Goal: Task Accomplishment & Management: Manage account settings

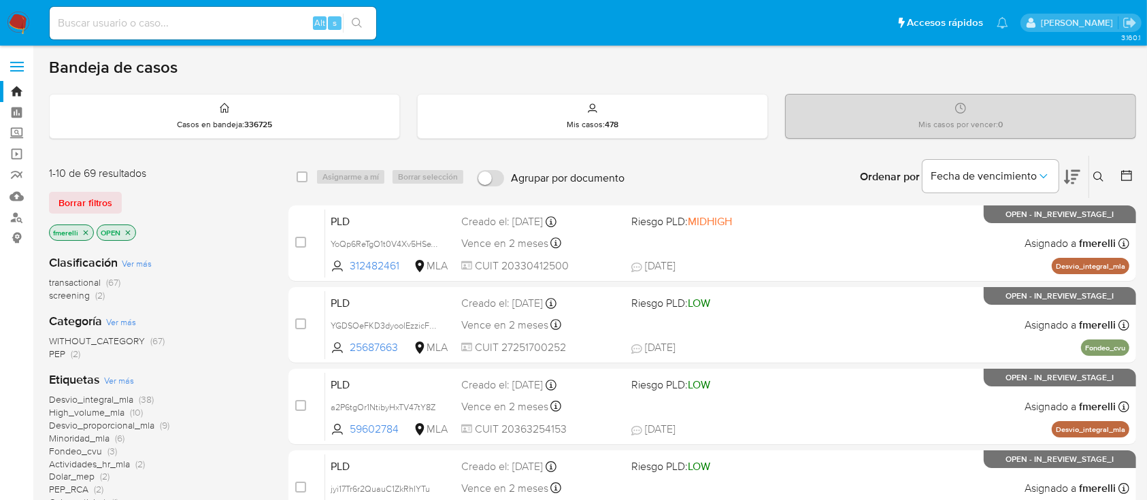
click at [234, 290] on div "transactional (67) screening (2)" at bounding box center [158, 289] width 218 height 26
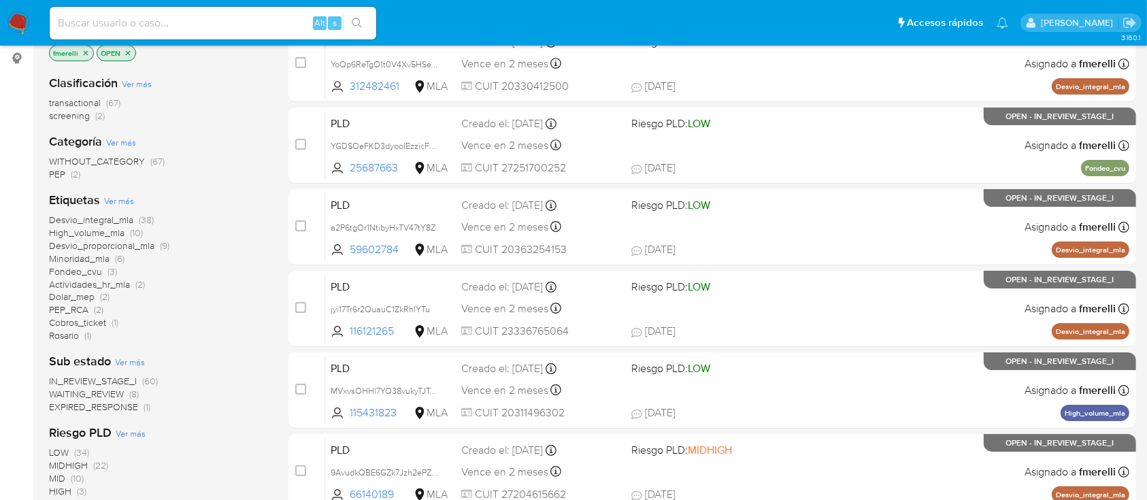
scroll to position [90, 0]
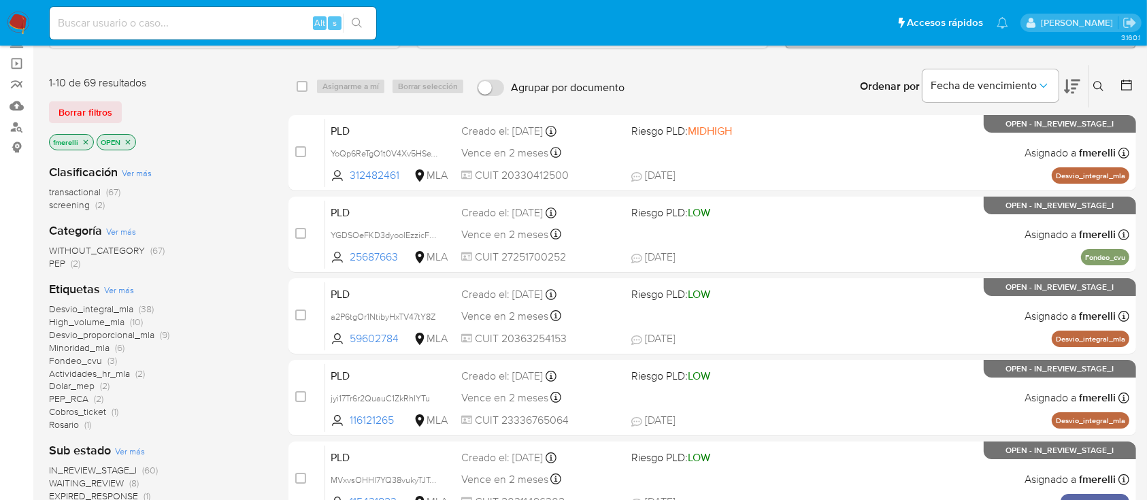
drag, startPoint x: 174, startPoint y: 368, endPoint x: 21, endPoint y: 371, distance: 153.1
click at [21, 371] on section "Bandeja Tablero Screening Búsqueda en Listas Watchlist Herramientas Operaciones…" at bounding box center [573, 471] width 1147 height 1123
click at [224, 14] on input at bounding box center [213, 23] width 326 height 18
paste input "uPLP9sm1puJyJwpRptvQ5pvv"
type input "uPLP9sm1puJyJwpRptvQ5pvv"
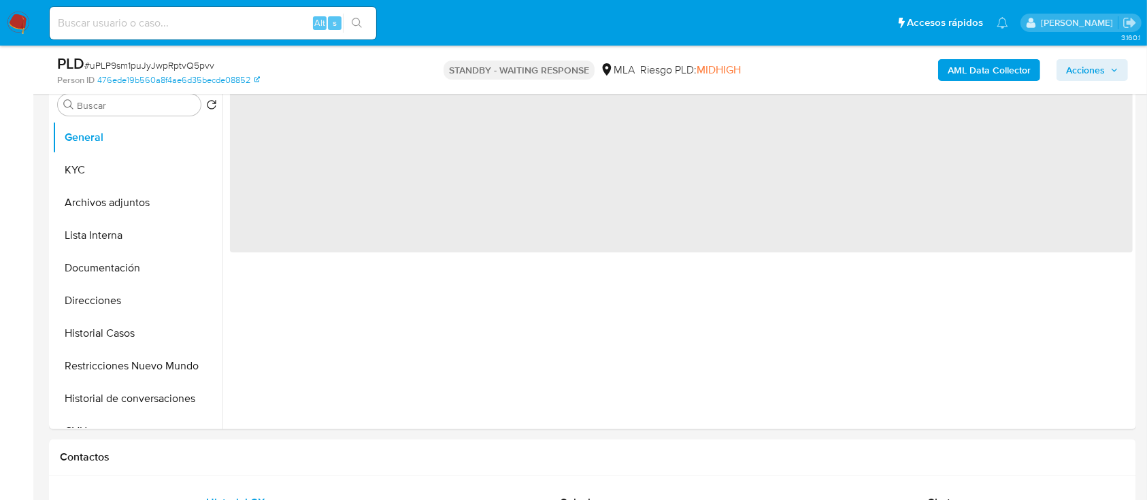
select select "10"
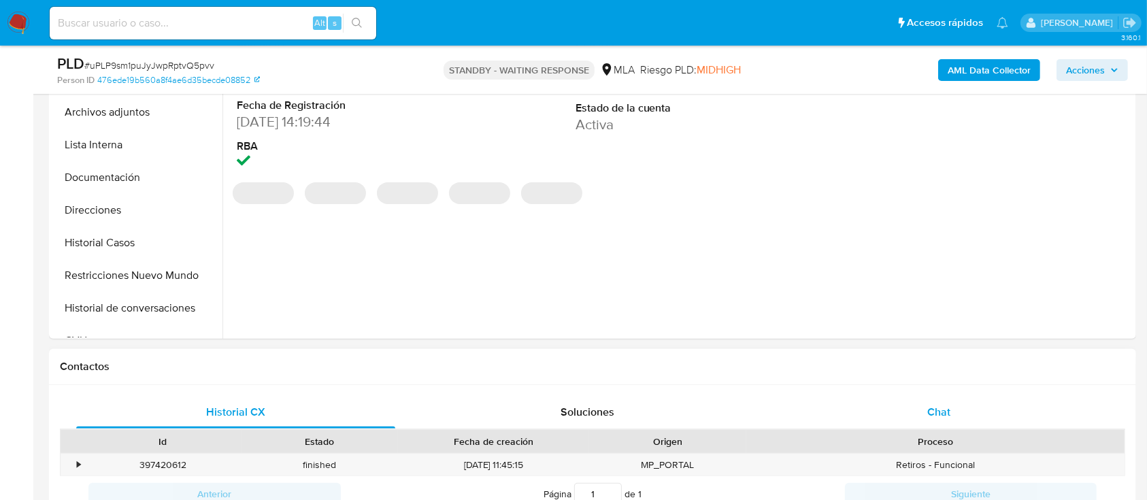
click at [952, 405] on div "Chat" at bounding box center [938, 412] width 319 height 33
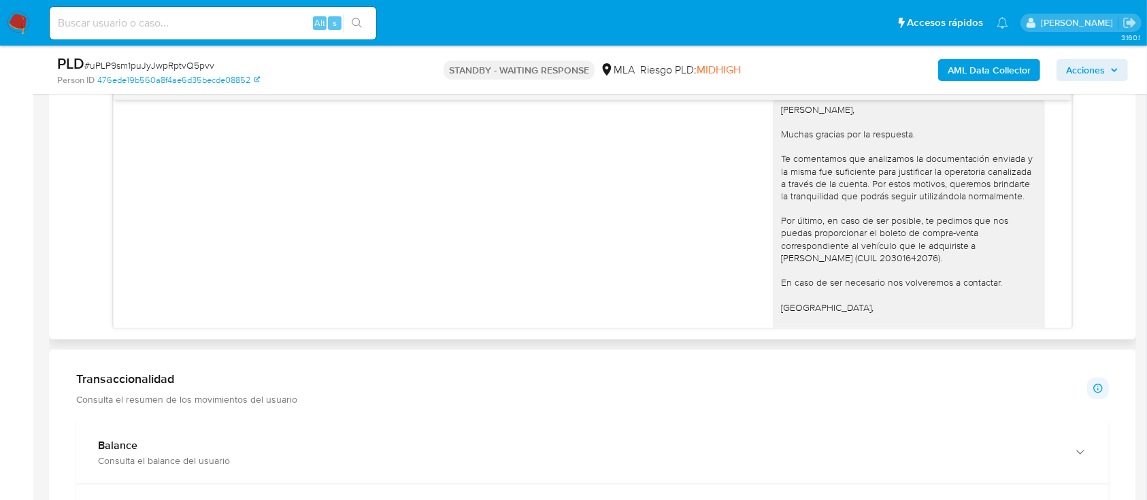
scroll to position [1731, 0]
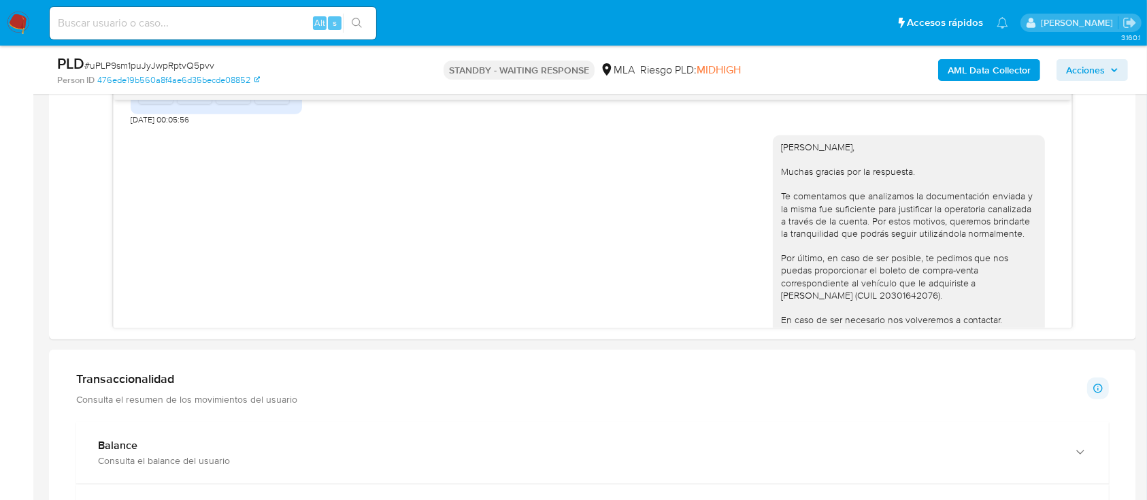
click at [18, 27] on img at bounding box center [18, 23] width 23 height 23
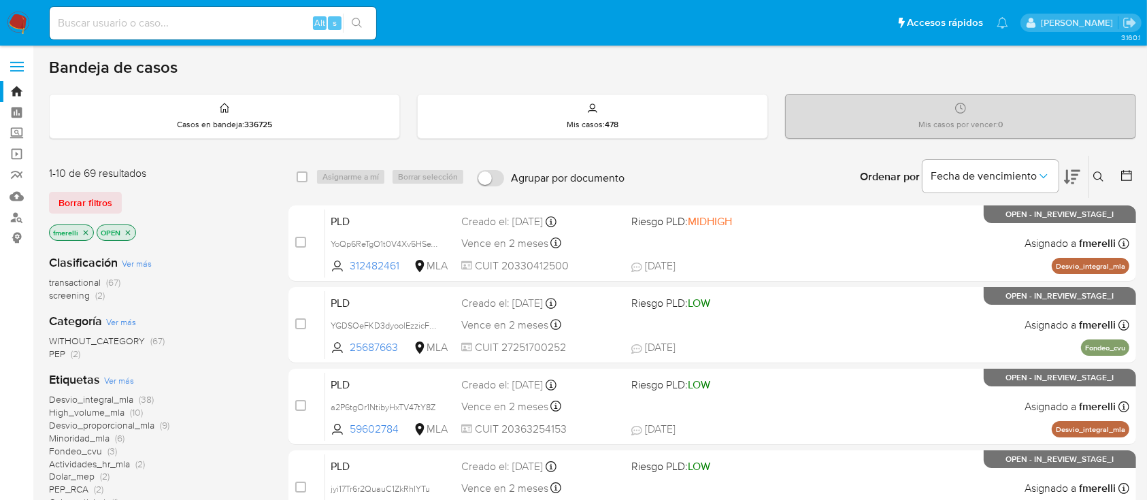
click at [1101, 179] on icon at bounding box center [1098, 176] width 10 height 10
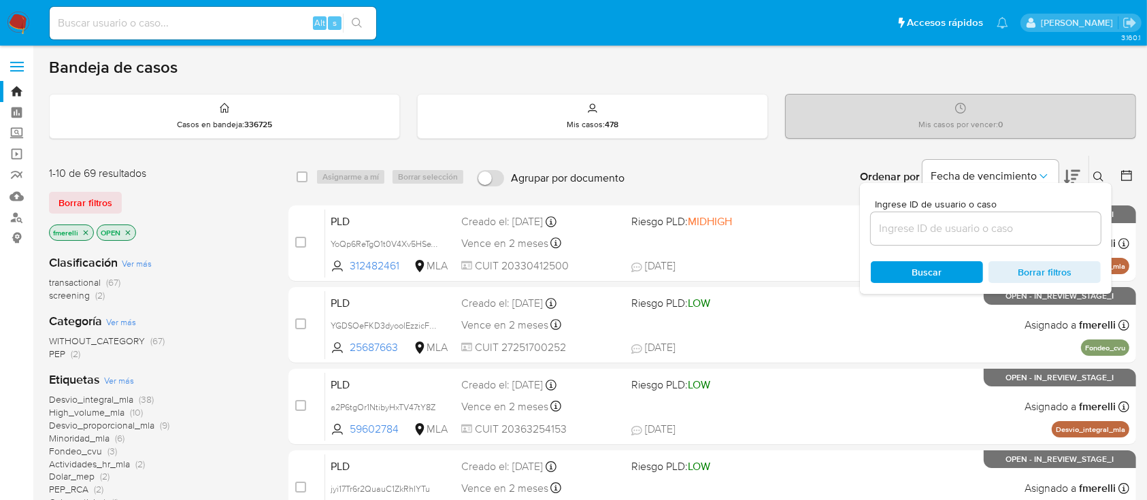
drag, startPoint x: 996, startPoint y: 233, endPoint x: 1005, endPoint y: 221, distance: 15.1
click at [996, 233] on input at bounding box center [986, 229] width 230 height 18
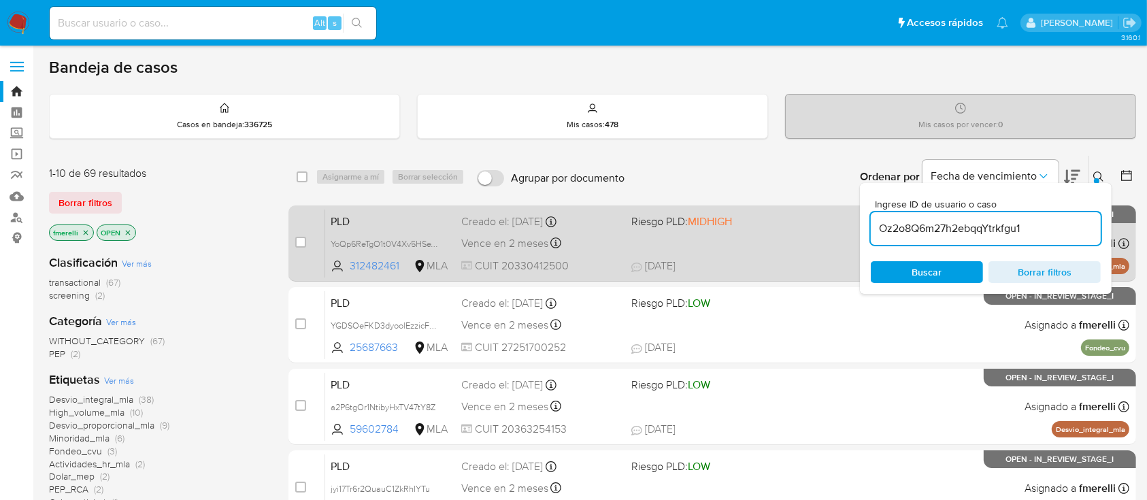
type input "Oz2o8Q6m27h2ebqqYtrkfgu1"
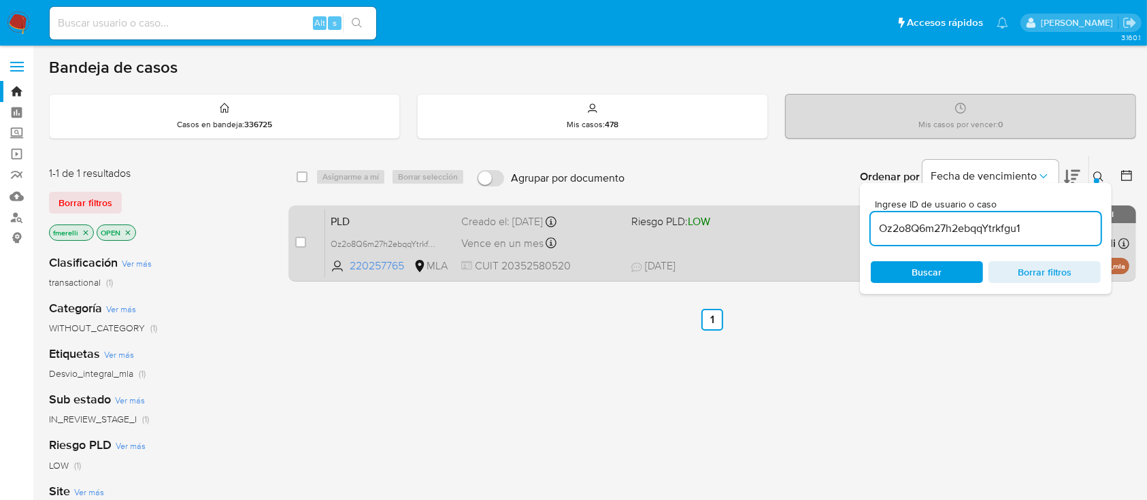
click at [292, 237] on div "case-item-checkbox No es posible asignar el caso PLD Oz2o8Q6m27h2ebqqYtrkfgu1 2…" at bounding box center [711, 243] width 847 height 76
click at [318, 227] on div "case-item-checkbox No es posible asignar el caso" at bounding box center [310, 243] width 30 height 69
click at [290, 242] on div "case-item-checkbox No es posible asignar el caso PLD Oz2o8Q6m27h2ebqqYtrkfgu1 2…" at bounding box center [711, 243] width 847 height 76
click at [301, 239] on input "checkbox" at bounding box center [300, 242] width 11 height 11
checkbox input "true"
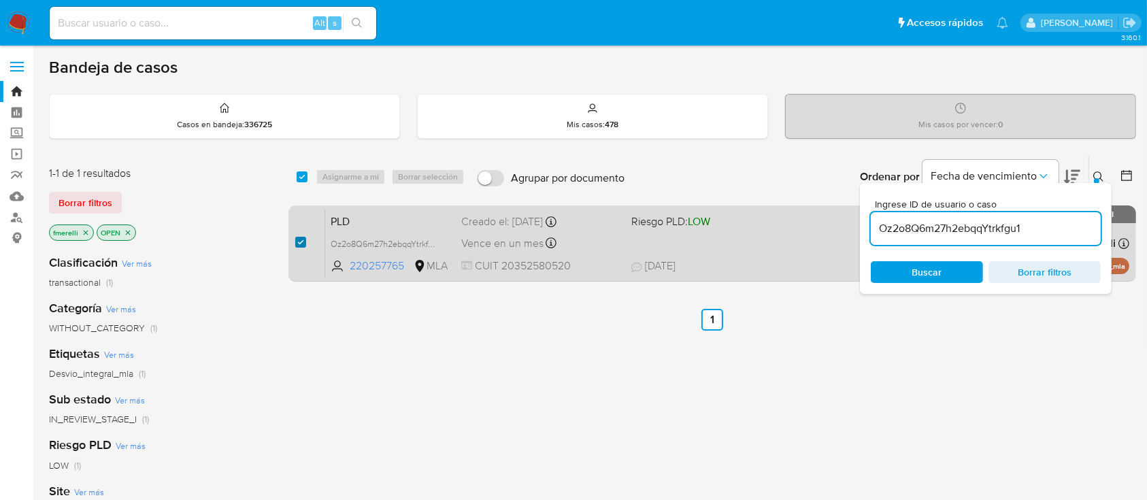
checkbox input "true"
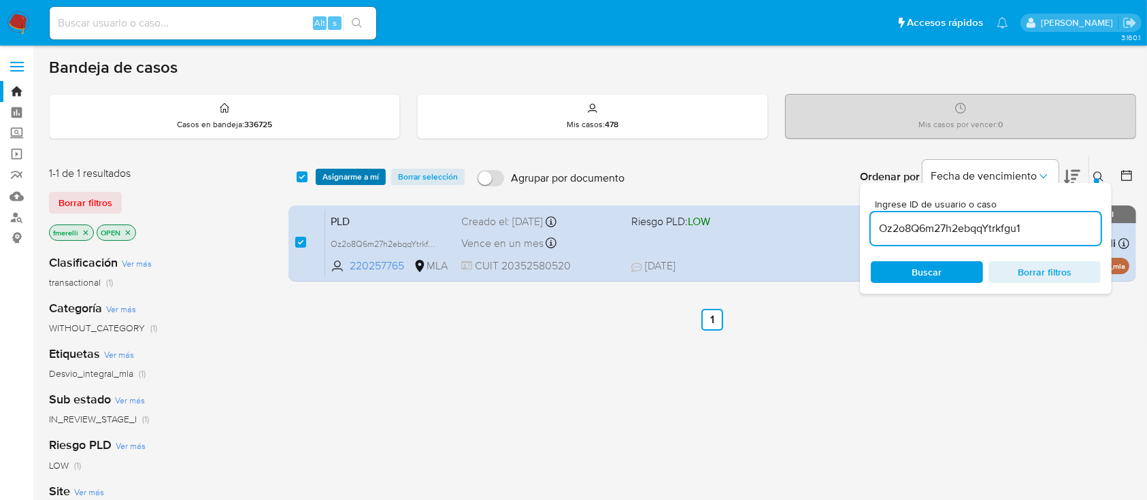
click at [337, 171] on span "Asignarme a mí" at bounding box center [350, 177] width 56 height 14
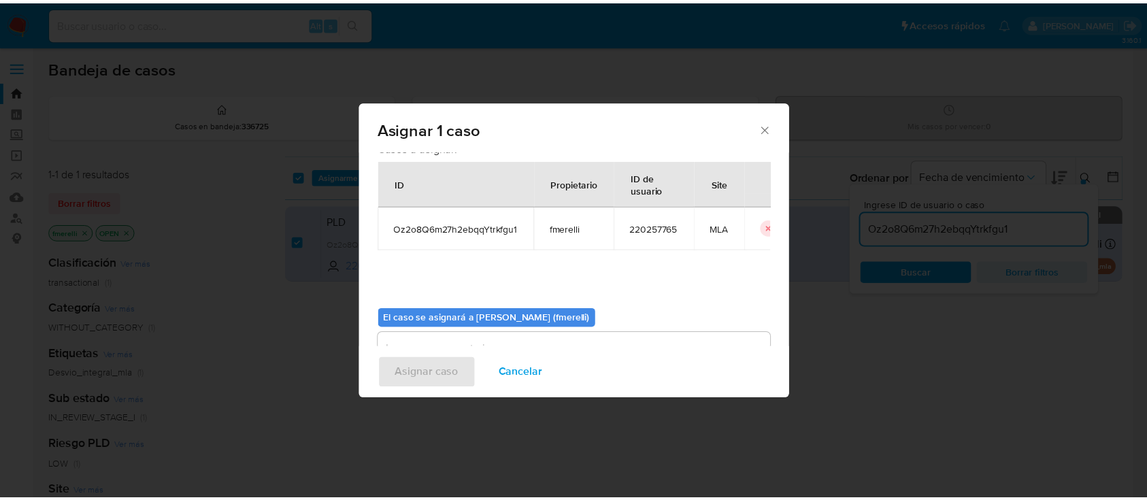
scroll to position [69, 0]
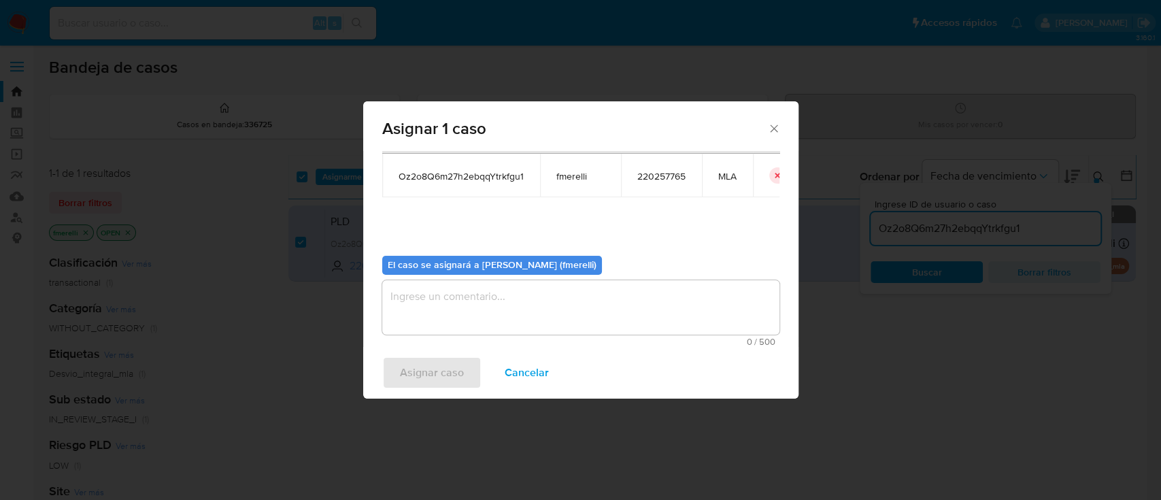
click at [456, 342] on span "0 / 500" at bounding box center [580, 341] width 389 height 9
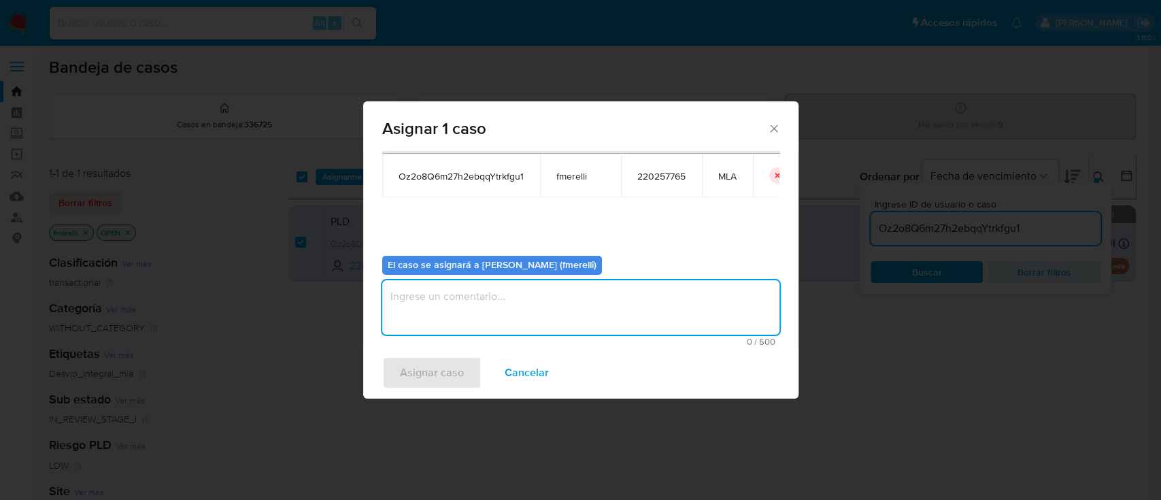
click at [479, 321] on textarea "assign-modal" at bounding box center [580, 307] width 397 height 54
click at [441, 363] on span "Asignar caso" at bounding box center [432, 373] width 64 height 30
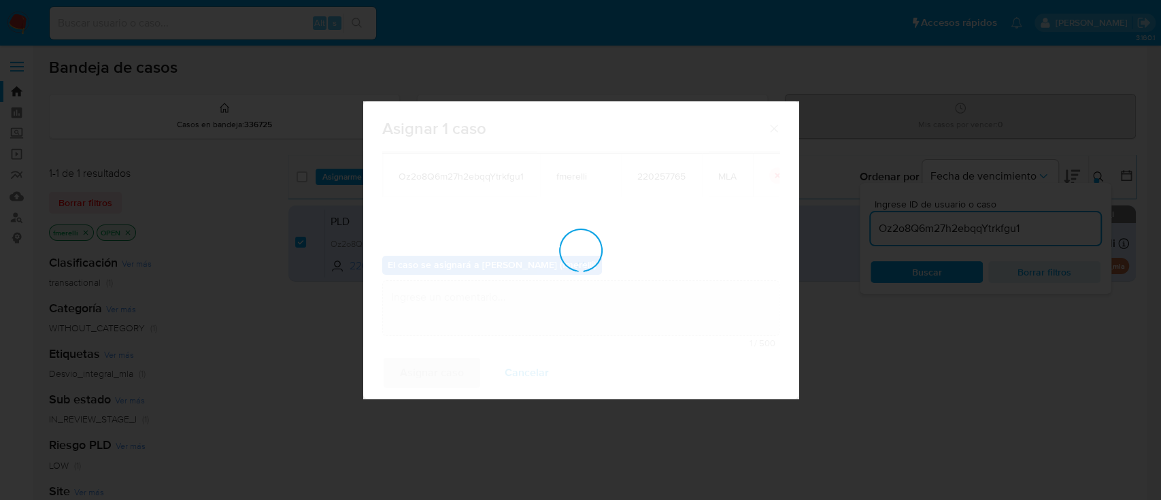
checkbox input "false"
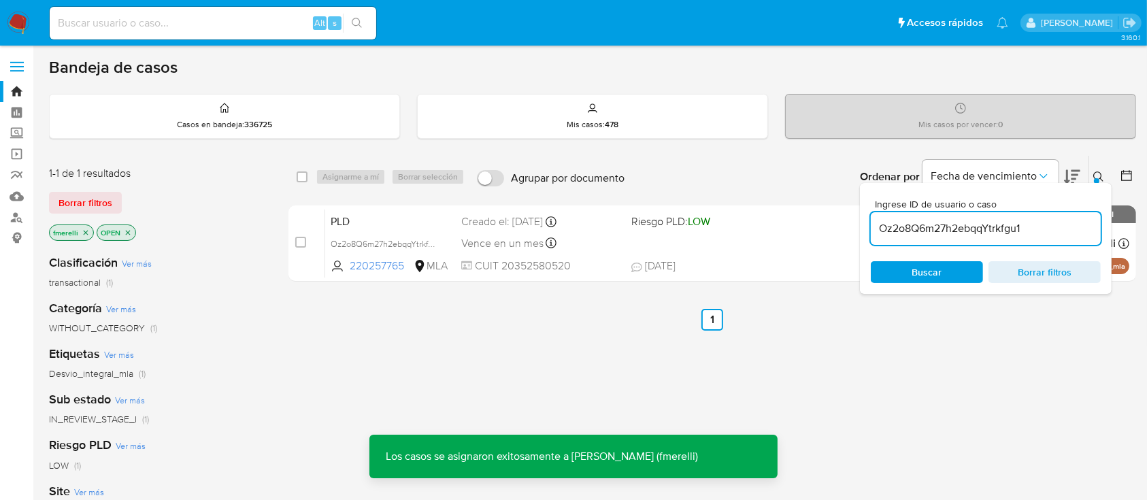
click at [648, 246] on div "PLD Oz2o8Q6m27h2ebqqYtrkfgu1 220257765 MLA Riesgo PLD: LOW Creado el: 12/08/202…" at bounding box center [727, 243] width 804 height 69
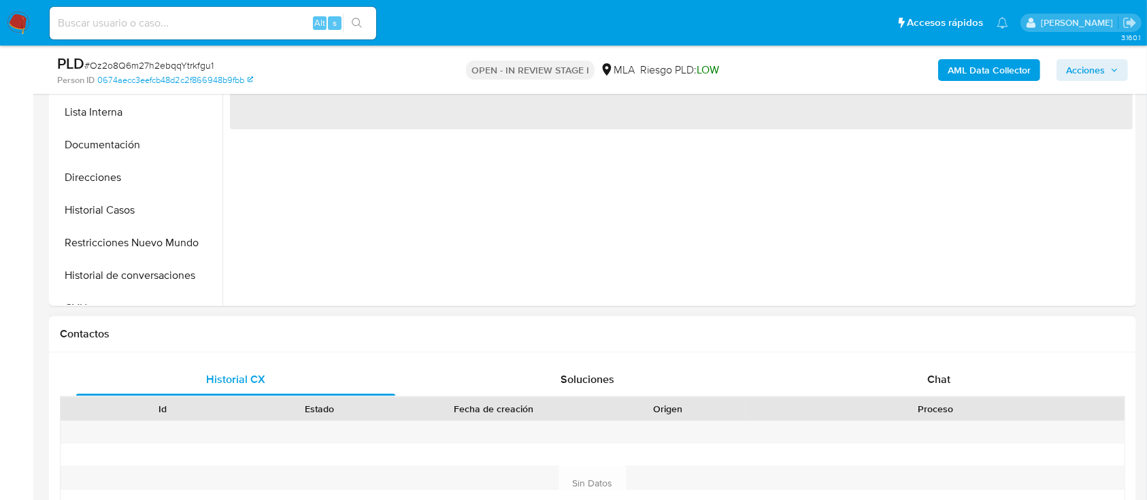
scroll to position [544, 0]
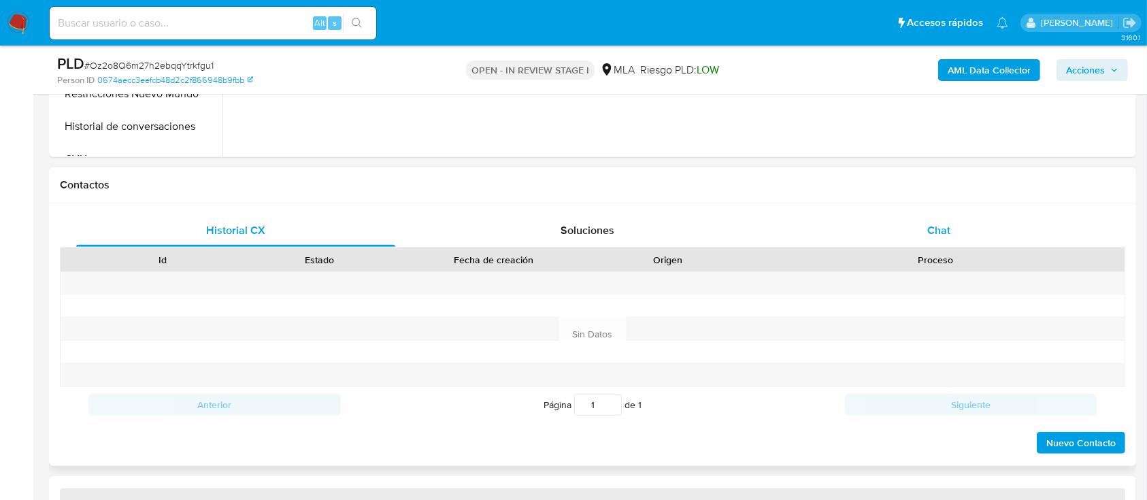
click at [946, 222] on span "Chat" at bounding box center [938, 230] width 23 height 16
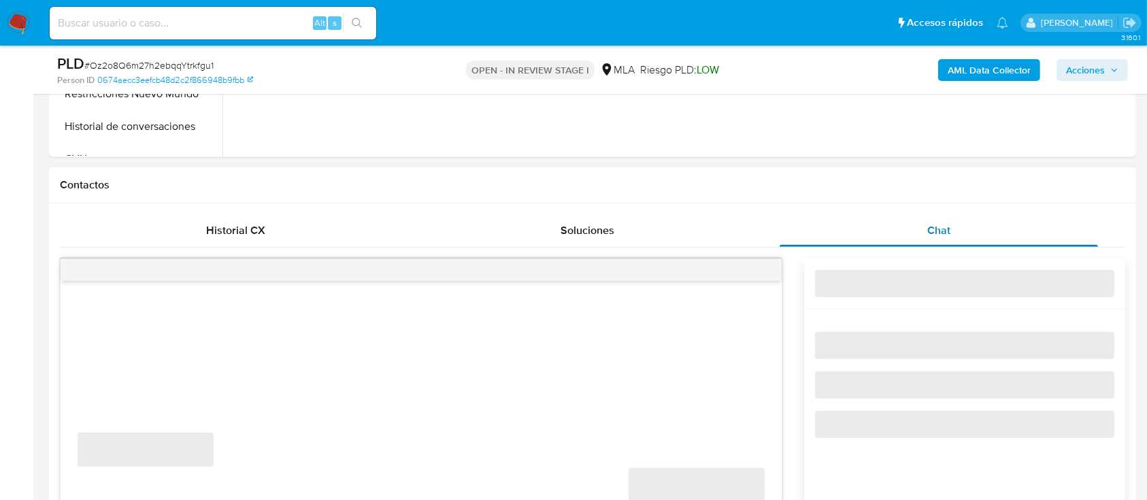
select select "10"
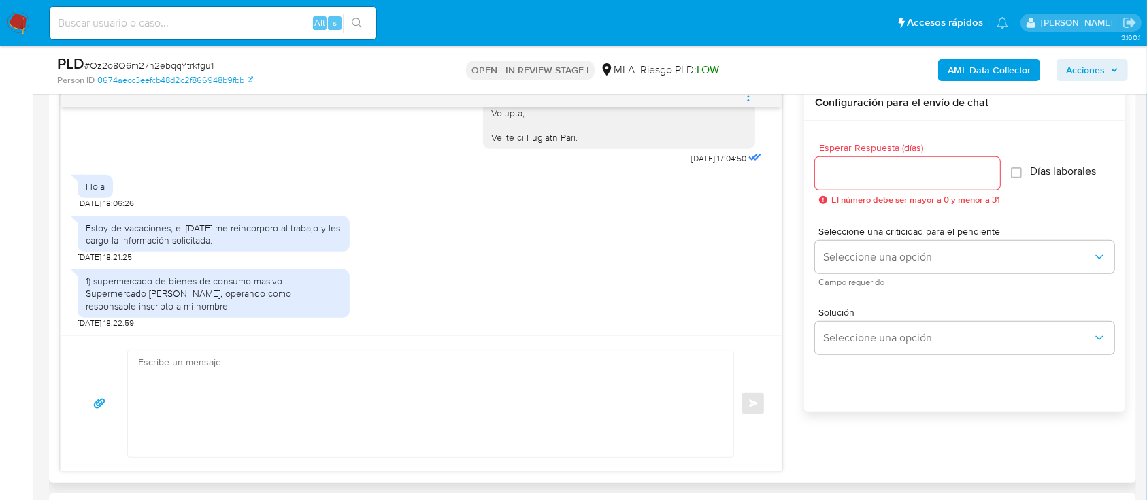
scroll to position [725, 0]
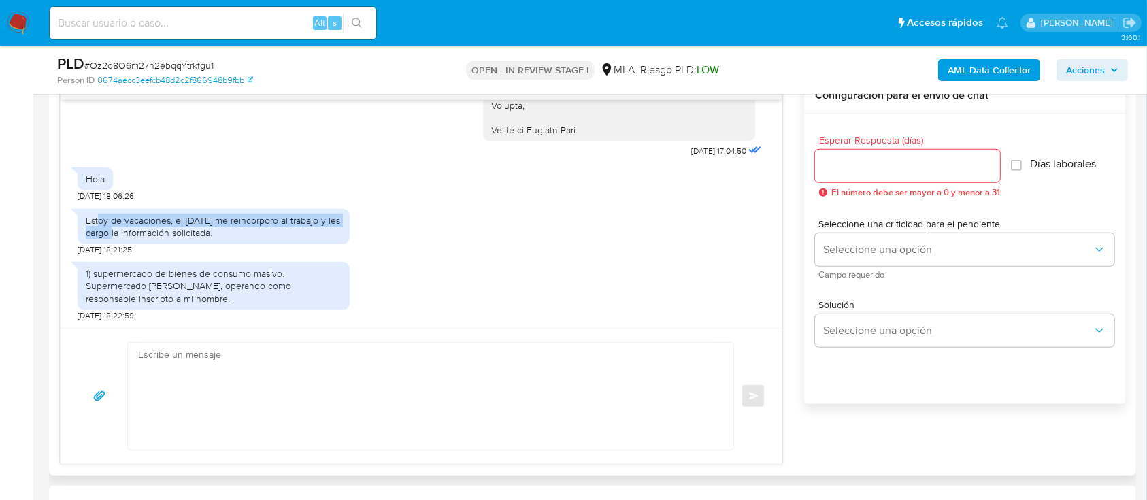
drag, startPoint x: 114, startPoint y: 226, endPoint x: 99, endPoint y: 209, distance: 23.1
click at [98, 210] on div "Estoy de vacaciones, el lunes me reincorporo al trabajo y les cargo la informac…" at bounding box center [214, 226] width 272 height 35
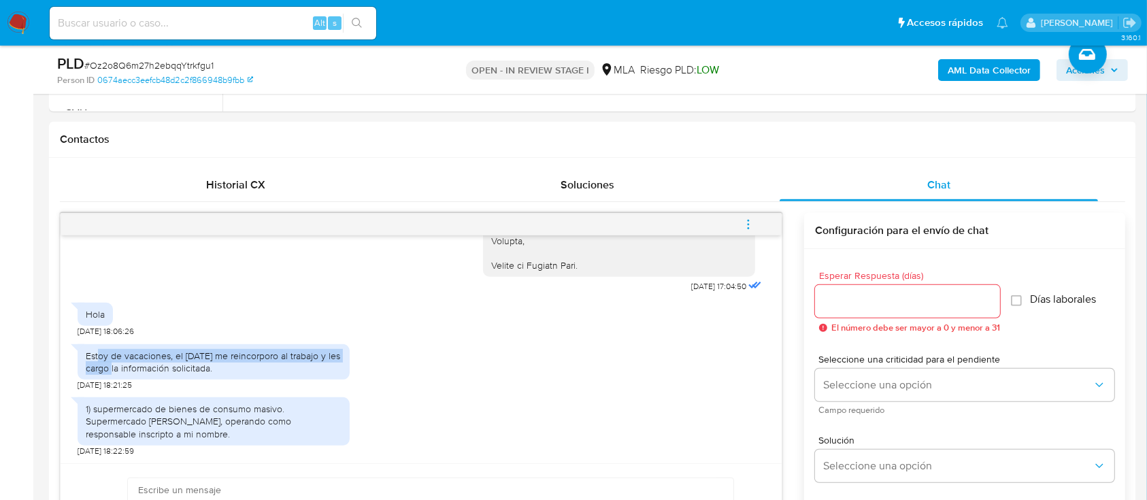
scroll to position [363, 0]
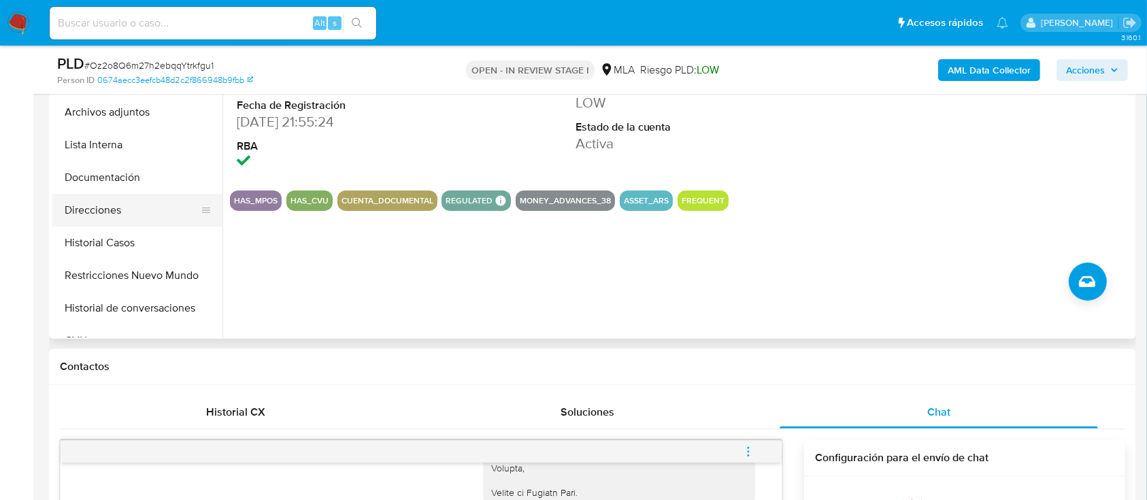
click at [73, 212] on button "Direcciones" at bounding box center [131, 210] width 159 height 33
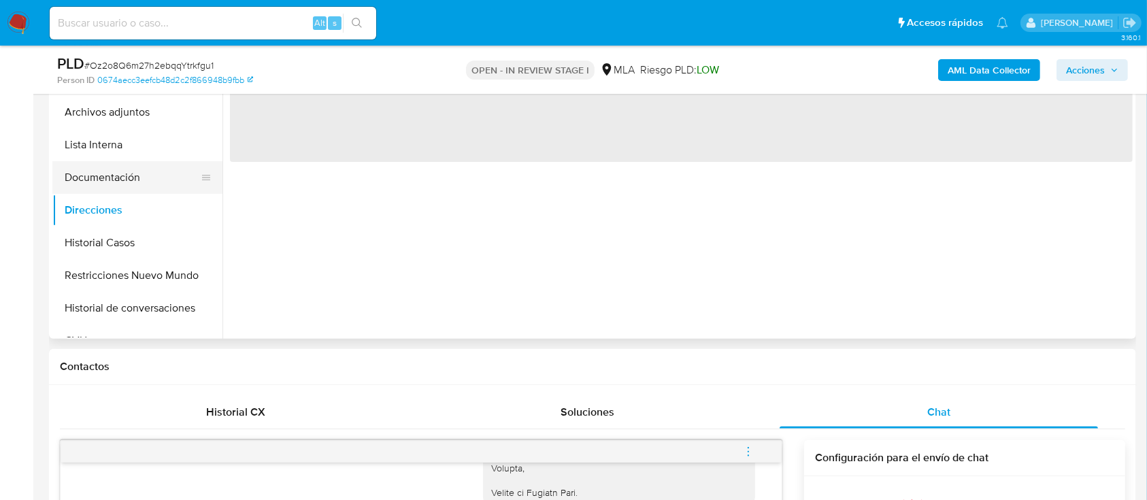
click at [107, 182] on button "Documentación" at bounding box center [131, 177] width 159 height 33
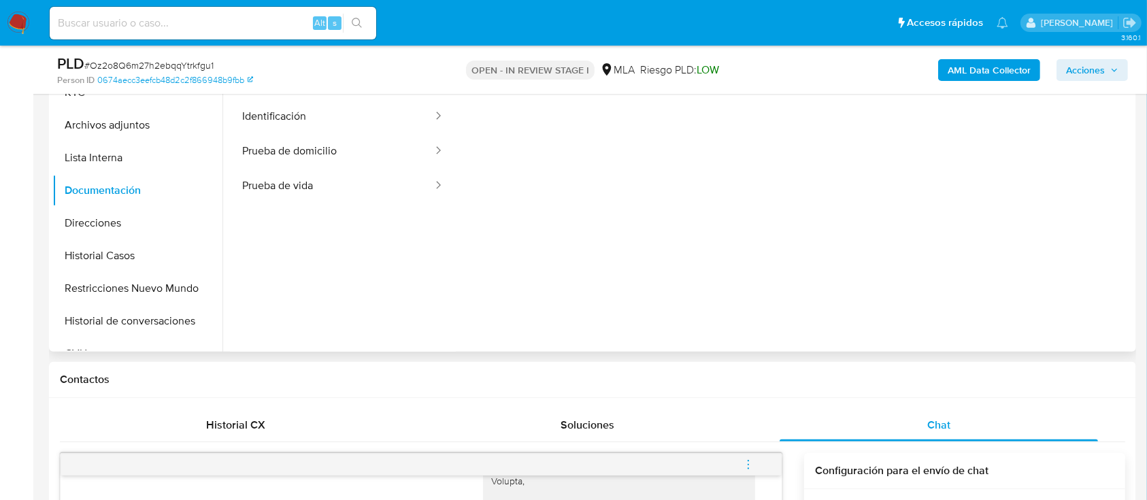
scroll to position [272, 0]
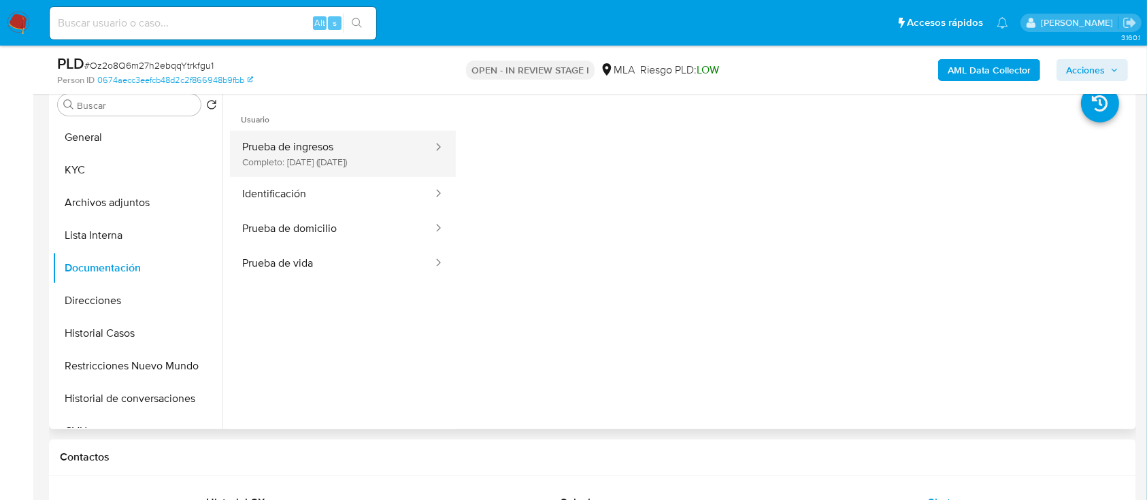
click at [390, 145] on button "Prueba de ingresos Completo: 24/08/2025 (hace un mes)" at bounding box center [332, 154] width 204 height 46
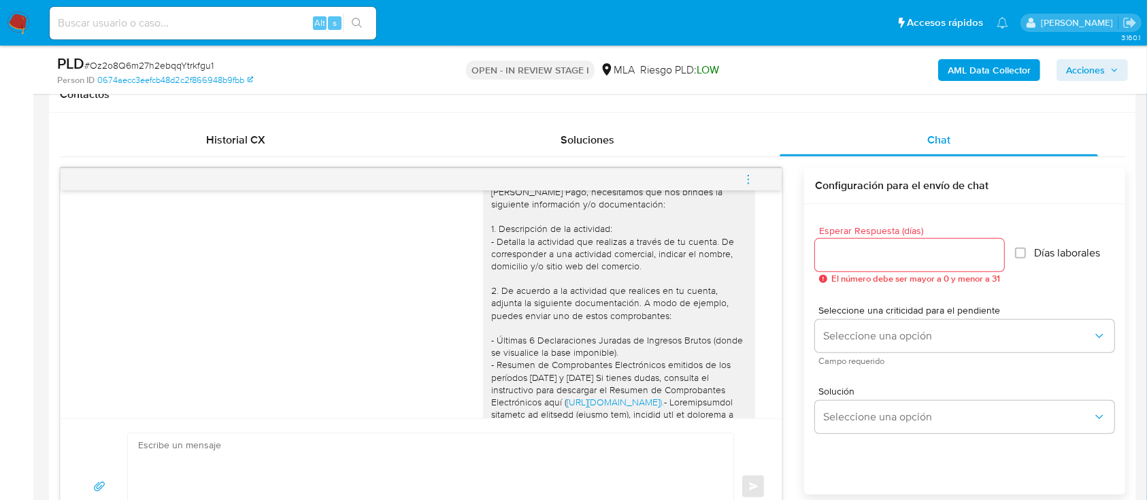
scroll to position [1034, 0]
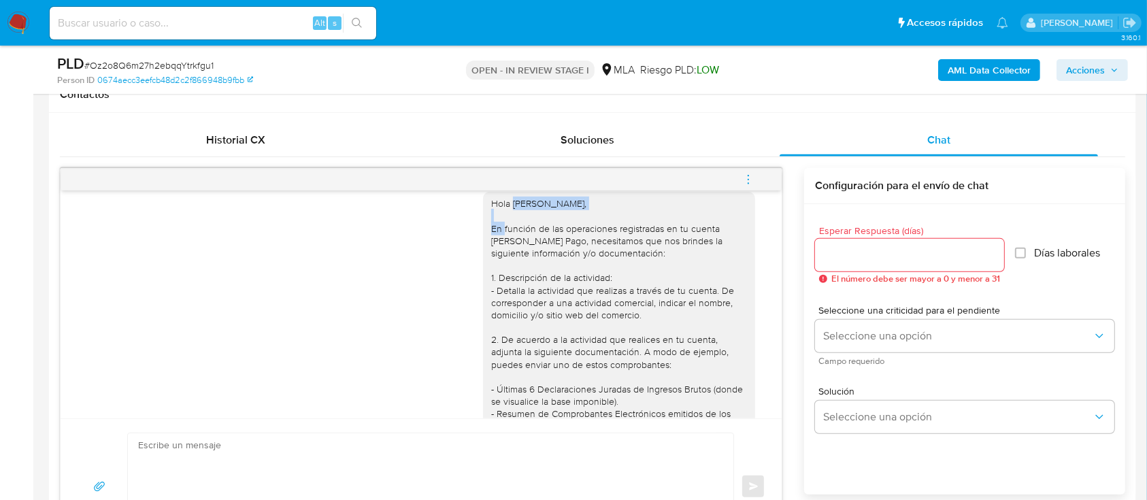
drag, startPoint x: 499, startPoint y: 244, endPoint x: 590, endPoint y: 248, distance: 91.9
copy div "Juan Pablo Roldan,"
click at [579, 460] on textarea at bounding box center [427, 486] width 578 height 107
paste textarea "Juan Pablo Roldan,"
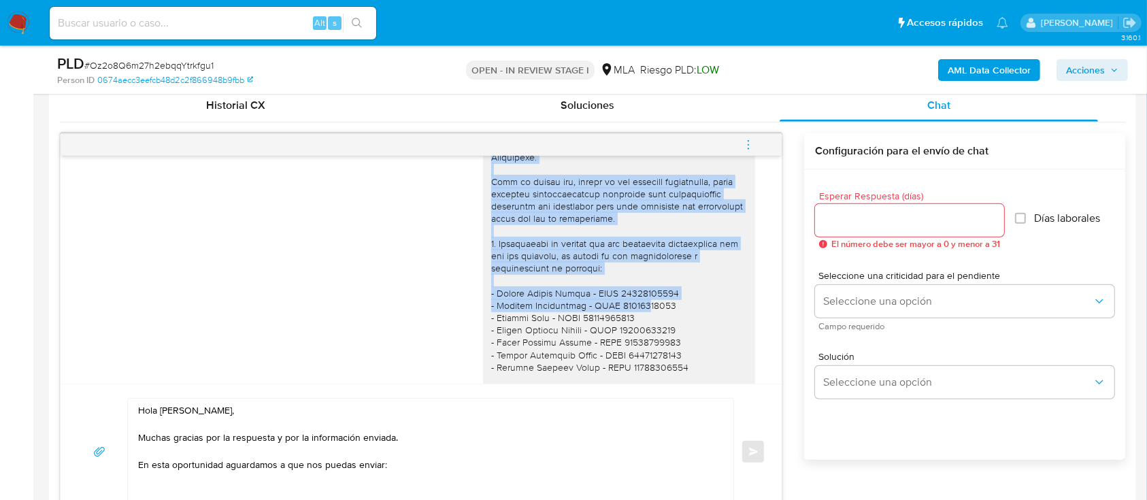
scroll to position [1396, 0]
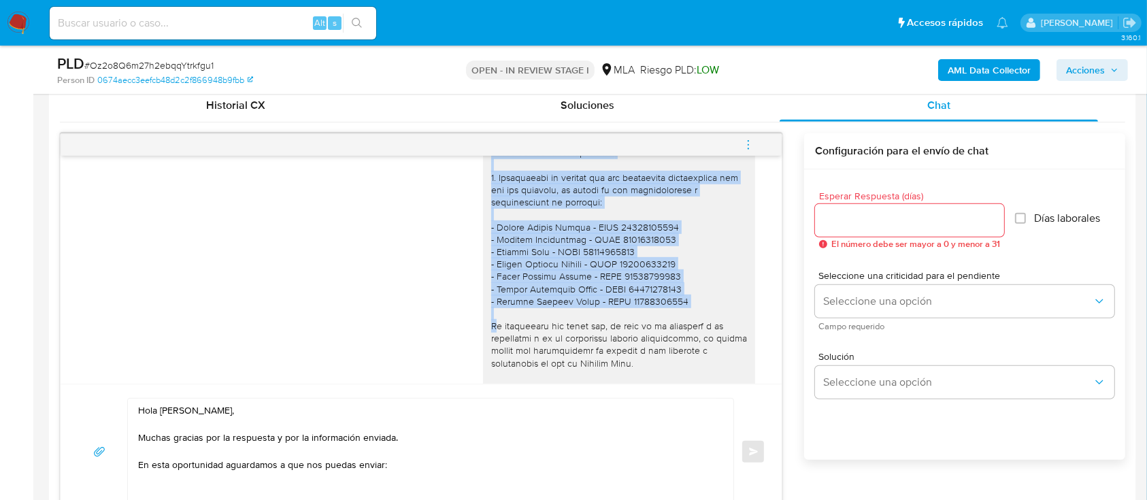
drag, startPoint x: 489, startPoint y: 343, endPoint x: 660, endPoint y: 346, distance: 171.4
click at [660, 346] on div "Hola Juan Pablo Roldan, En función de las operaciones registradas en tu cuenta …" at bounding box center [619, 159] width 256 height 718
copy div "De acuerdo a la actividad que realices en tu cuenta, adjunta la siguiente docum…"
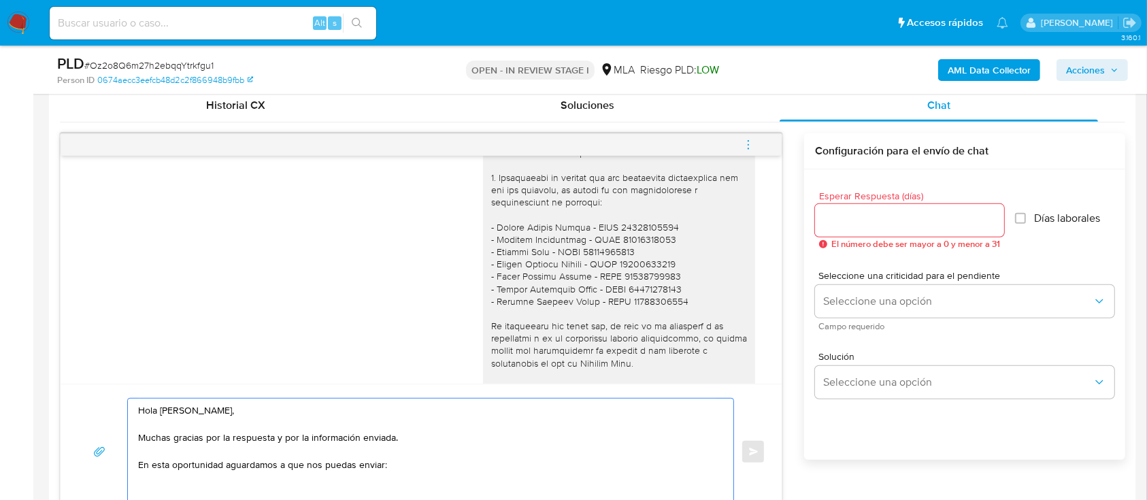
click at [332, 479] on textarea "Hola Juan Pablo Roldan, Muchas gracias por la respuesta y por la información en…" at bounding box center [427, 452] width 578 height 107
paste textarea "De acuerdo a la actividad que realices en tu cuenta, adjunta la siguiente docum…"
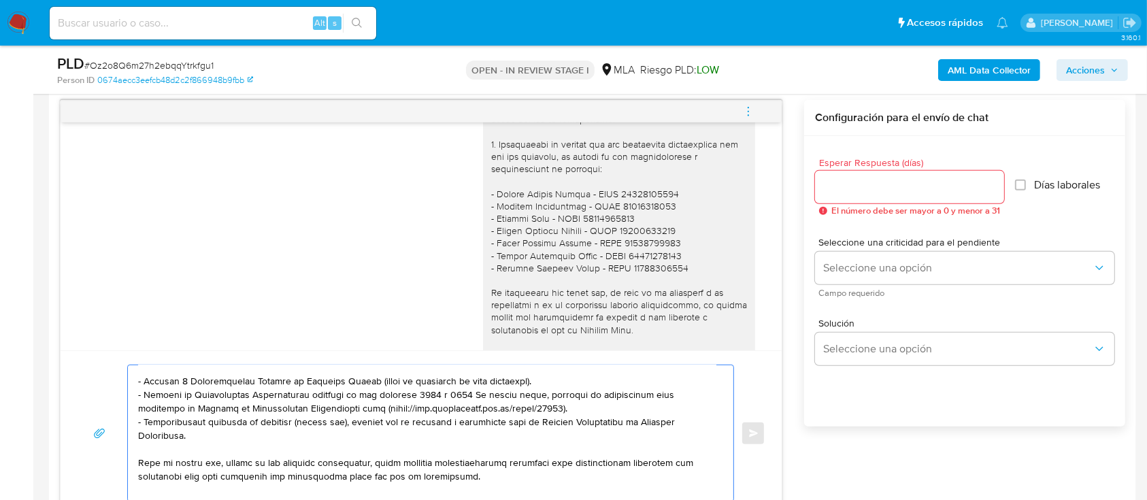
scroll to position [90, 0]
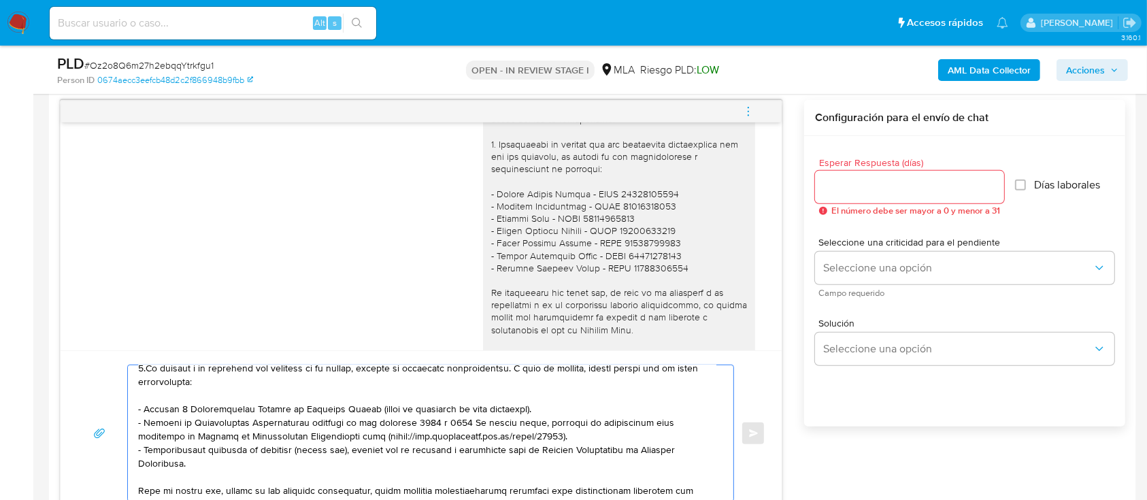
click at [146, 371] on textarea at bounding box center [427, 433] width 578 height 136
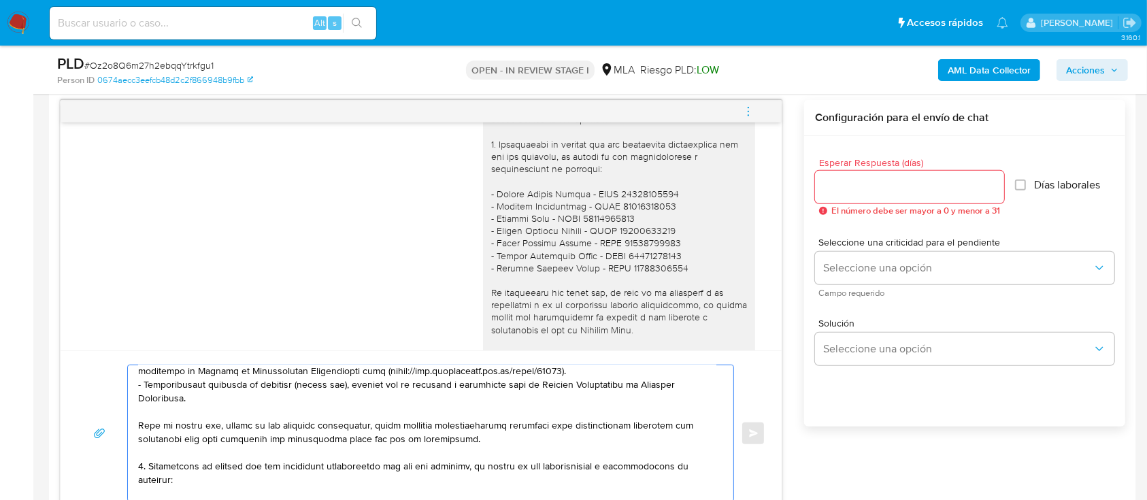
scroll to position [178, 0]
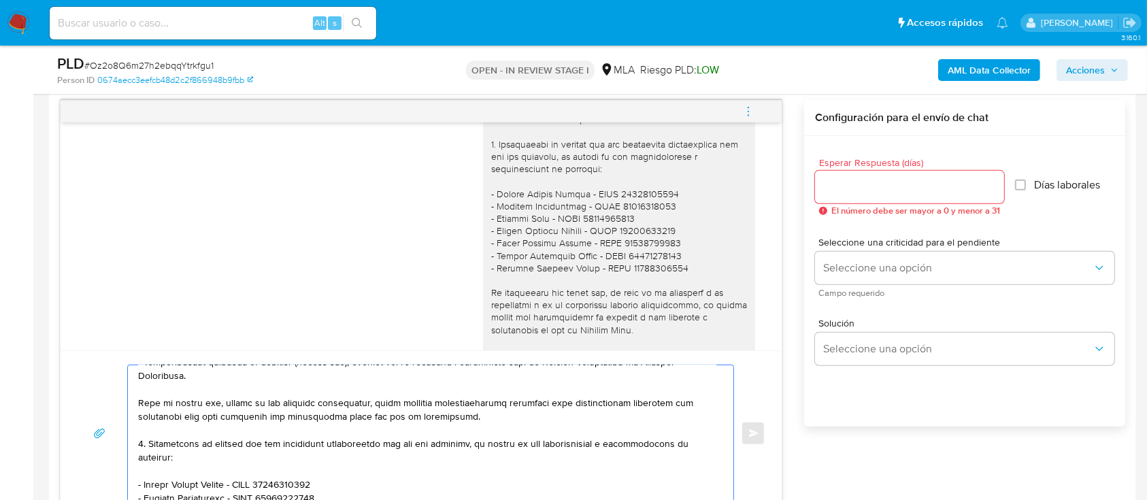
click at [139, 449] on textarea at bounding box center [427, 433] width 578 height 136
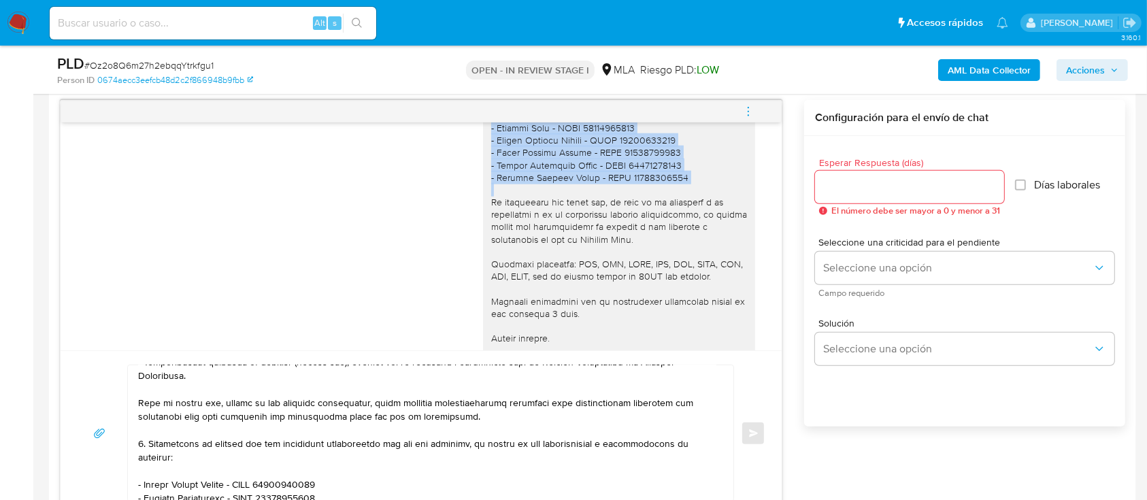
drag, startPoint x: 475, startPoint y: 140, endPoint x: 489, endPoint y: 246, distance: 106.4
click at [656, 216] on div "Hola Juan Pablo Roldan, En función de las operaciones registradas en tu cuenta …" at bounding box center [619, 35] width 272 height 728
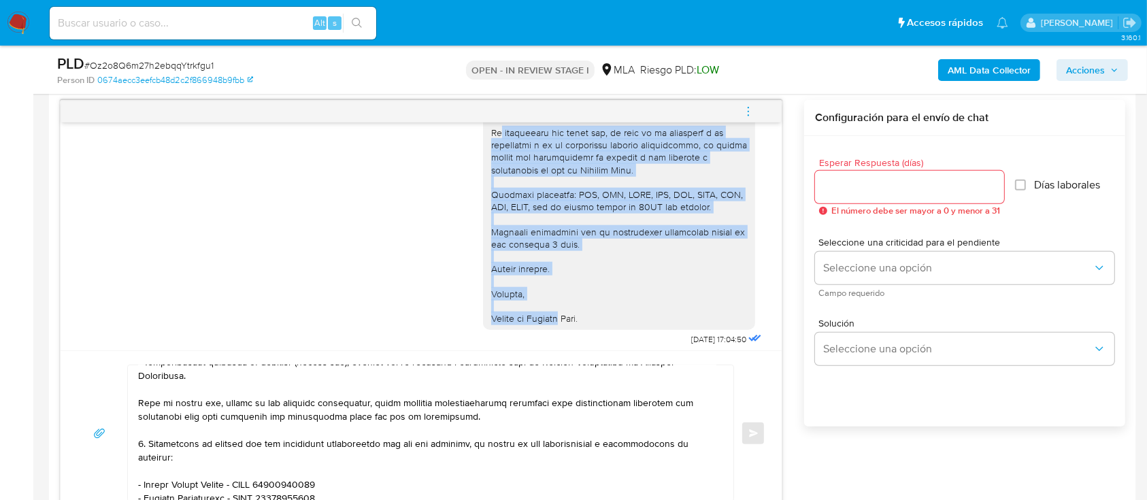
scroll to position [1668, 0]
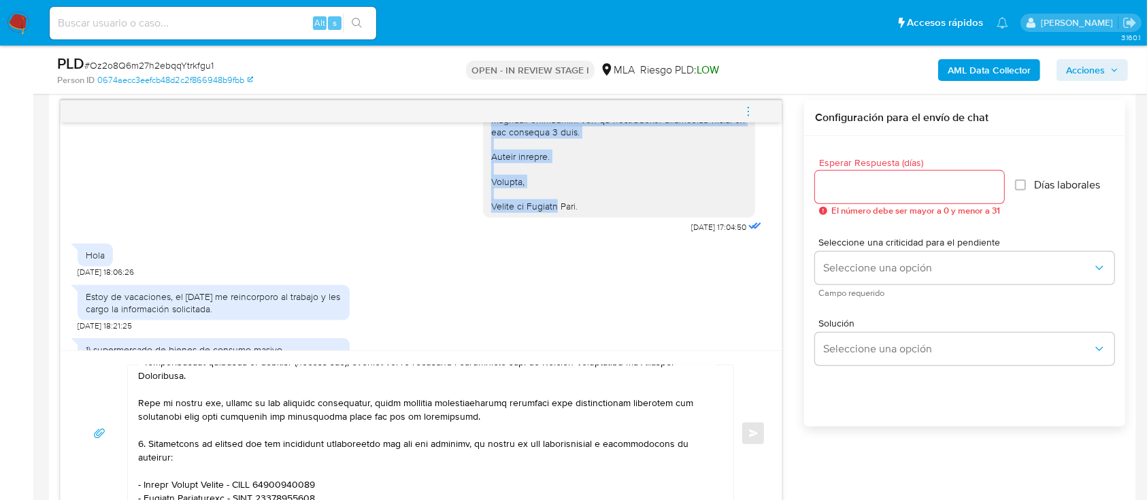
drag, startPoint x: 478, startPoint y: 241, endPoint x: 594, endPoint y: 244, distance: 116.4
copy div "Es importante que sepas que, en caso de no responder a lo solicitado o si lo pr…"
click at [437, 469] on textarea at bounding box center [427, 433] width 578 height 136
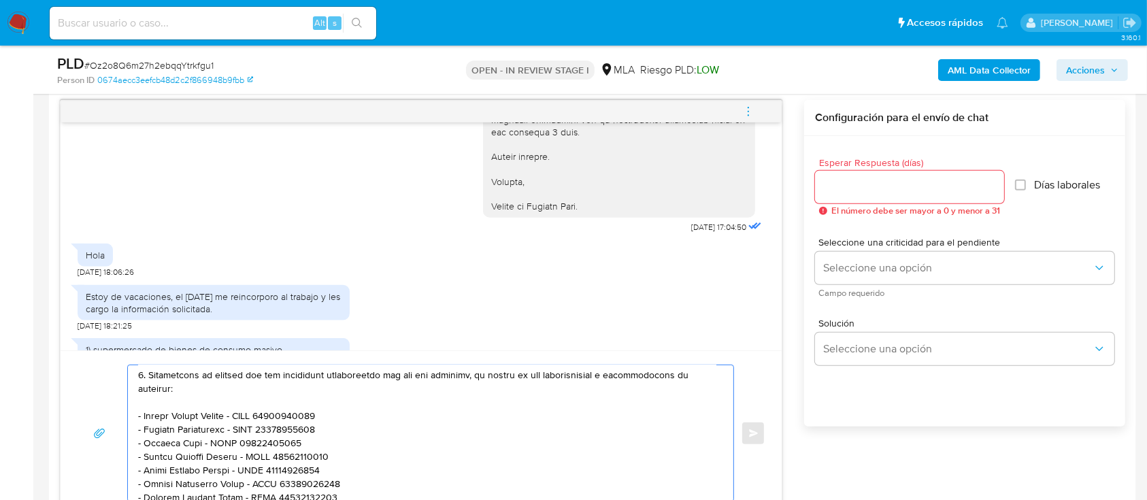
scroll to position [290, 0]
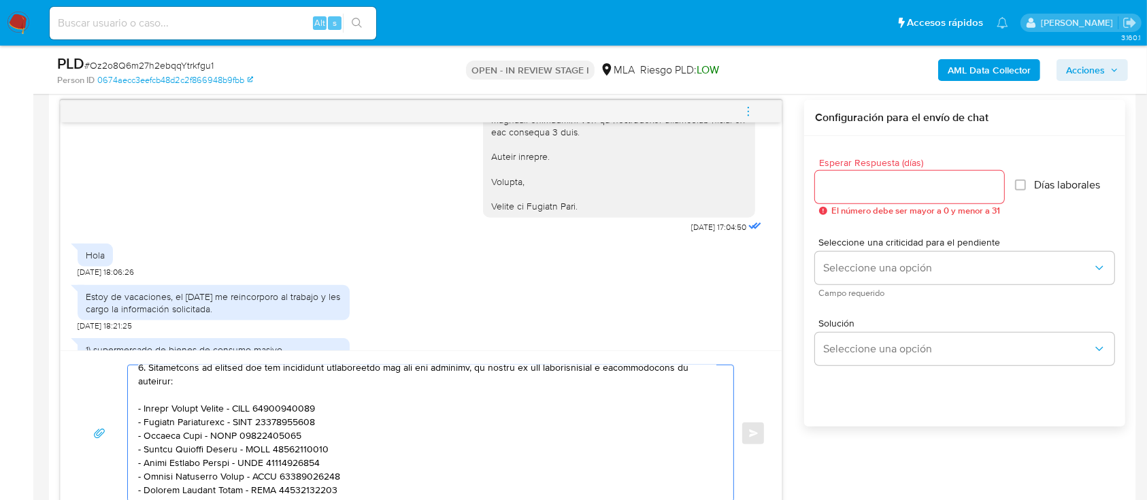
click at [425, 473] on textarea at bounding box center [427, 433] width 578 height 136
paste textarea "Es importante que sepas que, en caso de no responder a lo solicitado o si lo pr…"
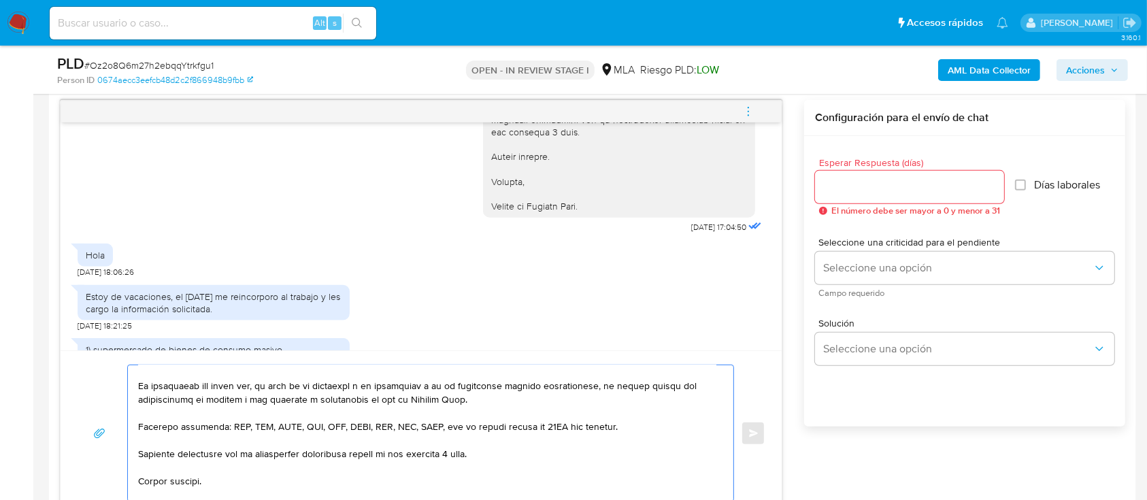
scroll to position [348, 0]
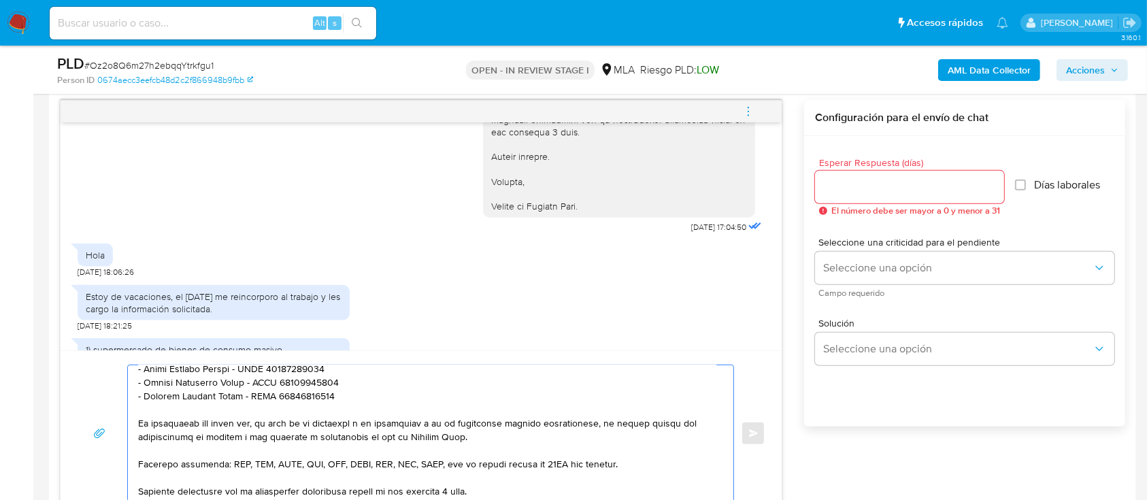
type textarea "Hola Juan Pablo Roldan, Muchas gracias por la respuesta y por la información en…"
click at [869, 189] on input "Esperar Respuesta (días)" at bounding box center [909, 187] width 189 height 18
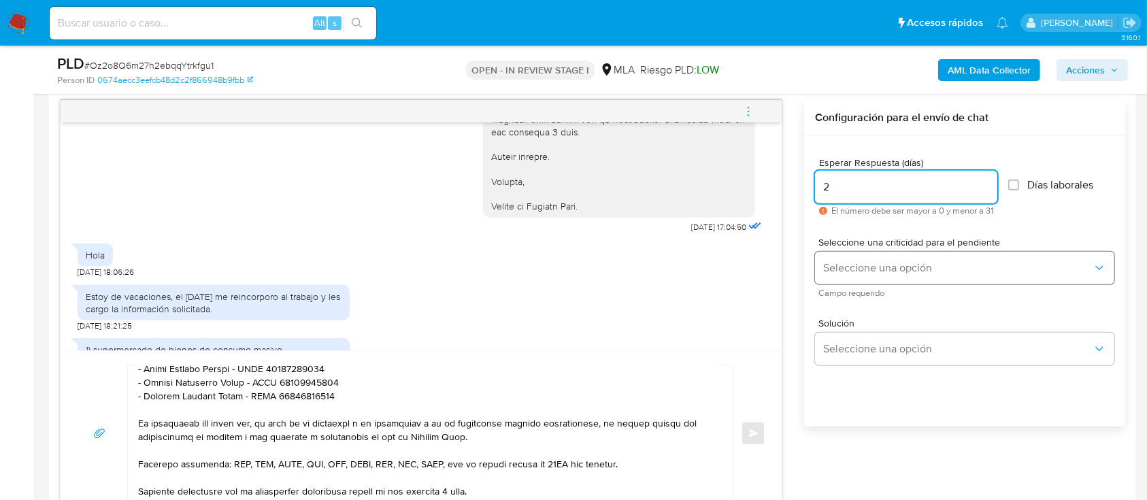
type input "2"
click at [843, 269] on span "Seleccione una opción" at bounding box center [957, 268] width 269 height 14
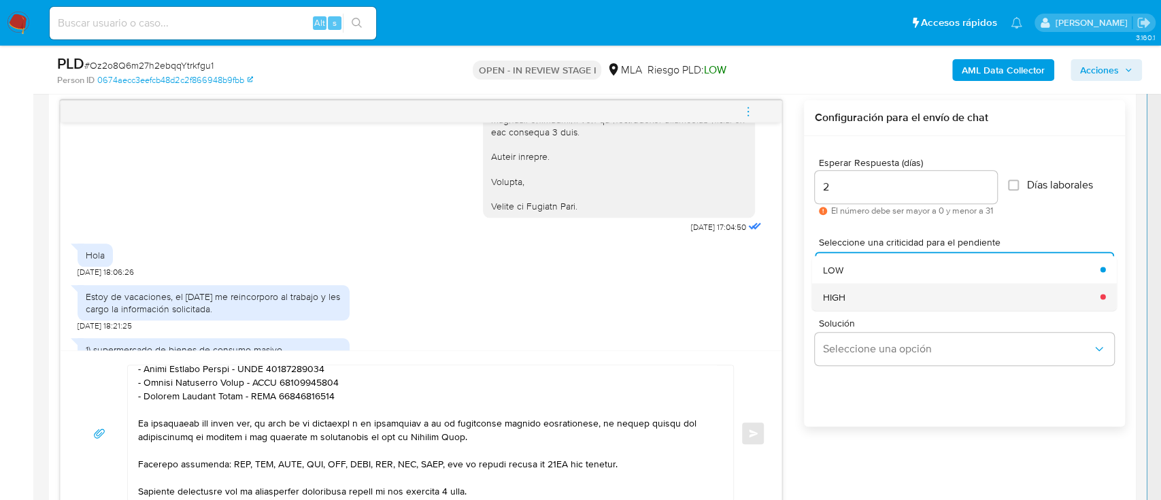
click at [849, 299] on div "HIGH" at bounding box center [957, 296] width 269 height 27
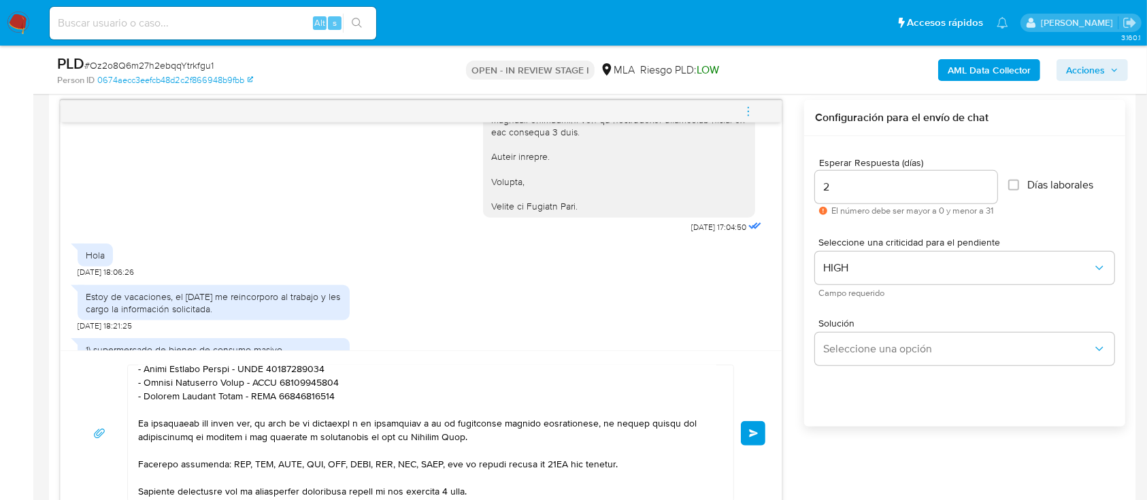
click at [756, 433] on span "Enviar" at bounding box center [754, 433] width 10 height 8
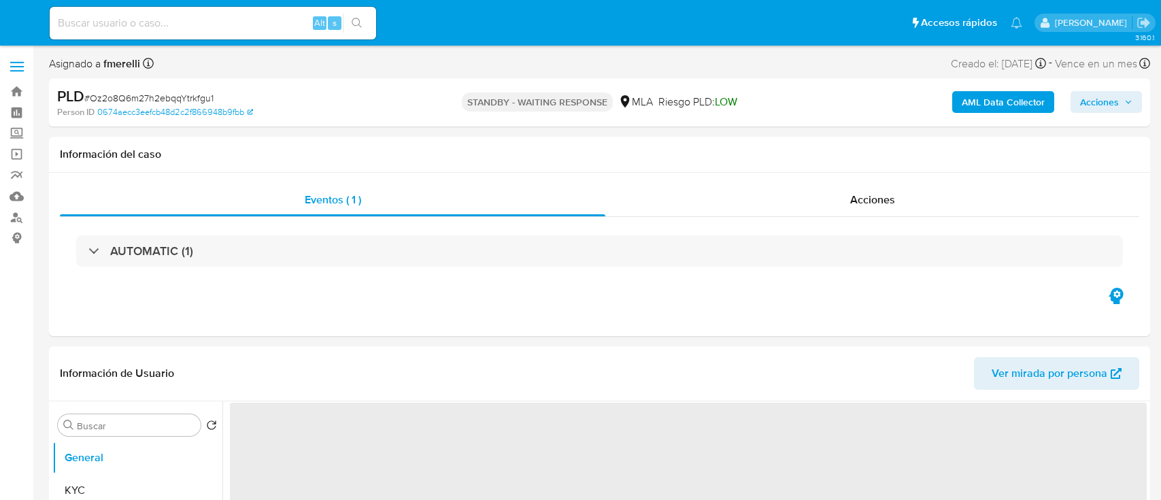
select select "10"
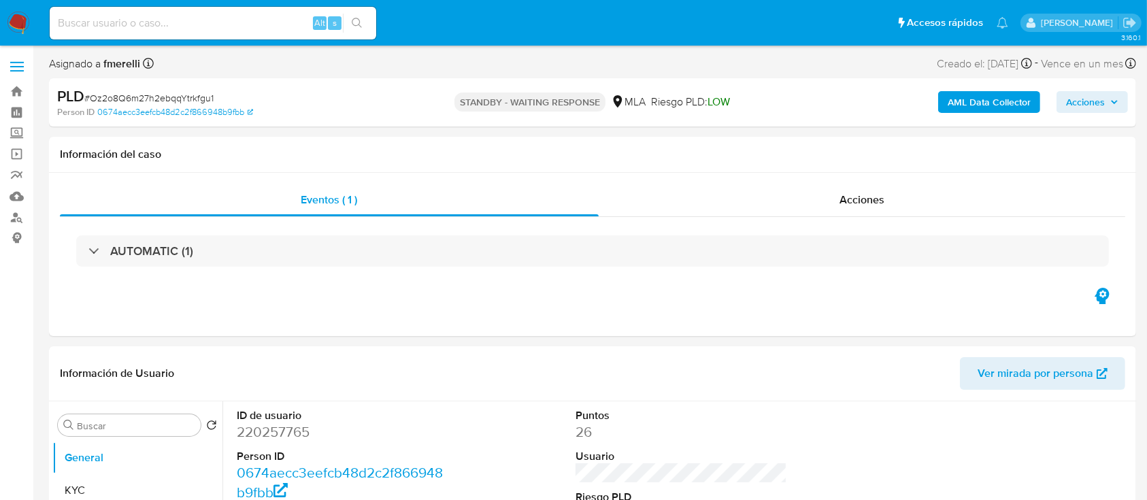
click at [265, 22] on input at bounding box center [213, 23] width 326 height 18
paste input "tgkQwdJ5J53K6ysJceRQ9sk9"
type input "tgkQwdJ5J53K6ysJceRQ9sk9"
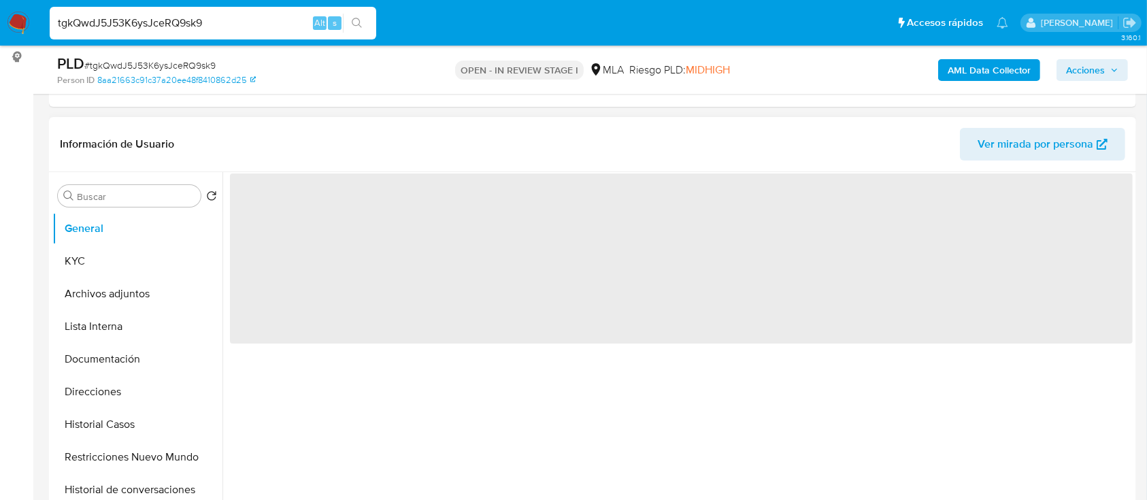
select select "10"
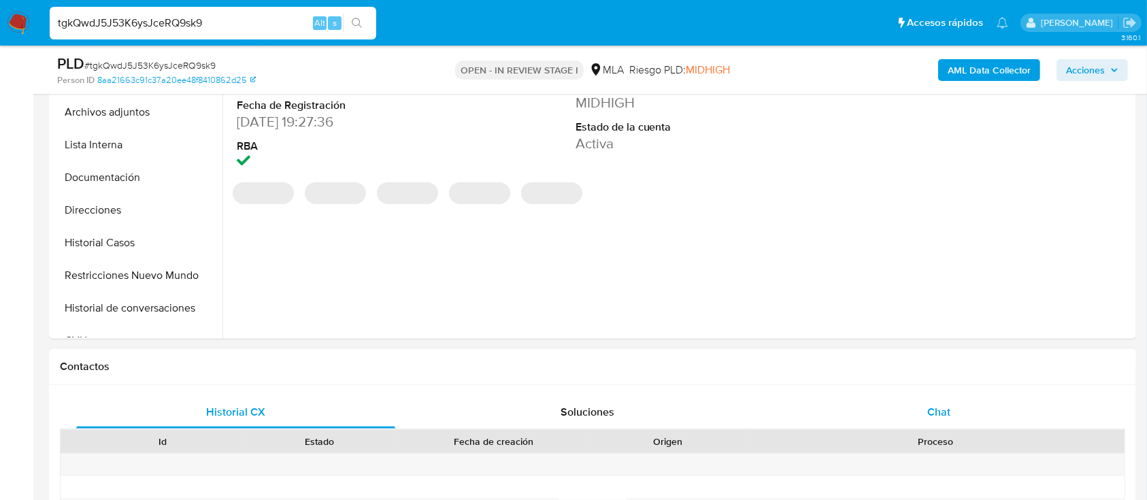
click at [925, 399] on div "Chat" at bounding box center [938, 412] width 319 height 33
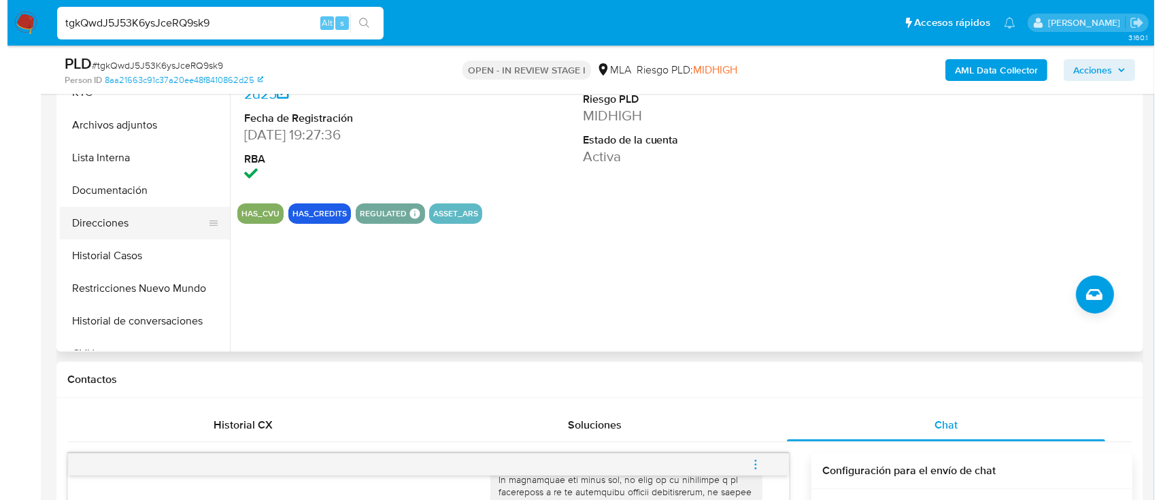
scroll to position [272, 0]
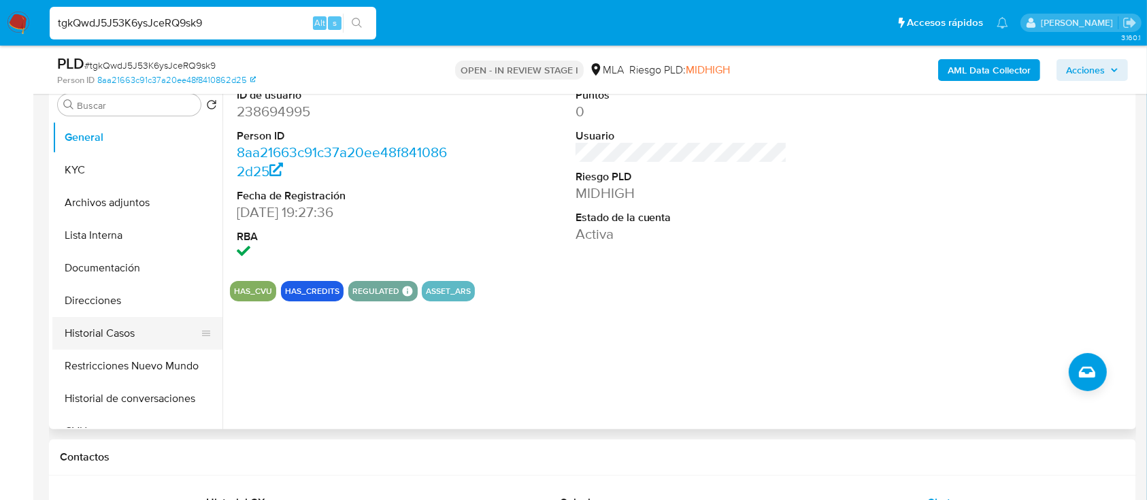
click at [131, 337] on button "Historial Casos" at bounding box center [131, 333] width 159 height 33
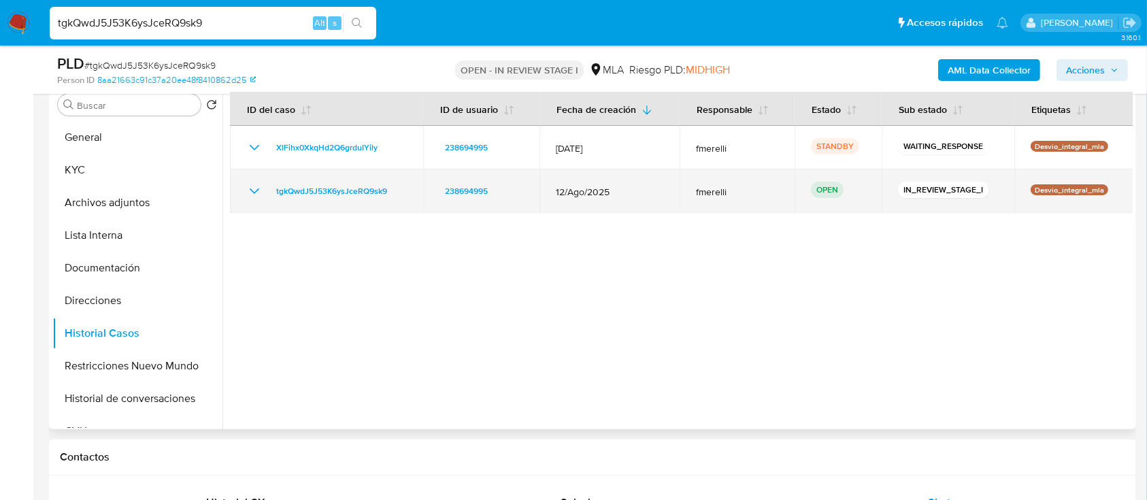
drag, startPoint x: 397, startPoint y: 197, endPoint x: 254, endPoint y: 199, distance: 143.5
click at [254, 199] on div "tgkQwdJ5J53K6ysJceRQ9sk9" at bounding box center [326, 191] width 161 height 16
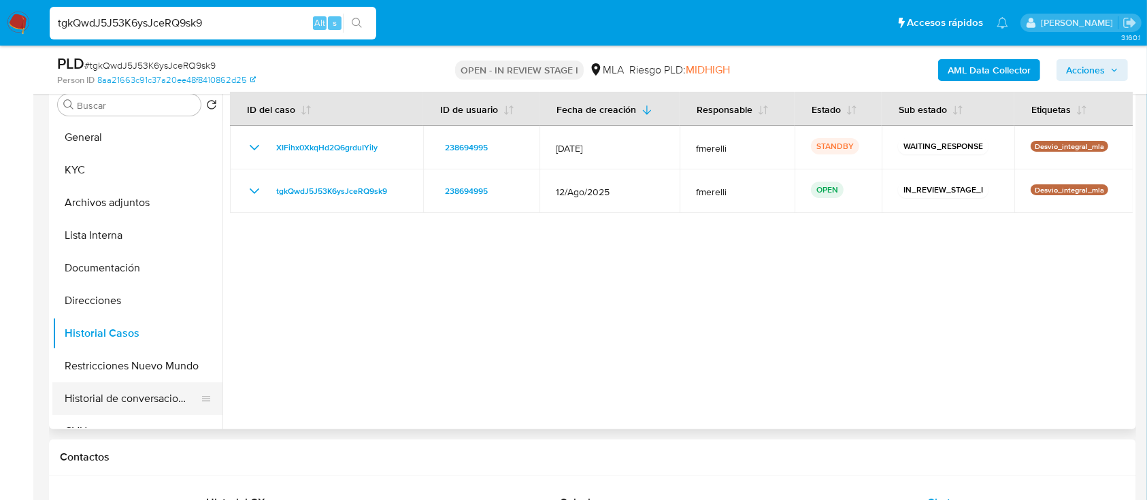
click at [122, 390] on button "Historial de conversaciones" at bounding box center [131, 398] width 159 height 33
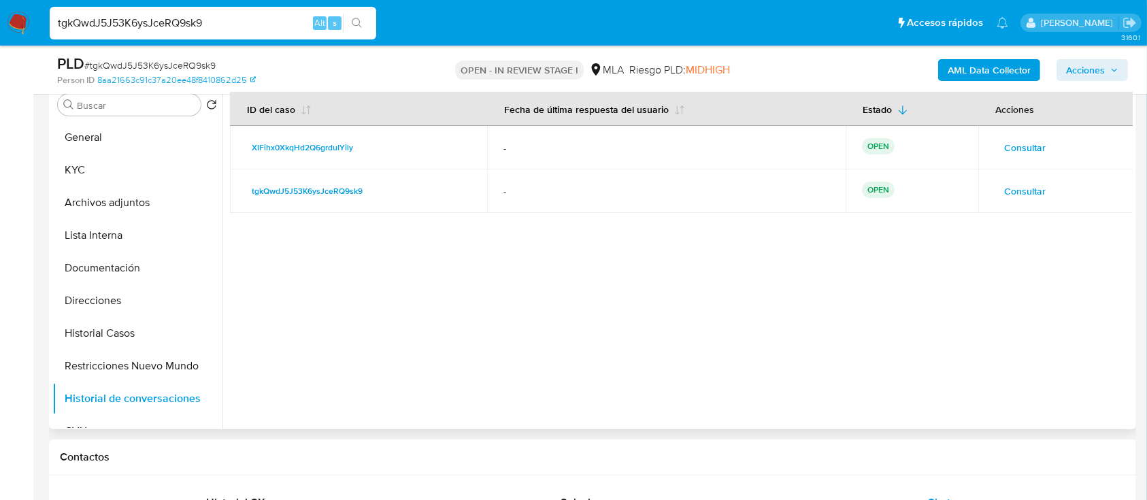
click at [1019, 150] on span "Consultar" at bounding box center [1024, 147] width 41 height 19
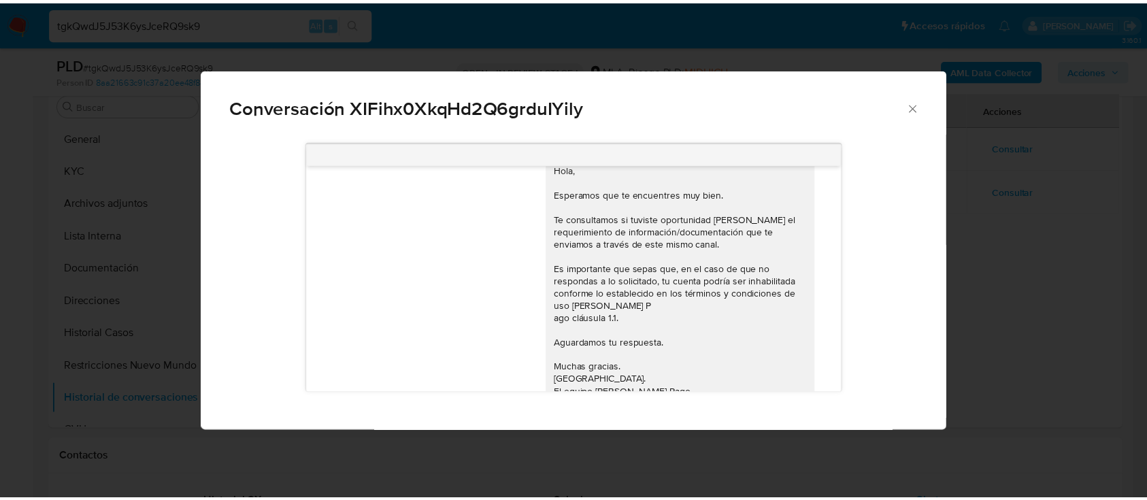
scroll to position [0, 0]
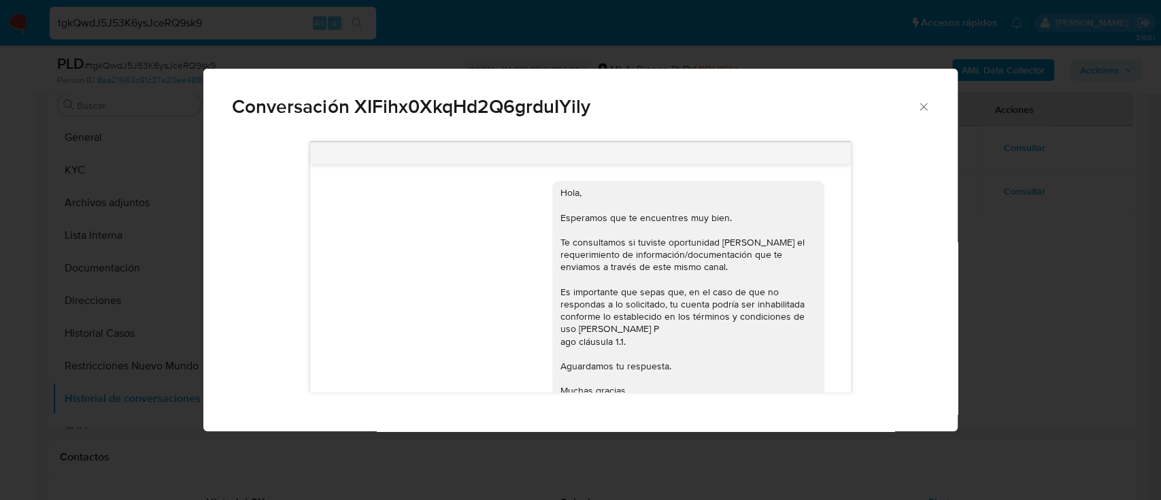
click at [928, 108] on icon "Cerrar" at bounding box center [924, 107] width 14 height 14
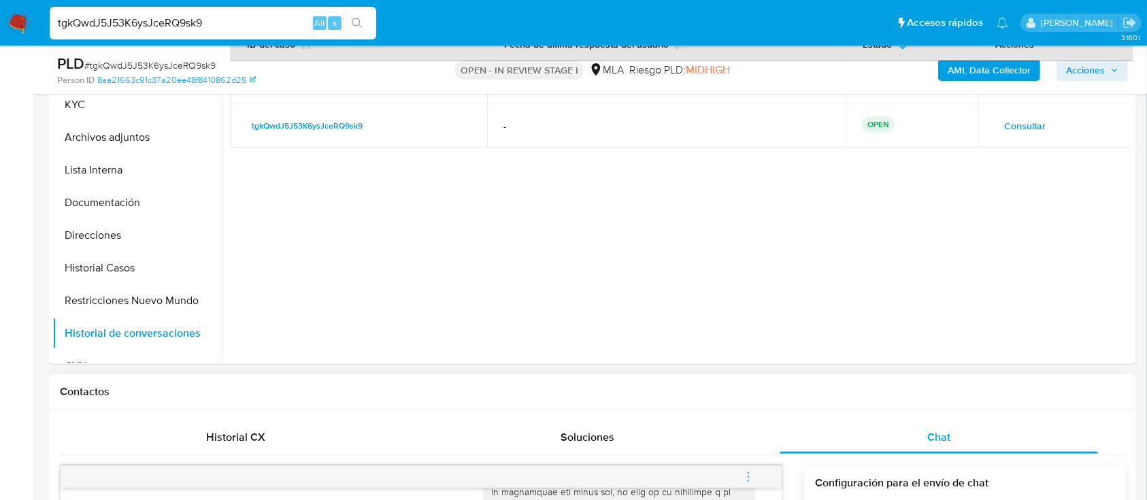
scroll to position [363, 0]
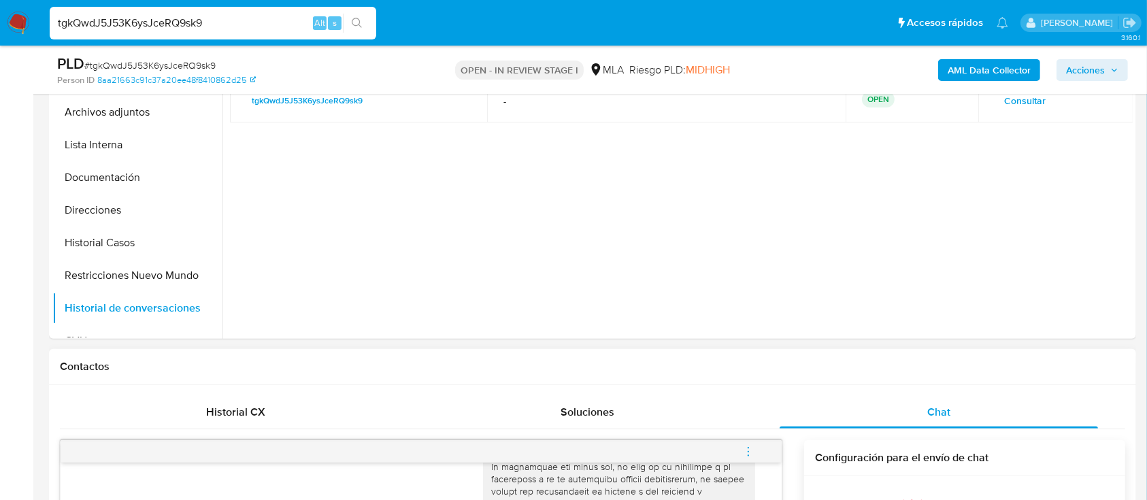
click at [750, 452] on icon "menu-action" at bounding box center [748, 452] width 12 height 12
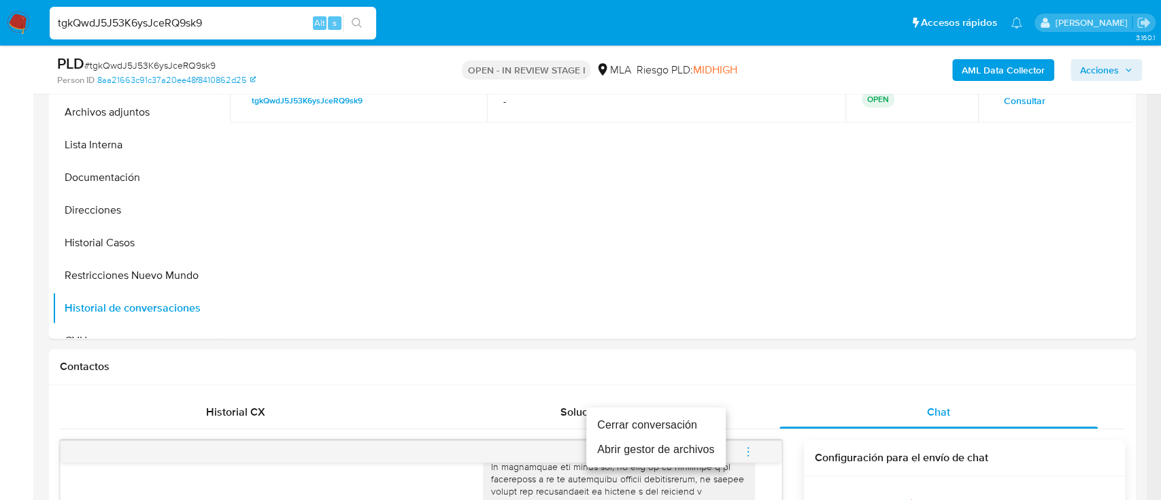
click at [686, 421] on li "Cerrar conversación" at bounding box center [655, 425] width 139 height 24
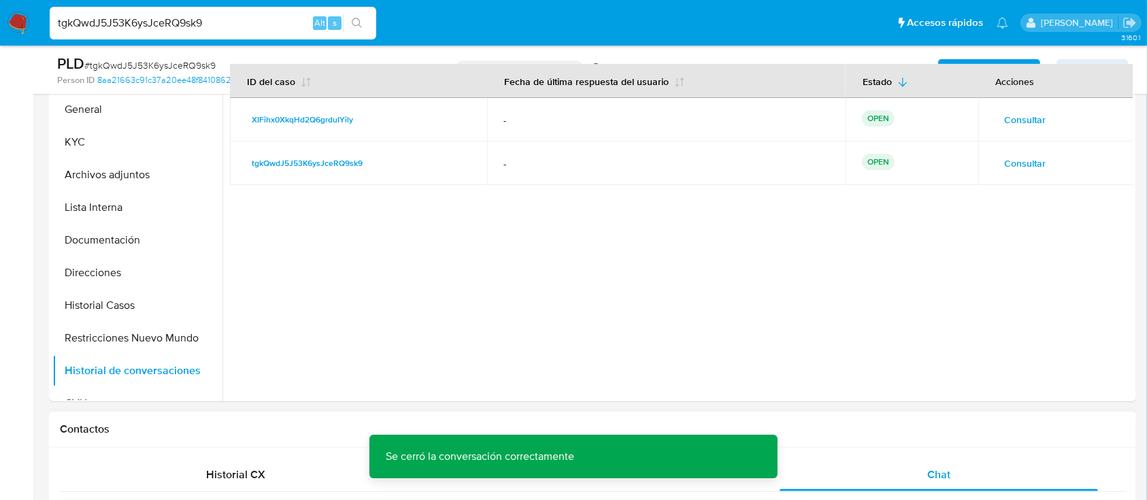
scroll to position [272, 0]
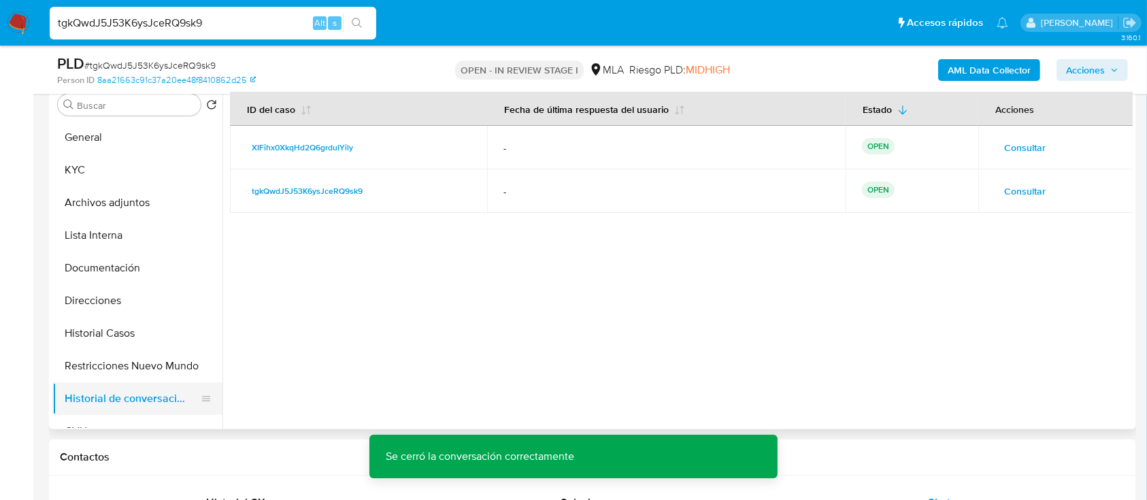
click at [87, 358] on button "Restricciones Nuevo Mundo" at bounding box center [137, 366] width 170 height 33
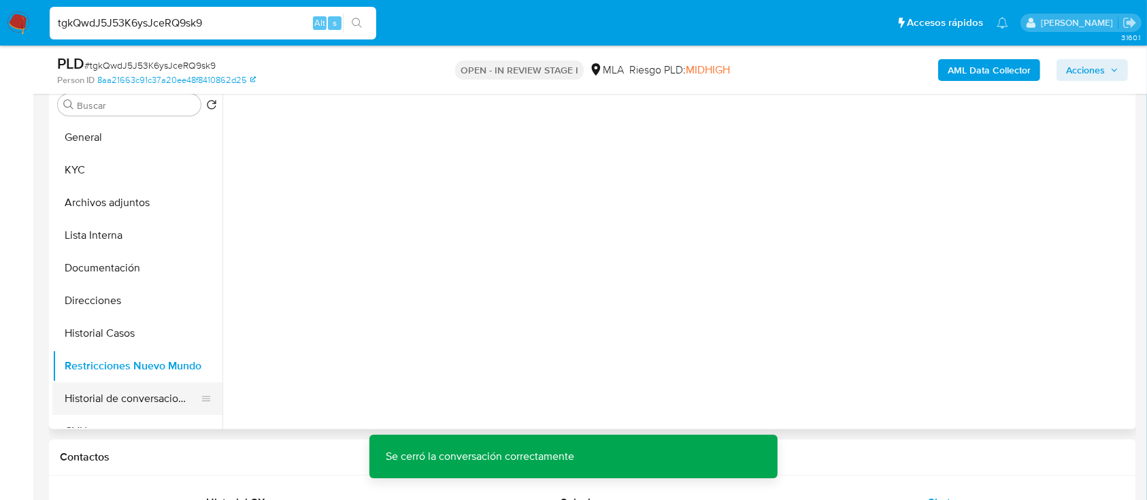
click at [112, 401] on button "Historial de conversaciones" at bounding box center [131, 398] width 159 height 33
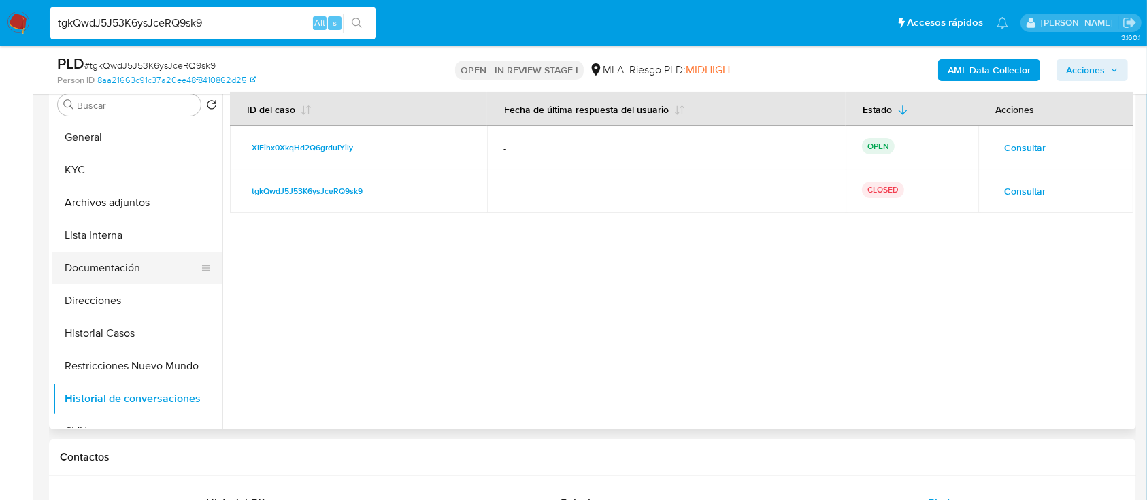
click at [141, 261] on button "Documentación" at bounding box center [131, 268] width 159 height 33
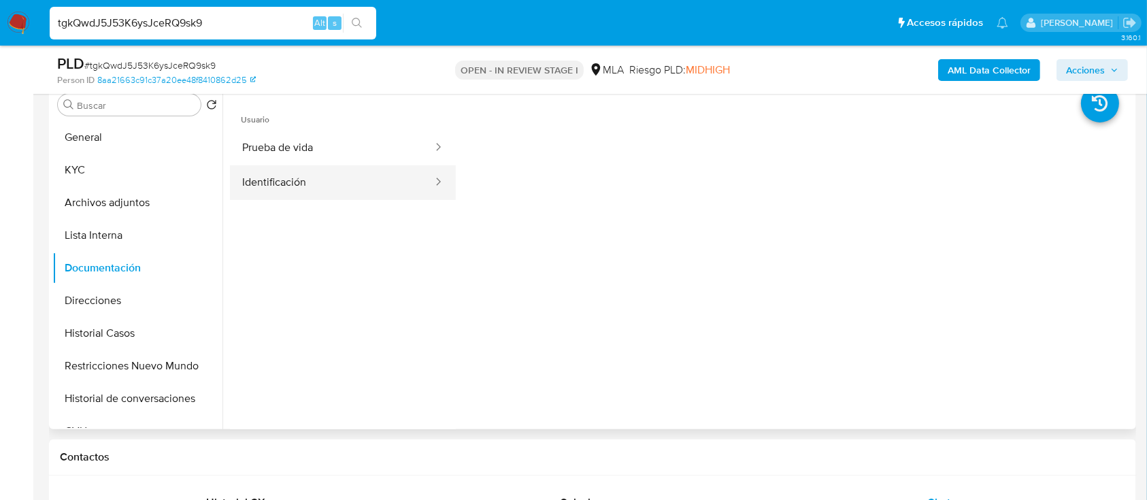
click at [305, 188] on button "Identificación" at bounding box center [332, 182] width 204 height 35
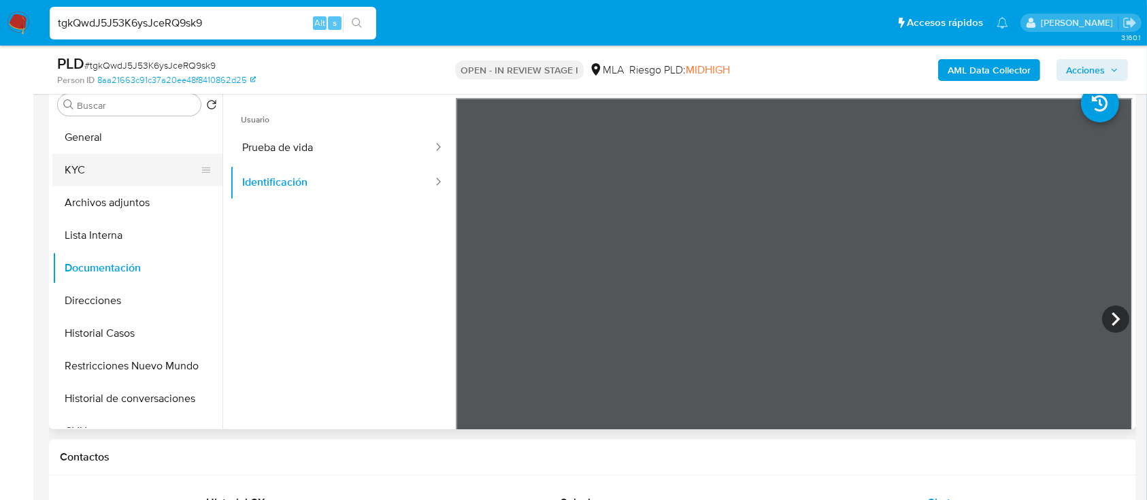
click at [139, 164] on button "KYC" at bounding box center [131, 170] width 159 height 33
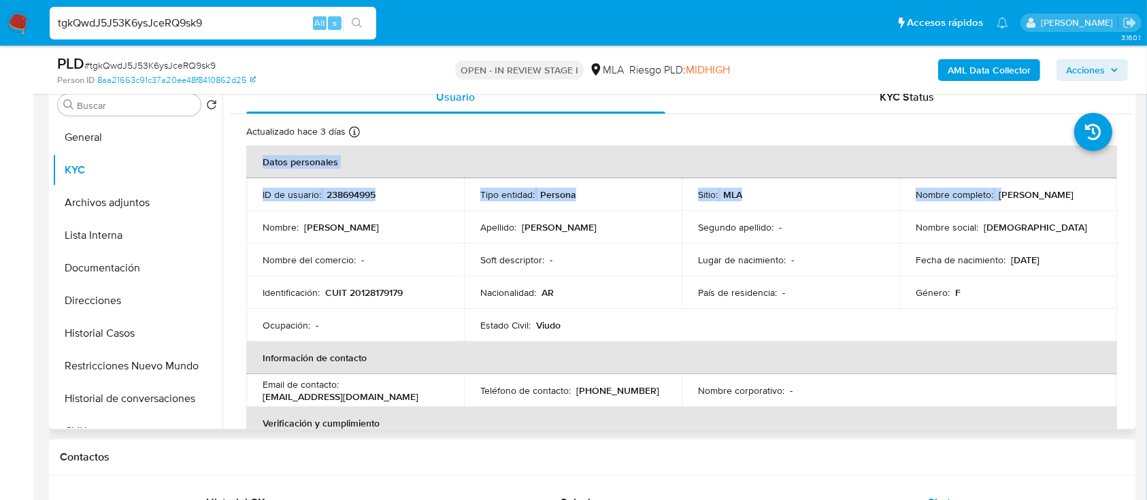
drag, startPoint x: 996, startPoint y: 193, endPoint x: 1127, endPoint y: 189, distance: 130.7
click at [1127, 189] on div "Usuario KYC Status Actualizado hace 3 días Creado: 15/03/2020 10:16:11 Actualiz…" at bounding box center [677, 255] width 910 height 348
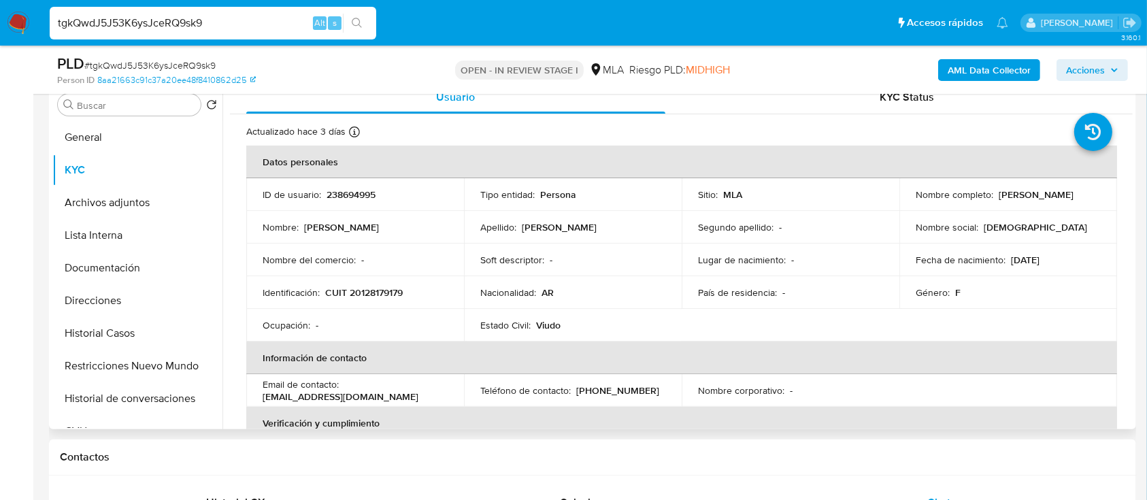
click at [988, 195] on p "Nombre completo :" at bounding box center [955, 194] width 78 height 12
drag, startPoint x: 1047, startPoint y: 197, endPoint x: 1090, endPoint y: 193, distance: 43.0
click at [1090, 193] on div "Nombre completo : Zulema Çrosa Erazu" at bounding box center [1008, 194] width 185 height 12
copy p "Zulema Çrosa Erazu"
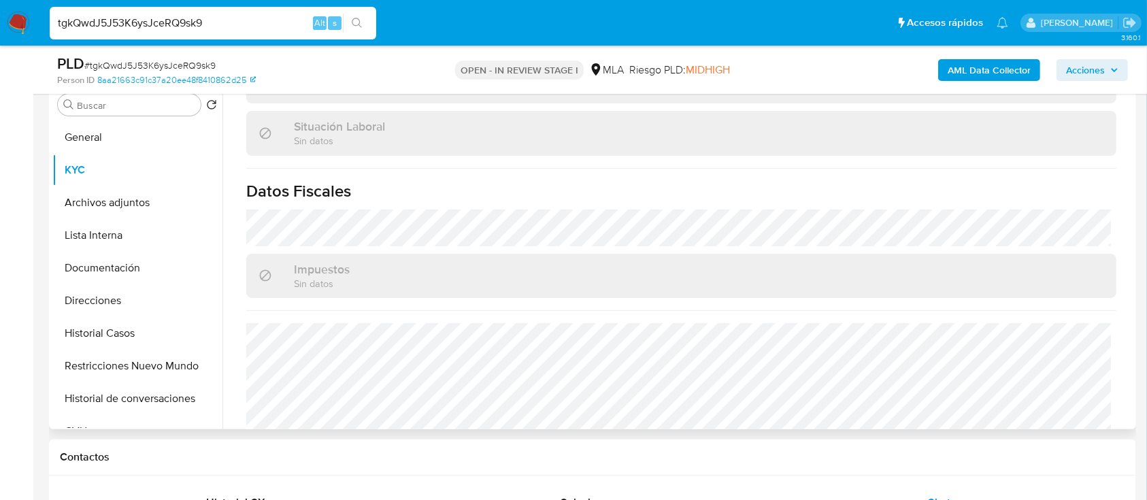
scroll to position [738, 0]
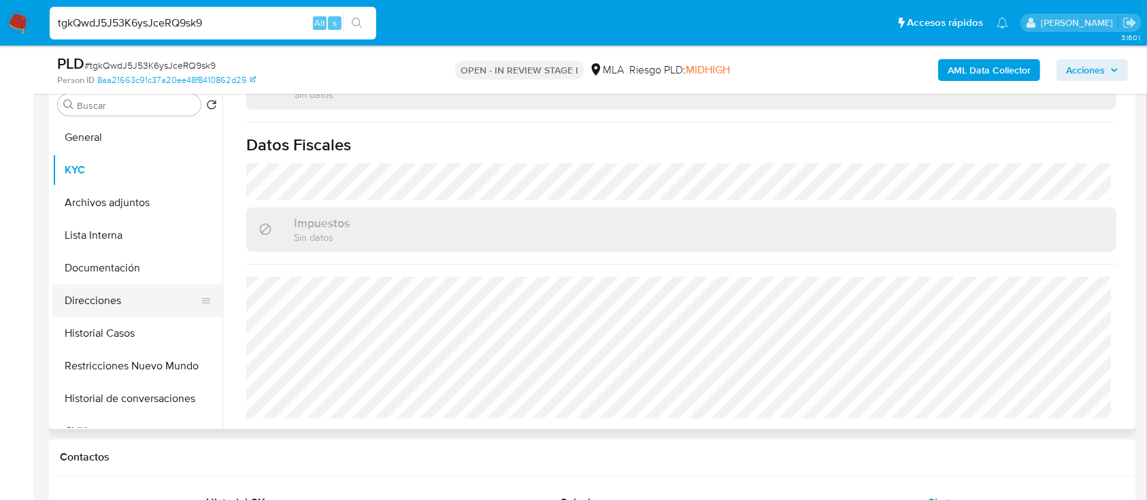
click at [114, 302] on button "Direcciones" at bounding box center [131, 300] width 159 height 33
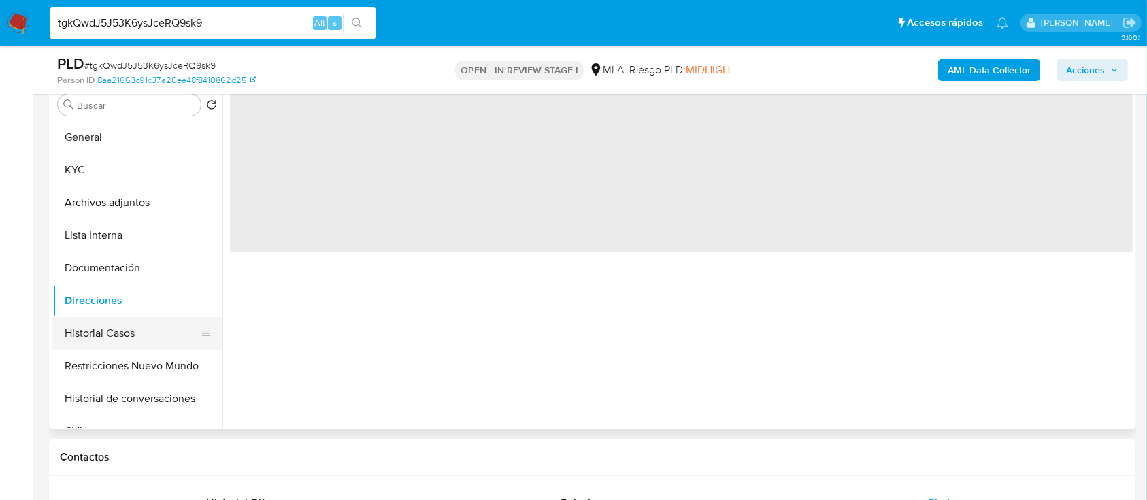
scroll to position [0, 0]
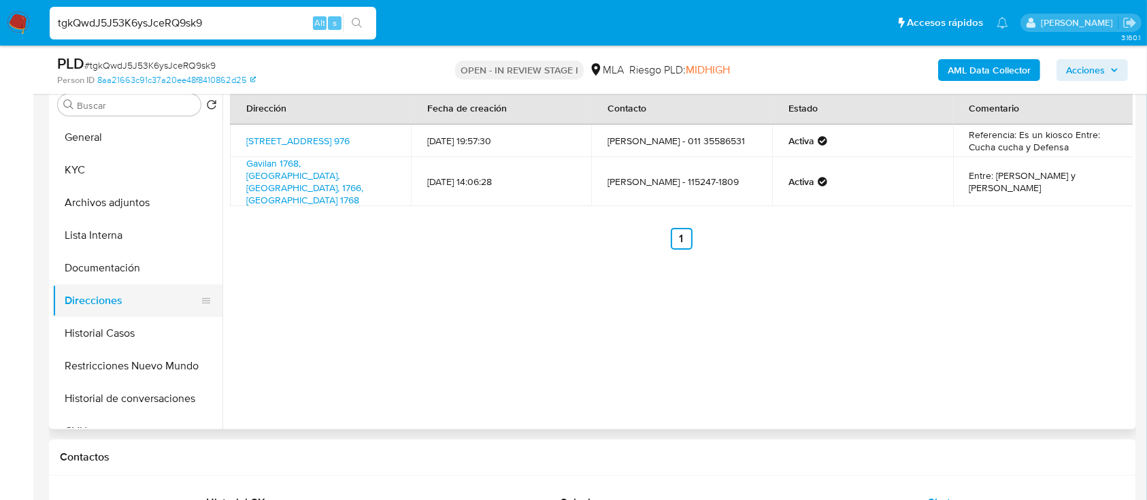
drag, startPoint x: 127, startPoint y: 268, endPoint x: 167, endPoint y: 287, distance: 44.4
click at [127, 267] on button "Documentación" at bounding box center [137, 268] width 170 height 33
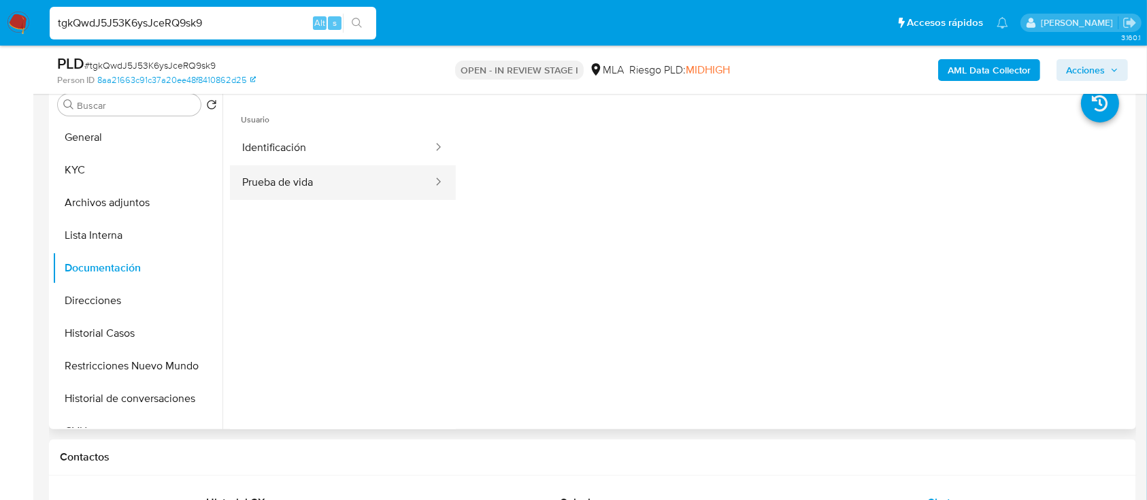
drag, startPoint x: 324, startPoint y: 152, endPoint x: 424, endPoint y: 175, distance: 103.3
click at [325, 150] on button "Identificación" at bounding box center [332, 148] width 204 height 35
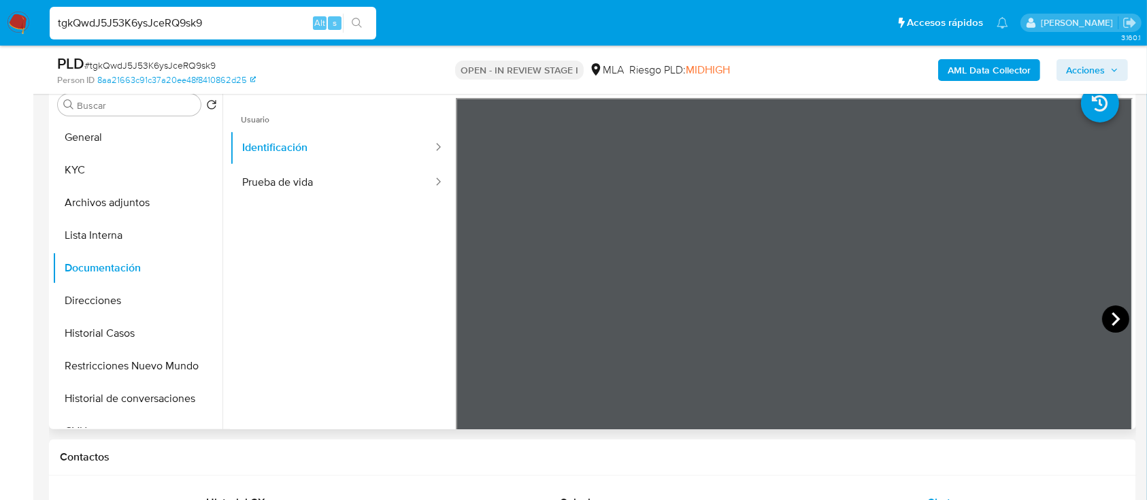
click at [1112, 314] on icon at bounding box center [1115, 318] width 27 height 27
click at [103, 168] on button "KYC" at bounding box center [131, 170] width 159 height 33
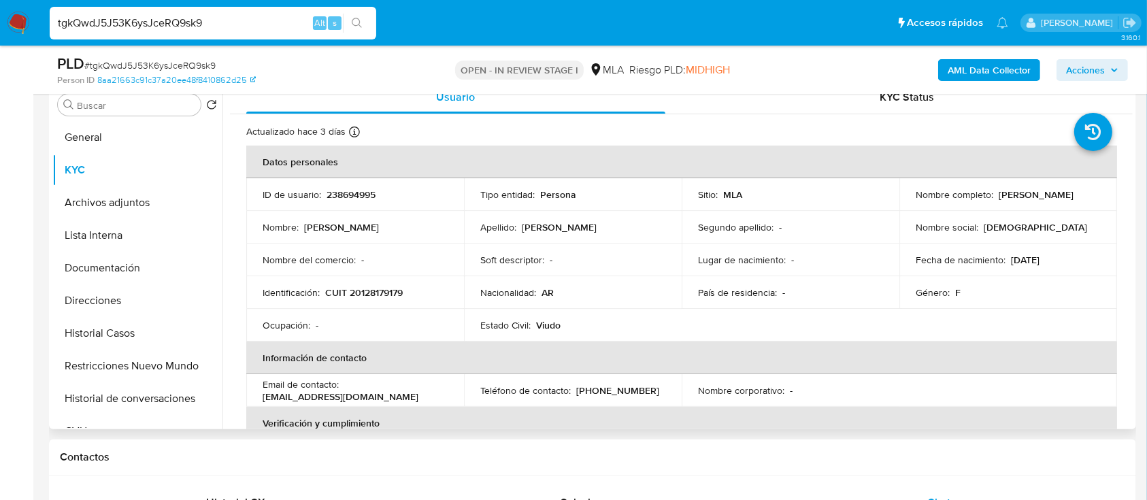
click at [375, 286] on p "CUIT 20128179179" at bounding box center [364, 292] width 78 height 12
copy p "20128179179"
click at [389, 286] on p "CUIT 20128179179" at bounding box center [364, 292] width 78 height 12
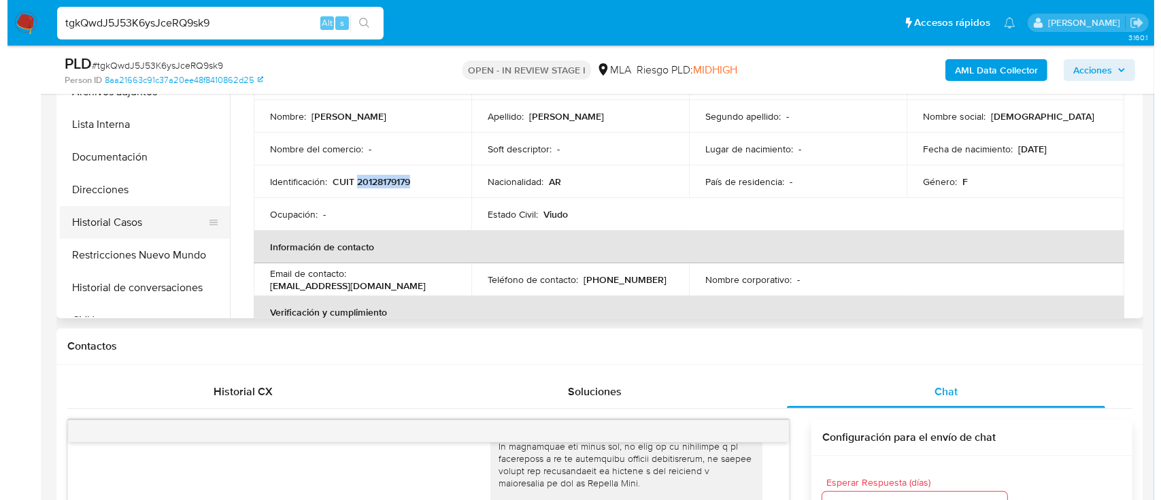
scroll to position [272, 0]
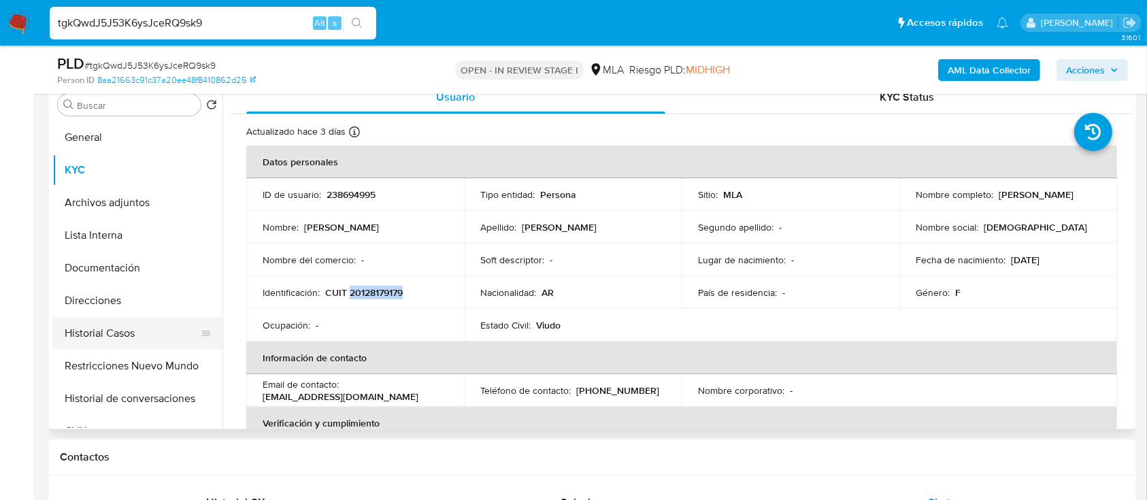
click at [137, 324] on button "Historial Casos" at bounding box center [131, 333] width 159 height 33
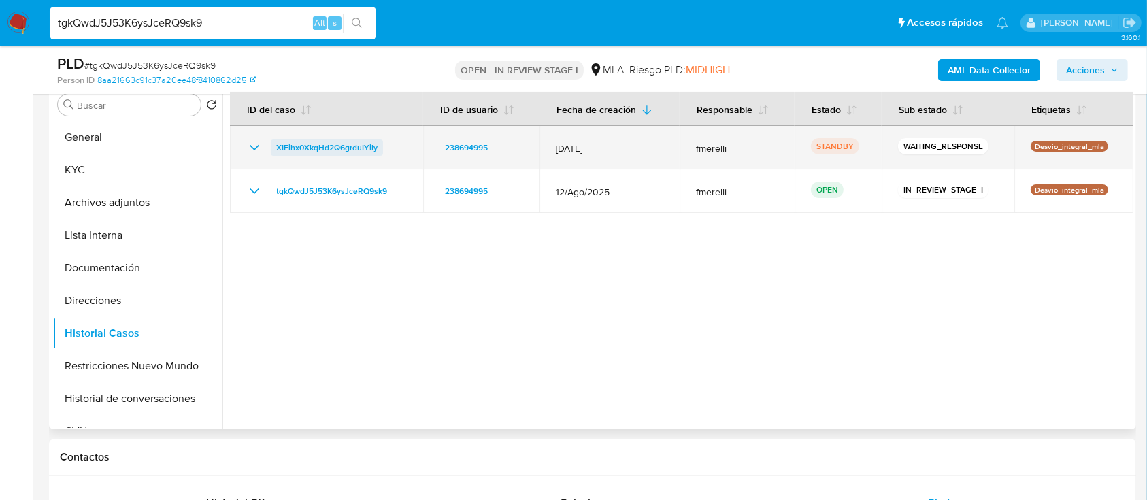
click at [322, 148] on span "XIFihx0XkqHd2Q6grduIYily" at bounding box center [326, 147] width 101 height 16
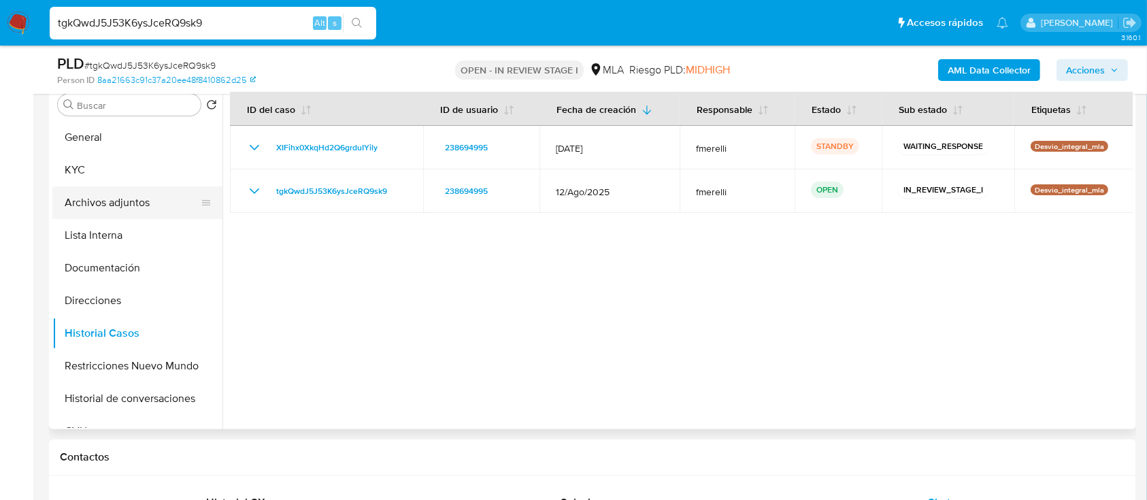
click at [131, 197] on button "Archivos adjuntos" at bounding box center [131, 202] width 159 height 33
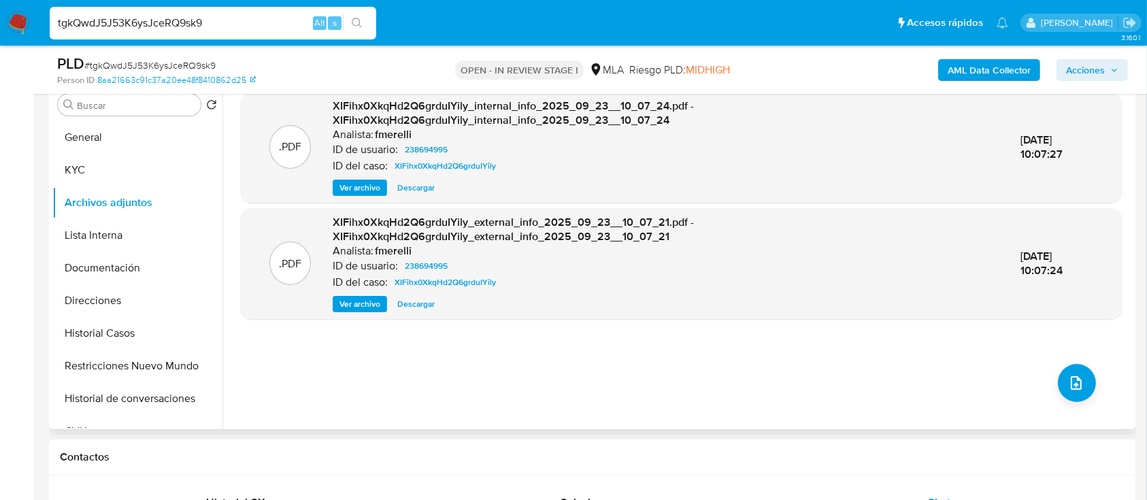
click at [351, 193] on span "Ver archivo" at bounding box center [359, 188] width 41 height 14
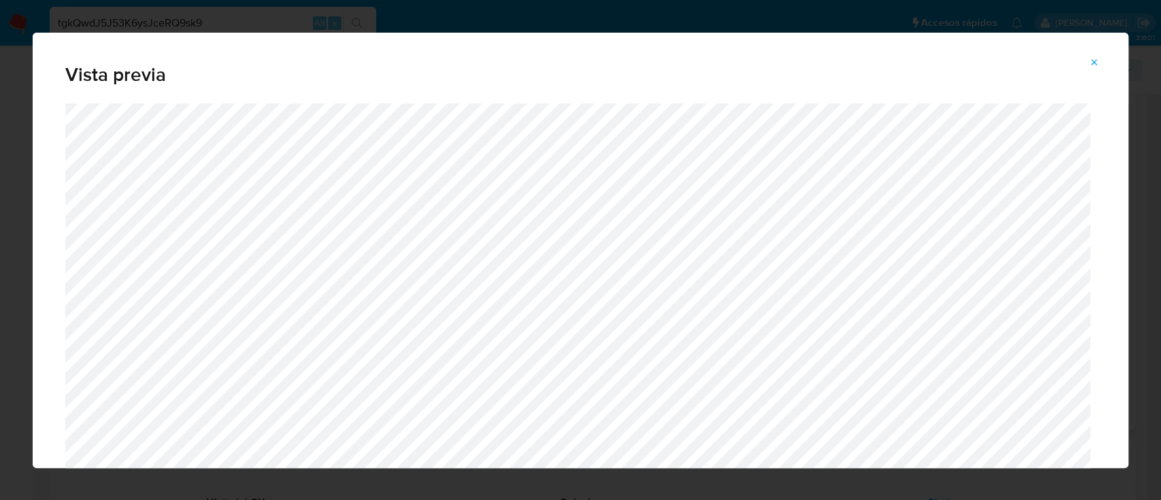
click at [1096, 65] on icon "Attachment preview" at bounding box center [1094, 62] width 11 height 11
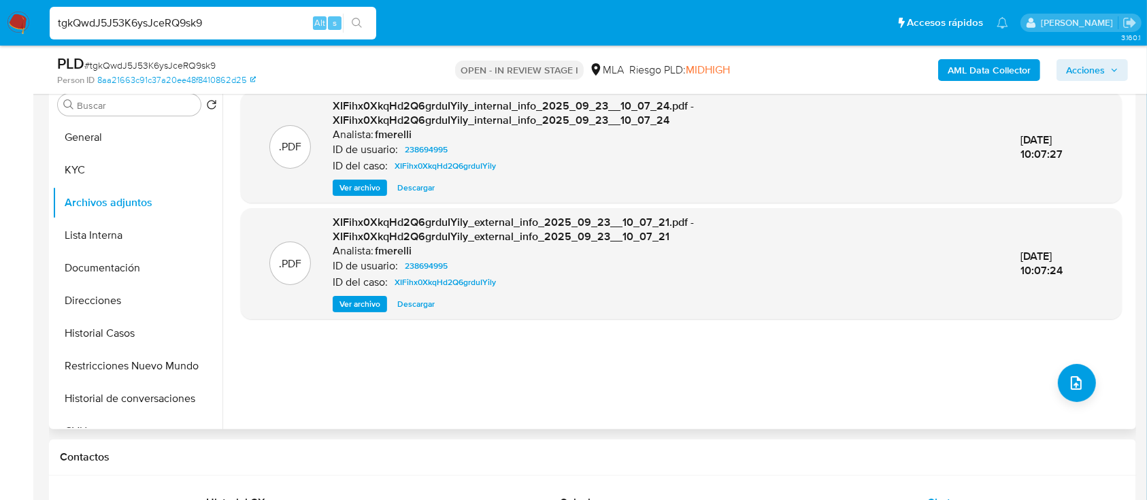
click at [365, 300] on span "Ver archivo" at bounding box center [359, 304] width 41 height 14
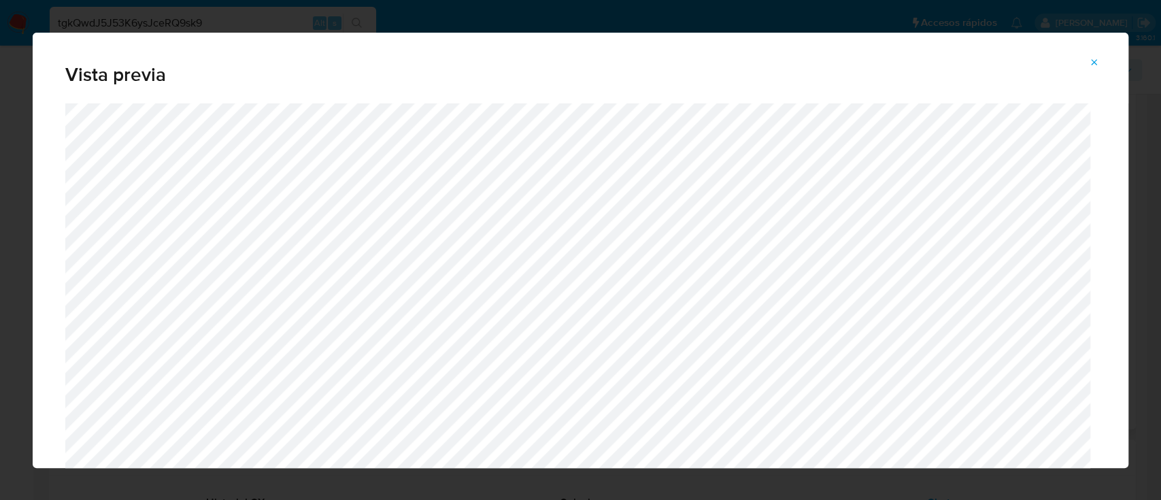
drag, startPoint x: 1101, startPoint y: 70, endPoint x: 1012, endPoint y: 254, distance: 204.4
click at [1101, 69] on button "Attachment preview" at bounding box center [1094, 63] width 30 height 22
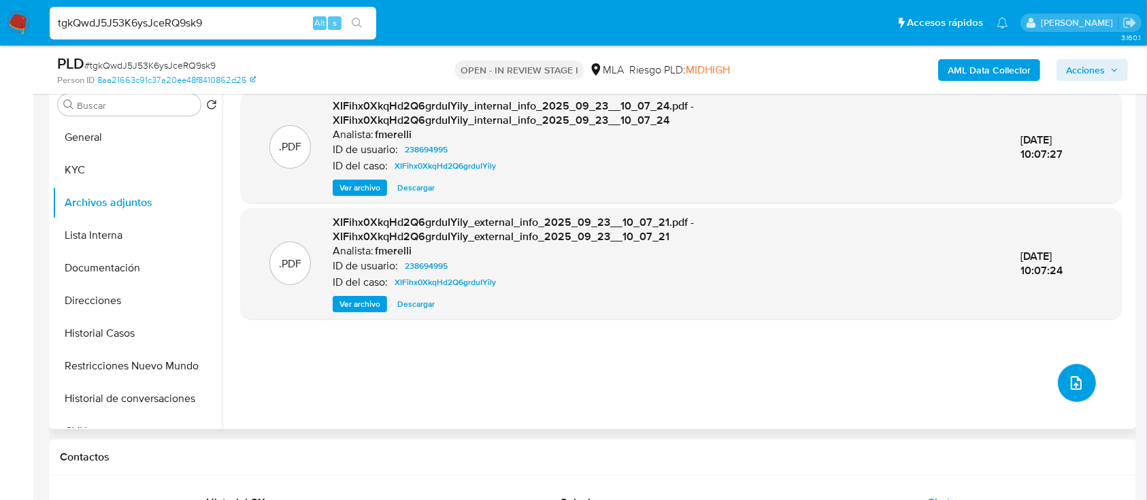
click at [1060, 395] on button "upload-file" at bounding box center [1077, 383] width 38 height 38
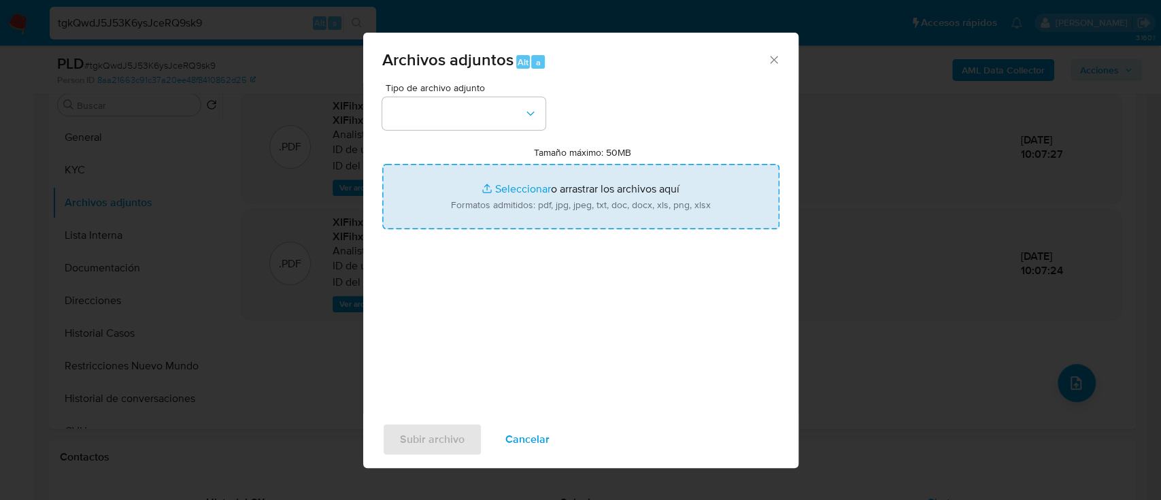
type input "C:\fakepath\NOSIS_Manager_InformeIndividual_20128179179_654927_20250918140317.p…"
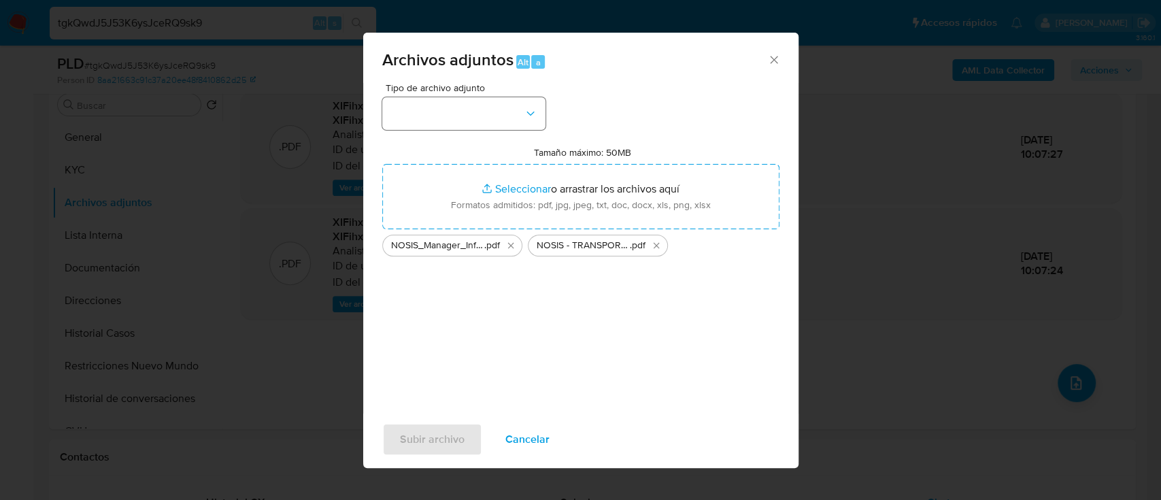
drag, startPoint x: 446, startPoint y: 95, endPoint x: 460, endPoint y: 104, distance: 16.2
click at [448, 95] on div "Tipo de archivo adjunto" at bounding box center [463, 106] width 163 height 47
click at [460, 105] on button "button" at bounding box center [463, 113] width 163 height 33
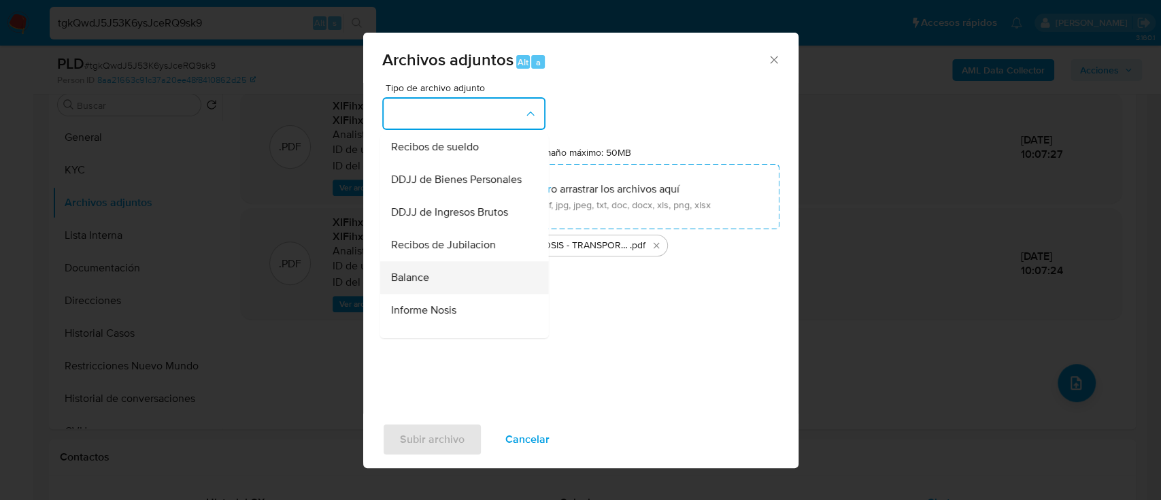
scroll to position [453, 0]
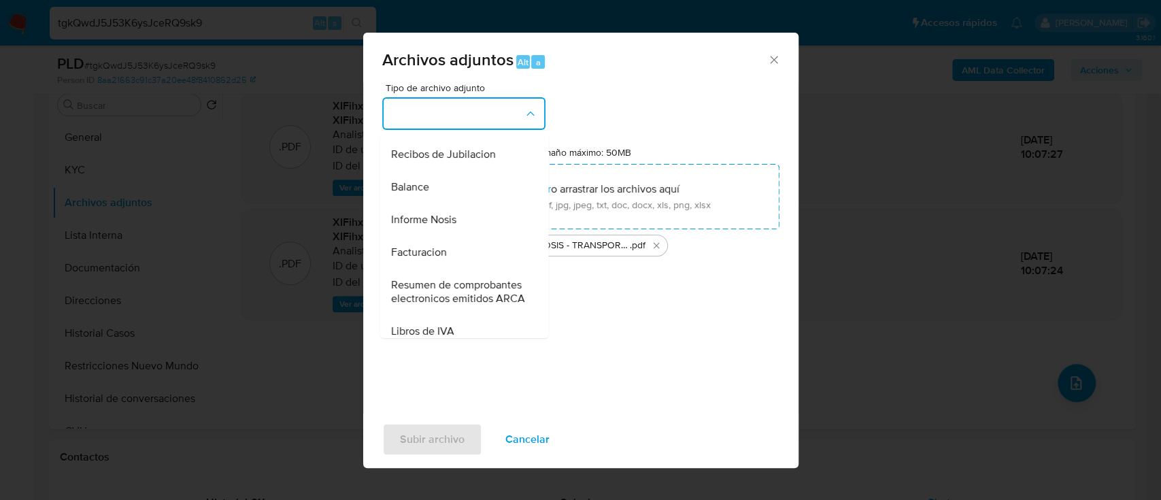
click at [456, 236] on div "Informe Nosis" at bounding box center [459, 219] width 139 height 33
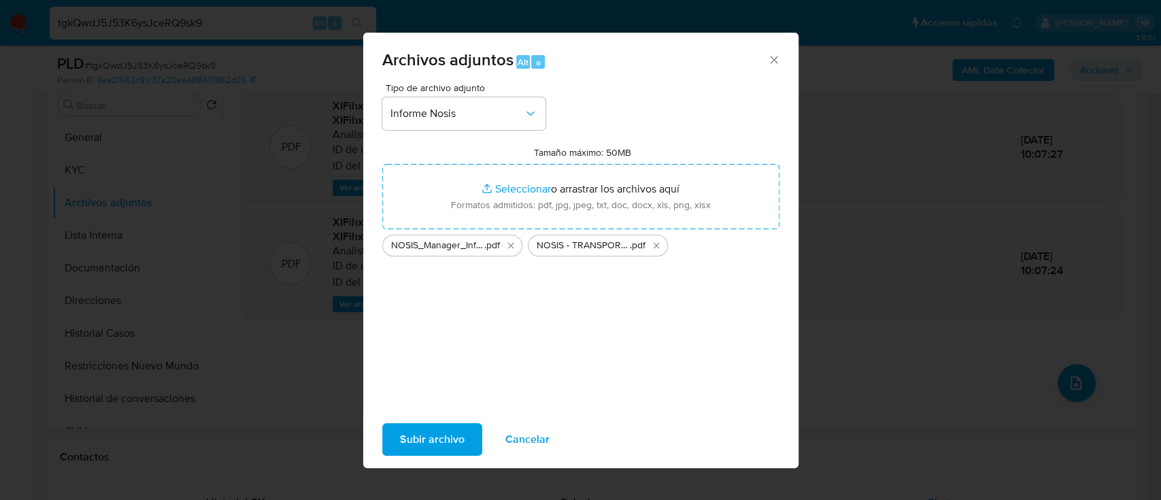
click at [438, 424] on span "Subir archivo" at bounding box center [432, 439] width 65 height 30
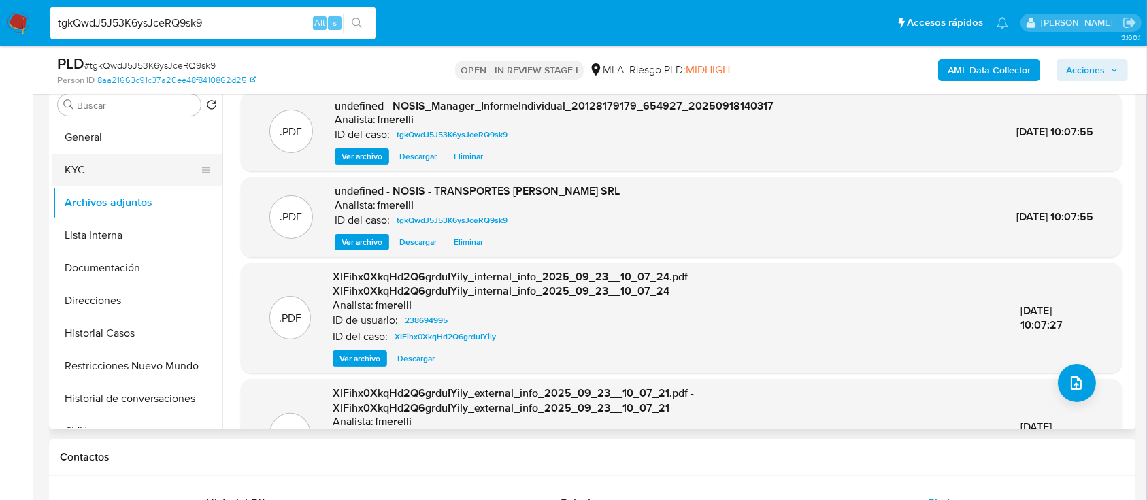
click at [134, 168] on button "KYC" at bounding box center [131, 170] width 159 height 33
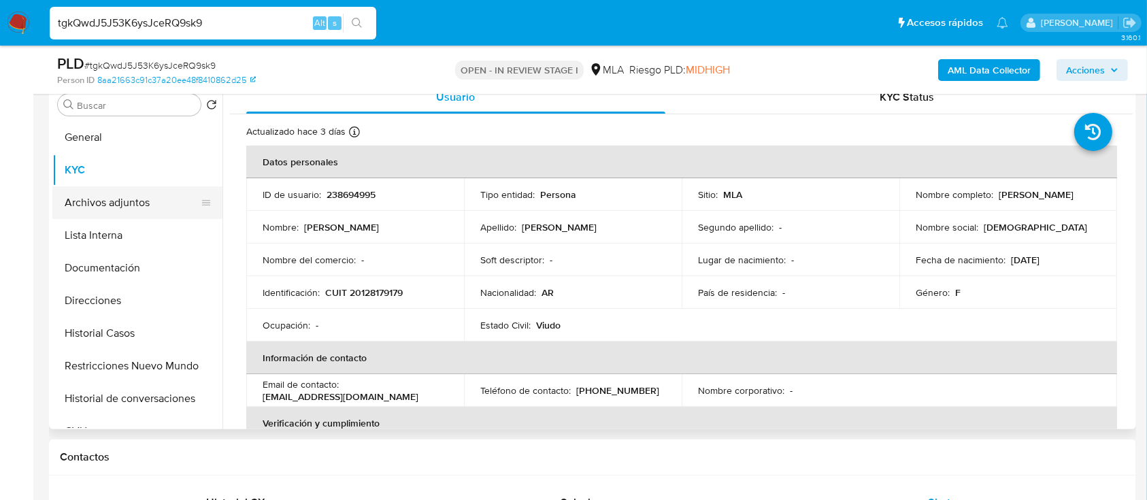
click at [136, 199] on button "Archivos adjuntos" at bounding box center [131, 202] width 159 height 33
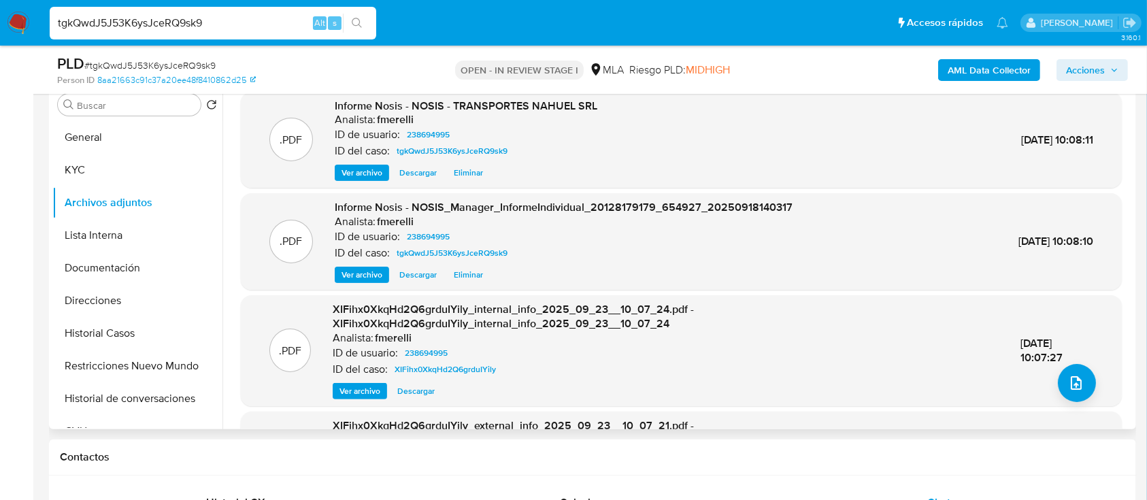
click at [342, 277] on span "Ver archivo" at bounding box center [361, 275] width 41 height 14
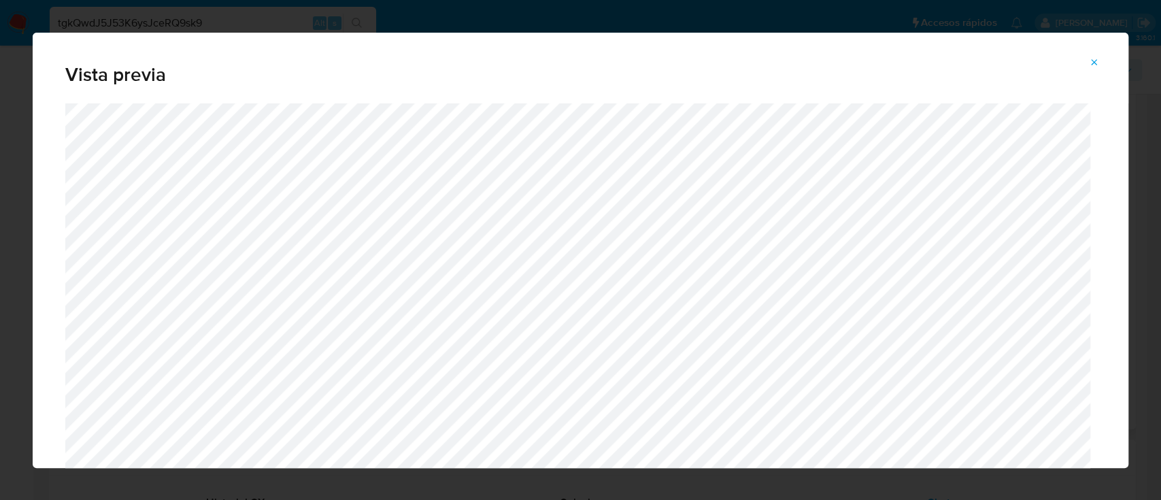
click at [1092, 63] on icon "Attachment preview" at bounding box center [1094, 62] width 11 height 11
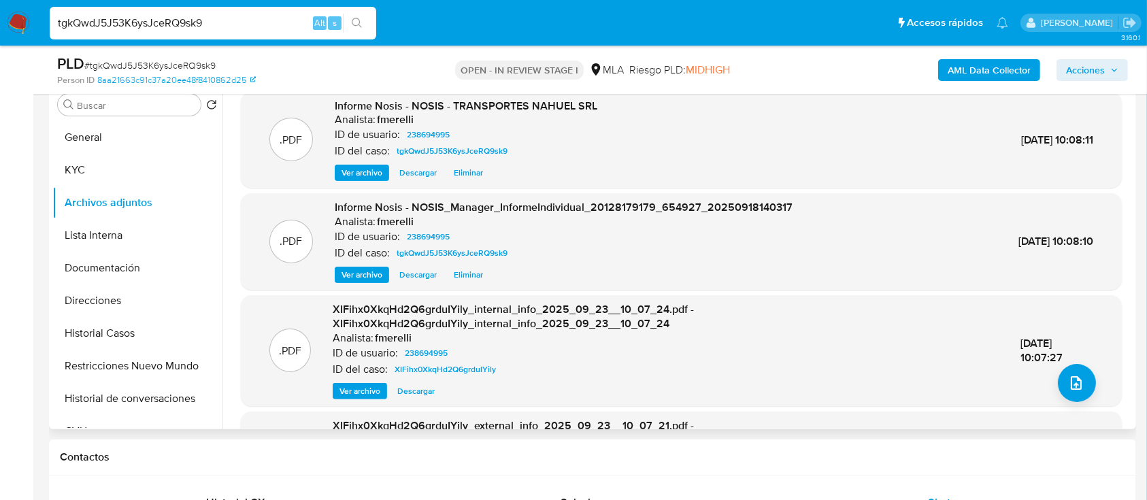
click at [371, 173] on span "Ver archivo" at bounding box center [361, 173] width 41 height 14
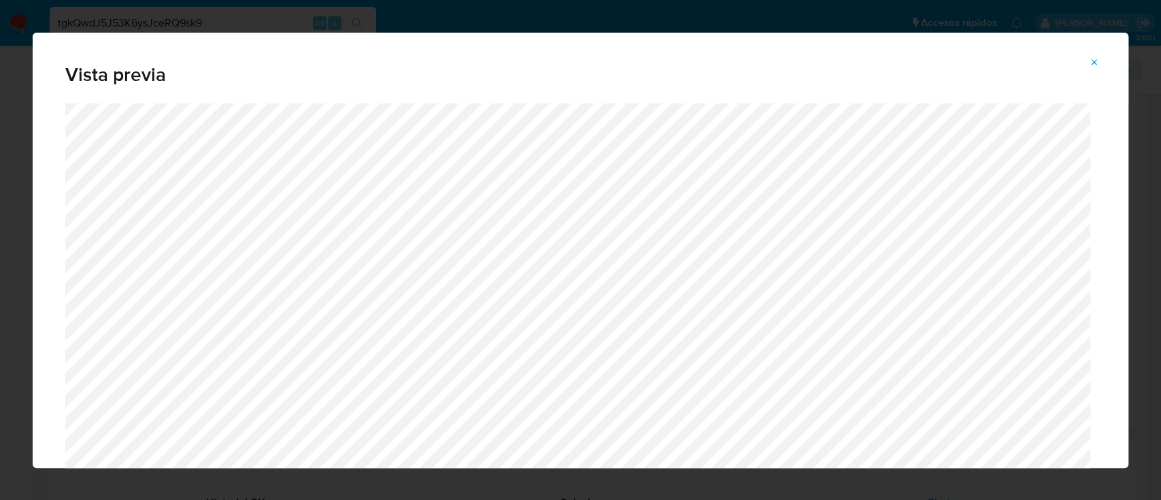
click at [1099, 68] on button "Attachment preview" at bounding box center [1094, 63] width 30 height 22
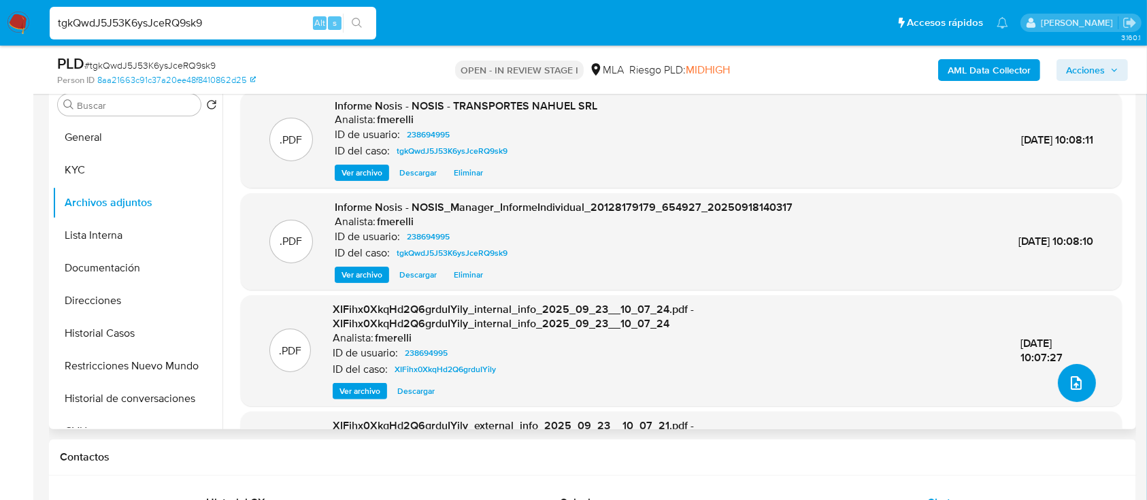
click at [1079, 384] on icon "upload-file" at bounding box center [1076, 383] width 16 height 16
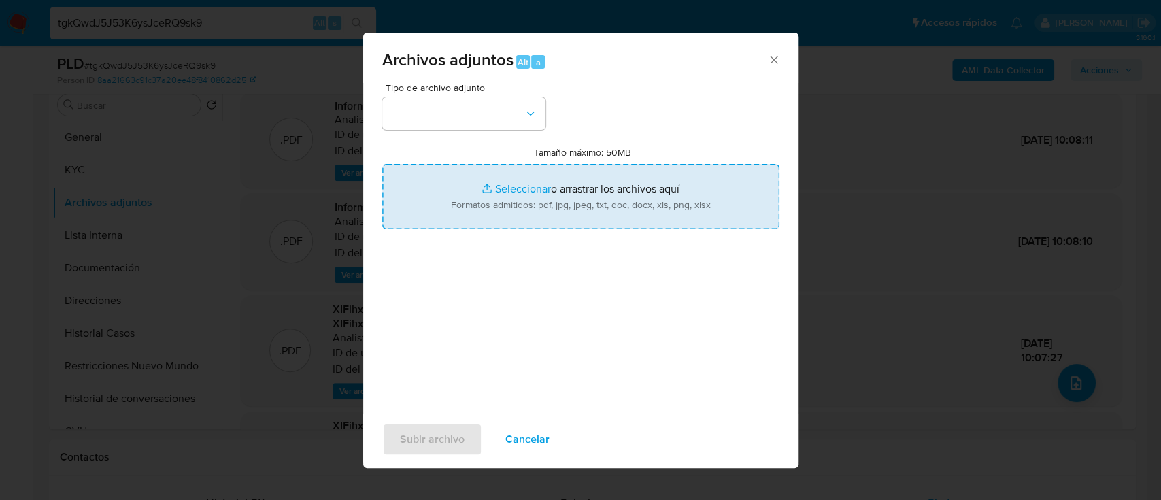
type input "C:\fakepath\Caselog XIFihx0XkqHd2Q6grduIYily_2025_09_17_10_18_10.docx"
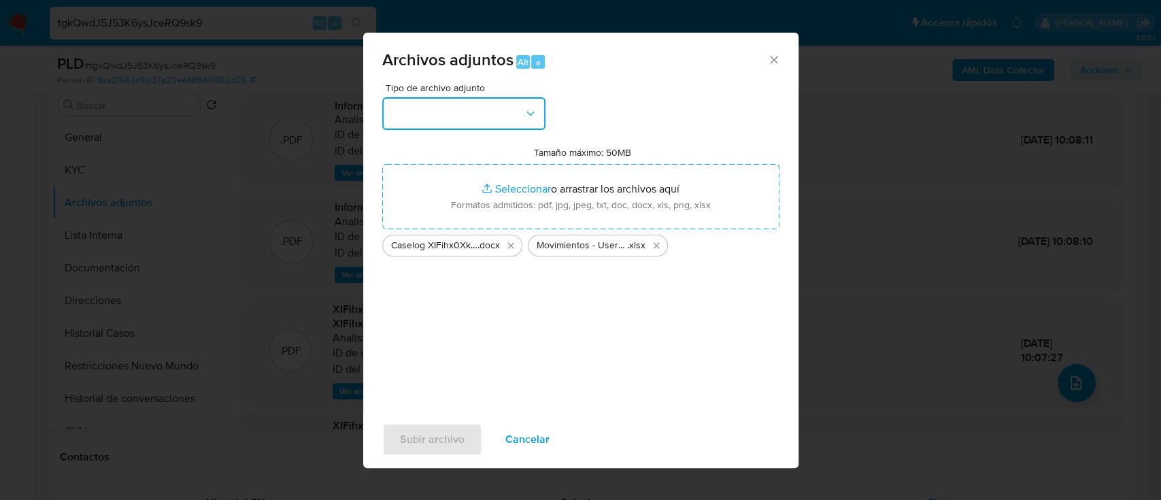
click at [483, 127] on button "button" at bounding box center [463, 113] width 163 height 33
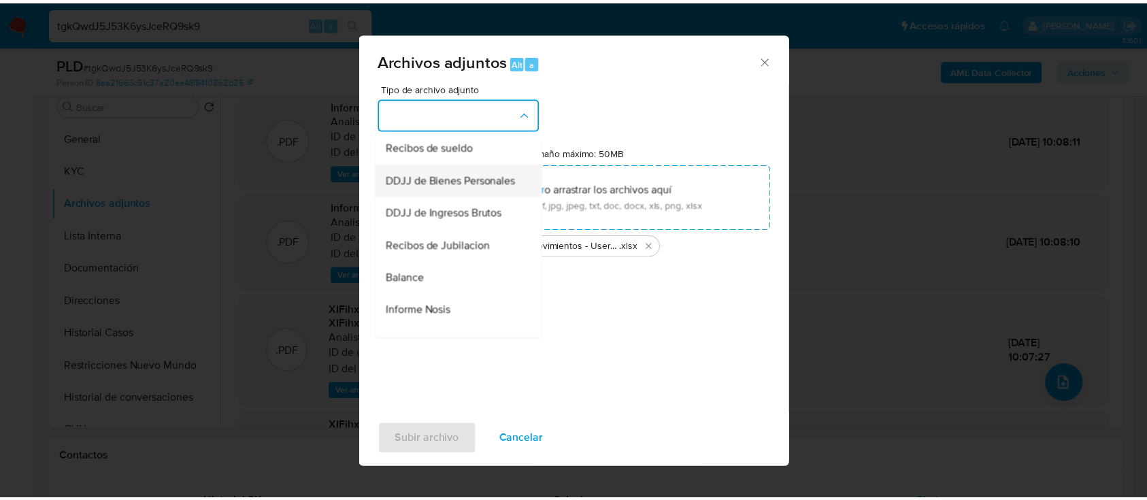
scroll to position [181, 0]
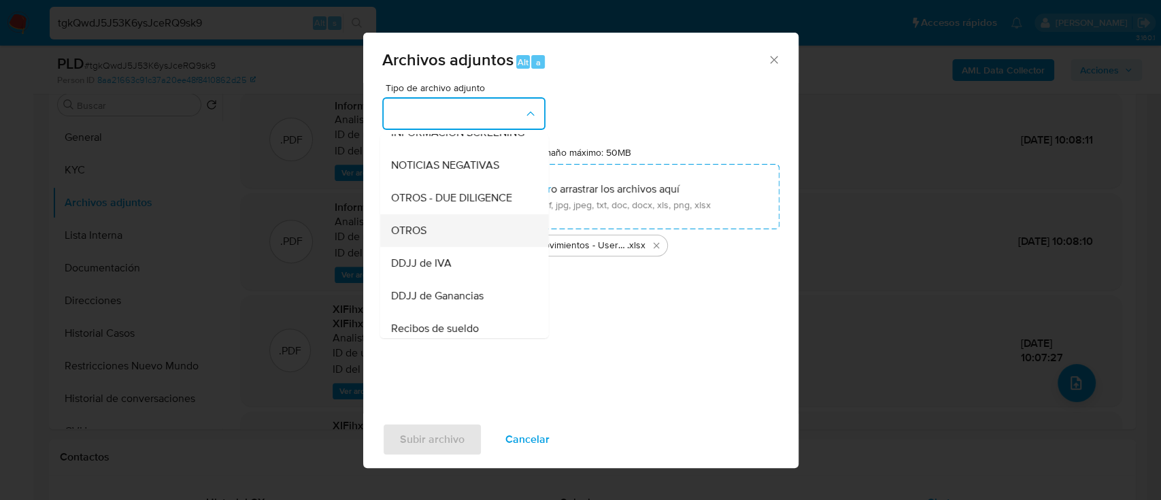
click at [448, 239] on div "OTROS" at bounding box center [459, 230] width 139 height 33
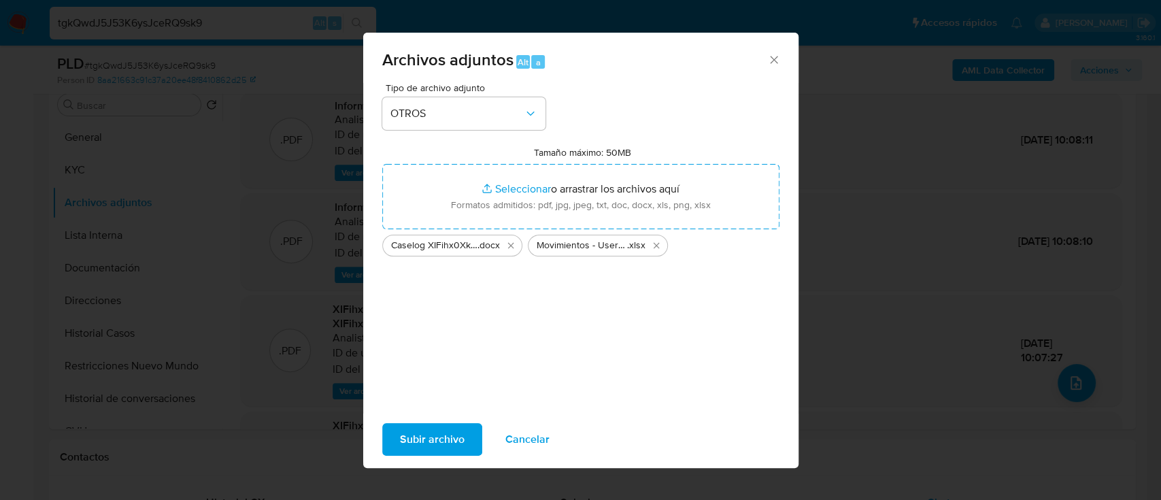
click at [455, 426] on span "Subir archivo" at bounding box center [432, 439] width 65 height 30
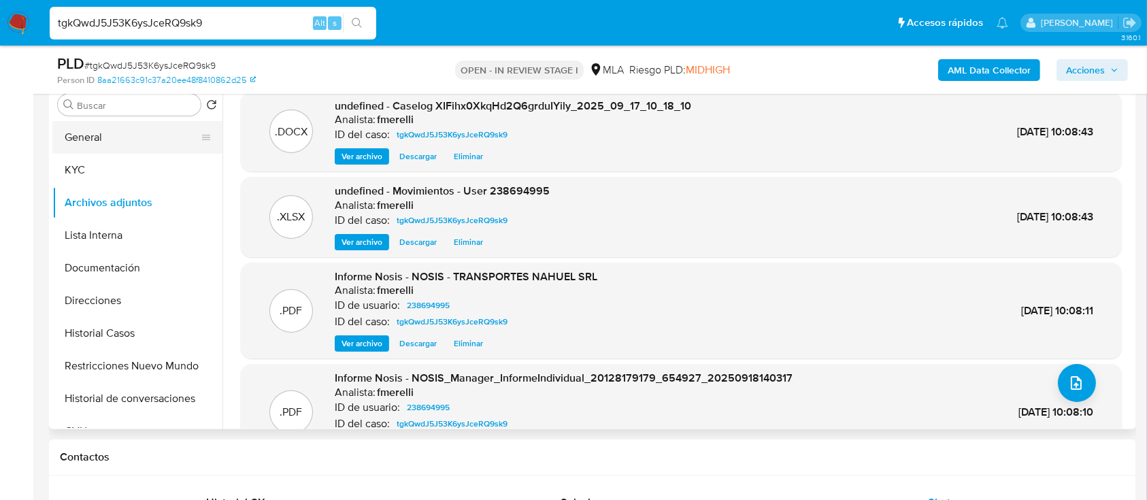
click at [99, 131] on button "General" at bounding box center [131, 137] width 159 height 33
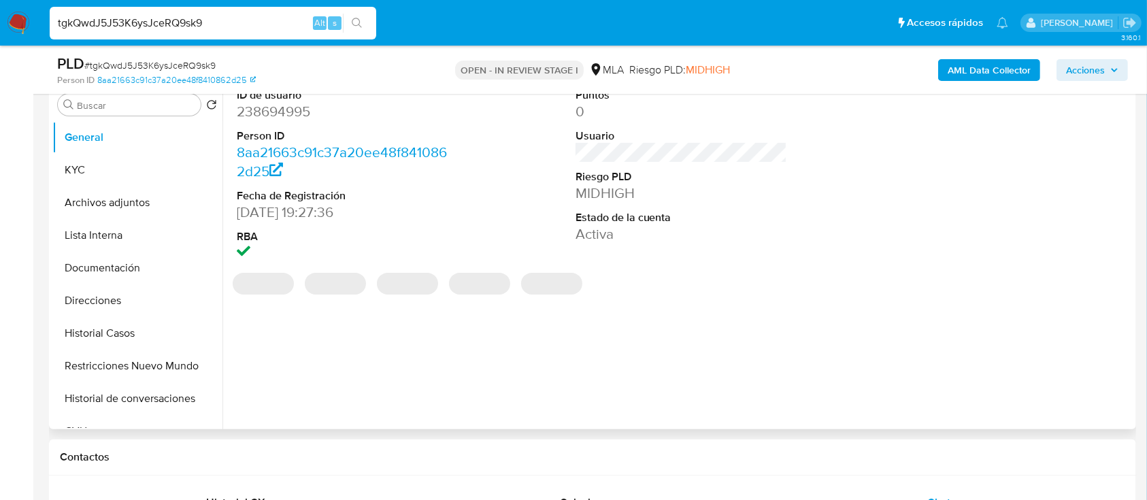
click at [294, 110] on dd "238694995" at bounding box center [343, 111] width 212 height 19
copy dd "238694995"
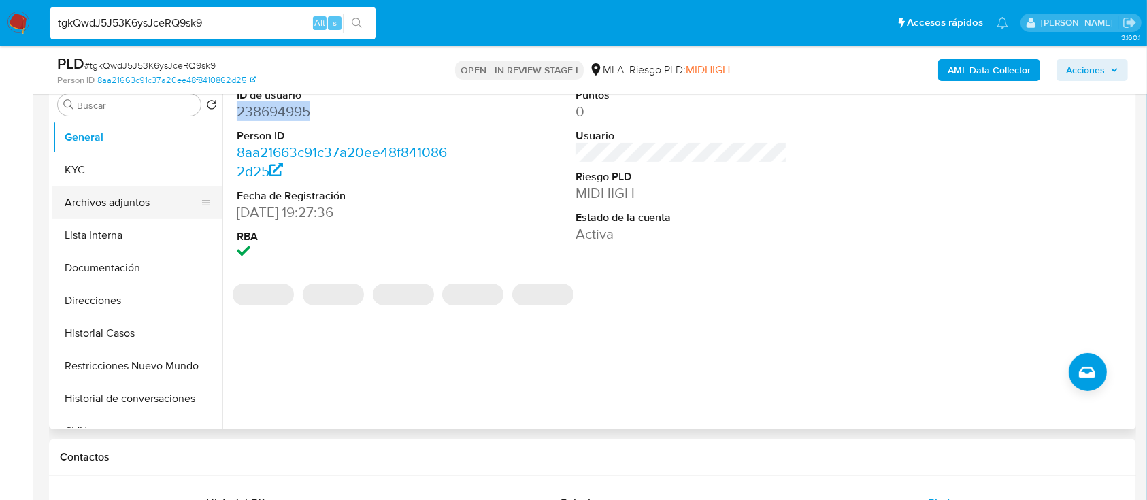
click at [139, 203] on button "Archivos adjuntos" at bounding box center [131, 202] width 159 height 33
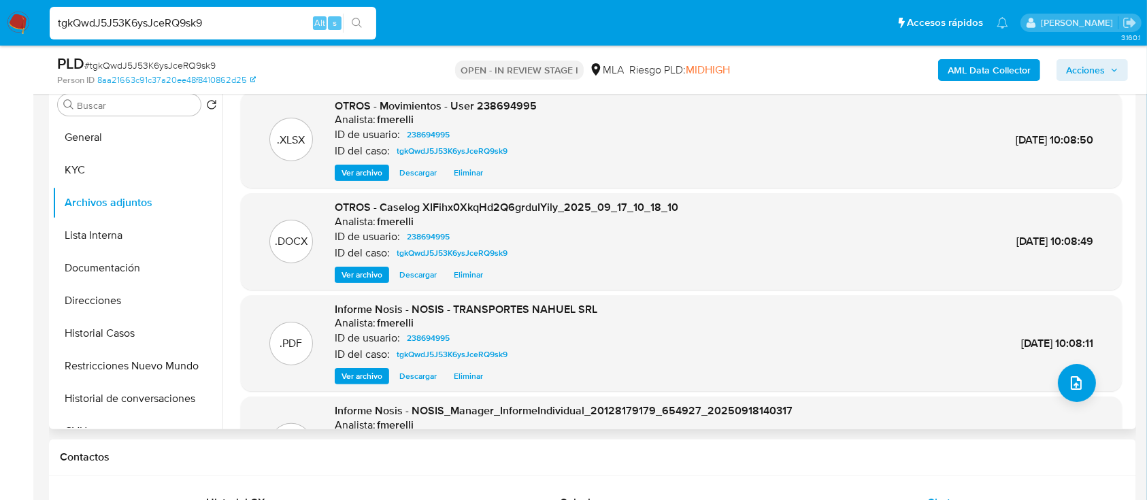
scroll to position [114, 0]
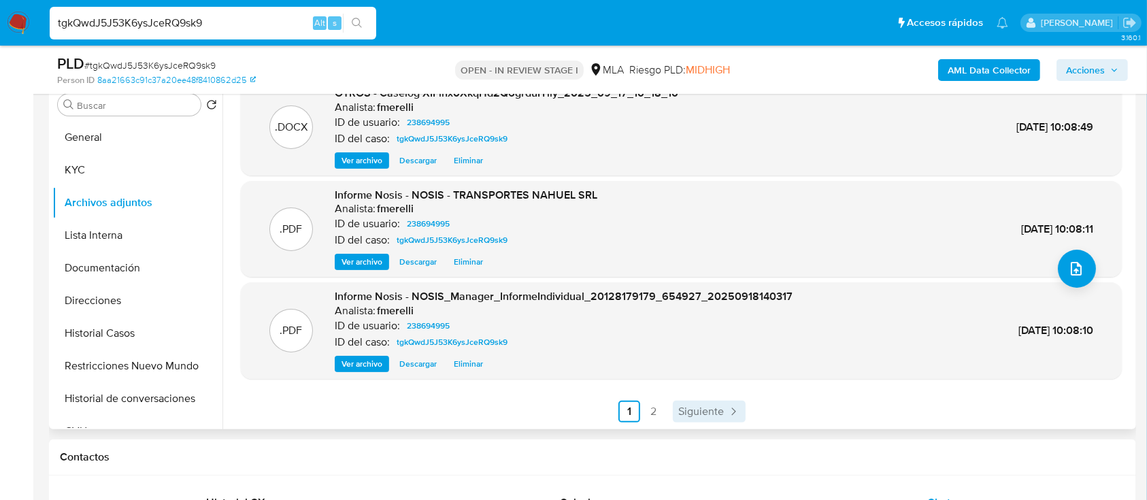
click at [696, 401] on link "Siguiente" at bounding box center [709, 412] width 73 height 22
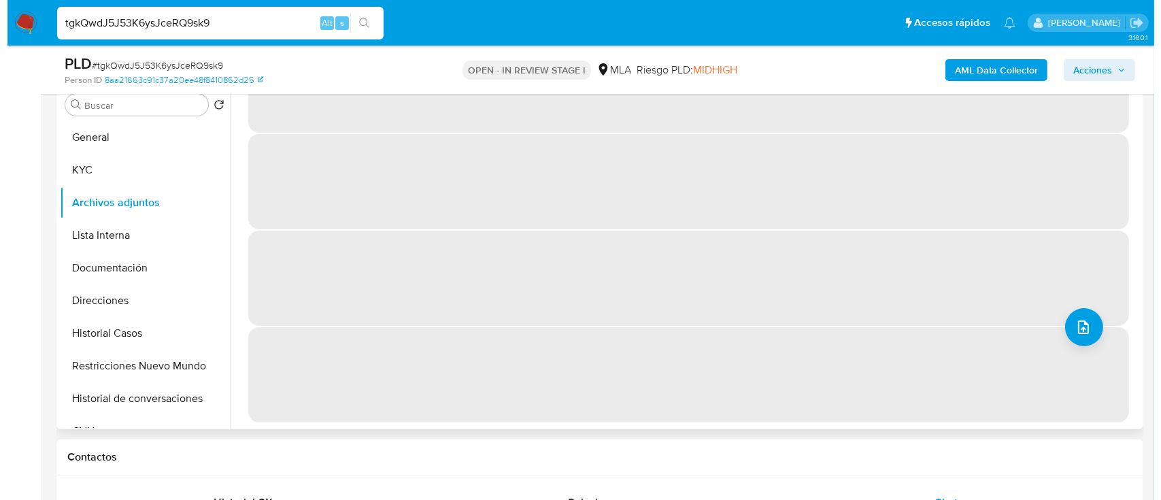
scroll to position [0, 0]
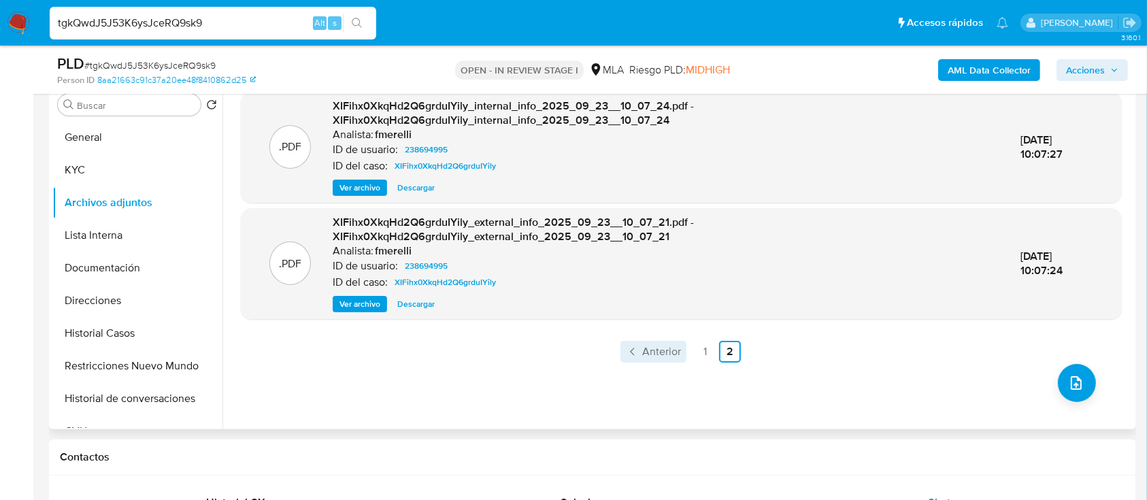
click at [652, 348] on span "Anterior" at bounding box center [661, 351] width 39 height 11
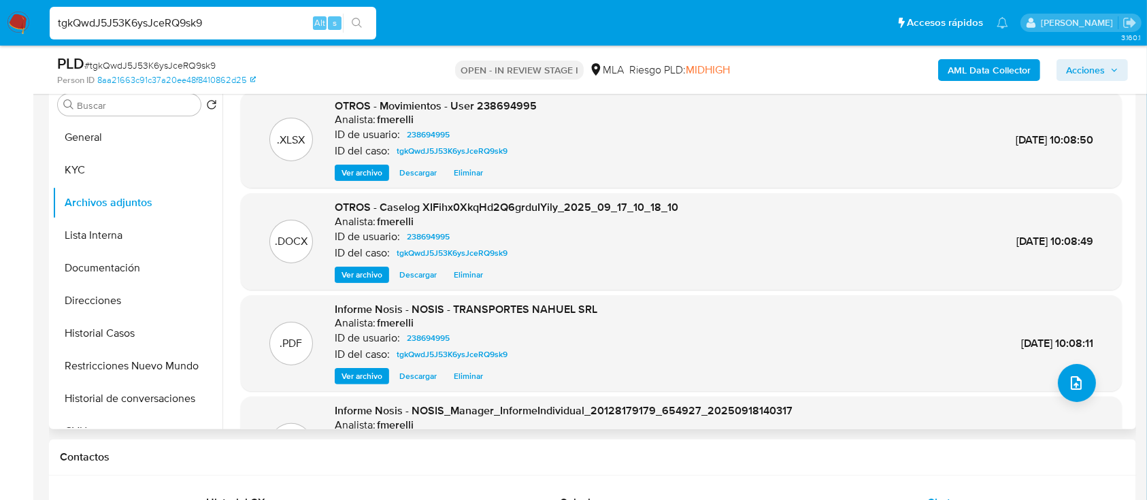
click at [347, 284] on div ".DOCX OTROS - Caselog XIFihx0XkqHd2Q6grduIYily_2025_09_17_10_18_10 Analista: fm…" at bounding box center [681, 241] width 881 height 97
click at [358, 278] on span "Ver archivo" at bounding box center [361, 275] width 41 height 14
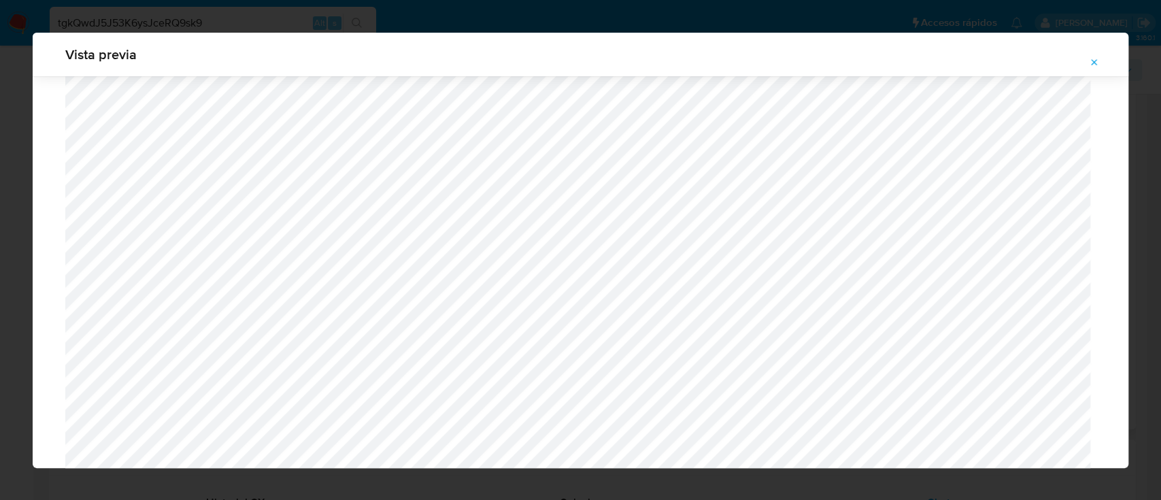
scroll to position [1284, 0]
click at [1099, 58] on icon "Attachment preview" at bounding box center [1094, 62] width 11 height 11
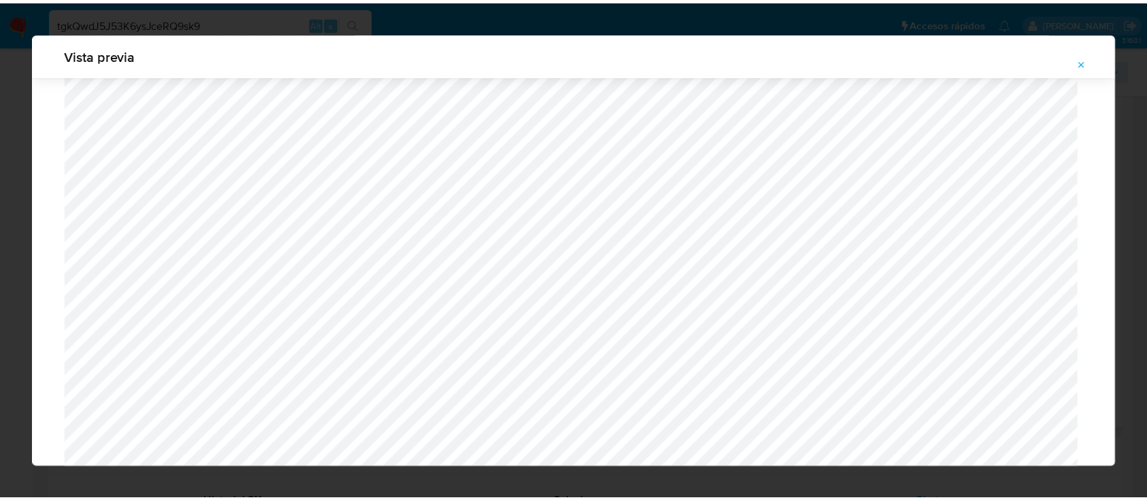
scroll to position [44, 0]
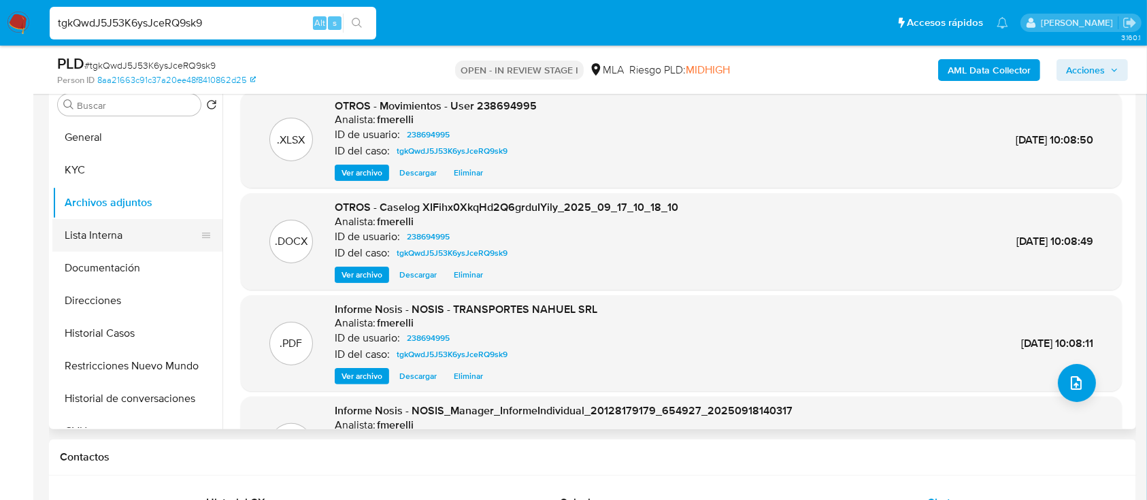
click at [116, 223] on button "Lista Interna" at bounding box center [131, 235] width 159 height 33
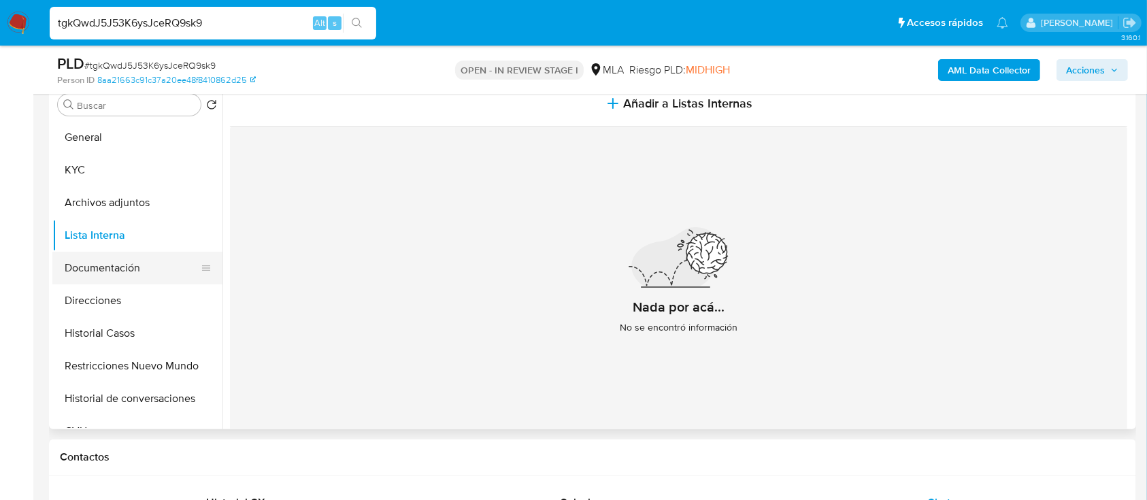
click at [140, 265] on button "Documentación" at bounding box center [131, 268] width 159 height 33
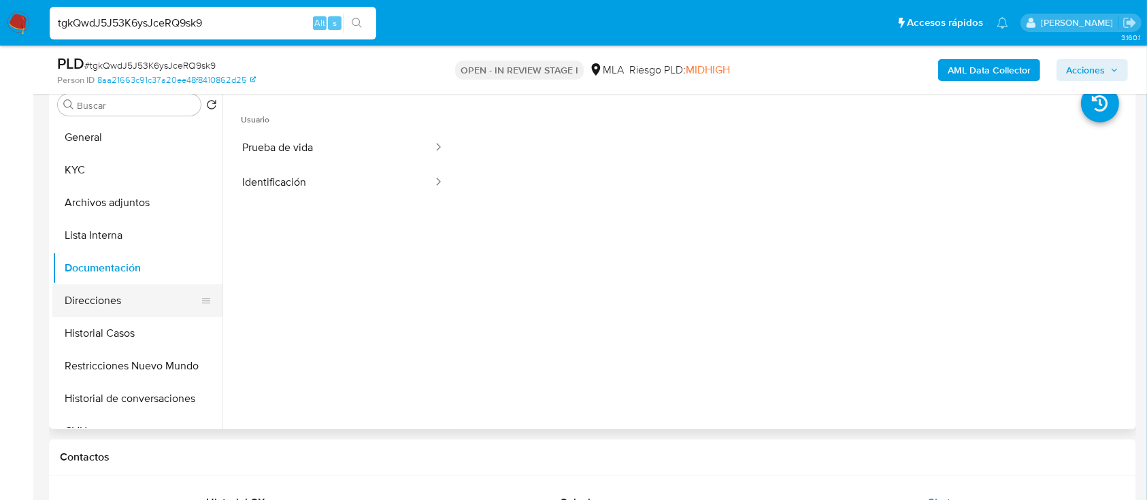
click at [125, 307] on button "Direcciones" at bounding box center [131, 300] width 159 height 33
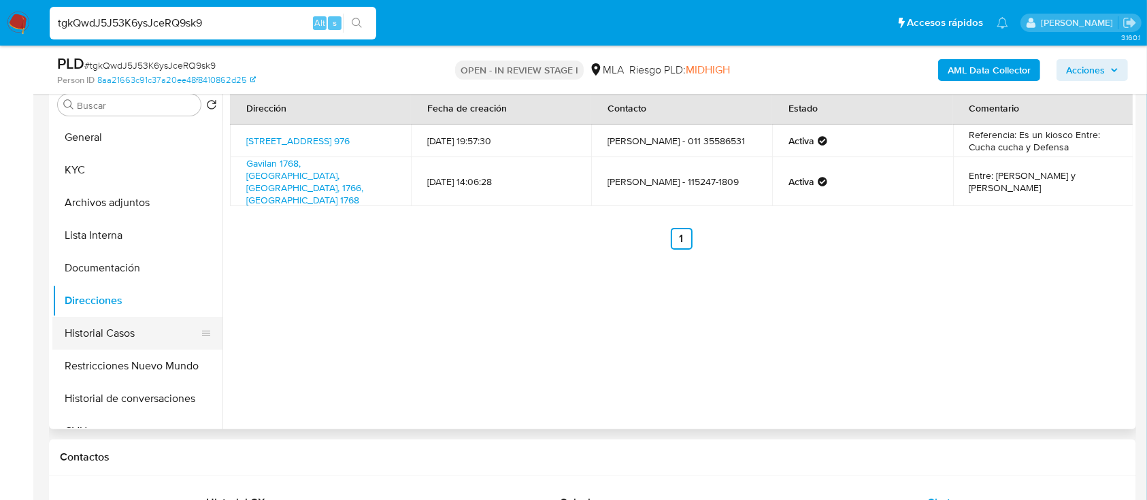
click at [116, 334] on button "Historial Casos" at bounding box center [131, 333] width 159 height 33
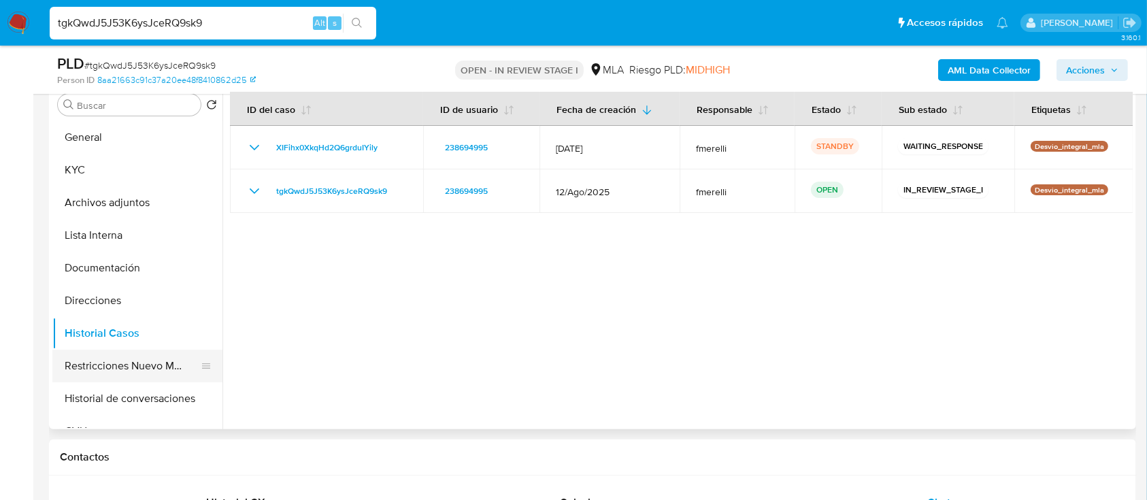
click at [124, 365] on button "Restricciones Nuevo Mundo" at bounding box center [131, 366] width 159 height 33
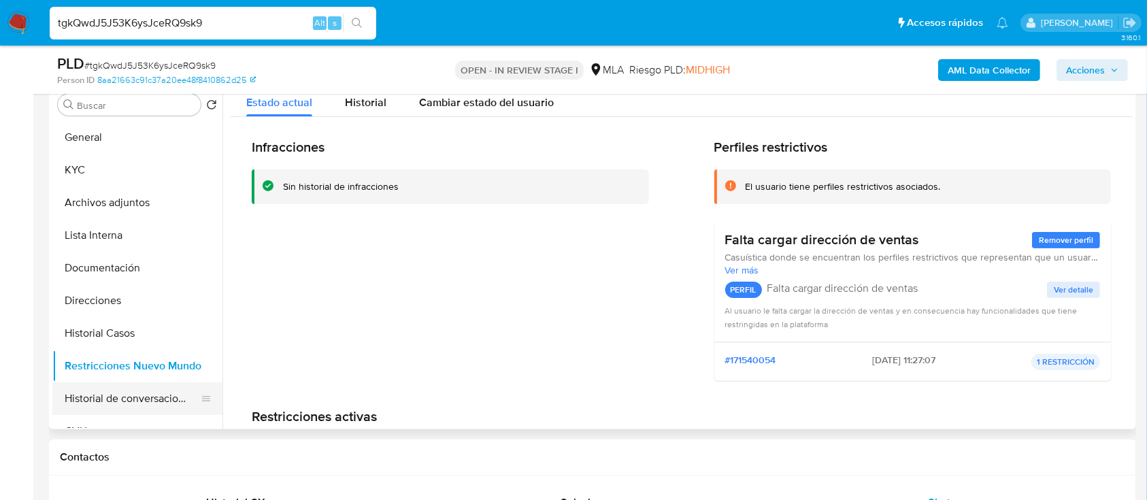
click at [145, 392] on button "Historial de conversaciones" at bounding box center [131, 398] width 159 height 33
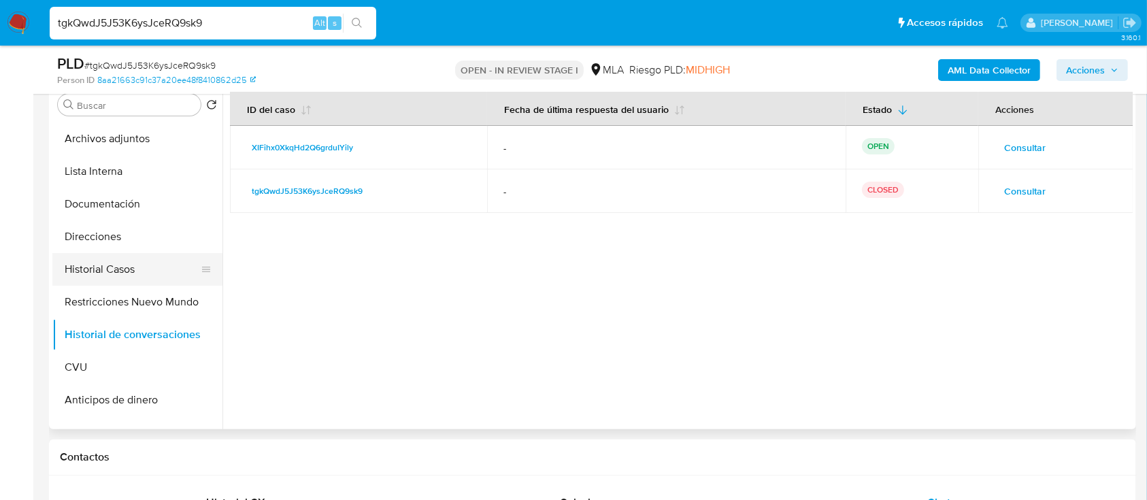
scroll to position [90, 0]
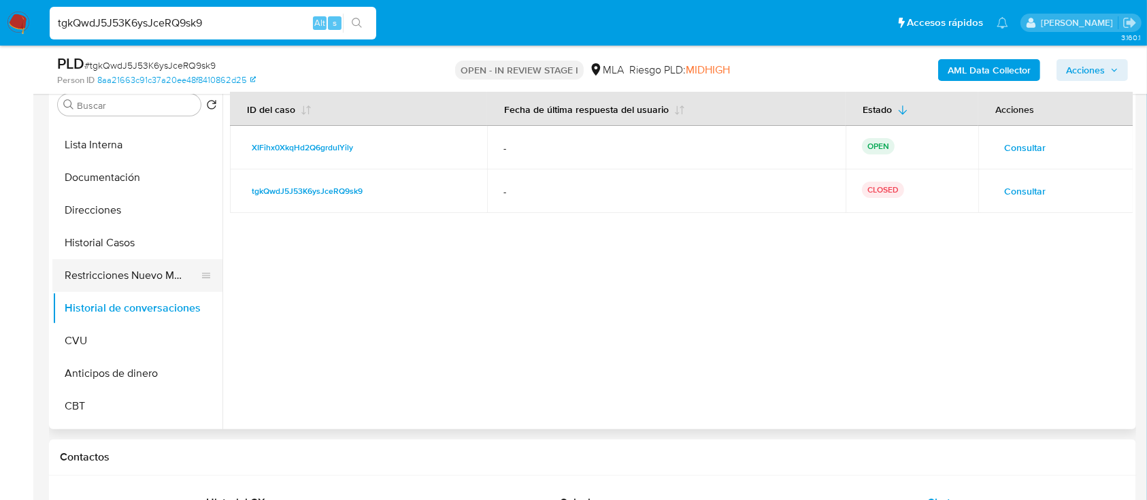
click at [133, 275] on button "Restricciones Nuevo Mundo" at bounding box center [131, 275] width 159 height 33
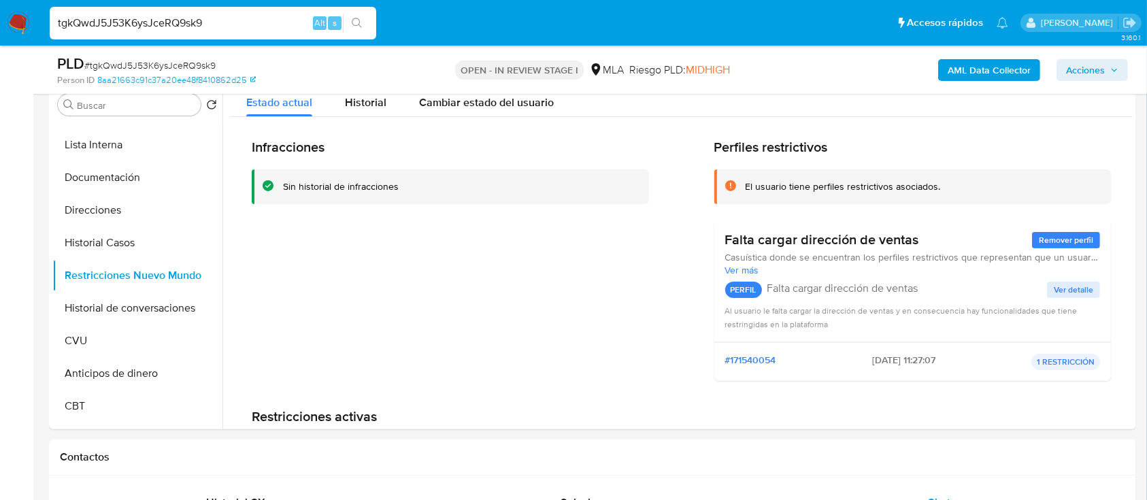
drag, startPoint x: 1068, startPoint y: 61, endPoint x: 1049, endPoint y: 72, distance: 21.9
click at [1068, 61] on span "Acciones" at bounding box center [1085, 70] width 39 height 22
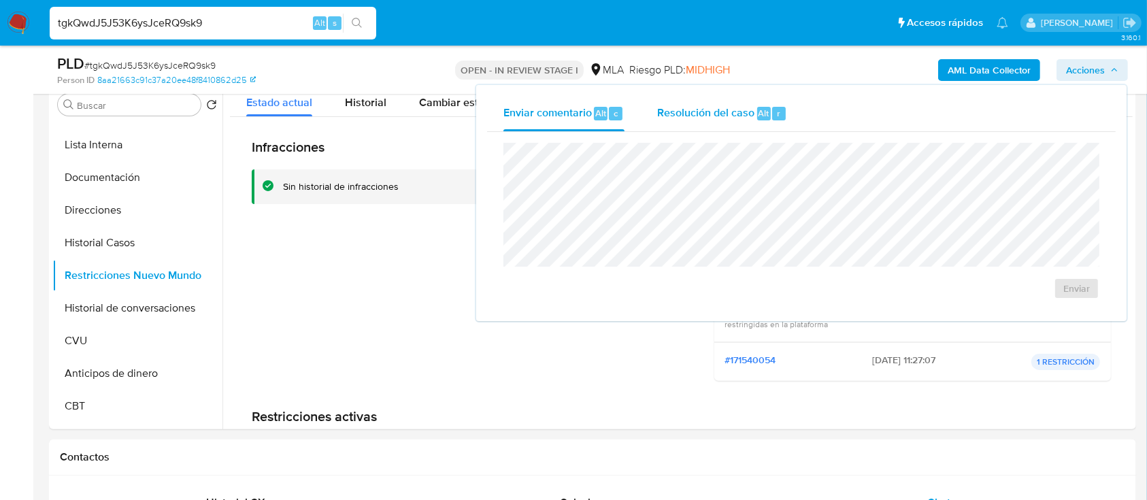
click at [726, 112] on span "Resolución del caso" at bounding box center [705, 113] width 97 height 16
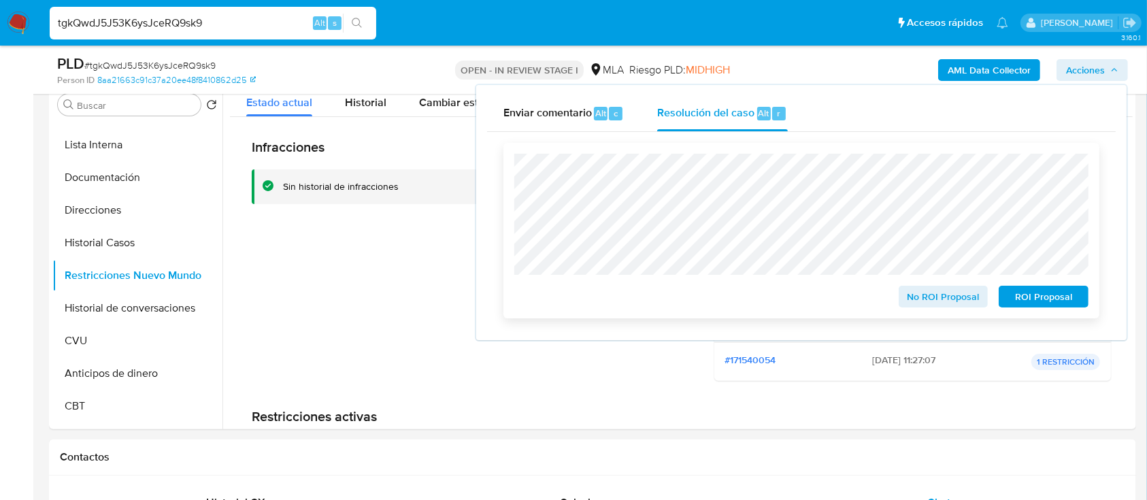
click at [941, 306] on span "No ROI Proposal" at bounding box center [943, 296] width 71 height 19
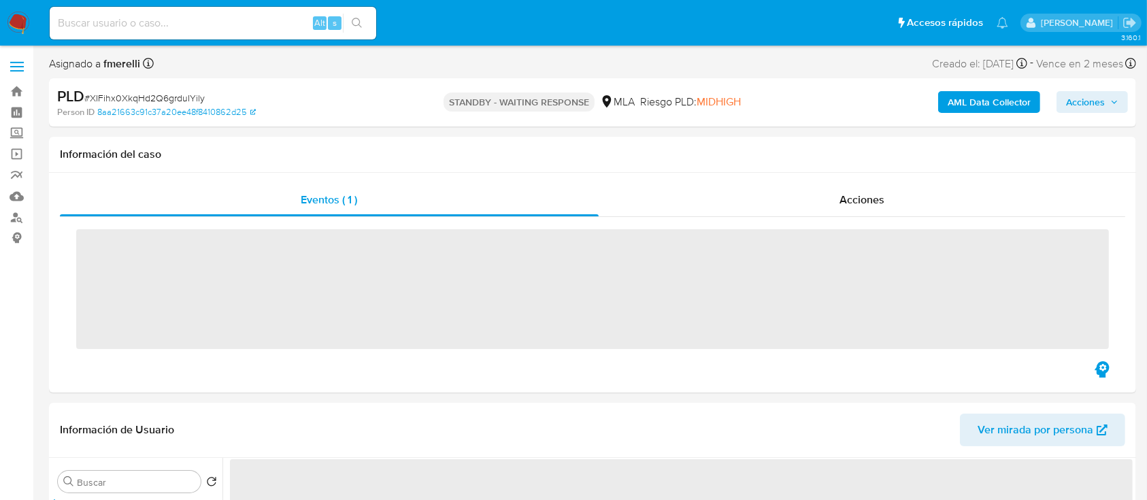
click at [974, 107] on b "AML Data Collector" at bounding box center [988, 102] width 83 height 22
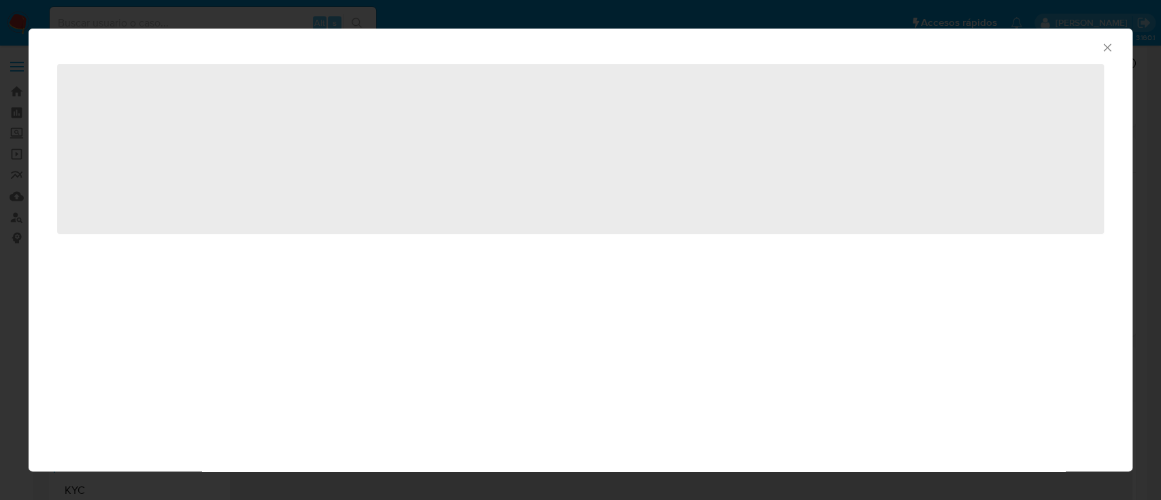
select select "10"
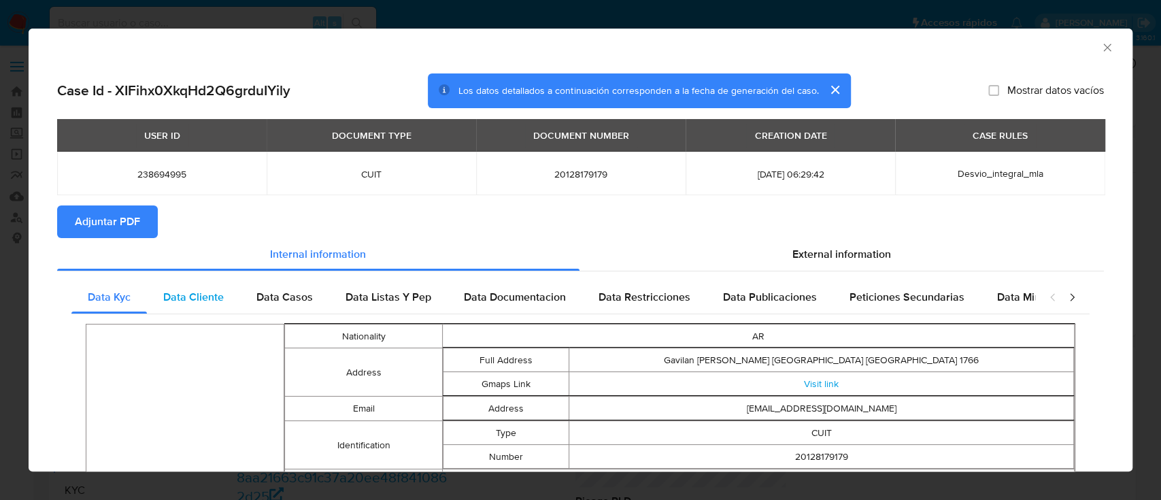
click at [199, 302] on span "Data Cliente" at bounding box center [193, 297] width 61 height 16
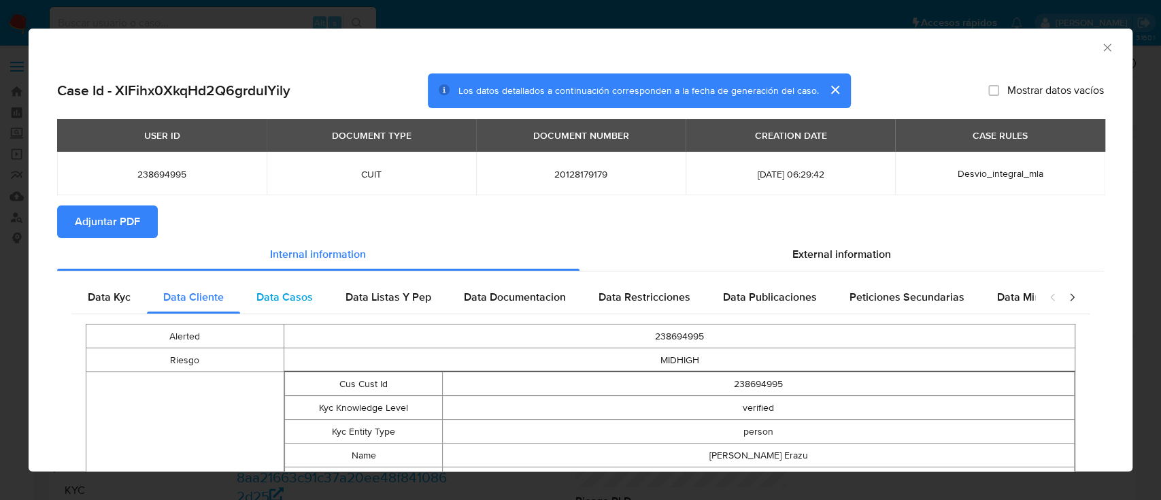
click at [274, 292] on span "Data Casos" at bounding box center [284, 297] width 56 height 16
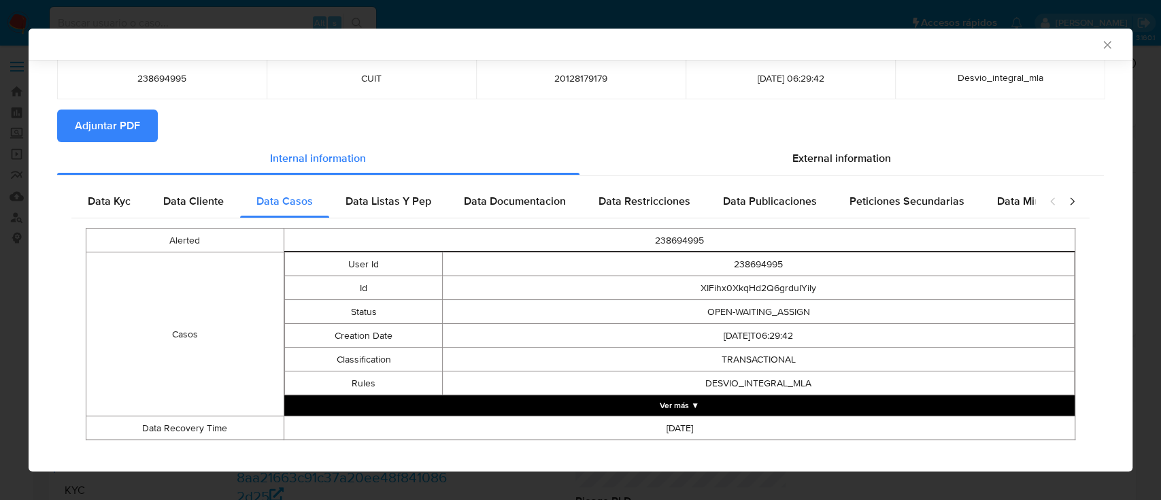
scroll to position [109, 0]
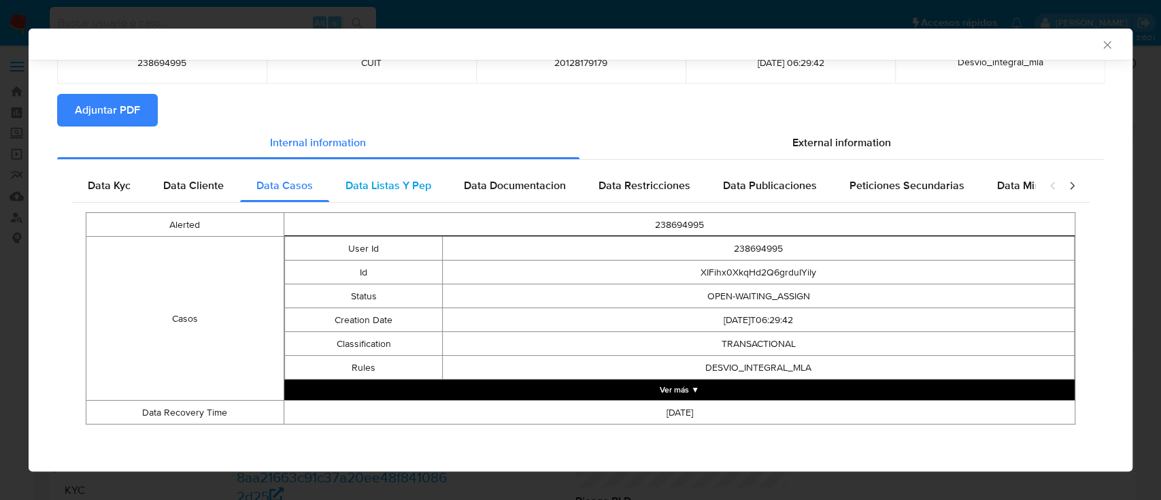
click at [350, 190] on span "Data Listas Y Pep" at bounding box center [389, 186] width 86 height 16
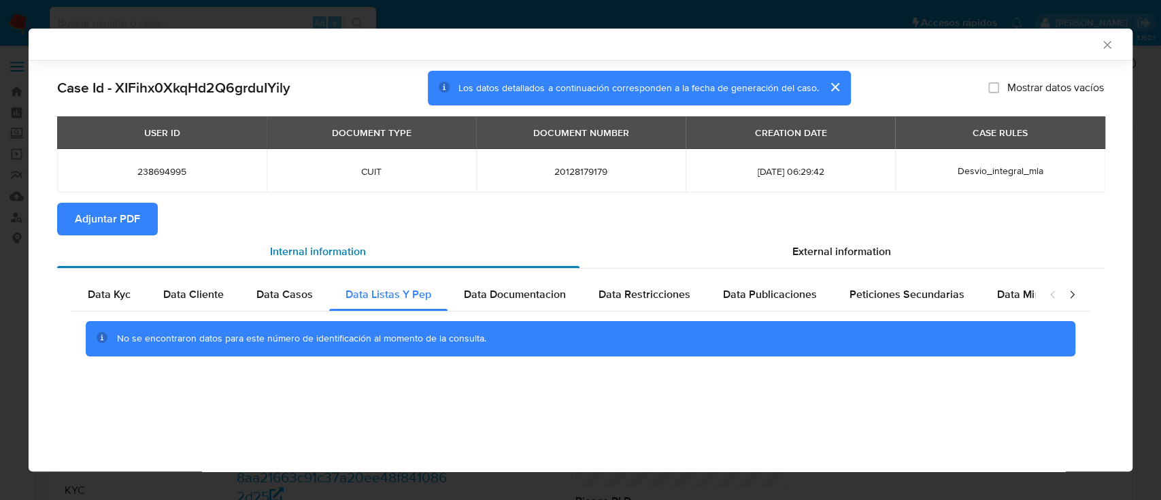
scroll to position [0, 0]
click at [501, 286] on span "Data Documentacion" at bounding box center [515, 294] width 102 height 16
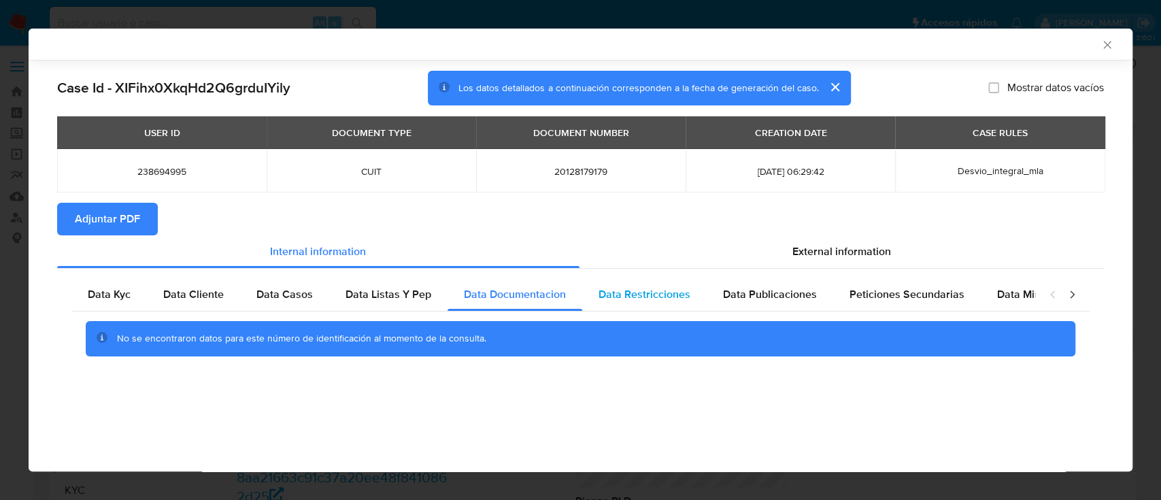
click at [690, 293] on div "Data Restricciones" at bounding box center [644, 294] width 124 height 33
click at [790, 293] on span "Data Publicaciones" at bounding box center [770, 294] width 94 height 16
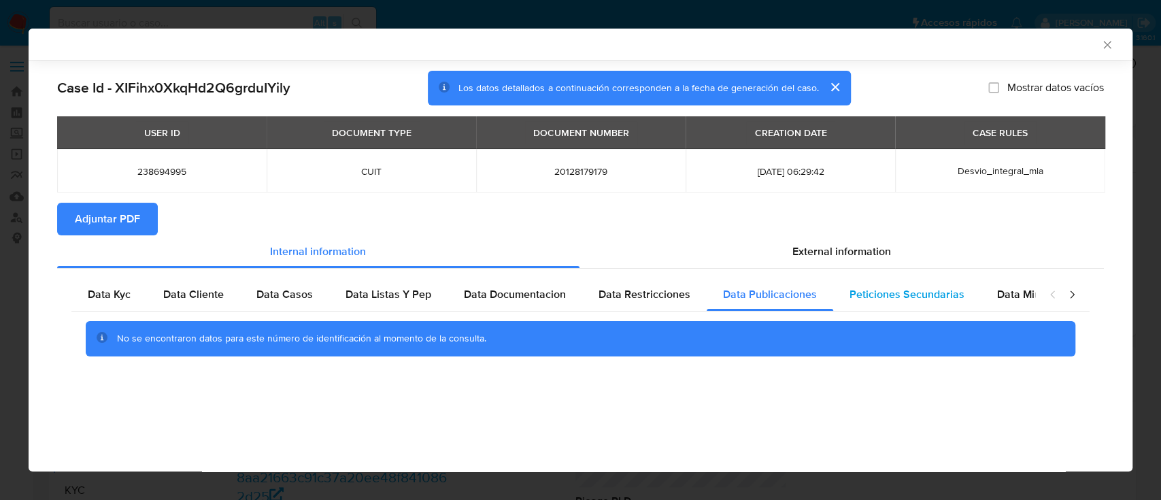
click at [896, 295] on span "Peticiones Secundarias" at bounding box center [907, 294] width 115 height 16
click at [982, 292] on div "Data Minoridad" at bounding box center [1034, 294] width 107 height 33
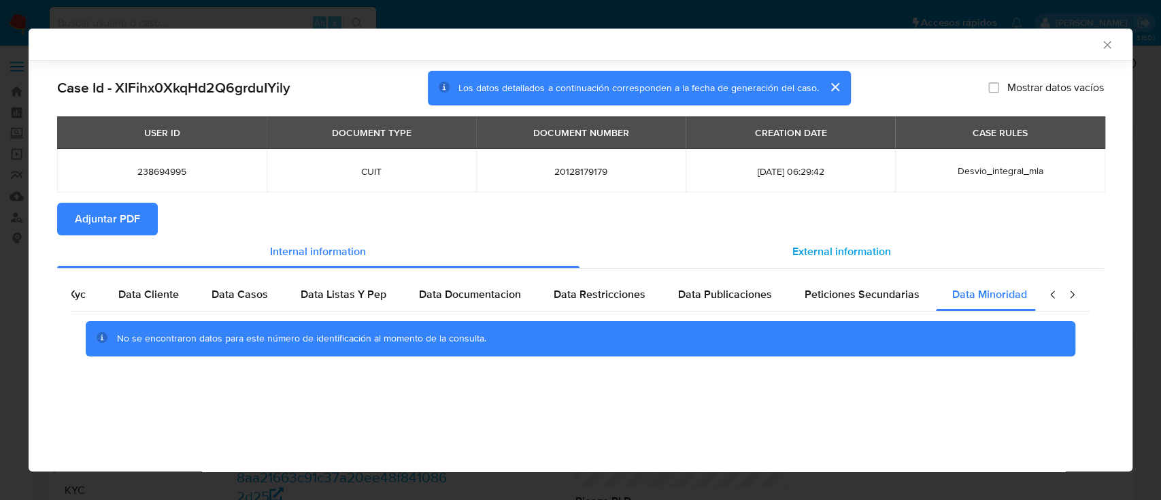
scroll to position [0, 46]
click at [844, 246] on span "External information" at bounding box center [841, 252] width 99 height 16
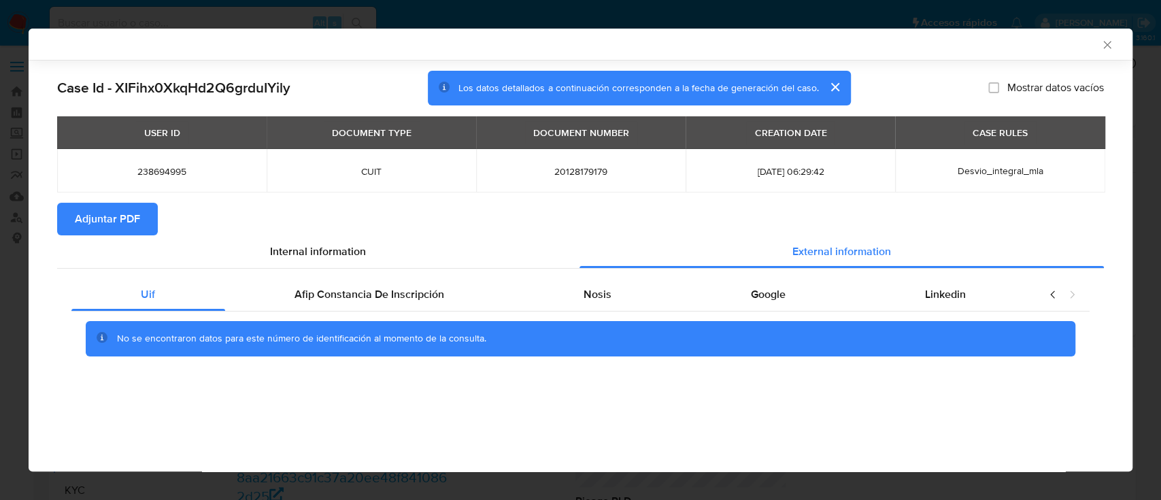
scroll to position [0, 0]
click at [360, 301] on span "Afip Constancia De Inscripción" at bounding box center [370, 294] width 150 height 16
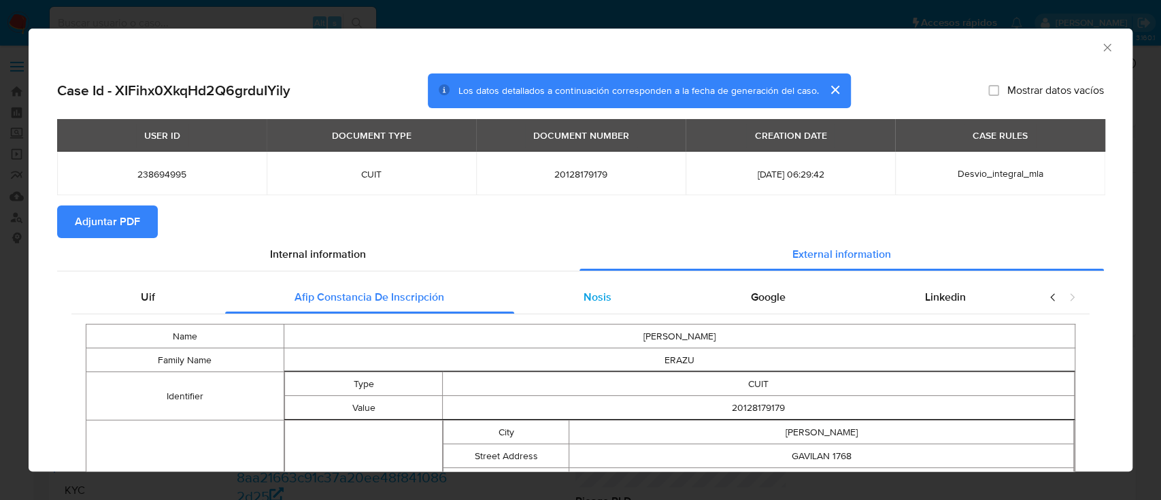
click at [554, 305] on div "Nosis" at bounding box center [597, 297] width 167 height 33
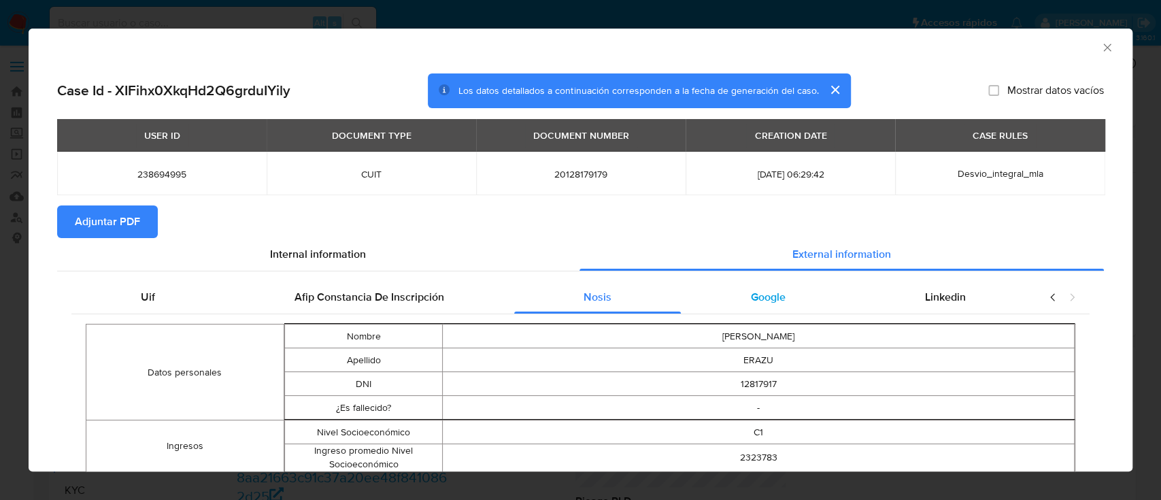
click at [784, 299] on div "Google" at bounding box center [768, 297] width 174 height 33
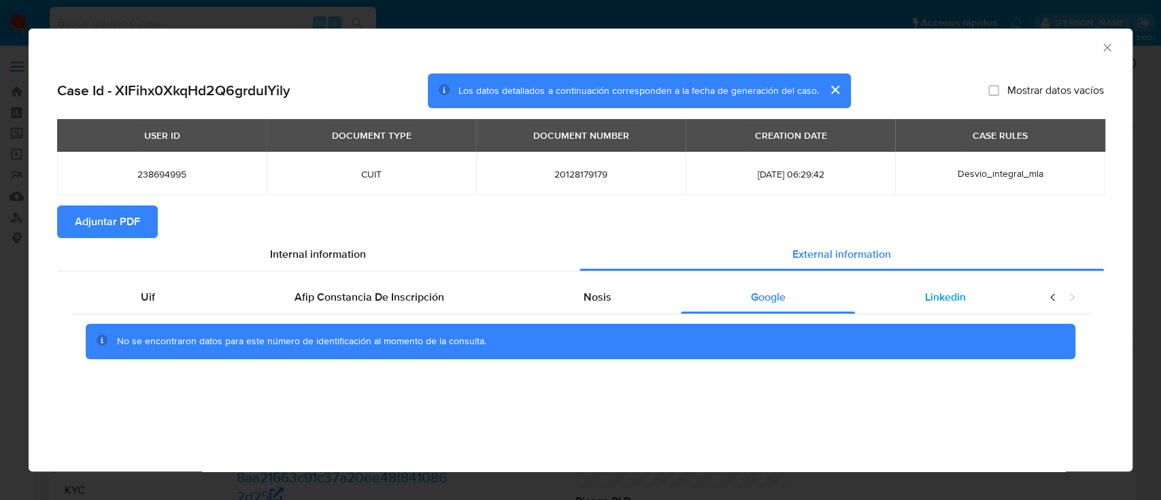
click at [929, 295] on span "Linkedin" at bounding box center [945, 297] width 41 height 16
click at [124, 212] on span "Adjuntar PDF" at bounding box center [107, 222] width 65 height 30
click at [1104, 51] on icon "Cerrar ventana" at bounding box center [1108, 48] width 14 height 14
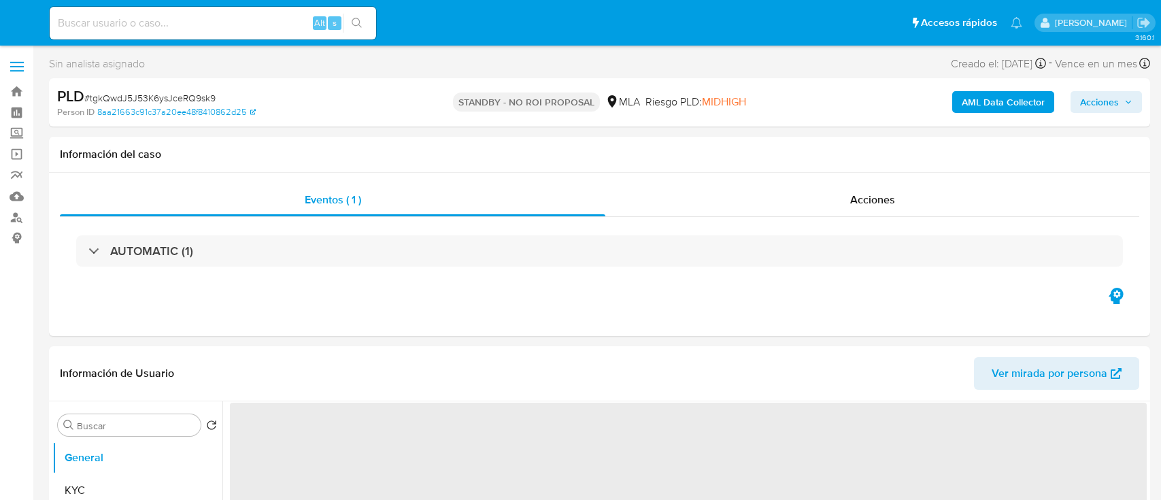
select select "10"
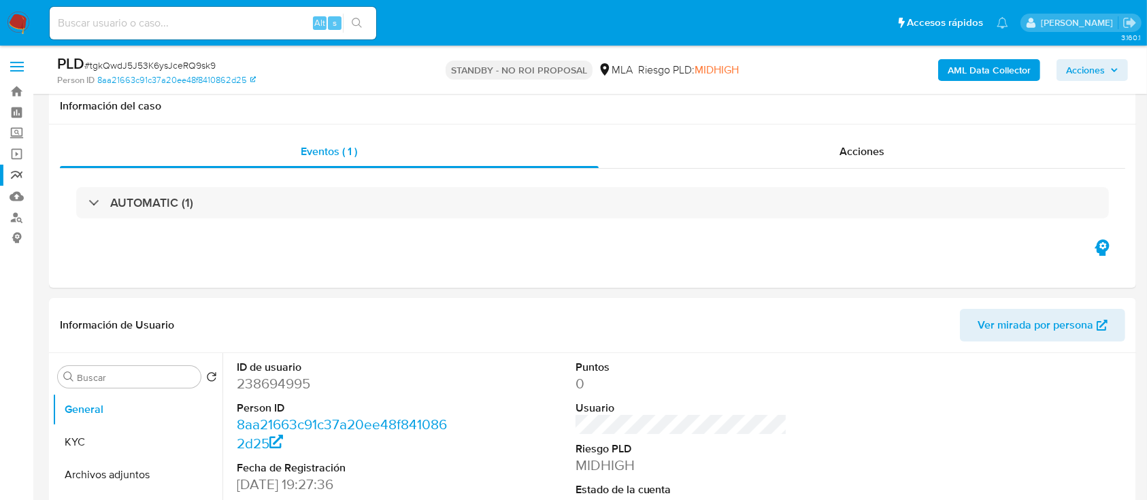
scroll to position [90, 0]
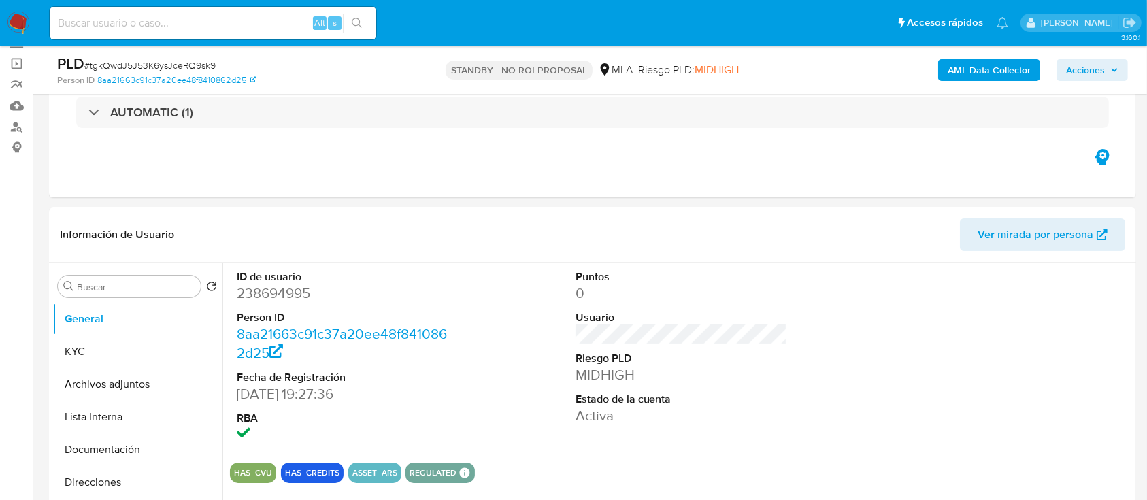
click at [19, 27] on img at bounding box center [18, 23] width 23 height 23
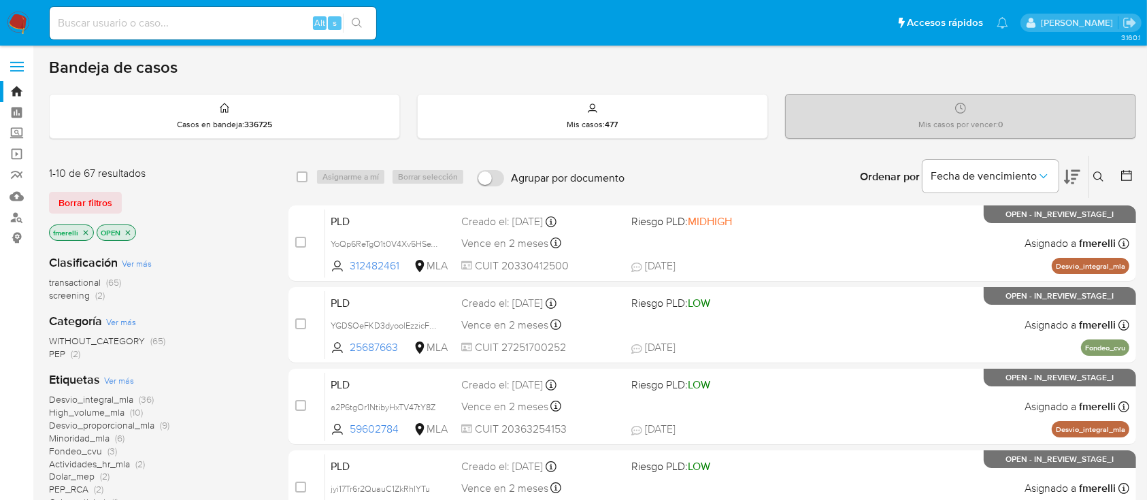
click at [169, 31] on div "Alt s" at bounding box center [213, 23] width 326 height 33
click at [167, 26] on input at bounding box center [213, 23] width 326 height 18
paste input "ket6sTVz3o88y7oWzRHblotj"
type input "ket6sTVz3o88y7oWzRHblotj"
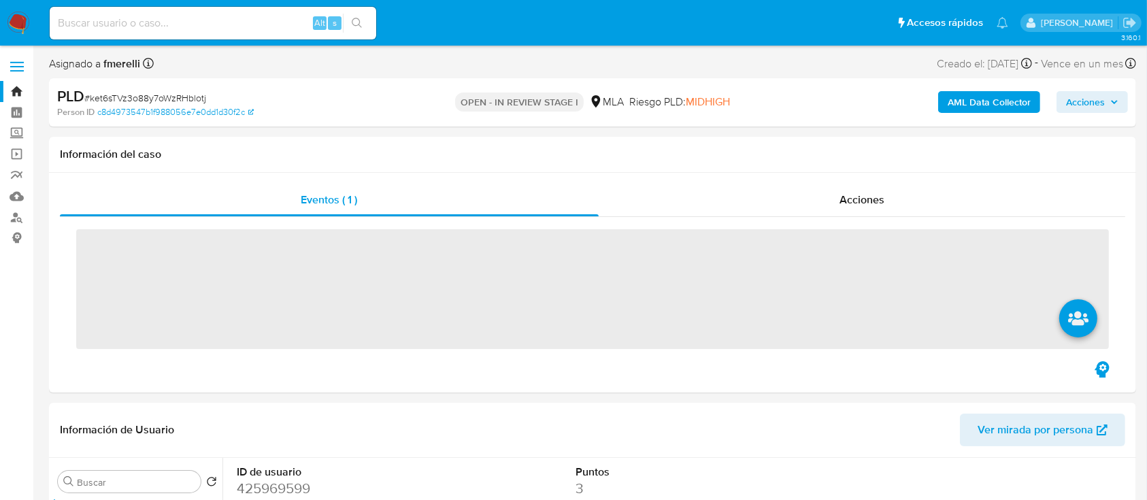
select select "10"
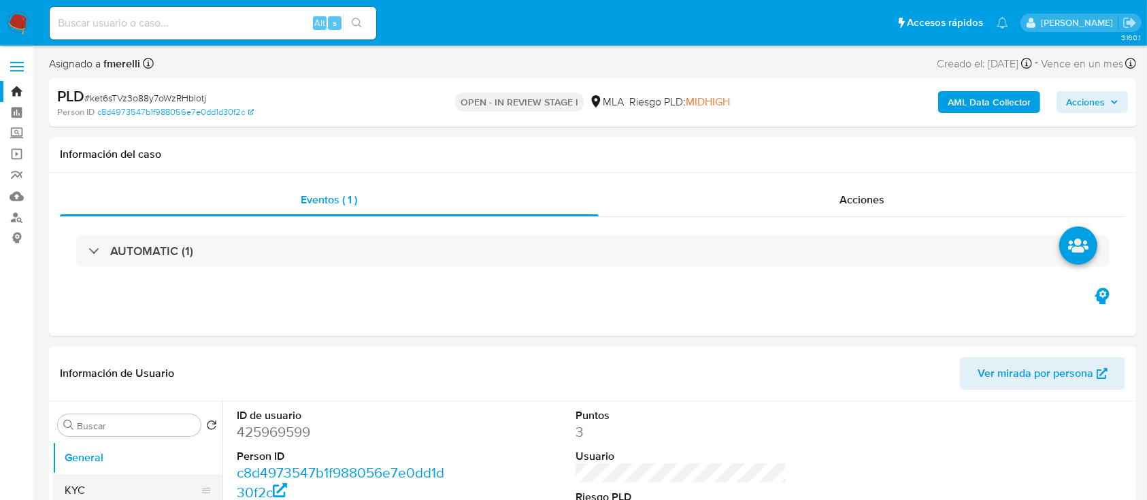
click at [140, 482] on button "KYC" at bounding box center [131, 490] width 159 height 33
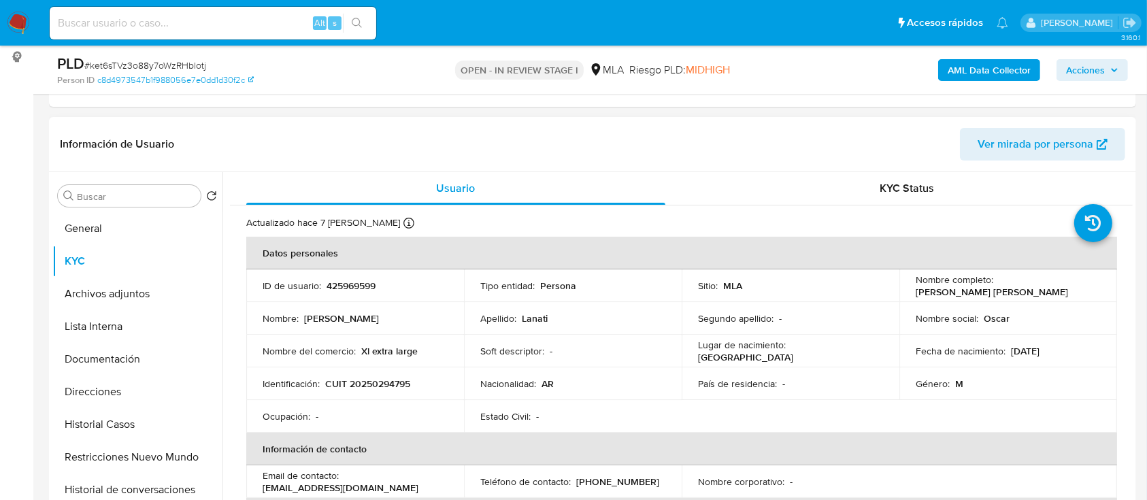
scroll to position [90, 0]
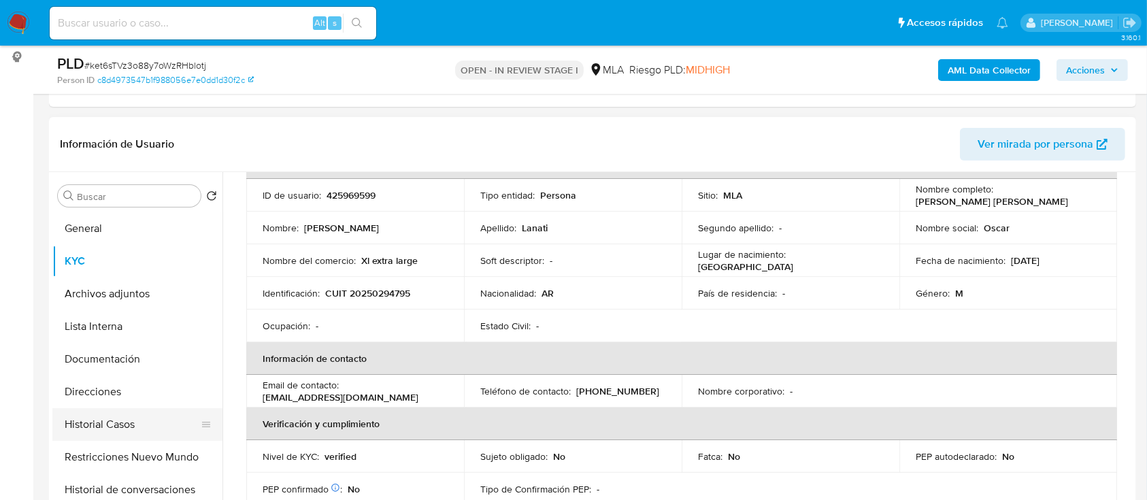
click at [107, 422] on button "Historial Casos" at bounding box center [131, 424] width 159 height 33
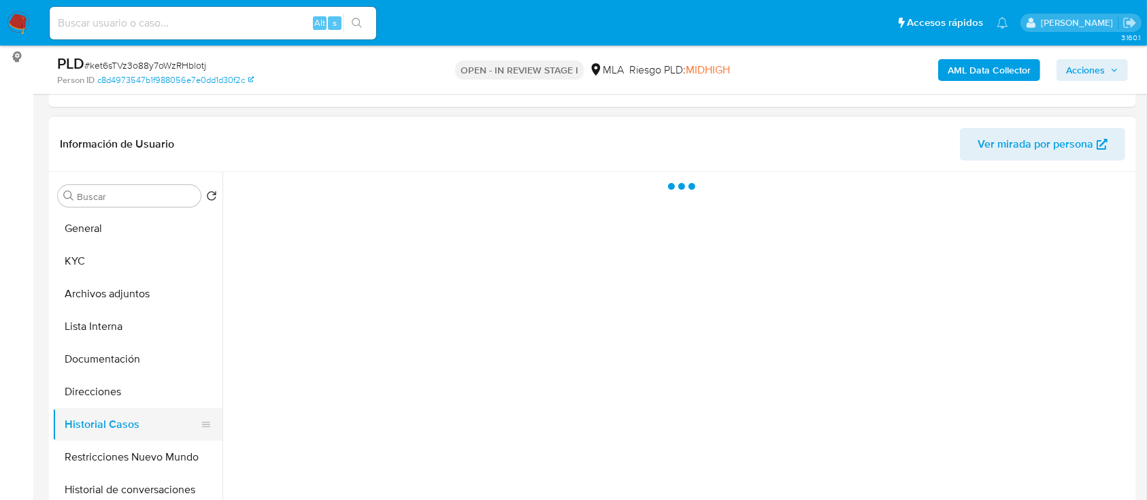
scroll to position [0, 0]
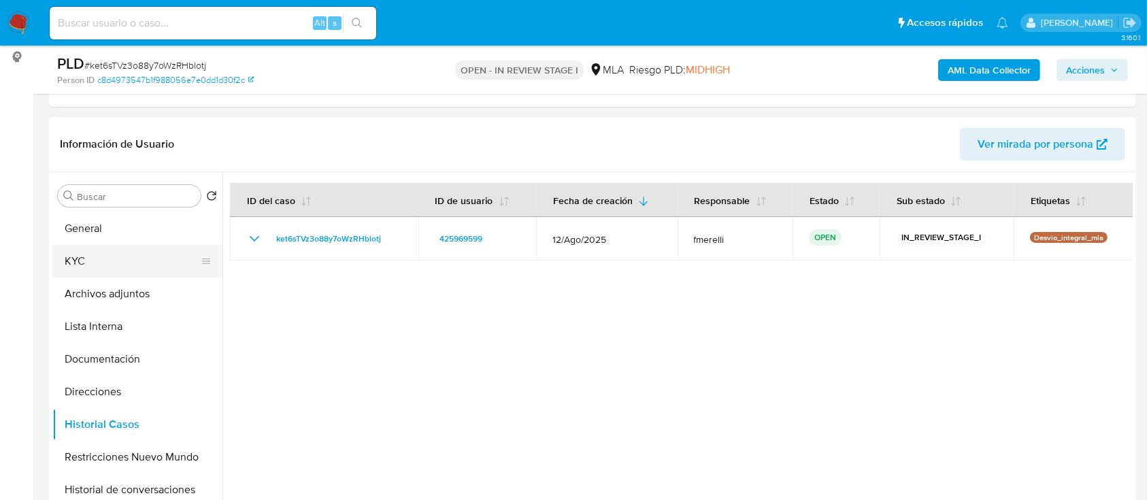
click at [136, 266] on button "KYC" at bounding box center [131, 261] width 159 height 33
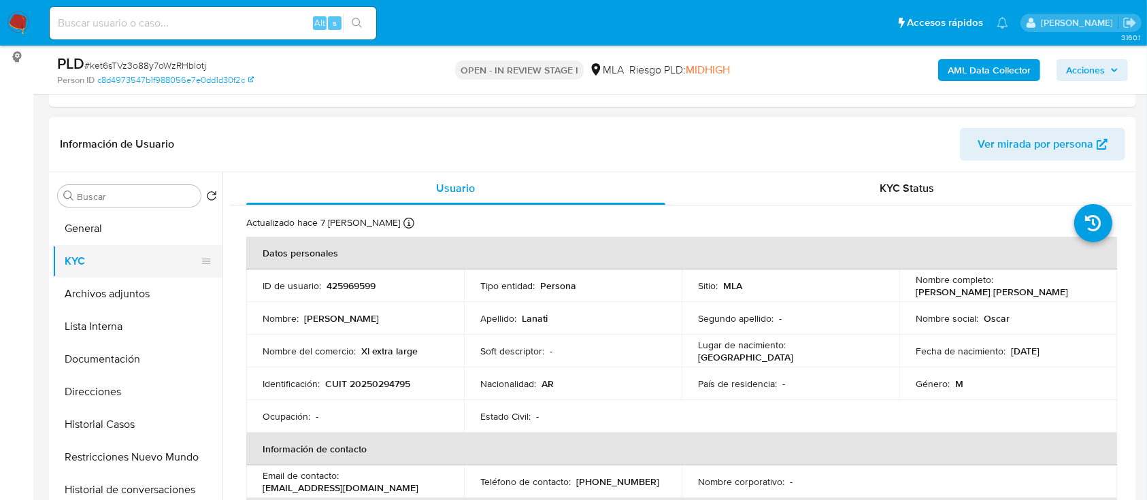
drag, startPoint x: 113, startPoint y: 252, endPoint x: 121, endPoint y: 258, distance: 10.2
click at [112, 252] on button "KYC" at bounding box center [131, 261] width 159 height 33
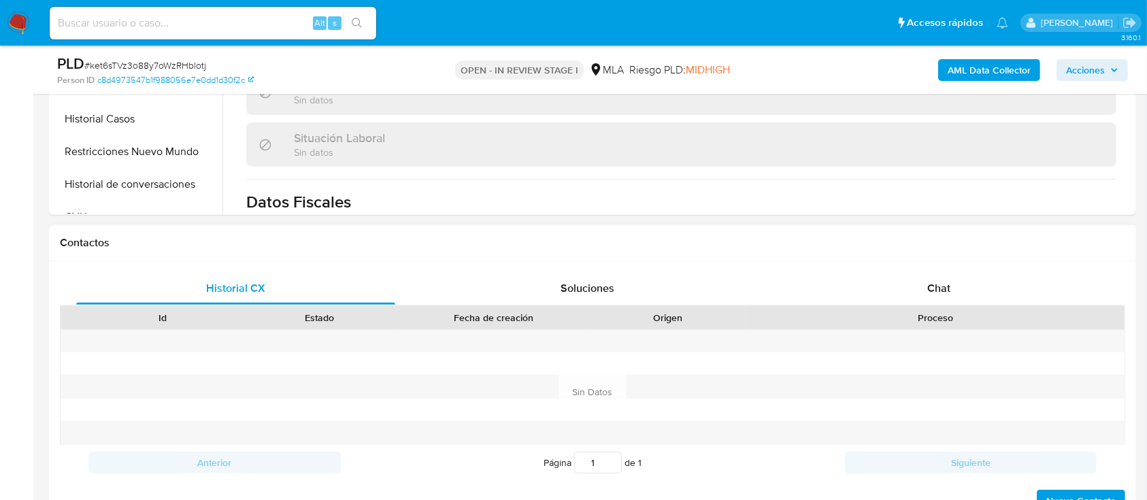
scroll to position [453, 0]
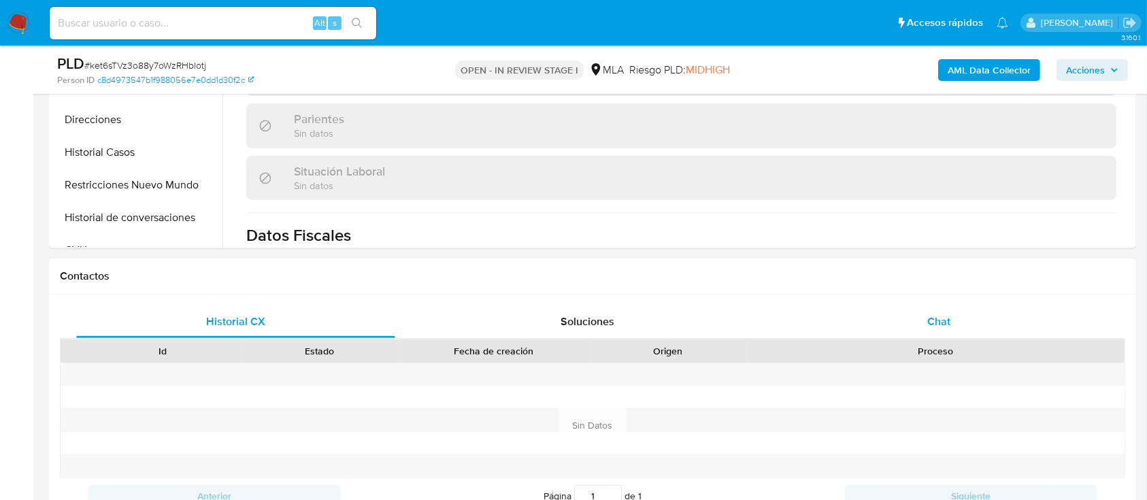
click at [925, 333] on div "Chat" at bounding box center [938, 321] width 319 height 33
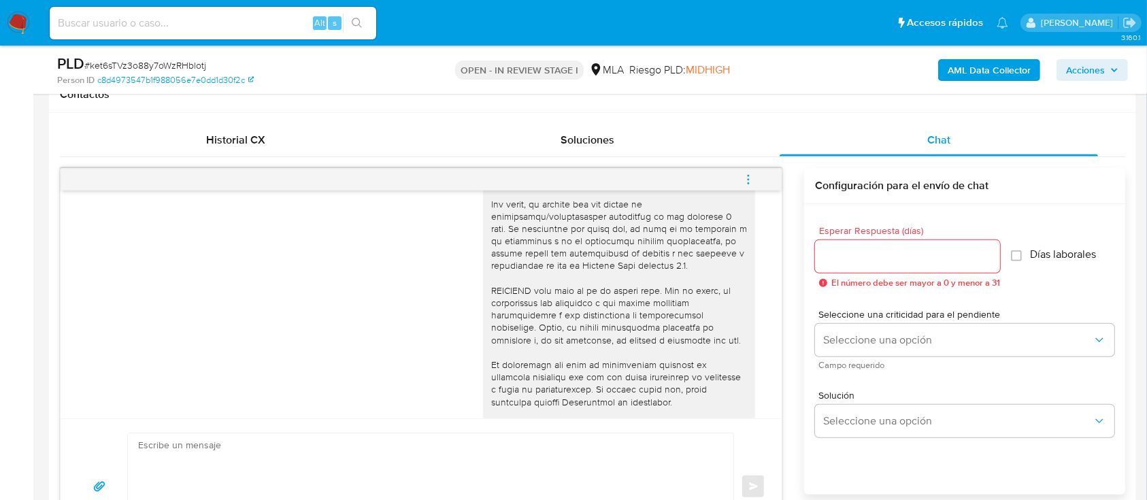
scroll to position [305, 0]
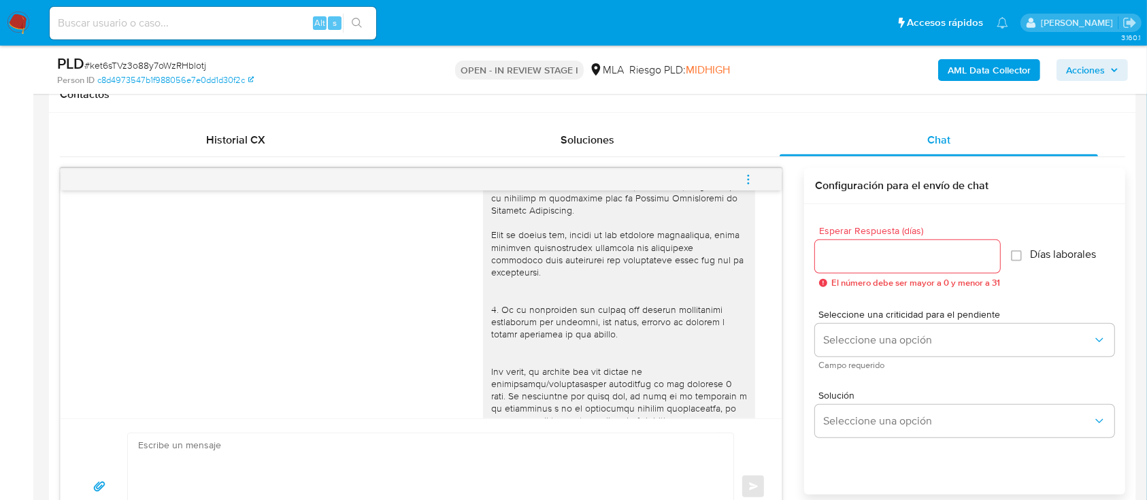
click at [760, 173] on button "menu-action" at bounding box center [748, 179] width 45 height 33
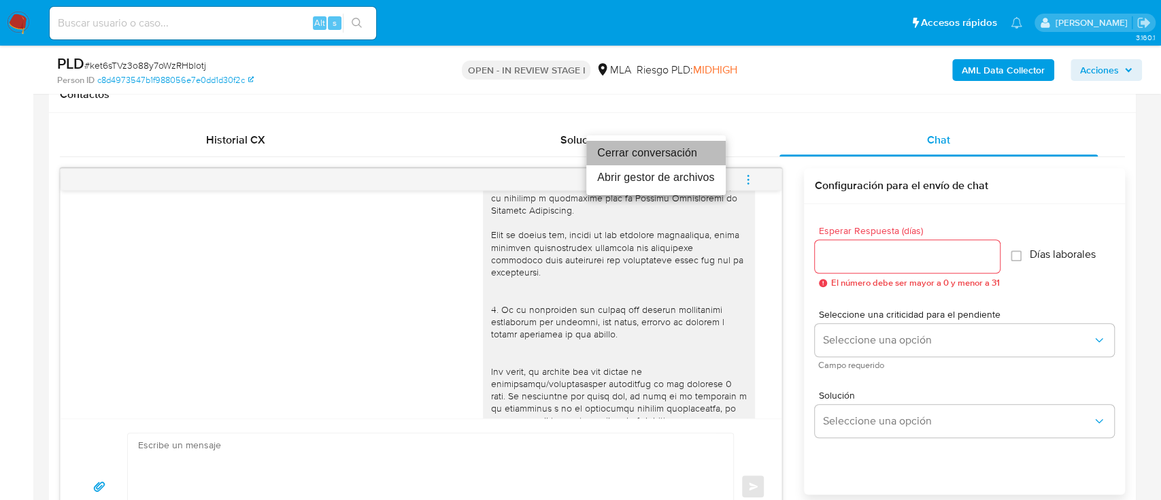
click at [663, 143] on li "Cerrar conversación" at bounding box center [655, 153] width 139 height 24
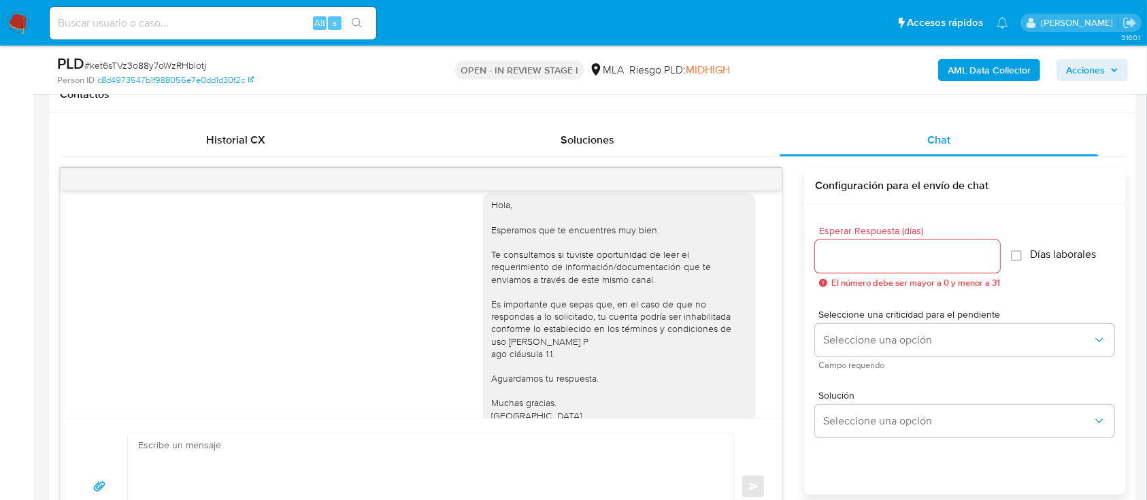
scroll to position [754, 0]
drag, startPoint x: 662, startPoint y: 199, endPoint x: 701, endPoint y: 207, distance: 39.6
click at [701, 184] on span "[DATE] 17:35:25" at bounding box center [718, 178] width 56 height 11
copy span "[DATE]"
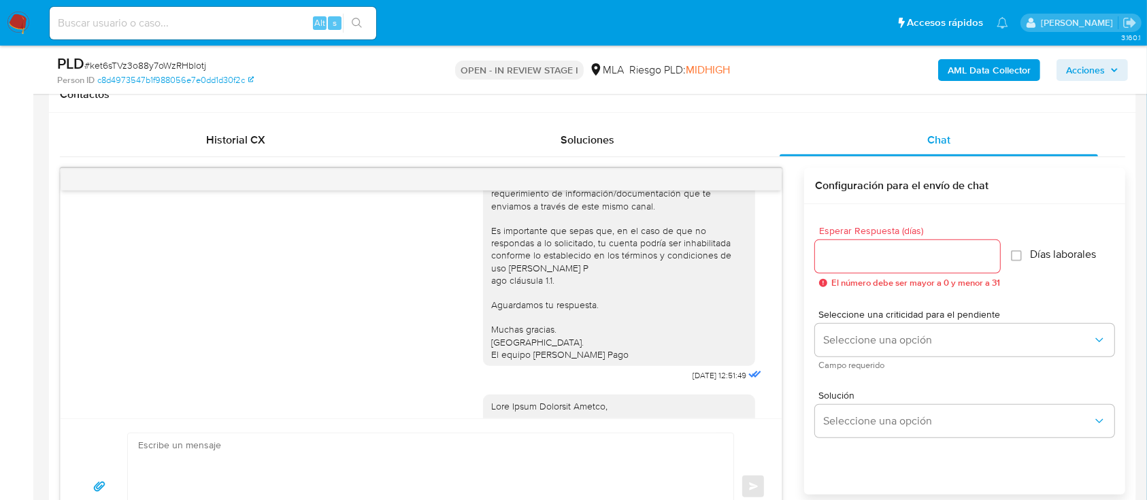
scroll to position [935, 0]
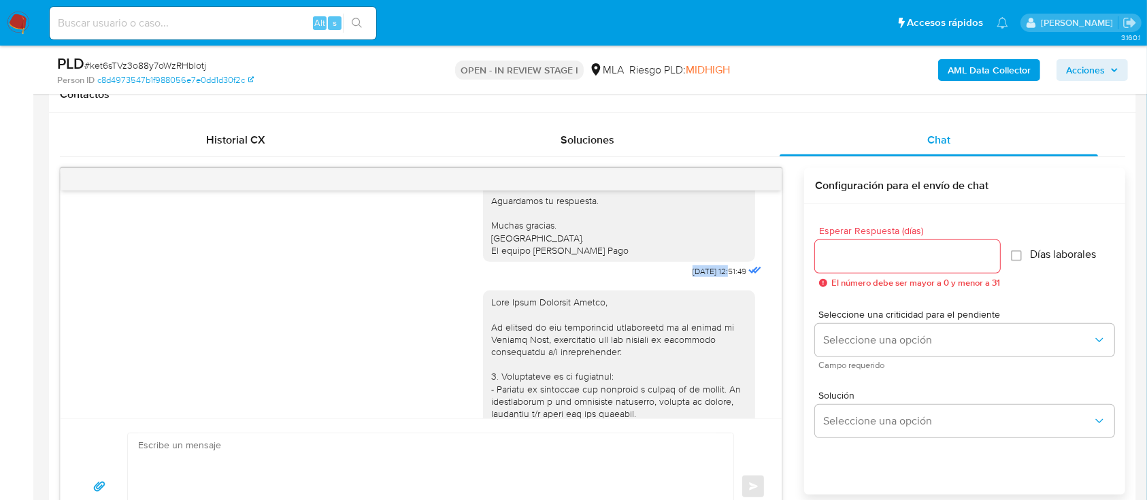
drag, startPoint x: 658, startPoint y: 308, endPoint x: 702, endPoint y: 310, distance: 44.3
click at [702, 281] on div "Hola, Esperamos que te encuentres muy bien. Te consultamos si tuviste oportunid…" at bounding box center [624, 143] width 282 height 275
copy span "[DATE]"
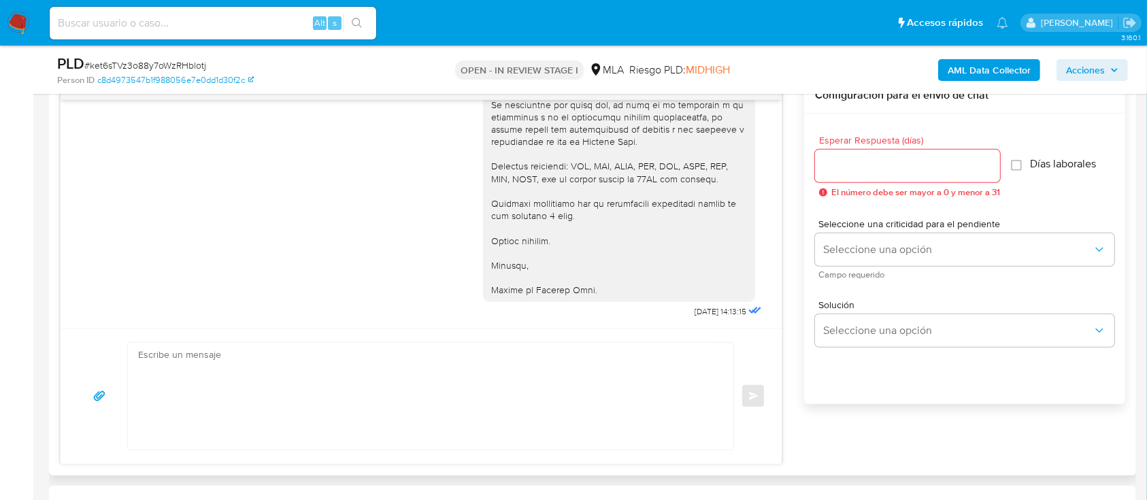
scroll to position [1574, 0]
drag, startPoint x: 660, startPoint y: 320, endPoint x: 705, endPoint y: 316, distance: 45.7
click at [705, 316] on div "[DATE] 17:35:25 Hola, Esperamos que te encuentres muy bien. Te consultamos si t…" at bounding box center [421, 214] width 721 height 228
copy span "[DATE]"
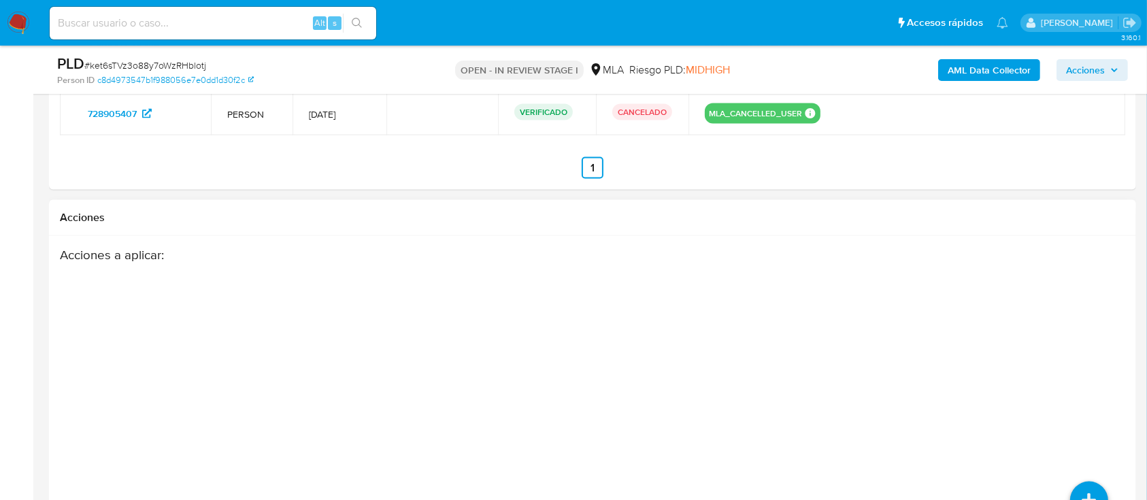
scroll to position [2179, 0]
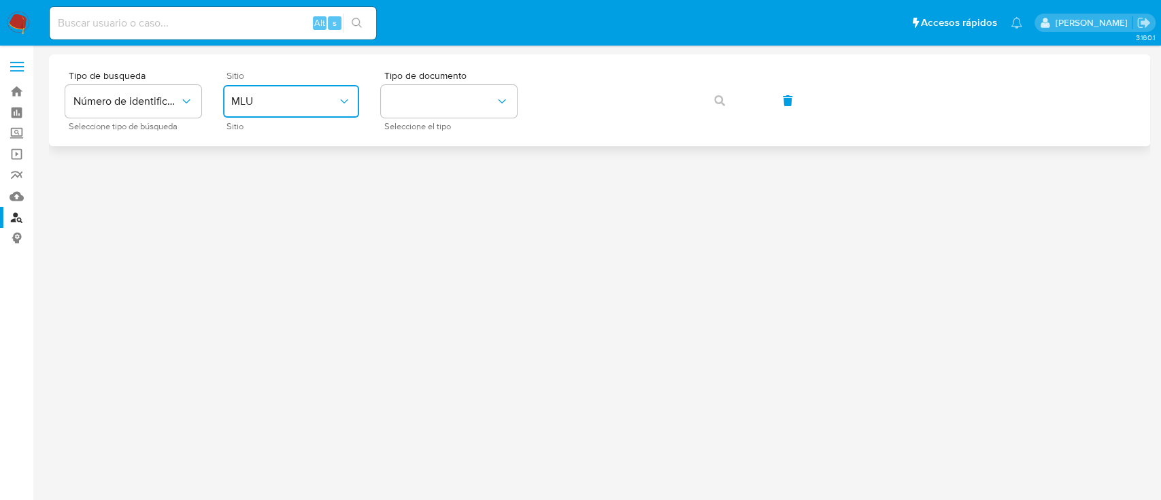
click at [303, 99] on span "MLU" at bounding box center [284, 102] width 106 height 14
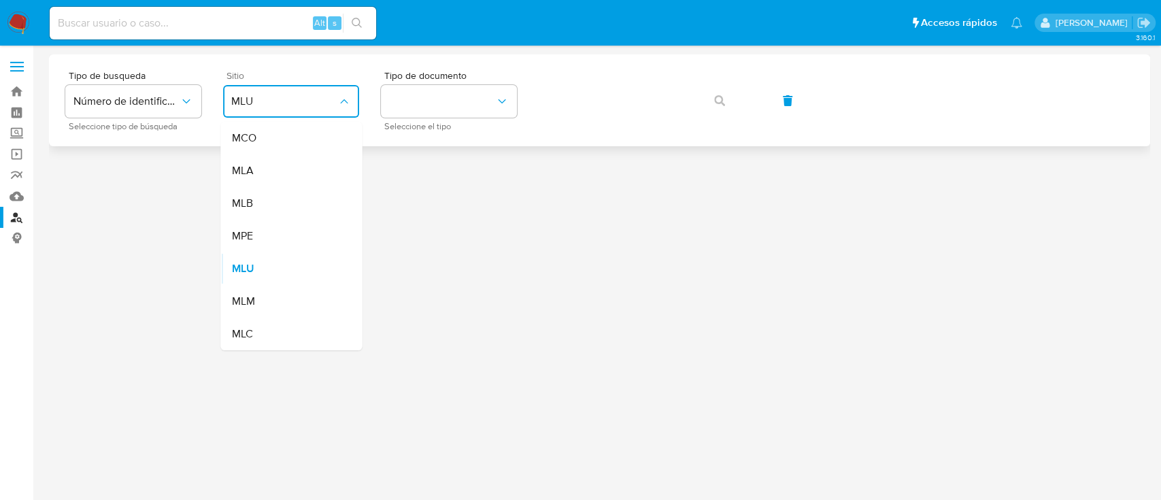
click at [310, 170] on div "MLA" at bounding box center [287, 170] width 112 height 33
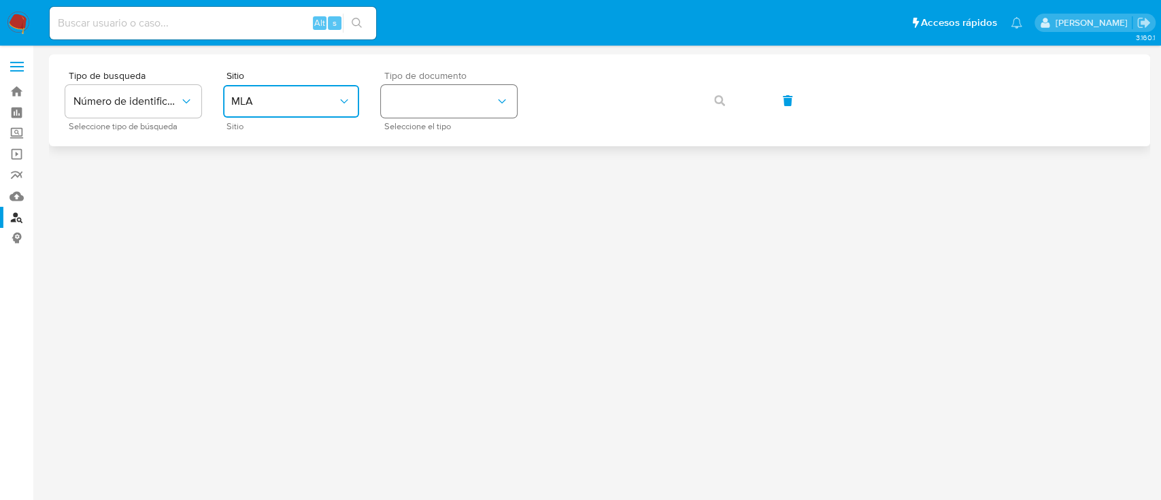
click at [451, 112] on button "identificationType" at bounding box center [449, 101] width 136 height 33
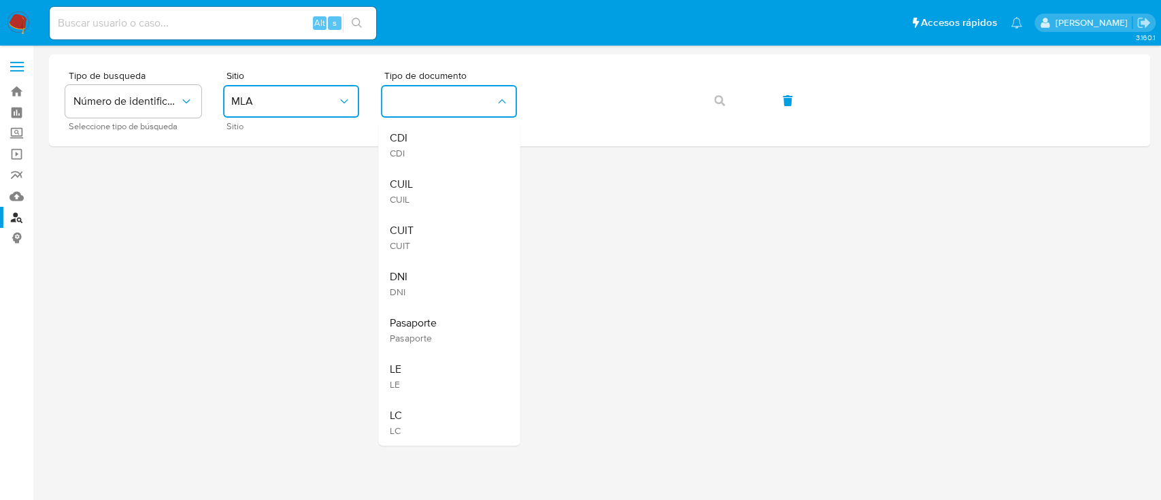
click at [471, 186] on div "CUIL CUIL" at bounding box center [445, 191] width 112 height 46
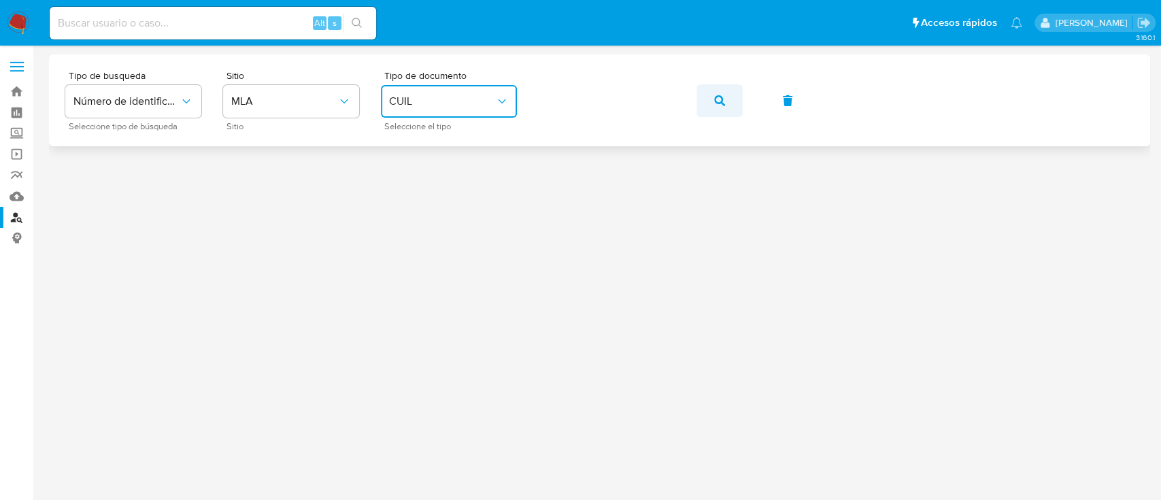
click at [719, 99] on icon "button" at bounding box center [719, 100] width 11 height 11
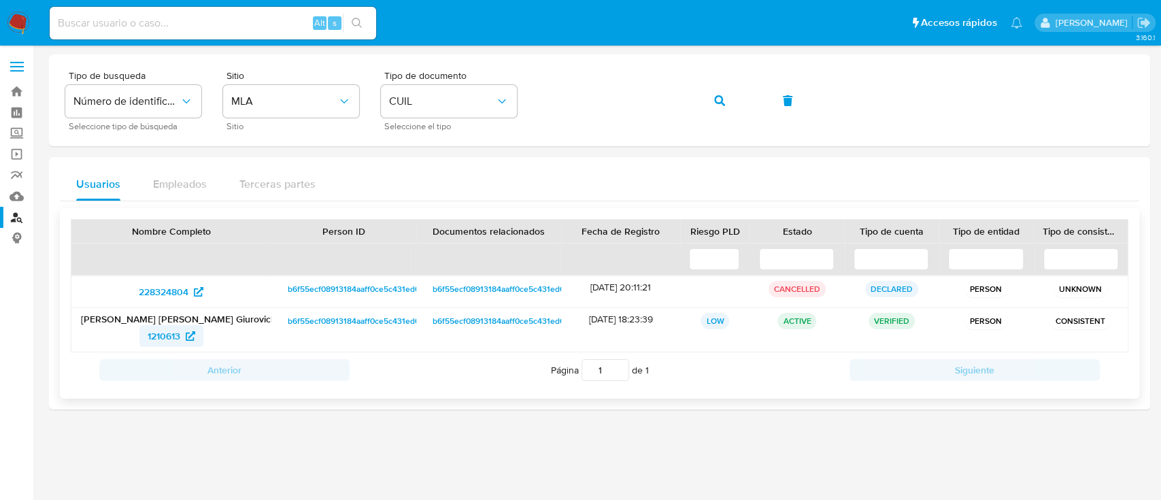
click at [171, 340] on span "1210613" at bounding box center [164, 336] width 33 height 22
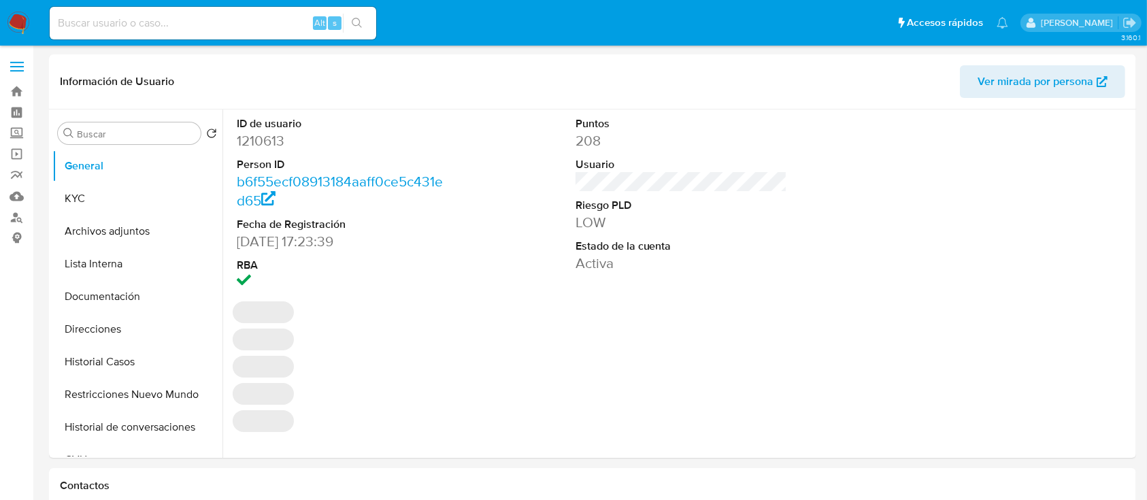
select select "10"
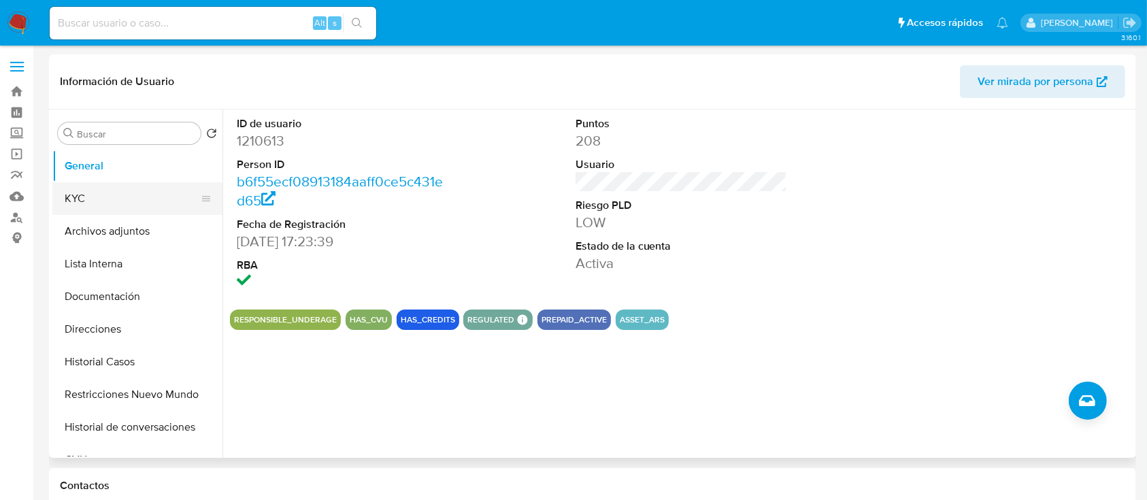
click at [156, 194] on button "KYC" at bounding box center [131, 198] width 159 height 33
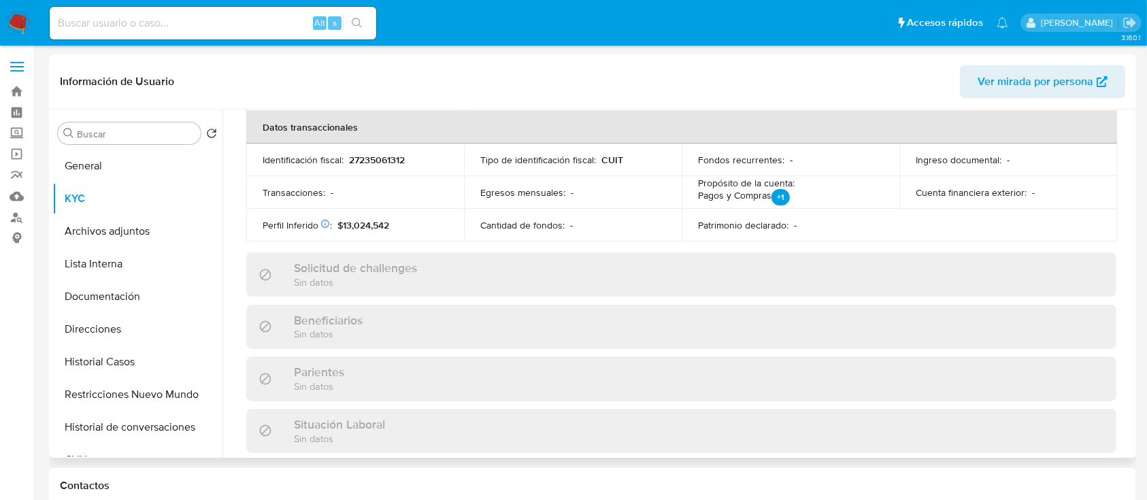
scroll to position [716, 0]
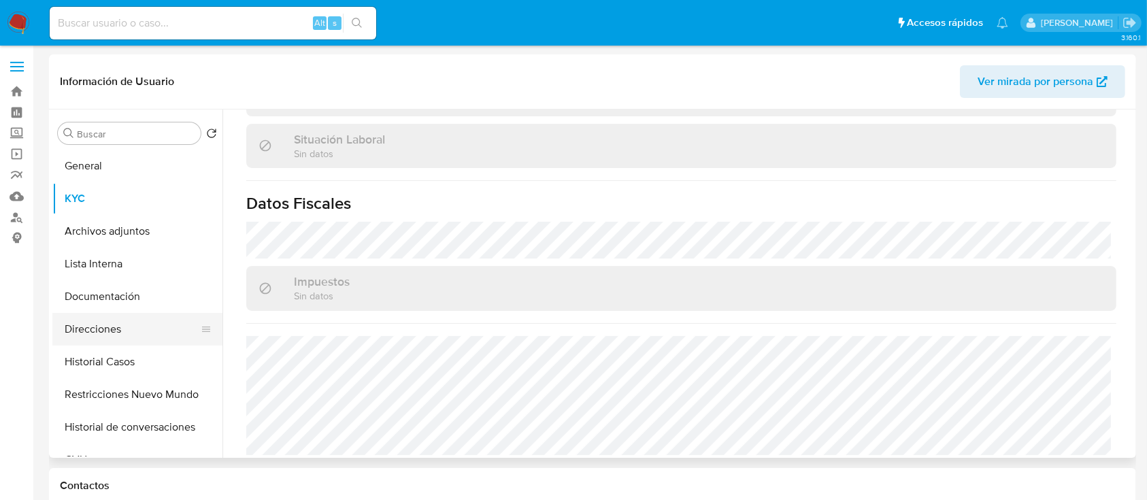
click at [112, 320] on button "Direcciones" at bounding box center [131, 329] width 159 height 33
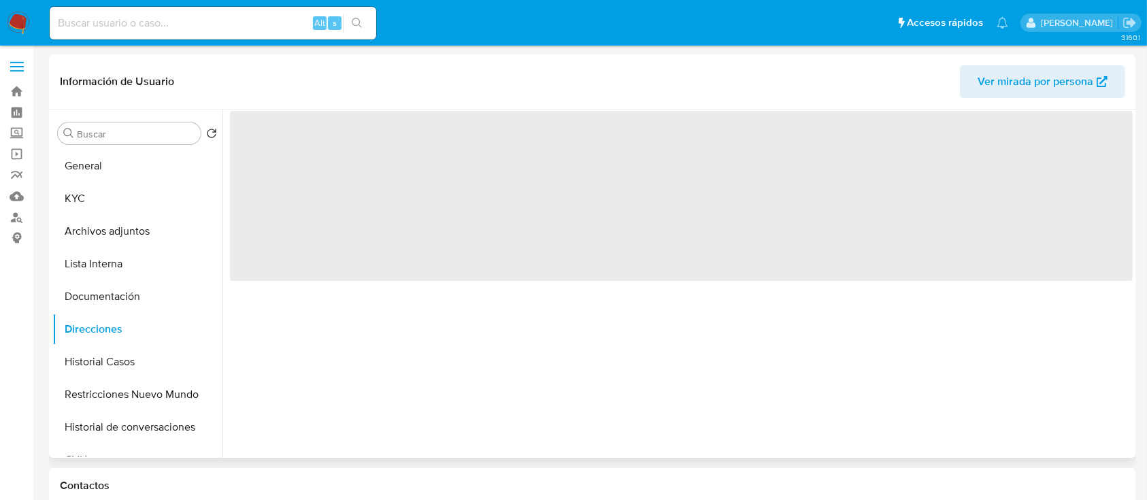
scroll to position [0, 0]
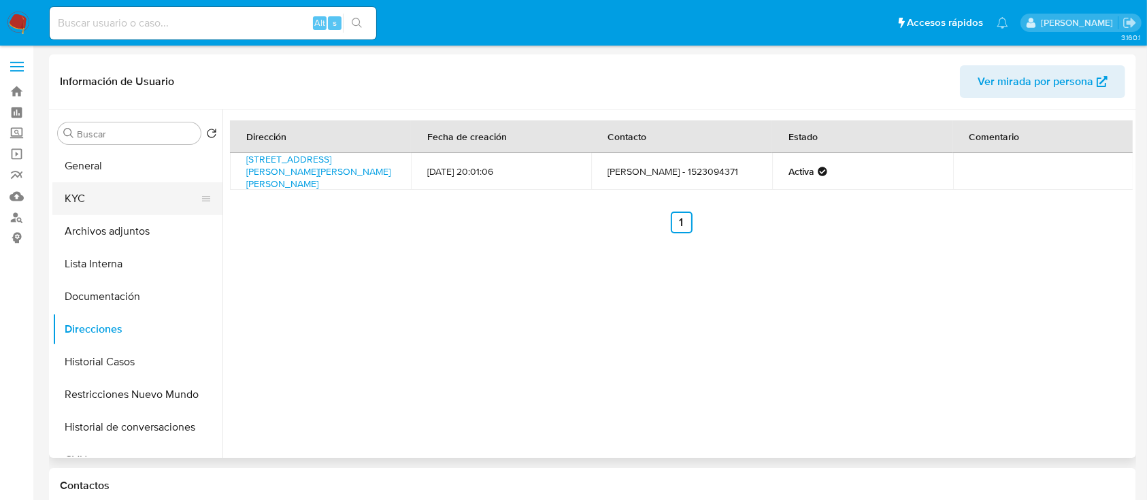
click at [135, 188] on button "KYC" at bounding box center [131, 198] width 159 height 33
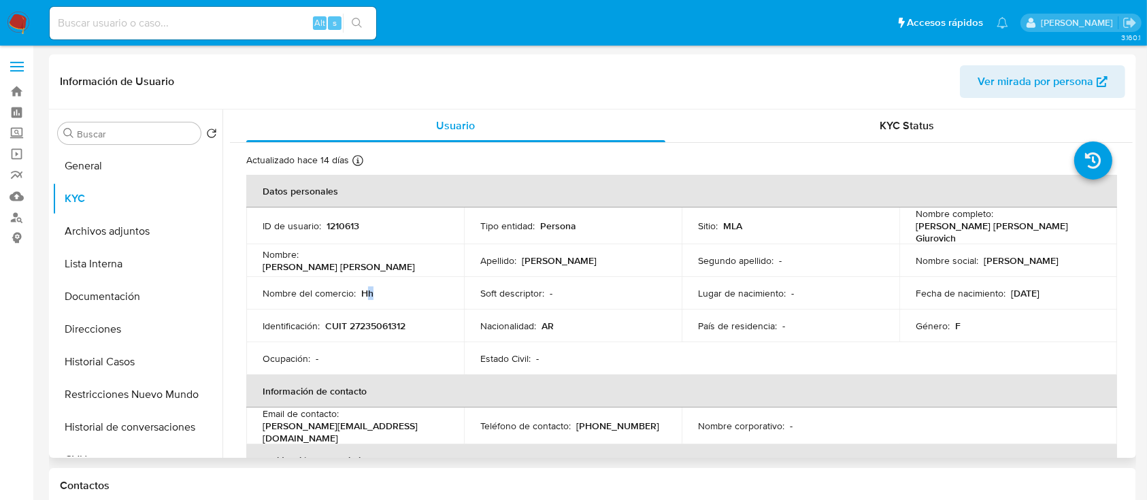
drag, startPoint x: 364, startPoint y: 288, endPoint x: 374, endPoint y: 288, distance: 10.2
click at [374, 288] on div "Nombre del comercio : Hh" at bounding box center [355, 293] width 185 height 12
click at [403, 356] on div "Ocupación : -" at bounding box center [355, 358] width 185 height 12
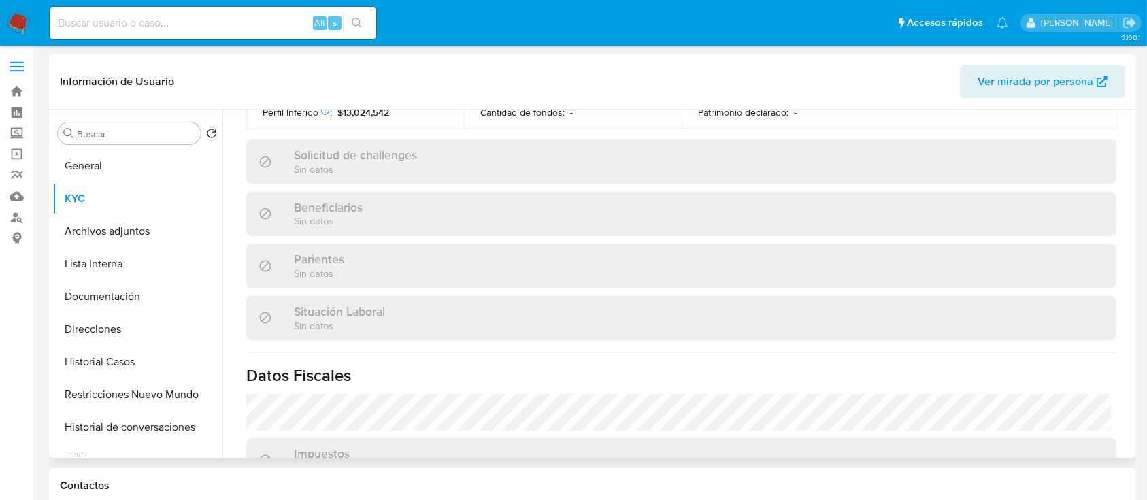
scroll to position [716, 0]
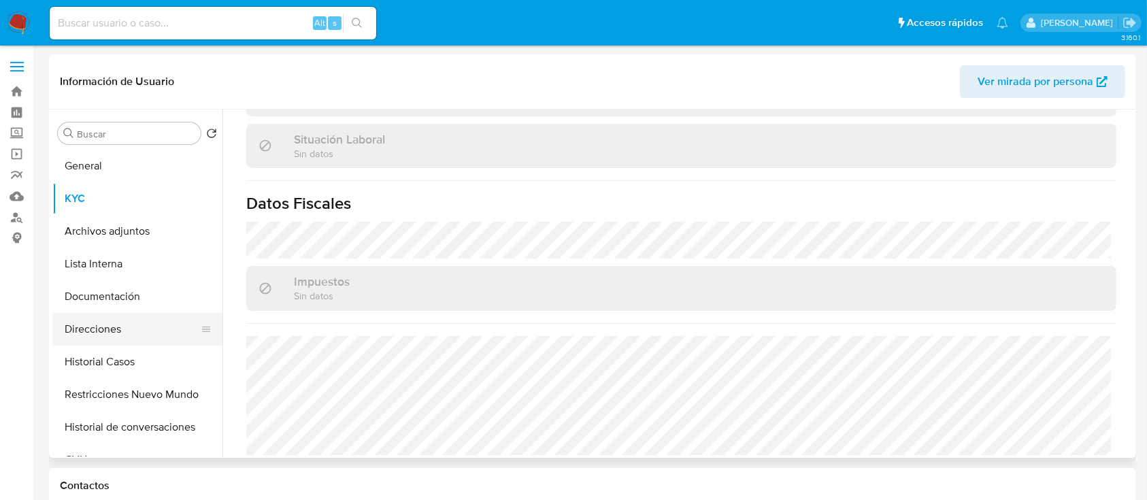
click at [94, 320] on button "Direcciones" at bounding box center [131, 329] width 159 height 33
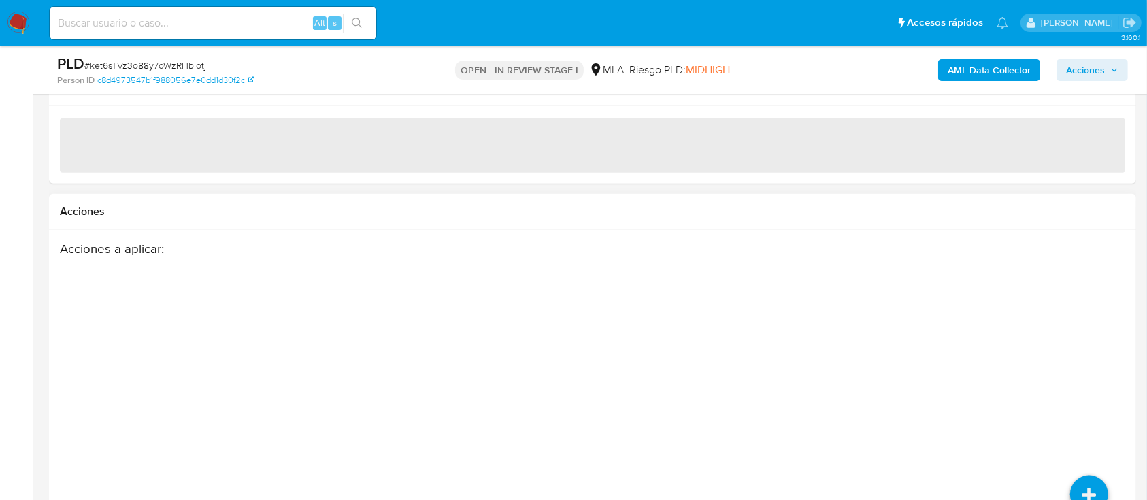
scroll to position [1632, 0]
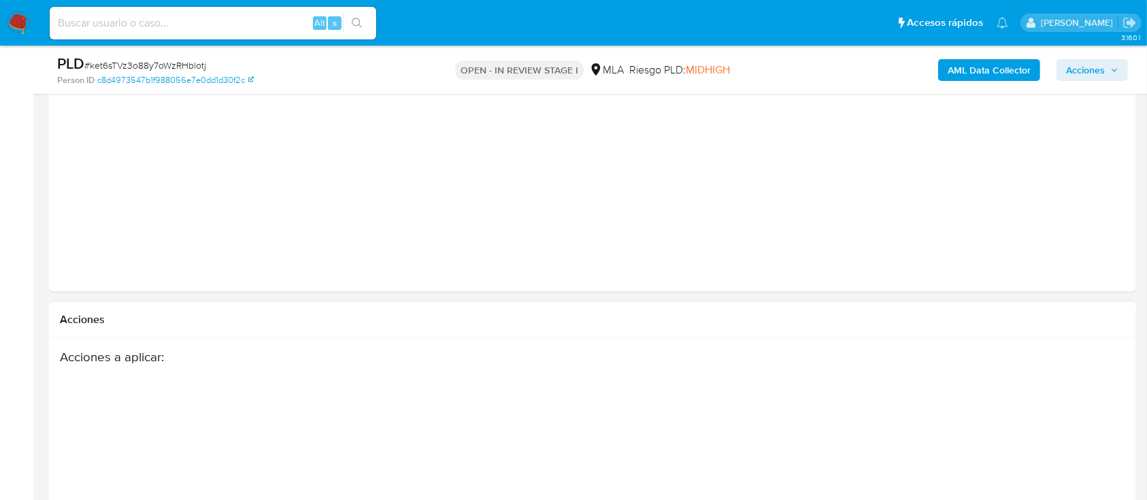
select select "10"
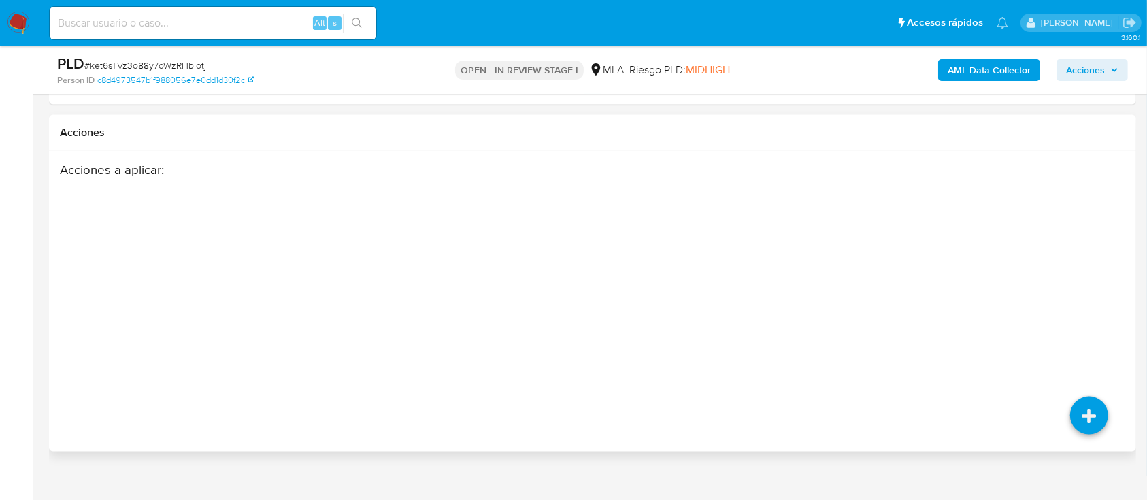
scroll to position [1961, 0]
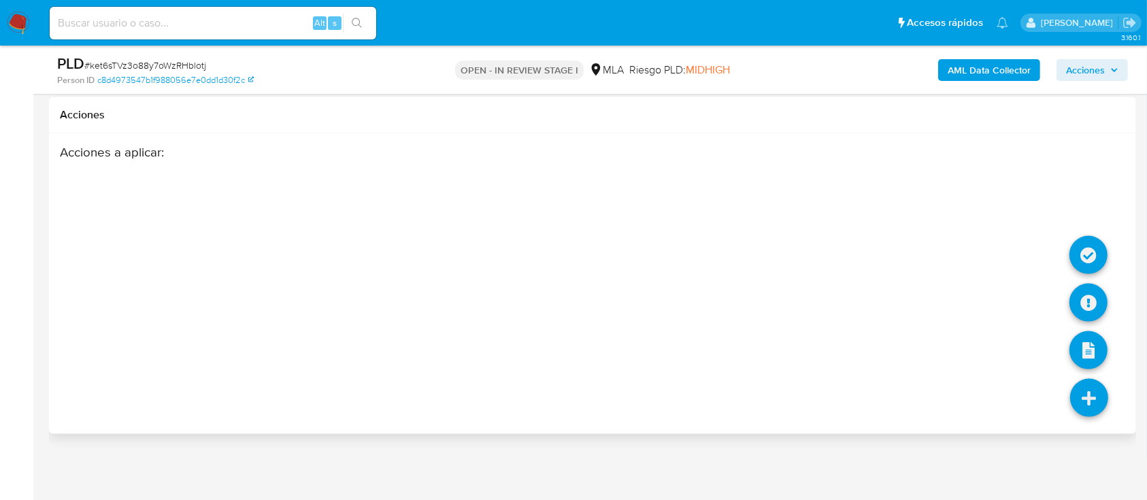
click at [1091, 388] on icon at bounding box center [1089, 398] width 38 height 38
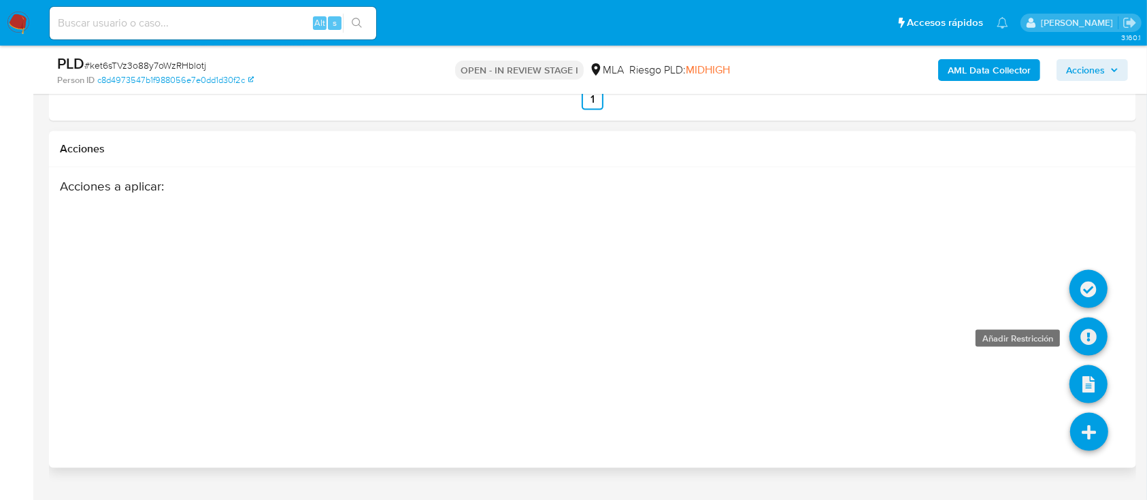
click at [1084, 307] on li at bounding box center [1088, 291] width 38 height 56
click at [1083, 329] on icon at bounding box center [1088, 337] width 38 height 38
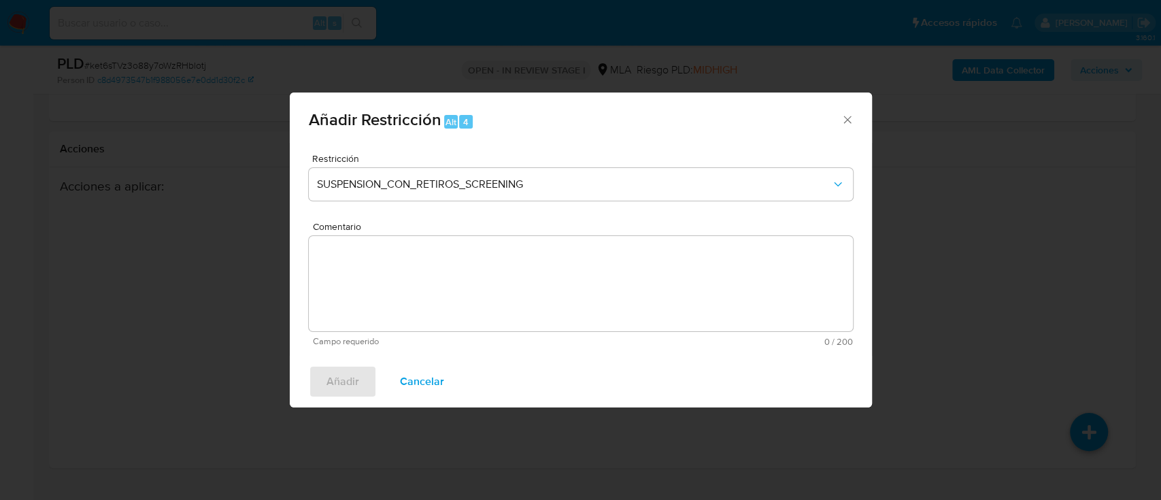
click at [965, 307] on div "Añadir Restricción Alt 4 Restricción SUSPENSION_CON_RETIROS_SCREENING Comentari…" at bounding box center [580, 250] width 1161 height 500
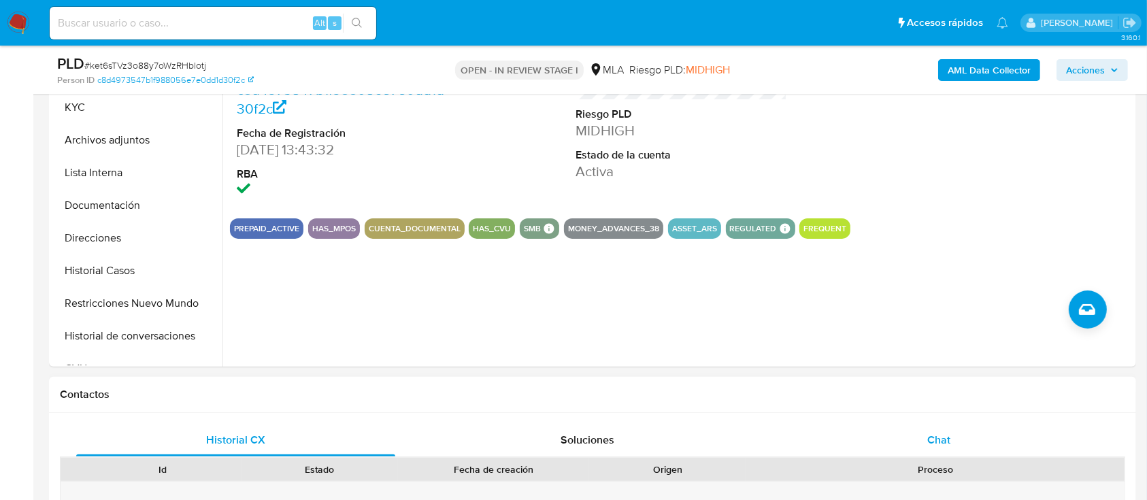
scroll to position [363, 0]
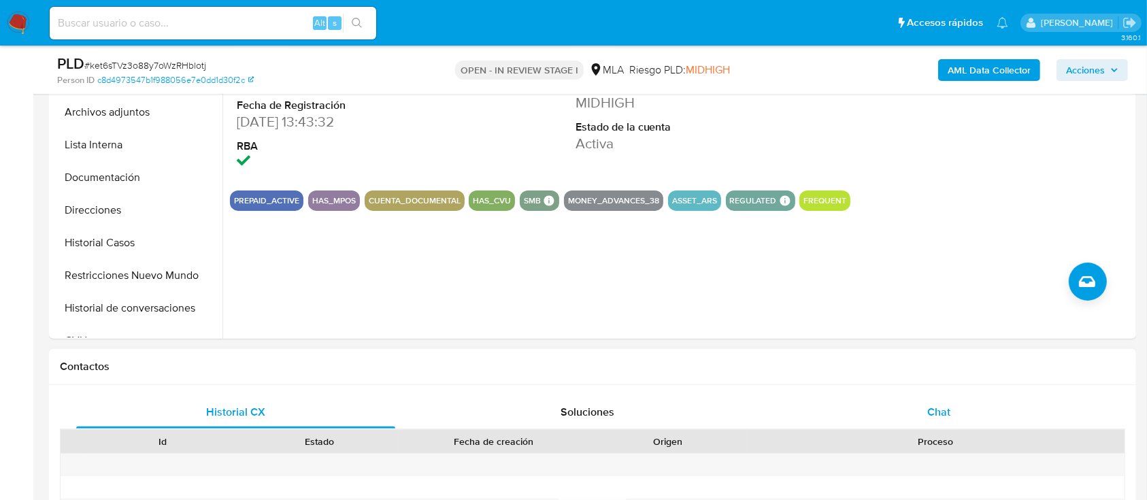
click at [851, 426] on div "Chat" at bounding box center [938, 412] width 319 height 33
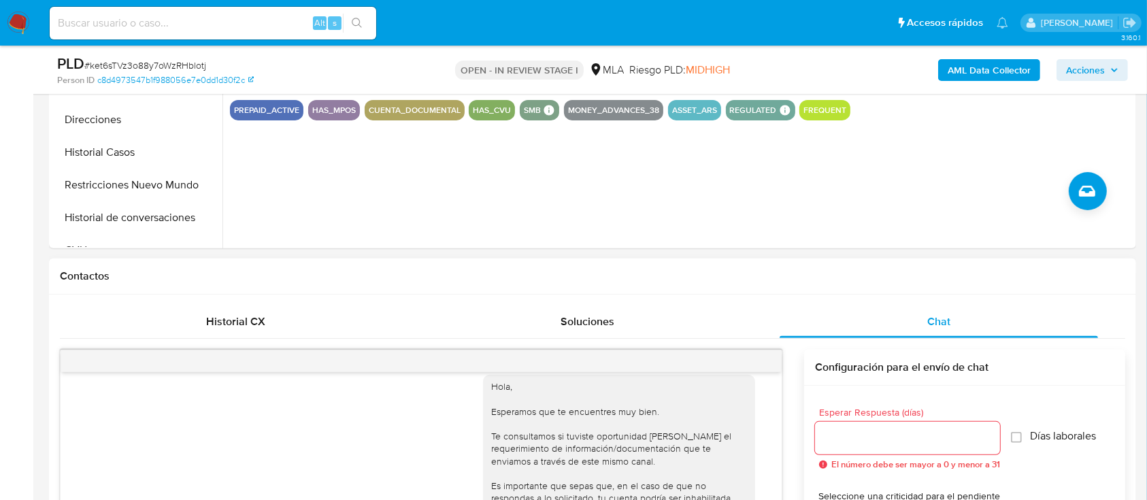
scroll to position [667, 0]
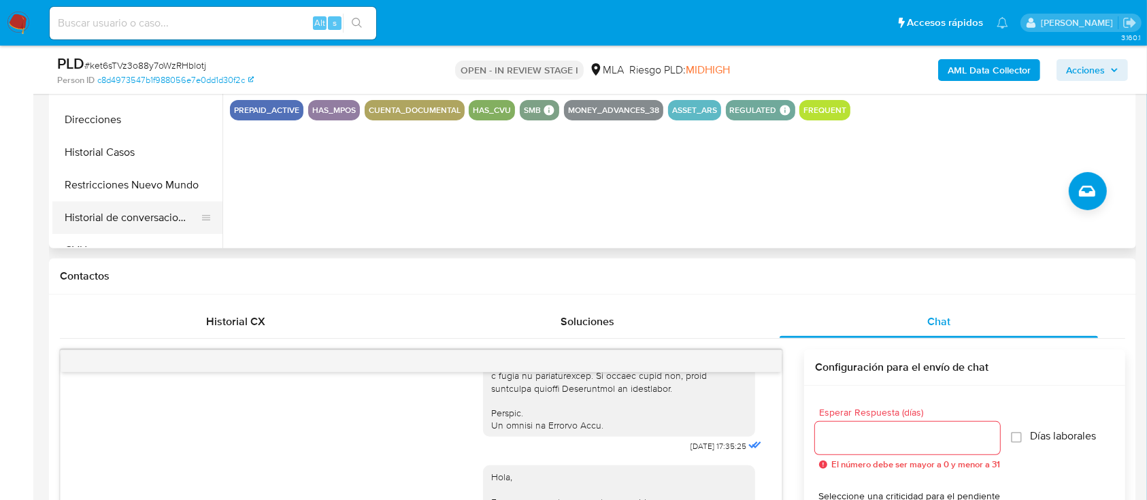
click at [116, 230] on button "Historial de conversaciones" at bounding box center [131, 217] width 159 height 33
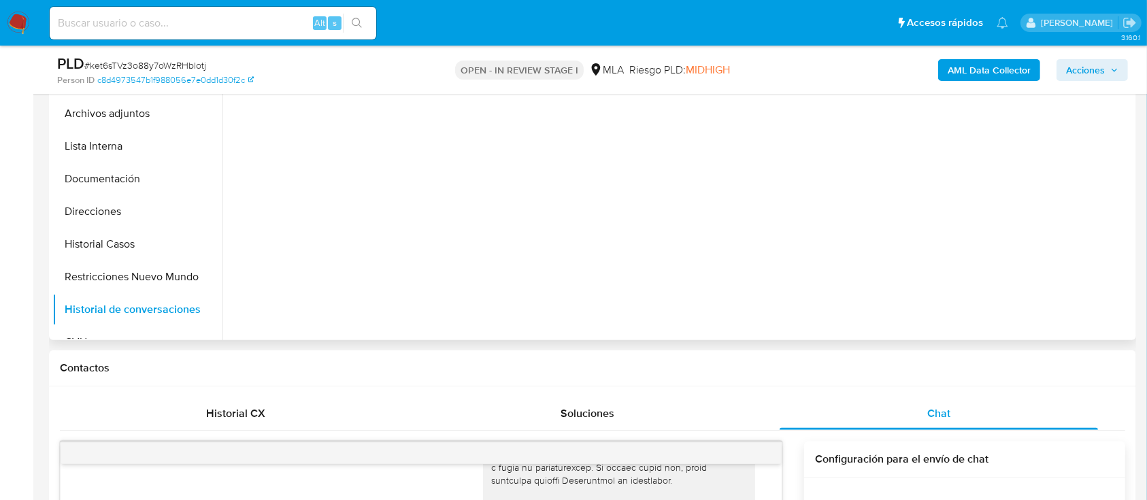
scroll to position [272, 0]
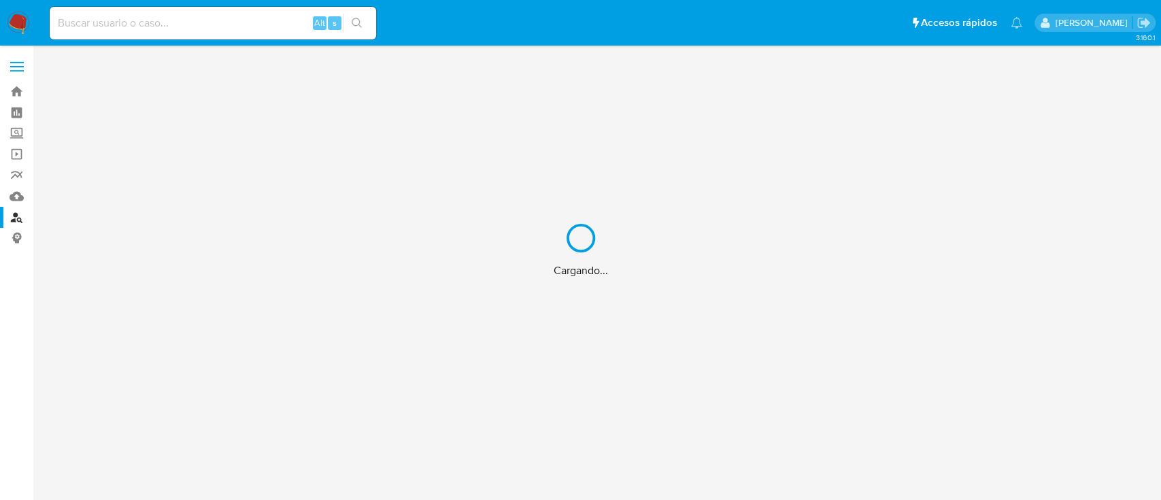
click at [359, 129] on div "Cargando..." at bounding box center [580, 250] width 1161 height 500
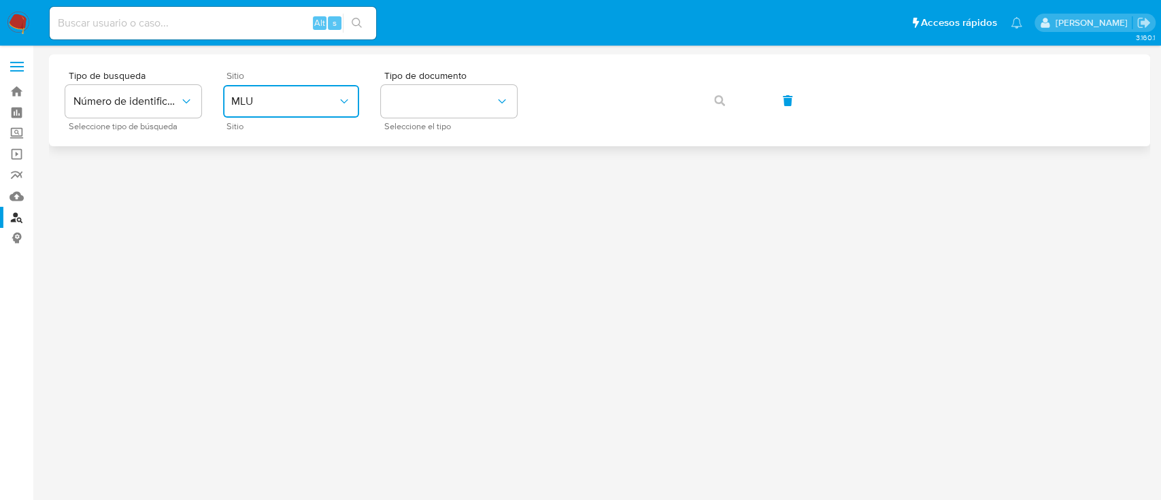
click at [306, 100] on span "MLU" at bounding box center [284, 102] width 106 height 14
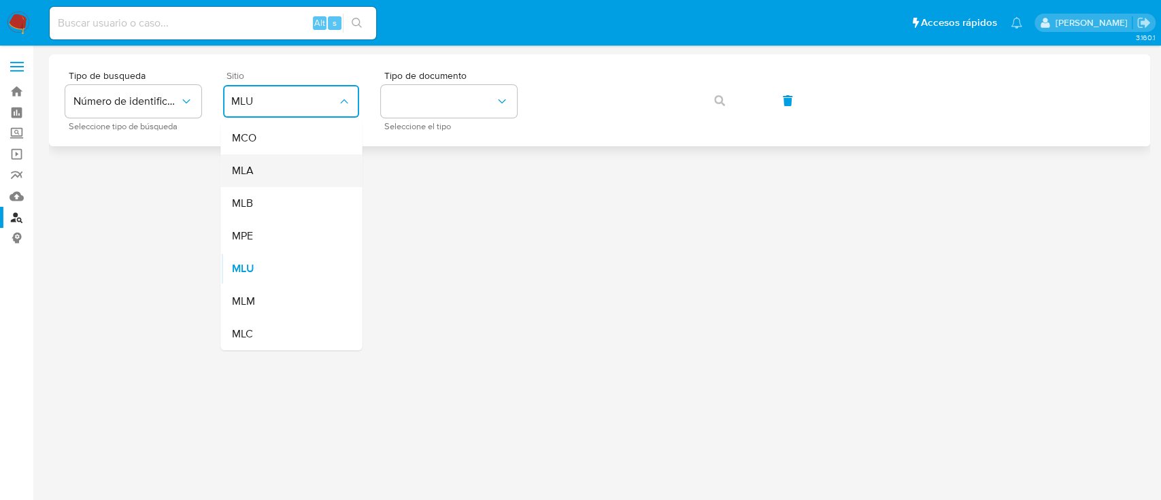
click at [305, 168] on div "MLA" at bounding box center [287, 170] width 112 height 33
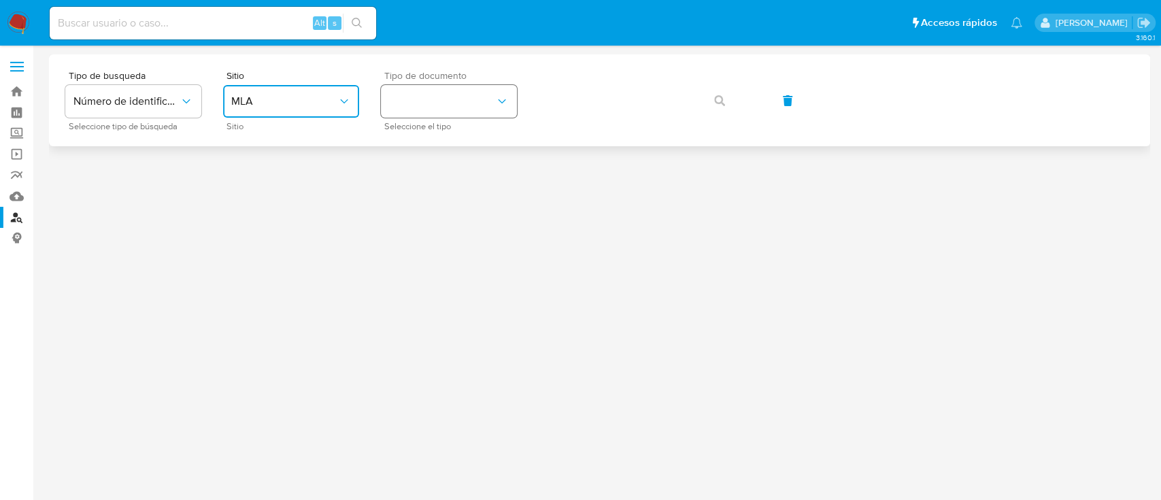
click at [452, 110] on button "identificationType" at bounding box center [449, 101] width 136 height 33
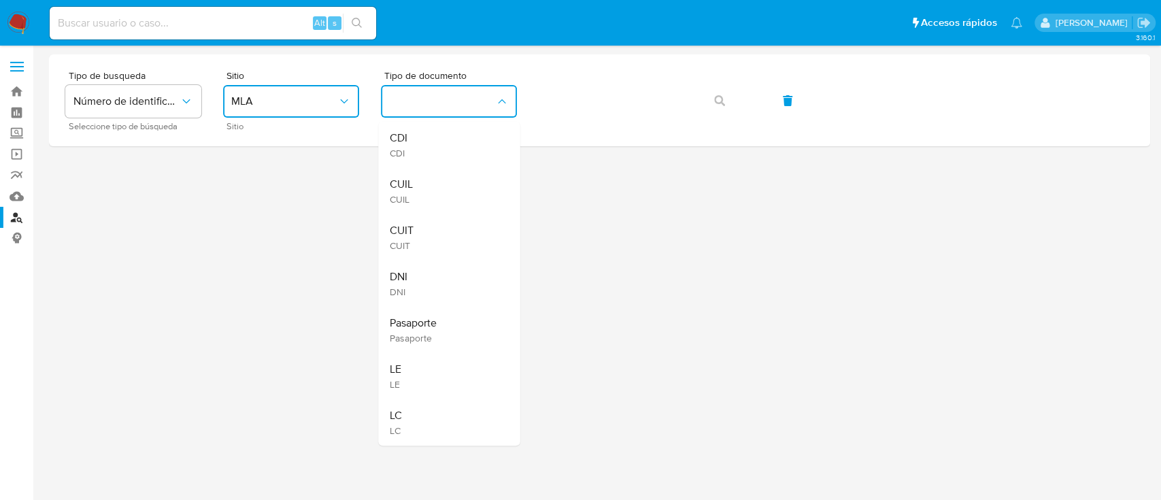
drag, startPoint x: 436, startPoint y: 199, endPoint x: 482, endPoint y: 166, distance: 56.6
click at [436, 197] on div "CUIL CUIL" at bounding box center [445, 191] width 112 height 46
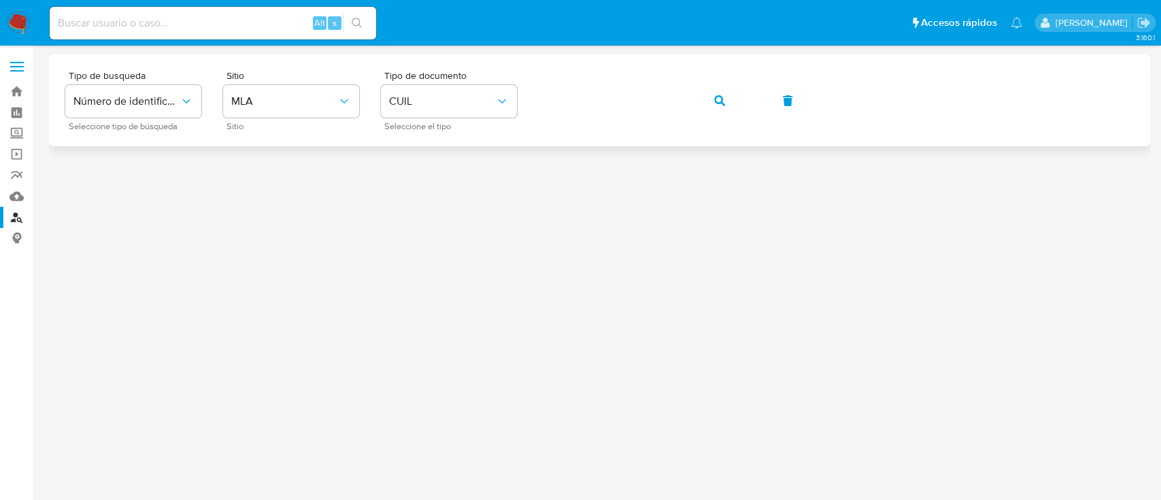
click at [734, 112] on button "button" at bounding box center [719, 100] width 46 height 33
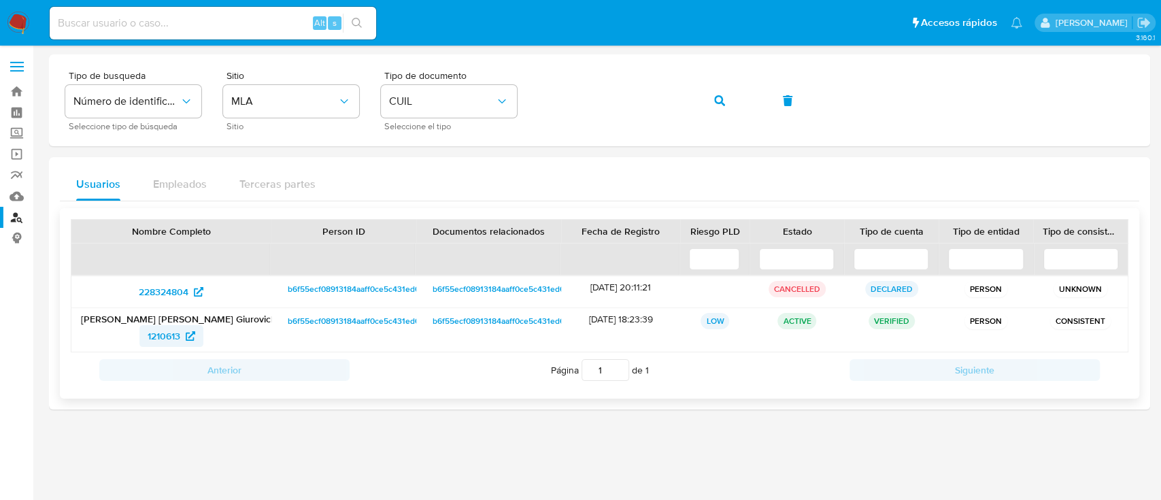
click at [178, 331] on span "1210613" at bounding box center [164, 336] width 33 height 22
drag, startPoint x: 727, startPoint y: 106, endPoint x: 684, endPoint y: 133, distance: 50.8
click at [727, 106] on button "button" at bounding box center [719, 100] width 46 height 33
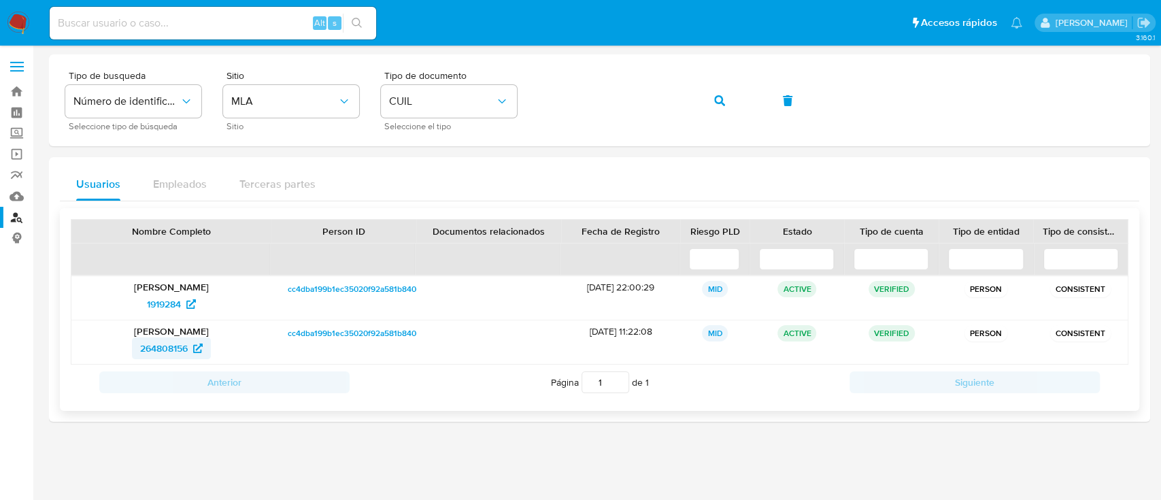
click at [182, 357] on span "264808156" at bounding box center [164, 348] width 48 height 22
click at [730, 101] on button "button" at bounding box center [719, 100] width 46 height 33
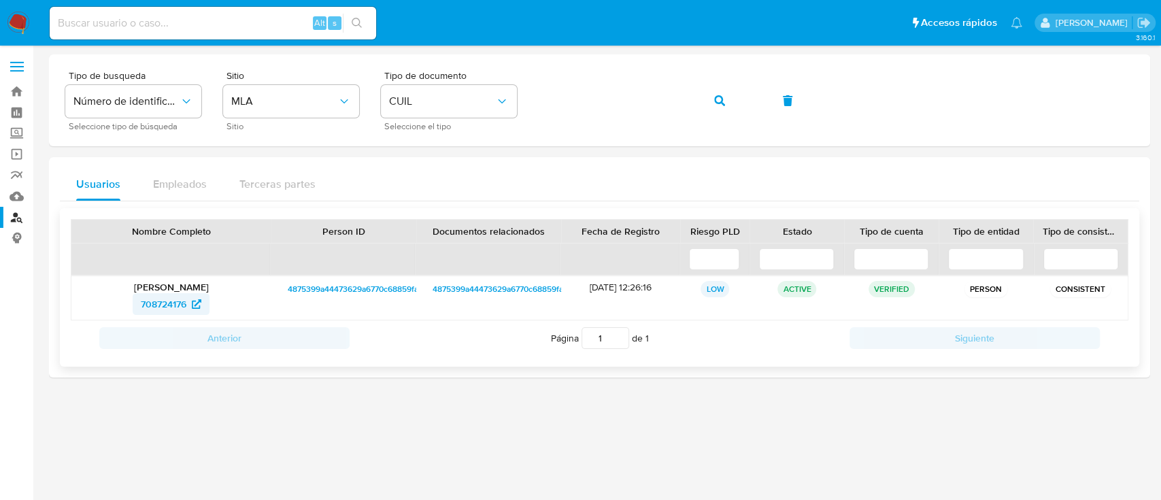
click at [188, 307] on span "708724176" at bounding box center [171, 304] width 61 height 22
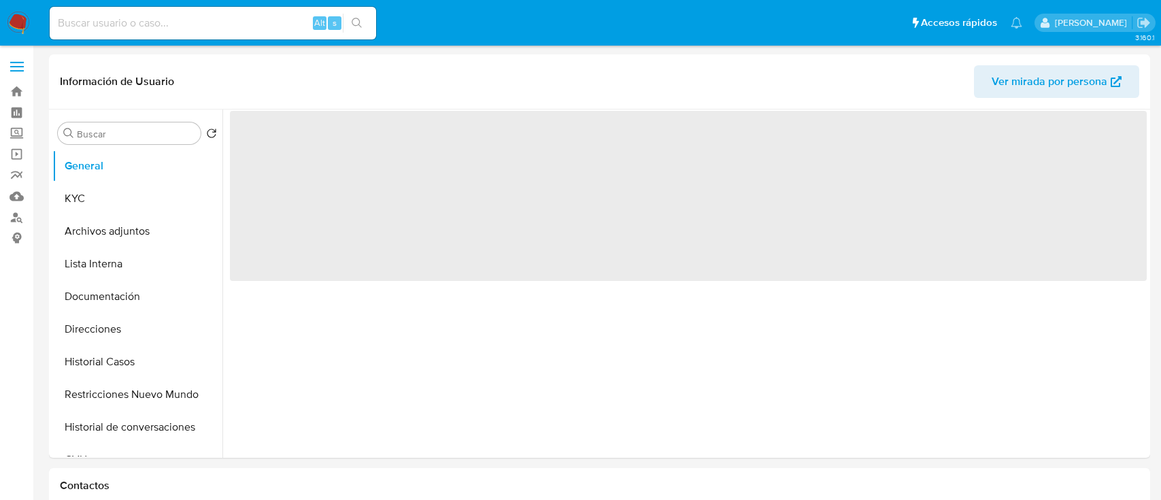
select select "10"
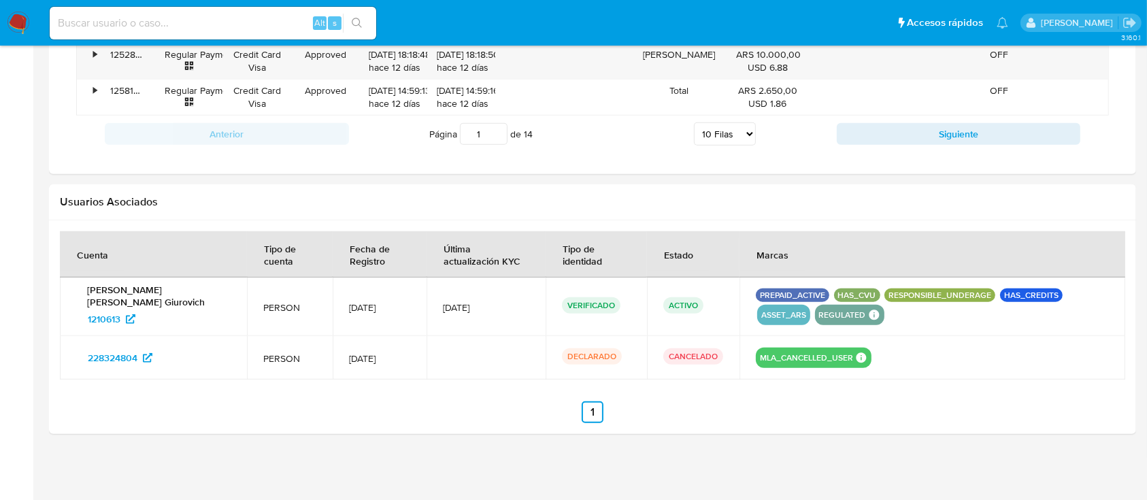
scroll to position [1271, 0]
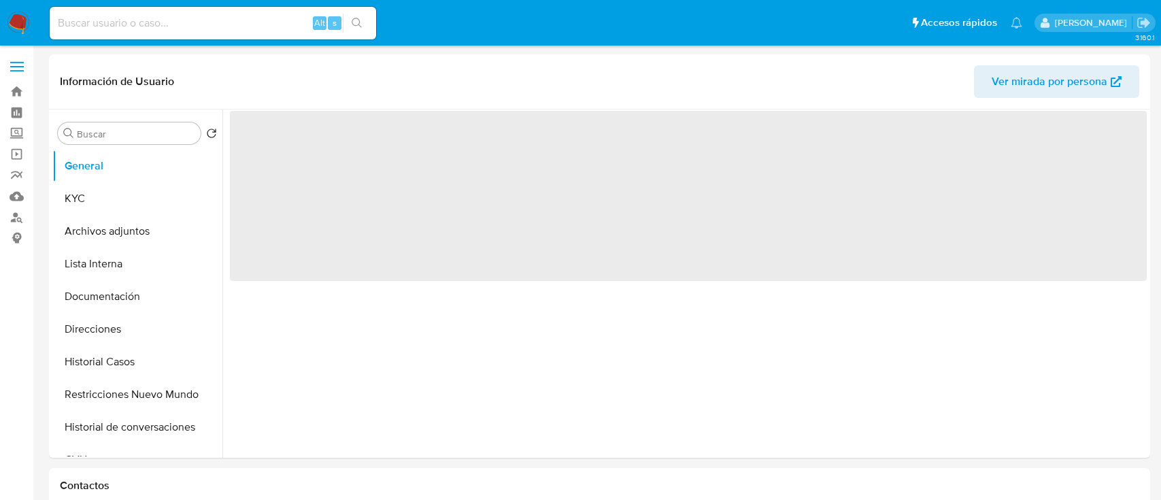
select select "10"
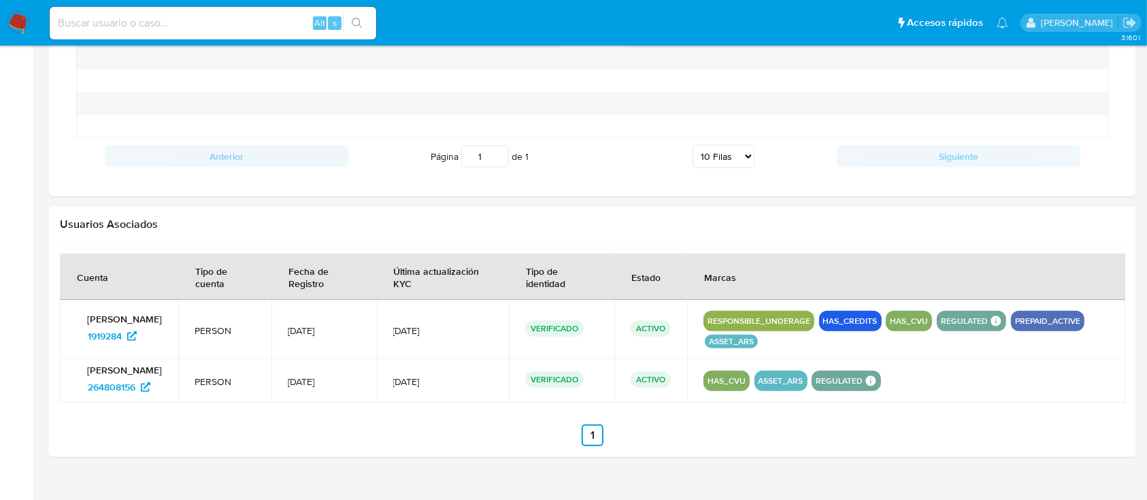
scroll to position [1214, 0]
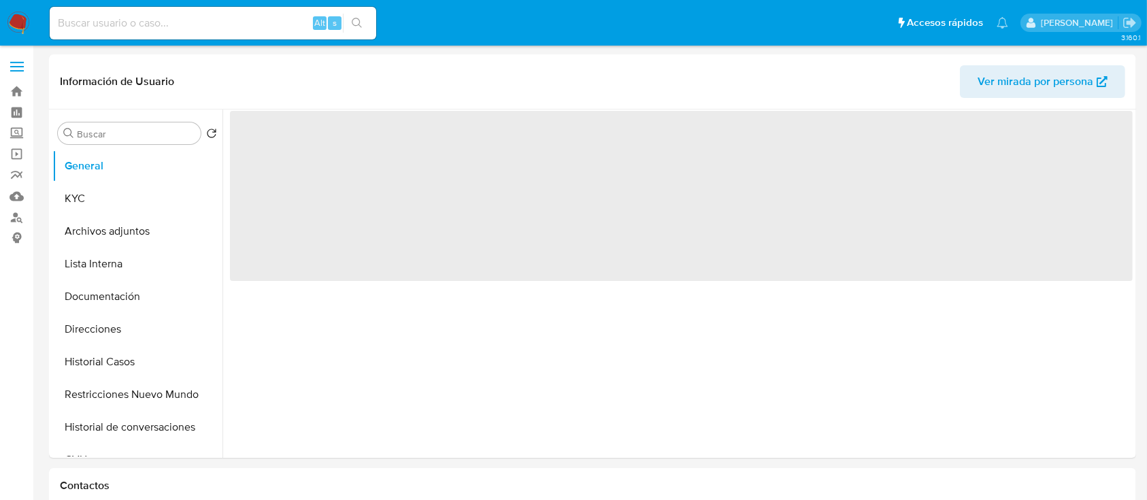
select select "10"
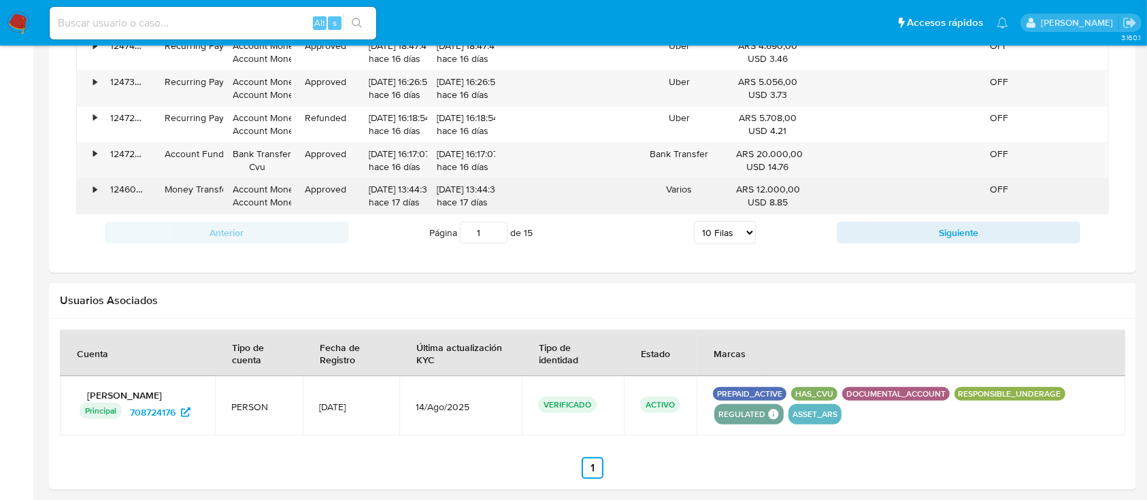
scroll to position [1296, 0]
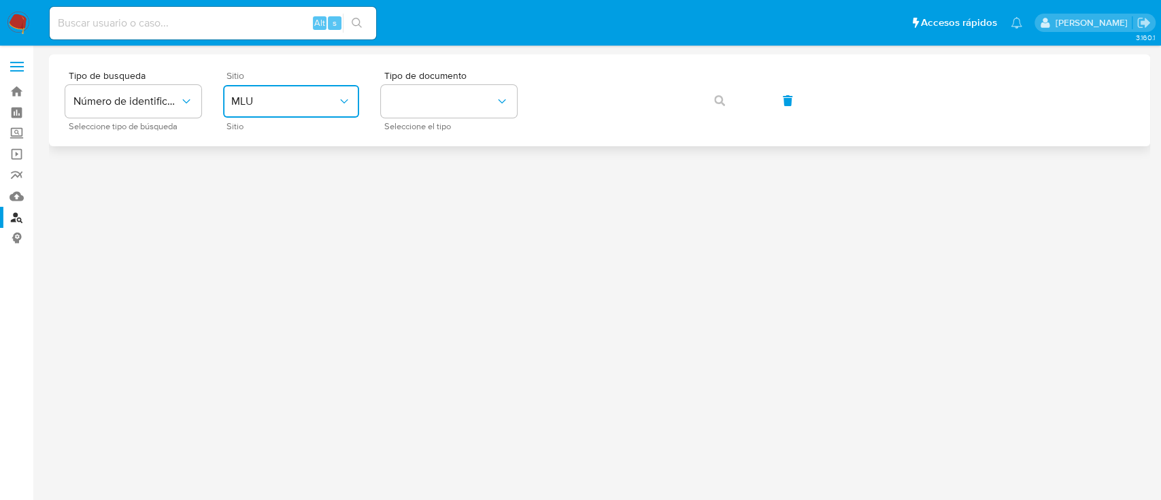
click at [312, 108] on button "MLU" at bounding box center [291, 101] width 136 height 33
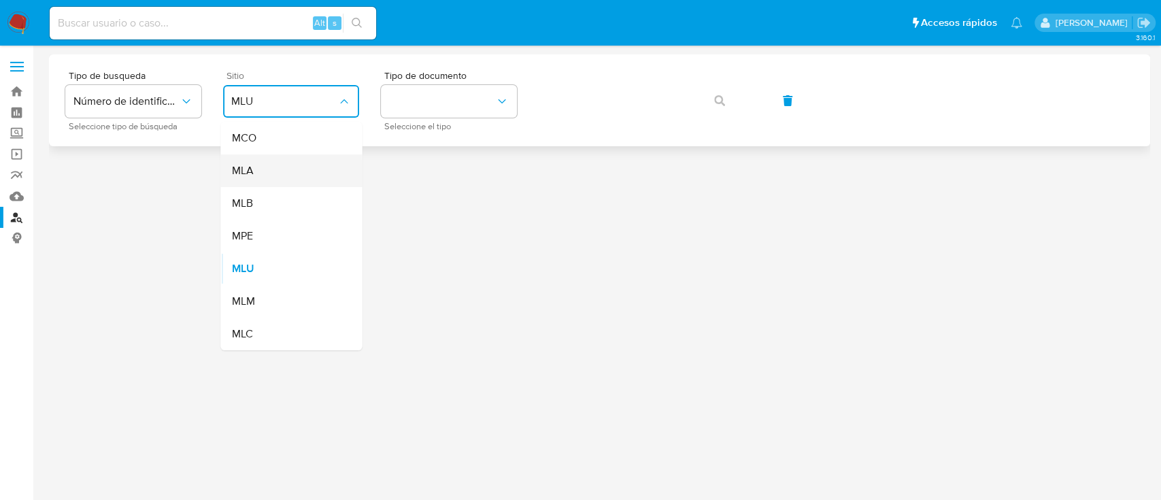
click at [295, 167] on div "MLA" at bounding box center [287, 170] width 112 height 33
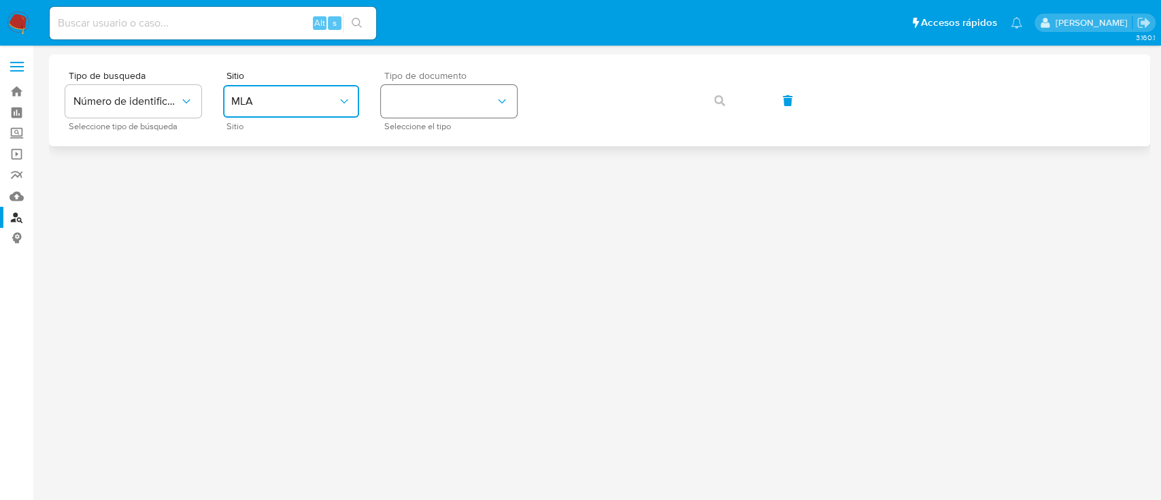
click at [427, 105] on button "identificationType" at bounding box center [449, 101] width 136 height 33
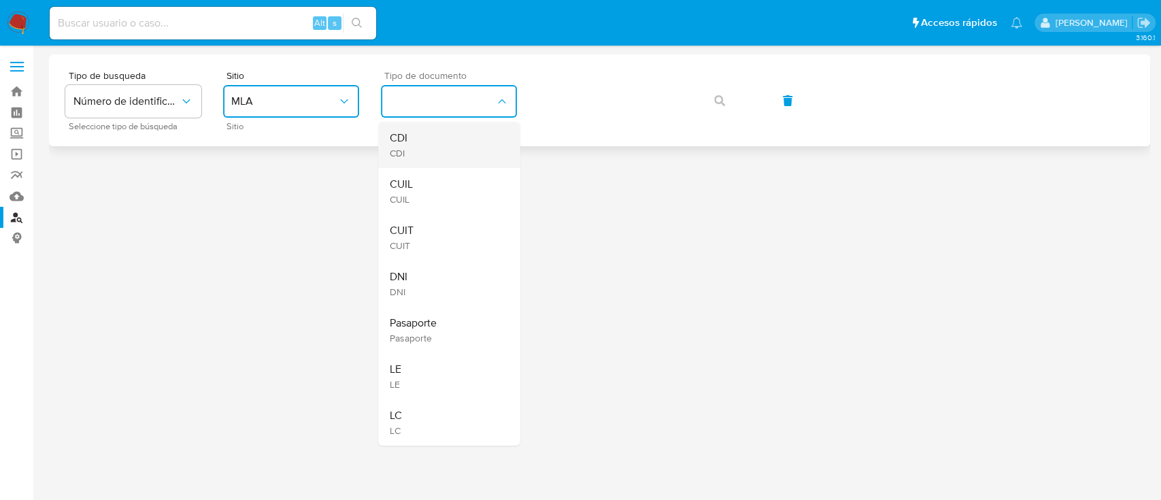
click at [428, 166] on div "CDI CDI" at bounding box center [445, 145] width 112 height 46
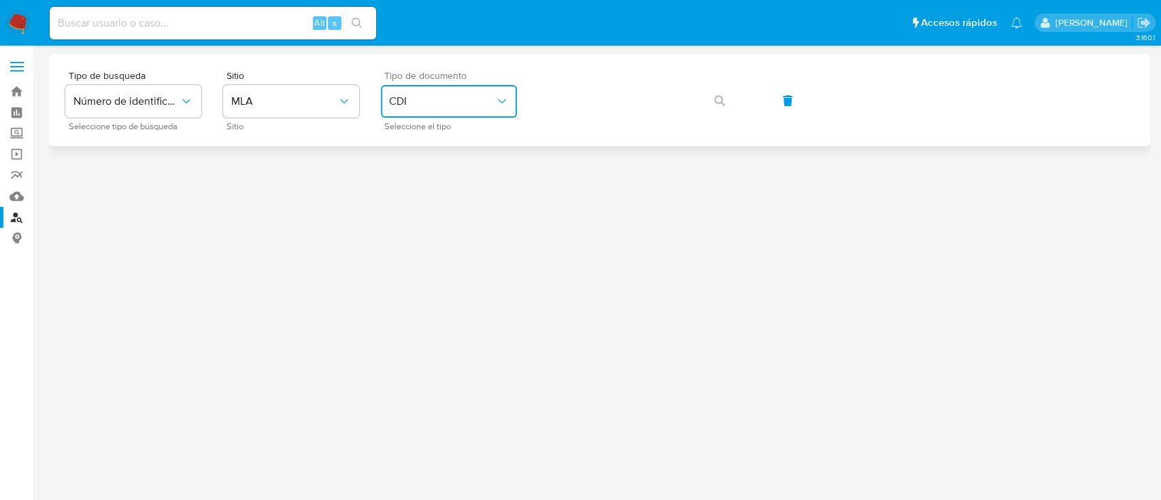
click at [460, 115] on button "CDI" at bounding box center [449, 101] width 136 height 33
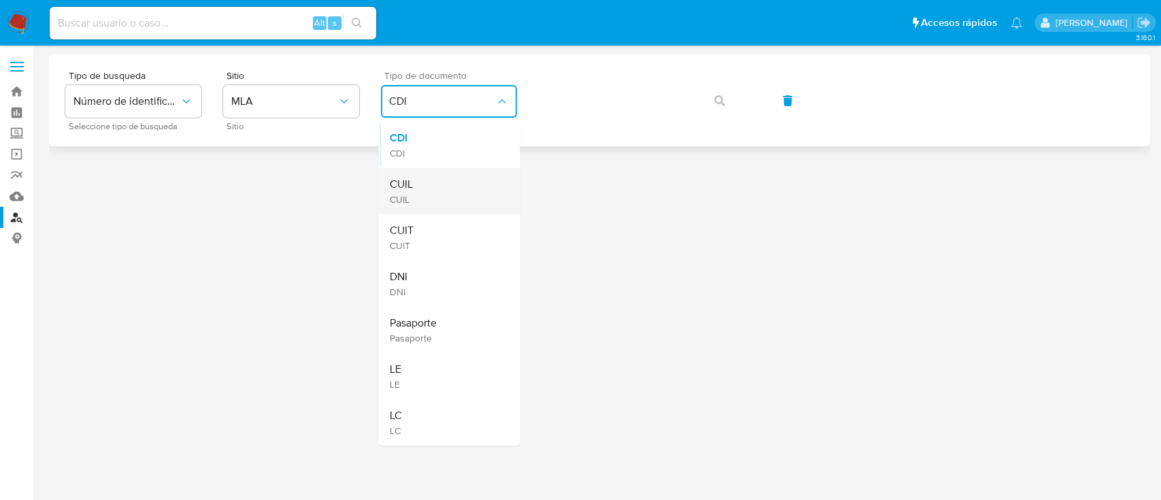
click at [430, 190] on div "CUIL CUIL" at bounding box center [445, 191] width 112 height 46
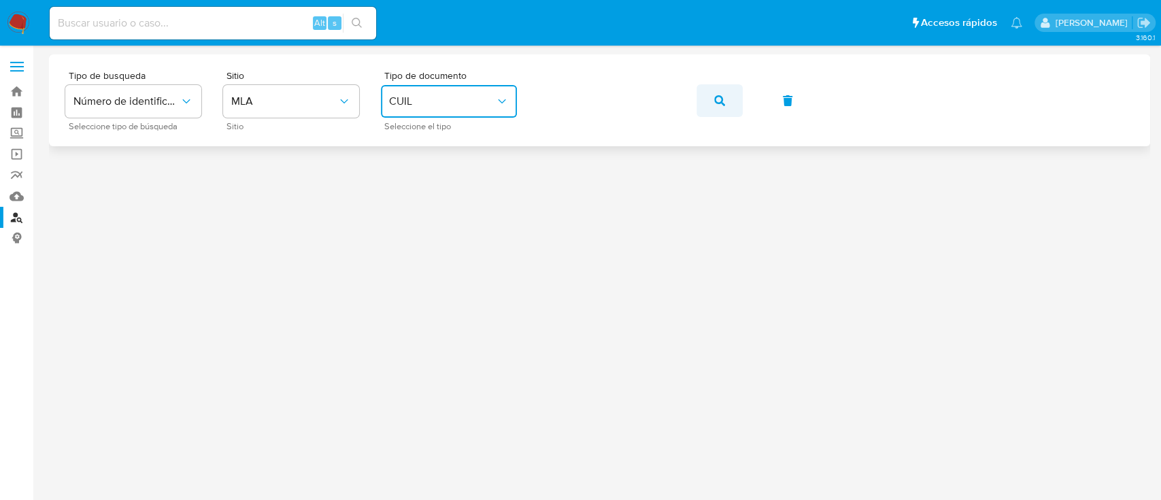
click at [715, 103] on icon "button" at bounding box center [719, 100] width 11 height 11
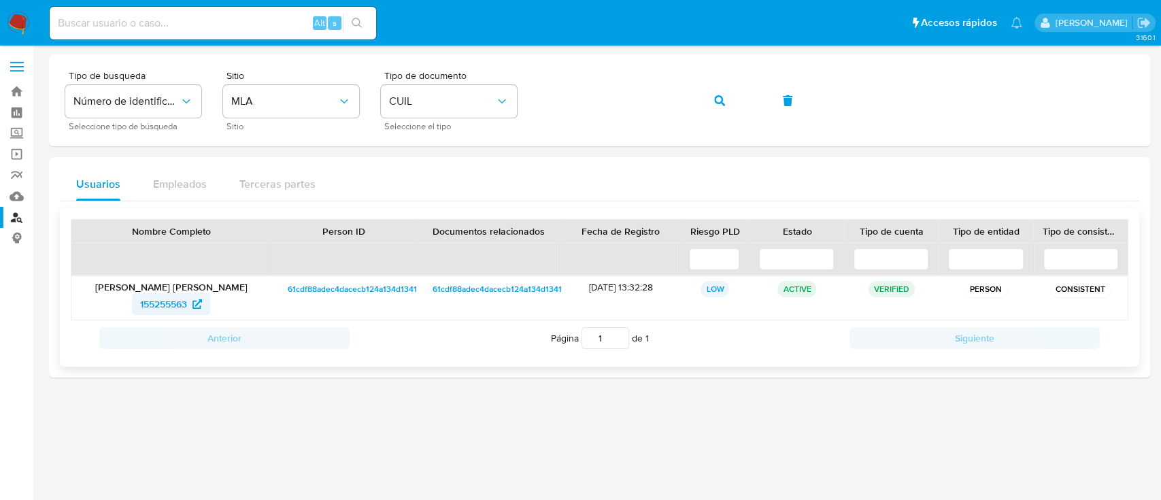
click at [150, 305] on span "155255563" at bounding box center [163, 304] width 47 height 22
click at [715, 101] on icon "button" at bounding box center [719, 100] width 11 height 11
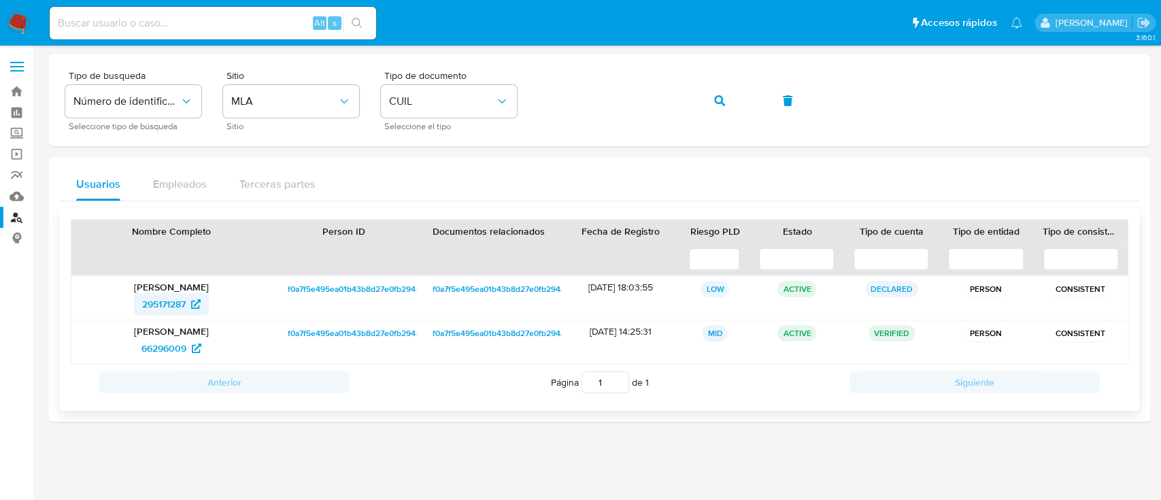
click at [180, 307] on span "295171287" at bounding box center [164, 304] width 44 height 22
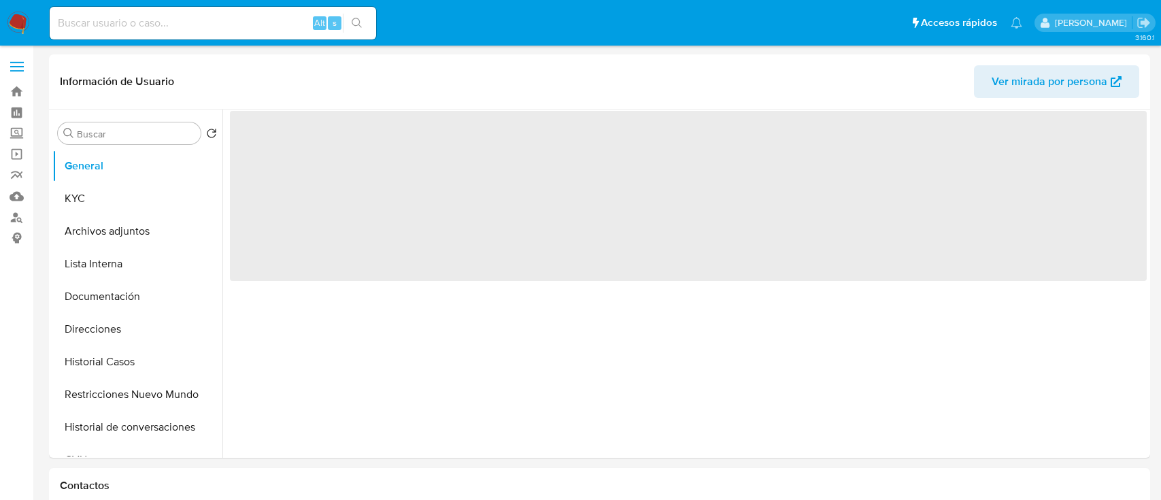
select select "10"
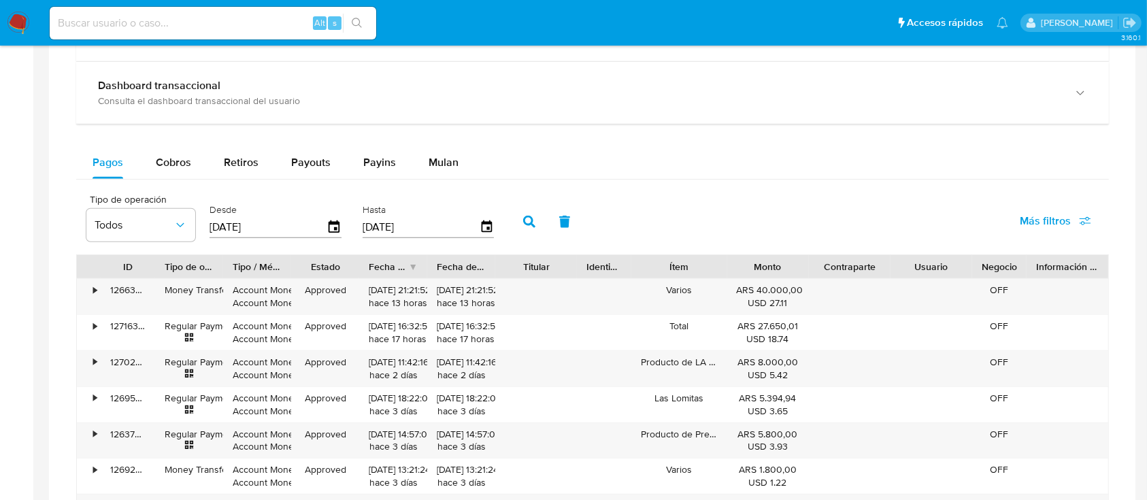
scroll to position [1296, 0]
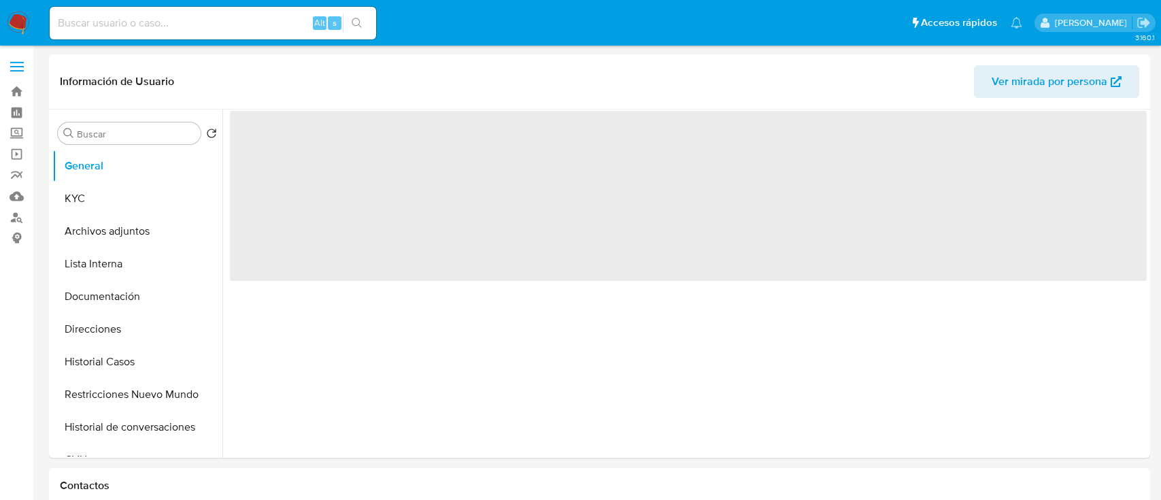
select select "10"
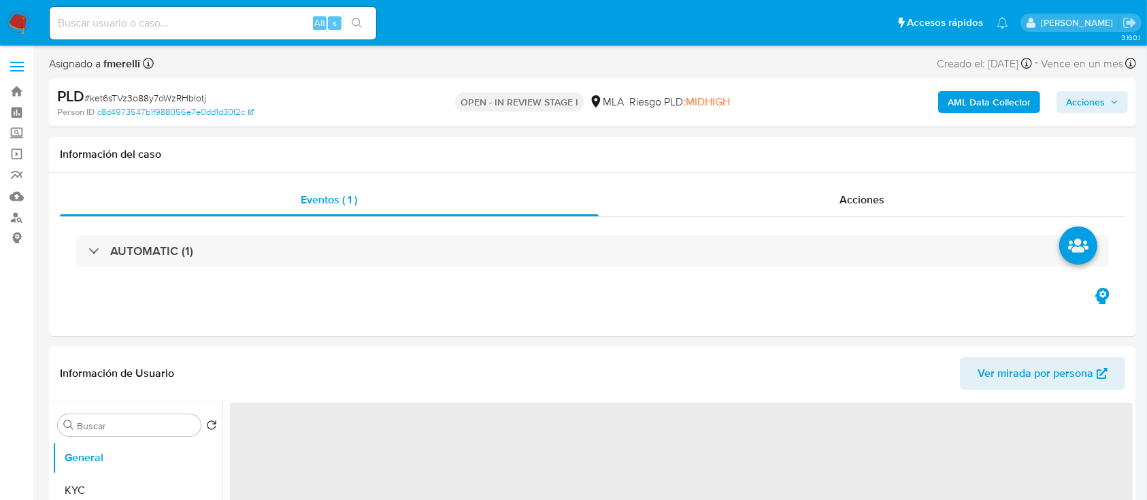
select select "10"
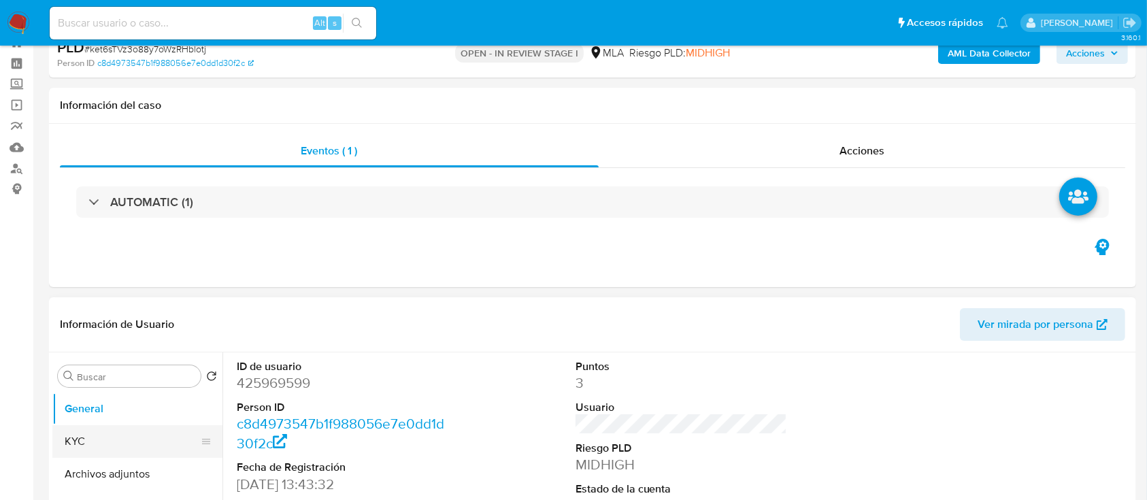
scroll to position [90, 0]
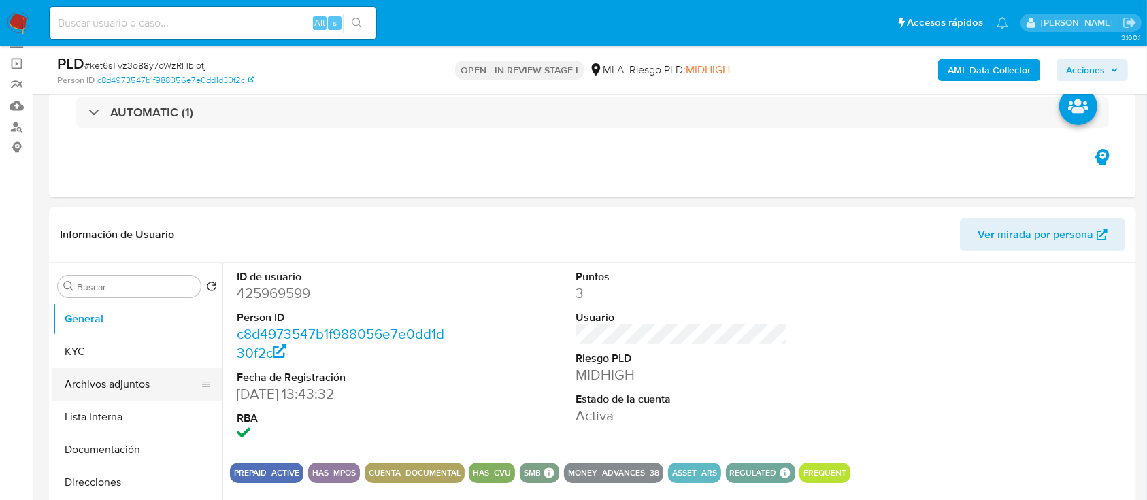
click at [103, 392] on button "Archivos adjuntos" at bounding box center [131, 384] width 159 height 33
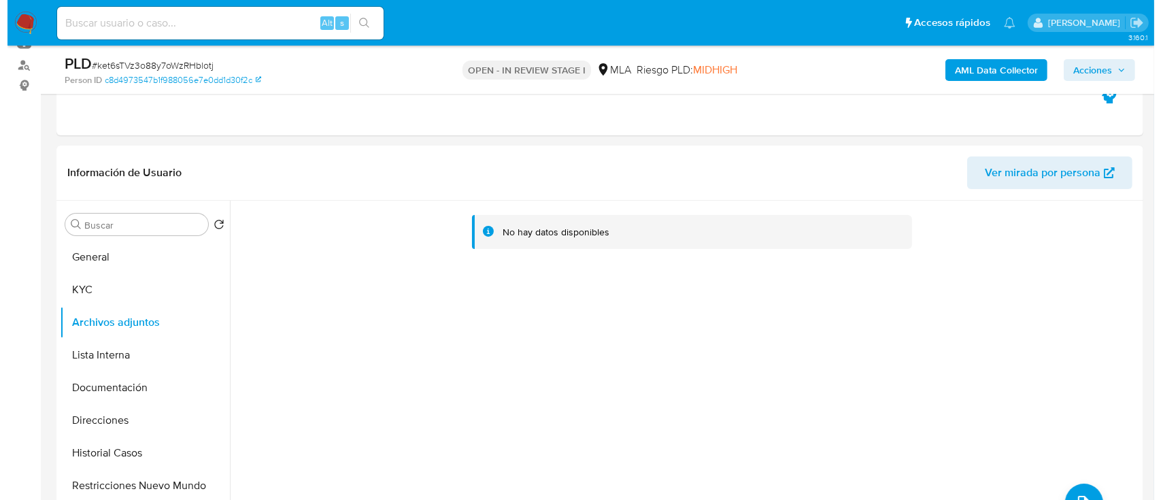
scroll to position [181, 0]
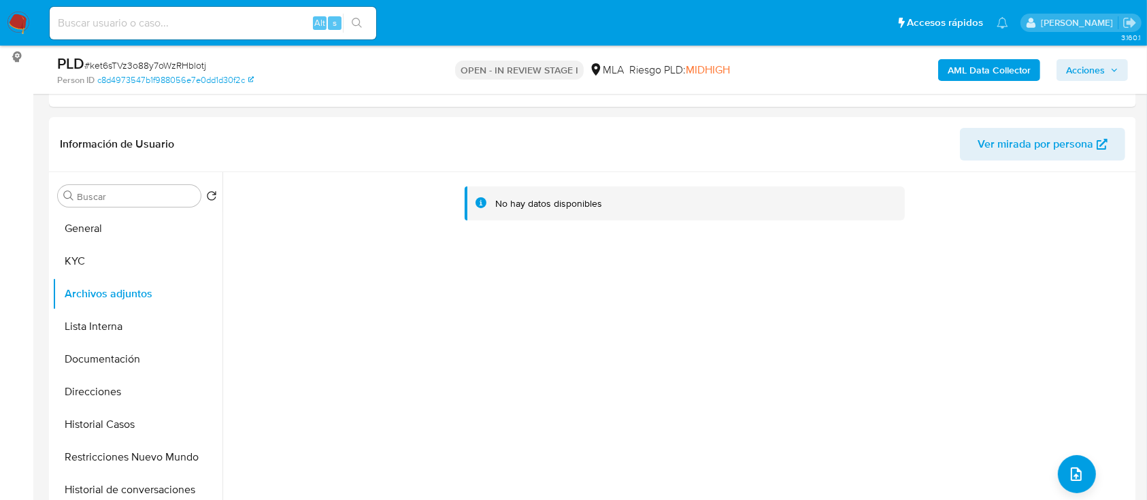
click at [993, 79] on b "AML Data Collector" at bounding box center [988, 70] width 83 height 22
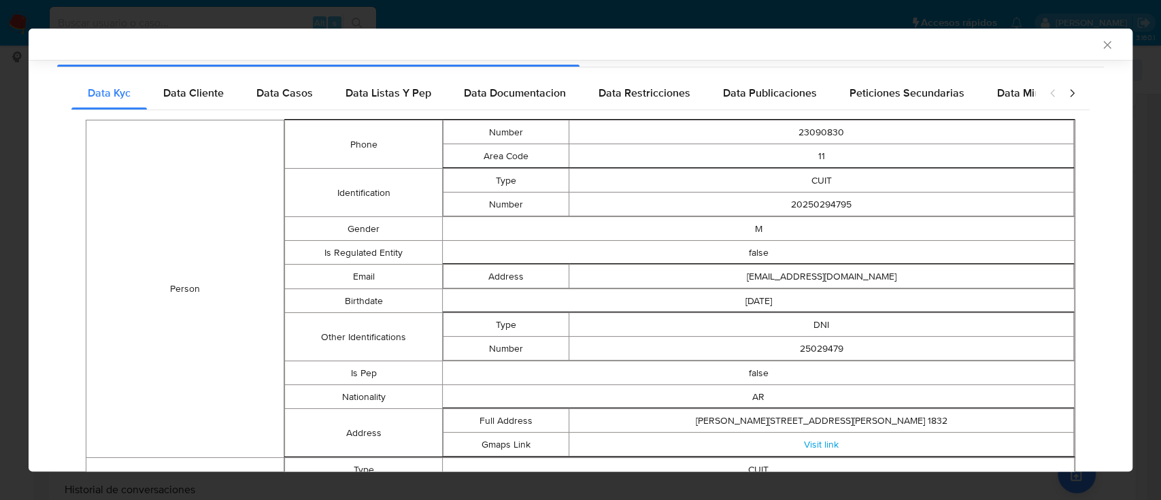
scroll to position [216, 0]
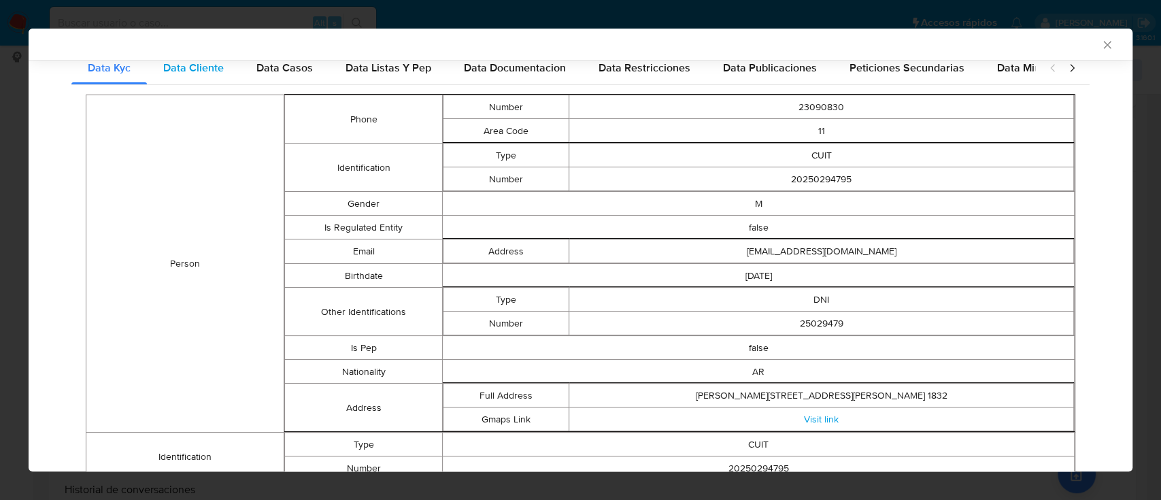
click at [201, 76] on div "Data Cliente" at bounding box center [193, 68] width 93 height 33
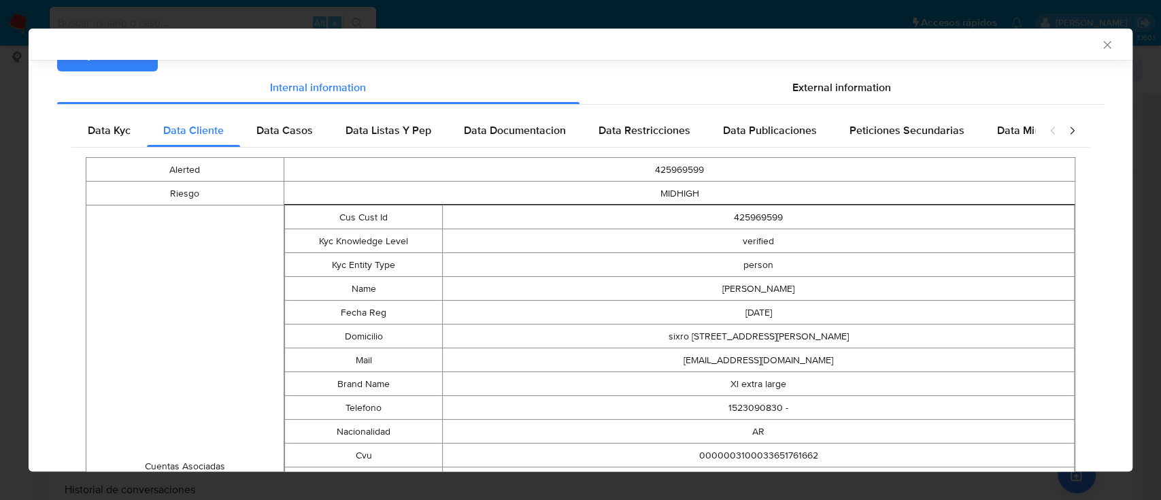
scroll to position [0, 0]
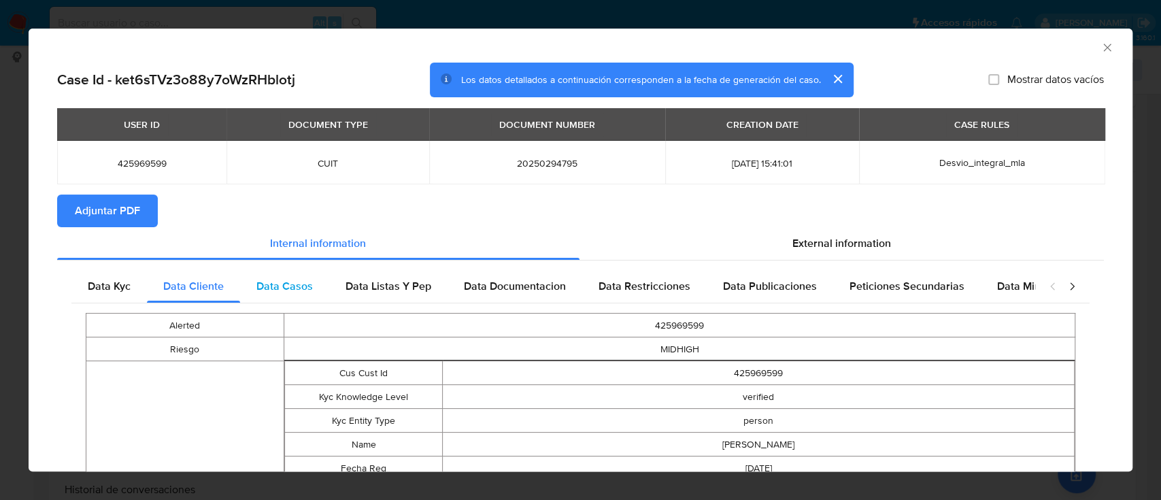
click at [317, 279] on div "Data Casos" at bounding box center [284, 286] width 89 height 33
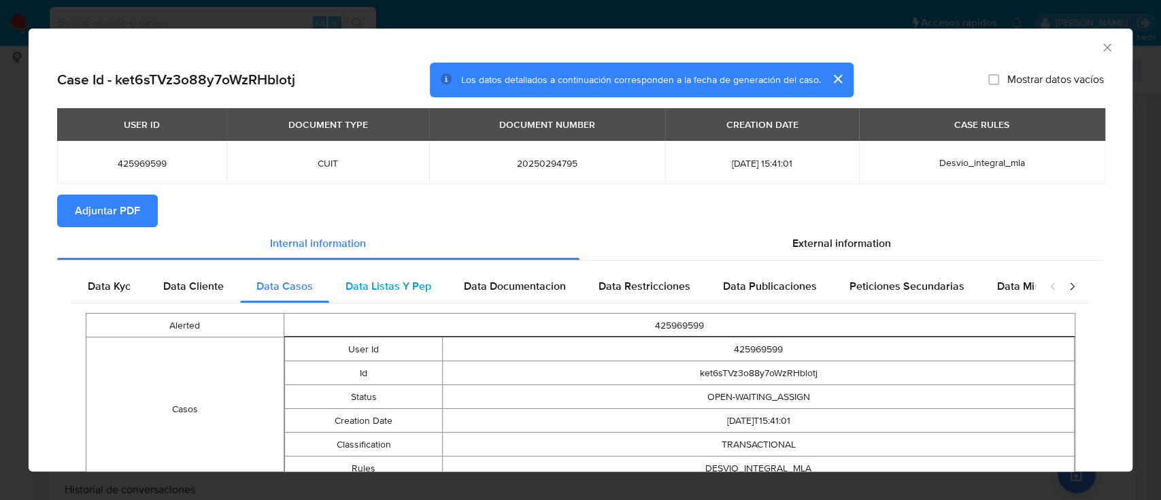
click at [383, 290] on span "Data Listas Y Pep" at bounding box center [389, 286] width 86 height 16
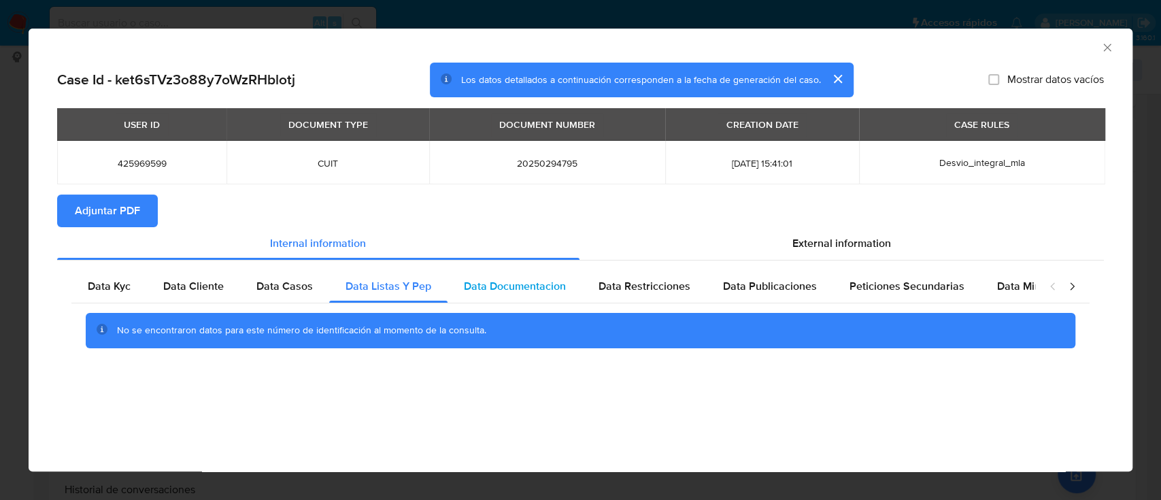
click at [499, 295] on div "Data Documentacion" at bounding box center [515, 286] width 135 height 33
click at [654, 286] on span "Data Restricciones" at bounding box center [645, 286] width 92 height 16
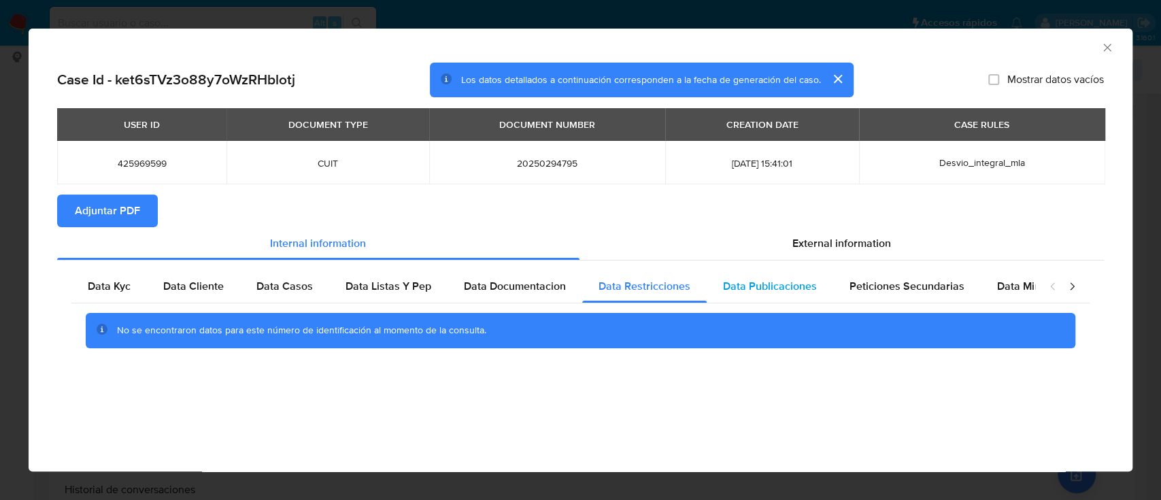
click at [754, 284] on span "Data Publicaciones" at bounding box center [770, 286] width 94 height 16
drag, startPoint x: 860, startPoint y: 285, endPoint x: 1001, endPoint y: 282, distance: 141.5
click at [860, 285] on span "Peticiones Secundarias" at bounding box center [907, 286] width 115 height 16
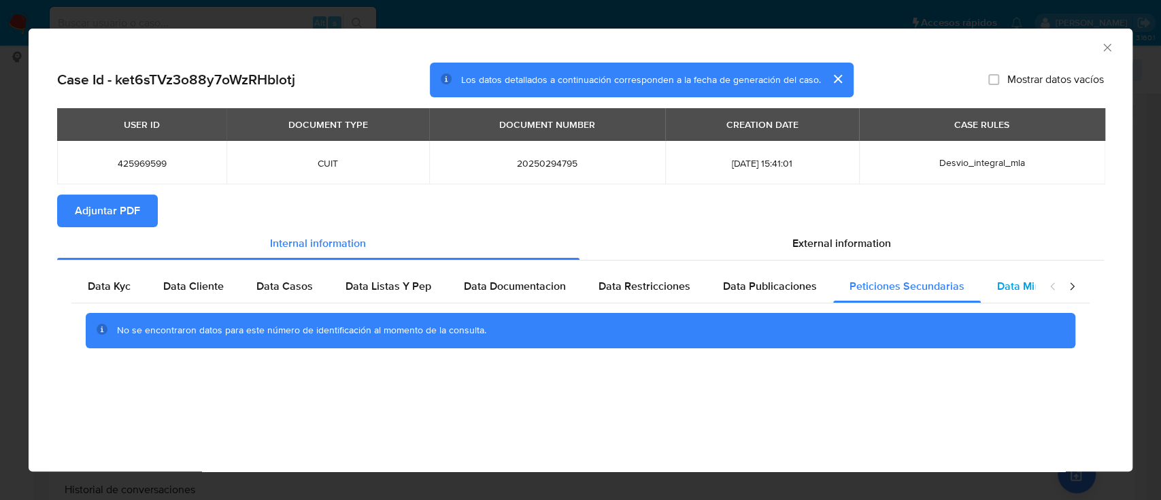
drag, startPoint x: 1003, startPoint y: 282, endPoint x: 982, endPoint y: 279, distance: 20.6
click at [1003, 282] on span "Data Minoridad" at bounding box center [1034, 286] width 75 height 16
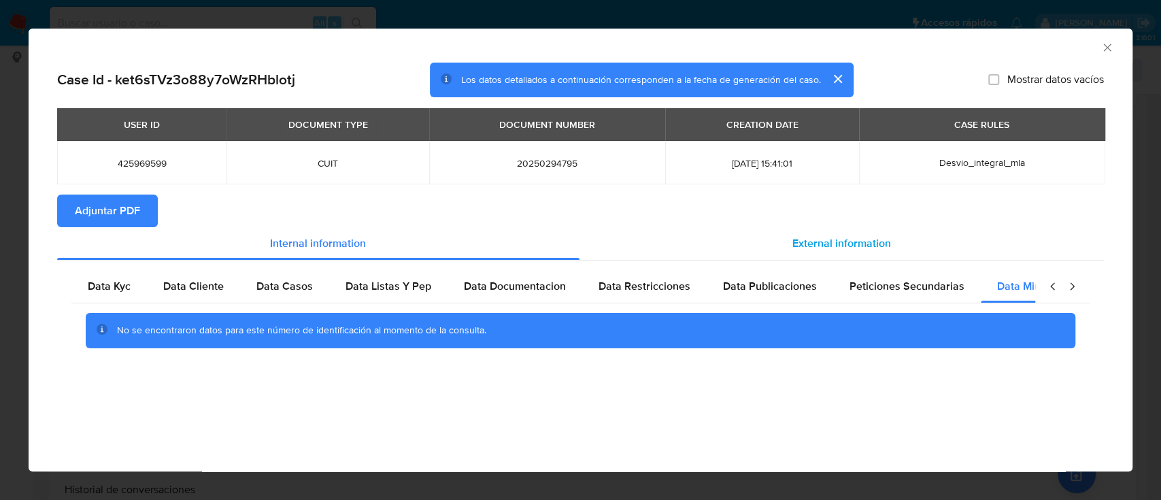
scroll to position [0, 46]
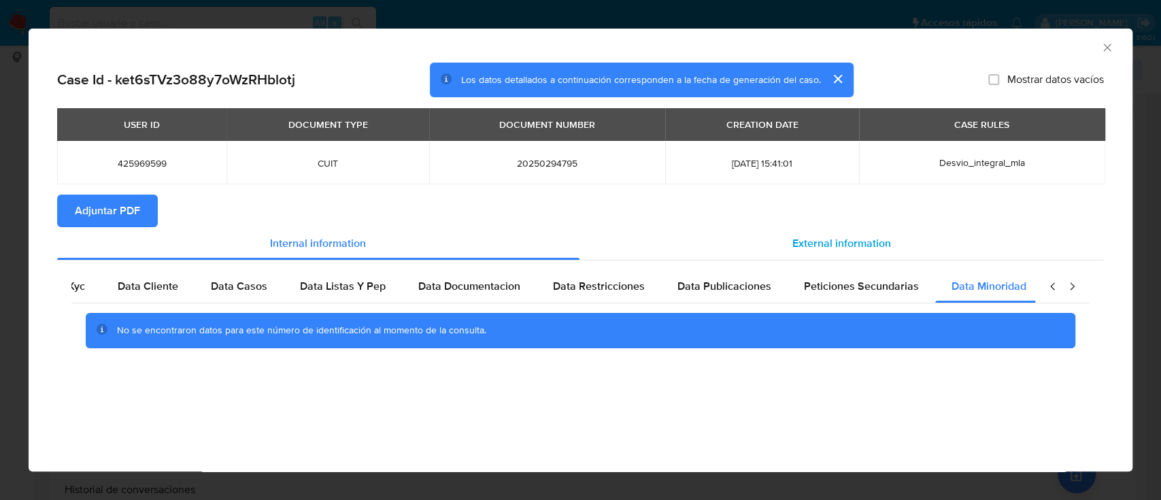
click at [887, 254] on div "External information" at bounding box center [842, 243] width 525 height 33
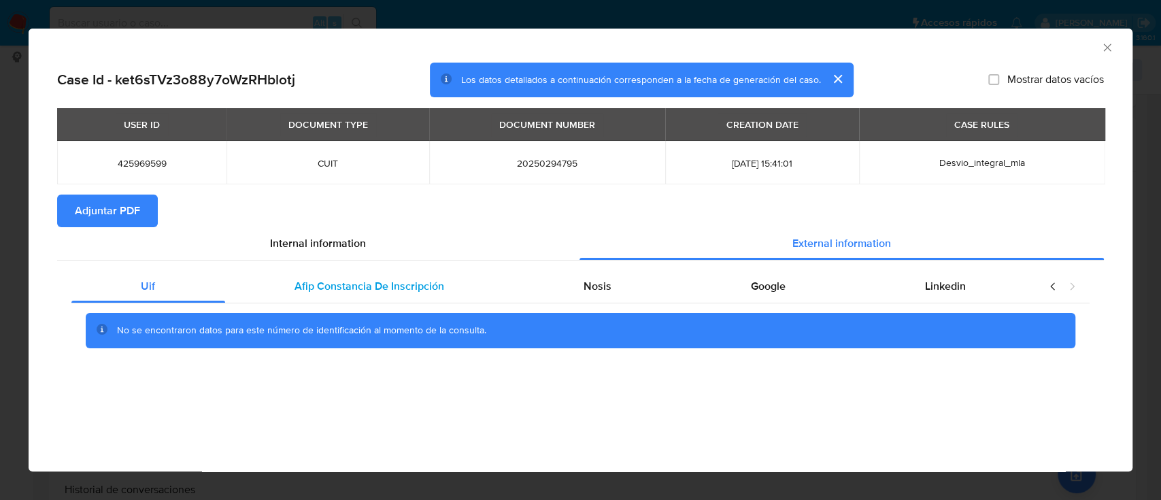
scroll to position [0, 0]
click at [303, 299] on div "Afip Constancia De Inscripción" at bounding box center [369, 286] width 289 height 33
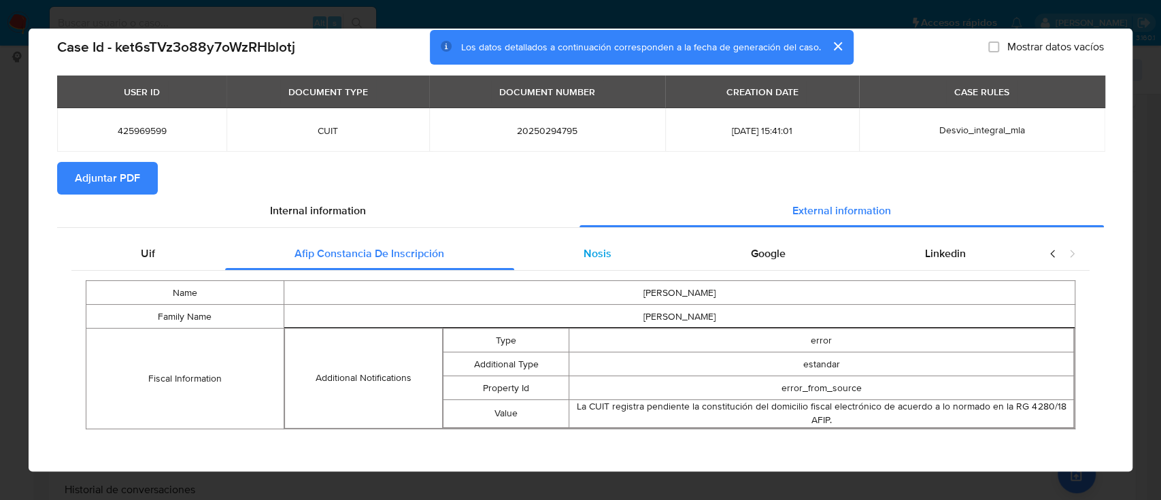
scroll to position [33, 0]
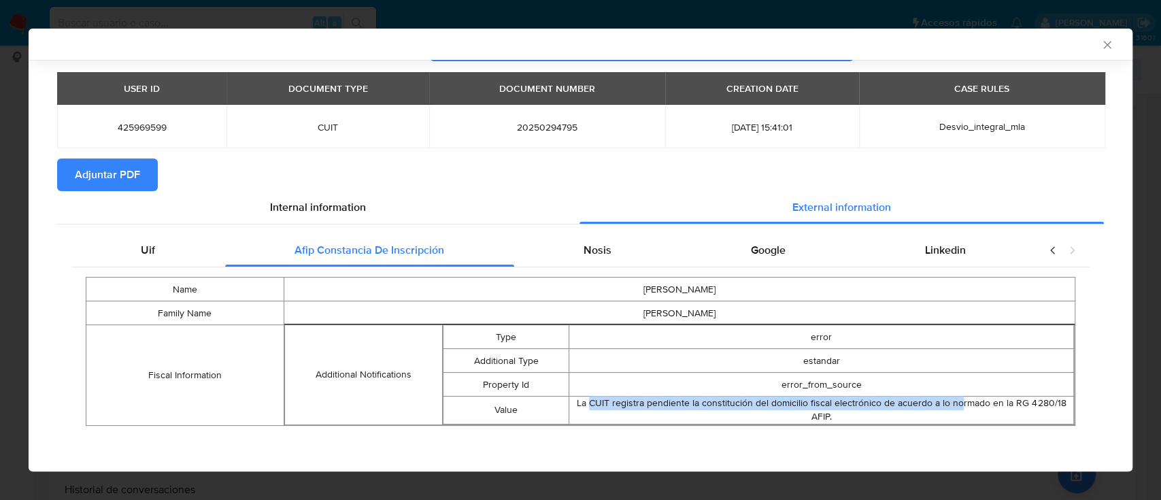
drag, startPoint x: 584, startPoint y: 401, endPoint x: 953, endPoint y: 406, distance: 369.4
click at [953, 406] on div "La CUIT registra pendiente la constitución del domicilio fiscal electrónico de …" at bounding box center [821, 410] width 504 height 27
click at [584, 250] on span "Nosis" at bounding box center [598, 250] width 28 height 16
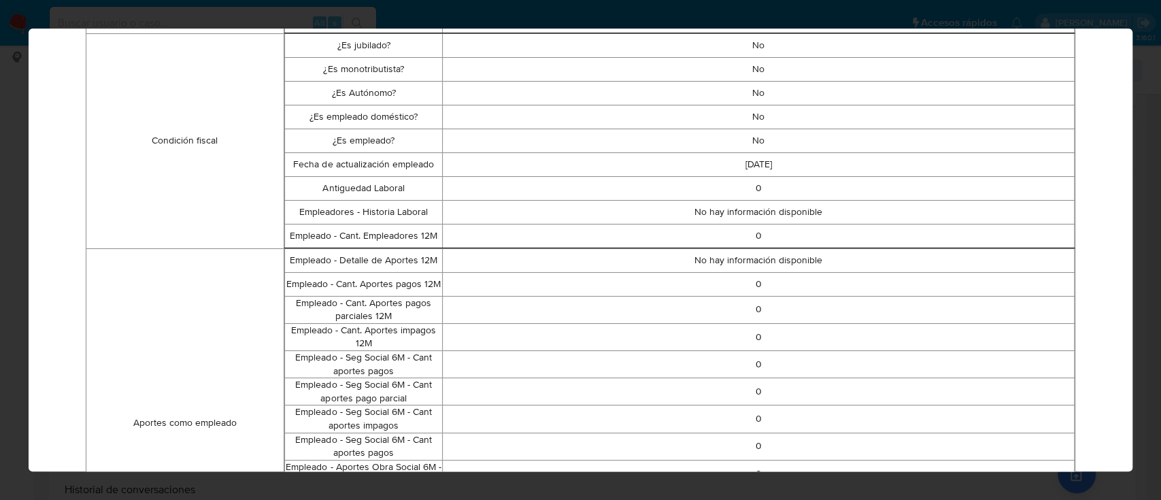
scroll to position [0, 0]
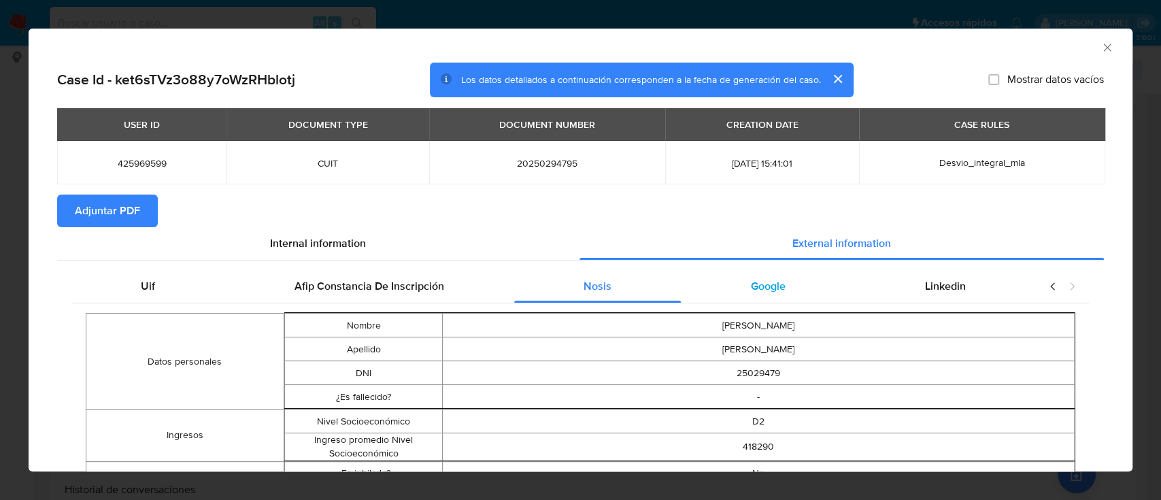
click at [767, 288] on span "Google" at bounding box center [768, 286] width 35 height 16
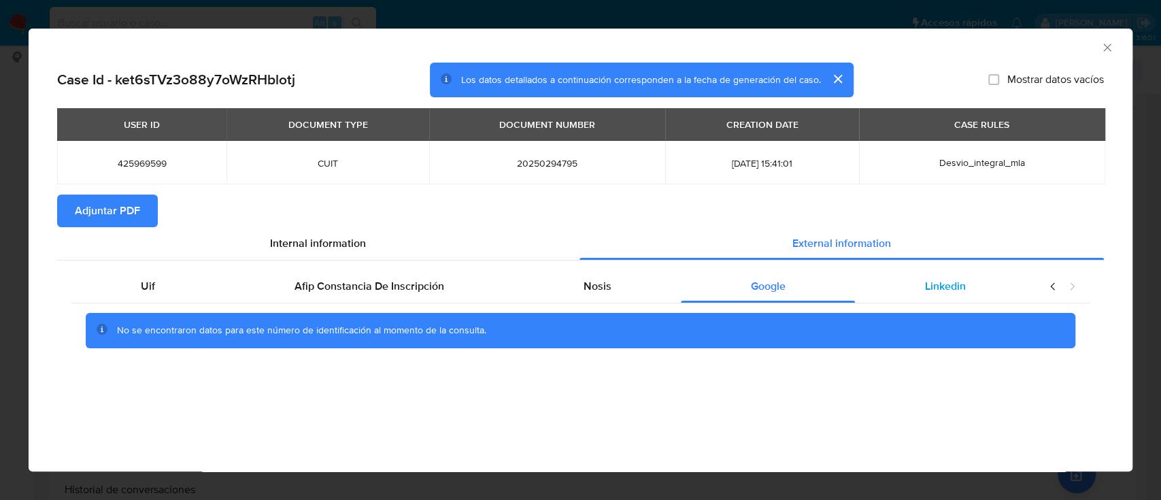
click at [928, 280] on span "Linkedin" at bounding box center [945, 286] width 41 height 16
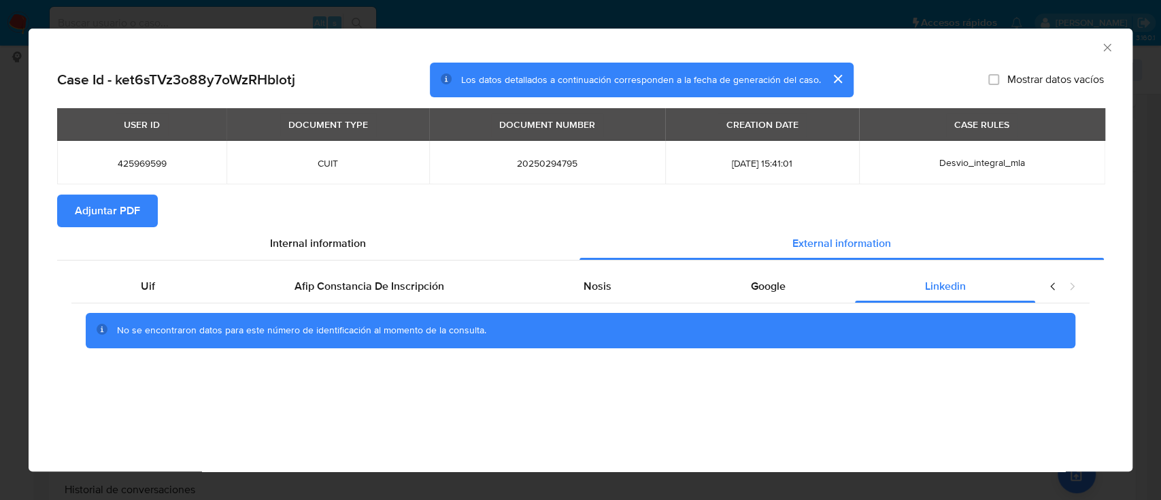
click at [90, 210] on span "Adjuntar PDF" at bounding box center [107, 211] width 65 height 30
click at [1109, 42] on icon "Cerrar ventana" at bounding box center [1108, 48] width 14 height 14
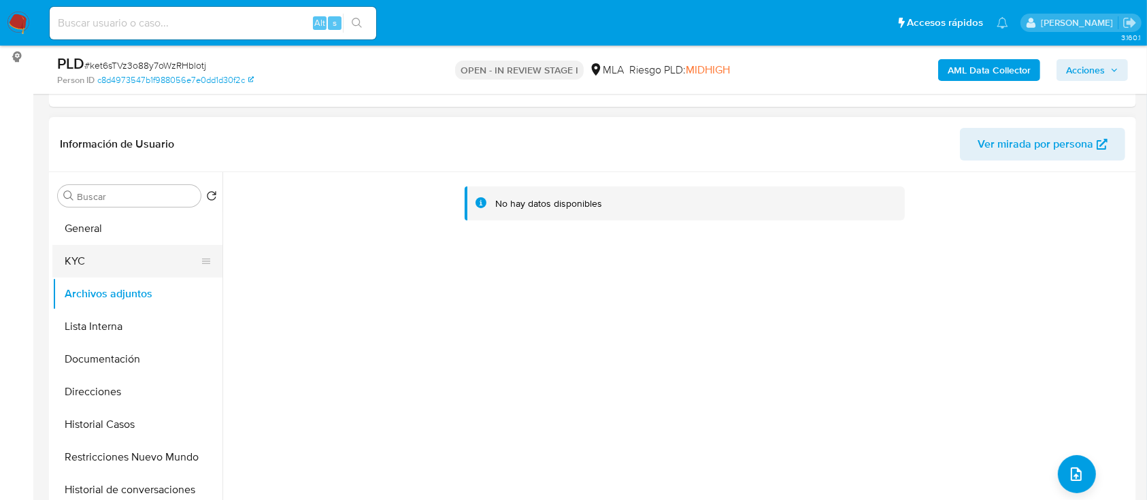
click at [109, 265] on button "KYC" at bounding box center [131, 261] width 159 height 33
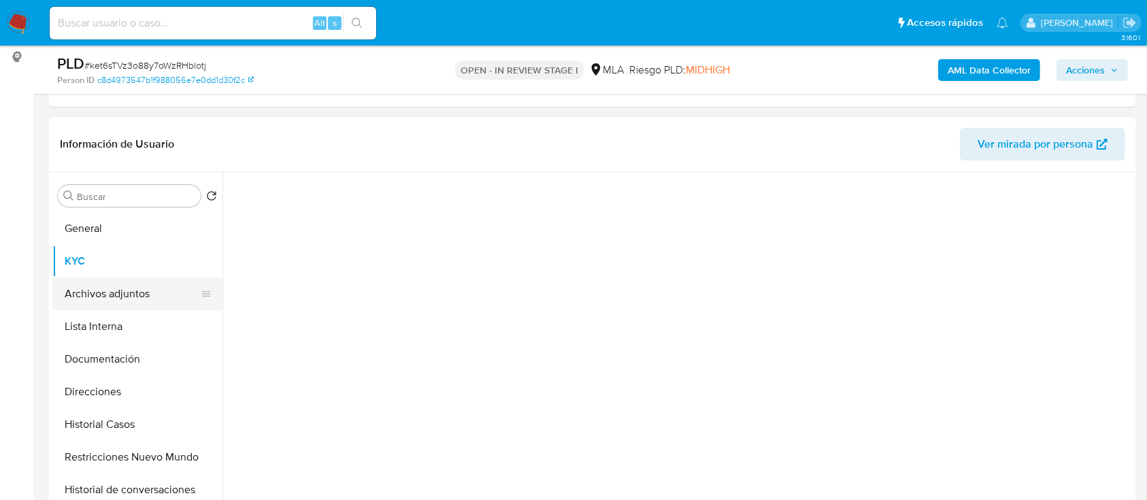
click at [93, 291] on button "Archivos adjuntos" at bounding box center [131, 294] width 159 height 33
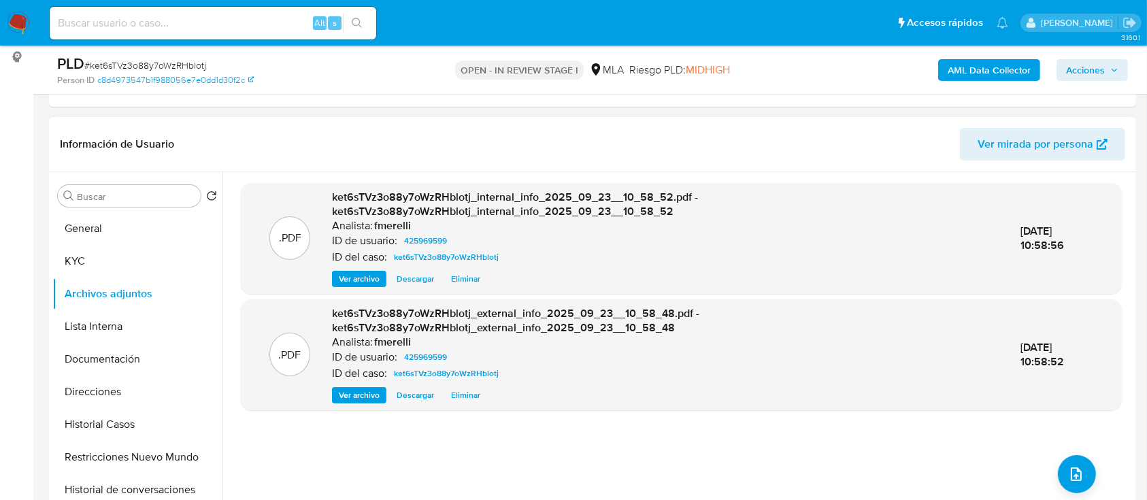
click at [357, 389] on span "Ver archivo" at bounding box center [359, 395] width 41 height 14
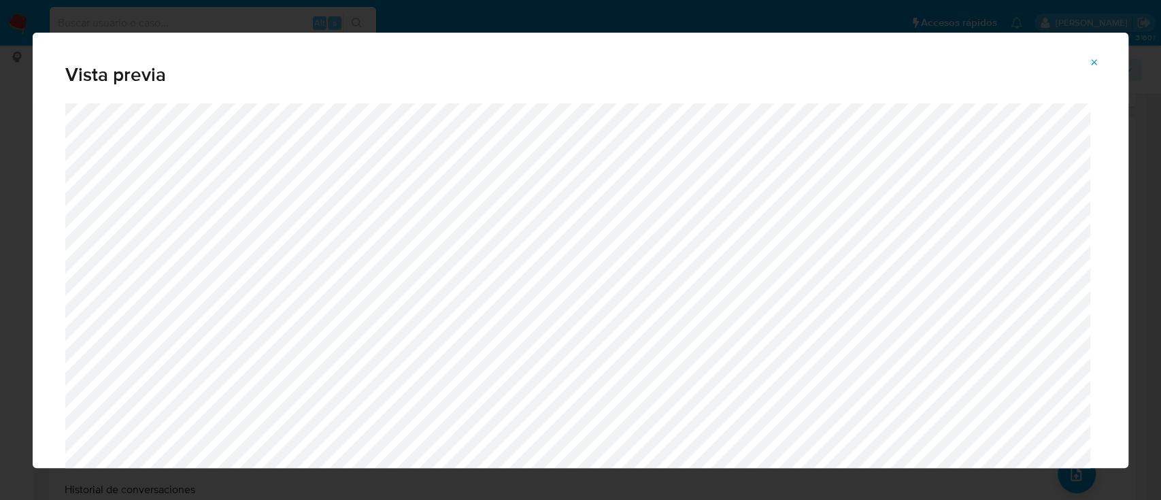
click at [1092, 65] on icon "Attachment preview" at bounding box center [1094, 62] width 11 height 11
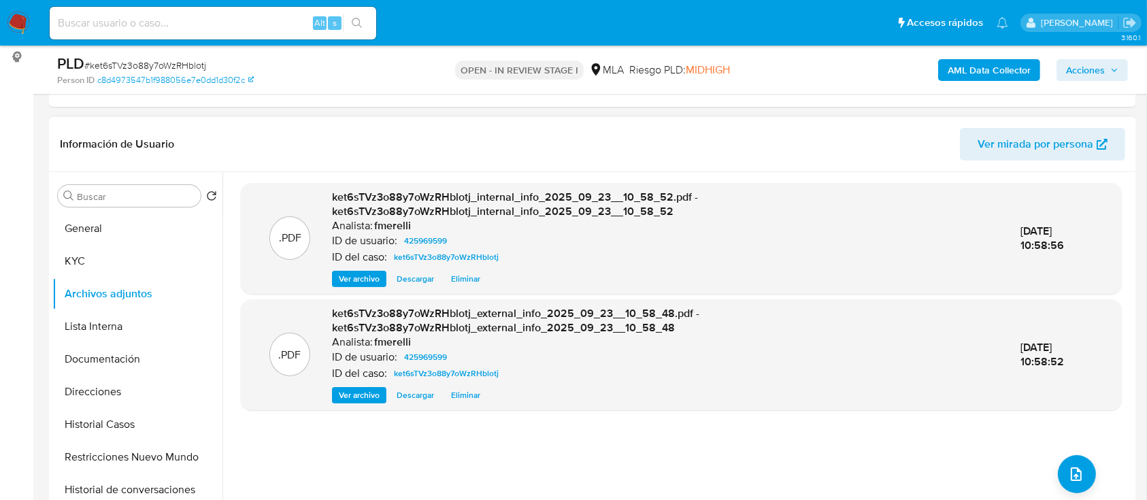
click at [350, 285] on span "Ver archivo" at bounding box center [359, 279] width 41 height 14
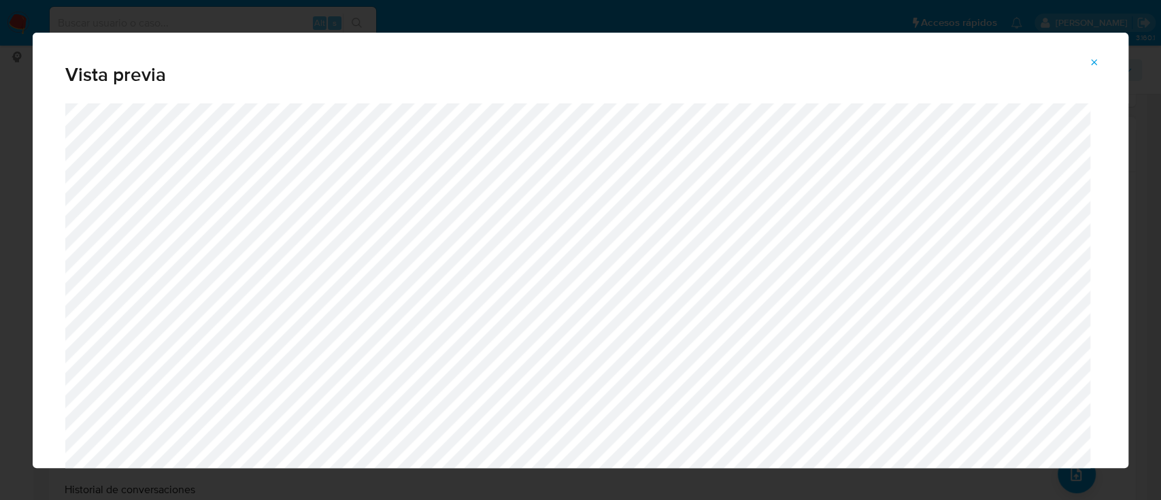
click at [1086, 64] on button "Attachment preview" at bounding box center [1094, 63] width 30 height 22
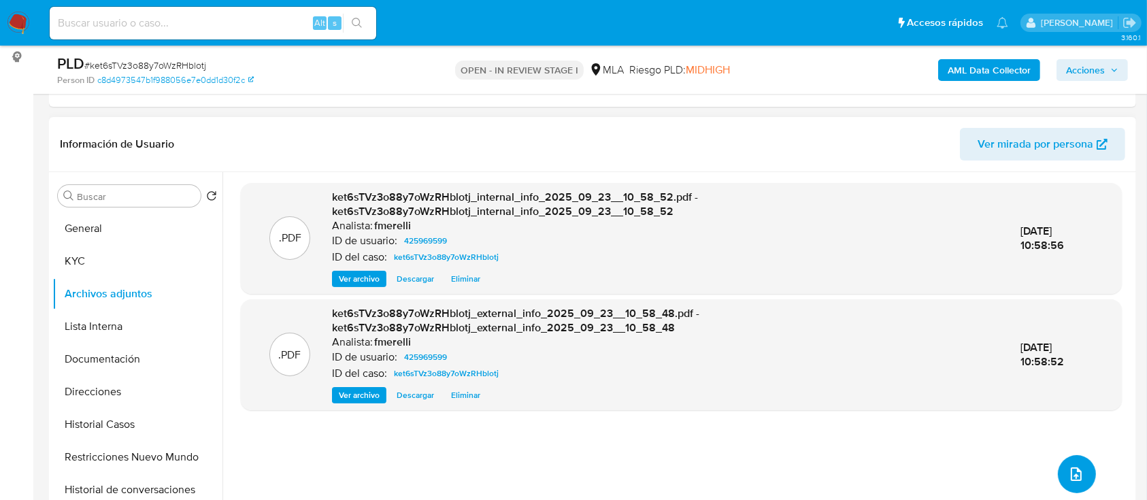
click at [1079, 462] on button "upload-file" at bounding box center [1077, 474] width 38 height 38
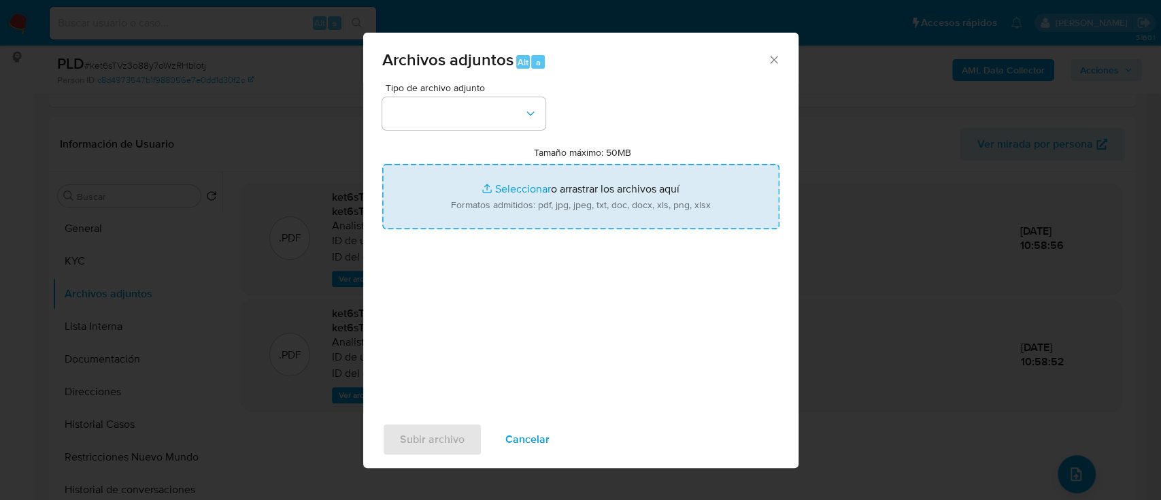
type input "C:\fakepath\NOSIS_Manager_InformeIndividual_20250294795_654927_20250918105838.p…"
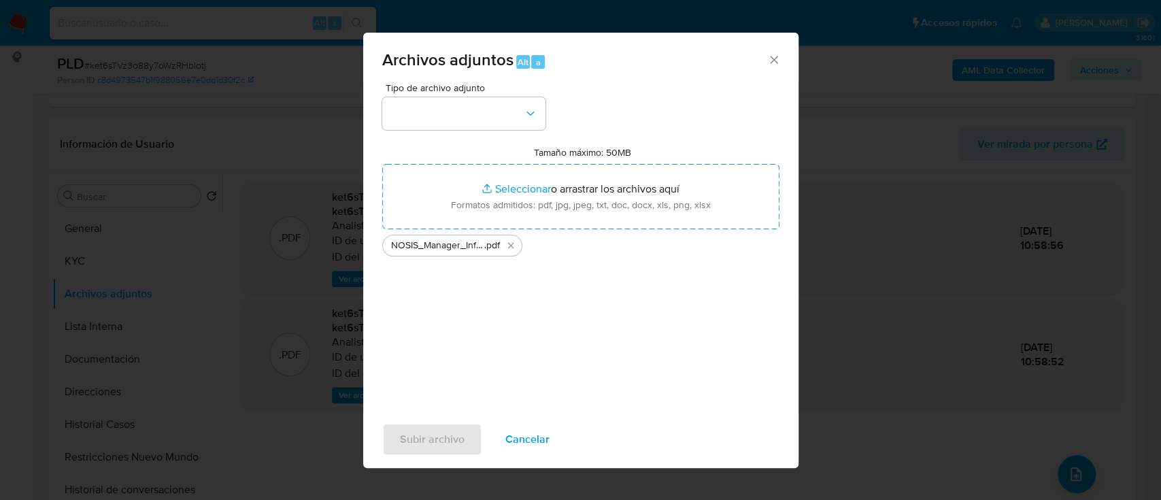
click at [505, 131] on div "Tipo de archivo adjunto Tamaño máximo: 50MB Seleccionar archivos Seleccionar o …" at bounding box center [580, 243] width 397 height 321
click at [501, 117] on button "button" at bounding box center [463, 113] width 163 height 33
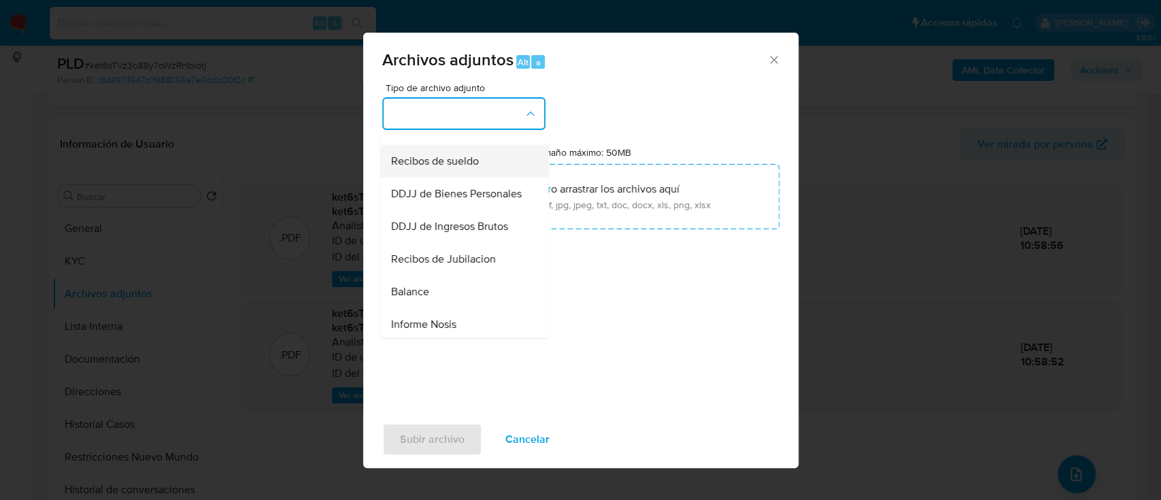
scroll to position [453, 0]
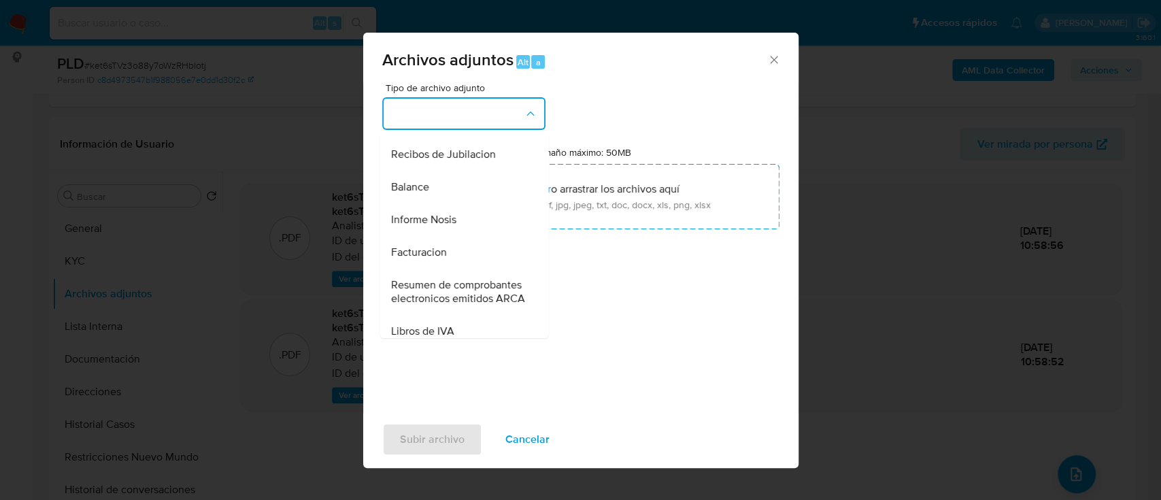
drag, startPoint x: 468, startPoint y: 253, endPoint x: 467, endPoint y: 262, distance: 8.9
click at [468, 236] on div "Informe Nosis" at bounding box center [459, 219] width 139 height 33
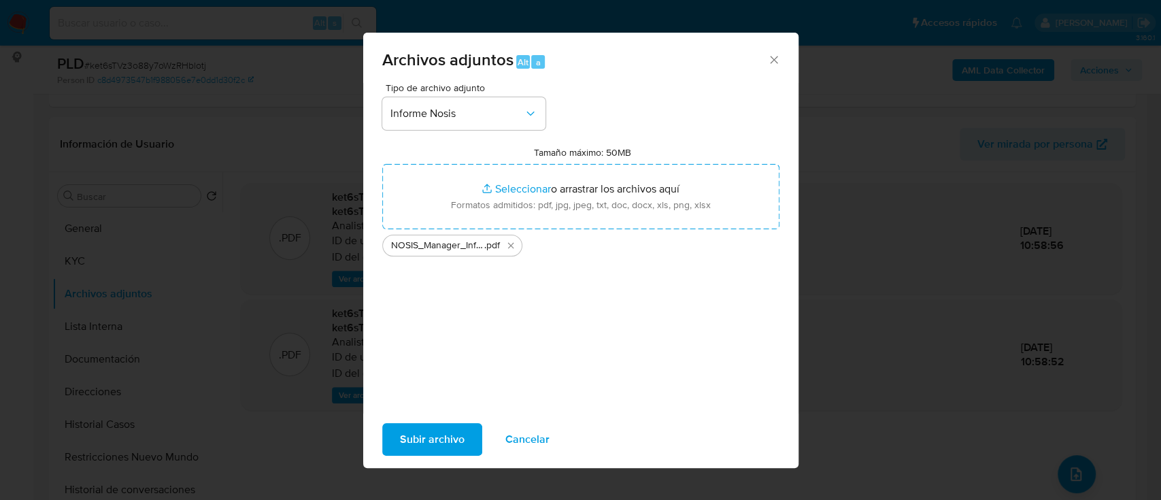
click at [424, 442] on span "Subir archivo" at bounding box center [432, 439] width 65 height 30
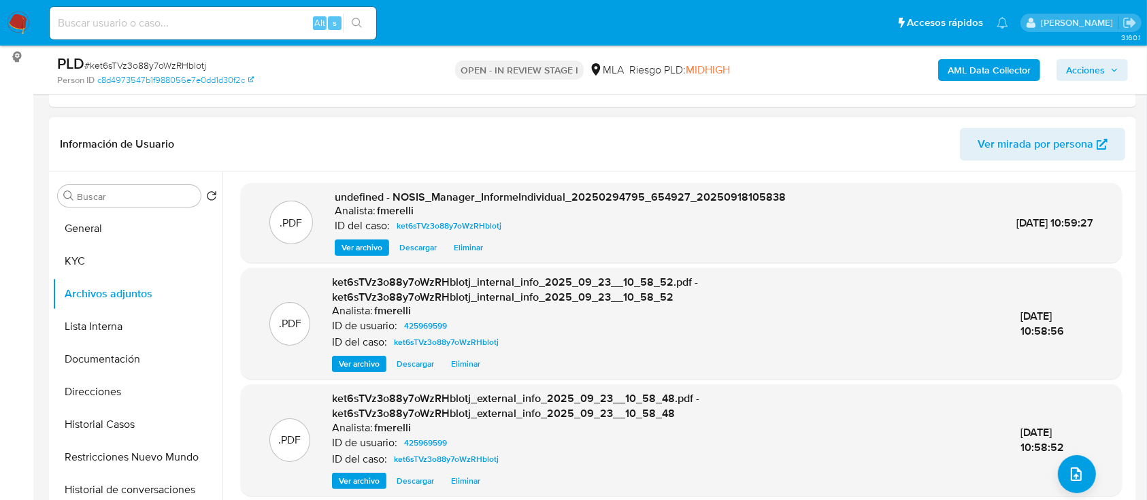
drag, startPoint x: 367, startPoint y: 242, endPoint x: 375, endPoint y: 254, distance: 14.7
click at [367, 242] on span "Ver archivo" at bounding box center [361, 248] width 41 height 14
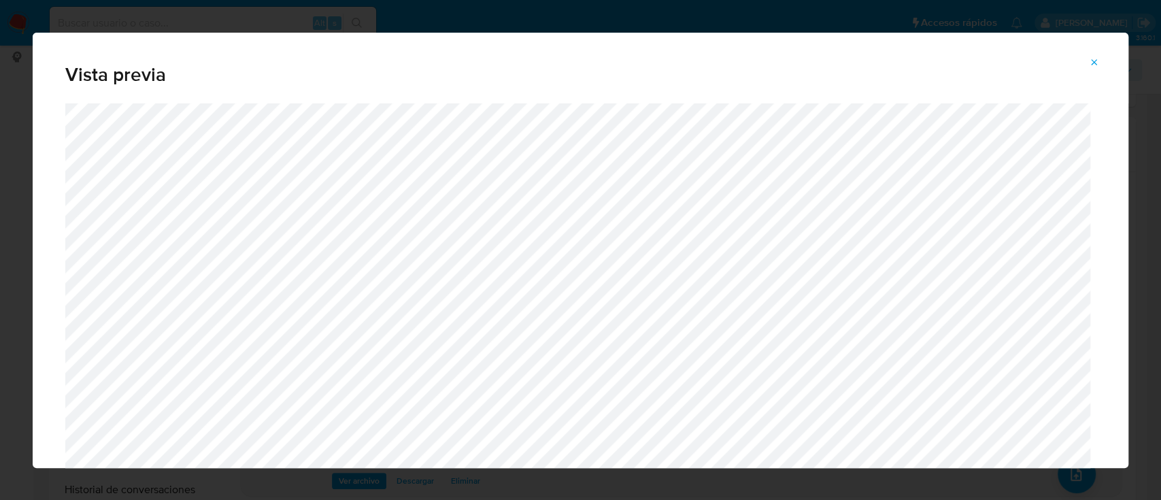
click at [1093, 59] on icon "Attachment preview" at bounding box center [1094, 62] width 11 height 11
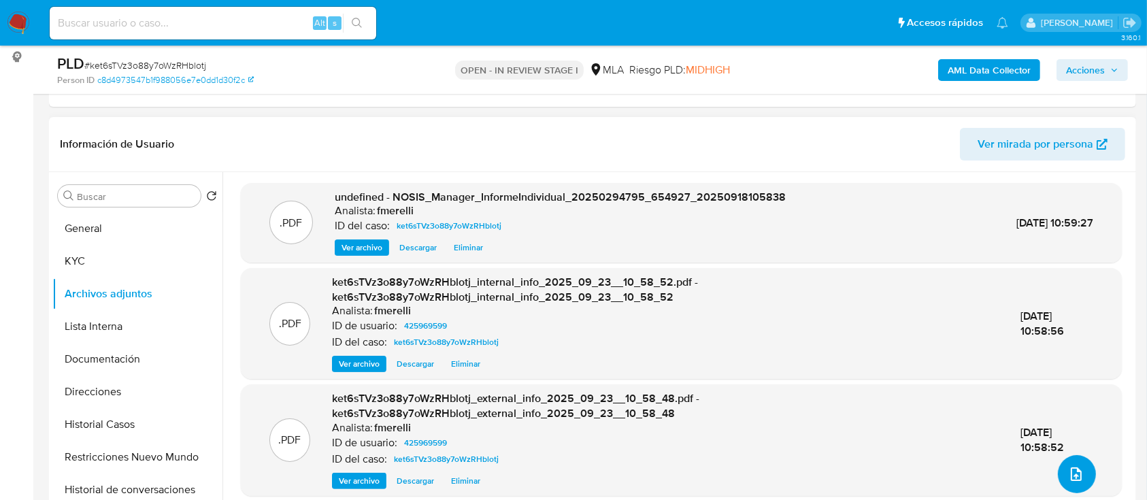
click at [1083, 471] on button "upload-file" at bounding box center [1077, 474] width 38 height 38
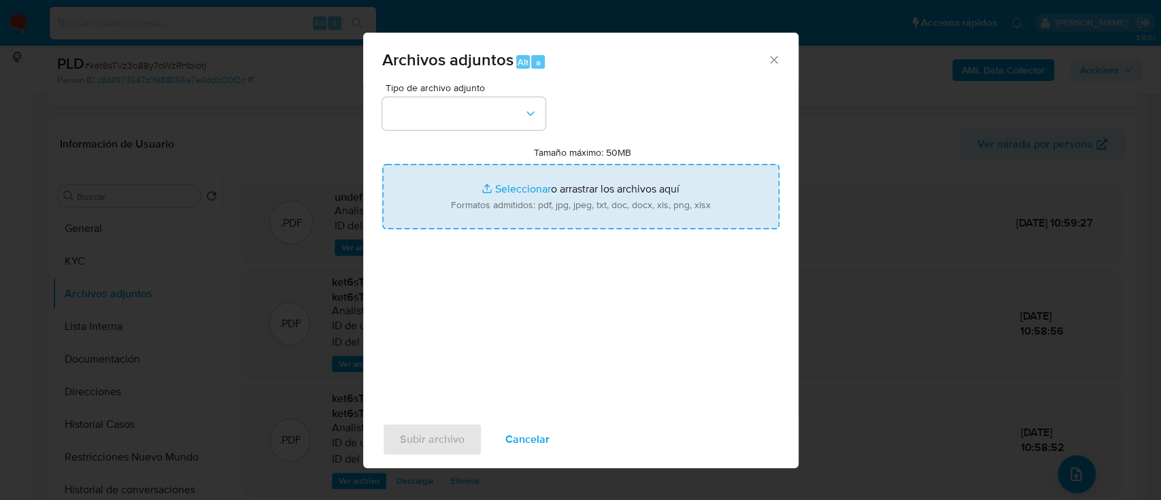
type input "C:\fakepath\Caselog ket6sTVz3o88y7oWzRHblotj_2025_08_19_07_19_09.docx"
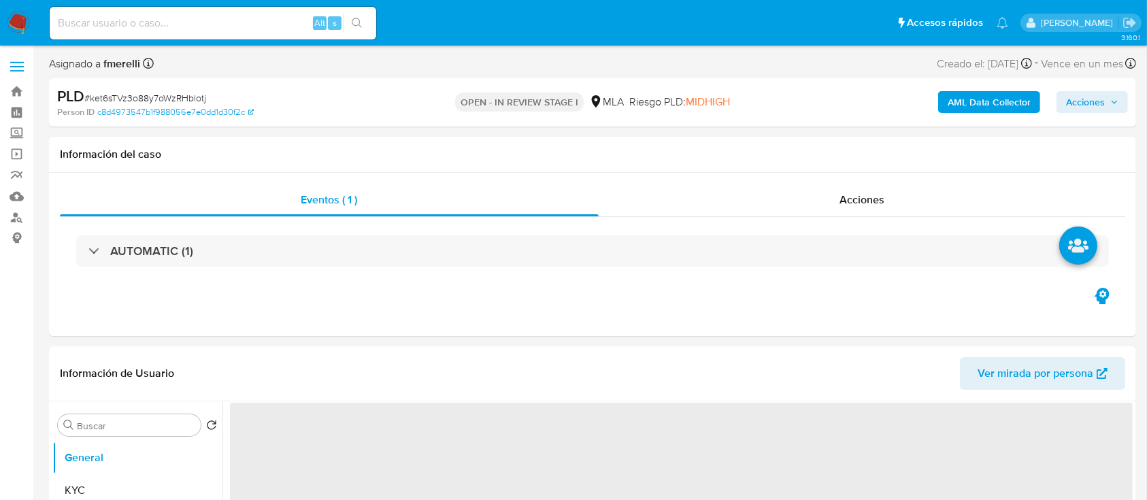
select select "10"
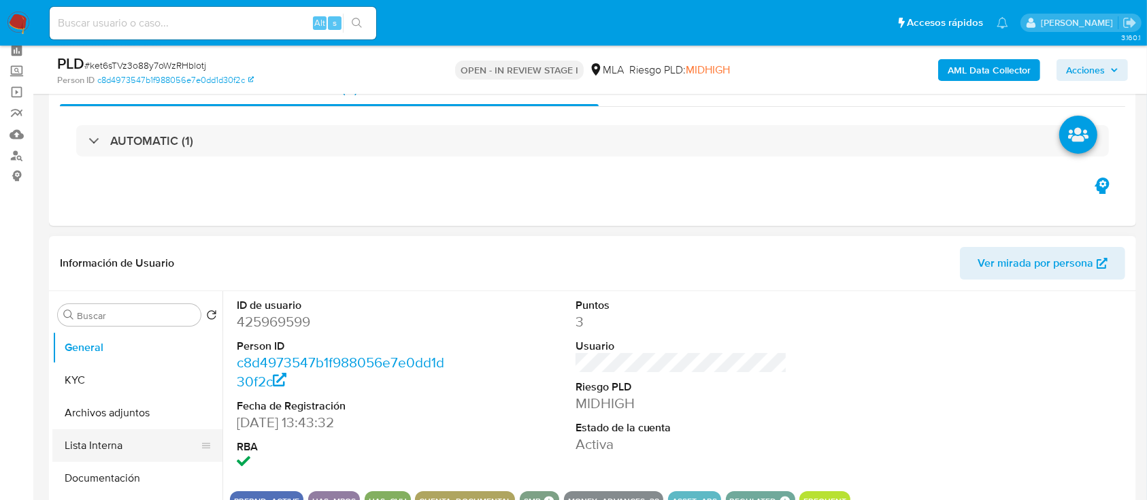
scroll to position [90, 0]
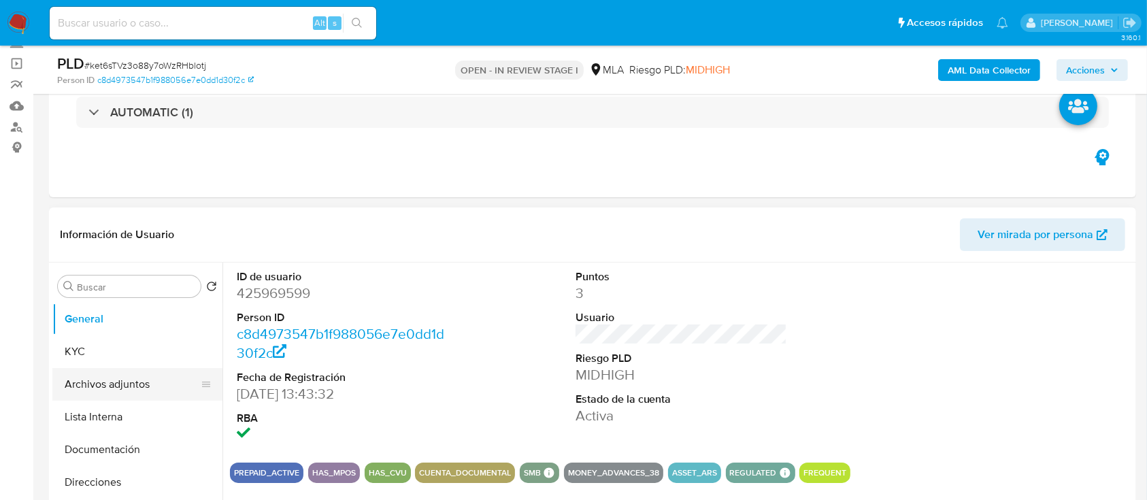
click at [109, 389] on button "Archivos adjuntos" at bounding box center [131, 384] width 159 height 33
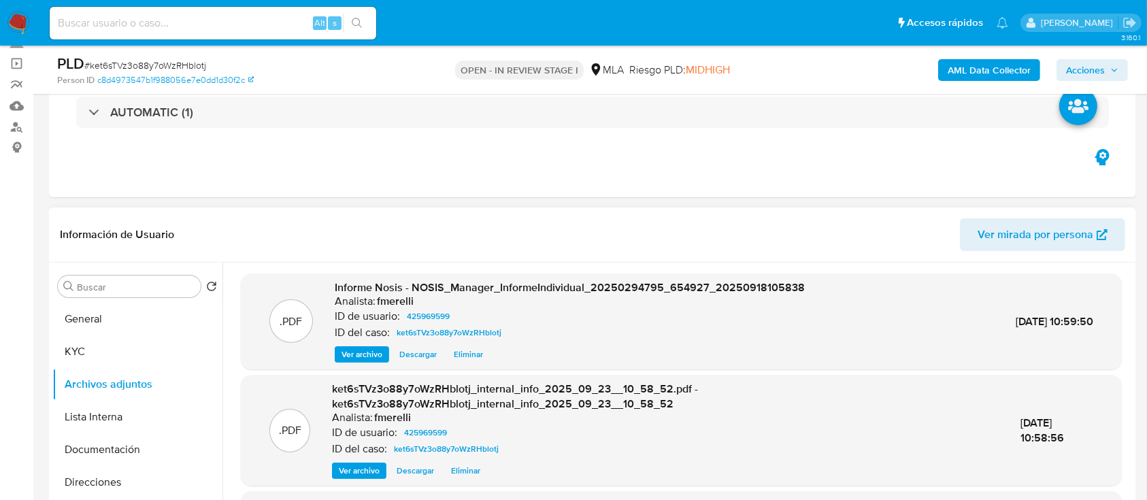
click at [265, 232] on header "Información de Usuario Ver mirada por persona" at bounding box center [592, 234] width 1065 height 33
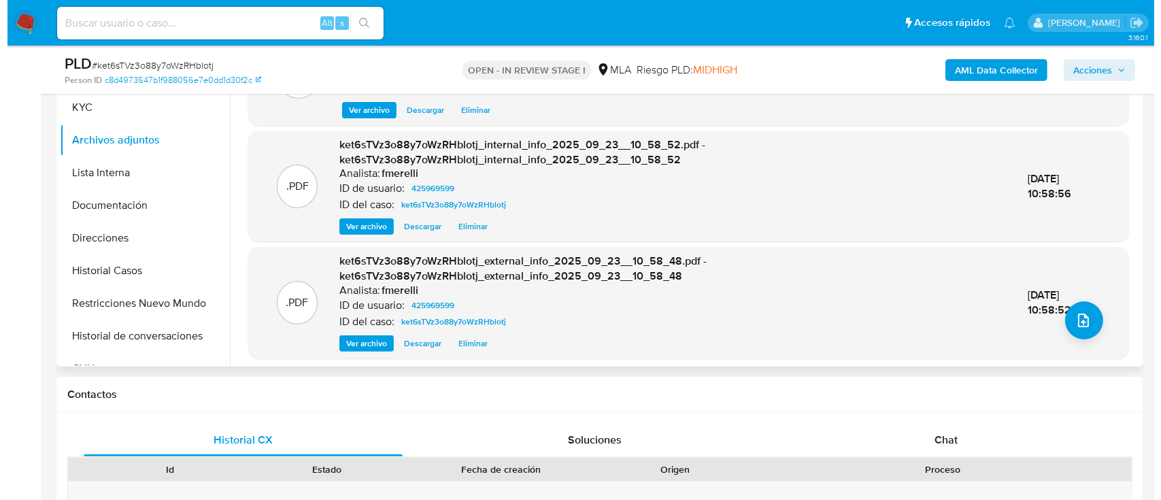
scroll to position [363, 0]
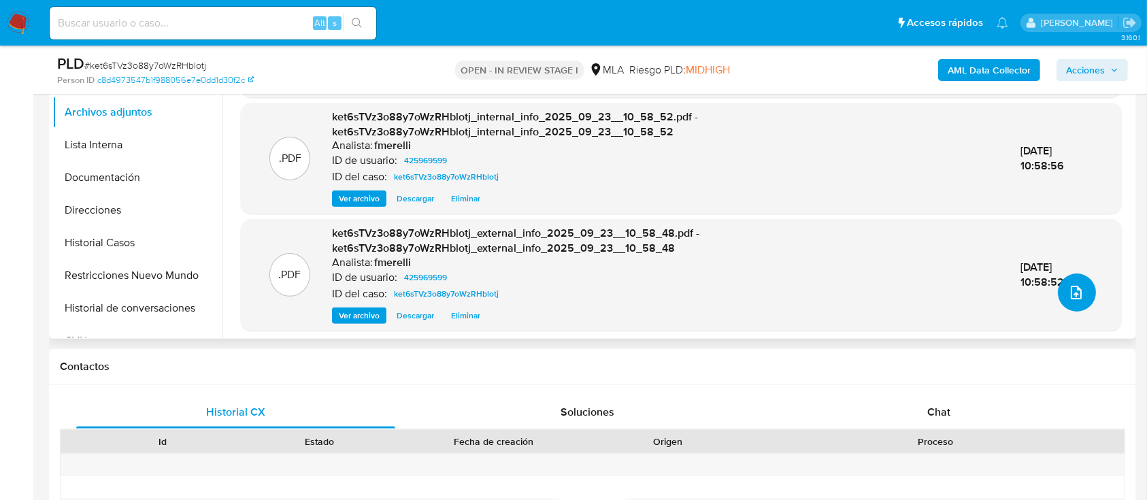
click at [1083, 295] on button "upload-file" at bounding box center [1077, 292] width 38 height 38
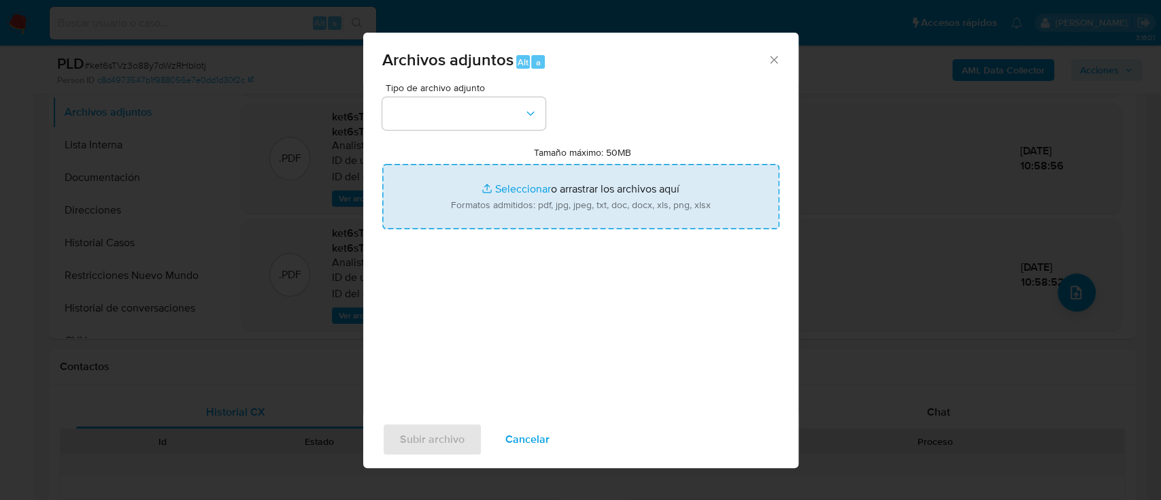
type input "C:\fakepath\Caselog ket6sTVz3o88y7oWzRHblotj_2025_08_19_07_19_09.docx"
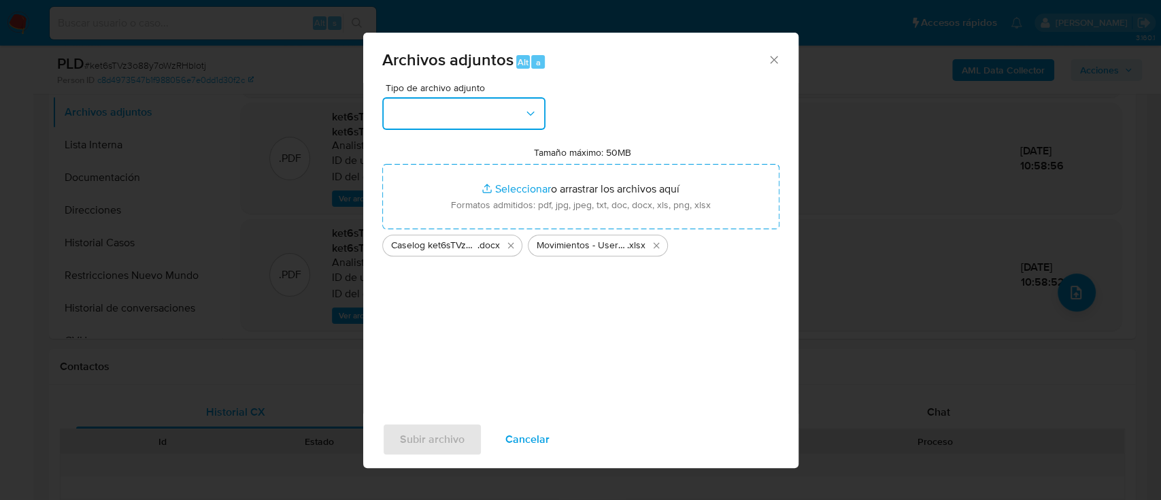
click at [463, 119] on button "button" at bounding box center [463, 113] width 163 height 33
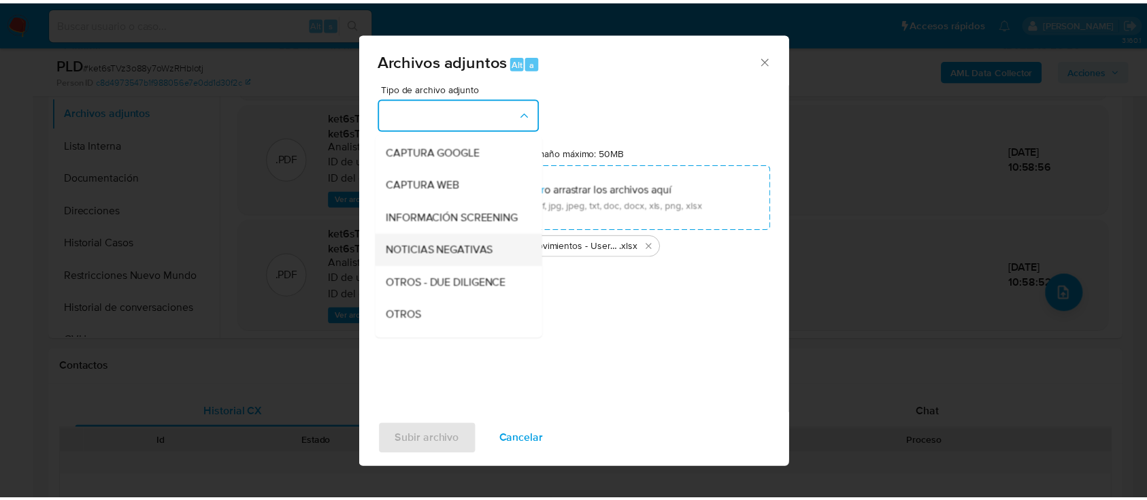
scroll to position [181, 0]
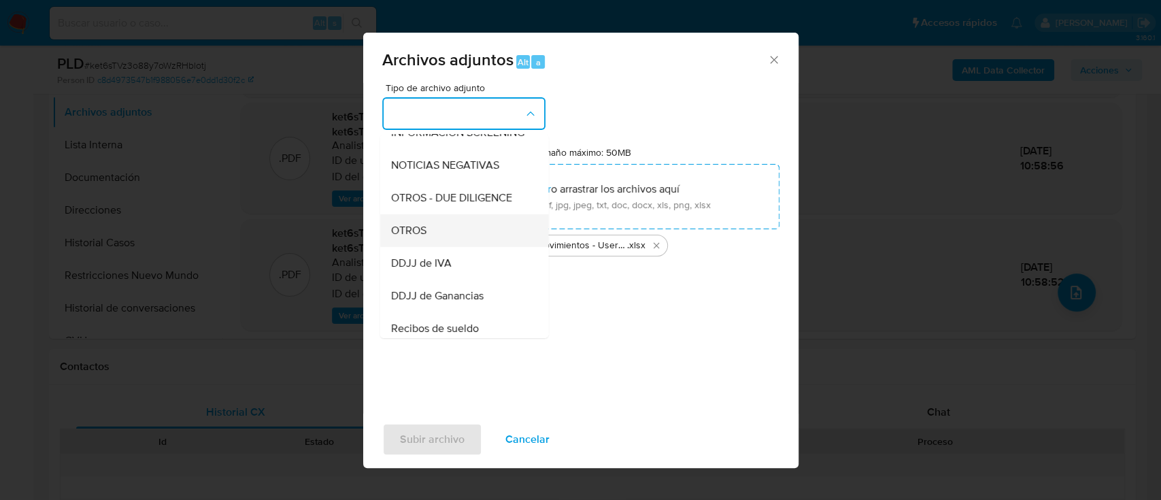
click at [457, 247] on div "OTROS" at bounding box center [459, 230] width 139 height 33
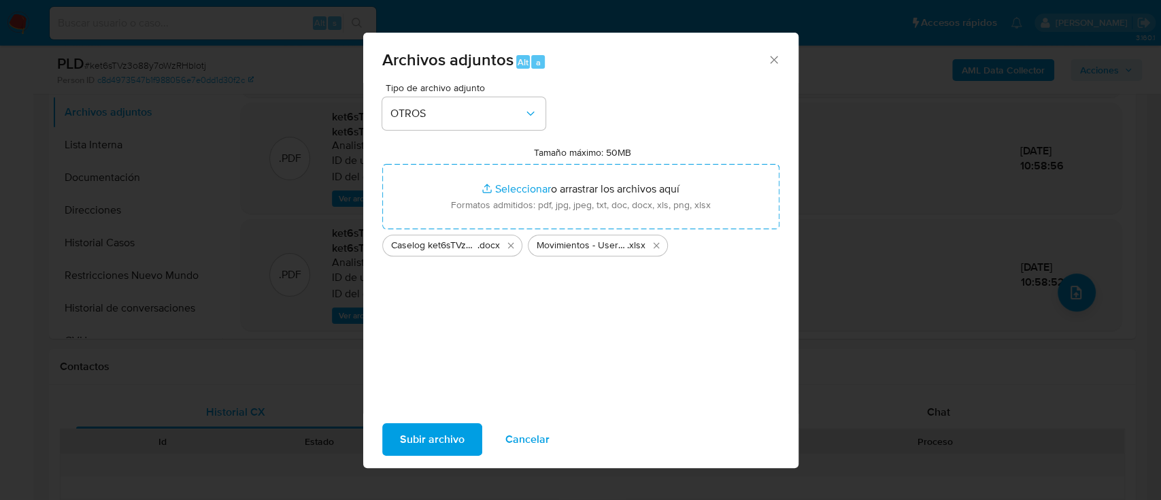
click at [425, 440] on span "Subir archivo" at bounding box center [432, 439] width 65 height 30
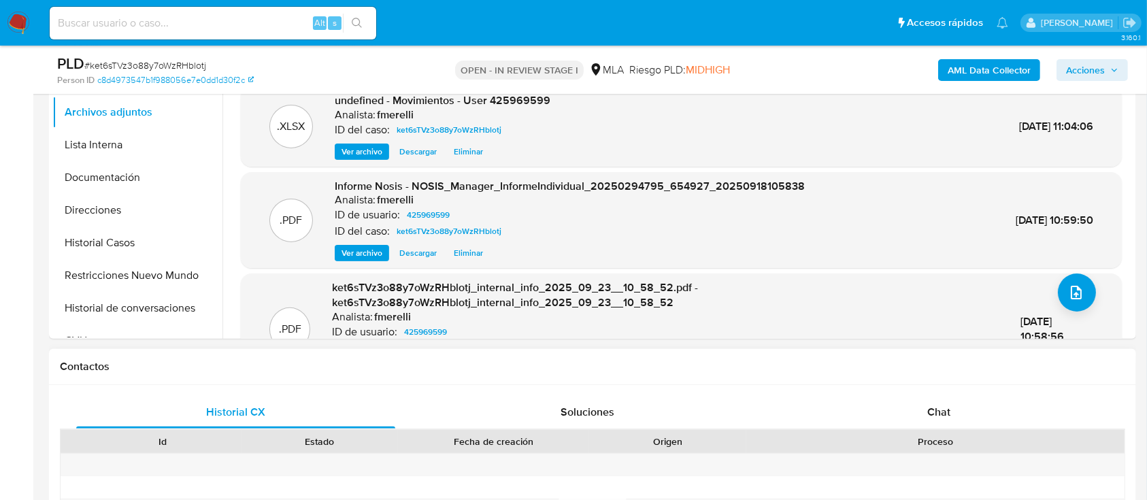
click at [305, 379] on div "Contactos" at bounding box center [592, 367] width 1087 height 36
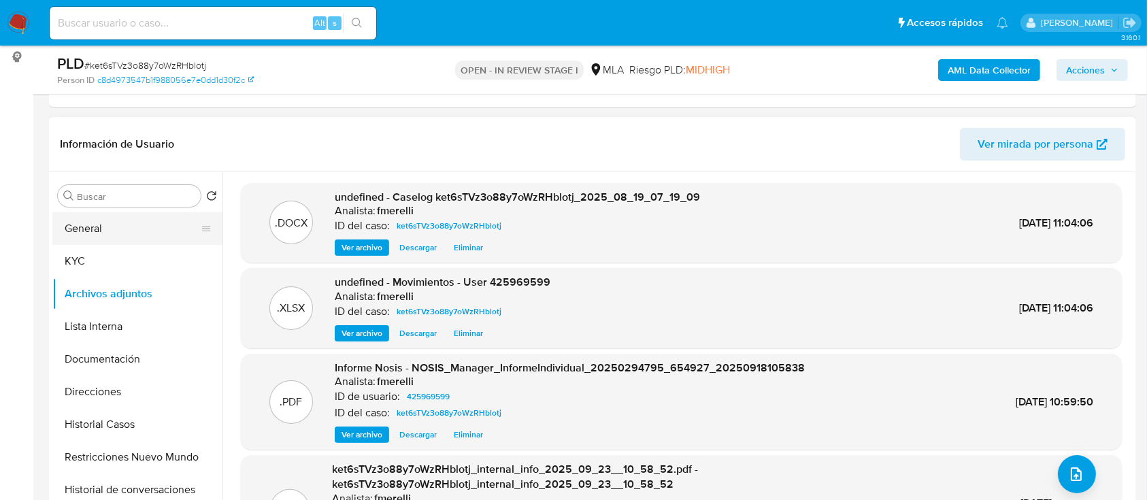
click at [125, 229] on button "General" at bounding box center [131, 228] width 159 height 33
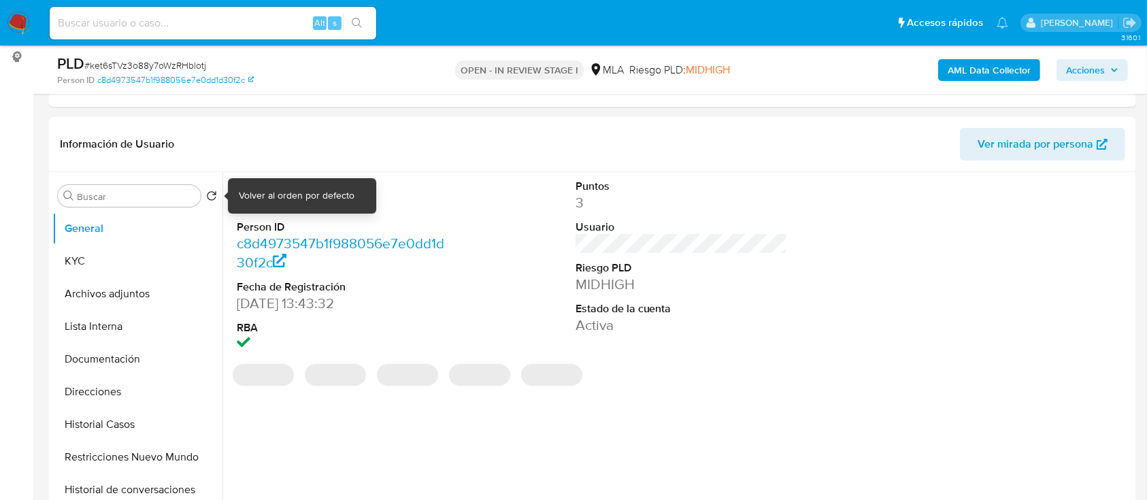
click at [272, 193] on div "Volver al orden por defecto" at bounding box center [297, 196] width 116 height 14
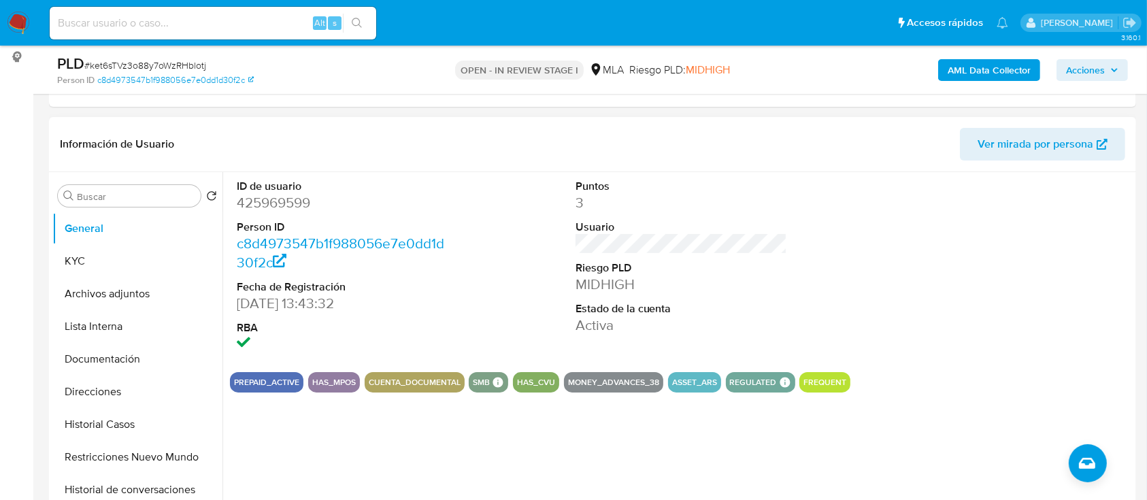
click at [269, 201] on dd "425969599" at bounding box center [343, 202] width 212 height 19
copy dd "425969599"
click at [112, 295] on button "Archivos adjuntos" at bounding box center [131, 294] width 159 height 33
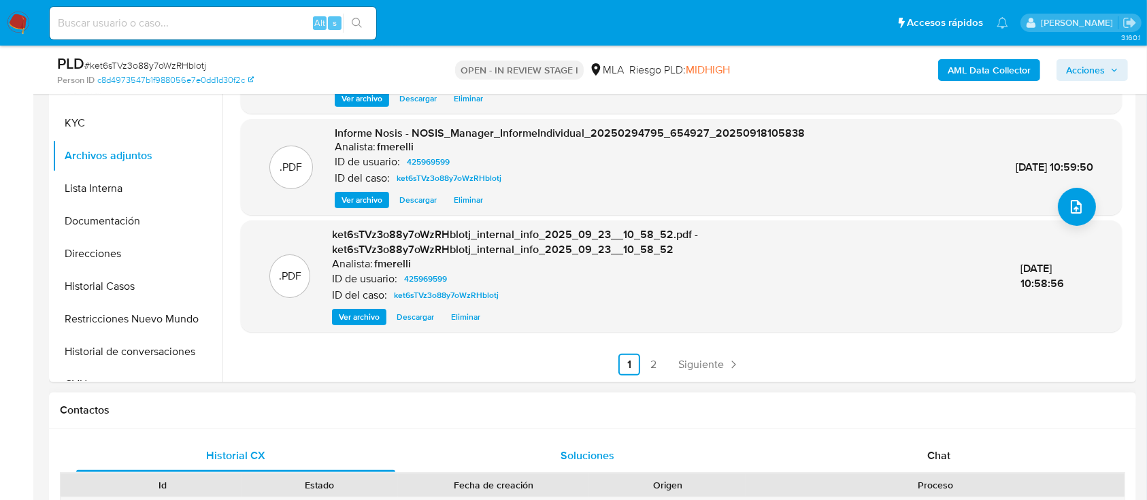
scroll to position [453, 0]
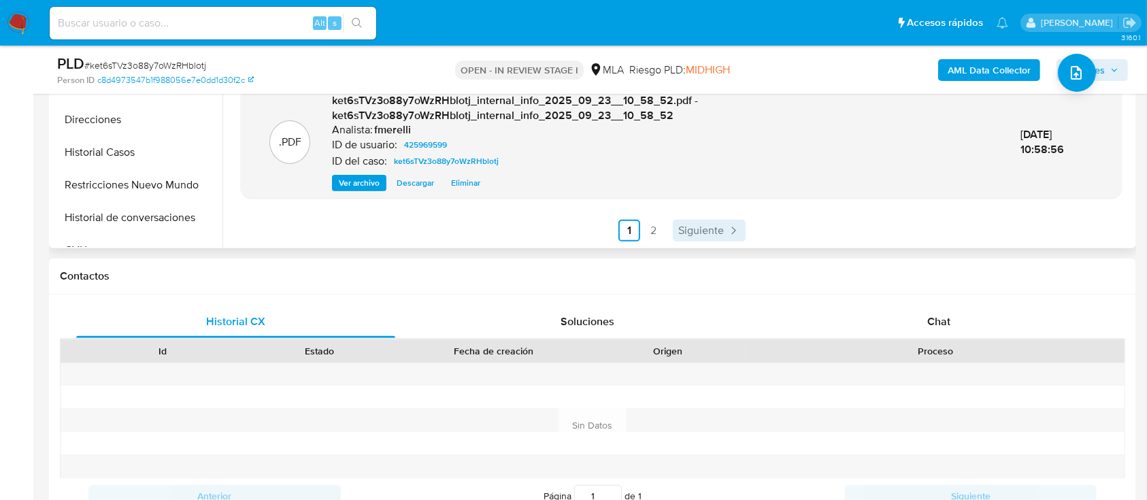
click at [713, 229] on span "Siguiente" at bounding box center [701, 230] width 46 height 11
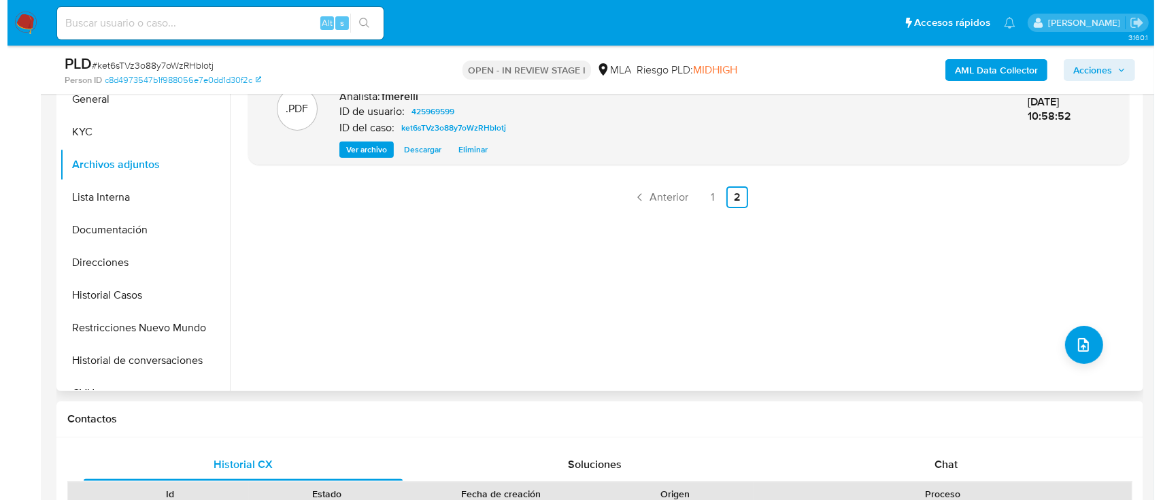
scroll to position [181, 0]
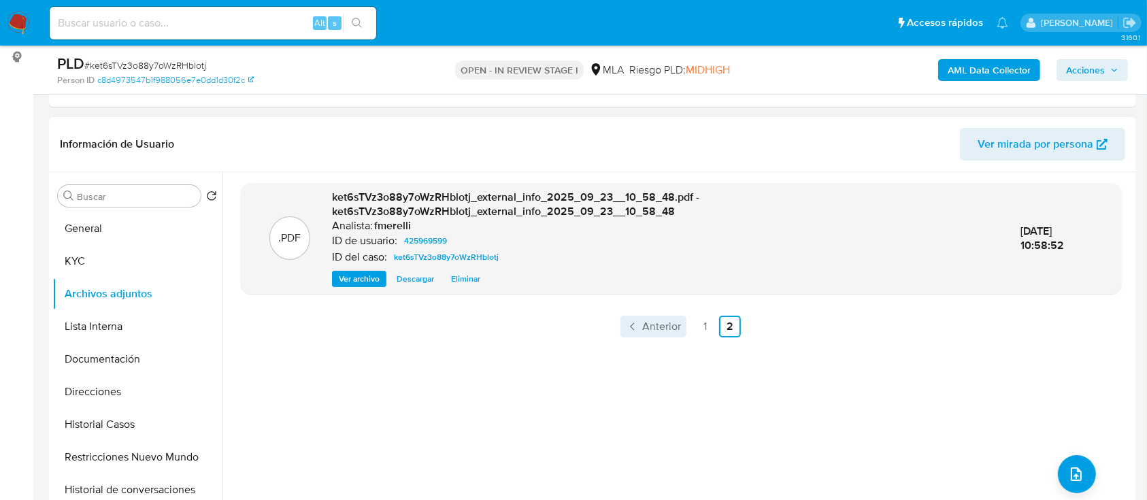
click at [643, 321] on span "Anterior" at bounding box center [661, 326] width 39 height 11
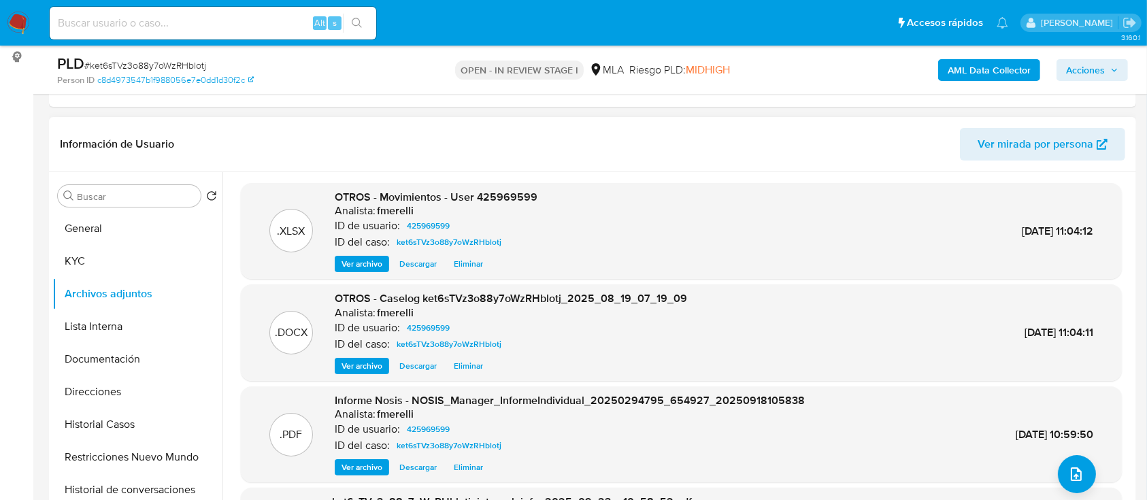
click at [369, 365] on span "Ver archivo" at bounding box center [361, 366] width 41 height 14
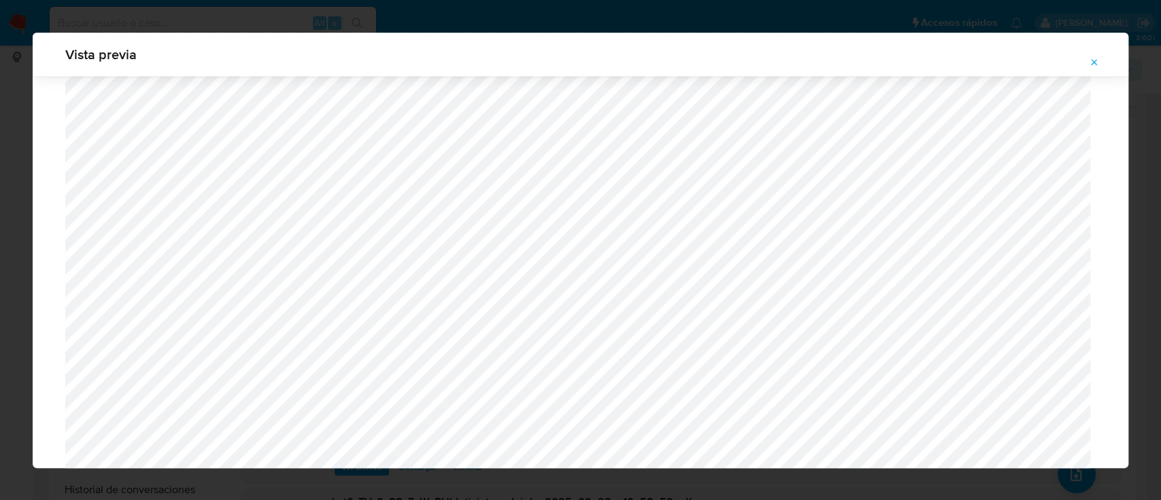
scroll to position [1330, 0]
click at [1092, 60] on icon "Attachment preview" at bounding box center [1095, 62] width 6 height 6
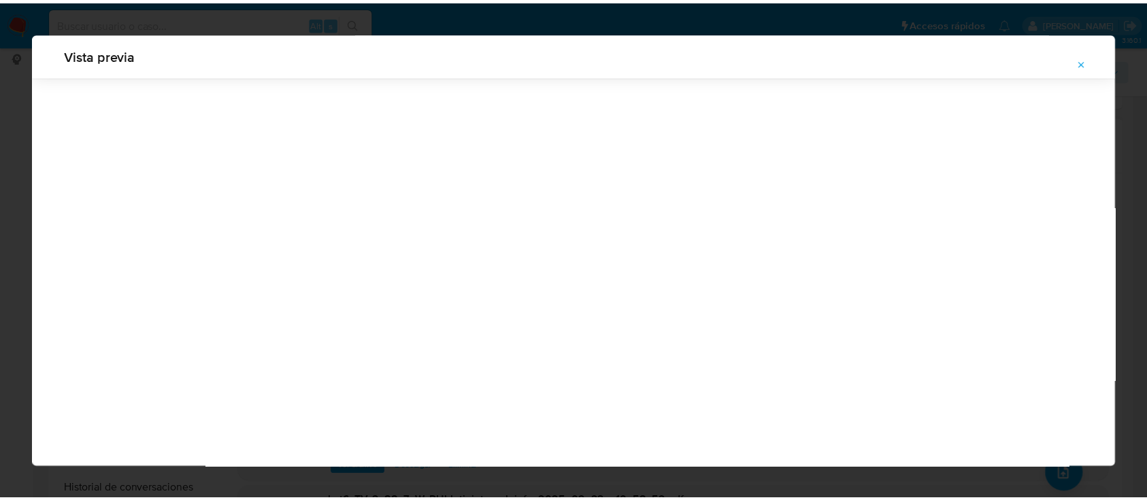
scroll to position [44, 0]
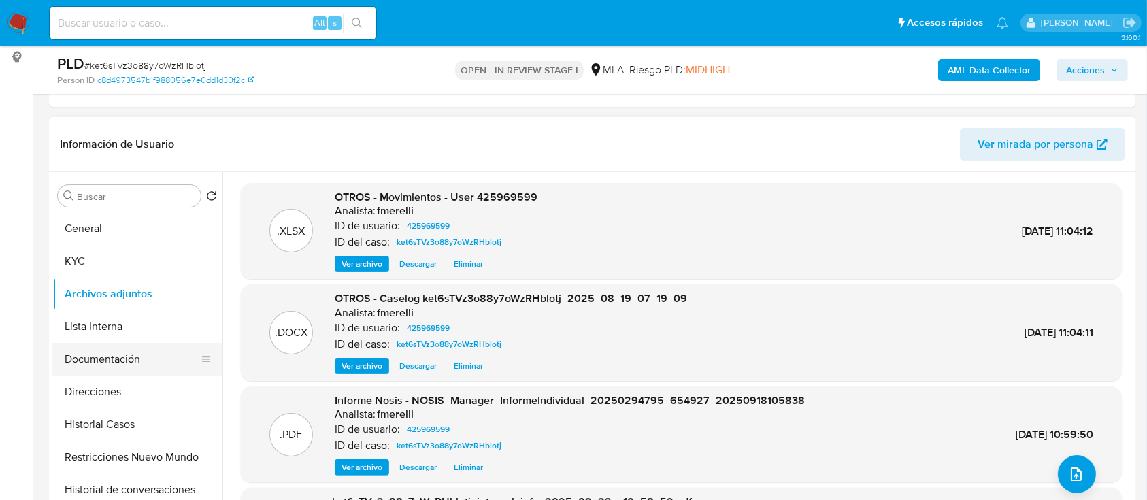
click at [104, 326] on button "Lista Interna" at bounding box center [137, 326] width 170 height 33
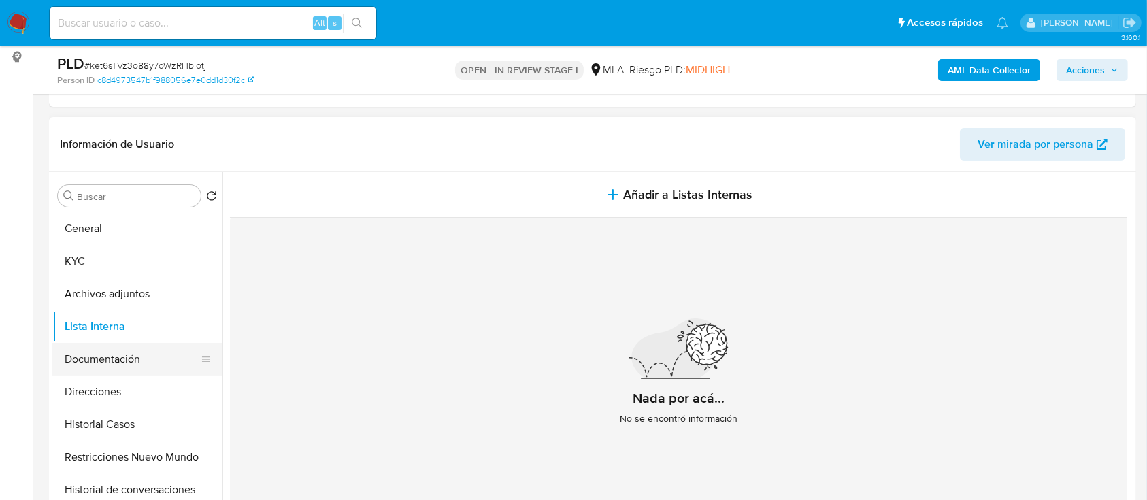
click at [110, 354] on button "Documentación" at bounding box center [131, 359] width 159 height 33
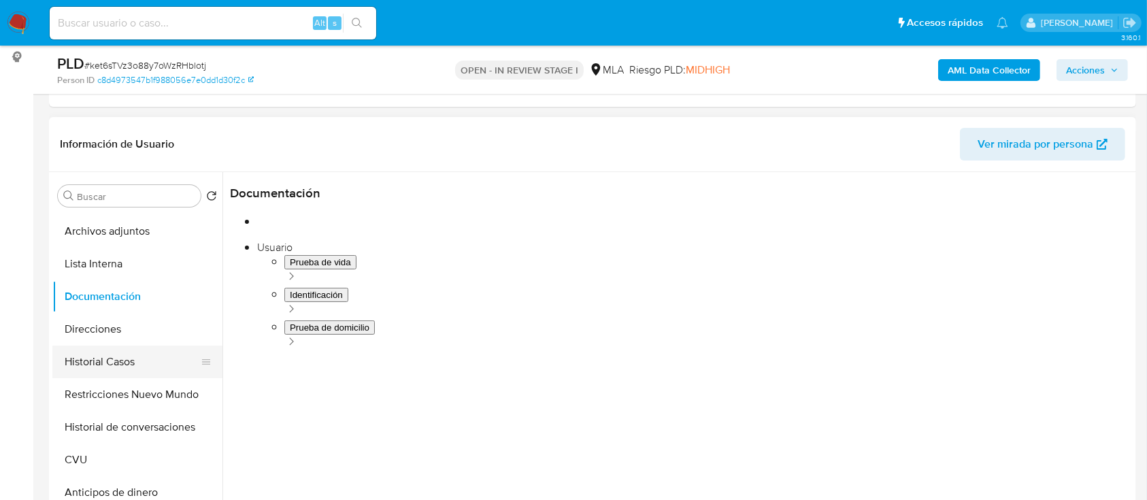
scroll to position [90, 0]
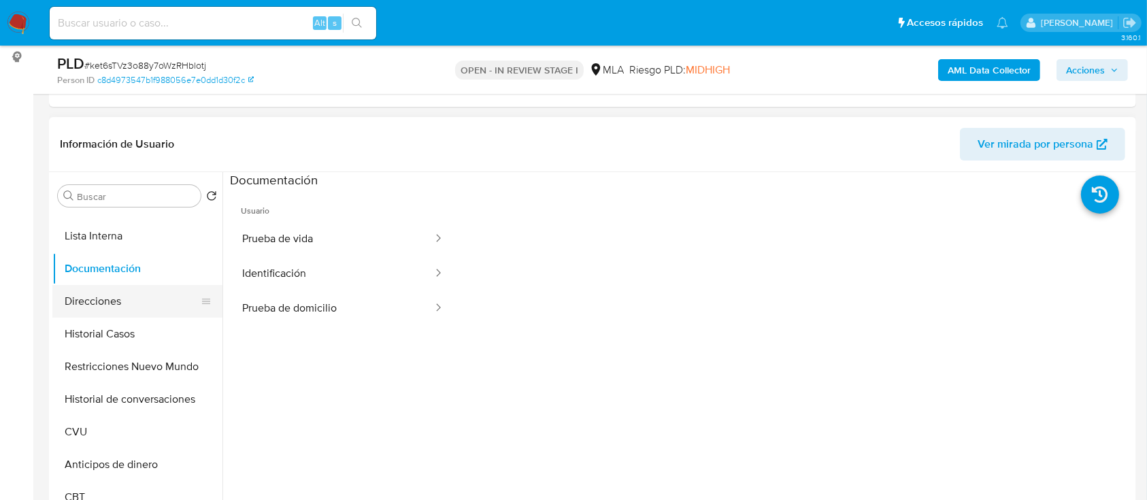
click at [127, 309] on button "Direcciones" at bounding box center [131, 301] width 159 height 33
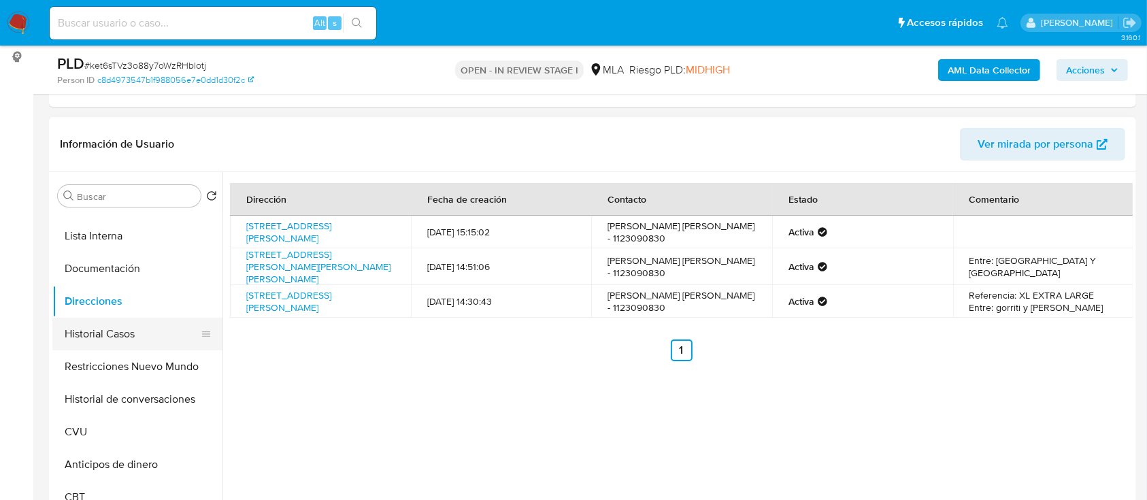
click at [125, 333] on button "Historial Casos" at bounding box center [131, 334] width 159 height 33
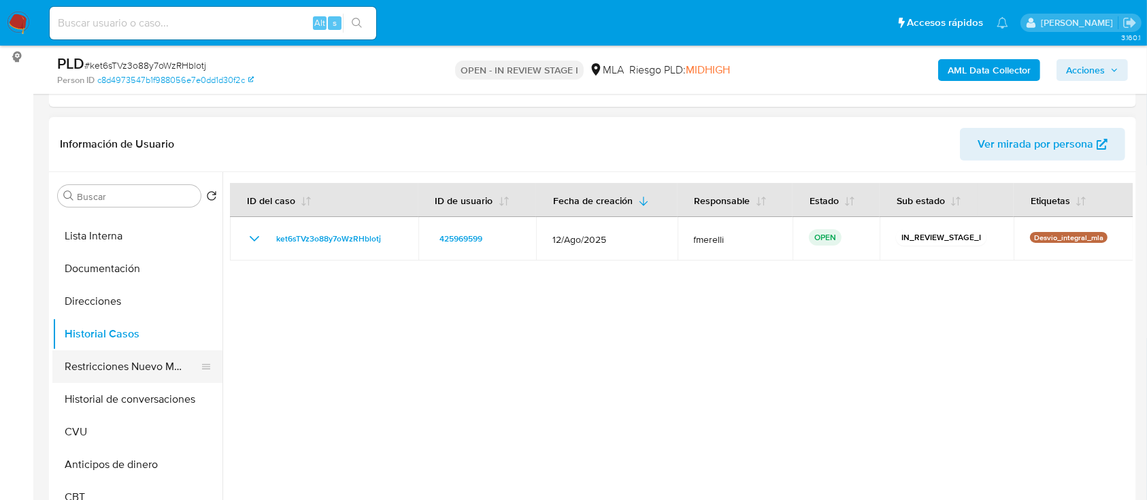
click at [131, 361] on button "Restricciones Nuevo Mundo" at bounding box center [131, 366] width 159 height 33
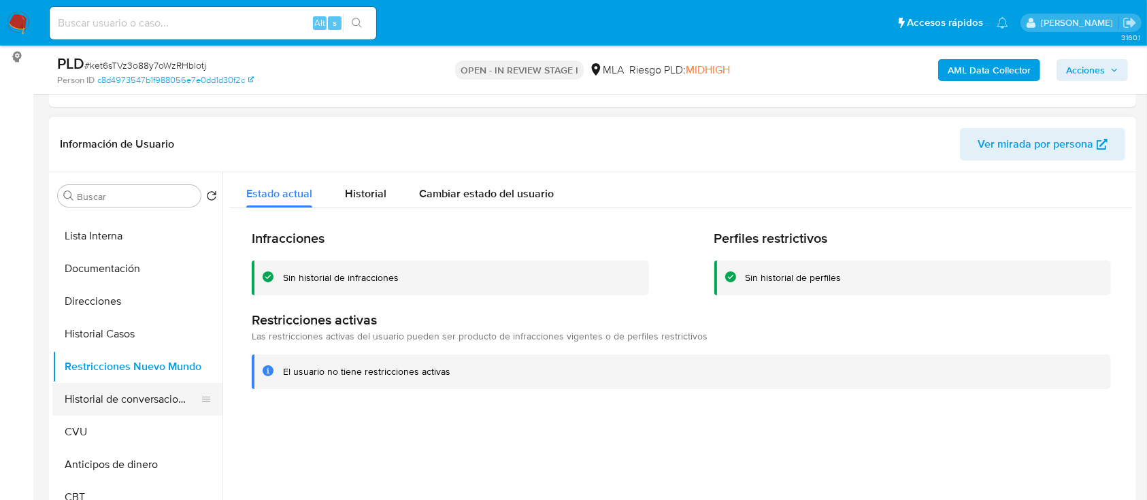
click at [116, 401] on button "Historial de conversaciones" at bounding box center [131, 399] width 159 height 33
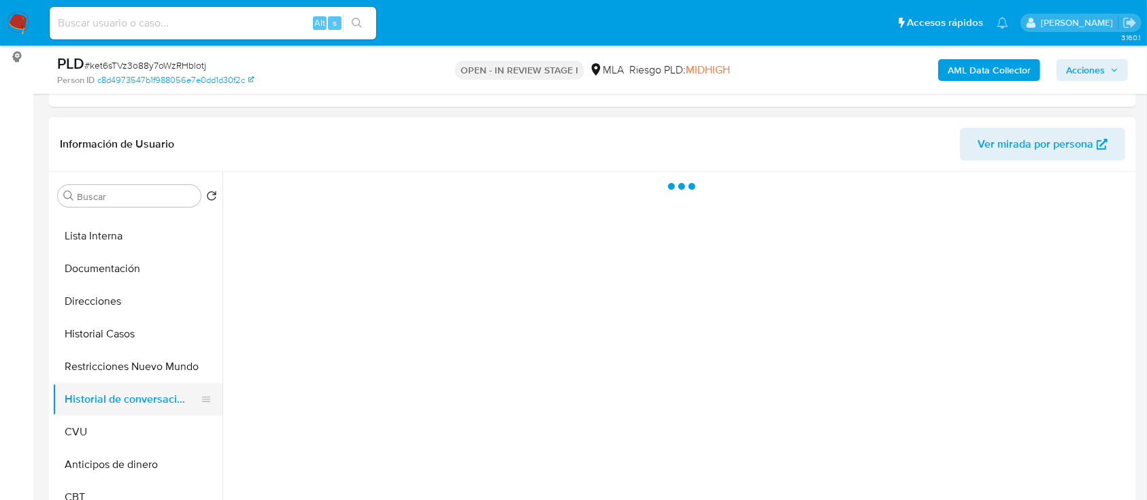
scroll to position [181, 0]
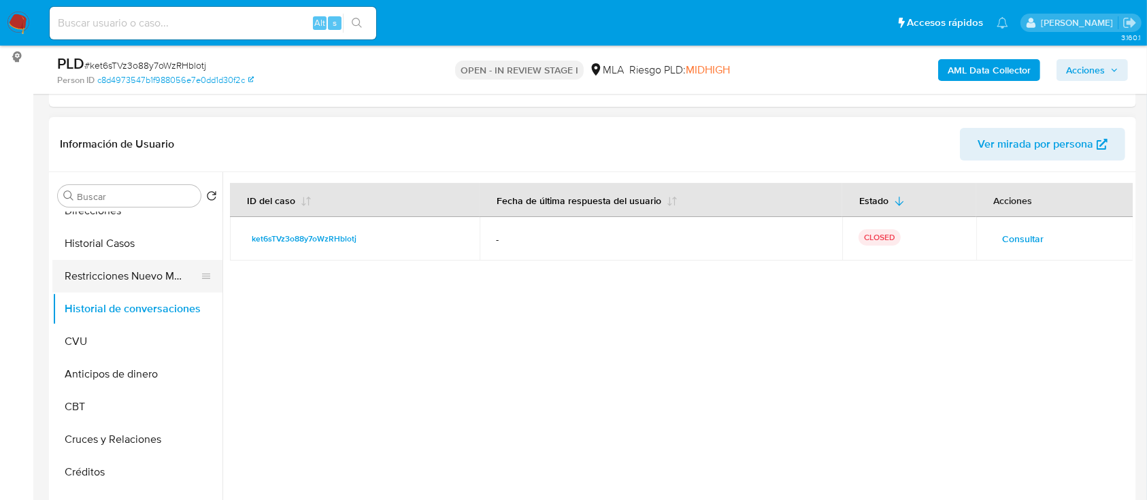
click at [178, 282] on button "Restricciones Nuevo Mundo" at bounding box center [131, 276] width 159 height 33
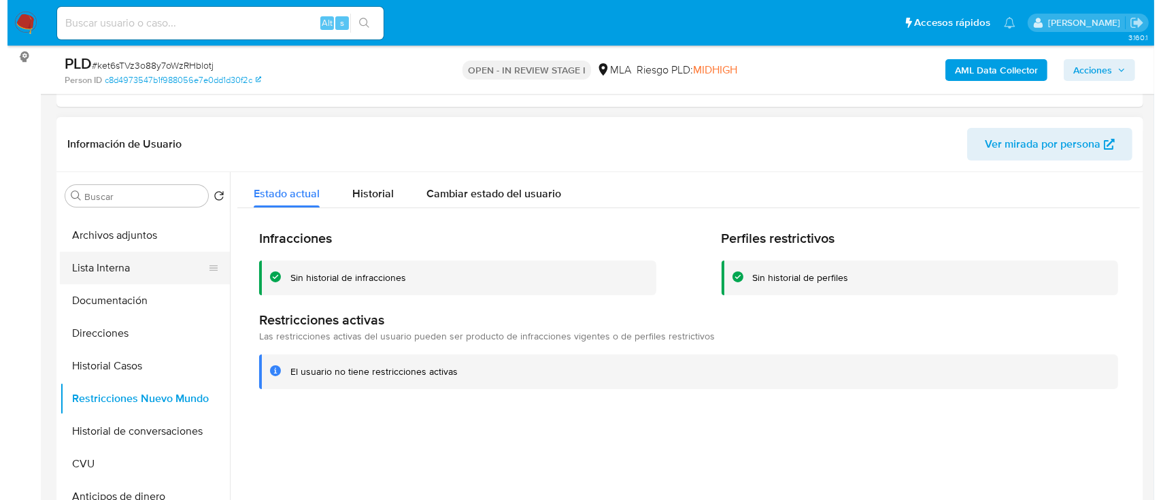
scroll to position [0, 0]
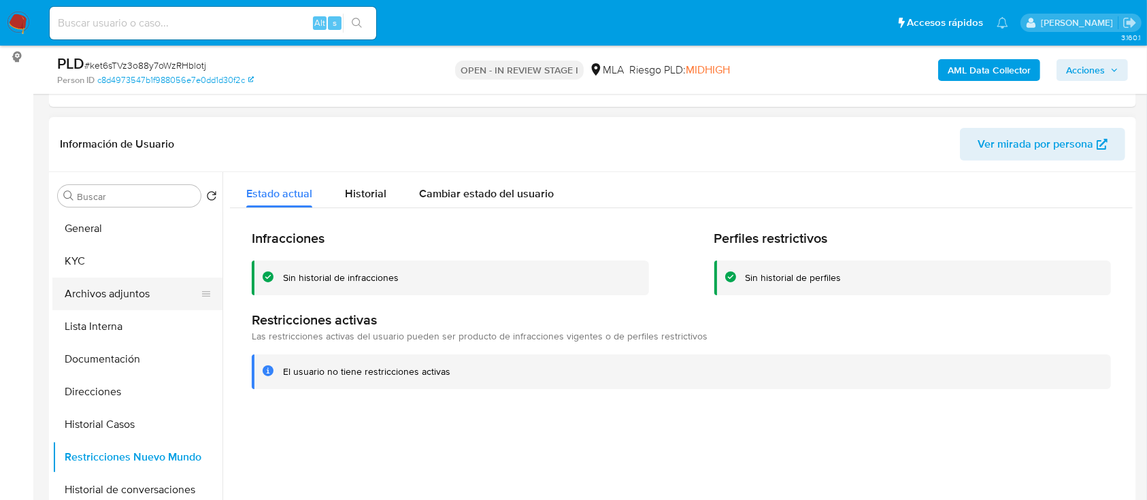
click at [147, 304] on button "Archivos adjuntos" at bounding box center [131, 294] width 159 height 33
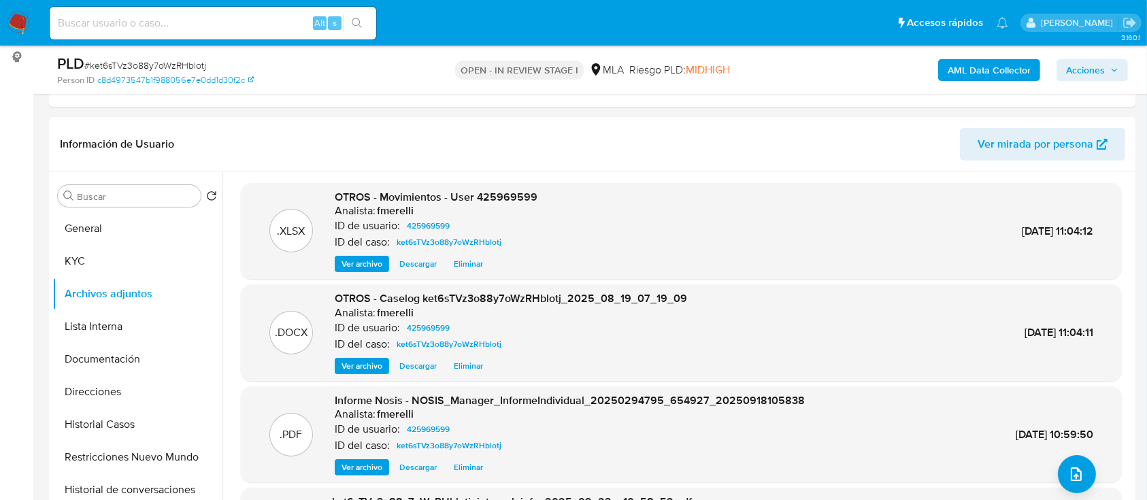
click at [354, 365] on span "Ver archivo" at bounding box center [361, 366] width 41 height 14
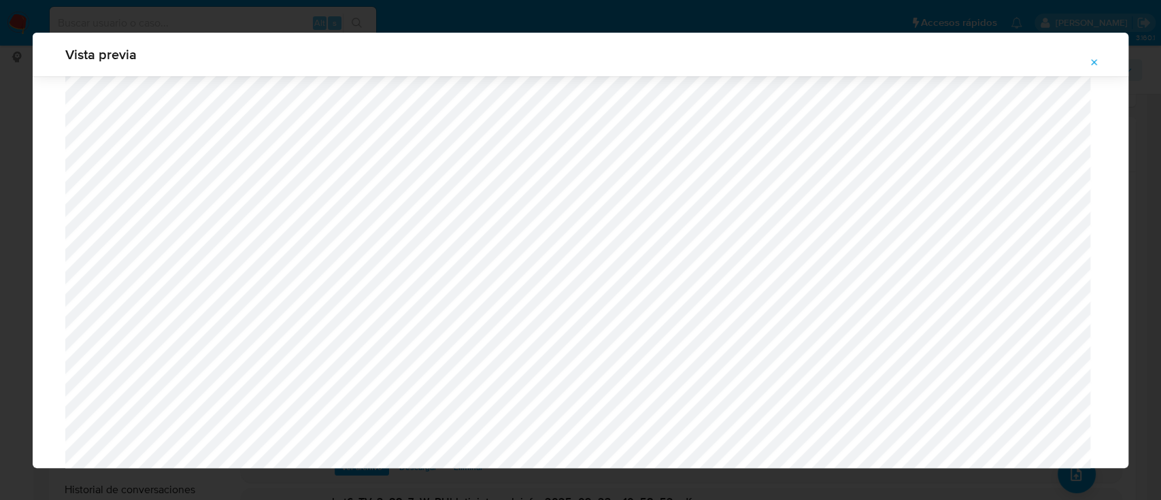
scroll to position [635, 0]
click at [1094, 57] on icon "Attachment preview" at bounding box center [1094, 62] width 11 height 11
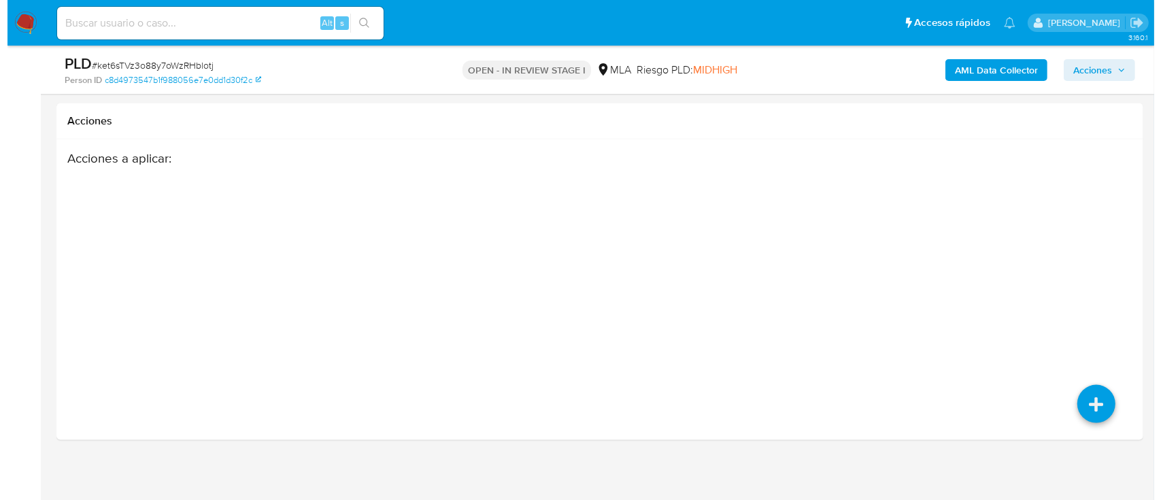
scroll to position [1988, 0]
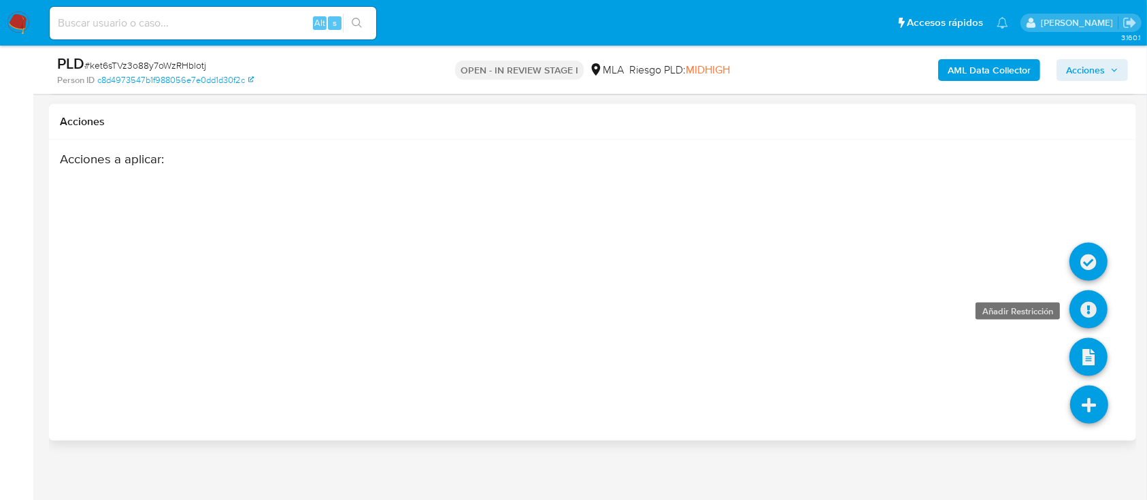
click at [1088, 297] on icon at bounding box center [1088, 309] width 38 height 38
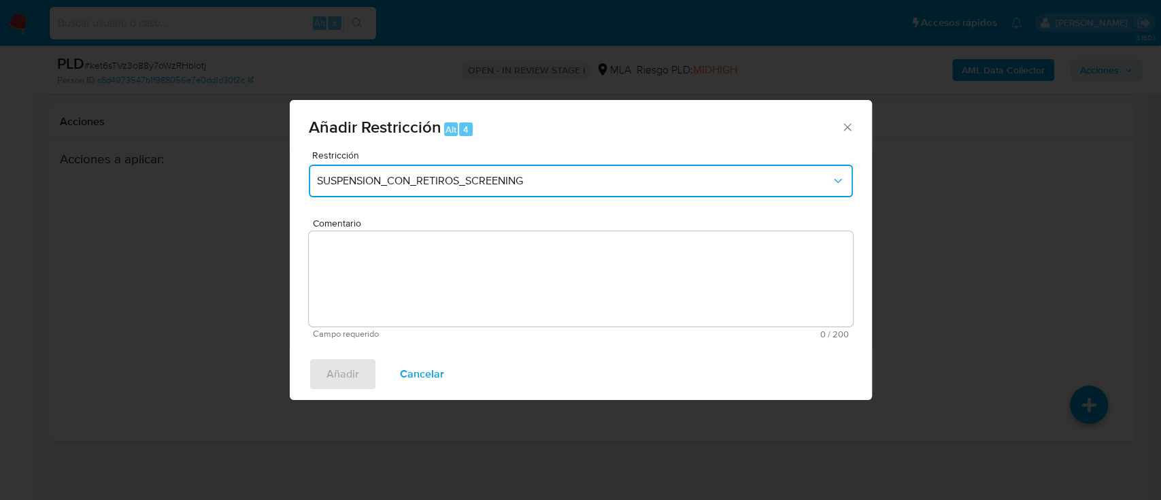
click at [664, 188] on button "SUSPENSION_CON_RETIROS_SCREENING" at bounding box center [581, 181] width 544 height 33
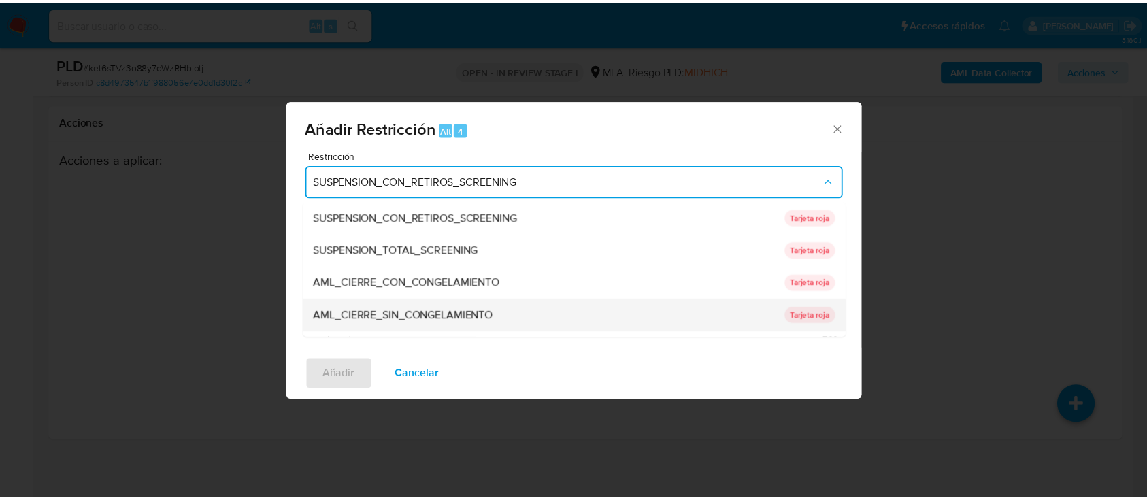
scroll to position [288, 0]
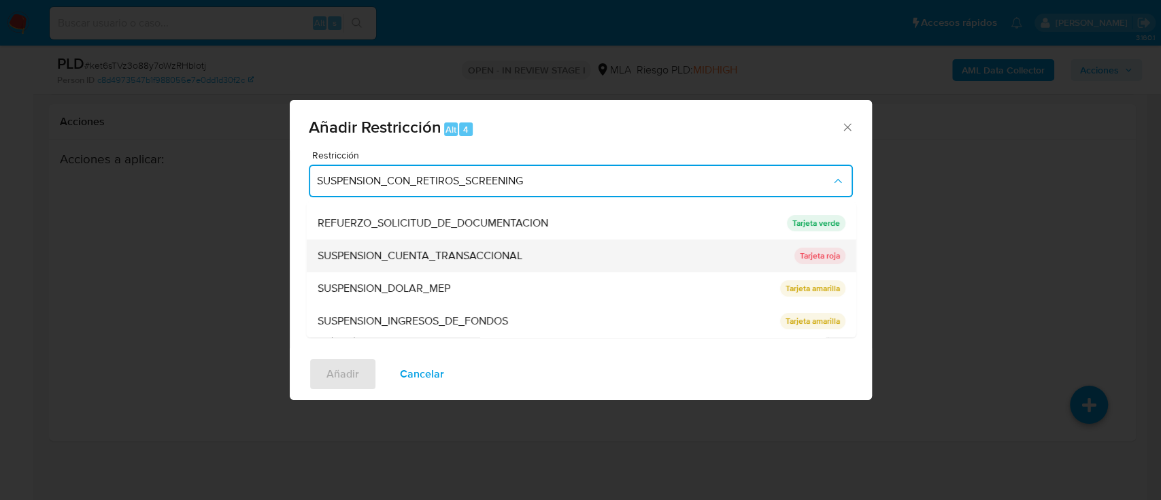
click at [558, 249] on div "SUSPENSION_CUENTA_TRANSACCIONAL" at bounding box center [551, 255] width 469 height 33
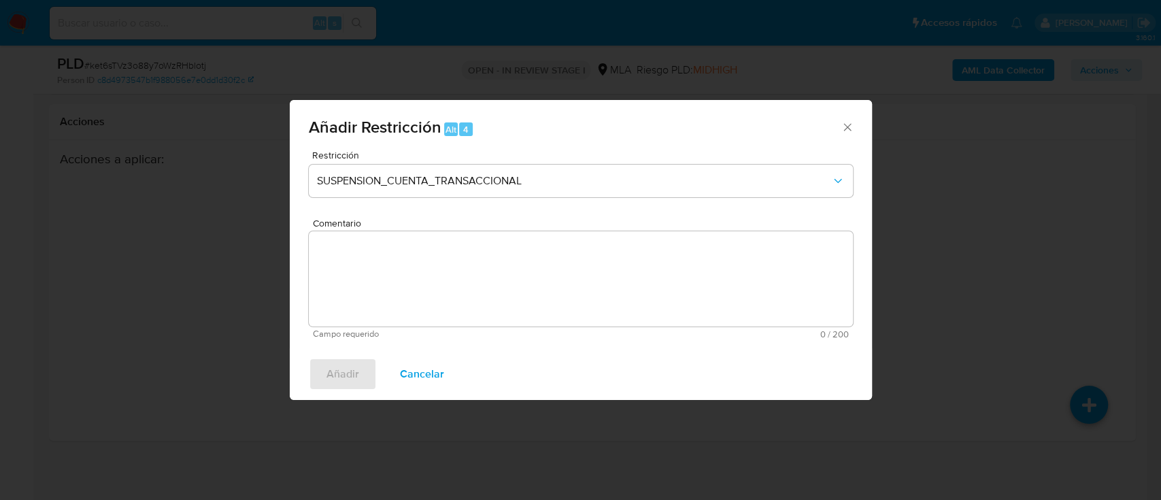
click at [505, 269] on textarea "Comentario" at bounding box center [581, 278] width 544 height 95
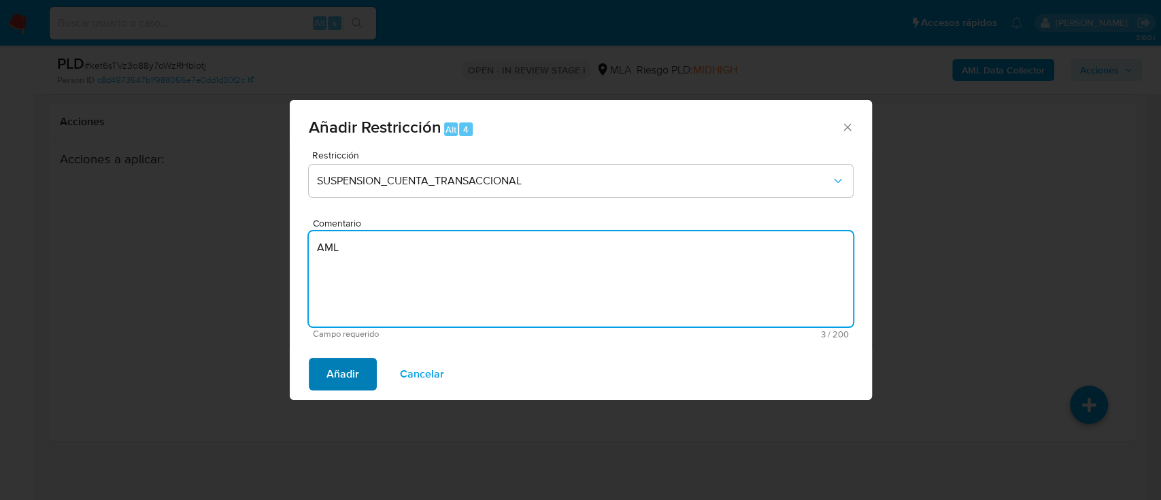
type textarea "AML"
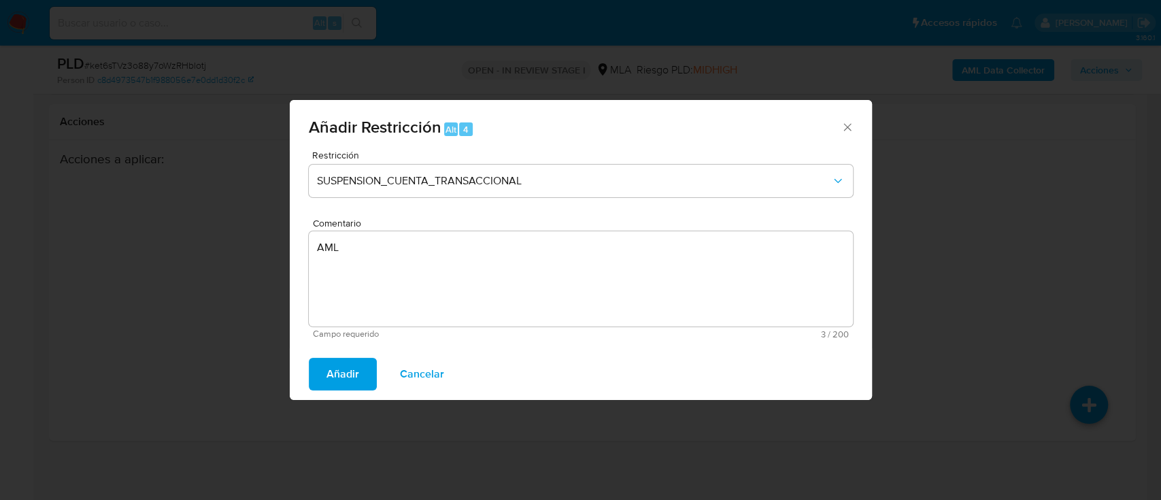
click at [349, 377] on span "Añadir" at bounding box center [342, 374] width 33 height 30
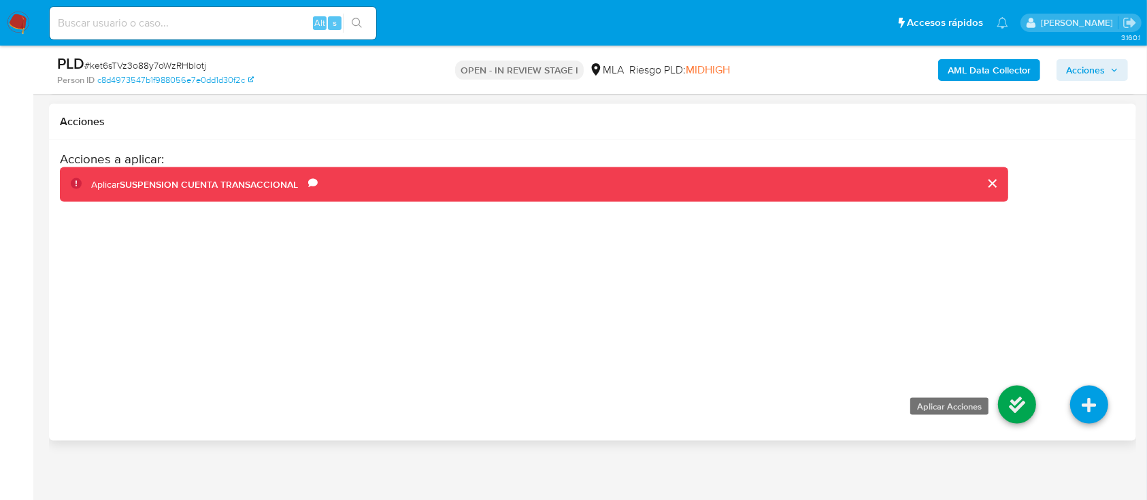
click at [1024, 399] on icon at bounding box center [1017, 405] width 38 height 38
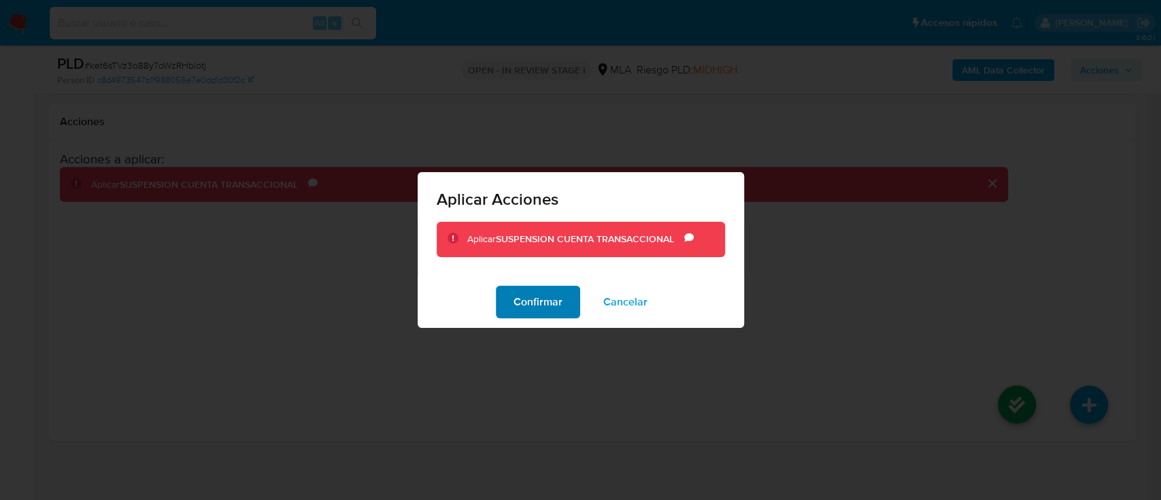
drag, startPoint x: 491, startPoint y: 302, endPoint x: 515, endPoint y: 299, distance: 24.0
click at [491, 302] on div "Confirmar Cancelar" at bounding box center [581, 302] width 326 height 52
click at [528, 299] on span "Confirmar" at bounding box center [538, 302] width 49 height 30
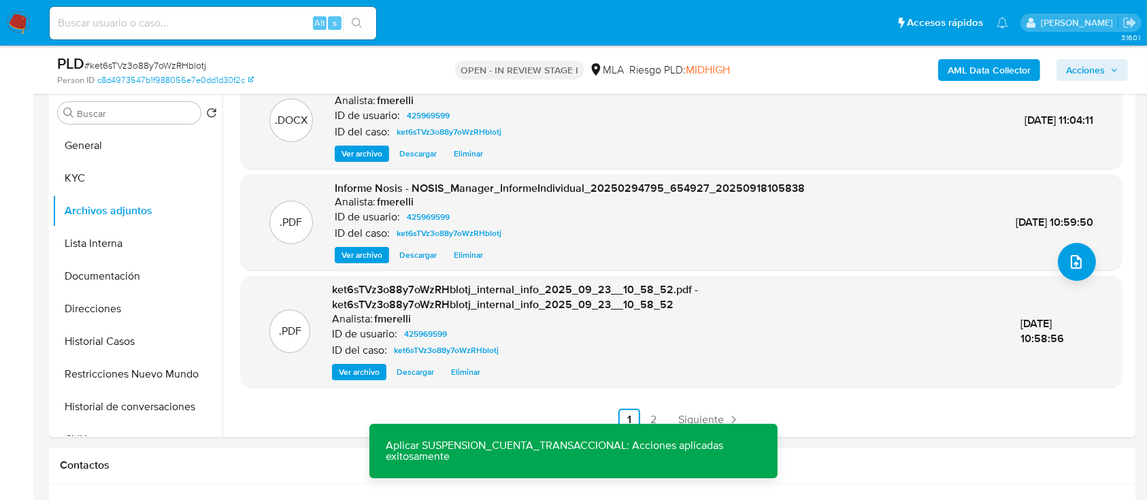
scroll to position [272, 0]
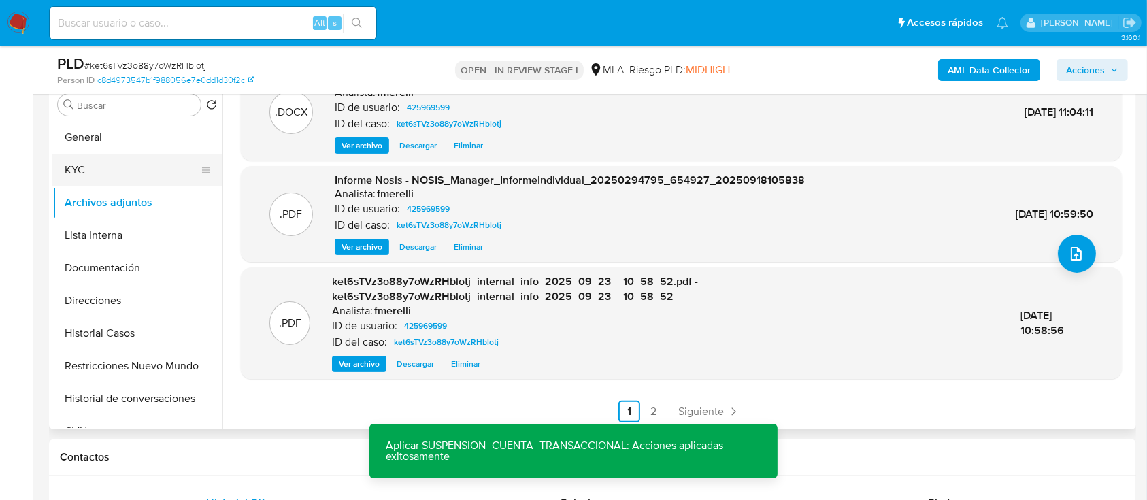
click at [111, 166] on button "KYC" at bounding box center [131, 170] width 159 height 33
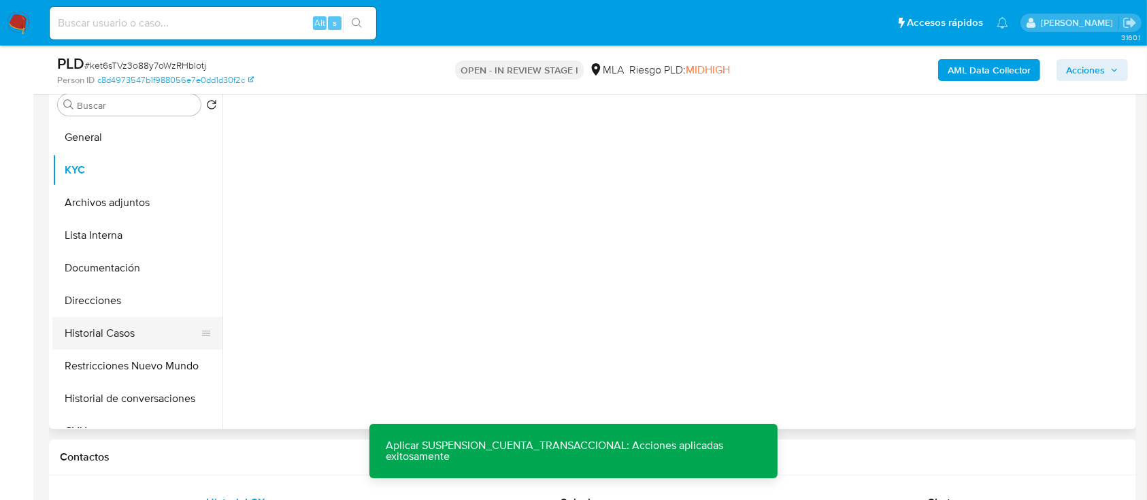
scroll to position [0, 0]
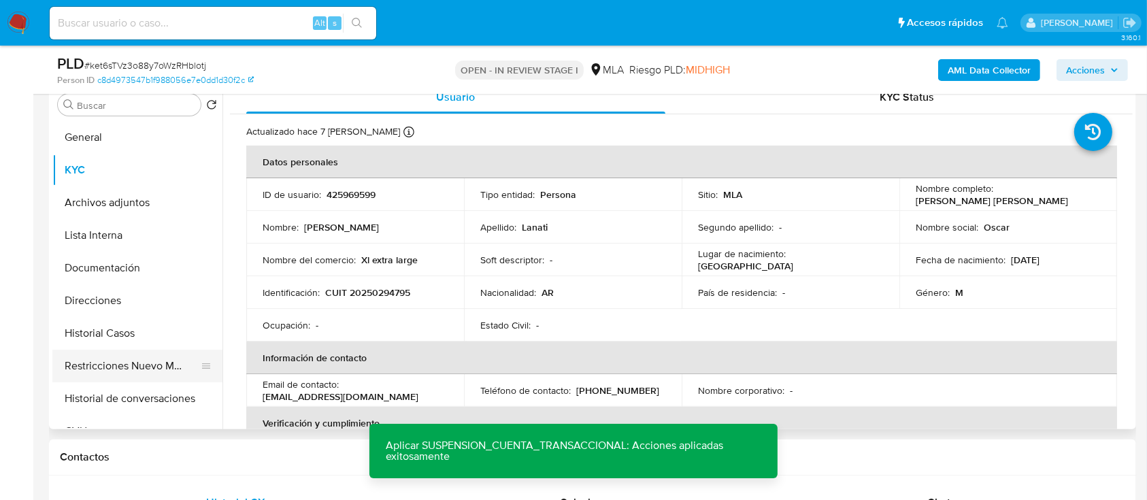
click at [137, 357] on button "Restricciones Nuevo Mundo" at bounding box center [131, 366] width 159 height 33
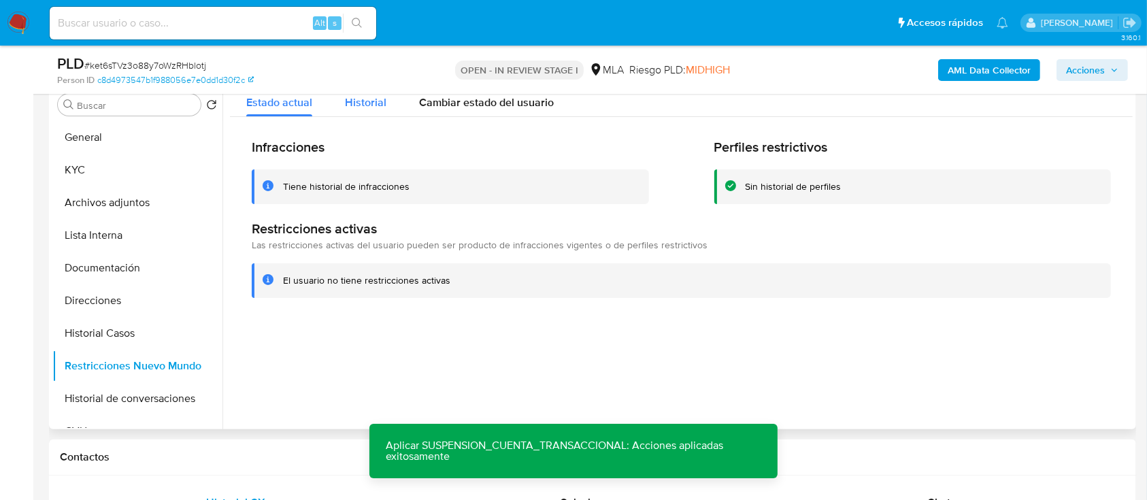
click at [360, 114] on div "Historial" at bounding box center [365, 99] width 41 height 36
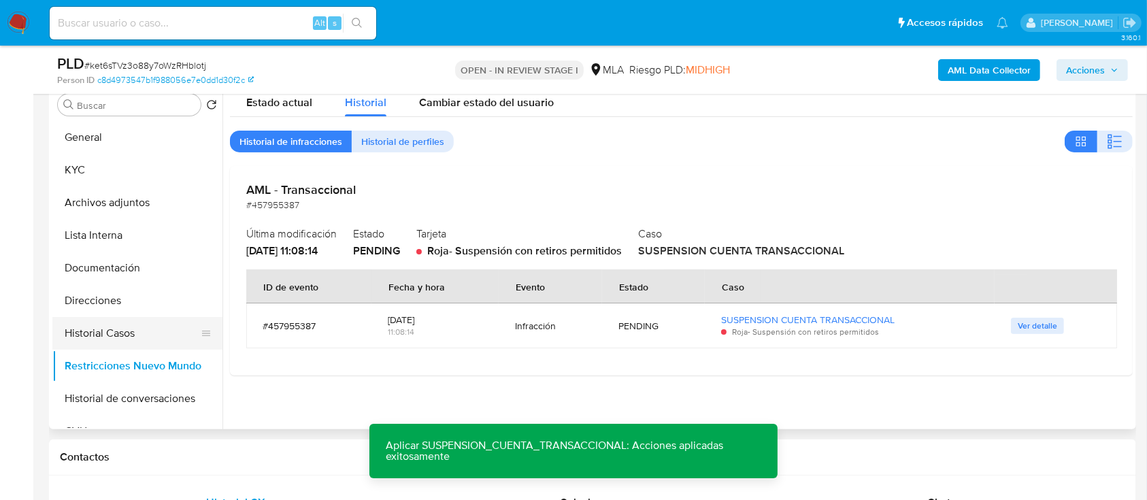
click at [97, 331] on button "Historial Casos" at bounding box center [131, 333] width 159 height 33
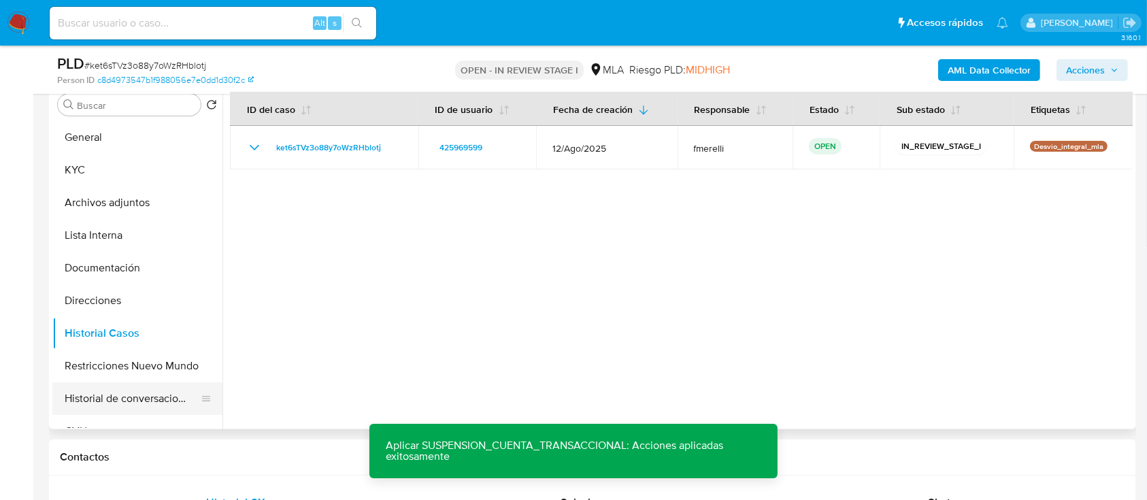
click at [93, 401] on button "Historial de conversaciones" at bounding box center [131, 398] width 159 height 33
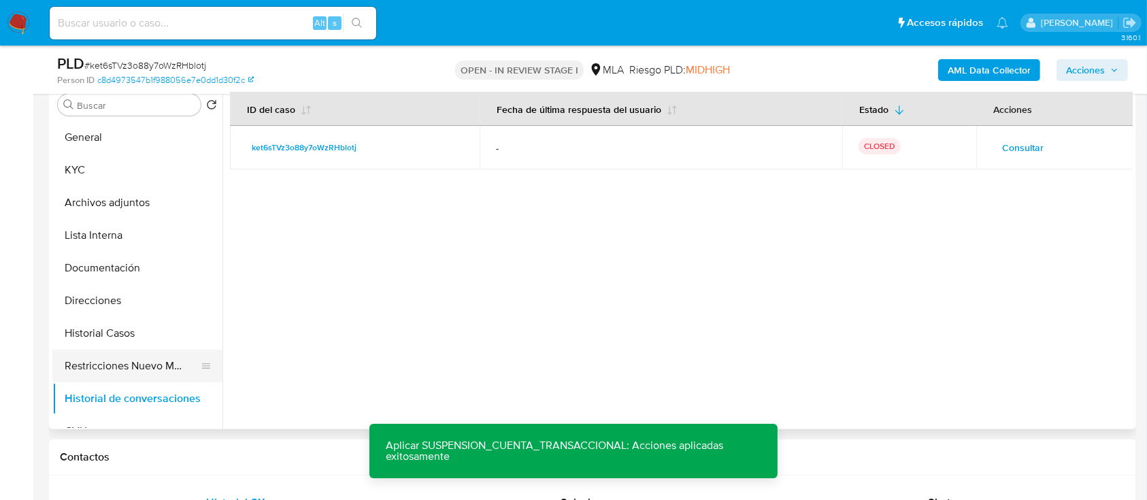
click at [118, 366] on button "Restricciones Nuevo Mundo" at bounding box center [131, 366] width 159 height 33
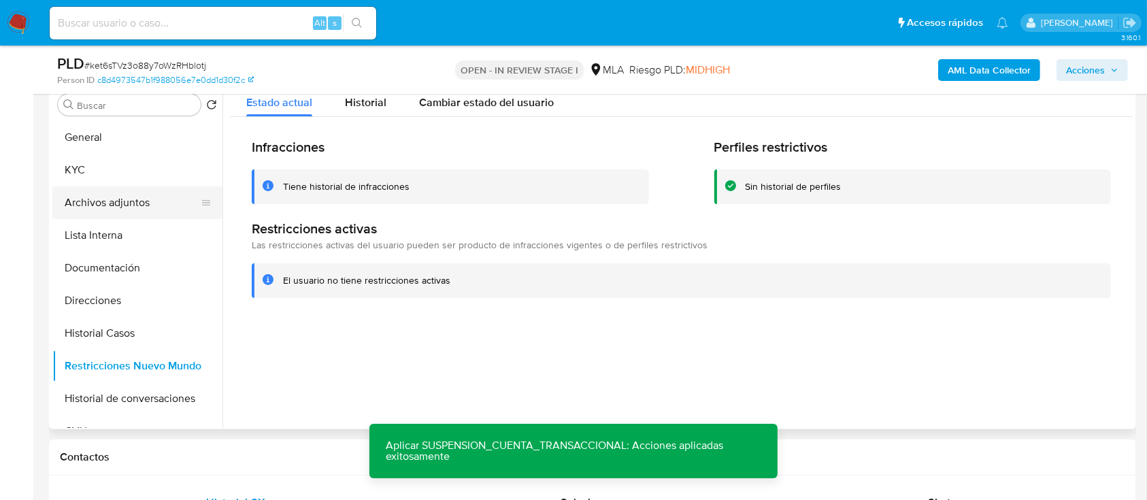
click at [101, 195] on button "Archivos adjuntos" at bounding box center [131, 202] width 159 height 33
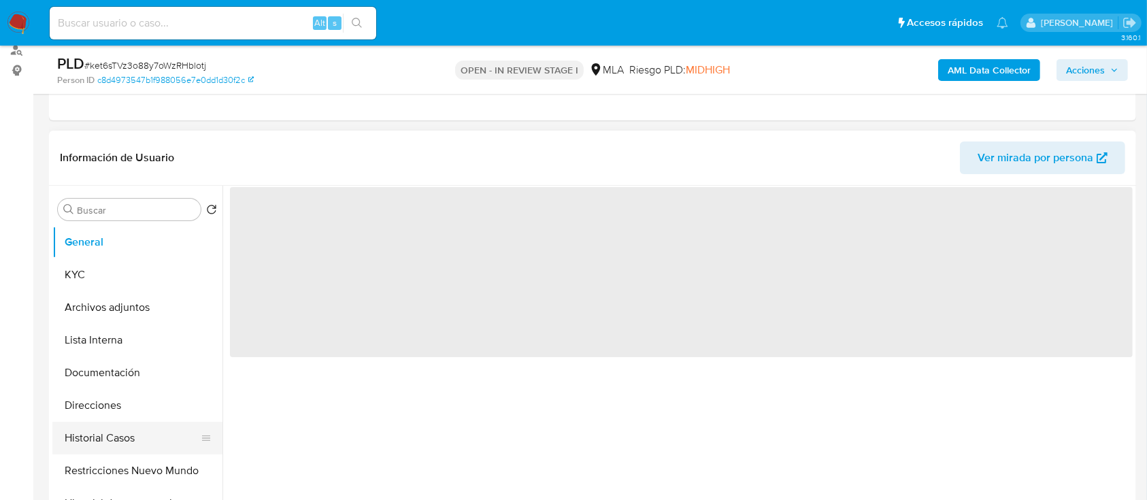
scroll to position [272, 0]
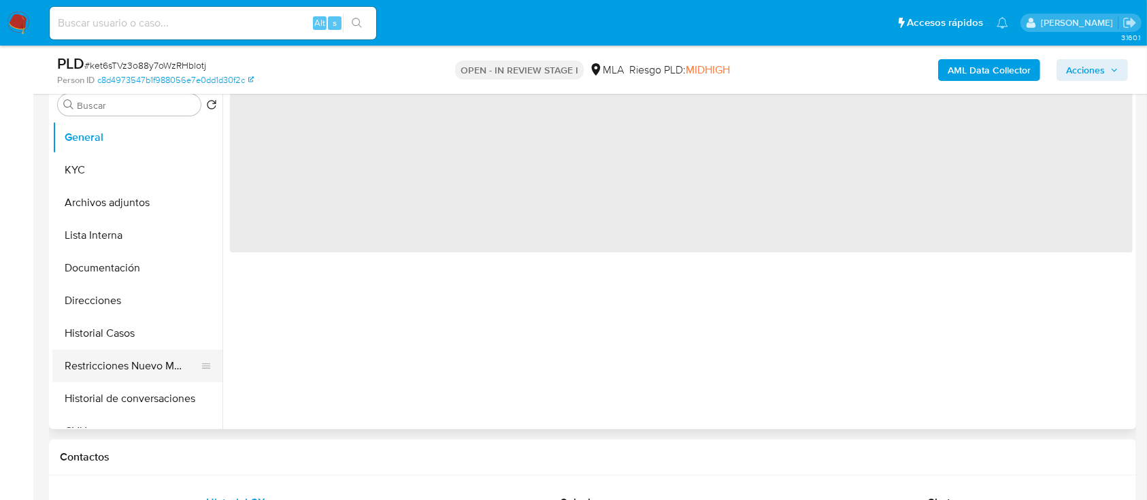
select select "10"
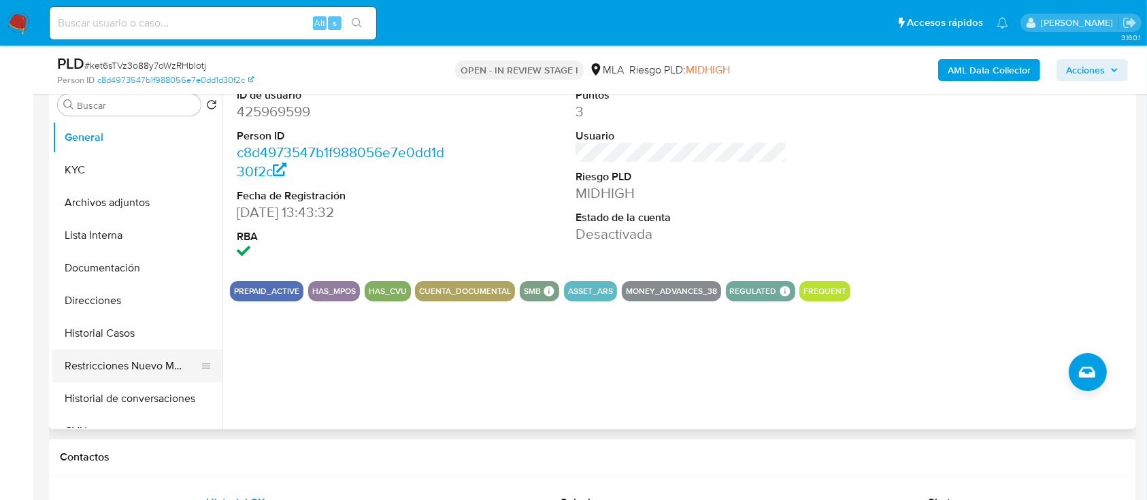
click at [127, 360] on button "Restricciones Nuevo Mundo" at bounding box center [131, 366] width 159 height 33
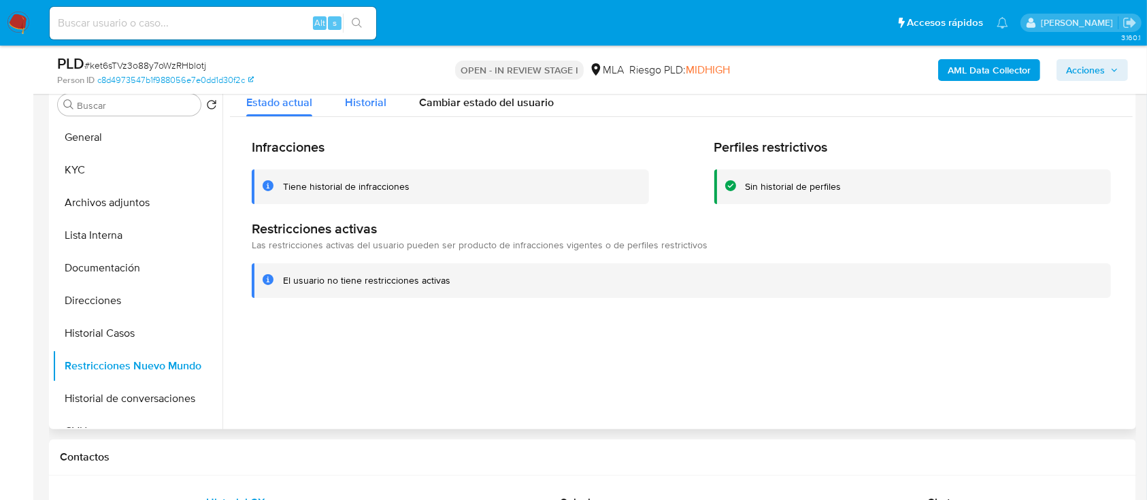
click at [375, 101] on span "Historial" at bounding box center [365, 103] width 41 height 16
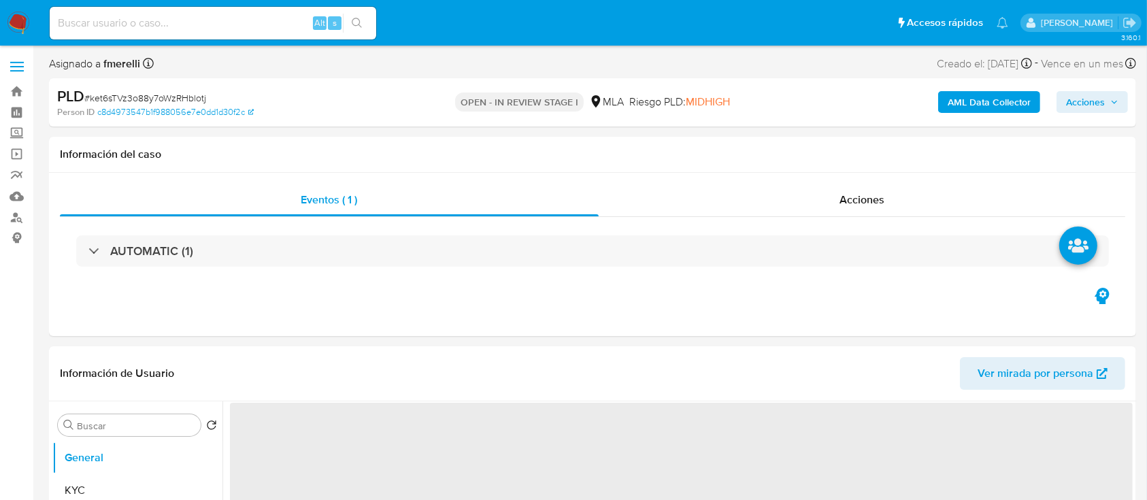
select select "10"
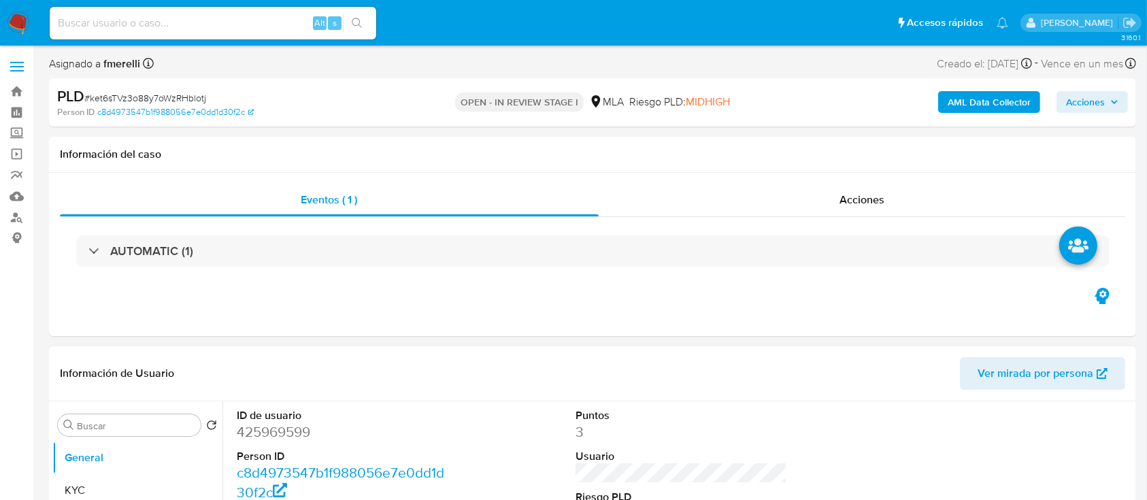
click at [201, 365] on header "Información de Usuario Ver mirada por persona" at bounding box center [592, 373] width 1065 height 33
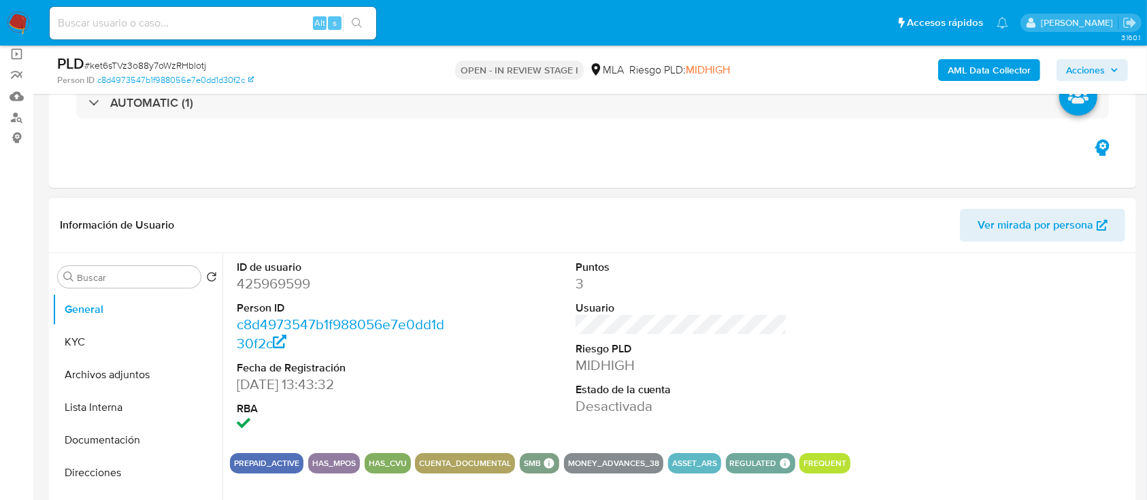
scroll to position [181, 0]
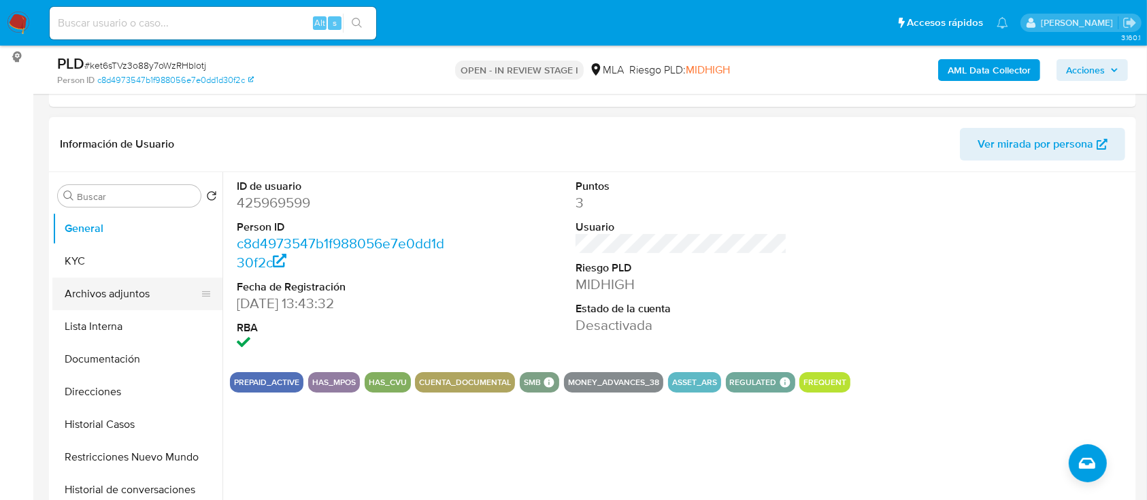
click at [142, 286] on button "Archivos adjuntos" at bounding box center [131, 294] width 159 height 33
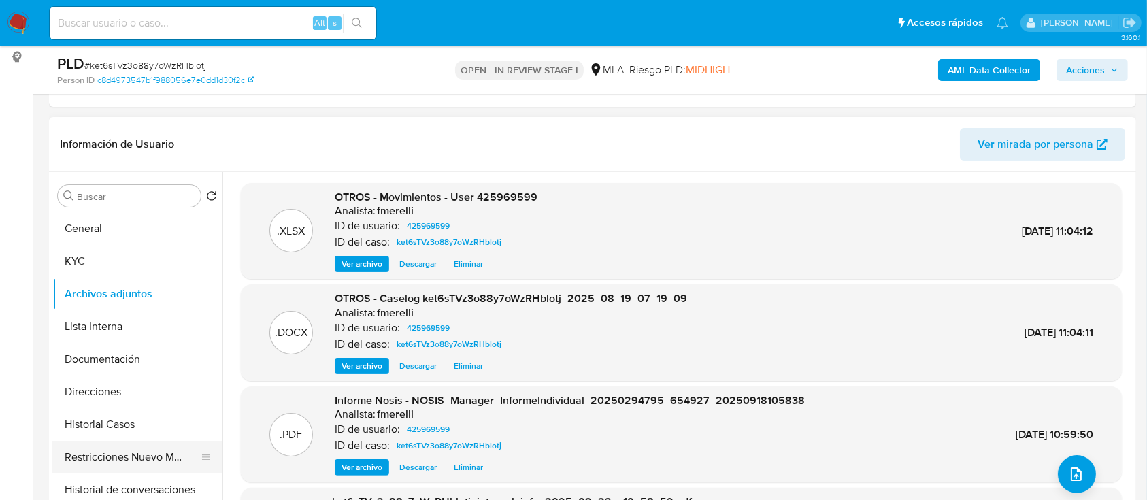
click at [135, 452] on button "Restricciones Nuevo Mundo" at bounding box center [131, 457] width 159 height 33
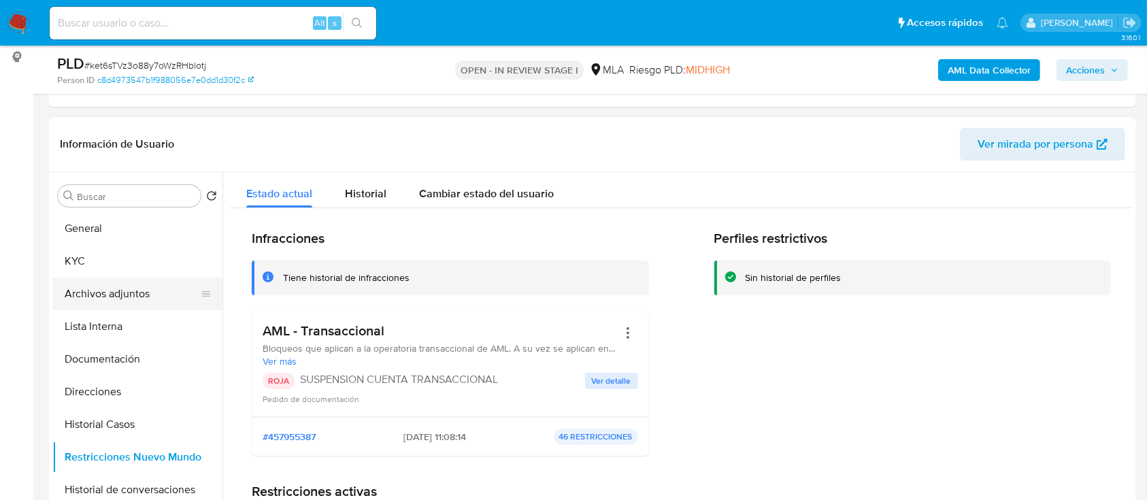
drag, startPoint x: 141, startPoint y: 295, endPoint x: 164, endPoint y: 286, distance: 24.1
click at [141, 294] on button "Archivos adjuntos" at bounding box center [131, 294] width 159 height 33
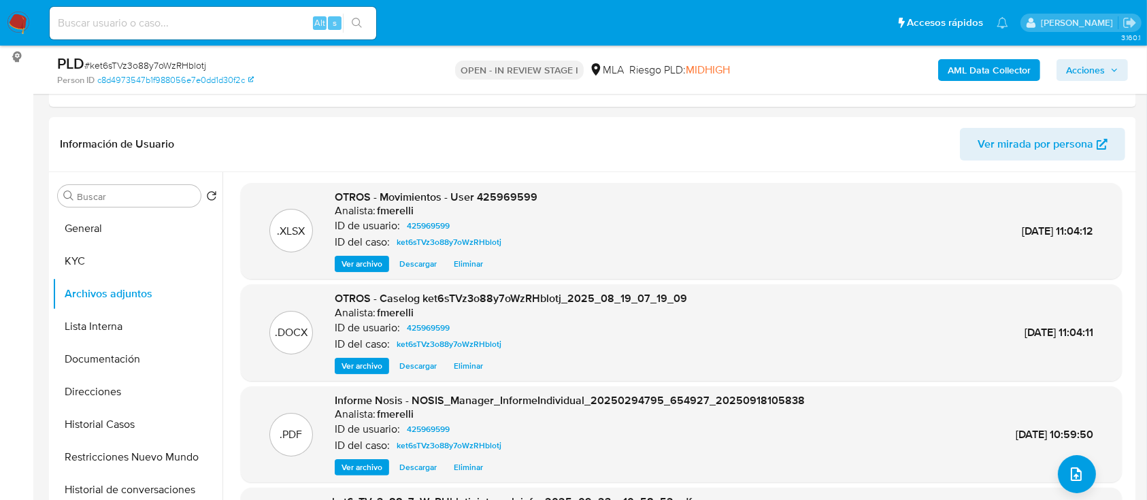
click at [1115, 75] on span "Acciones" at bounding box center [1092, 70] width 52 height 19
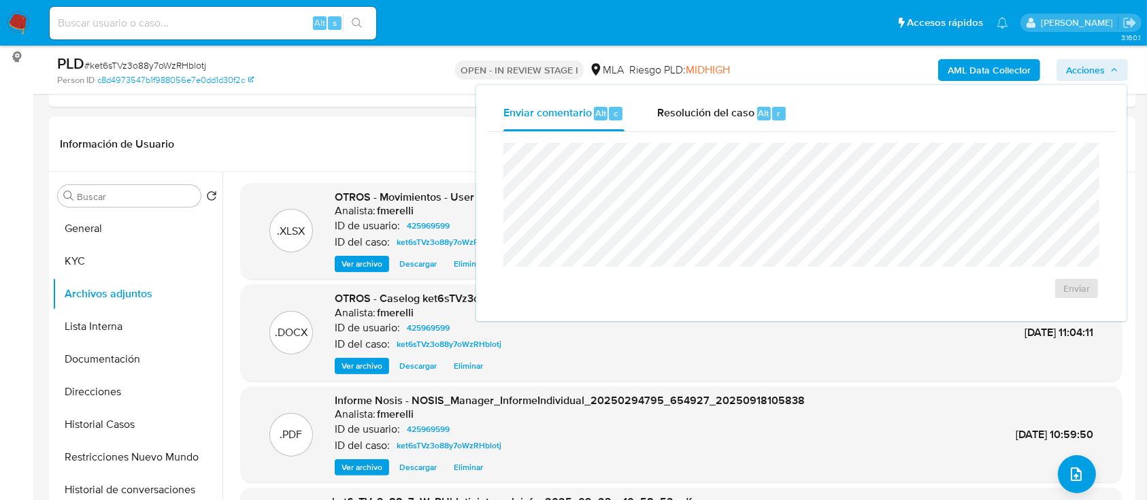
drag, startPoint x: 803, startPoint y: 118, endPoint x: 713, endPoint y: 131, distance: 90.7
click at [801, 118] on div "Enviar comentario Alt c Resolución del caso Alt r" at bounding box center [801, 113] width 628 height 35
click at [718, 122] on div "Resolución del caso Alt r" at bounding box center [722, 113] width 130 height 35
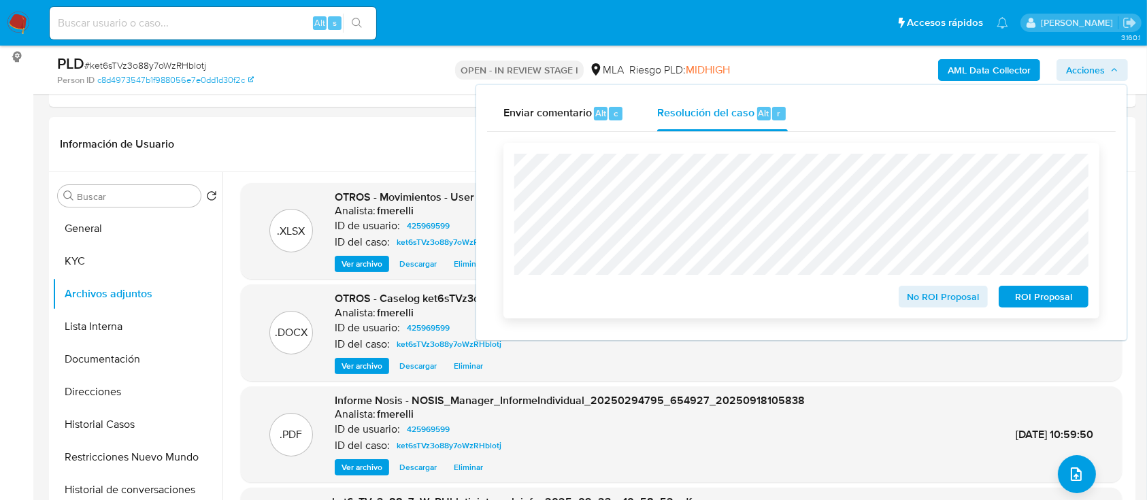
click at [1045, 299] on span "ROI Proposal" at bounding box center [1043, 296] width 71 height 19
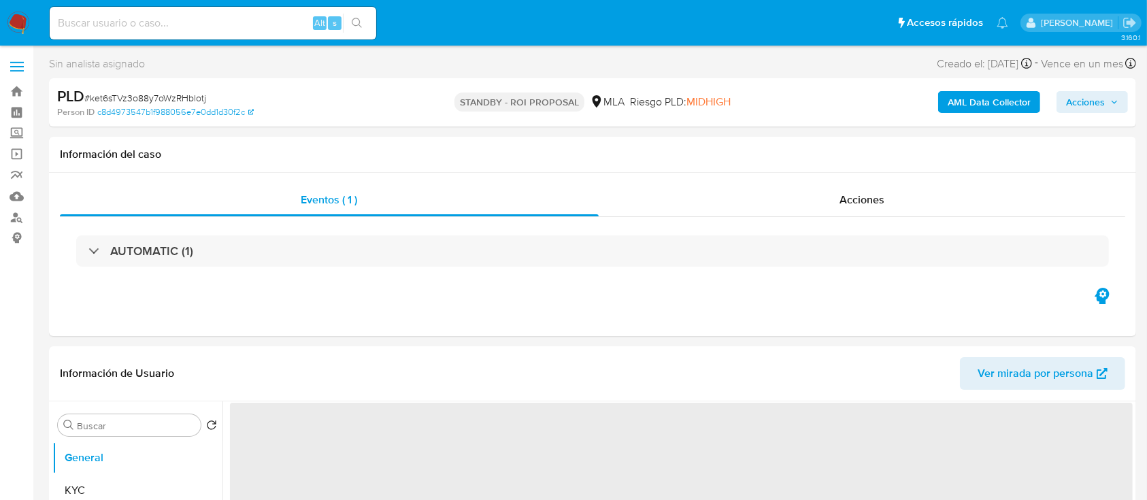
select select "10"
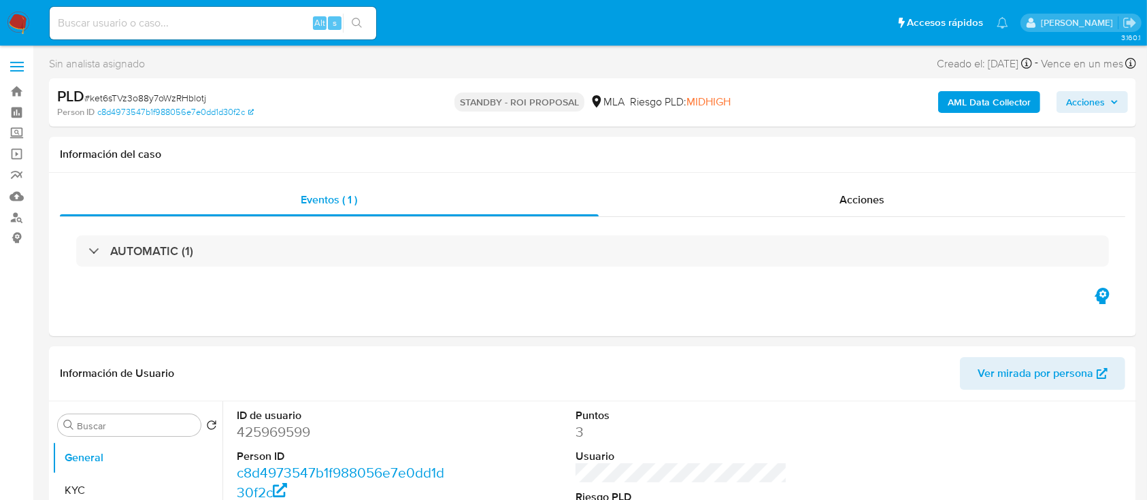
click at [12, 16] on img at bounding box center [18, 23] width 23 height 23
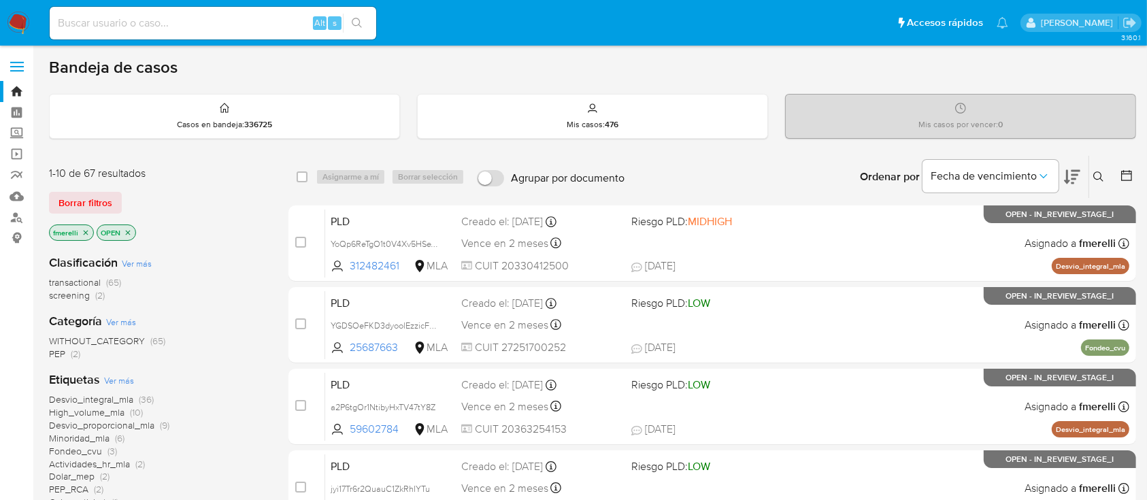
click at [186, 14] on input at bounding box center [213, 23] width 326 height 18
paste input "UG3MSIhnePJ7uLjE4desvZX8"
type input "UG3MSIhnePJ7uLjE4desvZX8"
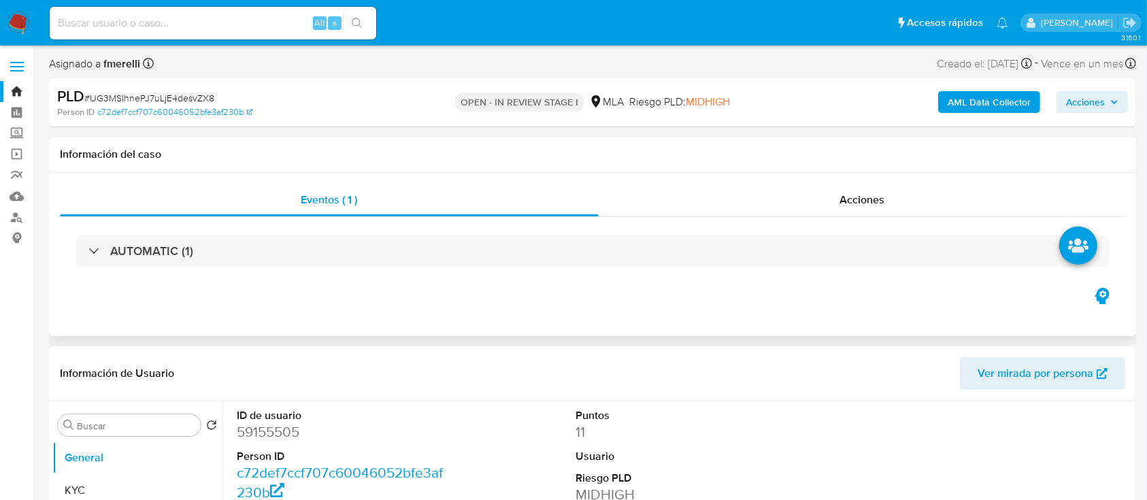
select select "10"
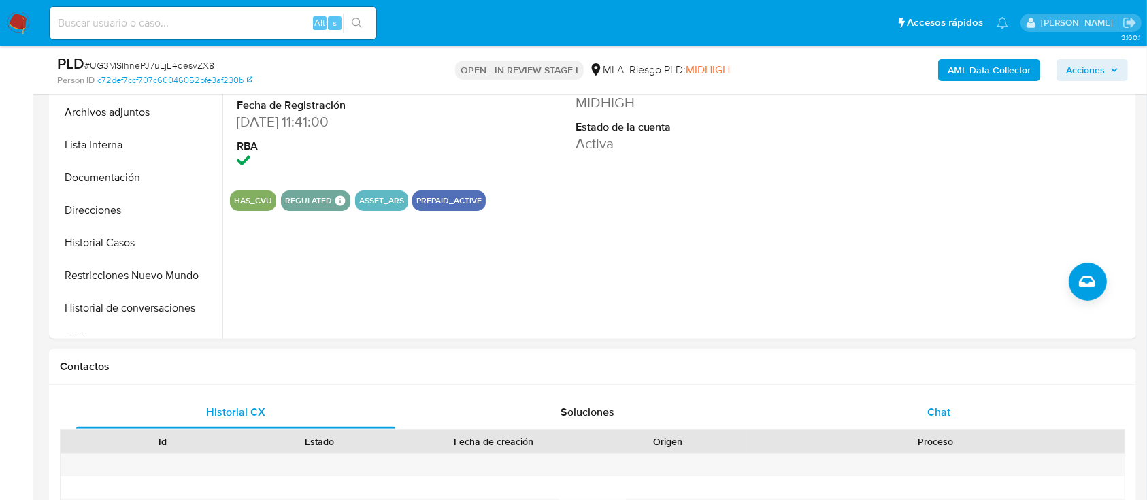
click at [903, 419] on div "Chat" at bounding box center [938, 412] width 319 height 33
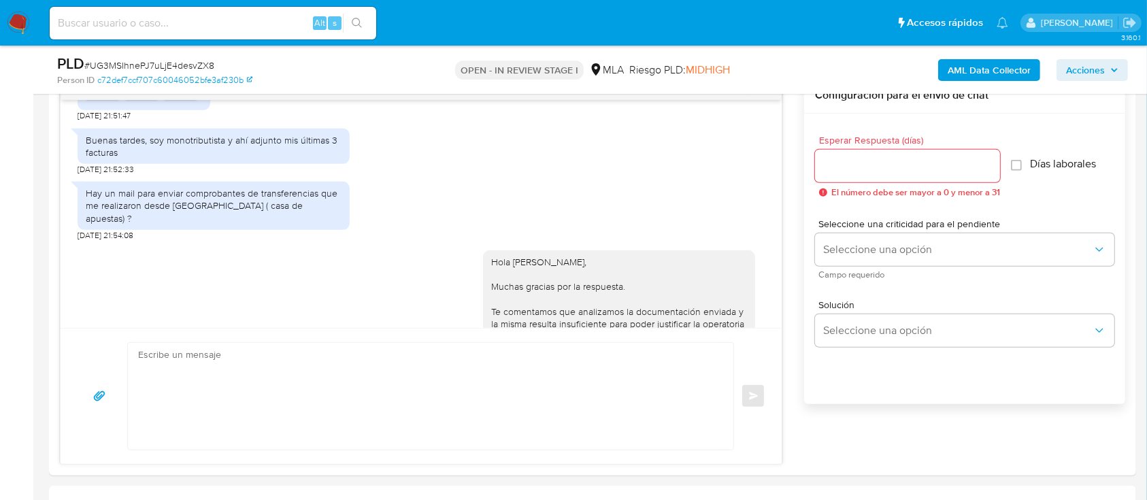
scroll to position [833, 0]
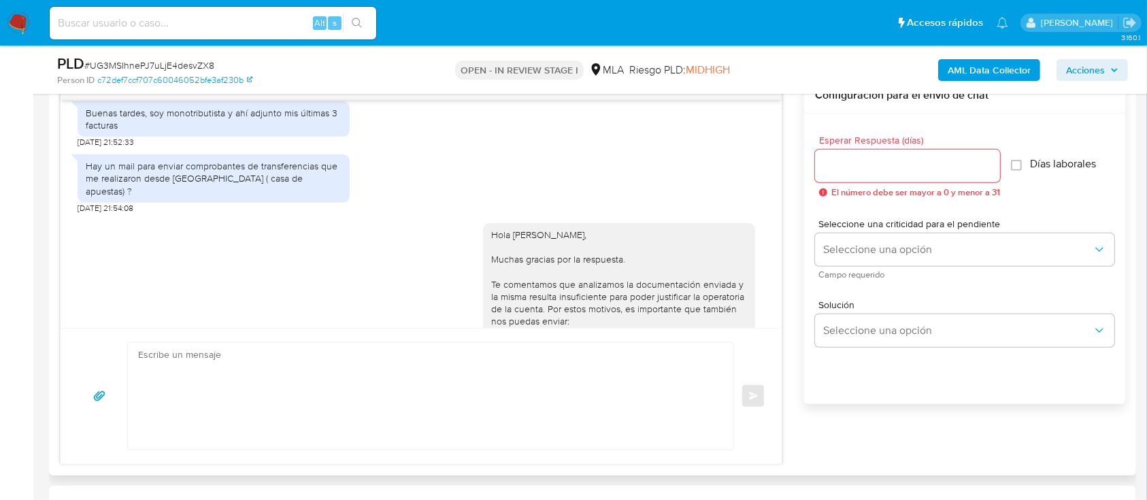
click at [384, 414] on textarea at bounding box center [427, 396] width 578 height 107
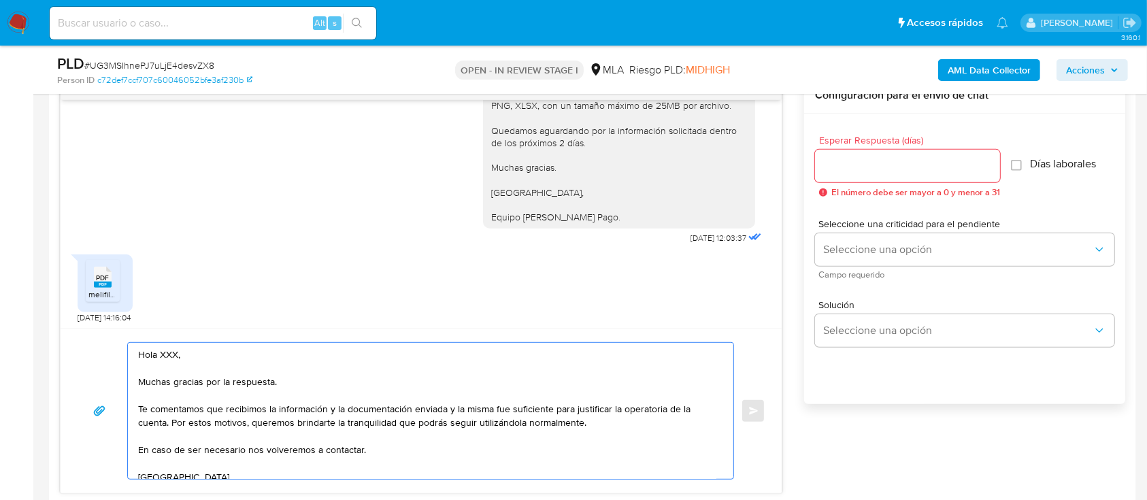
scroll to position [1286, 0]
type textarea "Hola XXX, Muchas gracias por la respuesta. Te comentamos que recibimos la infor…"
drag, startPoint x: 0, startPoint y: 284, endPoint x: 160, endPoint y: 275, distance: 160.1
click at [101, 286] on span "melifile8782554040615041841.pdf" at bounding box center [150, 292] width 124 height 12
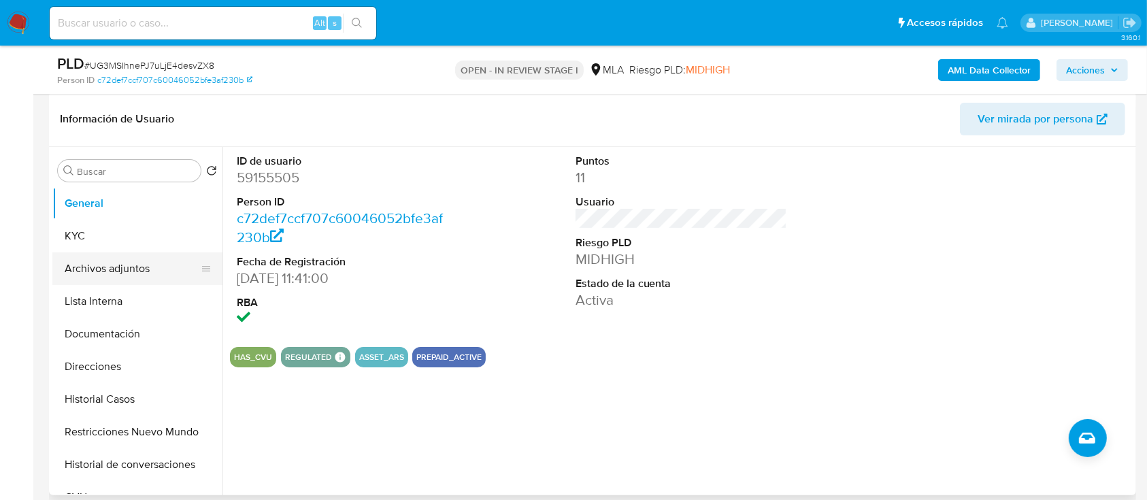
scroll to position [181, 0]
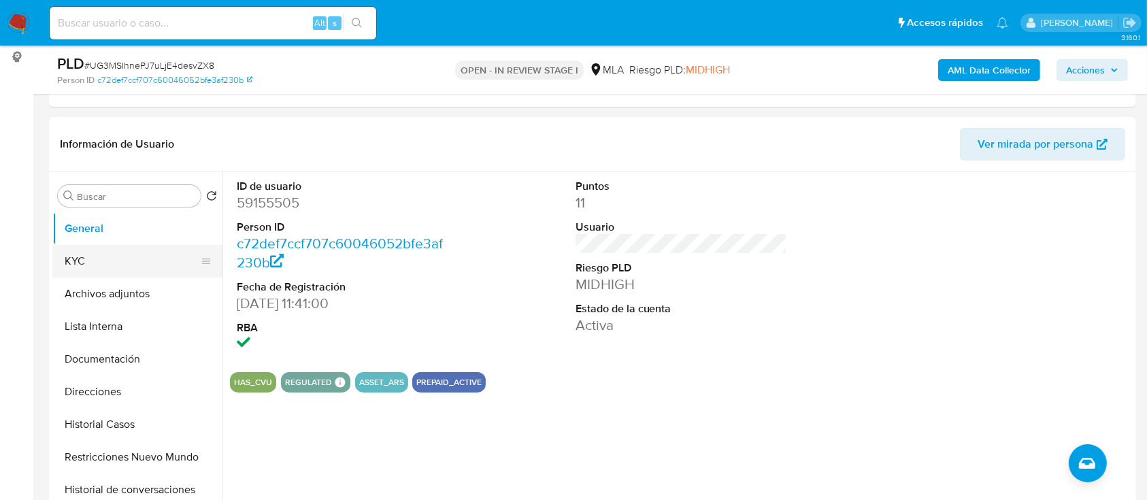
click at [101, 245] on button "KYC" at bounding box center [131, 261] width 159 height 33
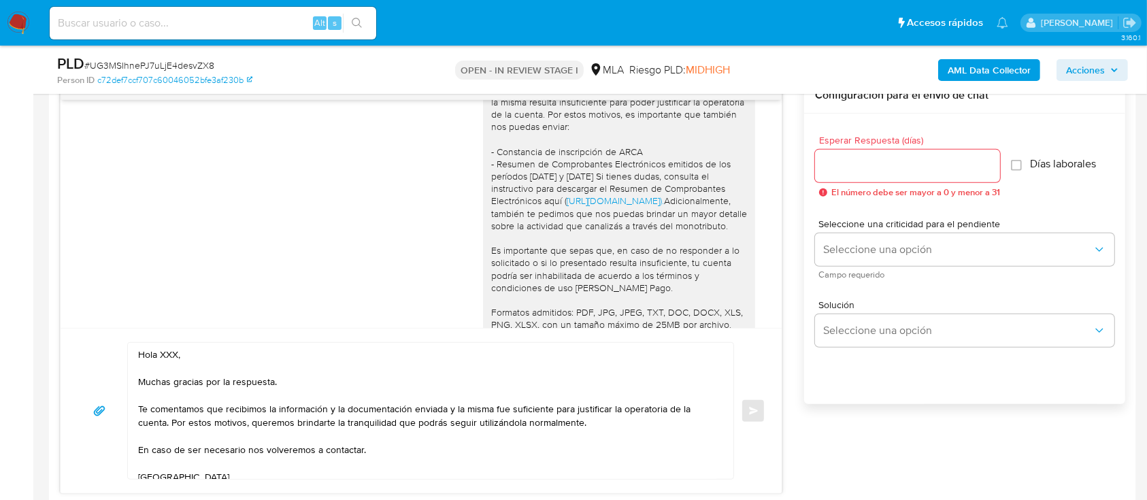
scroll to position [923, 0]
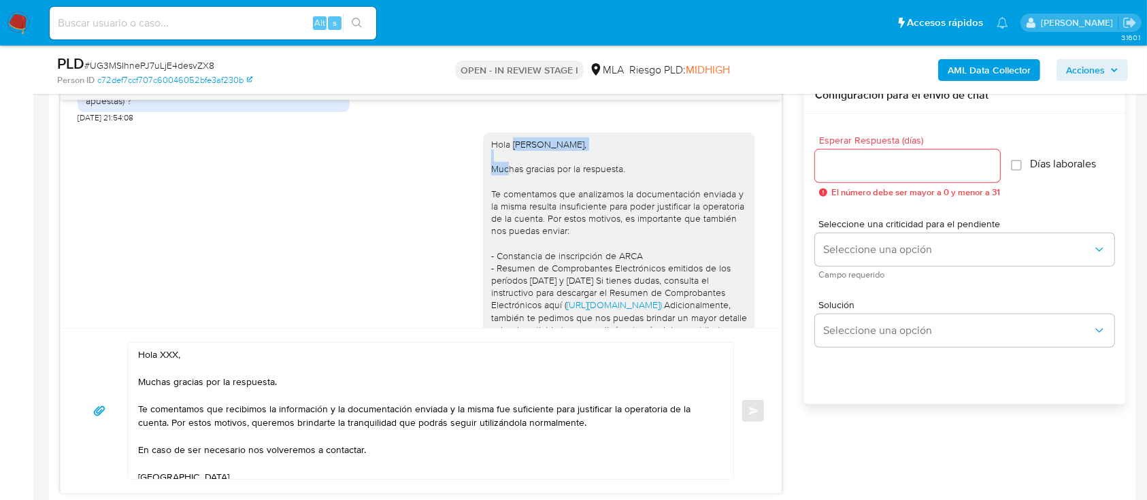
drag, startPoint x: 501, startPoint y: 157, endPoint x: 584, endPoint y: 157, distance: 83.7
click at [584, 157] on div "Hola German Dario Micieli, Muchas gracias por la respuesta. Te comentamos que a…" at bounding box center [619, 342] width 256 height 408
copy div "German Dario Micieli"
click at [164, 352] on textarea "Hola XXX, Muchas gracias por la respuesta. Te comentamos que recibimos la infor…" at bounding box center [427, 411] width 578 height 136
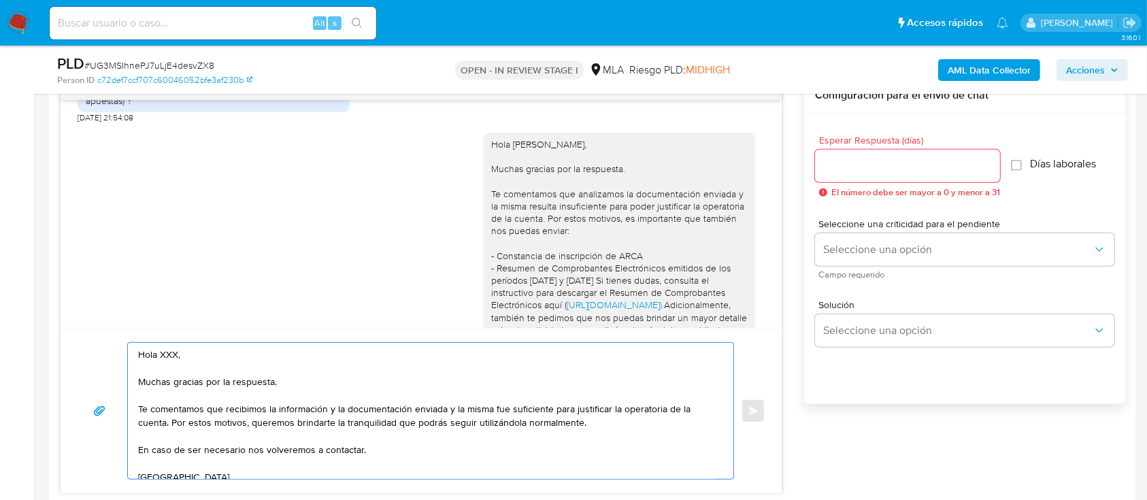
click at [164, 352] on textarea "Hola XXX, Muchas gracias por la respuesta. Te comentamos que recibimos la infor…" at bounding box center [427, 411] width 578 height 136
paste textarea "German Dario Micieli"
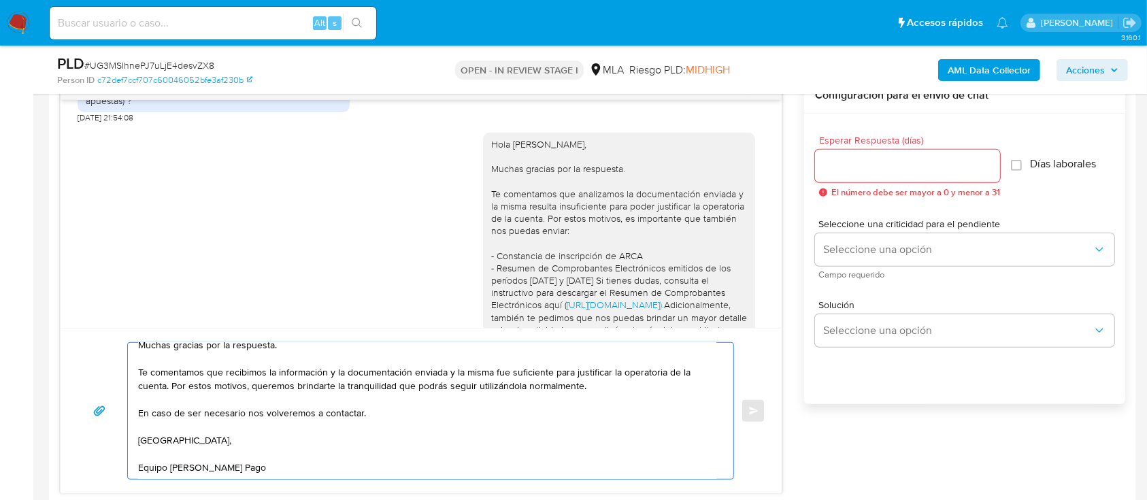
type textarea "Hola German Dario Micieli, Muchas gracias por la respuesta. Te comentamos que r…"
click at [863, 166] on input "Esperar Respuesta (días)" at bounding box center [907, 166] width 185 height 18
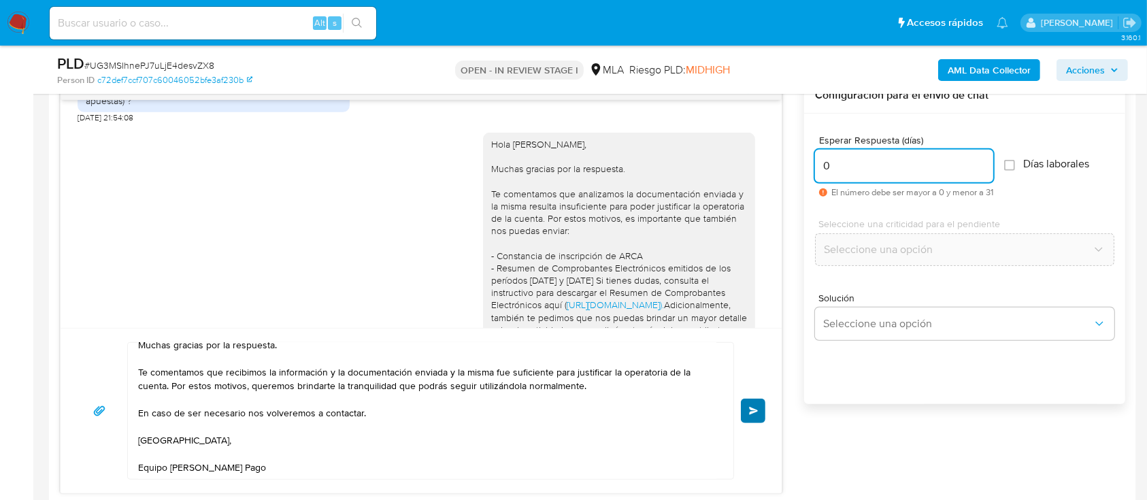
type input "0"
click at [751, 414] on button "Enviar" at bounding box center [753, 411] width 24 height 24
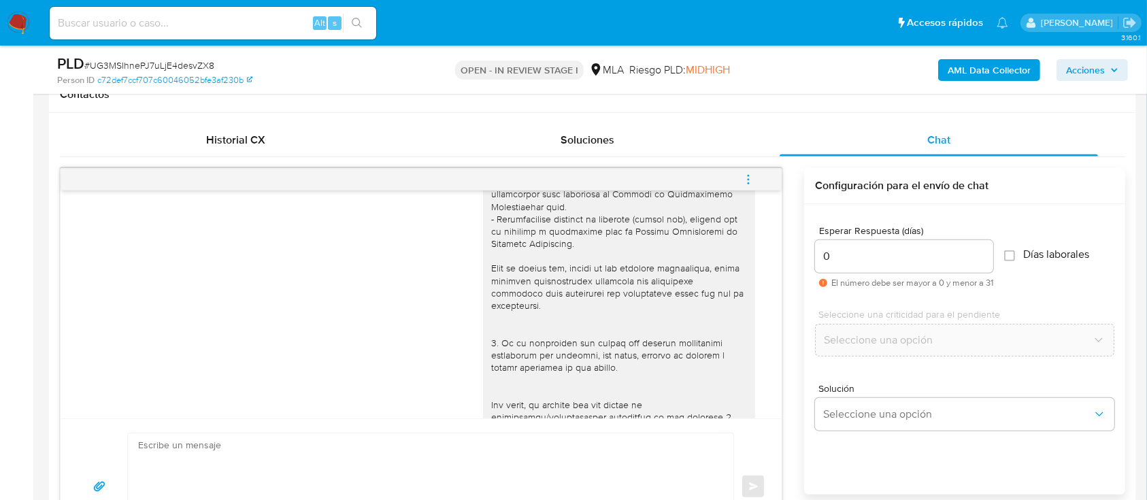
scroll to position [363, 0]
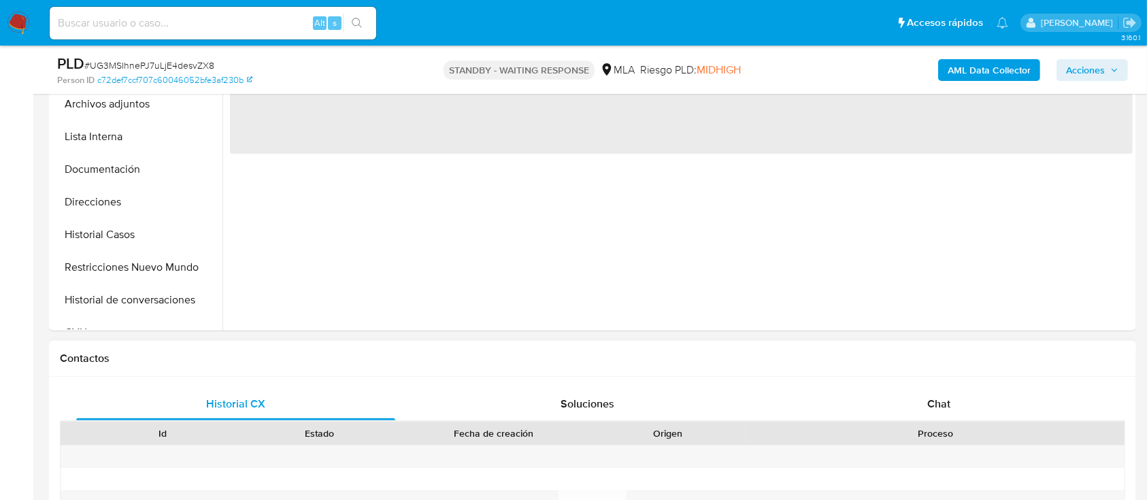
scroll to position [363, 0]
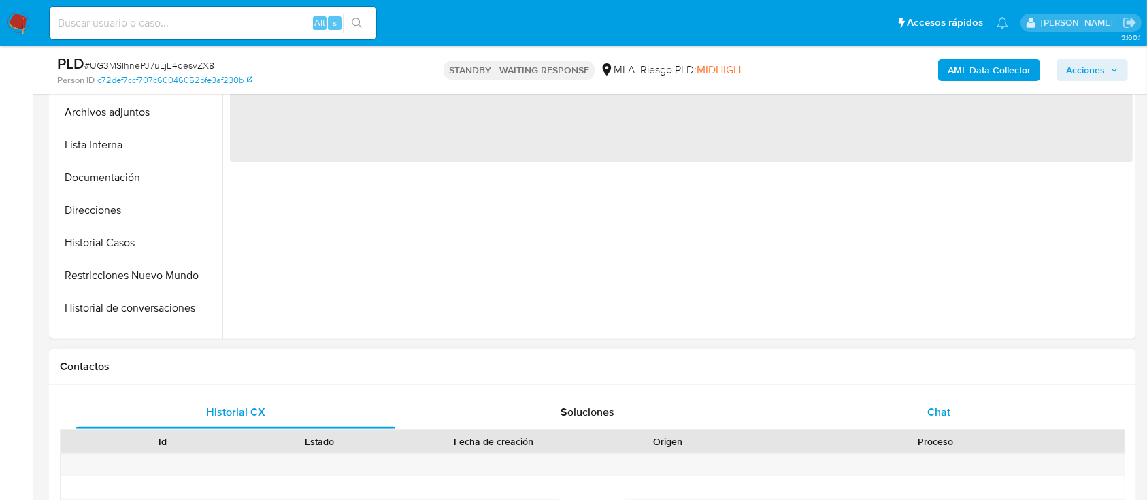
click at [879, 416] on div "Chat" at bounding box center [938, 412] width 319 height 33
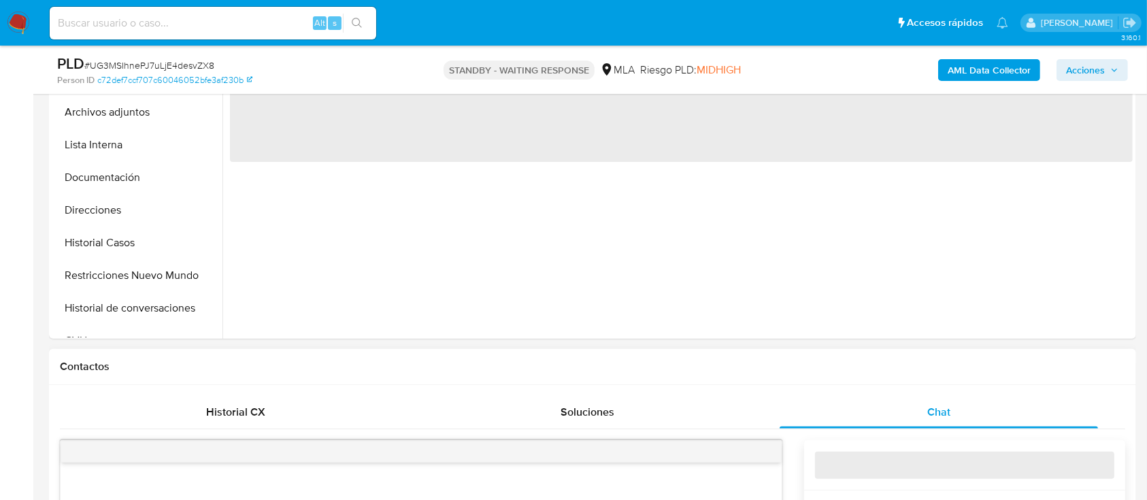
select select "10"
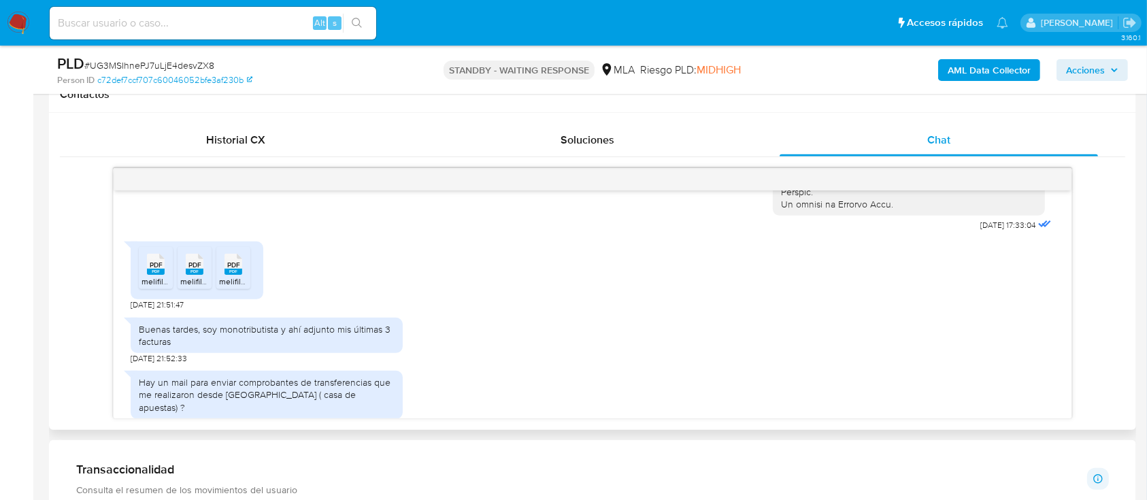
scroll to position [816, 0]
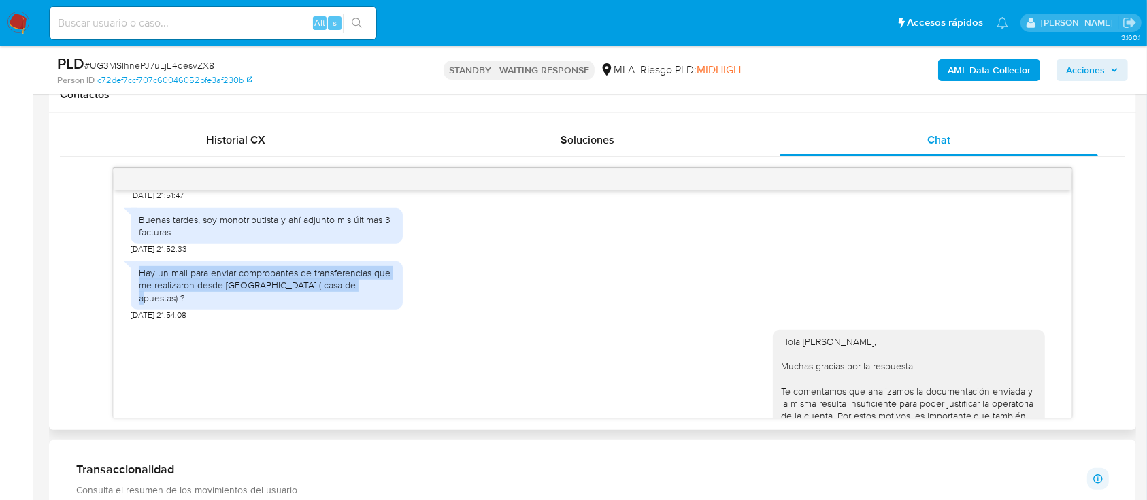
drag, startPoint x: 137, startPoint y: 302, endPoint x: 376, endPoint y: 312, distance: 239.6
click at [376, 309] on div "Hay un mail para enviar comprobantes de transferencias que me realizaron desde …" at bounding box center [267, 285] width 272 height 48
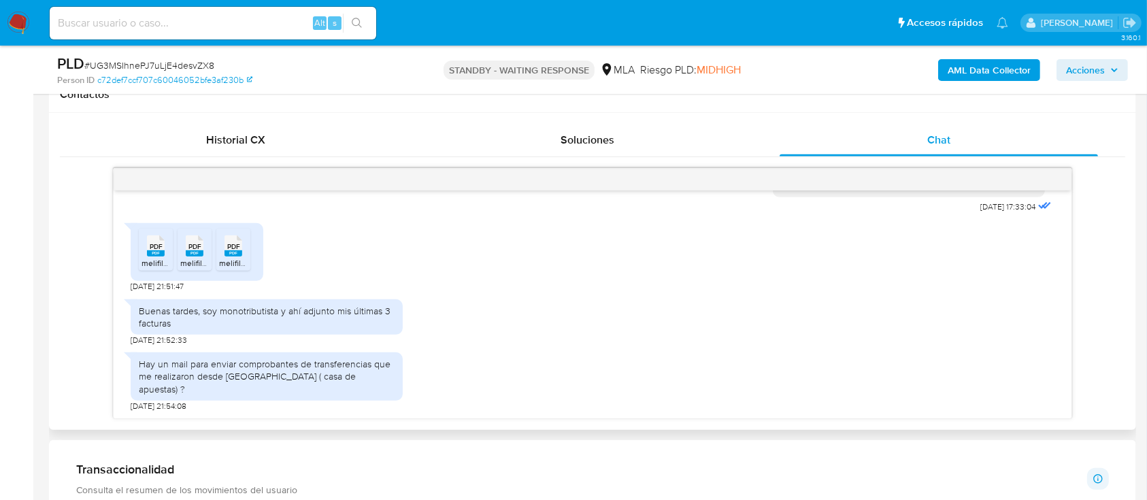
click at [150, 251] on span "PDF" at bounding box center [156, 246] width 13 height 9
click at [195, 256] on rect at bounding box center [195, 253] width 18 height 6
click at [250, 275] on ul "PDF PDF melifile8879041095759947792.pdf PDF PDF melifile1428720950111591855.pdf…" at bounding box center [197, 252] width 116 height 47
drag, startPoint x: 235, startPoint y: 278, endPoint x: 322, endPoint y: 496, distance: 234.8
click at [235, 256] on rect at bounding box center [233, 253] width 18 height 6
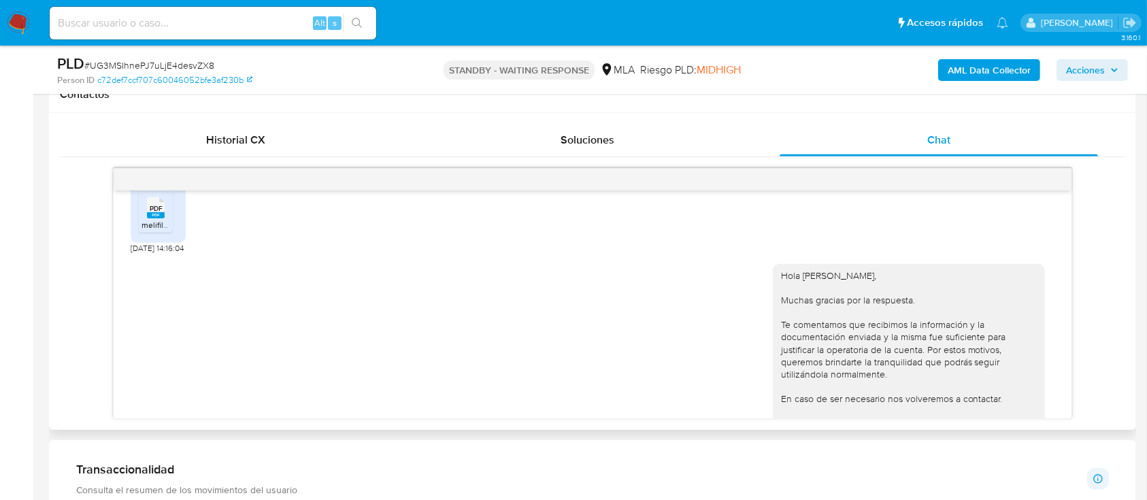
scroll to position [1511, 0]
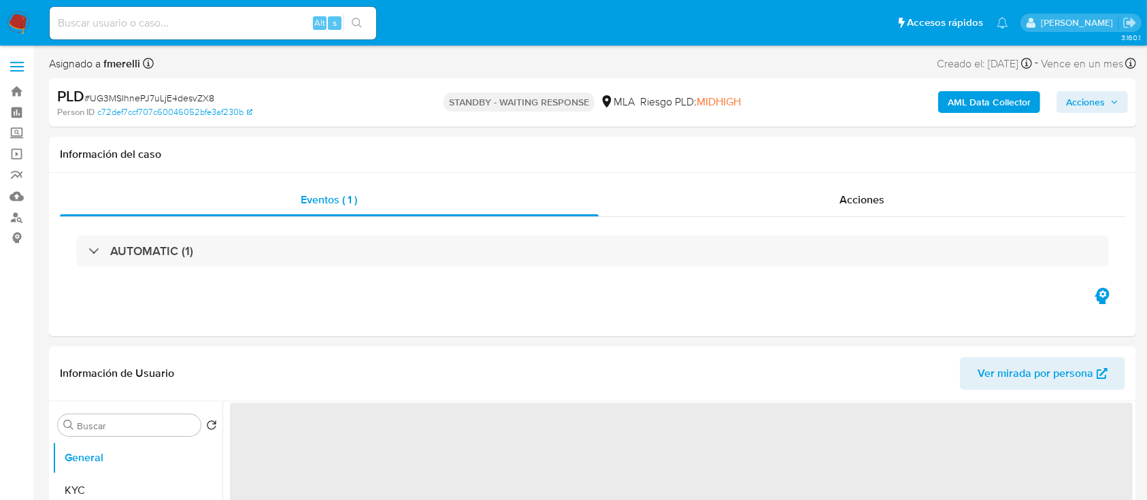
select select "10"
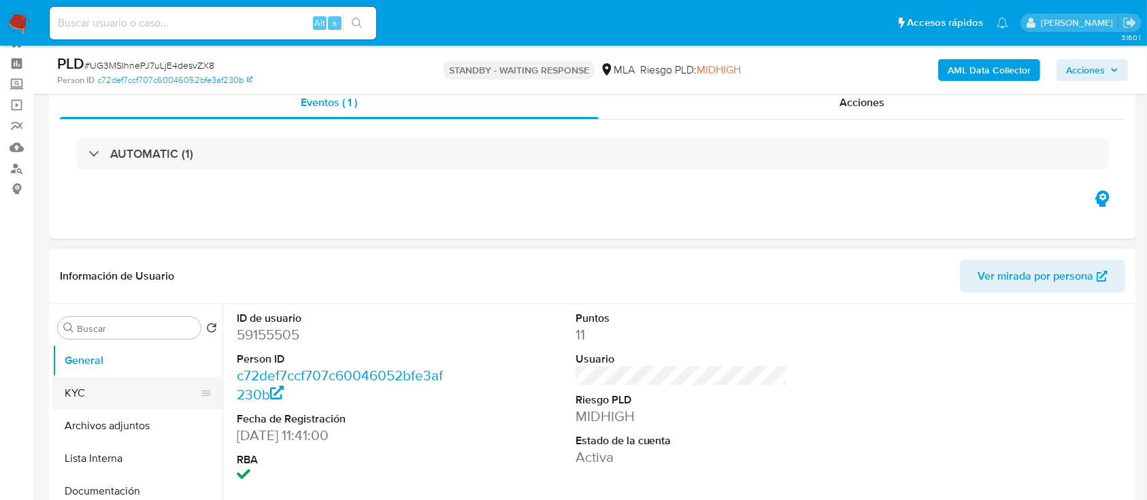
scroll to position [90, 0]
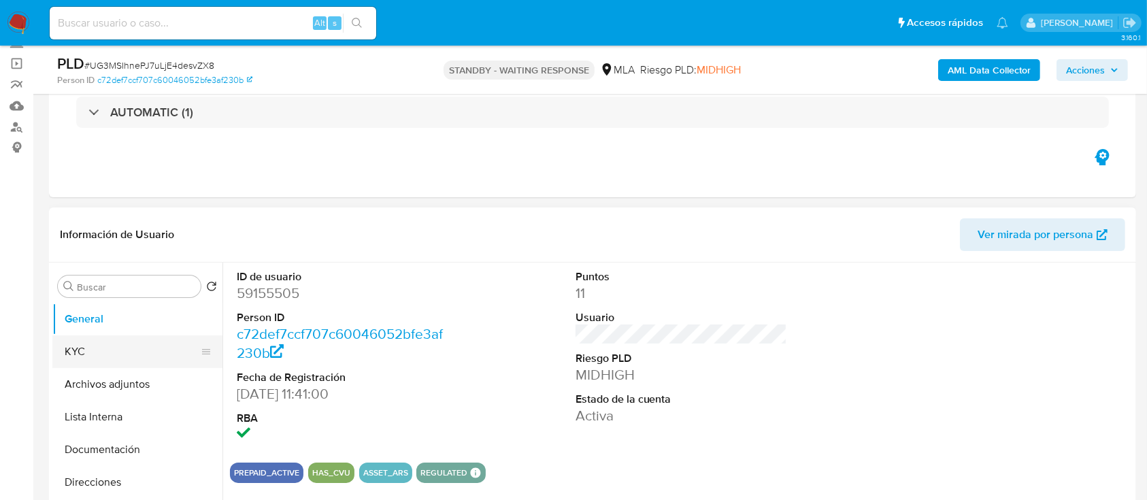
click at [125, 343] on button "KYC" at bounding box center [131, 351] width 159 height 33
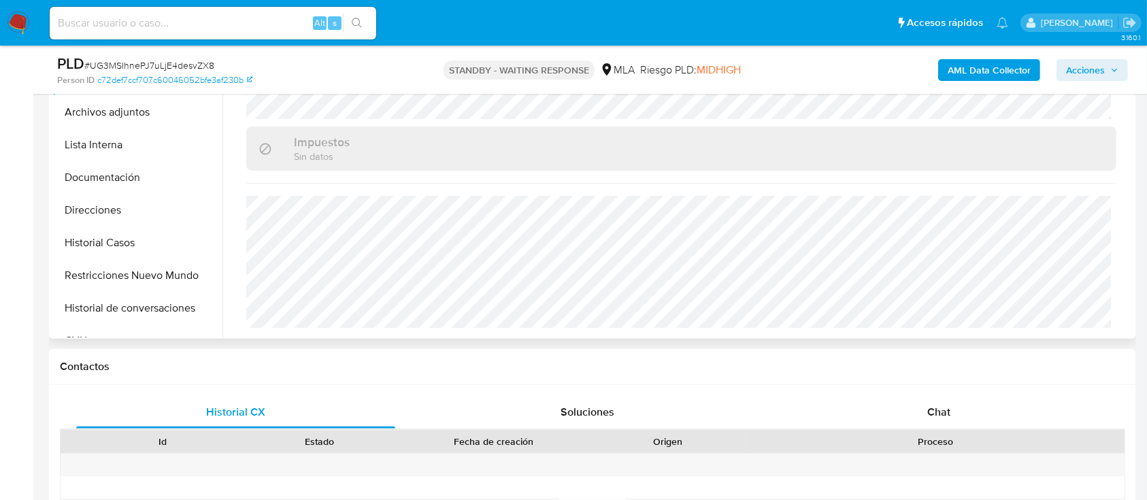
scroll to position [716, 0]
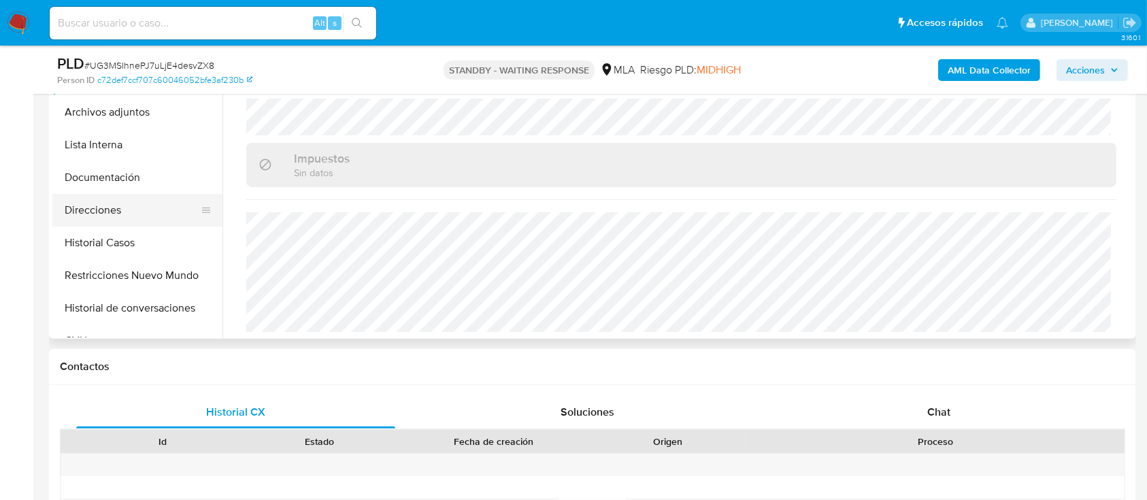
click at [113, 199] on button "Direcciones" at bounding box center [131, 210] width 159 height 33
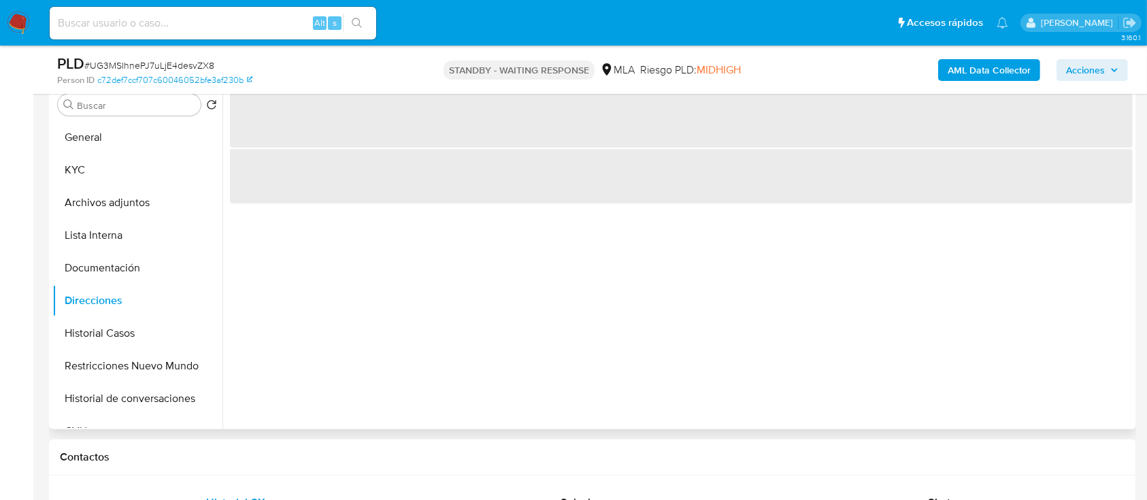
scroll to position [181, 0]
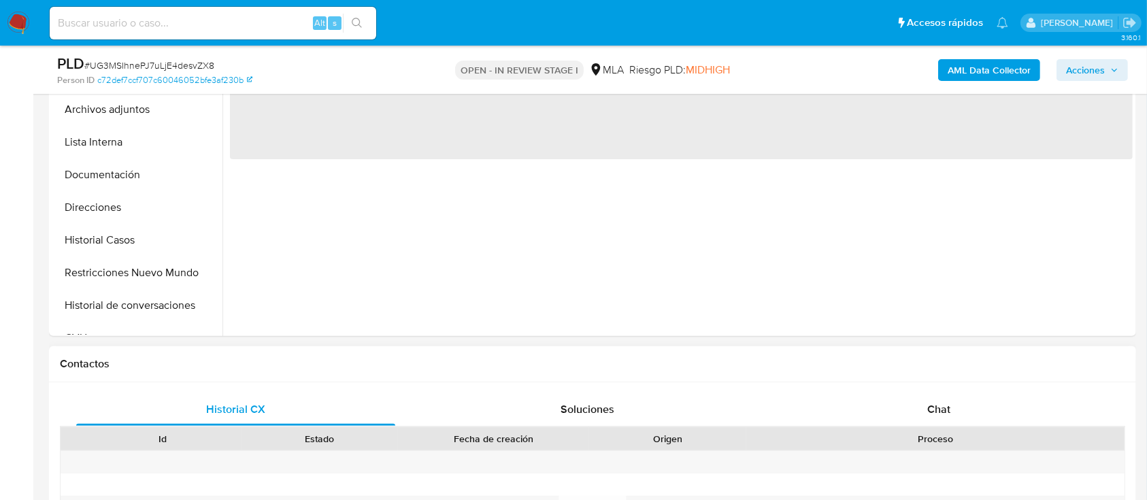
scroll to position [453, 0]
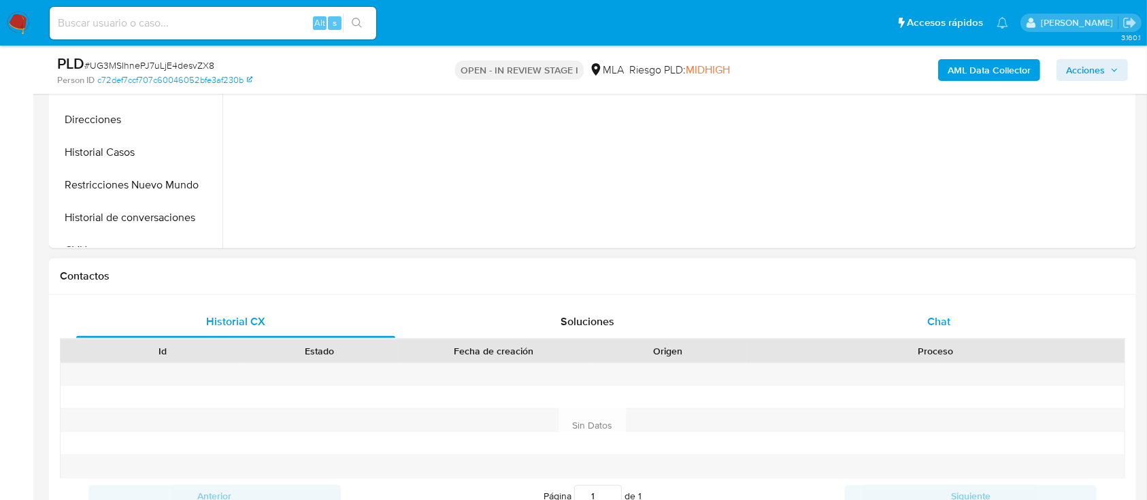
click at [941, 318] on span "Chat" at bounding box center [938, 322] width 23 height 16
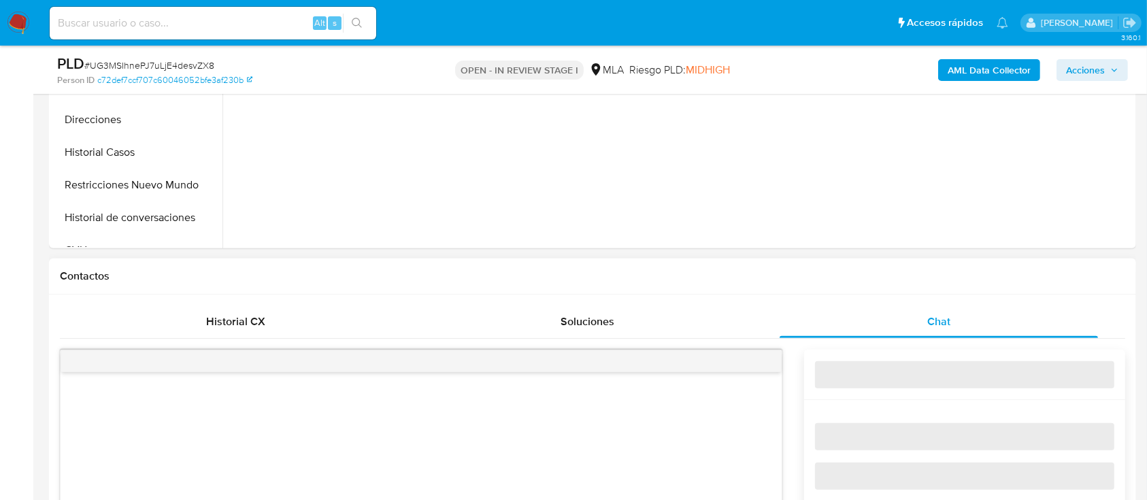
select select "10"
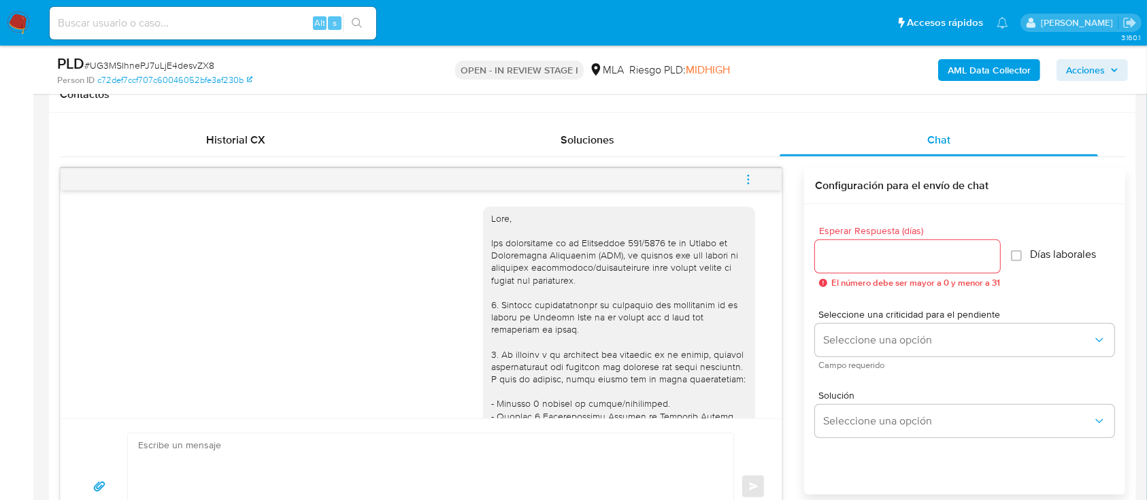
scroll to position [1511, 0]
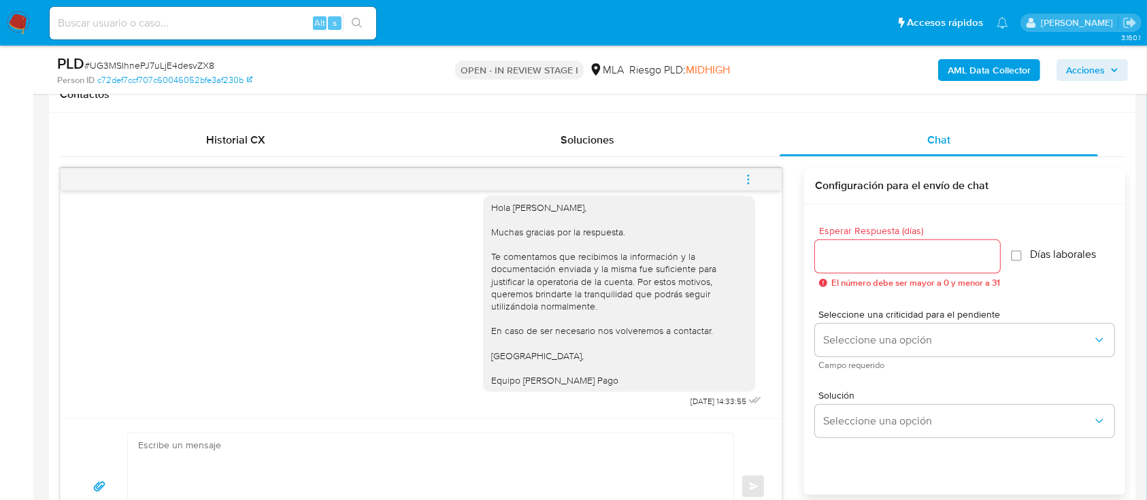
click at [749, 182] on icon "menu-action" at bounding box center [748, 179] width 12 height 12
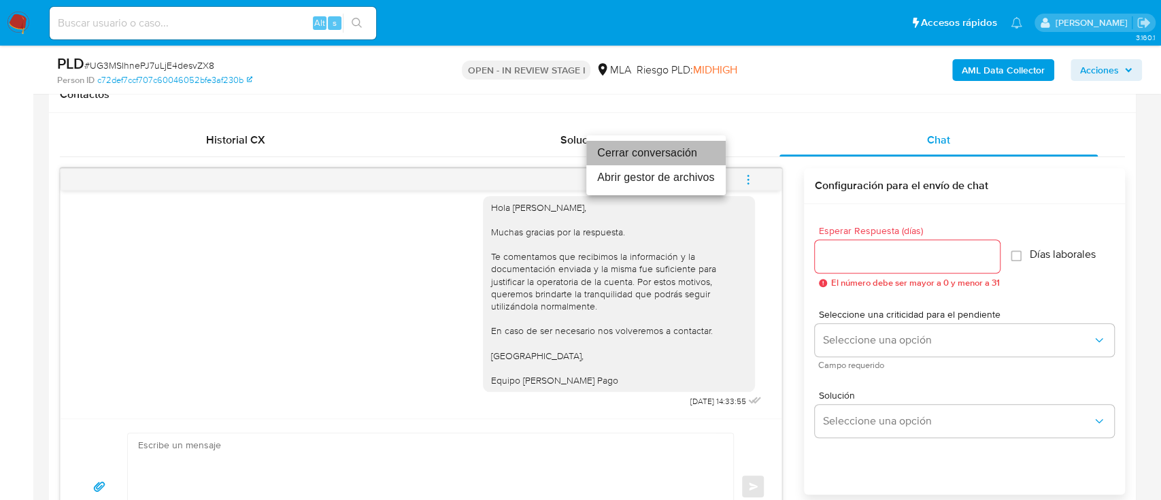
click at [661, 153] on li "Cerrar conversación" at bounding box center [655, 153] width 139 height 24
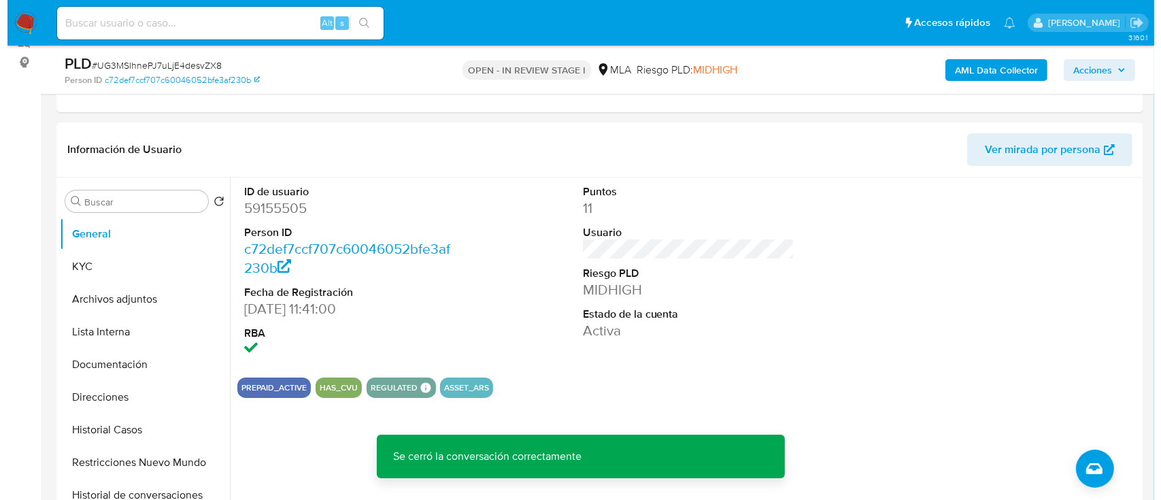
scroll to position [272, 0]
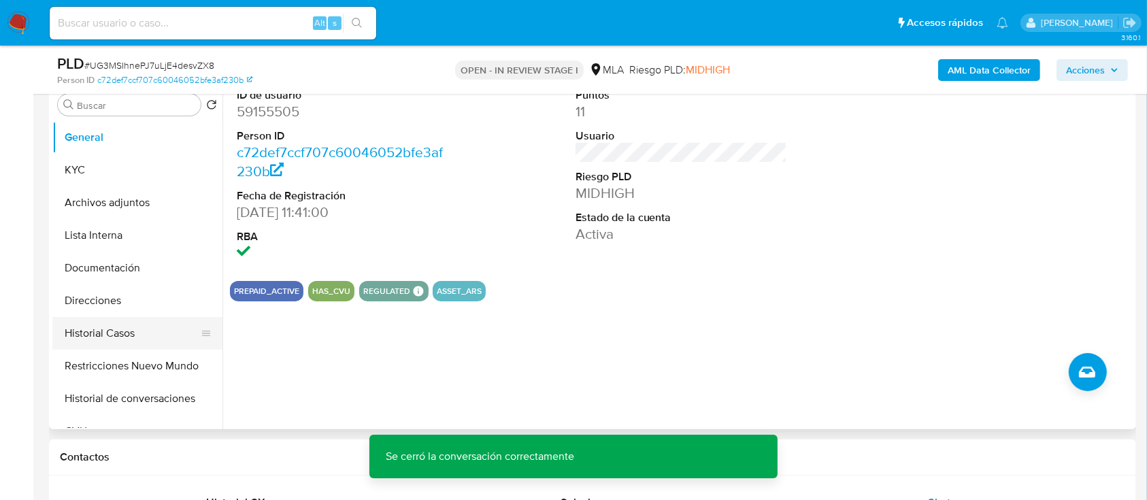
click at [116, 322] on button "Historial Casos" at bounding box center [131, 333] width 159 height 33
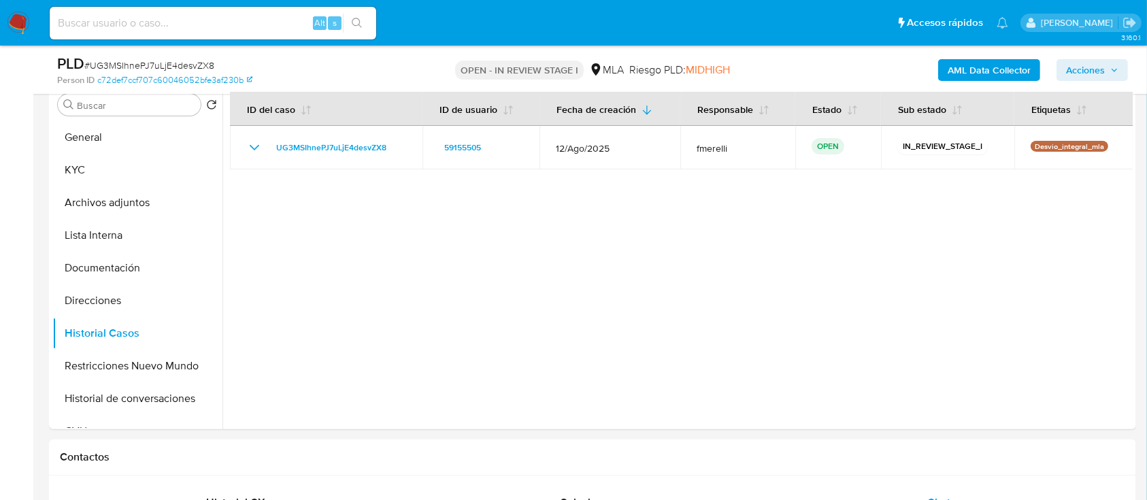
click at [981, 65] on b "AML Data Collector" at bounding box center [988, 70] width 83 height 22
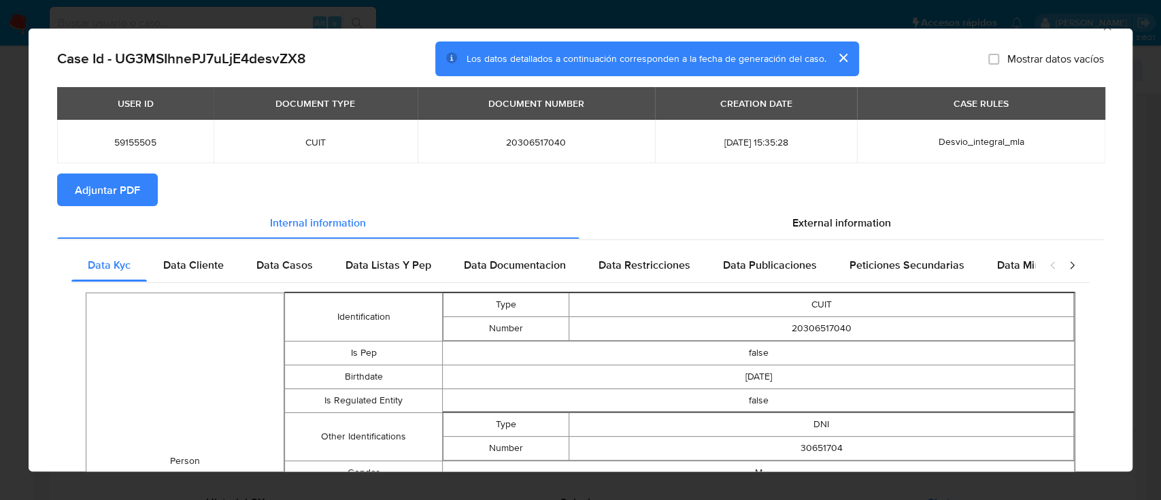
scroll to position [0, 0]
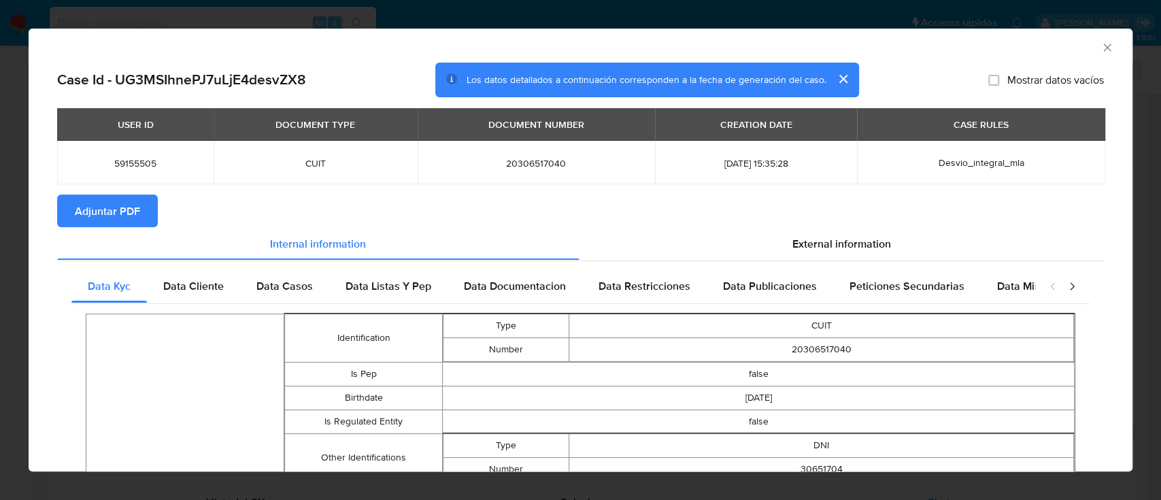
click at [187, 282] on span "Data Cliente" at bounding box center [193, 286] width 61 height 16
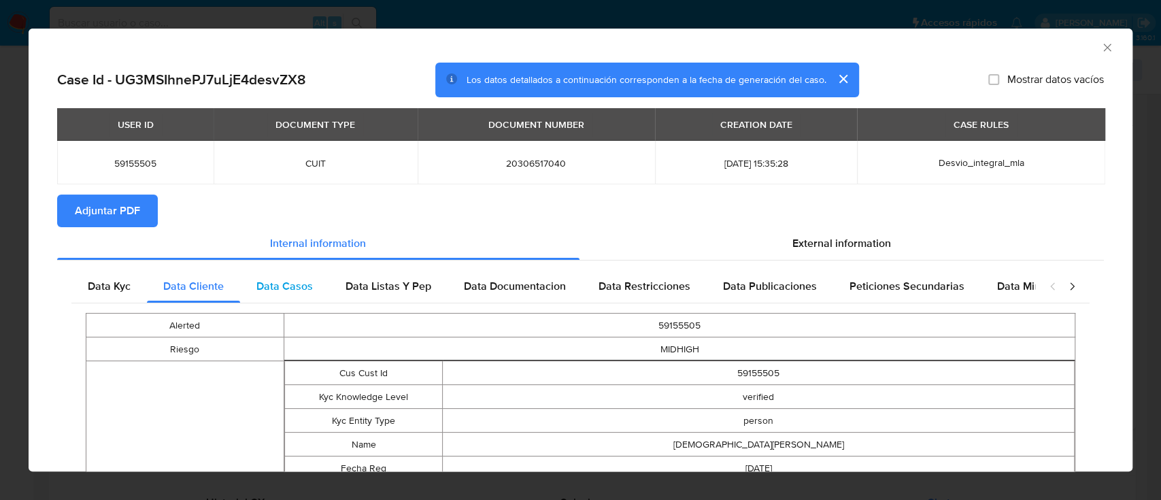
click at [268, 288] on span "Data Casos" at bounding box center [284, 286] width 56 height 16
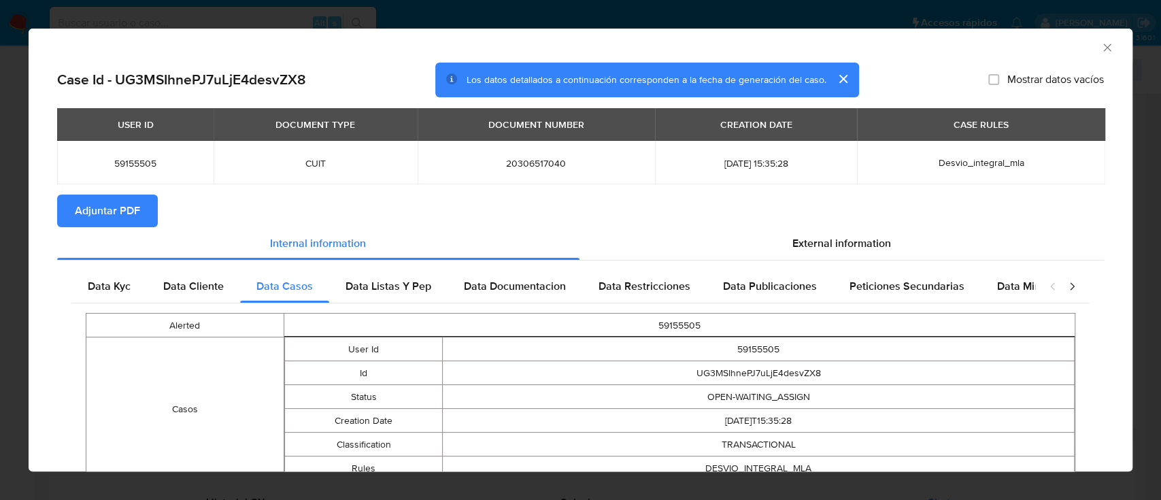
scroll to position [78, 0]
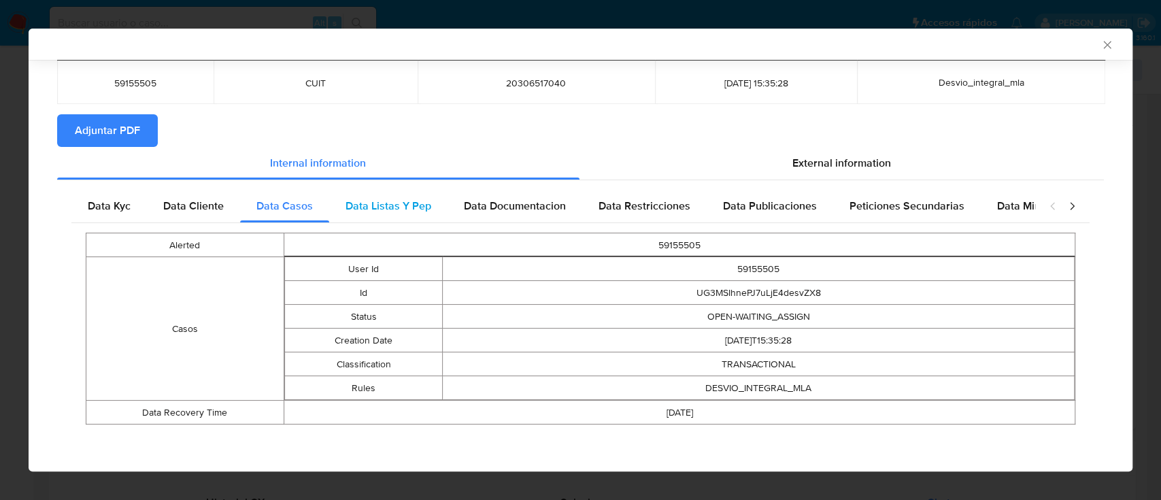
click at [396, 200] on span "Data Listas Y Pep" at bounding box center [389, 206] width 86 height 16
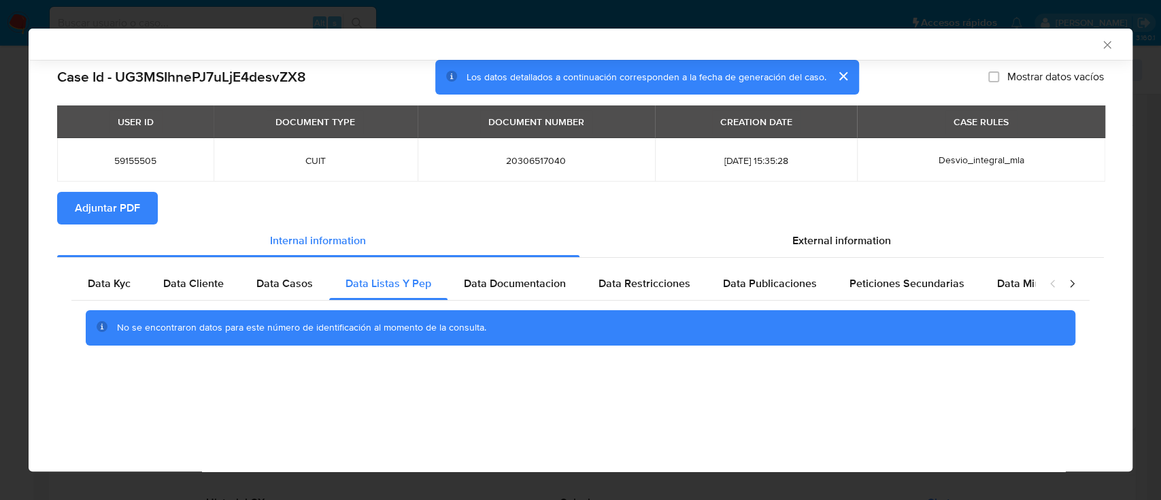
click at [543, 266] on div "Data Kyc Data Cliente Data Casos Data Listas Y Pep Data Documentacion Data Rest…" at bounding box center [580, 311] width 1047 height 107
click at [522, 284] on span "Data Documentacion" at bounding box center [515, 283] width 102 height 16
click at [666, 292] on div "Data Restricciones" at bounding box center [644, 283] width 124 height 33
click at [739, 297] on div "Data Publicaciones" at bounding box center [770, 283] width 127 height 33
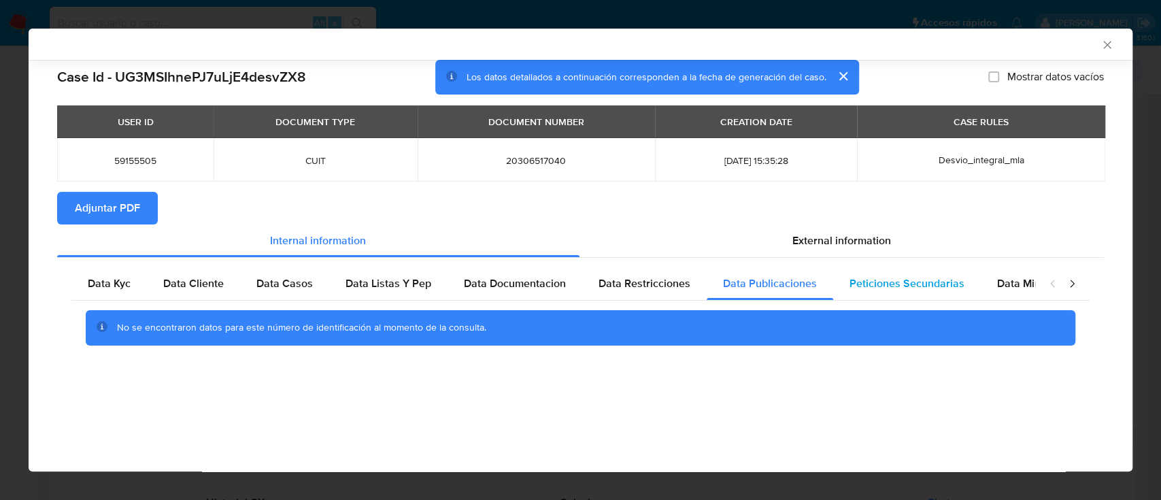
click at [889, 294] on div "Peticiones Secundarias" at bounding box center [907, 283] width 148 height 33
click at [1008, 288] on span "Data Minoridad" at bounding box center [1034, 283] width 75 height 16
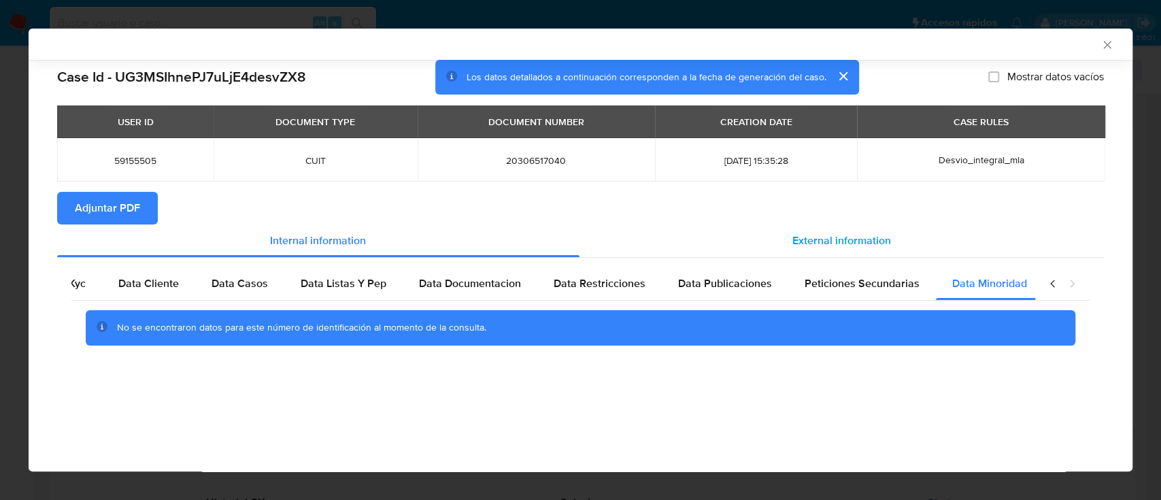
scroll to position [0, 46]
click at [843, 236] on span "External information" at bounding box center [841, 241] width 99 height 16
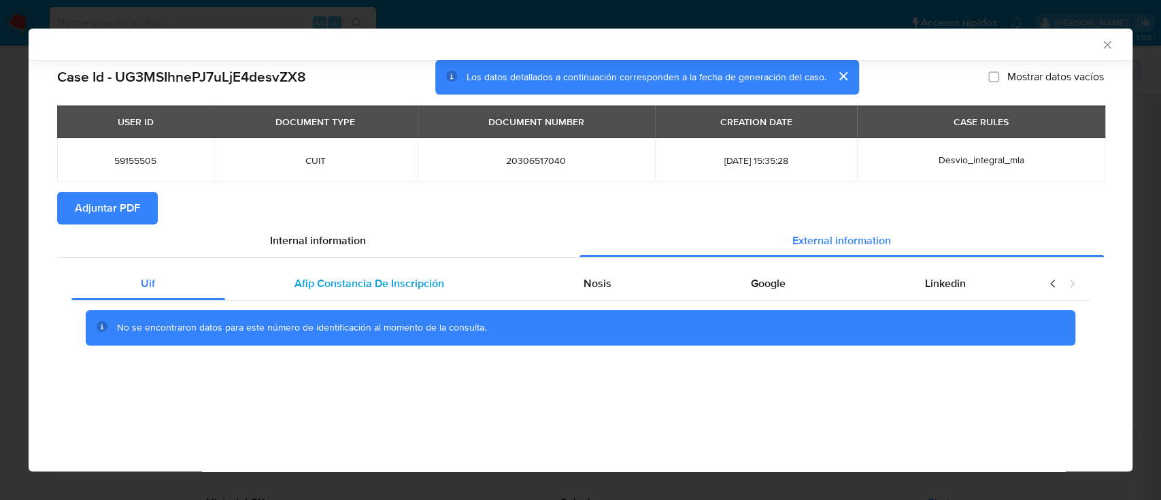
click at [388, 290] on span "Afip Constancia De Inscripción" at bounding box center [370, 283] width 150 height 16
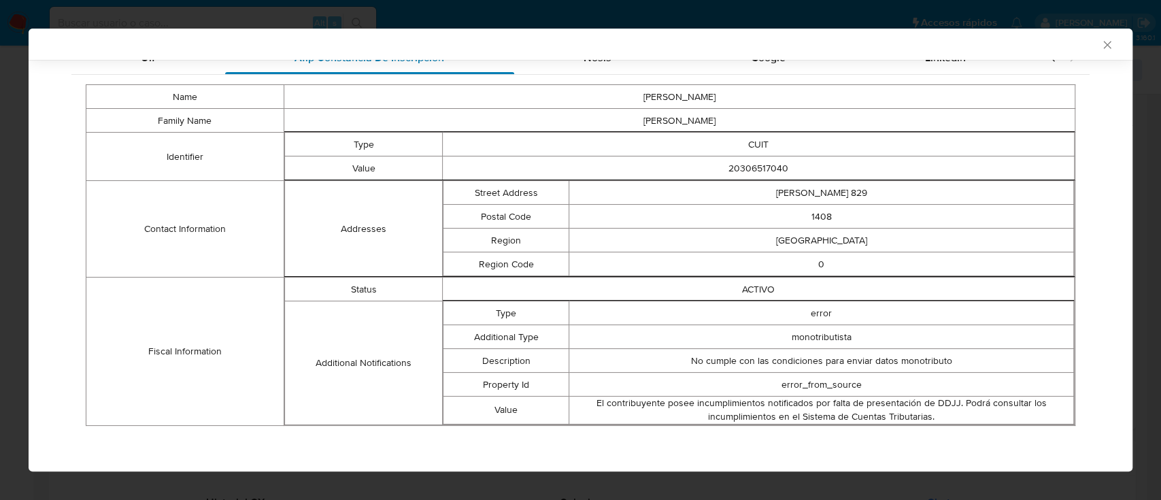
click at [388, 290] on td "Status" at bounding box center [363, 290] width 158 height 24
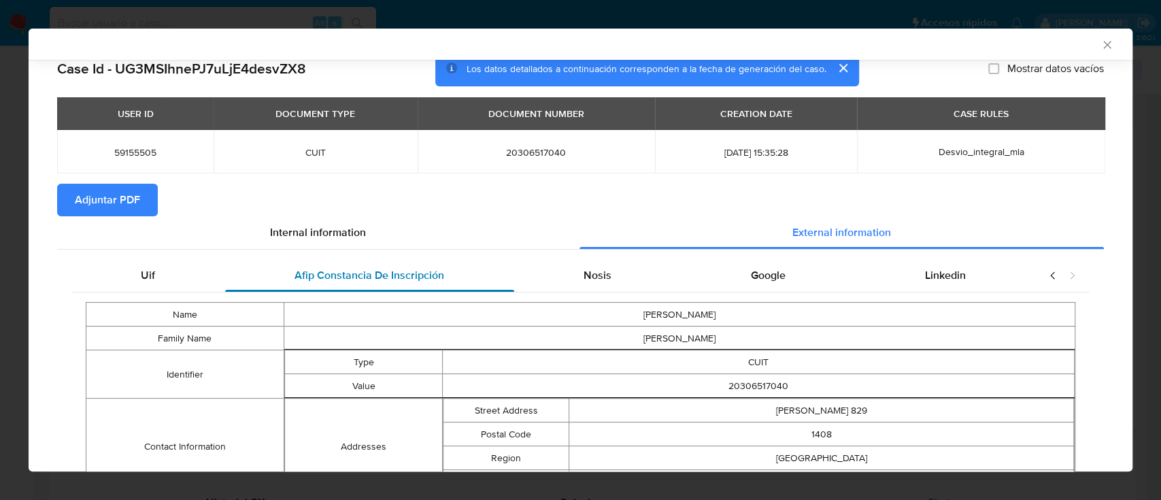
scroll to position [6, 0]
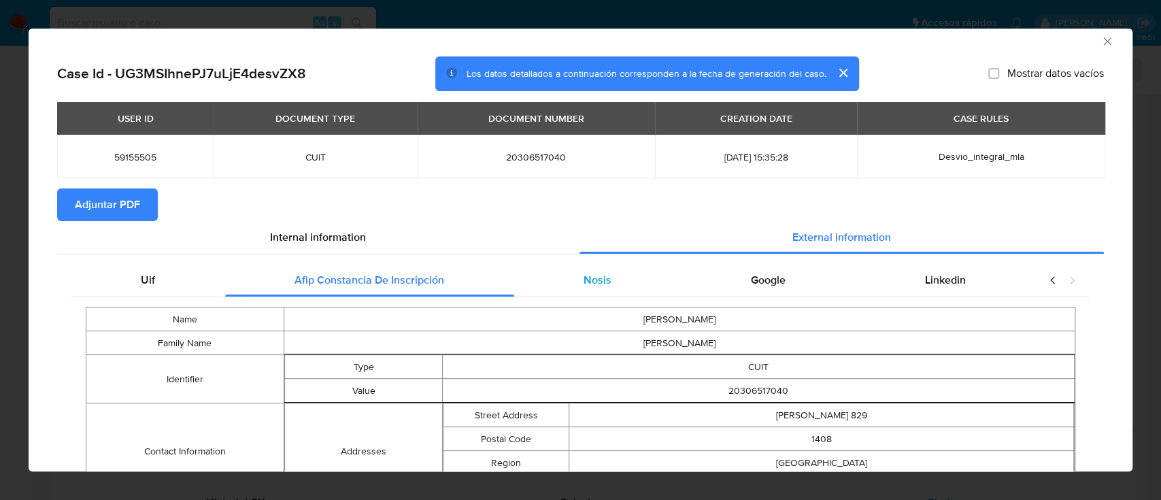
click at [594, 275] on span "Nosis" at bounding box center [598, 280] width 28 height 16
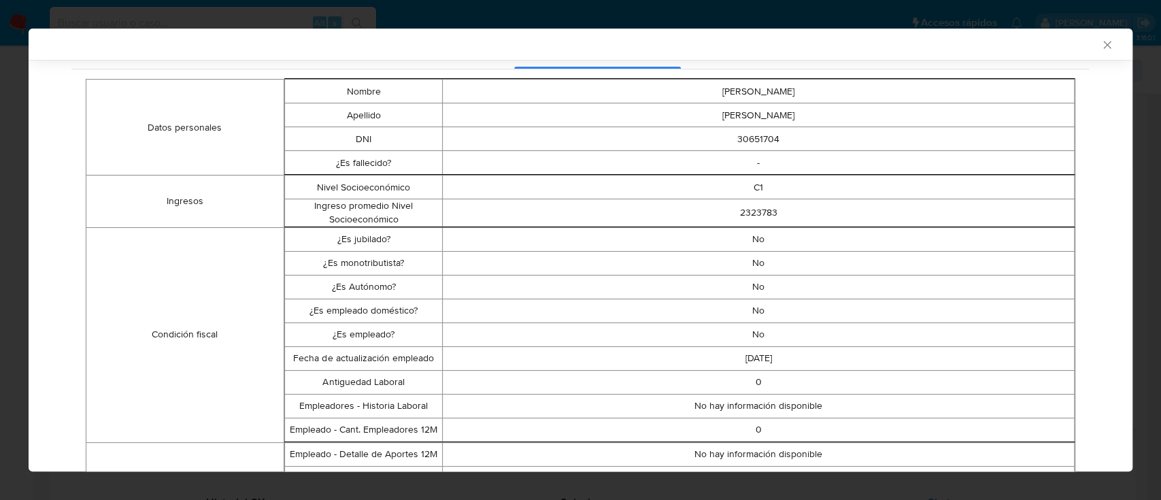
scroll to position [0, 0]
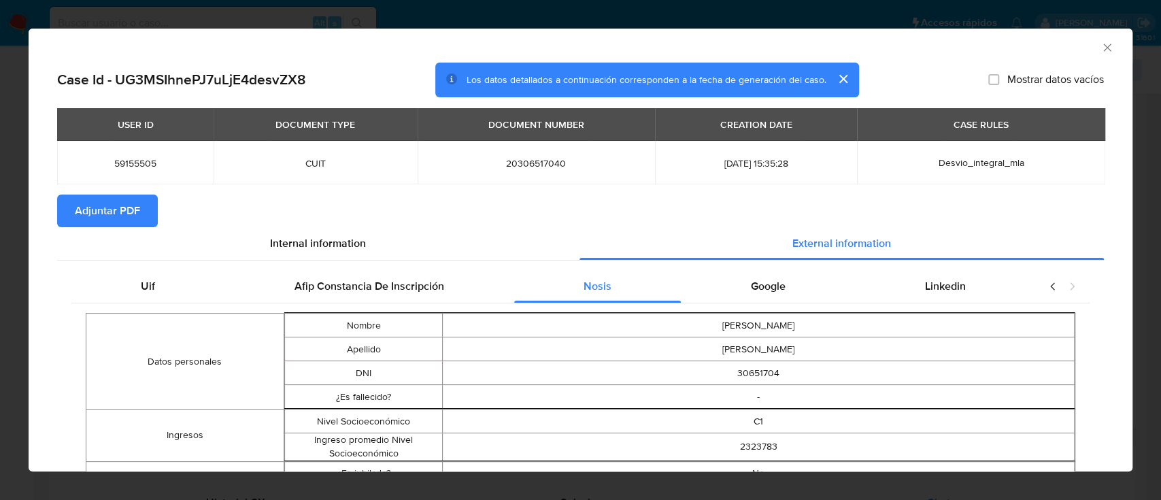
click at [784, 287] on div "Google" at bounding box center [768, 286] width 174 height 33
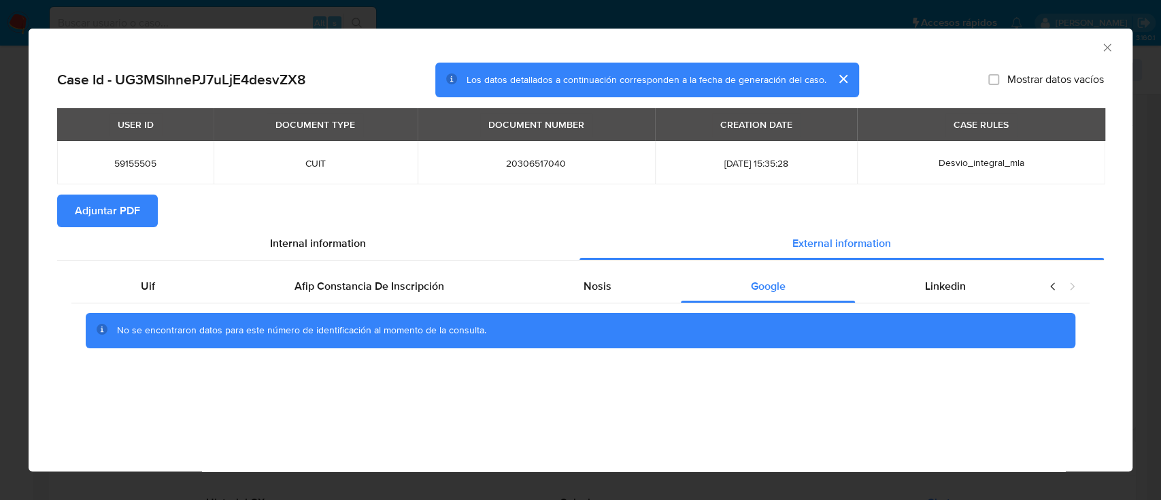
click at [937, 305] on div "No se encontraron datos para este número de identificación al momento de la con…" at bounding box center [580, 330] width 1018 height 54
click at [962, 292] on span "Linkedin" at bounding box center [945, 286] width 41 height 16
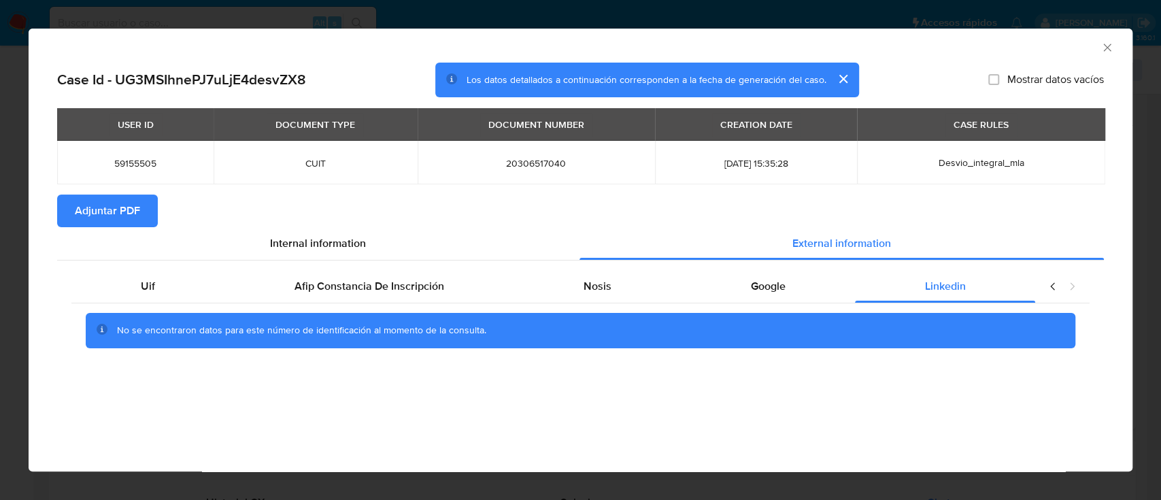
click at [137, 218] on span "Adjuntar PDF" at bounding box center [107, 211] width 65 height 30
click at [1107, 47] on icon "Cerrar ventana" at bounding box center [1108, 48] width 14 height 14
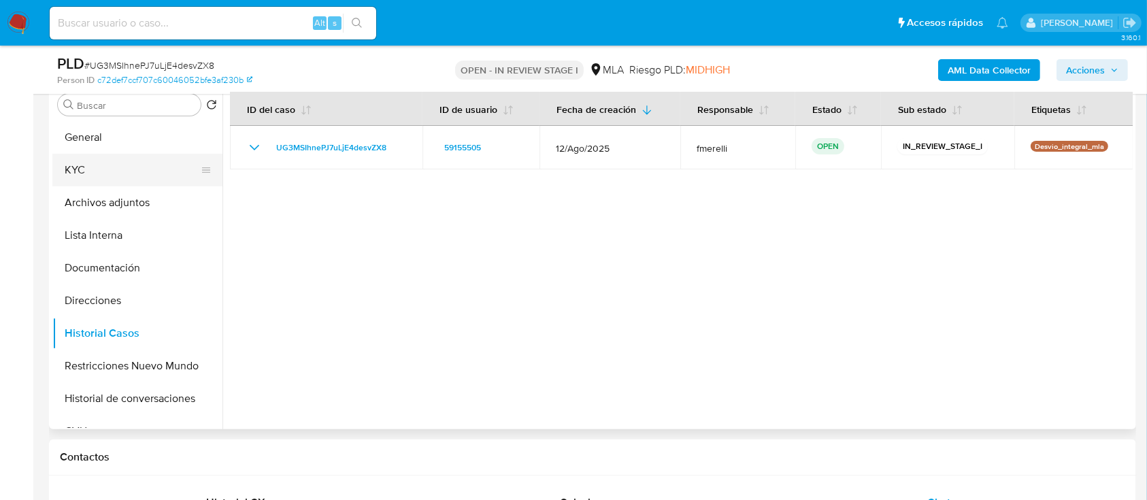
click at [89, 159] on button "KYC" at bounding box center [131, 170] width 159 height 33
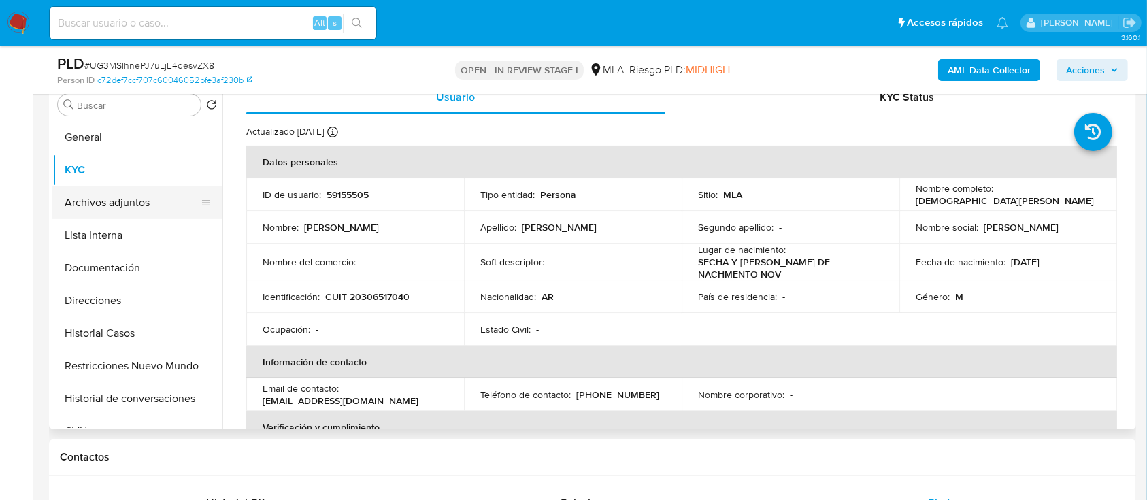
click at [129, 199] on button "Archivos adjuntos" at bounding box center [131, 202] width 159 height 33
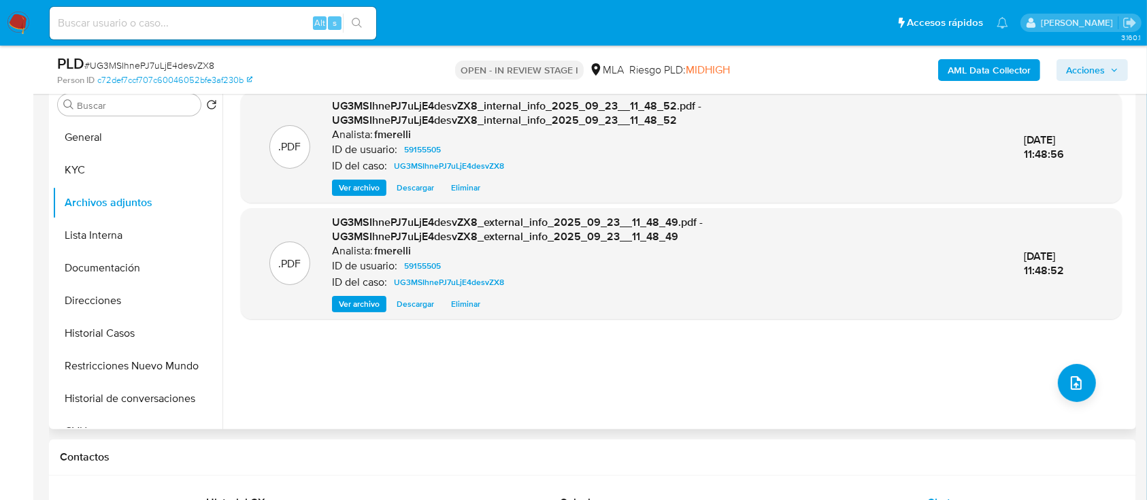
click at [368, 181] on span "Ver archivo" at bounding box center [359, 188] width 41 height 14
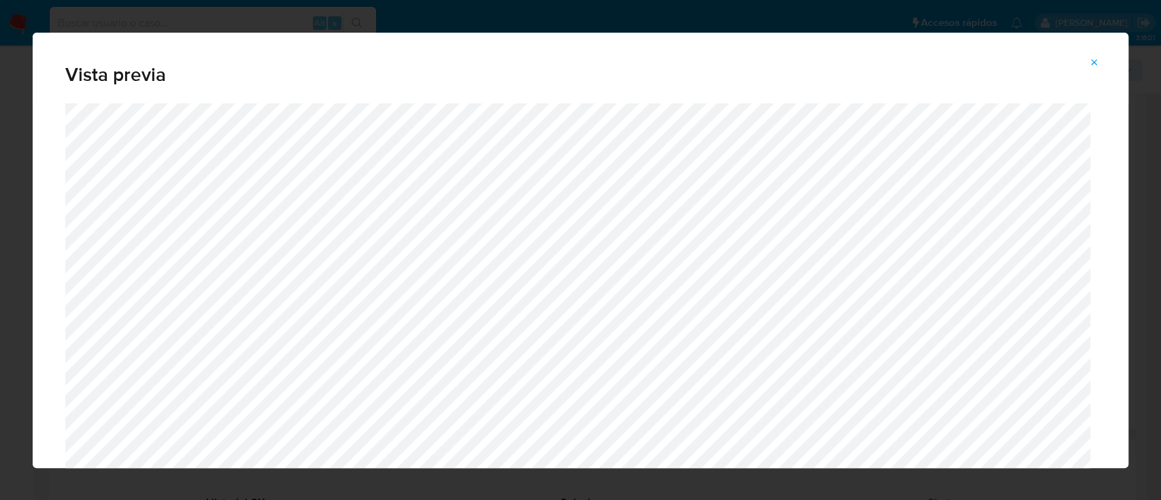
click at [1093, 54] on span "Attachment preview" at bounding box center [1094, 62] width 11 height 19
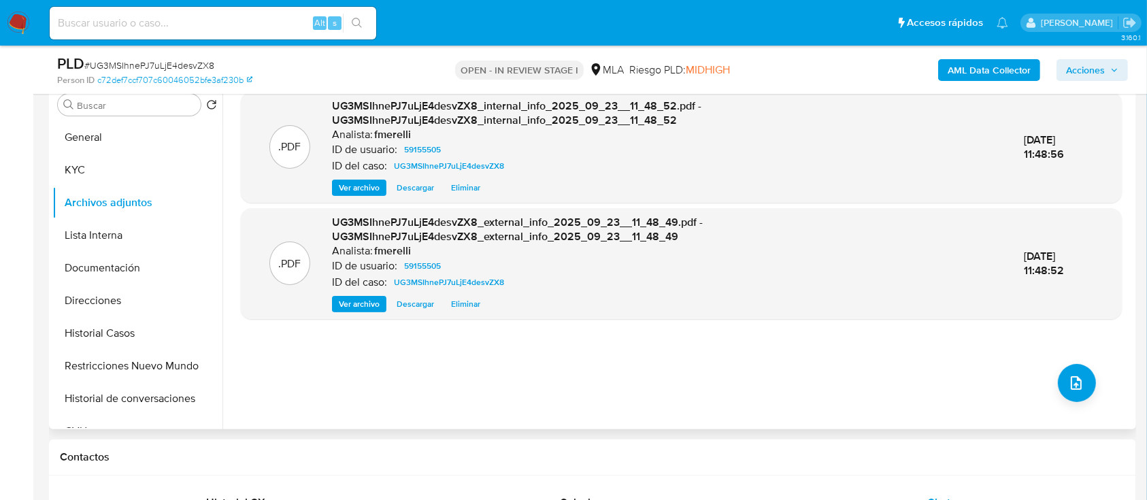
click at [359, 297] on span "Ver archivo" at bounding box center [359, 304] width 41 height 14
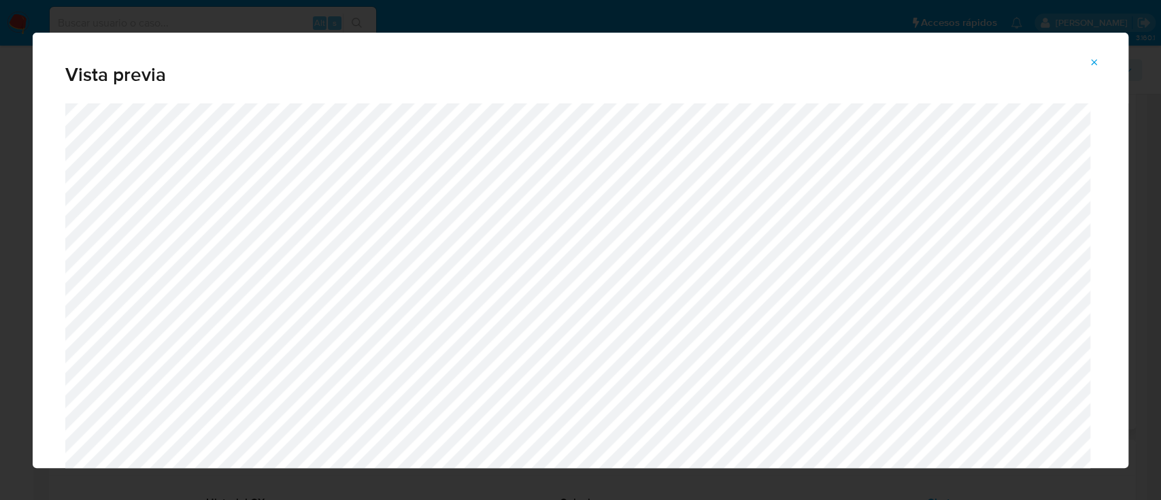
click at [1099, 61] on icon "Attachment preview" at bounding box center [1094, 62] width 11 height 11
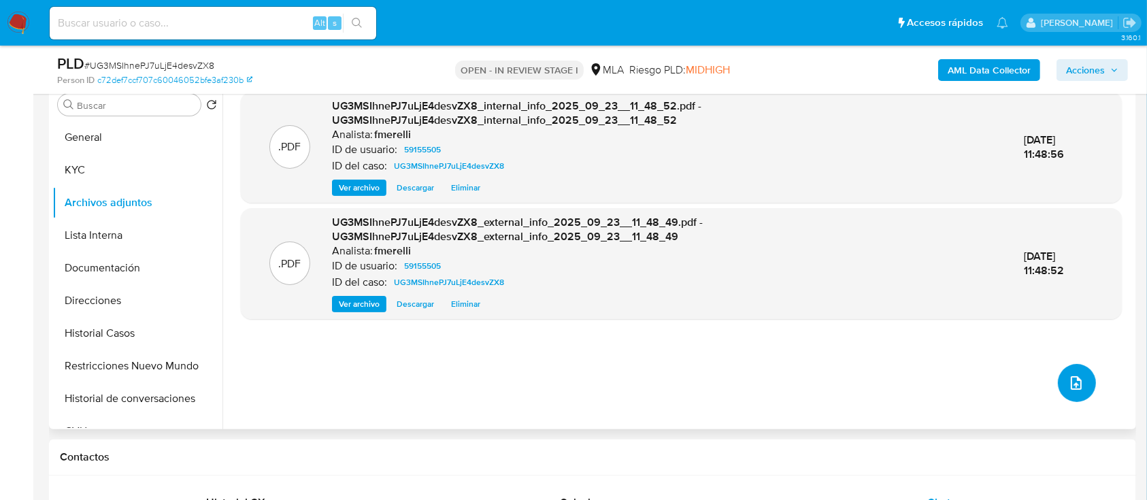
click at [1078, 370] on button "upload-file" at bounding box center [1077, 383] width 38 height 38
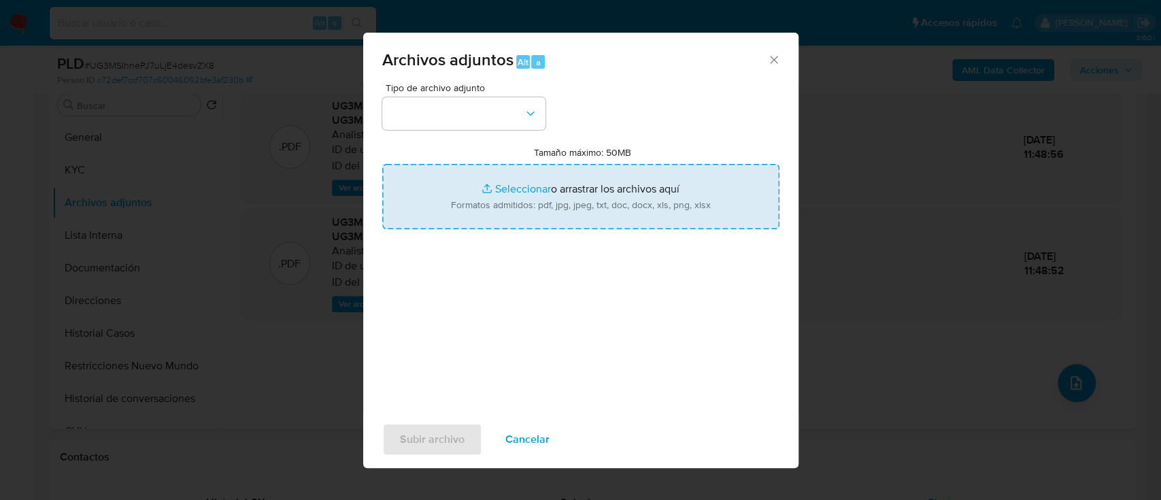
type input "C:\fakepath\NOSIS_Manager_InformeIndividual_20306517040_654927_20250918085042.p…"
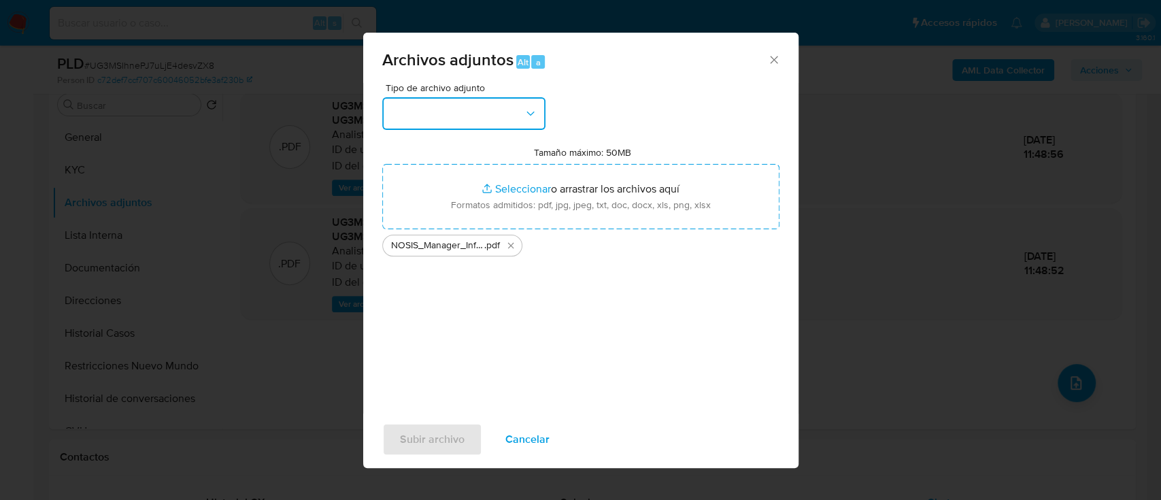
click at [437, 118] on button "button" at bounding box center [463, 113] width 163 height 33
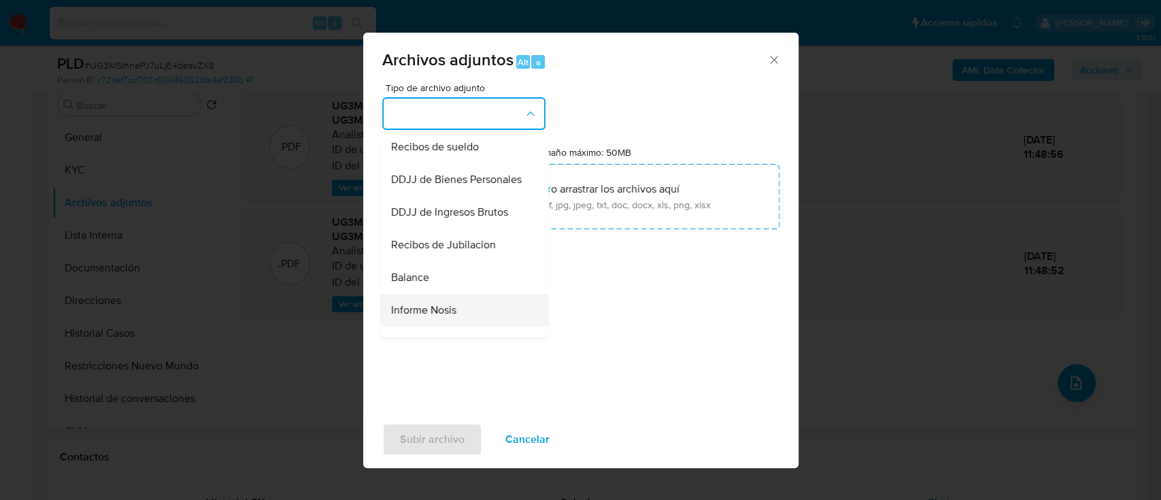
scroll to position [453, 0]
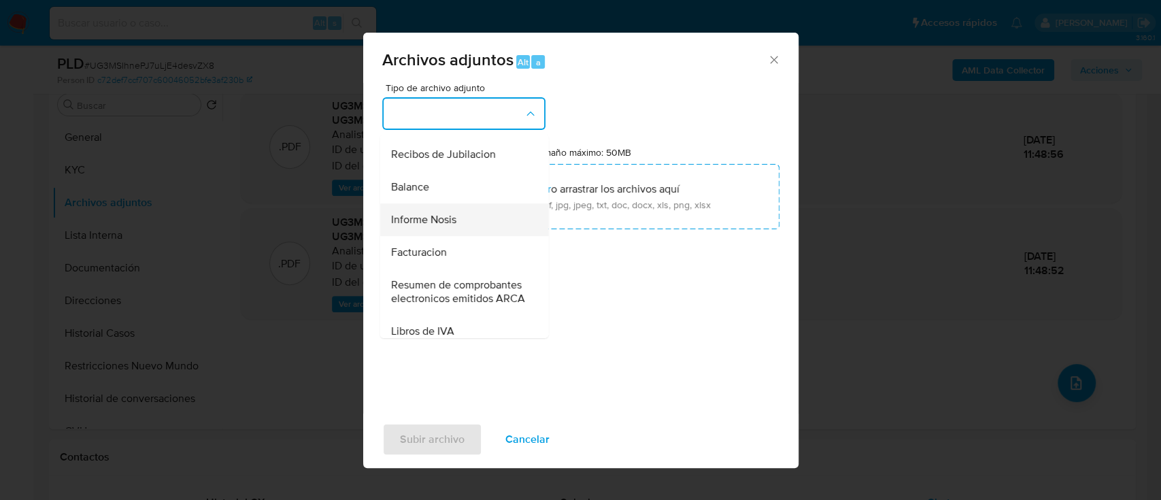
click at [462, 236] on div "Informe Nosis" at bounding box center [459, 219] width 139 height 33
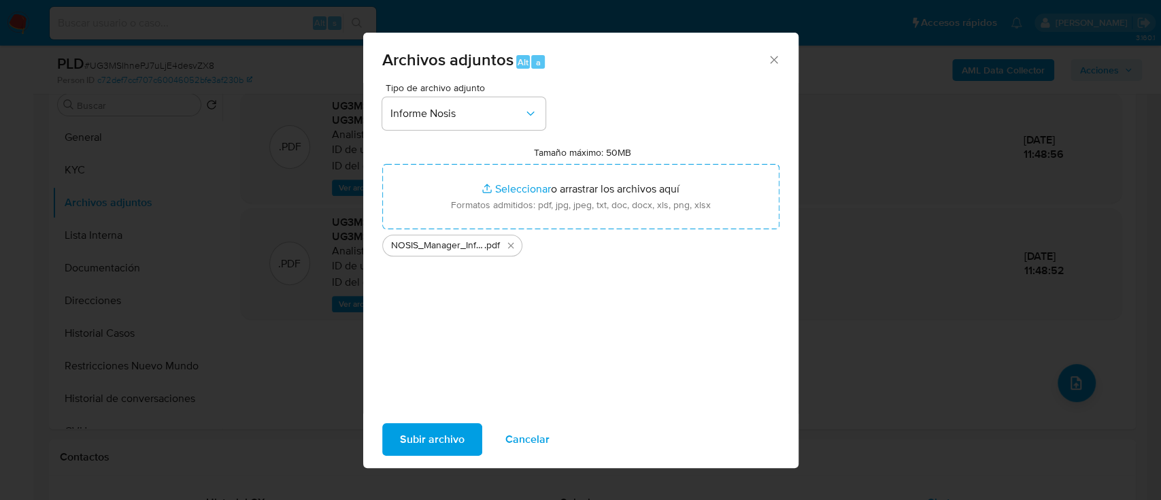
click at [448, 449] on span "Subir archivo" at bounding box center [432, 439] width 65 height 30
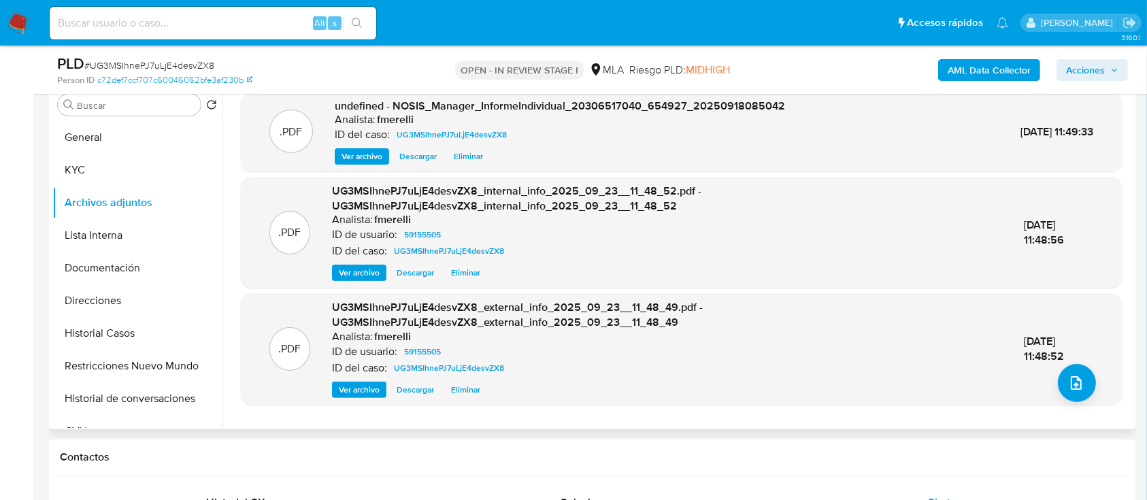
click at [348, 163] on span "Ver archivo" at bounding box center [361, 157] width 41 height 14
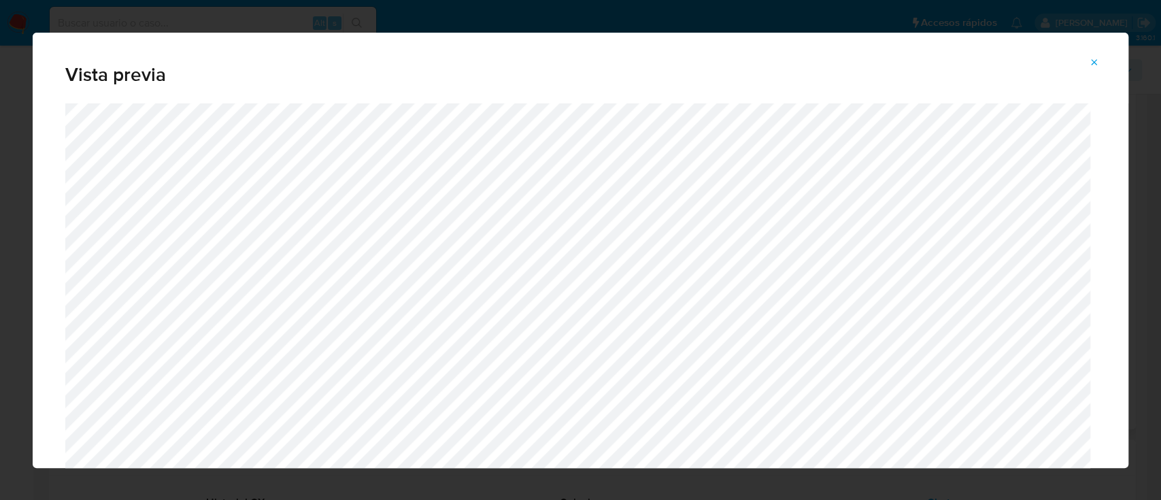
click at [1090, 67] on icon "Attachment preview" at bounding box center [1094, 62] width 11 height 11
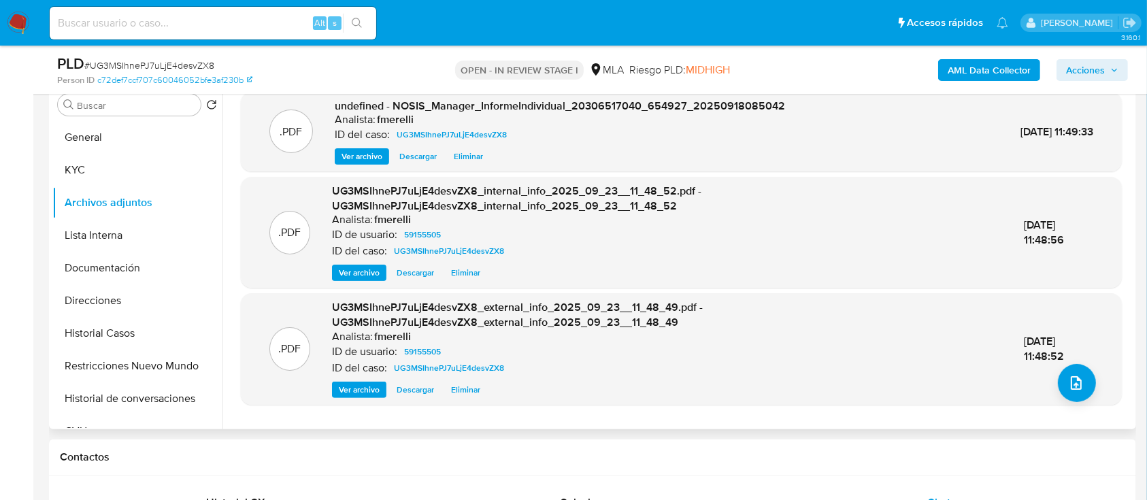
click at [357, 383] on span "Ver archivo" at bounding box center [359, 390] width 41 height 14
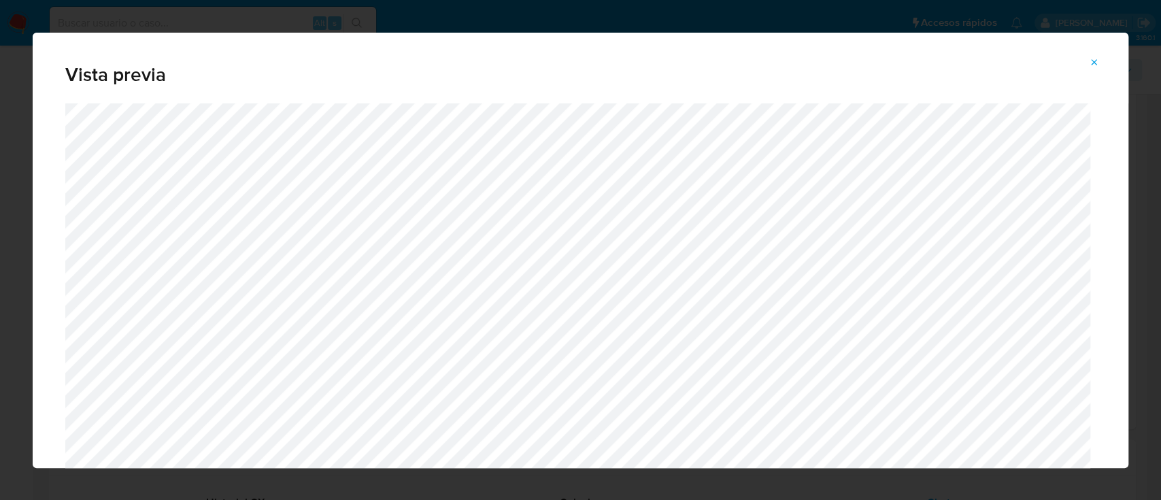
click at [1096, 53] on span "Attachment preview" at bounding box center [1094, 62] width 11 height 19
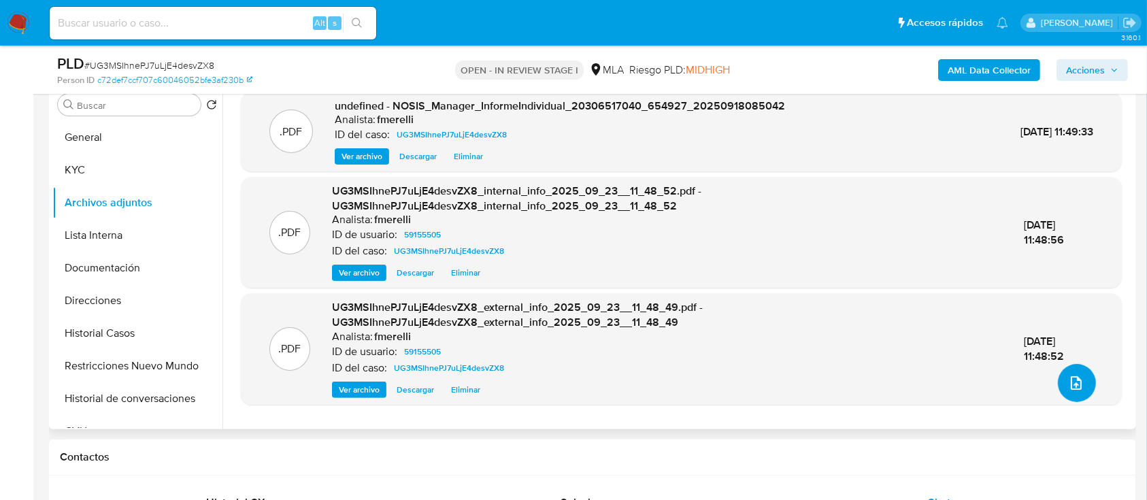
click at [1068, 387] on icon "upload-file" at bounding box center [1076, 383] width 16 height 16
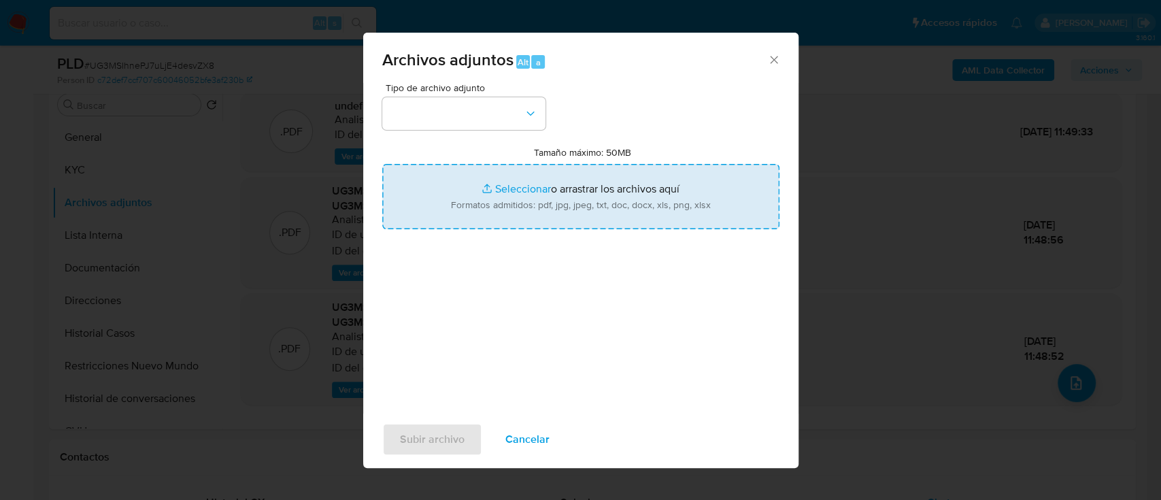
type input "C:\fakepath\Constancia de inscripción de ARCA.pdf"
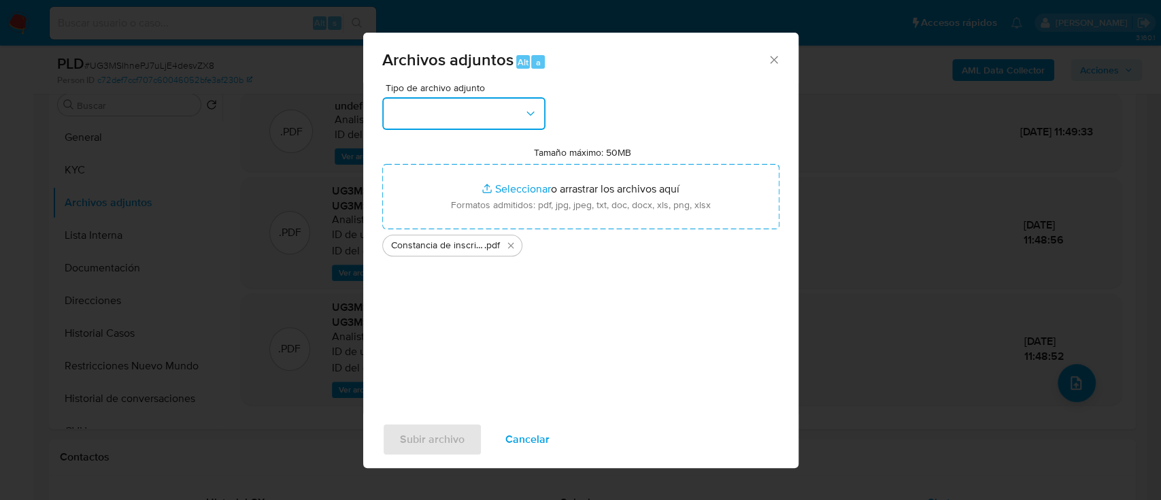
click at [449, 108] on button "button" at bounding box center [463, 113] width 163 height 33
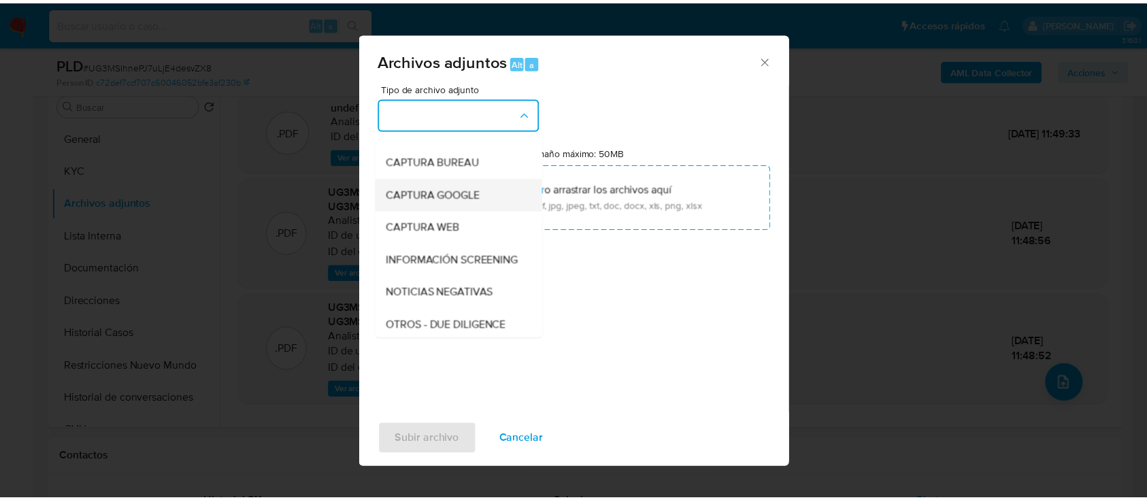
scroll to position [181, 0]
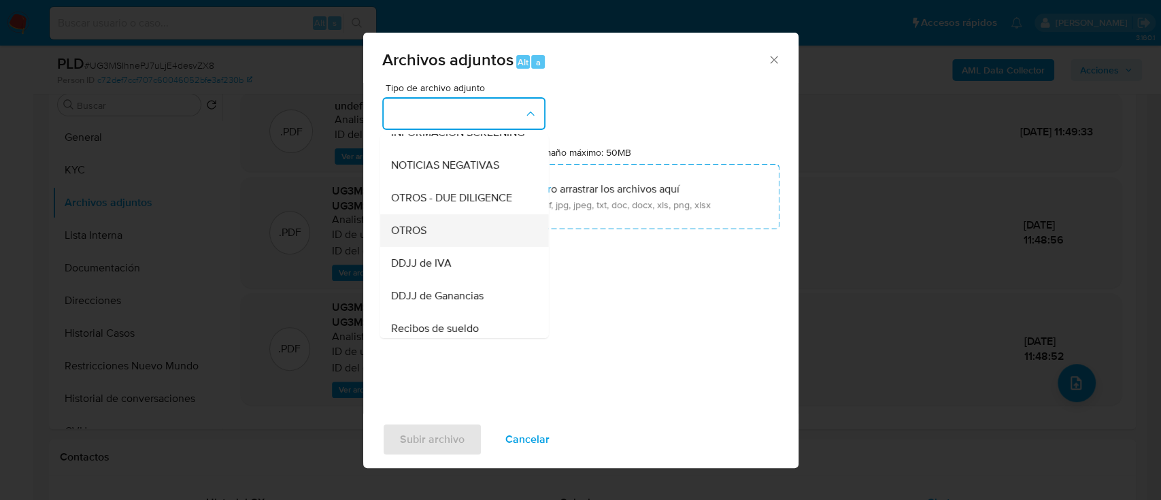
click at [451, 247] on div "OTROS" at bounding box center [459, 230] width 139 height 33
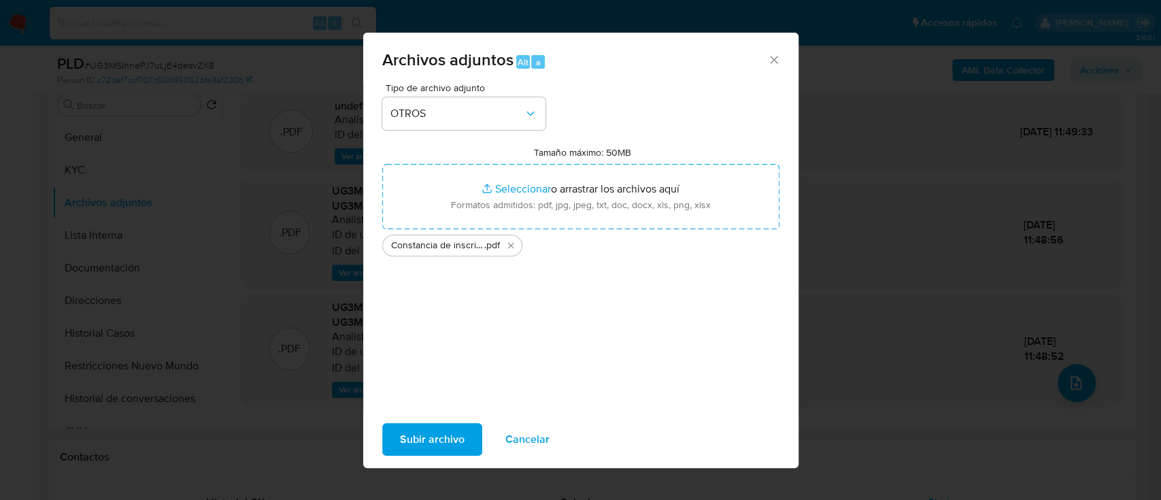
click at [452, 457] on div "Subir archivo Cancelar" at bounding box center [580, 440] width 435 height 52
click at [452, 450] on span "Subir archivo" at bounding box center [432, 439] width 65 height 30
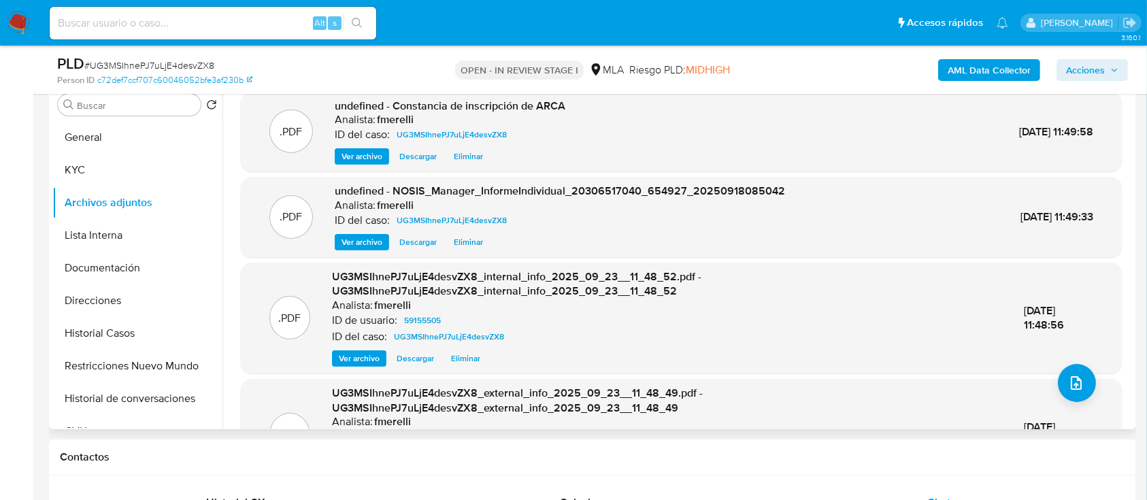
click at [350, 154] on span "Ver archivo" at bounding box center [361, 157] width 41 height 14
click at [355, 156] on span "Ver archivo" at bounding box center [361, 157] width 41 height 14
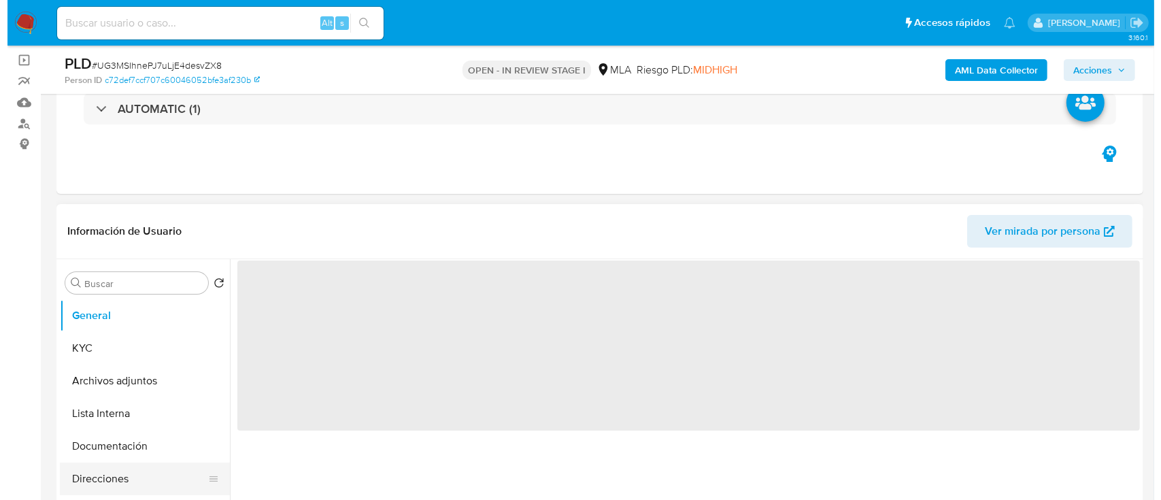
scroll to position [272, 0]
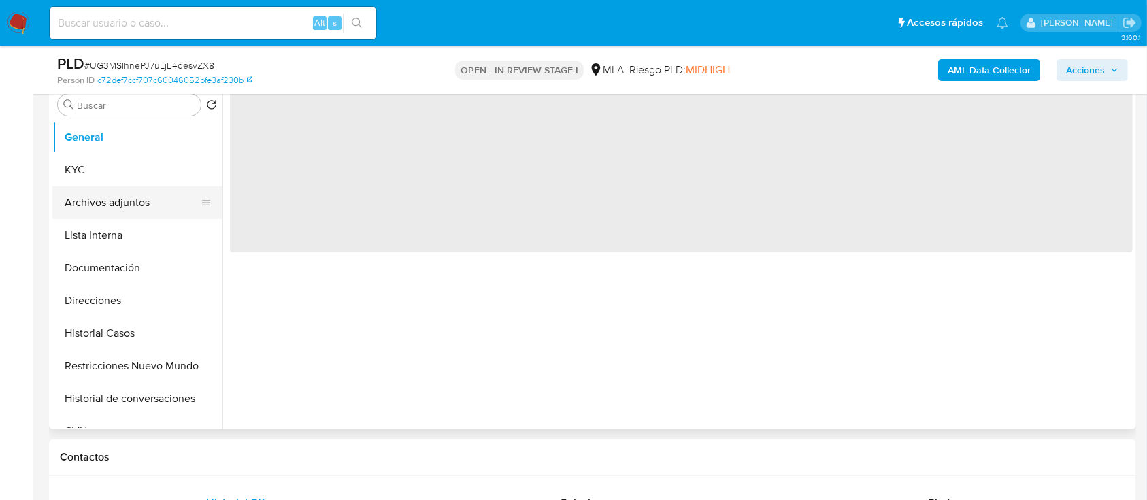
click at [116, 191] on button "Archivos adjuntos" at bounding box center [131, 202] width 159 height 33
select select "10"
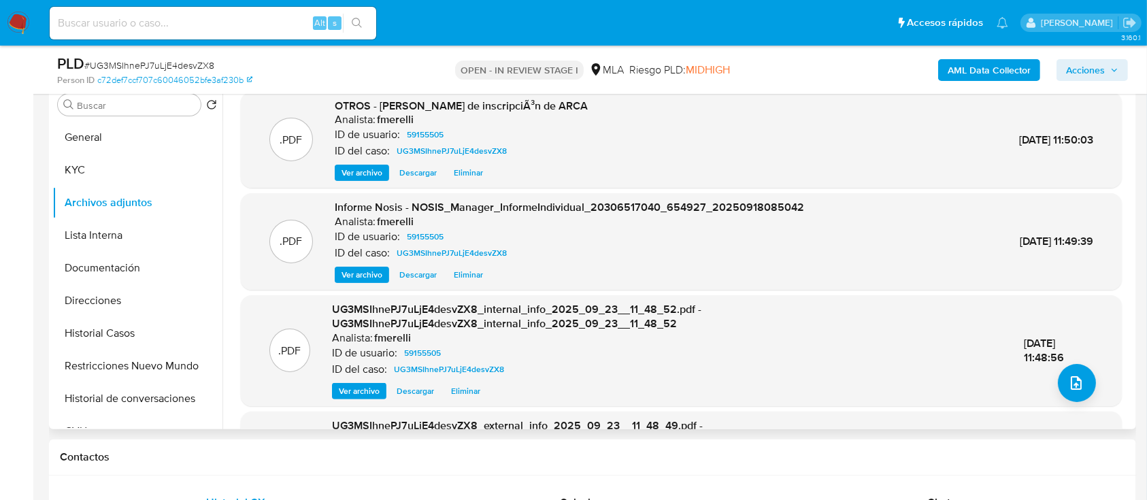
click at [366, 175] on span "Ver archivo" at bounding box center [361, 173] width 41 height 14
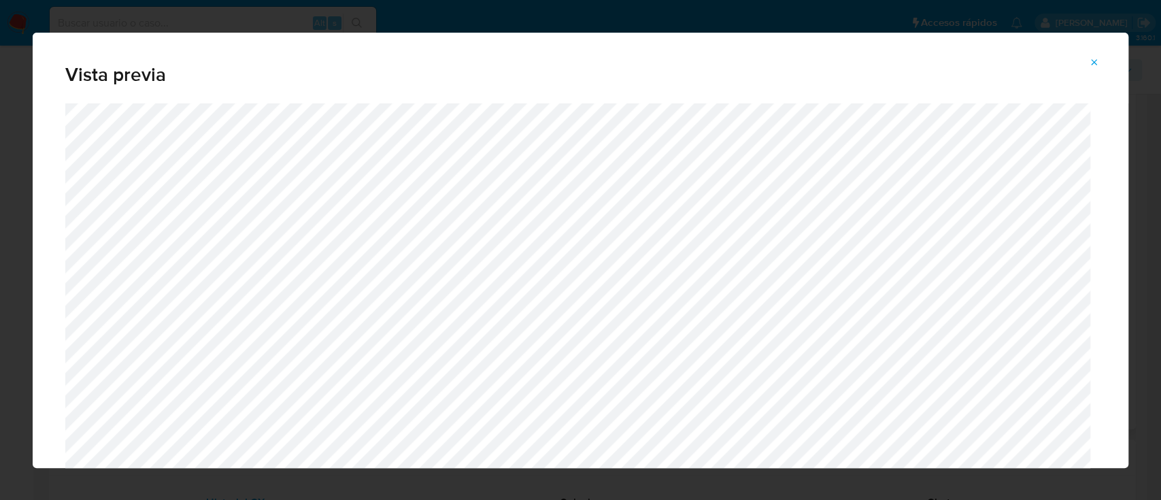
click at [1088, 63] on button "Attachment preview" at bounding box center [1094, 63] width 30 height 22
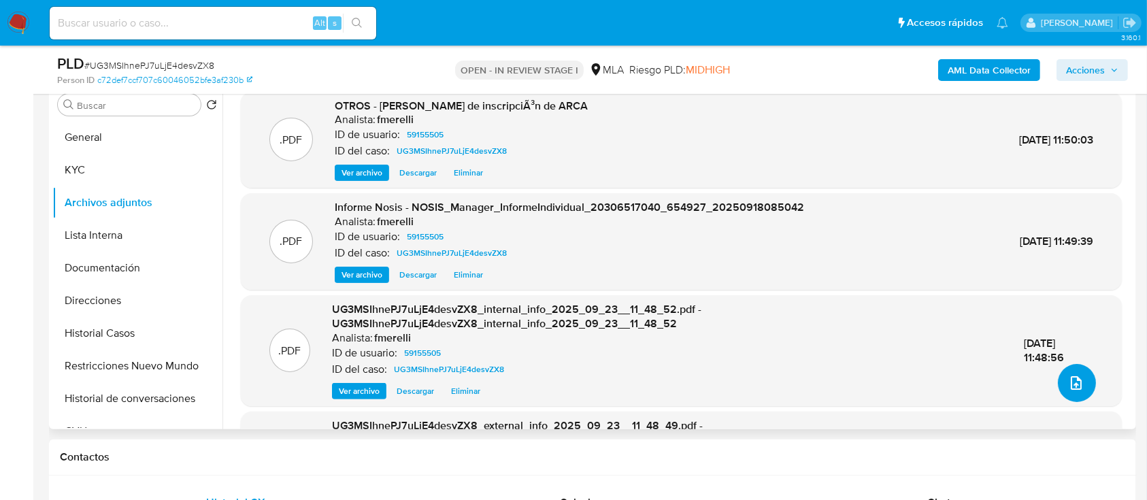
click at [1065, 392] on button "upload-file" at bounding box center [1077, 383] width 38 height 38
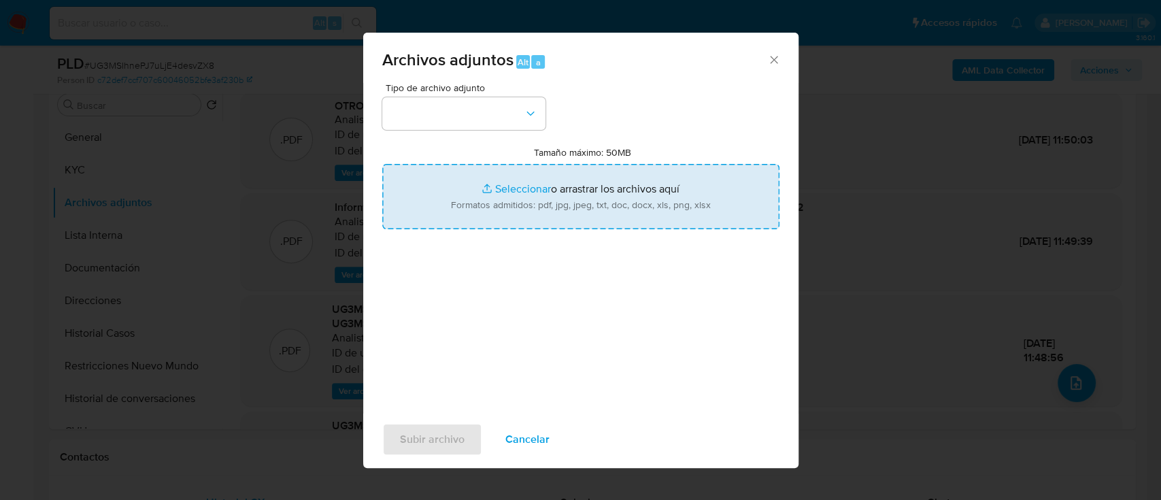
type input "C:\fakepath\Facturas.pdf"
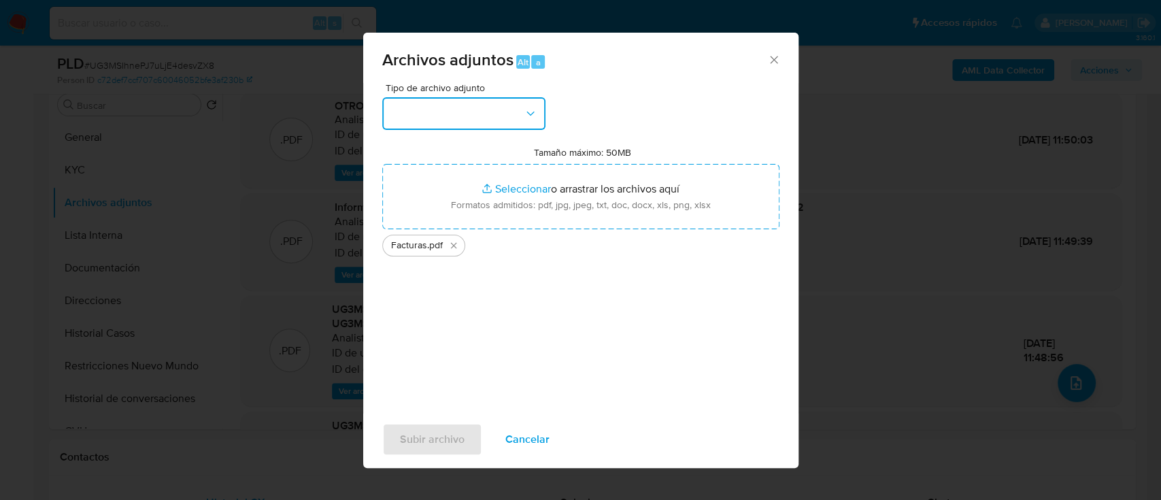
click at [488, 125] on button "button" at bounding box center [463, 113] width 163 height 33
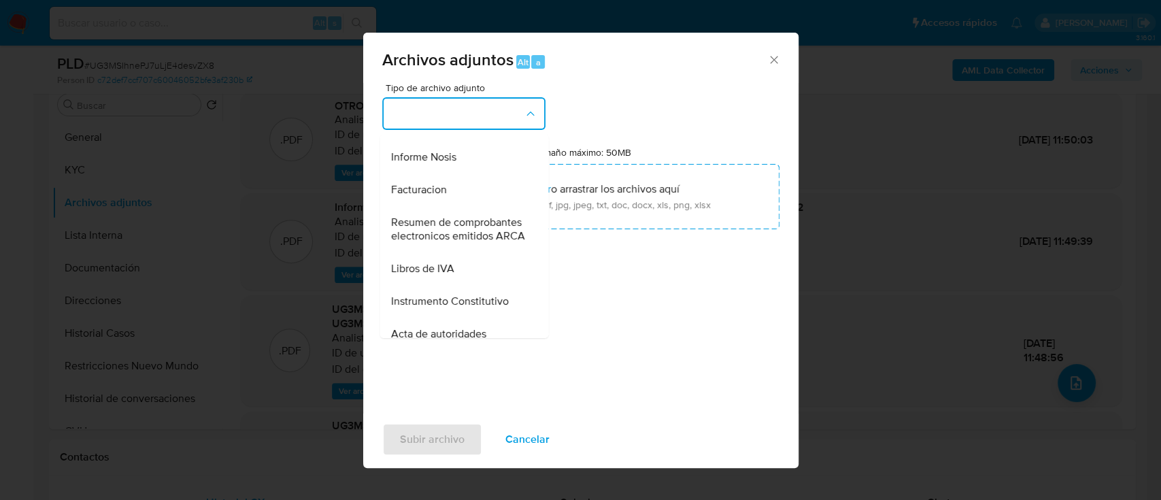
scroll to position [544, 0]
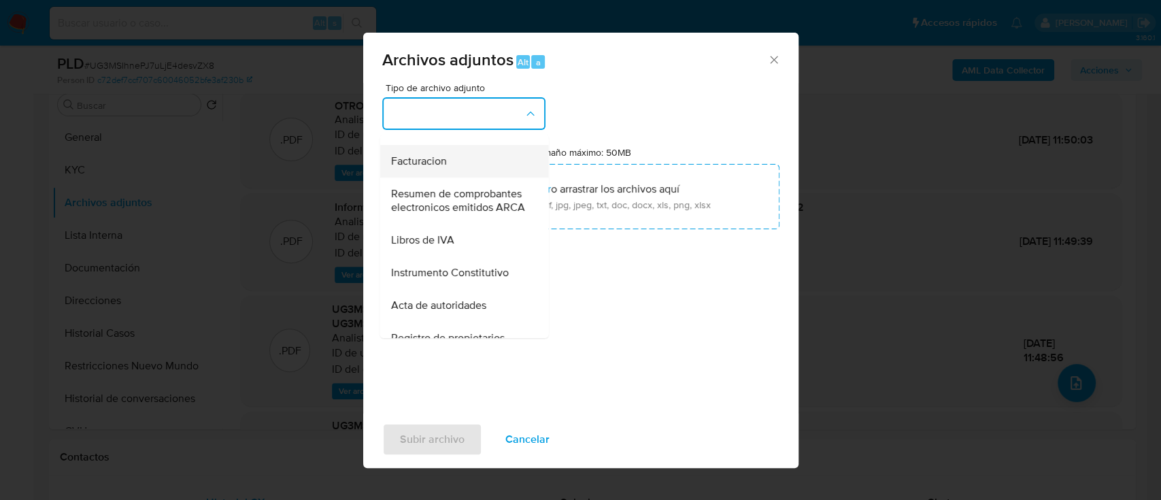
click at [459, 178] on div "Facturacion" at bounding box center [459, 161] width 139 height 33
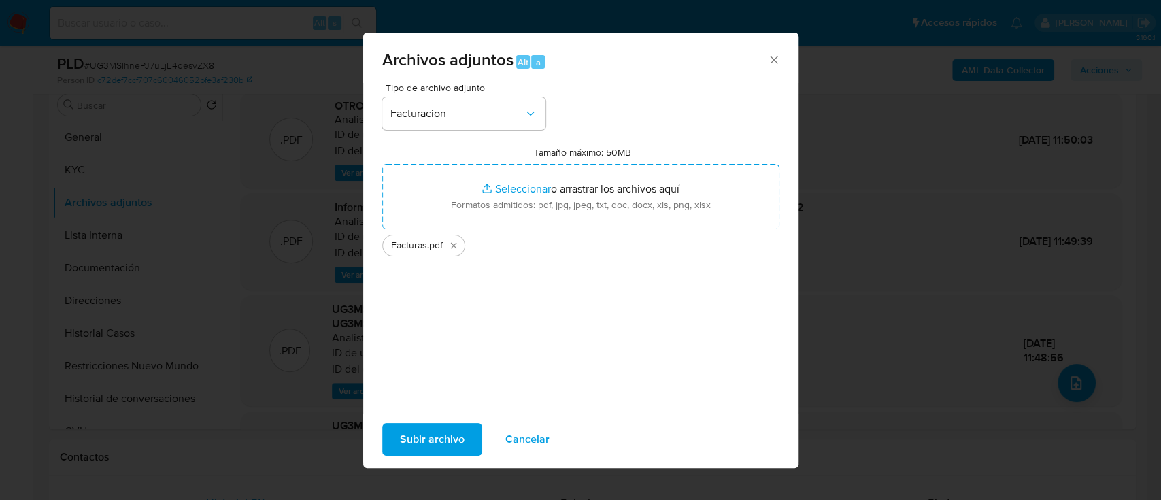
click at [439, 431] on span "Subir archivo" at bounding box center [432, 439] width 65 height 30
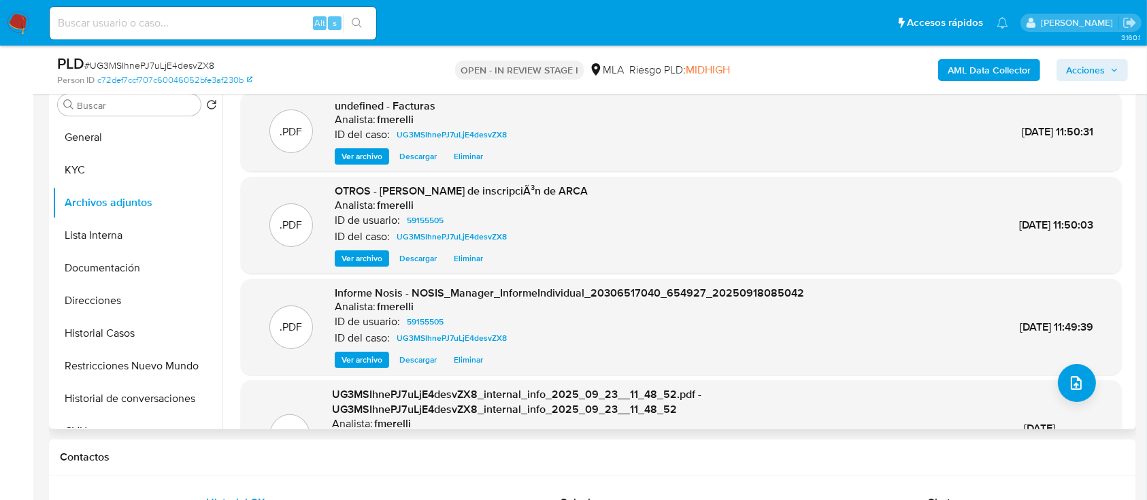
drag, startPoint x: 316, startPoint y: 165, endPoint x: 347, endPoint y: 165, distance: 31.3
click at [316, 165] on div ".PDF undefined - Facturas Analista: fmerelli ID del caso: UG3MSIhnePJ7uLjE4desv…" at bounding box center [681, 132] width 881 height 80
click at [363, 163] on span "Ver archivo" at bounding box center [361, 157] width 41 height 14
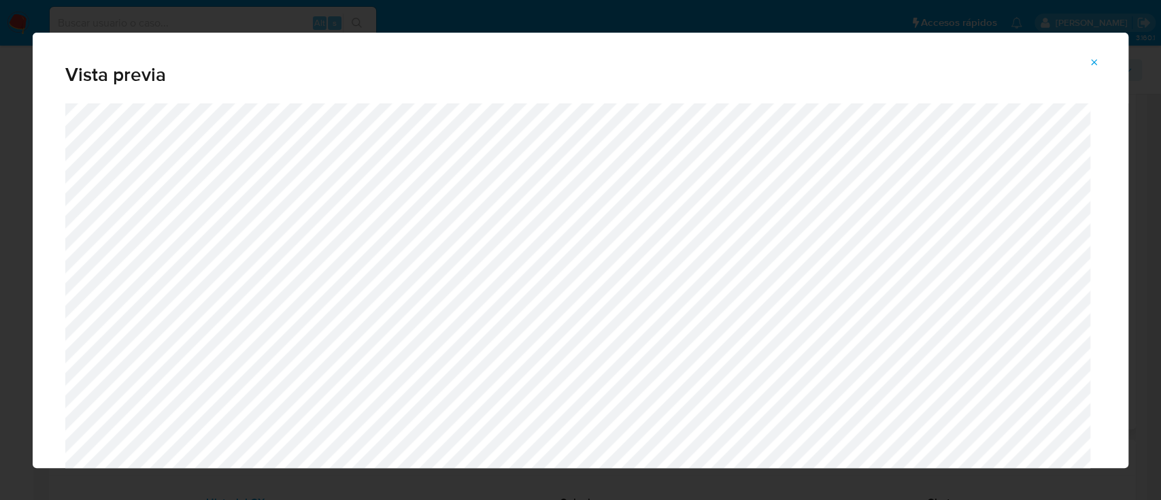
click at [1098, 62] on icon "Attachment preview" at bounding box center [1094, 62] width 11 height 11
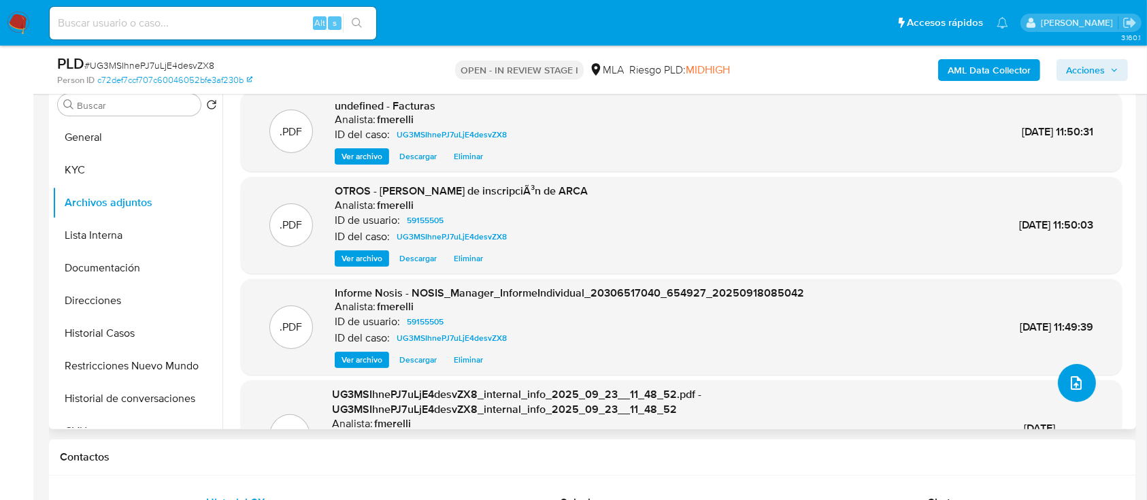
click at [1070, 369] on button "upload-file" at bounding box center [1077, 383] width 38 height 38
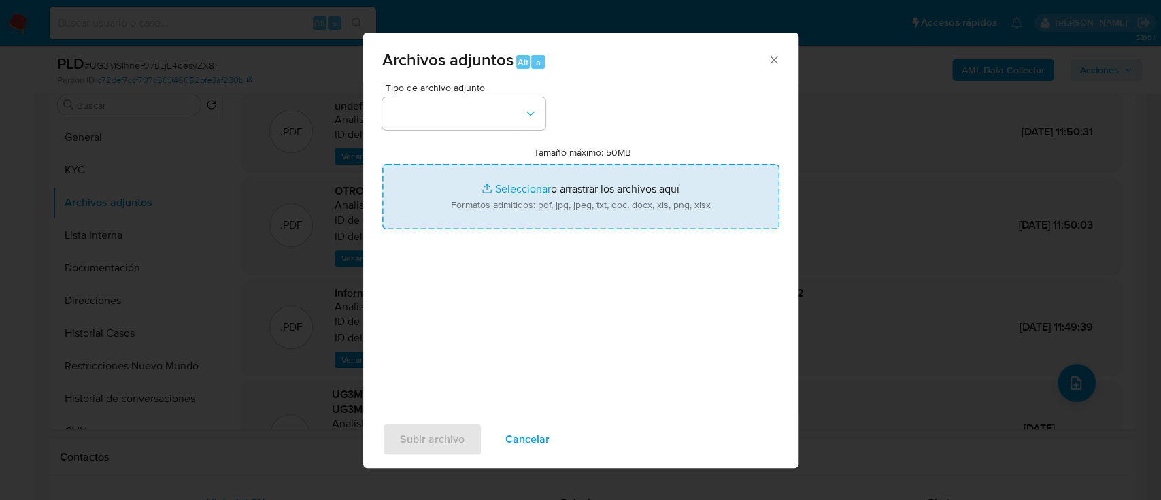
type input "C:\fakepath\Caselog UG3MSIhnePJ7uLjE4desvZX8_2025_08_19_03_30_59.docx"
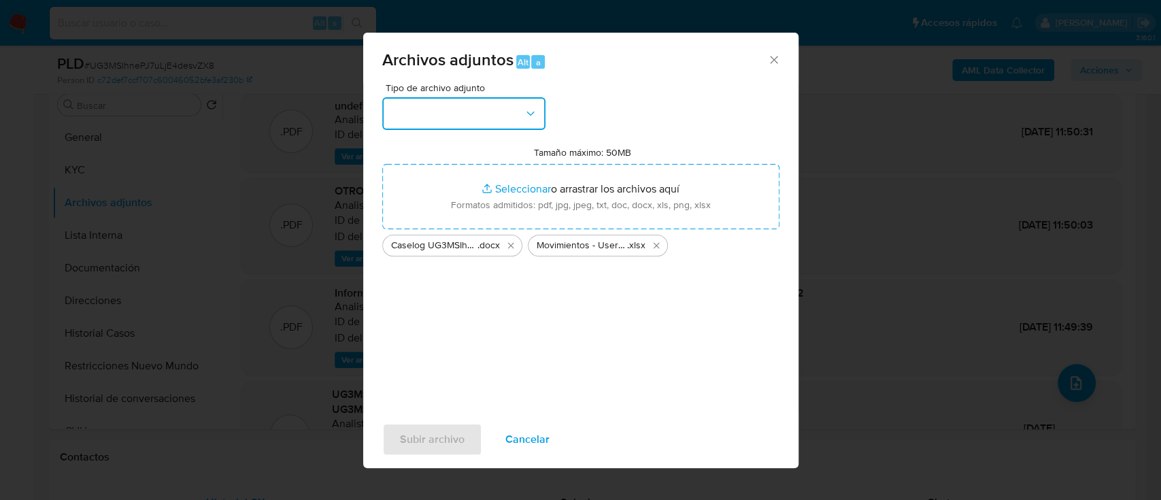
click at [486, 124] on button "button" at bounding box center [463, 113] width 163 height 33
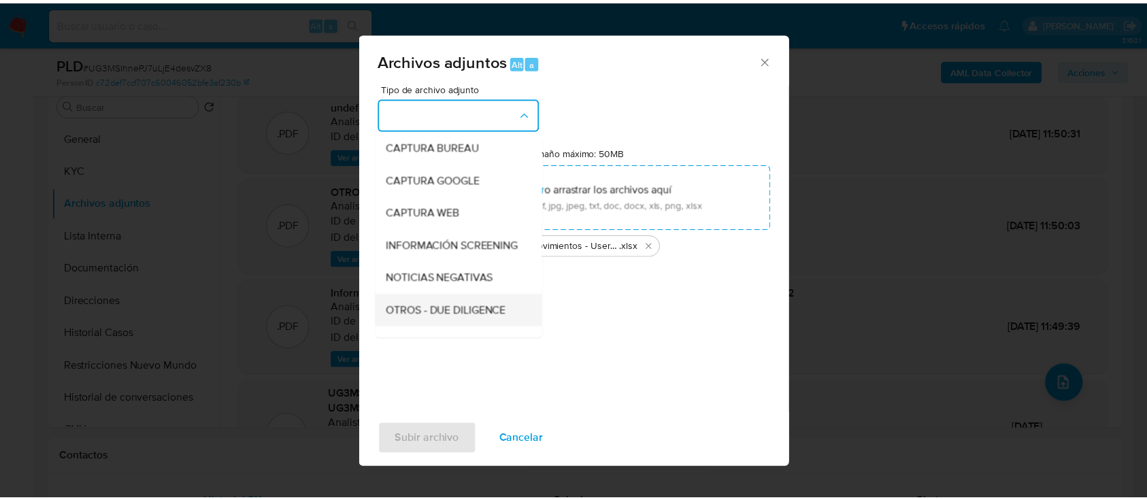
scroll to position [181, 0]
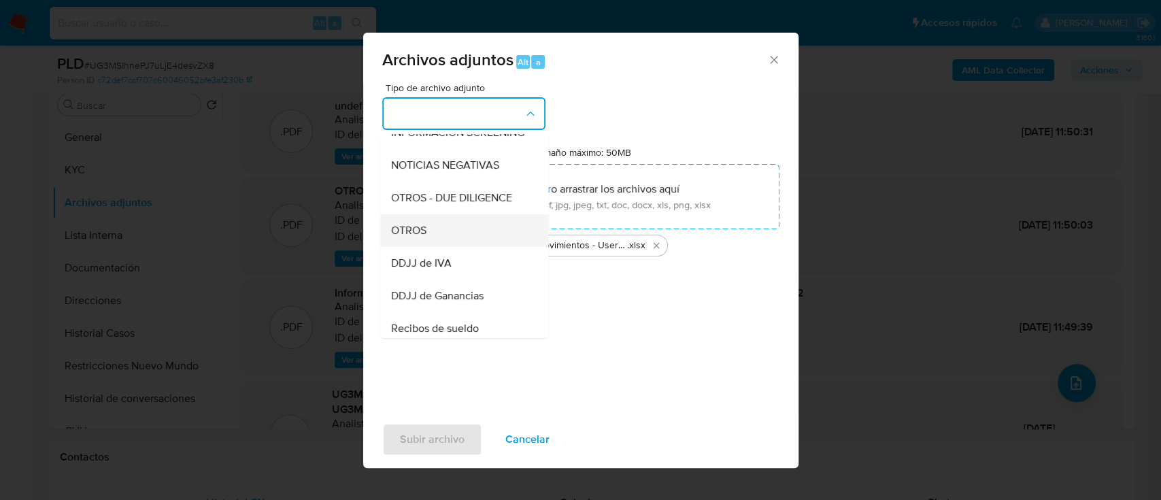
click at [463, 246] on div "OTROS" at bounding box center [459, 230] width 139 height 33
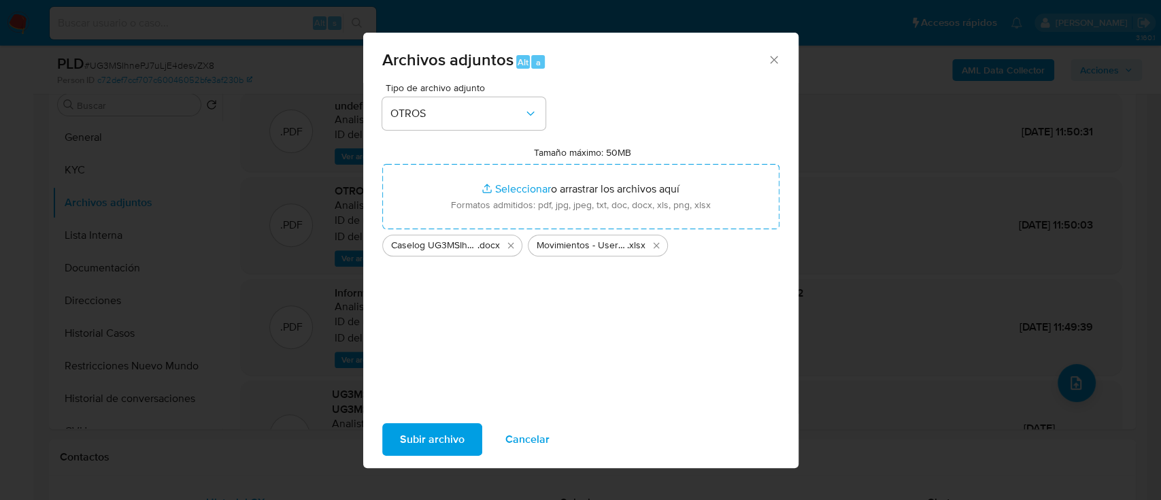
click at [431, 437] on span "Subir archivo" at bounding box center [432, 439] width 65 height 30
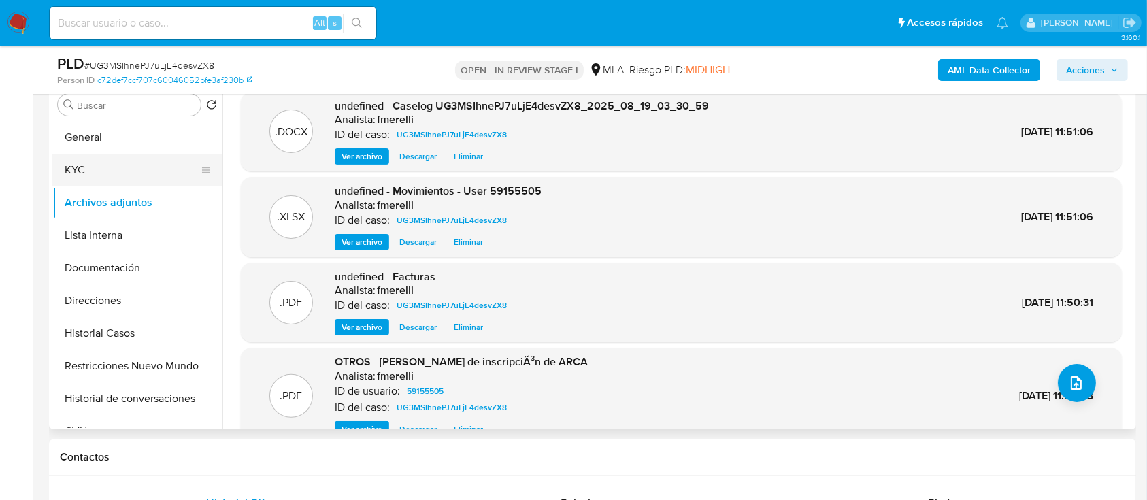
click at [116, 161] on button "KYC" at bounding box center [131, 170] width 159 height 33
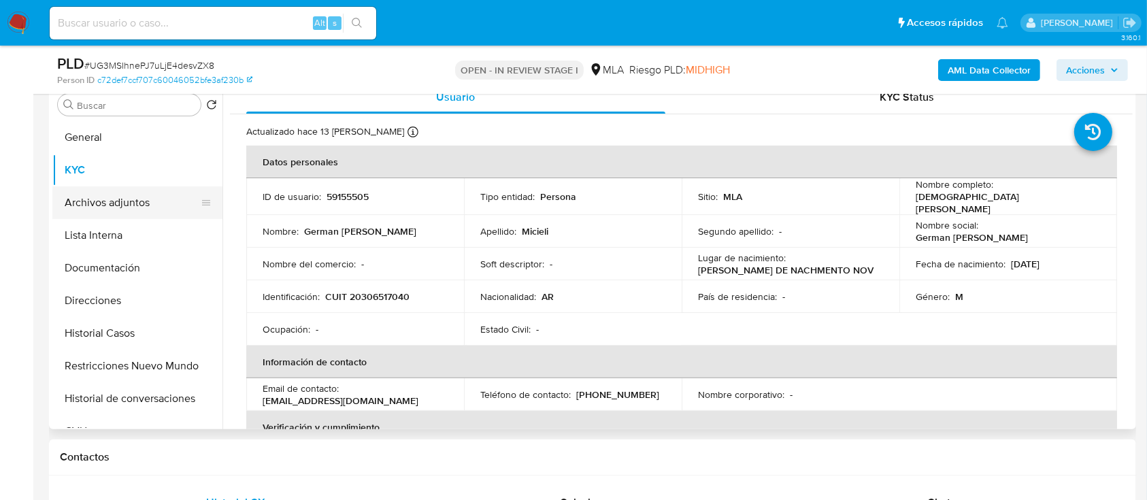
click at [112, 199] on button "Archivos adjuntos" at bounding box center [131, 202] width 159 height 33
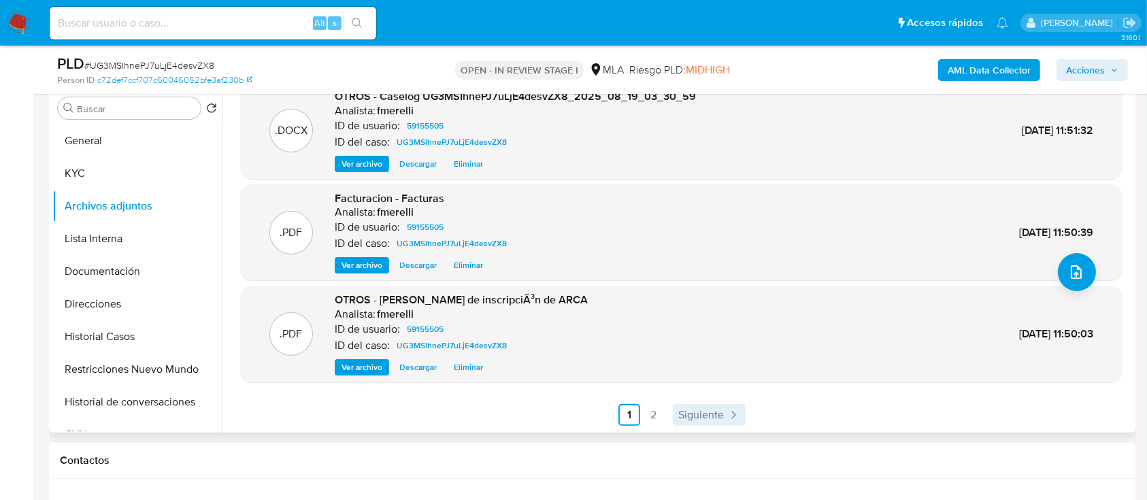
scroll to position [272, 0]
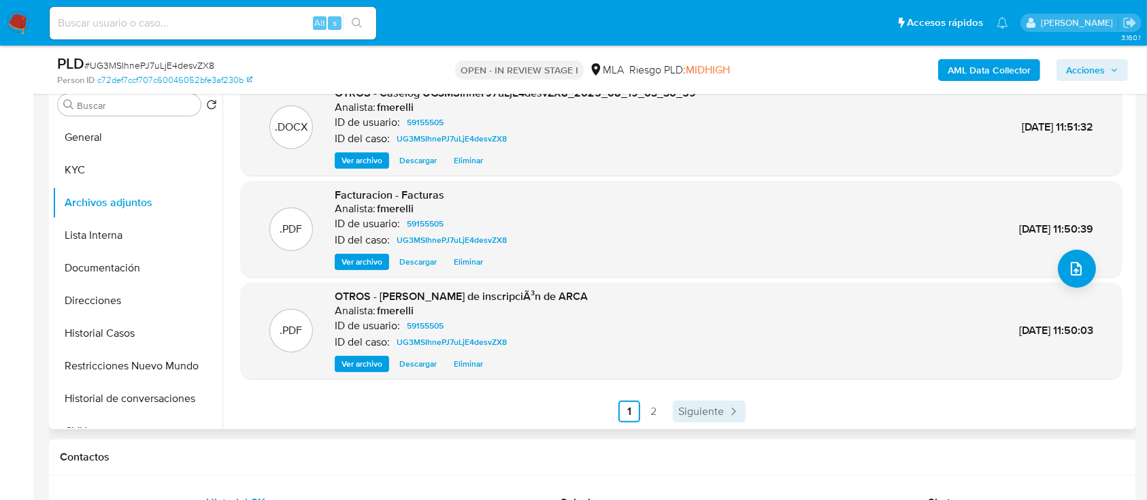
click at [702, 412] on span "Siguiente" at bounding box center [701, 411] width 46 height 11
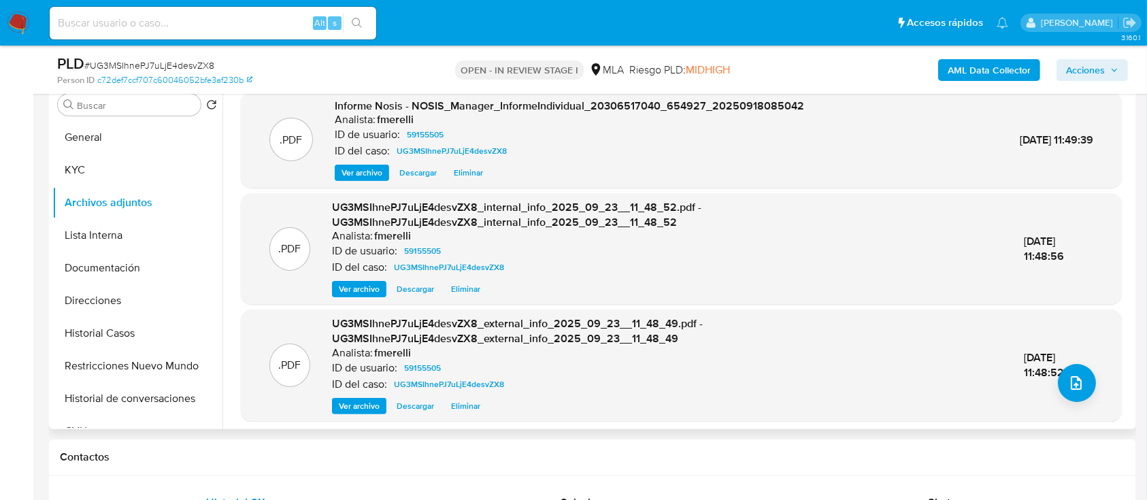
scroll to position [42, 0]
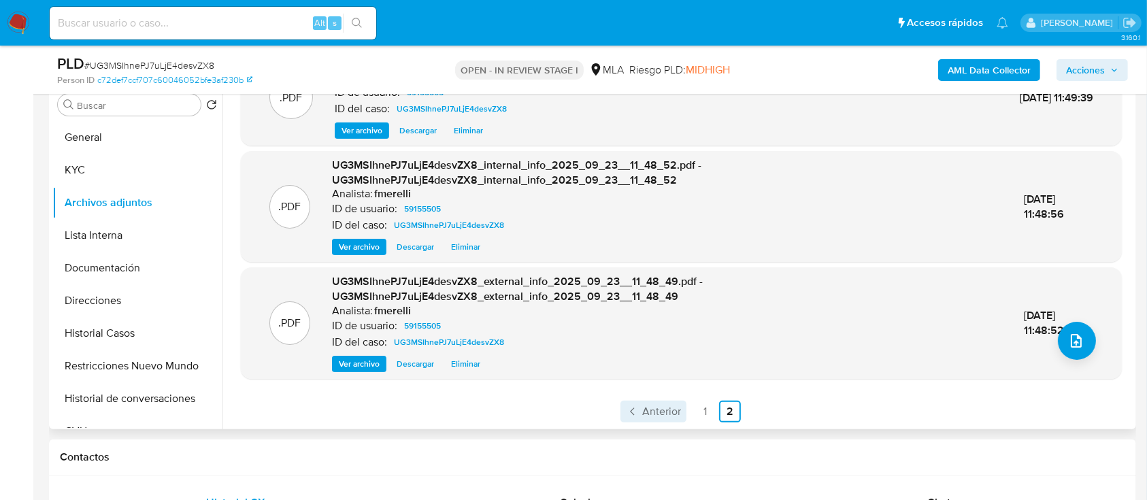
click at [636, 412] on icon "Paginación" at bounding box center [633, 412] width 14 height 14
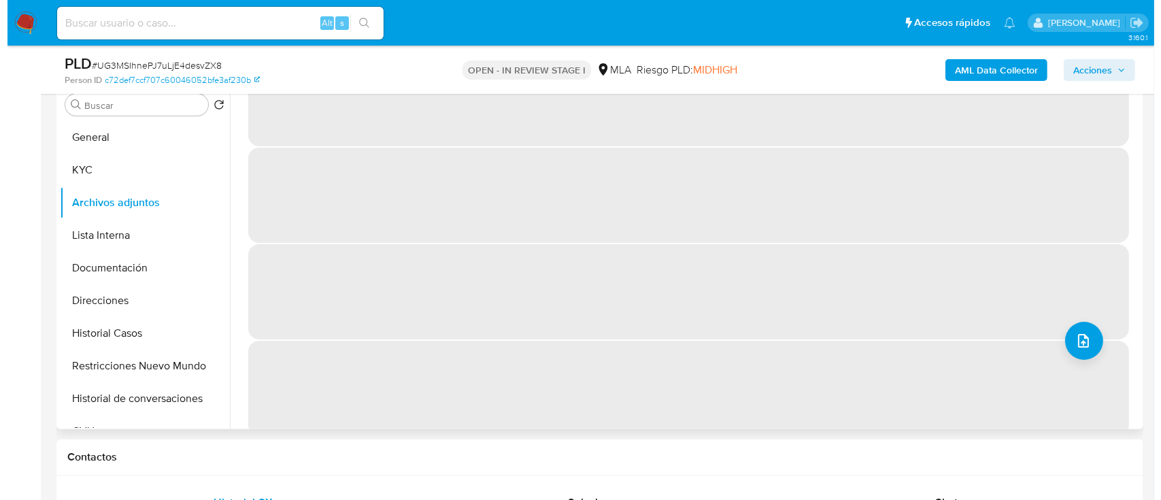
scroll to position [0, 0]
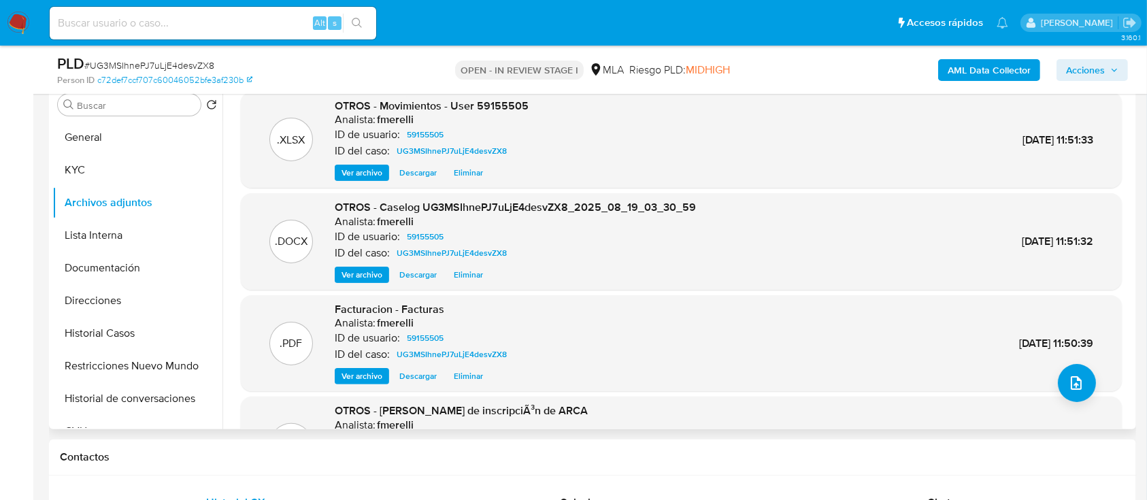
click at [366, 275] on span "Ver archivo" at bounding box center [361, 275] width 41 height 14
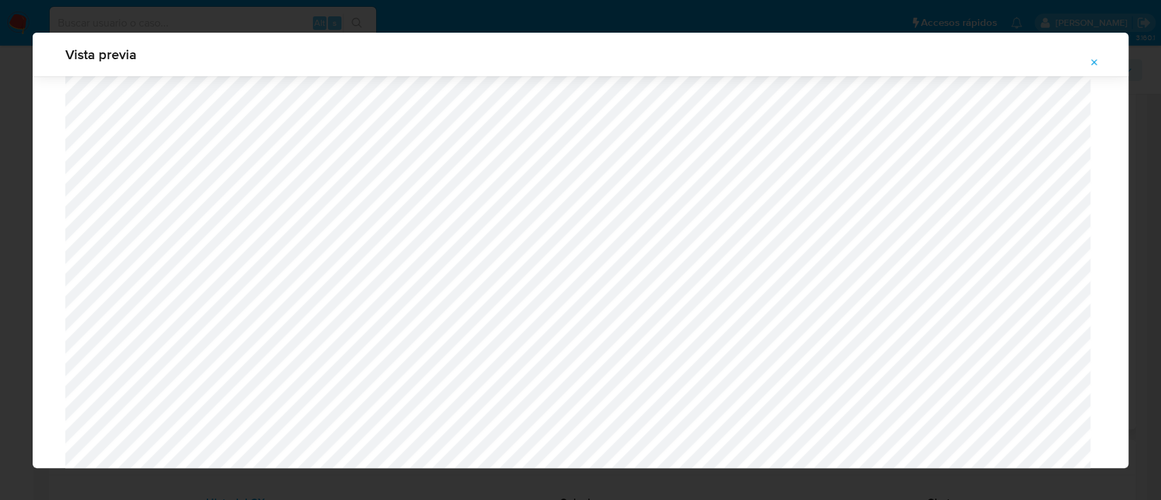
scroll to position [1240, 0]
click at [1103, 57] on button "Attachment preview" at bounding box center [1094, 63] width 30 height 22
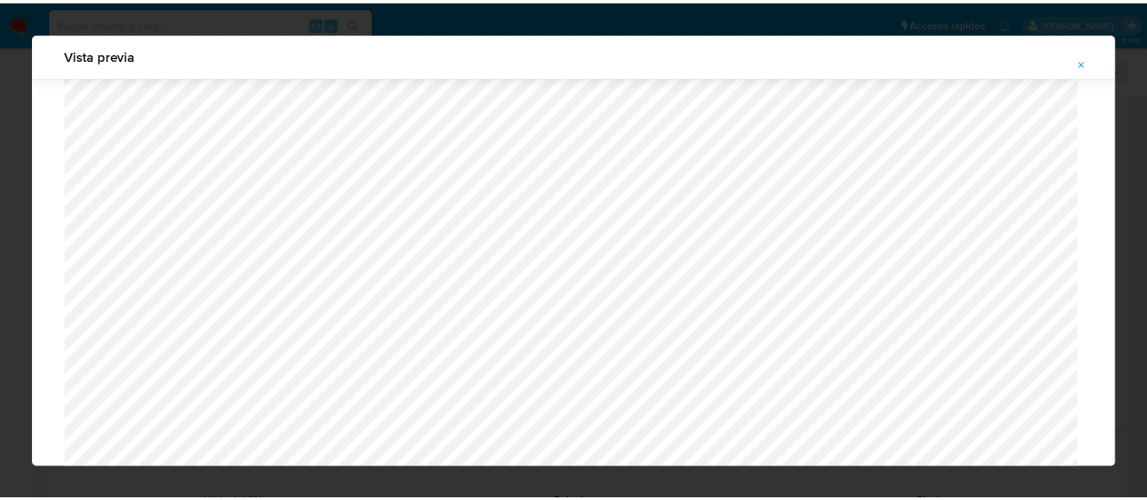
scroll to position [44, 0]
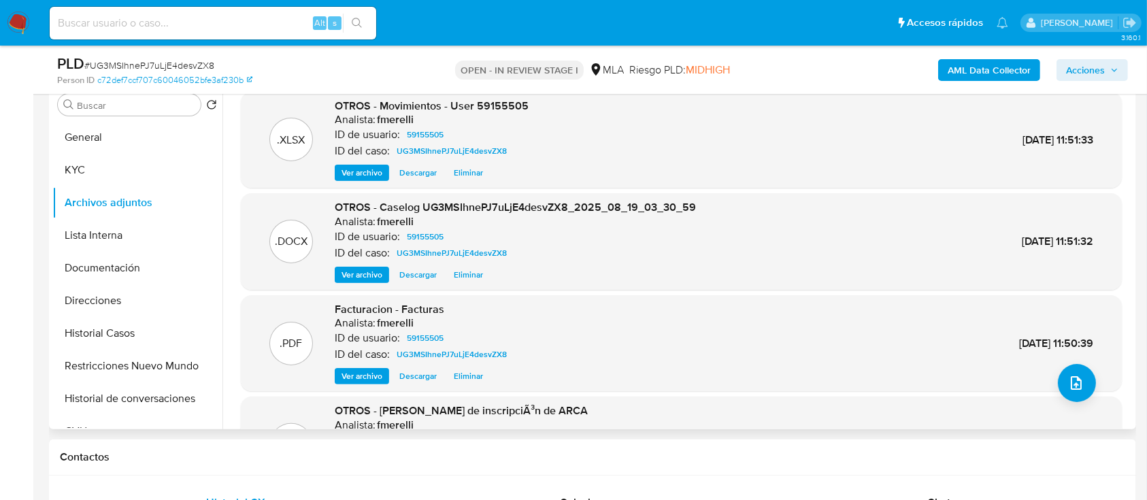
click at [169, 65] on span "# UG3MSIhnePJ7uLjE4desvZX8" at bounding box center [149, 65] width 130 height 14
copy span "UG3MSIhnePJ7uLjE4desvZX8"
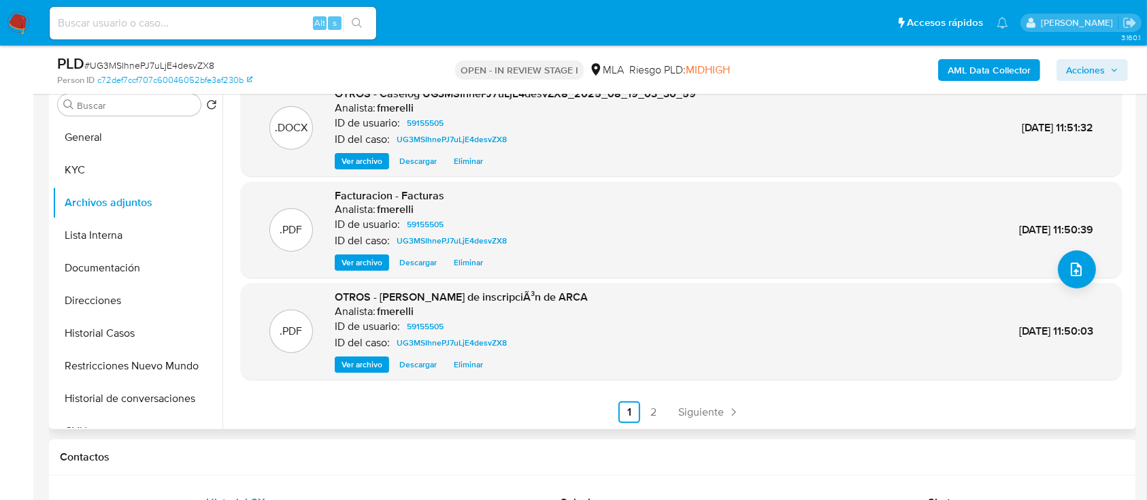
scroll to position [114, 0]
click at [675, 402] on link "Siguiente" at bounding box center [709, 412] width 73 height 22
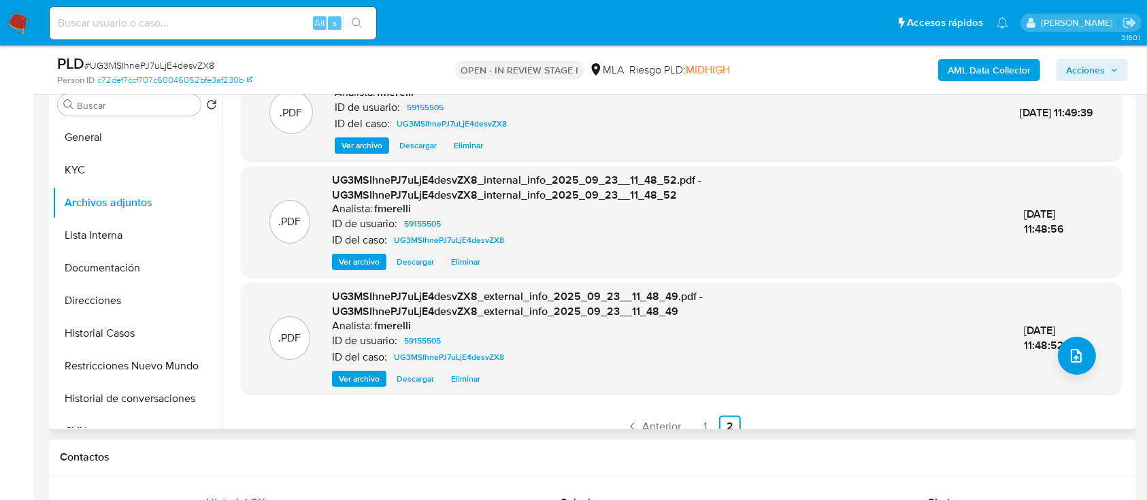
scroll to position [42, 0]
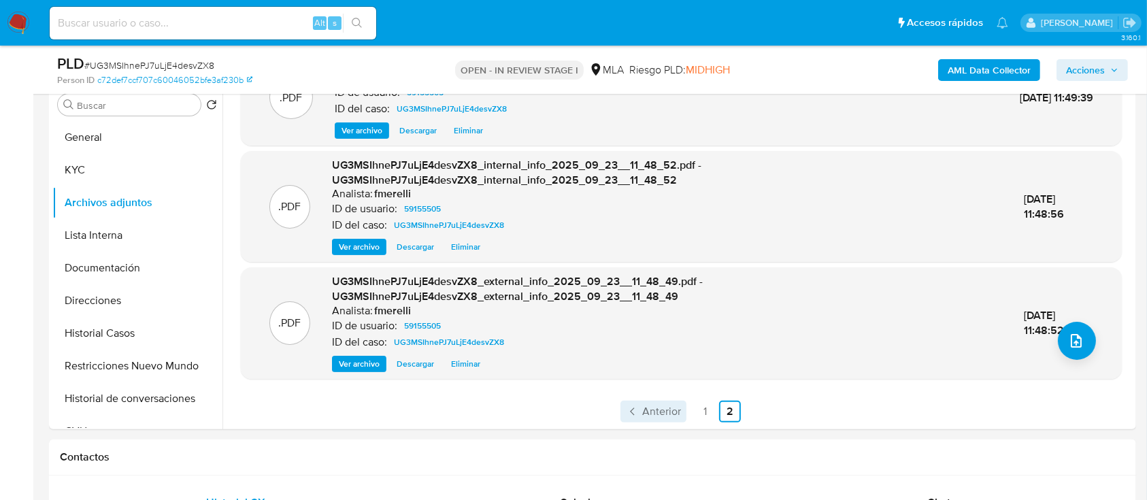
click at [644, 415] on span "Anterior" at bounding box center [661, 411] width 39 height 11
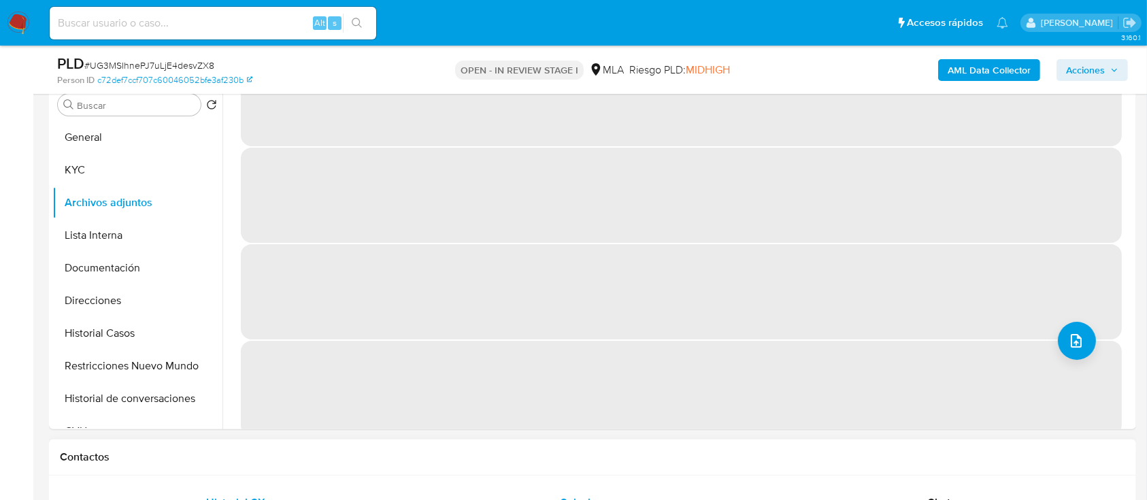
scroll to position [0, 0]
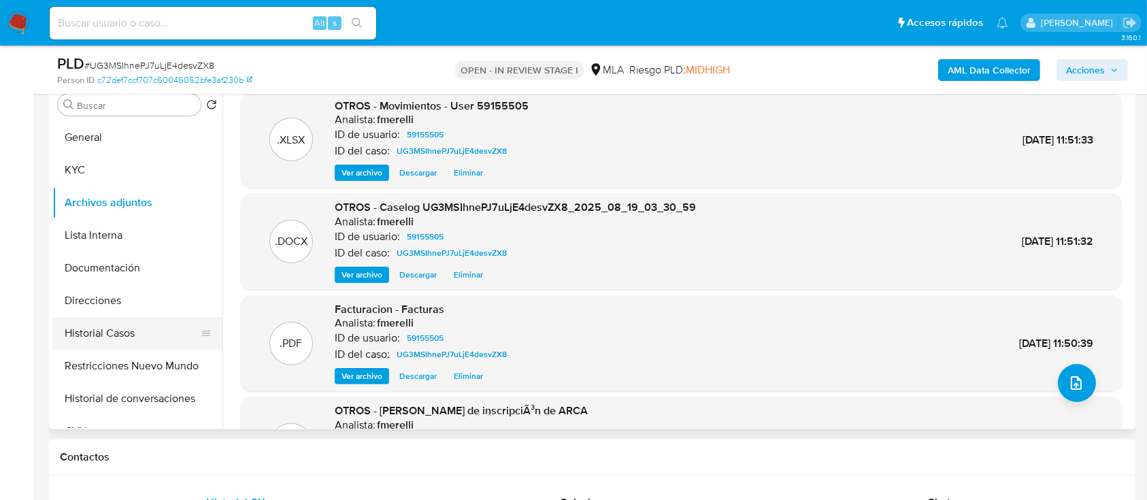
drag, startPoint x: 0, startPoint y: 363, endPoint x: 84, endPoint y: 336, distance: 87.8
drag, startPoint x: 130, startPoint y: 246, endPoint x: 161, endPoint y: 224, distance: 38.5
click at [130, 245] on button "Lista Interna" at bounding box center [131, 235] width 159 height 33
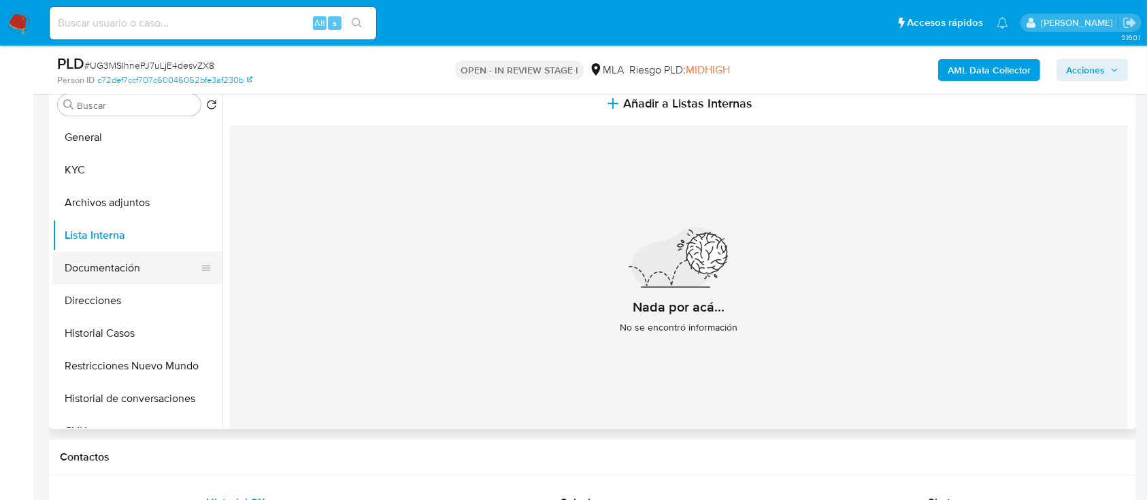
click at [120, 265] on button "Documentación" at bounding box center [131, 268] width 159 height 33
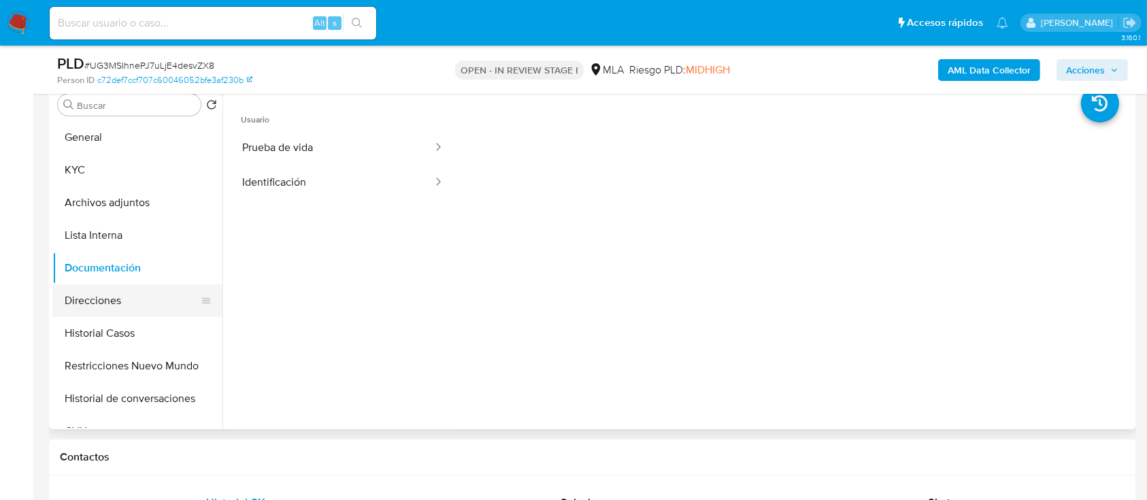
click at [135, 312] on button "Direcciones" at bounding box center [131, 300] width 159 height 33
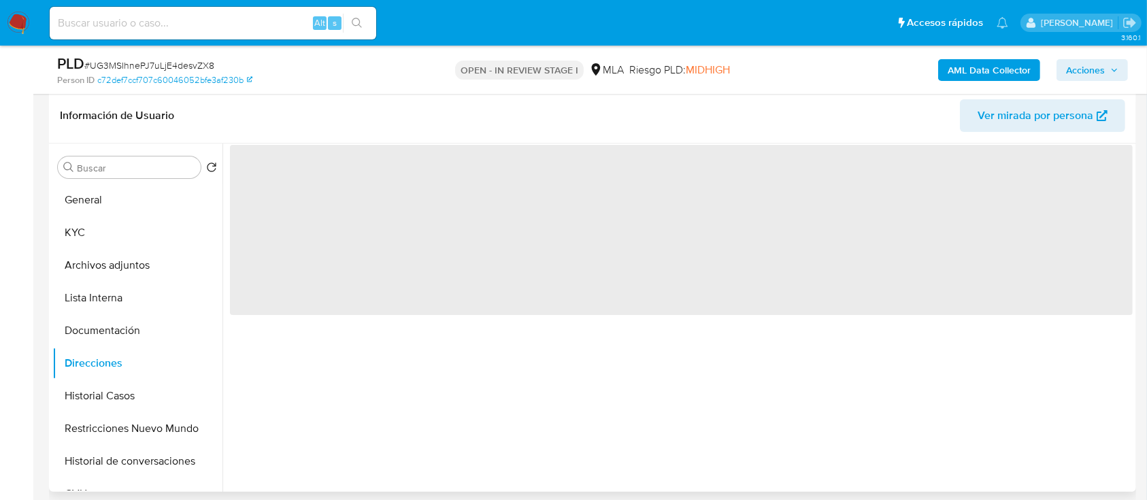
scroll to position [181, 0]
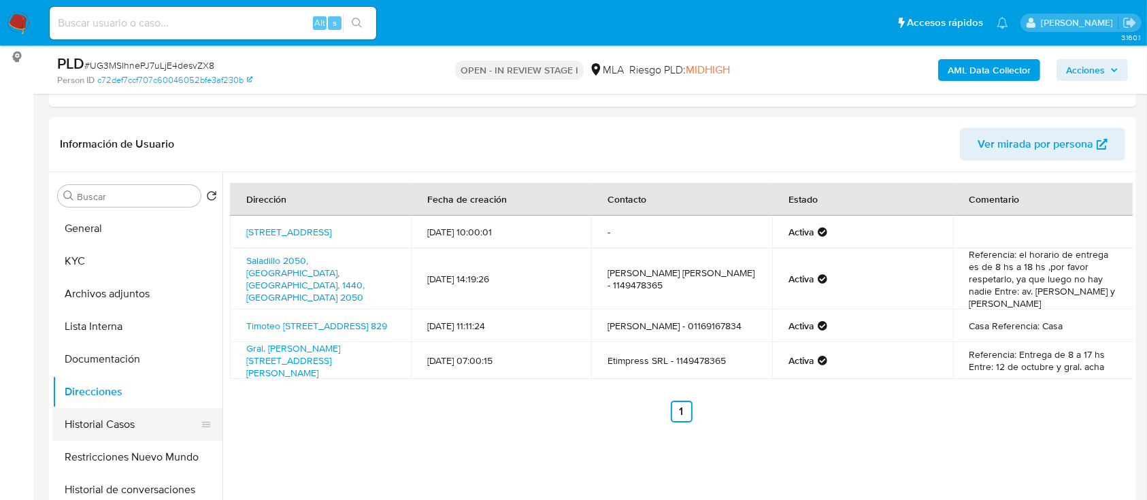
click at [95, 422] on button "Historial Casos" at bounding box center [131, 424] width 159 height 33
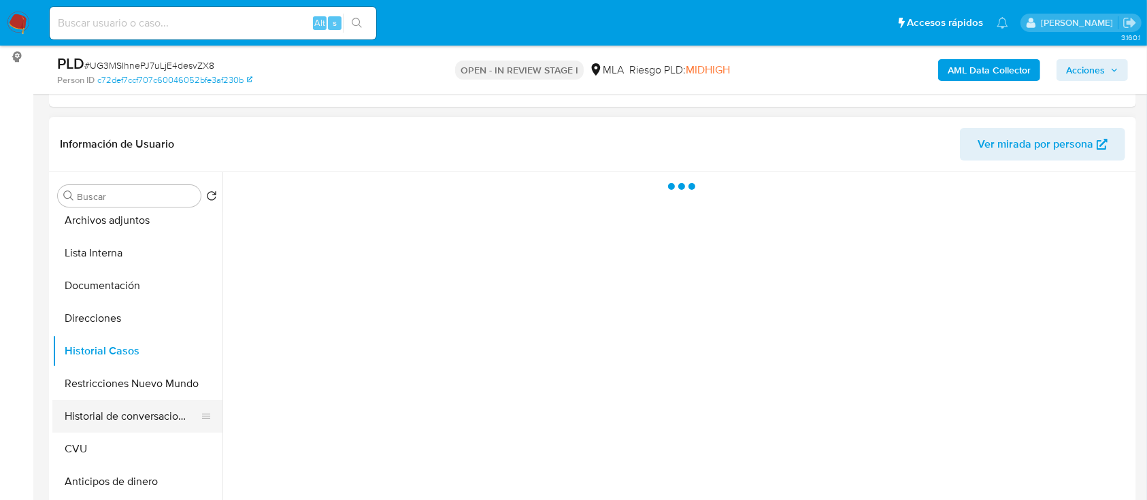
scroll to position [90, 0]
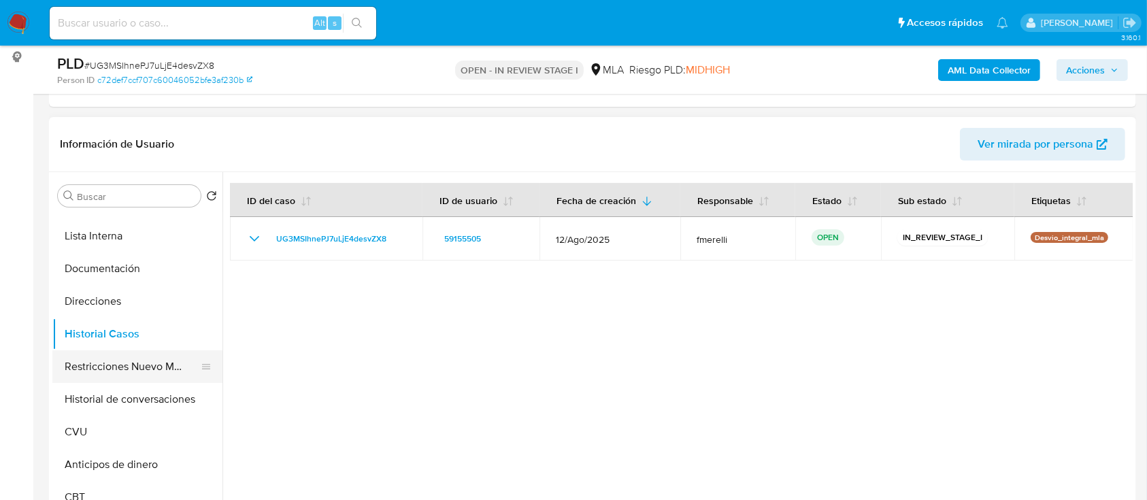
click at [104, 360] on button "Restricciones Nuevo Mundo" at bounding box center [131, 366] width 159 height 33
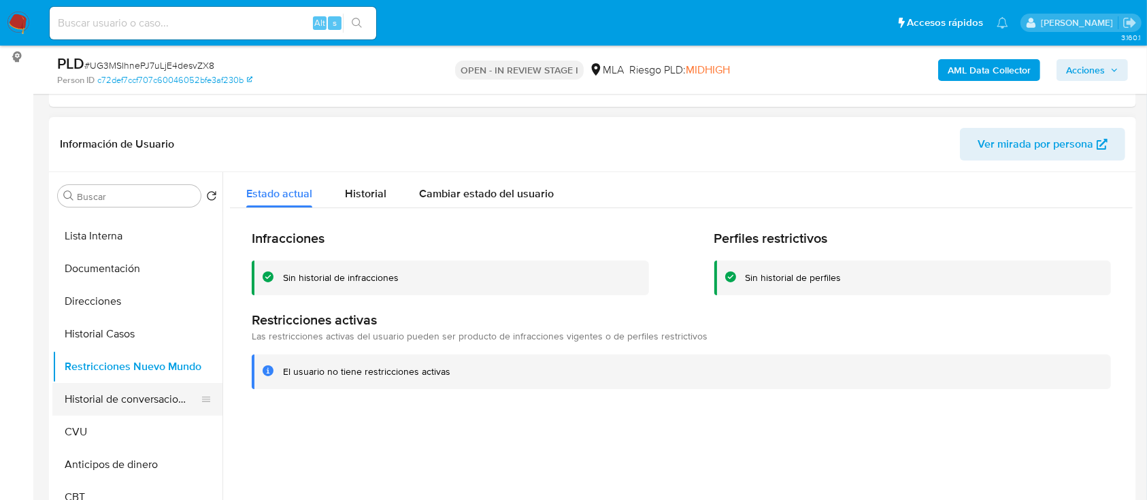
click at [141, 393] on button "Historial de conversaciones" at bounding box center [131, 399] width 159 height 33
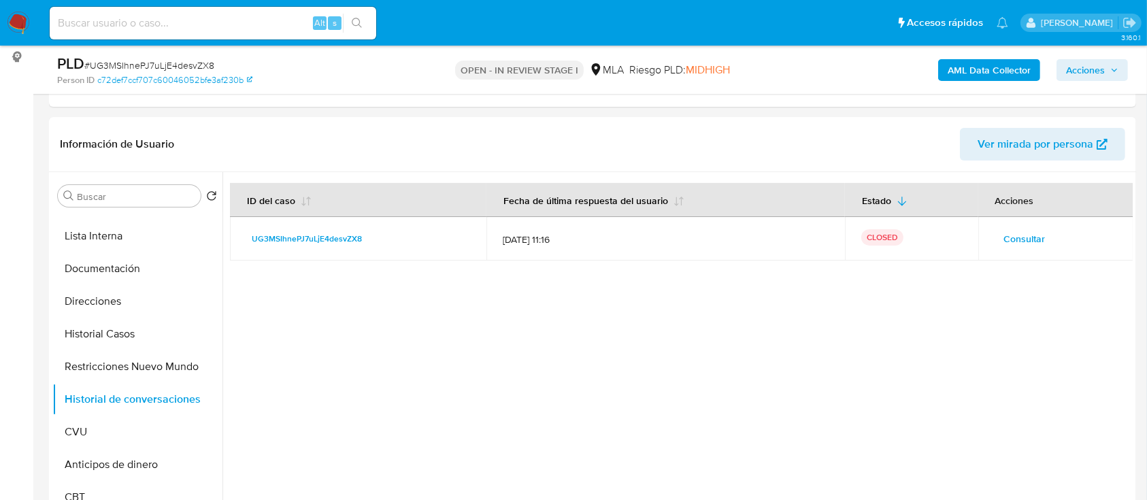
click at [1098, 69] on span "Acciones" at bounding box center [1085, 70] width 39 height 22
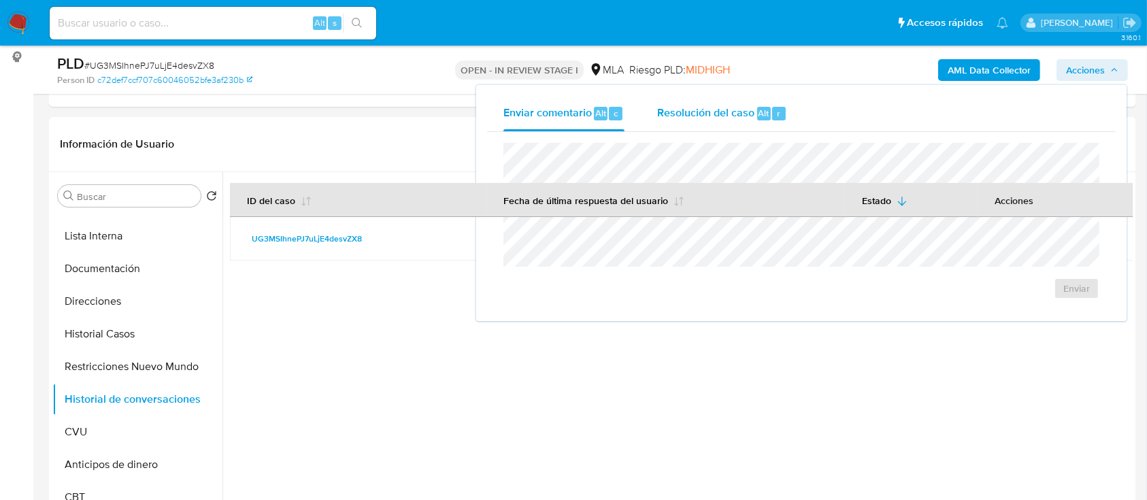
click at [712, 120] on span "Resolución del caso" at bounding box center [705, 113] width 97 height 16
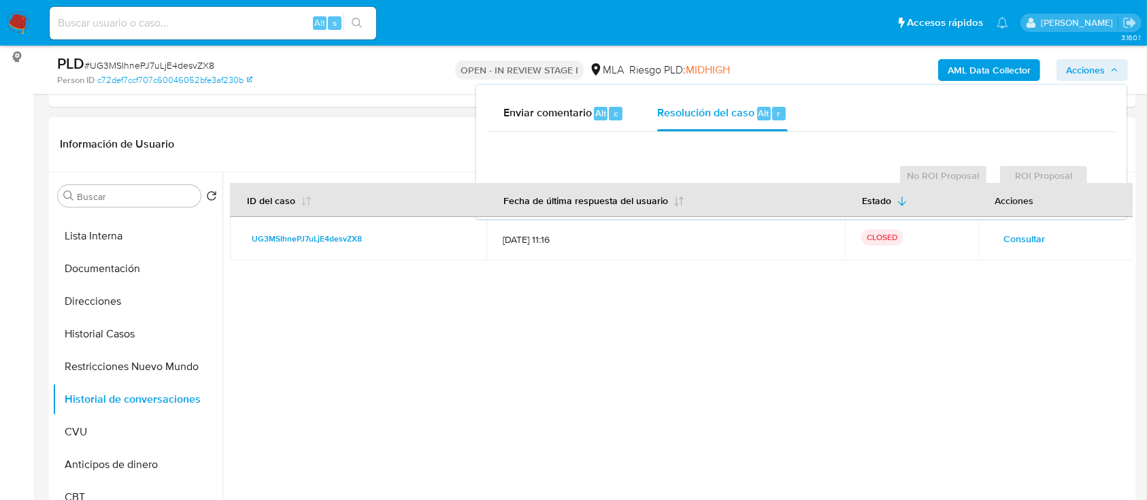
click at [649, 190] on button "Fecha de última respuesta del usuario" at bounding box center [594, 200] width 214 height 33
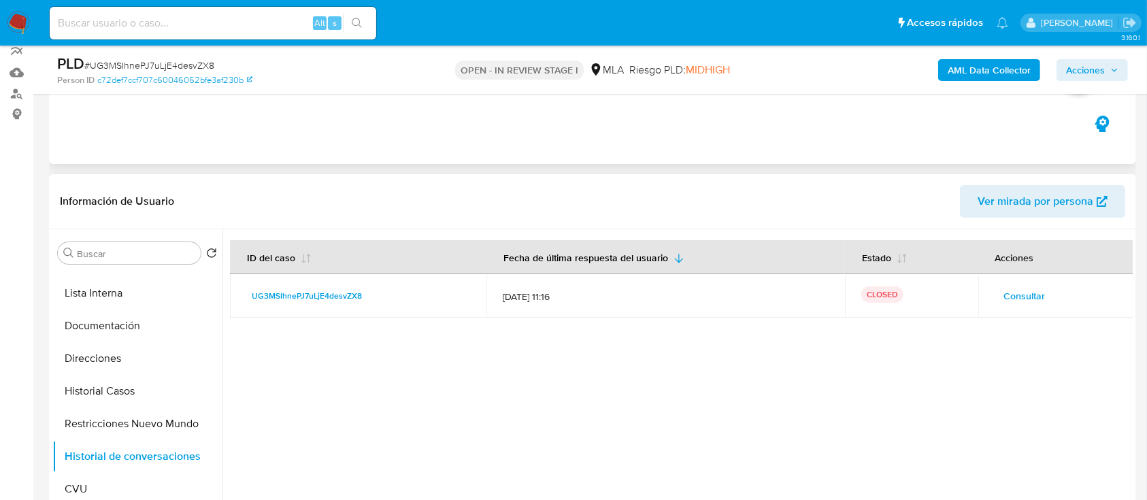
scroll to position [0, 0]
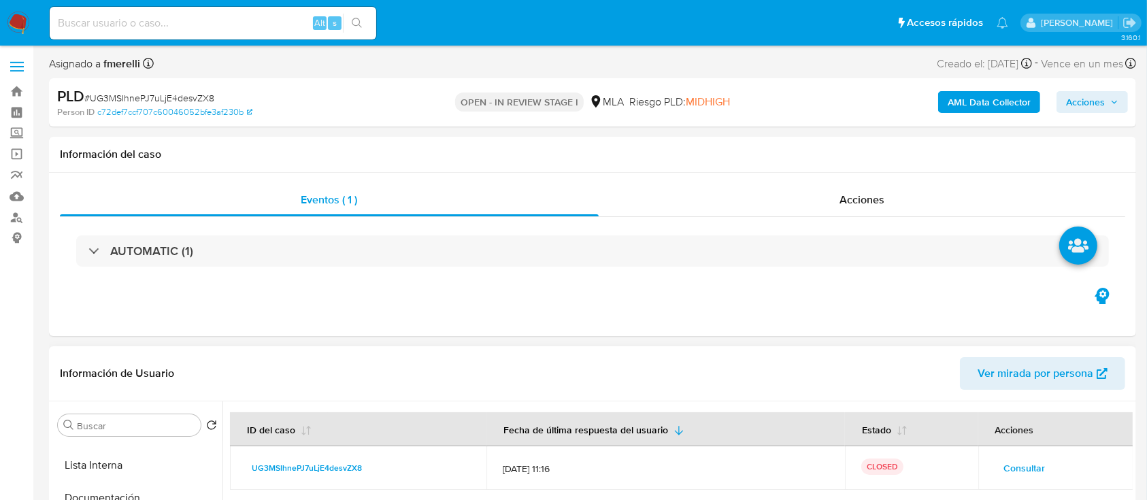
click at [1101, 112] on span "Acciones" at bounding box center [1085, 102] width 39 height 22
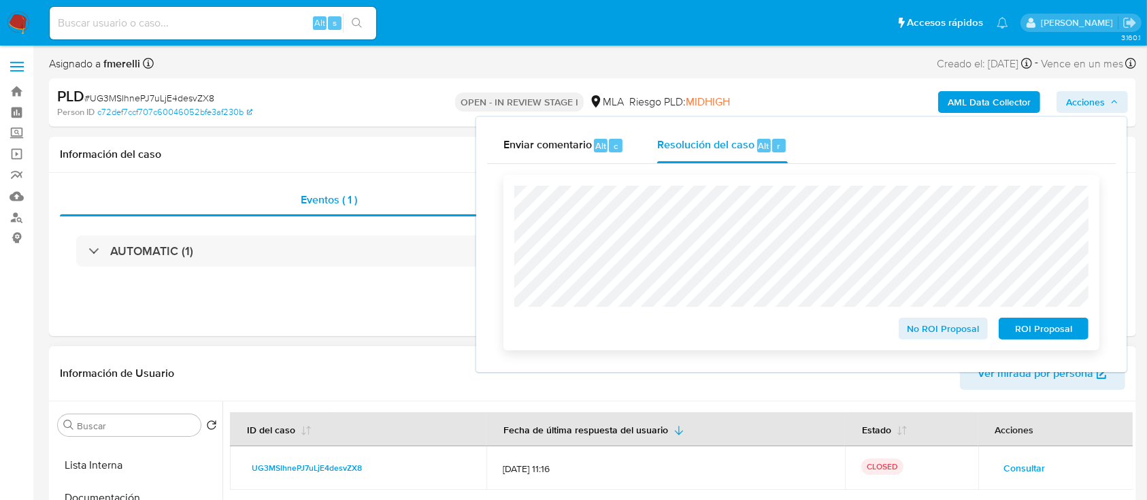
click at [947, 331] on span "No ROI Proposal" at bounding box center [943, 328] width 71 height 19
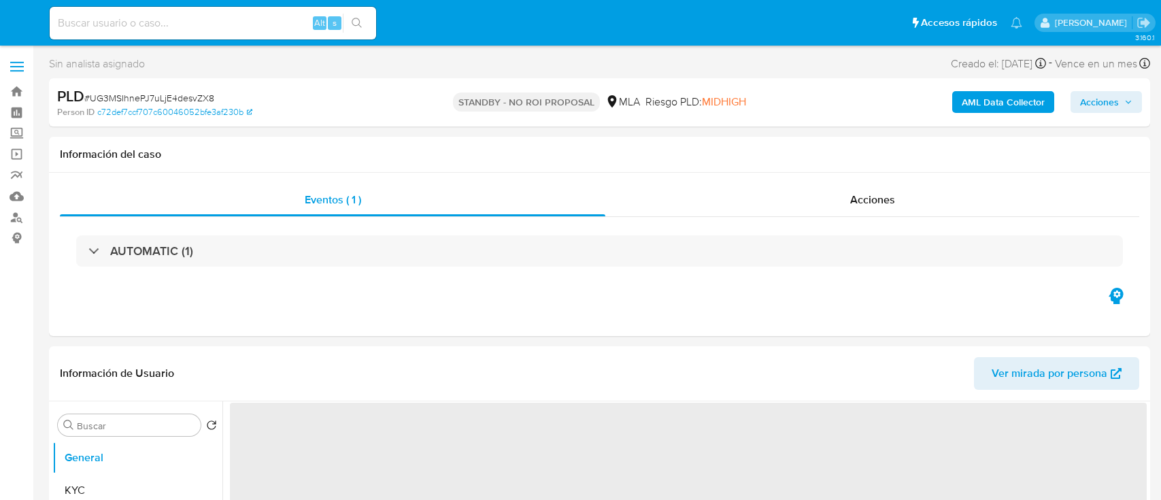
select select "10"
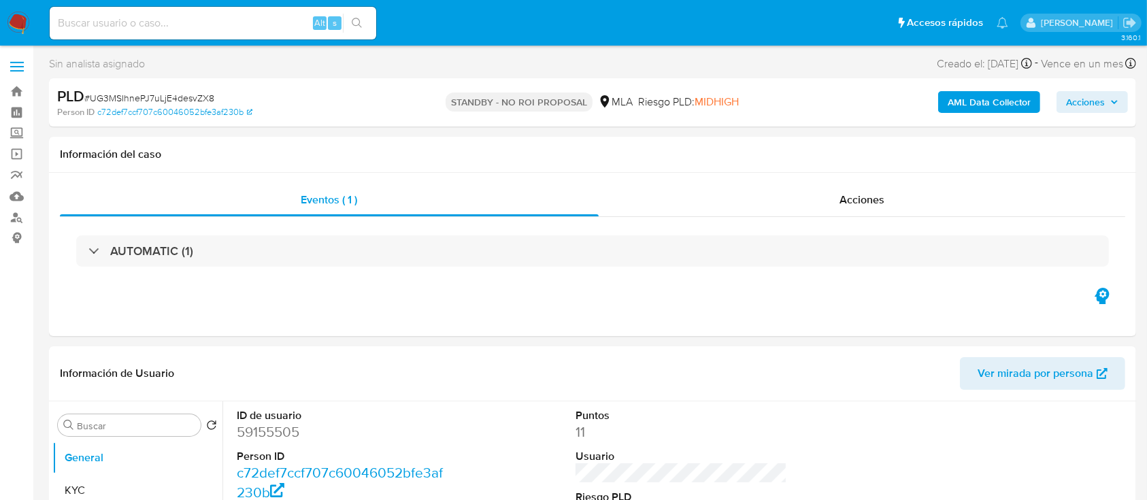
click at [208, 26] on input at bounding box center [213, 23] width 326 height 18
paste input "Oz2o8Q6m27h2ebqqYtrkfgu1"
type input "Oz2o8Q6m27h2ebqqYtrkfgu1"
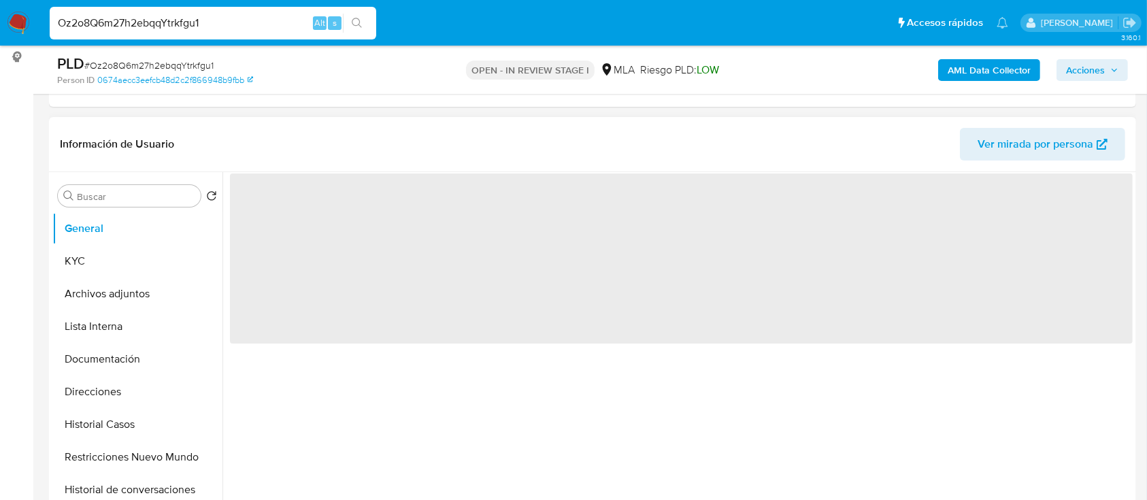
select select "10"
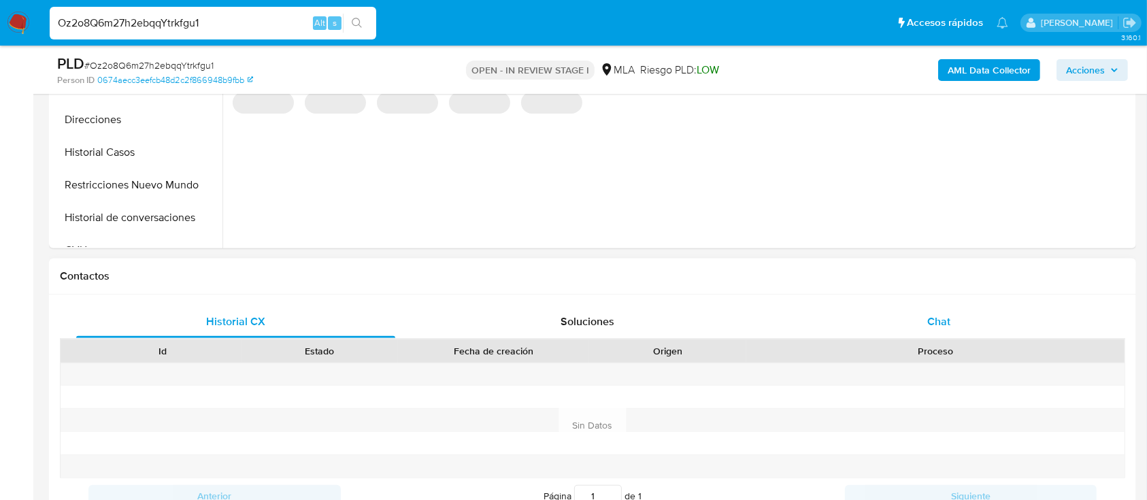
click at [906, 316] on div "Chat" at bounding box center [938, 321] width 319 height 33
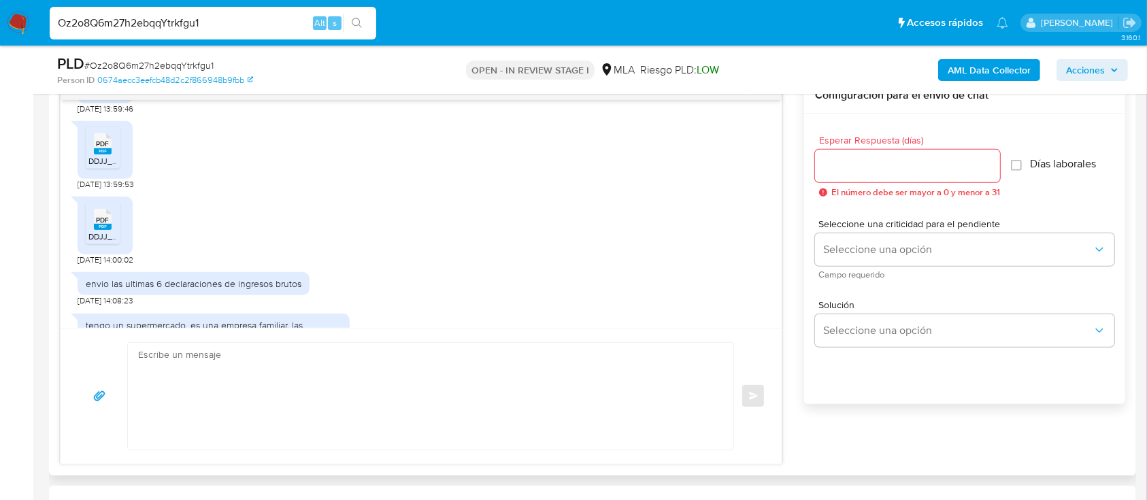
scroll to position [1094, 0]
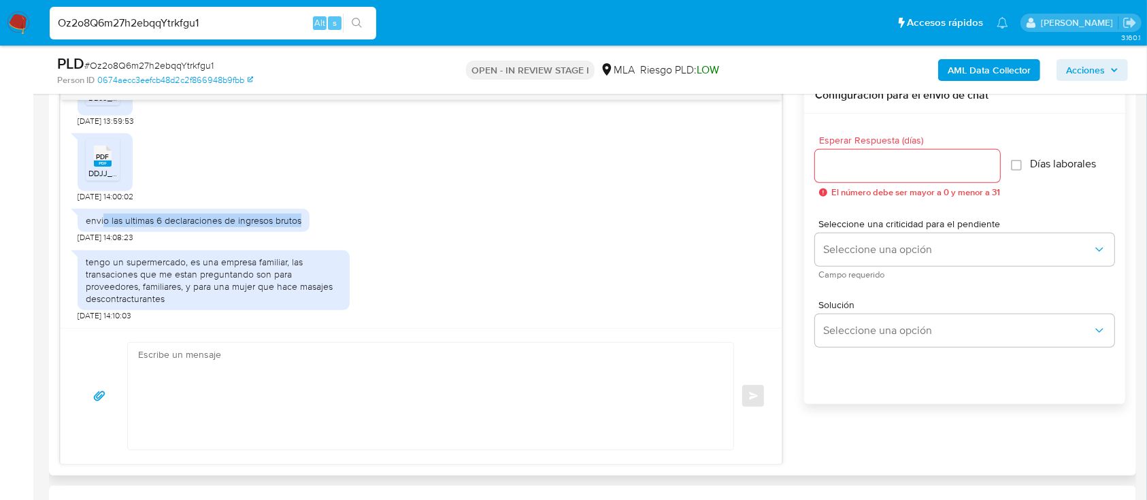
drag, startPoint x: 253, startPoint y: 225, endPoint x: 305, endPoint y: 226, distance: 51.7
click at [305, 226] on div "envio las ultimas 6 declaraciones de ingresos brutos" at bounding box center [194, 220] width 232 height 23
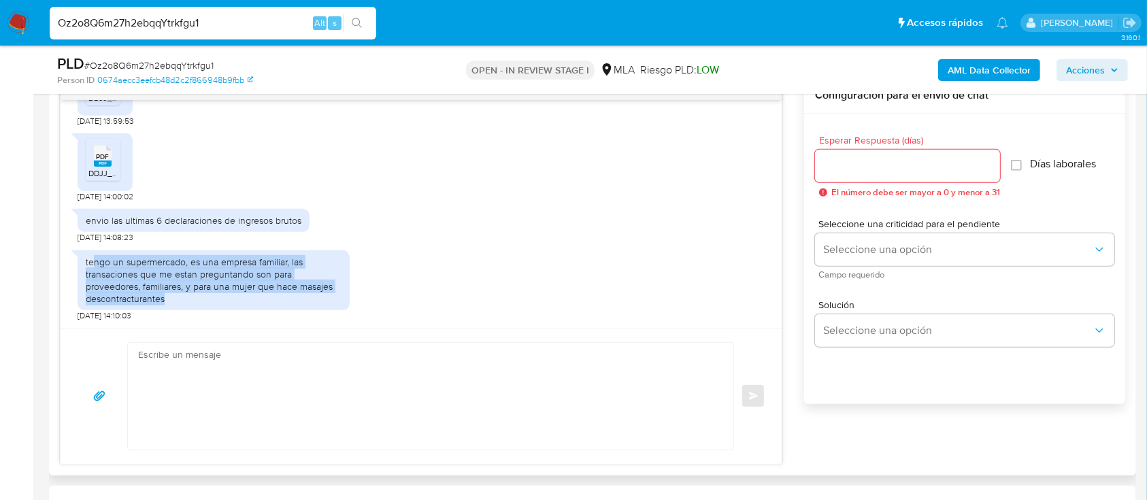
drag, startPoint x: 201, startPoint y: 263, endPoint x: 224, endPoint y: 299, distance: 42.5
click at [224, 299] on div "tengo un supermercado, es una empresa familiar, las transaciones que me estan p…" at bounding box center [214, 281] width 256 height 50
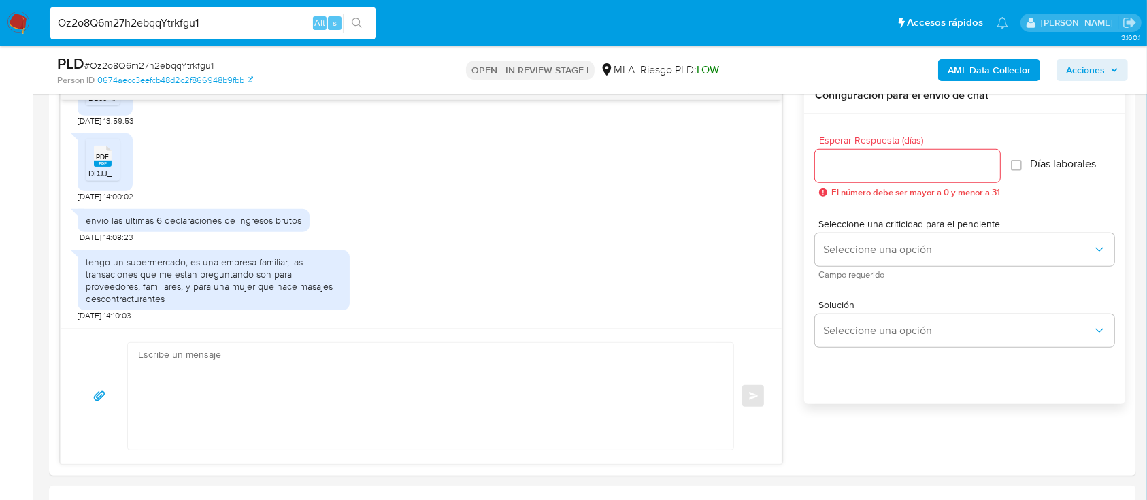
click at [250, 24] on input "Oz2o8Q6m27h2ebqqYtrkfgu1" at bounding box center [213, 23] width 326 height 18
paste input "wSItQ8kdHY5IWx4anITBuCCo"
click at [258, 24] on input "Oz2o8Q6m27h2ebqqYtrkfgu1wSItQ8kdHY5IWx4anITBuCCo" at bounding box center [213, 23] width 326 height 18
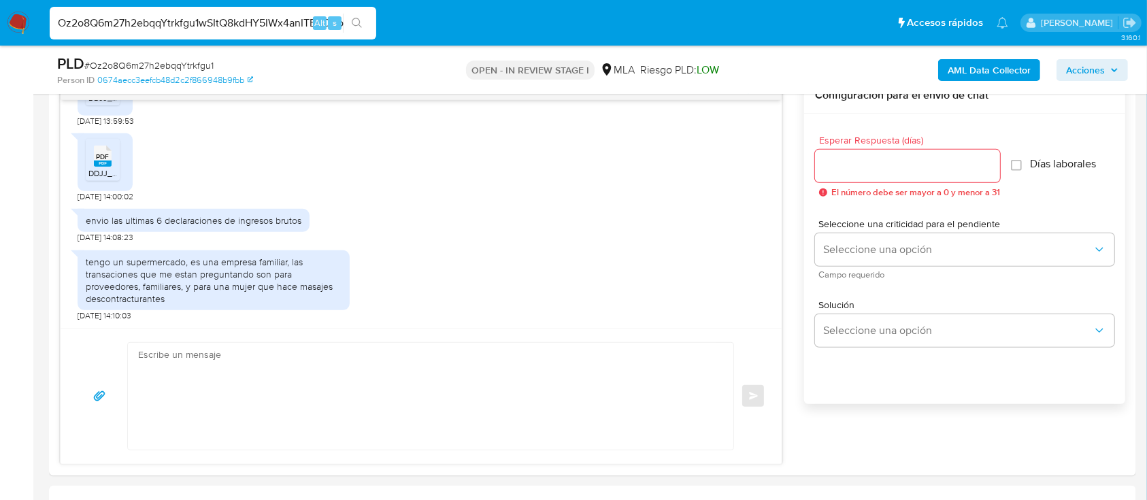
paste input
type input "wSItQ8kdHY5IWx4anITBuCCo"
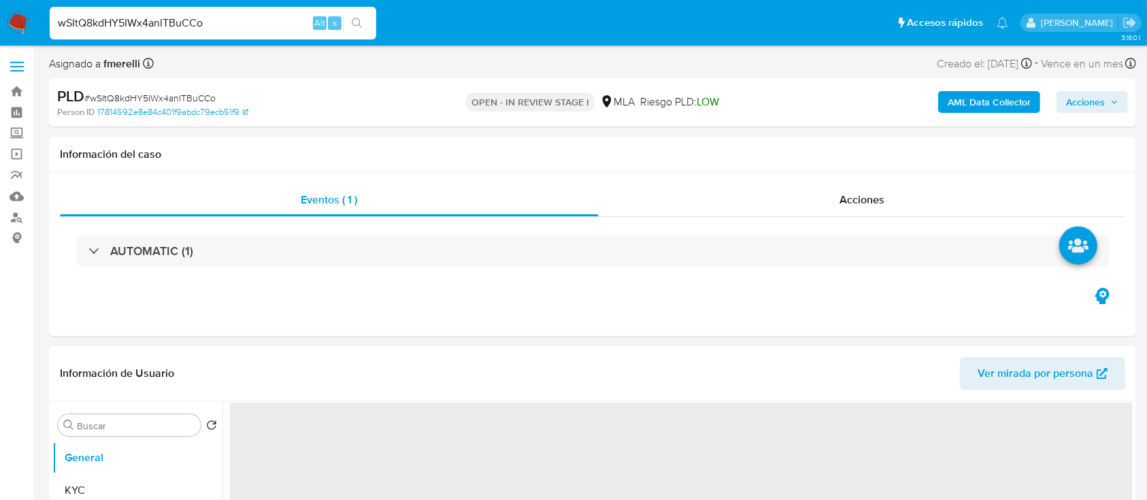
select select "10"
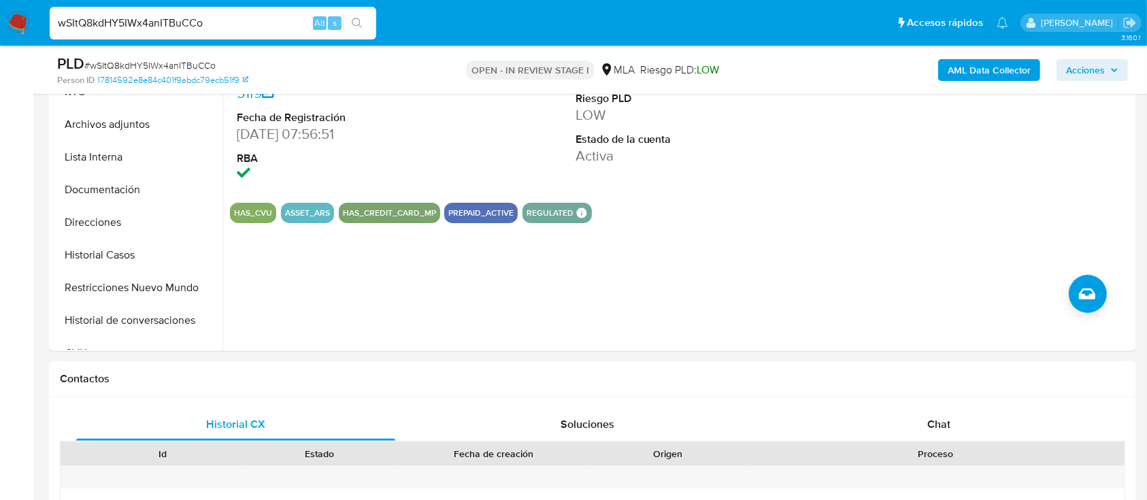
scroll to position [453, 0]
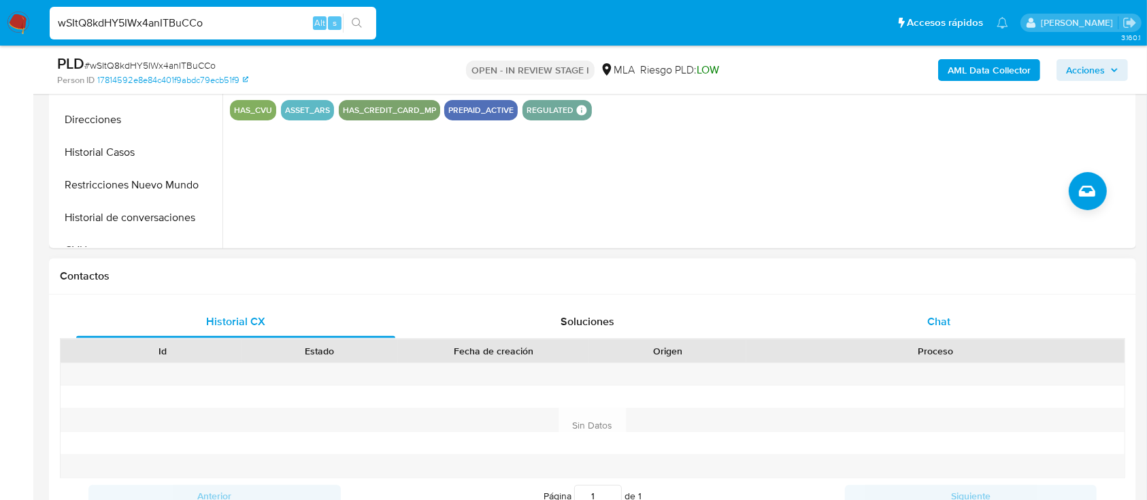
click at [944, 317] on span "Chat" at bounding box center [938, 322] width 23 height 16
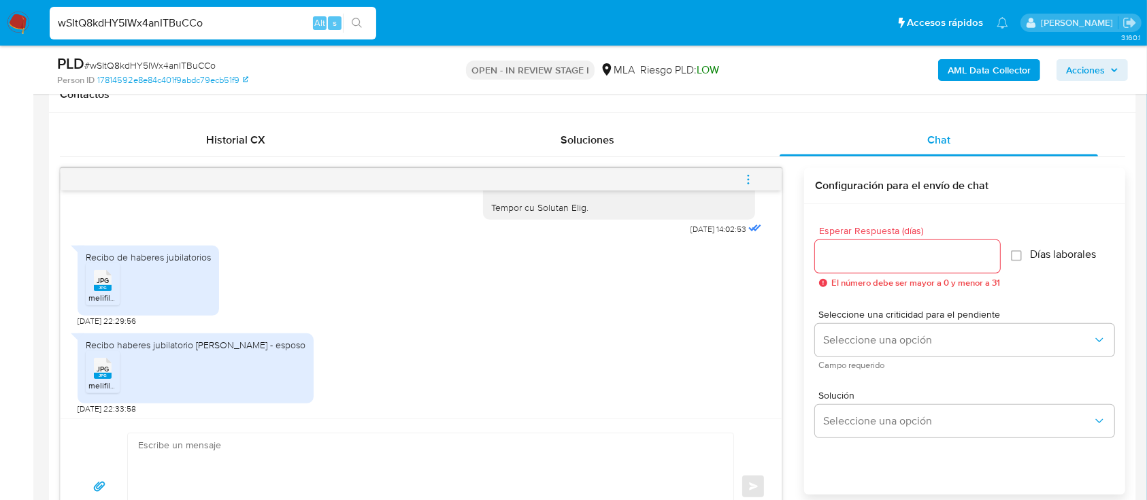
scroll to position [1723, 0]
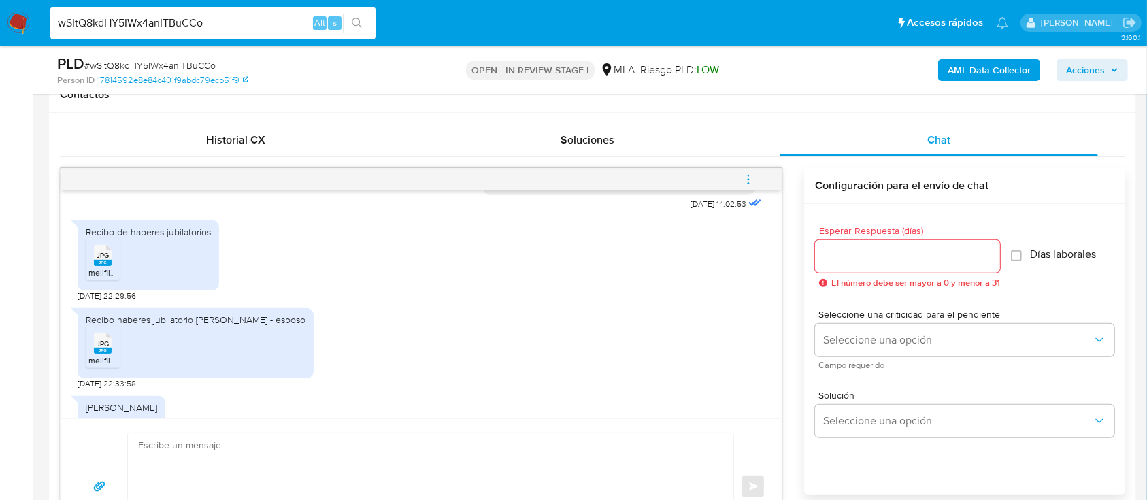
click at [109, 266] on rect at bounding box center [103, 263] width 18 height 6
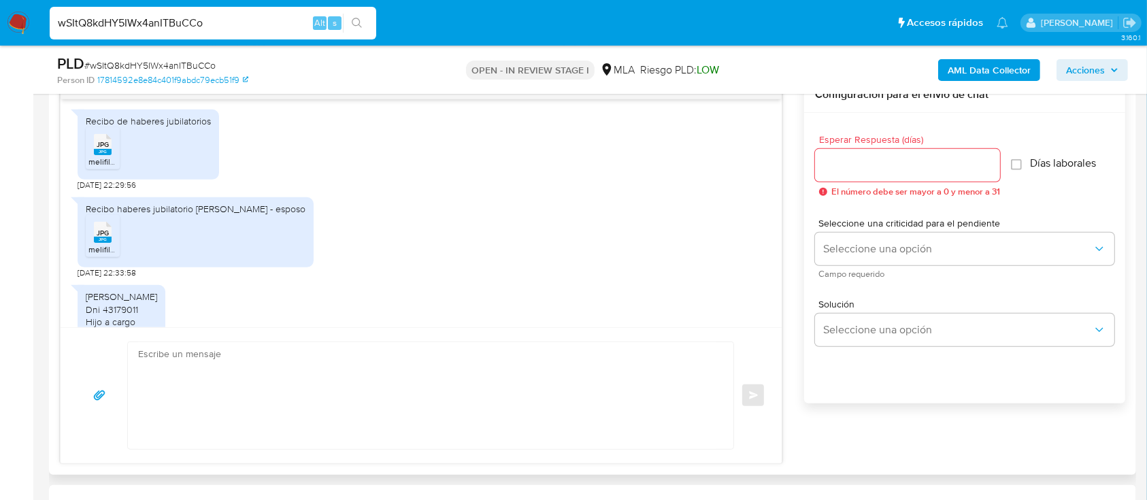
scroll to position [1741, 0]
click at [105, 256] on span "melifile5675484825530723111.jpg" at bounding box center [149, 251] width 123 height 12
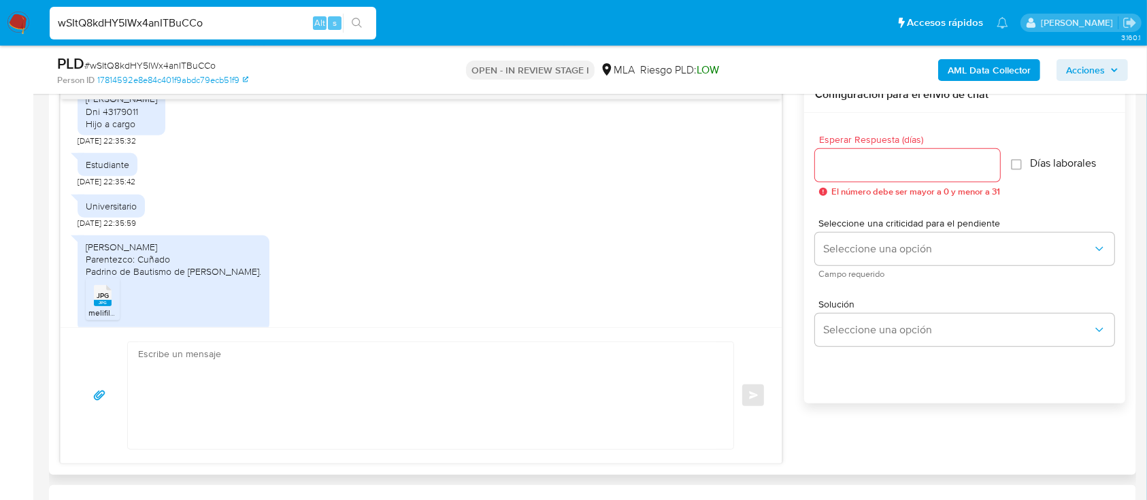
scroll to position [1941, 0]
drag, startPoint x: 105, startPoint y: 286, endPoint x: 240, endPoint y: 306, distance: 136.8
click at [240, 278] on div "Marcelo Fabian Giudice Parentezco: Cuñado Padrino de Bautismo de Mariano Giudic…" at bounding box center [173, 258] width 175 height 37
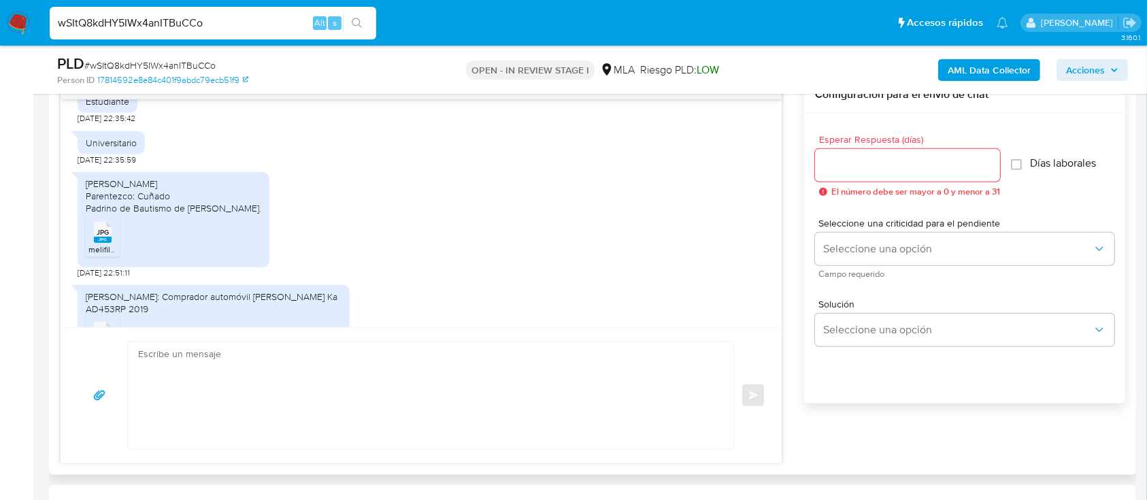
scroll to position [2032, 0]
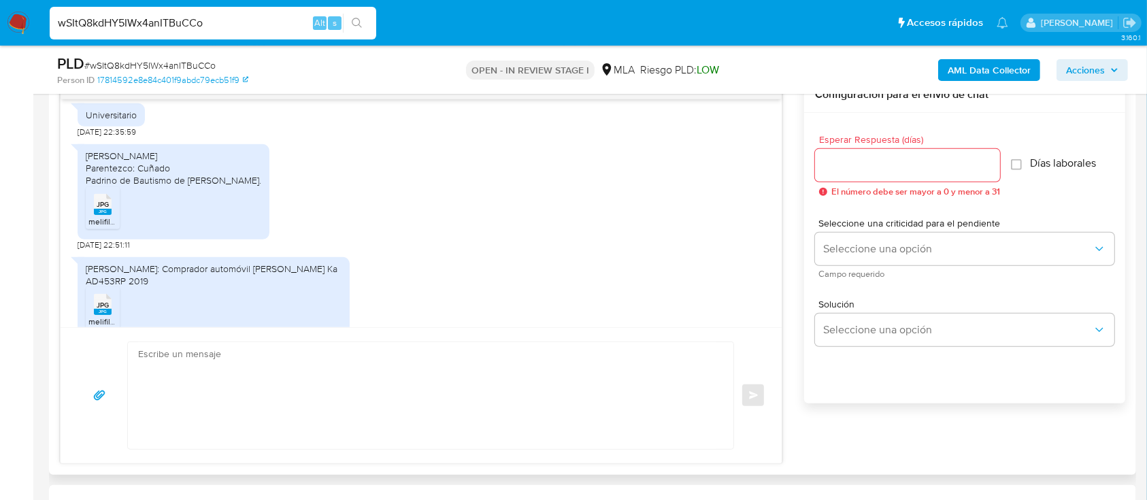
click at [105, 187] on div "Marcelo Fabian Giudice Parentezco: Cuñado Padrino de Bautismo de Mariano Giudic…" at bounding box center [173, 168] width 175 height 37
click at [110, 215] on rect at bounding box center [103, 212] width 18 height 6
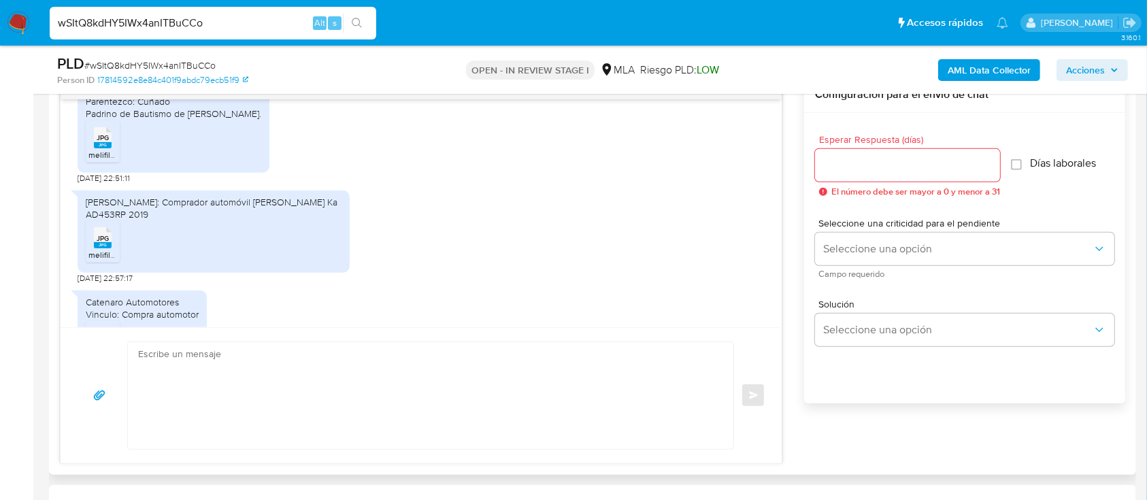
scroll to position [2122, 0]
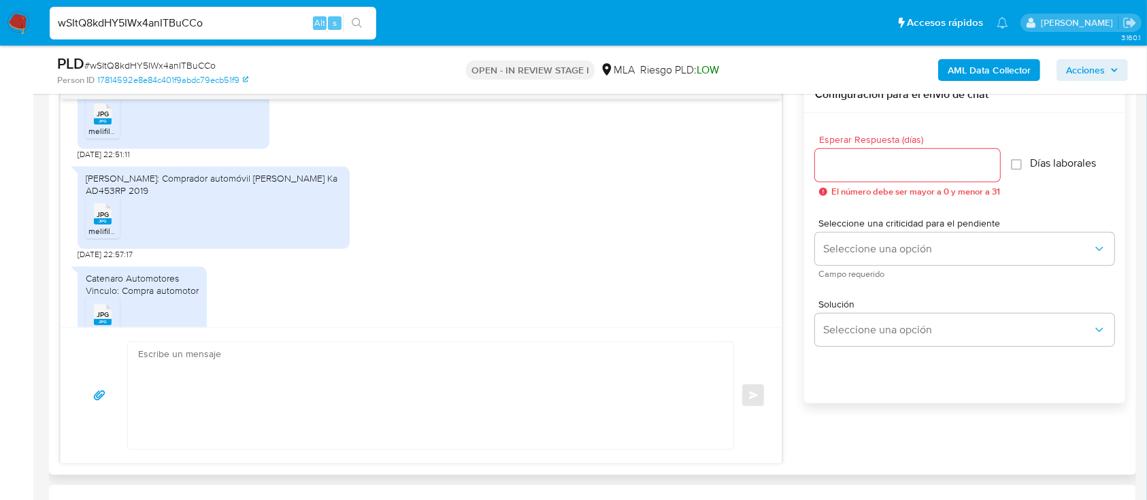
drag, startPoint x: 92, startPoint y: 215, endPoint x: 283, endPoint y: 226, distance: 191.5
click at [283, 197] on div "Anibal Sebastian Olindi Vinculo: Comprador automóvil Ford Ka AD453RP 2019" at bounding box center [214, 184] width 256 height 24
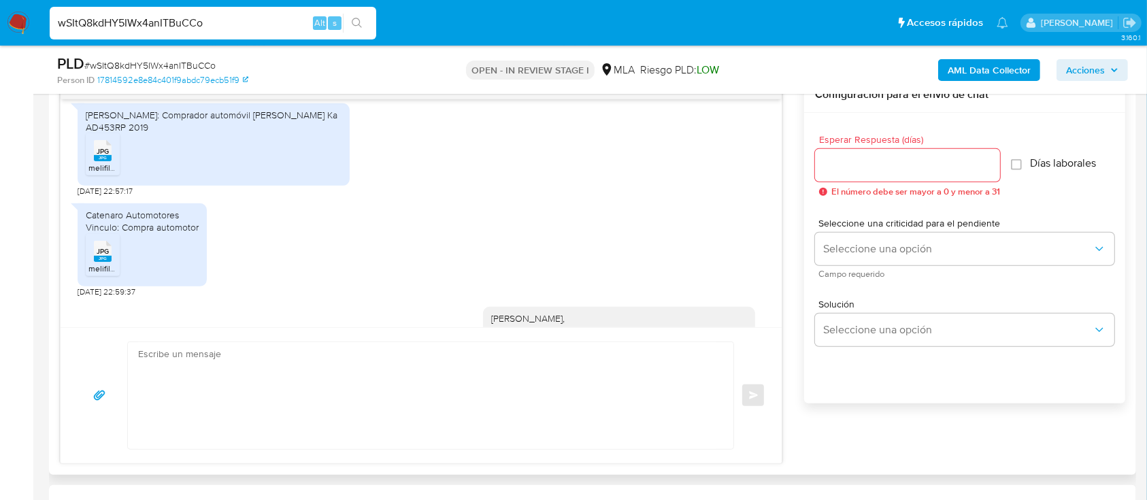
scroll to position [2213, 0]
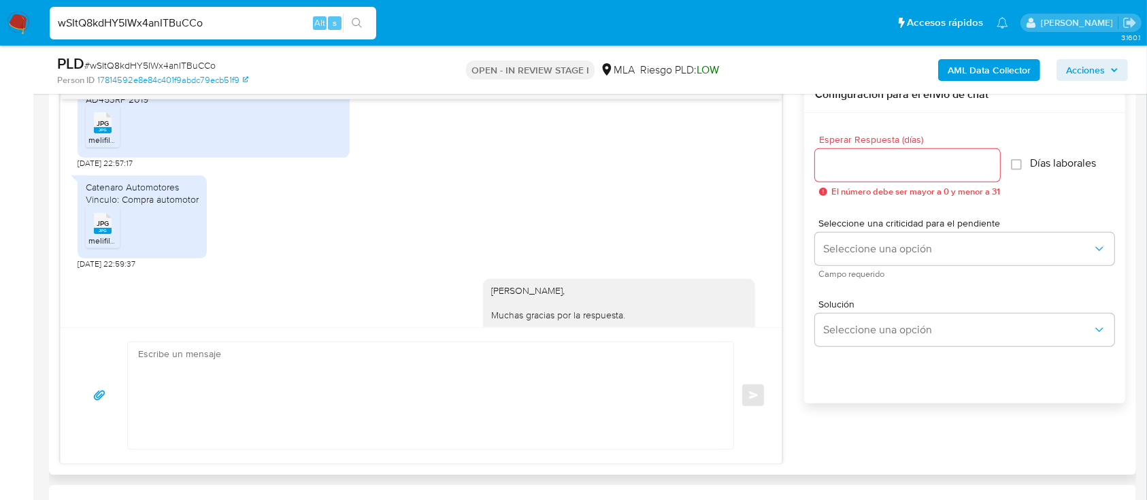
click at [105, 133] on rect at bounding box center [103, 130] width 18 height 6
click at [103, 228] on span "JPG" at bounding box center [103, 223] width 12 height 9
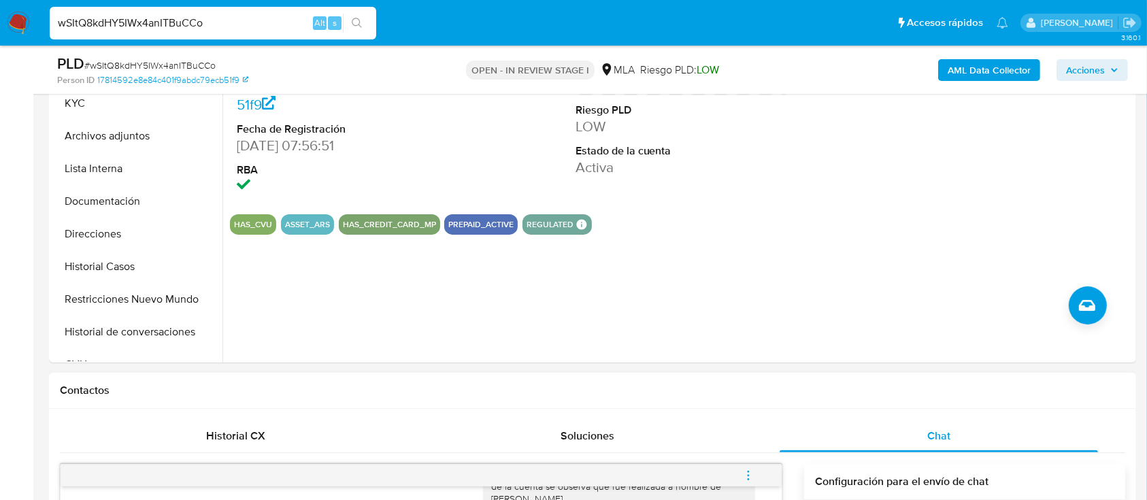
scroll to position [363, 0]
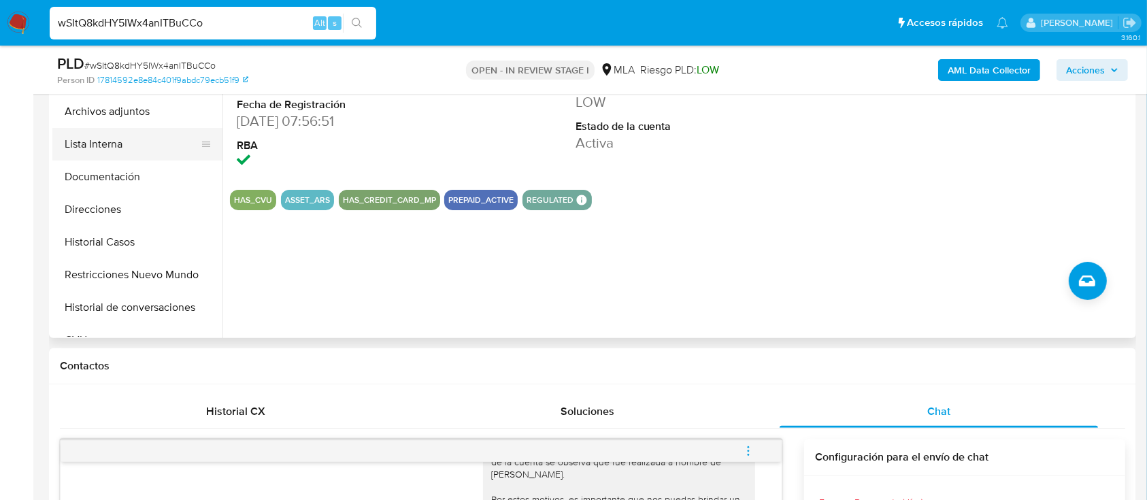
drag, startPoint x: 107, startPoint y: 155, endPoint x: 119, endPoint y: 136, distance: 22.3
click at [107, 154] on button "Lista Interna" at bounding box center [131, 144] width 159 height 33
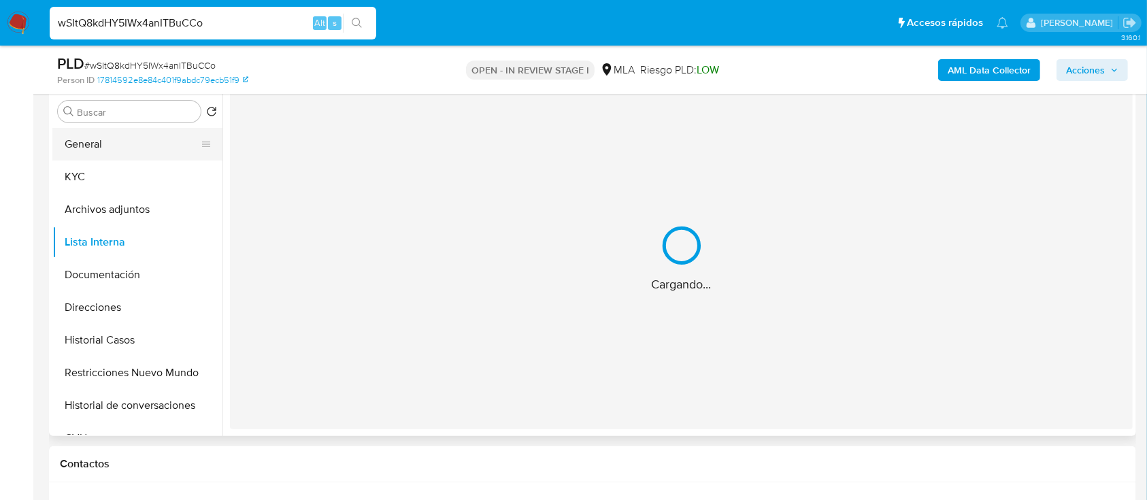
scroll to position [182, 0]
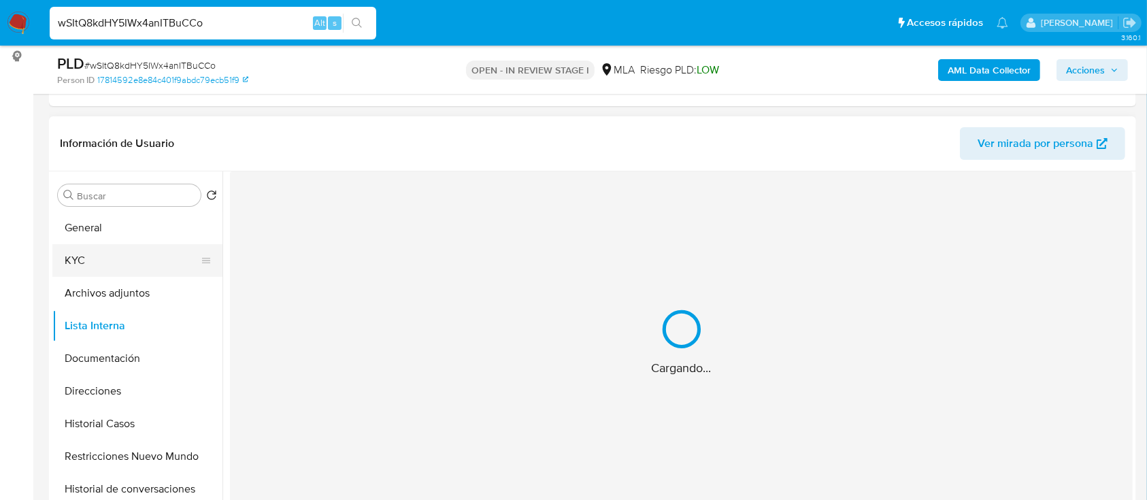
click at [96, 247] on button "KYC" at bounding box center [131, 260] width 159 height 33
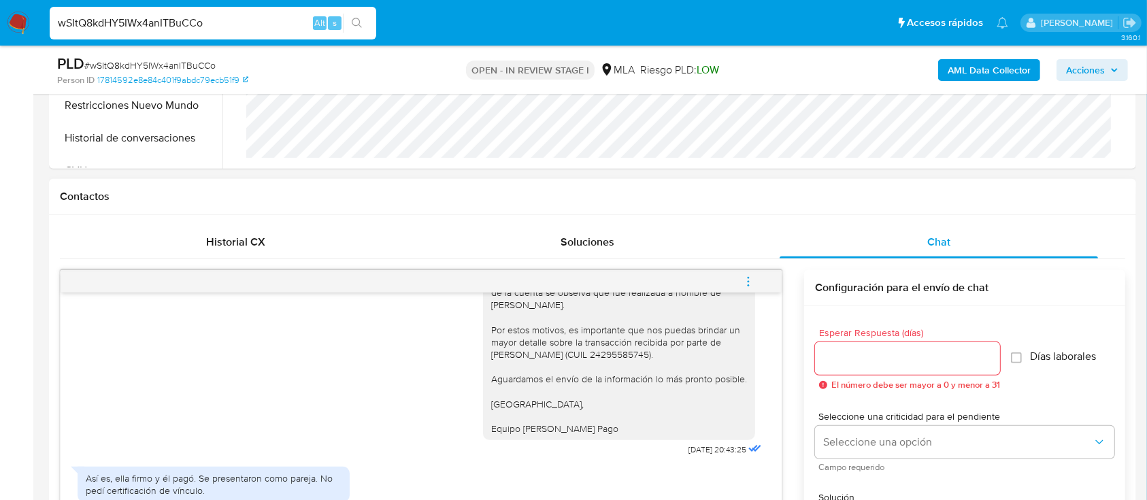
scroll to position [726, 0]
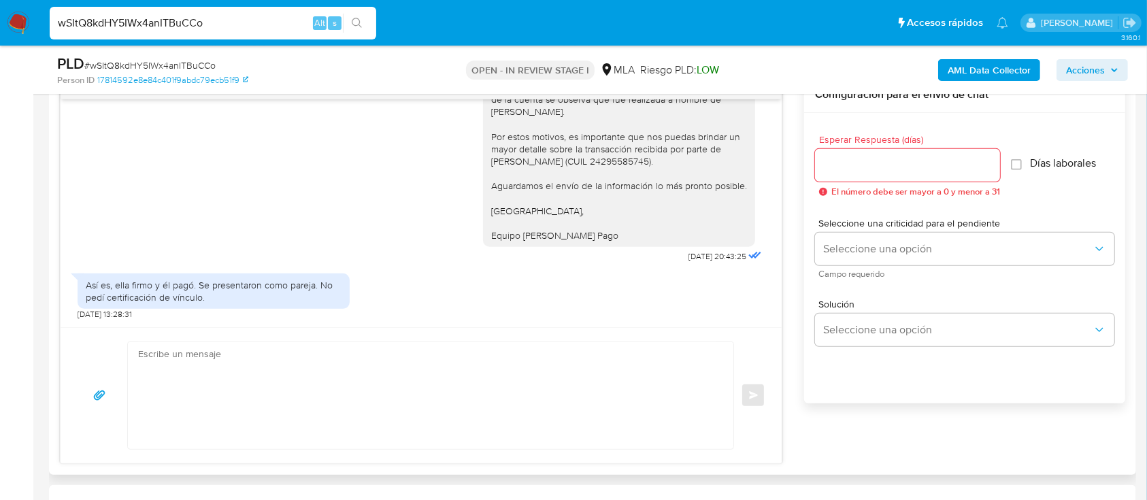
click at [490, 381] on textarea at bounding box center [427, 395] width 578 height 107
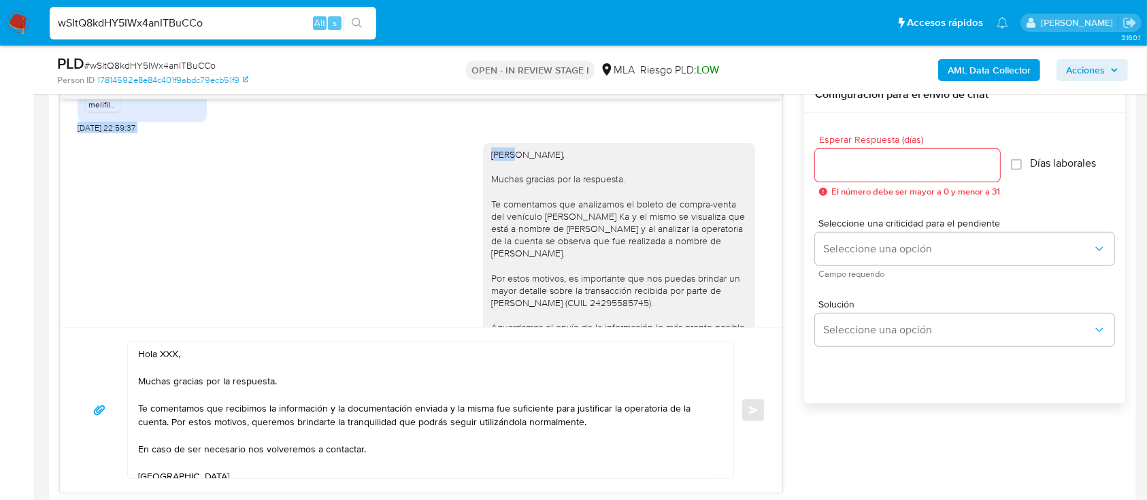
scroll to position [2338, 0]
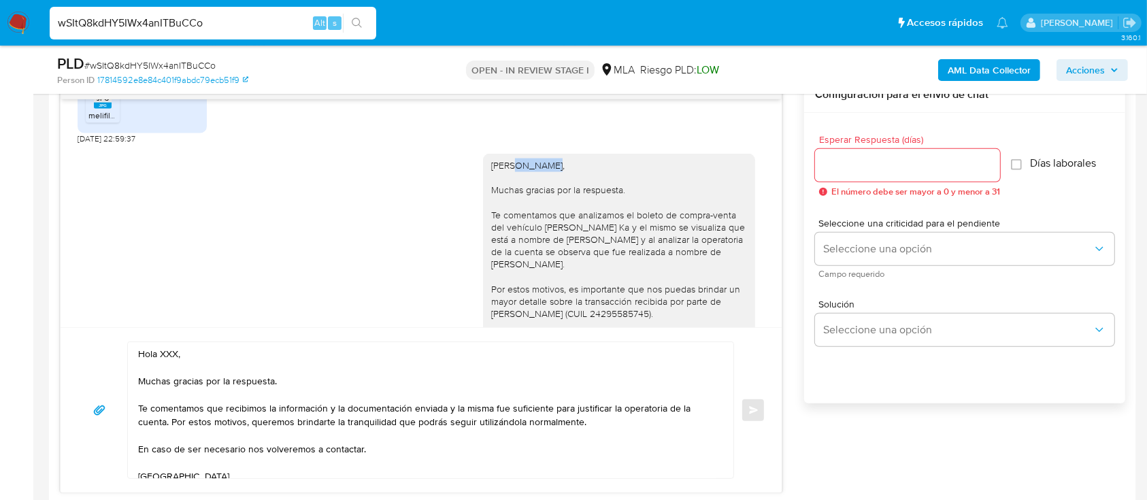
drag, startPoint x: 500, startPoint y: 105, endPoint x: 532, endPoint y: 204, distance: 103.7
click at [532, 204] on div "Hola Gabriela Mirna Sosa, Muchas gracias por la respuesta. Te comentamos que an…" at bounding box center [619, 276] width 256 height 235
copy div "Gabriela"
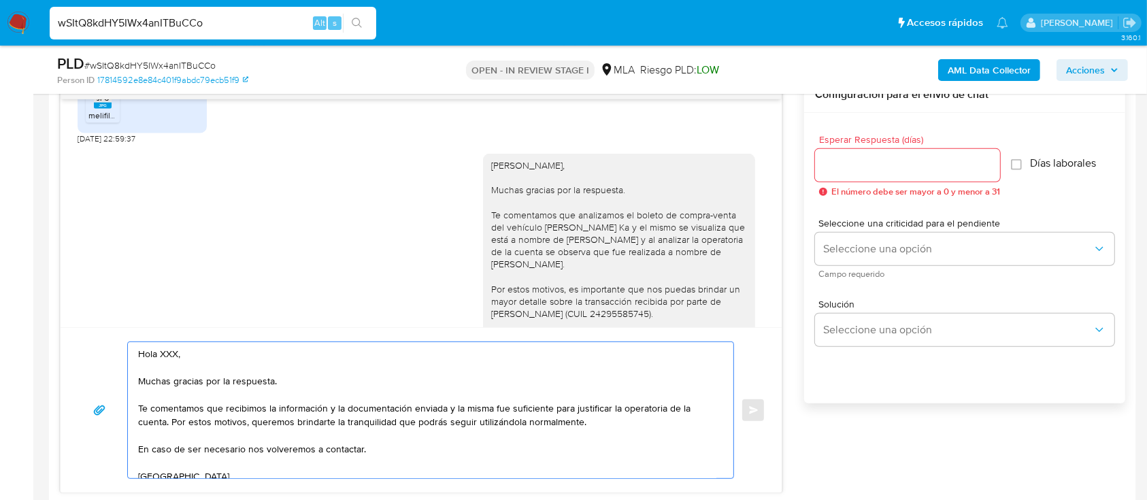
click at [168, 356] on textarea "Hola XXX, Muchas gracias por la respuesta. Te comentamos que recibimos la infor…" at bounding box center [427, 410] width 578 height 136
paste textarea "Gabriela"
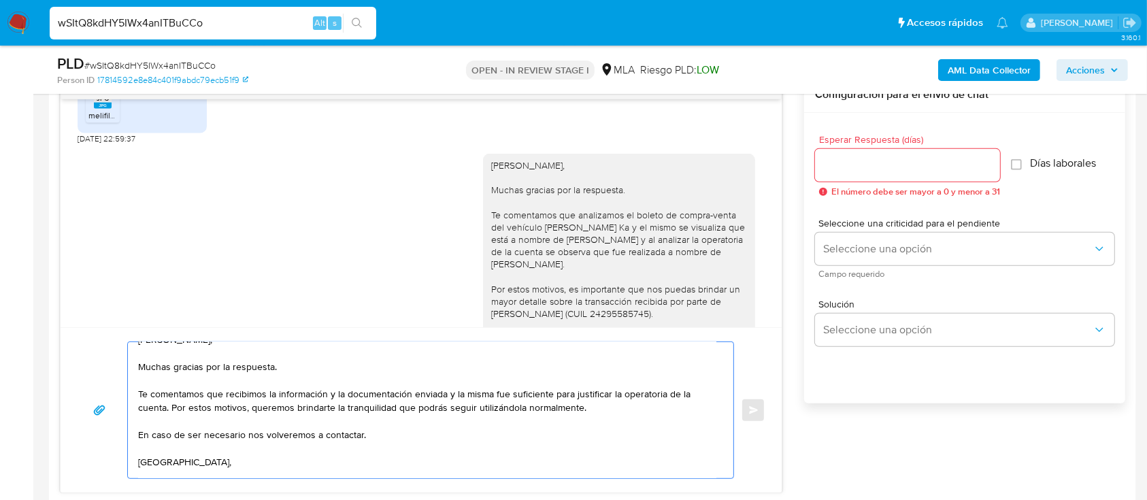
scroll to position [40, 0]
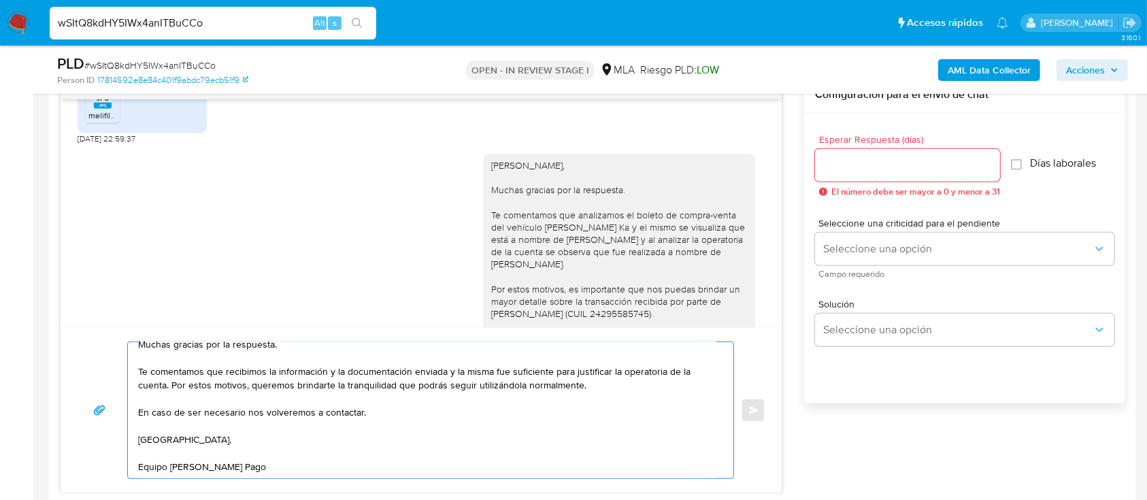
type textarea "Hola Gabriela, Muchas gracias por la respuesta. Te comentamos que recibimos la …"
click at [878, 170] on input "Esperar Respuesta (días)" at bounding box center [907, 165] width 185 height 18
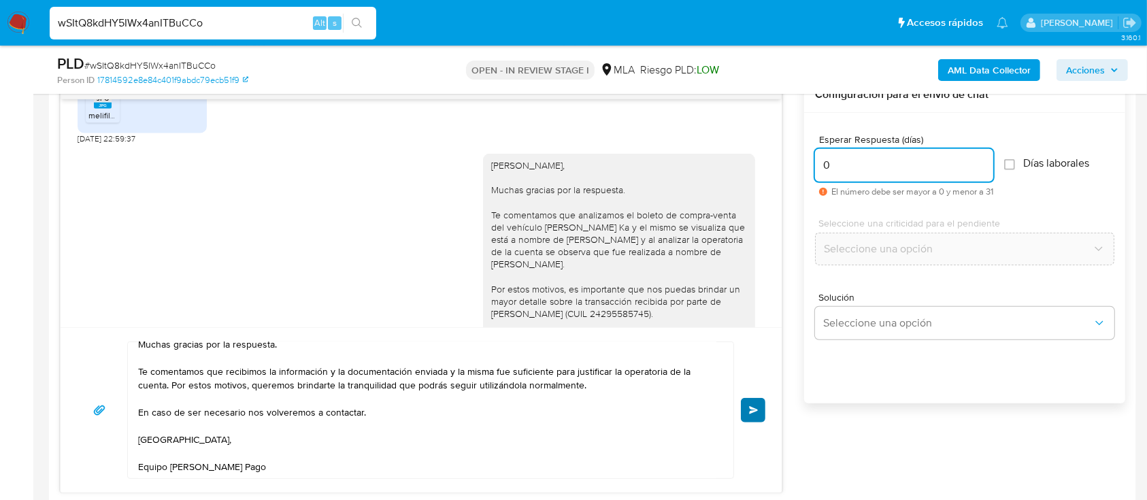
type input "0"
click at [756, 409] on span "Enviar" at bounding box center [754, 410] width 10 height 8
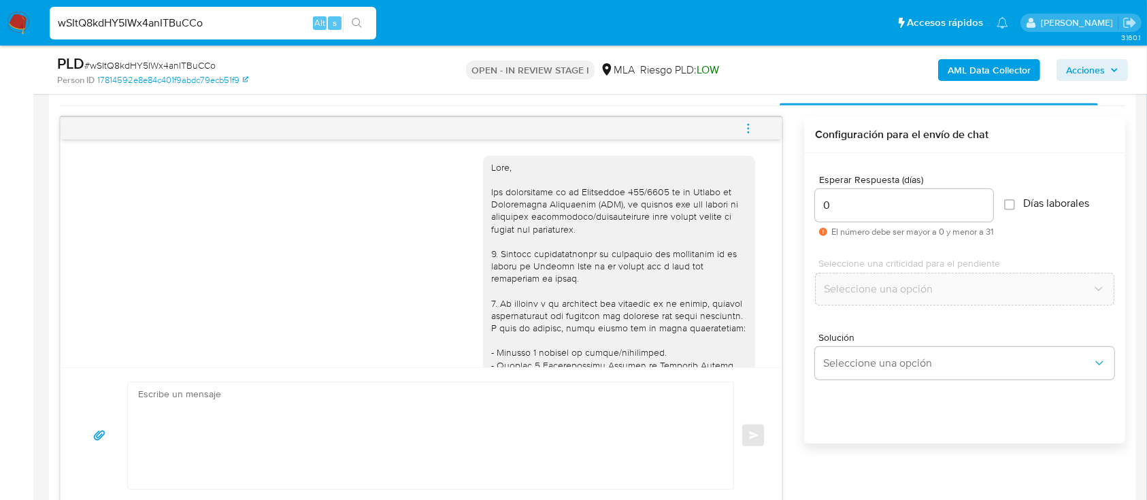
scroll to position [998, 0]
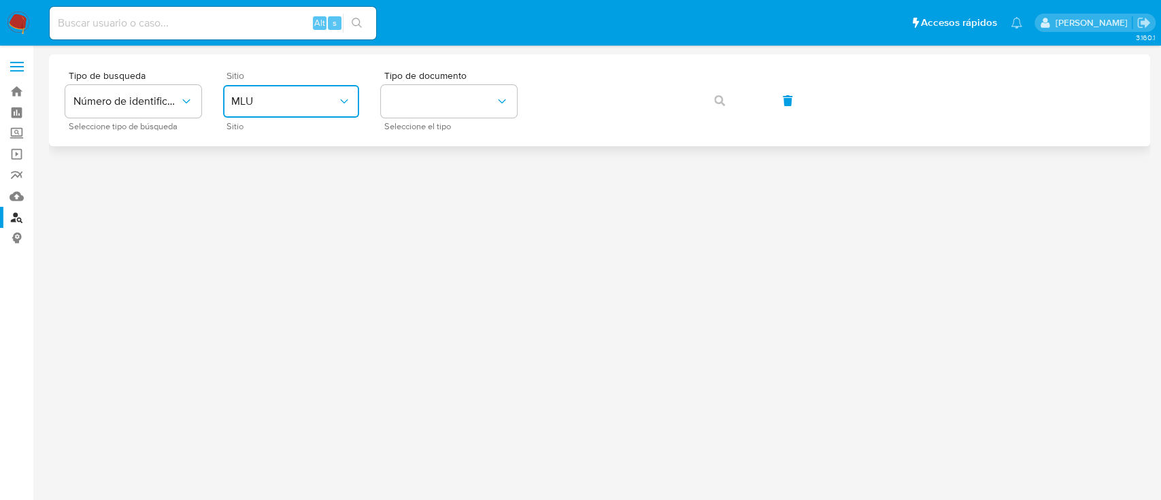
click at [317, 107] on span "MLU" at bounding box center [284, 102] width 106 height 14
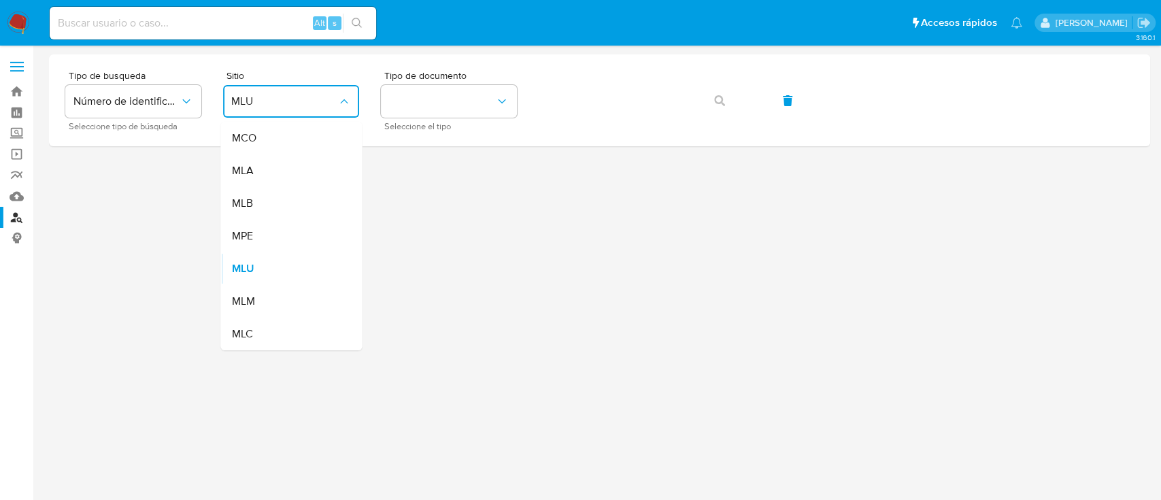
click at [263, 156] on div "MLA" at bounding box center [287, 170] width 112 height 33
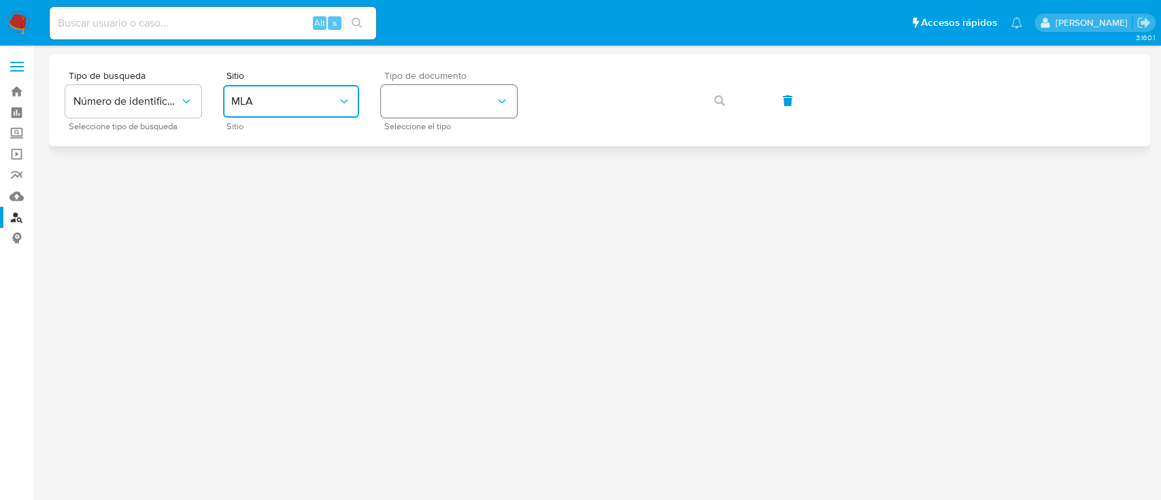
click at [447, 101] on button "identificationType" at bounding box center [449, 101] width 136 height 33
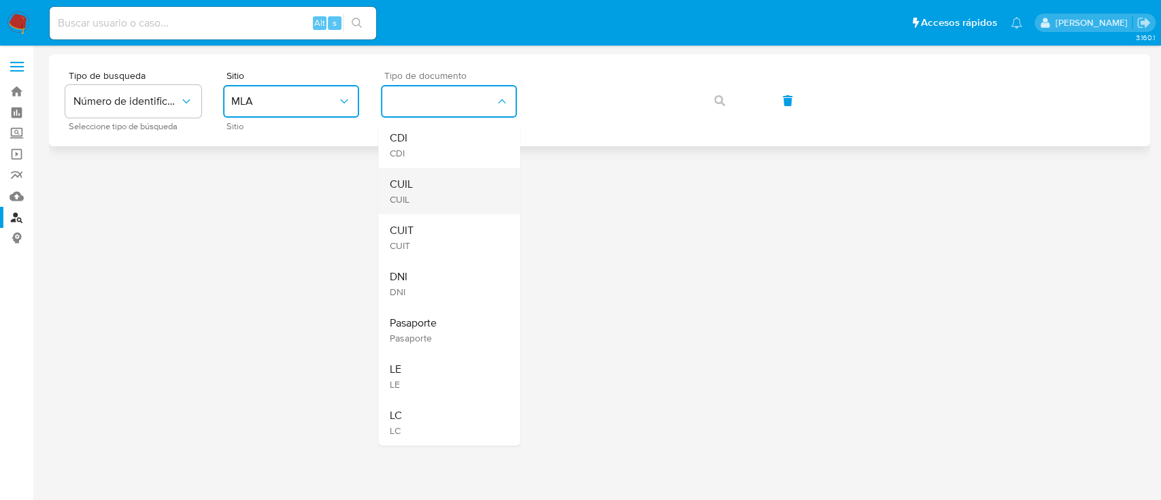
click at [430, 171] on div "CUIL CUIL" at bounding box center [445, 191] width 112 height 46
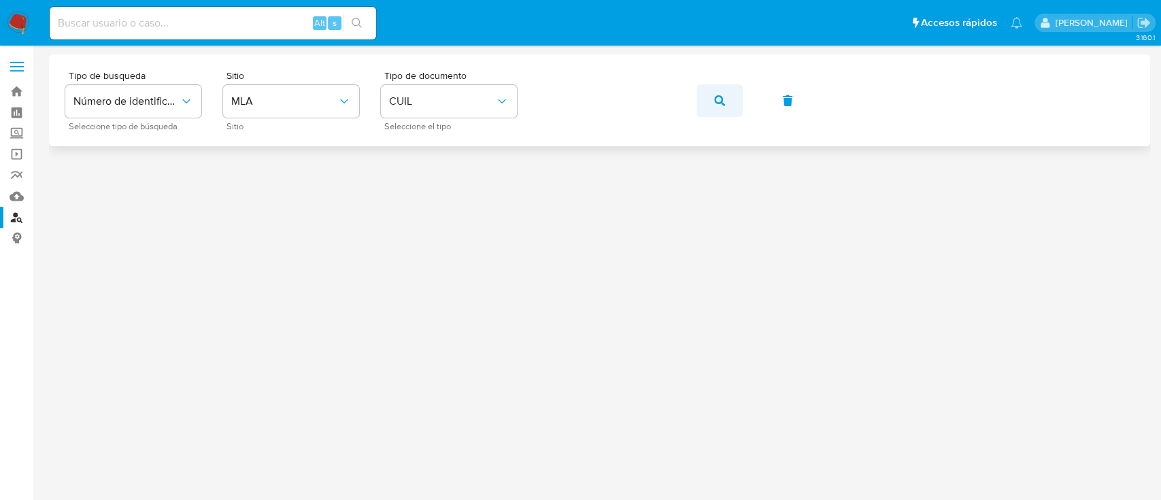
drag, startPoint x: 724, startPoint y: 98, endPoint x: 707, endPoint y: 103, distance: 17.7
click at [724, 98] on icon "button" at bounding box center [719, 100] width 11 height 11
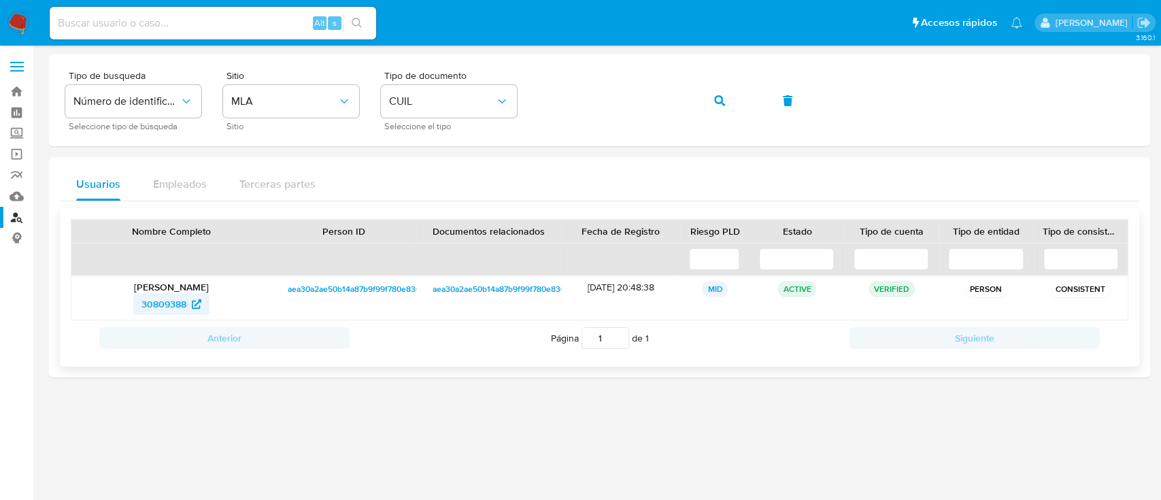
click at [167, 303] on span "30809388" at bounding box center [163, 304] width 45 height 22
click at [713, 99] on button "button" at bounding box center [719, 100] width 46 height 33
click at [181, 299] on span "6583481" at bounding box center [164, 304] width 36 height 22
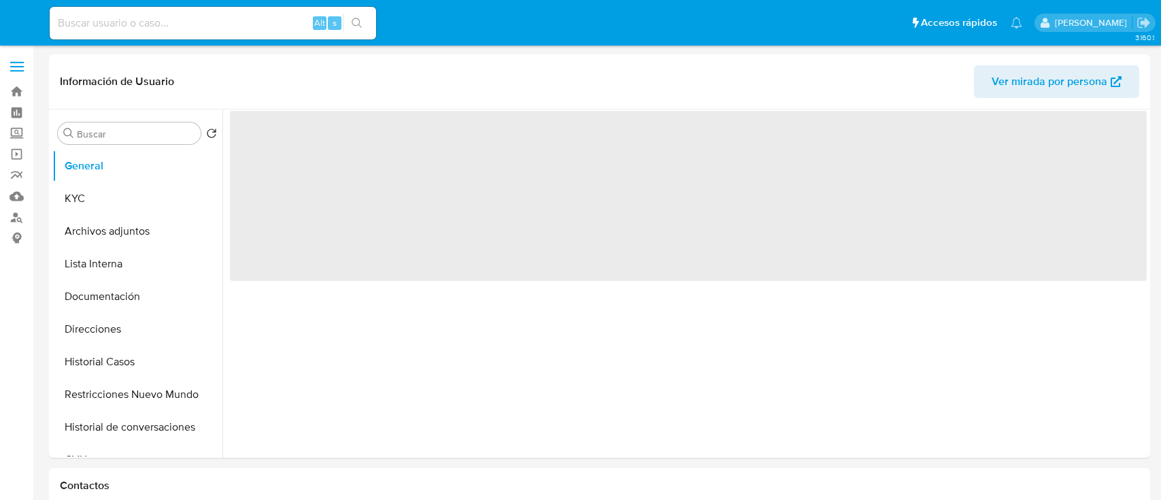
select select "10"
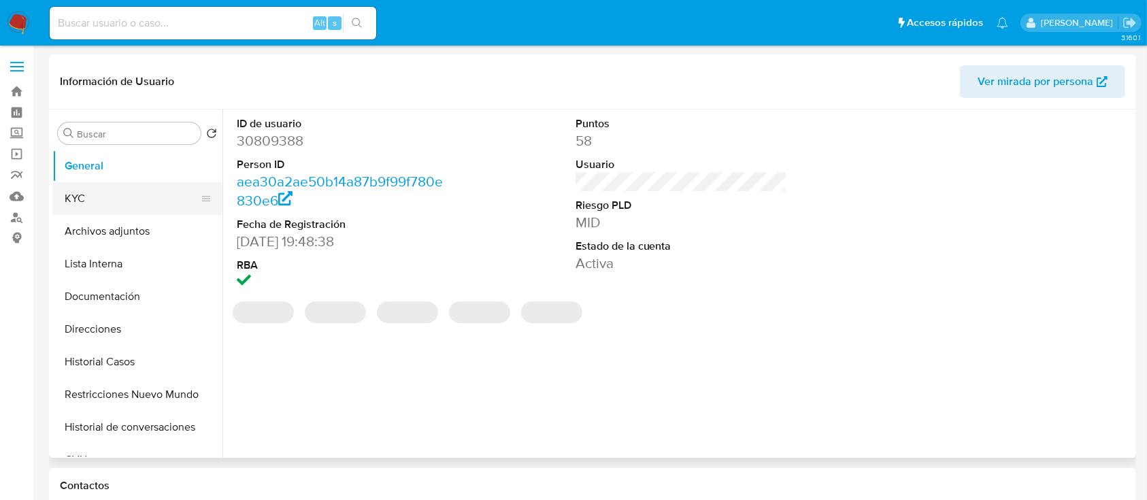
click at [134, 201] on button "KYC" at bounding box center [131, 198] width 159 height 33
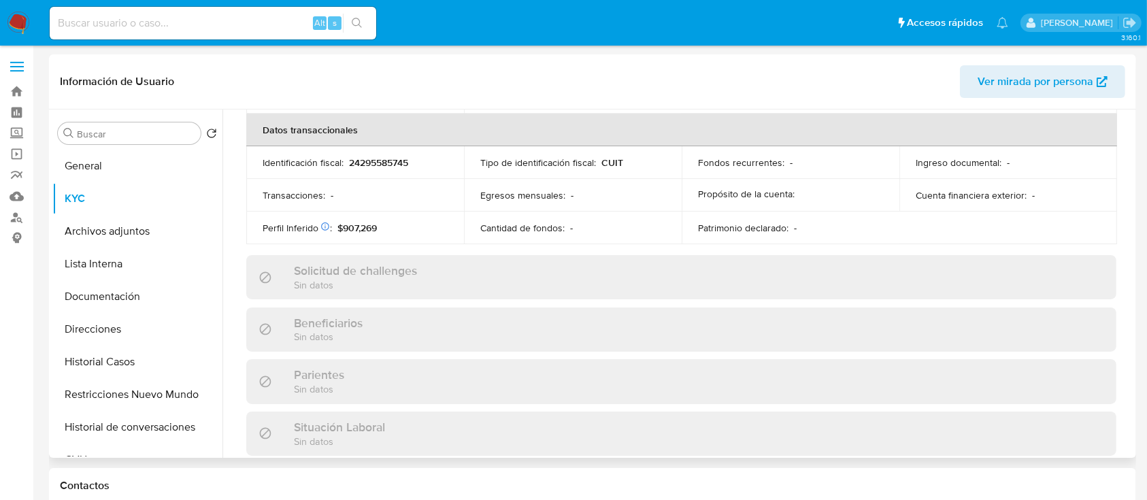
scroll to position [741, 0]
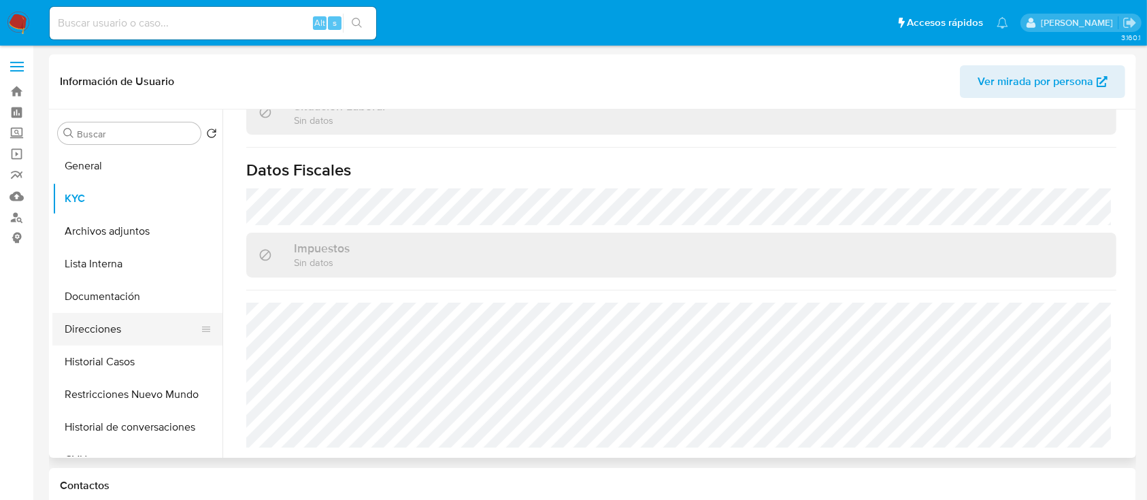
click at [127, 335] on button "Direcciones" at bounding box center [131, 329] width 159 height 33
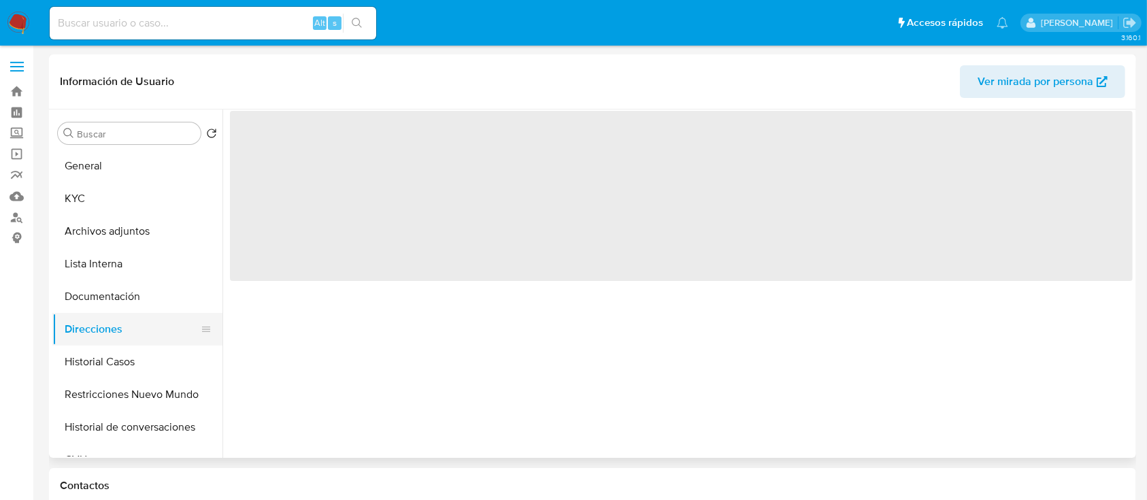
scroll to position [0, 0]
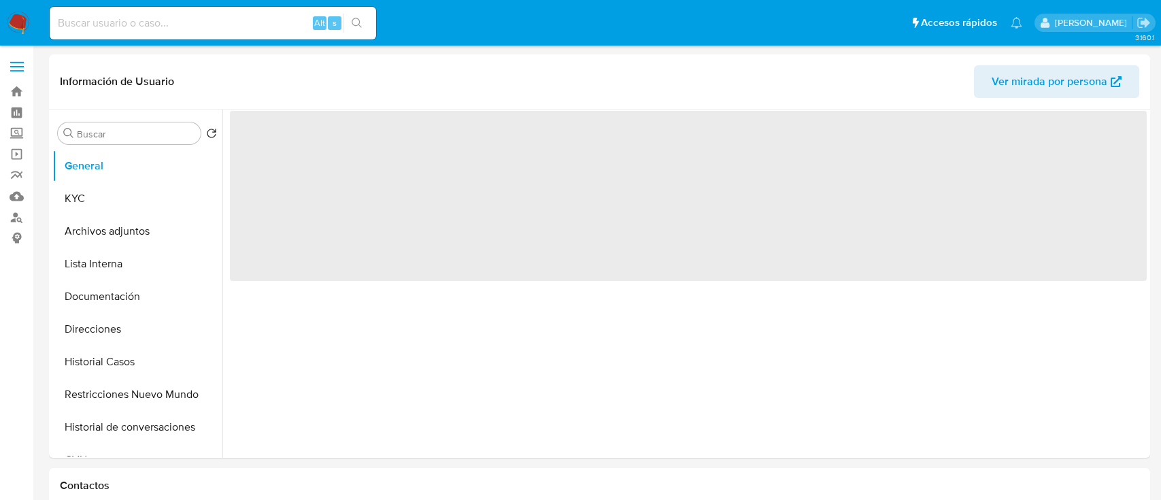
select select "10"
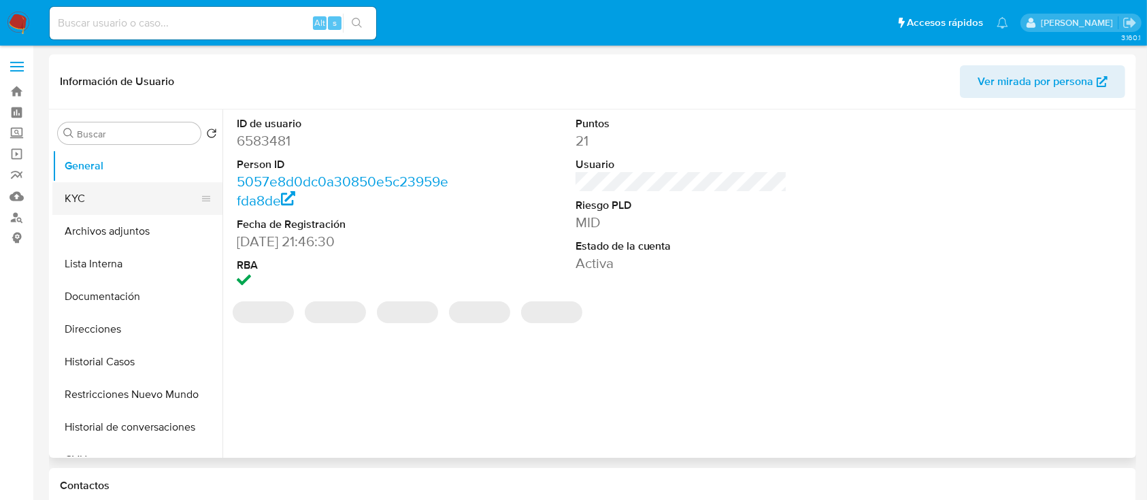
click at [109, 197] on button "KYC" at bounding box center [131, 198] width 159 height 33
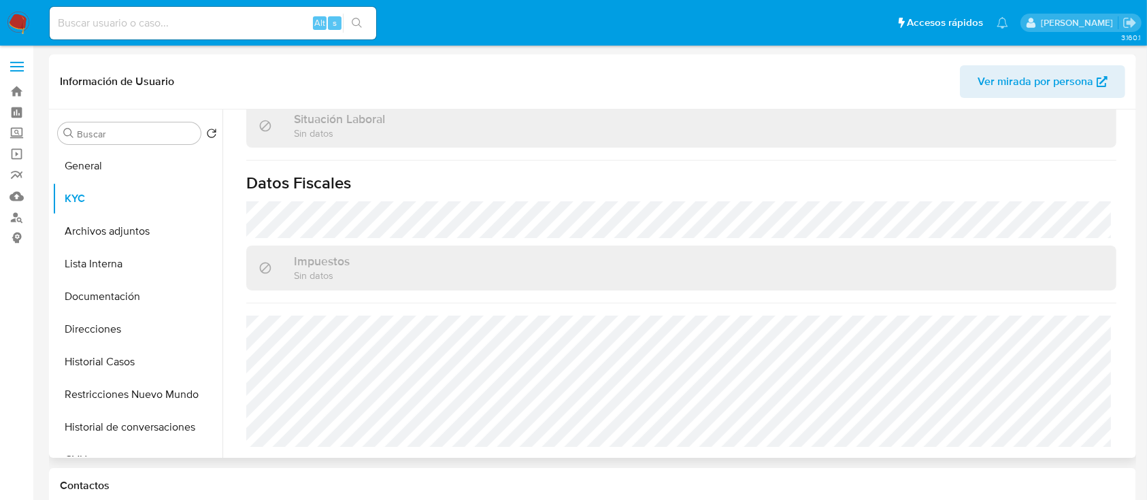
scroll to position [716, 0]
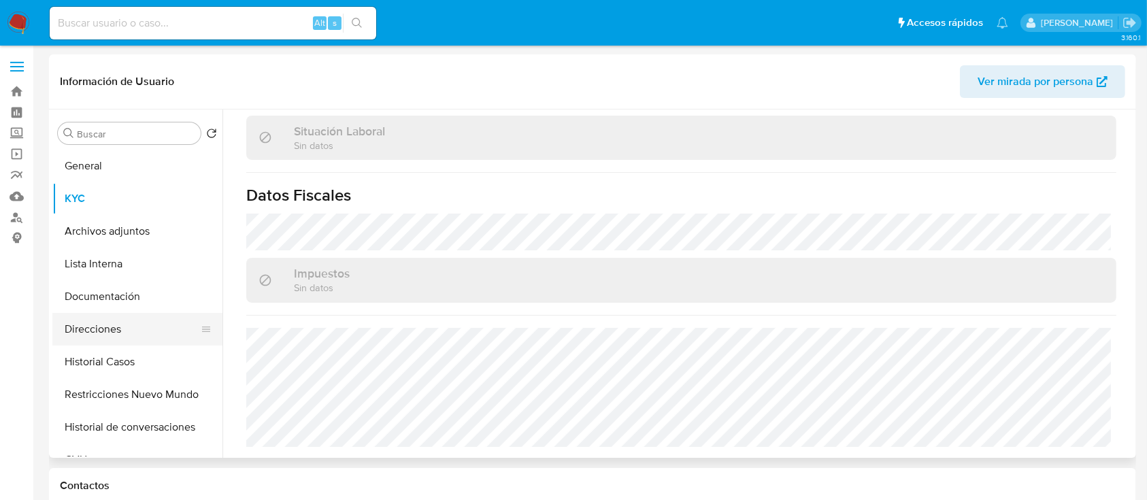
click at [118, 329] on button "Direcciones" at bounding box center [131, 329] width 159 height 33
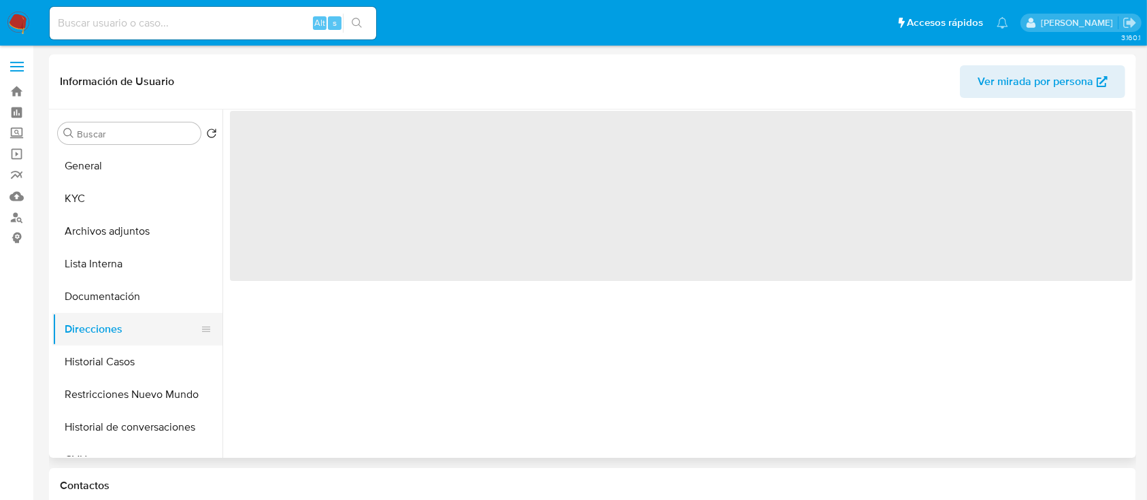
scroll to position [0, 0]
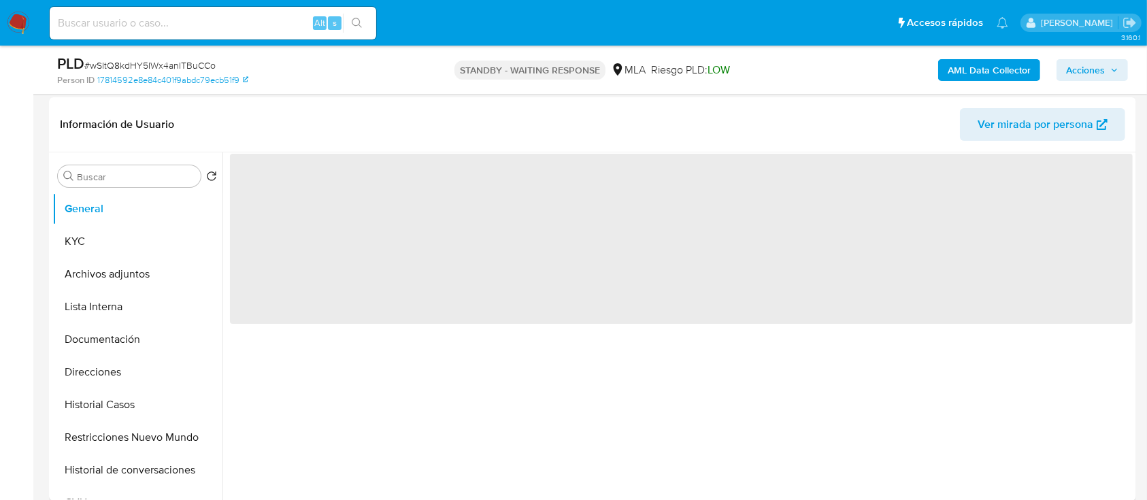
scroll to position [453, 0]
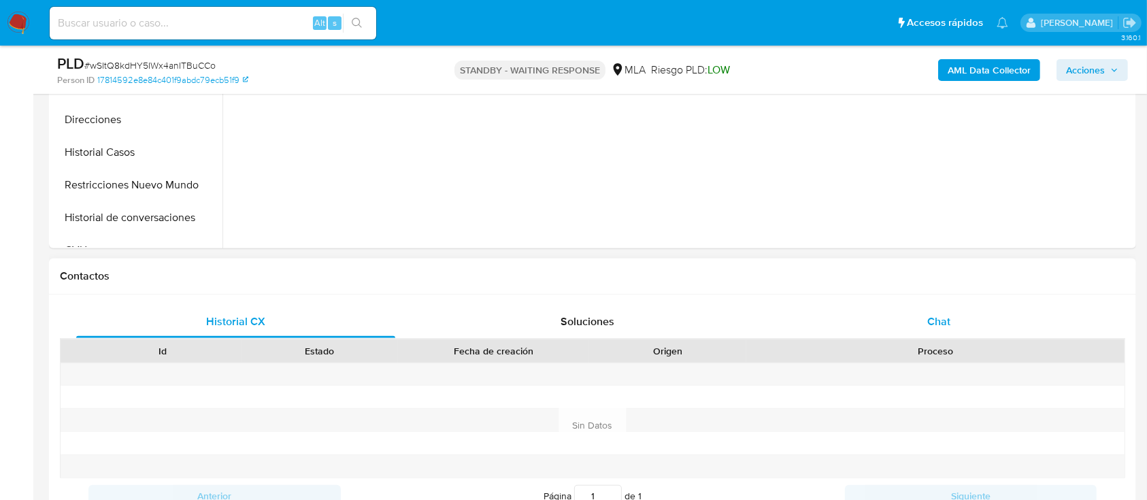
click at [866, 331] on div "Chat" at bounding box center [938, 321] width 319 height 33
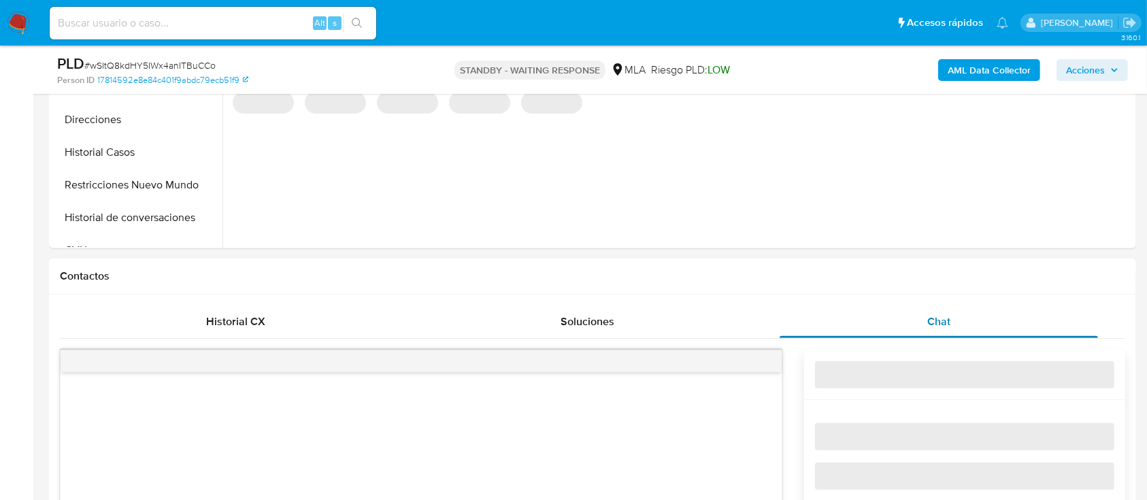
select select "10"
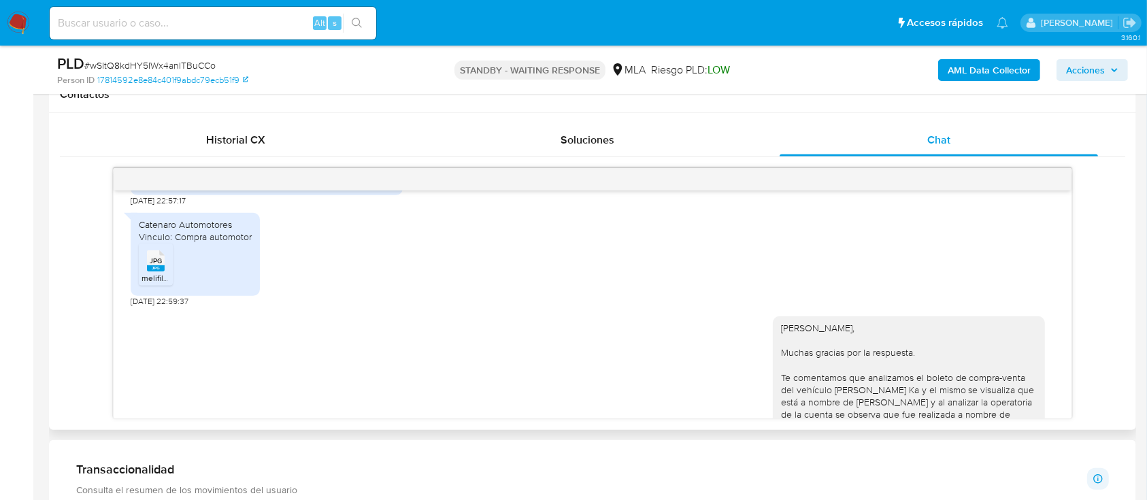
scroll to position [2177, 0]
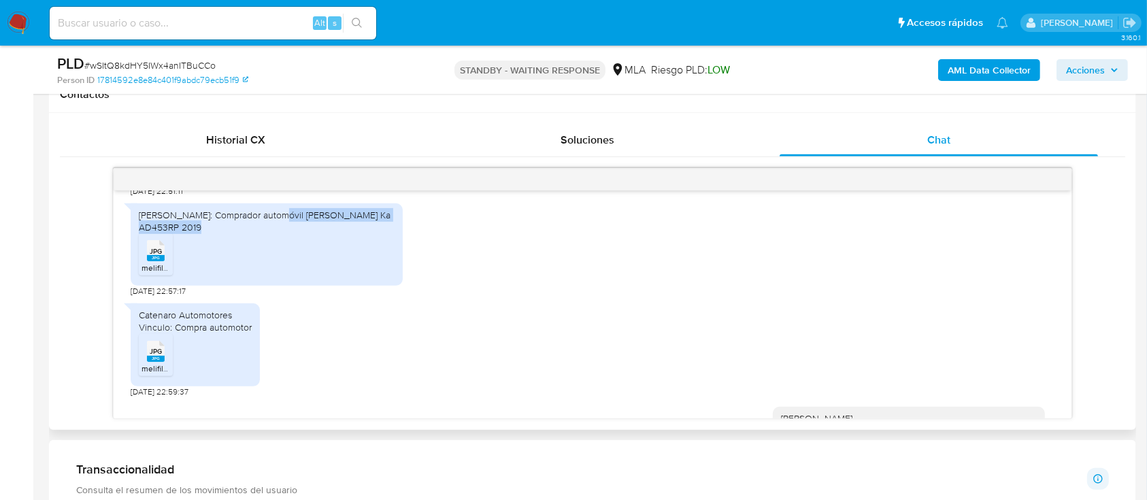
drag, startPoint x: 283, startPoint y: 261, endPoint x: 316, endPoint y: 261, distance: 32.6
click at [316, 233] on div "[PERSON_NAME]: Comprador automóvil [PERSON_NAME] Ka AD453RP 2019" at bounding box center [267, 221] width 256 height 24
click at [222, 276] on ul "JPG JPG melifile7617624164117118737.jpg" at bounding box center [267, 256] width 256 height 47
drag, startPoint x: 176, startPoint y: 267, endPoint x: 367, endPoint y: 263, distance: 191.2
click at [367, 263] on div "Anibal Sebastian Olindi Vinculo: Comprador automóvil Ford Ka AD453RP 2019 JPG J…" at bounding box center [267, 244] width 272 height 82
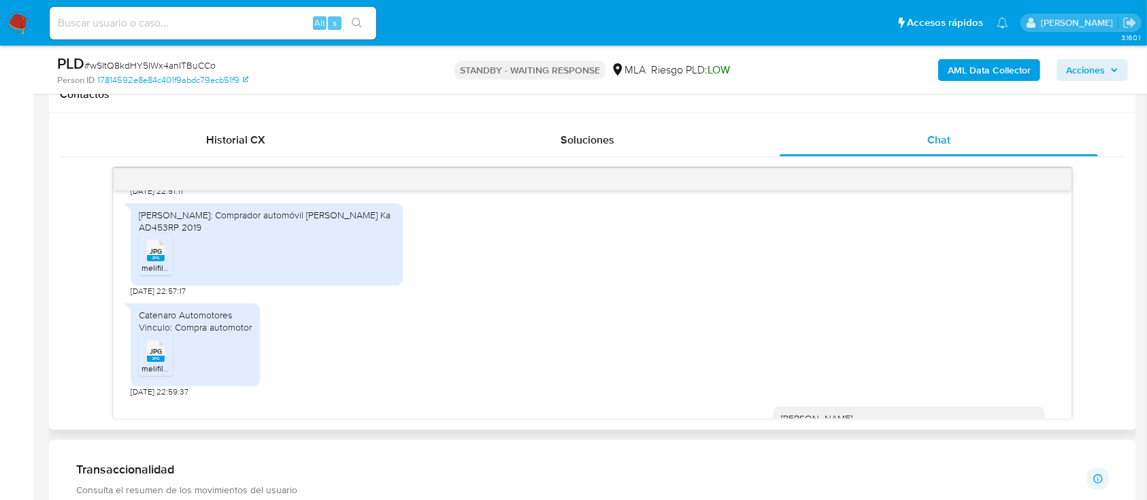
copy div "Comprador automóvil Ford Ka AD453RP 2019"
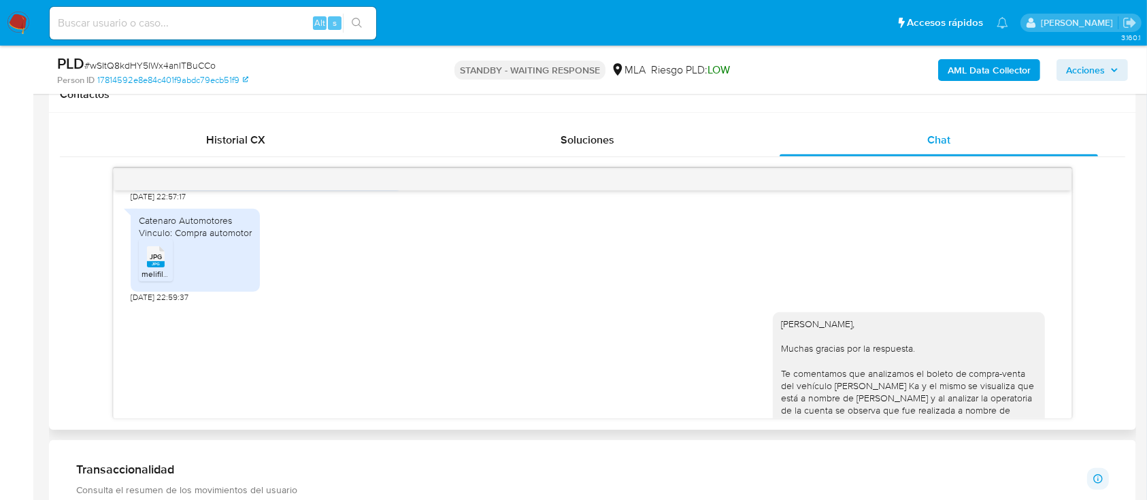
scroll to position [2449, 0]
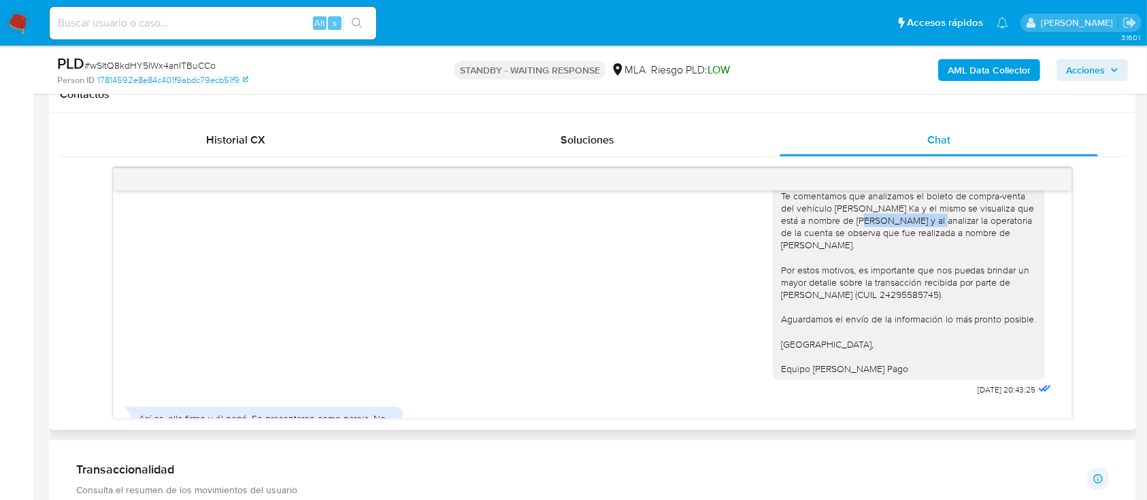
drag, startPoint x: 814, startPoint y: 255, endPoint x: 901, endPoint y: 259, distance: 86.5
click at [891, 257] on div "[PERSON_NAME], Muchas gracias por la respuesta. Te comentamos que analizamos el…" at bounding box center [909, 257] width 256 height 235
copy div "Carla Elena Ramos"
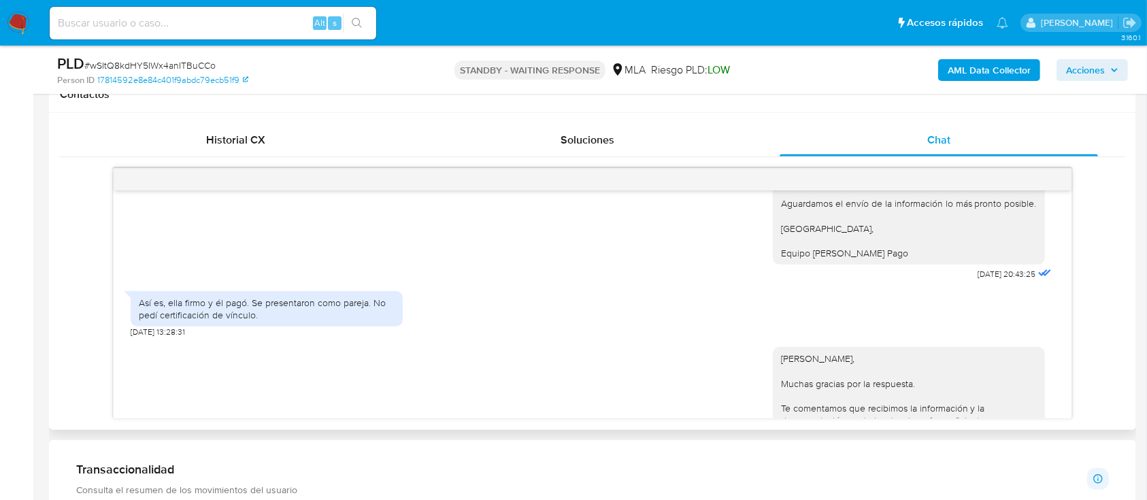
scroll to position [2630, 0]
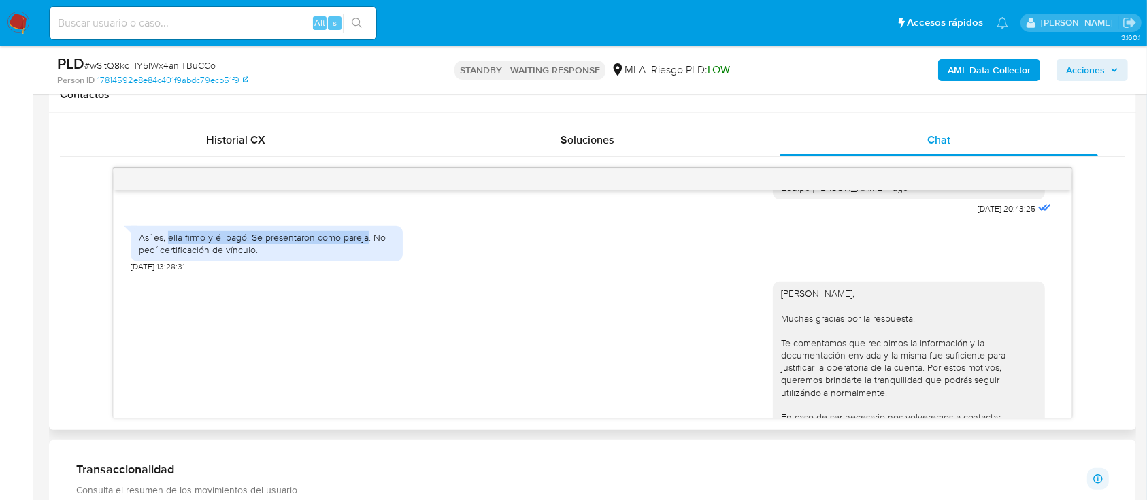
drag, startPoint x: 168, startPoint y: 271, endPoint x: 367, endPoint y: 275, distance: 199.3
click at [367, 256] on div "Así es, ella firmo y él pagó. Se presentaron como pareja. No pedí certificación…" at bounding box center [267, 243] width 256 height 24
copy div "ella firmo y él pagó. Se presentaron como pareja"
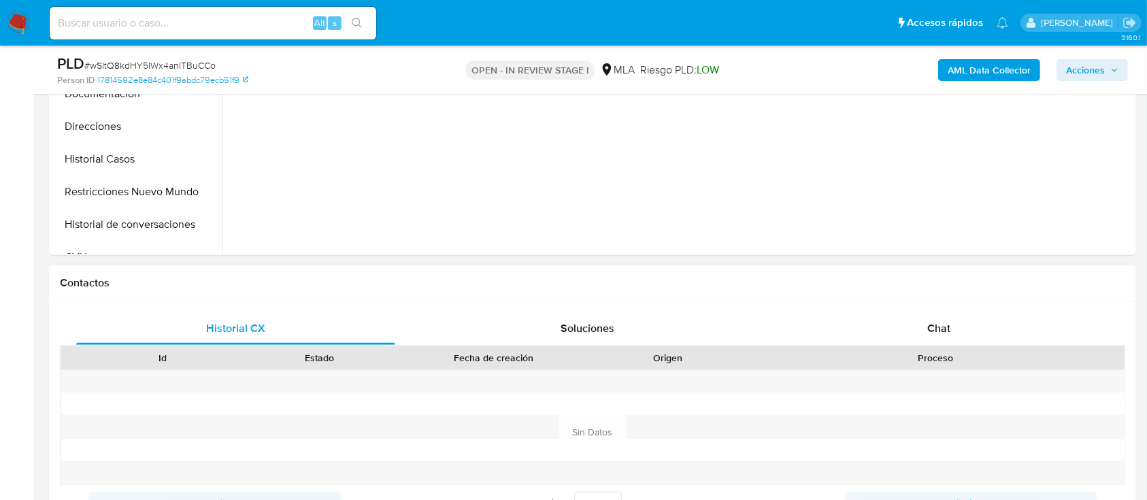
scroll to position [453, 0]
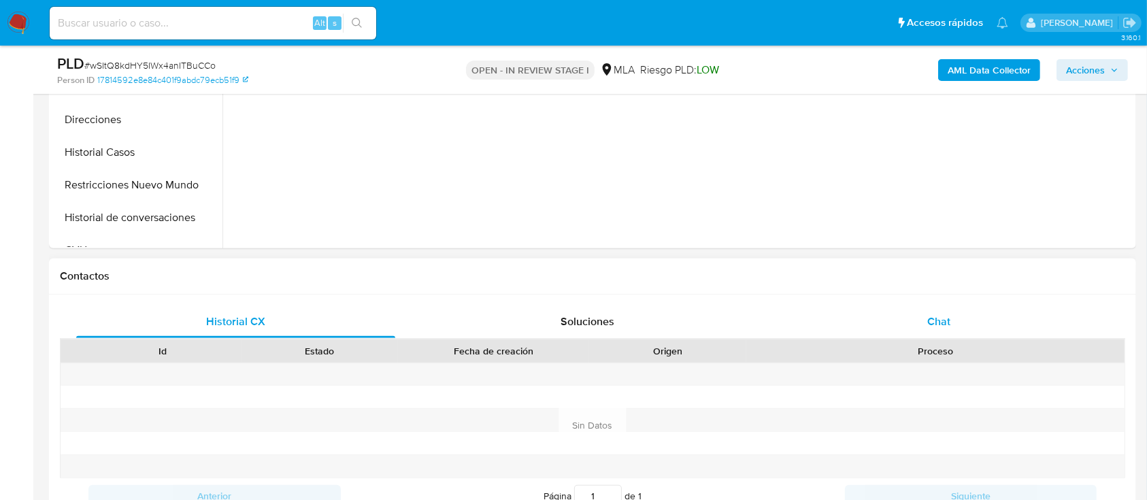
click at [1013, 332] on div "Chat" at bounding box center [938, 321] width 319 height 33
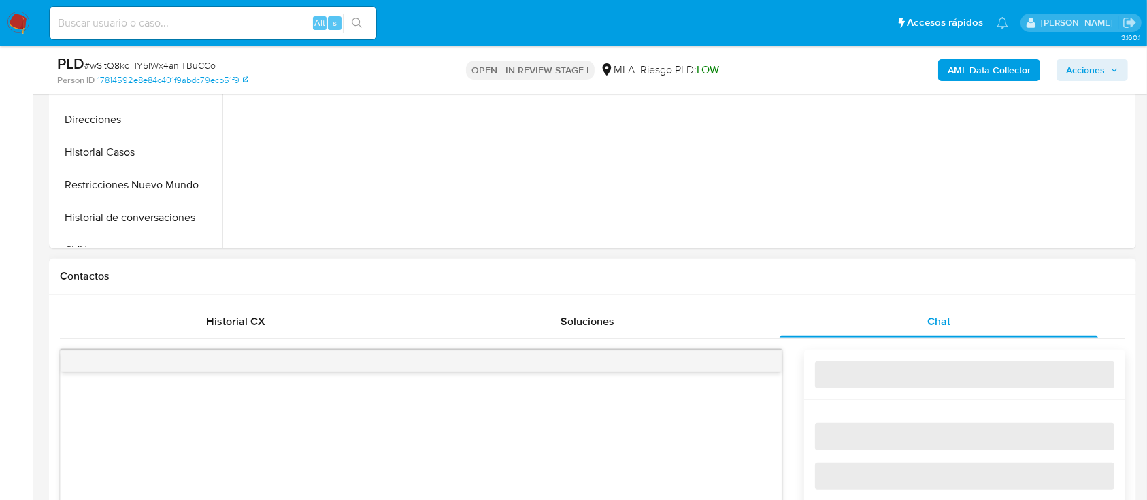
select select "10"
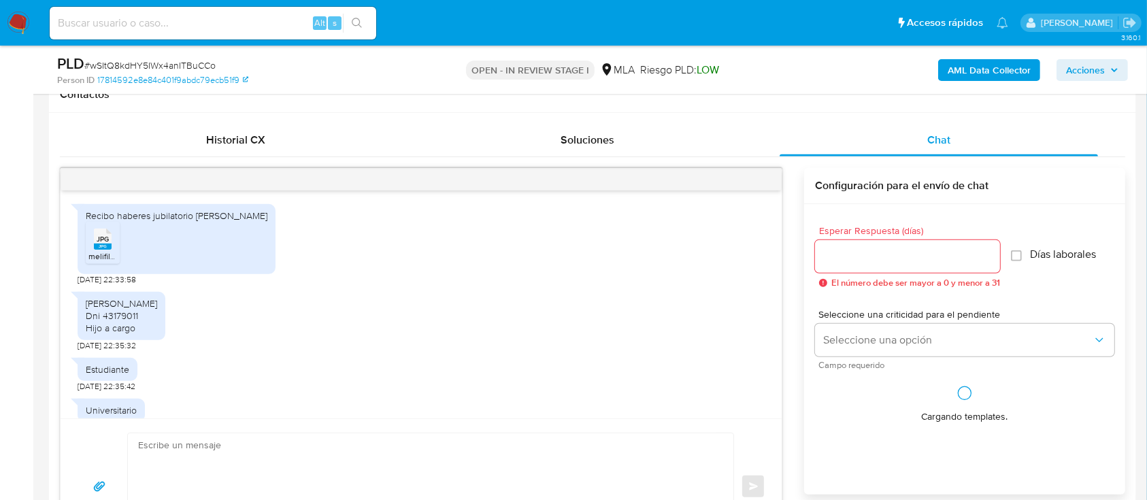
scroll to position [888, 0]
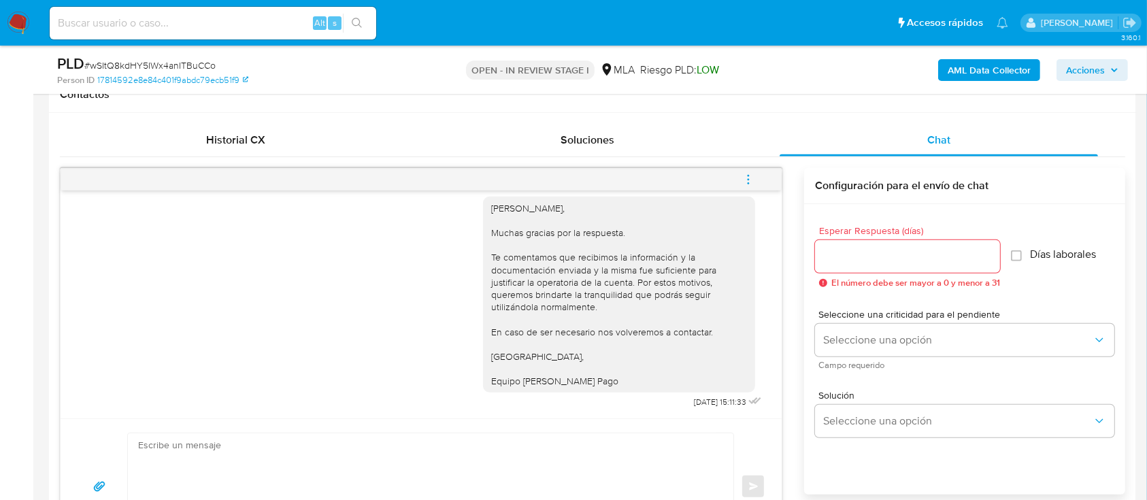
click at [754, 177] on icon "menu-action" at bounding box center [748, 179] width 12 height 12
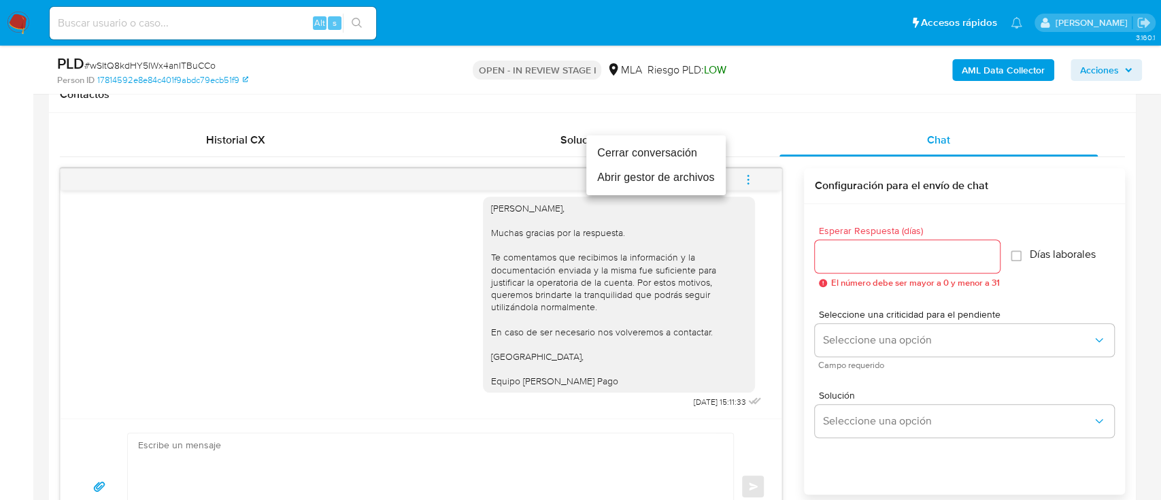
click at [620, 146] on li "Cerrar conversación" at bounding box center [655, 153] width 139 height 24
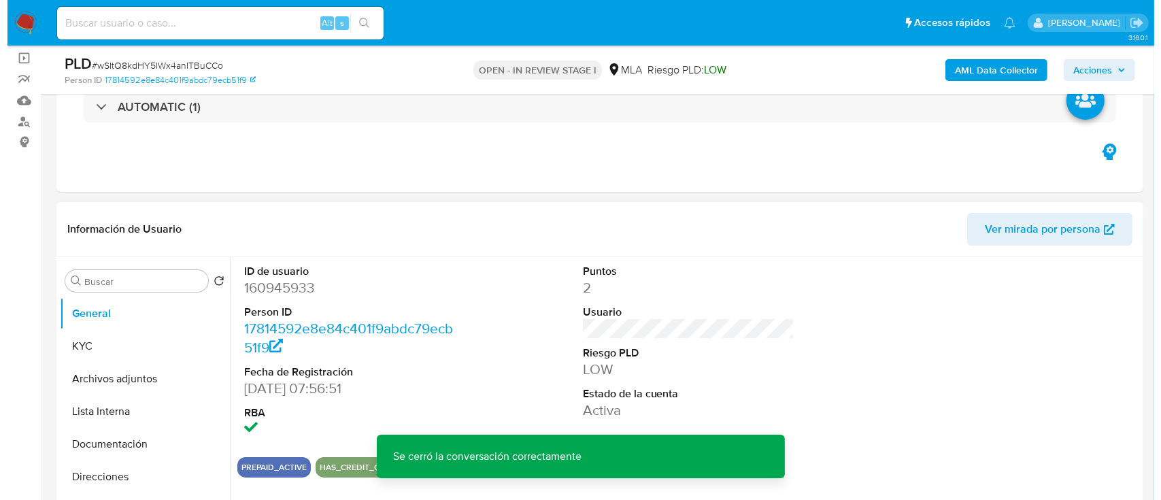
scroll to position [90, 0]
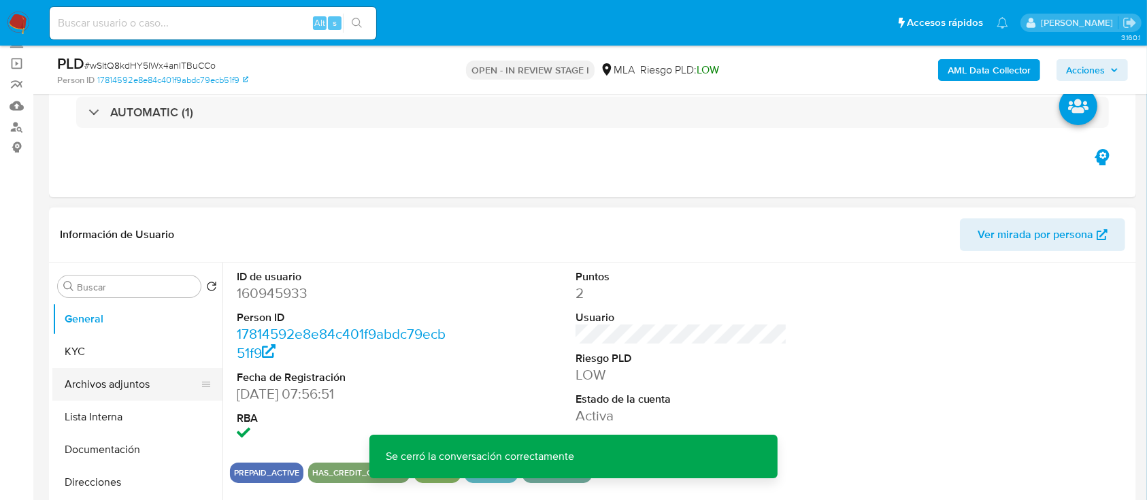
click at [107, 394] on button "Archivos adjuntos" at bounding box center [131, 384] width 159 height 33
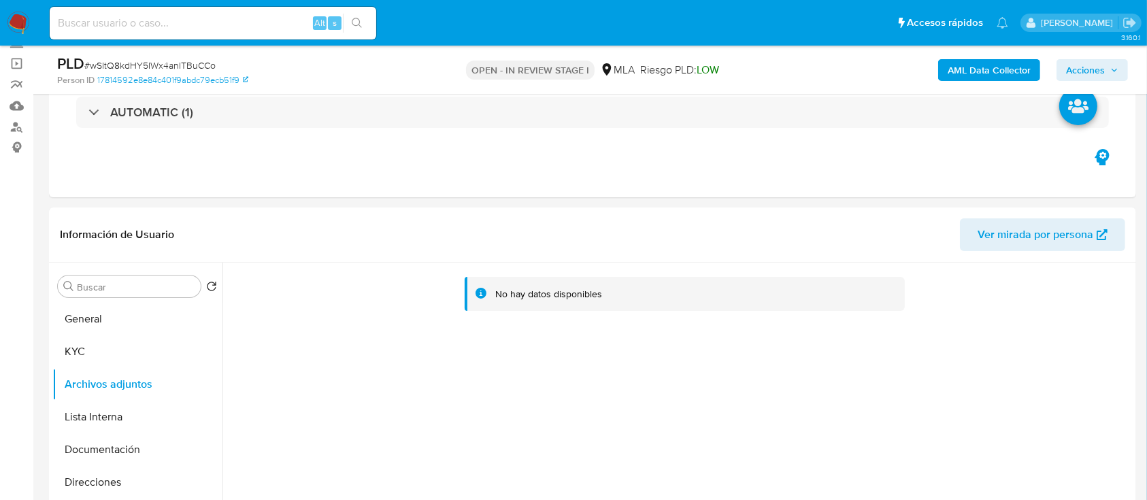
click at [977, 57] on div "AML Data Collector Acciones" at bounding box center [951, 70] width 353 height 32
click at [971, 69] on b "AML Data Collector" at bounding box center [988, 70] width 83 height 22
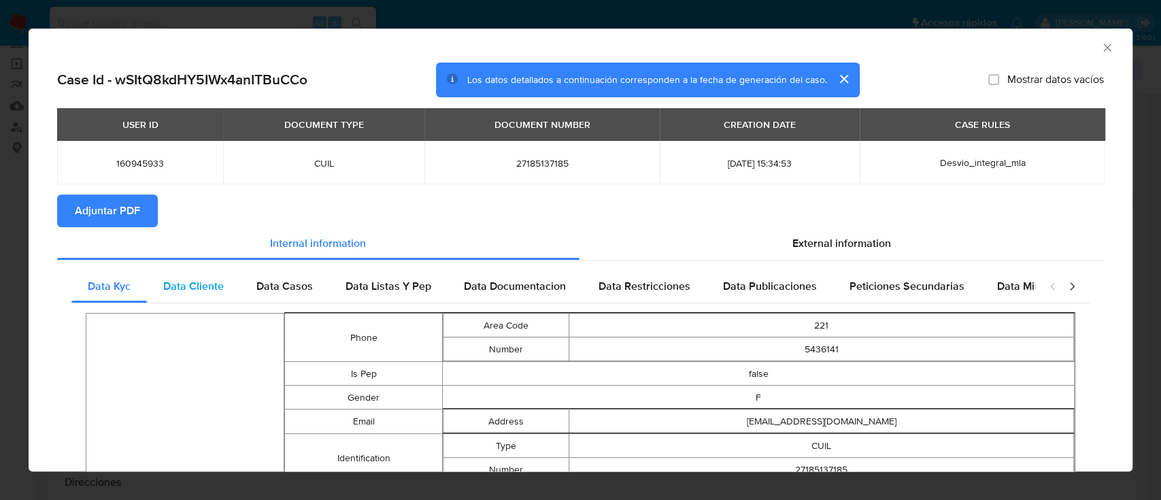
click at [201, 286] on span "Data Cliente" at bounding box center [193, 286] width 61 height 16
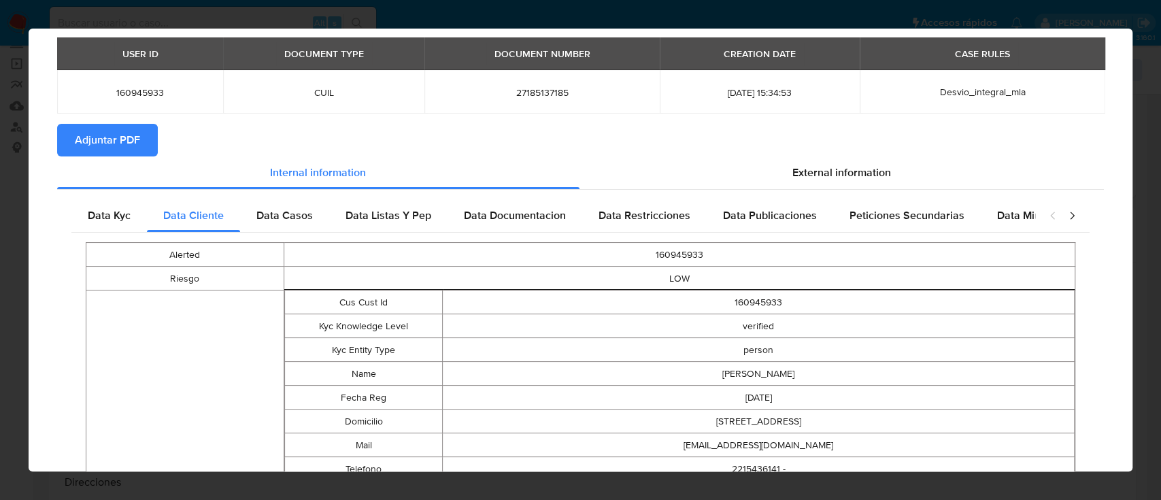
scroll to position [0, 0]
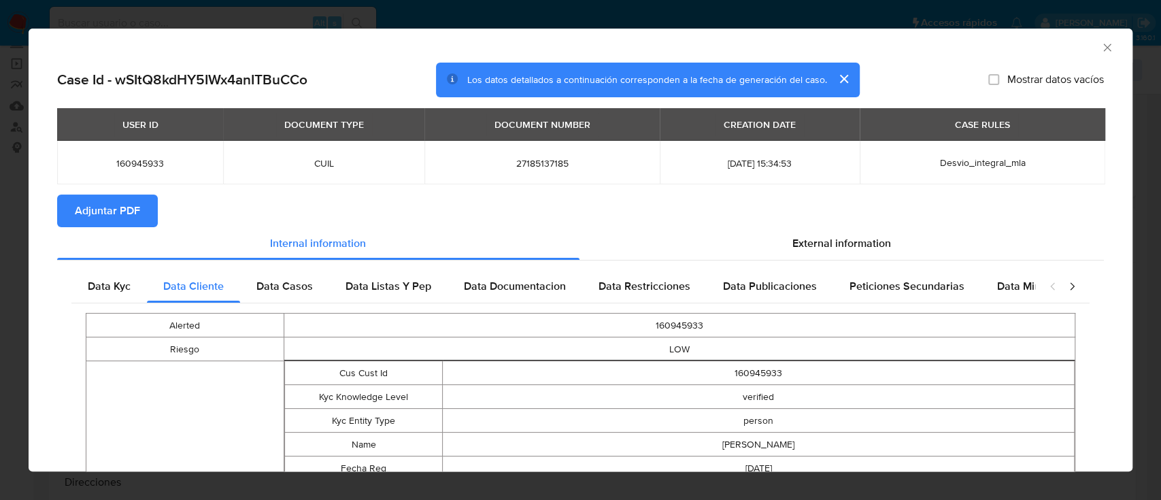
drag, startPoint x: 298, startPoint y: 275, endPoint x: 311, endPoint y: 277, distance: 13.1
click at [298, 275] on div "Data Casos" at bounding box center [284, 286] width 89 height 33
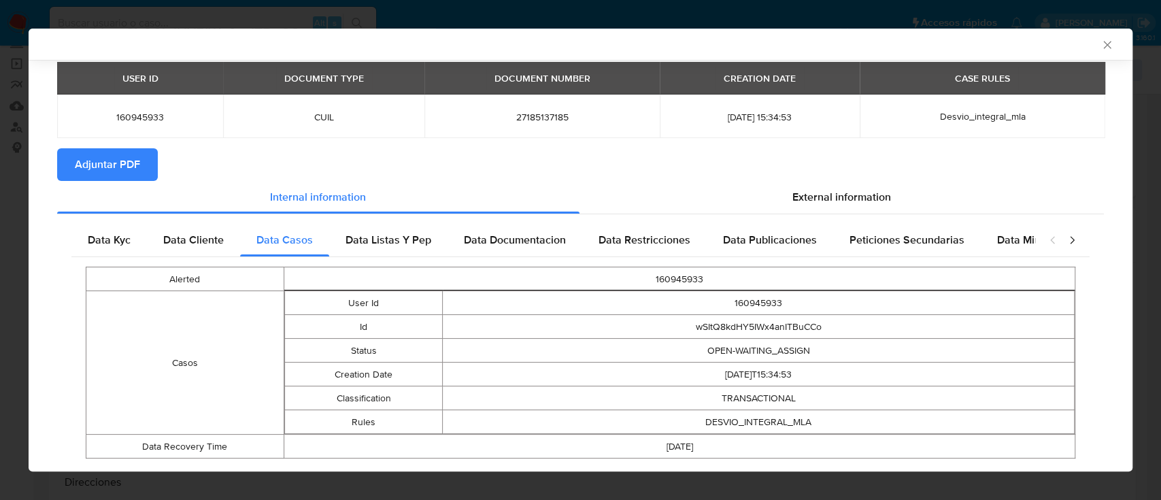
scroll to position [77, 0]
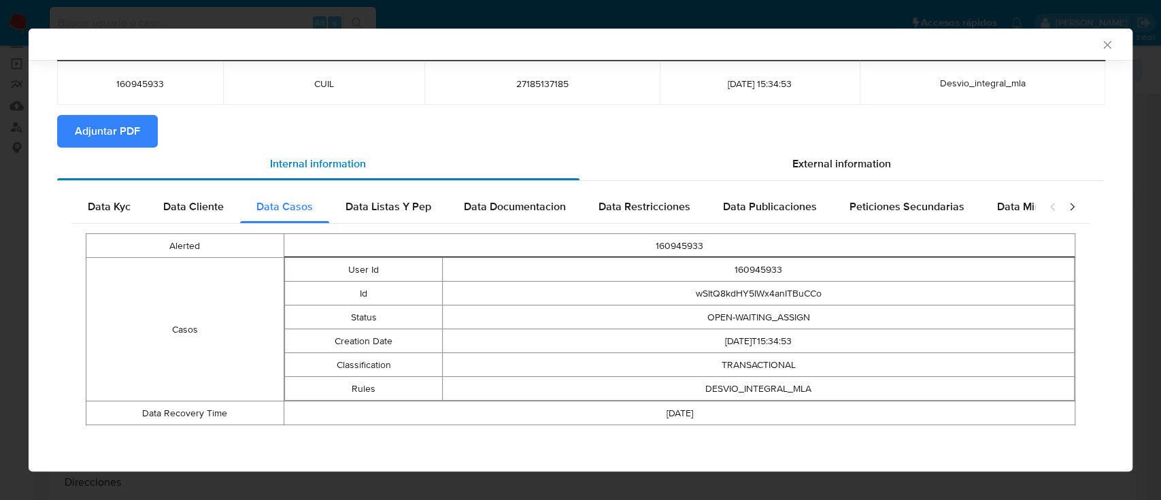
drag, startPoint x: 415, startPoint y: 203, endPoint x: 482, endPoint y: 226, distance: 71.2
click at [414, 203] on span "Data Listas Y Pep" at bounding box center [389, 207] width 86 height 16
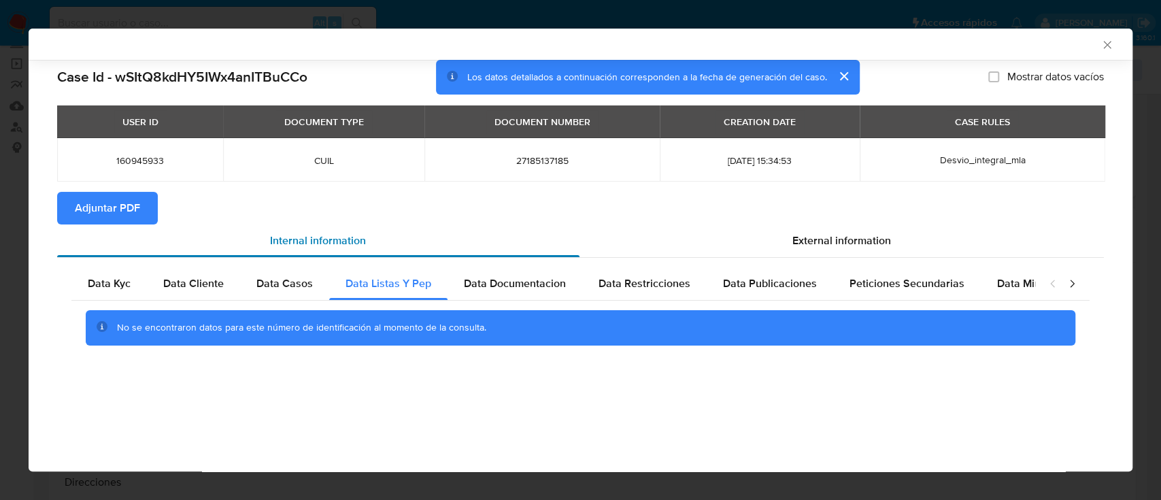
scroll to position [0, 0]
click at [527, 275] on div "Data Documentacion" at bounding box center [515, 283] width 135 height 33
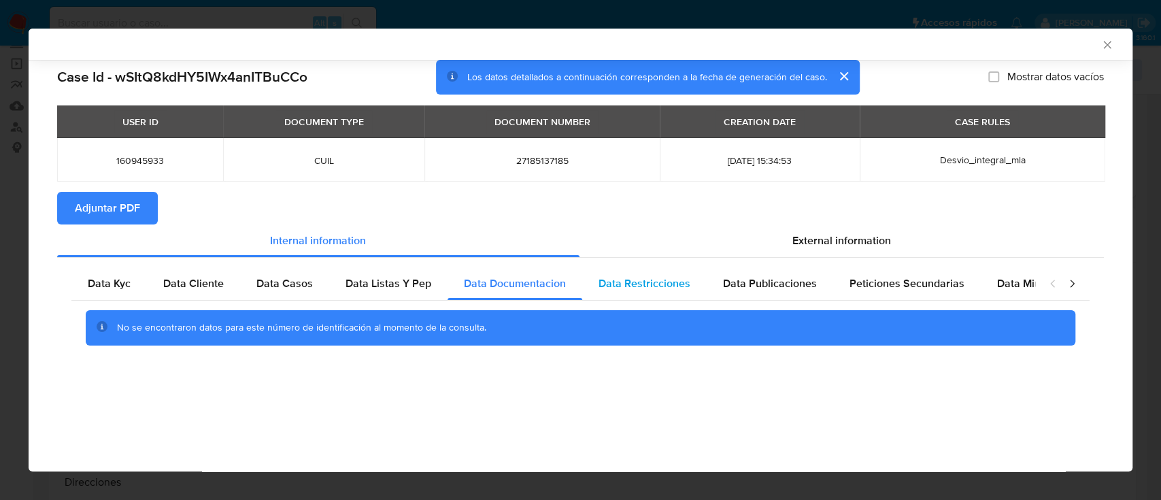
click at [659, 278] on span "Data Restricciones" at bounding box center [645, 283] width 92 height 16
click at [773, 286] on span "Data Publicaciones" at bounding box center [770, 283] width 94 height 16
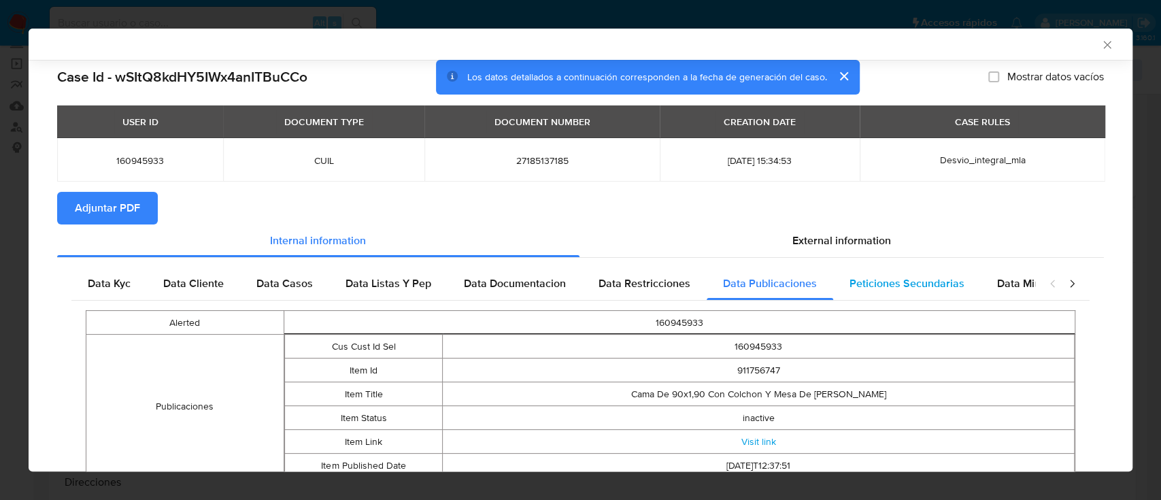
click at [947, 276] on span "Peticiones Secundarias" at bounding box center [907, 283] width 115 height 16
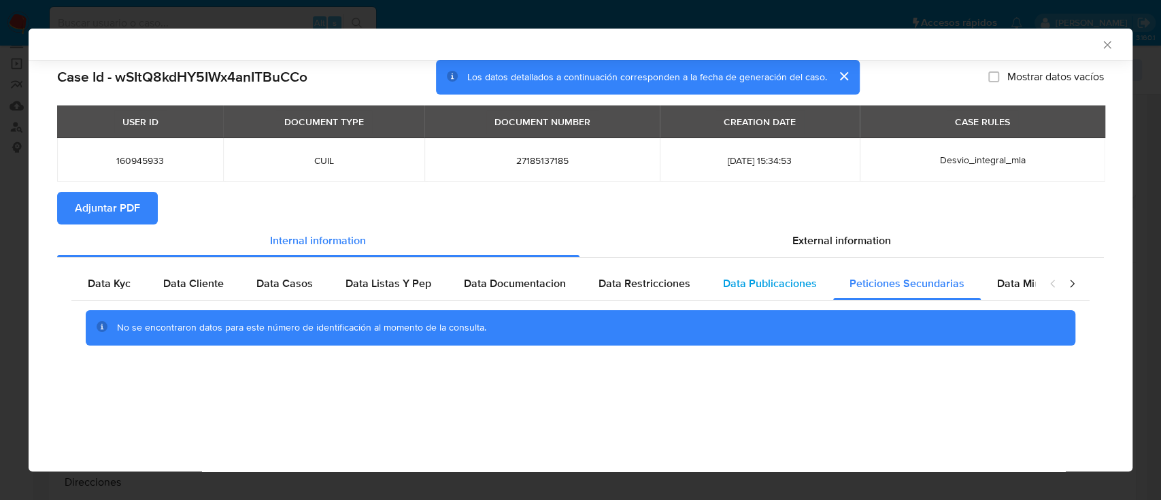
click at [813, 275] on div "Data Publicaciones" at bounding box center [770, 283] width 127 height 33
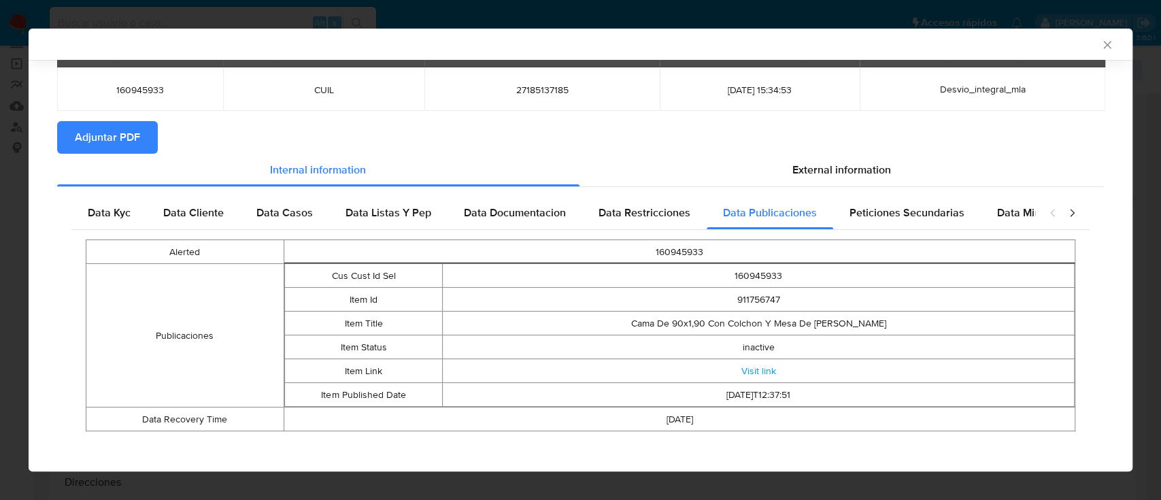
scroll to position [77, 0]
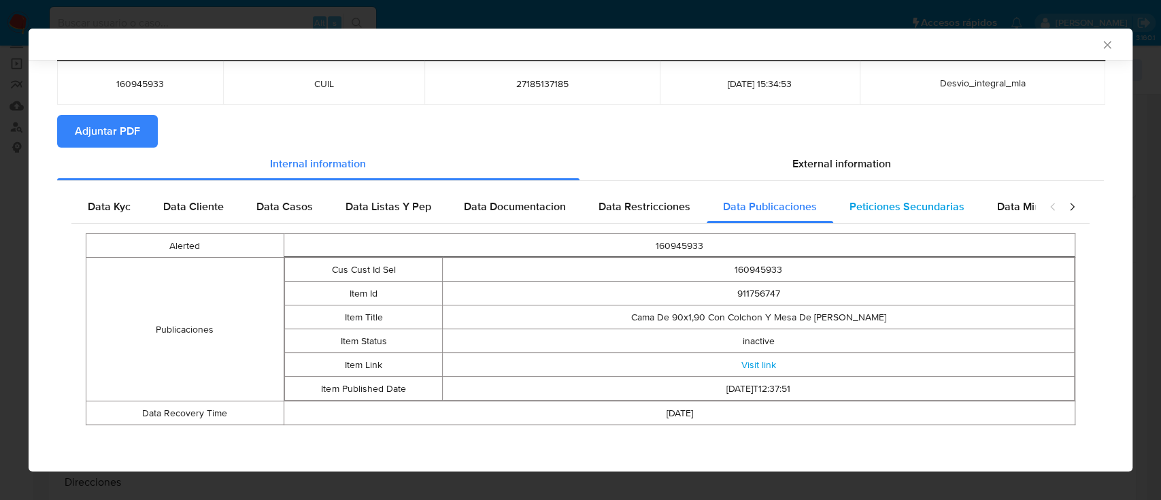
drag, startPoint x: 924, startPoint y: 182, endPoint x: 914, endPoint y: 208, distance: 27.5
click at [924, 183] on div "Data Kyc Data Cliente Data Casos Data Listas Y Pep Data Documentacion Data Rest…" at bounding box center [580, 312] width 1047 height 263
click at [914, 209] on span "Peticiones Secundarias" at bounding box center [907, 207] width 115 height 16
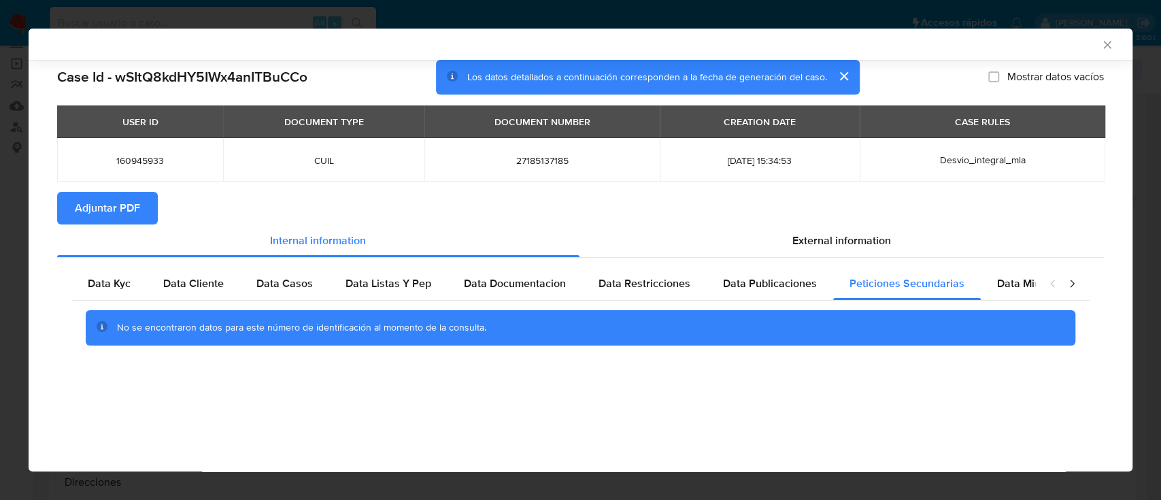
scroll to position [0, 0]
click at [1008, 285] on span "Data Minoridad" at bounding box center [1034, 283] width 75 height 16
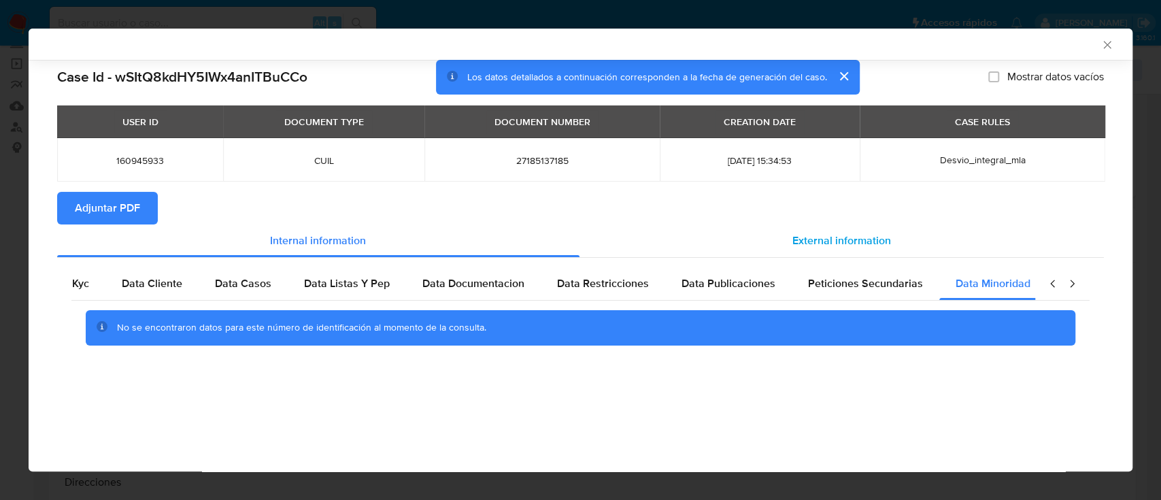
scroll to position [0, 46]
click at [873, 240] on span "External information" at bounding box center [841, 241] width 99 height 16
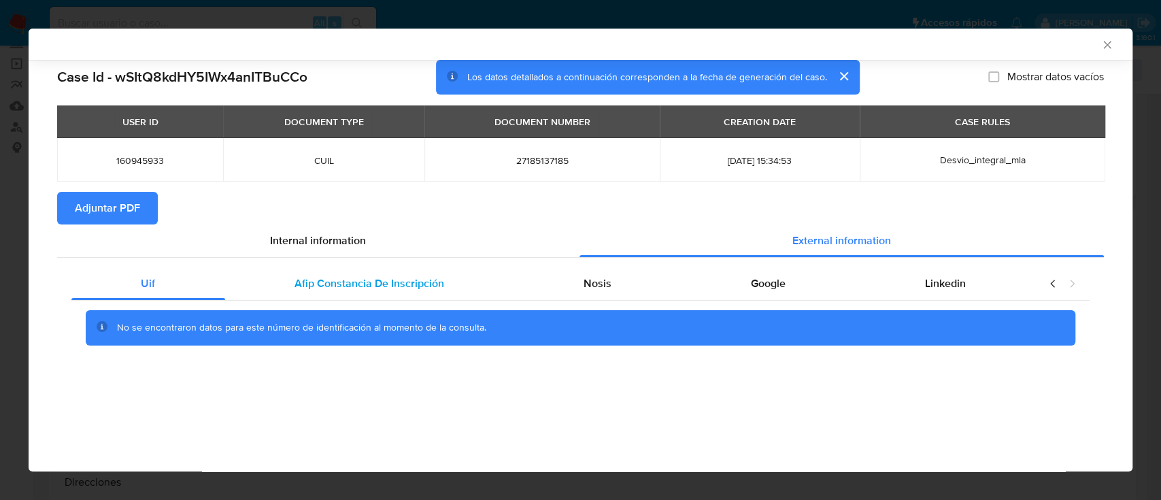
click at [368, 284] on span "Afip Constancia De Inscripción" at bounding box center [370, 283] width 150 height 16
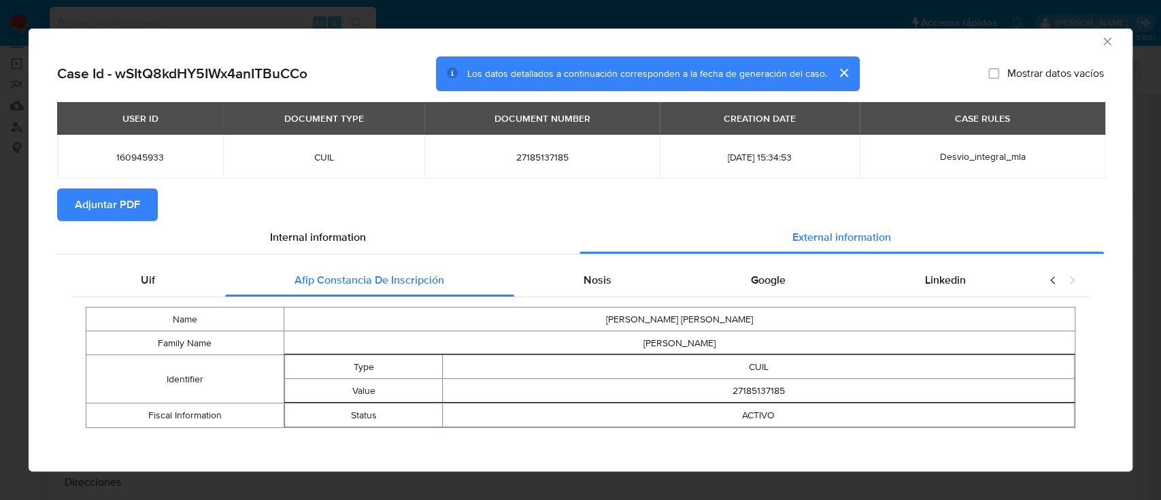
scroll to position [10, 0]
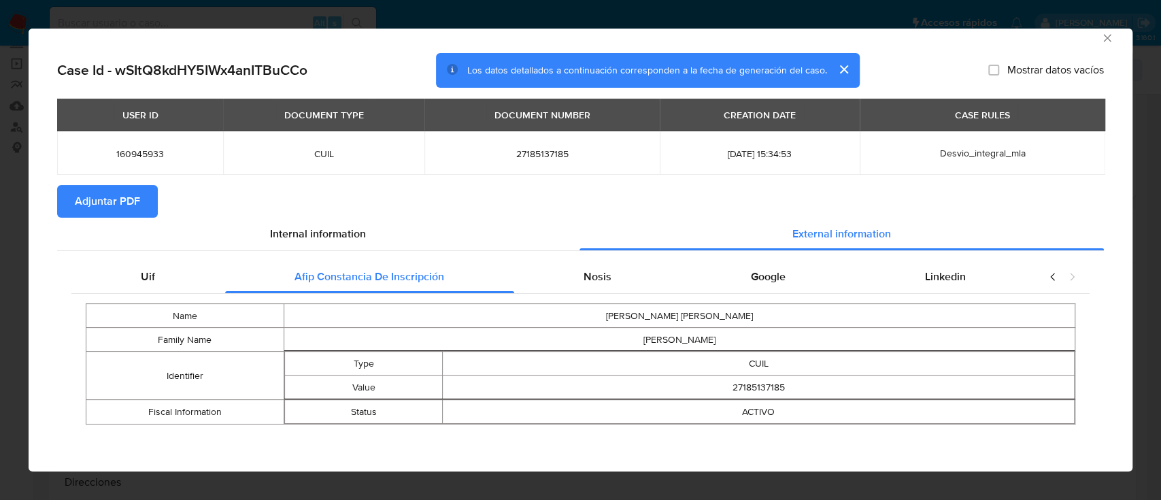
click at [577, 258] on div "Uif Afip Constancia De Inscripción Nosis Google Linkedin Name GABRIELA MIRNA Fa…" at bounding box center [580, 347] width 1047 height 192
click at [595, 279] on span "Nosis" at bounding box center [598, 277] width 28 height 16
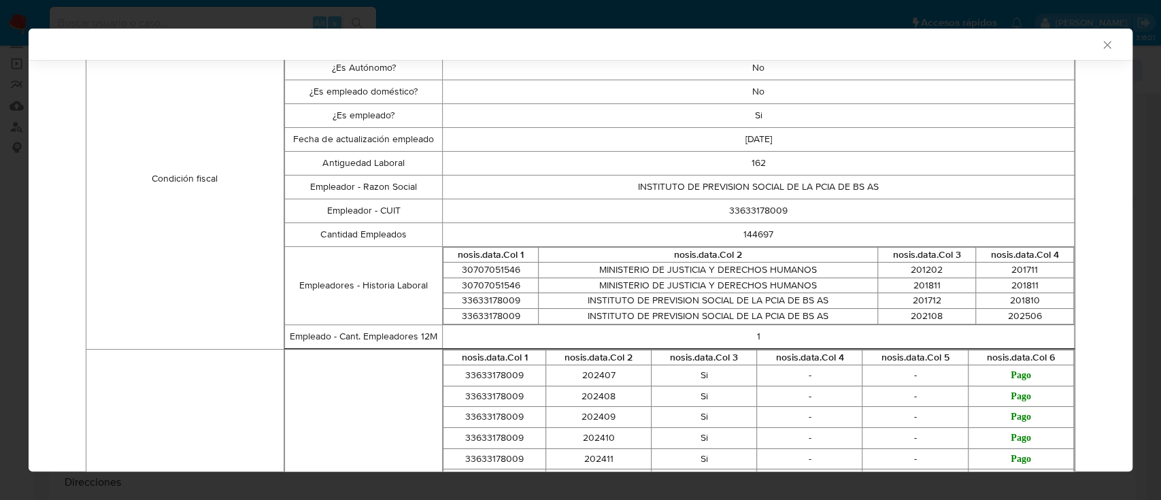
scroll to position [97, 0]
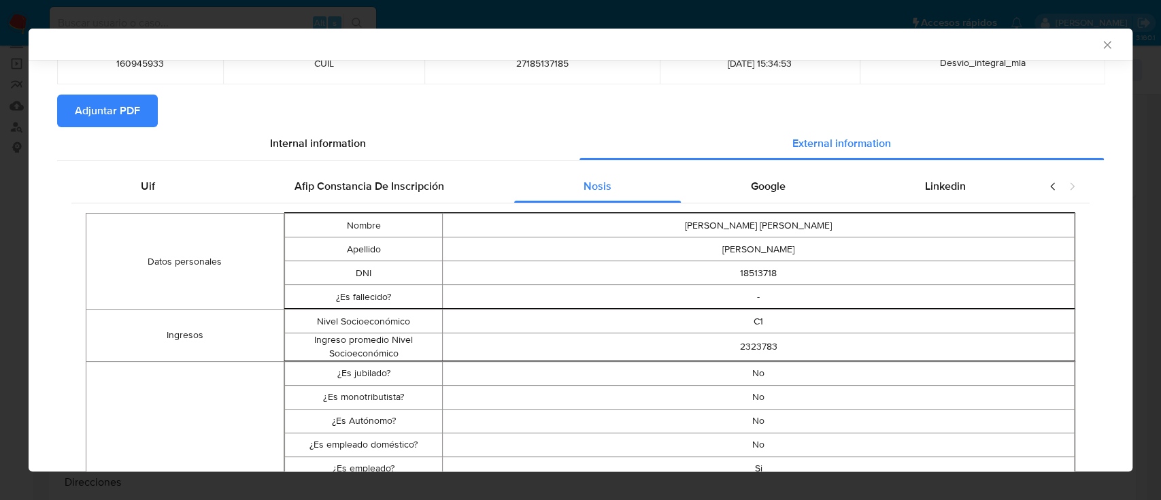
click at [771, 182] on span "Google" at bounding box center [768, 186] width 35 height 16
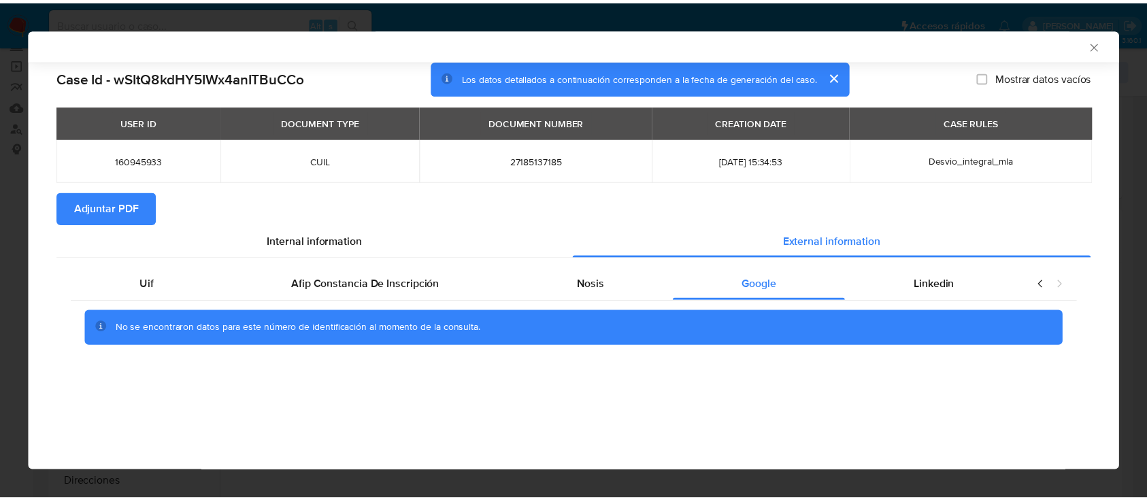
scroll to position [0, 0]
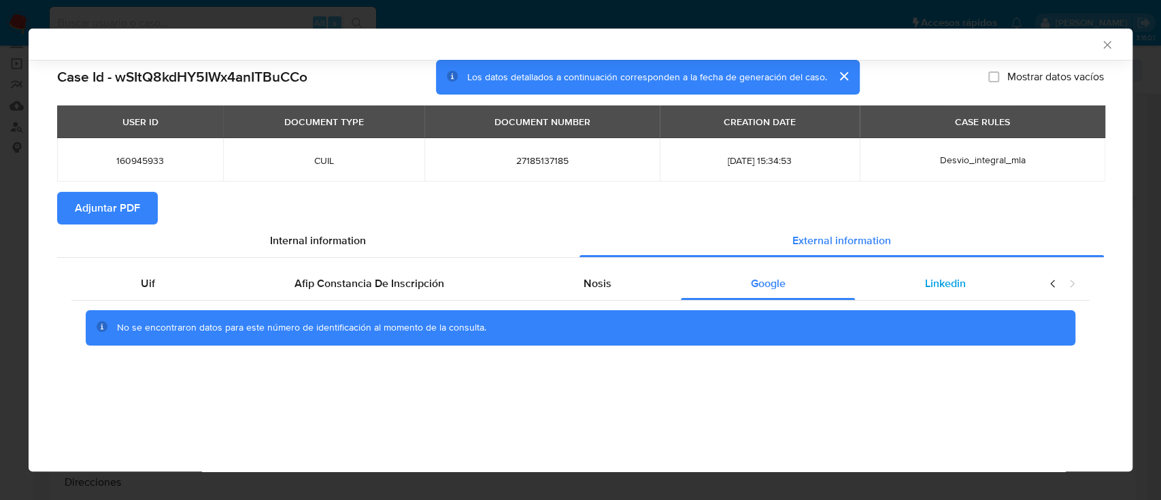
click at [965, 273] on div "Linkedin" at bounding box center [945, 283] width 180 height 33
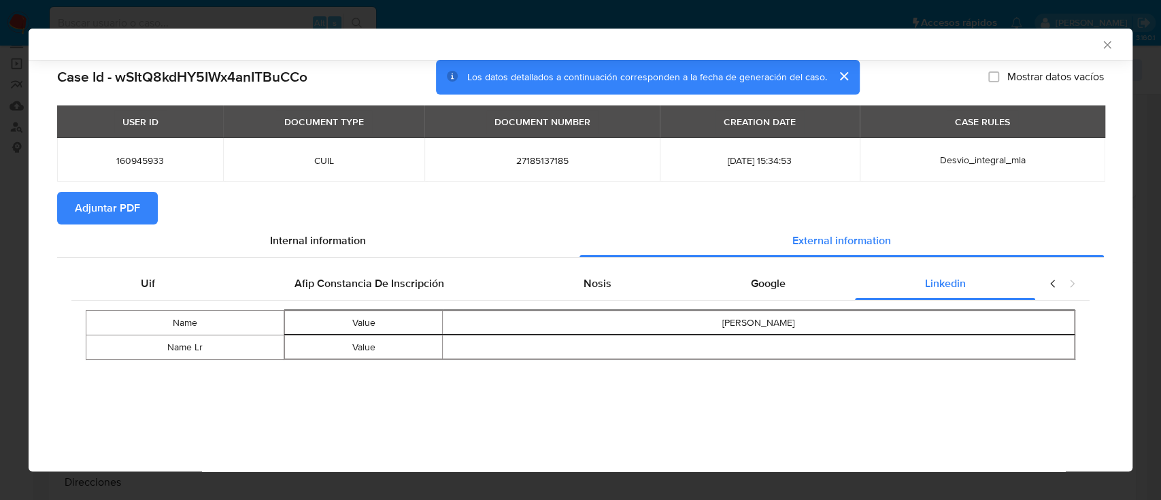
click at [109, 203] on span "Adjuntar PDF" at bounding box center [107, 208] width 65 height 30
click at [1110, 44] on icon "Cerrar ventana" at bounding box center [1108, 45] width 14 height 14
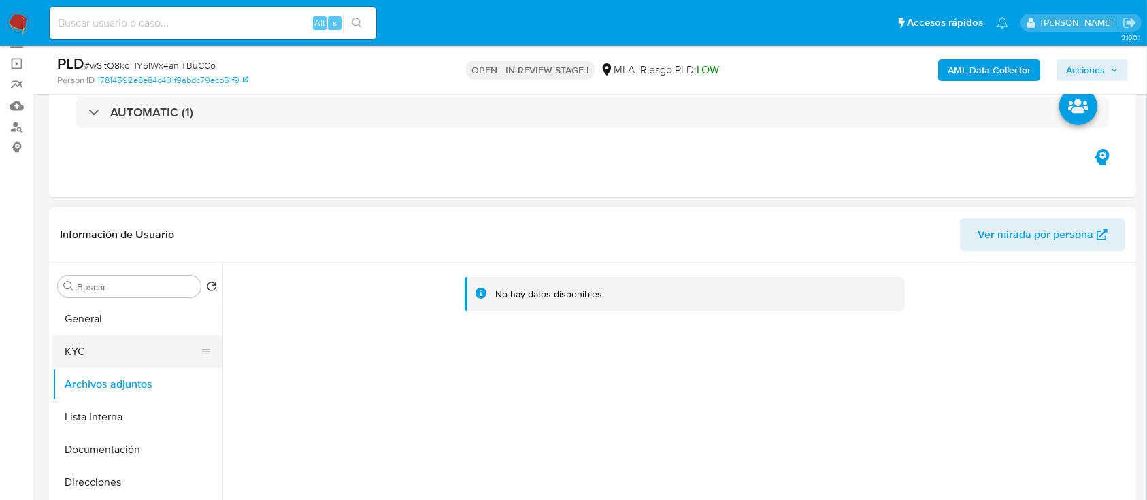
click at [76, 346] on button "KYC" at bounding box center [131, 351] width 159 height 33
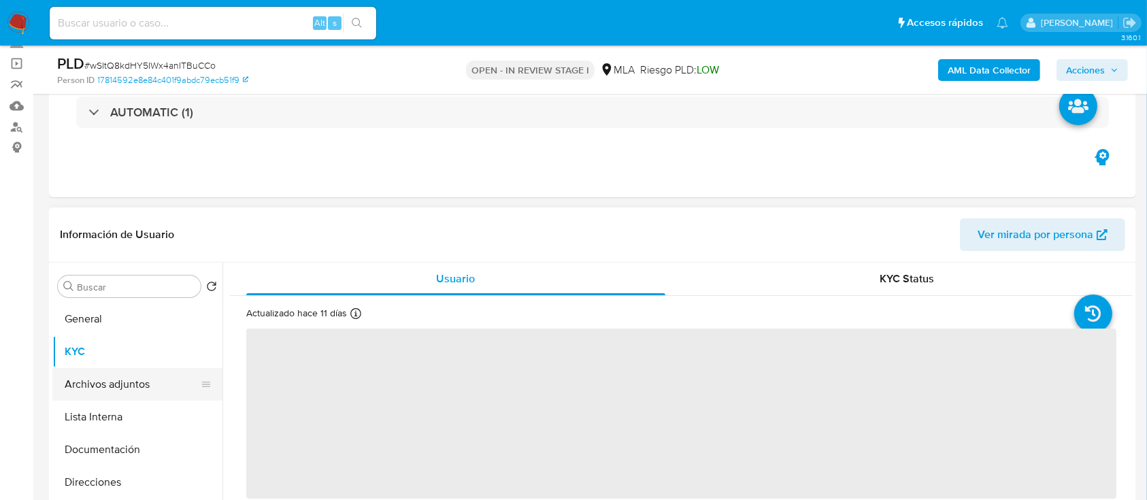
click at [86, 380] on button "Archivos adjuntos" at bounding box center [131, 384] width 159 height 33
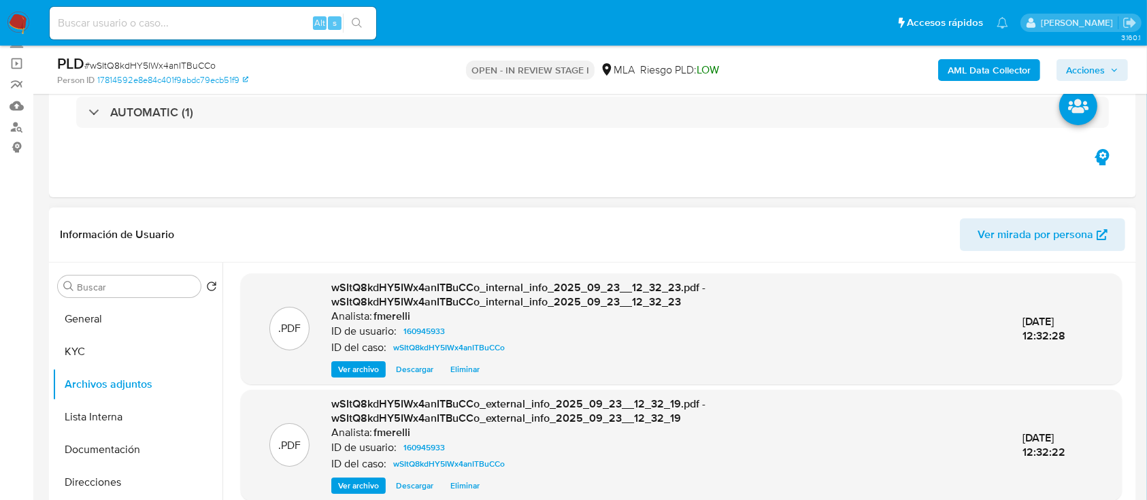
click at [357, 366] on span "Ver archivo" at bounding box center [358, 370] width 41 height 14
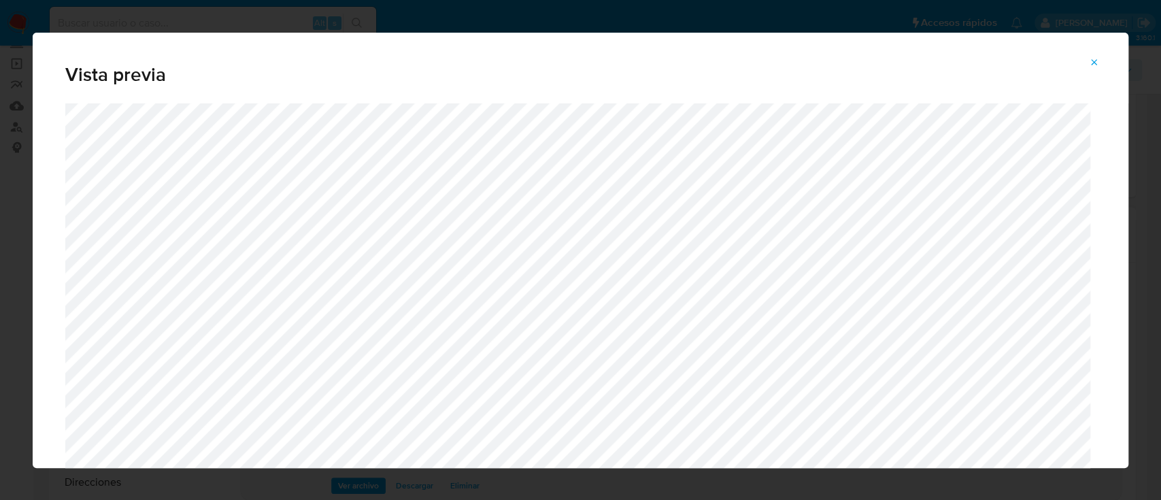
click at [1104, 61] on button "Attachment preview" at bounding box center [1094, 63] width 30 height 22
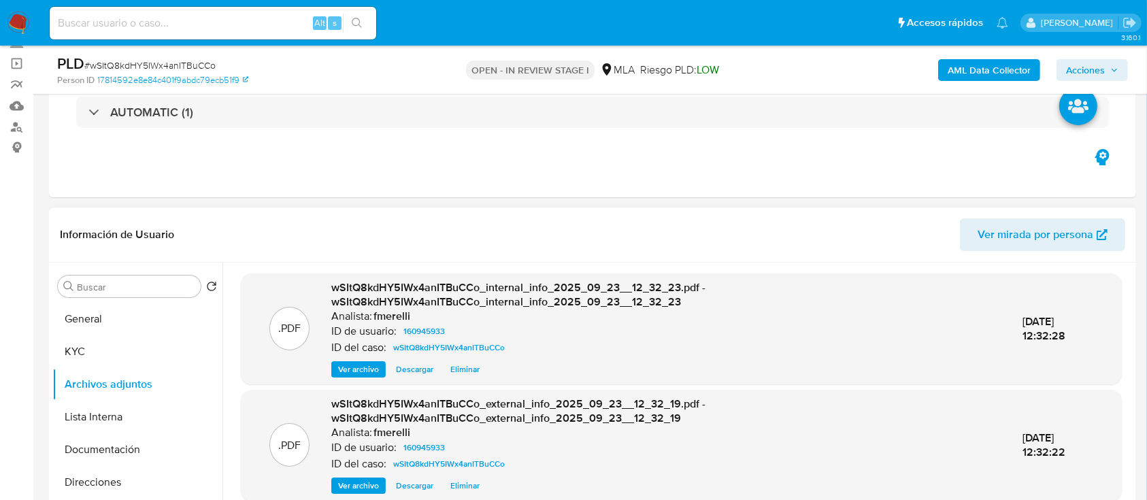
click at [341, 483] on span "Ver archivo" at bounding box center [358, 486] width 41 height 14
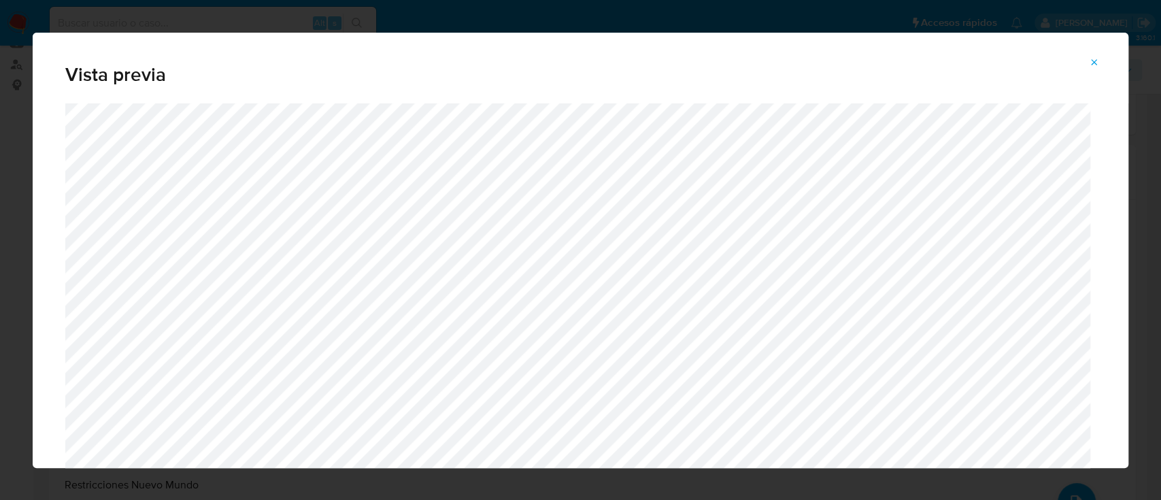
scroll to position [181, 0]
click at [1092, 60] on icon "Attachment preview" at bounding box center [1095, 62] width 6 height 6
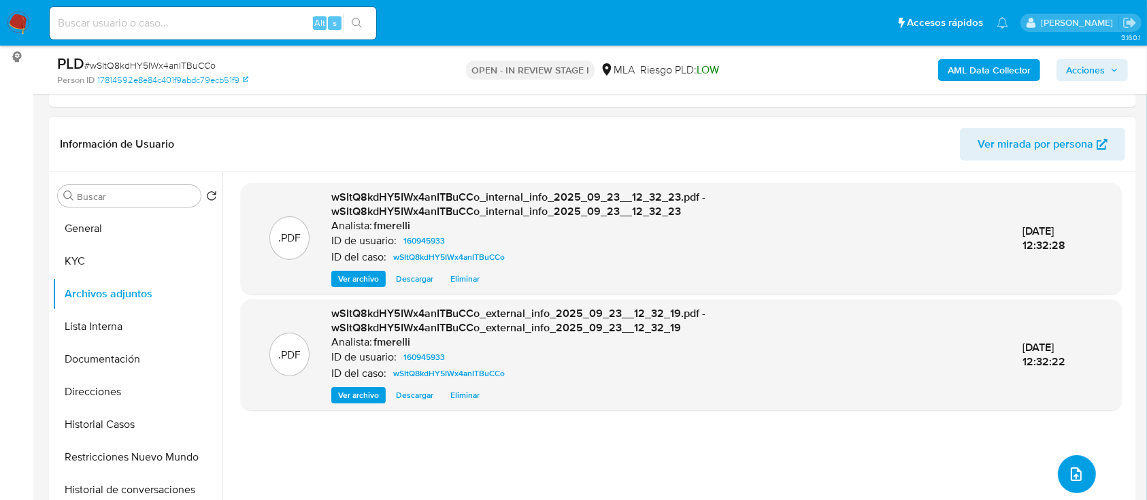
click at [1071, 463] on button "upload-file" at bounding box center [1077, 474] width 38 height 38
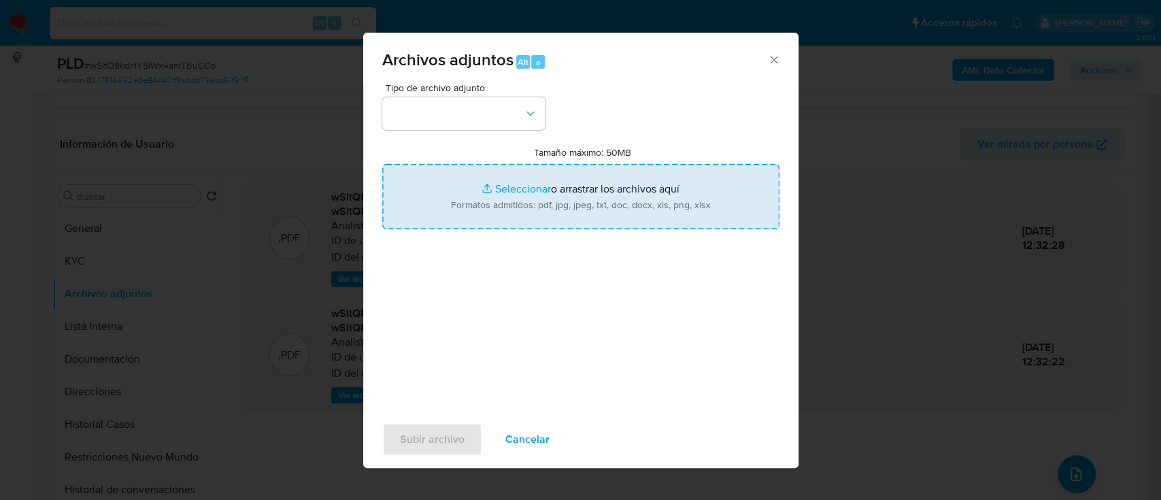
type input "C:\fakepath\NOSIS_Manager_InformeIndividual_27185137185_654927_20250915104450.p…"
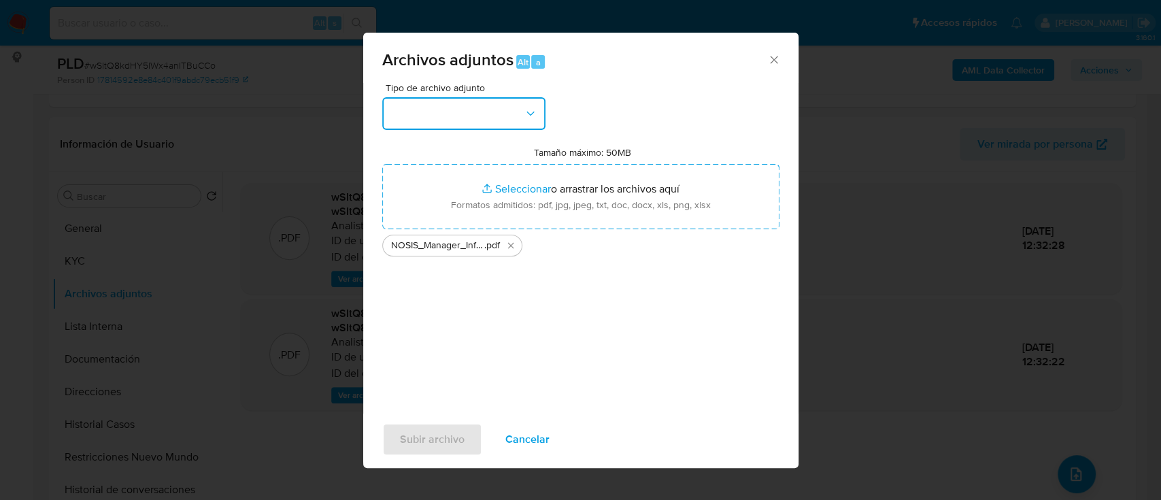
click at [460, 117] on button "button" at bounding box center [463, 113] width 163 height 33
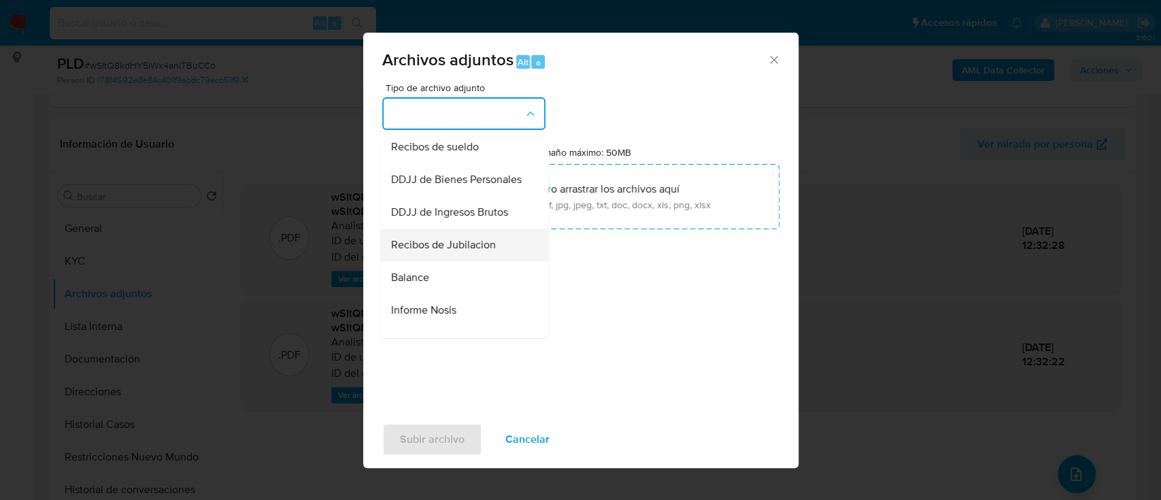
scroll to position [453, 0]
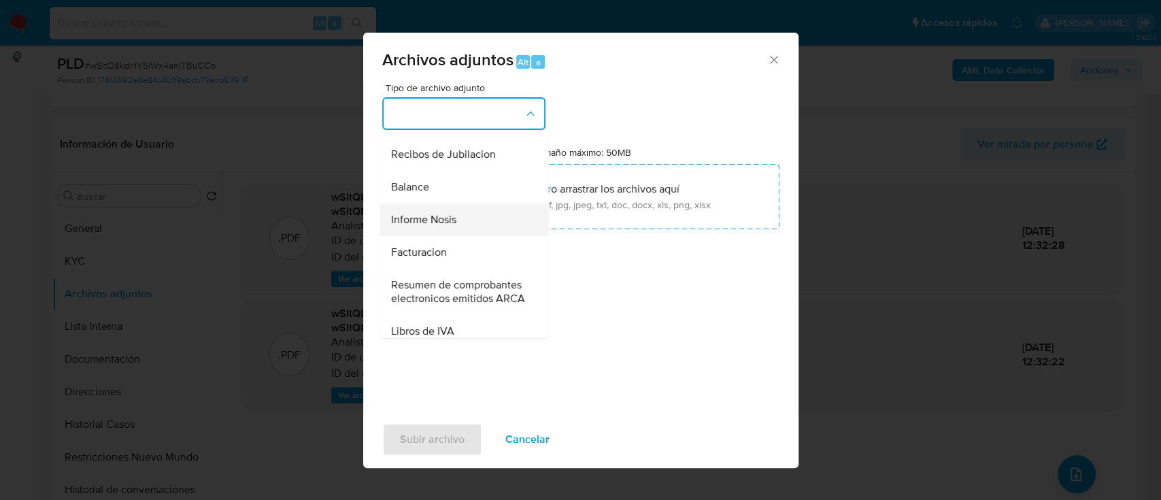
click at [463, 236] on div "Informe Nosis" at bounding box center [459, 219] width 139 height 33
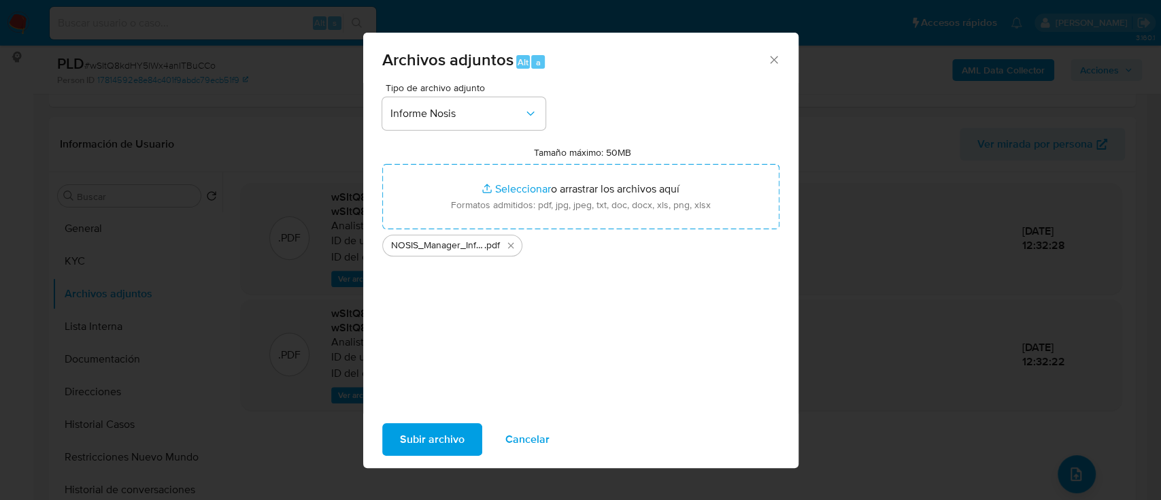
click at [445, 435] on span "Subir archivo" at bounding box center [432, 439] width 65 height 30
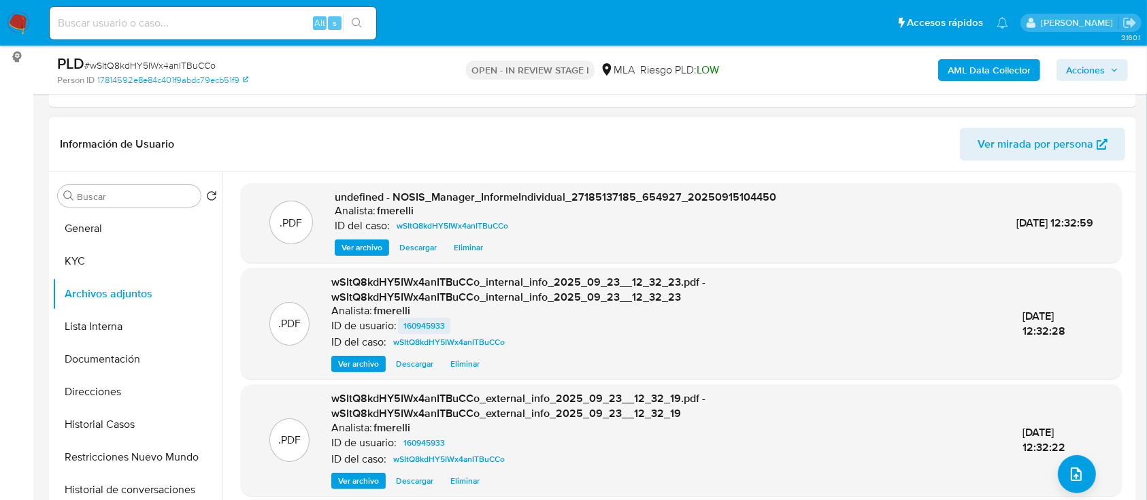
drag, startPoint x: 358, startPoint y: 245, endPoint x: 408, endPoint y: 320, distance: 90.7
click at [358, 244] on span "Ver archivo" at bounding box center [361, 248] width 41 height 14
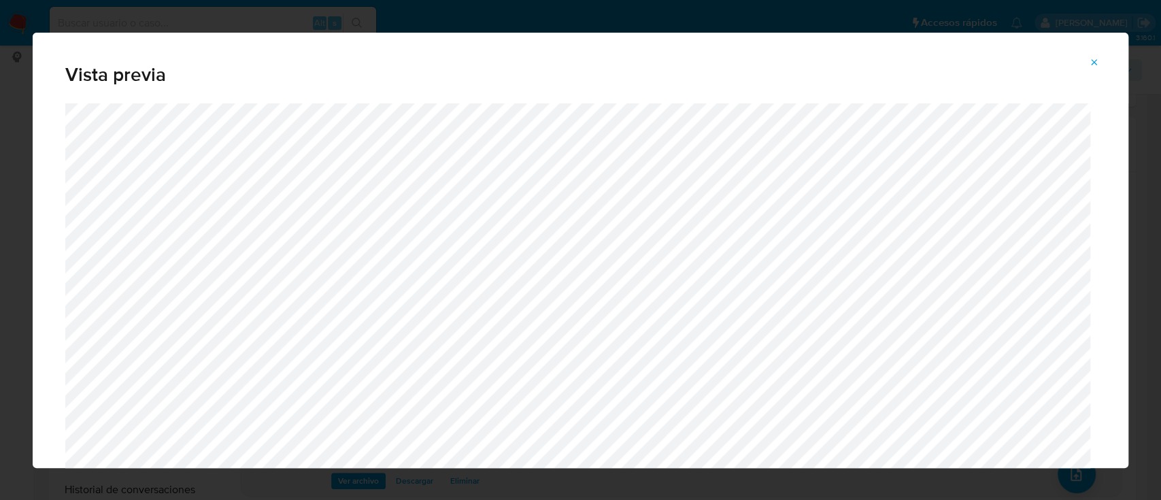
click at [1096, 57] on icon "Attachment preview" at bounding box center [1094, 62] width 11 height 11
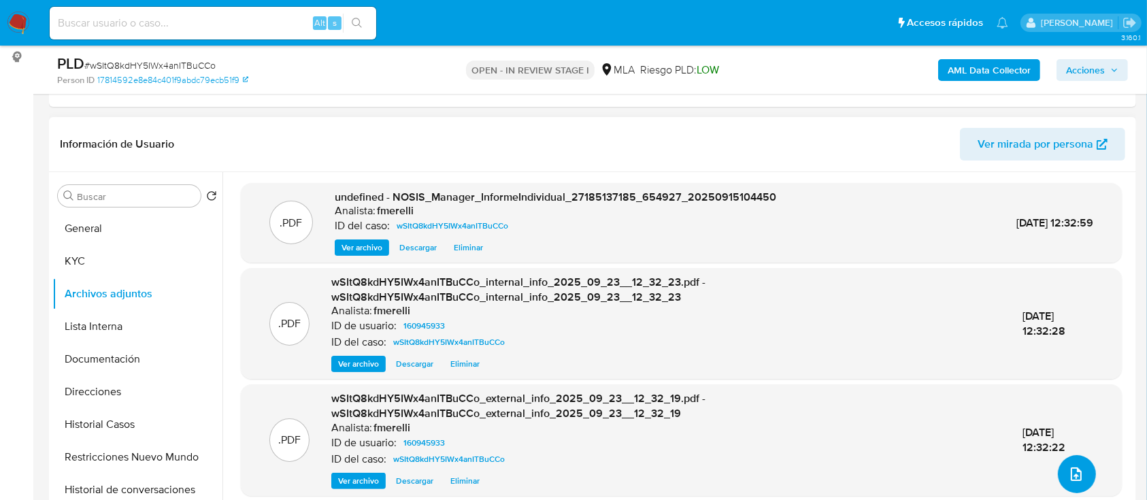
click at [1082, 465] on button "upload-file" at bounding box center [1077, 474] width 38 height 38
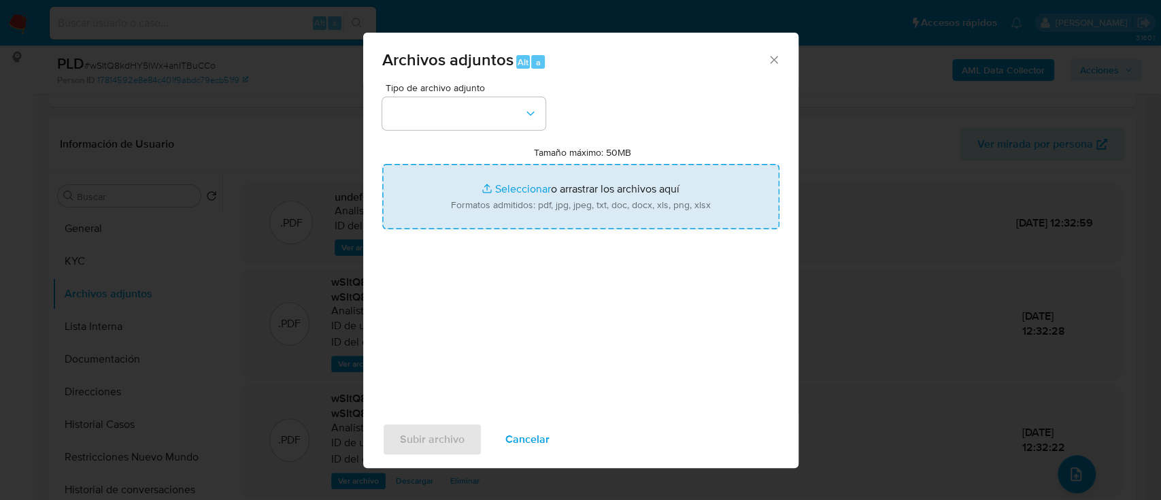
type input "C:\fakepath\Boleto de compra-venta.jpg"
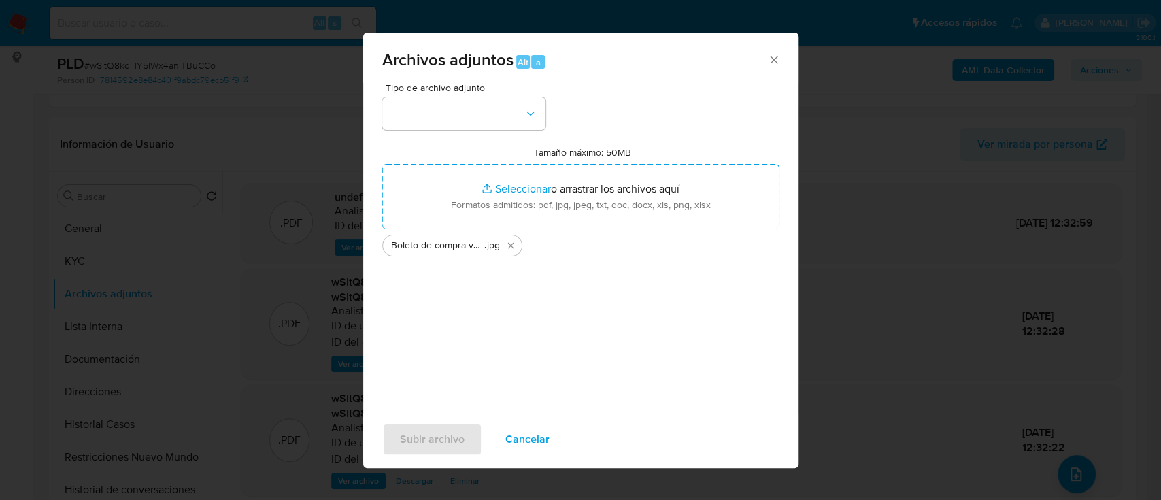
click at [455, 95] on div "Tipo de archivo adjunto" at bounding box center [463, 106] width 163 height 47
click at [454, 101] on button "button" at bounding box center [463, 113] width 163 height 33
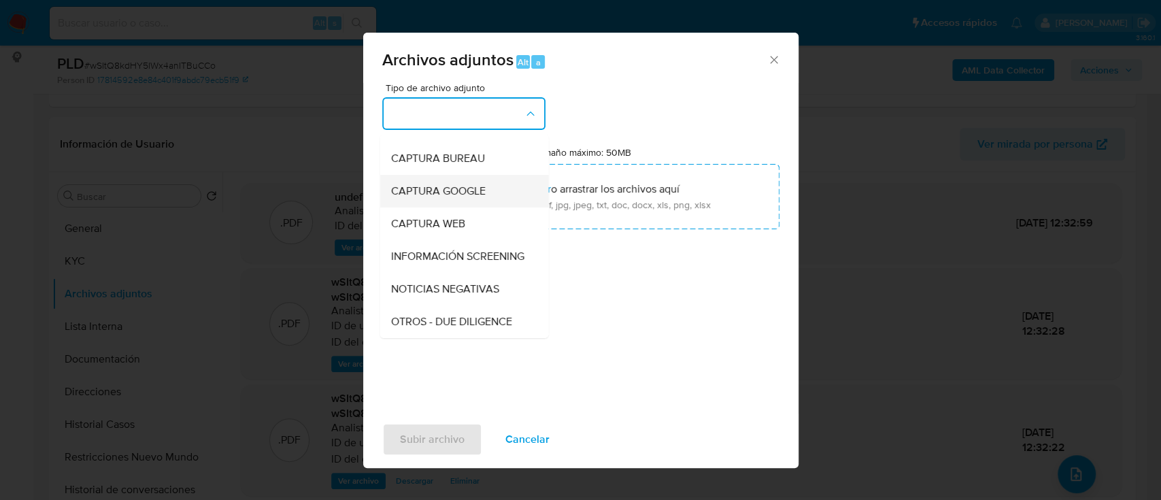
scroll to position [181, 0]
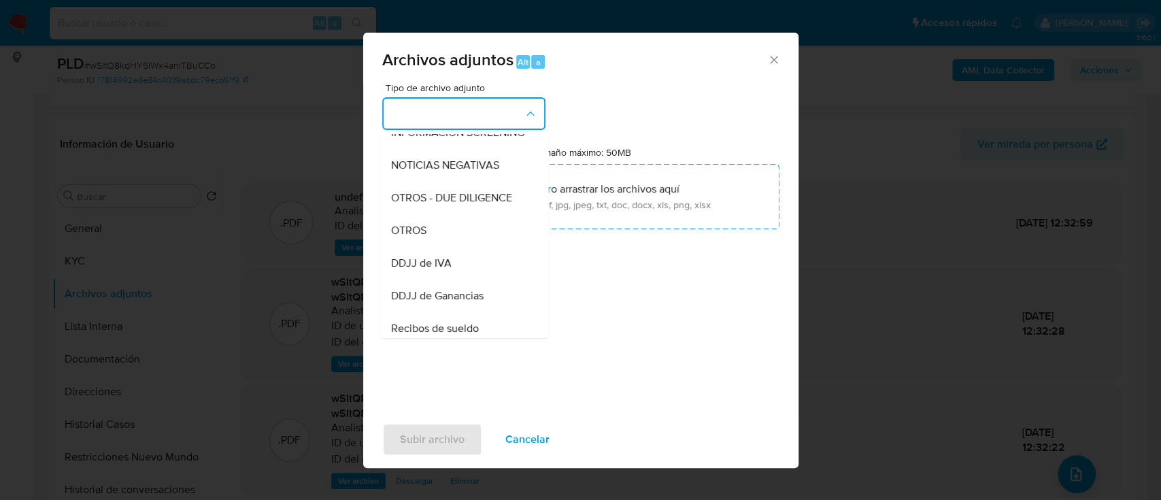
click at [447, 239] on div "OTROS" at bounding box center [459, 230] width 139 height 33
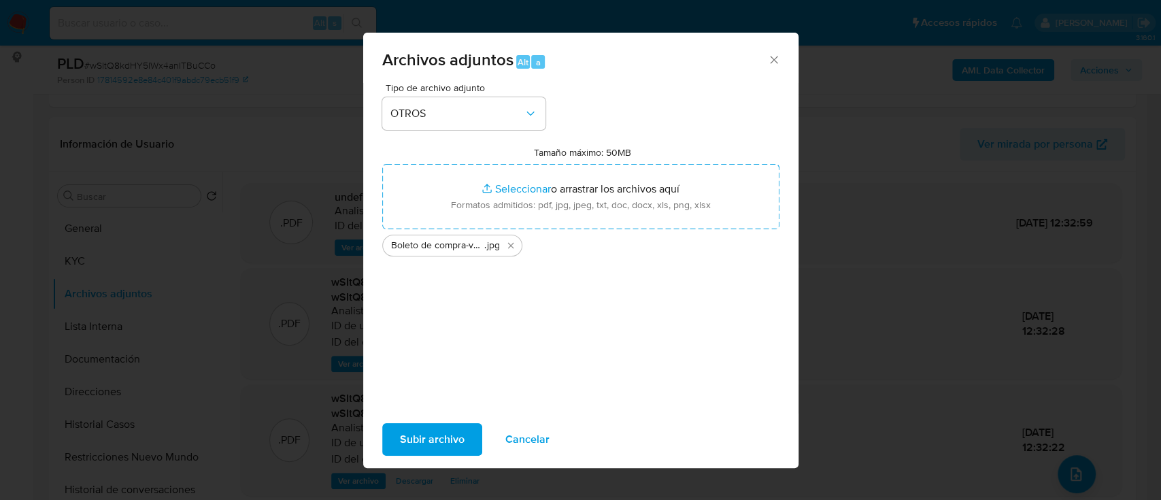
click at [429, 454] on span "Subir archivo" at bounding box center [432, 439] width 65 height 30
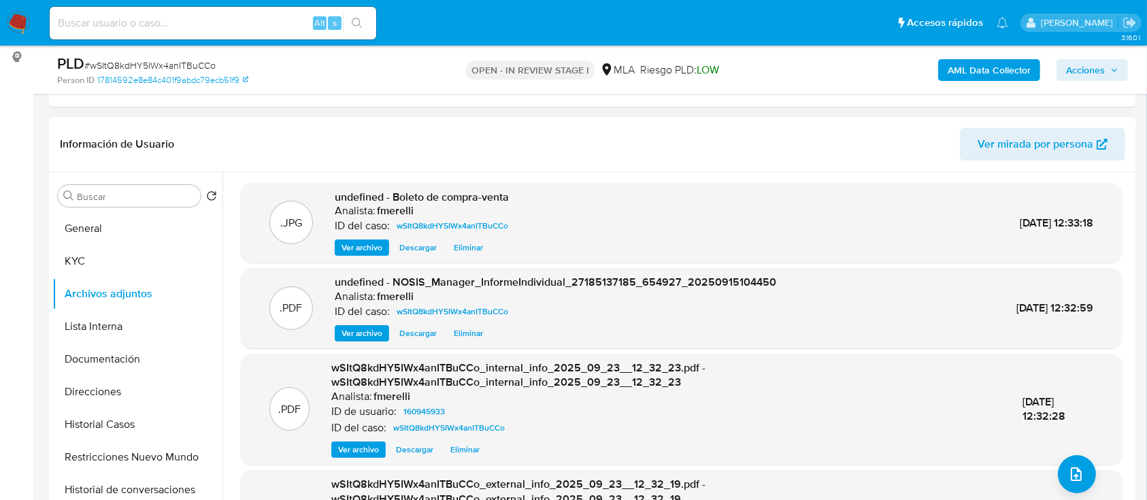
click at [348, 432] on p "ID del caso:" at bounding box center [358, 428] width 55 height 14
click at [1084, 458] on div ".PDF wSItQ8kdHY5IWx4anITBuCCo_internal_info_2025_09_23__12_32_23.pdf - wSItQ8kd…" at bounding box center [681, 409] width 881 height 111
click at [1071, 474] on icon "upload-file" at bounding box center [1076, 474] width 11 height 14
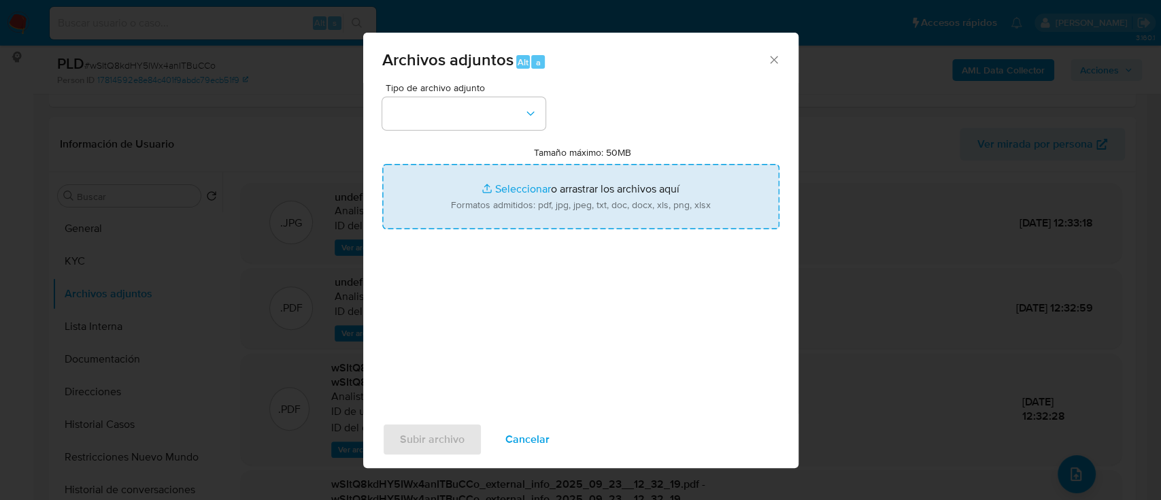
type input "C:\fakepath\Haber jubilatorio agosto 25 - Carlos Alberto Giudice.jpg"
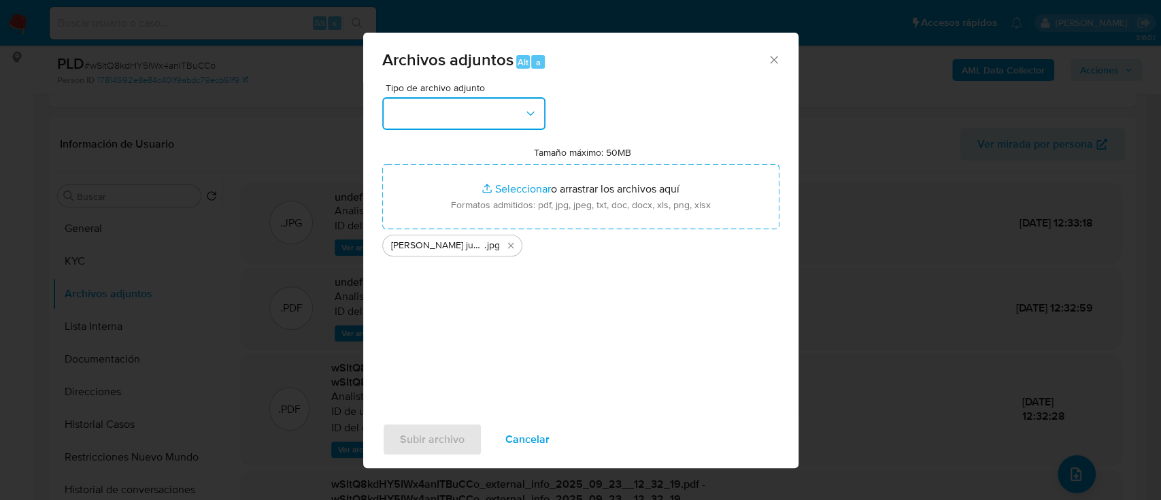
click at [475, 111] on button "button" at bounding box center [463, 113] width 163 height 33
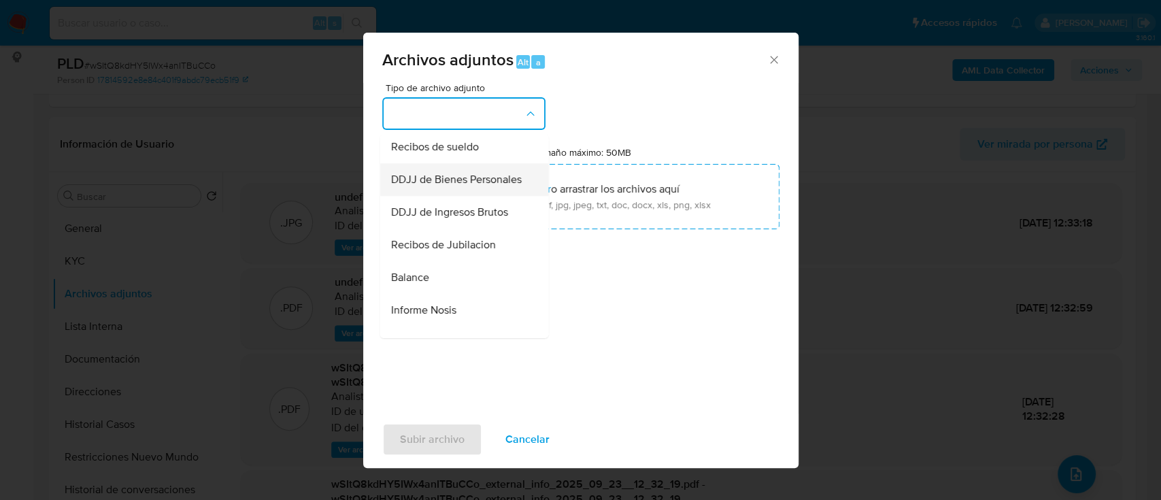
scroll to position [453, 0]
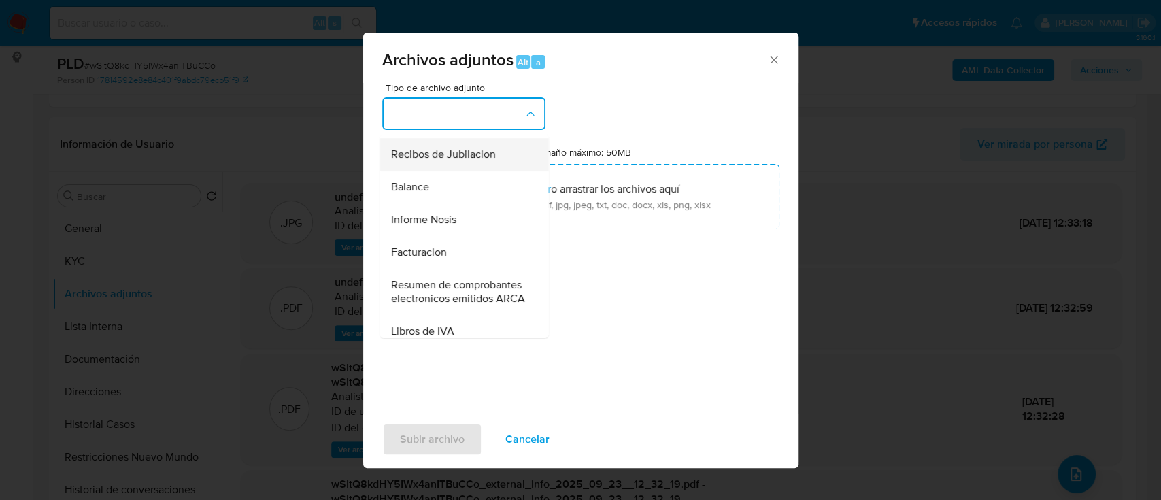
click at [486, 171] on div "Recibos de Jubilacion" at bounding box center [459, 154] width 139 height 33
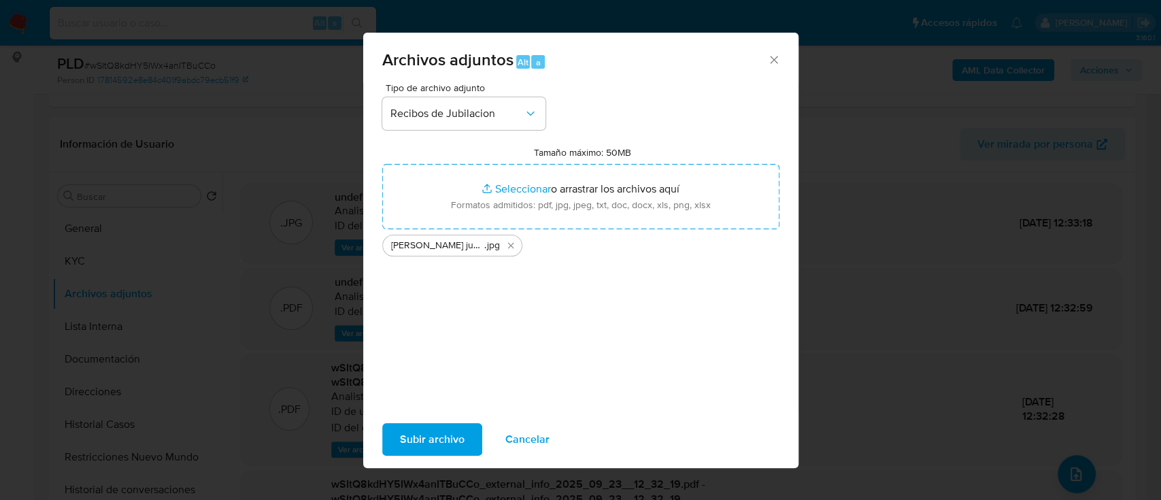
click at [437, 443] on span "Subir archivo" at bounding box center [432, 439] width 65 height 30
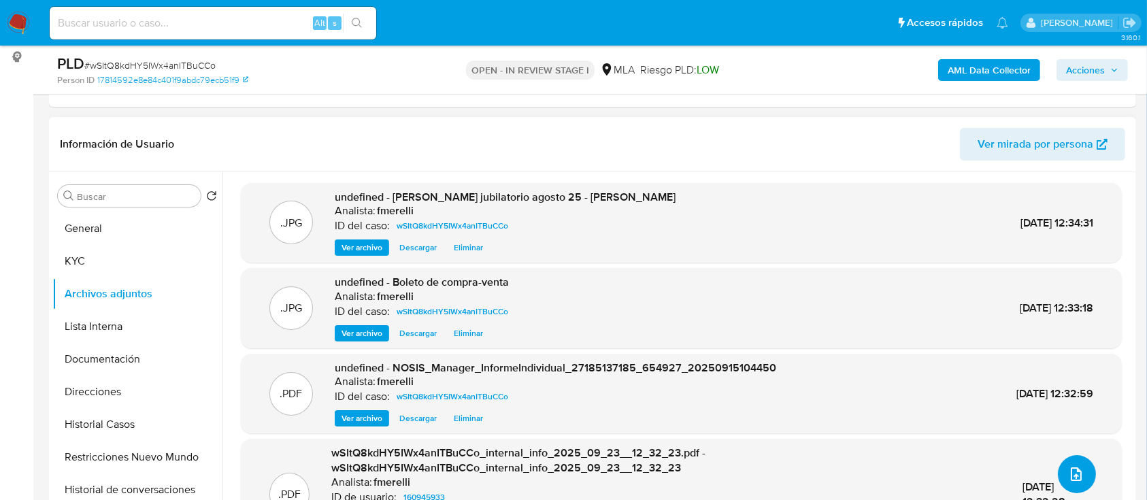
click at [1068, 480] on icon "upload-file" at bounding box center [1076, 474] width 16 height 16
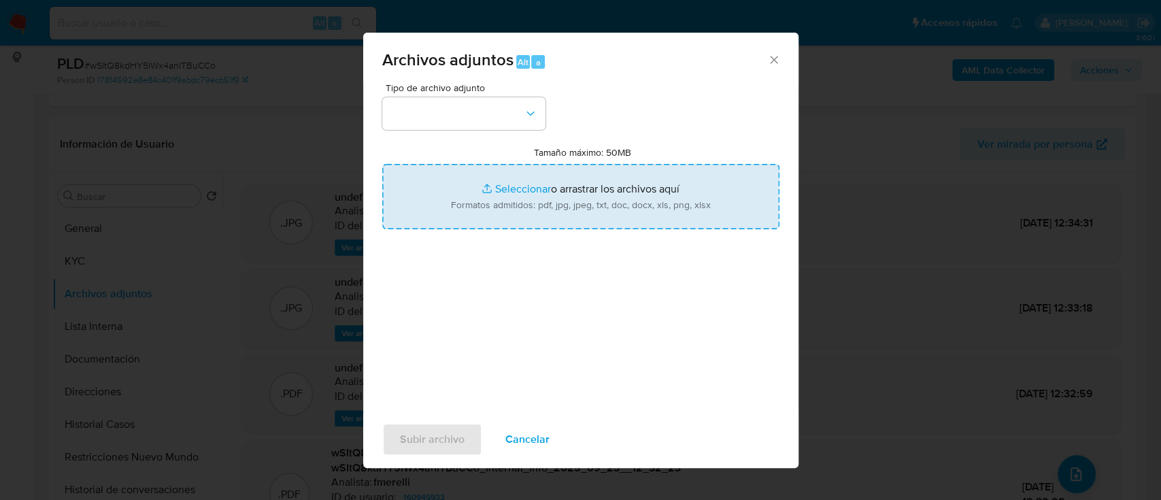
type input "C:\fakepath\Haberes jubilatorios - agosto 25.jpg"
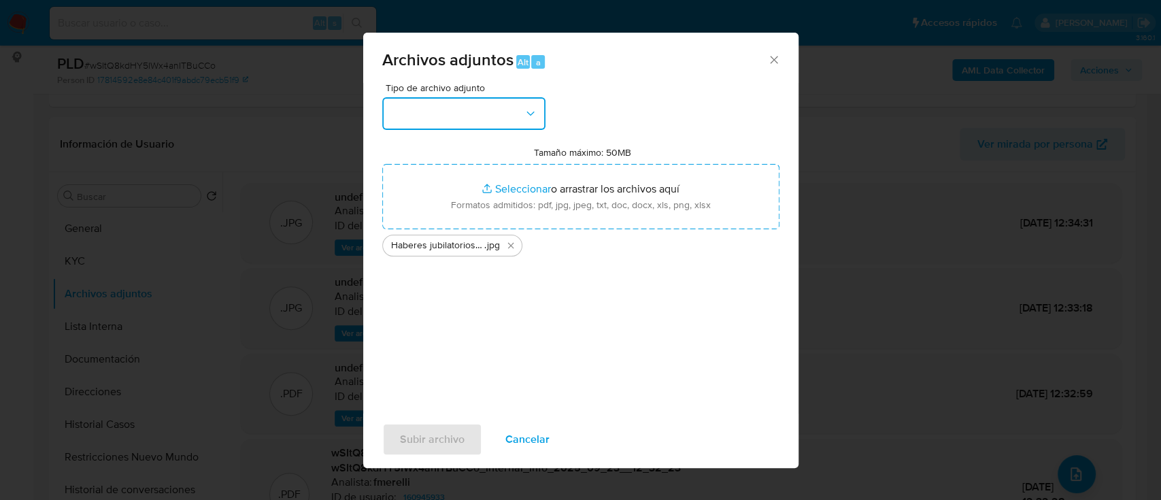
click at [468, 119] on button "button" at bounding box center [463, 113] width 163 height 33
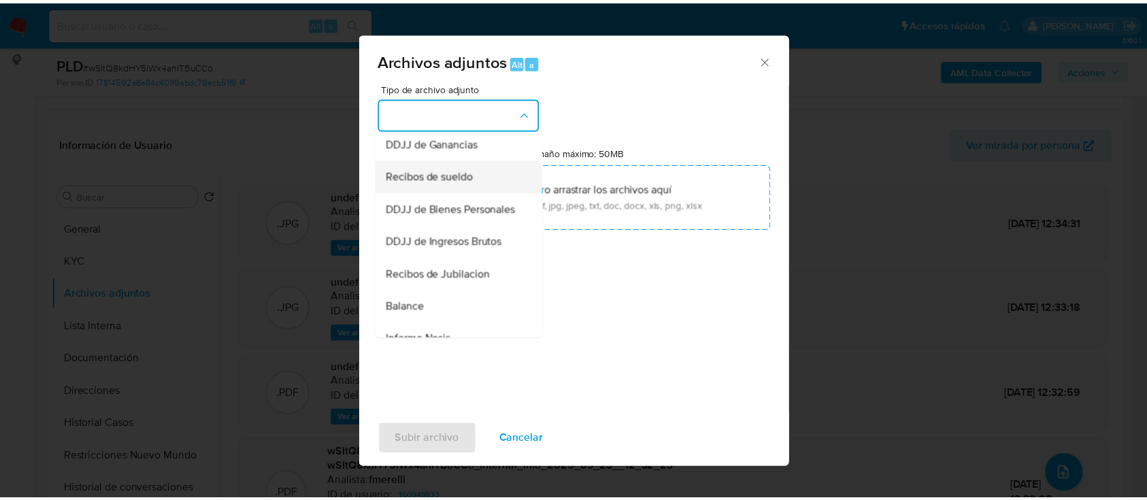
scroll to position [363, 0]
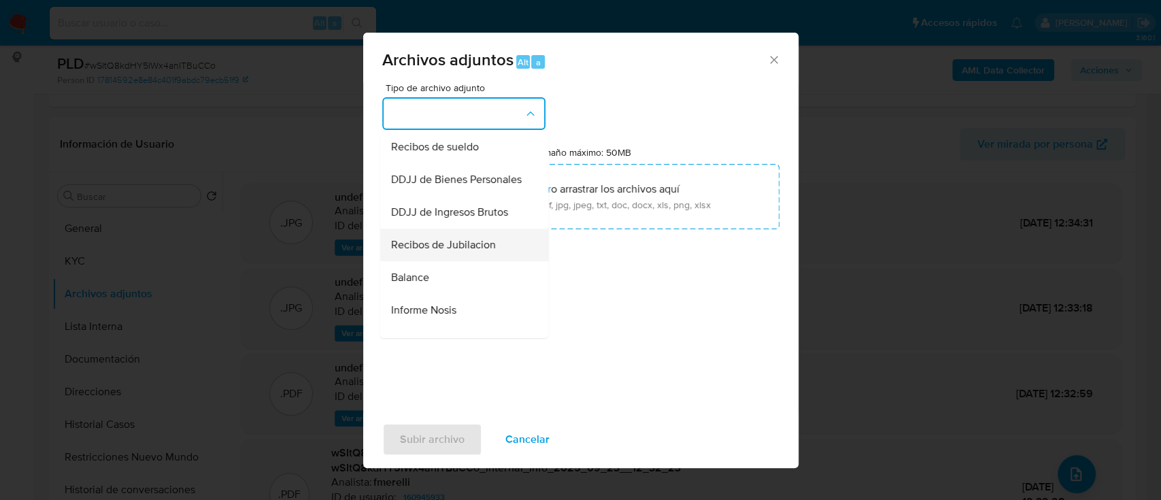
click at [456, 252] on span "Recibos de Jubilacion" at bounding box center [442, 245] width 105 height 14
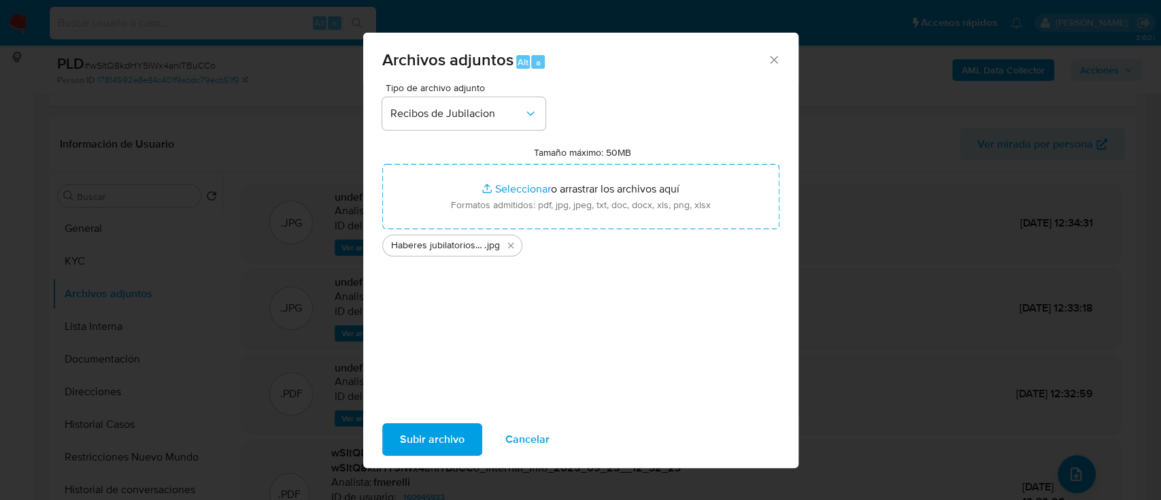
click at [454, 439] on span "Subir archivo" at bounding box center [432, 439] width 65 height 30
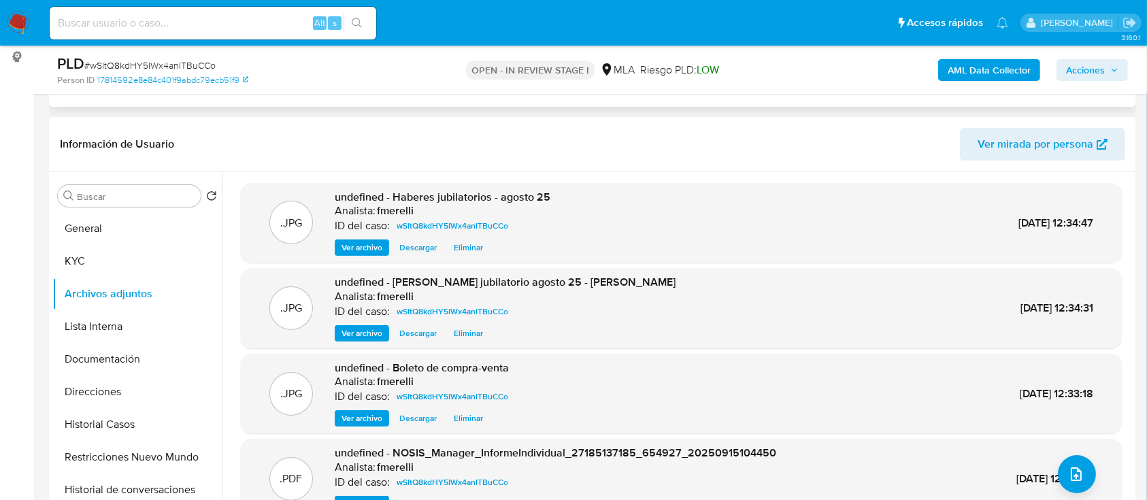
click at [778, 96] on div "Eventos ( 1 ) Acciones AUTOMATIC (1)" at bounding box center [592, 25] width 1087 height 163
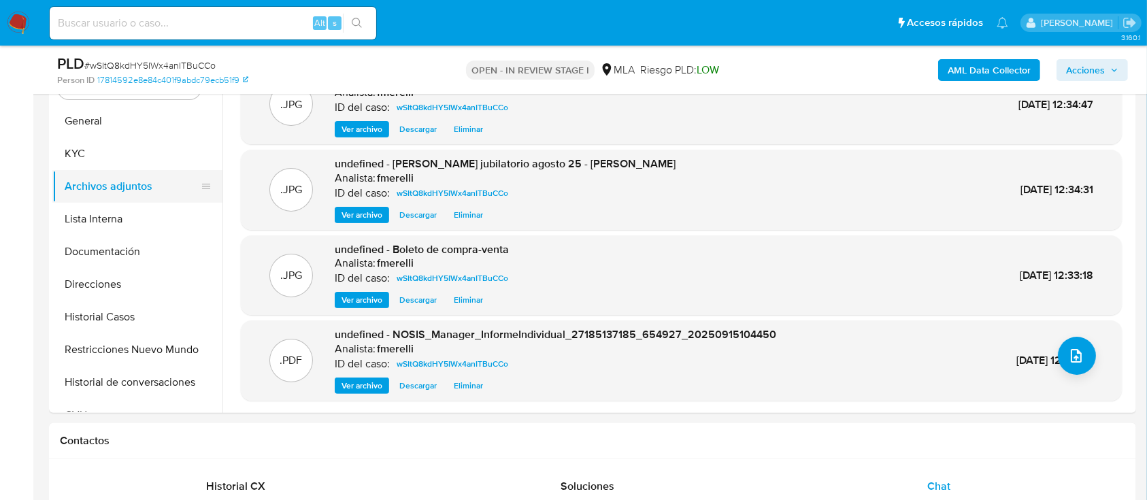
scroll to position [272, 0]
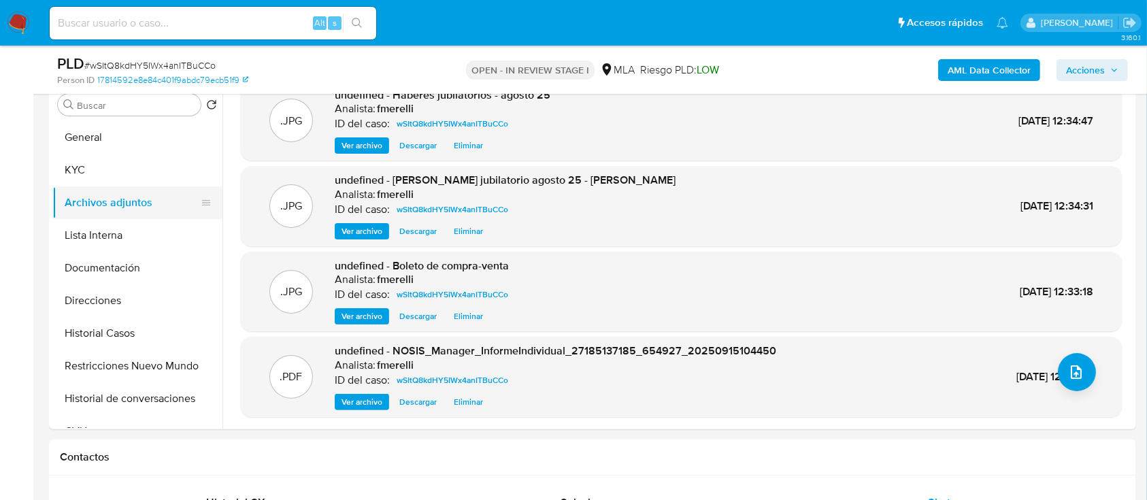
click at [129, 179] on button "KYC" at bounding box center [137, 170] width 170 height 33
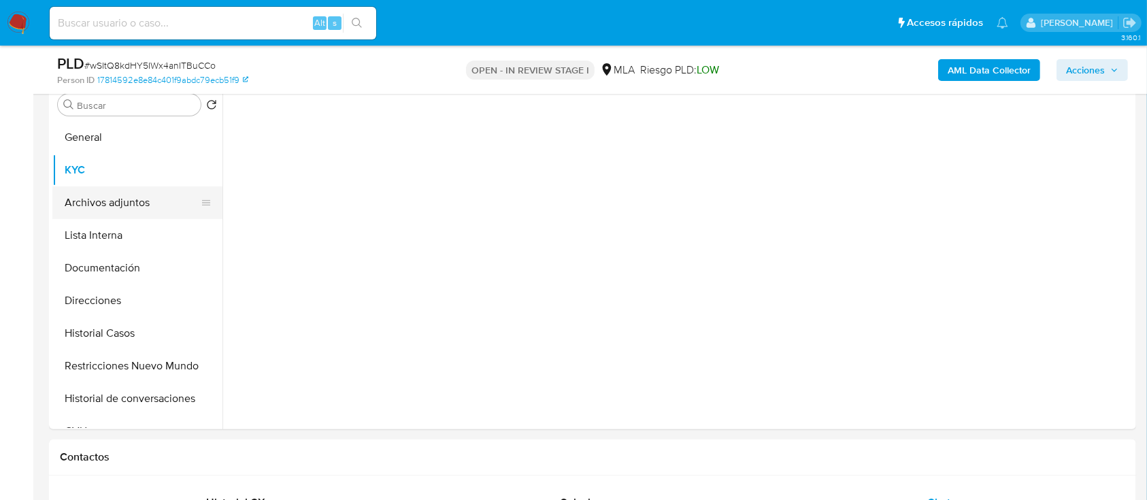
scroll to position [0, 0]
click at [142, 211] on button "Archivos adjuntos" at bounding box center [131, 202] width 159 height 33
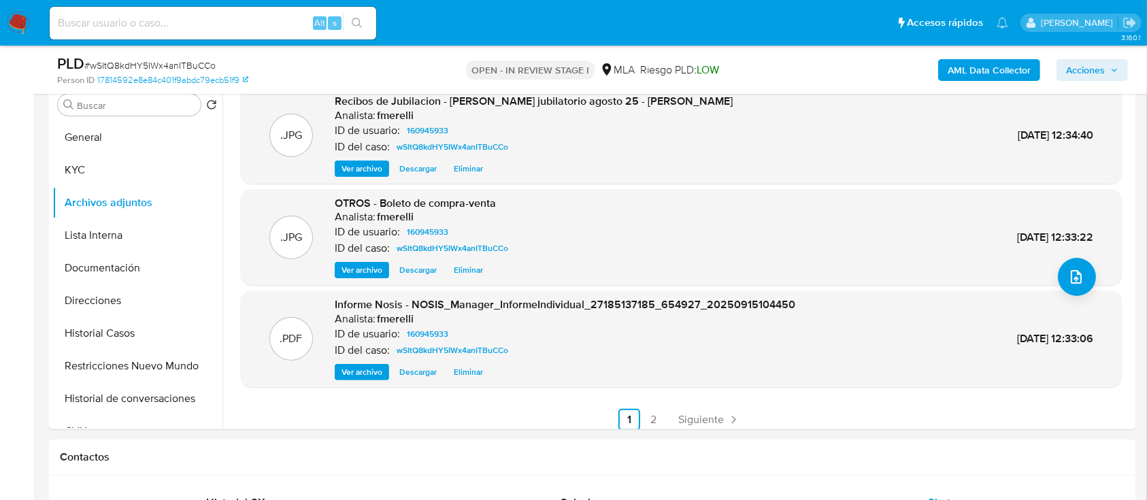
scroll to position [114, 0]
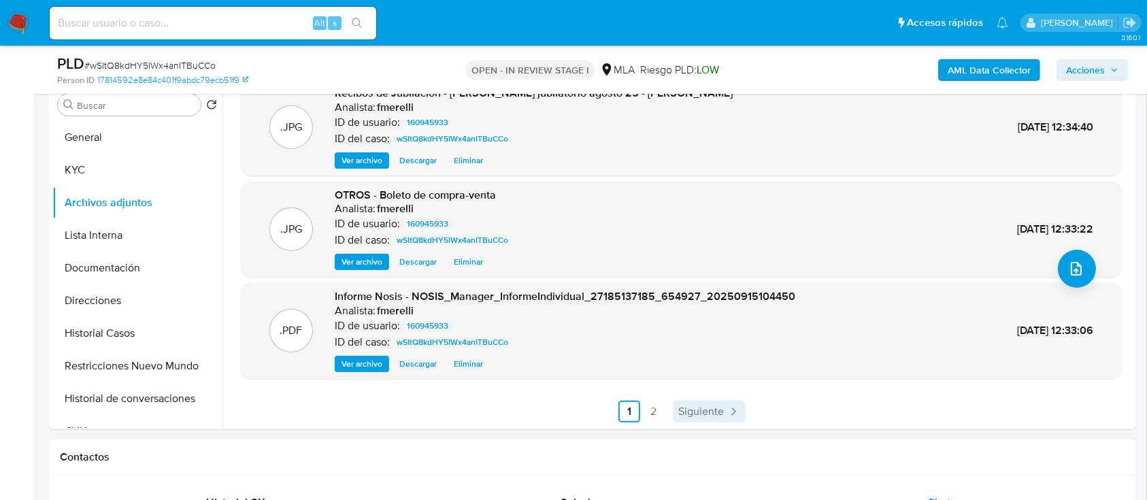
click at [706, 420] on link "Siguiente" at bounding box center [709, 412] width 73 height 22
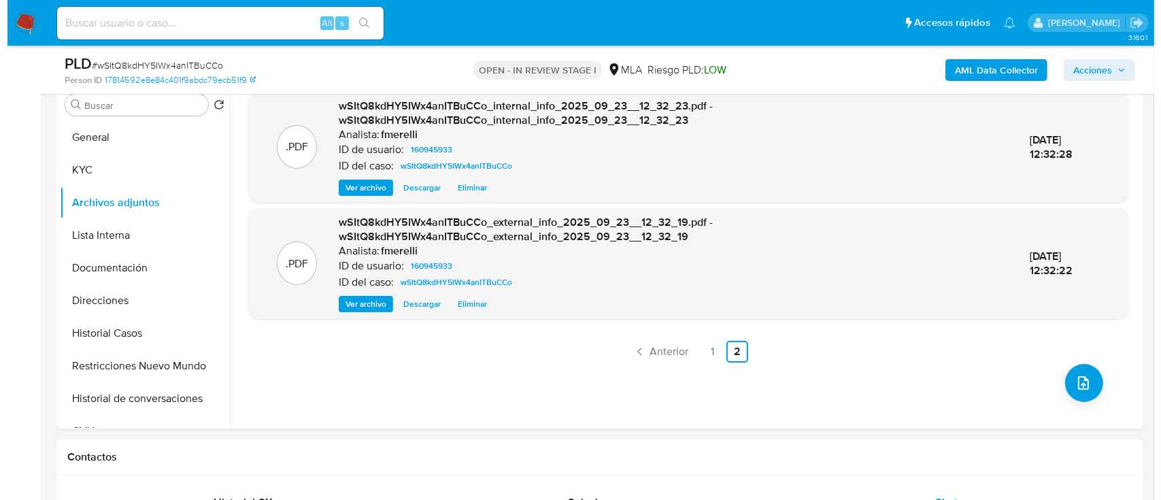
scroll to position [181, 0]
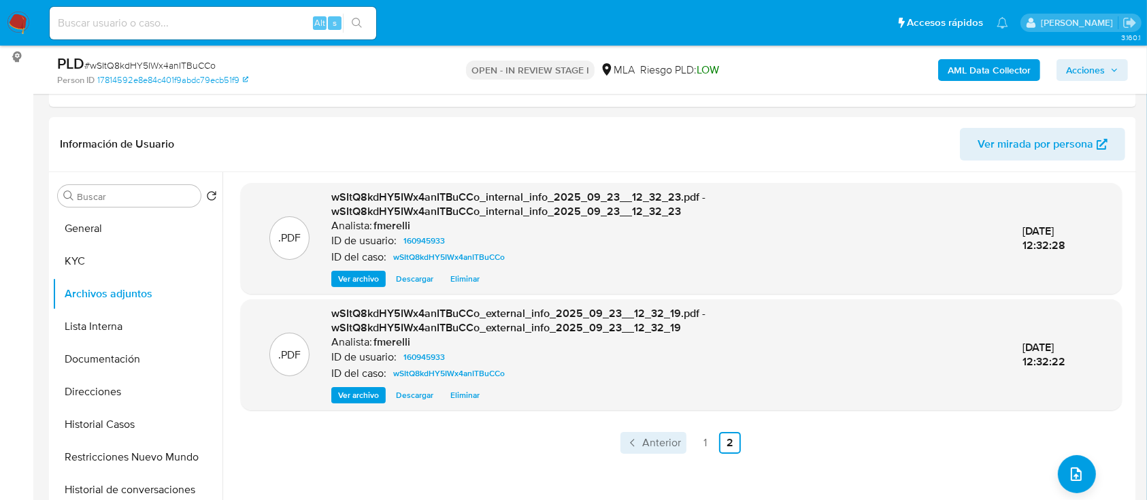
click at [660, 437] on span "Anterior" at bounding box center [661, 442] width 39 height 11
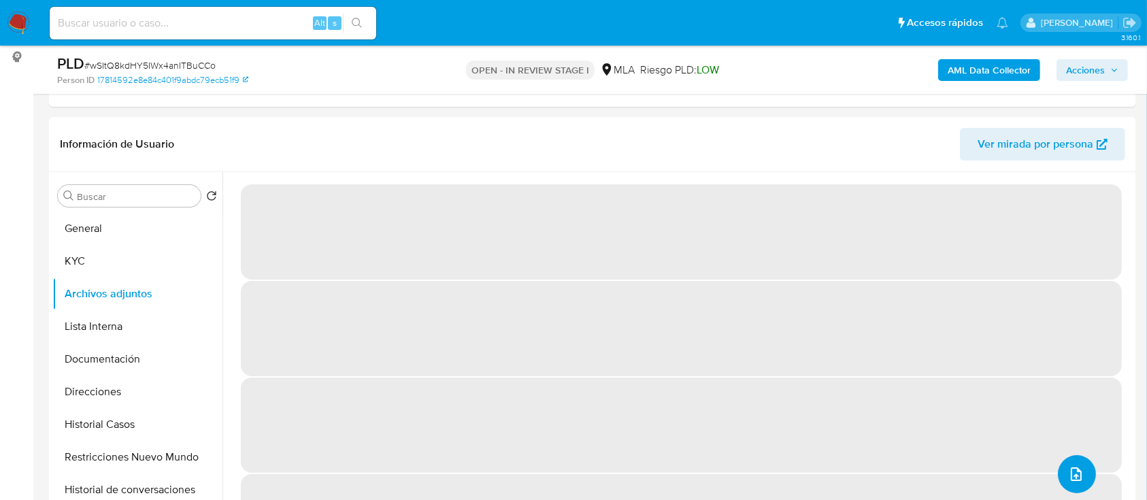
click at [1077, 470] on icon "upload-file" at bounding box center [1076, 474] width 16 height 16
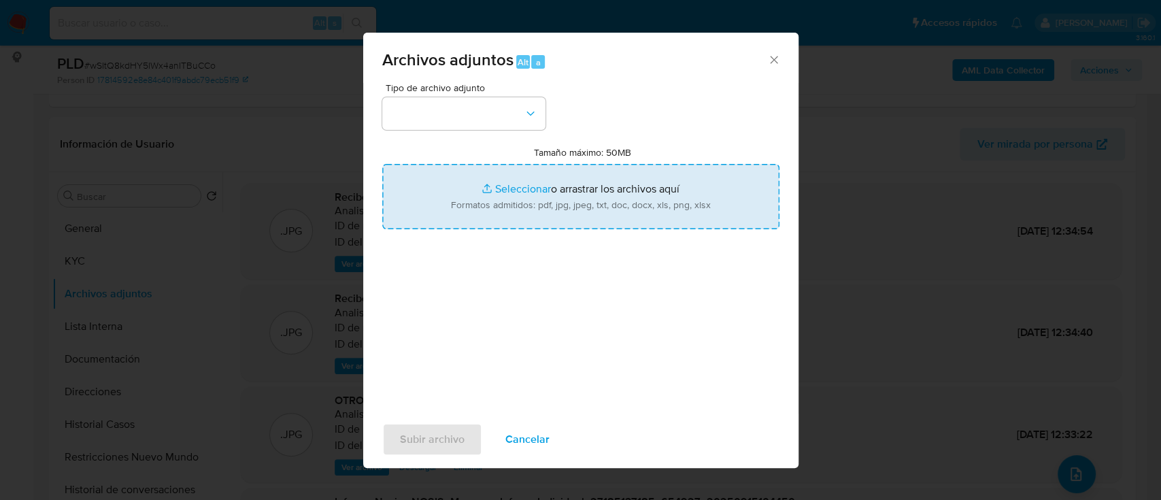
type input "C:\fakepath\Caselog wSItQ8kdHY5IWx4anITBuCCo_2025_08_18_21_31_26.docx"
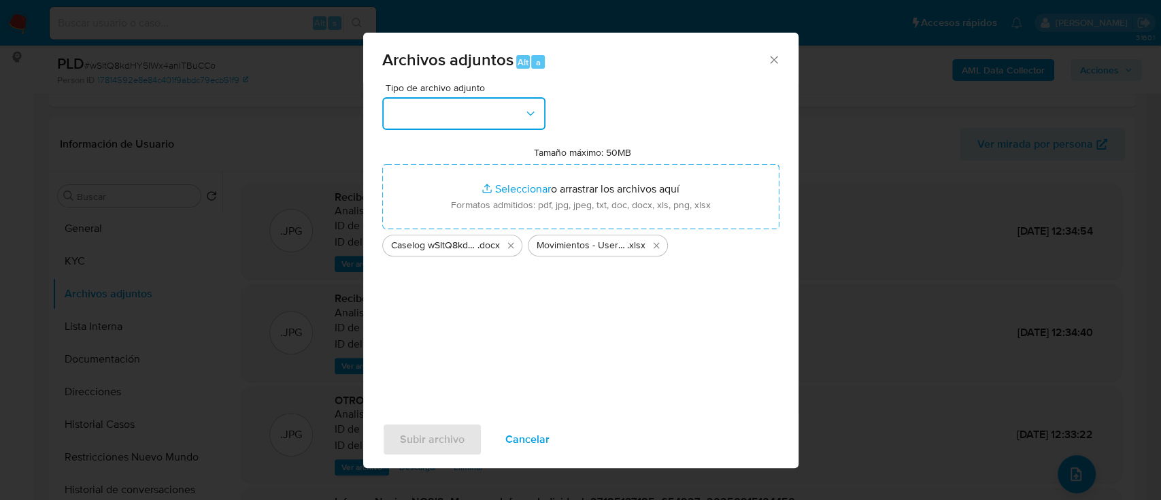
click at [456, 118] on button "button" at bounding box center [463, 113] width 163 height 33
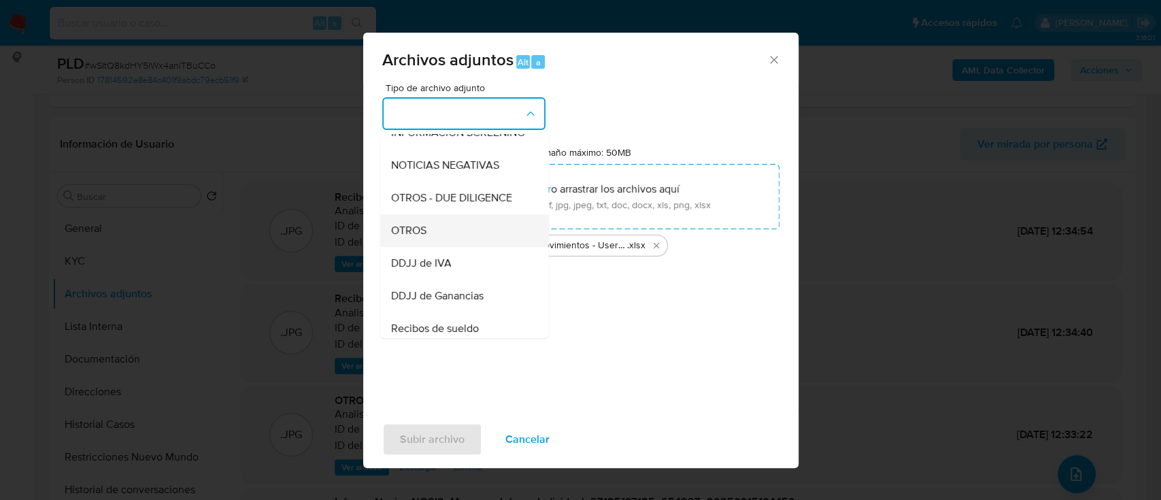
click at [443, 235] on div "OTROS" at bounding box center [459, 230] width 139 height 33
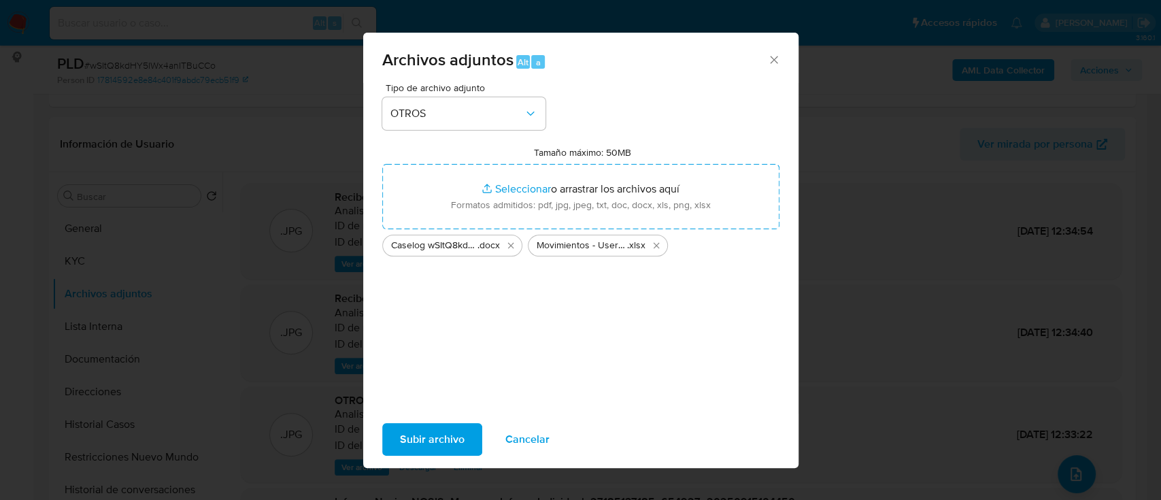
click at [439, 444] on span "Subir archivo" at bounding box center [432, 439] width 65 height 30
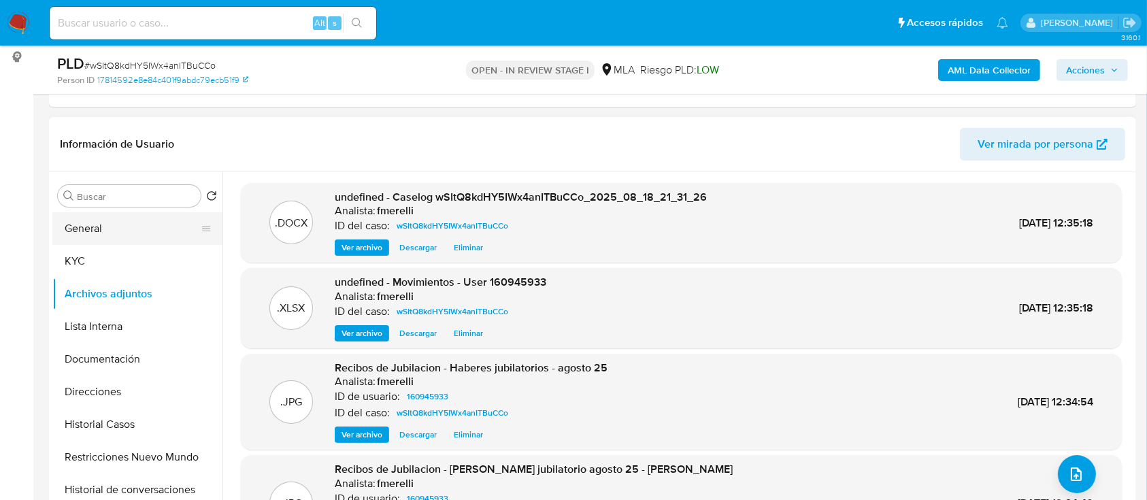
click at [149, 237] on button "General" at bounding box center [131, 228] width 159 height 33
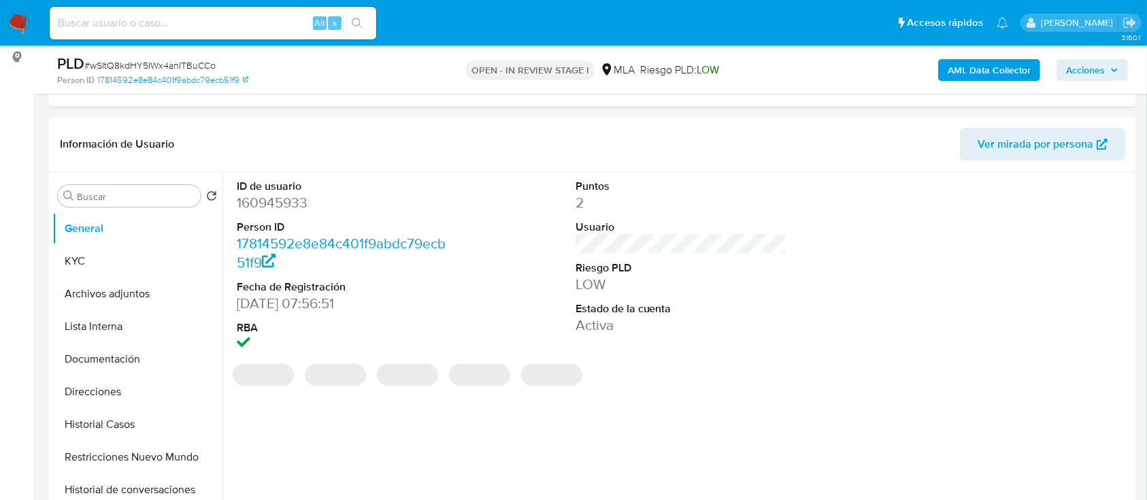
click at [290, 199] on dd "160945933" at bounding box center [343, 202] width 212 height 19
copy dd "160945933"
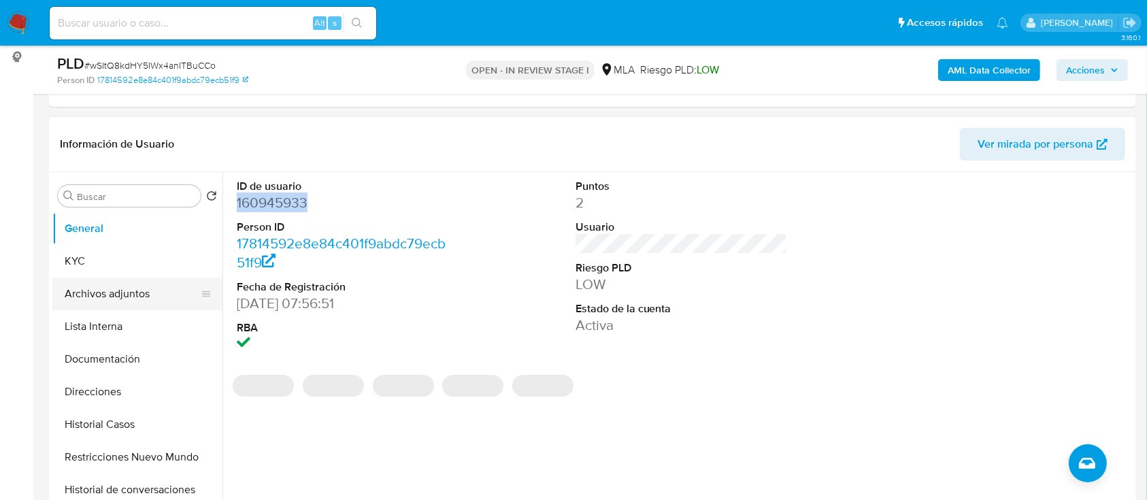
click at [128, 282] on button "Archivos adjuntos" at bounding box center [131, 294] width 159 height 33
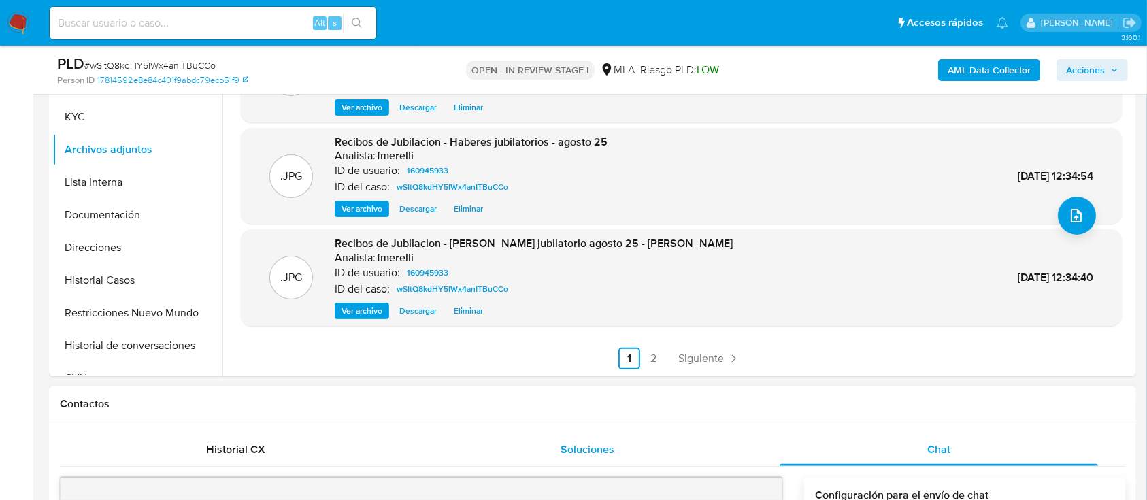
scroll to position [363, 0]
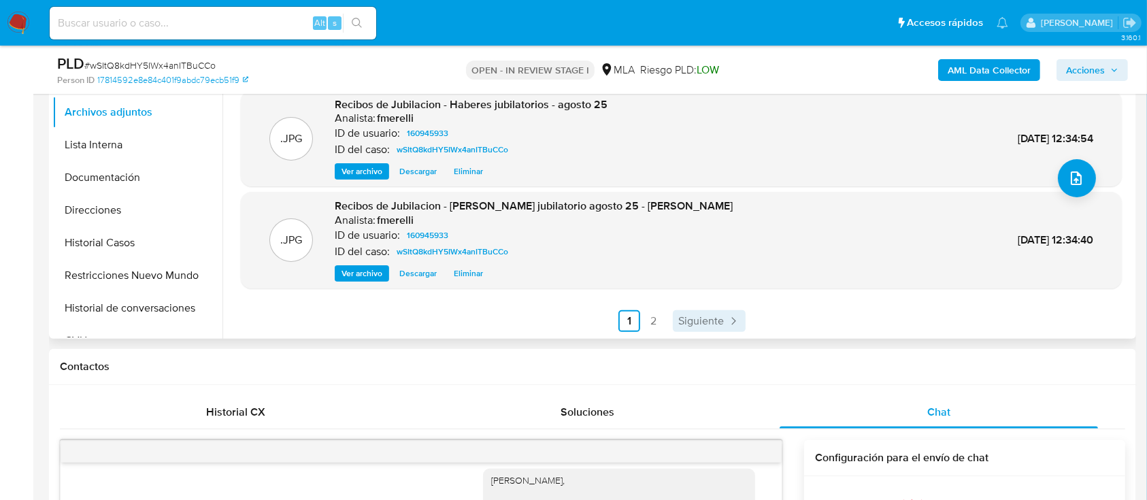
click at [693, 327] on link "Siguiente" at bounding box center [709, 321] width 73 height 22
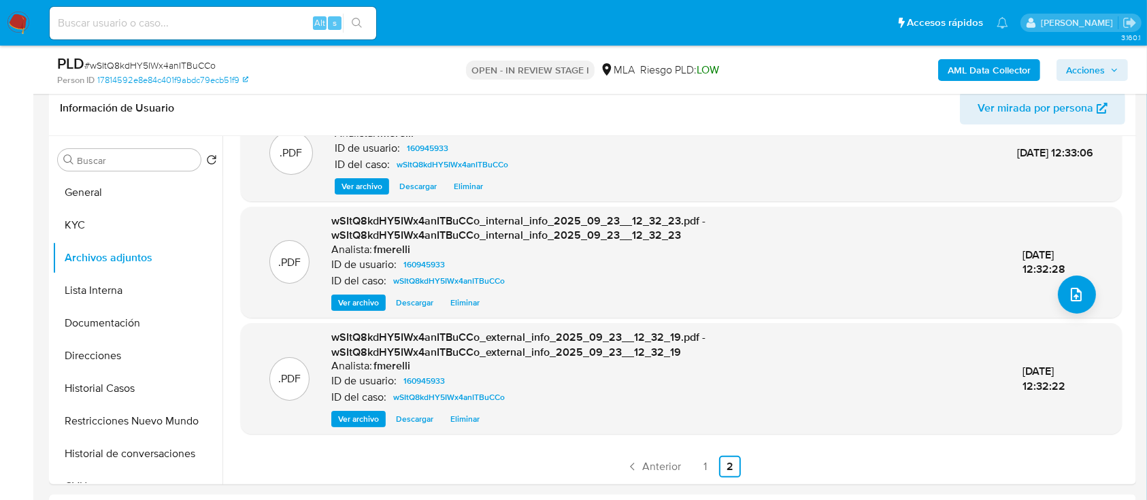
scroll to position [272, 0]
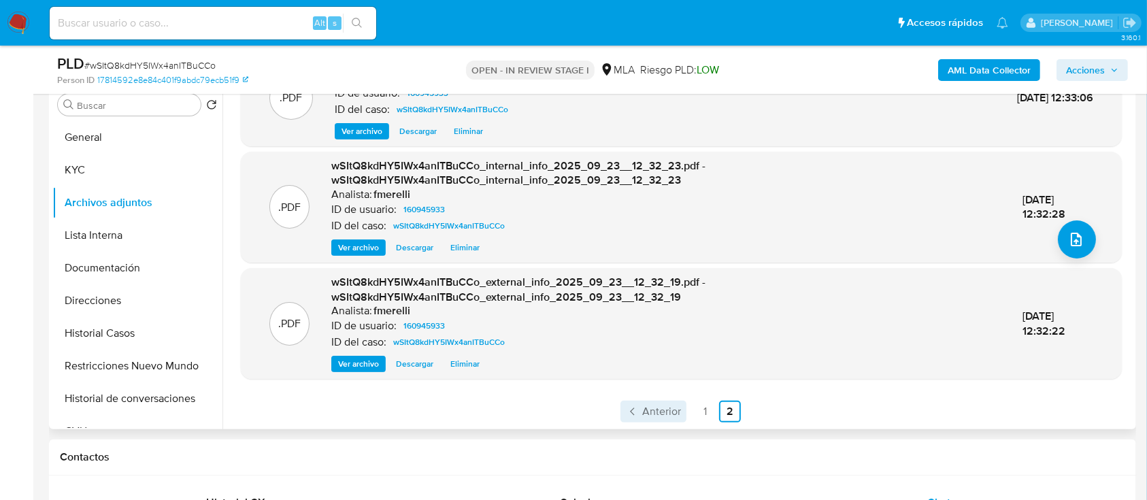
click at [658, 412] on span "Anterior" at bounding box center [661, 411] width 39 height 11
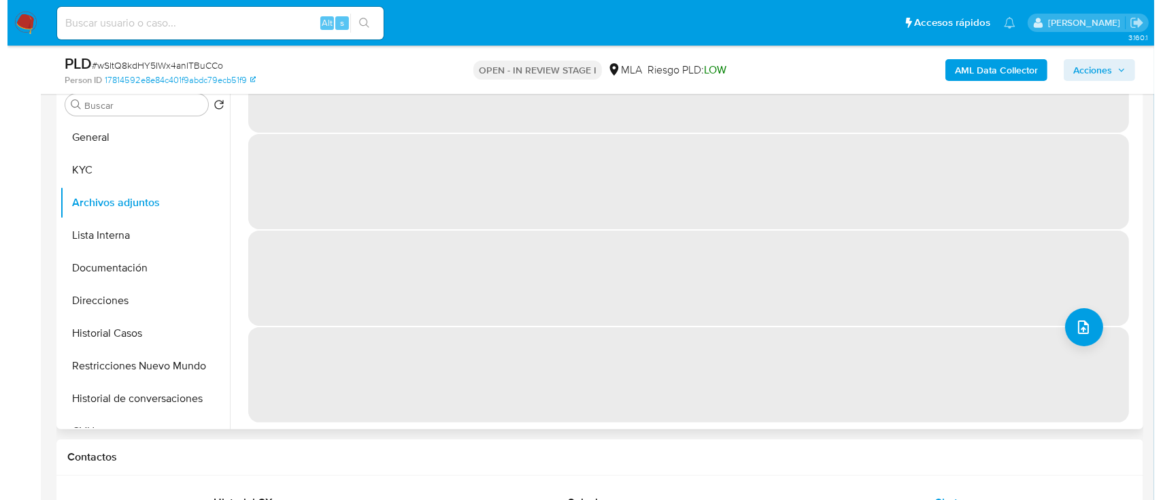
scroll to position [0, 0]
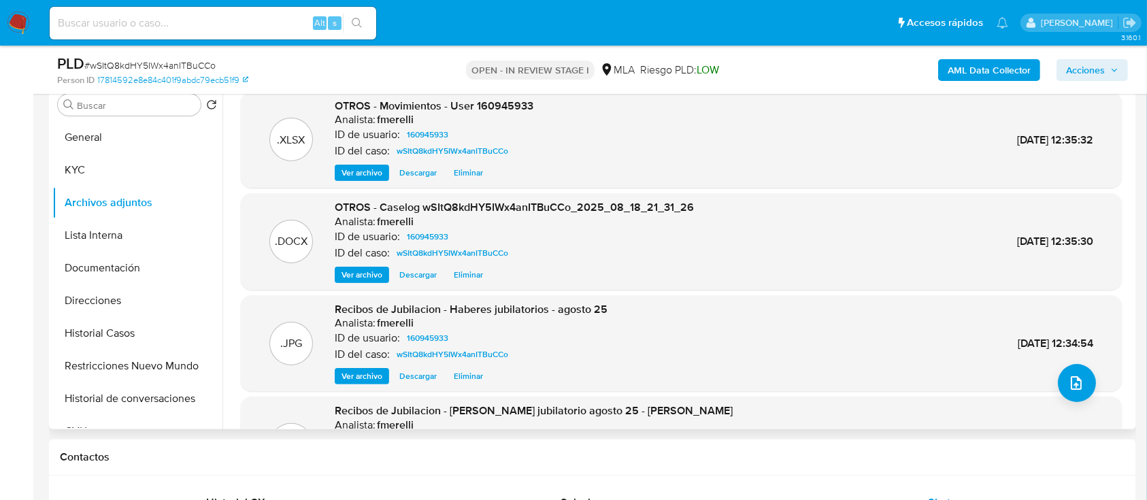
click at [365, 273] on span "Ver archivo" at bounding box center [361, 275] width 41 height 14
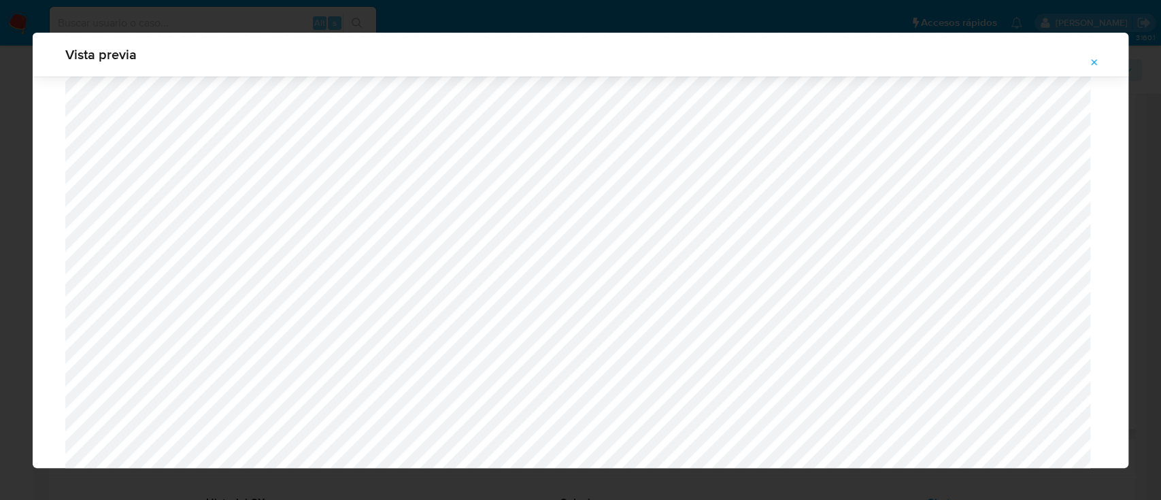
scroll to position [1421, 0]
drag, startPoint x: 1086, startPoint y: 63, endPoint x: 1056, endPoint y: 64, distance: 29.9
click at [1086, 63] on button "Attachment preview" at bounding box center [1094, 63] width 30 height 22
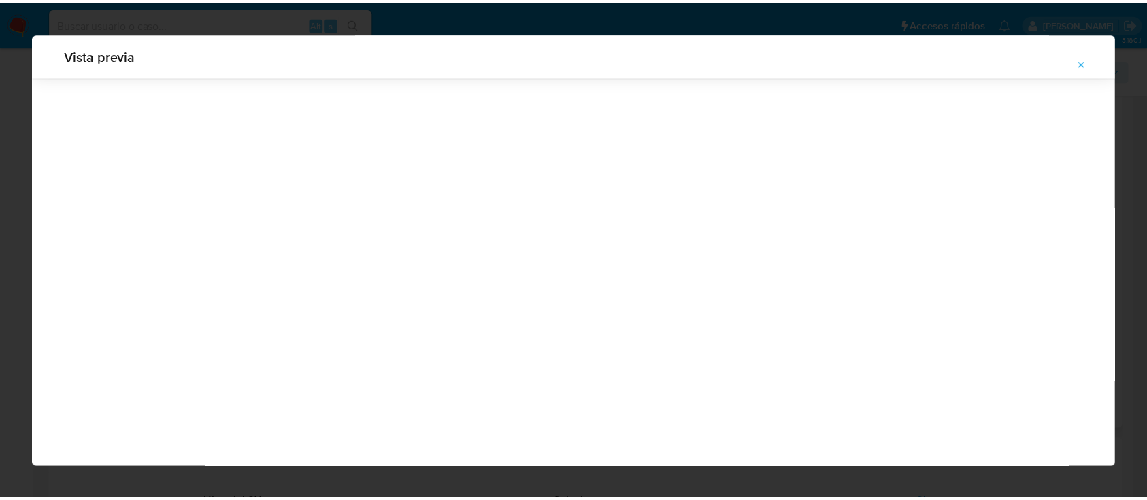
scroll to position [44, 0]
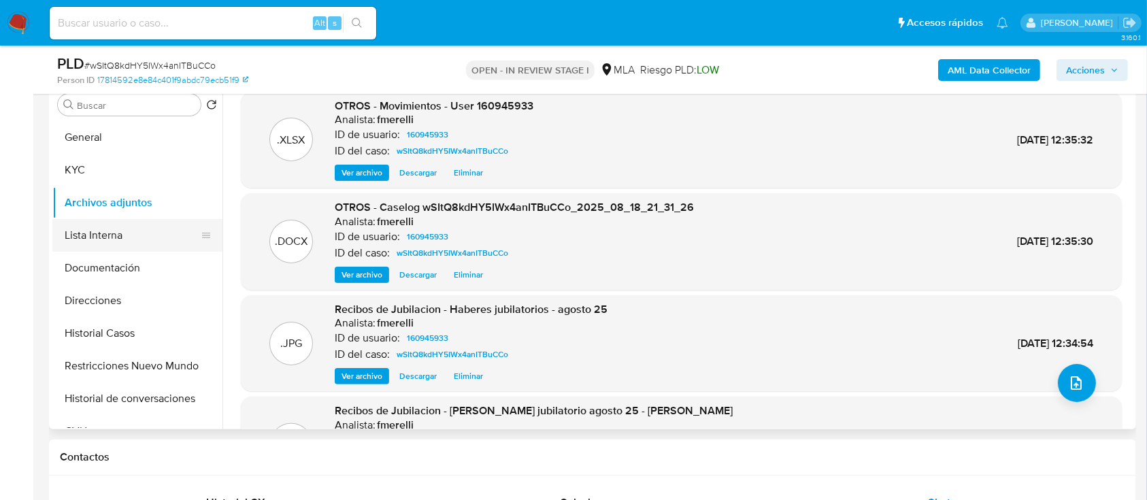
click at [101, 248] on button "Lista Interna" at bounding box center [131, 235] width 159 height 33
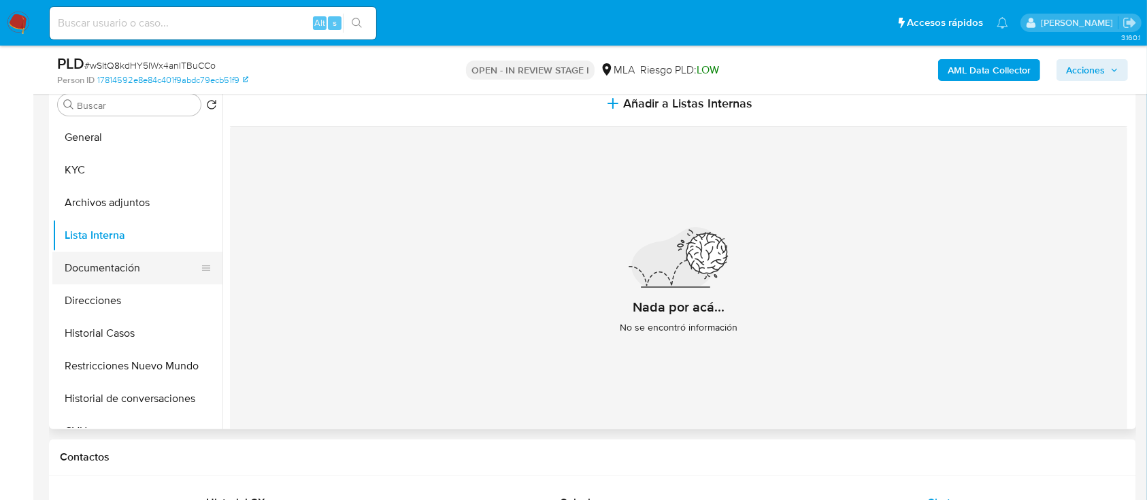
click at [111, 263] on button "Documentación" at bounding box center [131, 268] width 159 height 33
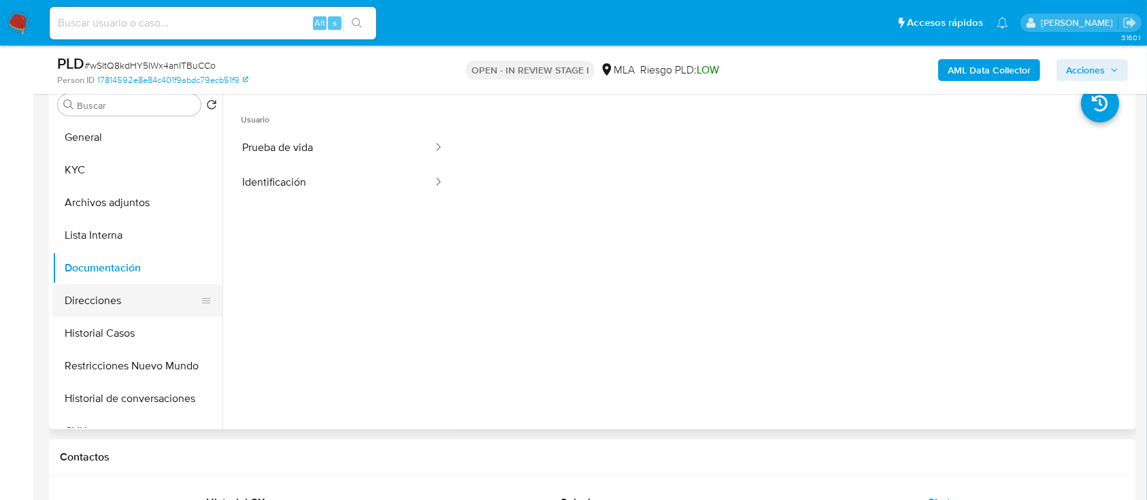
click at [118, 304] on button "Direcciones" at bounding box center [131, 300] width 159 height 33
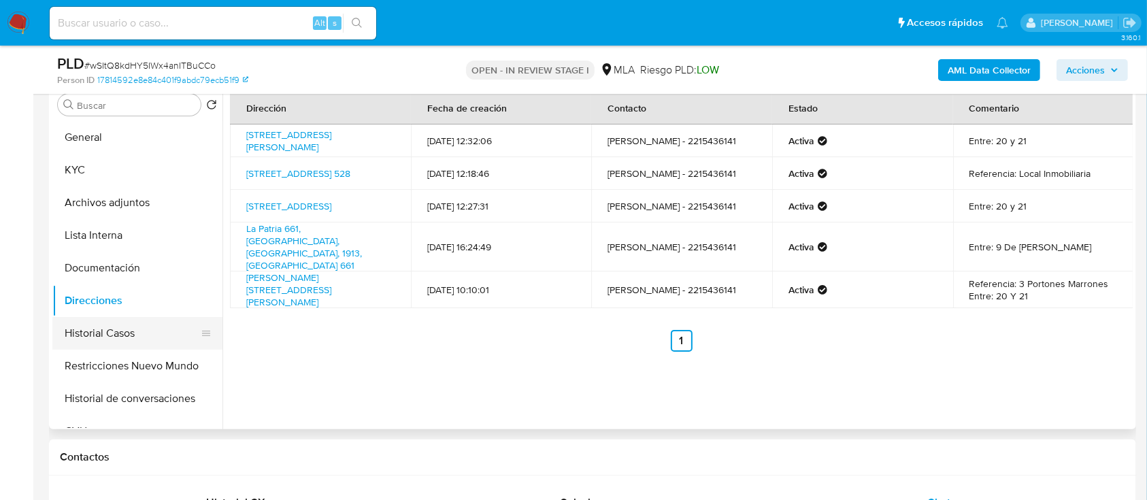
click at [123, 332] on button "Historial Casos" at bounding box center [131, 333] width 159 height 33
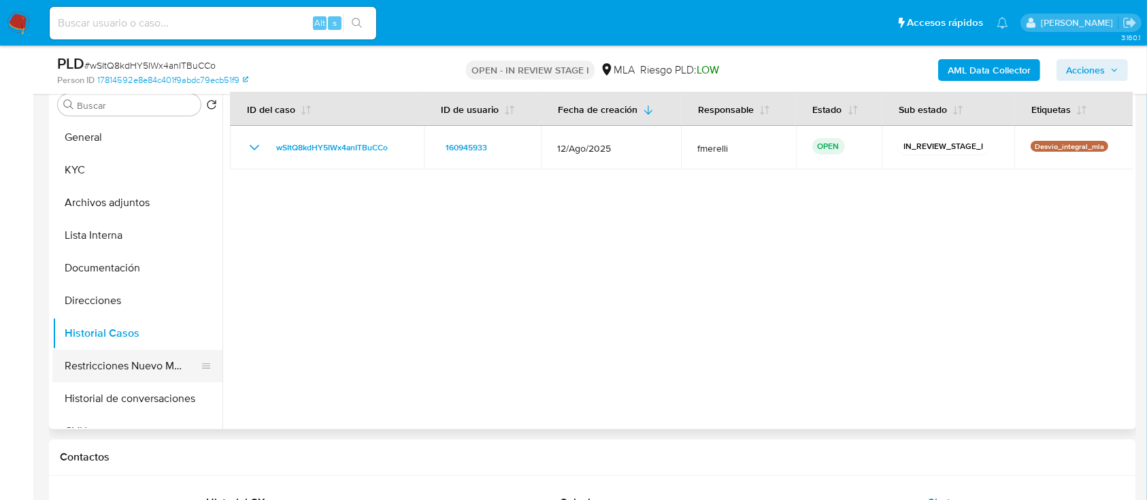
click at [123, 356] on button "Restricciones Nuevo Mundo" at bounding box center [131, 366] width 159 height 33
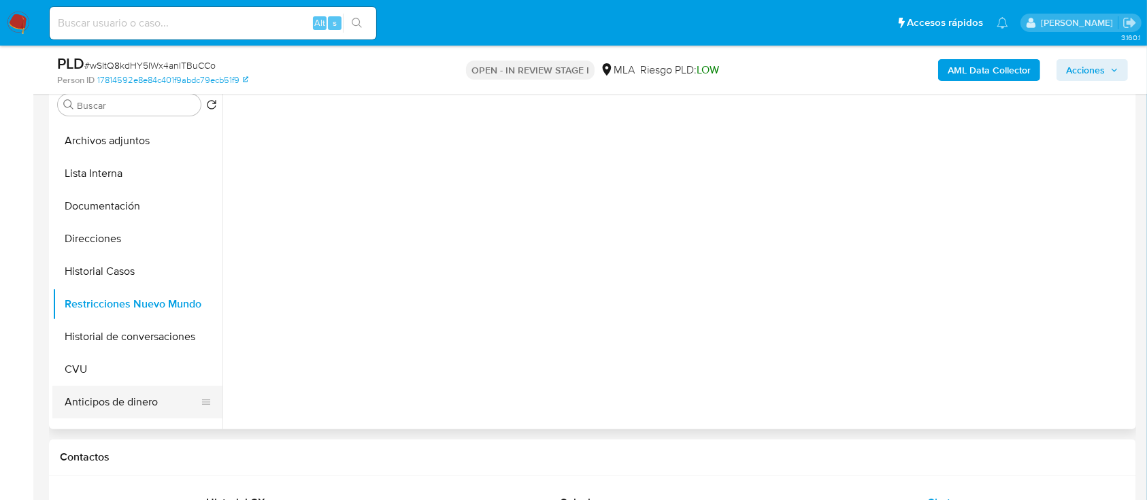
scroll to position [90, 0]
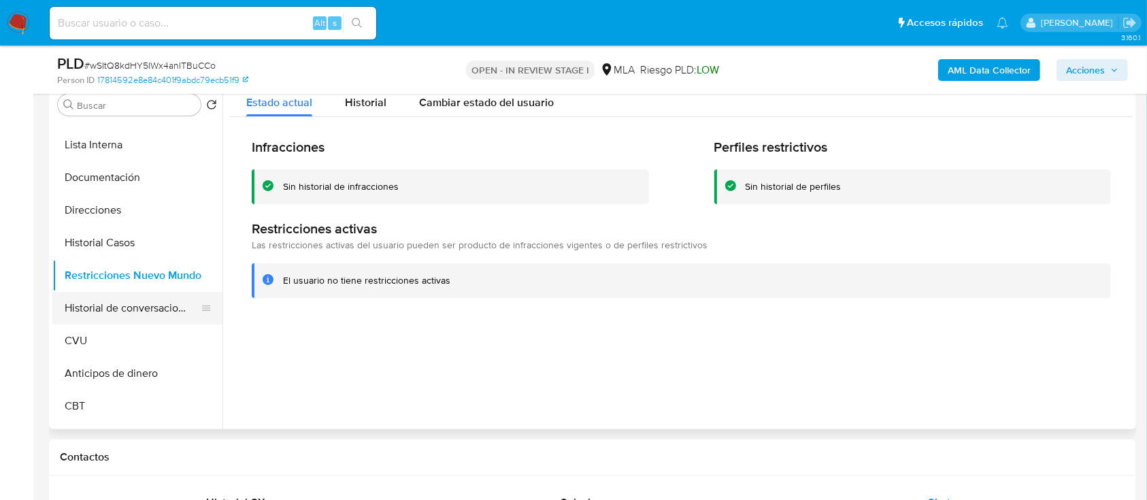
click at [143, 305] on button "Historial de conversaciones" at bounding box center [131, 308] width 159 height 33
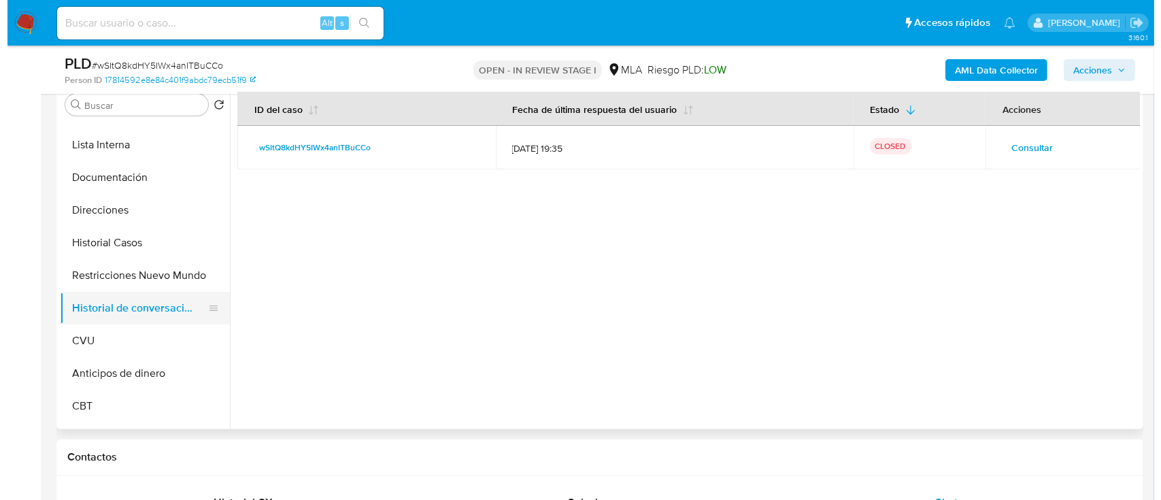
scroll to position [0, 0]
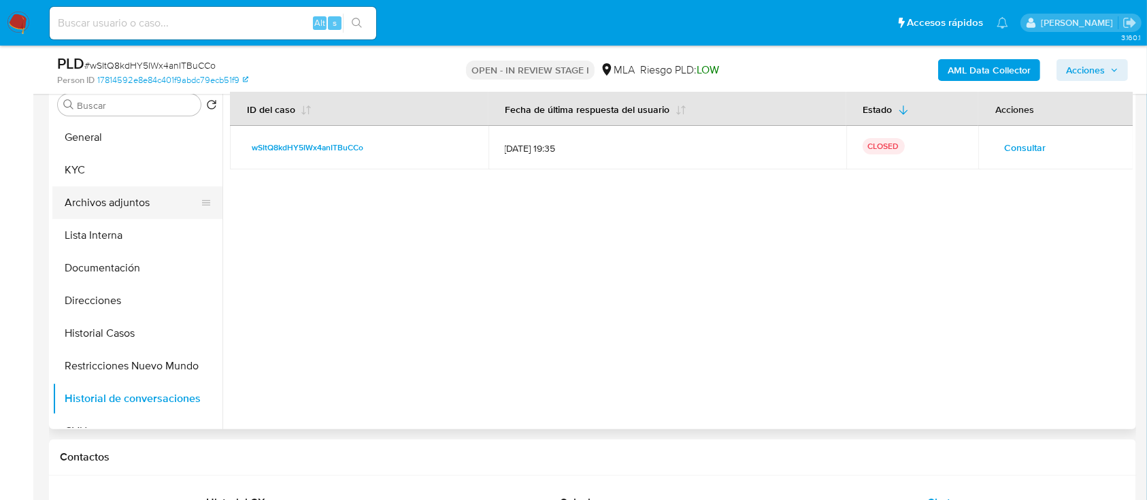
click at [160, 199] on button "Archivos adjuntos" at bounding box center [131, 202] width 159 height 33
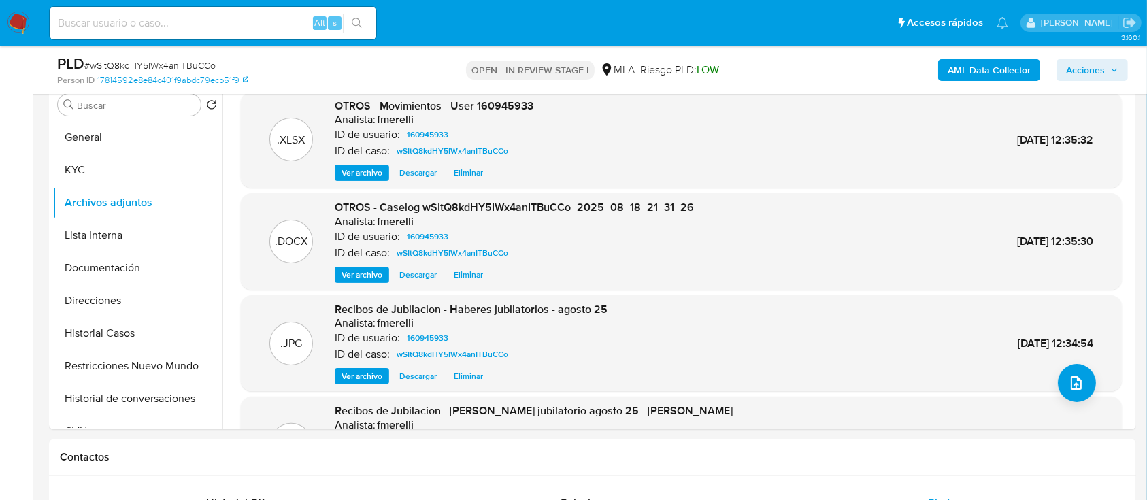
click at [366, 268] on span "Ver archivo" at bounding box center [361, 275] width 41 height 14
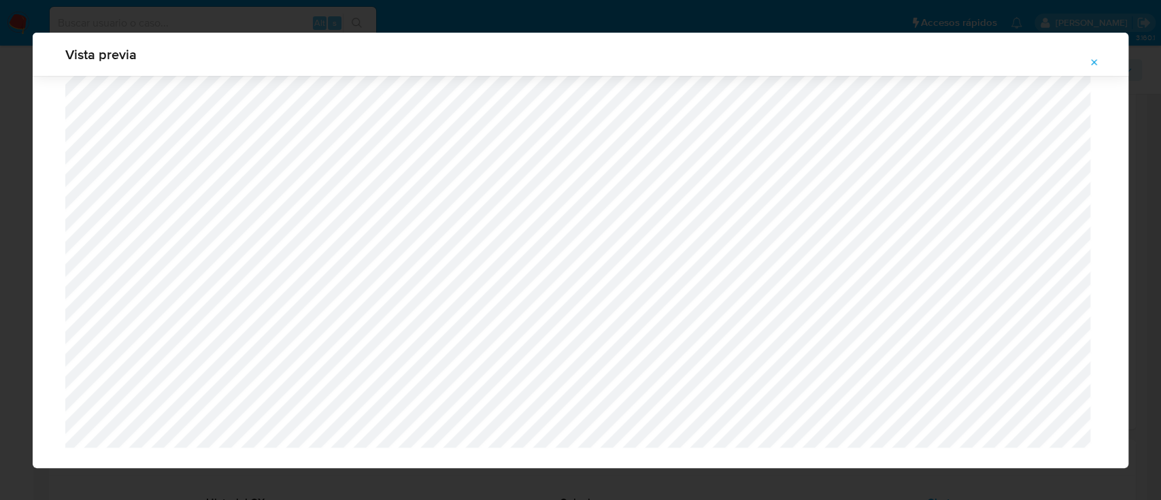
scroll to position [2698, 0]
click at [1101, 63] on button "Attachment preview" at bounding box center [1094, 63] width 30 height 22
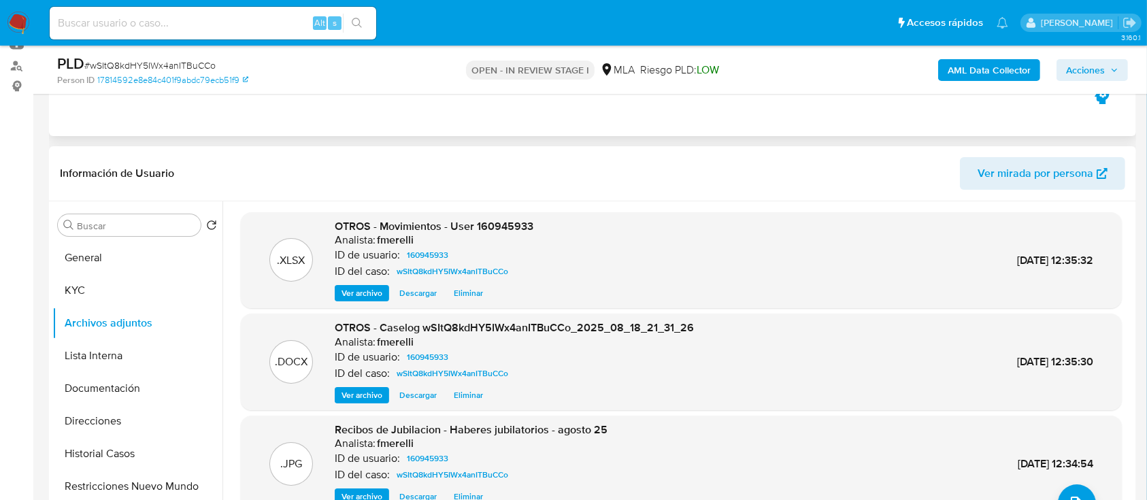
scroll to position [90, 0]
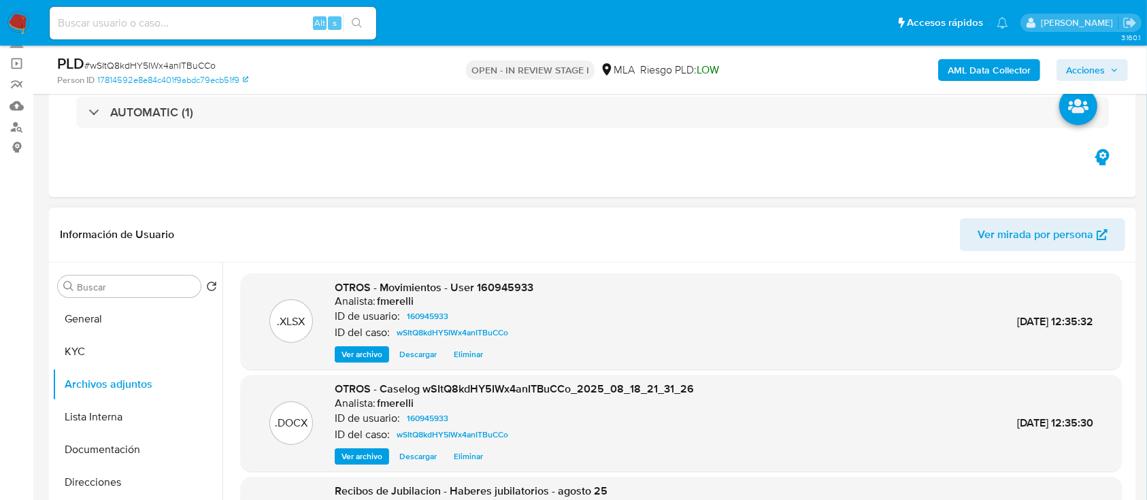
click at [1103, 57] on div "AML Data Collector Acciones" at bounding box center [951, 70] width 353 height 32
click at [1072, 76] on span "Acciones" at bounding box center [1085, 70] width 39 height 22
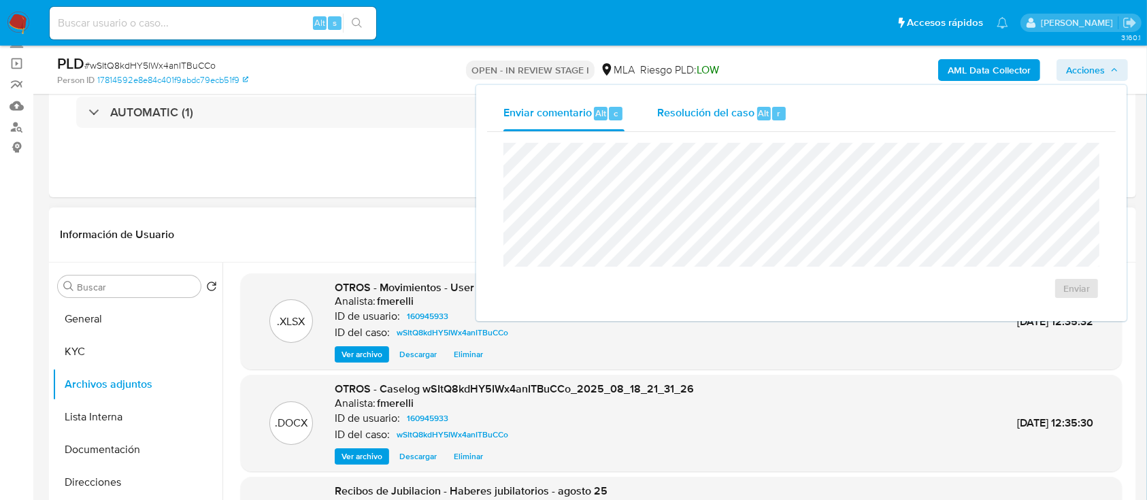
click at [734, 113] on span "Resolución del caso" at bounding box center [705, 113] width 97 height 16
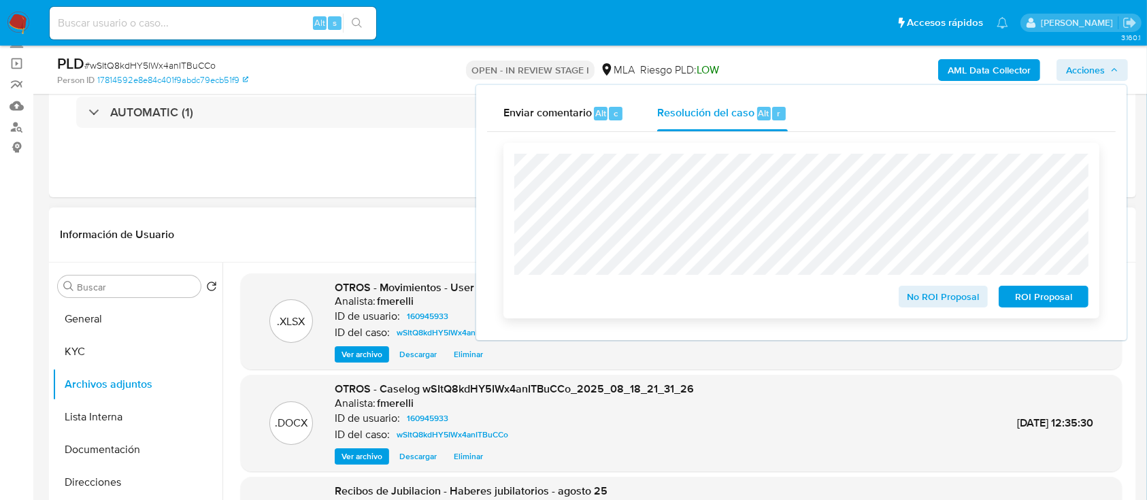
click at [944, 291] on span "No ROI Proposal" at bounding box center [943, 296] width 71 height 19
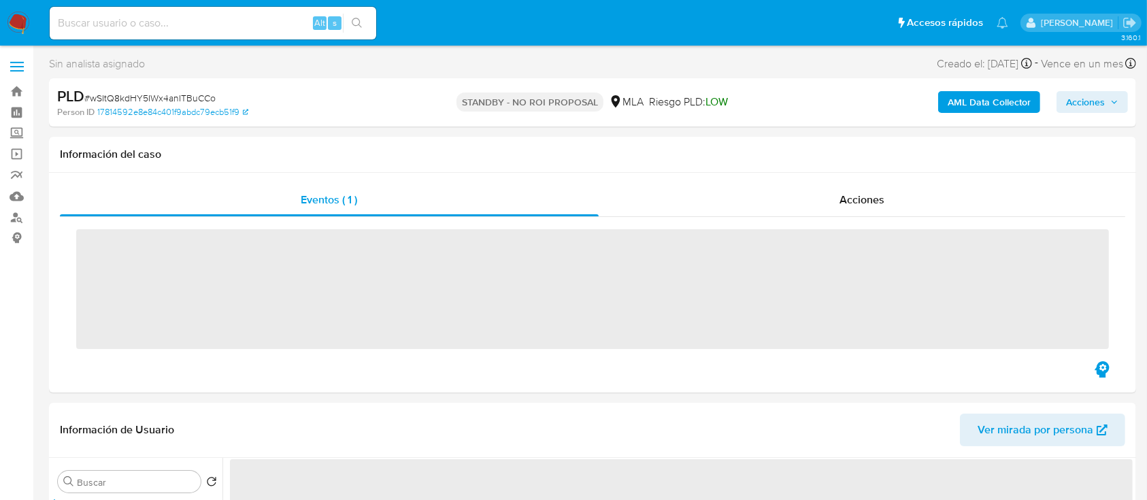
drag, startPoint x: 14, startPoint y: 18, endPoint x: 139, endPoint y: 123, distance: 163.7
click at [14, 18] on img at bounding box center [18, 23] width 23 height 23
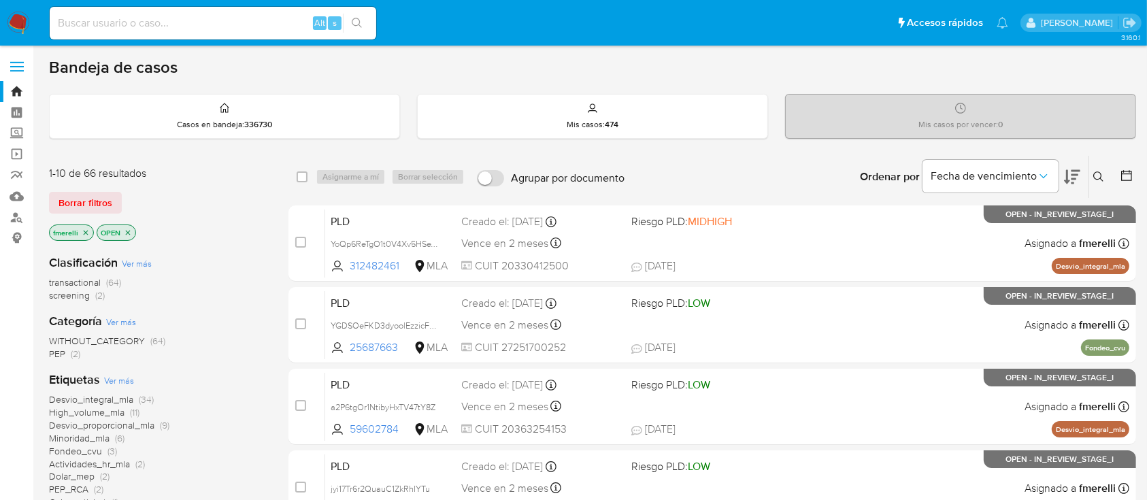
click at [219, 25] on input at bounding box center [213, 23] width 326 height 18
paste input "gRG7suRklwgBmhSvk9AOkmVs"
type input "gRG7suRklwgBmhSvk9AOkmVs"
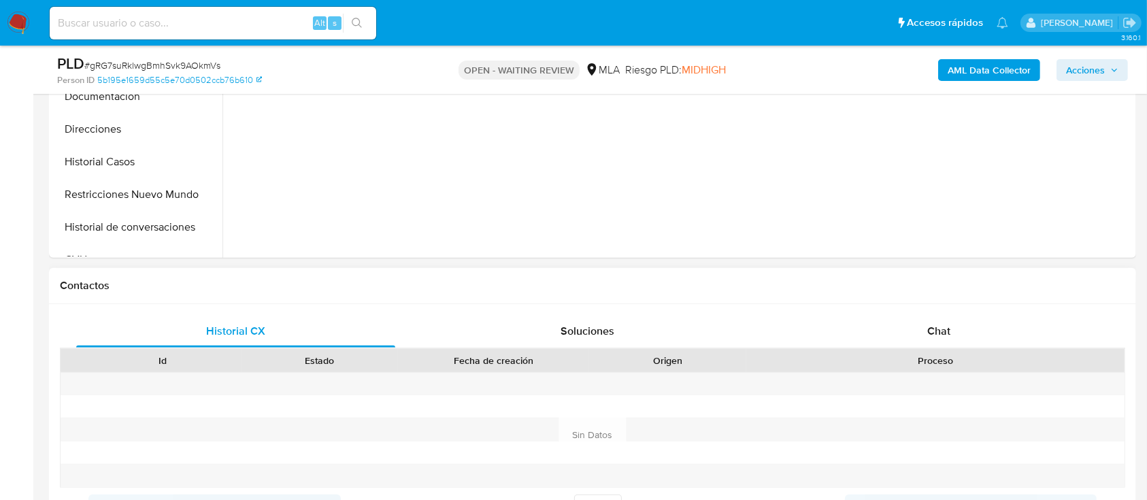
scroll to position [453, 0]
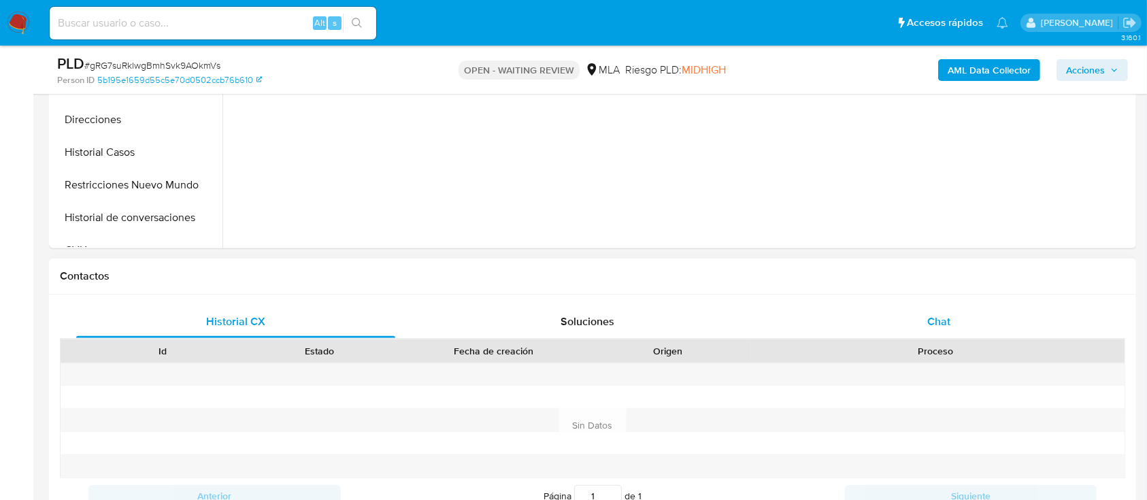
click at [921, 297] on div "Historial CX Soluciones Chat Id Estado Fecha de creación Origen Proceso Anterio…" at bounding box center [592, 410] width 1087 height 230
select select "10"
click at [911, 316] on div "Chat" at bounding box center [938, 321] width 319 height 33
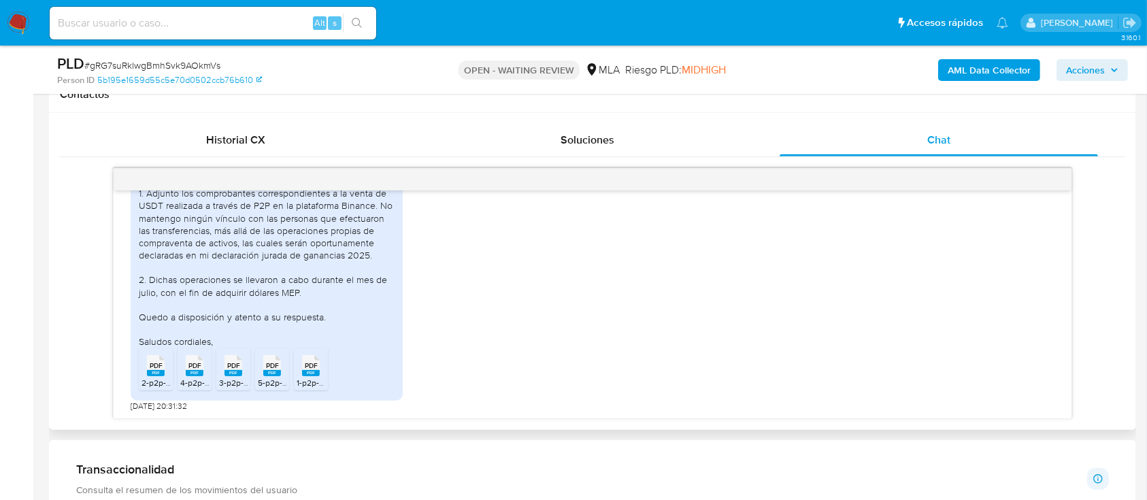
scroll to position [272, 0]
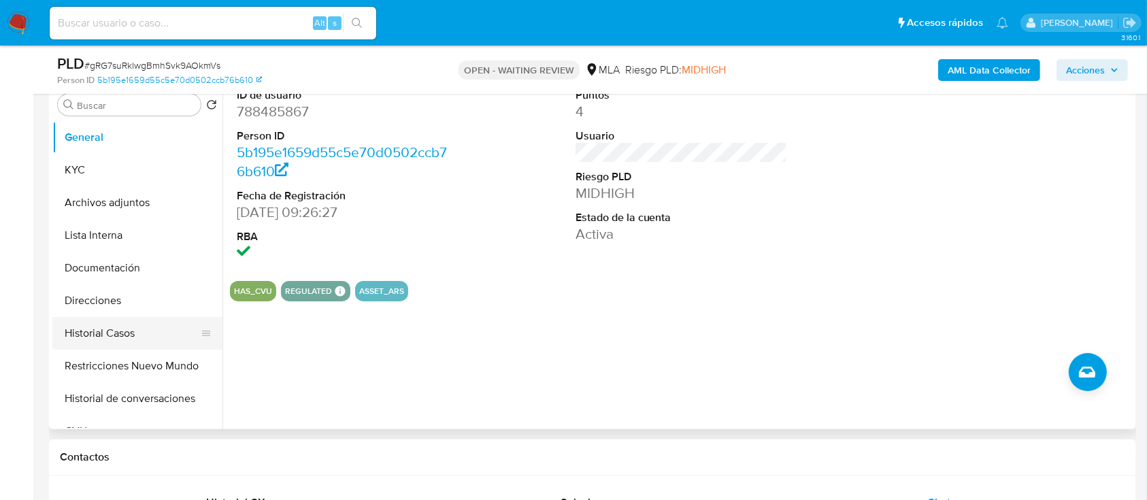
click at [118, 324] on button "Historial Casos" at bounding box center [131, 333] width 159 height 33
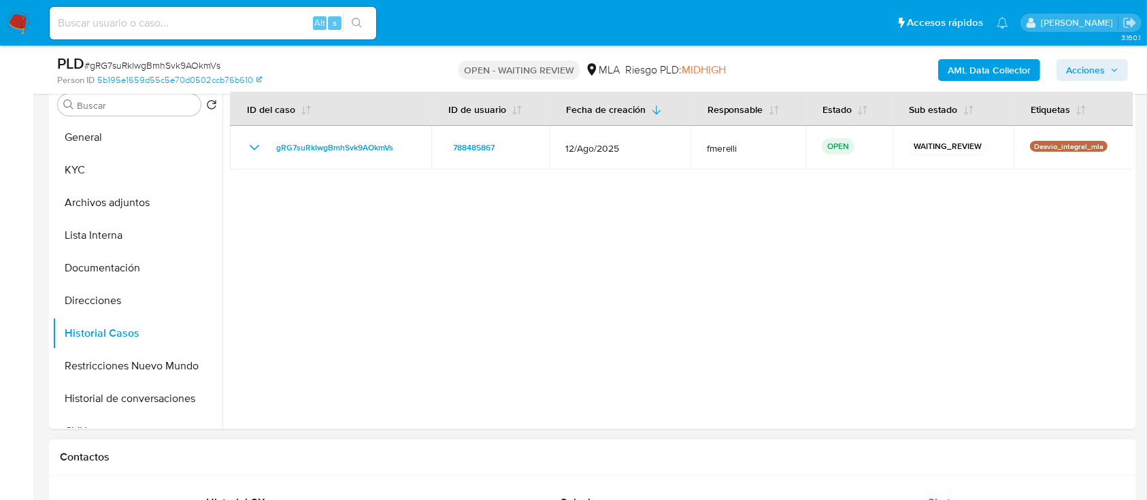
click at [133, 59] on span "# gRG7suRklwgBmhSvk9AOkmVs" at bounding box center [152, 65] width 136 height 14
copy span "gRG7suRklwgBmhSvk9AOkmVs"
click at [12, 33] on img at bounding box center [18, 23] width 23 height 23
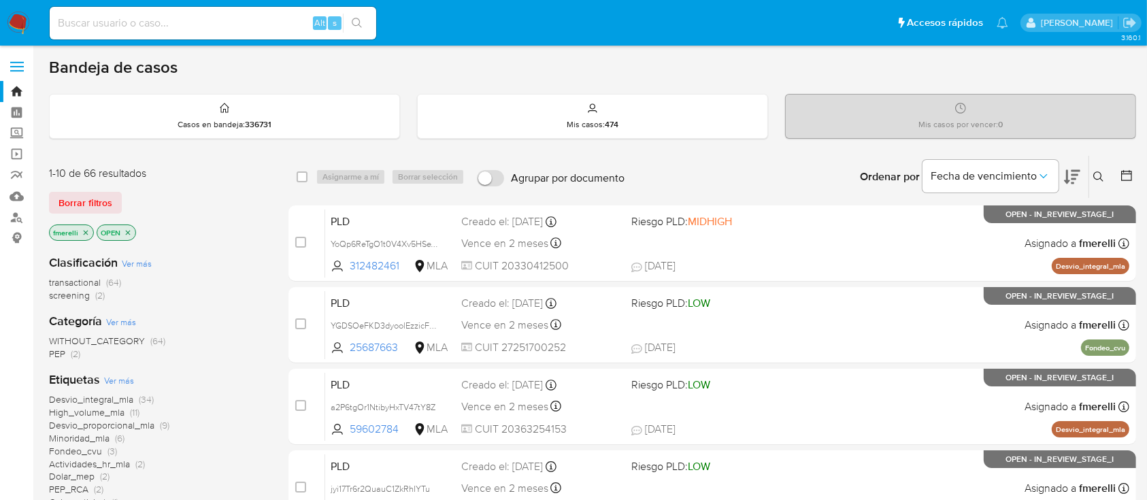
click at [1100, 180] on icon at bounding box center [1098, 176] width 11 height 11
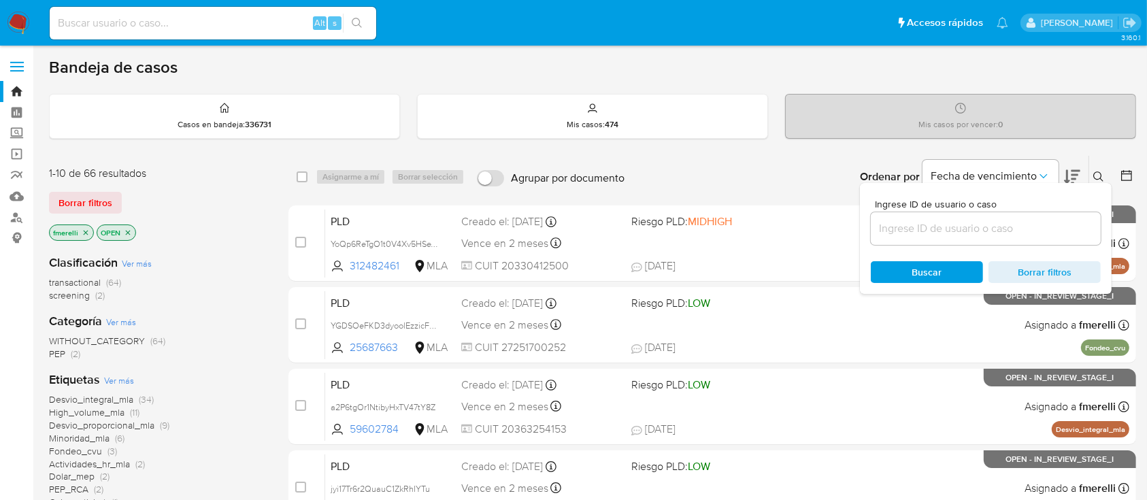
click at [1094, 212] on div at bounding box center [986, 228] width 230 height 33
click at [1083, 220] on input at bounding box center [986, 229] width 230 height 18
paste input "gRG7suRklwgBmhSvk9AOkmVs"
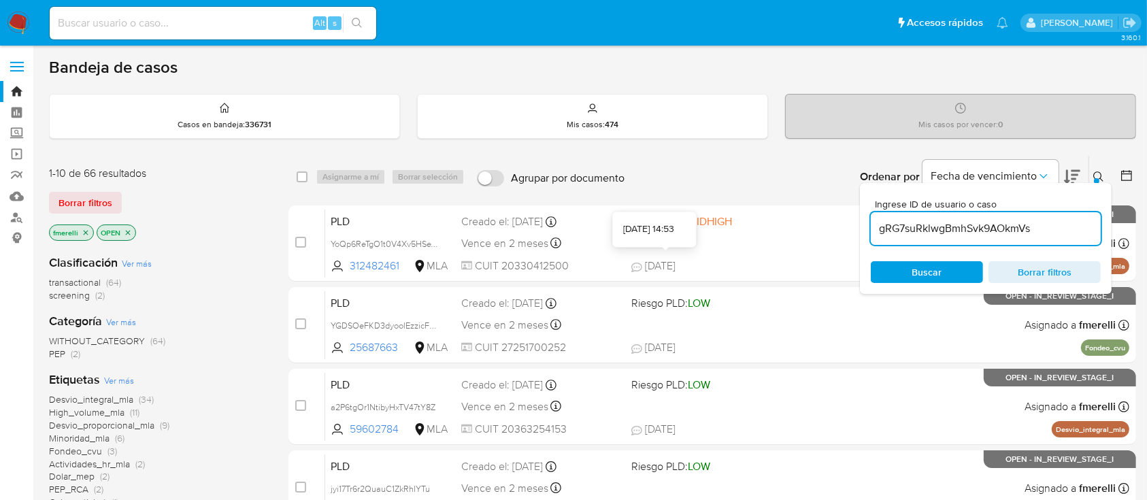
type input "gRG7suRklwgBmhSvk9AOkmVs"
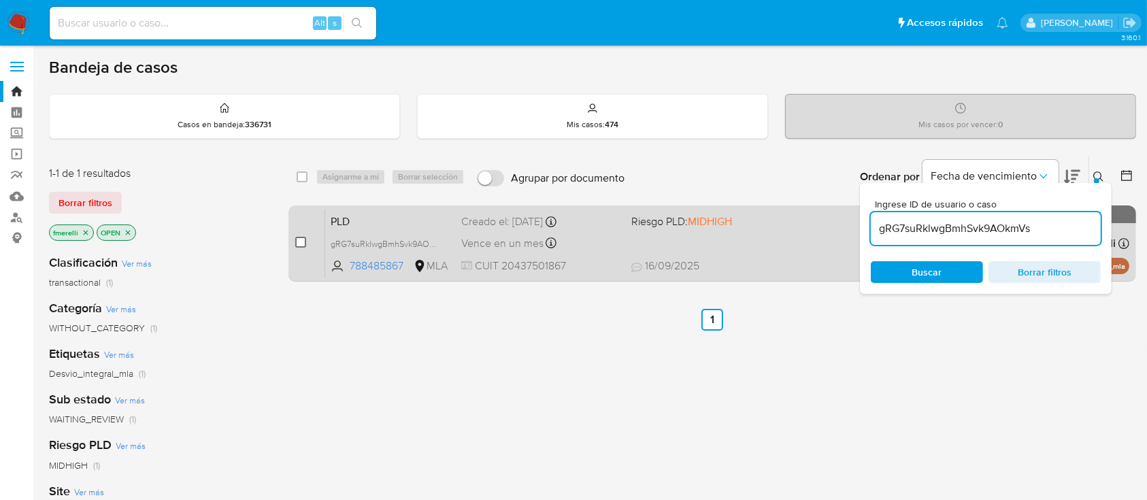
click at [296, 242] on input "checkbox" at bounding box center [300, 242] width 11 height 11
checkbox input "true"
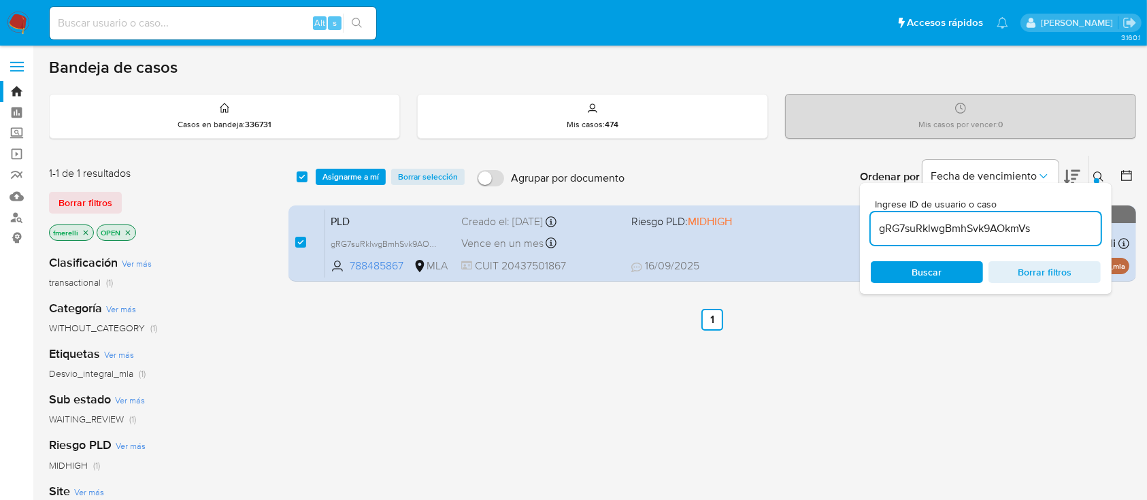
click at [344, 164] on div "select-all-cases-checkbox Asignarme a mí Borrar selección Agrupar por documento…" at bounding box center [711, 177] width 847 height 42
click at [344, 172] on span "Asignarme a mí" at bounding box center [350, 177] width 56 height 14
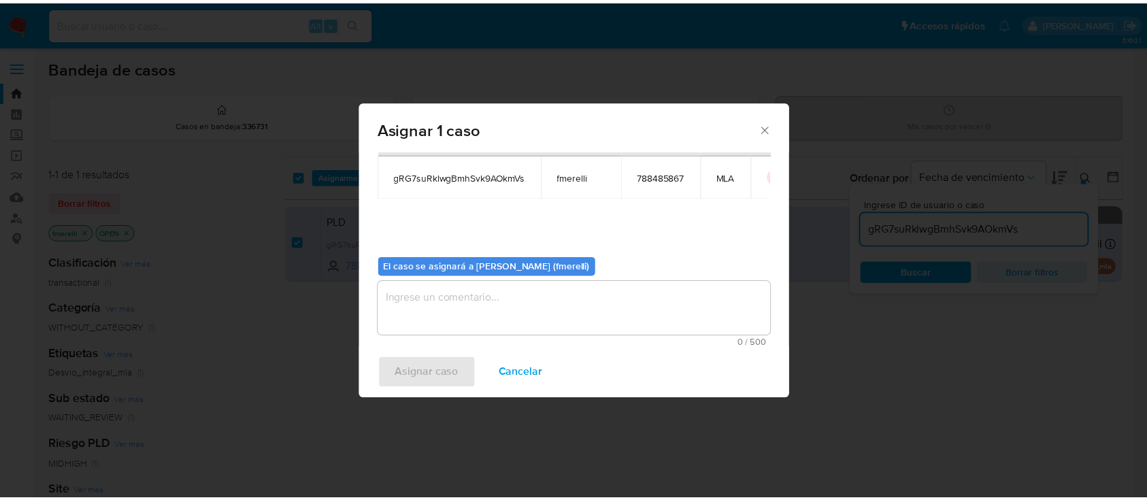
scroll to position [69, 0]
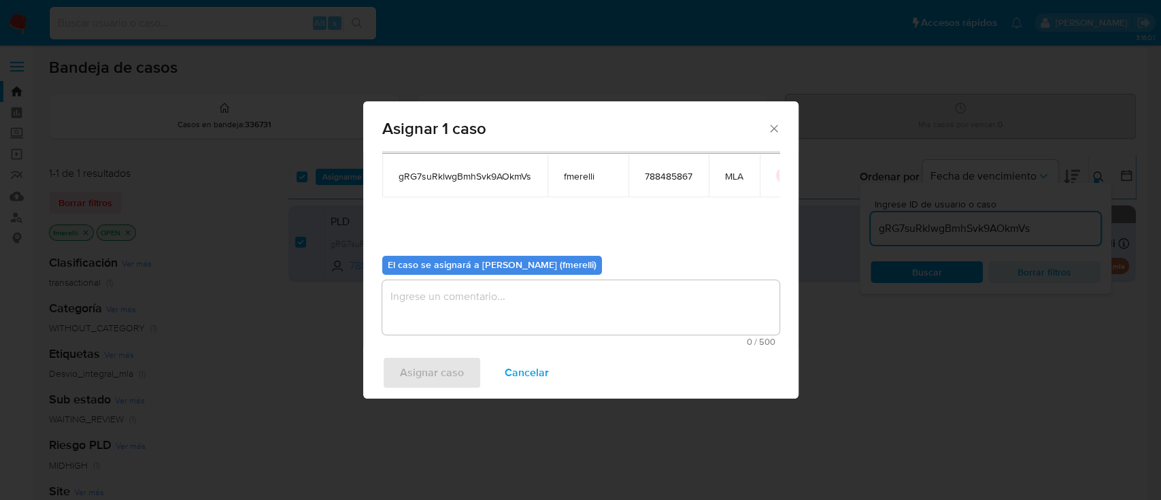
click at [460, 287] on textarea "assign-modal" at bounding box center [580, 307] width 397 height 54
click at [458, 373] on span "Asignar caso" at bounding box center [432, 373] width 64 height 30
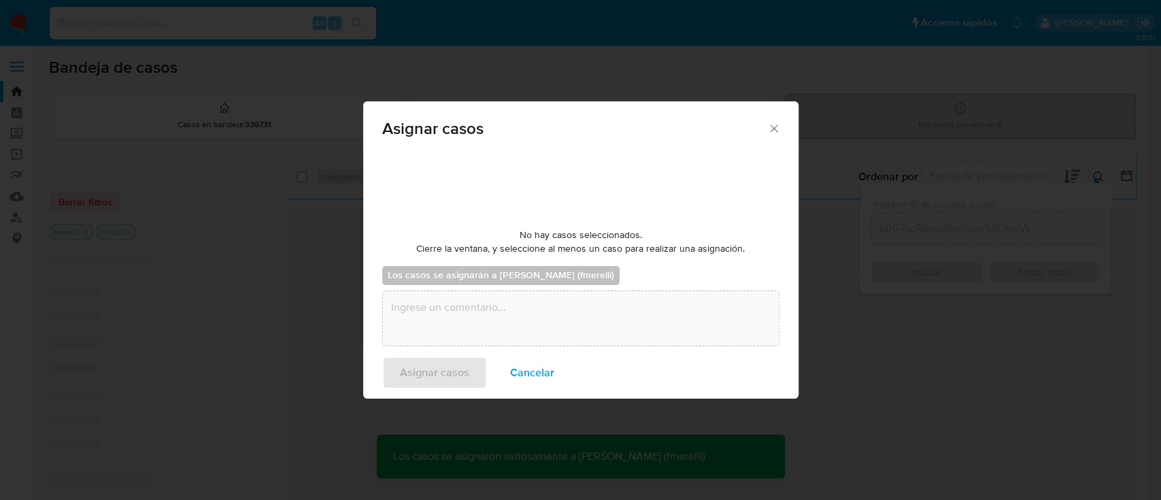
checkbox input "false"
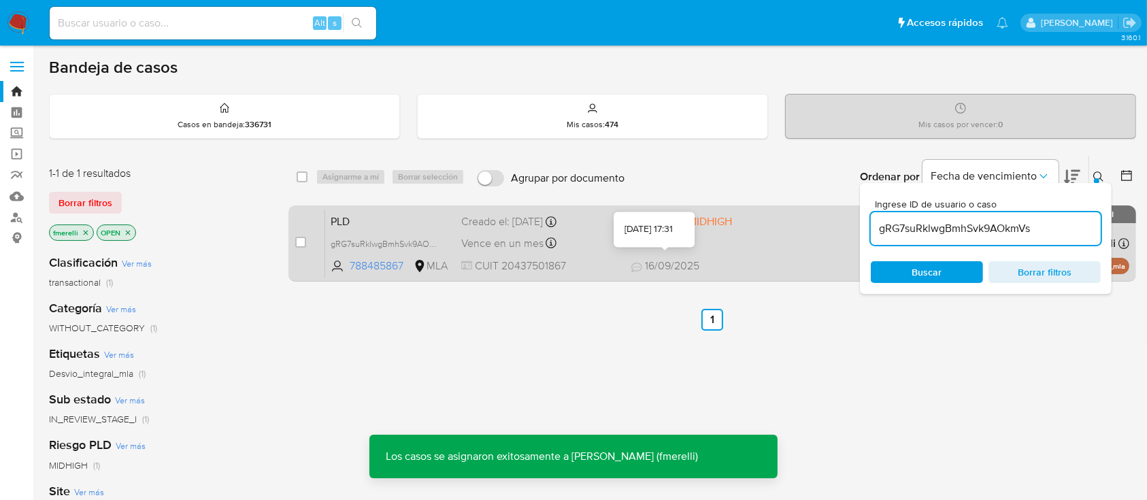
drag, startPoint x: 684, startPoint y: 280, endPoint x: 680, endPoint y: 271, distance: 9.5
click at [680, 271] on span "16/09/2025" at bounding box center [665, 265] width 68 height 15
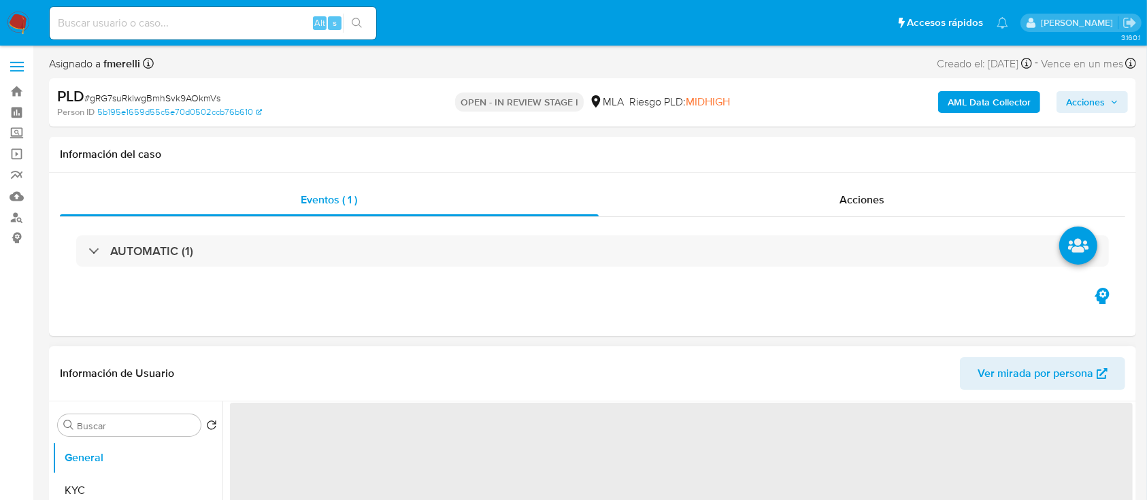
select select "10"
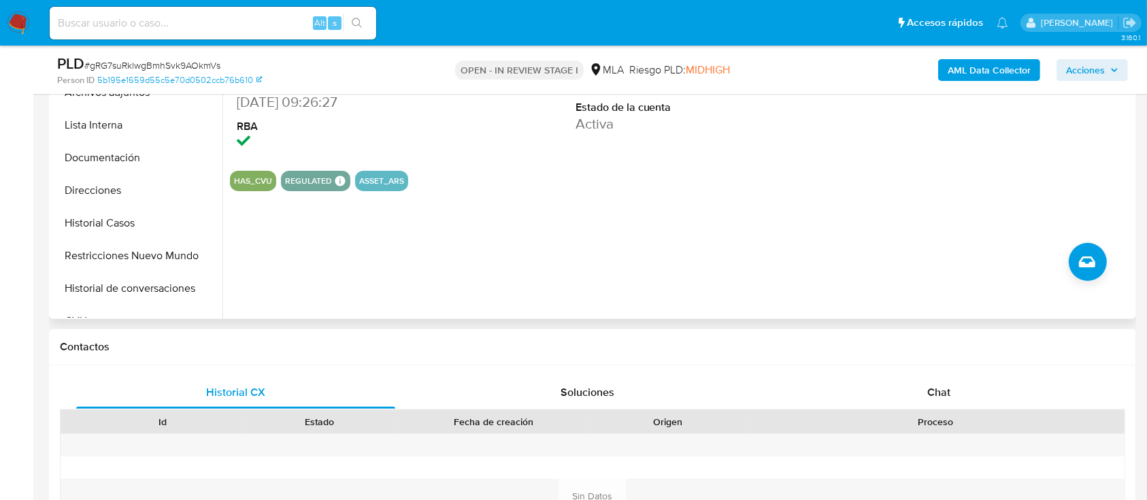
scroll to position [462, 0]
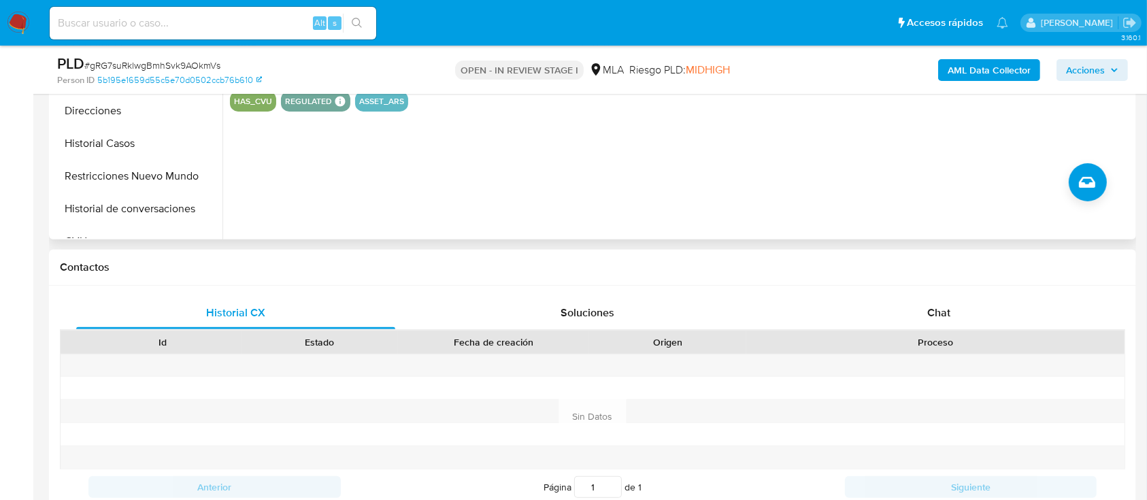
click at [914, 333] on div "Proceso" at bounding box center [935, 342] width 378 height 23
click at [918, 320] on div "Chat" at bounding box center [938, 313] width 319 height 33
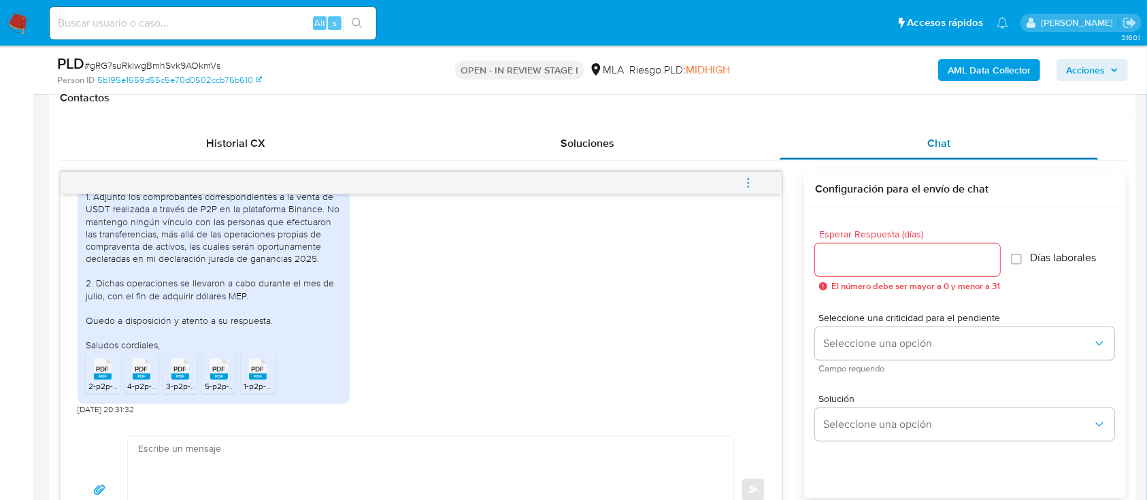
scroll to position [635, 0]
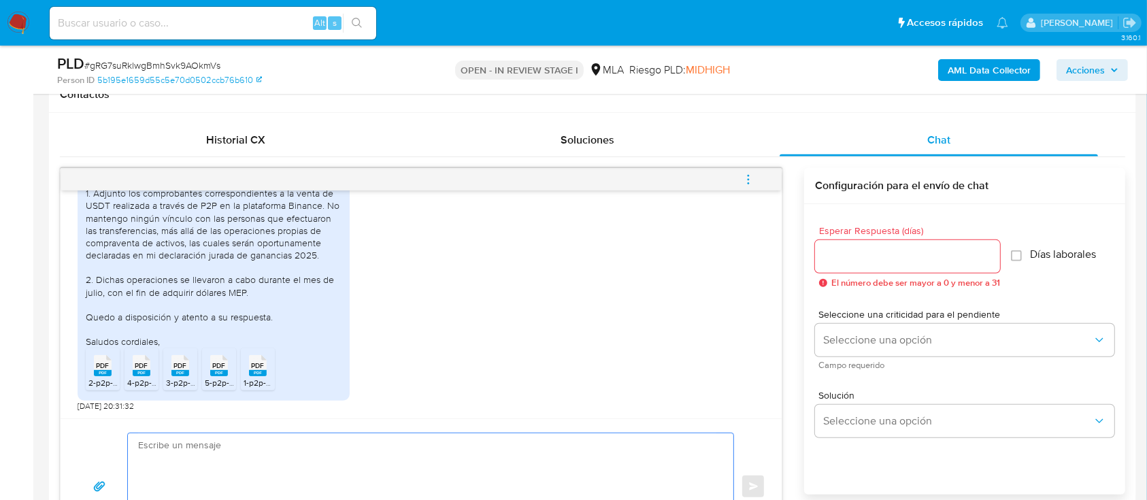
click at [476, 475] on textarea at bounding box center [427, 486] width 578 height 107
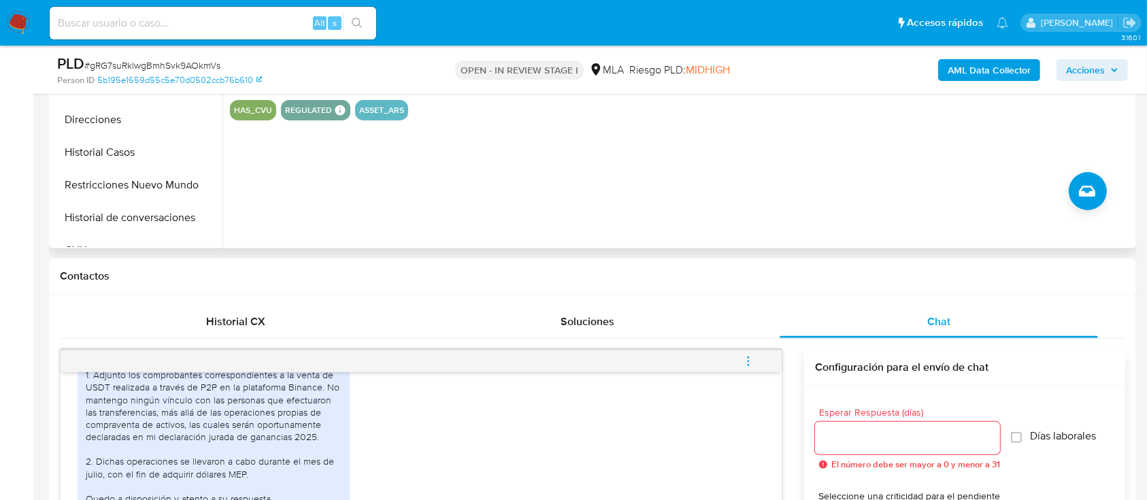
scroll to position [272, 0]
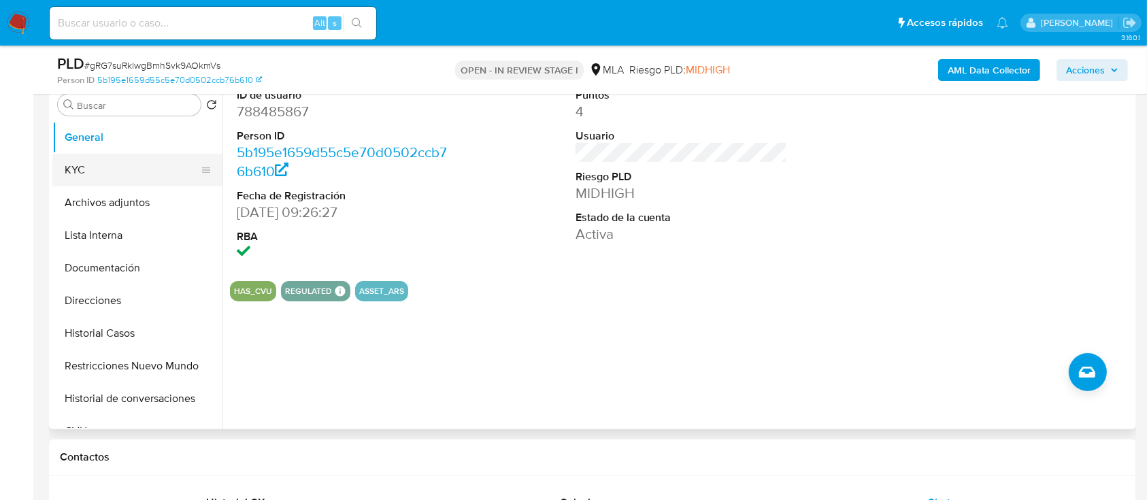
click at [143, 166] on button "KYC" at bounding box center [131, 170] width 159 height 33
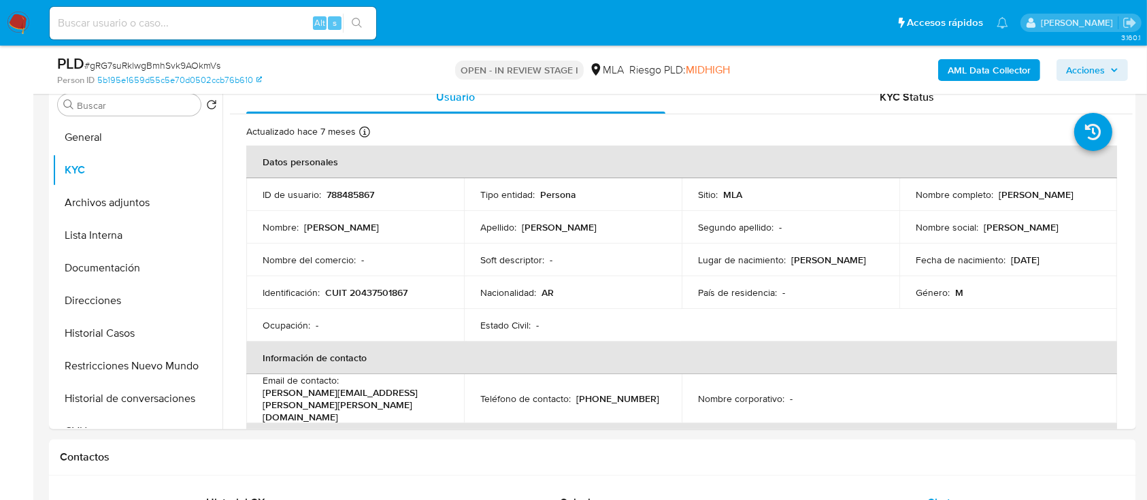
drag, startPoint x: 994, startPoint y: 193, endPoint x: 1091, endPoint y: 201, distance: 97.6
click at [1091, 201] on td "Nombre completo : [PERSON_NAME]" at bounding box center [1008, 194] width 218 height 33
copy p "[PERSON_NAME]"
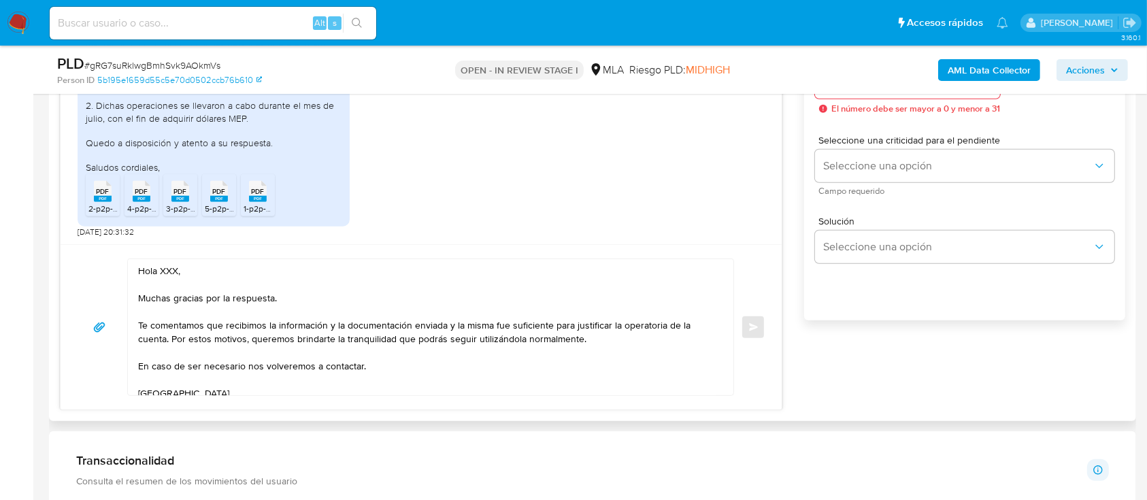
scroll to position [816, 0]
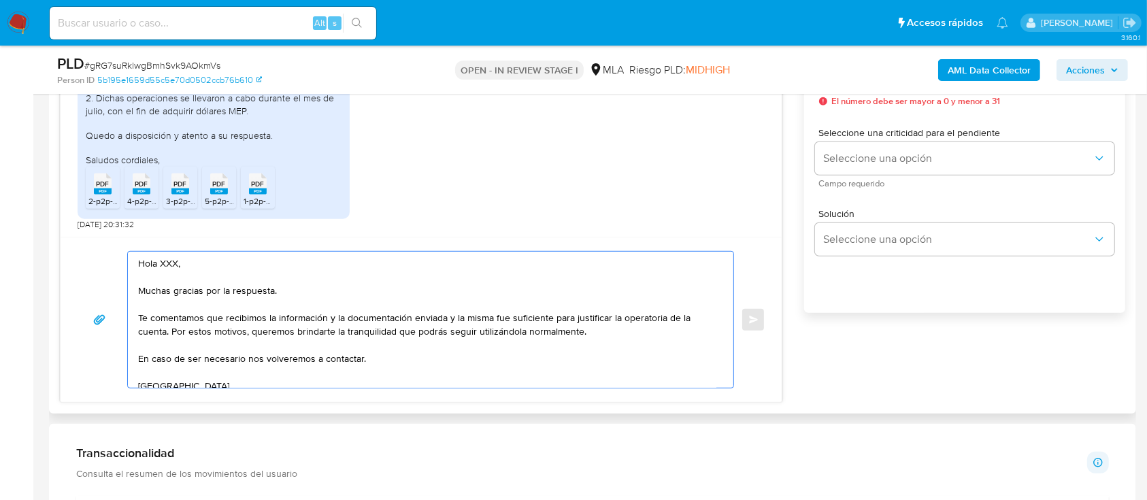
click at [170, 264] on textarea "Hola XXX, Muchas gracias por la respuesta. Te comentamos que recibimos la infor…" at bounding box center [427, 320] width 578 height 136
click at [170, 263] on textarea "Hola XXX, Muchas gracias por la respuesta. Te comentamos que recibimos la infor…" at bounding box center [427, 320] width 578 height 136
paste textarea "[PERSON_NAME]"
drag, startPoint x: 154, startPoint y: 290, endPoint x: 292, endPoint y: 364, distance: 156.1
click at [288, 359] on textarea "[PERSON_NAME], Muchas gracias por la respuesta. Te comentamos que recibimos la …" at bounding box center [427, 320] width 578 height 136
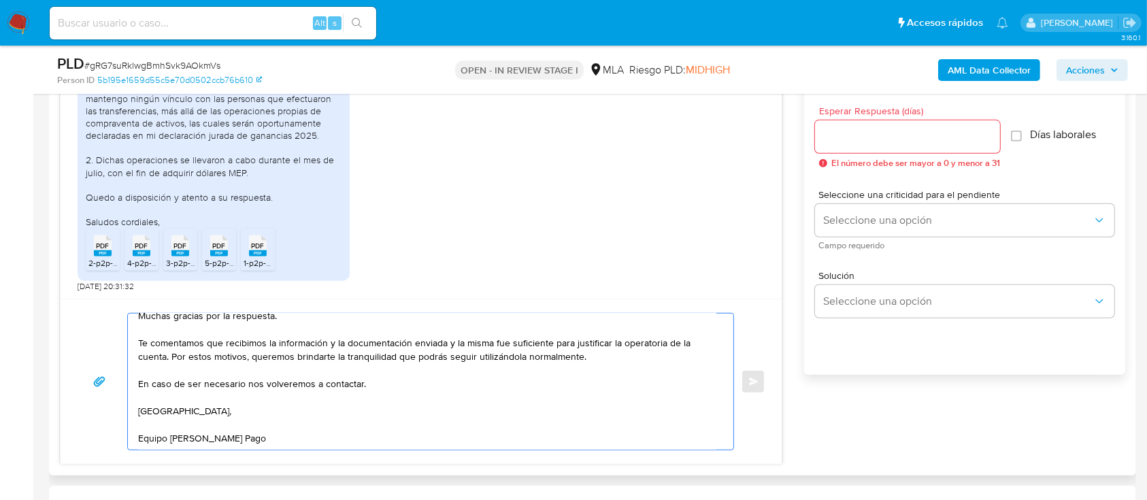
scroll to position [725, 0]
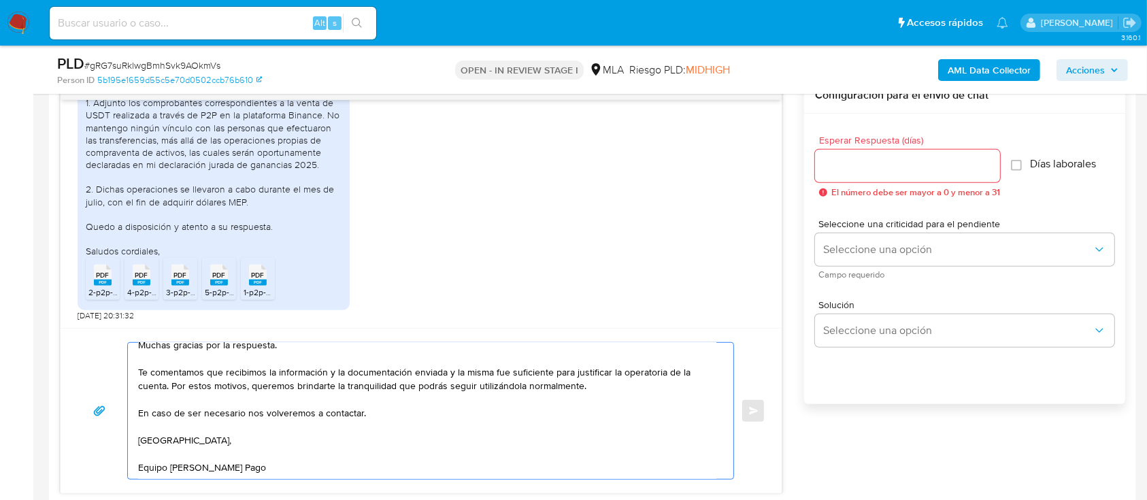
type textarea "[PERSON_NAME], Muchas gracias por la respuesta. Te comentamos que recibimos la …"
click at [879, 150] on div at bounding box center [907, 166] width 185 height 33
click at [870, 166] on input "Esperar Respuesta (días)" at bounding box center [907, 166] width 185 height 18
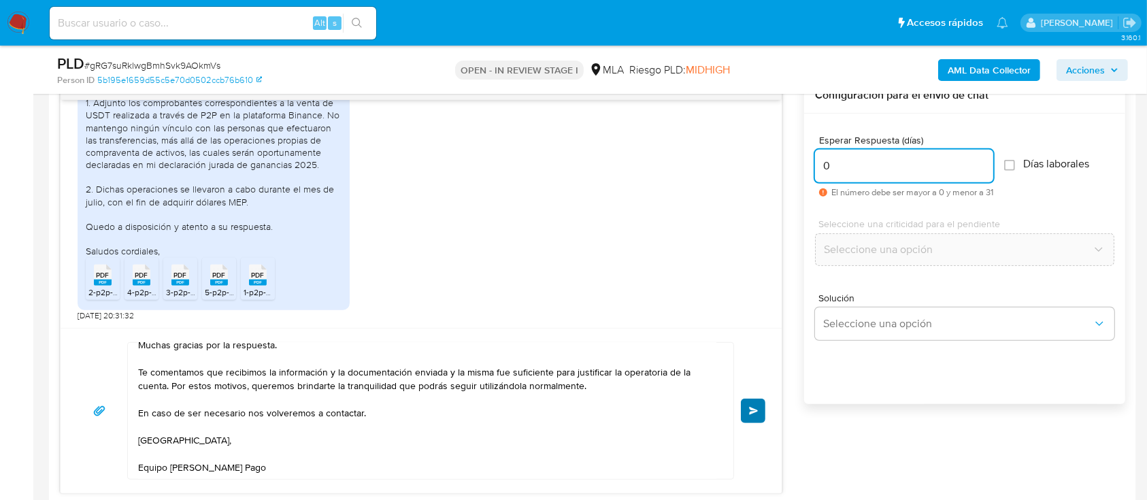
type input "0"
click at [747, 414] on button "Enviar" at bounding box center [753, 411] width 24 height 24
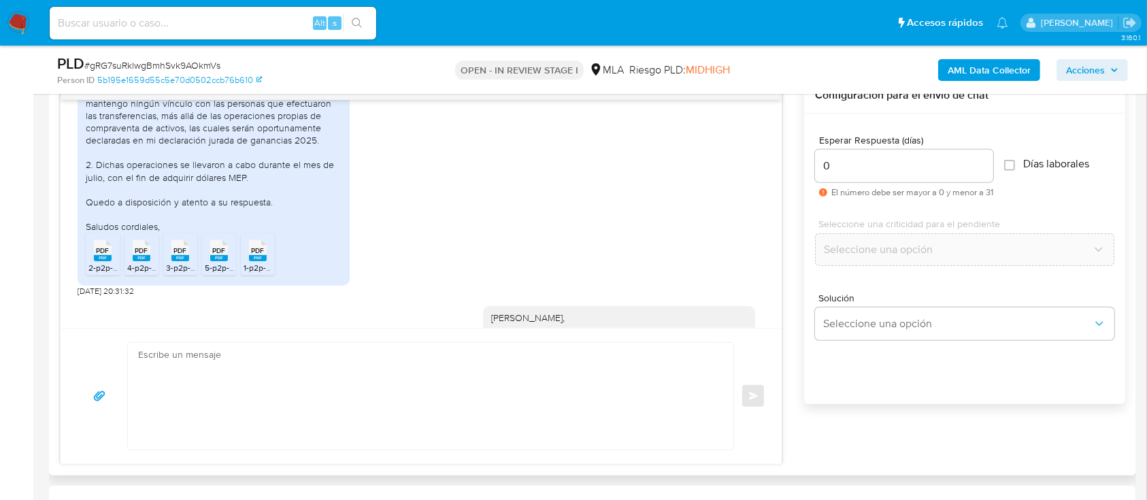
scroll to position [0, 0]
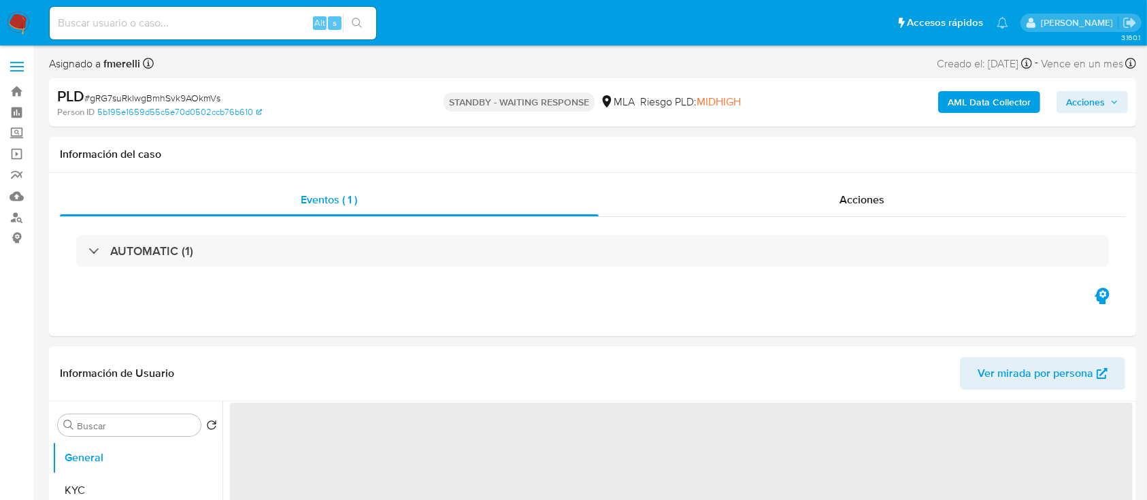
select select "10"
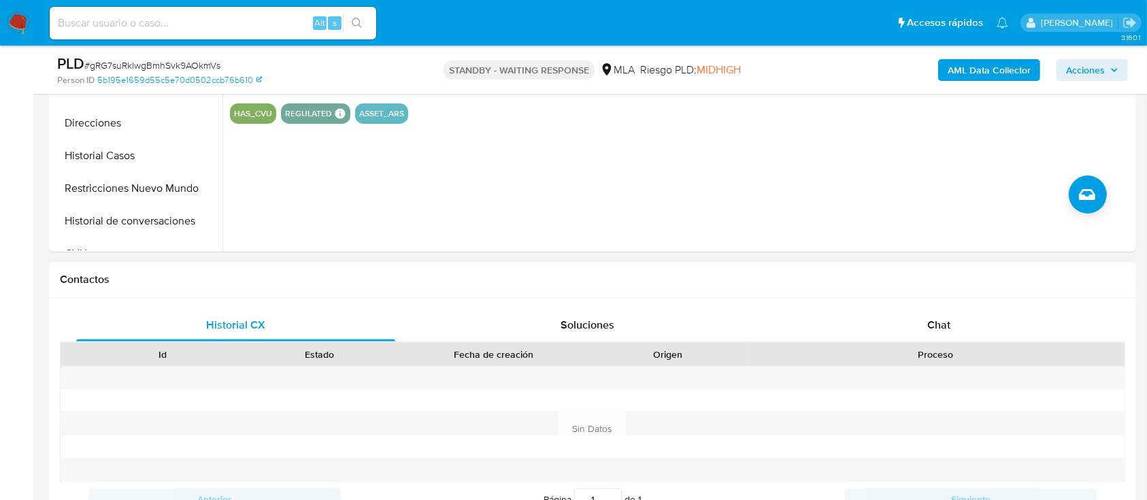
scroll to position [453, 0]
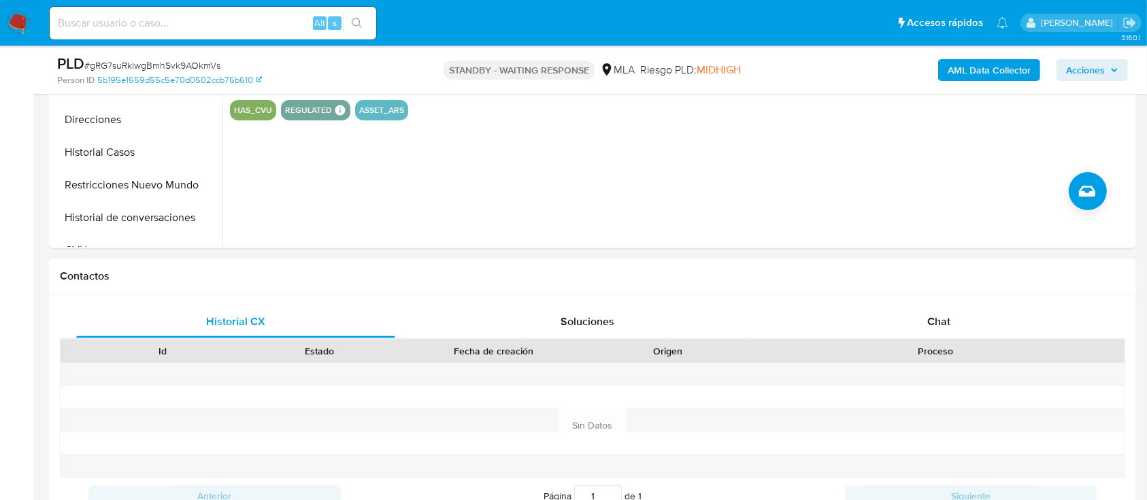
click at [933, 297] on div "Historial CX Soluciones Chat Id Estado Fecha de creación Origen Proceso Anterio…" at bounding box center [592, 410] width 1087 height 230
click at [914, 313] on div "Chat" at bounding box center [938, 321] width 319 height 33
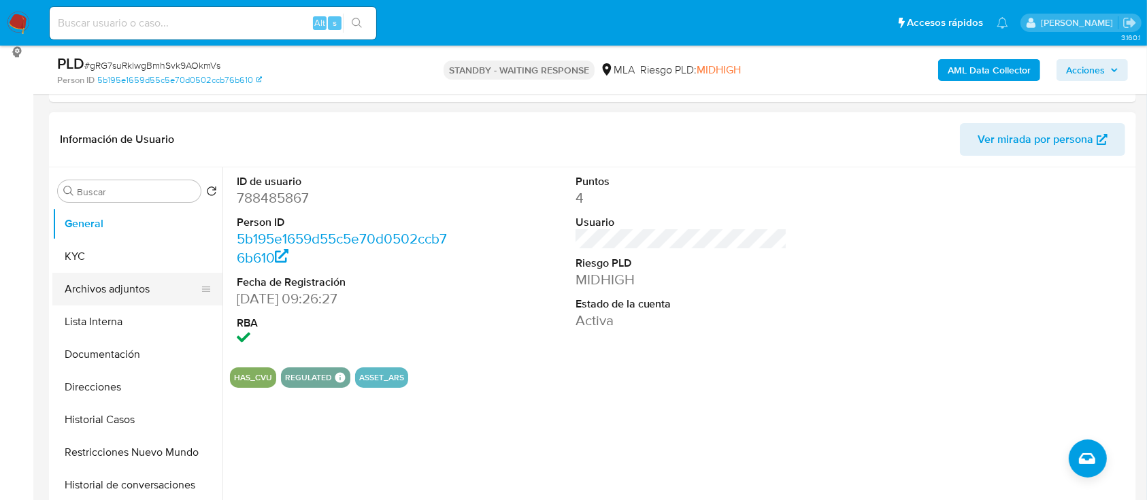
scroll to position [181, 0]
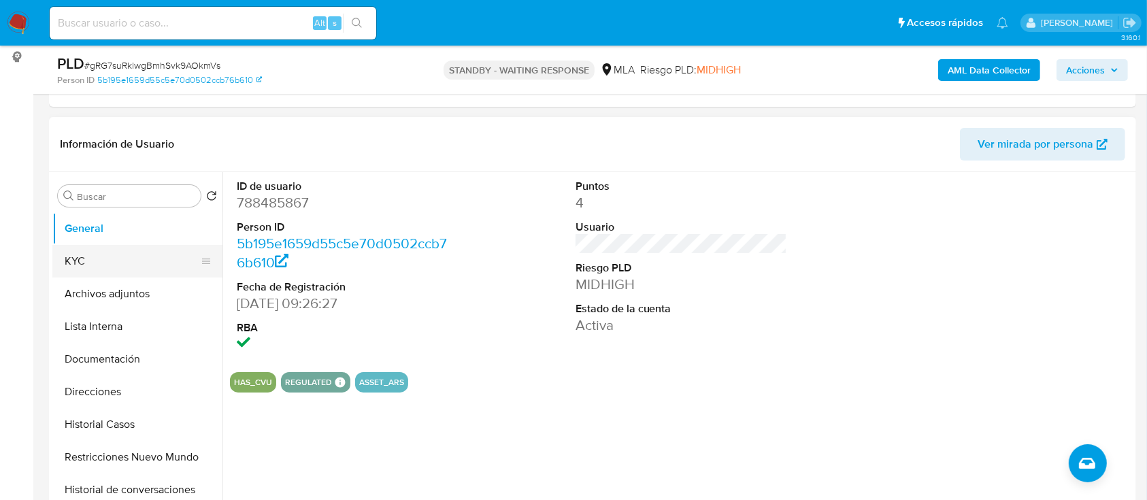
click at [140, 267] on button "KYC" at bounding box center [131, 261] width 159 height 33
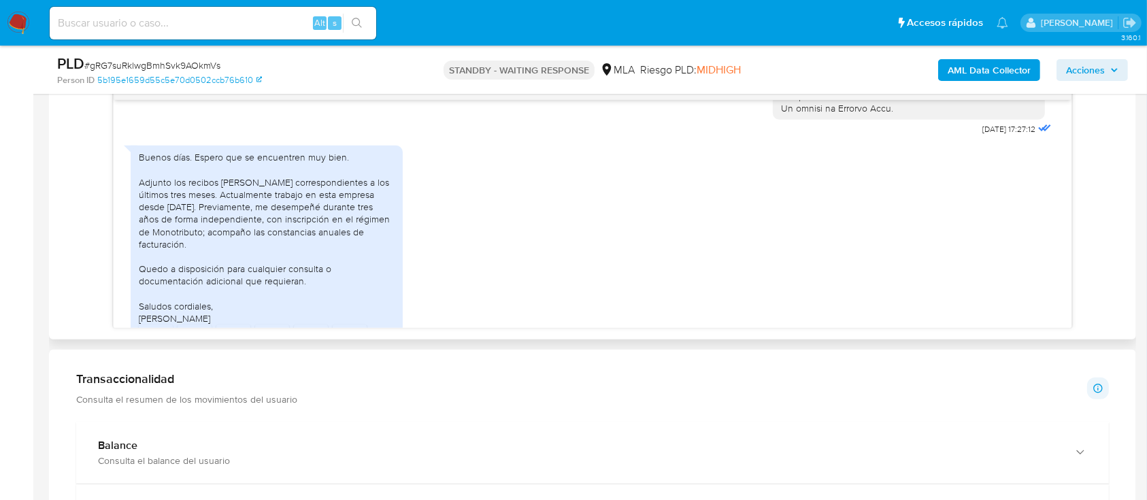
scroll to position [725, 0]
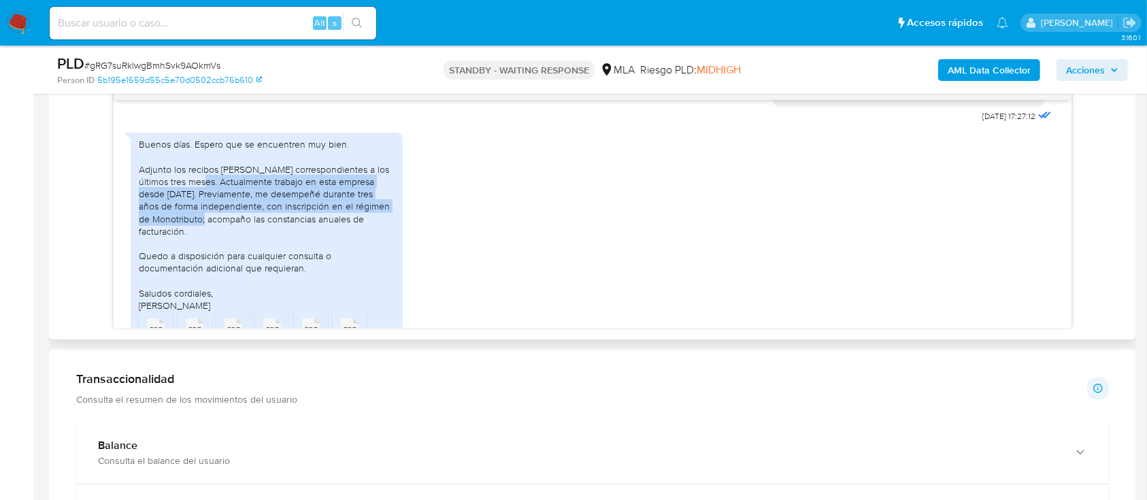
drag, startPoint x: 188, startPoint y: 203, endPoint x: 190, endPoint y: 242, distance: 39.5
click at [186, 241] on div "Buenos [PERSON_NAME]. Espero que se encuentren muy bien. Adjunto los recibos de…" at bounding box center [267, 224] width 256 height 173
copy div "Actualmente trabajo en esta empresa desde hace un año. Previamente, me desempeñ…"
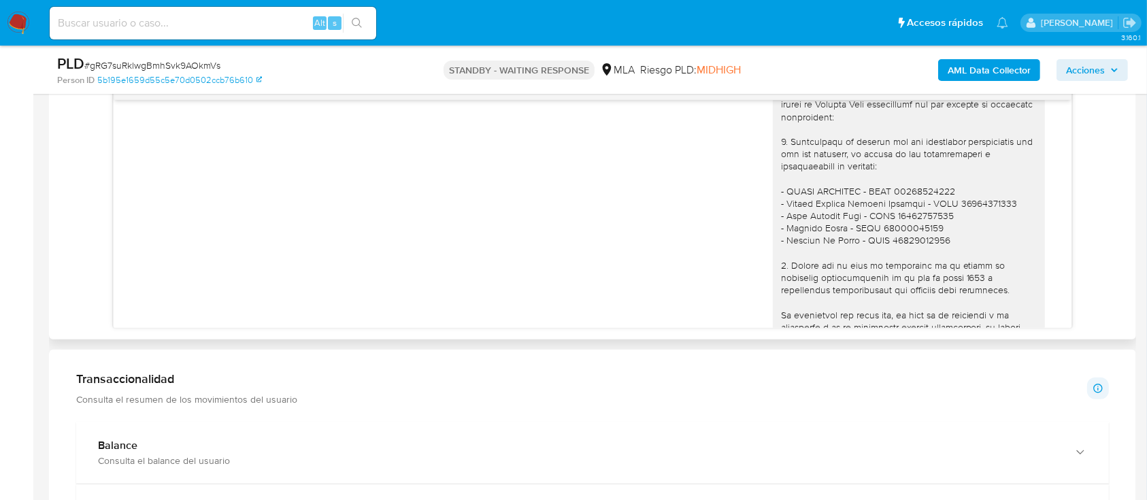
scroll to position [1179, 0]
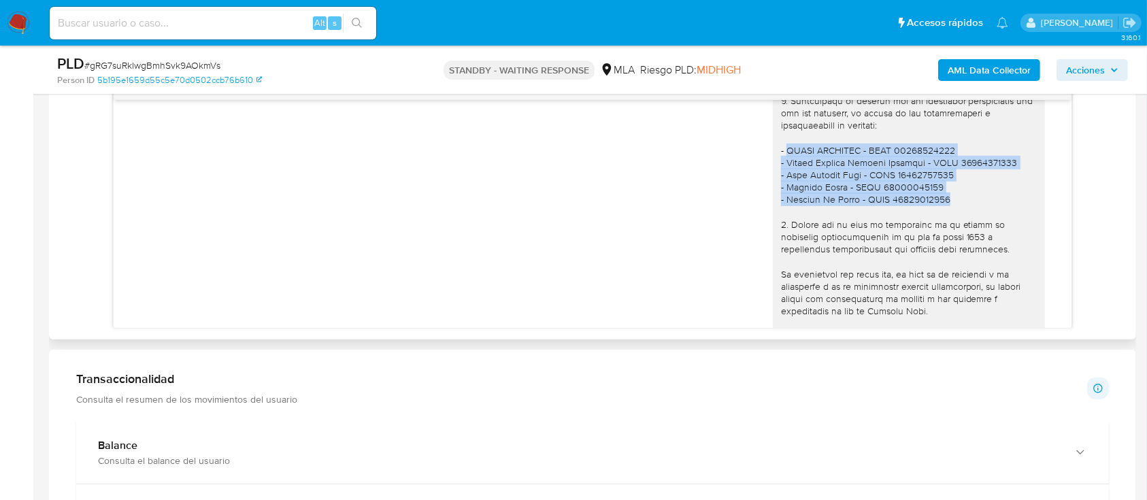
drag, startPoint x: 771, startPoint y: 173, endPoint x: 968, endPoint y: 226, distance: 204.4
click at [968, 226] on div at bounding box center [909, 224] width 256 height 482
copy div "ROSSI EZEQUIEL - CUIT 23370316619 - Roxana Lucinda Quiroga Alvarado - CUIT 2096…"
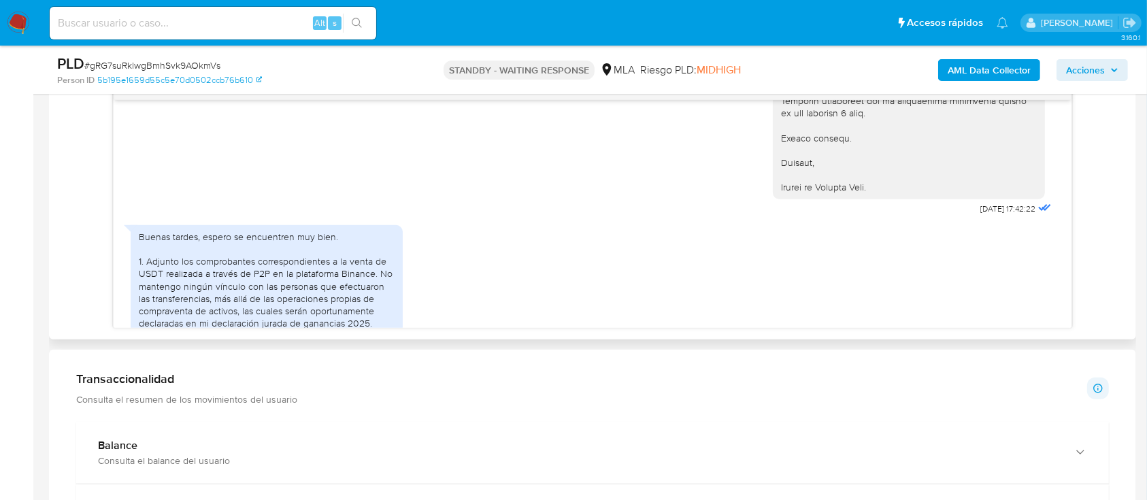
scroll to position [1541, 0]
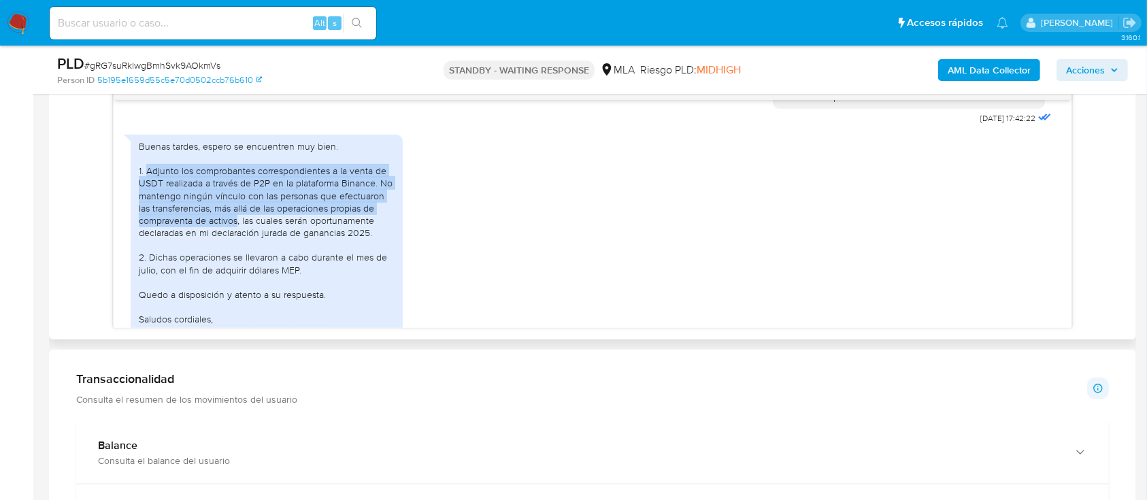
drag, startPoint x: 147, startPoint y: 192, endPoint x: 235, endPoint y: 247, distance: 103.6
click at [235, 247] on div "Buenas tardes, espero se encuentren muy bien. 1. Adjunto los comprobantes corre…" at bounding box center [267, 233] width 256 height 186
copy div "Adjunto los comprobantes correspondientes a la venta de USDT realizada a través…"
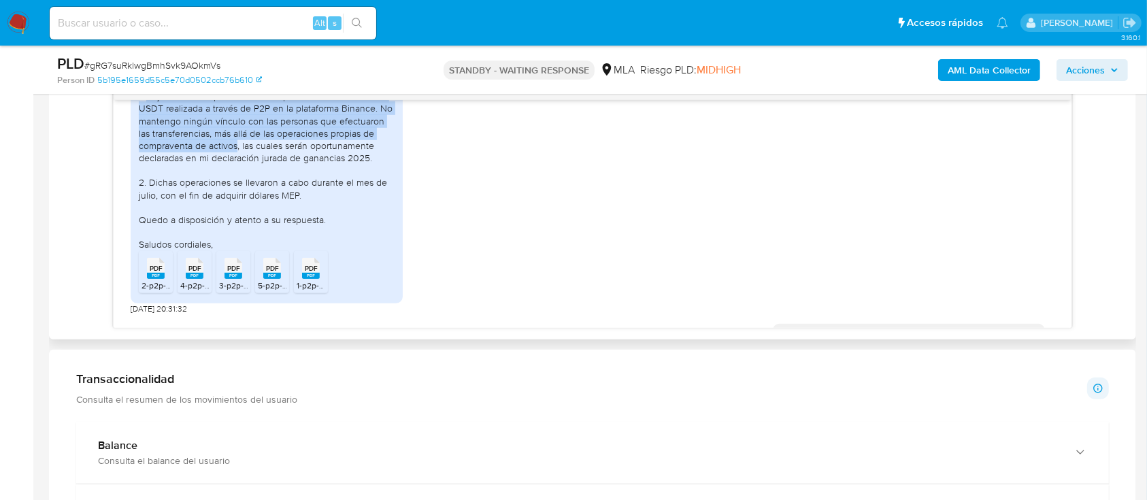
scroll to position [1632, 0]
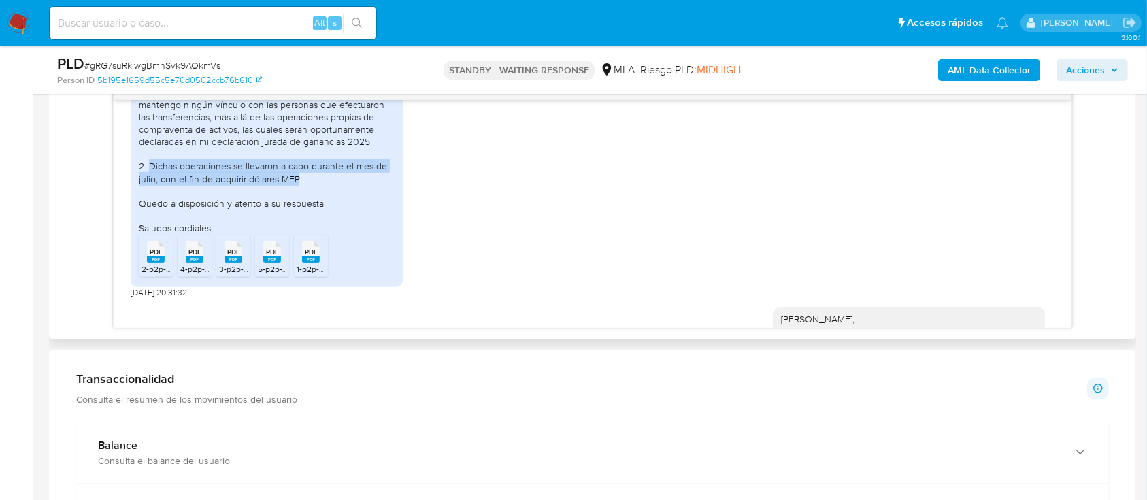
drag, startPoint x: 149, startPoint y: 191, endPoint x: 297, endPoint y: 204, distance: 148.8
click at [297, 204] on div "Buenas tardes, espero se encuentren muy bien. 1. Adjunto los comprobantes corre…" at bounding box center [267, 142] width 256 height 186
copy div "Dichas operaciones se llevaron a cabo durante el mes de julio, con el fin de ad…"
click at [310, 275] on span "1-p2p-order.pdf" at bounding box center [324, 269] width 55 height 12
click at [148, 275] on span "2-p2p-order.pdf" at bounding box center [169, 269] width 57 height 12
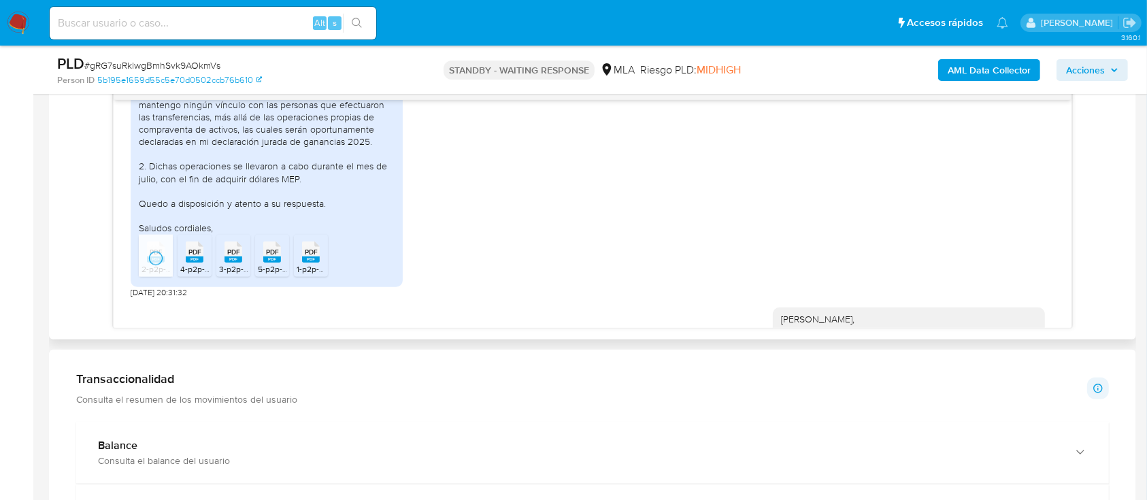
click at [229, 275] on span "3-p2p-order.pdf" at bounding box center [247, 269] width 57 height 12
drag, startPoint x: 185, startPoint y: 293, endPoint x: 280, endPoint y: 294, distance: 95.2
click at [186, 275] on span "4-p2p-order.pdf" at bounding box center [208, 269] width 57 height 12
click at [275, 275] on span "5-p2p-order.pdf" at bounding box center [286, 269] width 57 height 12
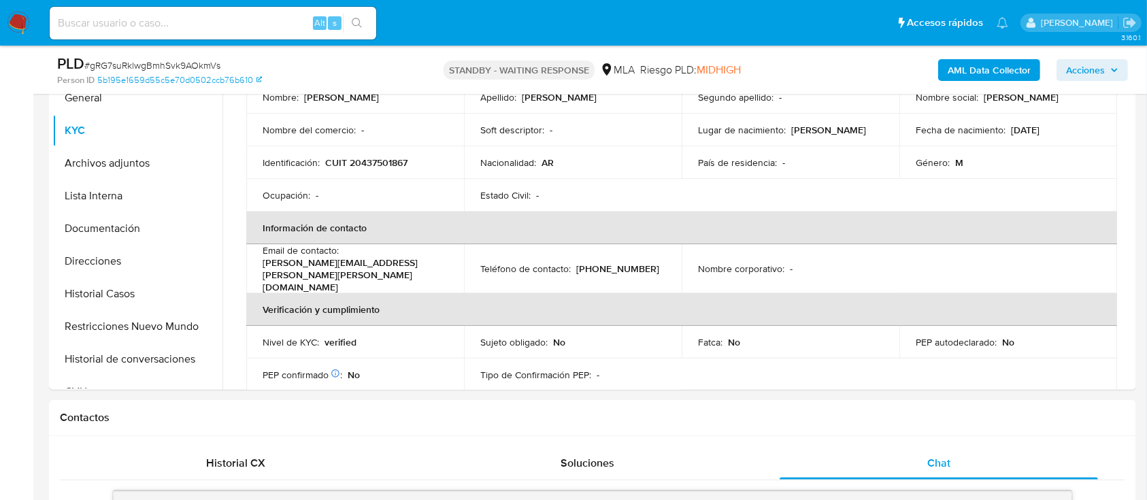
scroll to position [272, 0]
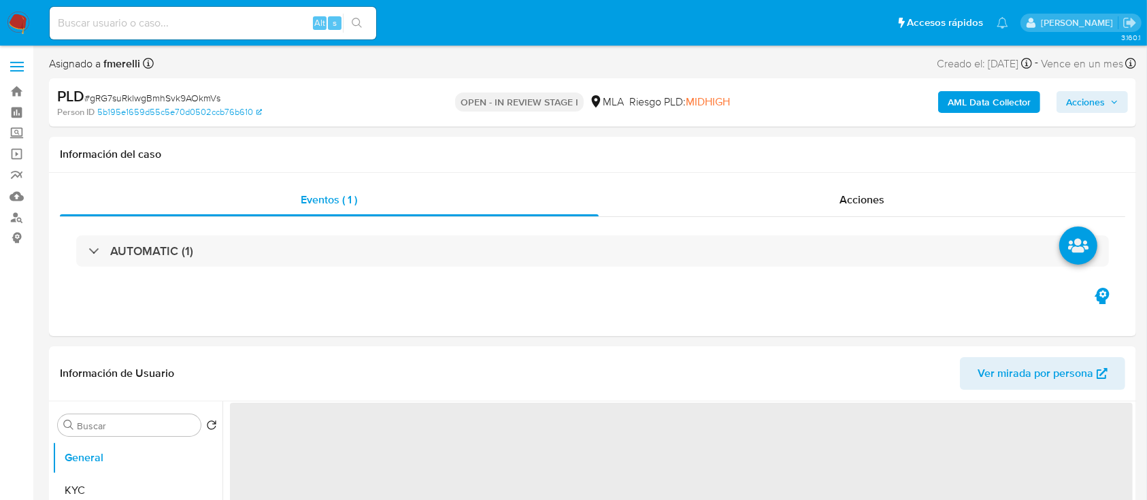
select select "10"
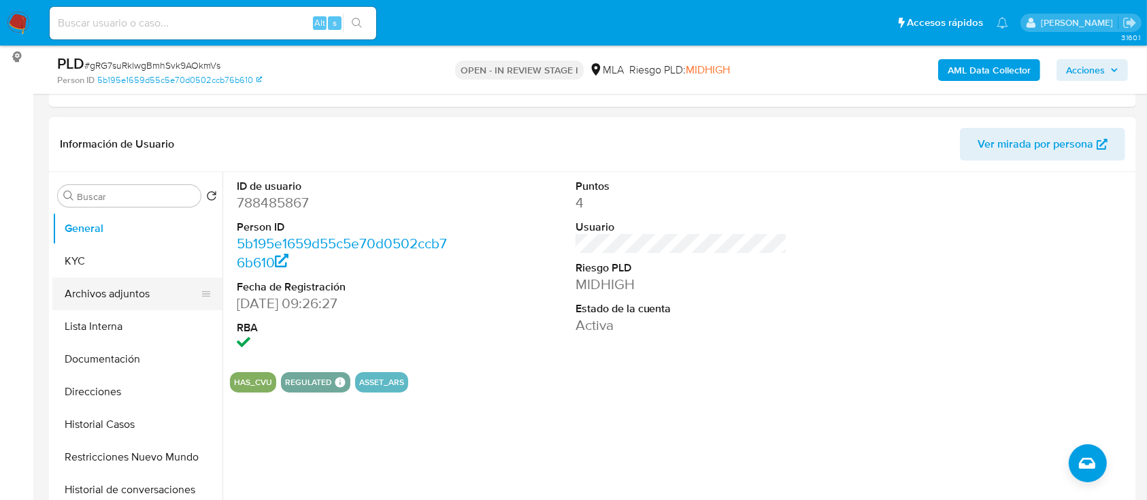
click at [130, 305] on button "Archivos adjuntos" at bounding box center [131, 294] width 159 height 33
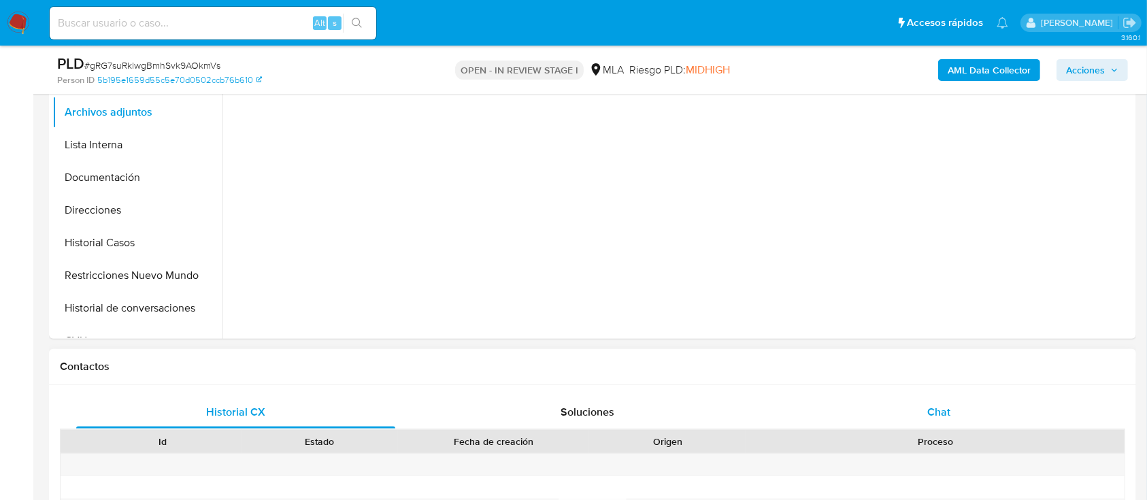
click at [915, 415] on div "Chat" at bounding box center [938, 412] width 319 height 33
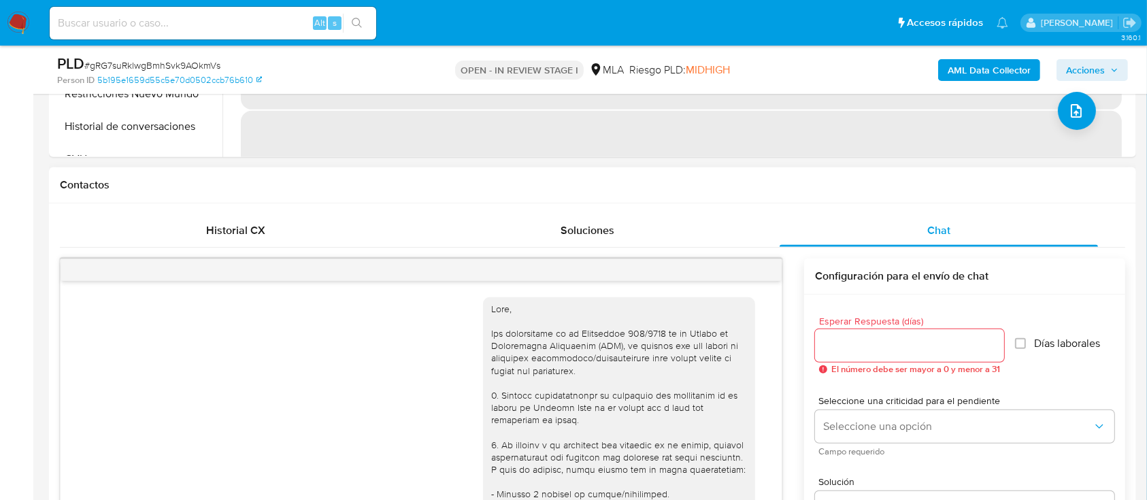
scroll to position [1859, 0]
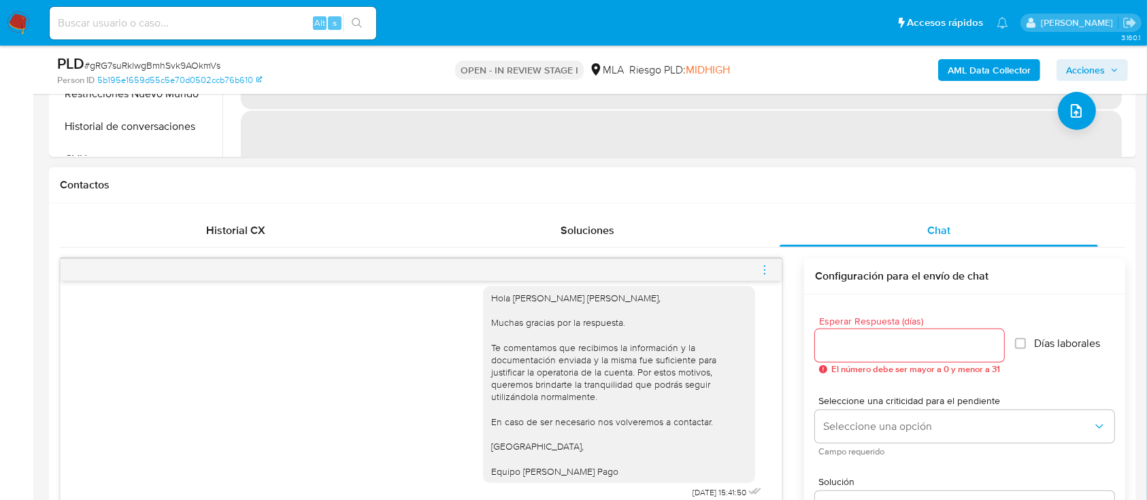
click at [749, 269] on div at bounding box center [421, 270] width 721 height 22
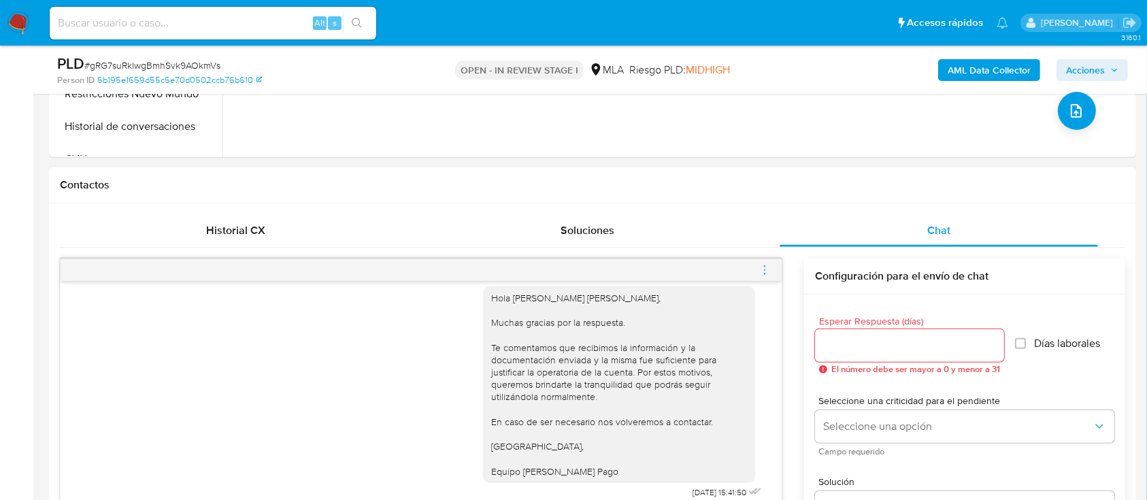
drag, startPoint x: 786, startPoint y: 269, endPoint x: 764, endPoint y: 273, distance: 22.7
click at [786, 269] on div "[DATE] 17:27:12 Buenos [PERSON_NAME]. Espero que se encuentren muy bien. Adjunt…" at bounding box center [592, 451] width 1065 height 387
click at [764, 273] on icon "menu-action" at bounding box center [764, 273] width 1 height 1
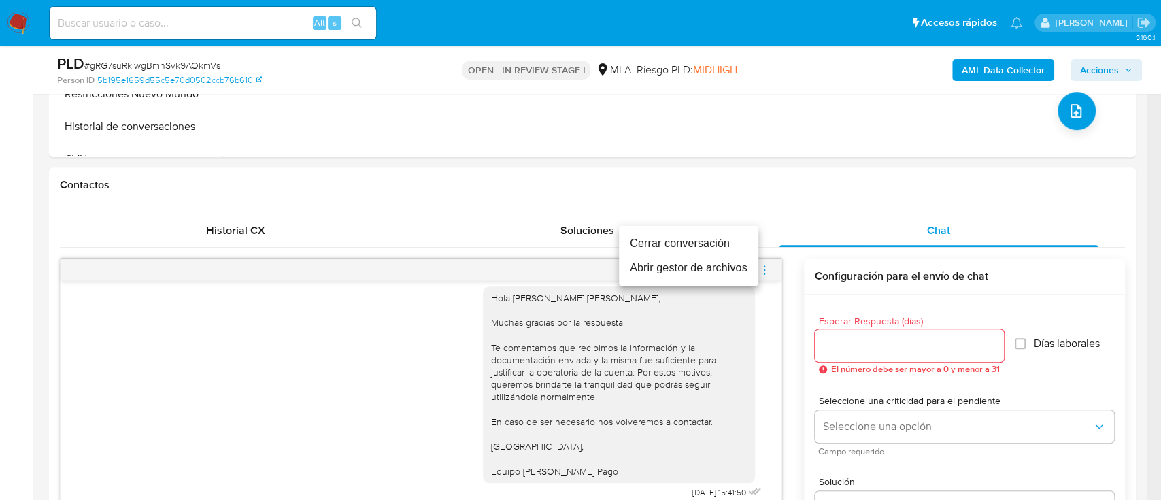
click at [684, 243] on li "Cerrar conversación" at bounding box center [688, 243] width 139 height 24
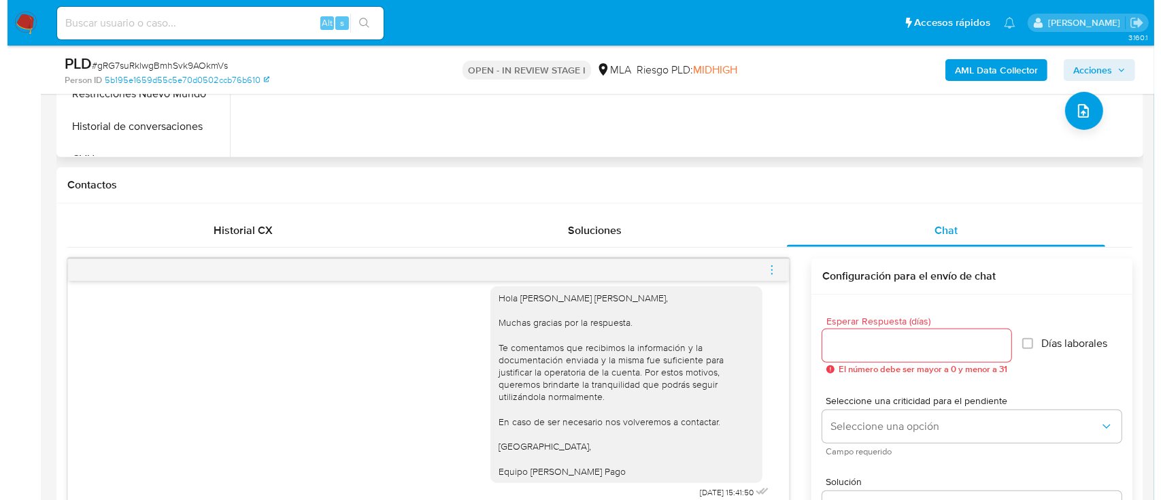
scroll to position [90, 0]
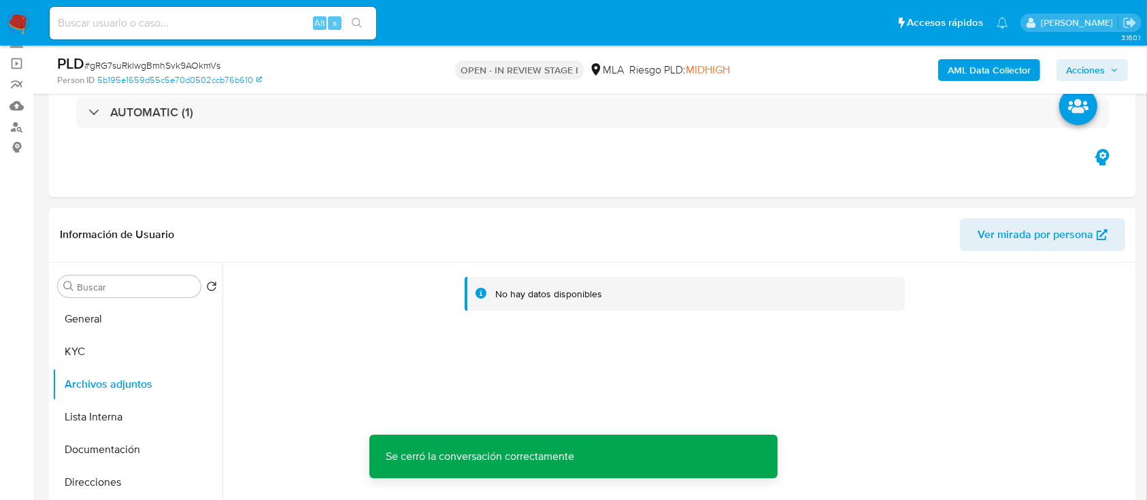
click at [989, 63] on b "AML Data Collector" at bounding box center [988, 70] width 83 height 22
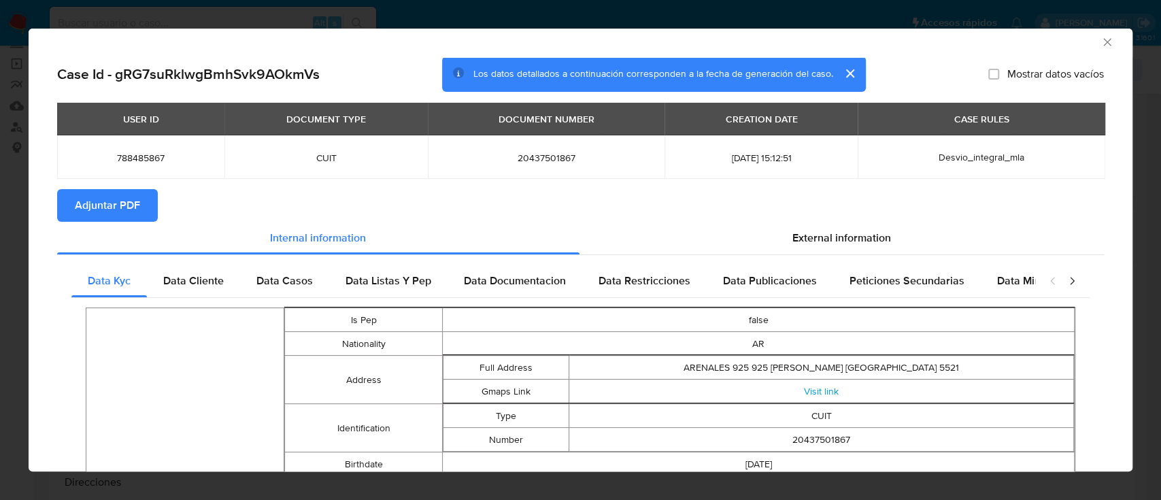
scroll to position [0, 0]
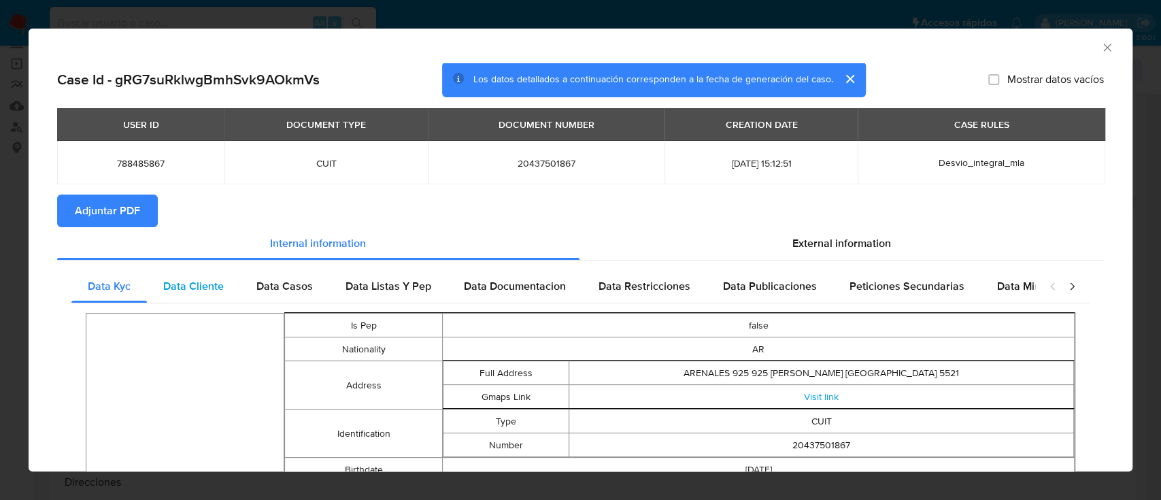
click at [182, 292] on span "Data Cliente" at bounding box center [193, 286] width 61 height 16
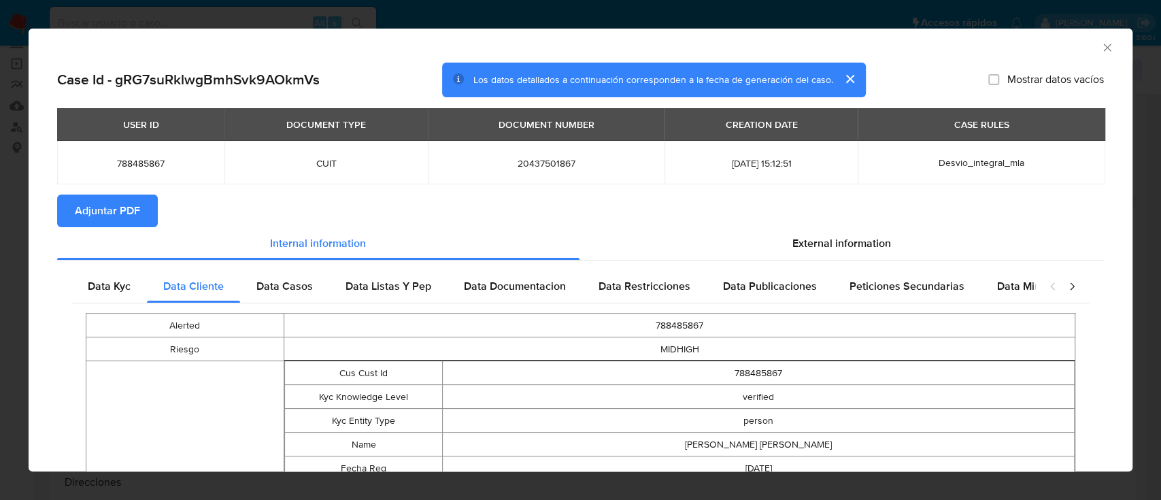
click at [289, 290] on span "Data Casos" at bounding box center [284, 286] width 56 height 16
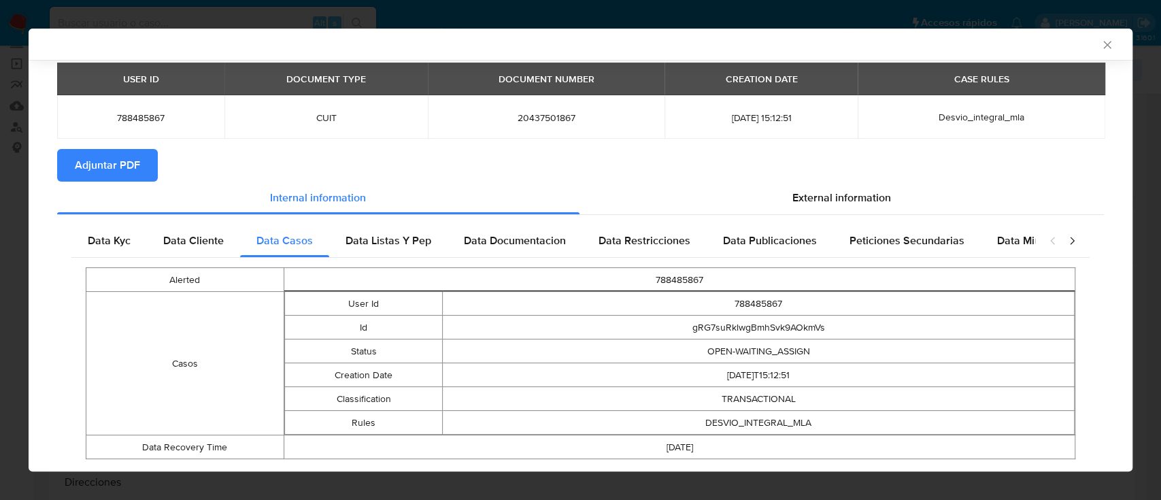
scroll to position [77, 0]
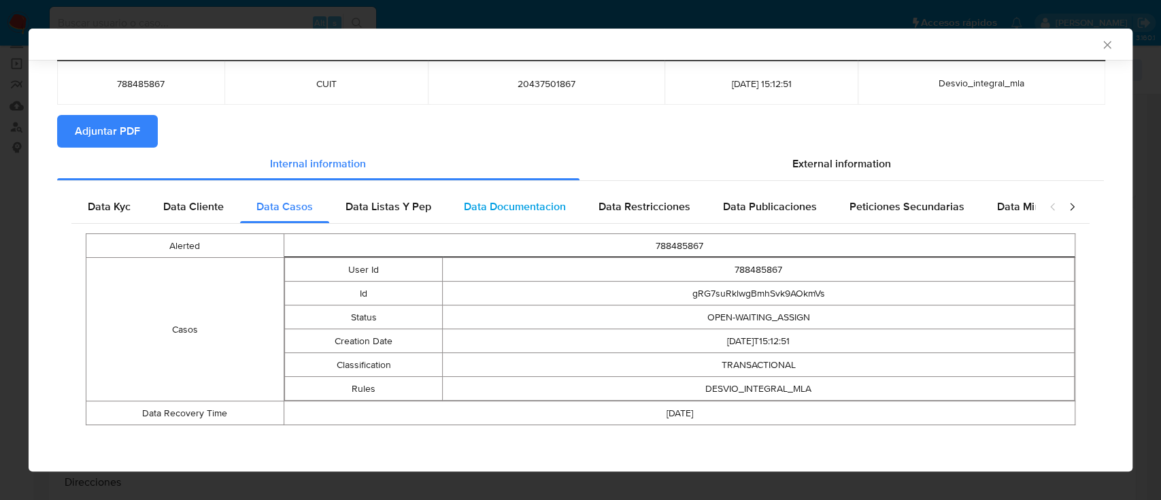
click at [473, 207] on span "Data Documentacion" at bounding box center [515, 207] width 102 height 16
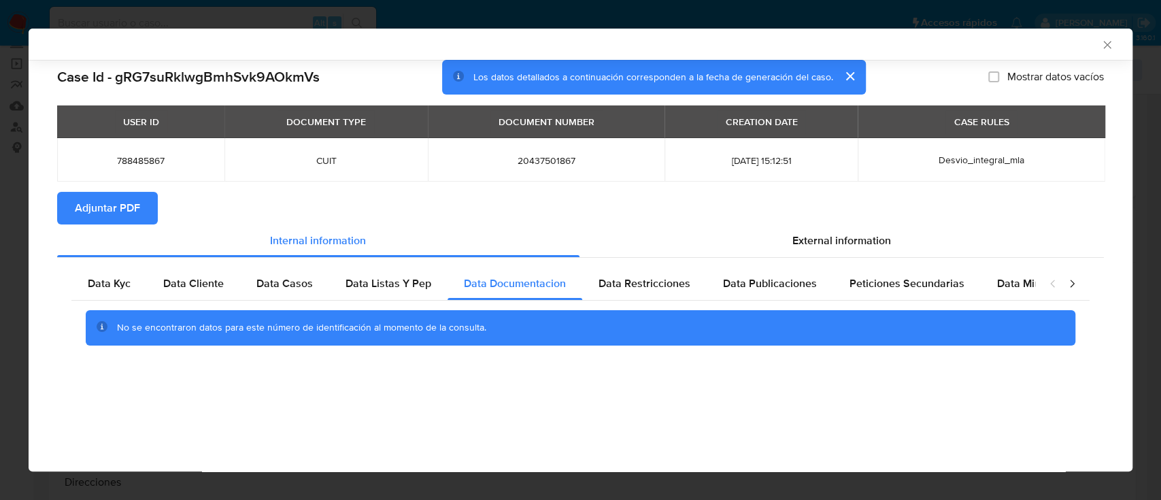
scroll to position [0, 0]
click at [394, 284] on span "Data Listas Y Pep" at bounding box center [389, 283] width 86 height 16
click at [637, 283] on span "Data Restricciones" at bounding box center [645, 283] width 92 height 16
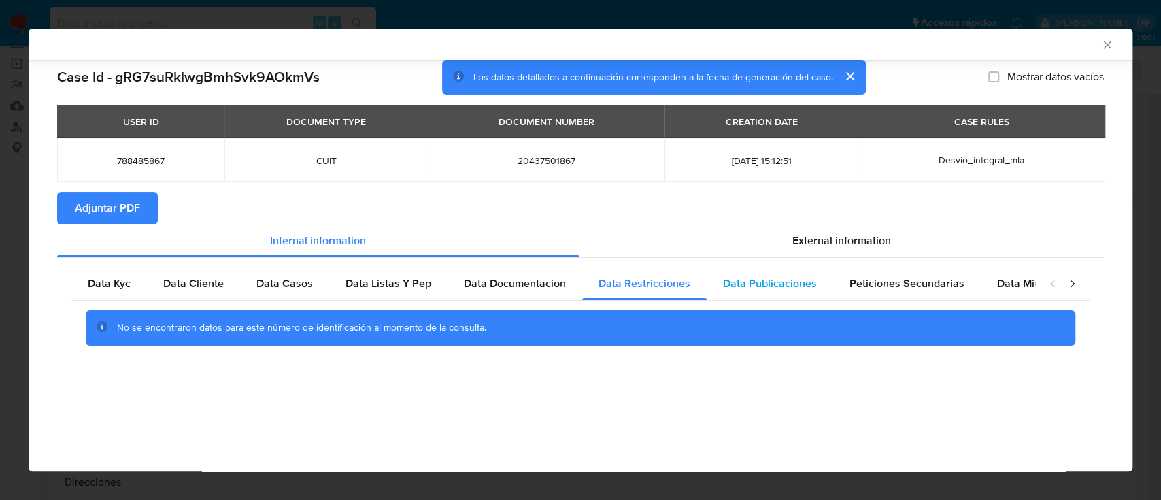
click at [807, 290] on span "Data Publicaciones" at bounding box center [770, 283] width 94 height 16
drag, startPoint x: 940, startPoint y: 296, endPoint x: 1012, endPoint y: 287, distance: 72.6
click at [940, 295] on div "Peticiones Secundarias" at bounding box center [907, 283] width 148 height 33
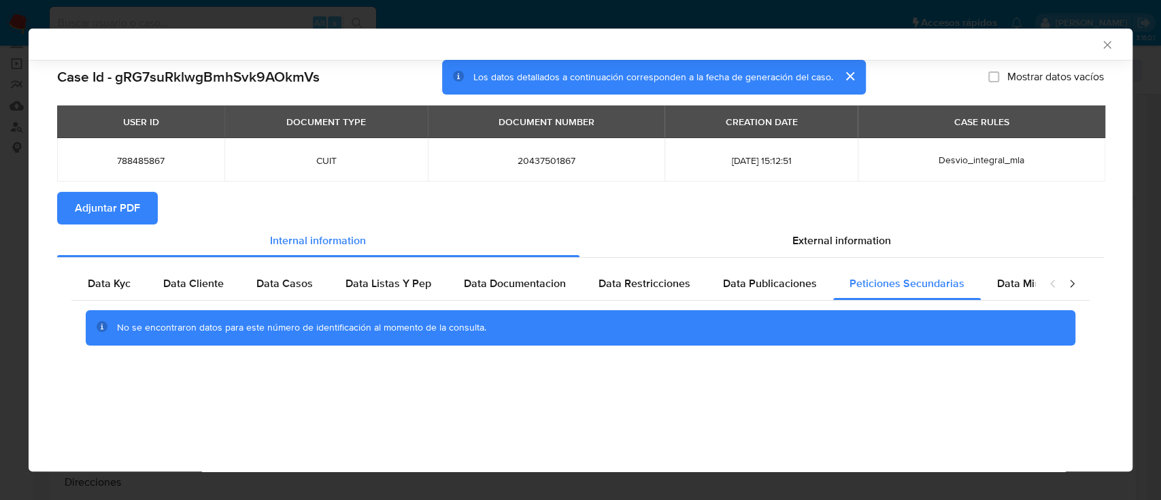
click at [1037, 287] on div "closure-recommendation-modal" at bounding box center [1062, 283] width 54 height 33
click at [1001, 282] on span "Data Minoridad" at bounding box center [1034, 283] width 75 height 16
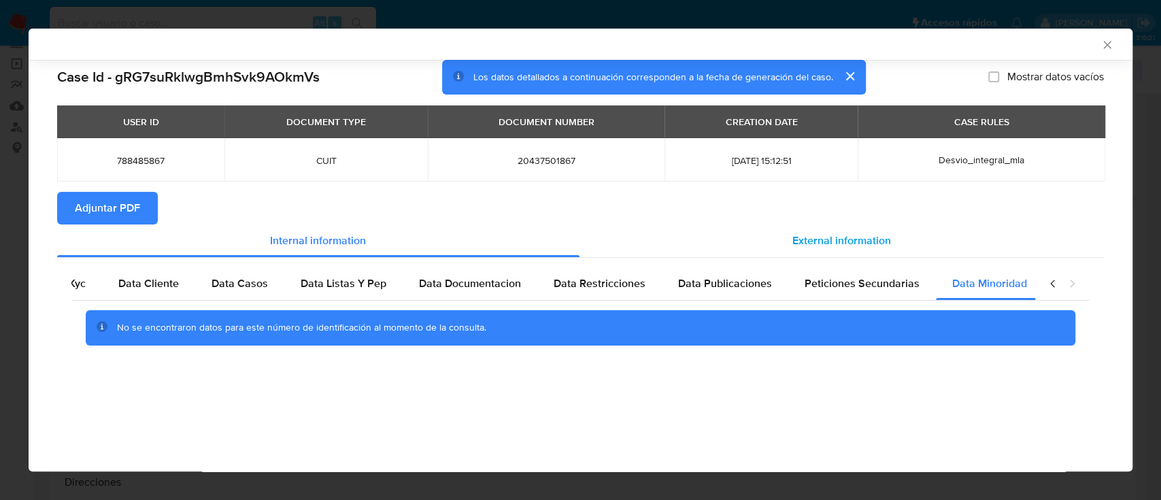
scroll to position [0, 46]
drag, startPoint x: 835, startPoint y: 239, endPoint x: 397, endPoint y: 290, distance: 441.0
click at [834, 238] on span "External information" at bounding box center [841, 241] width 99 height 16
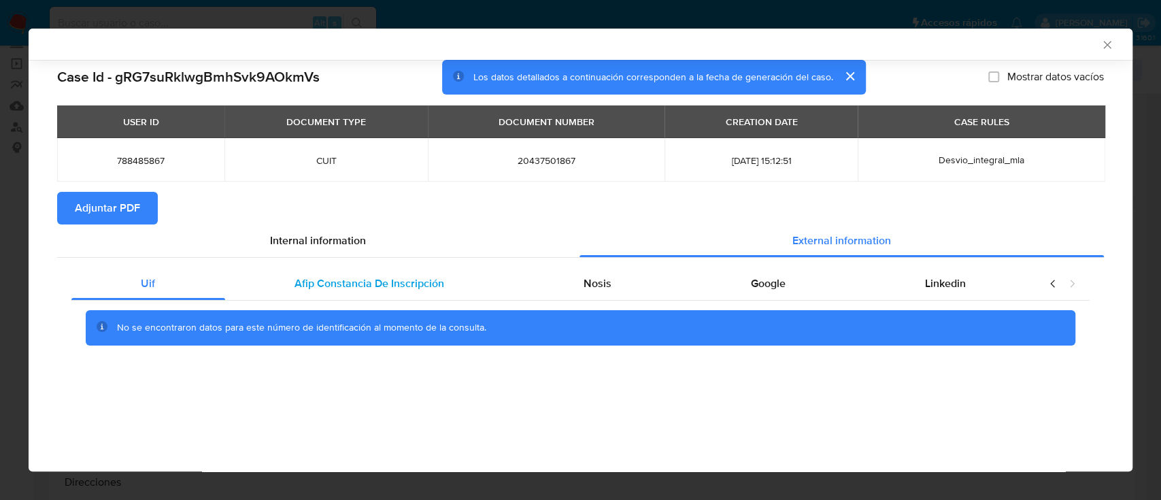
click at [334, 288] on span "Afip Constancia De Inscripción" at bounding box center [370, 283] width 150 height 16
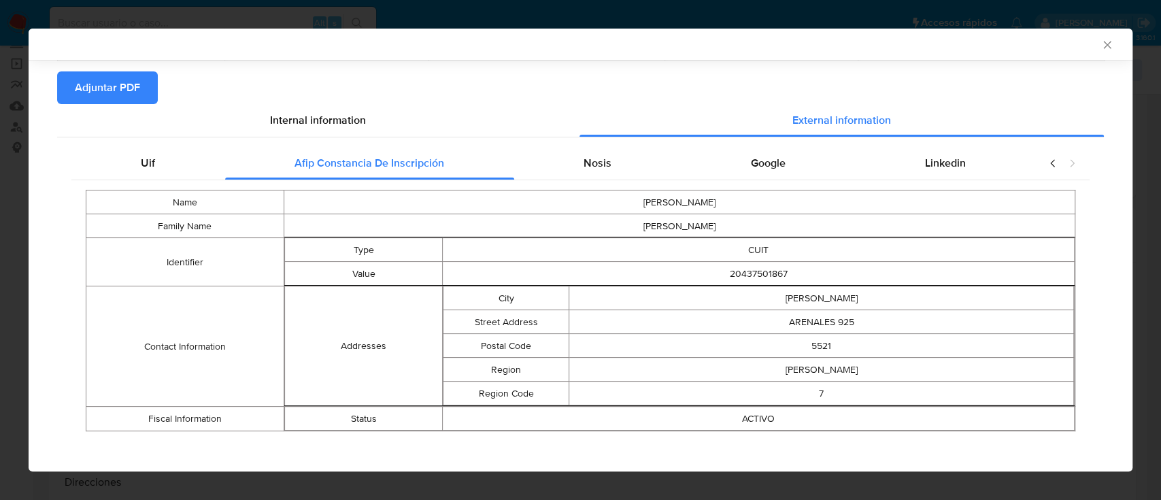
scroll to position [127, 0]
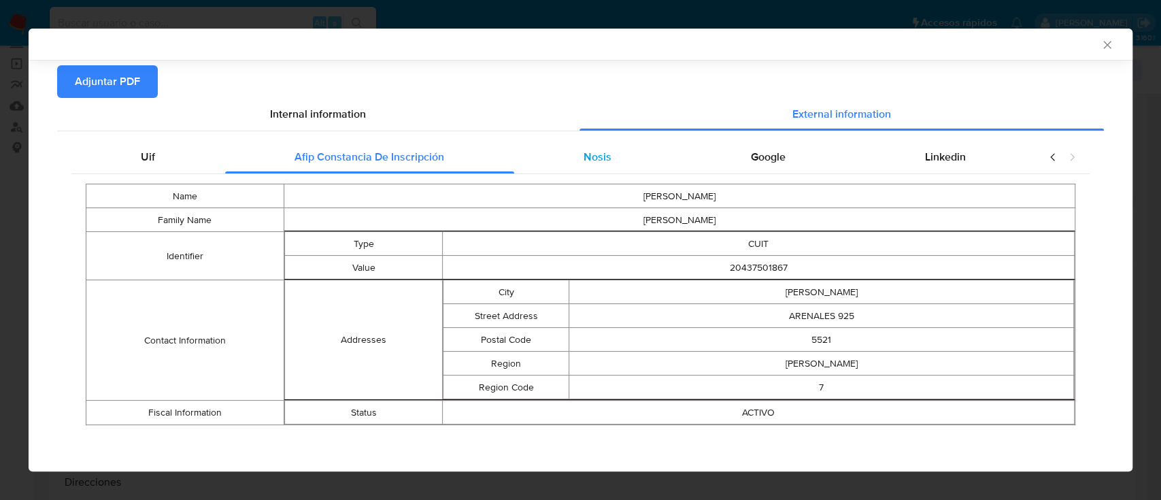
click at [584, 155] on span "Nosis" at bounding box center [598, 157] width 28 height 16
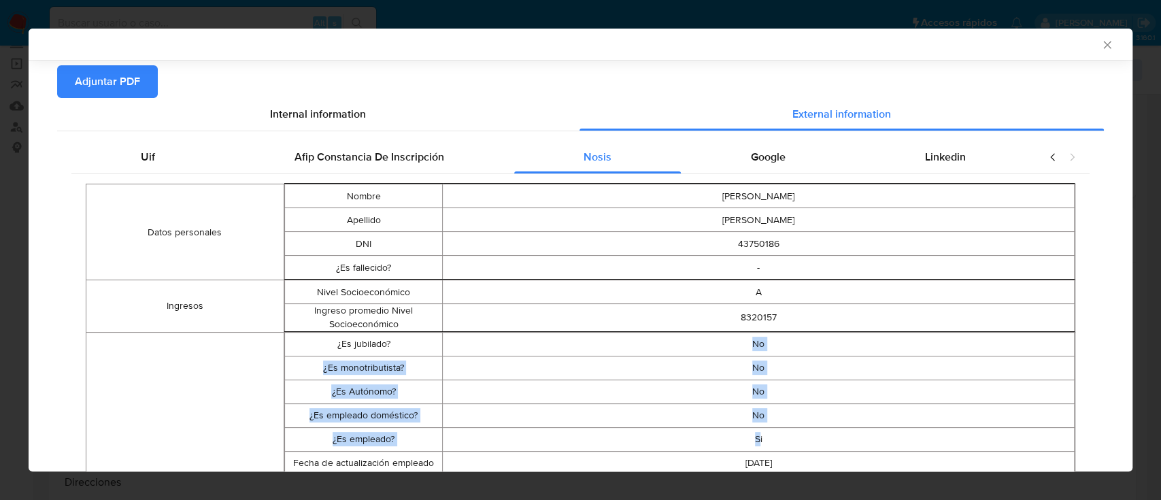
drag, startPoint x: 735, startPoint y: 347, endPoint x: 749, endPoint y: 438, distance: 92.3
click at [749, 438] on tbody "¿Es jubilado? No ¿Es monotributista? No ¿Es Autónomo? No ¿Es empleado doméstico…" at bounding box center [679, 479] width 790 height 294
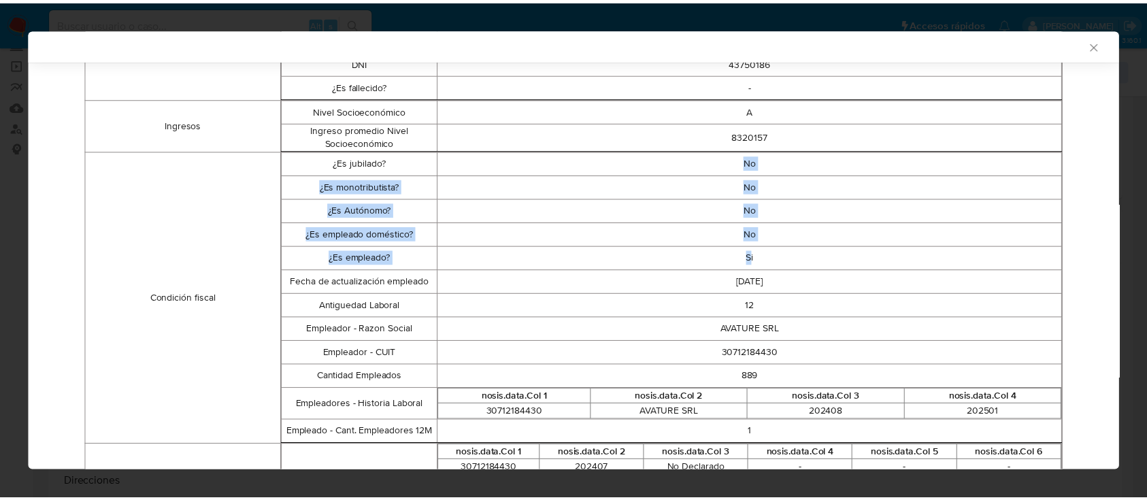
scroll to position [0, 0]
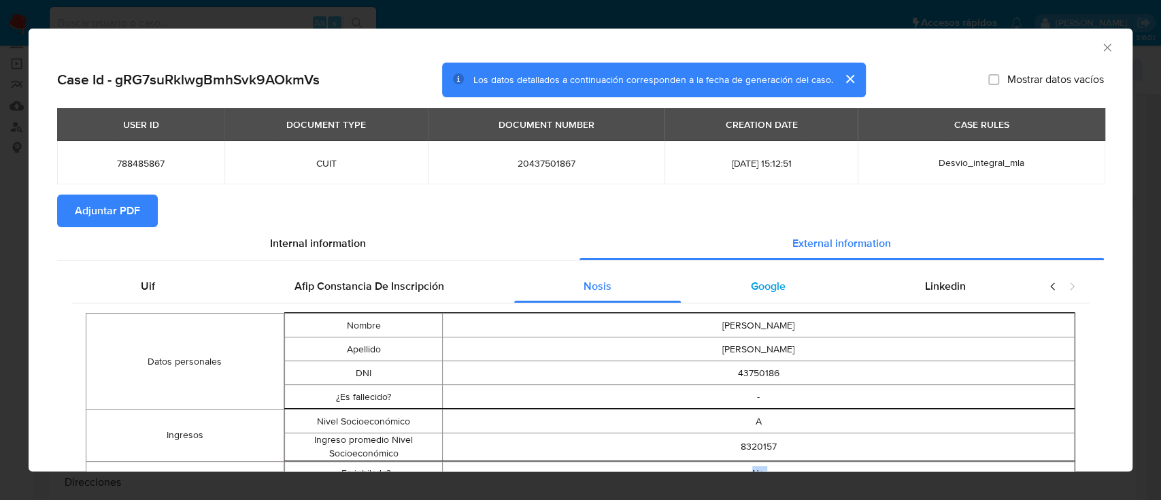
click at [765, 280] on span "Google" at bounding box center [768, 286] width 35 height 16
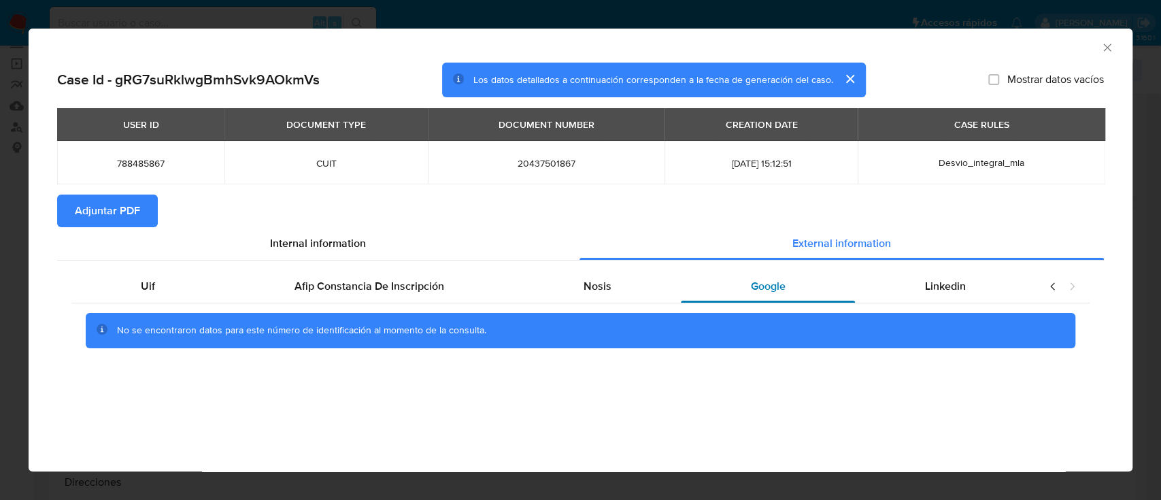
drag, startPoint x: 954, startPoint y: 288, endPoint x: 831, endPoint y: 286, distance: 122.4
click at [952, 283] on span "Linkedin" at bounding box center [945, 286] width 41 height 16
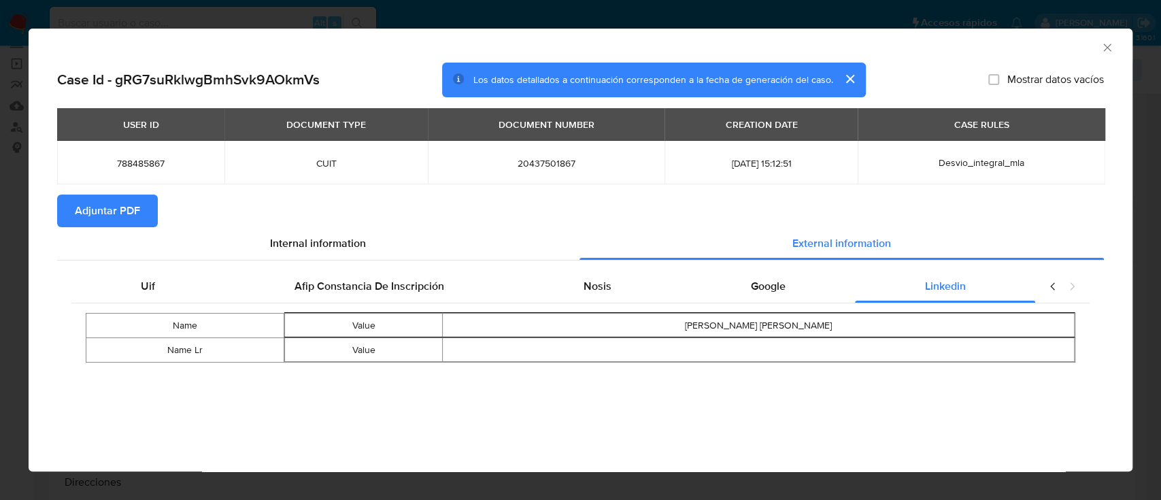
click at [144, 212] on button "Adjuntar PDF" at bounding box center [107, 211] width 101 height 33
click at [1110, 47] on icon "Cerrar ventana" at bounding box center [1108, 48] width 14 height 14
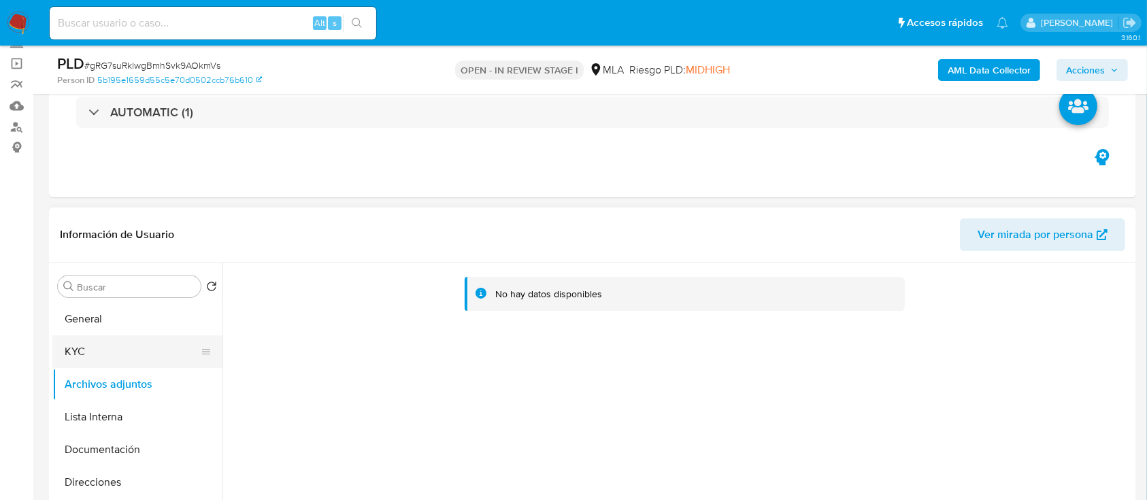
click at [134, 366] on button "KYC" at bounding box center [131, 351] width 159 height 33
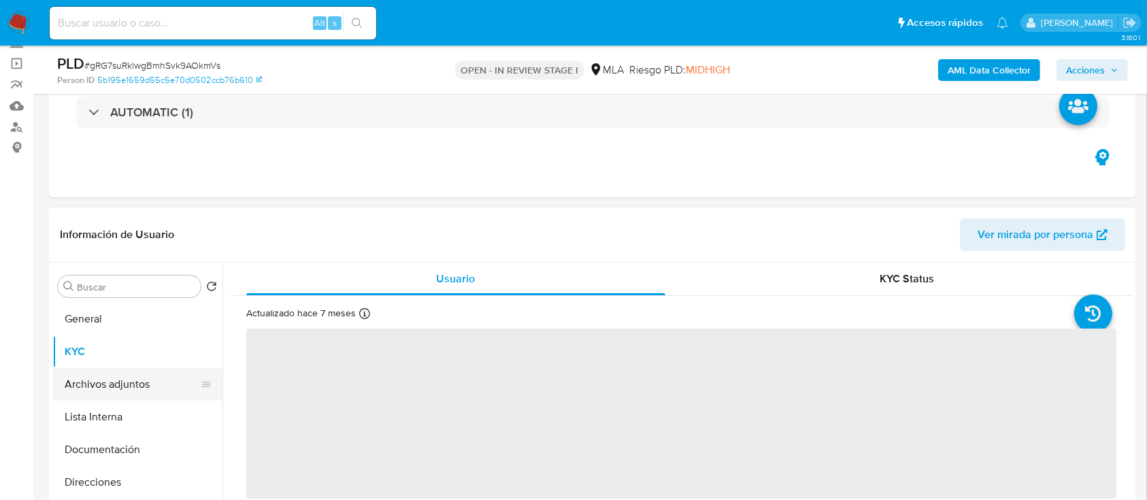
click at [133, 380] on button "Archivos adjuntos" at bounding box center [131, 384] width 159 height 33
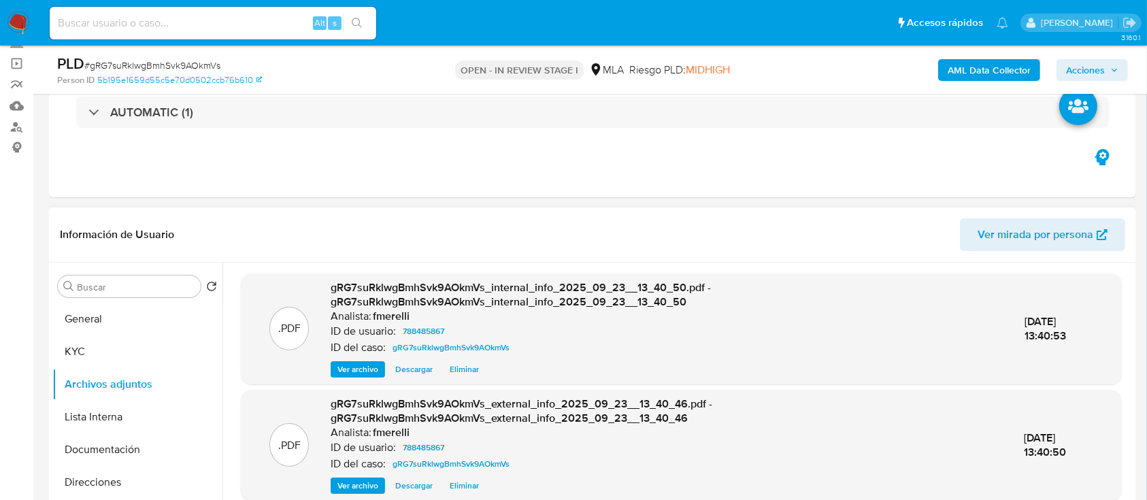
click at [341, 481] on span "Ver archivo" at bounding box center [357, 486] width 41 height 14
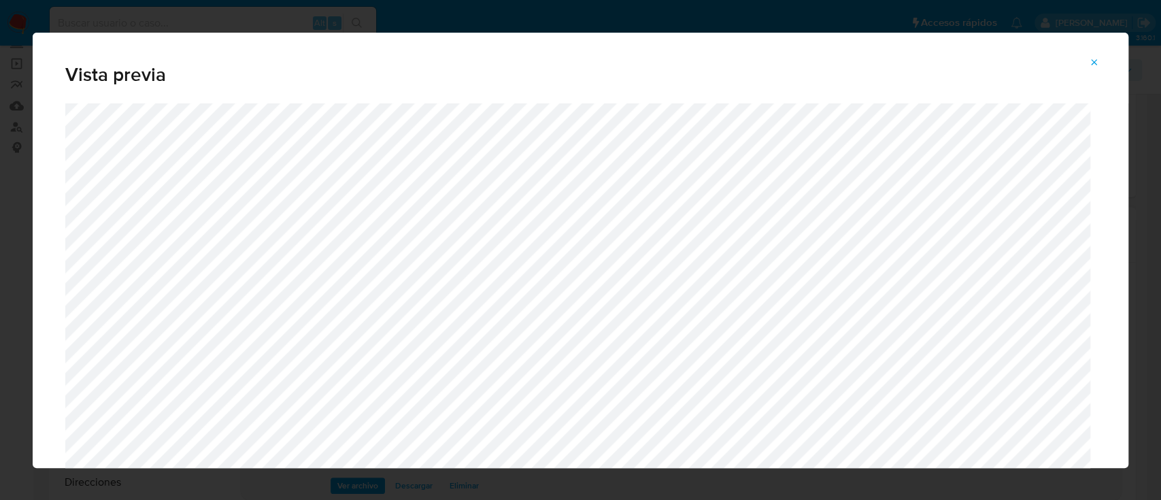
click at [1094, 58] on icon "Attachment preview" at bounding box center [1094, 62] width 11 height 11
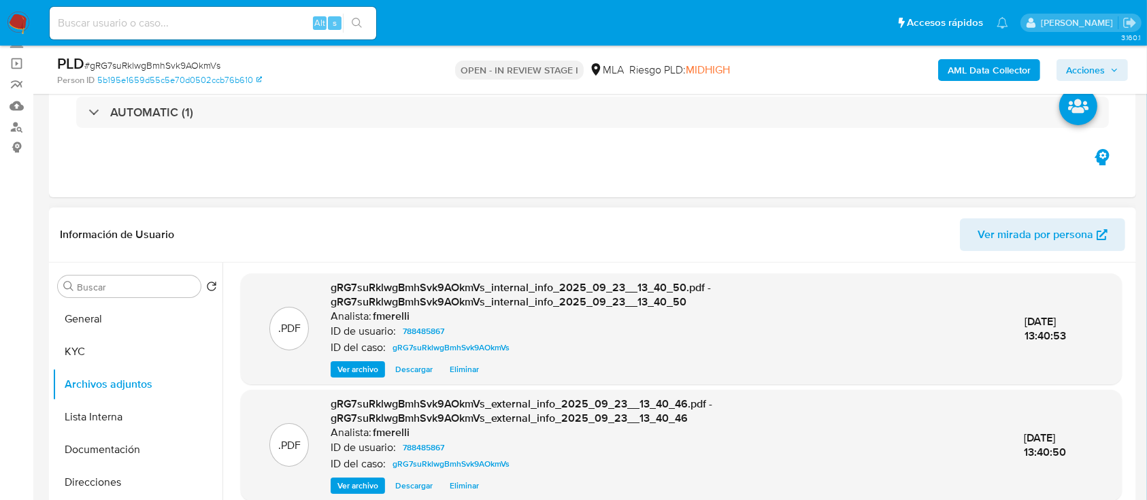
click at [348, 359] on div "gRG7suRklwgBmhSvk9AOkmVs_internal_info_2025_09_23__13_40_50.pdf - gRG7suRklwgBm…" at bounding box center [667, 328] width 672 height 97
click at [352, 364] on span "Ver archivo" at bounding box center [357, 370] width 41 height 14
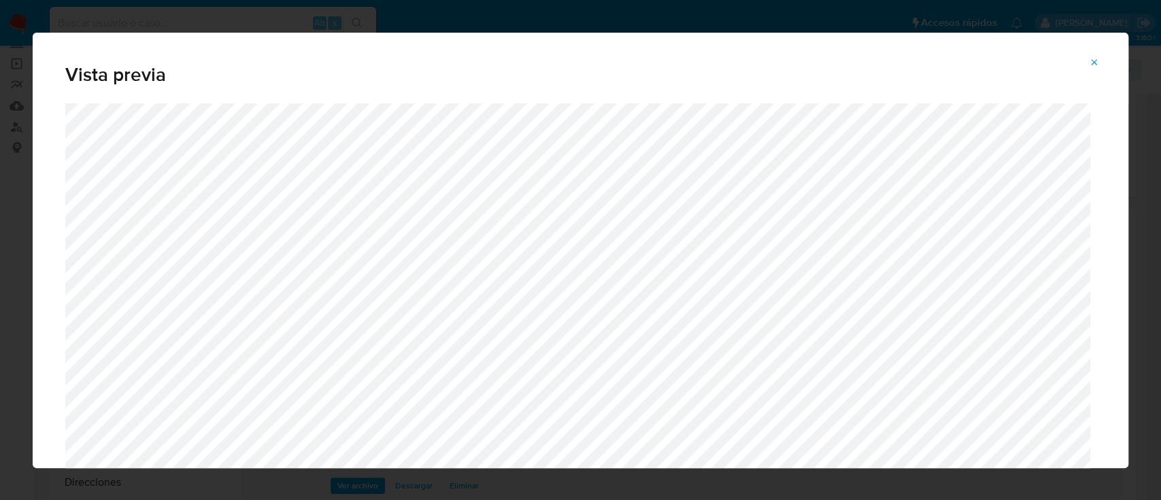
drag, startPoint x: 1086, startPoint y: 66, endPoint x: 1097, endPoint y: 64, distance: 11.1
click at [1089, 65] on button "Attachment preview" at bounding box center [1094, 63] width 30 height 22
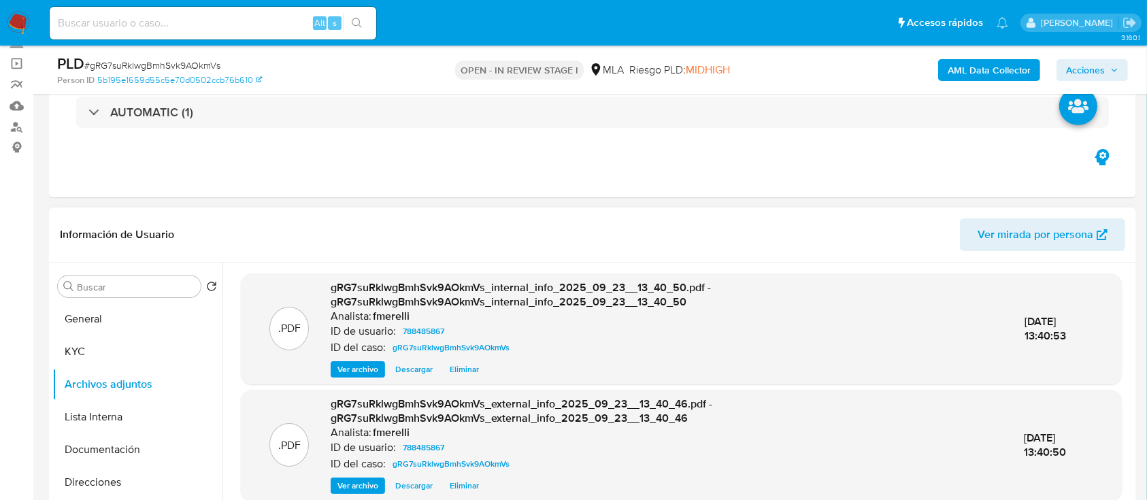
click at [349, 485] on span "Ver archivo" at bounding box center [357, 486] width 41 height 14
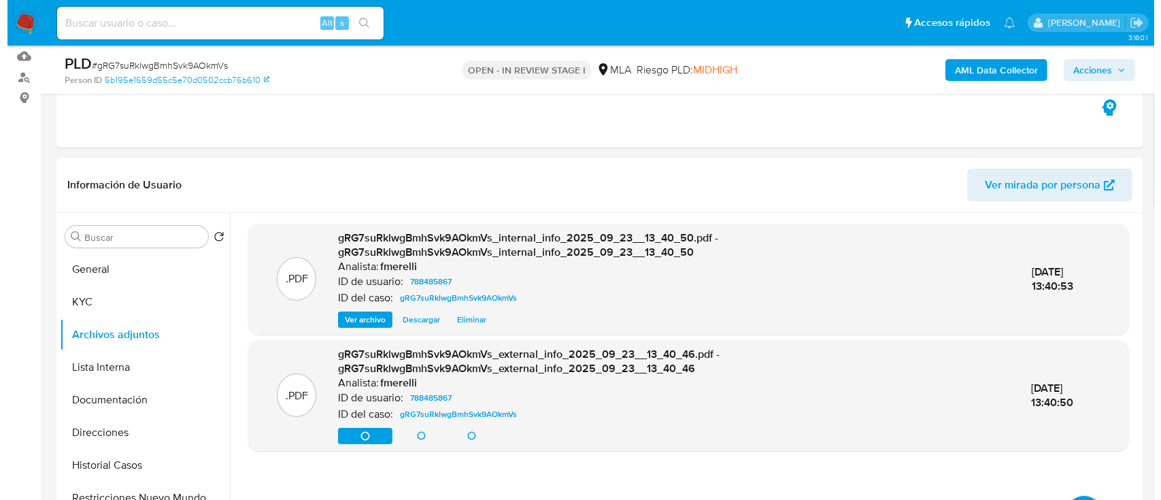
scroll to position [181, 0]
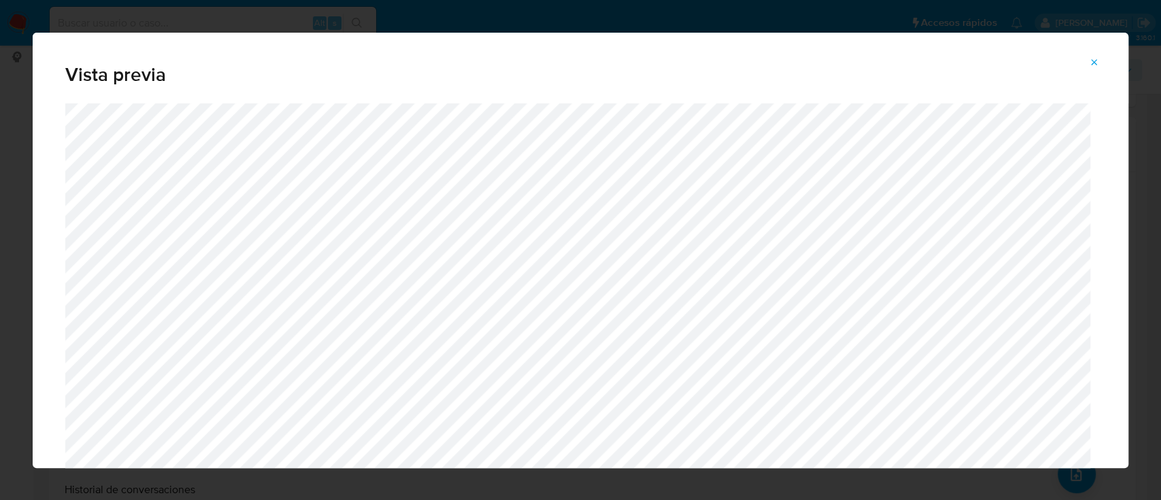
drag, startPoint x: 1088, startPoint y: 61, endPoint x: 1059, endPoint y: 99, distance: 48.0
click at [1089, 60] on icon "Attachment preview" at bounding box center [1094, 62] width 11 height 11
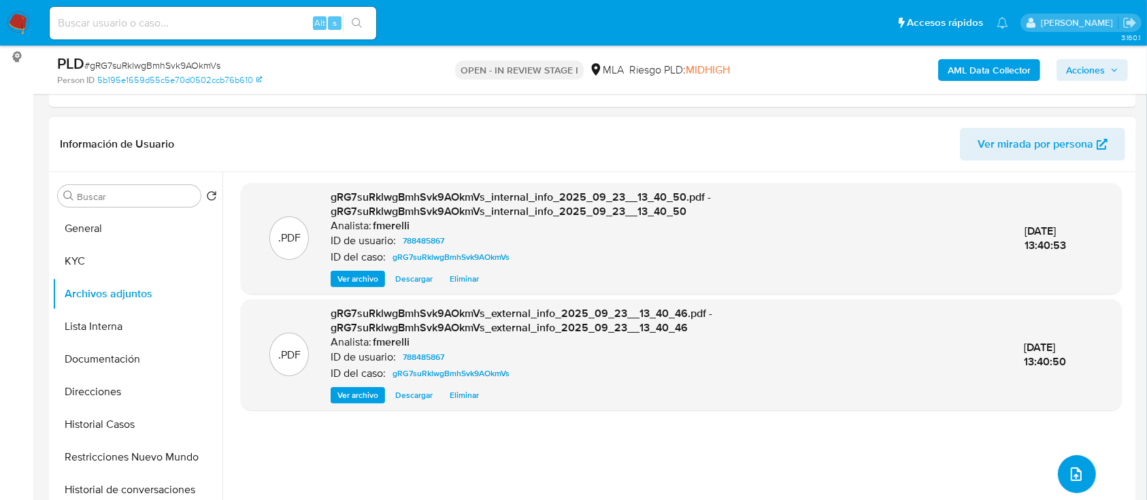
click at [1075, 473] on icon "upload-file" at bounding box center [1076, 474] width 11 height 14
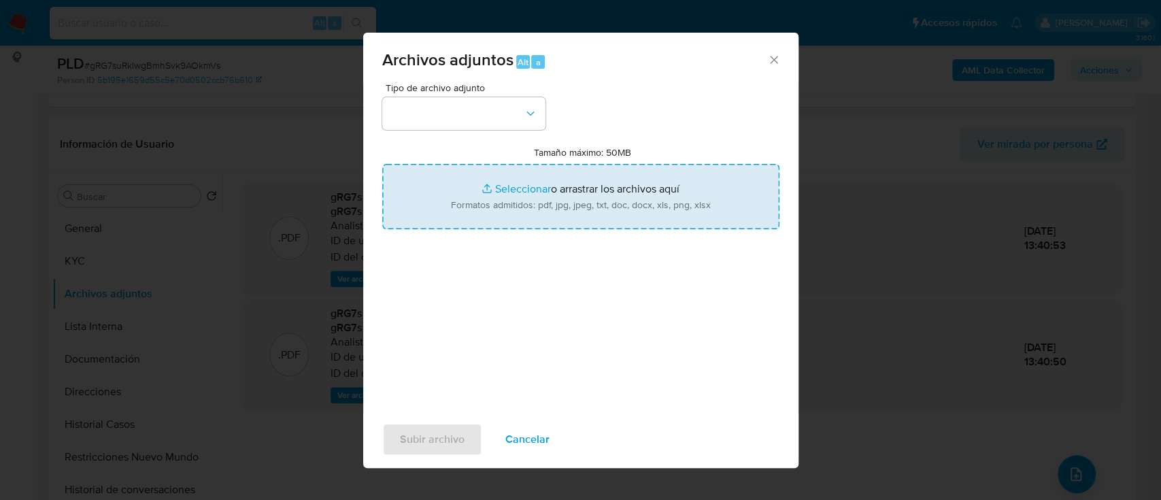
type input "C:\fakepath\NOSIS_Manager_InformeIndividual_20437501867_654927_20250915141841.p…"
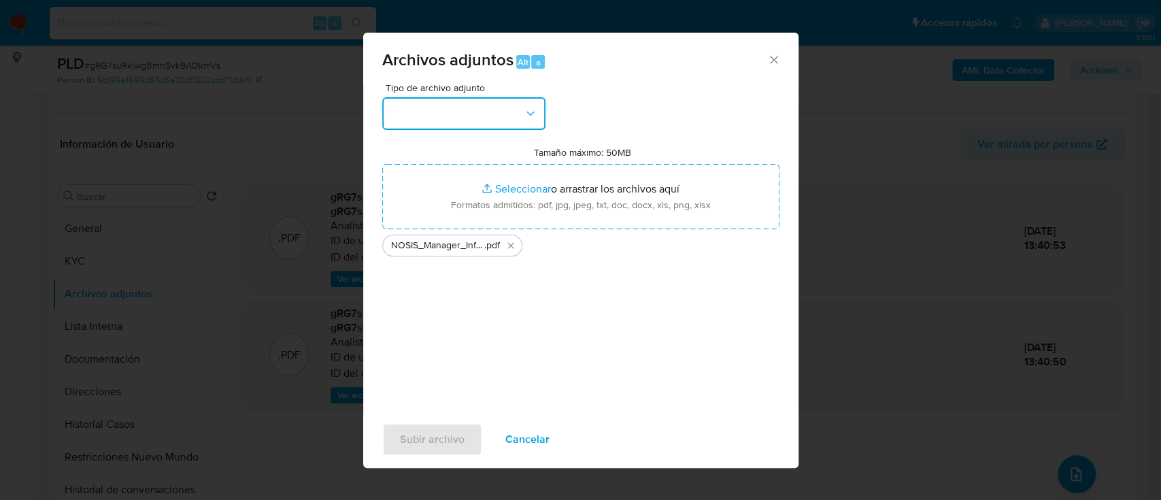
click at [429, 107] on button "button" at bounding box center [463, 113] width 163 height 33
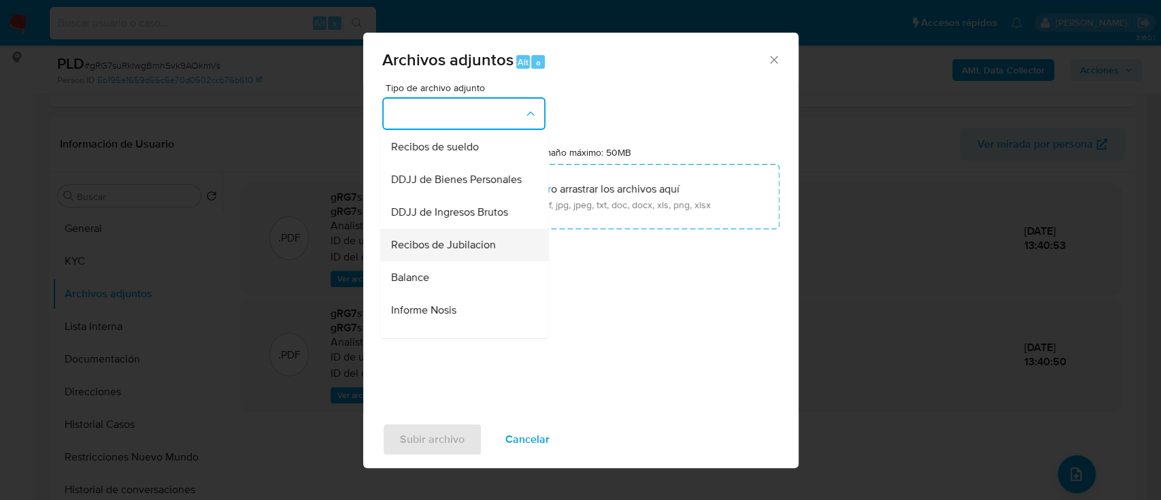
scroll to position [453, 0]
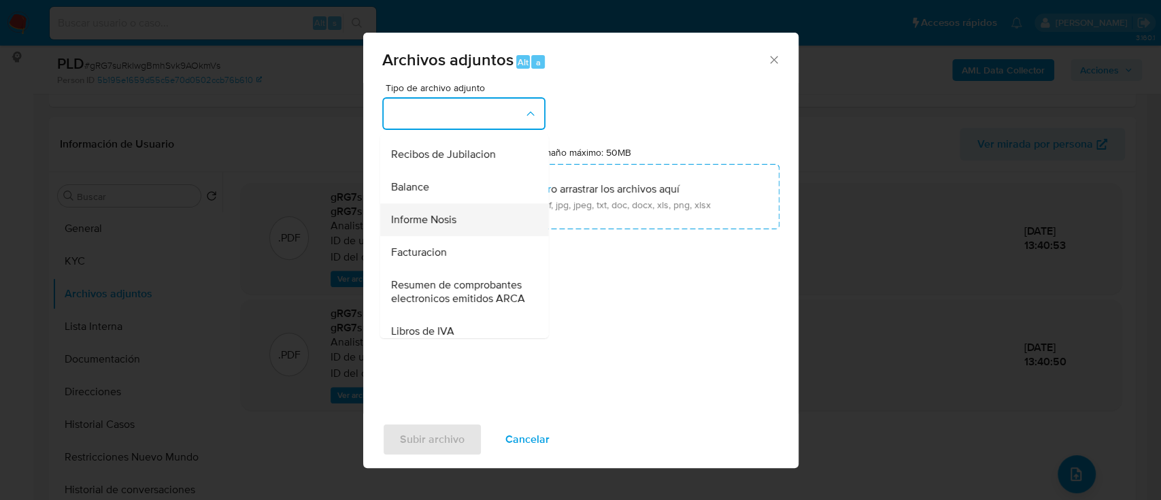
click at [475, 236] on div "Informe Nosis" at bounding box center [459, 219] width 139 height 33
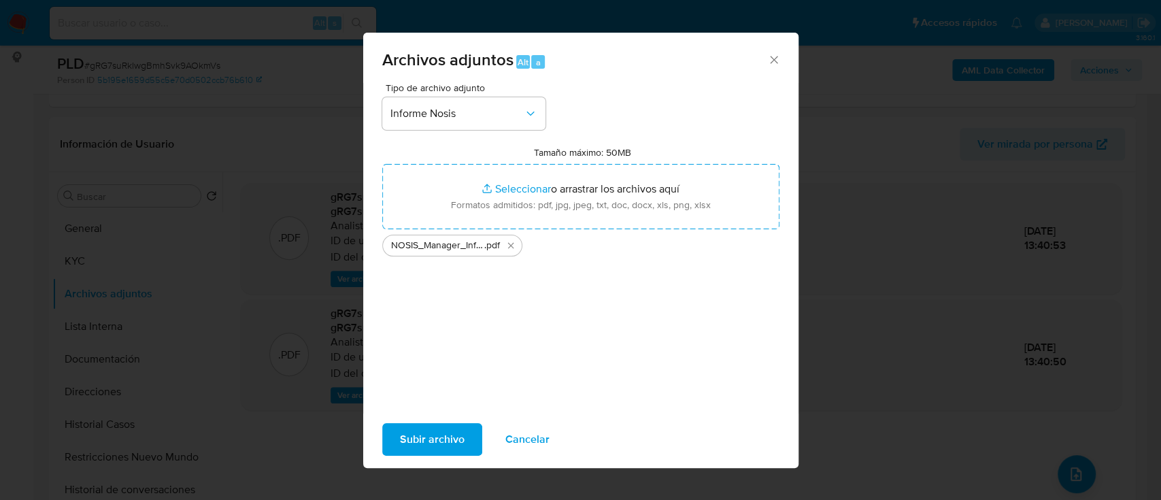
click at [431, 430] on span "Subir archivo" at bounding box center [432, 439] width 65 height 30
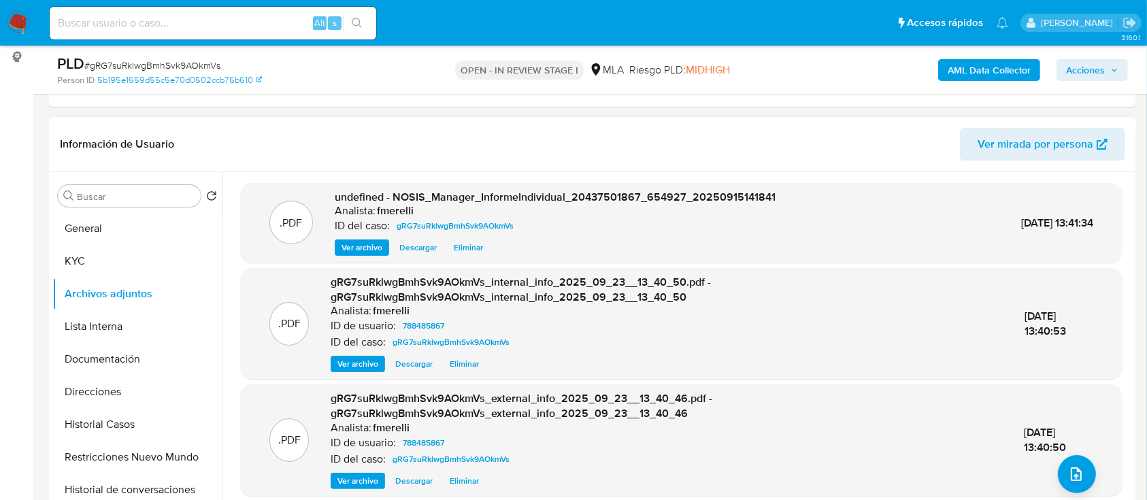
click at [360, 241] on span "Ver archivo" at bounding box center [361, 248] width 41 height 14
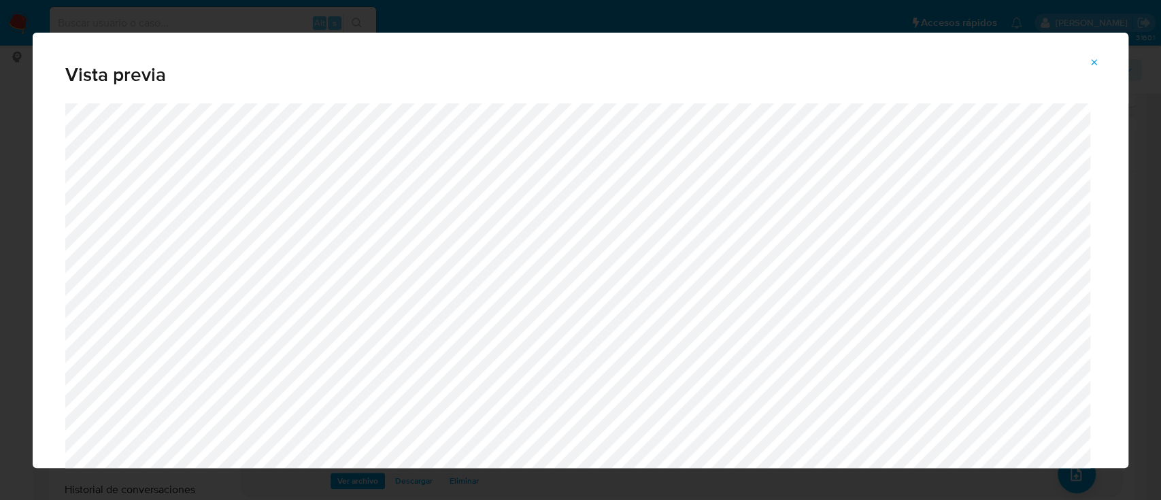
click at [1100, 63] on button "Attachment preview" at bounding box center [1094, 63] width 30 height 22
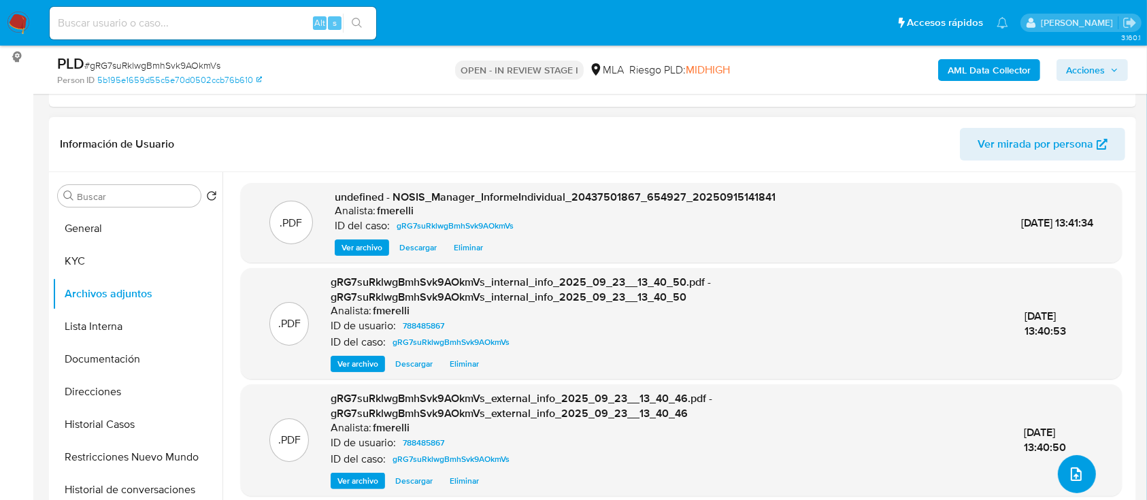
click at [1068, 474] on icon "upload-file" at bounding box center [1076, 474] width 16 height 16
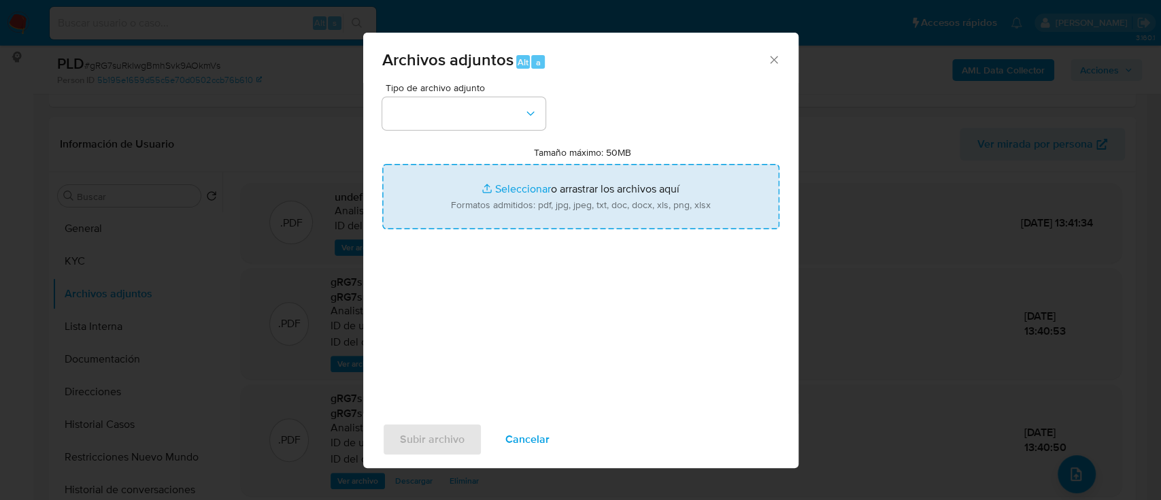
type input "C:\fakepath\comprobantes emitidos 2023.pdf"
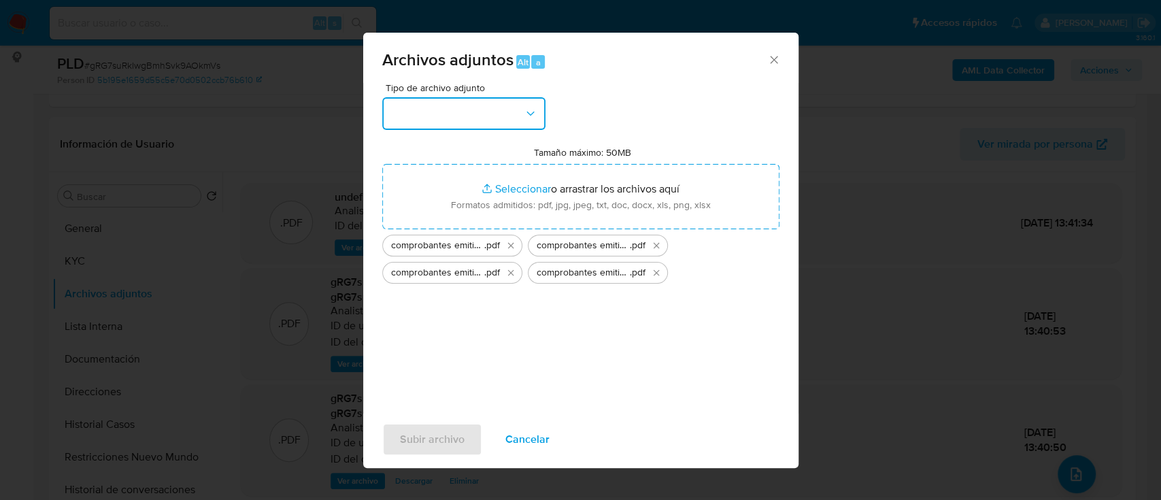
click at [492, 106] on button "button" at bounding box center [463, 113] width 163 height 33
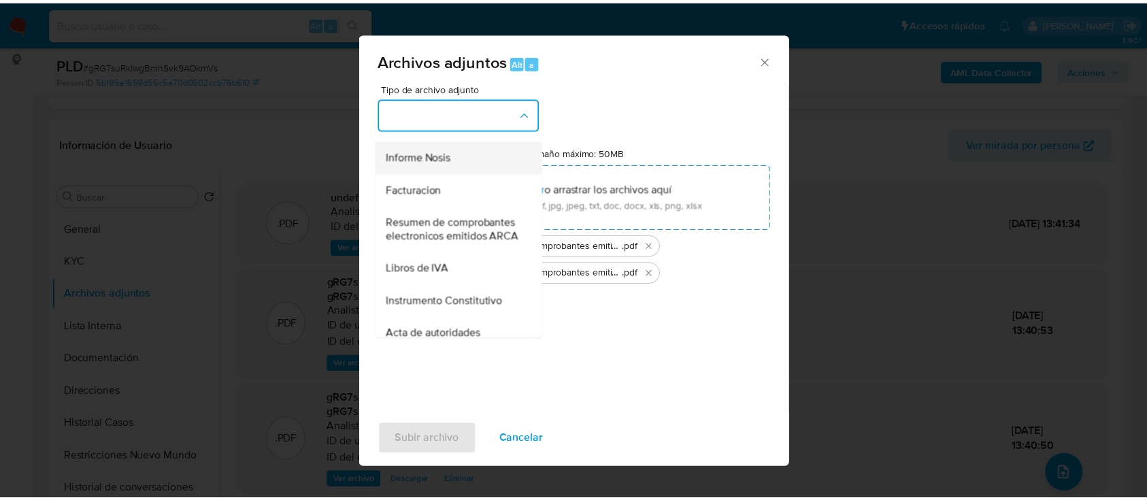
scroll to position [544, 0]
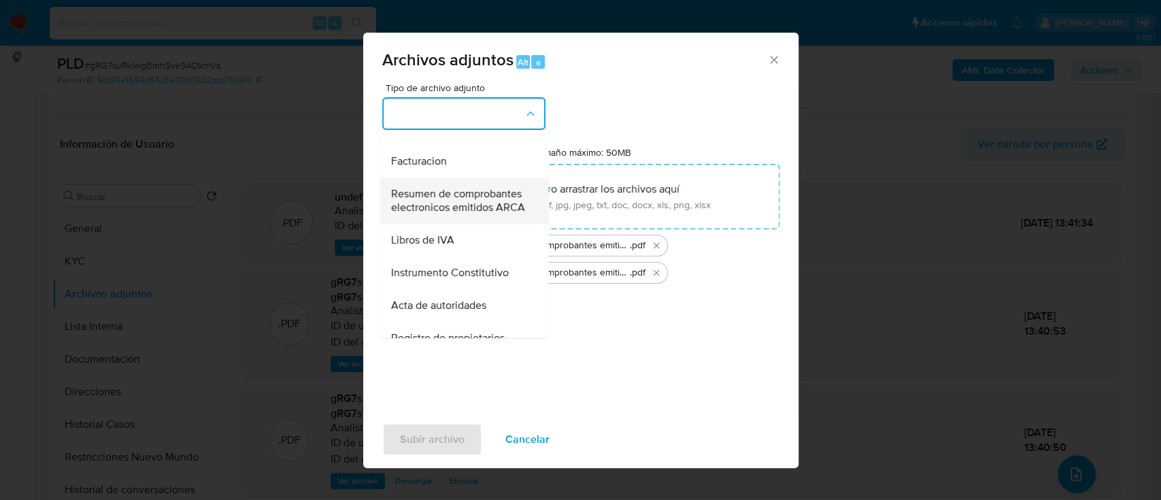
click at [453, 214] on span "Resumen de comprobantes electronicos emitidos ARCA" at bounding box center [459, 200] width 139 height 27
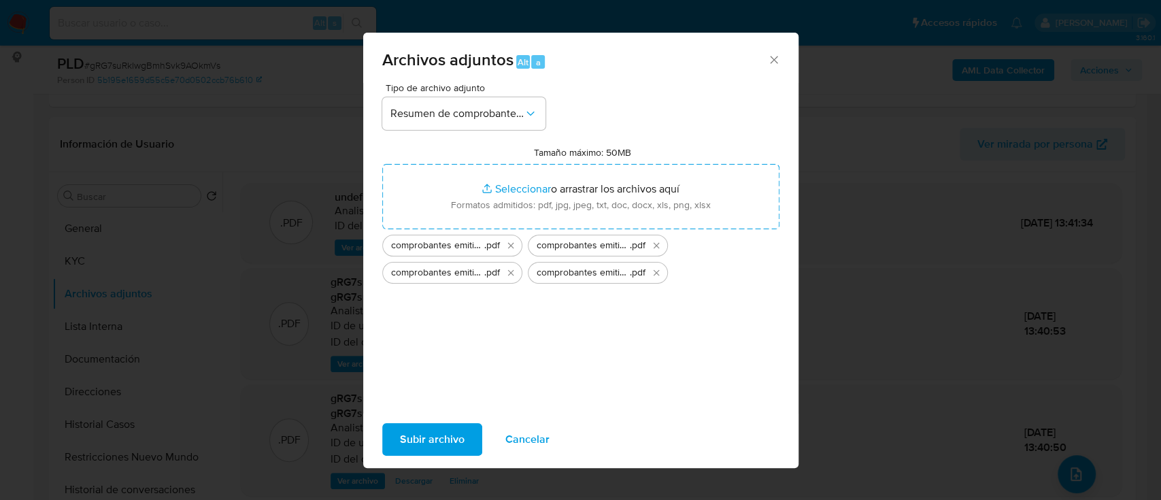
click at [437, 437] on span "Subir archivo" at bounding box center [432, 439] width 65 height 30
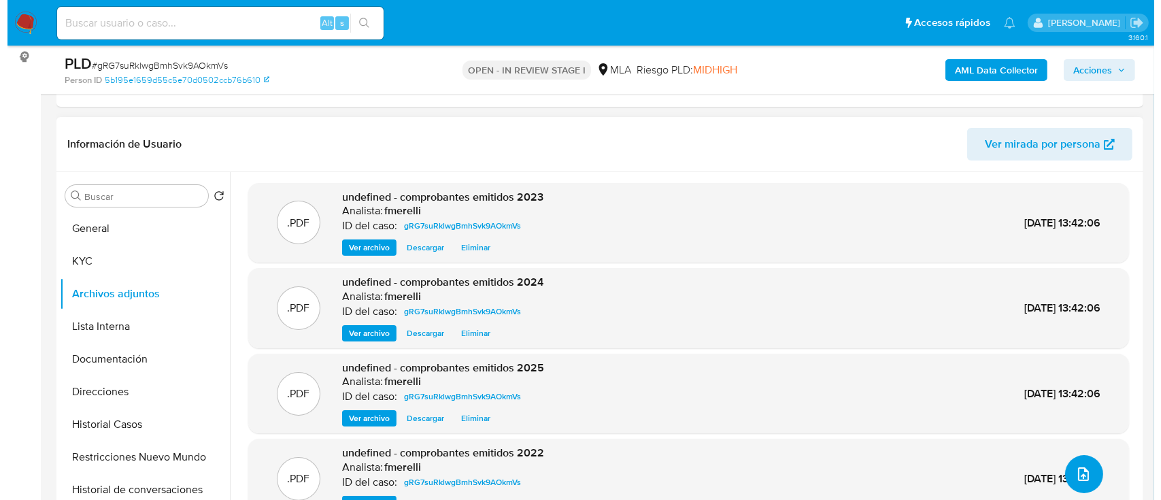
scroll to position [11, 0]
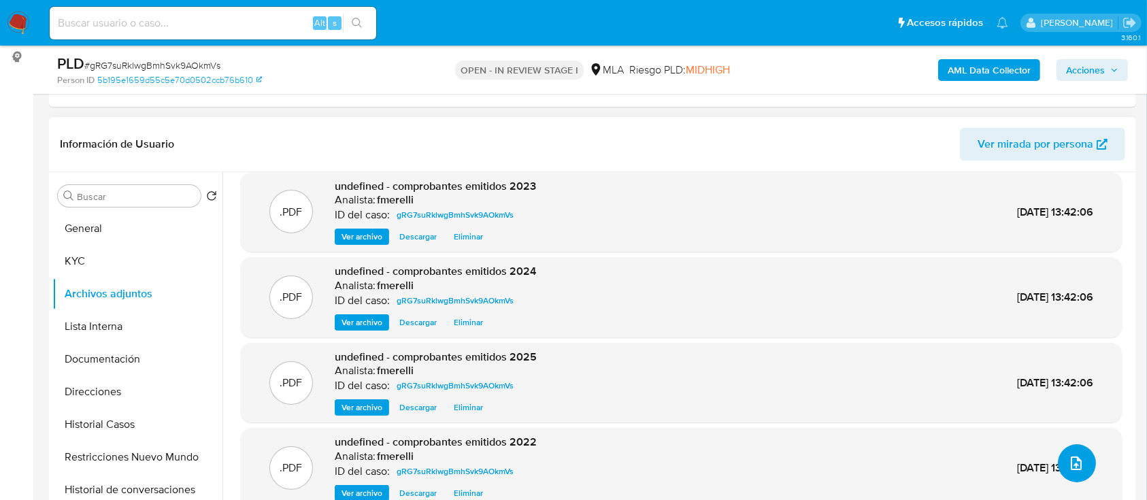
click at [1058, 451] on button "upload-file" at bounding box center [1077, 463] width 38 height 38
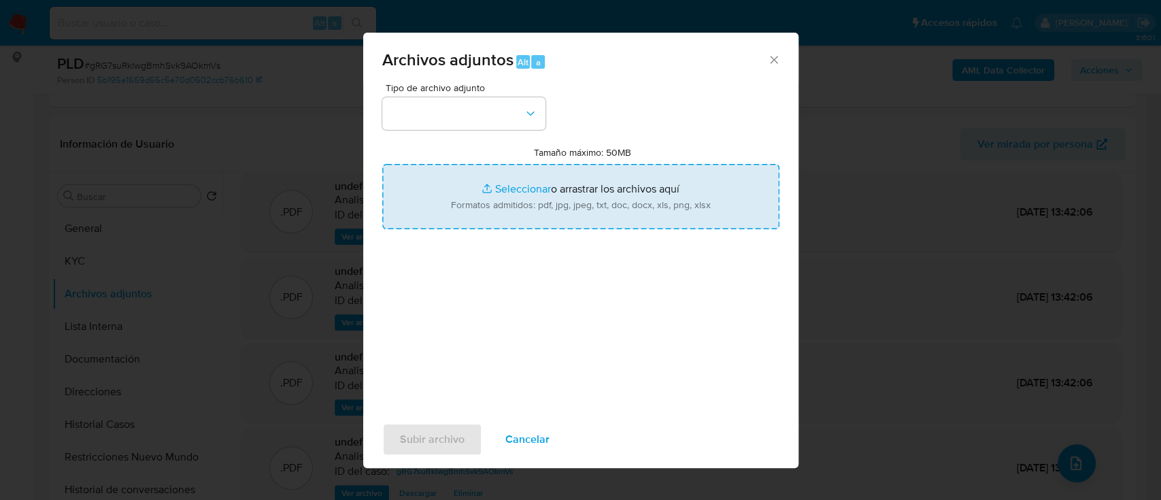
type input "C:\fakepath\Recibos mayo - julio 2025.pdf"
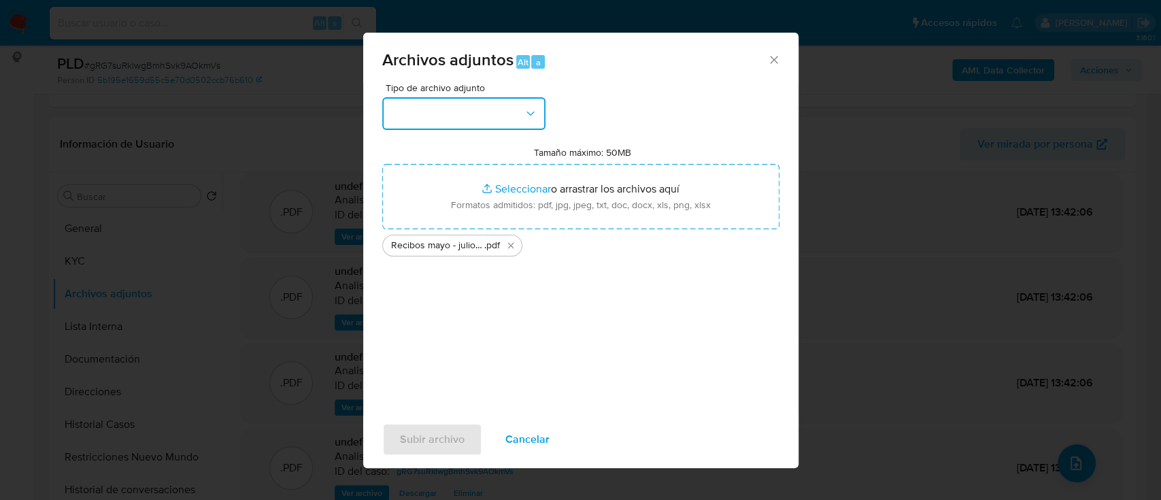
click at [466, 117] on button "button" at bounding box center [463, 113] width 163 height 33
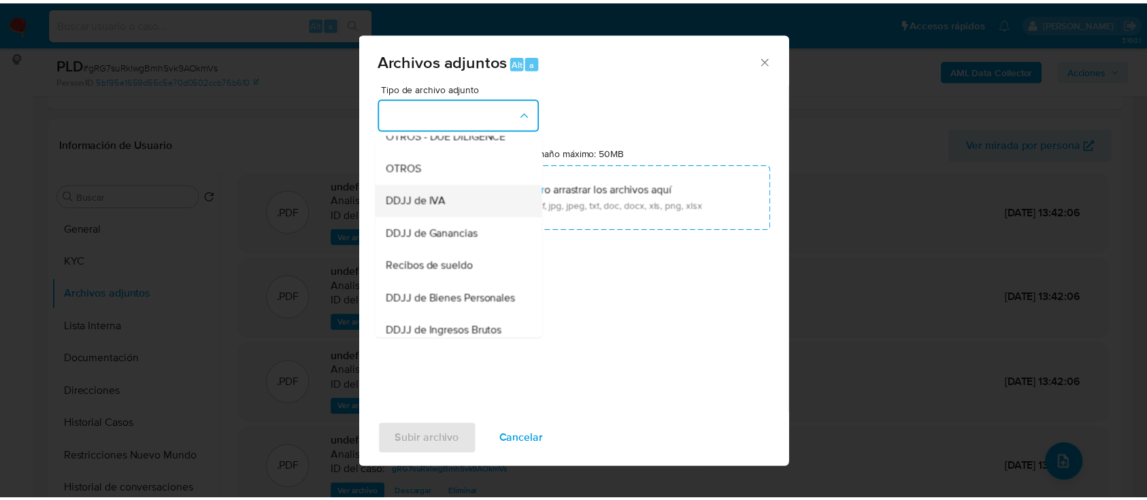
scroll to position [272, 0]
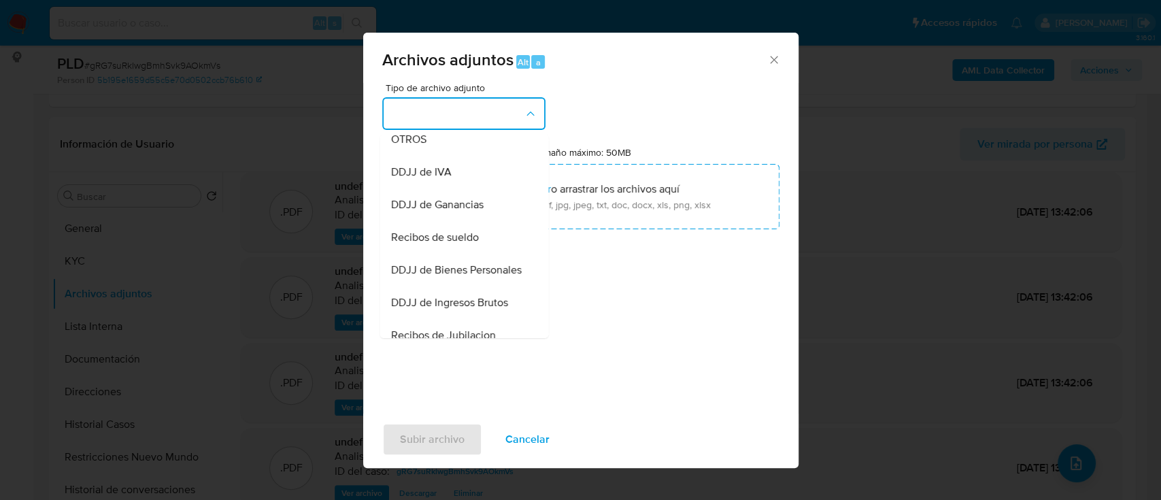
drag, startPoint x: 454, startPoint y: 255, endPoint x: 424, endPoint y: 490, distance: 236.5
click at [454, 244] on span "Recibos de sueldo" at bounding box center [434, 238] width 88 height 14
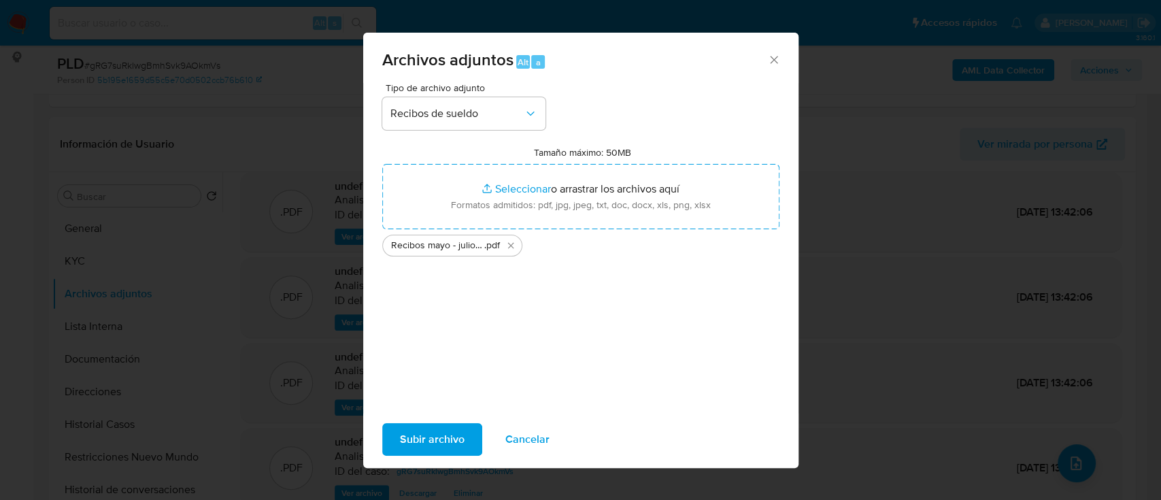
click at [436, 432] on span "Subir archivo" at bounding box center [432, 439] width 65 height 30
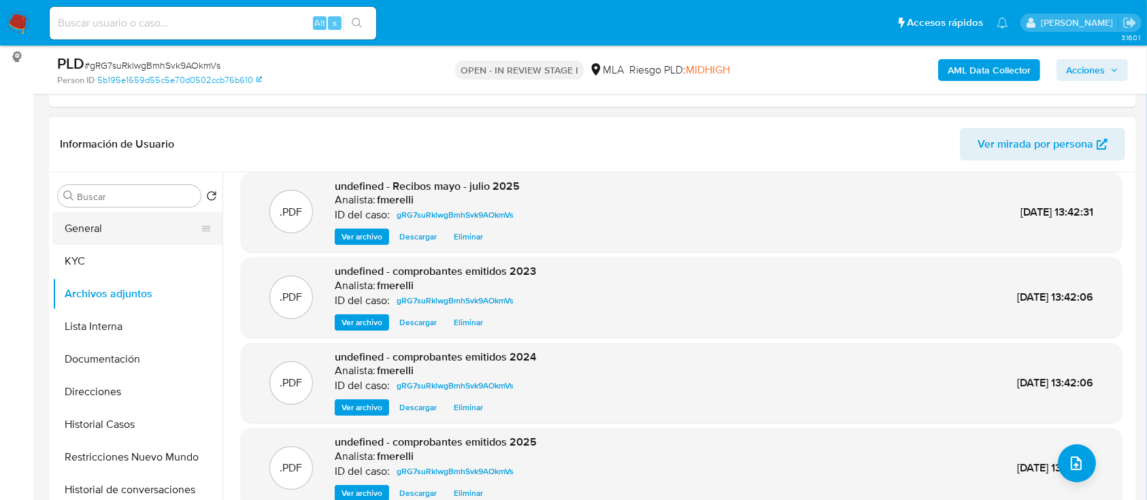
click at [127, 229] on button "General" at bounding box center [131, 228] width 159 height 33
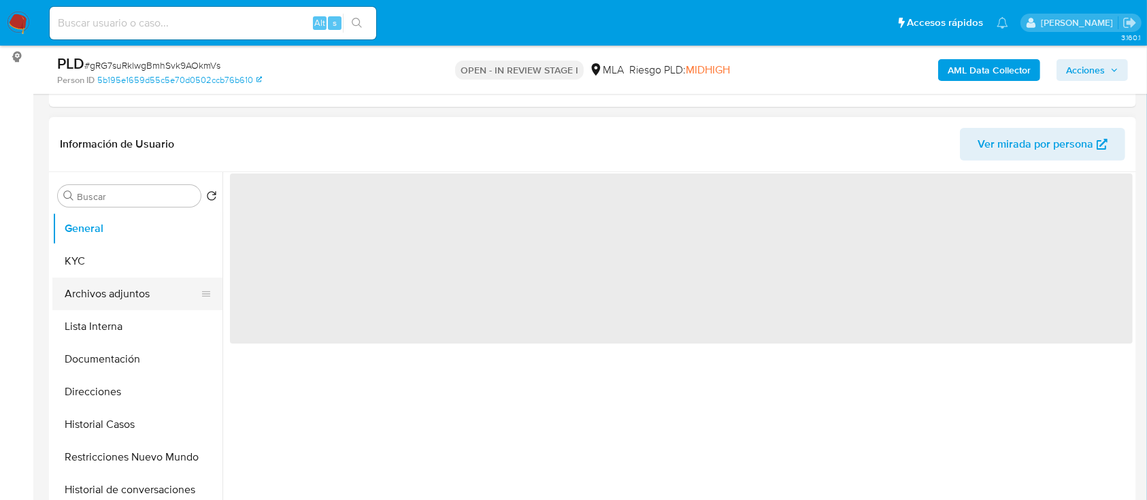
scroll to position [0, 0]
click at [138, 301] on button "Archivos adjuntos" at bounding box center [131, 294] width 159 height 33
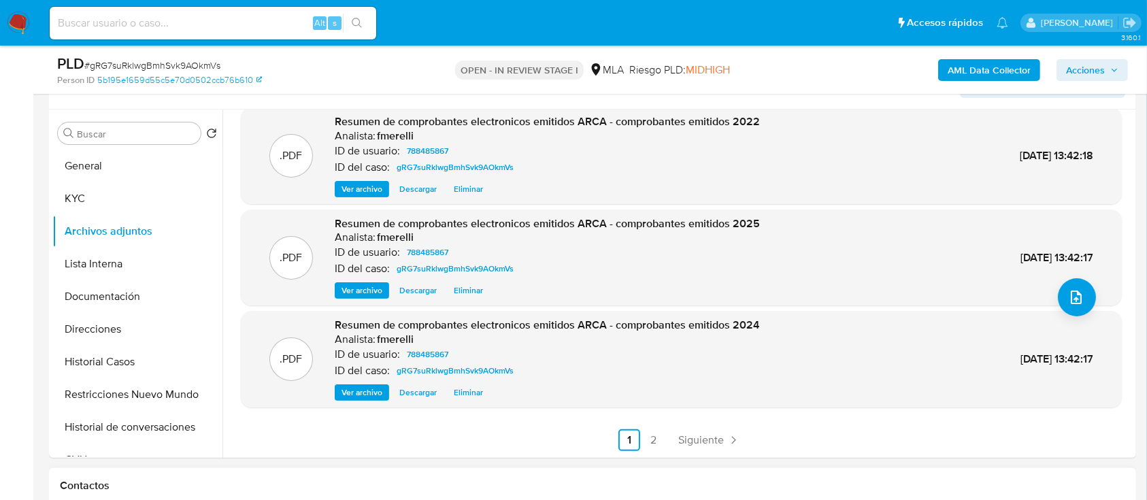
scroll to position [272, 0]
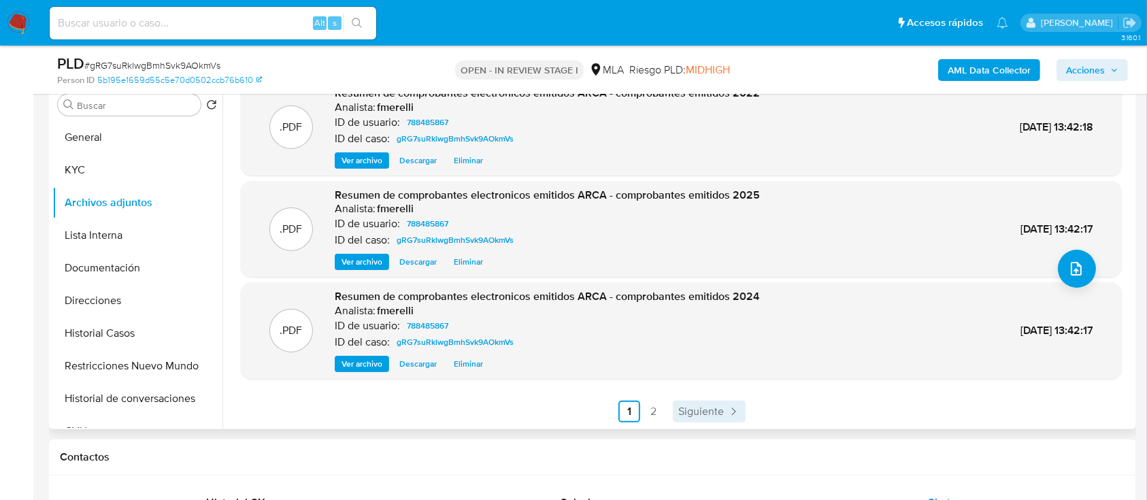
click at [713, 414] on span "Siguiente" at bounding box center [701, 411] width 46 height 11
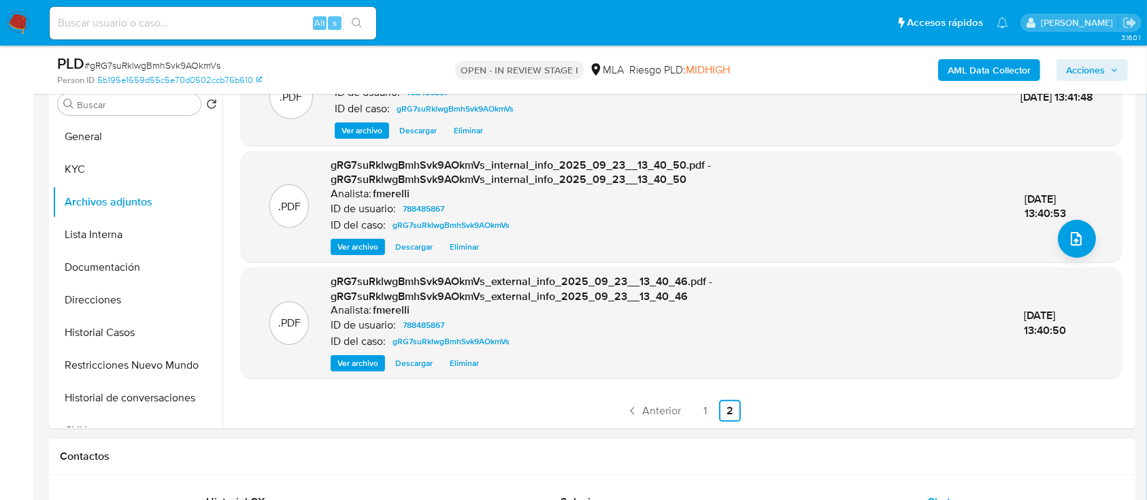
scroll to position [363, 0]
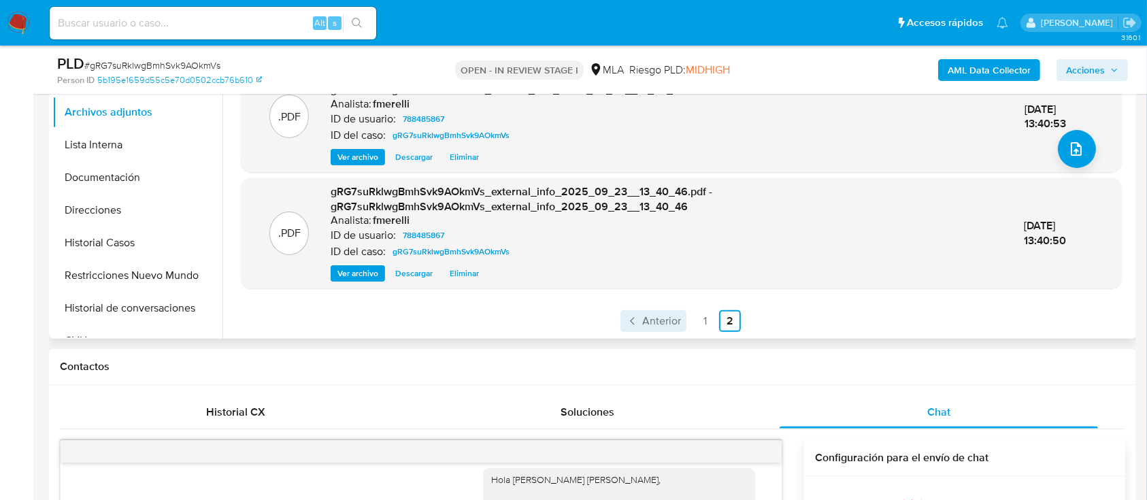
click at [663, 324] on span "Anterior" at bounding box center [661, 321] width 39 height 11
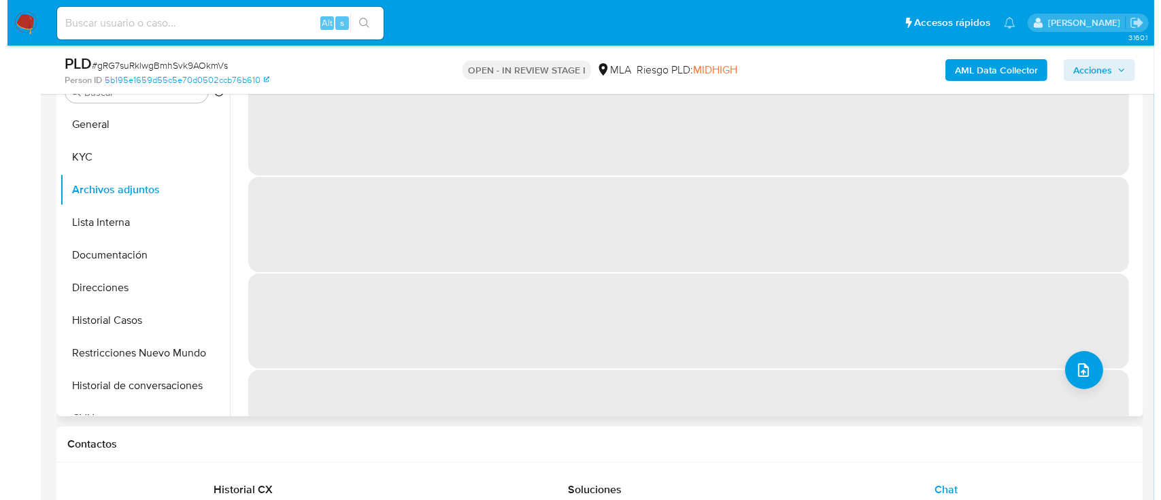
scroll to position [181, 0]
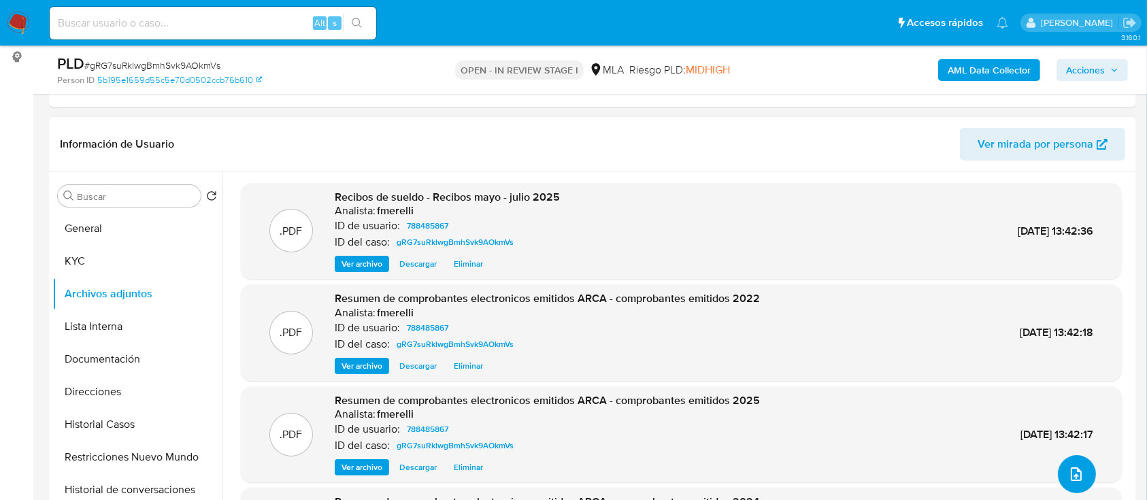
click at [1077, 471] on icon "upload-file" at bounding box center [1076, 474] width 16 height 16
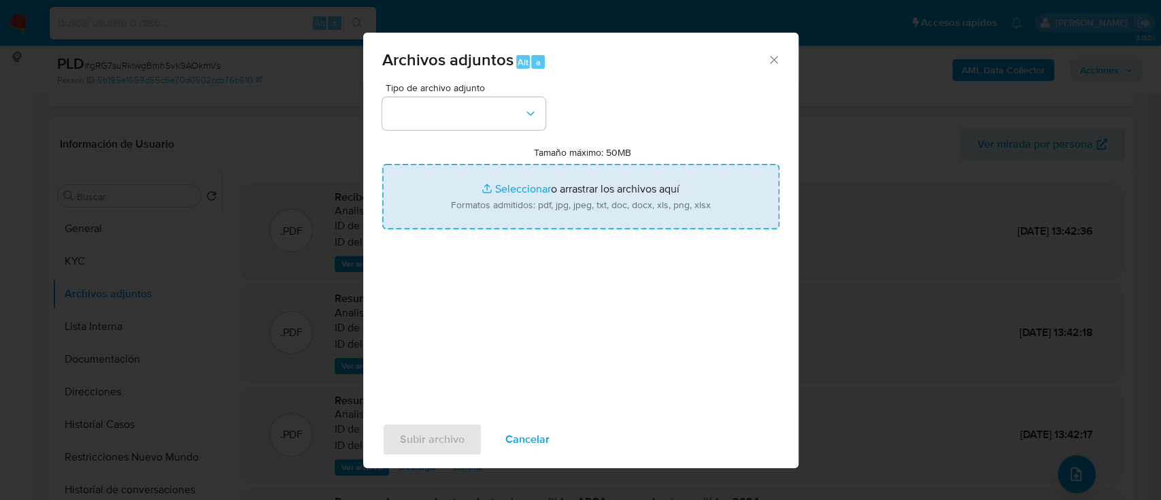
type input "C:\fakepath\Calculador - User 788485867.xlsx"
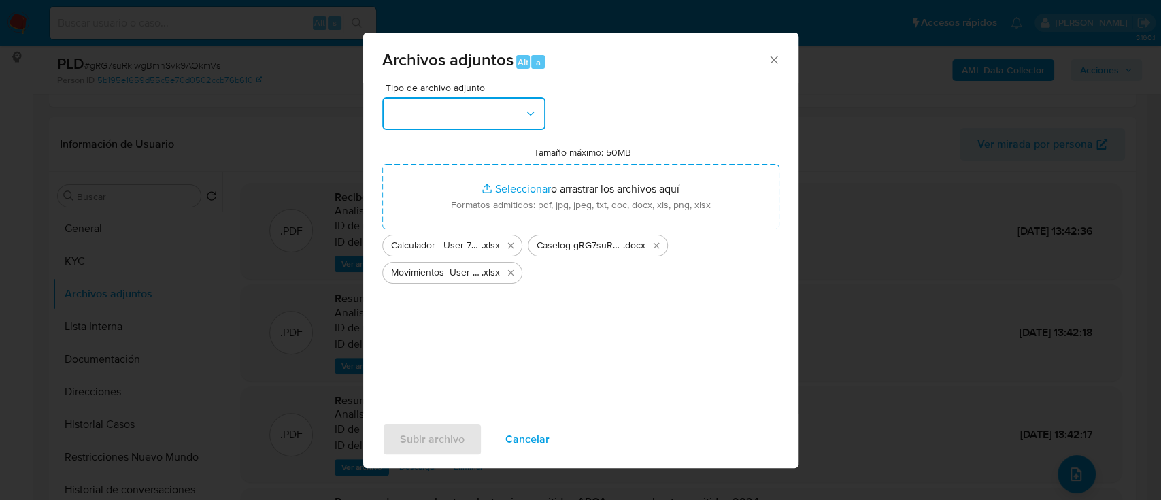
click at [473, 108] on button "button" at bounding box center [463, 113] width 163 height 33
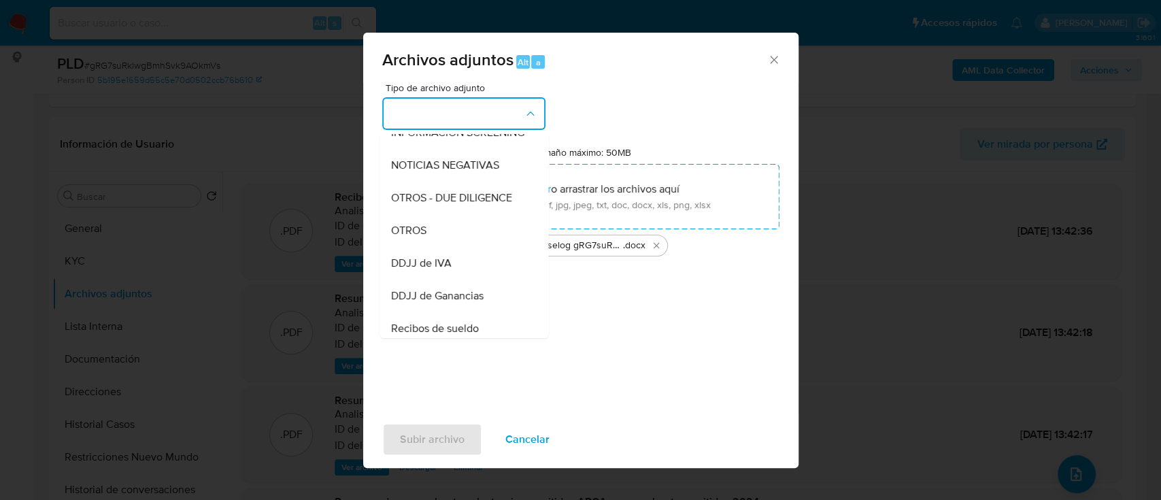
drag, startPoint x: 448, startPoint y: 252, endPoint x: 454, endPoint y: 300, distance: 48.0
click at [448, 247] on div "OTROS" at bounding box center [459, 230] width 139 height 33
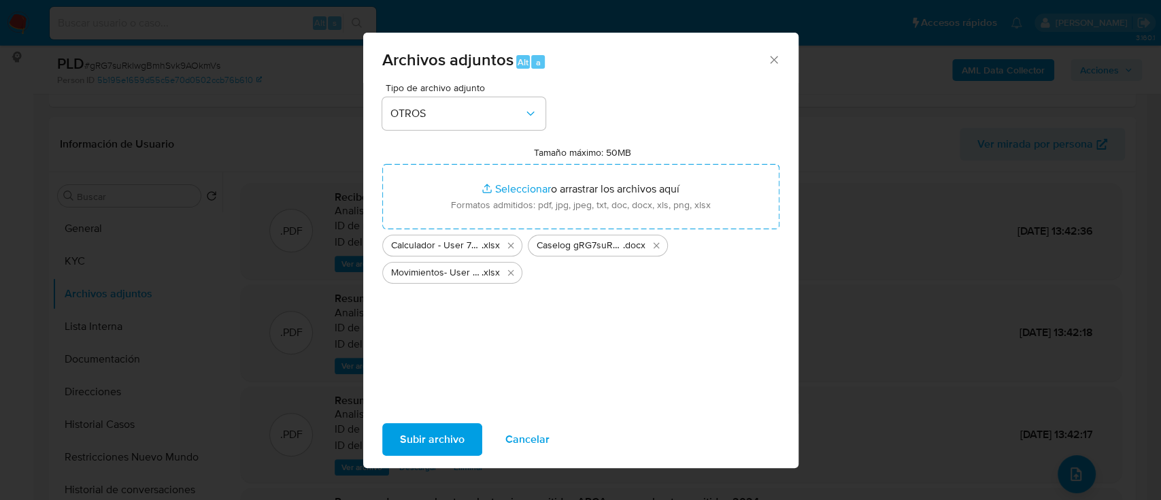
click at [440, 431] on span "Subir archivo" at bounding box center [432, 439] width 65 height 30
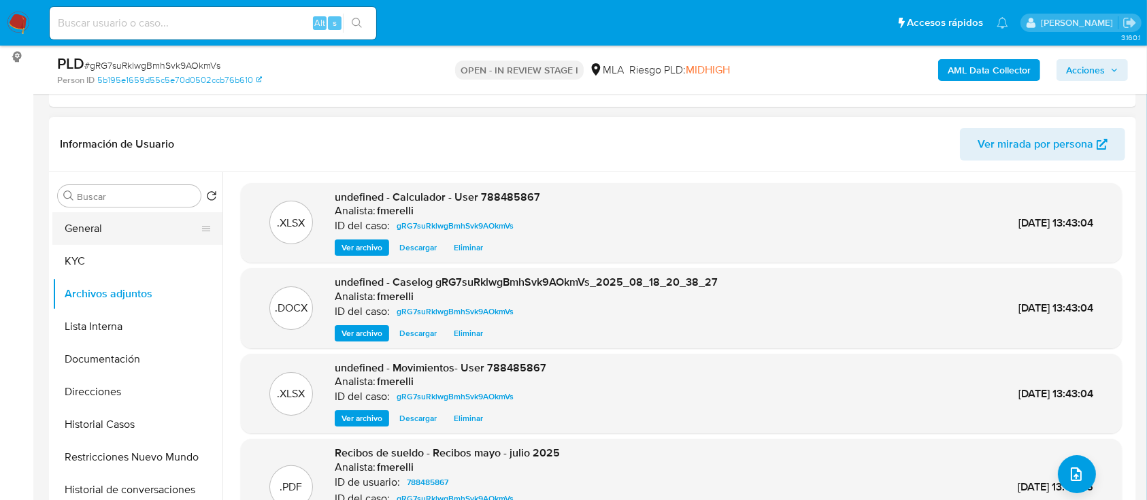
click at [120, 226] on button "General" at bounding box center [131, 228] width 159 height 33
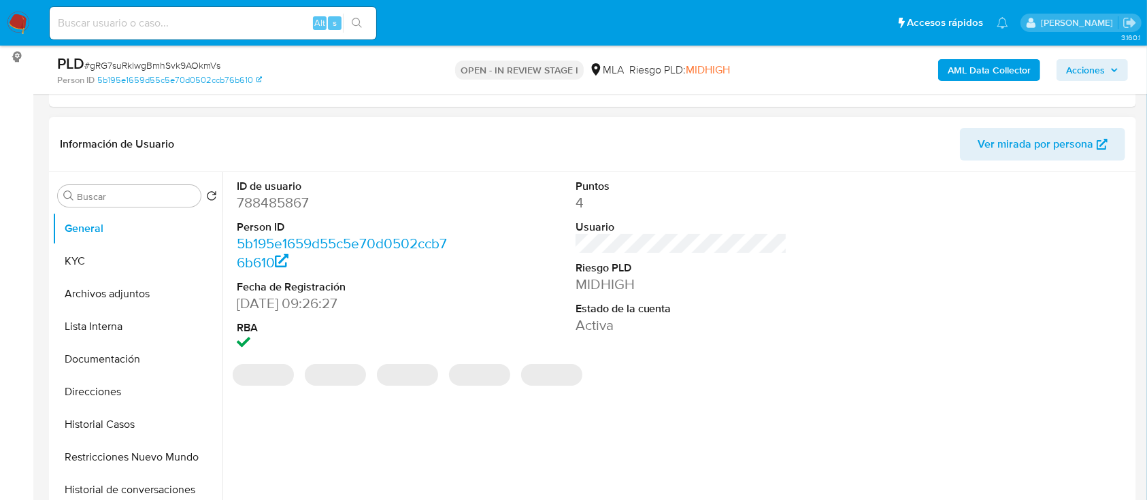
click at [269, 205] on dd "788485867" at bounding box center [343, 202] width 212 height 19
copy dd "788485867"
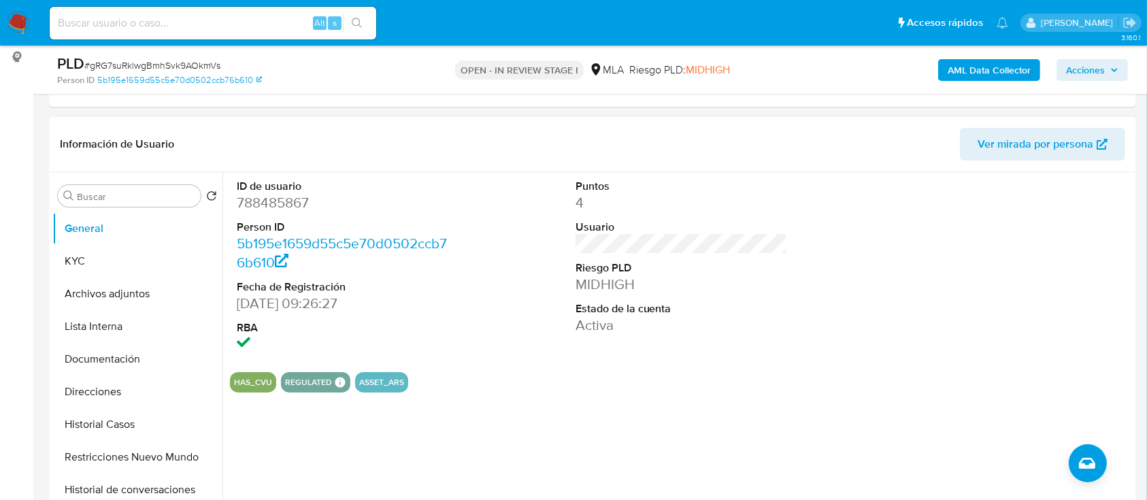
click at [280, 215] on dl "ID de usuario 788485867 Person ID 5b195e1659d55c5e70d0502ccb76b610 Fecha de Reg…" at bounding box center [343, 266] width 212 height 175
click at [288, 206] on dd "788485867" at bounding box center [343, 202] width 212 height 19
click at [288, 205] on dd "788485867" at bounding box center [343, 202] width 212 height 19
copy dd "788485867"
click at [144, 301] on button "Archivos adjuntos" at bounding box center [131, 294] width 159 height 33
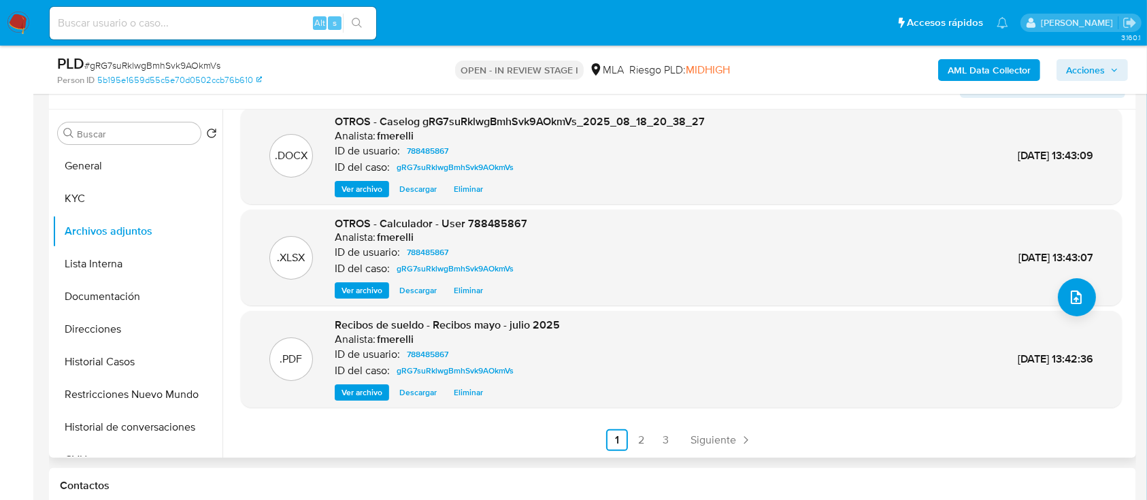
scroll to position [272, 0]
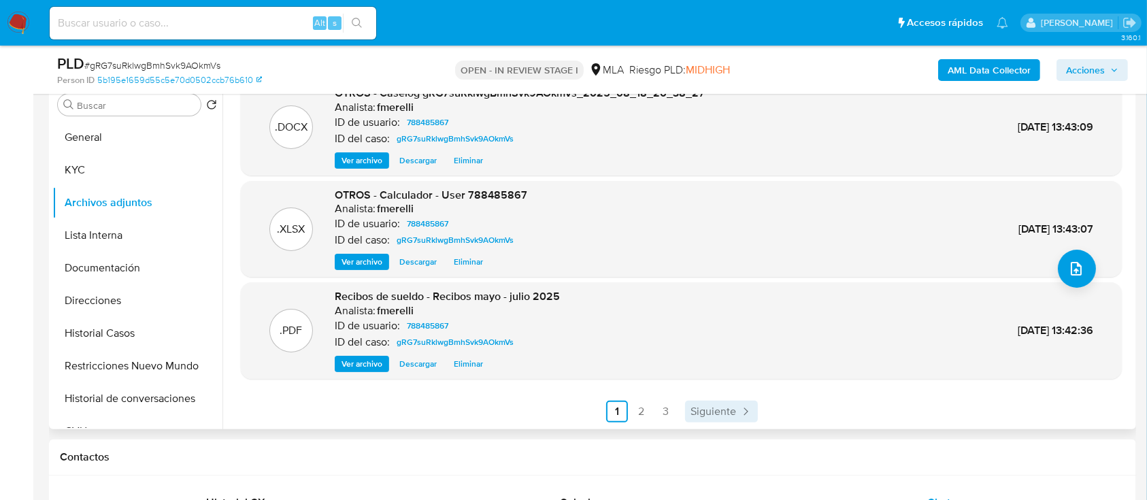
click at [712, 409] on span "Siguiente" at bounding box center [713, 411] width 46 height 11
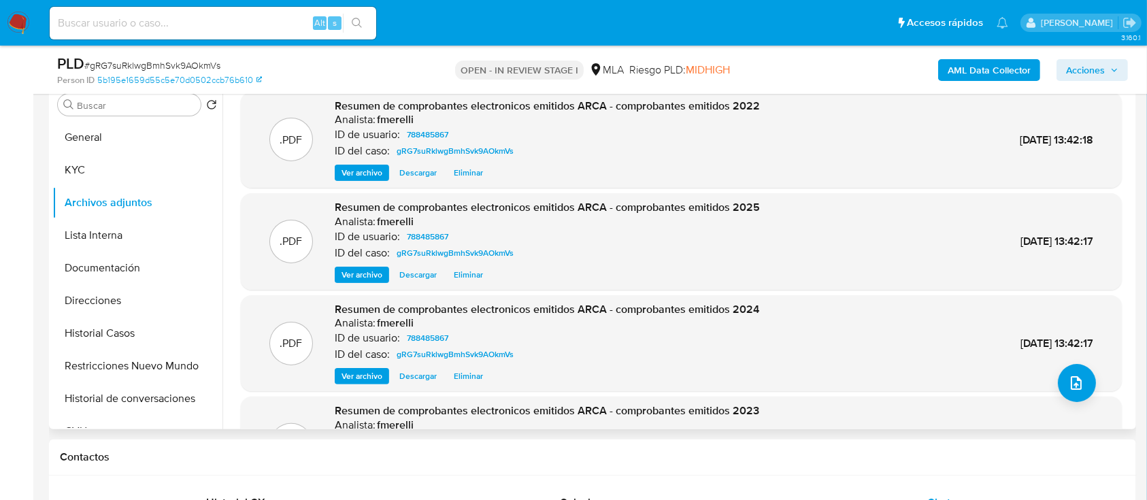
scroll to position [114, 0]
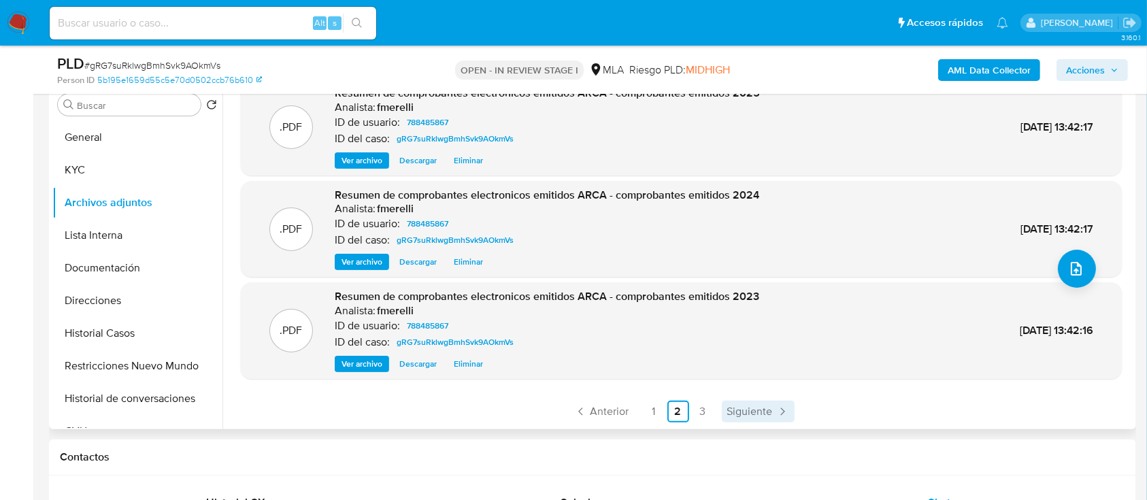
click at [724, 401] on link "Siguiente" at bounding box center [758, 412] width 73 height 22
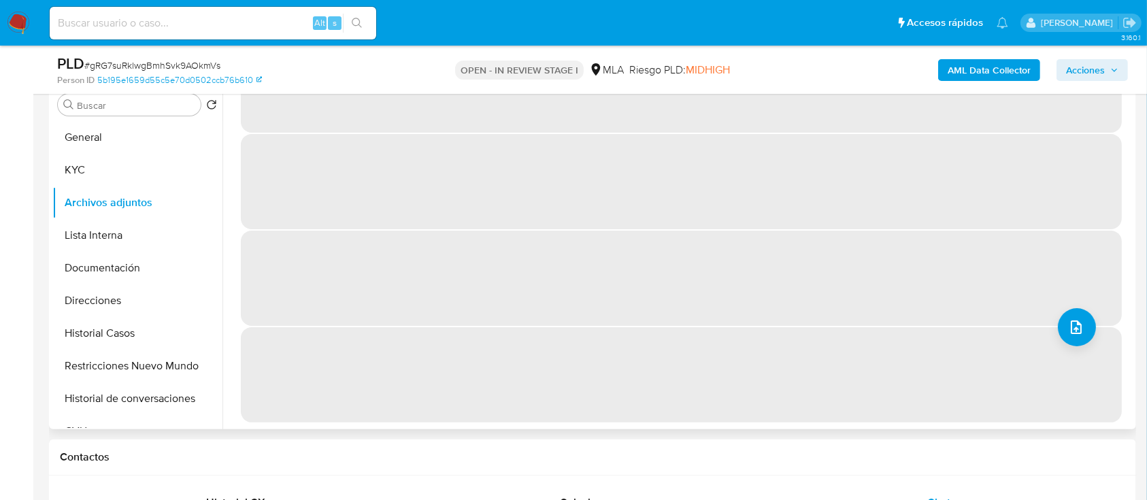
scroll to position [0, 0]
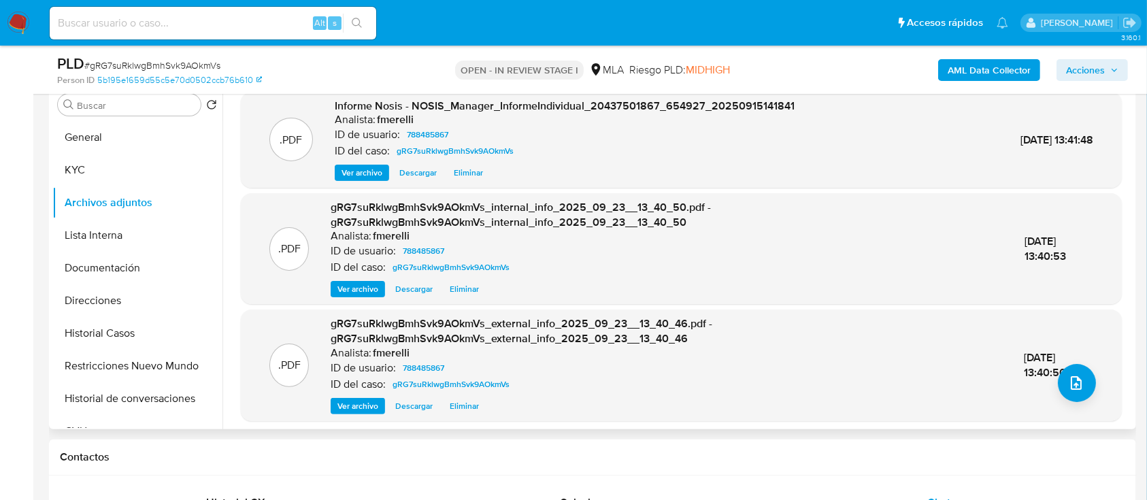
click at [792, 401] on div "Ver archivo Descargar Eliminar" at bounding box center [666, 406] width 671 height 16
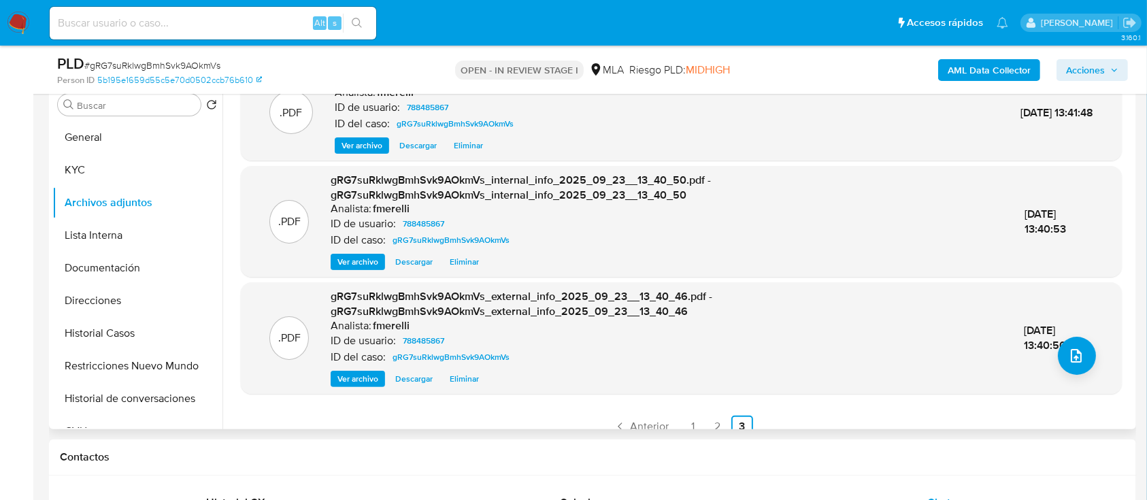
scroll to position [42, 0]
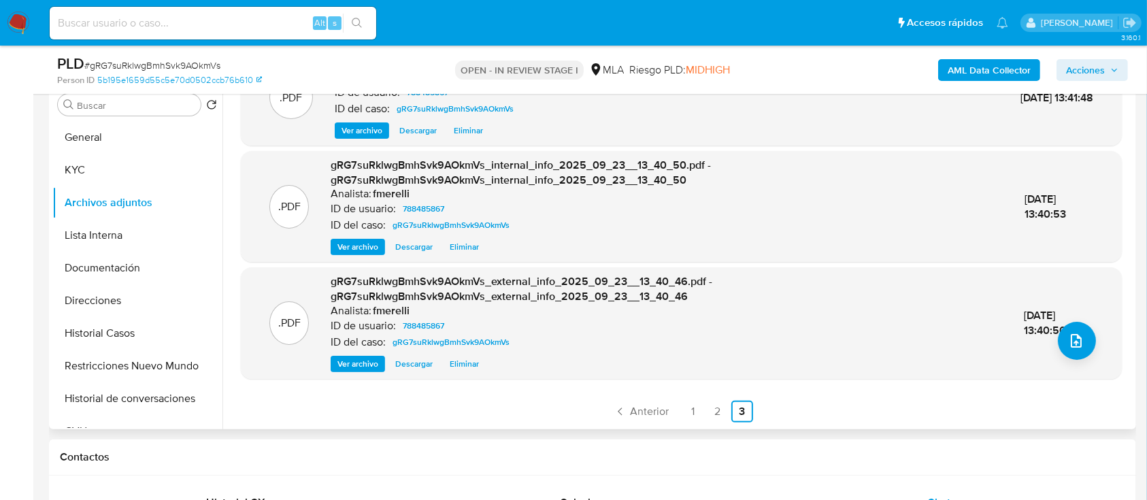
click at [635, 409] on span "Anterior" at bounding box center [649, 411] width 39 height 11
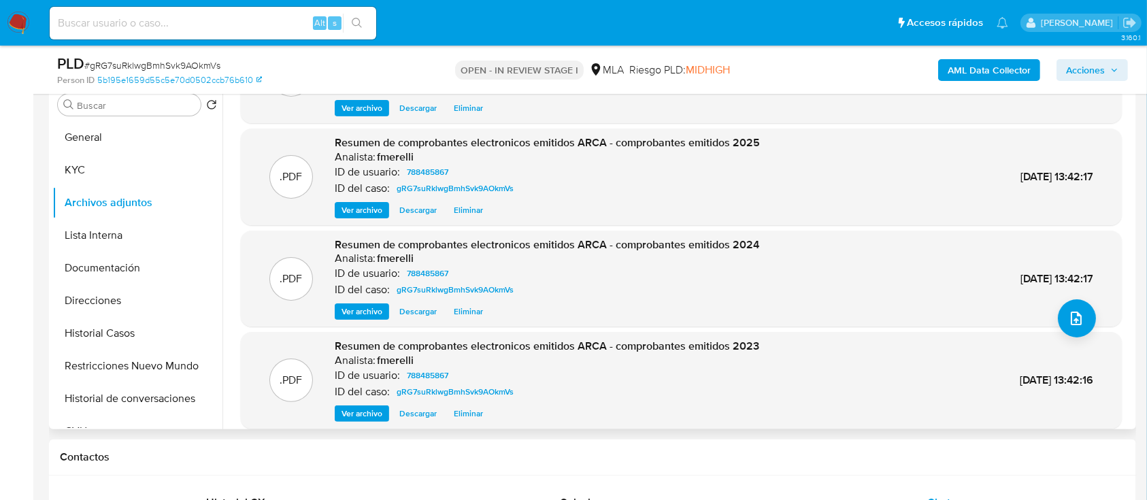
scroll to position [114, 0]
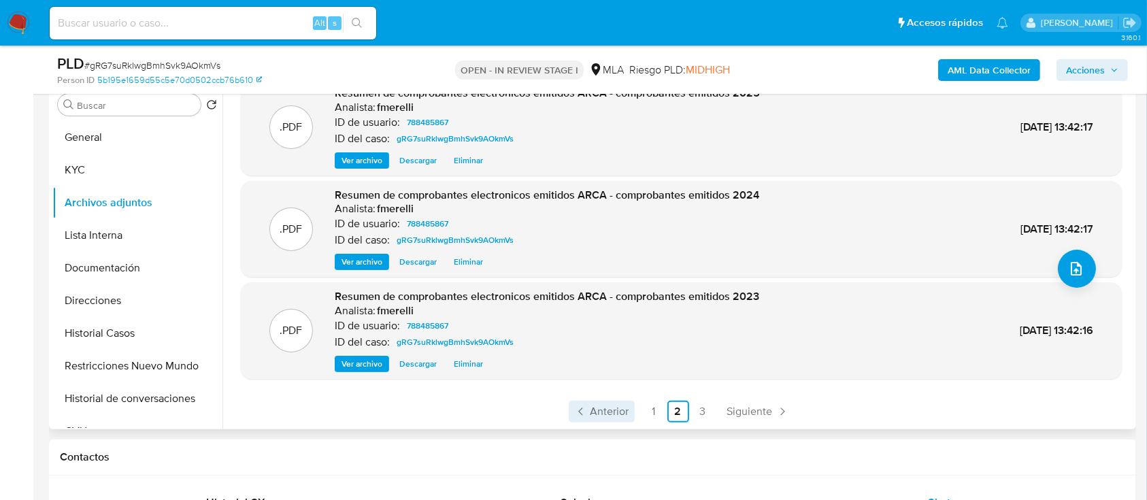
click at [607, 415] on span "Anterior" at bounding box center [609, 411] width 39 height 11
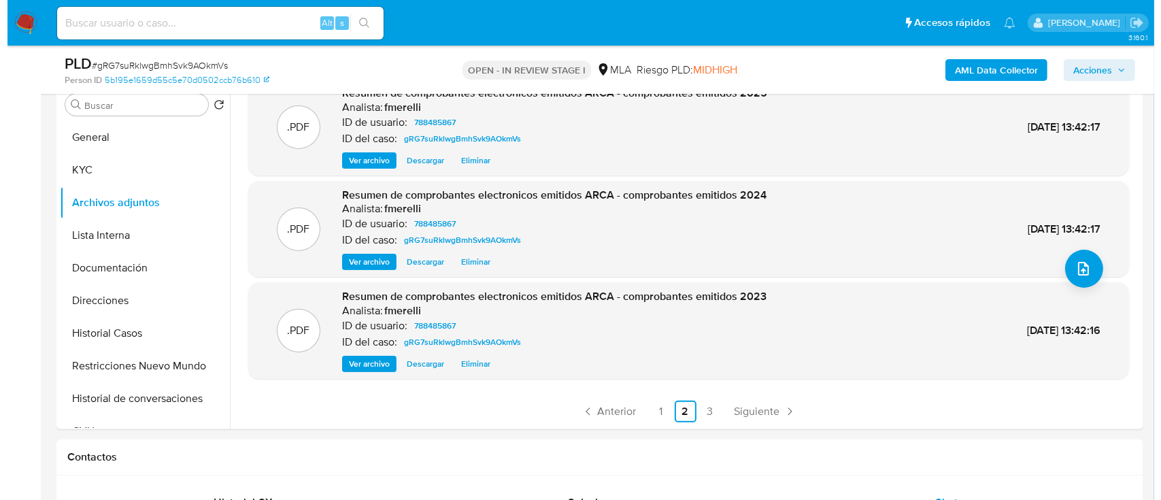
scroll to position [0, 0]
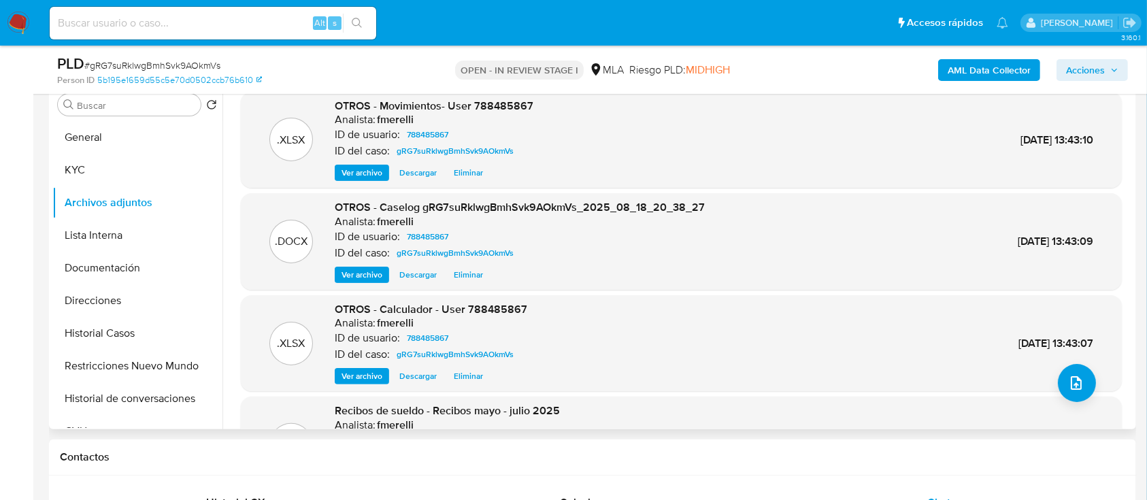
click at [359, 285] on div ".DOCX OTROS - Caselog gRG7suRklwgBmhSvk9AOkmVs_2025_08_18_20_38_27 Analista: fm…" at bounding box center [681, 241] width 881 height 97
click at [361, 280] on span "Ver archivo" at bounding box center [361, 275] width 41 height 14
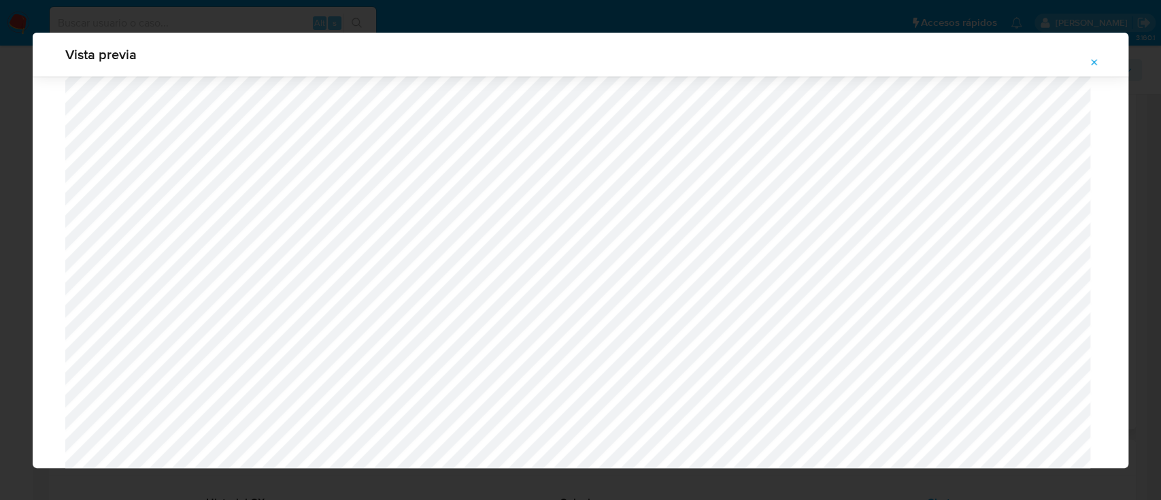
scroll to position [1299, 0]
click at [1099, 57] on icon "Attachment preview" at bounding box center [1094, 62] width 11 height 11
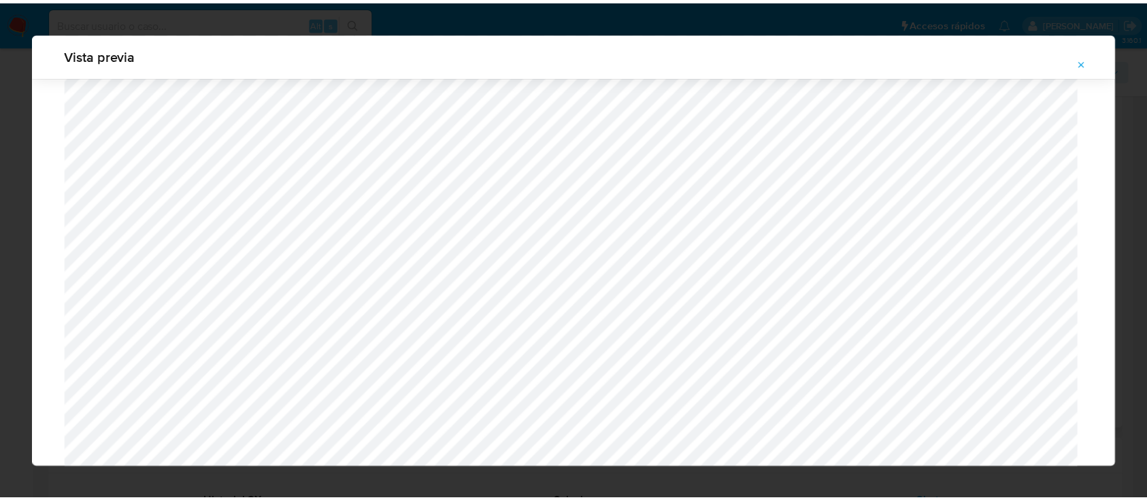
scroll to position [44, 0]
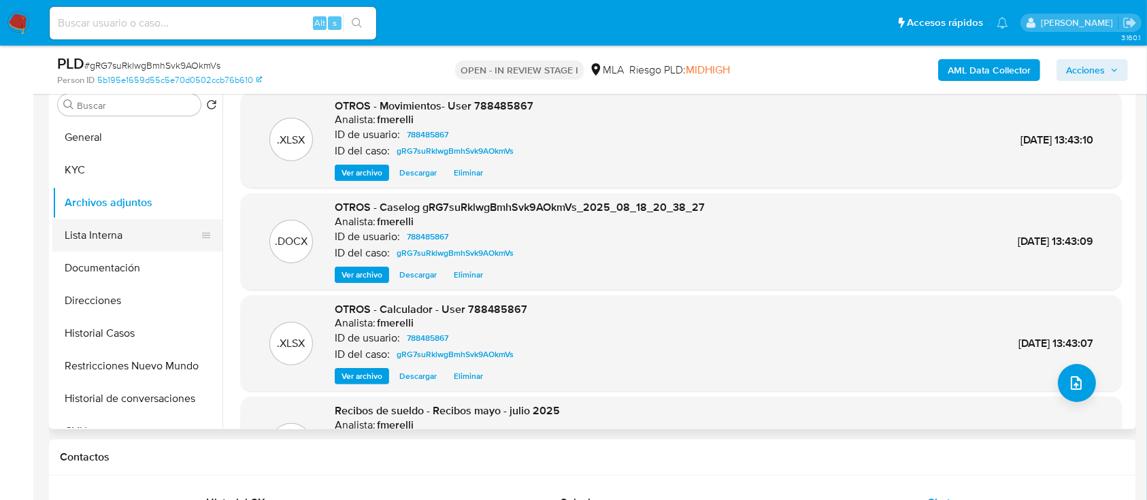
click at [136, 227] on button "Lista Interna" at bounding box center [131, 235] width 159 height 33
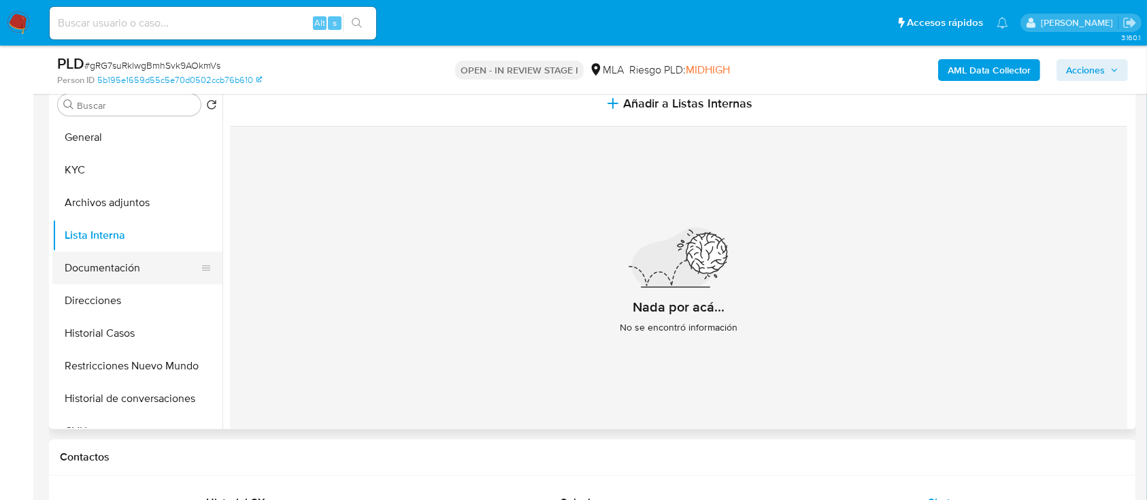
click at [93, 277] on button "Documentación" at bounding box center [131, 268] width 159 height 33
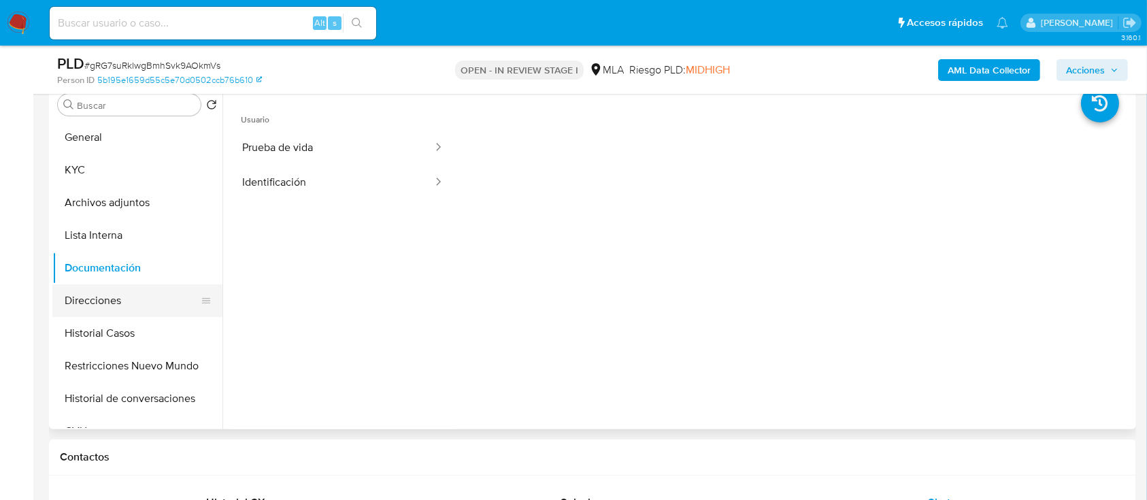
click at [101, 306] on button "Direcciones" at bounding box center [131, 300] width 159 height 33
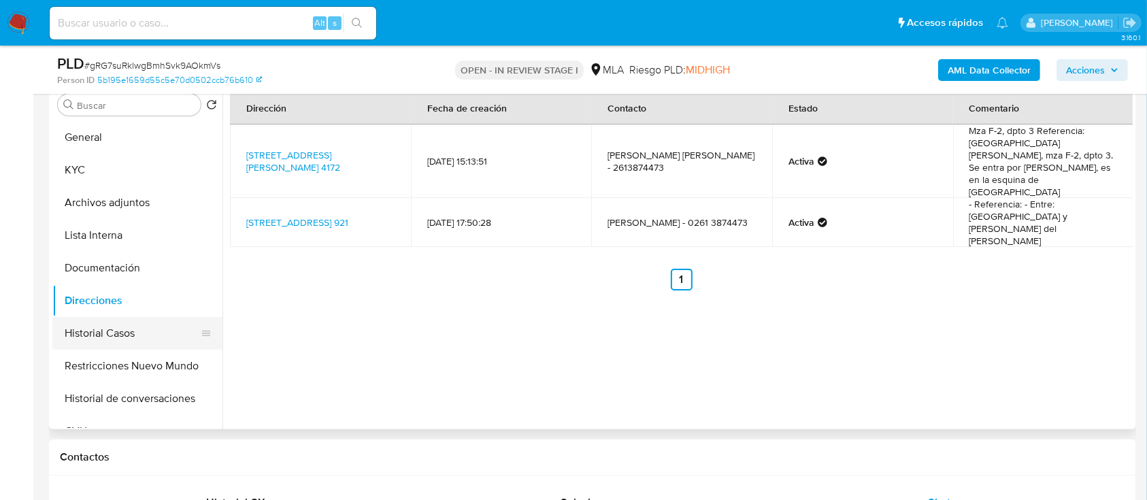
click at [110, 333] on button "Historial Casos" at bounding box center [131, 333] width 159 height 33
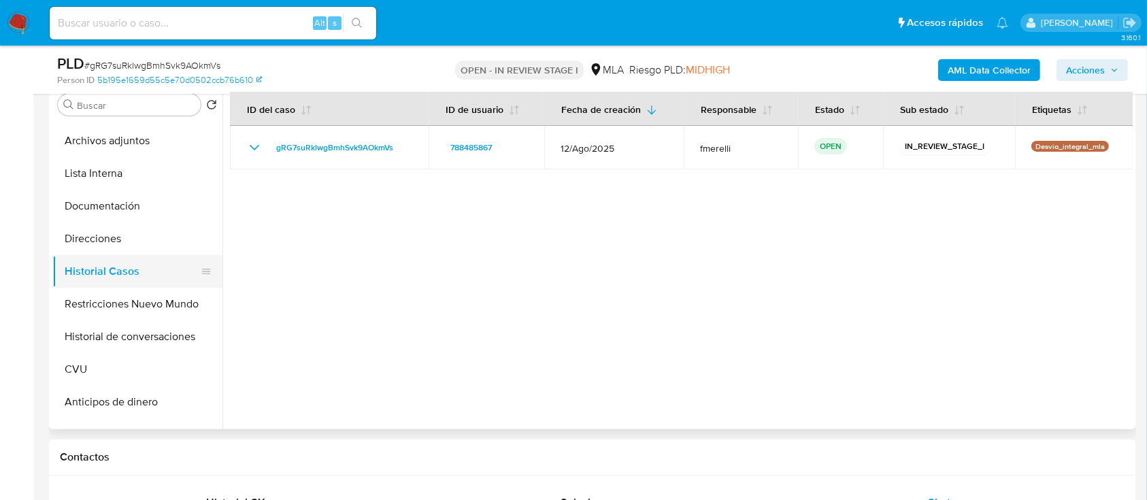
scroll to position [90, 0]
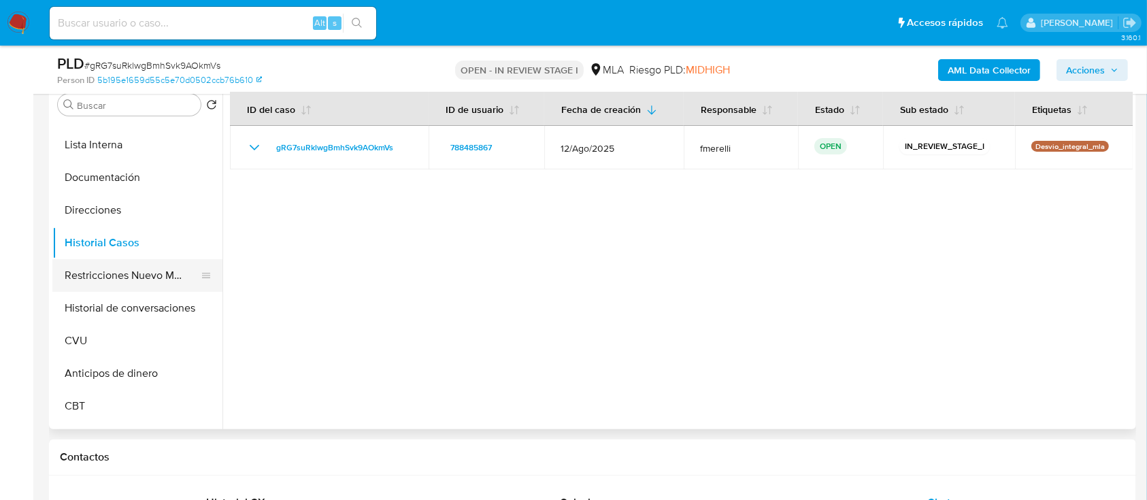
click at [131, 273] on button "Restricciones Nuevo Mundo" at bounding box center [131, 275] width 159 height 33
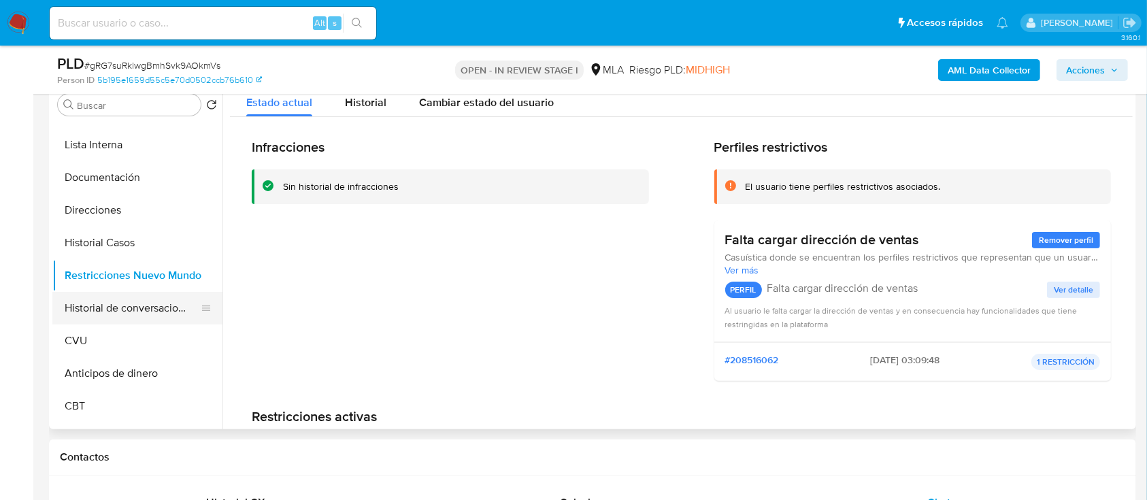
click at [113, 314] on button "Historial de conversaciones" at bounding box center [131, 308] width 159 height 33
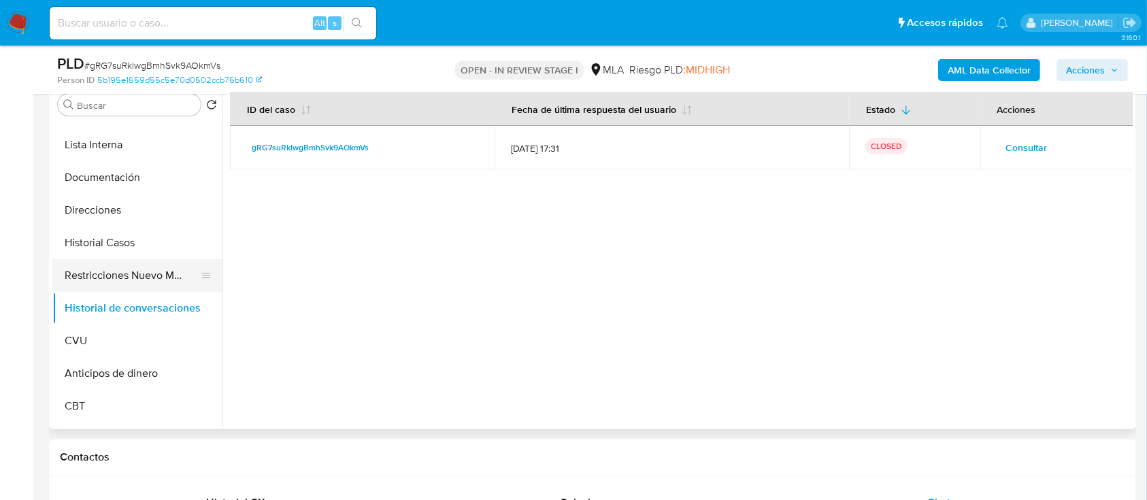
click at [128, 273] on button "Restricciones Nuevo Mundo" at bounding box center [131, 275] width 159 height 33
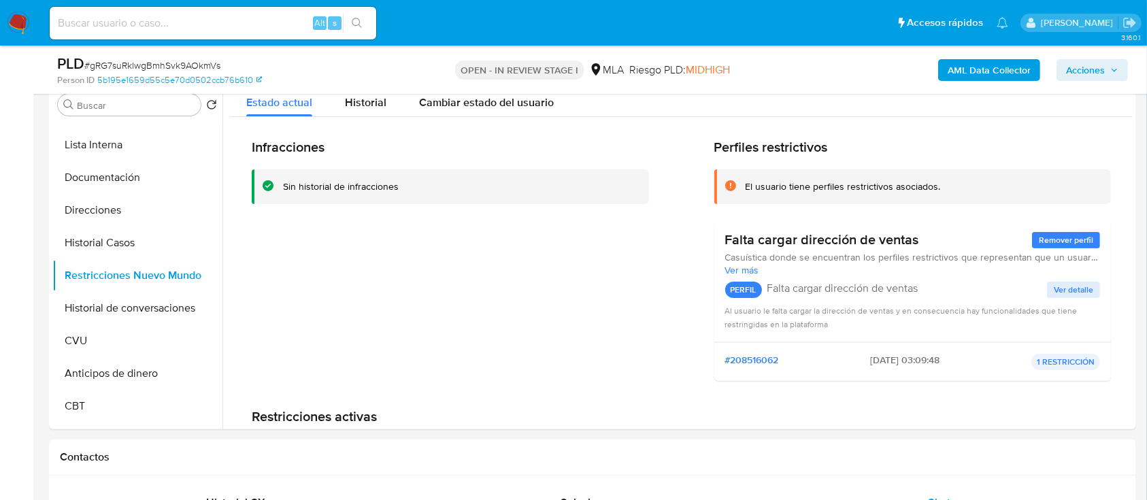
click at [1075, 75] on span "Acciones" at bounding box center [1085, 70] width 39 height 22
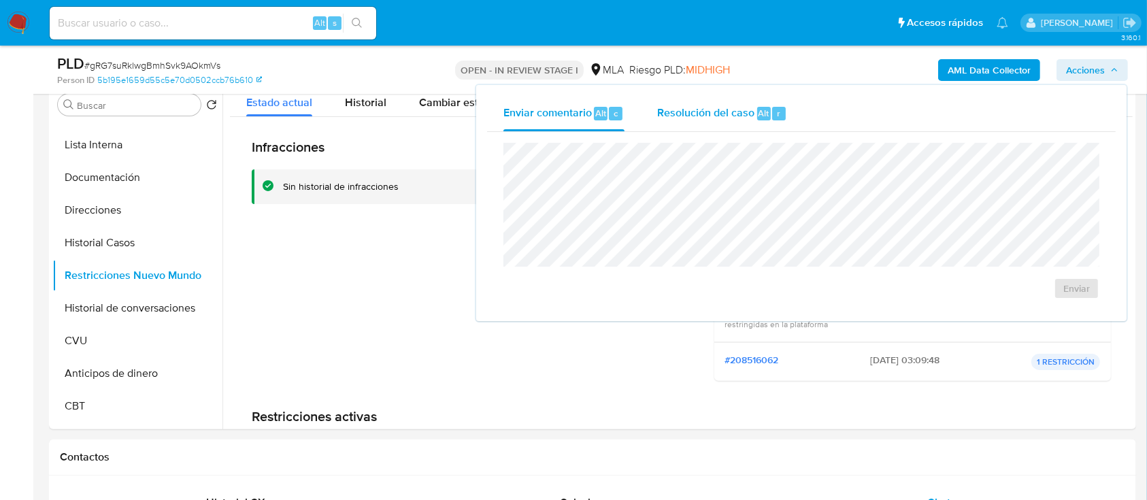
click at [765, 120] on div "Resolución del caso Alt r" at bounding box center [722, 113] width 130 height 35
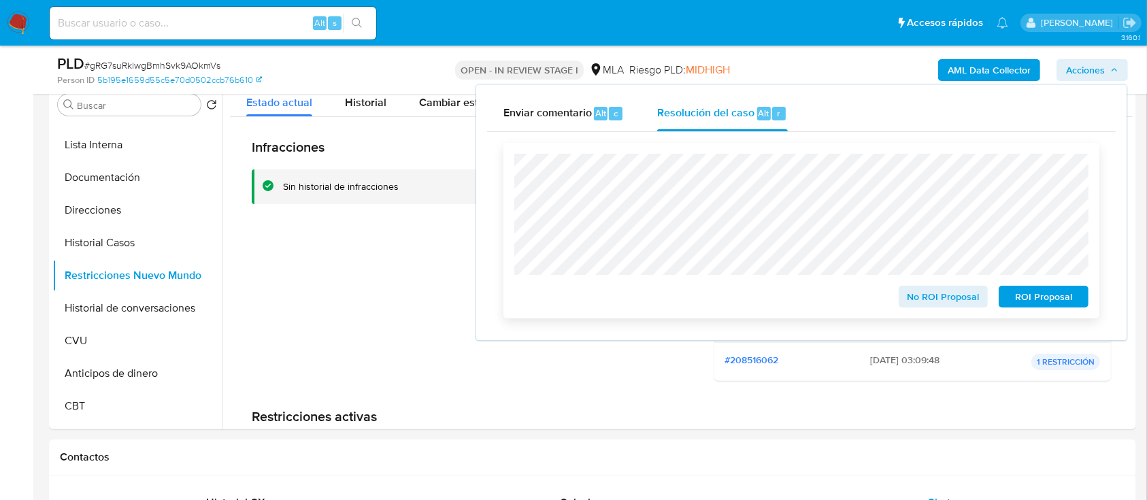
click at [954, 303] on span "No ROI Proposal" at bounding box center [943, 296] width 71 height 19
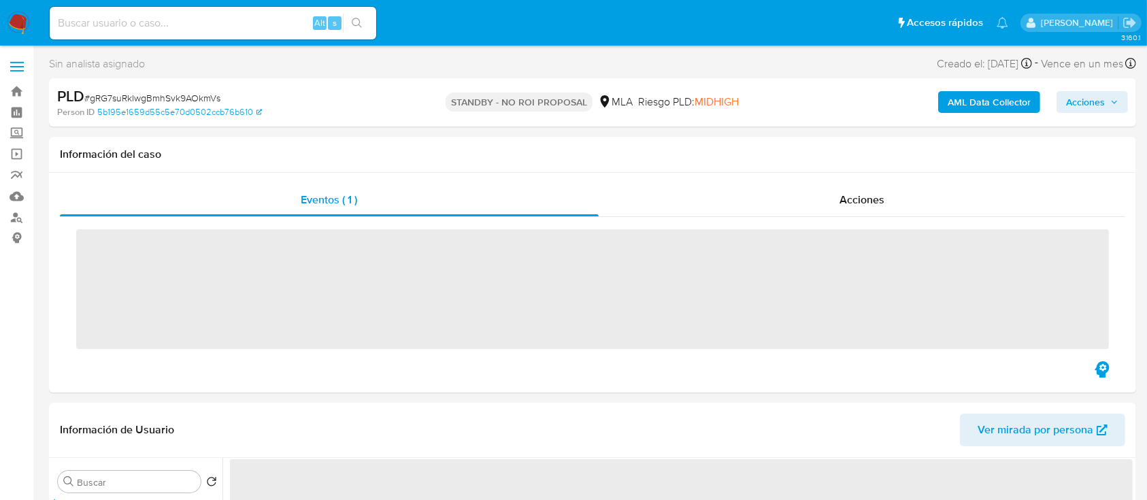
click at [16, 18] on img at bounding box center [18, 23] width 23 height 23
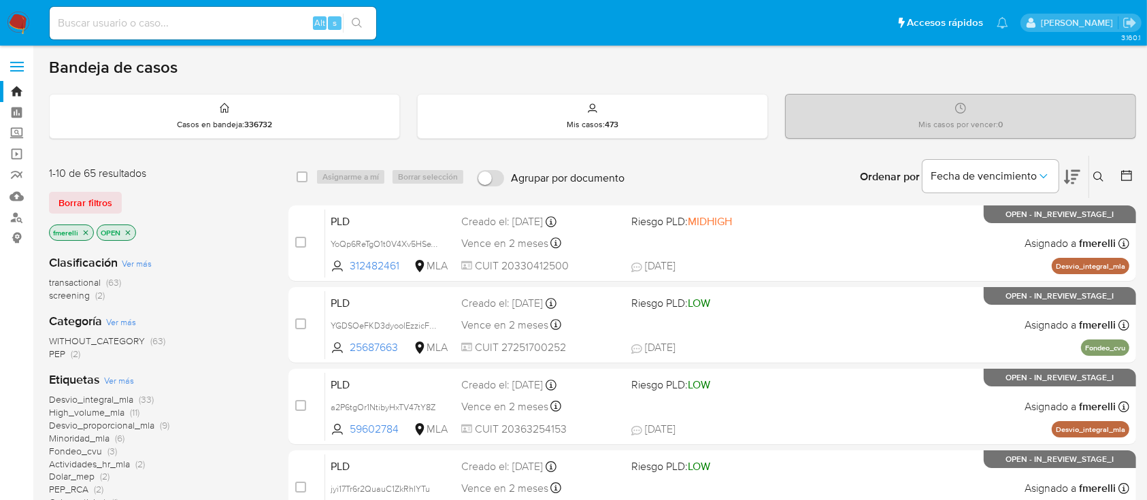
click at [186, 12] on div "Alt s" at bounding box center [213, 23] width 326 height 33
click at [179, 19] on input at bounding box center [213, 23] width 326 height 18
paste input "gRG7suRklwgBmhSvk9AOkmVs"
type input "gRG7suRklwgBmhSvk9AOkmVs"
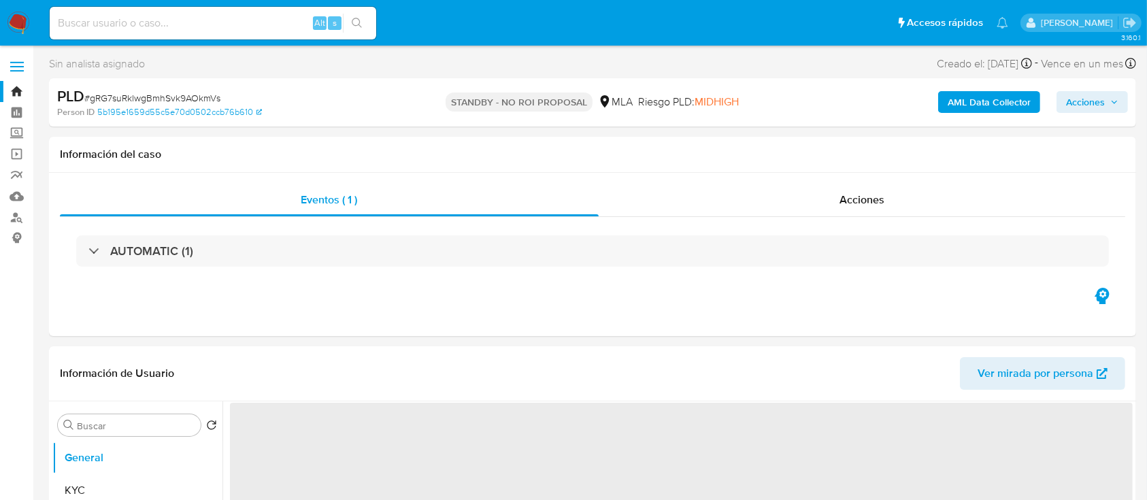
click at [23, 28] on img at bounding box center [18, 23] width 23 height 23
select select "10"
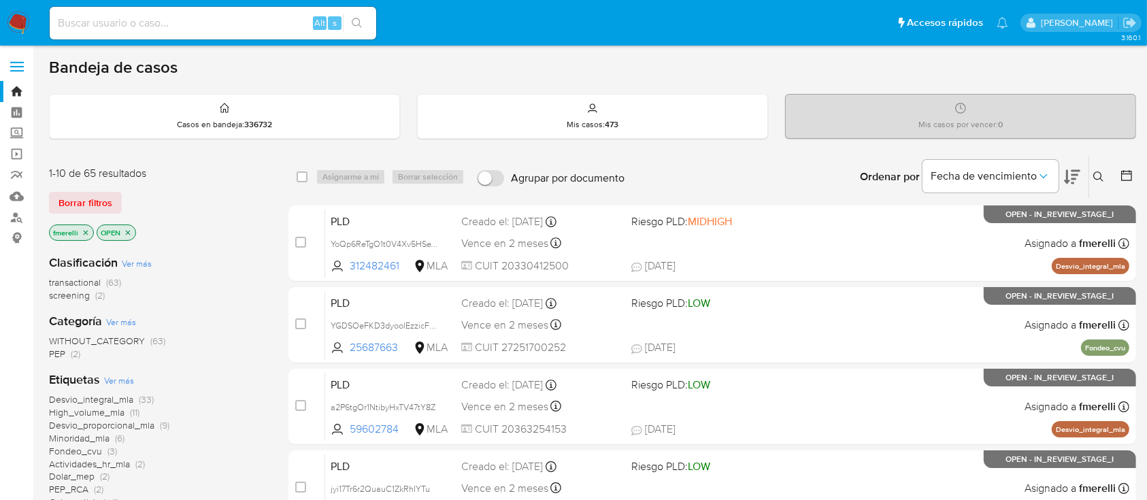
click at [282, 22] on input at bounding box center [213, 23] width 326 height 18
paste input "uPLP9sm1puJyJwpRptvQ5pvv"
type input "uPLP9sm1puJyJwpRptvQ5pvv"
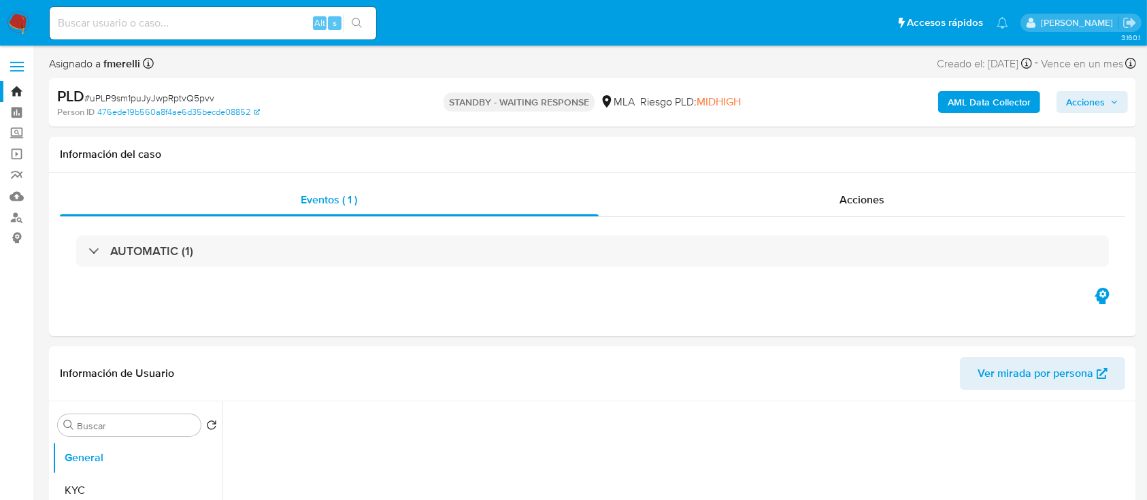
click at [264, 18] on input at bounding box center [213, 23] width 326 height 18
select select "10"
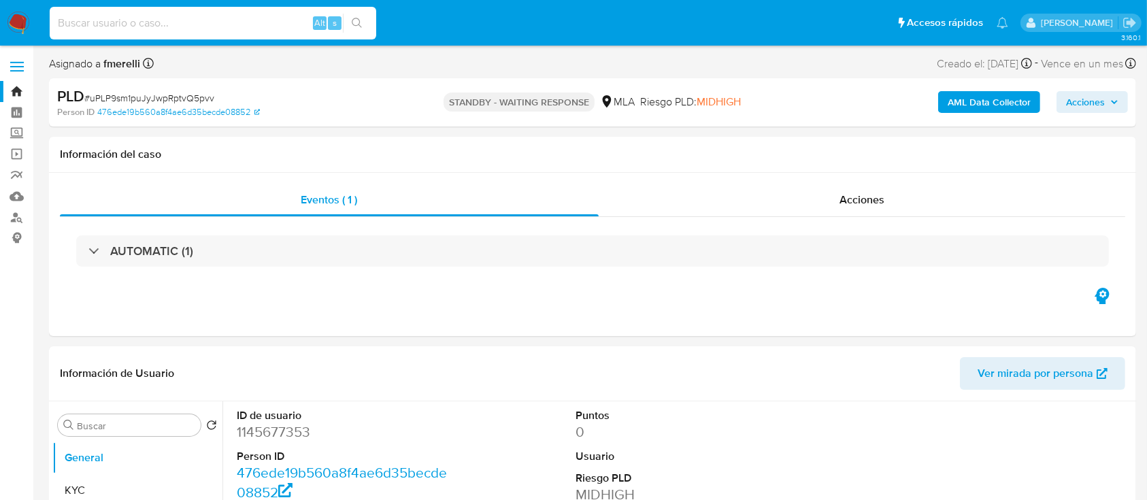
paste input "tgkQwdJ5J53K6ysJceRQ9sk9"
type input "tgkQwdJ5J53K6ysJceRQ9sk9"
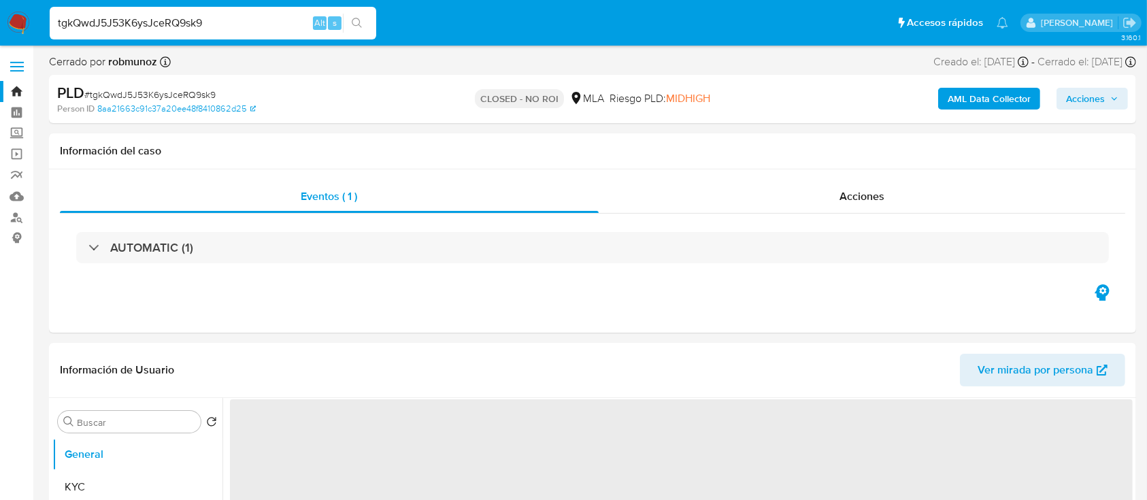
select select "10"
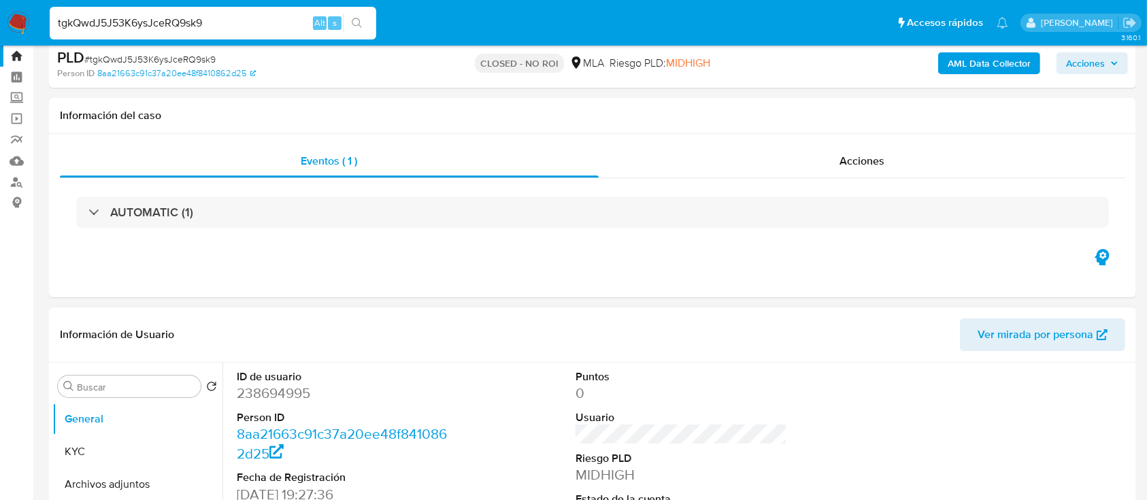
scroll to position [181, 0]
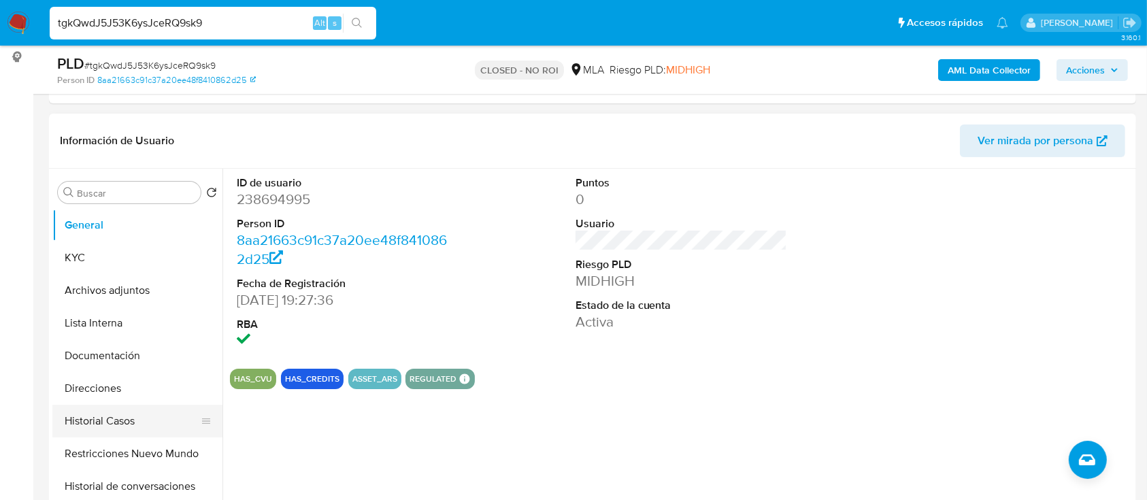
click at [148, 415] on button "Historial Casos" at bounding box center [131, 421] width 159 height 33
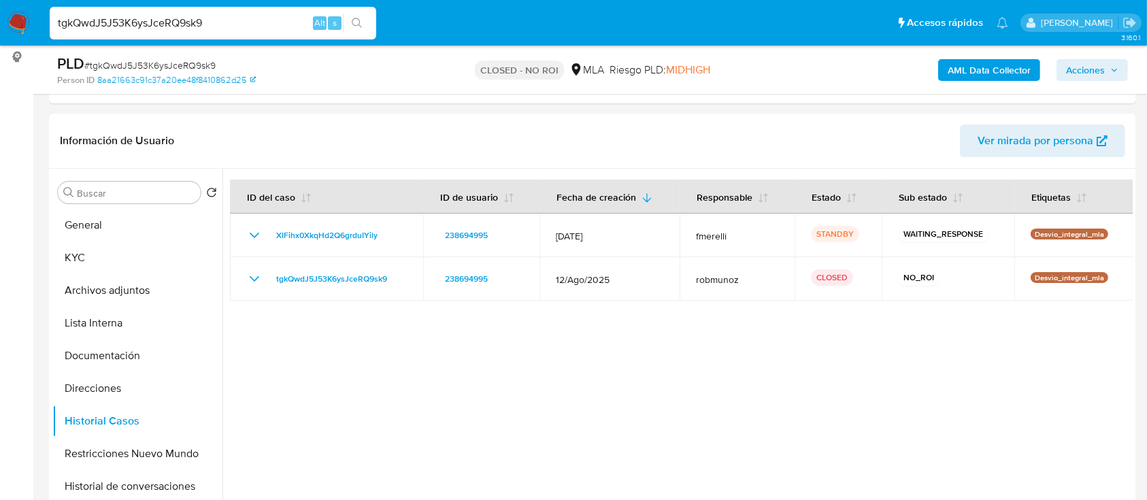
click at [21, 22] on img at bounding box center [18, 23] width 23 height 23
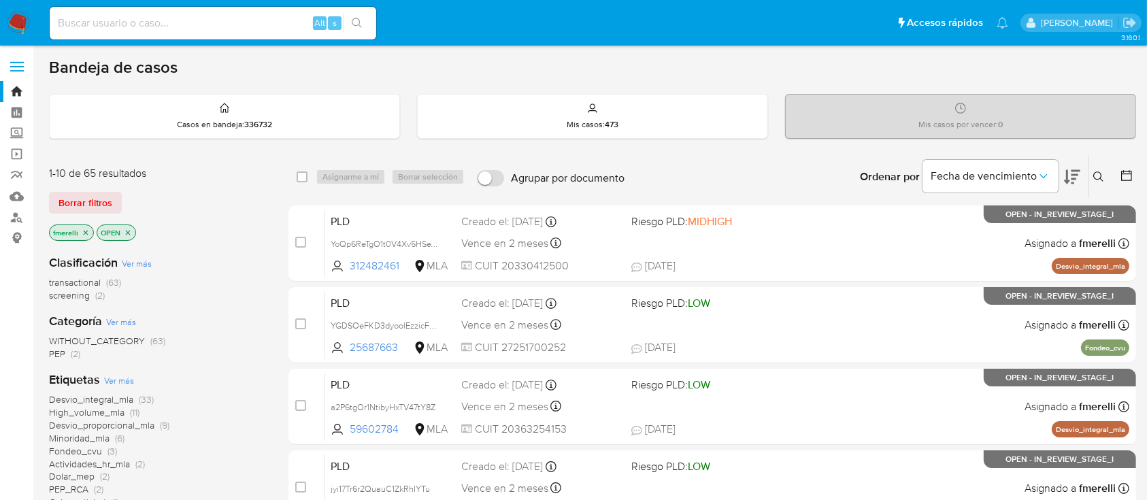
click at [239, 32] on div "Alt s" at bounding box center [213, 23] width 326 height 33
click at [230, 22] on input at bounding box center [213, 23] width 326 height 18
paste input "Oz2o8Q6m27h2ebqqYtrkfgu1"
type input "Oz2o8Q6m27h2ebqqYtrkfgu1"
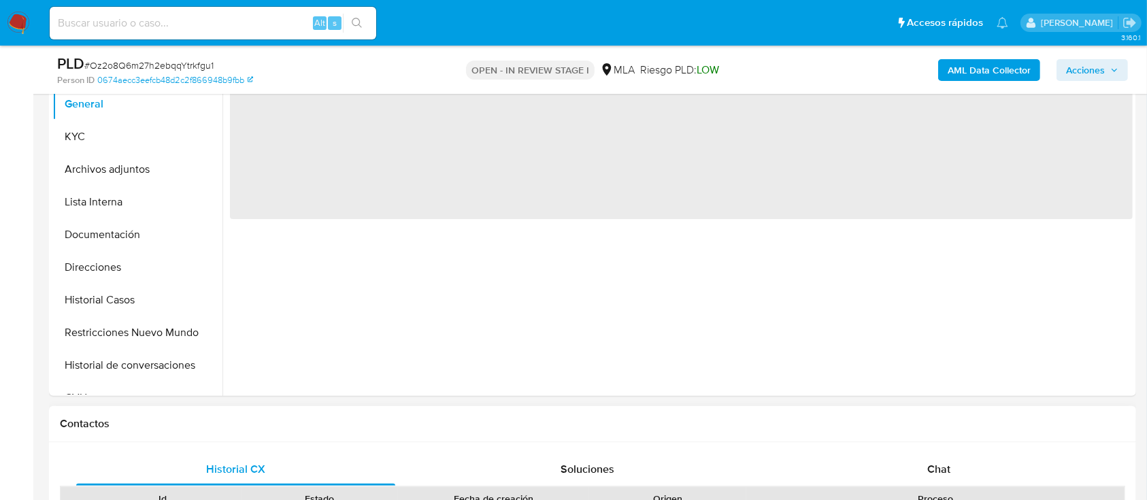
scroll to position [363, 0]
click at [920, 486] on div "Proceso" at bounding box center [935, 497] width 378 height 23
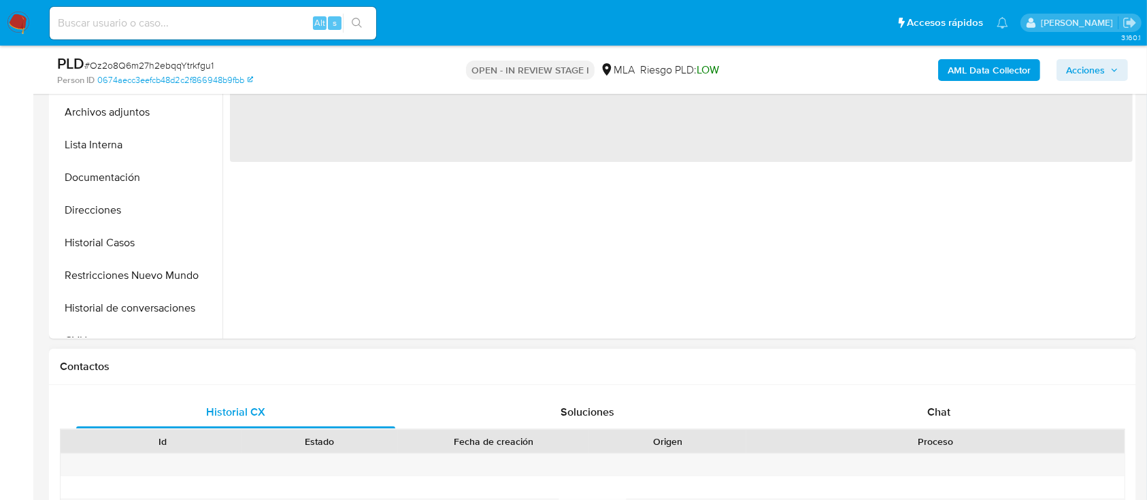
click at [941, 406] on span "Chat" at bounding box center [938, 412] width 23 height 16
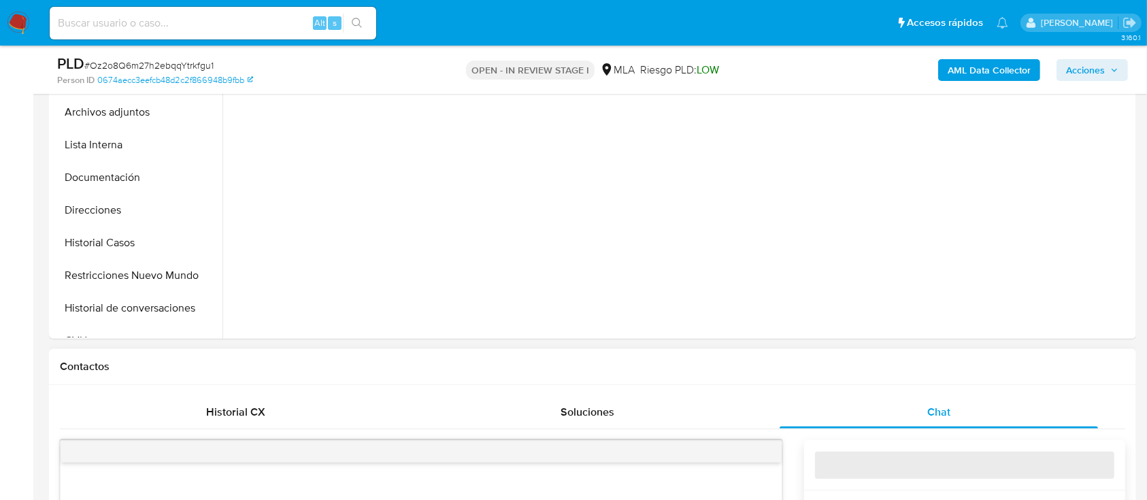
select select "10"
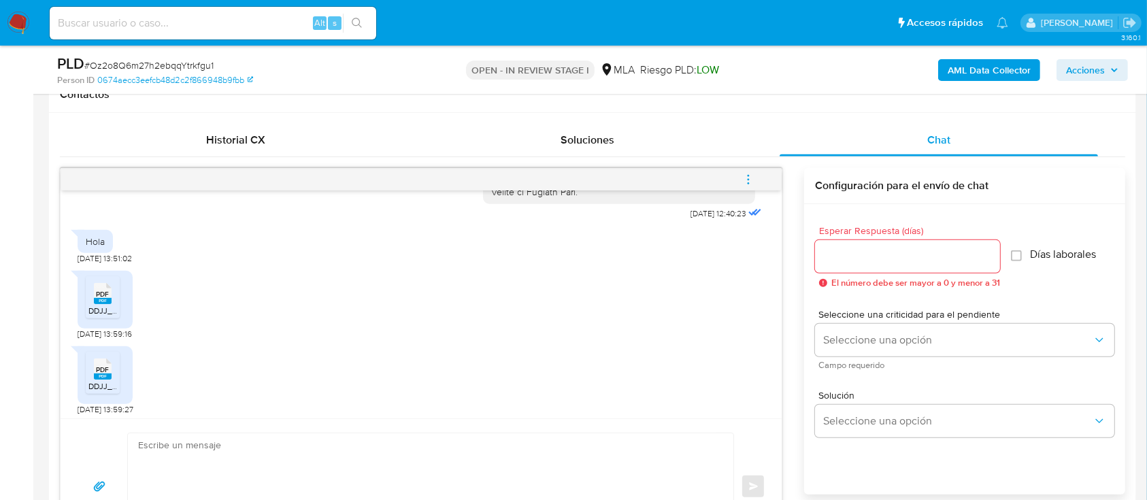
scroll to position [641, 0]
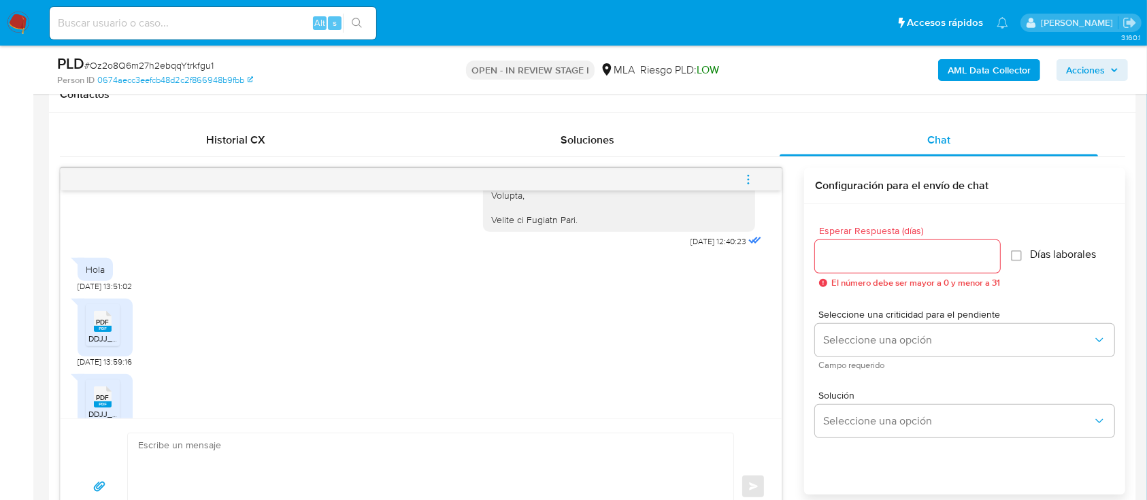
click at [111, 315] on rect at bounding box center [116, 308] width 21 height 18
click at [101, 403] on rect at bounding box center [103, 404] width 18 height 6
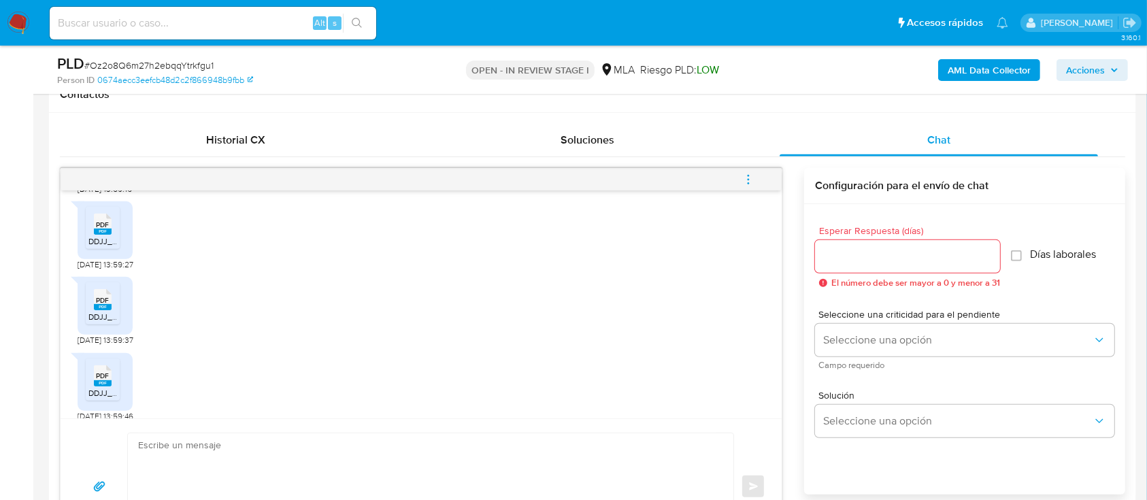
scroll to position [822, 0]
drag, startPoint x: 114, startPoint y: 302, endPoint x: 114, endPoint y: 329, distance: 27.2
click at [114, 302] on div "PDF PDF" at bounding box center [102, 290] width 29 height 27
click at [107, 379] on span "DDJJ_Mensual_11233062 (1).pdf" at bounding box center [146, 385] width 116 height 12
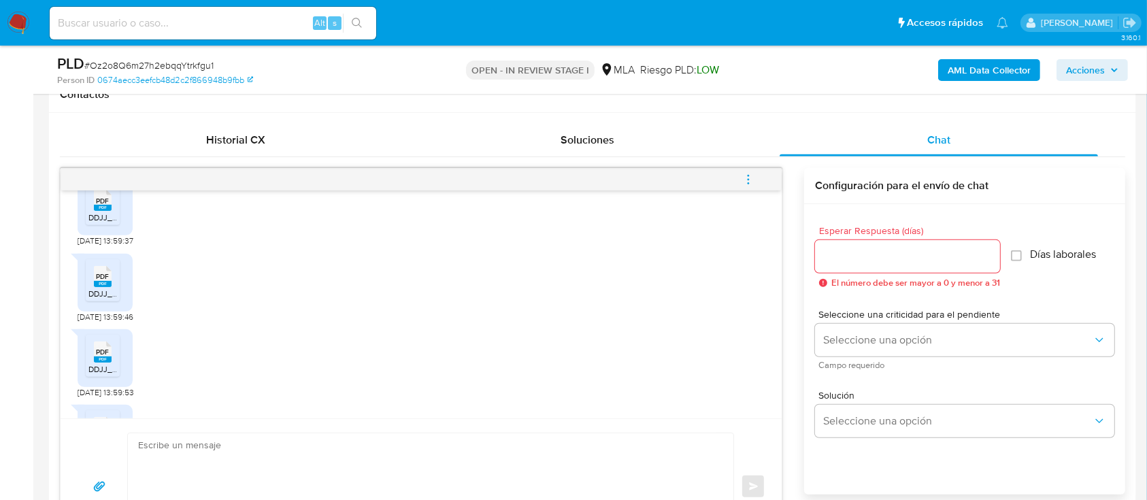
click at [105, 353] on span "PDF" at bounding box center [103, 352] width 13 height 9
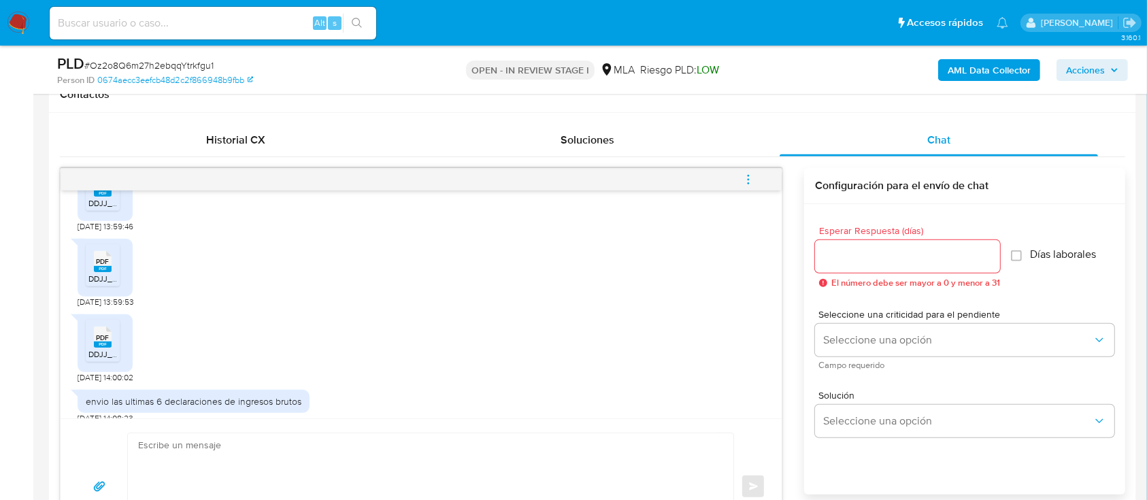
drag, startPoint x: 102, startPoint y: 335, endPoint x: 138, endPoint y: 347, distance: 38.1
click at [102, 335] on span "PDF" at bounding box center [103, 337] width 13 height 9
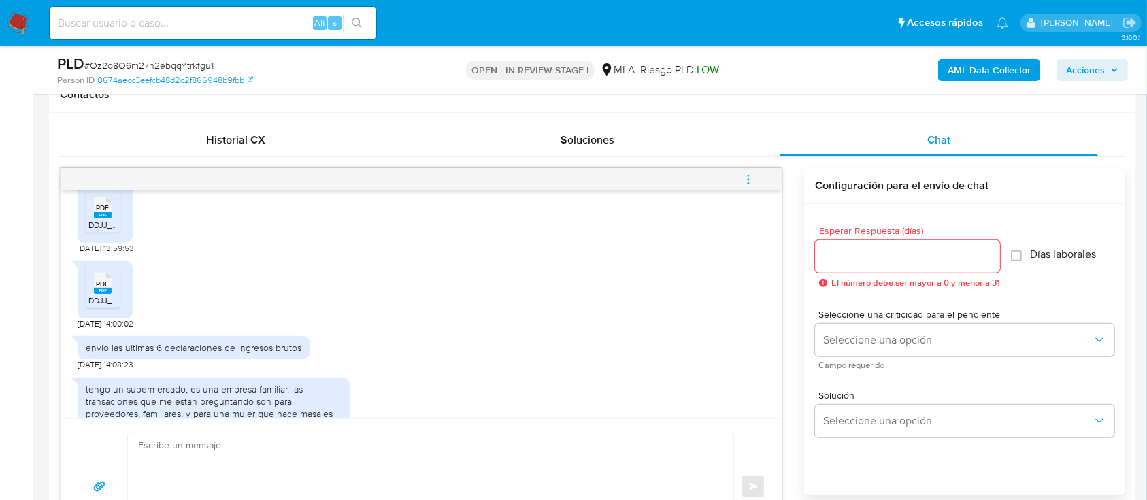
scroll to position [1094, 0]
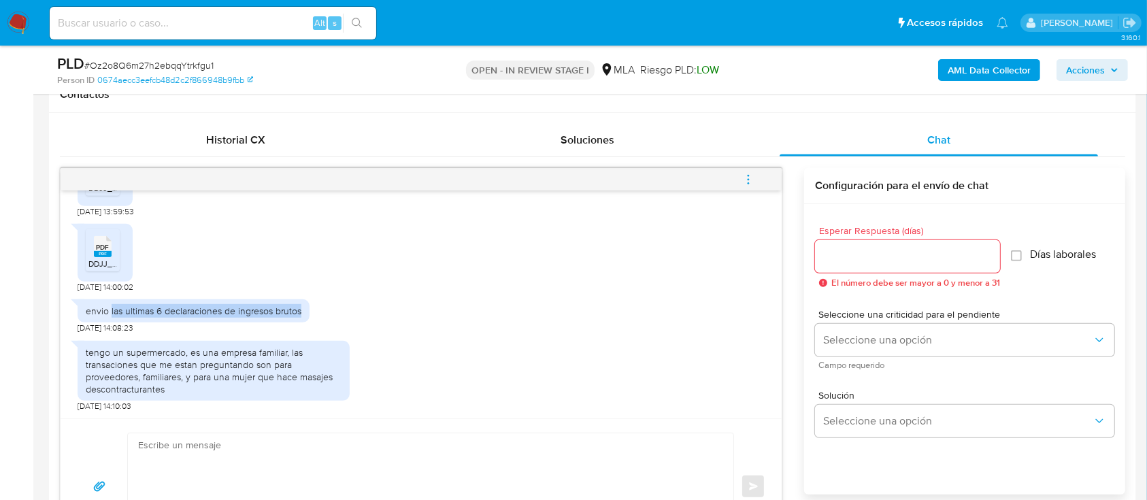
drag, startPoint x: 110, startPoint y: 312, endPoint x: 305, endPoint y: 321, distance: 194.8
click at [314, 316] on div "envio las ultimas 6 declaraciones de ingresos brutos [DATE] 14:08:23" at bounding box center [421, 312] width 687 height 41
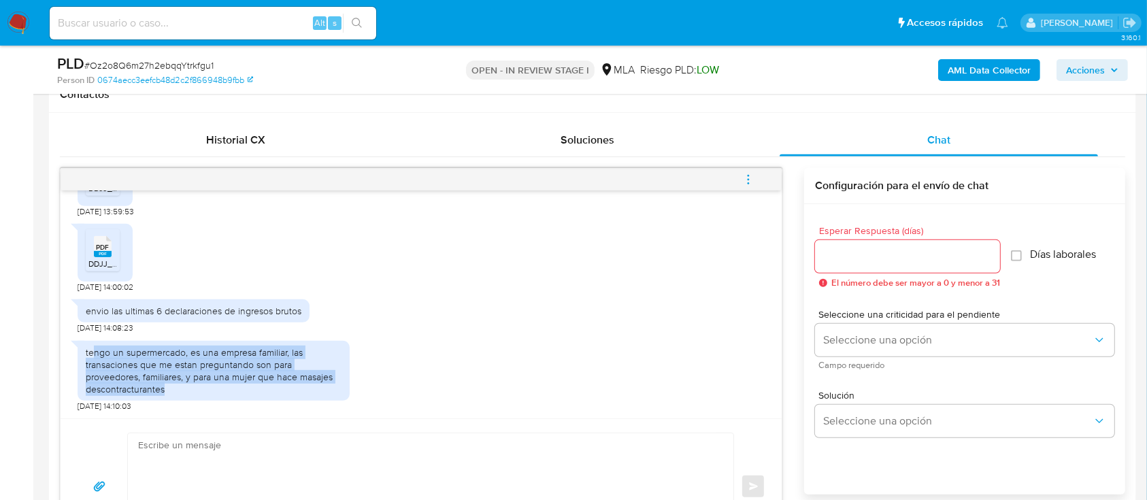
drag, startPoint x: 95, startPoint y: 355, endPoint x: 218, endPoint y: 388, distance: 126.9
click at [218, 388] on div "tengo un supermercado, es una empresa familiar, las transaciones que me estan p…" at bounding box center [214, 371] width 256 height 50
click at [400, 454] on textarea at bounding box center [427, 486] width 578 height 107
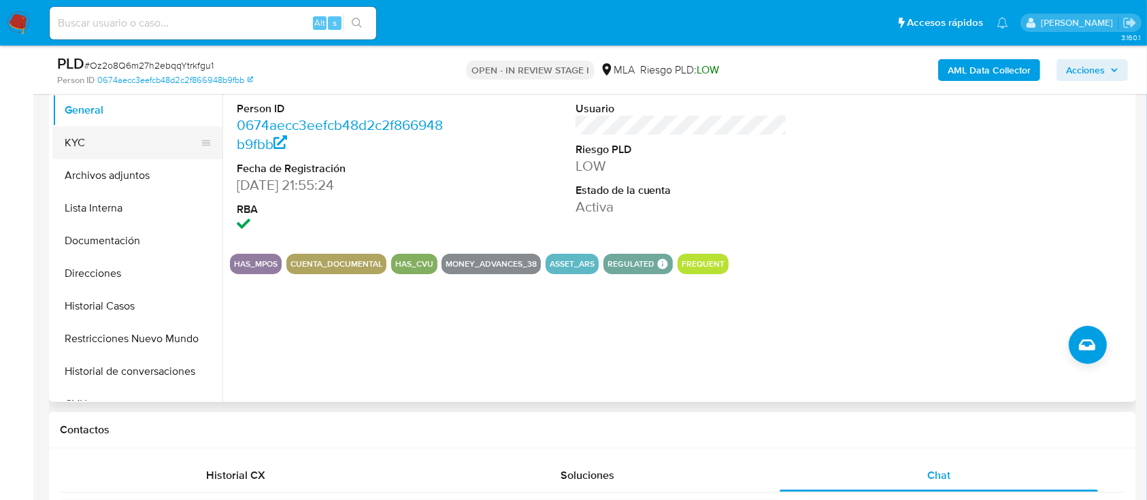
scroll to position [272, 0]
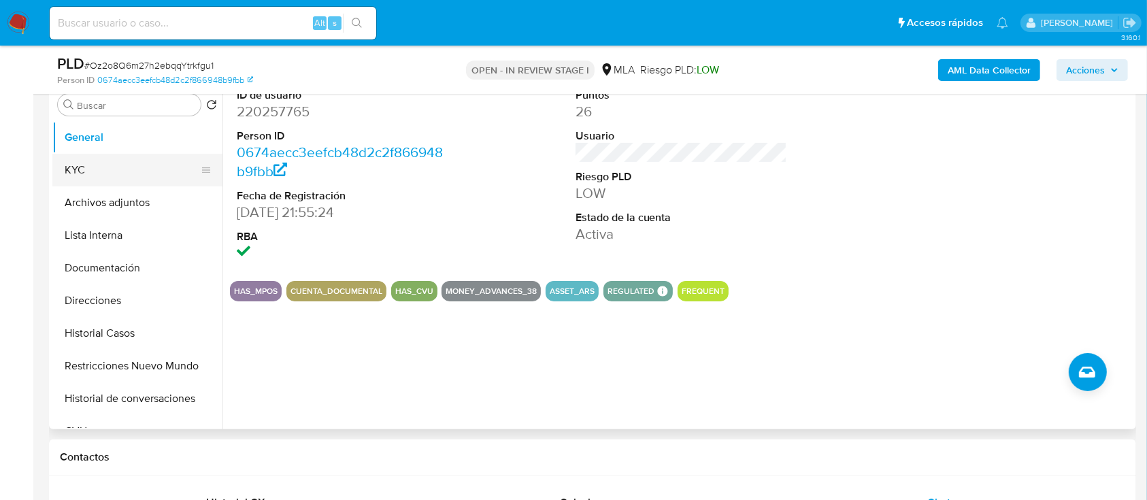
click at [110, 179] on button "KYC" at bounding box center [131, 170] width 159 height 33
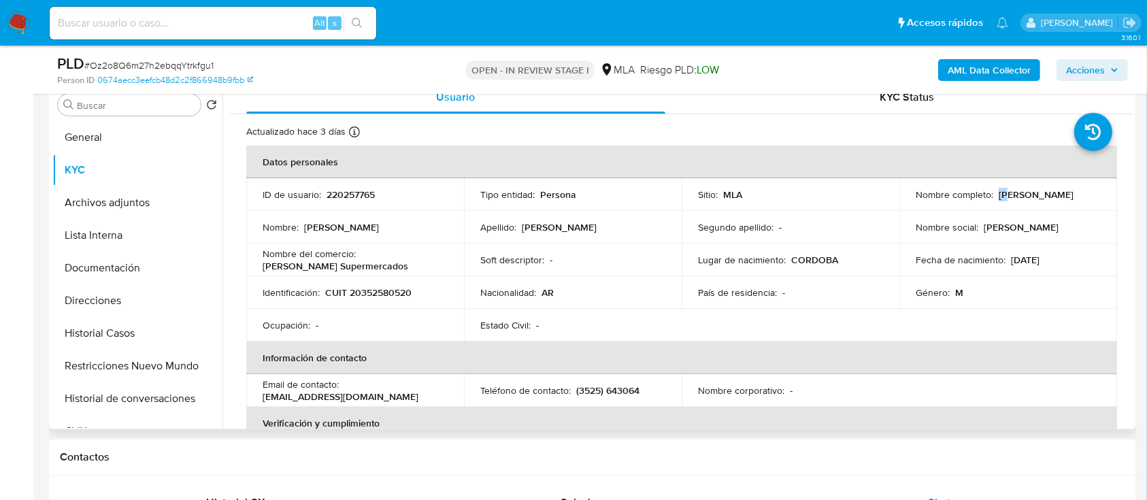
drag, startPoint x: 994, startPoint y: 197, endPoint x: 1002, endPoint y: 199, distance: 8.4
click at [1002, 199] on p "[PERSON_NAME]" at bounding box center [1035, 194] width 75 height 12
click at [1005, 199] on p "[PERSON_NAME]" at bounding box center [1035, 194] width 75 height 12
drag, startPoint x: 1072, startPoint y: 195, endPoint x: 1046, endPoint y: 197, distance: 25.9
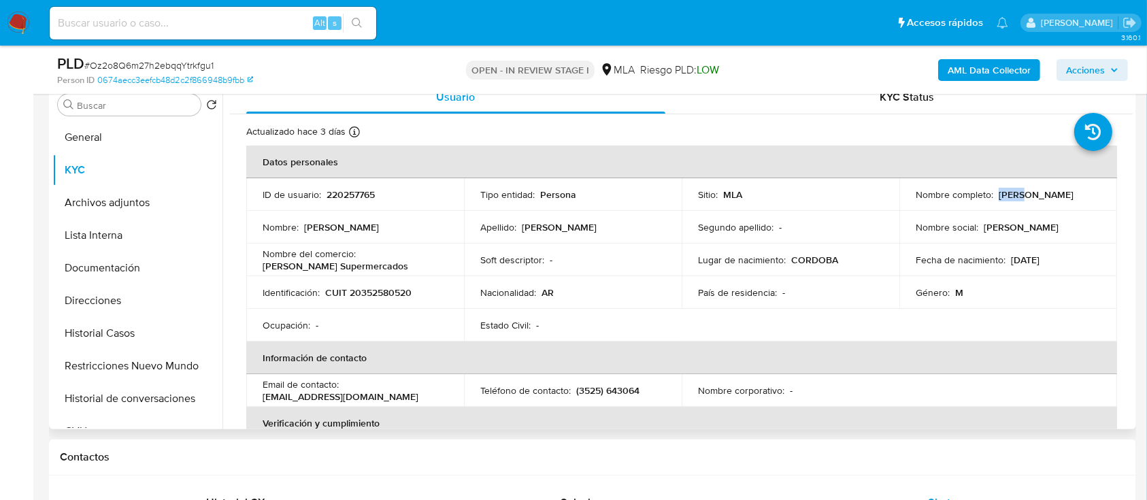
click at [1046, 197] on p "[PERSON_NAME]" at bounding box center [1035, 194] width 75 height 12
drag, startPoint x: 1039, startPoint y: 196, endPoint x: 996, endPoint y: 199, distance: 43.6
click at [998, 199] on p "[PERSON_NAME]" at bounding box center [1035, 194] width 75 height 12
copy p "[PERSON_NAME]"
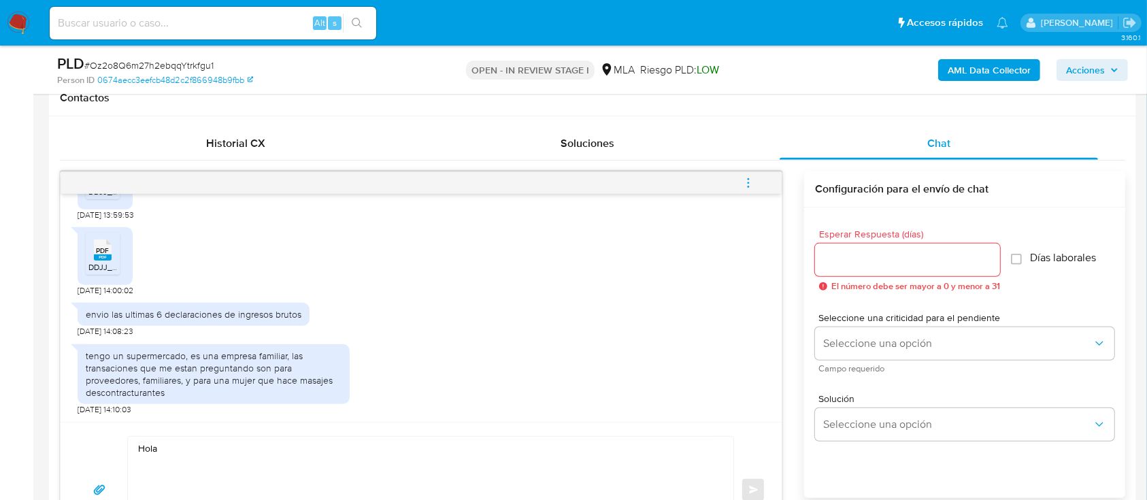
scroll to position [725, 0]
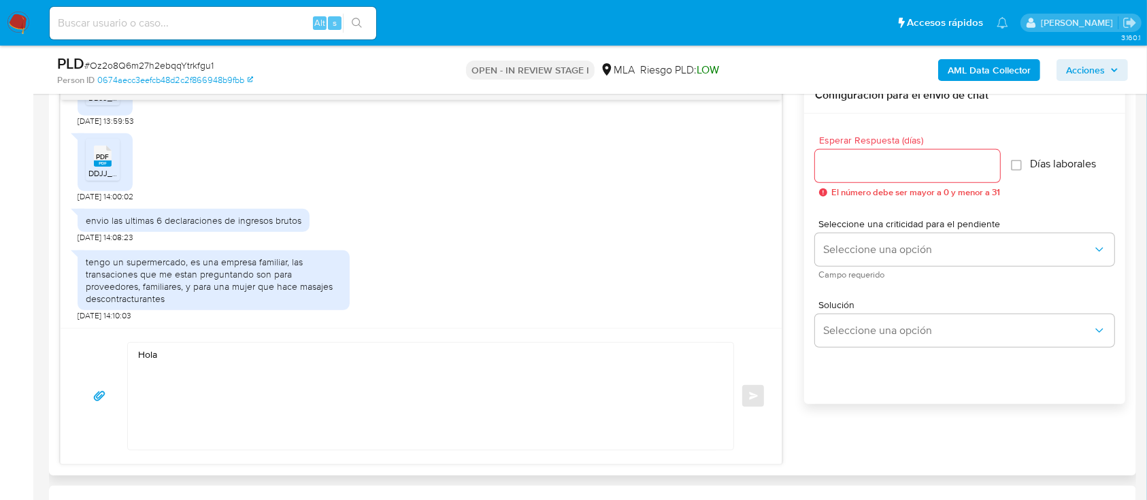
click at [355, 386] on textarea "Hola" at bounding box center [427, 396] width 578 height 107
paste textarea "[PERSON_NAME]"
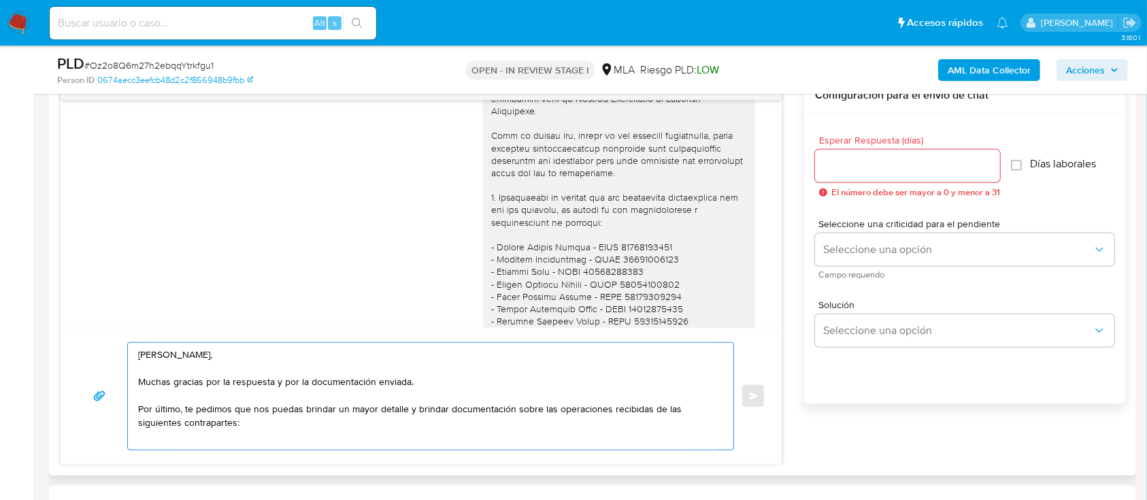
scroll to position [278, 0]
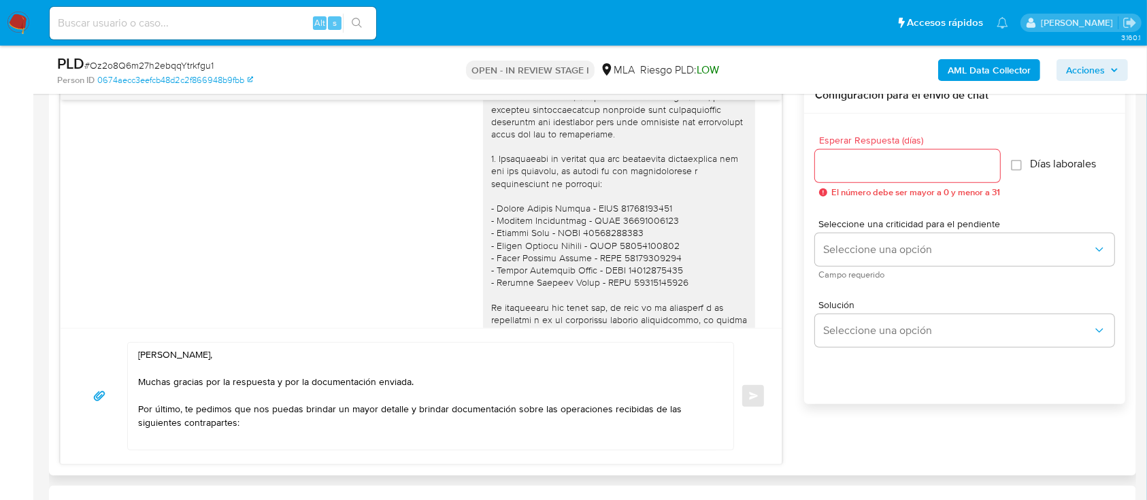
click at [661, 237] on div "Hola [PERSON_NAME], Muchas gracias por la respuesta y por la información enviad…" at bounding box center [619, 172] width 256 height 656
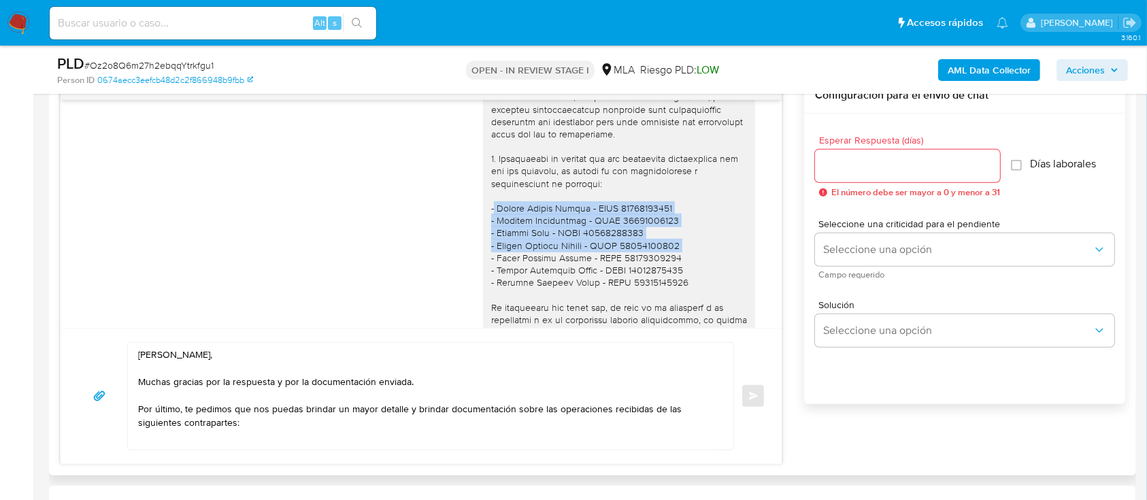
drag, startPoint x: 657, startPoint y: 244, endPoint x: 475, endPoint y: 204, distance: 186.5
click at [483, 204] on div "Hola [PERSON_NAME], Muchas gracias por la respuesta y por la información enviad…" at bounding box center [619, 171] width 272 height 667
copy div "- [PERSON_NAME] - CUIL 20409351701 - [PERSON_NAME] - CUIT 20385265795 - [PERSON…"
click at [324, 441] on textarea "[PERSON_NAME], Muchas gracias por la respuesta y por la documentación enviada. …" at bounding box center [427, 396] width 578 height 107
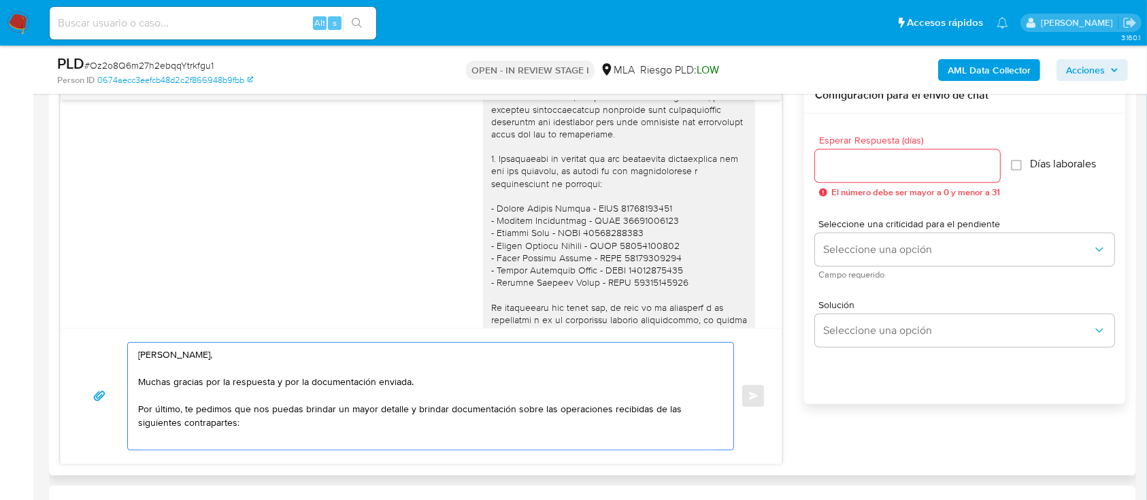
paste textarea "- [PERSON_NAME] - CUIL 20409351701 - [PERSON_NAME] - CUIT 20385265795 - [PERSON…"
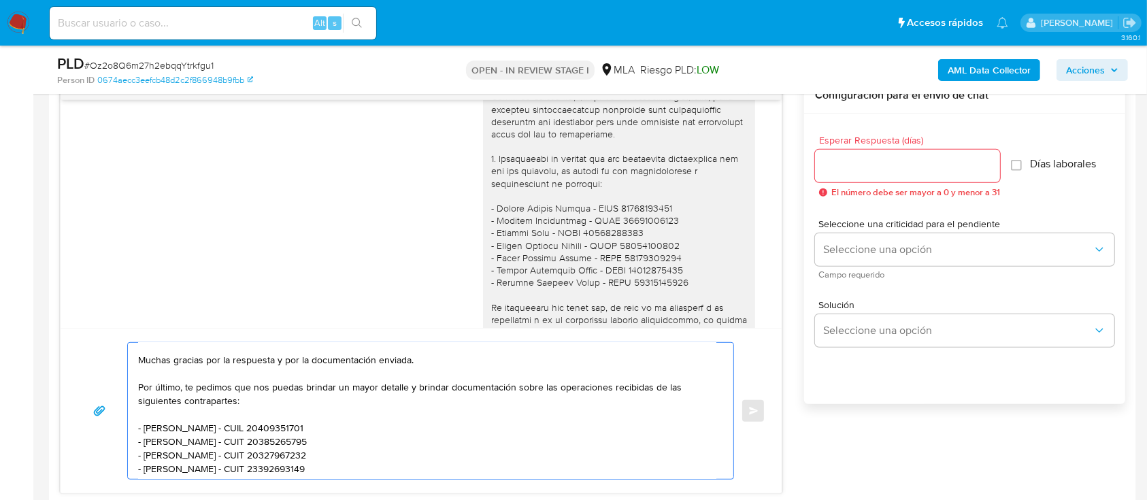
scroll to position [49, 0]
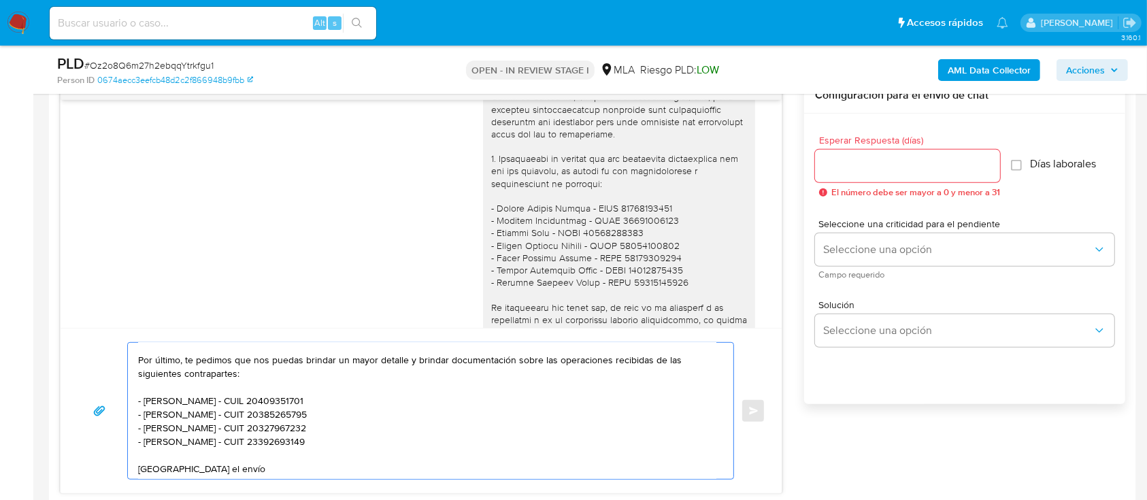
click at [405, 358] on textarea "[PERSON_NAME], Muchas gracias por la respuesta y por la documentación enviada. …" at bounding box center [427, 411] width 578 height 136
click at [263, 473] on textarea "[PERSON_NAME], Muchas gracias por la respuesta y por la documentación enviada. …" at bounding box center [427, 411] width 578 height 136
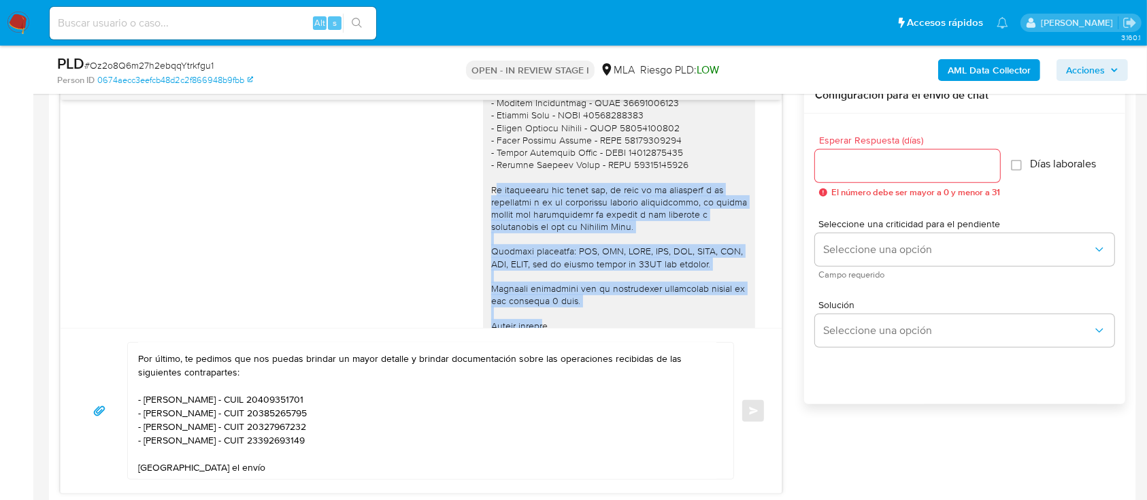
scroll to position [460, 0]
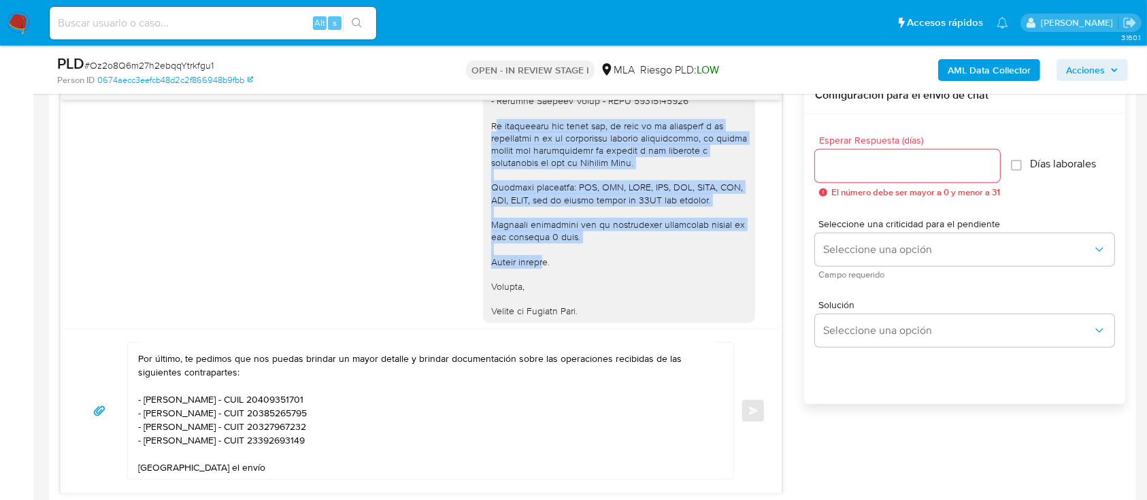
drag, startPoint x: 479, startPoint y: 212, endPoint x: 597, endPoint y: 310, distance: 153.1
copy div "Es importante que sepas que, en caso de no responder a lo solicitado o si lo pr…"
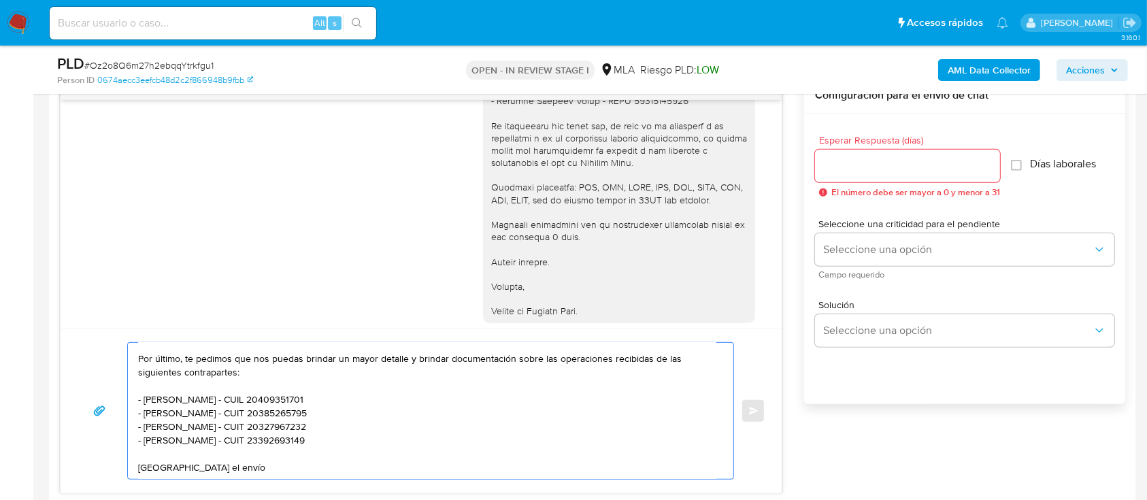
drag, startPoint x: 280, startPoint y: 470, endPoint x: 130, endPoint y: 463, distance: 150.5
click at [130, 463] on div "[PERSON_NAME], Muchas gracias por la respuesta y por la documentación enviada. …" at bounding box center [427, 411] width 599 height 136
paste textarea "Es importante que sepas que, en caso de no responder a lo solicitado o si lo pr…"
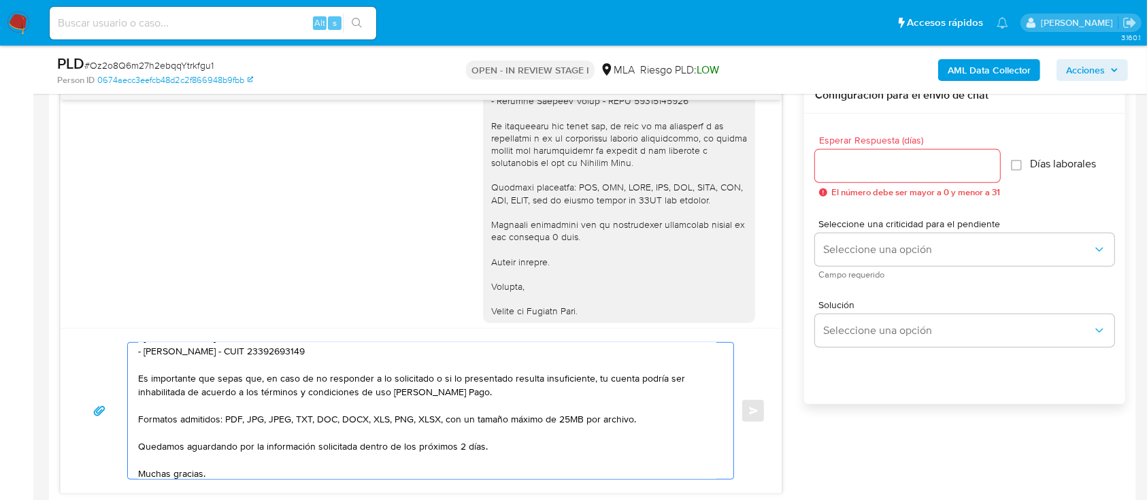
scroll to position [112, 0]
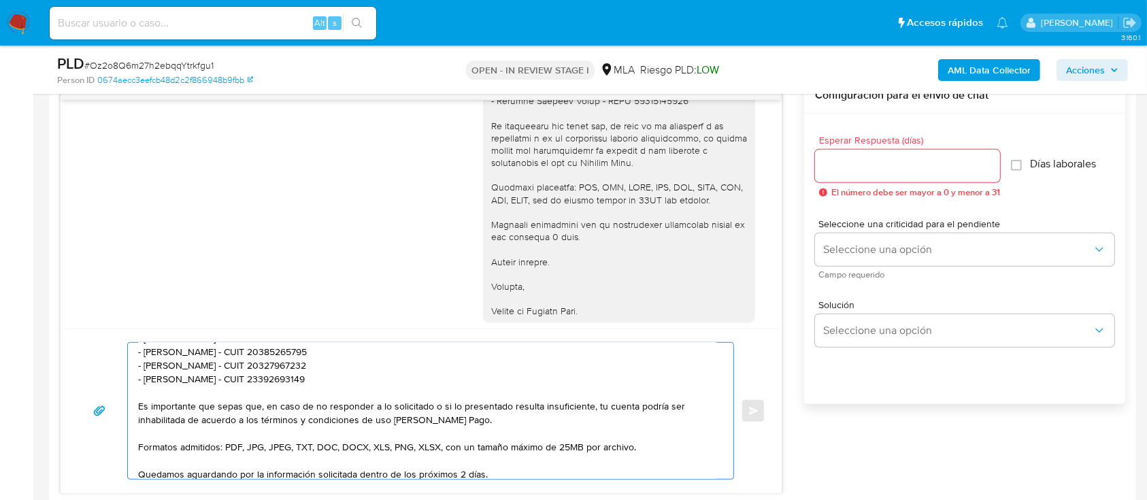
type textarea "[PERSON_NAME], Muchas gracias por la respuesta y por la documentación enviada. …"
click at [921, 163] on input "Esperar Respuesta (días)" at bounding box center [907, 166] width 185 height 18
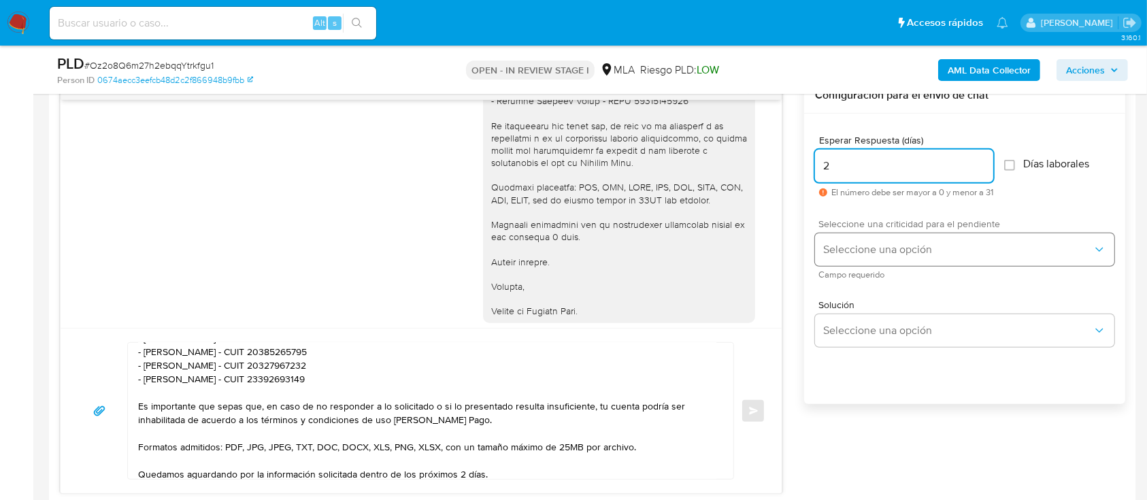
type input "2"
click at [899, 250] on span "Seleccione una opción" at bounding box center [957, 250] width 269 height 14
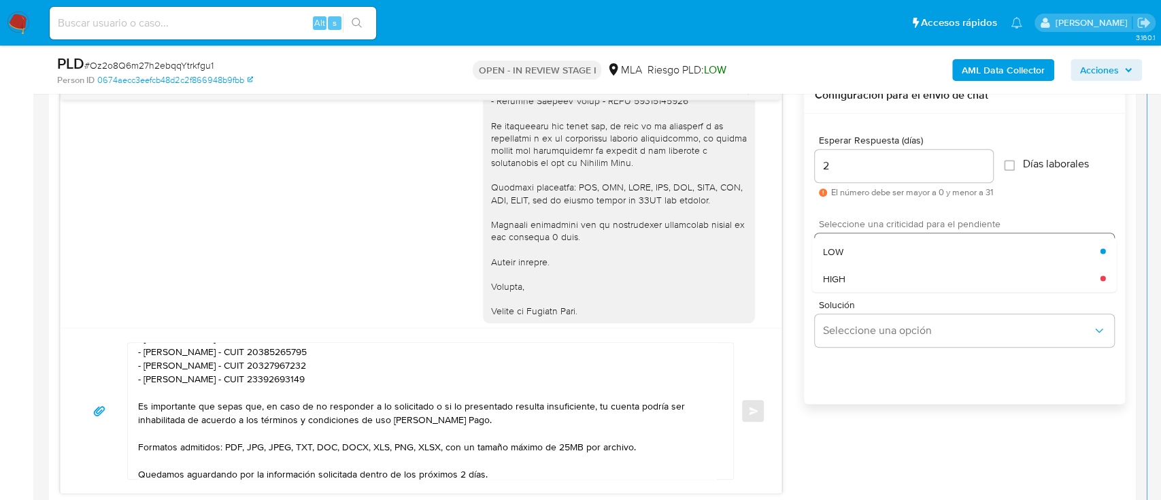
click at [897, 269] on div "HIGH" at bounding box center [962, 278] width 278 height 27
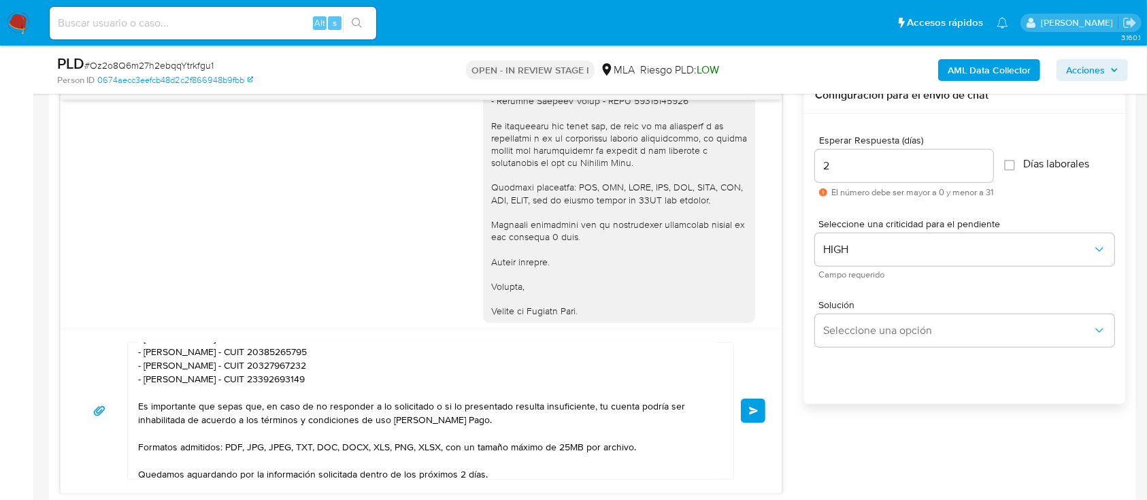
click at [753, 399] on button "Enviar" at bounding box center [753, 411] width 24 height 24
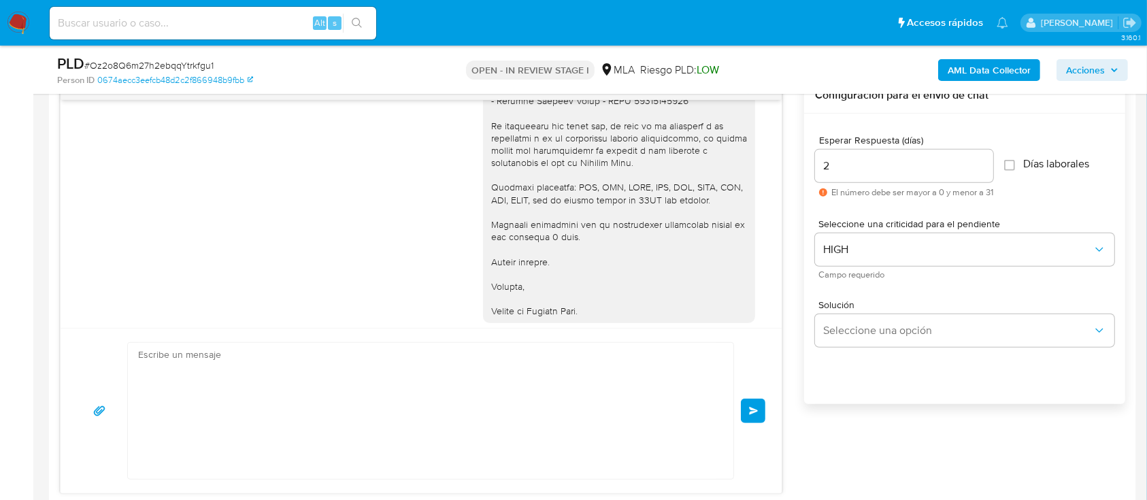
scroll to position [1505, 0]
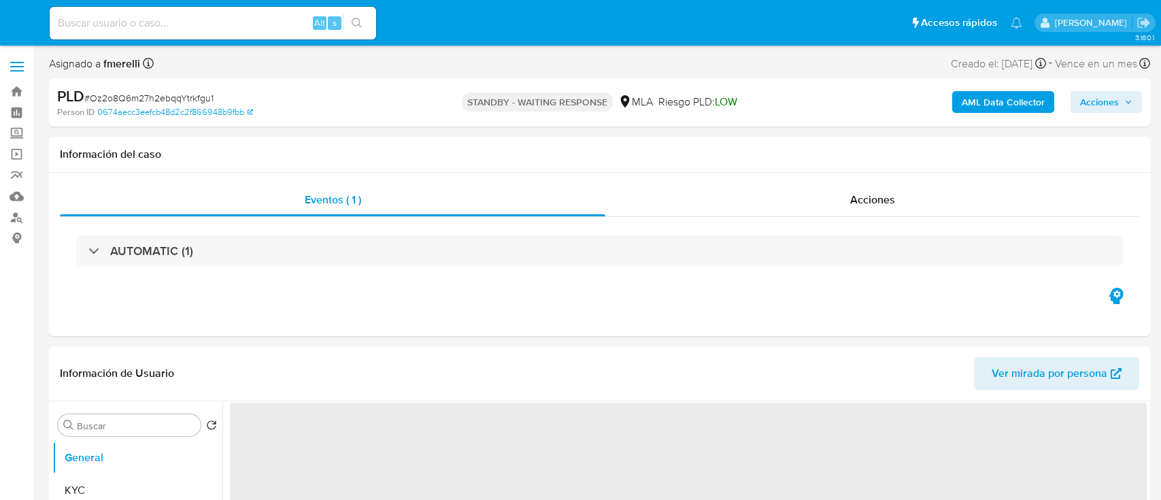
select select "10"
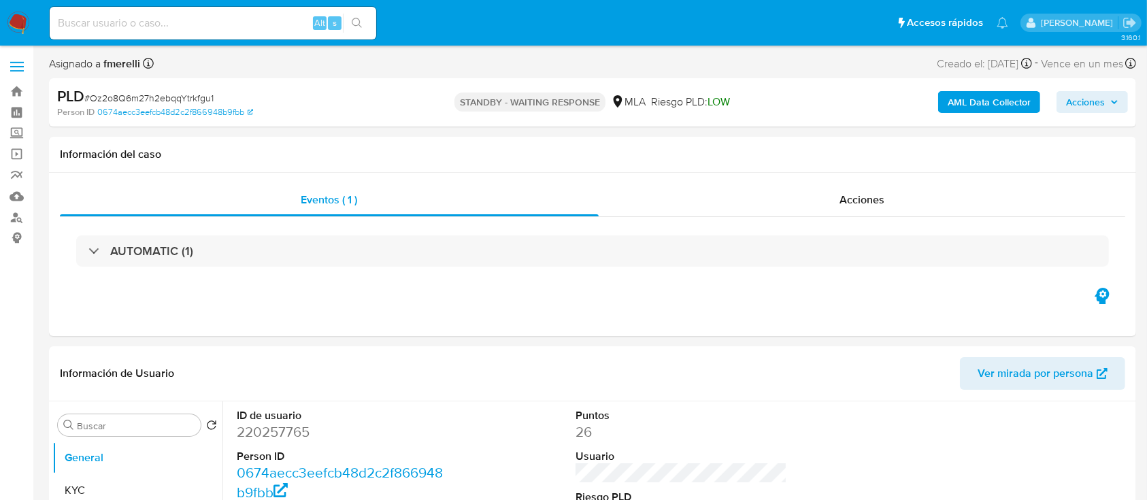
click at [239, 25] on input at bounding box center [213, 23] width 326 height 18
paste input "7DNaAD3Y0bDHn9IUHlaH1BLk"
type input "7DNaAD3Y0bDHn9IUHlaH1BLk"
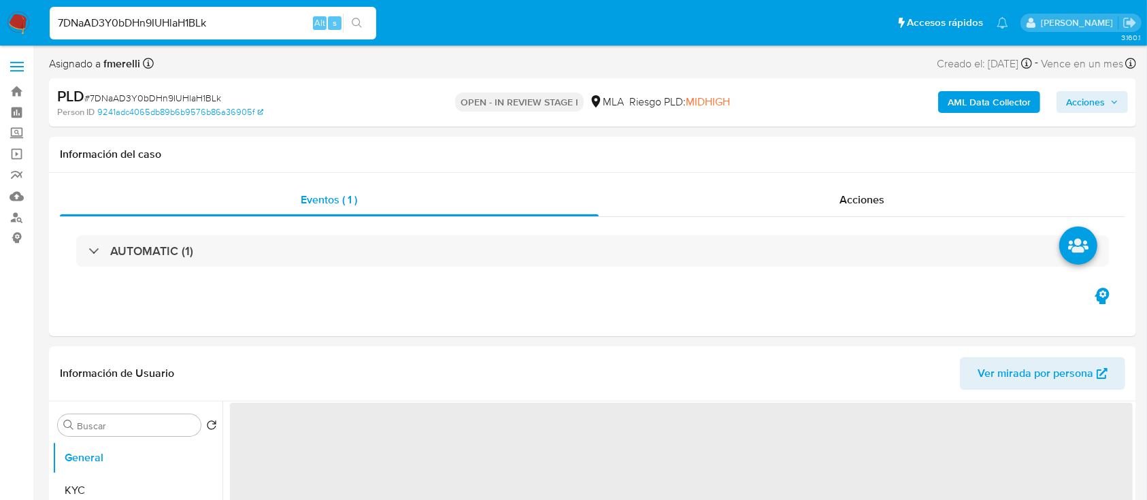
select select "10"
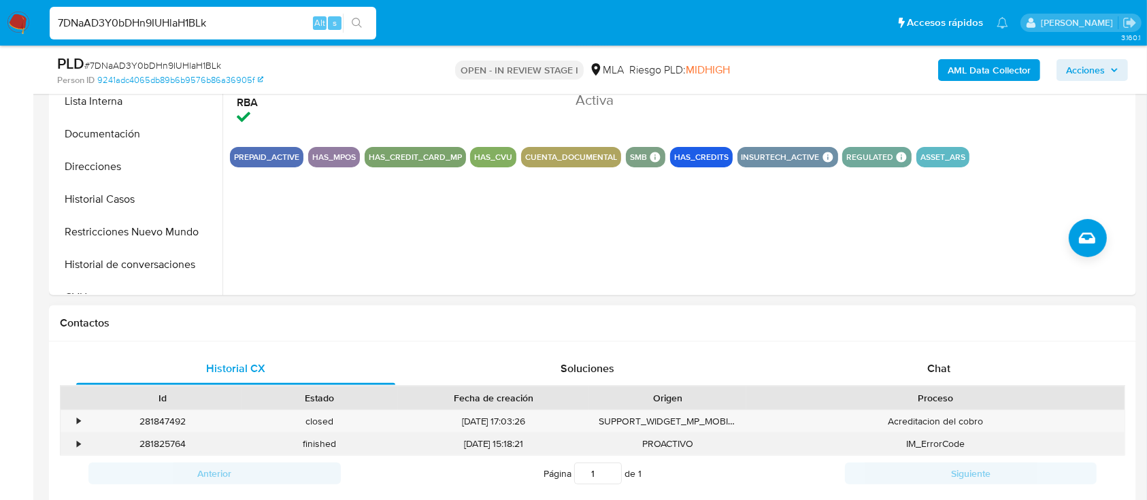
scroll to position [453, 0]
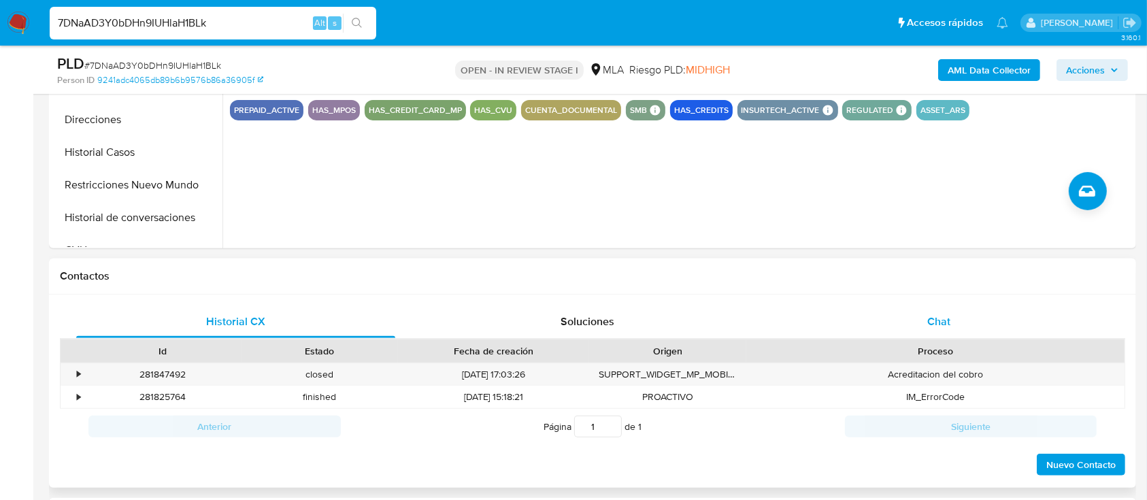
click at [886, 322] on div "Chat" at bounding box center [938, 321] width 319 height 33
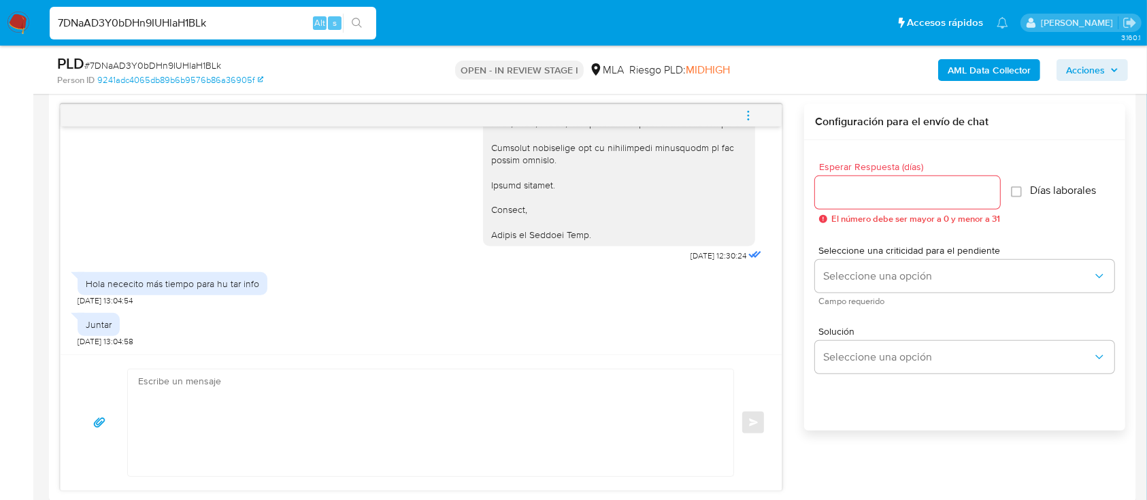
scroll to position [816, 0]
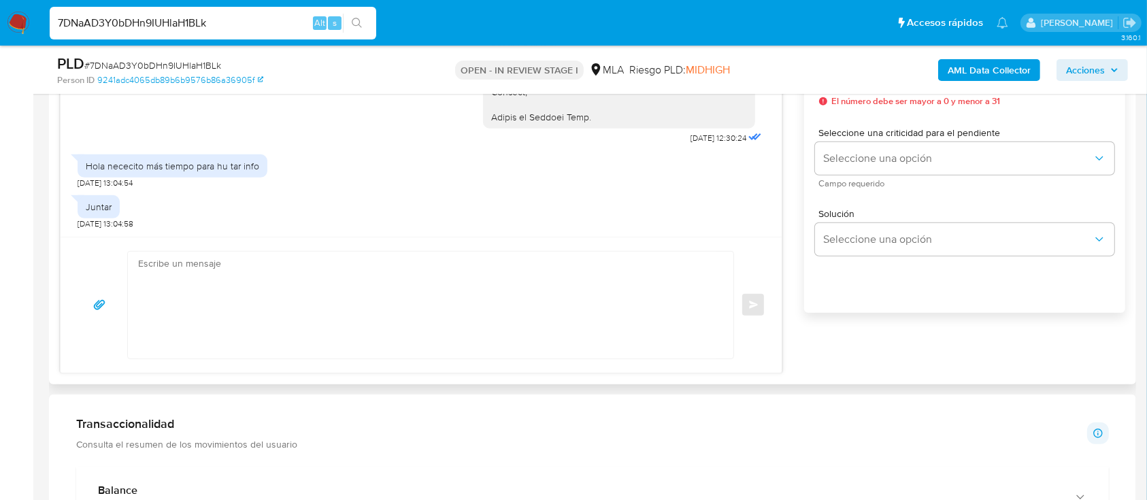
click at [453, 323] on textarea at bounding box center [427, 305] width 578 height 107
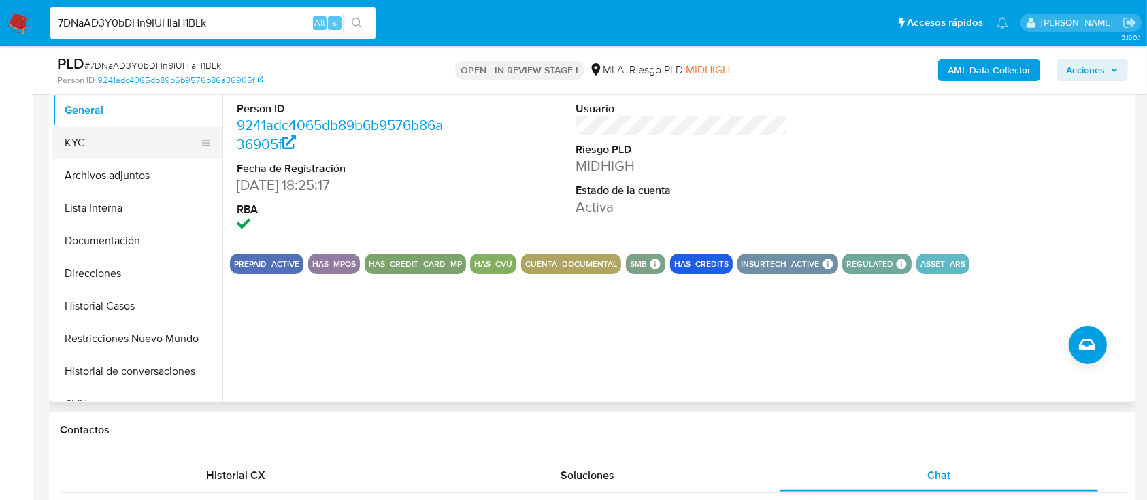
scroll to position [272, 0]
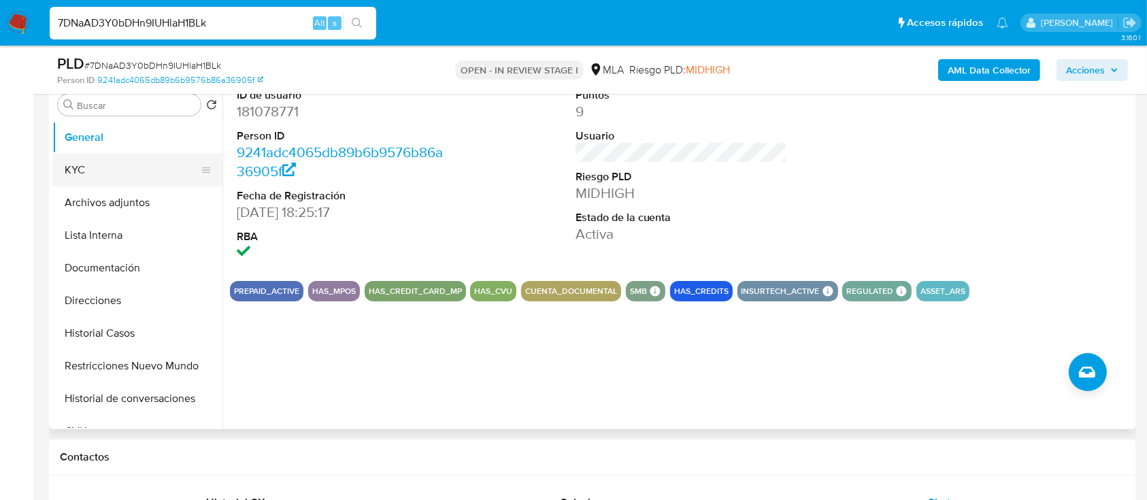
drag, startPoint x: 109, startPoint y: 179, endPoint x: 187, endPoint y: 176, distance: 78.3
click at [109, 178] on button "KYC" at bounding box center [131, 170] width 159 height 33
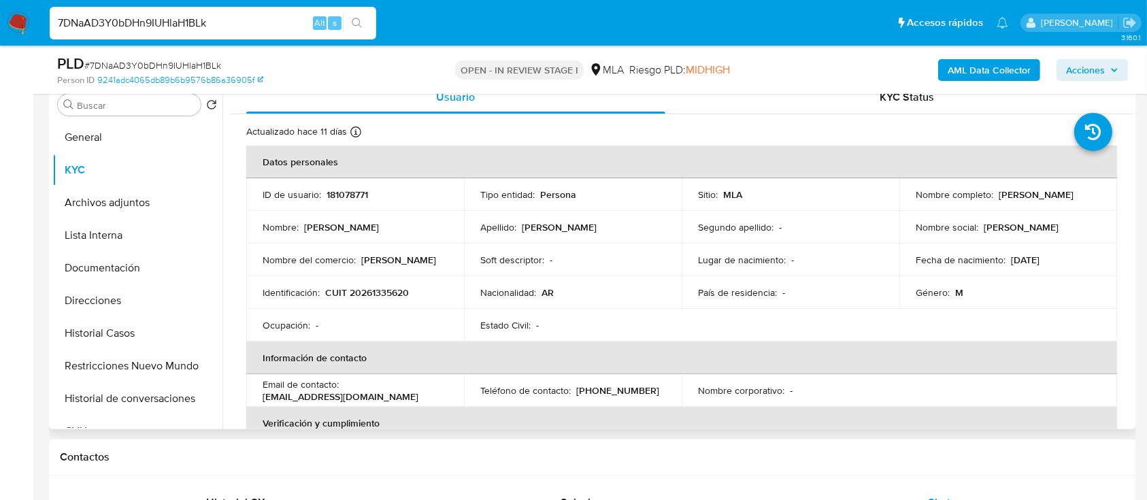
click at [998, 201] on p "[PERSON_NAME]" at bounding box center [1035, 194] width 75 height 12
copy p "[PERSON_NAME]"
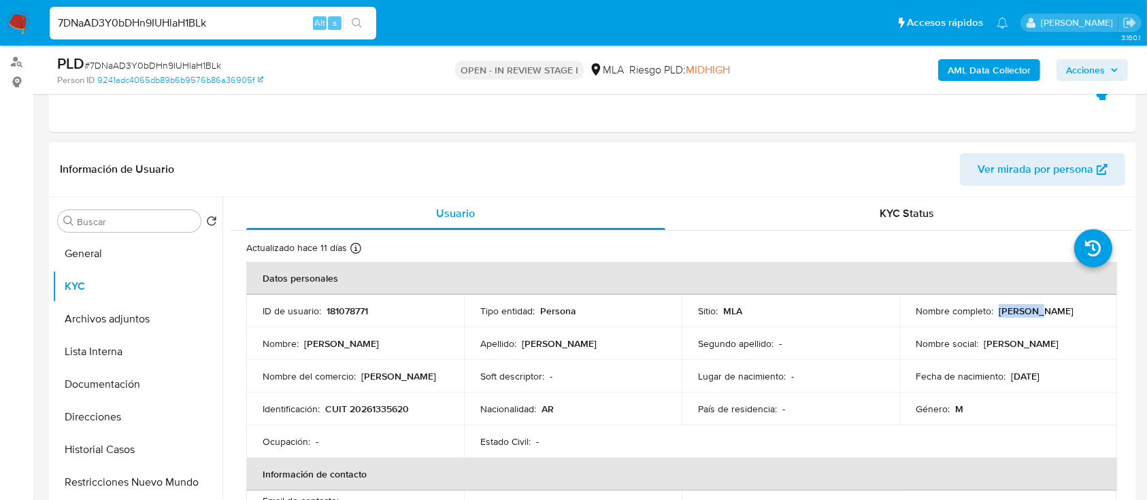
scroll to position [90, 0]
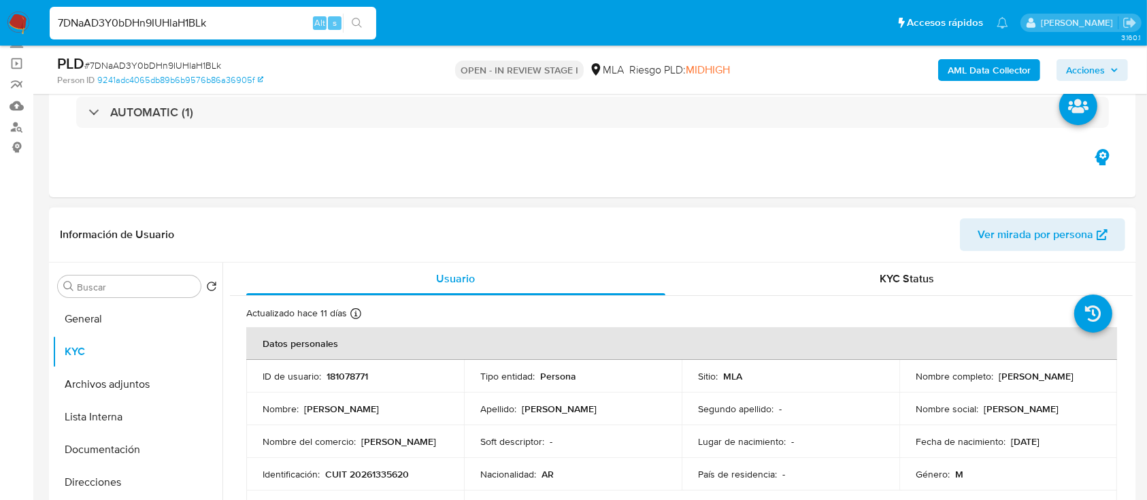
click at [924, 410] on p "Nombre social :" at bounding box center [947, 409] width 63 height 12
drag, startPoint x: 1020, startPoint y: 386, endPoint x: 900, endPoint y: 383, distance: 120.4
click at [900, 383] on td "Nombre completo : [PERSON_NAME]" at bounding box center [1008, 376] width 218 height 33
copy p "[PERSON_NAME]"
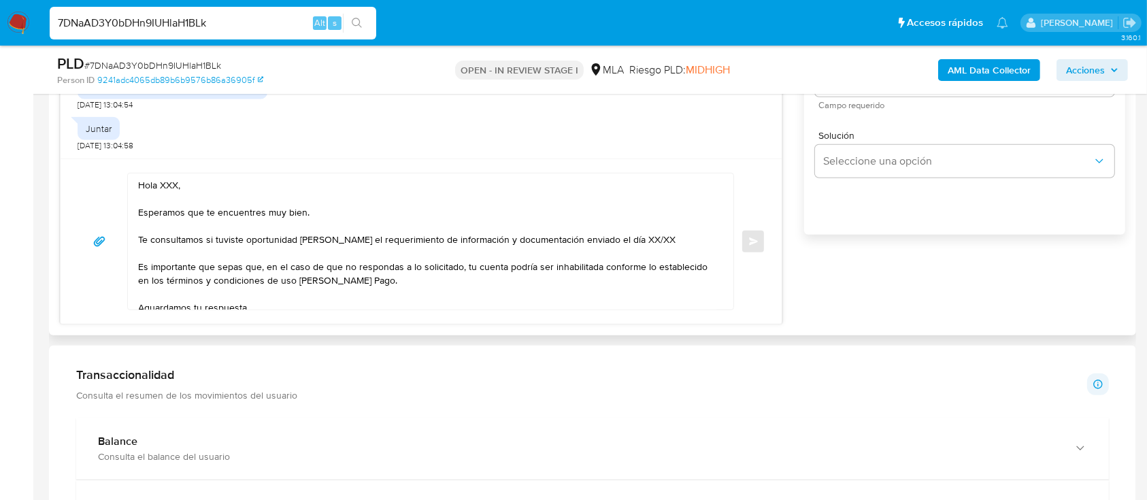
scroll to position [907, 0]
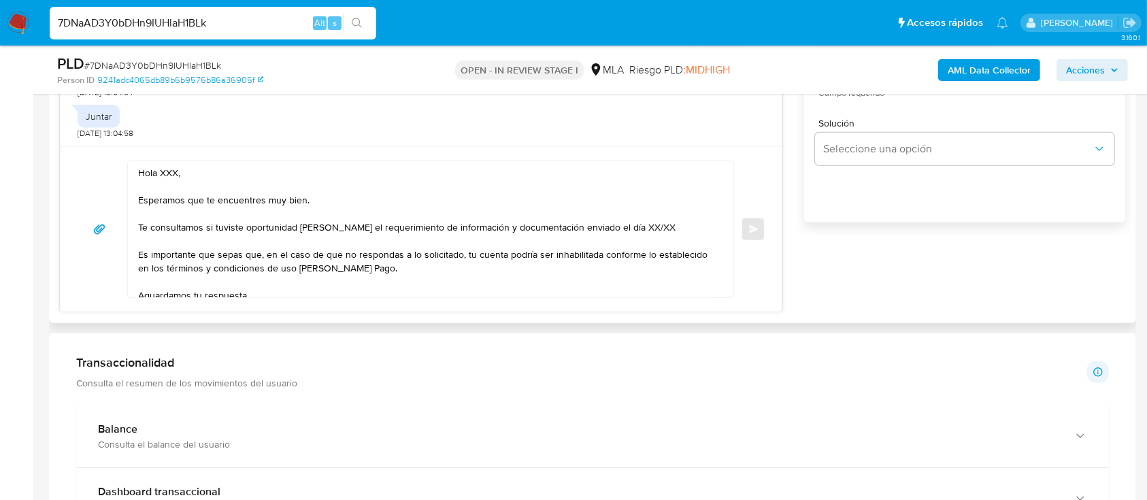
click at [170, 169] on textarea "Hola XXX, Esperamos que te encuentres muy bien. Te consultamos si tuviste oport…" at bounding box center [427, 229] width 578 height 136
paste textarea "[PERSON_NAME]"
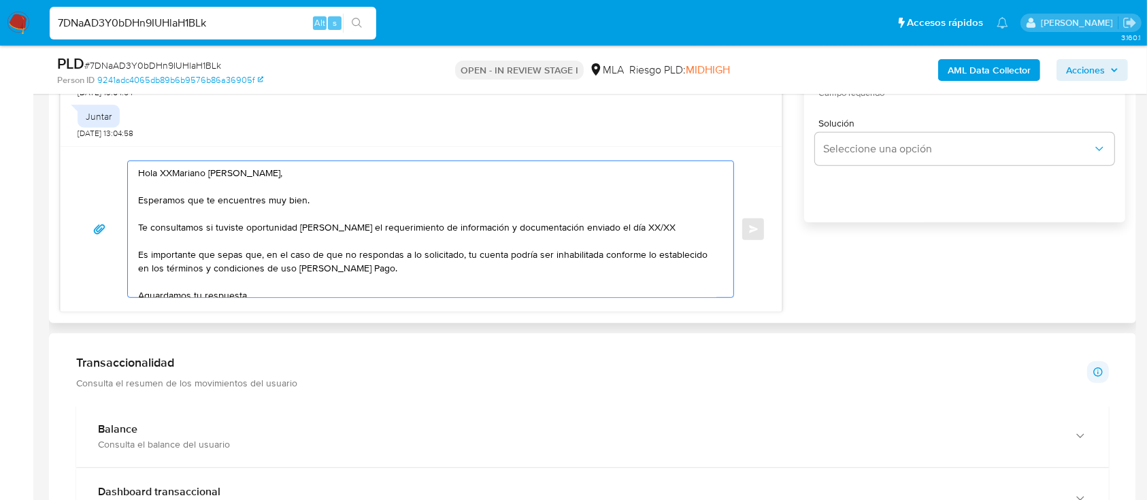
click at [169, 169] on textarea "Hola XXMariano [PERSON_NAME], Esperamos que te encuentres muy bien. Te consulta…" at bounding box center [427, 229] width 578 height 136
paste textarea "[PERSON_NAME]"
drag, startPoint x: 146, startPoint y: 224, endPoint x: 457, endPoint y: 220, distance: 310.9
click at [457, 220] on textarea "[PERSON_NAME], Esperamos que te encuentres muy bien. Te consultamos si tuviste …" at bounding box center [427, 229] width 578 height 136
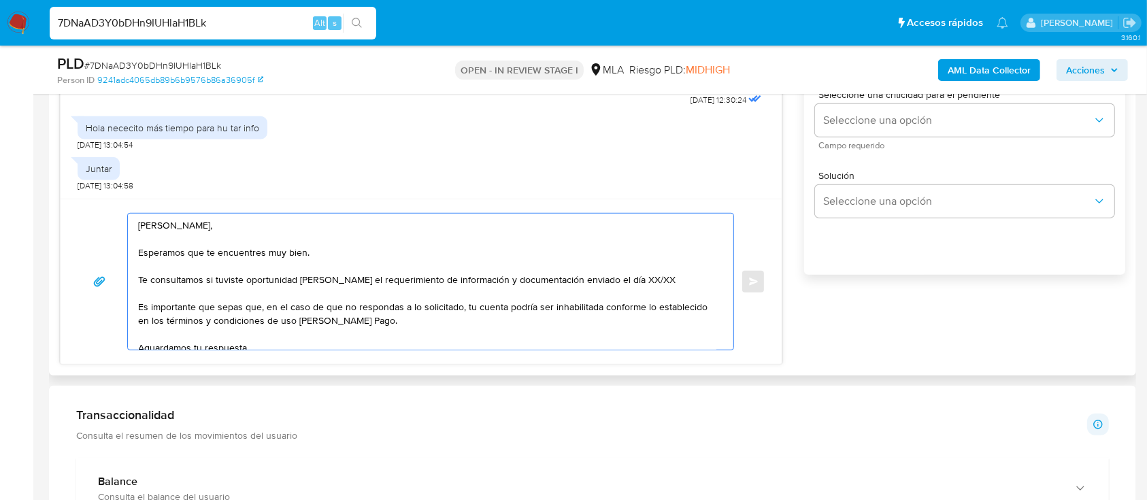
scroll to position [816, 0]
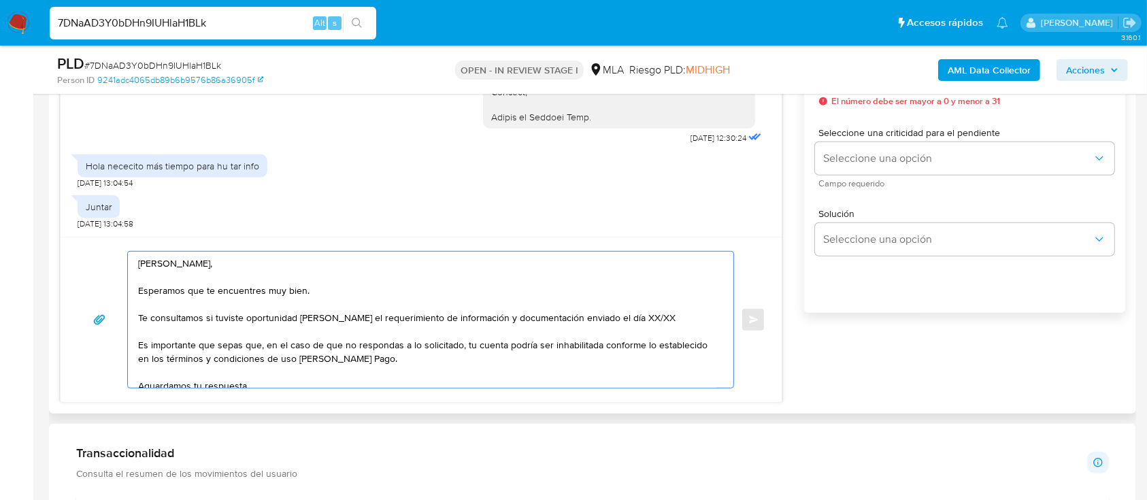
click at [596, 316] on textarea "[PERSON_NAME], Esperamos que te encuentres muy bien. Te consultamos si tuviste …" at bounding box center [427, 320] width 578 height 136
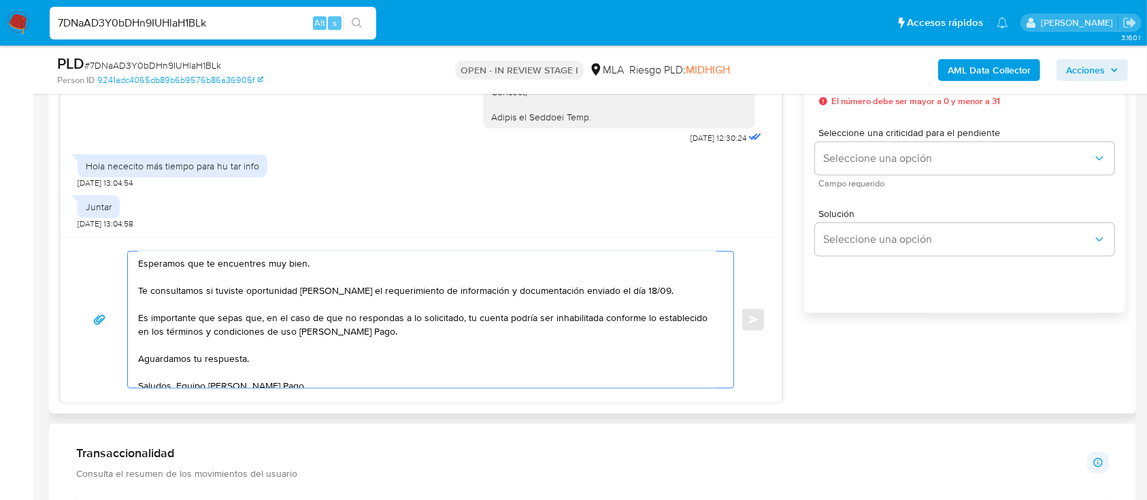
scroll to position [54, 0]
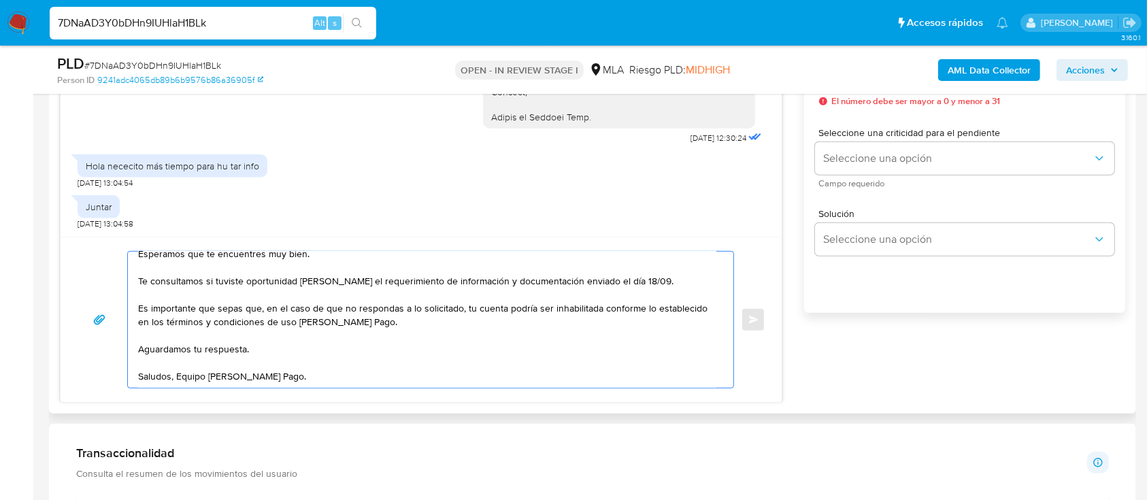
click at [310, 384] on textarea "[PERSON_NAME], Esperamos que te encuentres muy bien. Te consultamos si tuviste …" at bounding box center [427, 320] width 578 height 136
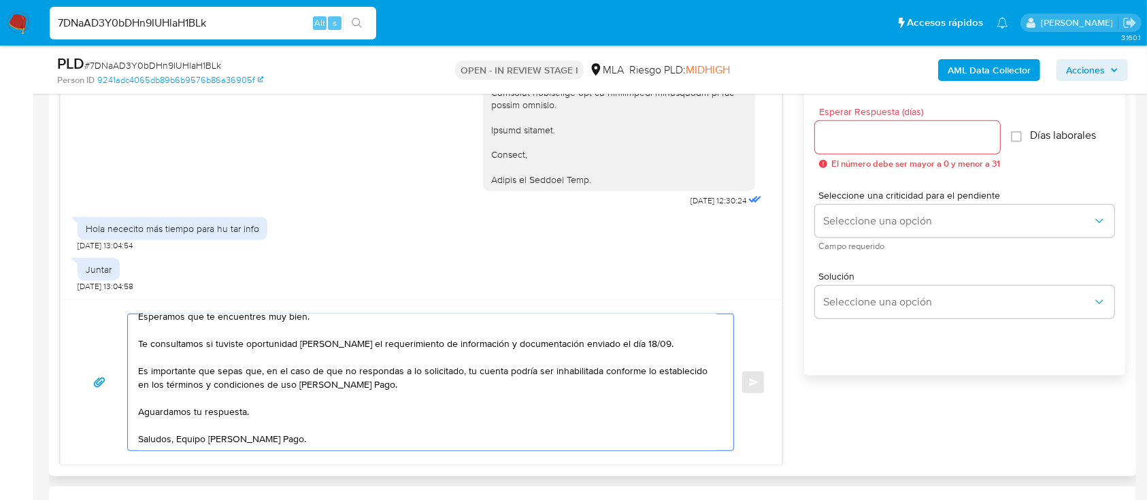
scroll to position [725, 0]
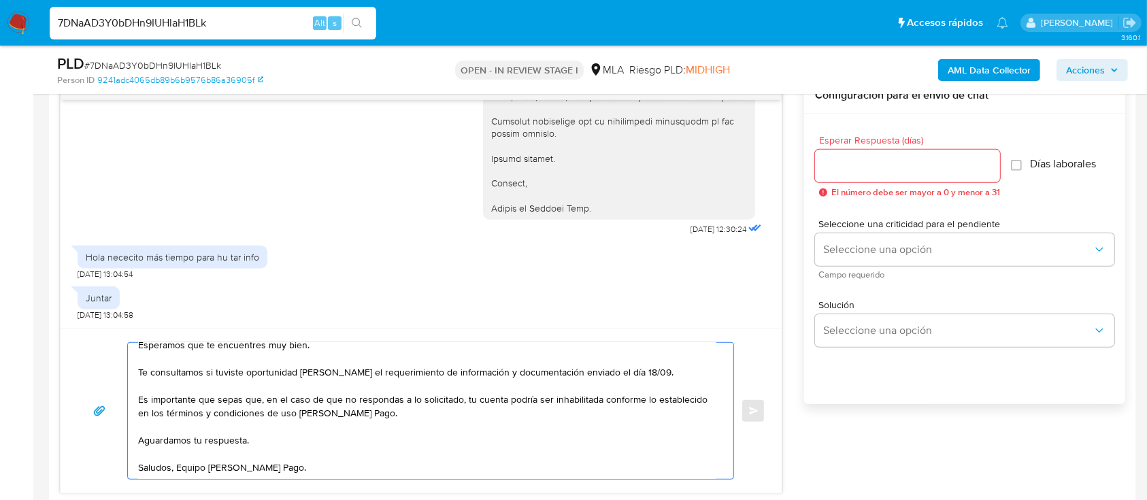
type textarea "[PERSON_NAME], Esperamos que te encuentres muy bien. Te consultamos si tuviste …"
click at [918, 175] on div at bounding box center [907, 166] width 185 height 33
click at [920, 171] on input "Esperar Respuesta (días)" at bounding box center [907, 166] width 185 height 18
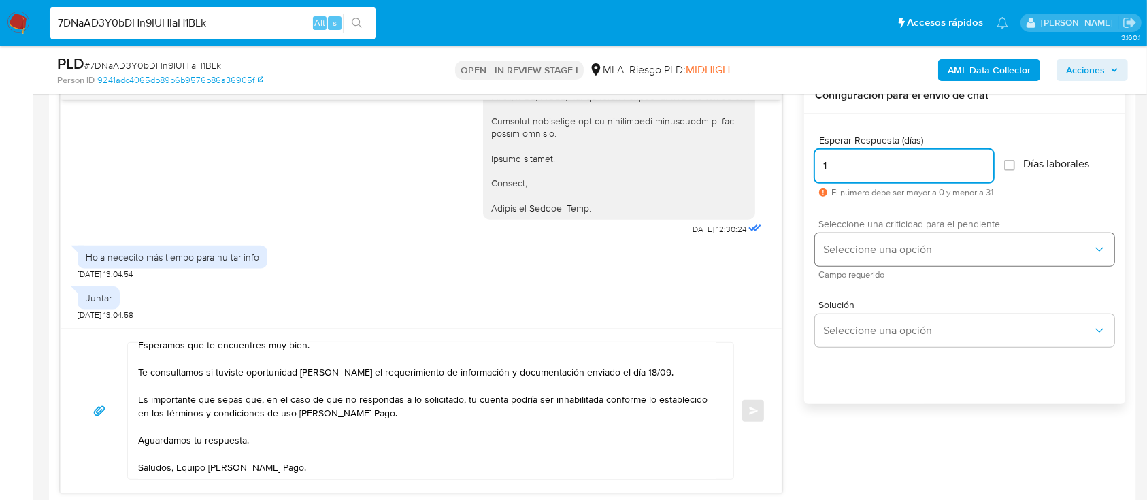
type input "1"
click at [890, 250] on span "Seleccione una opción" at bounding box center [957, 250] width 269 height 14
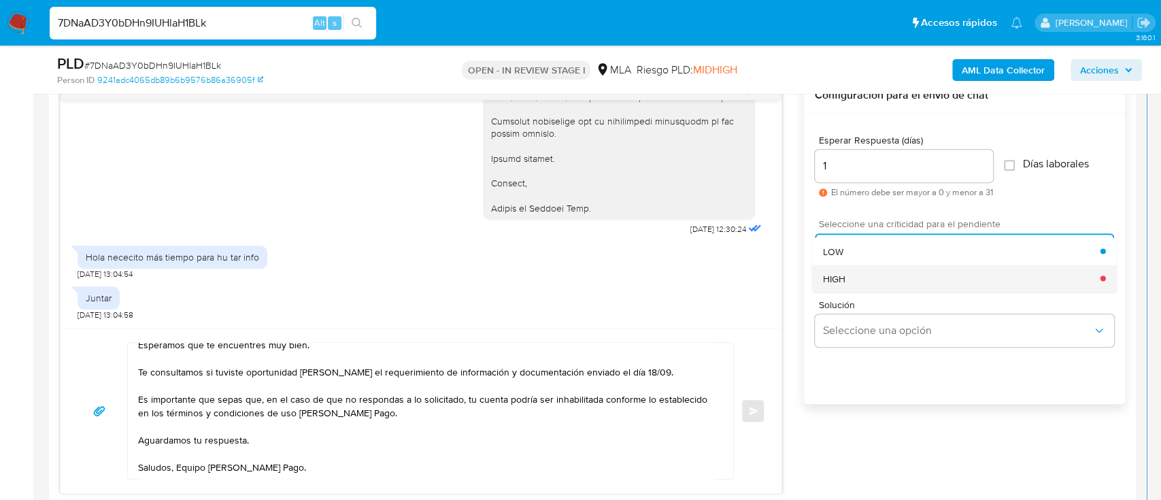
click at [894, 274] on div "HIGH" at bounding box center [962, 278] width 278 height 27
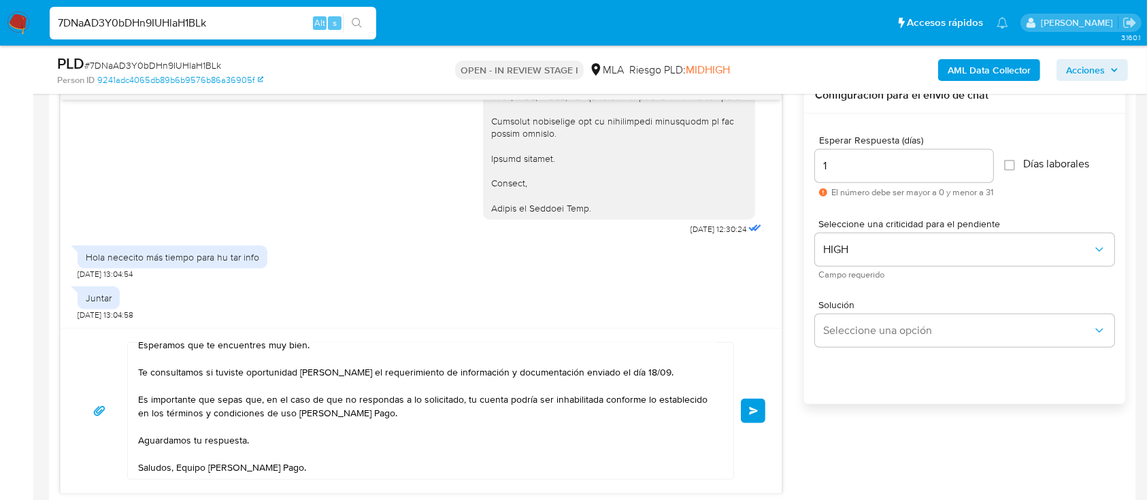
click at [751, 415] on button "Enviar" at bounding box center [753, 411] width 24 height 24
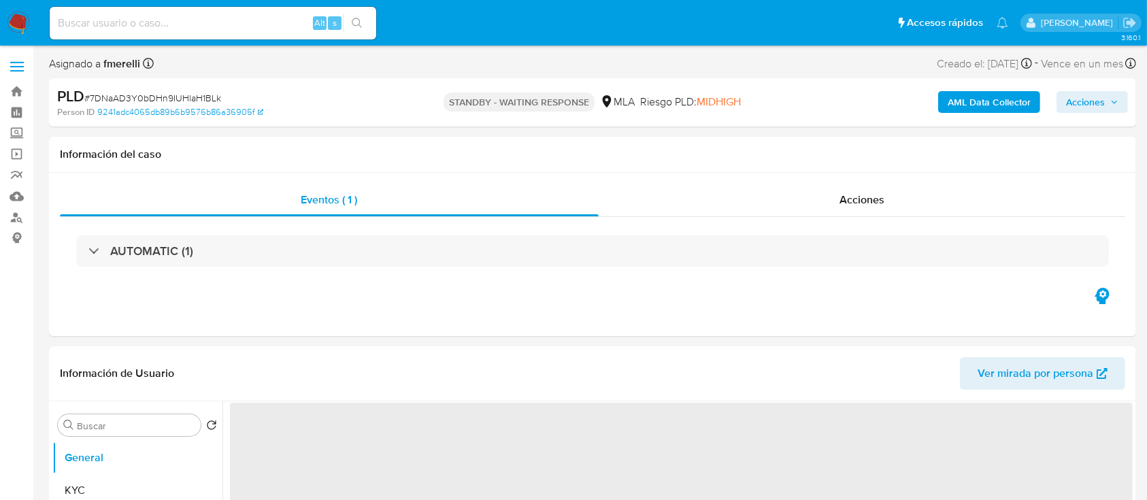
select select "10"
click at [203, 12] on div "Alt s" at bounding box center [213, 23] width 326 height 33
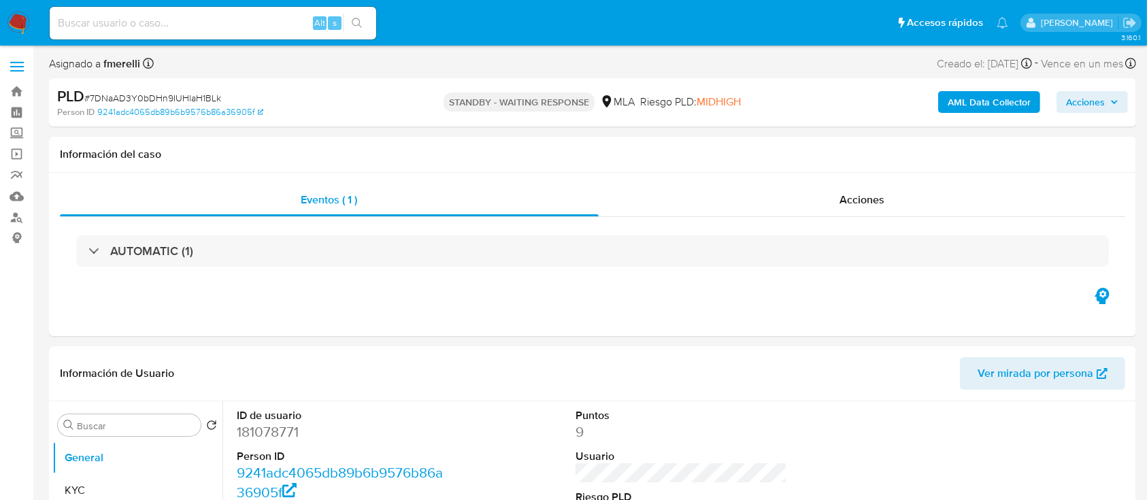
click at [209, 24] on input at bounding box center [213, 23] width 326 height 18
paste input "jds8t2VE5IPcSMXyAlITf0F5"
type input "jds8t2VE5IPcSMXyAlITf0F5"
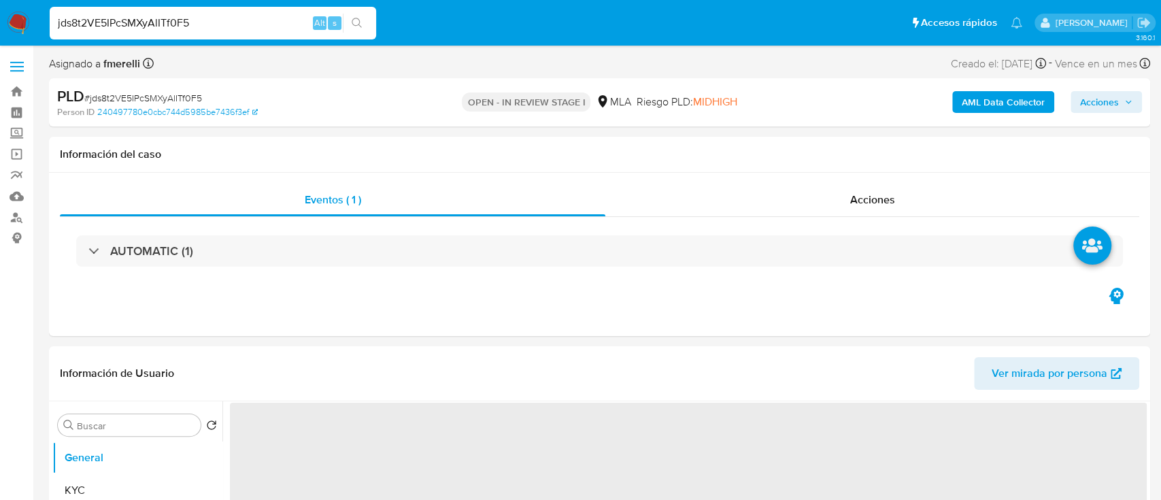
select select "10"
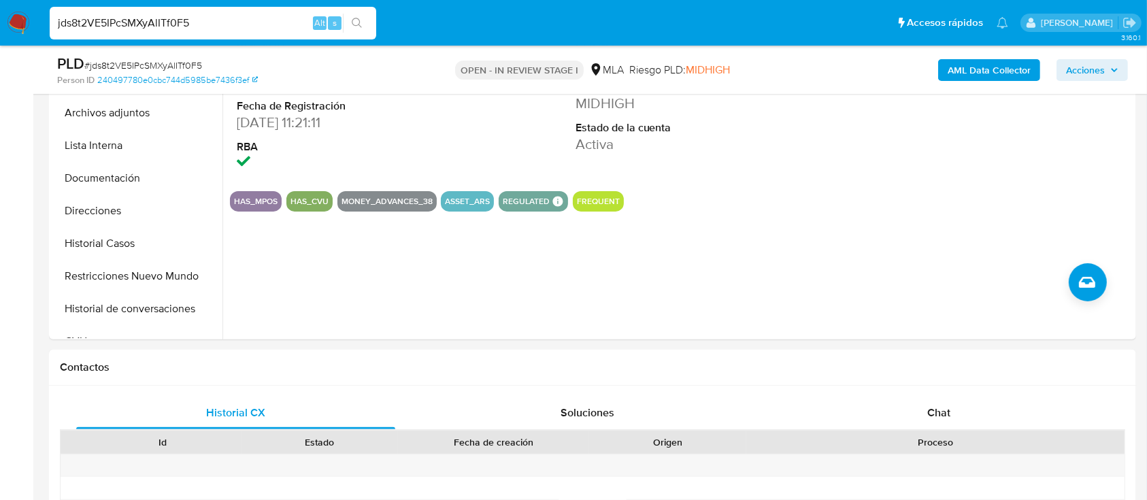
scroll to position [363, 0]
click at [862, 418] on div "Chat" at bounding box center [938, 412] width 319 height 33
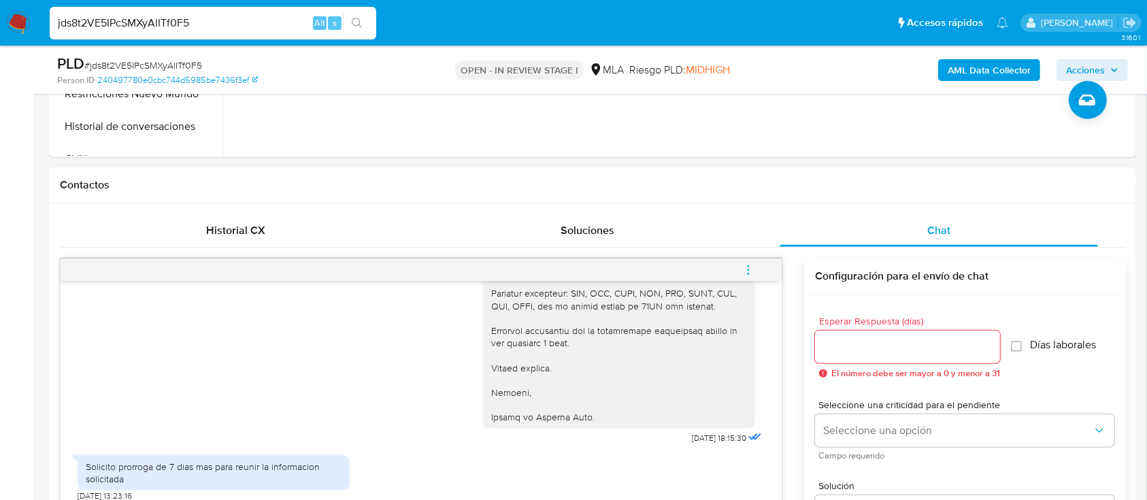
scroll to position [635, 0]
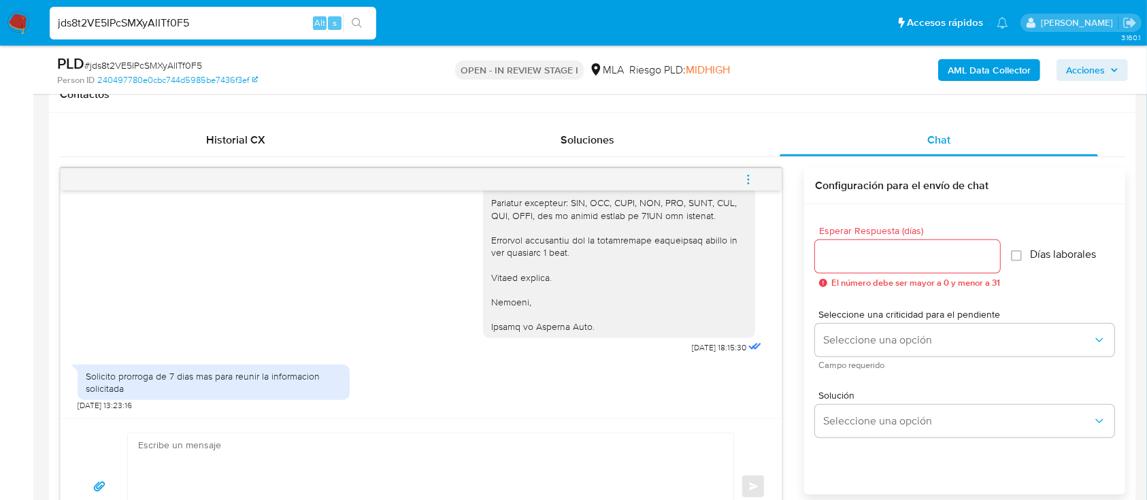
drag, startPoint x: 678, startPoint y: 400, endPoint x: 669, endPoint y: 418, distance: 19.8
click at [677, 400] on div "Solicito prorroga de 7 dias mas para reunir la informacion solicitada 20/09/202…" at bounding box center [421, 385] width 687 height 54
click at [293, 20] on input "jds8t2VE5IPcSMXyAlITf0F5" at bounding box center [213, 23] width 326 height 18
paste input "KObrVkPfkVGjsvlRYpOFO3h1"
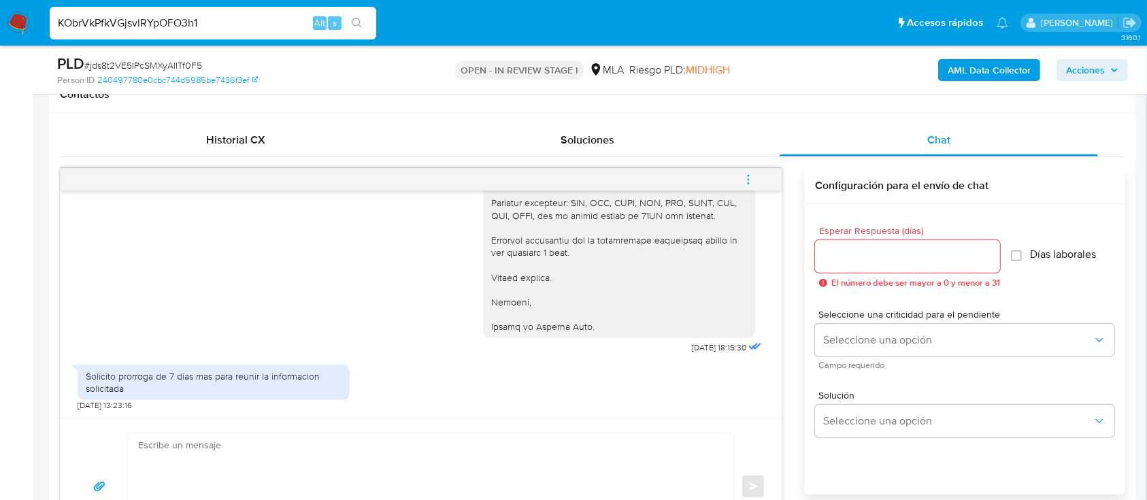
type input "KObrVkPfkVGjsvlRYpOFO3h1"
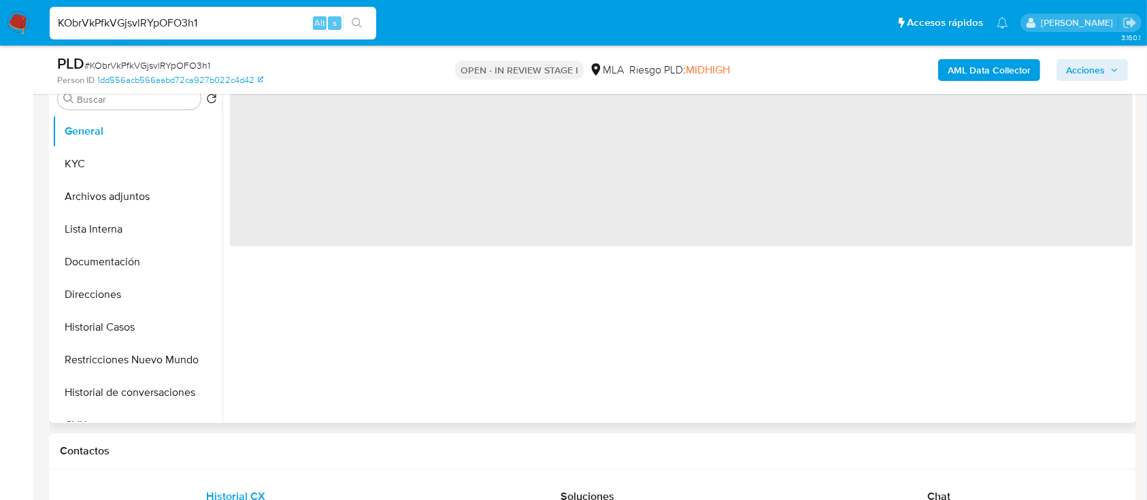
scroll to position [544, 0]
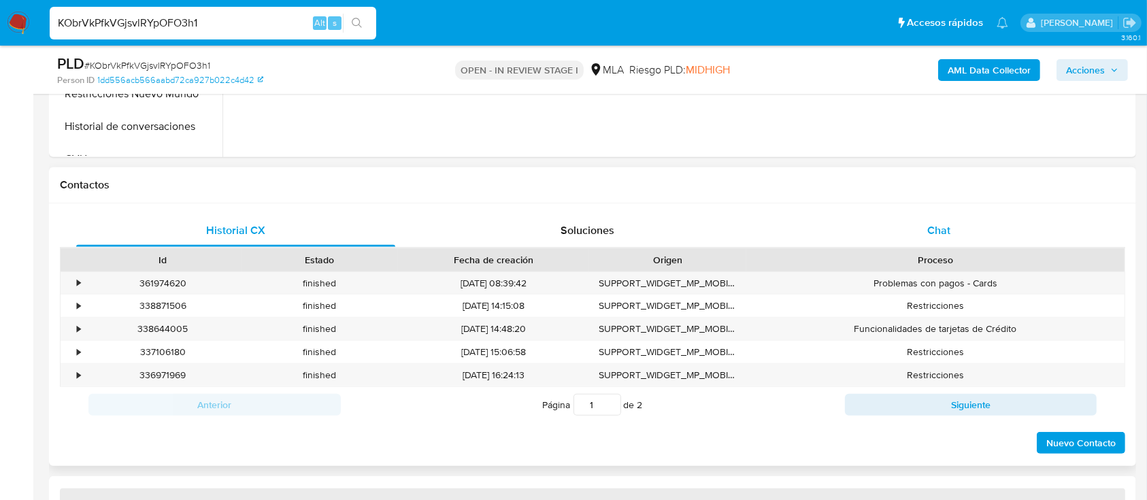
select select "10"
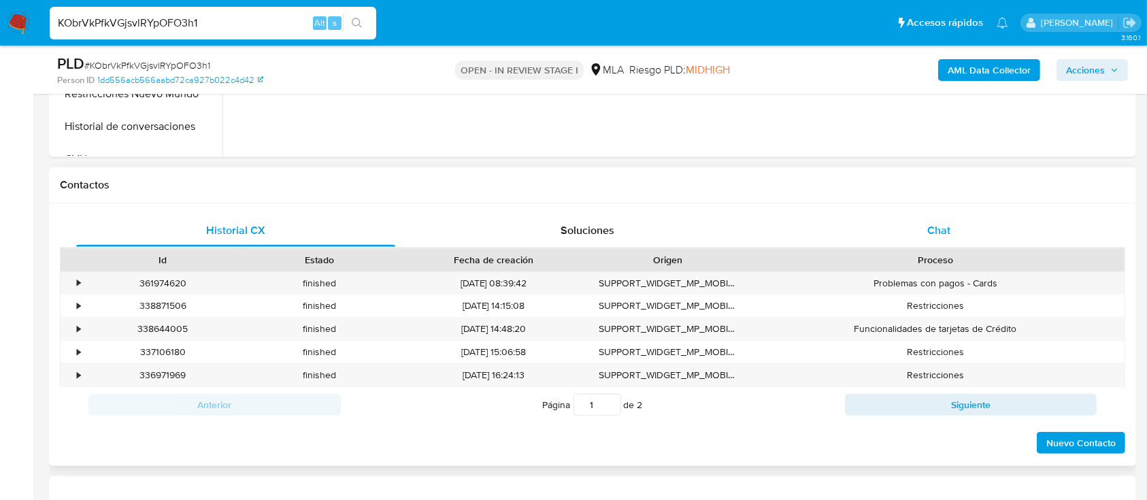
click at [941, 220] on div "Chat" at bounding box center [938, 230] width 319 height 33
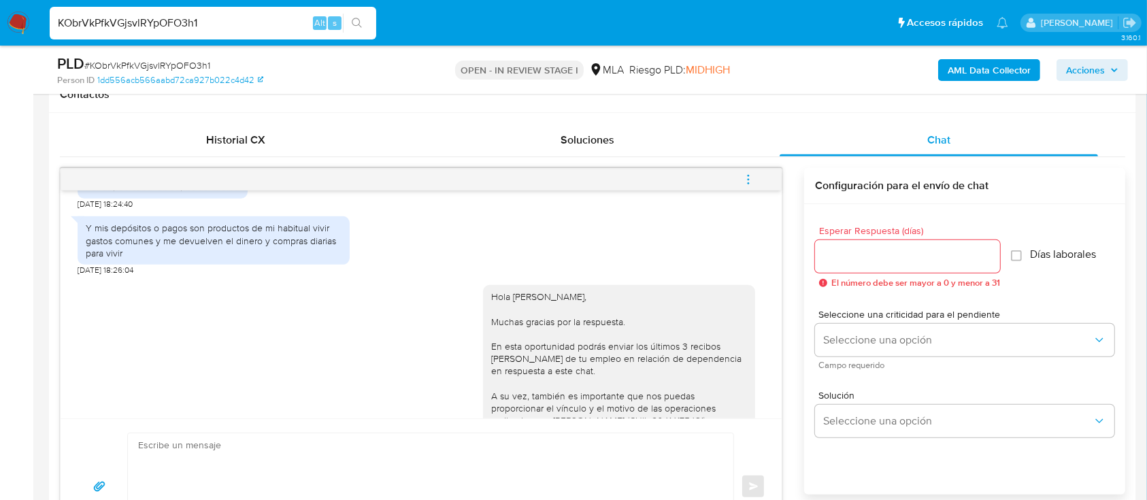
scroll to position [2233, 0]
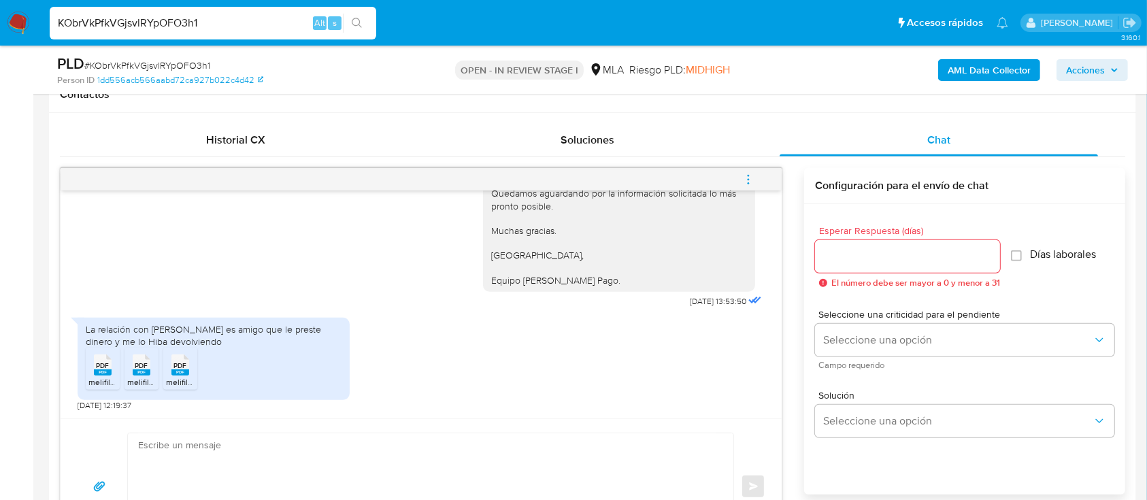
click at [116, 370] on div "PDF PDF" at bounding box center [102, 363] width 29 height 27
click at [131, 372] on div "PDF PDF" at bounding box center [141, 363] width 29 height 27
click at [196, 371] on li "PDF PDF melifile3824788283320086126.pdf" at bounding box center [180, 369] width 34 height 42
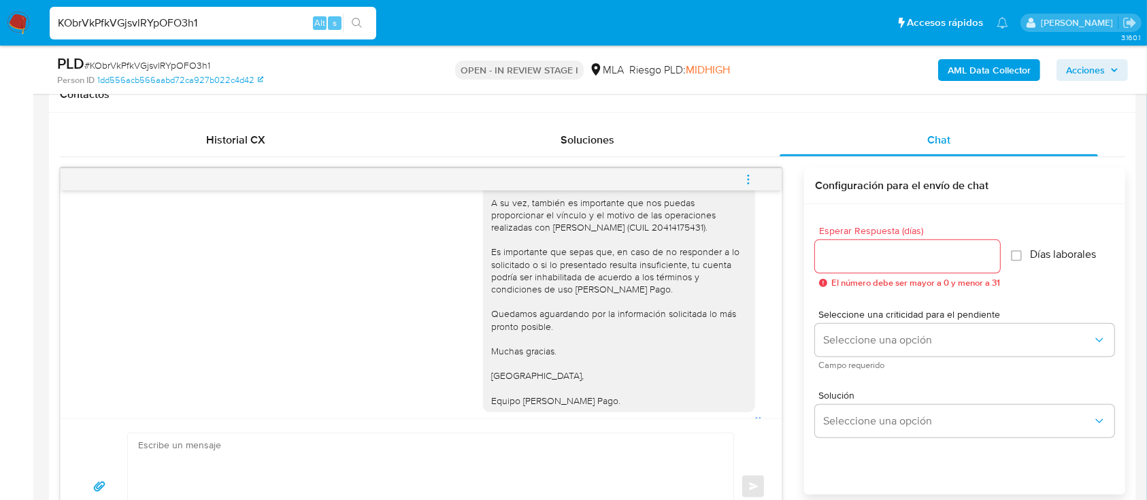
scroll to position [2062, 0]
click at [223, 20] on input "KObrVkPfkVGjsvlRYpOFO3h1" at bounding box center [213, 23] width 326 height 18
paste input "Oz2o8Q6m27h2ebqqYtrkfgu"
type input "Oz2o8Q6m27h2ebqqYtrkfgu1"
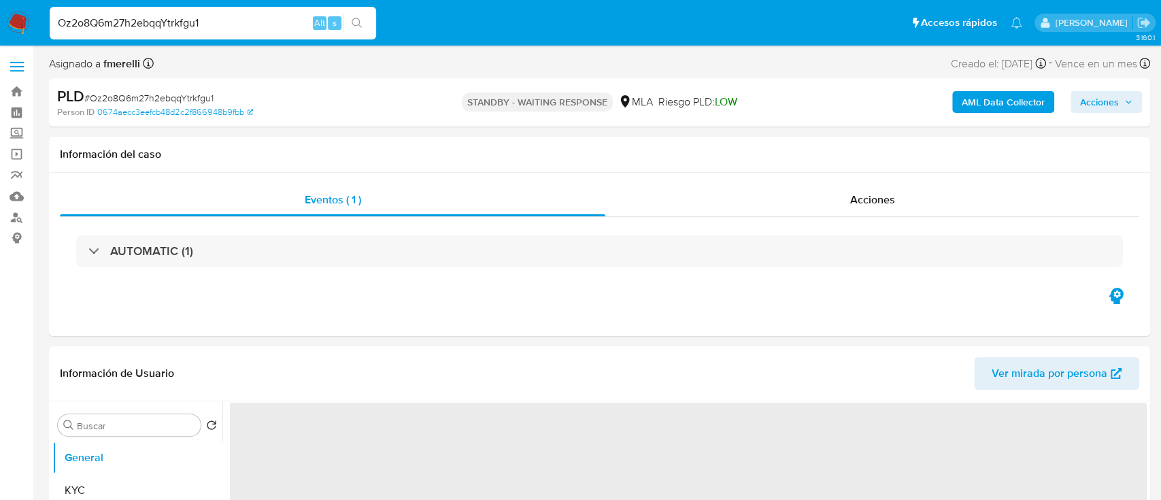
select select "10"
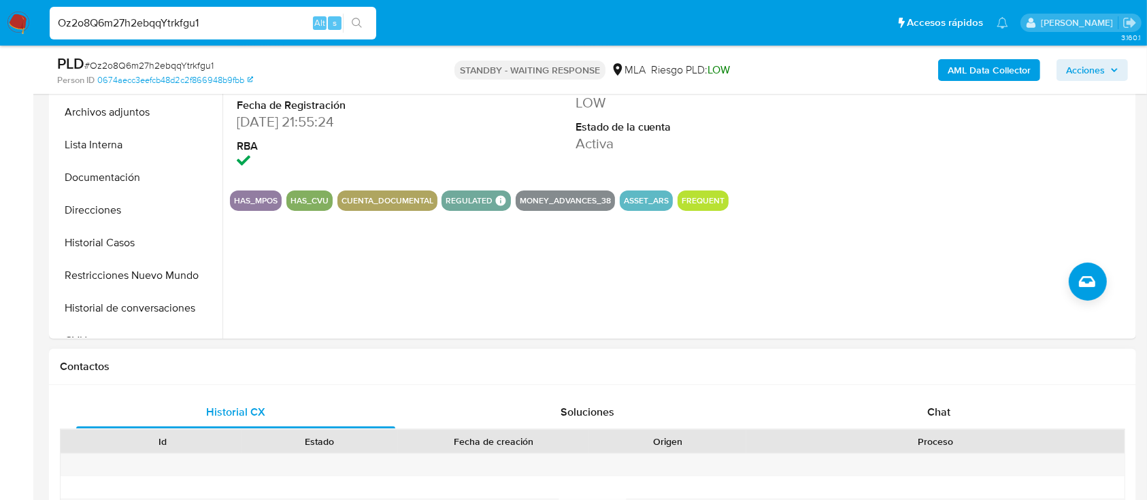
drag, startPoint x: 869, startPoint y: 409, endPoint x: 789, endPoint y: 363, distance: 92.0
click at [869, 408] on div "Chat" at bounding box center [938, 412] width 319 height 33
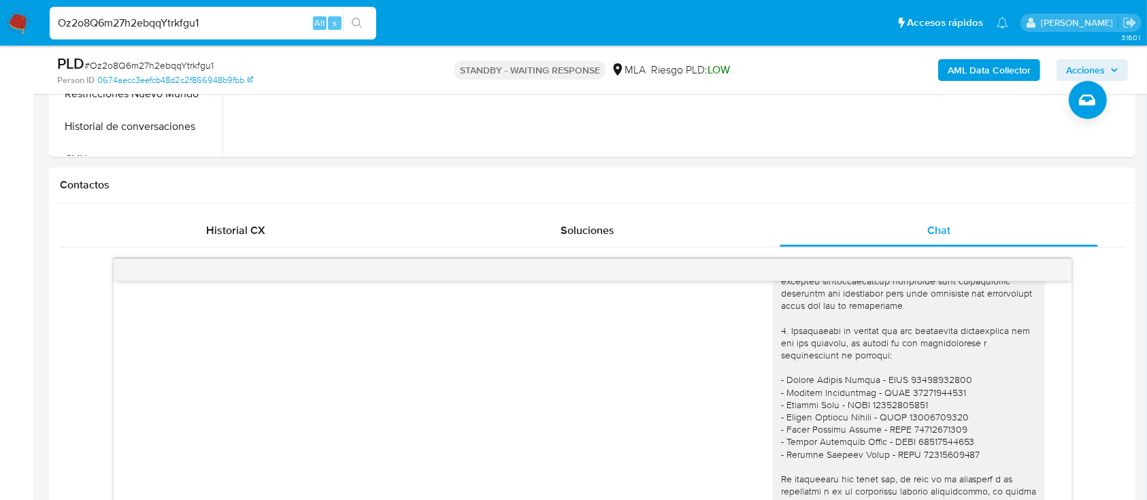
scroll to position [2267, 0]
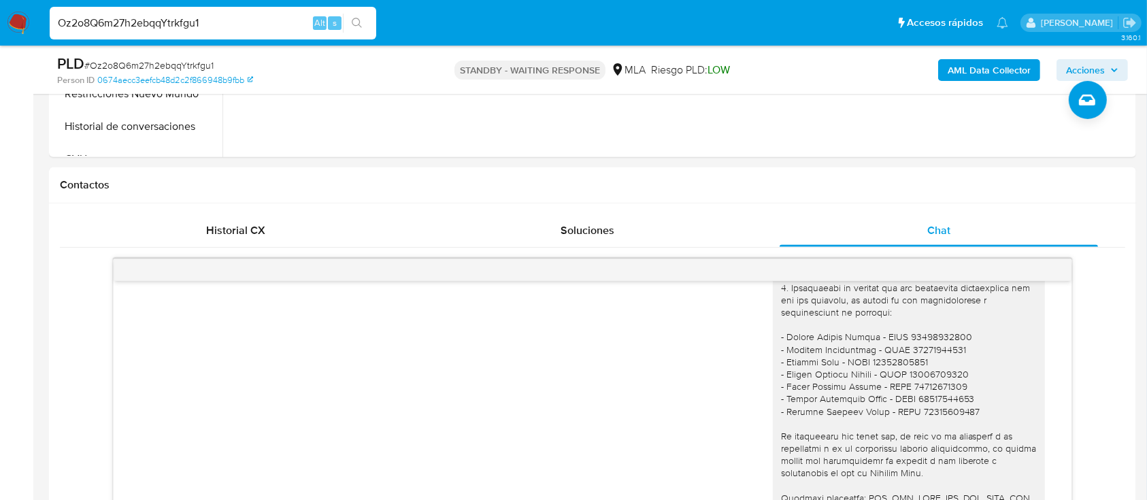
click at [14, 37] on nav "Pausado Ver notificaciones Oz2o8Q6m27h2ebqqYtrkfgu1 Alt s Accesos rápidos Presi…" at bounding box center [573, 23] width 1147 height 46
click at [16, 31] on img at bounding box center [18, 23] width 23 height 23
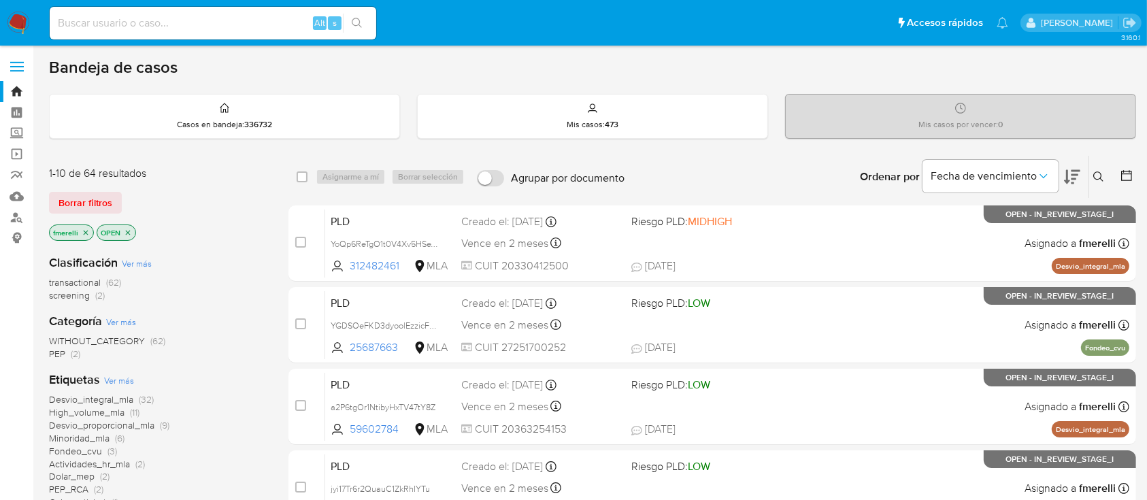
click at [179, 35] on div "Alt s" at bounding box center [213, 23] width 326 height 33
click at [198, 22] on input at bounding box center [213, 23] width 326 height 18
paste input "aur3b11sfMwGZx7ostVDX9Xi"
type input "aur3b11sfMwGZx7ostVDX9Xi"
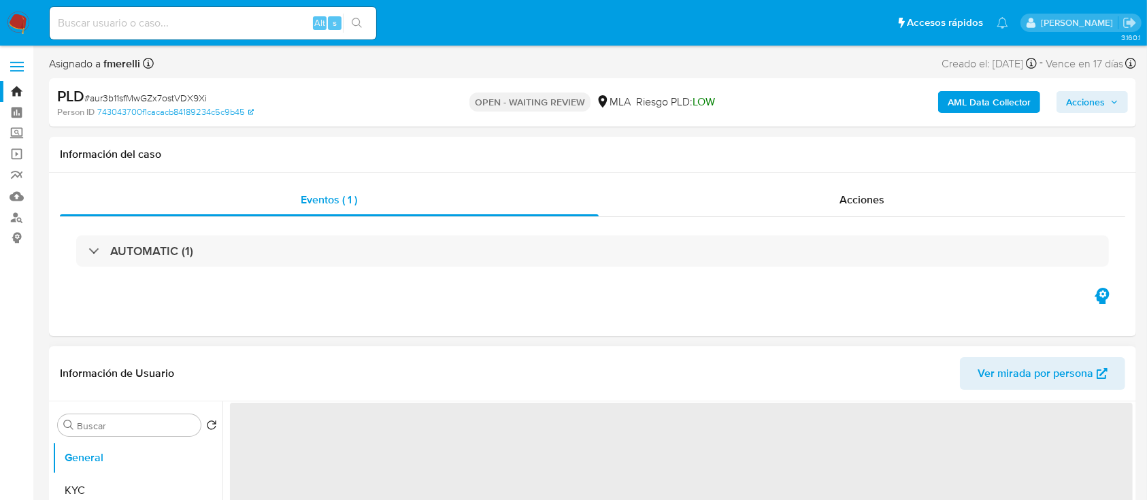
select select "10"
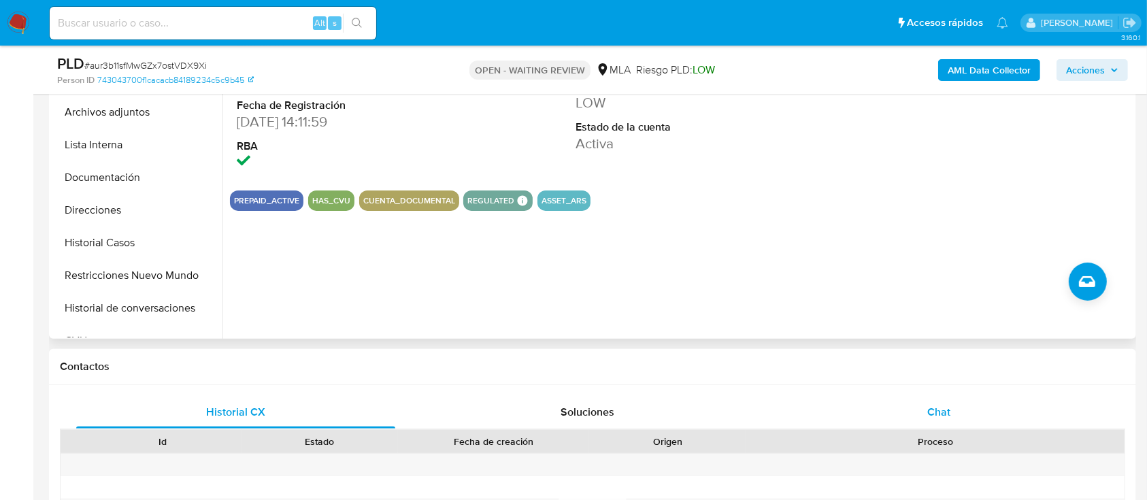
click at [930, 403] on div "Chat" at bounding box center [938, 412] width 319 height 33
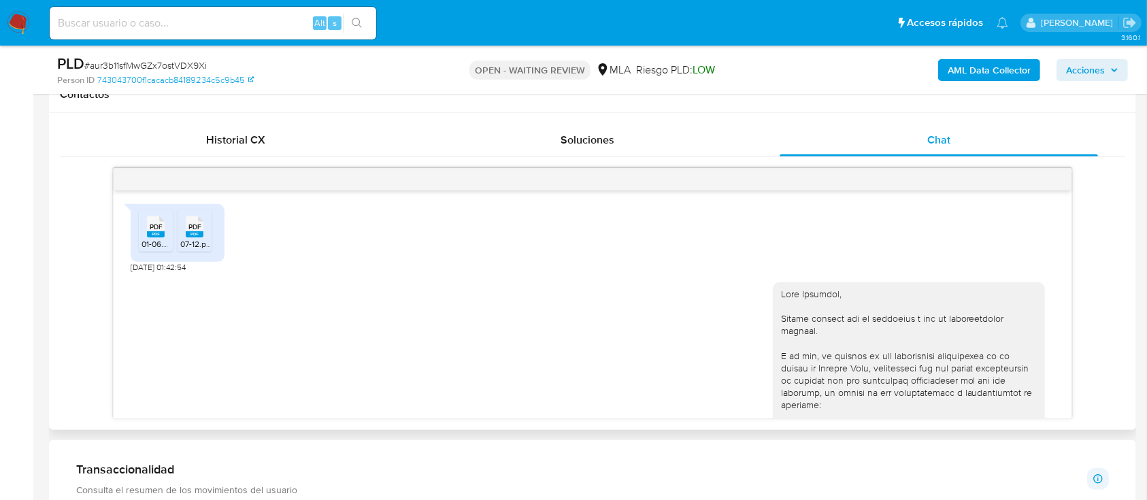
scroll to position [1703, 0]
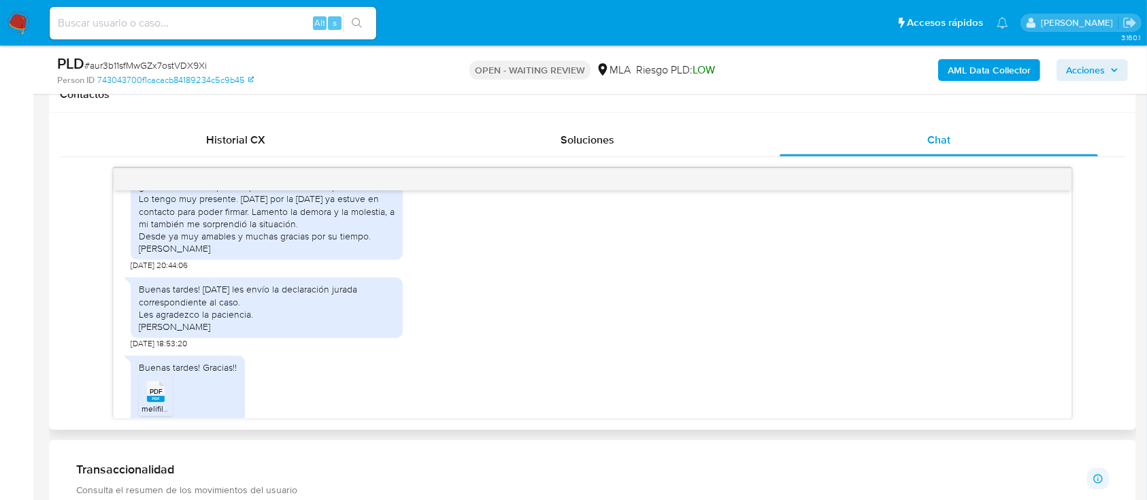
click at [152, 387] on span "PDF" at bounding box center [156, 391] width 13 height 9
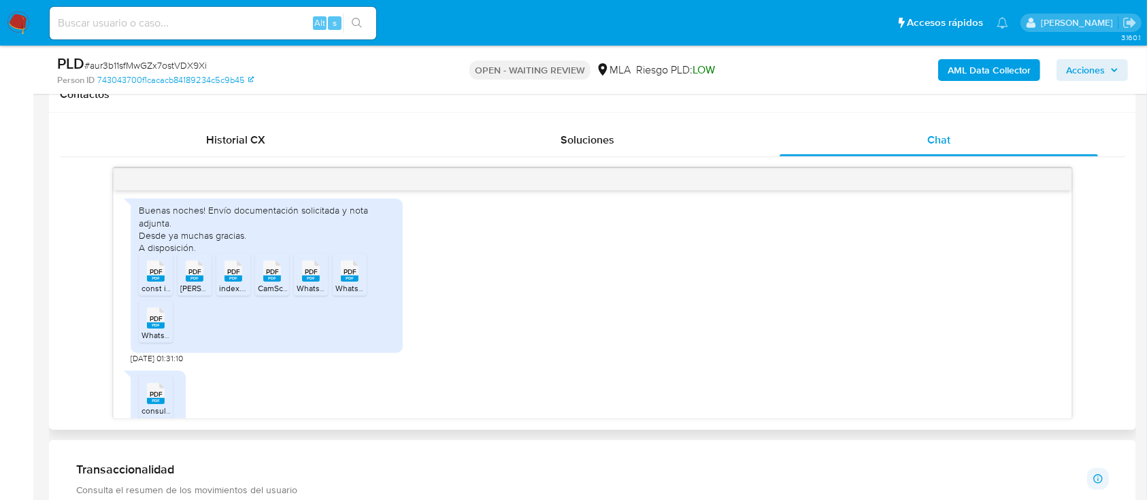
scroll to position [725, 0]
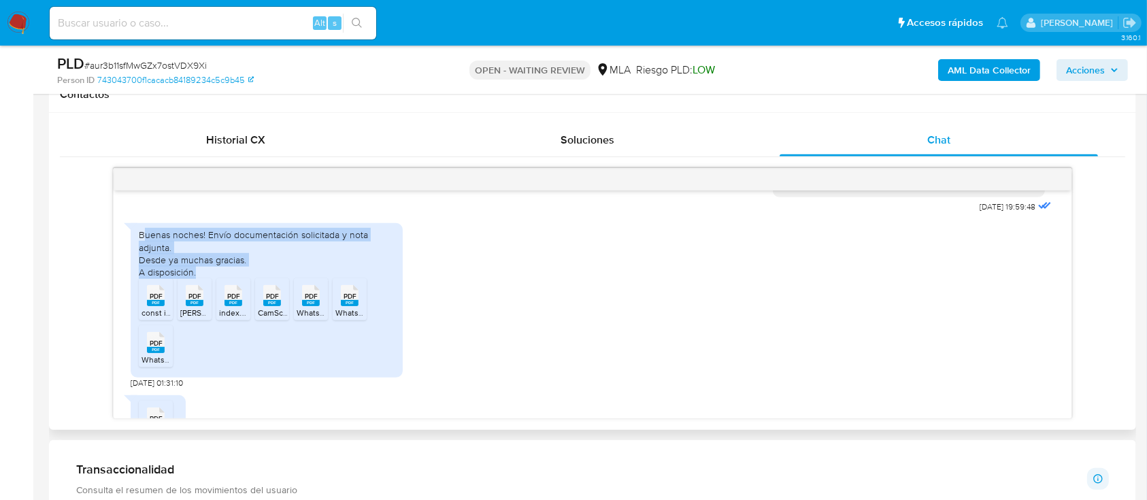
drag, startPoint x: 146, startPoint y: 248, endPoint x: 288, endPoint y: 294, distance: 150.1
click at [288, 294] on div "Buenas noches! Envío documentación solicitada y nota adjunta. Desde ya muchas g…" at bounding box center [267, 300] width 272 height 154
click at [219, 278] on div "Buenas noches! Envío documentación solicitada y nota adjunta. Desde ya muchas g…" at bounding box center [267, 254] width 256 height 50
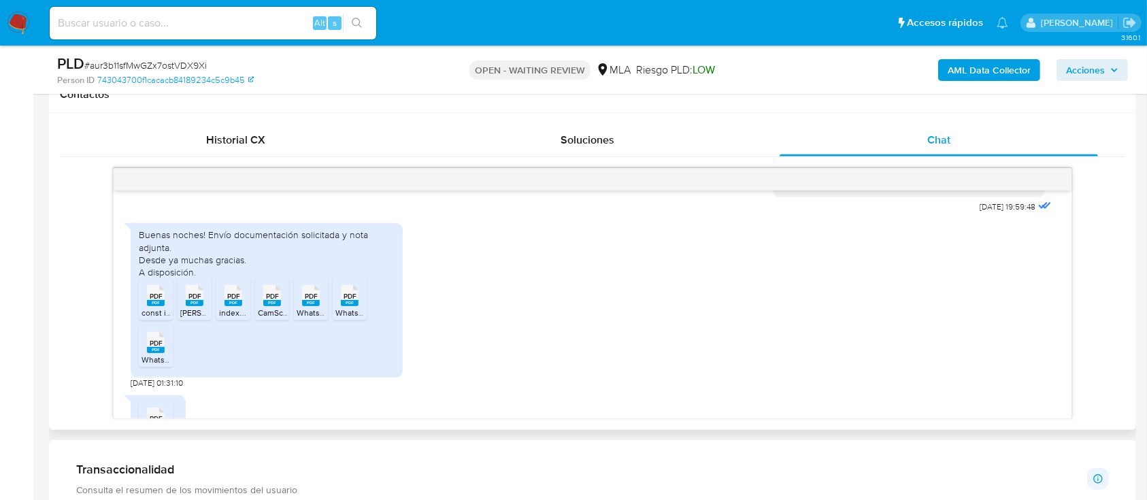
click at [245, 372] on ul "PDF PDF const insc api sssss.pdf PDF PDF [PERSON_NAME] Santiago [PERSON_NAME].p…" at bounding box center [267, 325] width 256 height 94
click at [157, 301] on span "PDF" at bounding box center [156, 296] width 13 height 9
click at [184, 307] on div "PDF PDF" at bounding box center [194, 294] width 29 height 27
click at [224, 307] on icon "PDF" at bounding box center [233, 296] width 18 height 24
drag, startPoint x: 272, startPoint y: 331, endPoint x: 289, endPoint y: 331, distance: 17.0
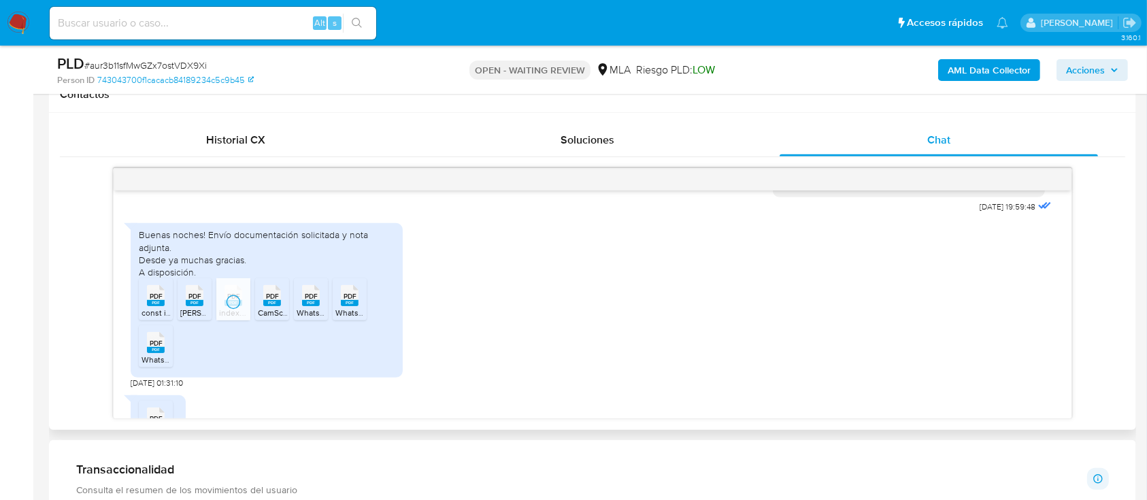
click at [272, 307] on icon "PDF" at bounding box center [272, 296] width 18 height 24
click at [308, 306] on rect at bounding box center [311, 303] width 18 height 6
click at [345, 306] on rect at bounding box center [350, 303] width 18 height 6
drag, startPoint x: 166, startPoint y: 373, endPoint x: 180, endPoint y: 374, distance: 14.3
click at [166, 354] on div "PDF PDF" at bounding box center [155, 341] width 29 height 27
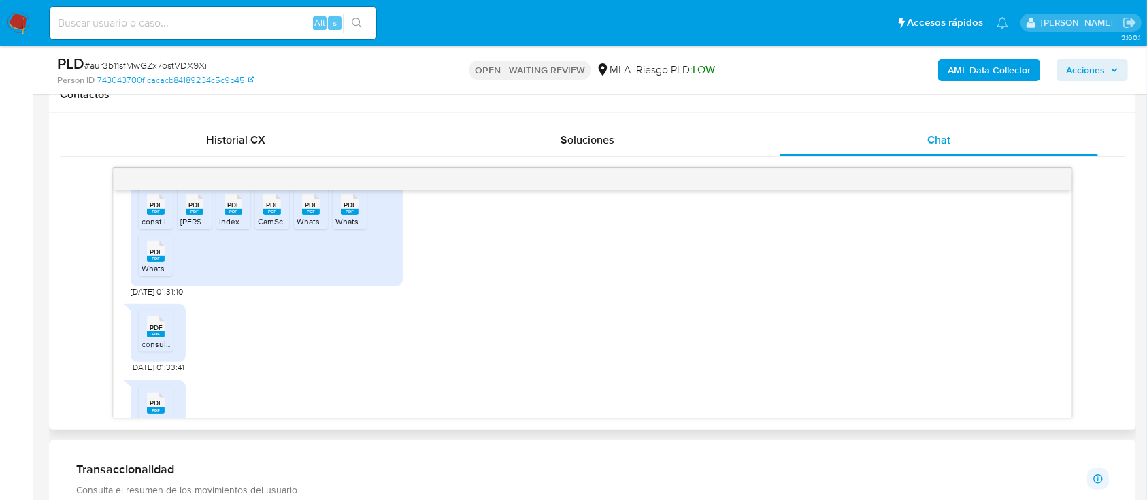
click at [161, 350] on span "consulta de comprobantes [PERSON_NAME] 20242025.pdf" at bounding box center [249, 344] width 217 height 12
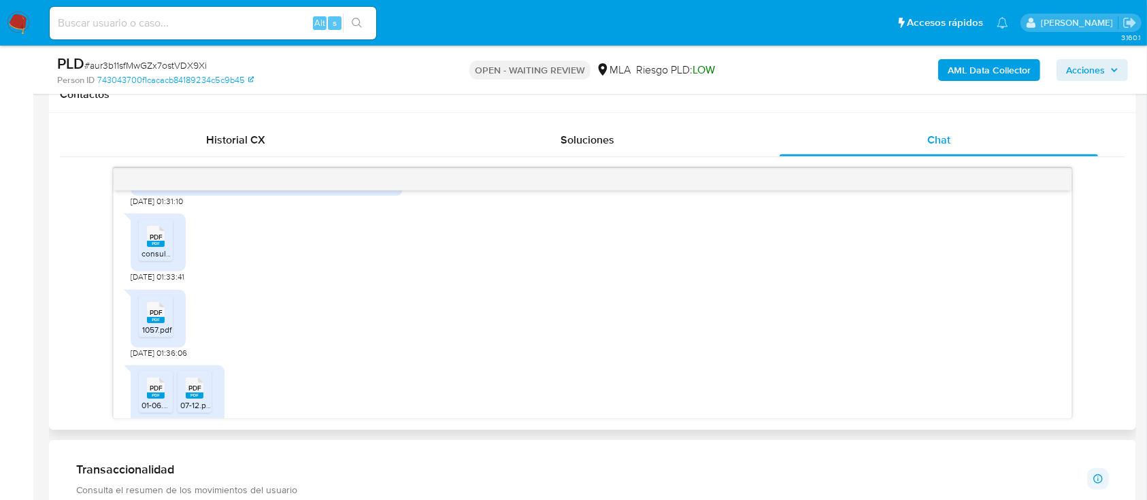
click at [161, 317] on span "PDF" at bounding box center [156, 312] width 13 height 9
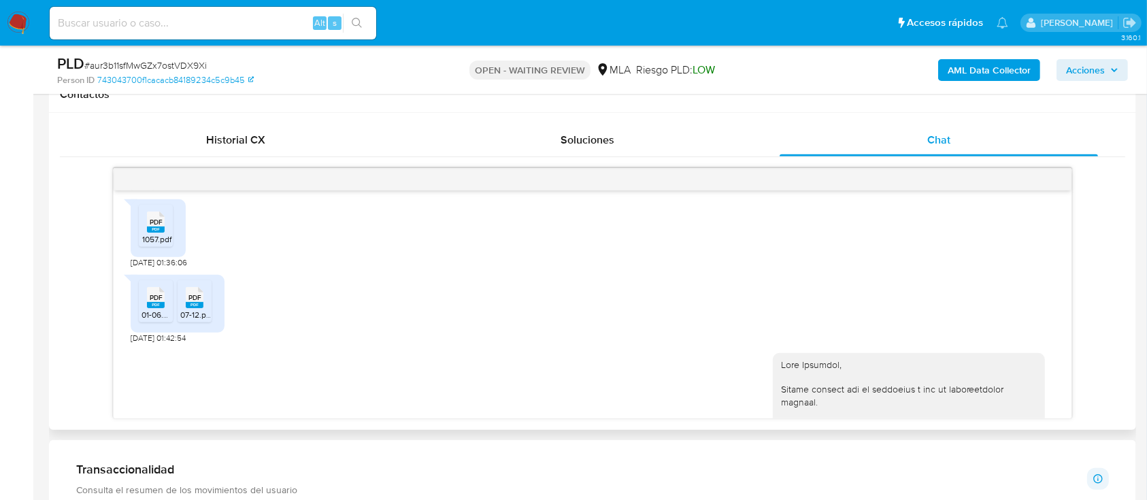
drag, startPoint x: 151, startPoint y: 324, endPoint x: 187, endPoint y: 324, distance: 36.0
click at [151, 302] on span "PDF" at bounding box center [156, 297] width 13 height 9
click at [189, 302] on span "PDF" at bounding box center [194, 297] width 13 height 9
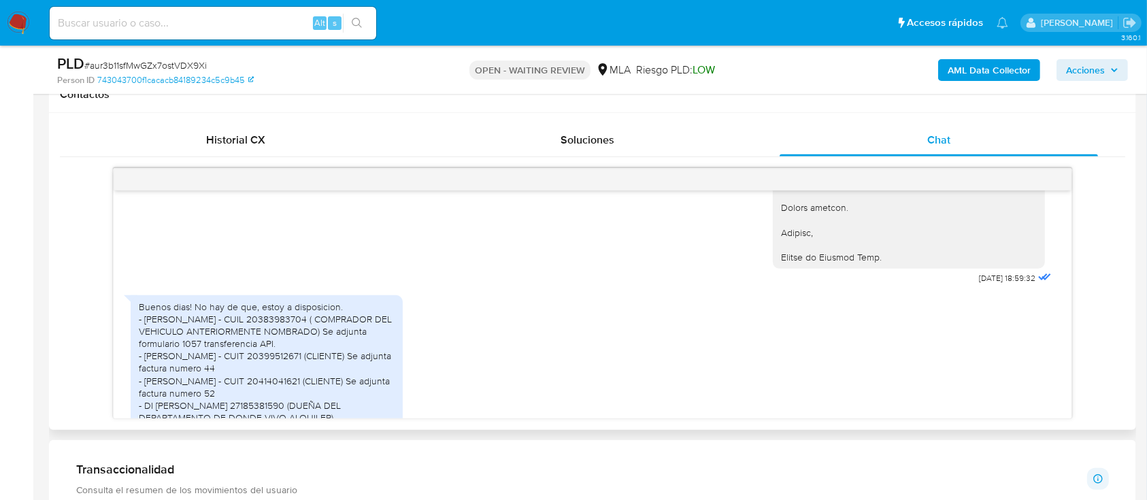
scroll to position [1541, 0]
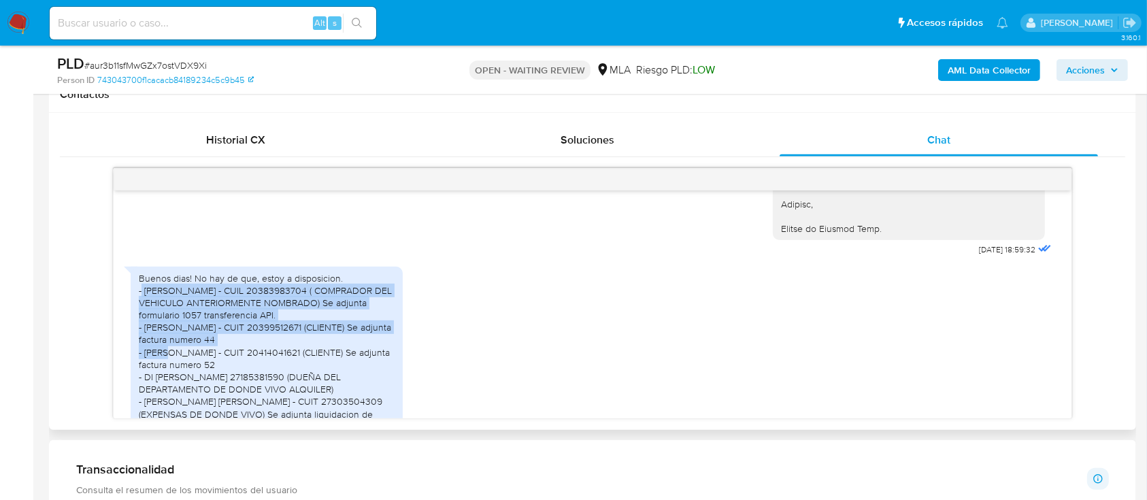
drag, startPoint x: 151, startPoint y: 319, endPoint x: 369, endPoint y: 364, distance: 222.9
click at [369, 364] on div "Buenos dias! No hay de que, estoy a disposicion. - [PERSON_NAME] - CUIL 2038398…" at bounding box center [267, 383] width 256 height 222
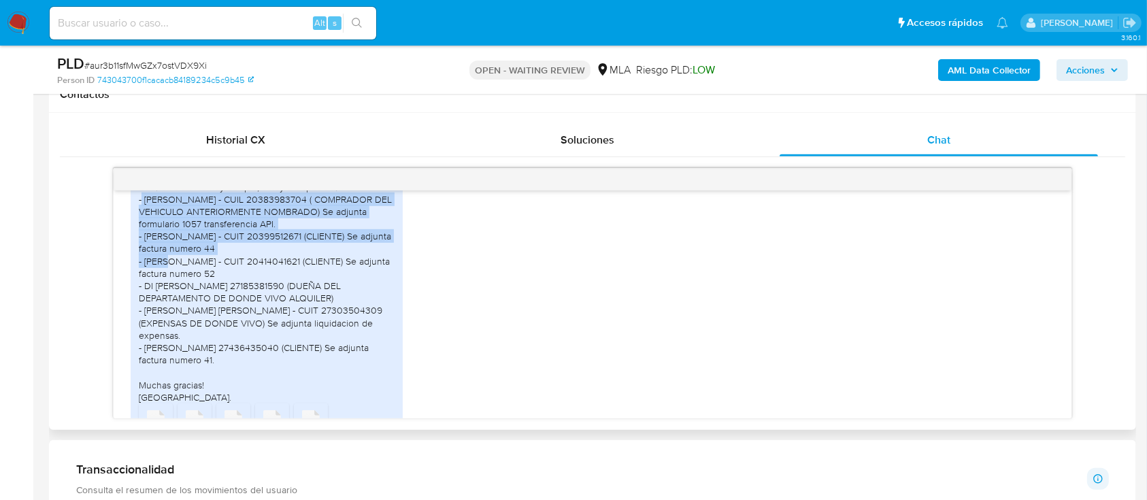
drag, startPoint x: 147, startPoint y: 289, endPoint x: 373, endPoint y: 377, distance: 242.9
click at [373, 377] on div "Buenos dias! No hay de que, estoy a disposicion. - [PERSON_NAME] - CUIL 2038398…" at bounding box center [267, 292] width 256 height 222
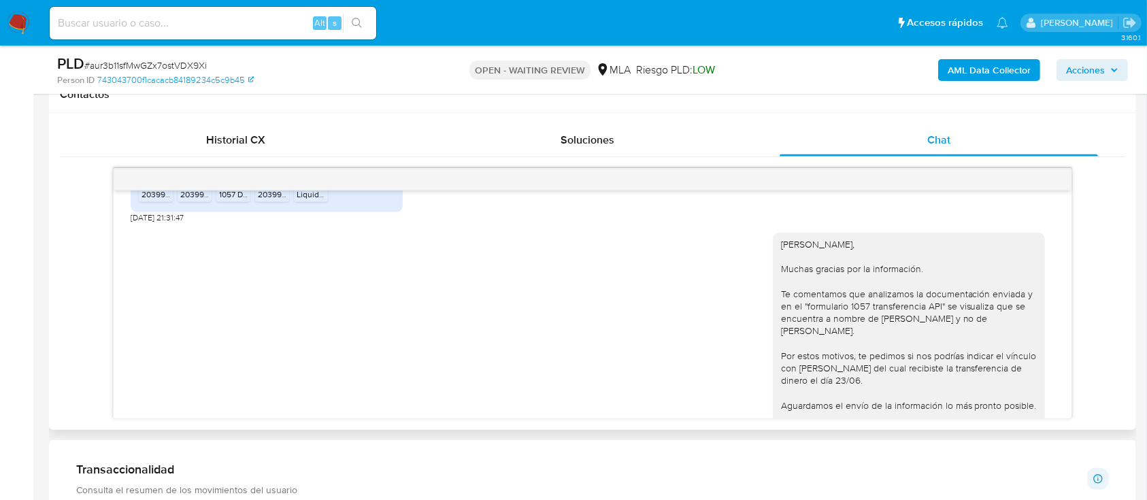
scroll to position [1904, 0]
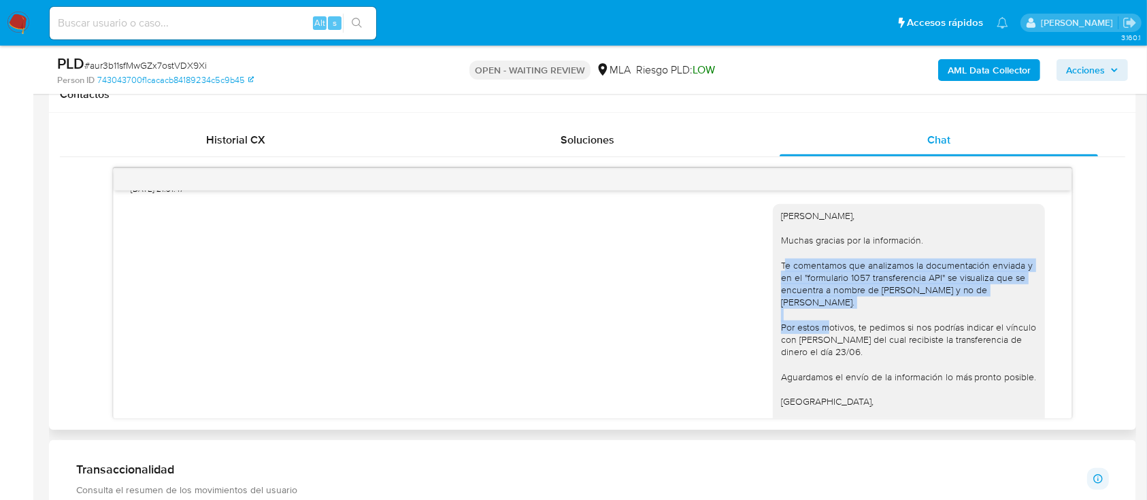
drag, startPoint x: 769, startPoint y: 280, endPoint x: 873, endPoint y: 318, distance: 110.4
click at [873, 318] on div "[PERSON_NAME], Muchas gracias por la información. Te comentamos que analizamos …" at bounding box center [909, 320] width 256 height 222
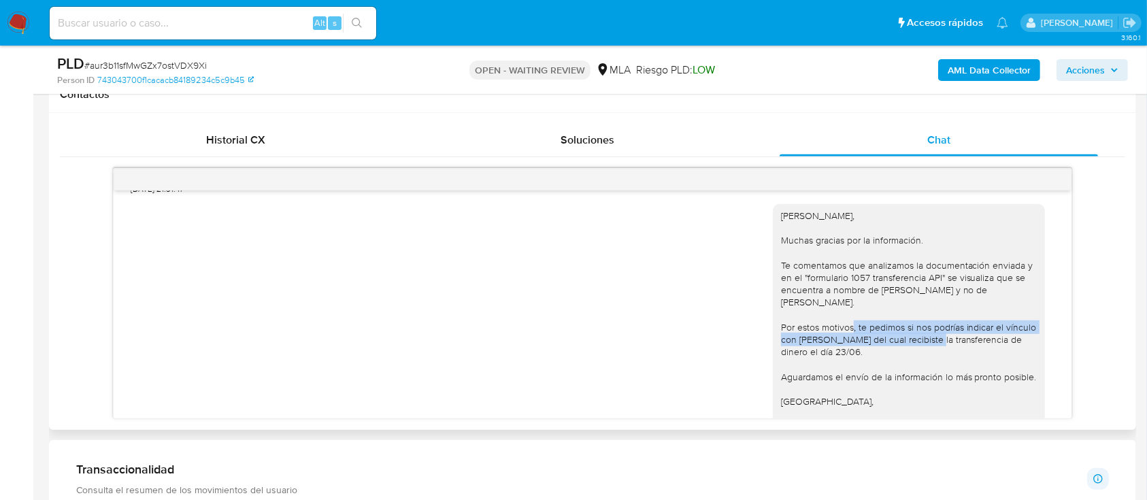
drag, startPoint x: 779, startPoint y: 343, endPoint x: 860, endPoint y: 368, distance: 84.1
click at [867, 365] on div "[PERSON_NAME], Muchas gracias por la información. Te comentamos que analizamos …" at bounding box center [909, 320] width 256 height 222
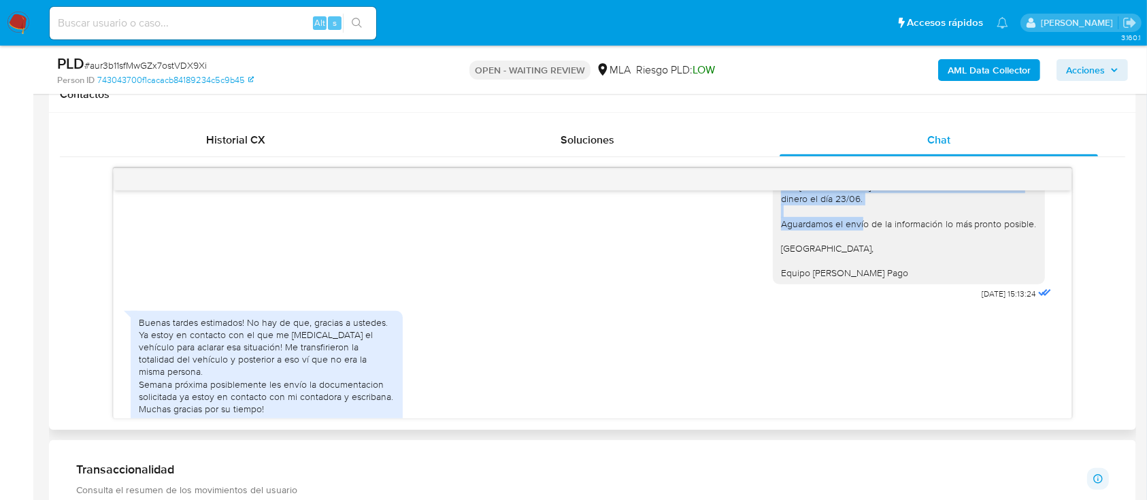
scroll to position [2085, 0]
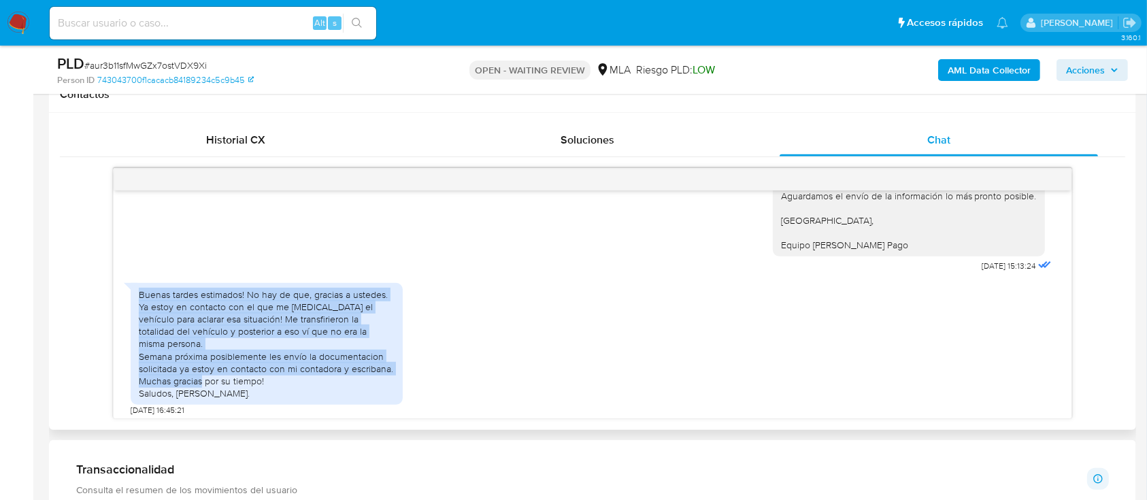
drag, startPoint x: 138, startPoint y: 305, endPoint x: 245, endPoint y: 377, distance: 128.8
click at [237, 378] on div "Buenas tardes estimados! No hay de que, gracias a ustedes. Ya estoy en contacto…" at bounding box center [267, 344] width 256 height 112
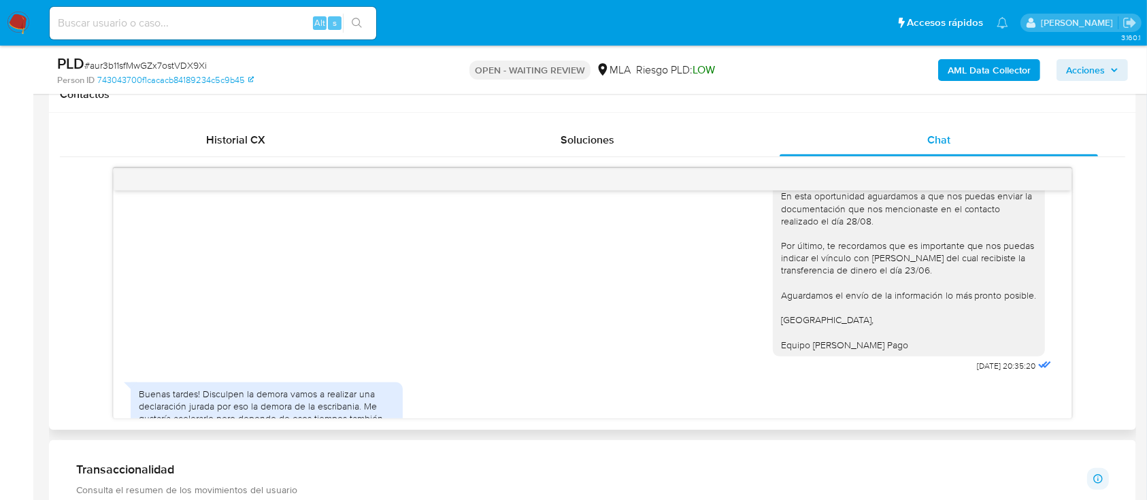
scroll to position [2630, 0]
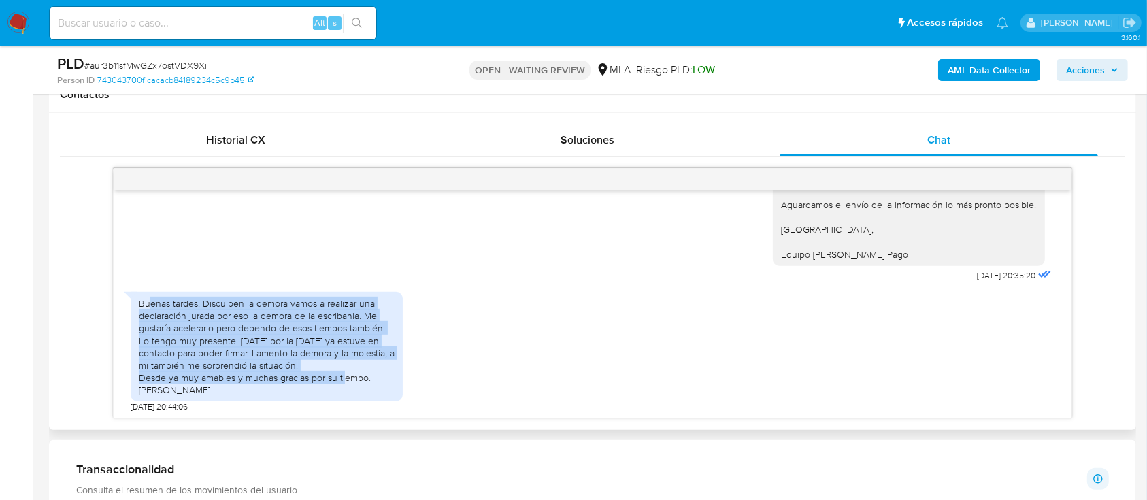
drag, startPoint x: 150, startPoint y: 299, endPoint x: 363, endPoint y: 378, distance: 227.7
click at [363, 378] on div "Buenas tardes! Disculpen la demora vamos a realizar una declaración jurada por …" at bounding box center [267, 346] width 256 height 99
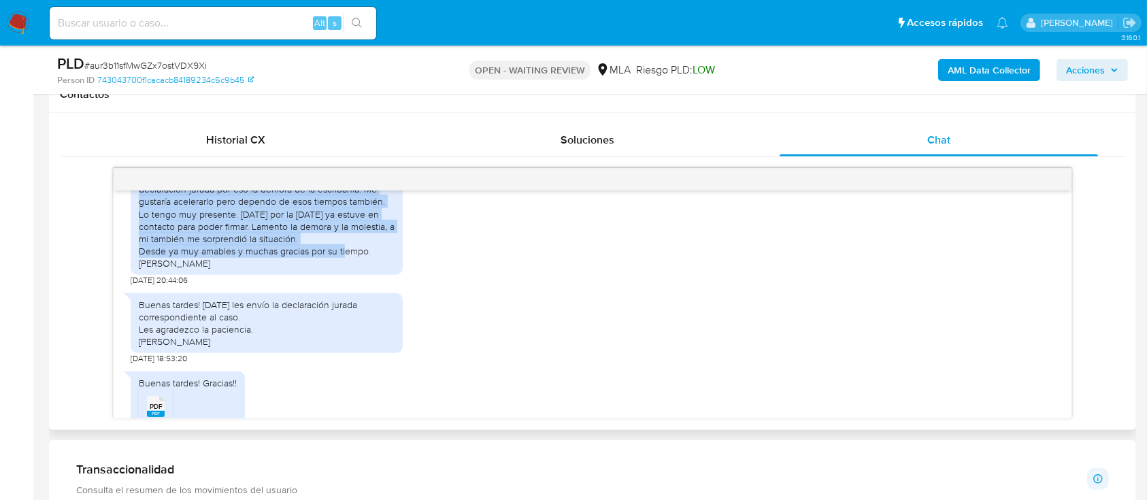
scroll to position [2796, 0]
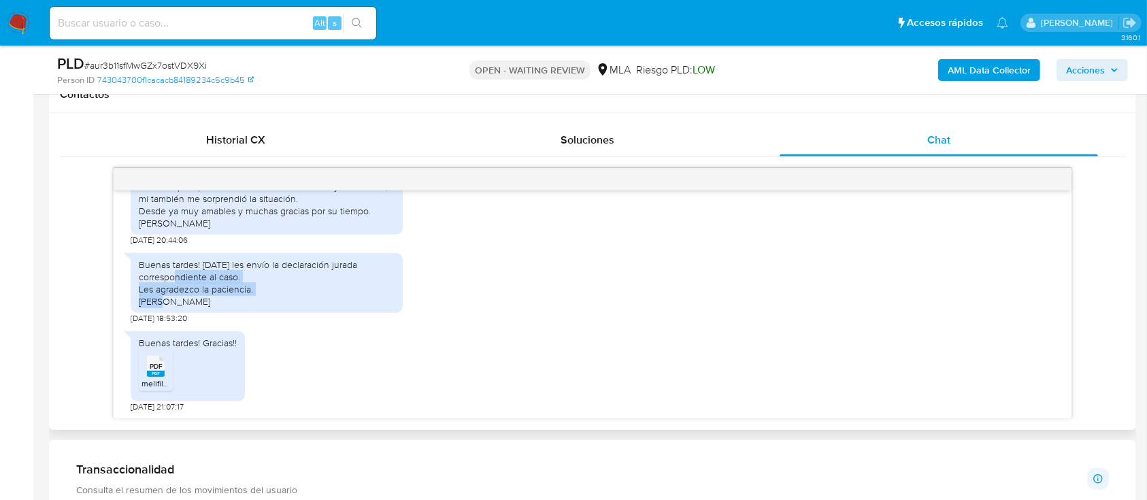
drag, startPoint x: 176, startPoint y: 269, endPoint x: 224, endPoint y: 295, distance: 54.5
click at [224, 295] on div "Buenas tardes! Mañana les envío la declaración jurada correspondiente al caso. …" at bounding box center [267, 283] width 256 height 50
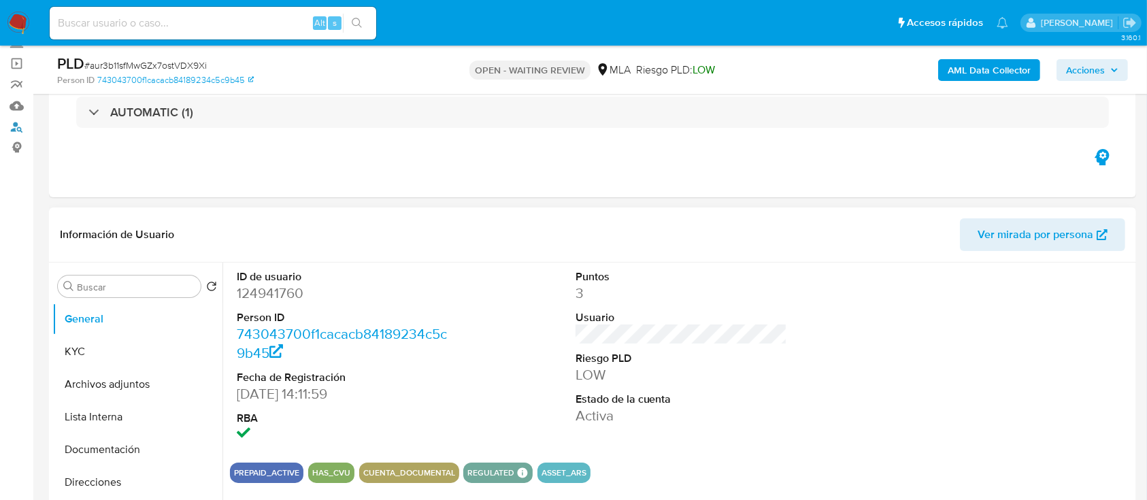
drag, startPoint x: 15, startPoint y: 127, endPoint x: 41, endPoint y: 105, distance: 34.2
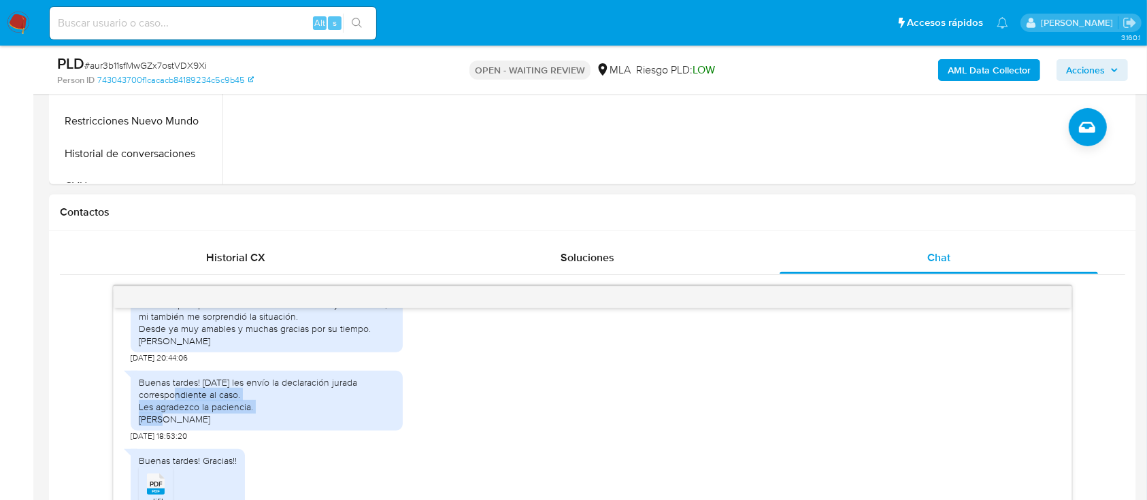
scroll to position [544, 0]
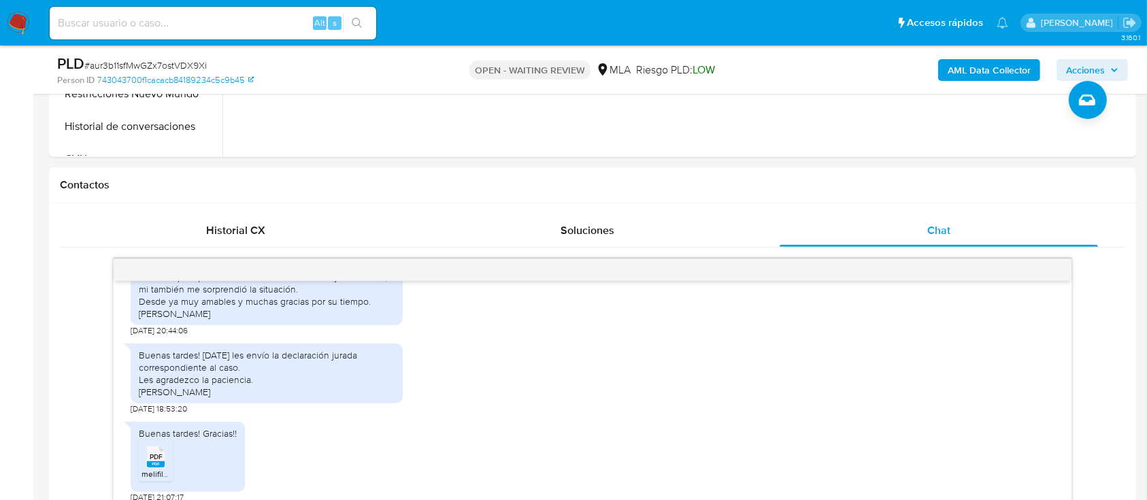
click at [271, 22] on input at bounding box center [213, 23] width 326 height 18
paste input "8C5Pf5KxmfTfJPs4dPEt2o8S"
type input "8C5Pf5KxmfTfJPs4dPEt2o8S"
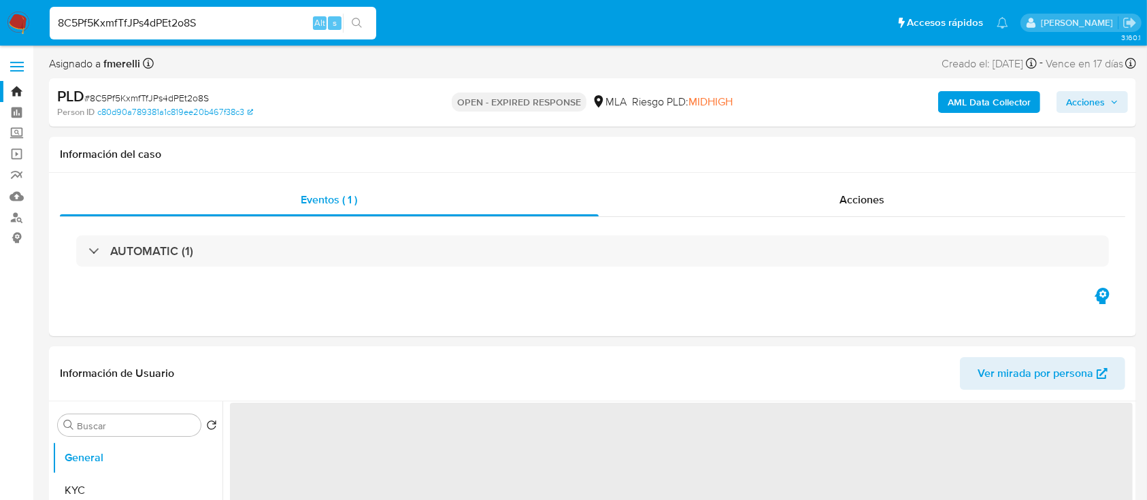
select select "10"
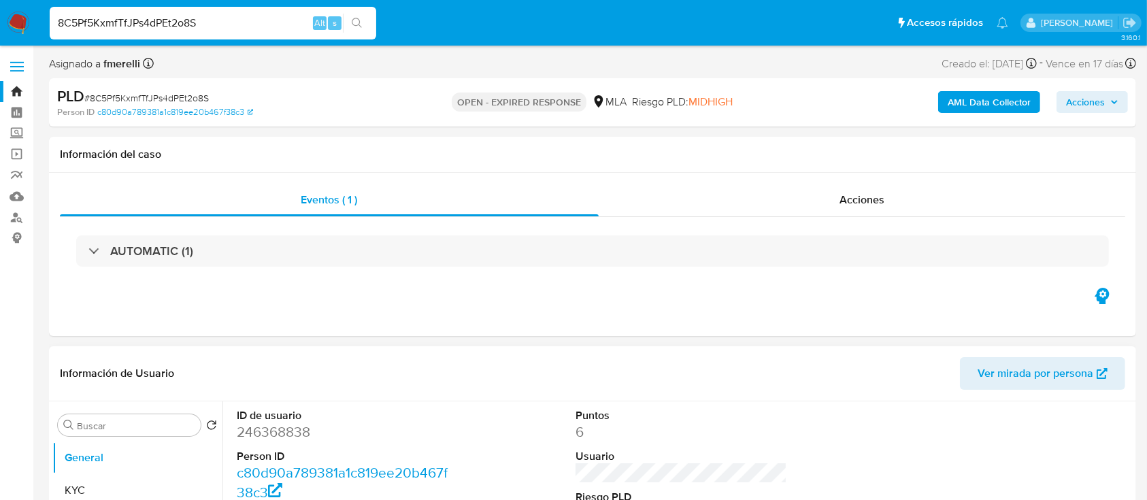
scroll to position [181, 0]
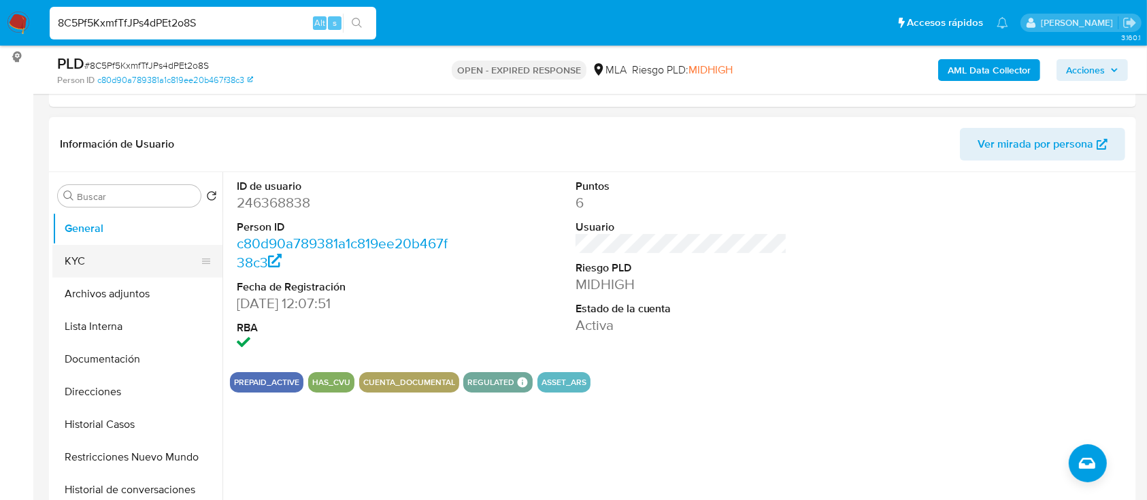
click at [131, 271] on button "KYC" at bounding box center [131, 261] width 159 height 33
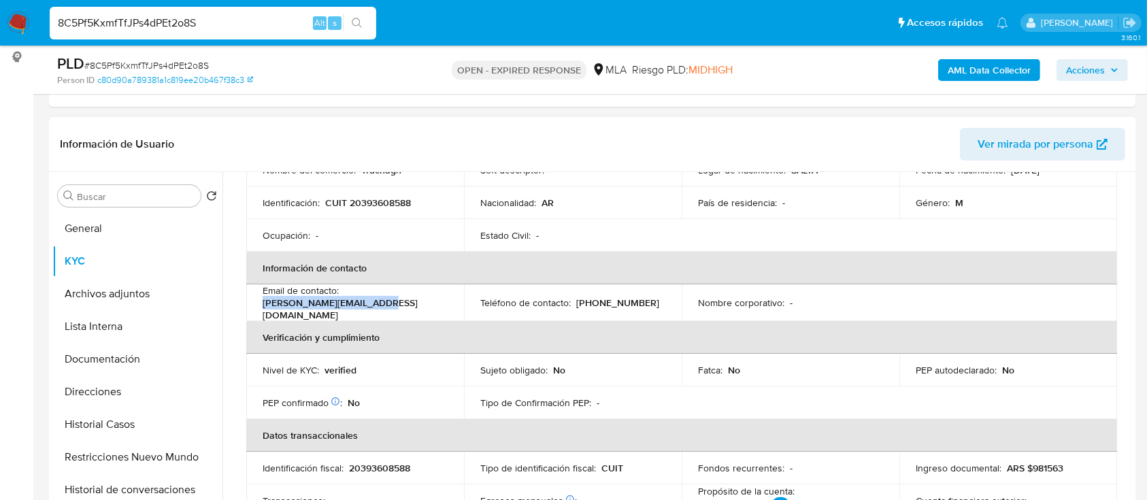
drag, startPoint x: 341, startPoint y: 309, endPoint x: 258, endPoint y: 312, distance: 82.4
click at [258, 312] on td "Email de contacto : juan.gomeznaar@gmail.com" at bounding box center [355, 302] width 218 height 37
copy p "juan.gomeznaar@gmail.com"
click at [620, 297] on p "(11) 44755824" at bounding box center [617, 303] width 83 height 12
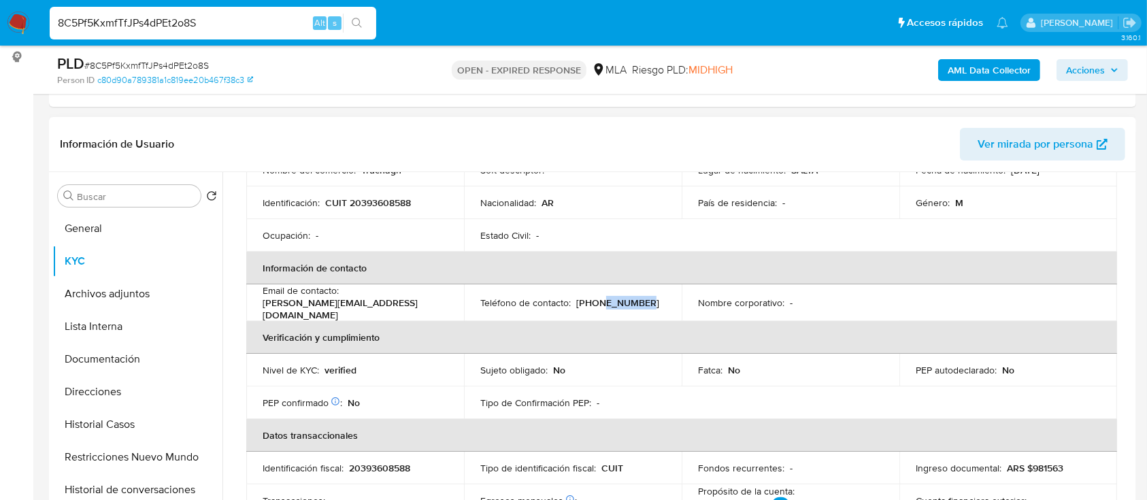
copy p "44755824"
drag, startPoint x: 555, startPoint y: 3, endPoint x: 531, endPoint y: 3, distance: 24.5
click at [387, 206] on p "CUIT 20393608588" at bounding box center [368, 203] width 86 height 12
drag, startPoint x: 387, startPoint y: 206, endPoint x: 484, endPoint y: 186, distance: 99.2
click at [387, 205] on p "CUIT 20393608588" at bounding box center [368, 203] width 86 height 12
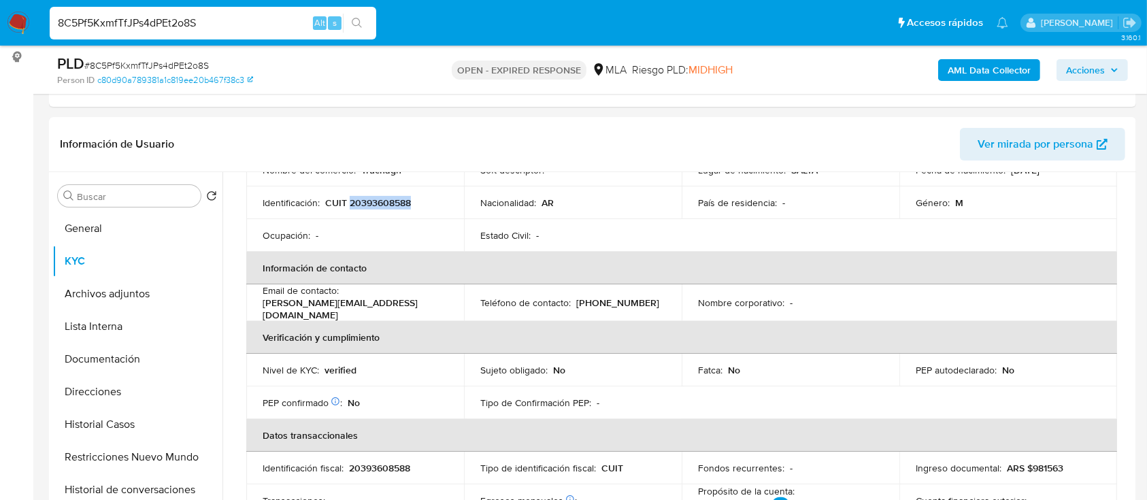
copy p "20393608588"
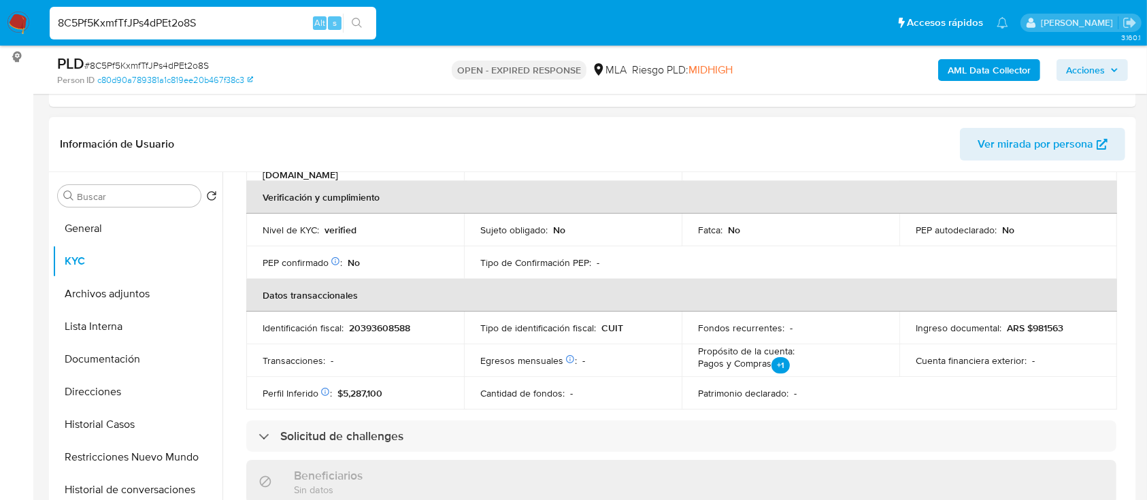
scroll to position [0, 0]
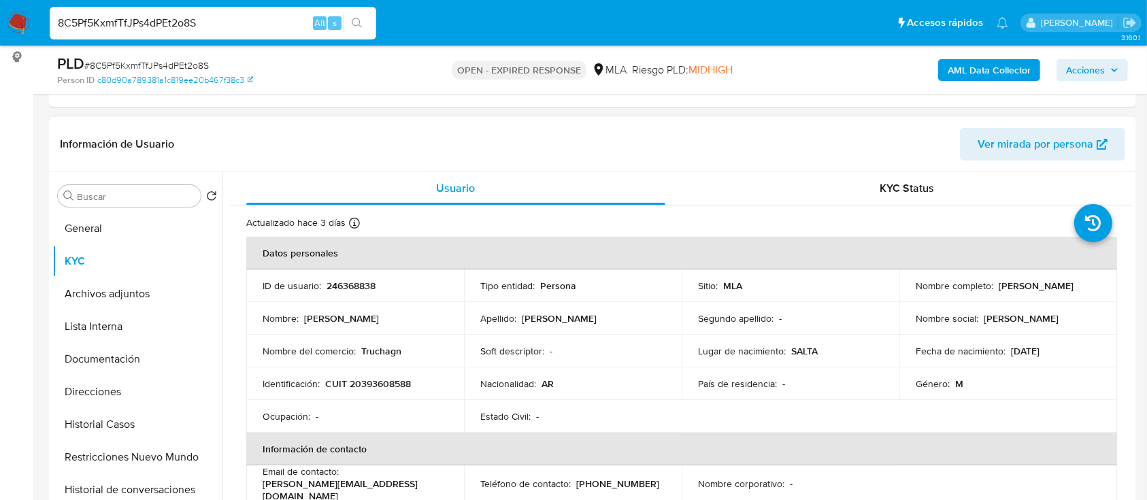
click at [1010, 286] on p "Juan Ignacio Gomez Naar" at bounding box center [1035, 286] width 75 height 12
copy p "Naar"
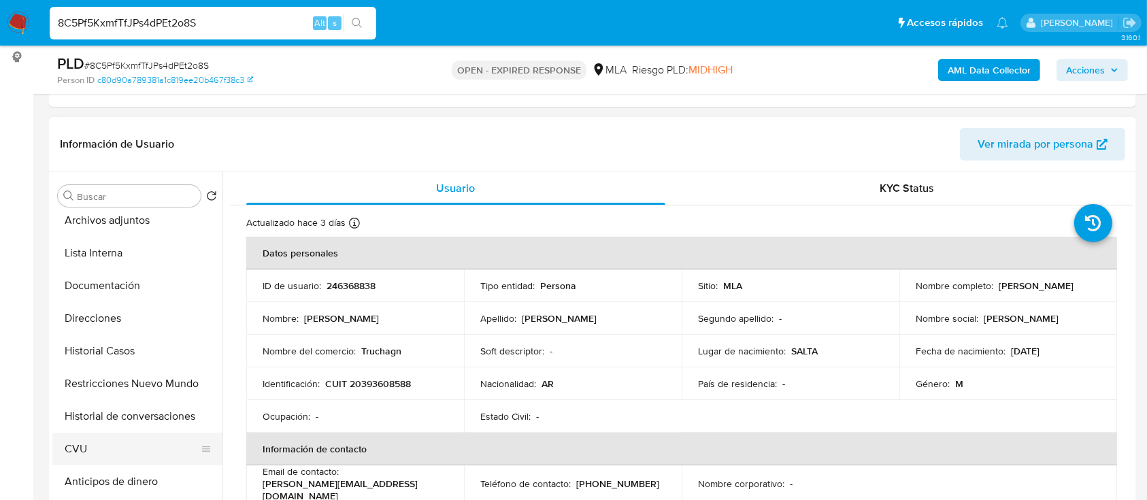
scroll to position [90, 0]
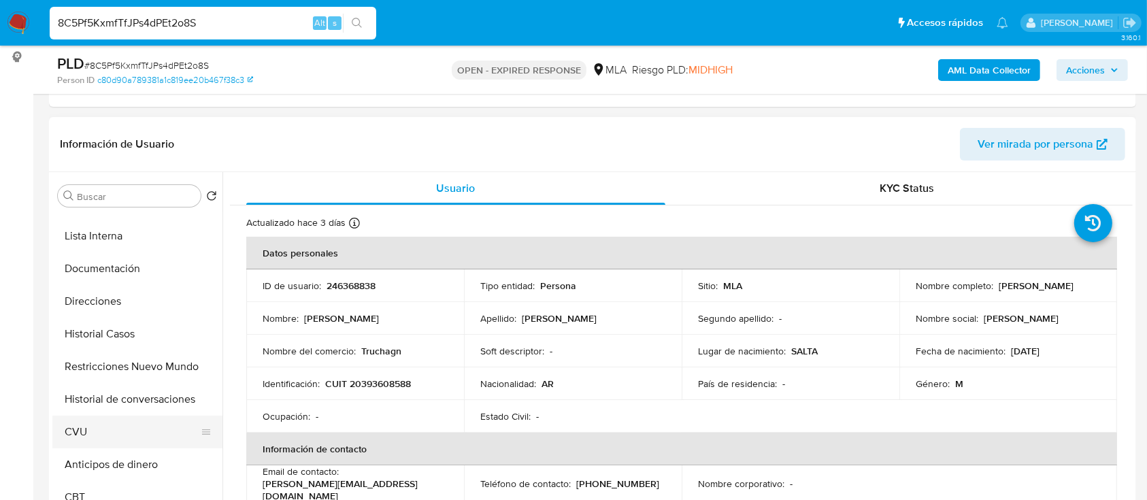
click at [100, 432] on button "CVU" at bounding box center [131, 432] width 159 height 33
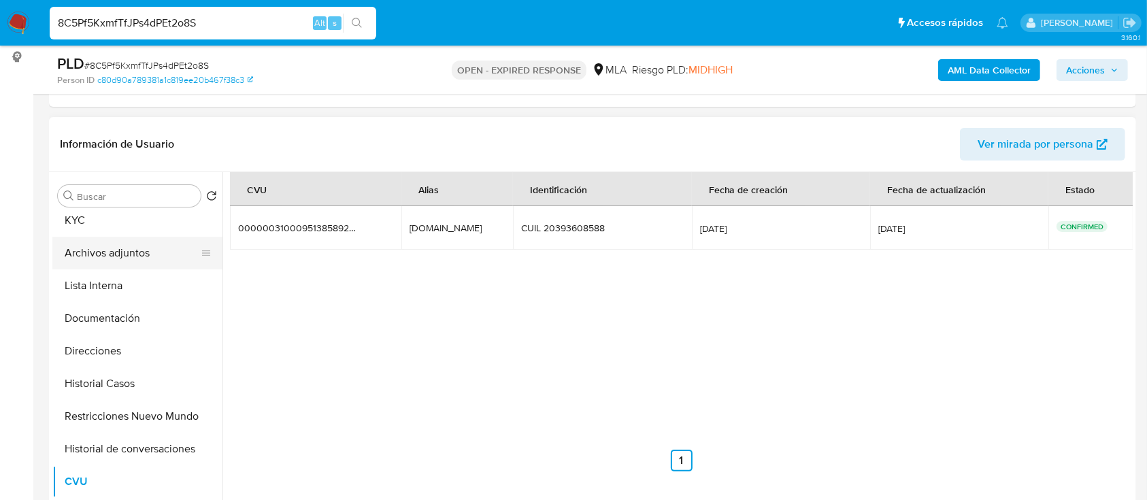
scroll to position [0, 0]
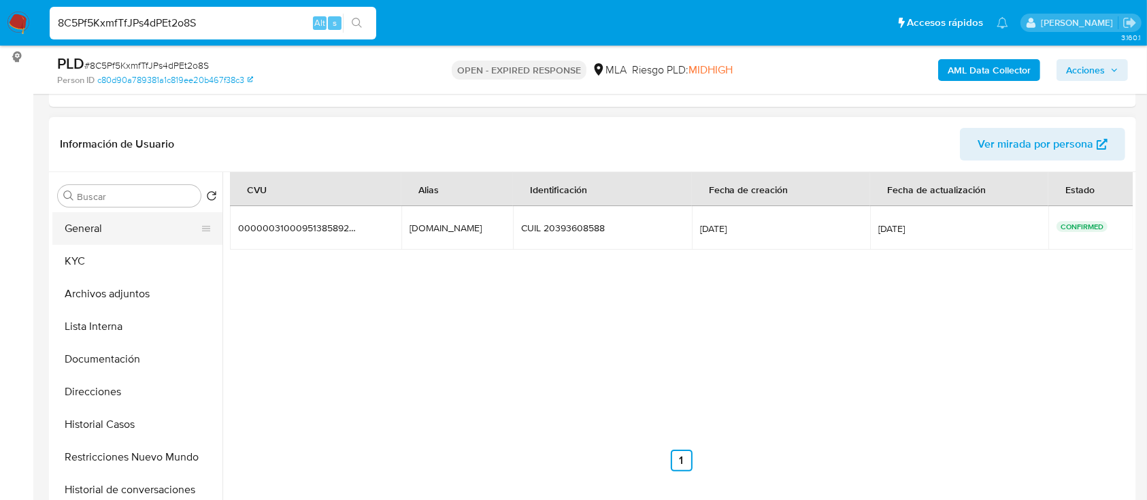
click at [120, 237] on button "General" at bounding box center [131, 228] width 159 height 33
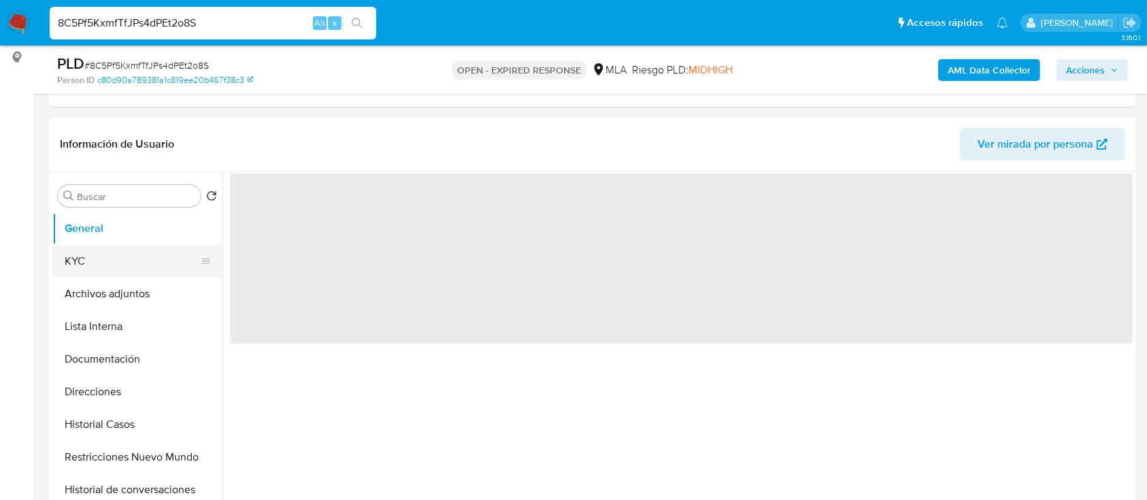
click at [129, 272] on button "KYC" at bounding box center [131, 261] width 159 height 33
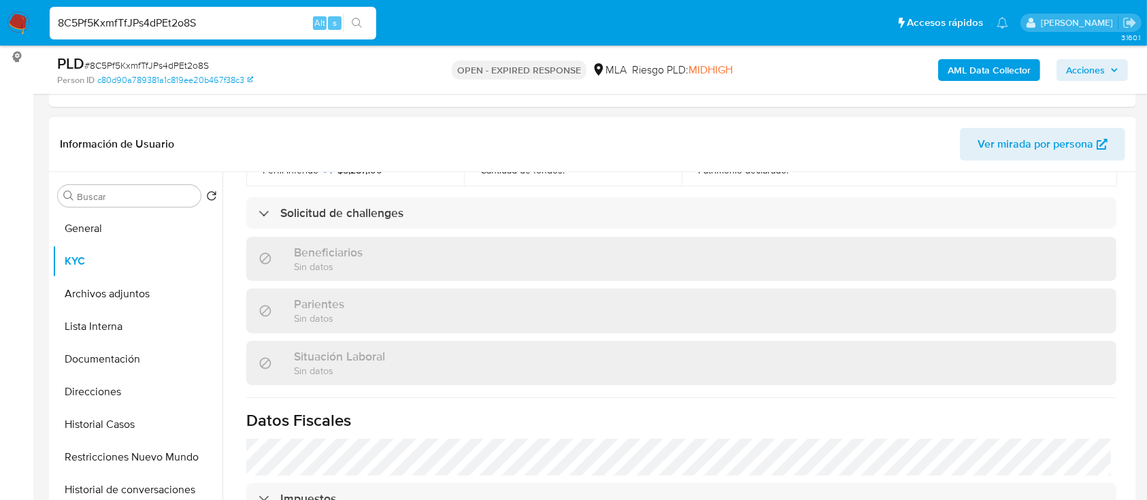
scroll to position [690, 0]
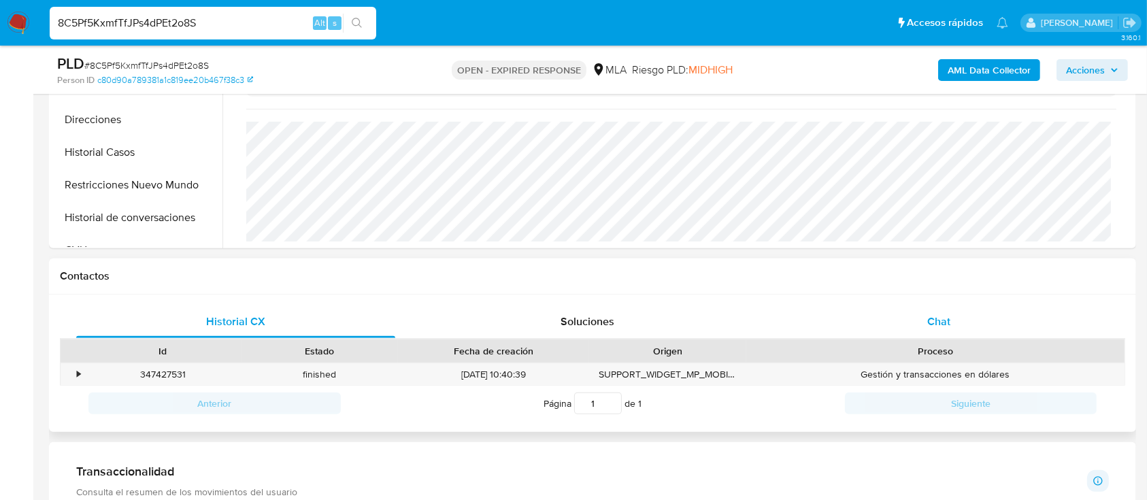
click at [901, 318] on div "Chat" at bounding box center [938, 321] width 319 height 33
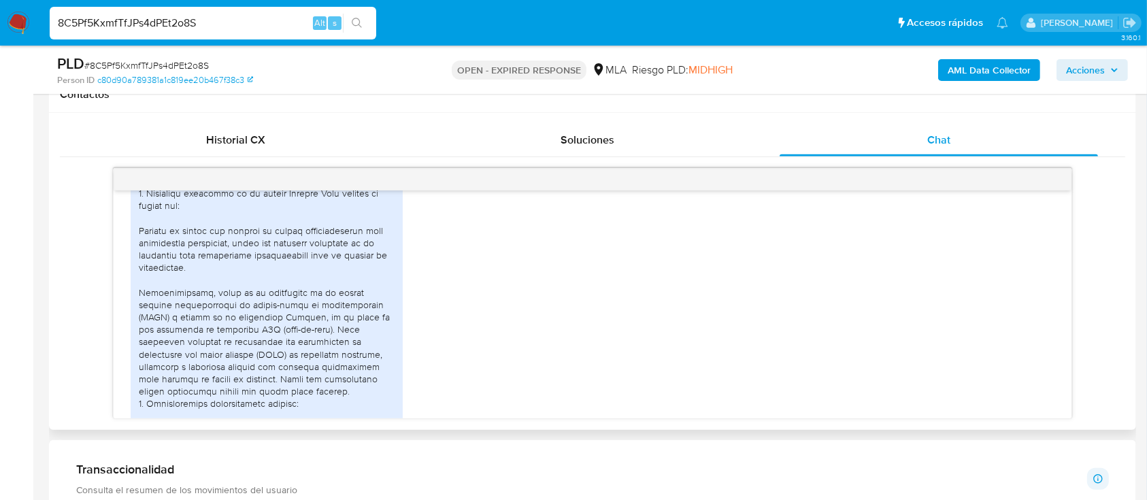
scroll to position [725, 0]
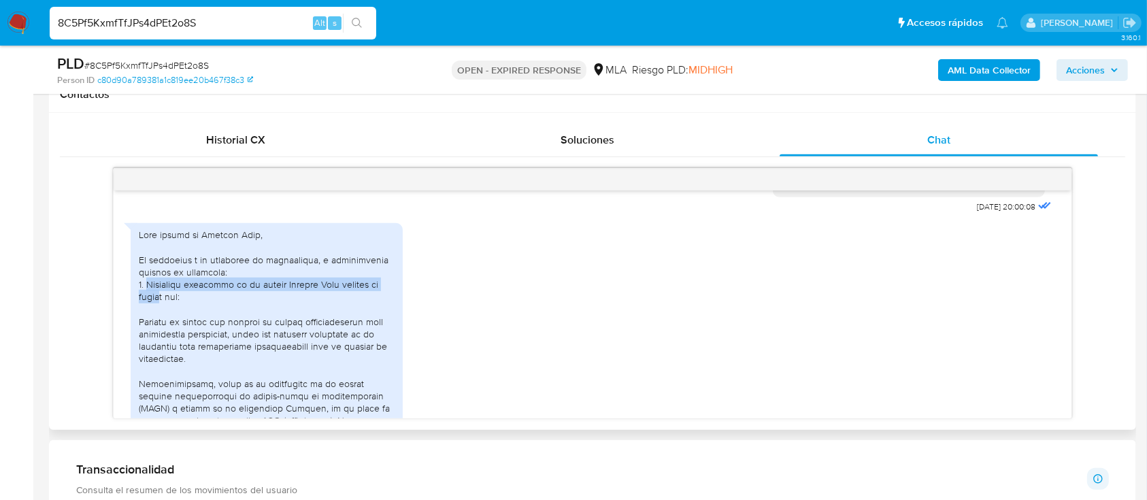
drag, startPoint x: 147, startPoint y: 307, endPoint x: 161, endPoint y: 316, distance: 15.9
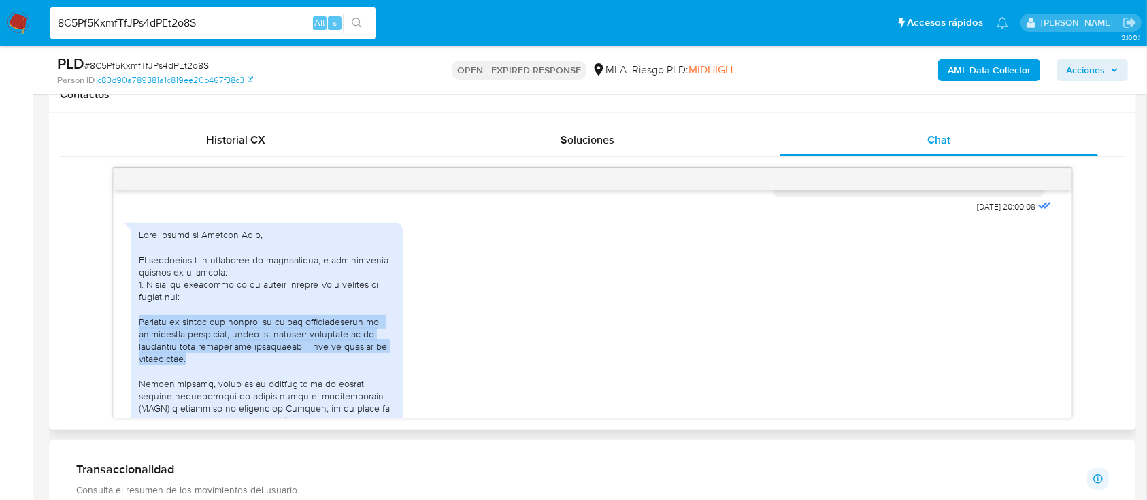
drag, startPoint x: 136, startPoint y: 346, endPoint x: 257, endPoint y: 380, distance: 125.9
copy div "Durante el último año utilicé mi cuenta principalmente para actividades persona…"
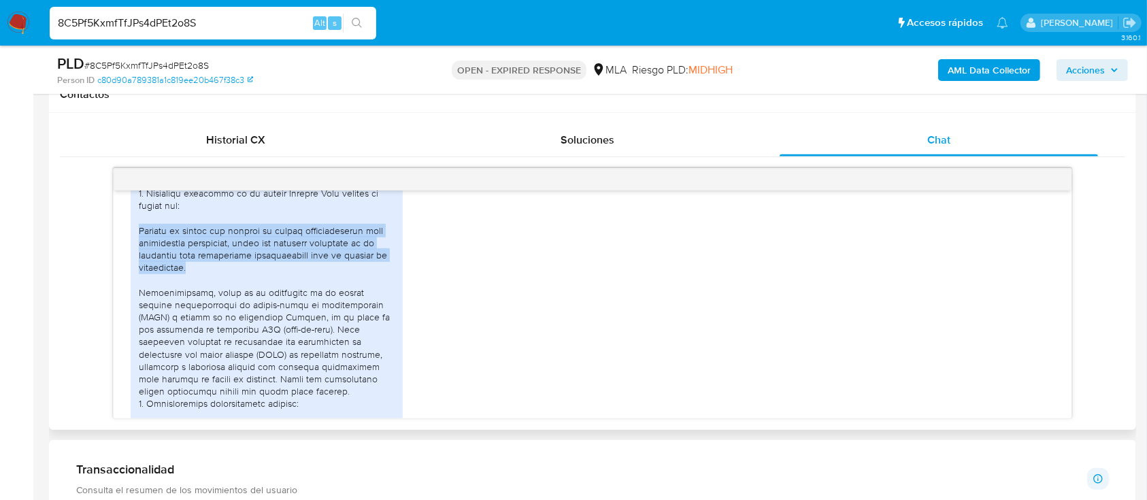
scroll to position [907, 0]
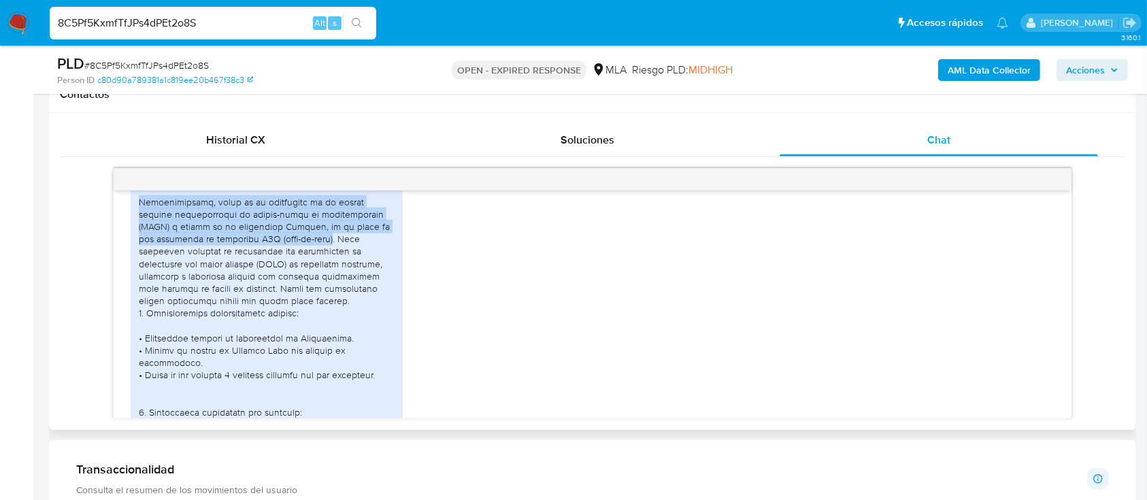
drag, startPoint x: 137, startPoint y: 226, endPoint x: 264, endPoint y: 263, distance: 131.5
click at [264, 263] on div at bounding box center [267, 338] width 256 height 582
copy div "Adicionalmente, parte de la operatoria de la cuenta incluye transacciones de co…"
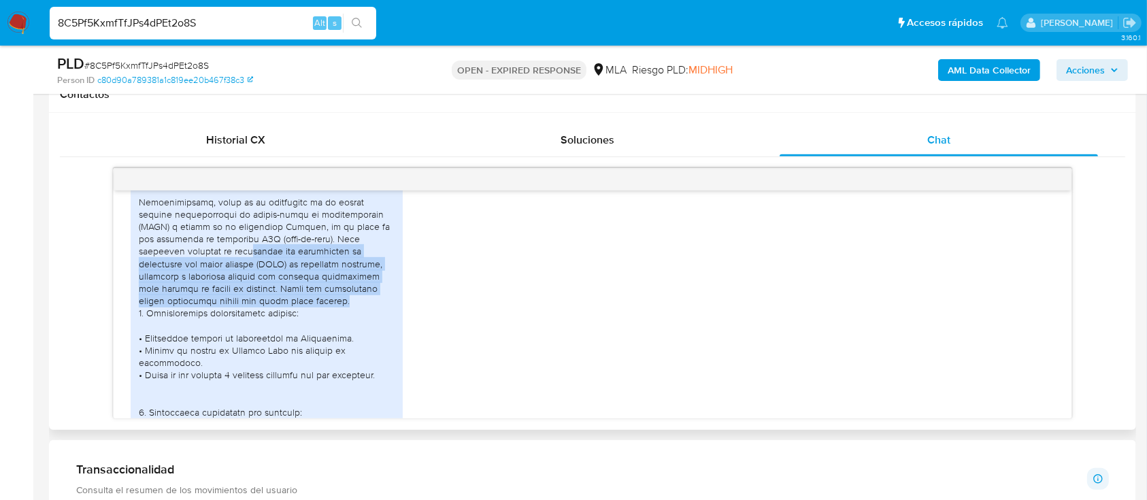
drag, startPoint x: 156, startPoint y: 278, endPoint x: 244, endPoint y: 323, distance: 98.6
click at [239, 324] on div at bounding box center [267, 338] width 256 height 582
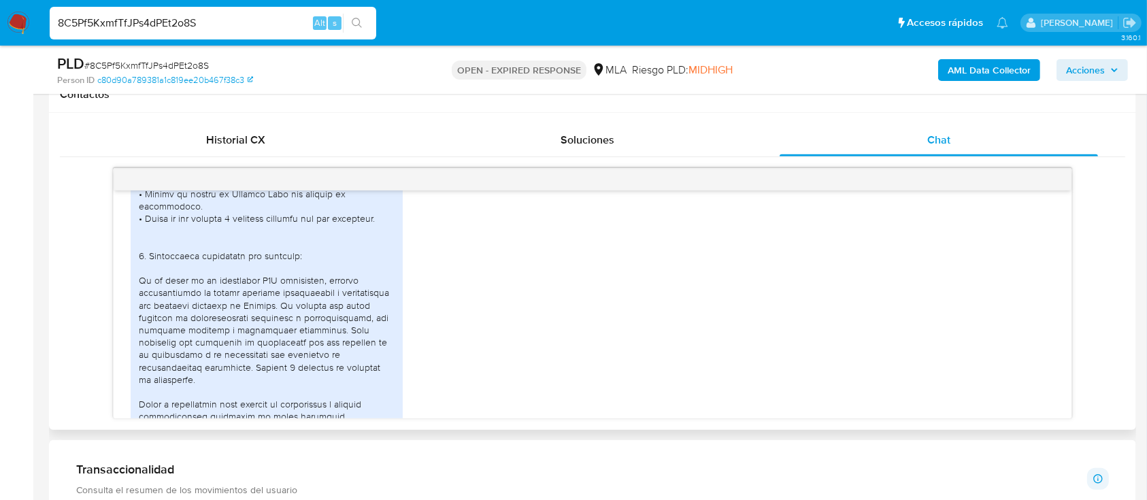
scroll to position [1088, 0]
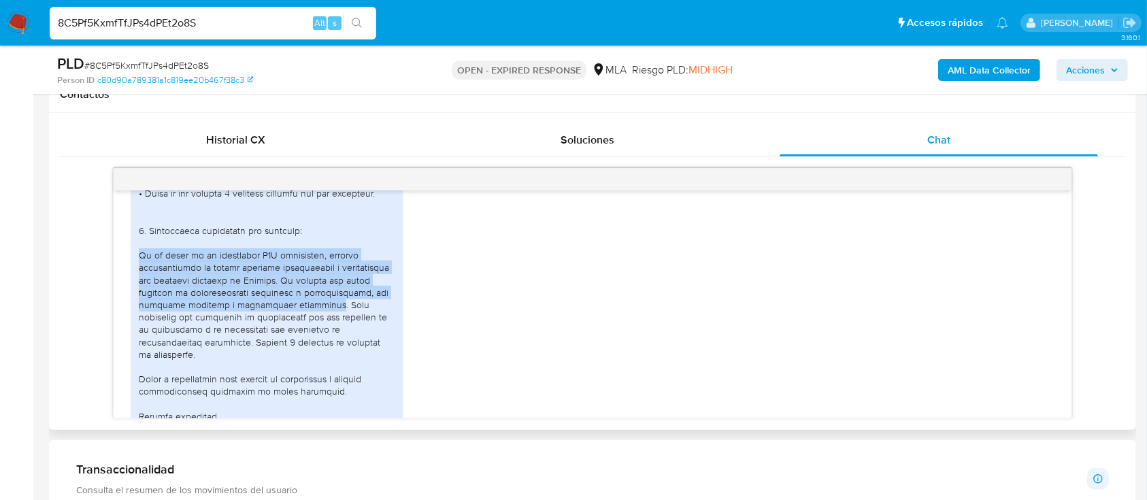
drag, startPoint x: 139, startPoint y: 280, endPoint x: 332, endPoint y: 329, distance: 199.3
click at [332, 329] on div at bounding box center [267, 156] width 256 height 582
copy div "En el marco de la operatoria P2P mencionada, algunas transacciones de montos el…"
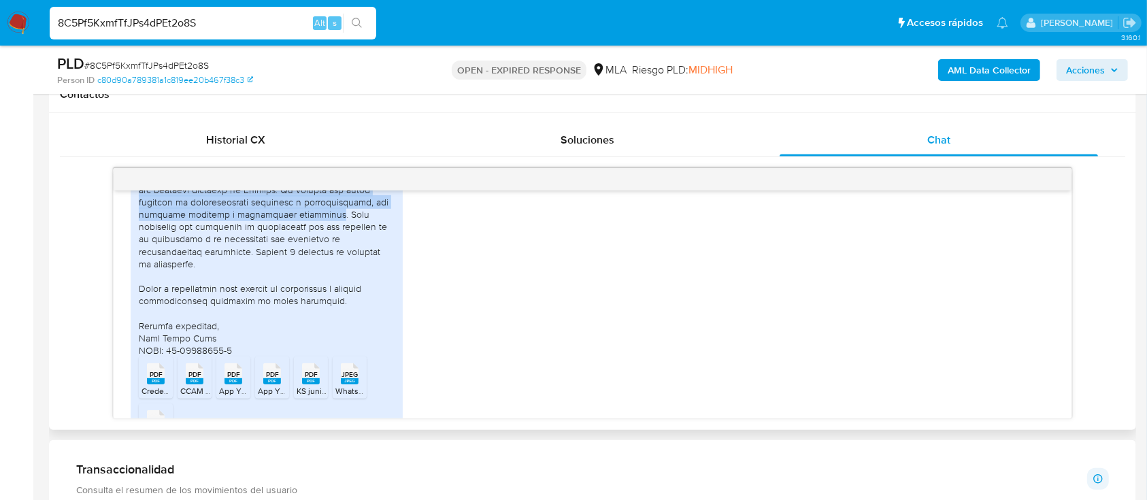
scroll to position [1269, 0]
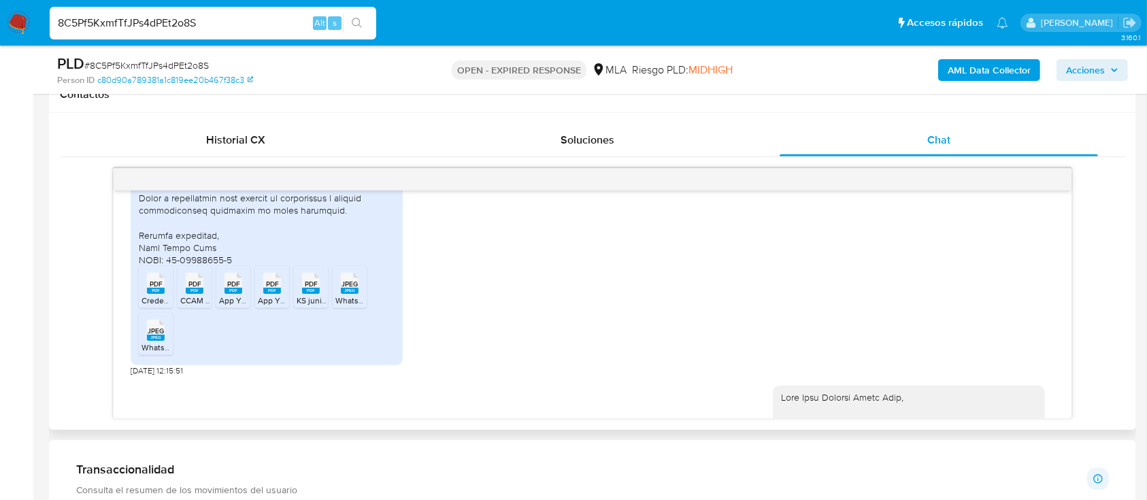
click at [159, 295] on icon "PDF" at bounding box center [156, 283] width 18 height 24
click at [180, 306] on span "CCAM - CUENTA CORRIENTE PARA CONTRIBUYENTES AUTÓNOMOS_MONOTRIBUTISTAS.pdf" at bounding box center [353, 301] width 347 height 12
drag, startPoint x: 221, startPoint y: 324, endPoint x: 280, endPoint y: 329, distance: 58.7
click at [222, 306] on span "App YPF GAS - Desarrollo.pdf" at bounding box center [273, 301] width 108 height 12
drag, startPoint x: 278, startPoint y: 328, endPoint x: 305, endPoint y: 329, distance: 27.2
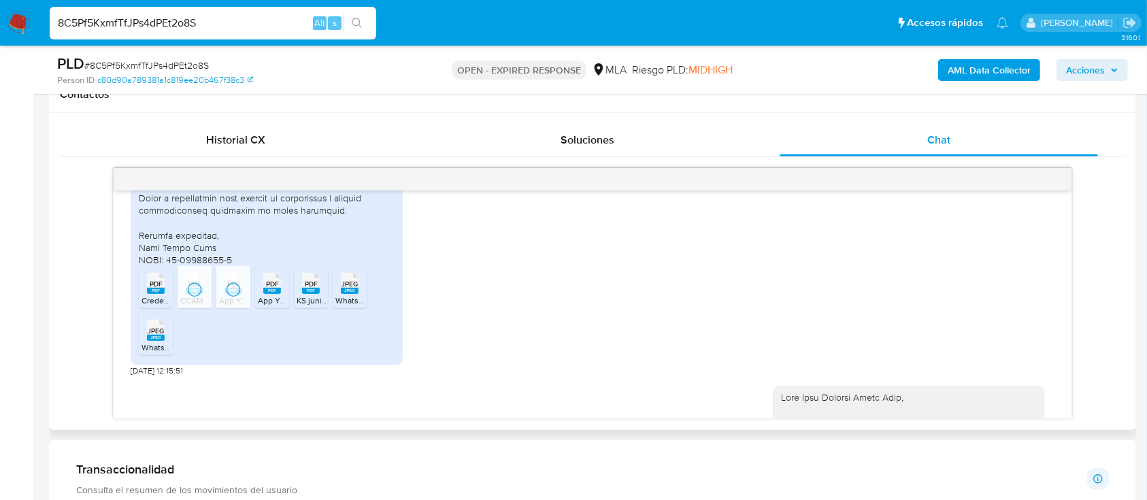
click at [278, 306] on span "App YPF GAS - Mantenimiento mes 1.pdf" at bounding box center [332, 301] width 149 height 12
drag, startPoint x: 305, startPoint y: 329, endPoint x: 340, endPoint y: 330, distance: 35.4
click at [306, 308] on li "PDF PDF KS junio.pdf" at bounding box center [311, 287] width 34 height 42
click at [348, 308] on li "JPEG JPEG WhatsApp Image 2025-07-19 at 09.15.15 (1).jpeg" at bounding box center [350, 287] width 34 height 42
click at [135, 363] on div "PDF PDF Credencial_20393608588 (2025-08).pdf PDF PDF CCAM - CUENTA CORRIENTE PA…" at bounding box center [267, 22] width 272 height 686
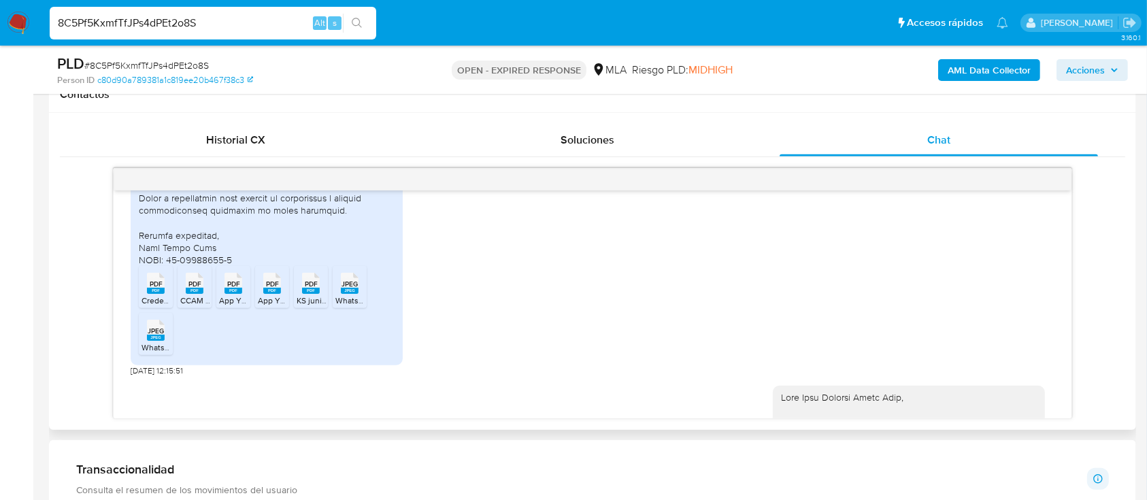
click at [154, 341] on rect at bounding box center [156, 338] width 18 height 6
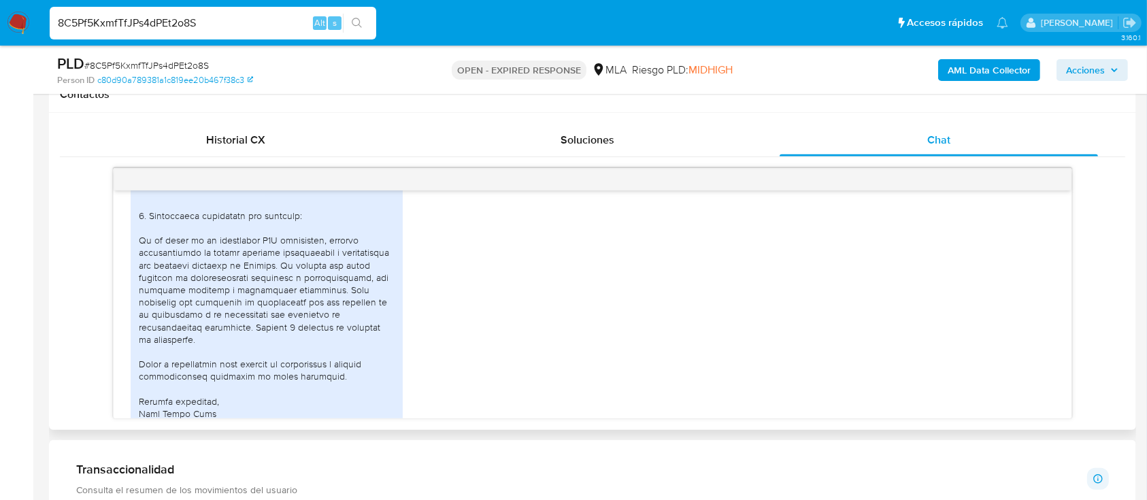
scroll to position [1426, 0]
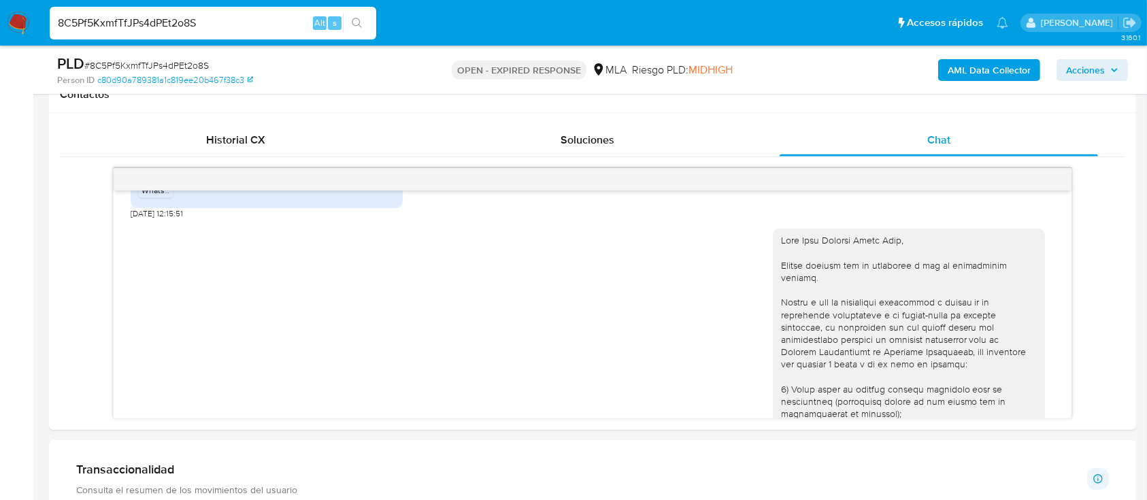
click at [185, 59] on span "# 8C5Pf5KxmfTfJPs4dPEt2o8S" at bounding box center [146, 65] width 124 height 14
copy span "8C5Pf5KxmfTfJPs4dPEt2o8S"
click at [12, 15] on img at bounding box center [18, 23] width 23 height 23
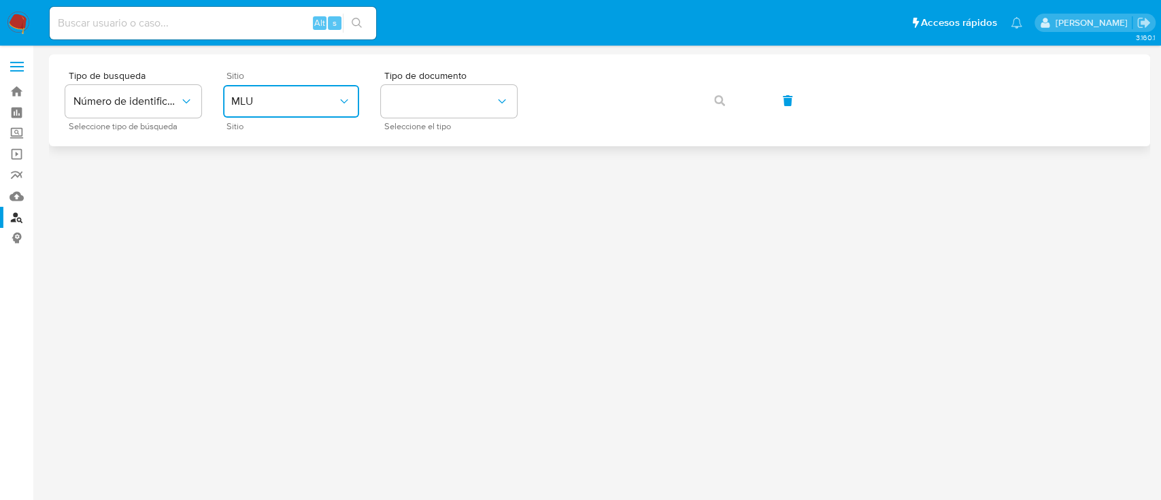
click at [333, 107] on span "MLU" at bounding box center [284, 102] width 106 height 14
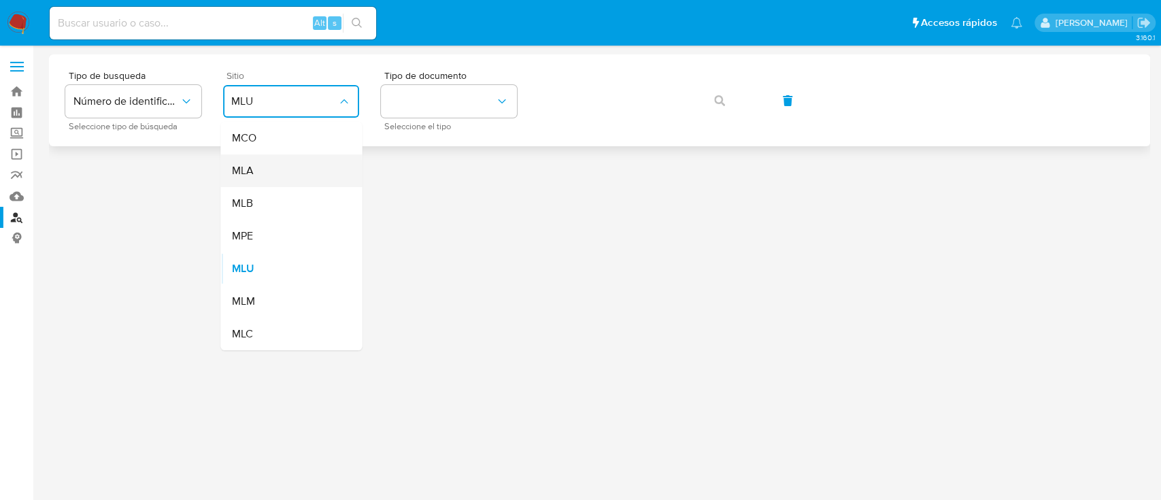
click at [325, 180] on div "MLA" at bounding box center [287, 170] width 112 height 33
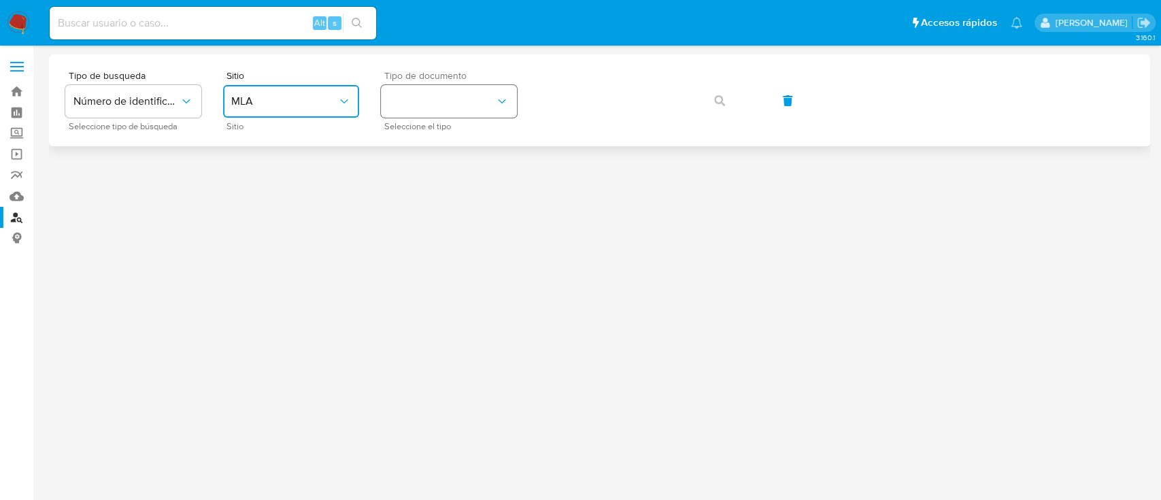
click at [447, 107] on button "identificationType" at bounding box center [449, 101] width 136 height 33
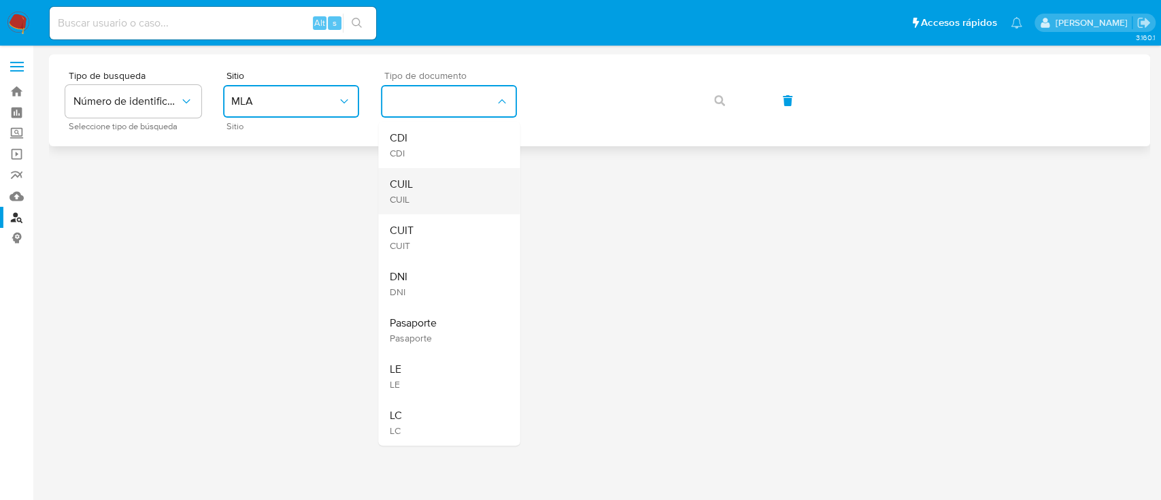
click at [441, 182] on div "CUIL CUIL" at bounding box center [445, 191] width 112 height 46
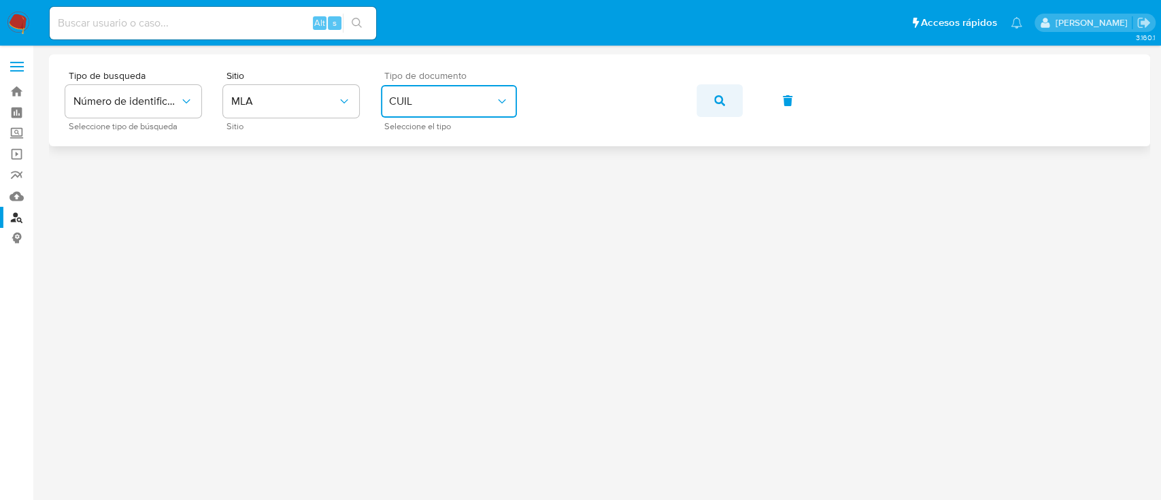
click at [740, 101] on button "button" at bounding box center [719, 100] width 46 height 33
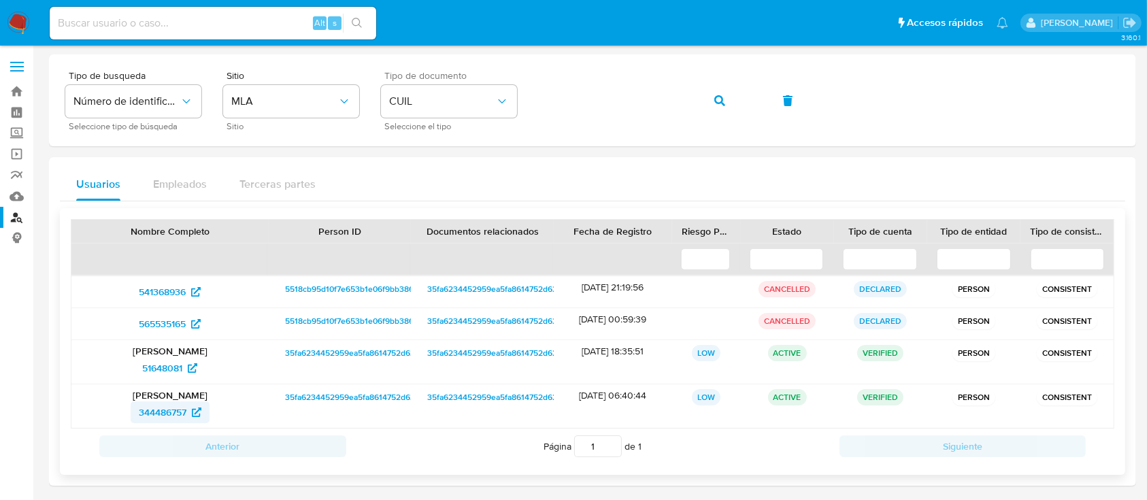
click at [148, 413] on span "344486757" at bounding box center [163, 412] width 48 height 22
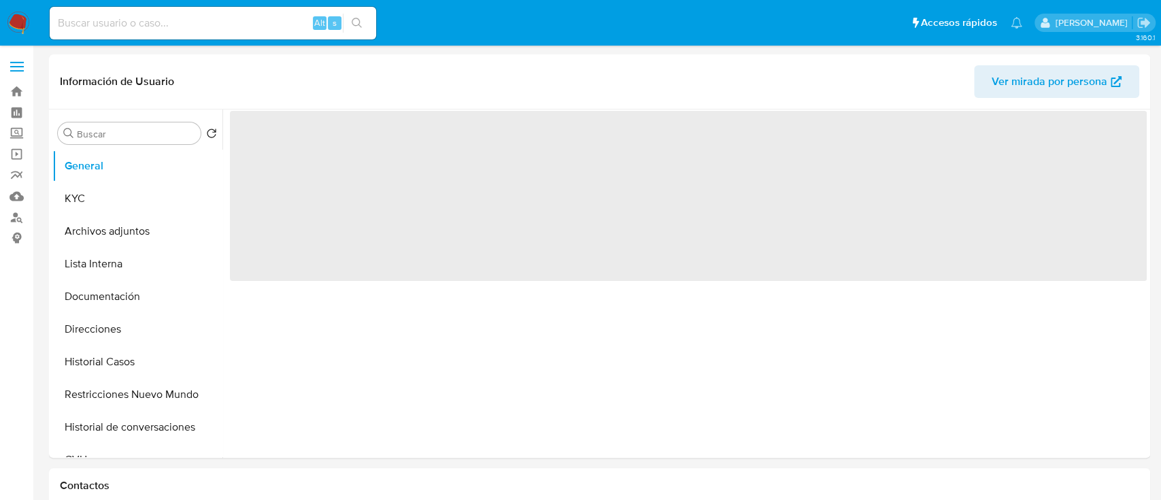
select select "10"
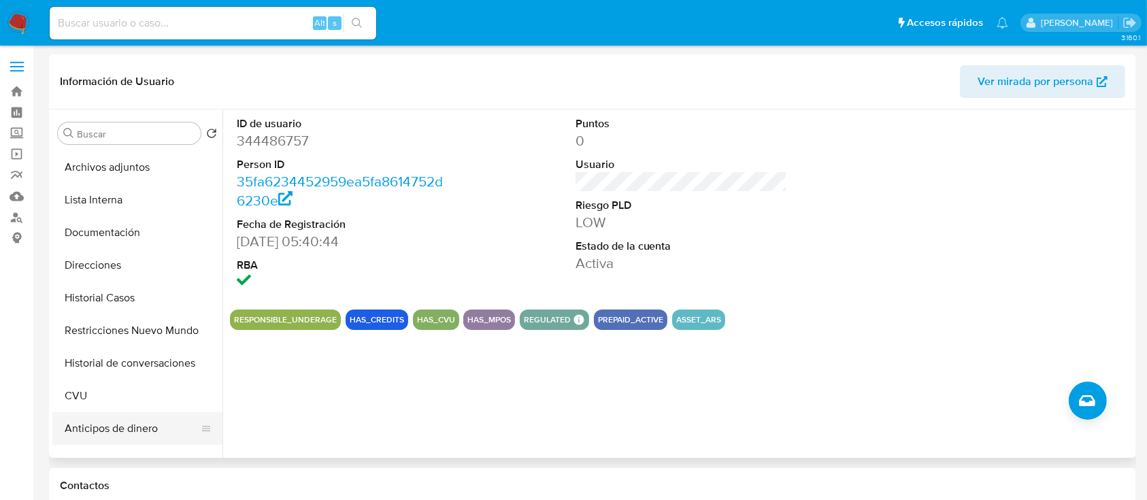
scroll to position [181, 0]
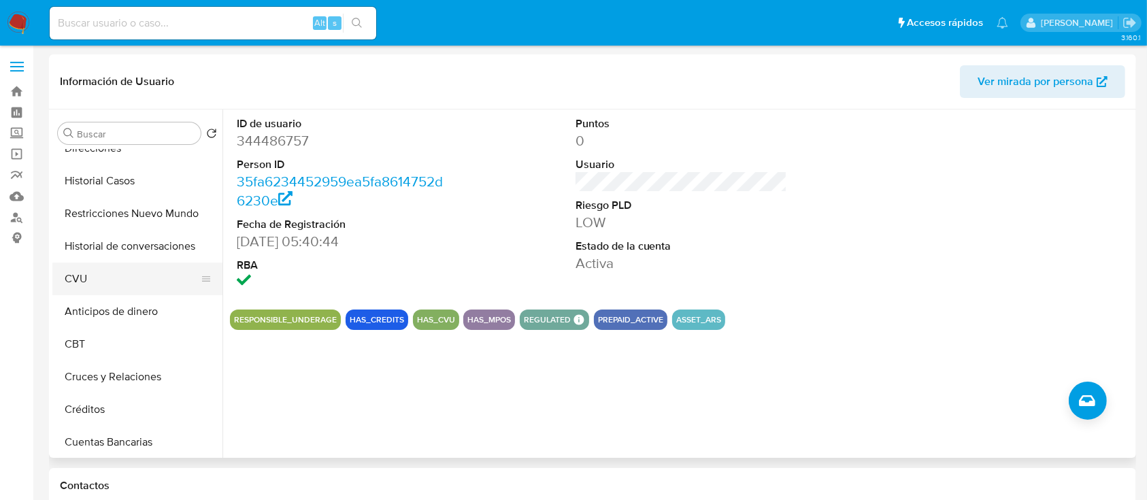
click at [134, 273] on button "CVU" at bounding box center [131, 279] width 159 height 33
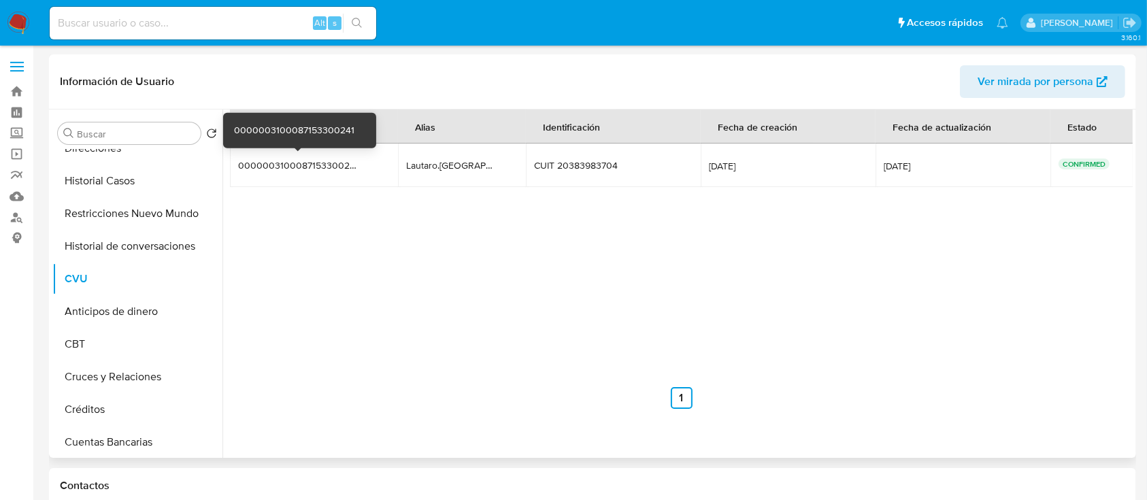
click at [337, 167] on div "0000003100087153300241" at bounding box center [298, 165] width 120 height 12
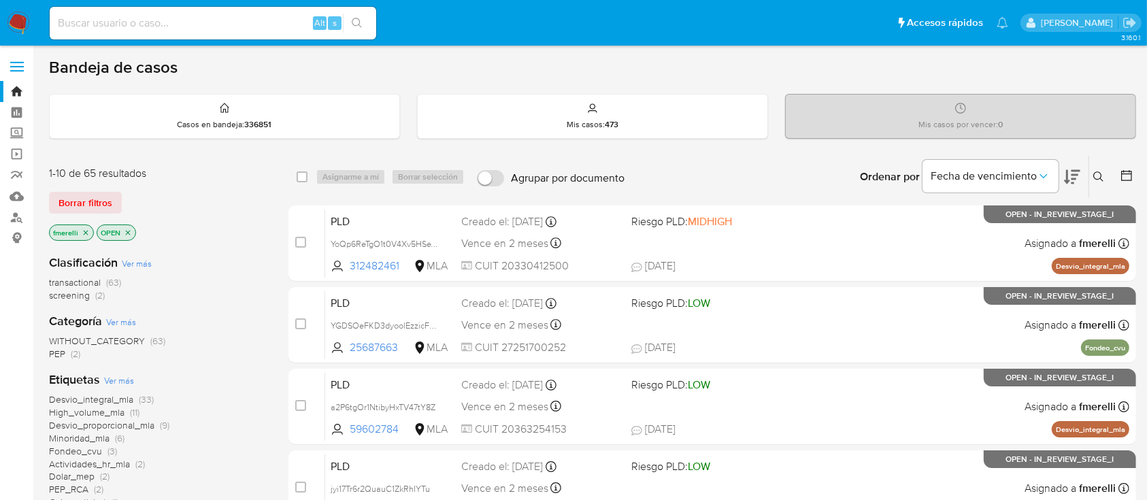
click at [1096, 177] on icon at bounding box center [1098, 176] width 11 height 11
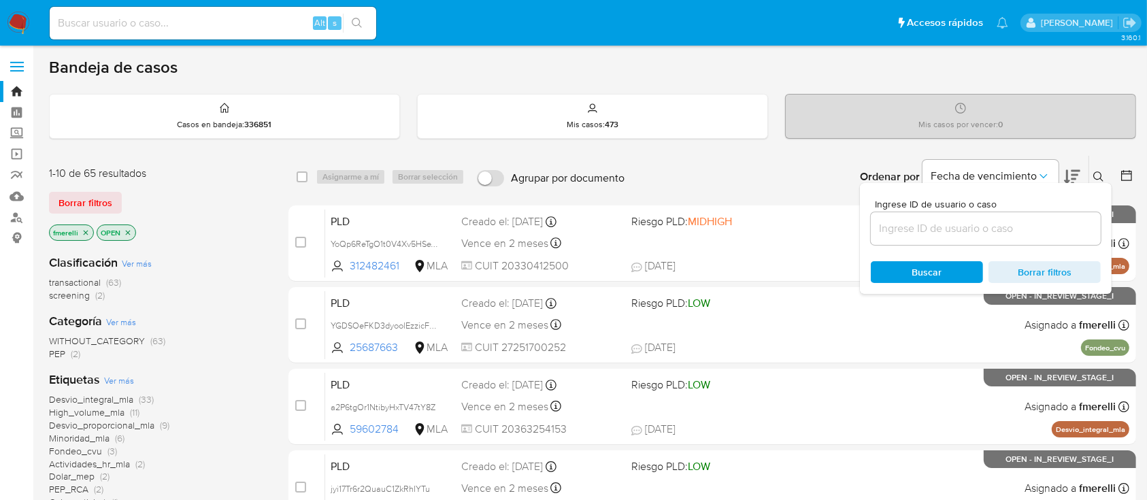
click at [964, 239] on div at bounding box center [986, 228] width 230 height 33
click at [969, 231] on input at bounding box center [986, 229] width 230 height 18
paste input "8C5Pf5KxmfTfJPs4dPEt2o8S"
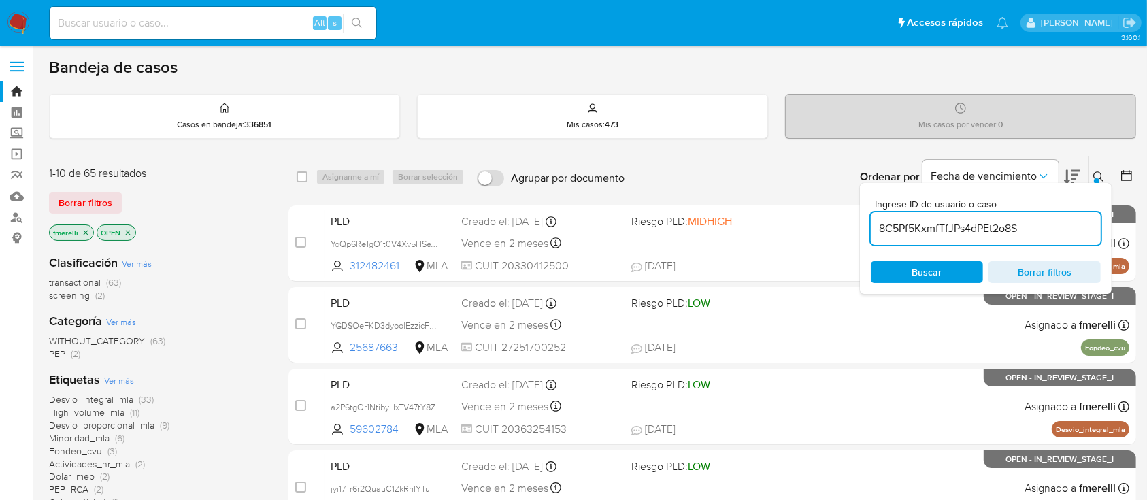
type input "8C5Pf5KxmfTfJPs4dPEt2o8S"
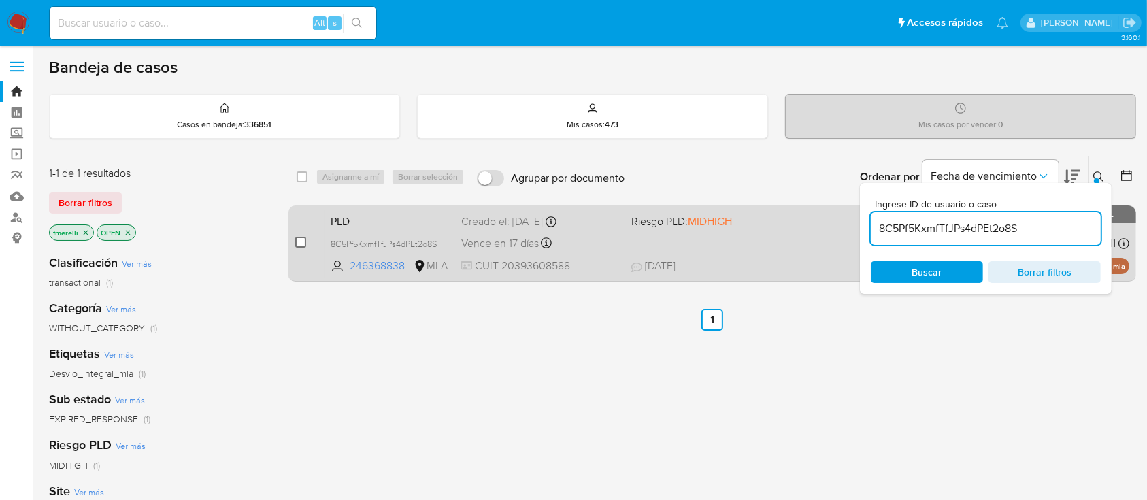
click at [298, 246] on input "checkbox" at bounding box center [300, 242] width 11 height 11
checkbox input "true"
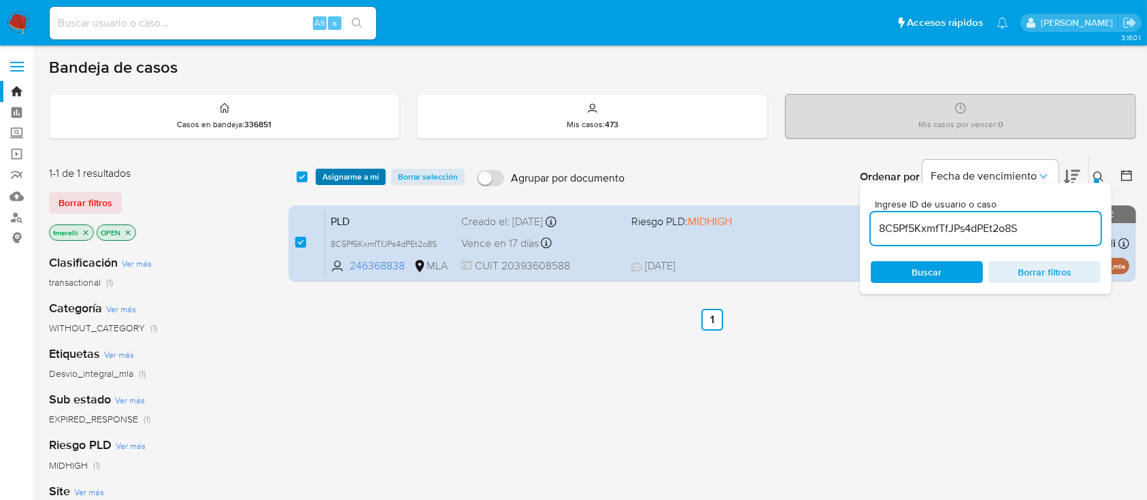
click at [361, 176] on span "Asignarme a mí" at bounding box center [350, 177] width 56 height 14
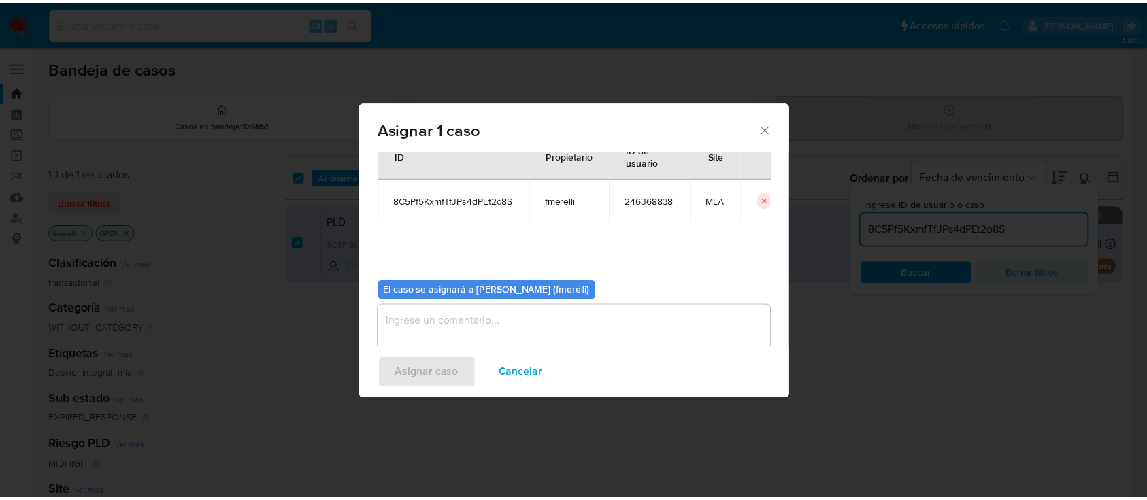
scroll to position [69, 0]
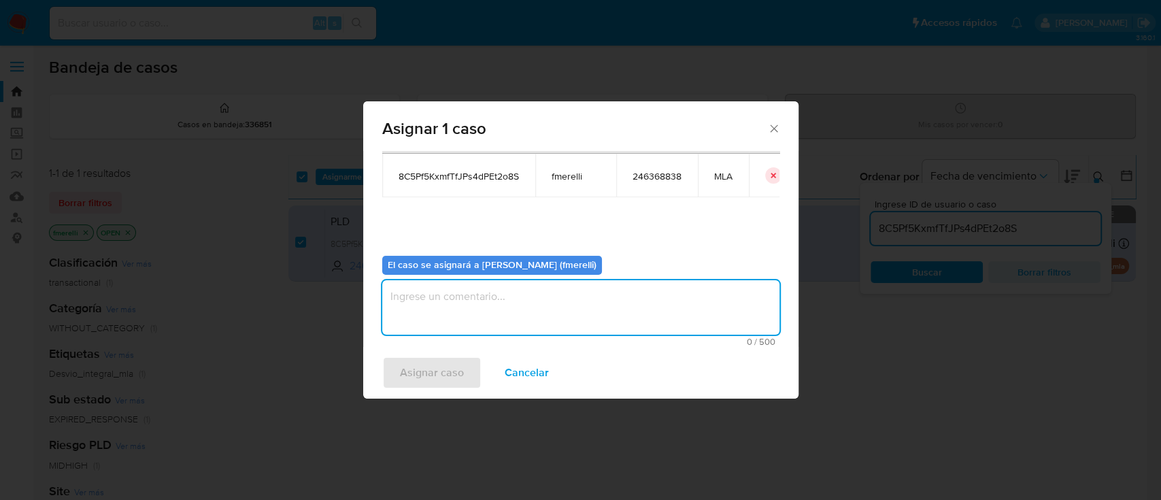
click at [511, 297] on textarea "assign-modal" at bounding box center [580, 307] width 397 height 54
click at [431, 360] on span "Asignar caso" at bounding box center [432, 373] width 64 height 30
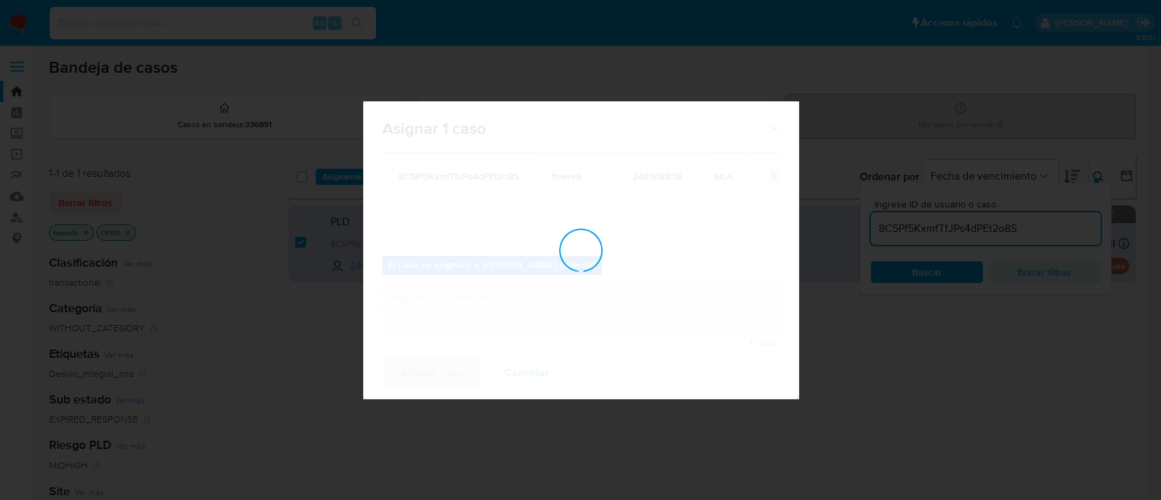
checkbox input "false"
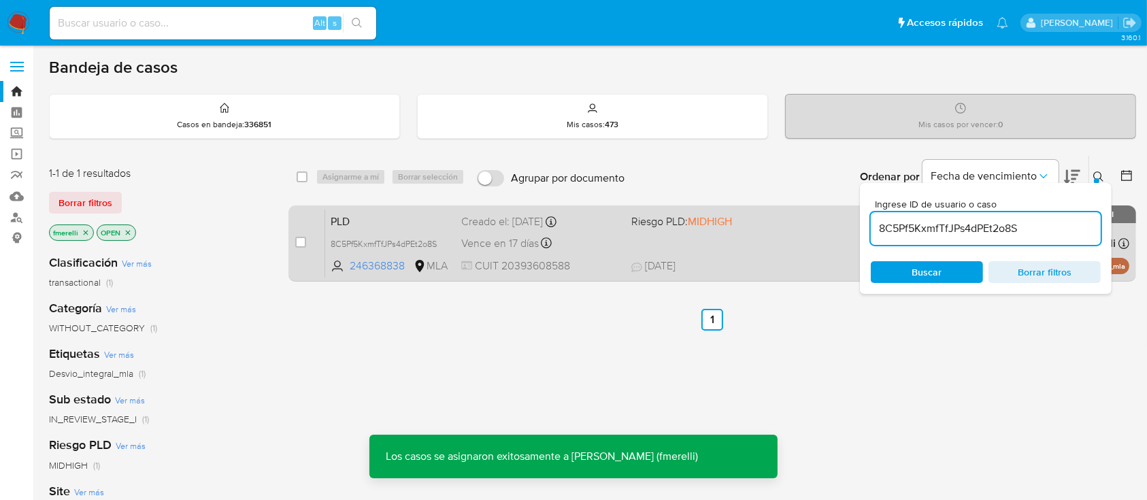
click at [643, 242] on span at bounding box center [710, 242] width 158 height 3
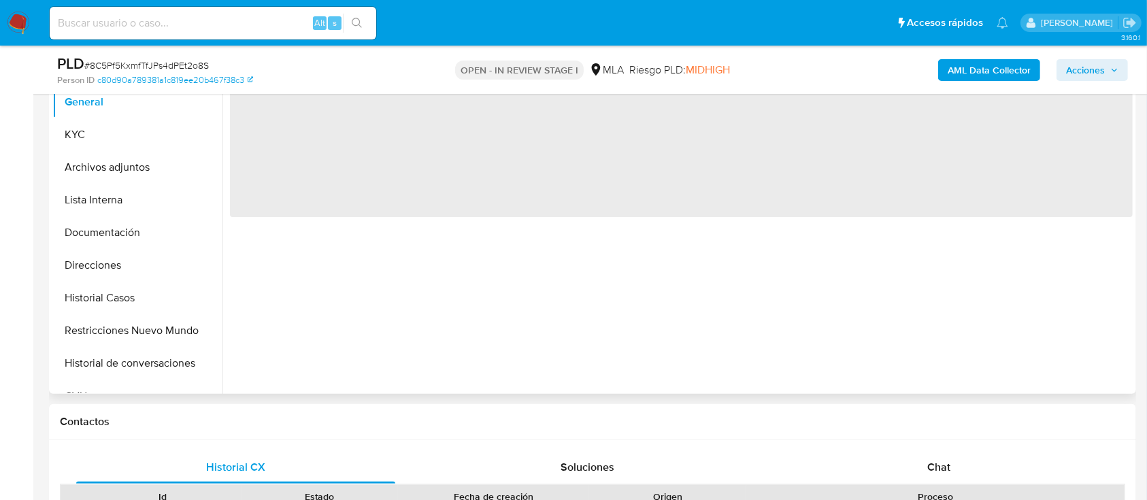
select select "10"
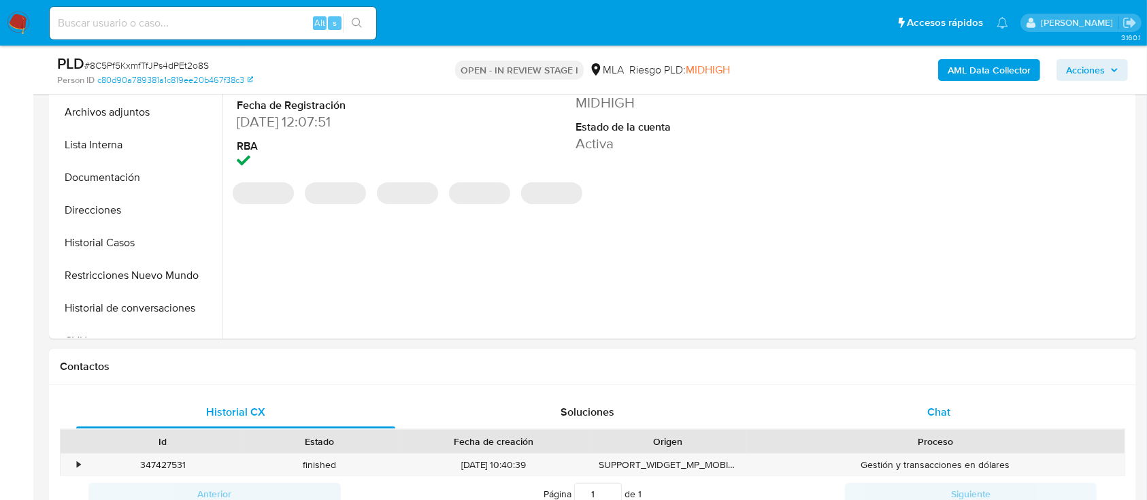
click at [936, 414] on span "Chat" at bounding box center [938, 412] width 23 height 16
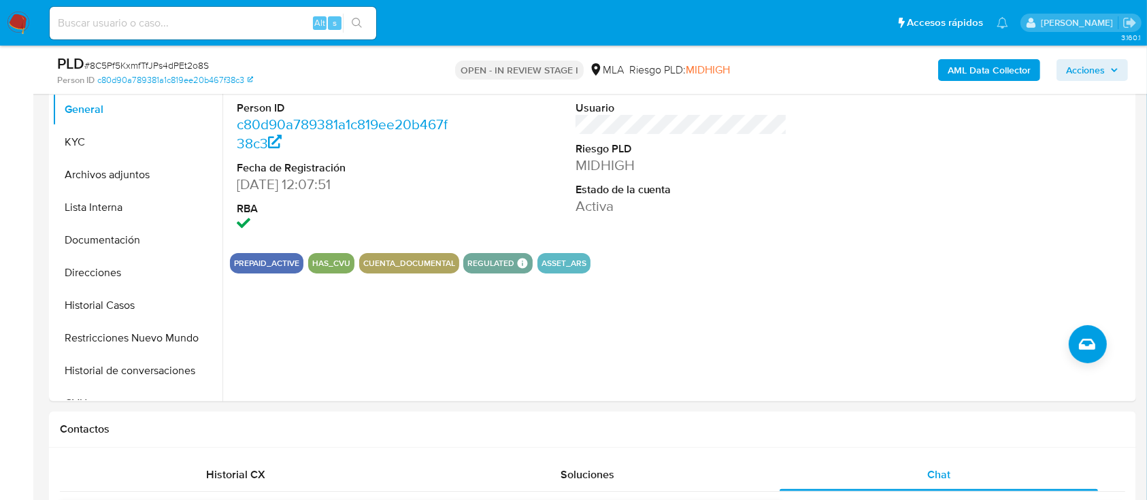
scroll to position [272, 0]
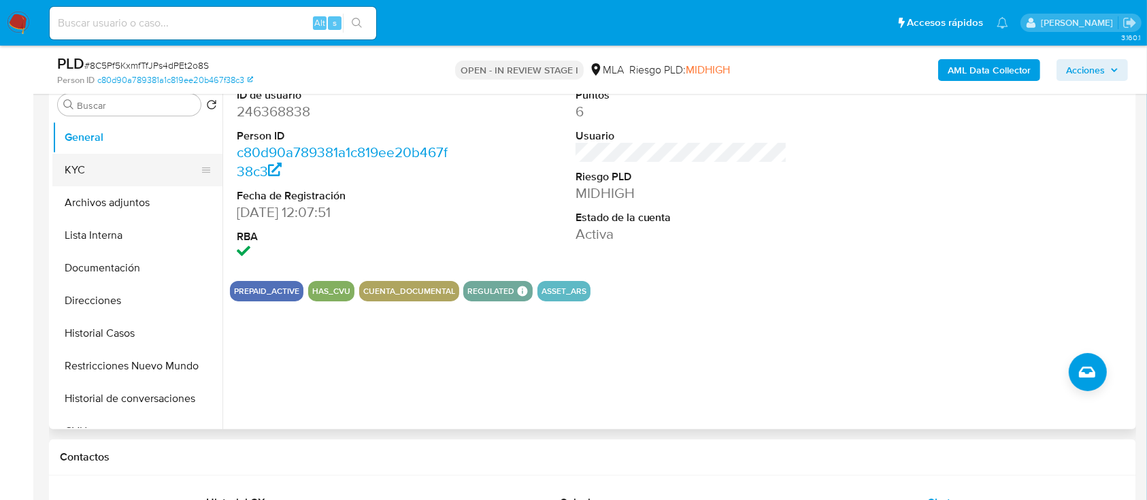
click at [61, 158] on button "KYC" at bounding box center [131, 170] width 159 height 33
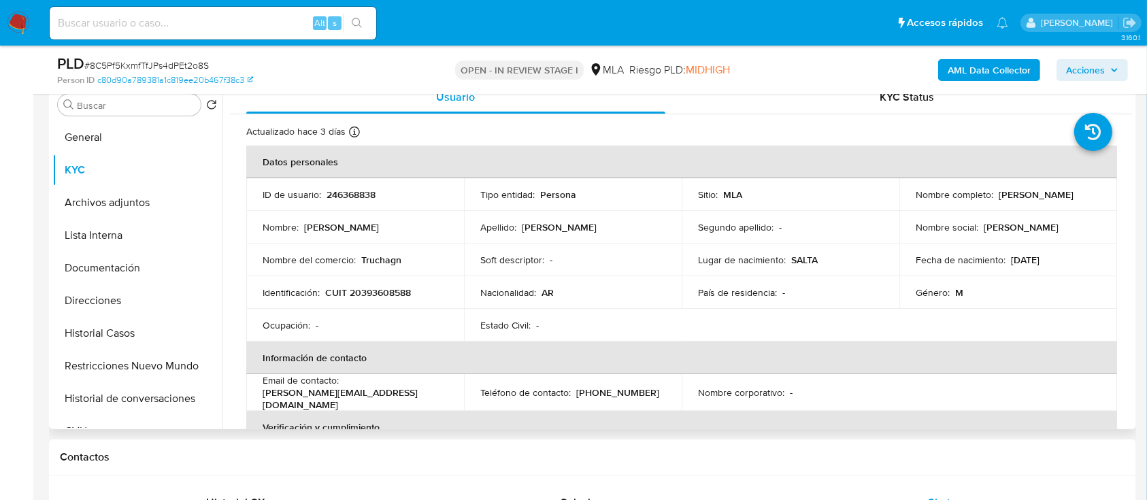
drag, startPoint x: 913, startPoint y: 201, endPoint x: 1082, endPoint y: 201, distance: 169.4
click at [1082, 201] on div "Nombre completo : Juan Ignacio Gomez Naar" at bounding box center [1008, 194] width 185 height 12
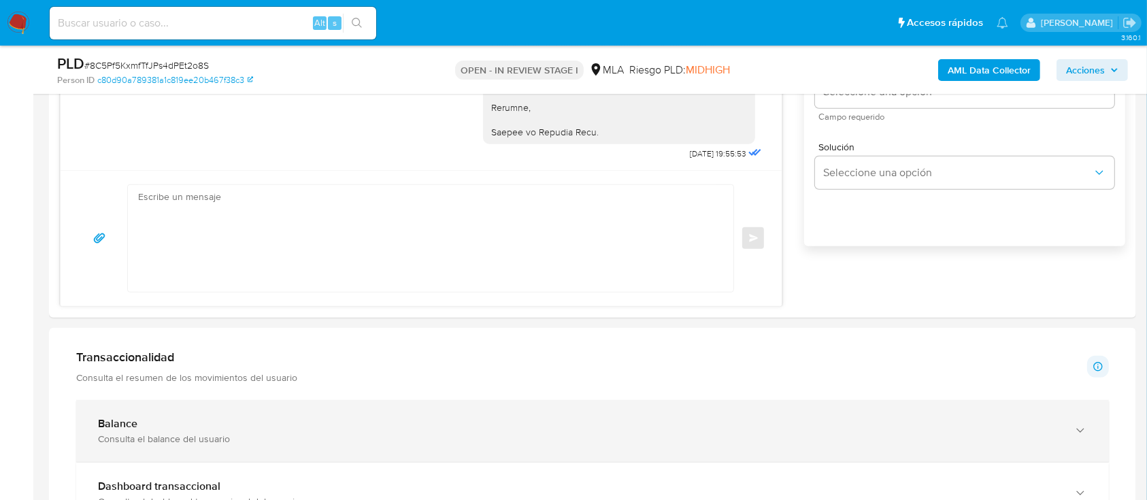
scroll to position [907, 0]
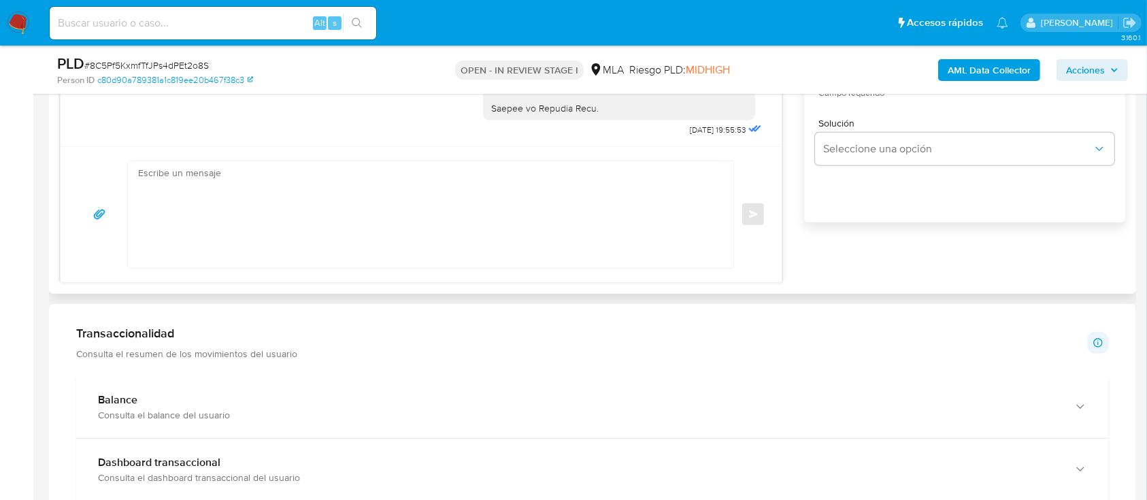
click at [491, 218] on textarea at bounding box center [427, 214] width 578 height 107
paste textarea "Hola Juan Ignacio Gomez Naar, Espero que estés bien. Nos gustaría informarte qu…"
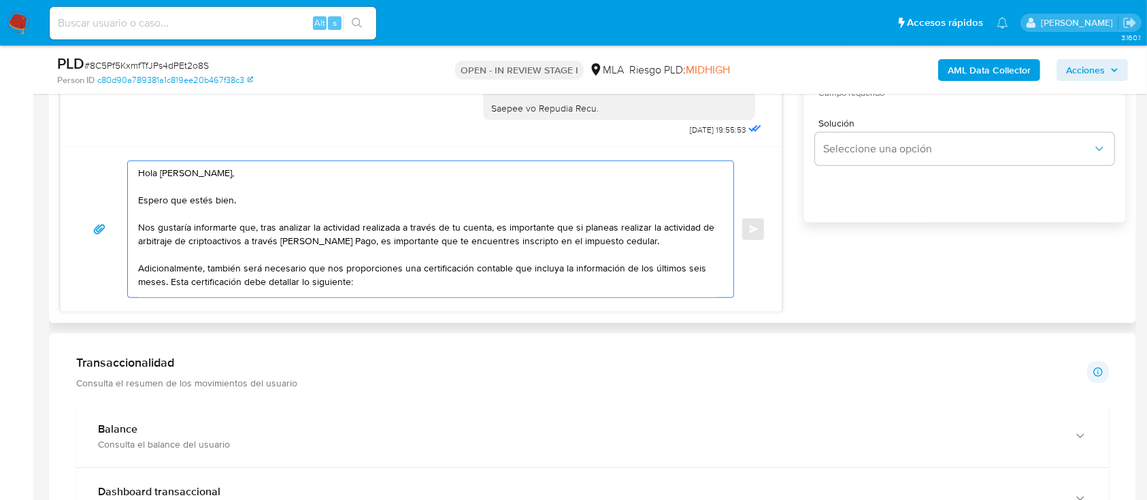
scroll to position [90, 0]
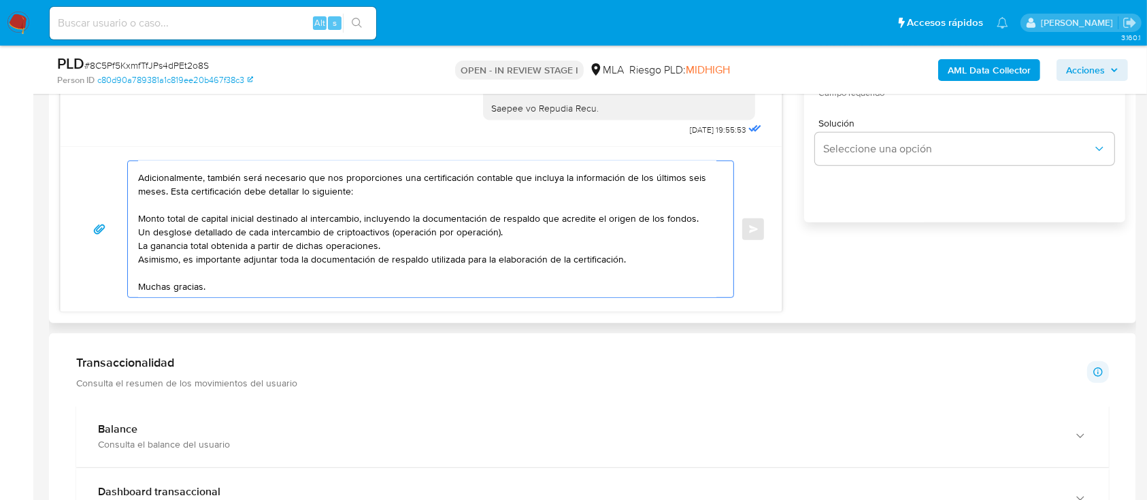
click at [139, 221] on textarea "Hola Juan Ignacio Gomez Naar, Espero que estés bien. Nos gustaría informarte qu…" at bounding box center [427, 229] width 578 height 136
click at [138, 267] on textarea "Hola Juan Ignacio Gomez Naar, Espero que estés bien. Nos gustaría informarte qu…" at bounding box center [427, 229] width 578 height 136
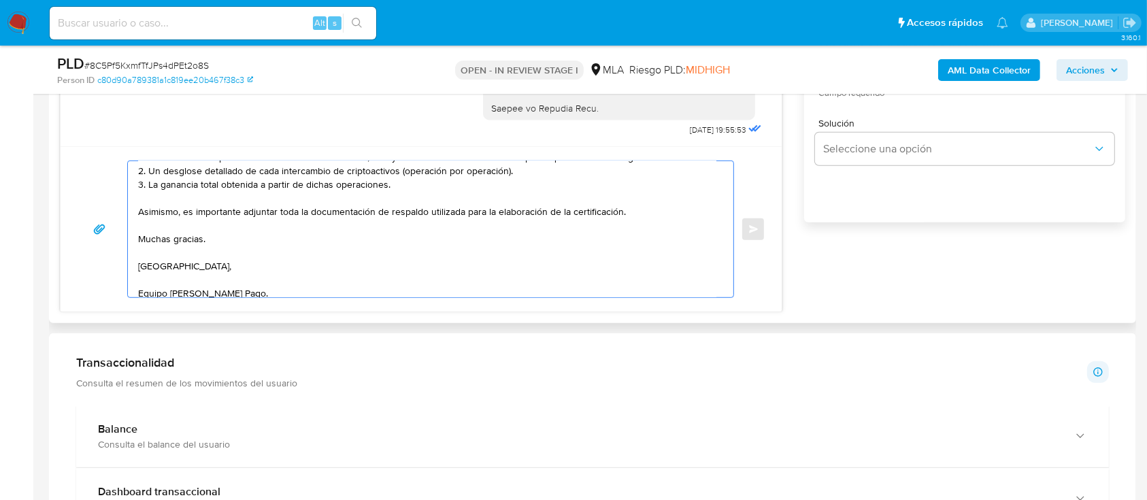
scroll to position [180, 0]
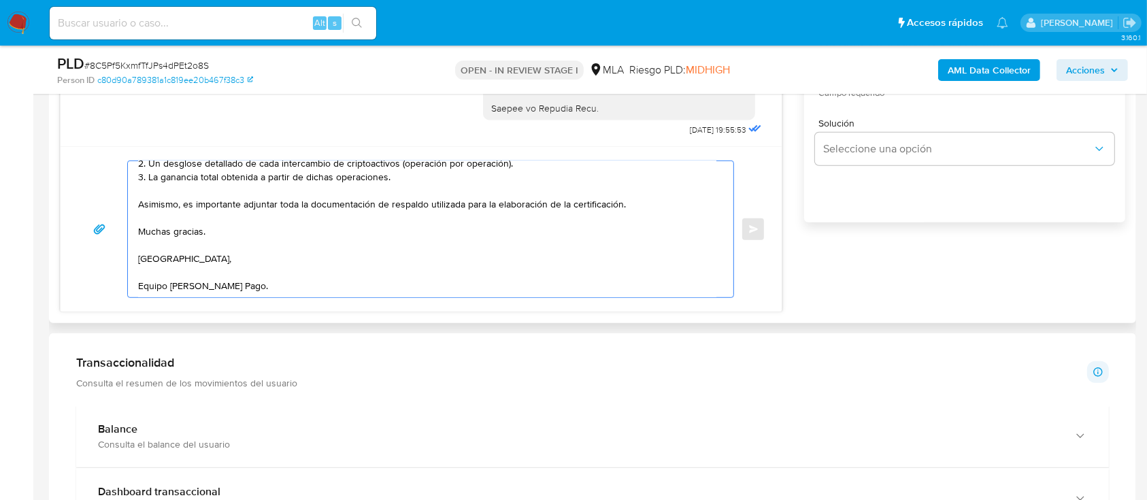
click at [197, 288] on textarea "Hola [PERSON_NAME], Espero que estés bien. Nos gustaría informarte que, tras an…" at bounding box center [427, 229] width 578 height 136
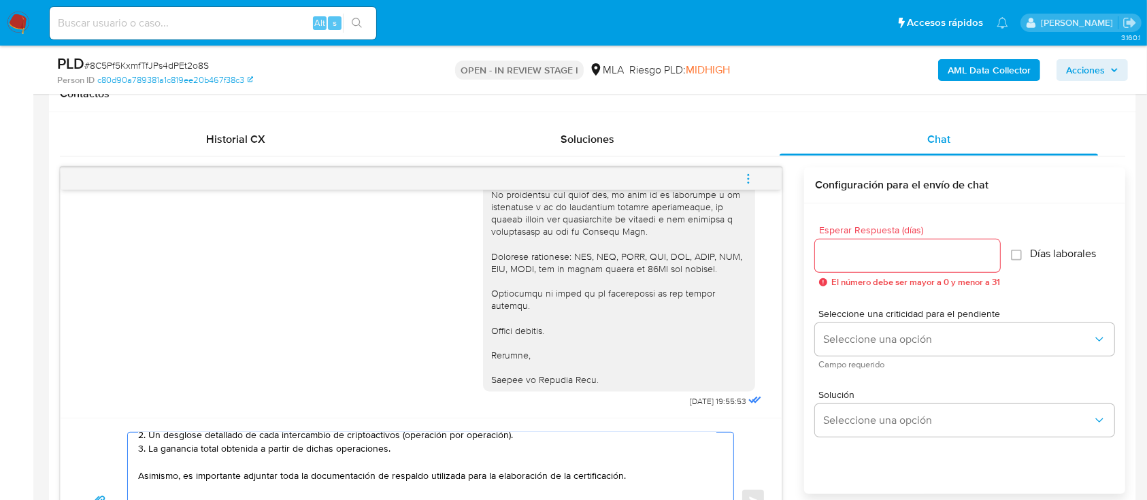
scroll to position [635, 0]
type textarea "Hola [PERSON_NAME], Espero que estés bien. Nos gustaría informarte que, tras an…"
click at [862, 252] on input "Esperar Respuesta (días)" at bounding box center [907, 257] width 185 height 18
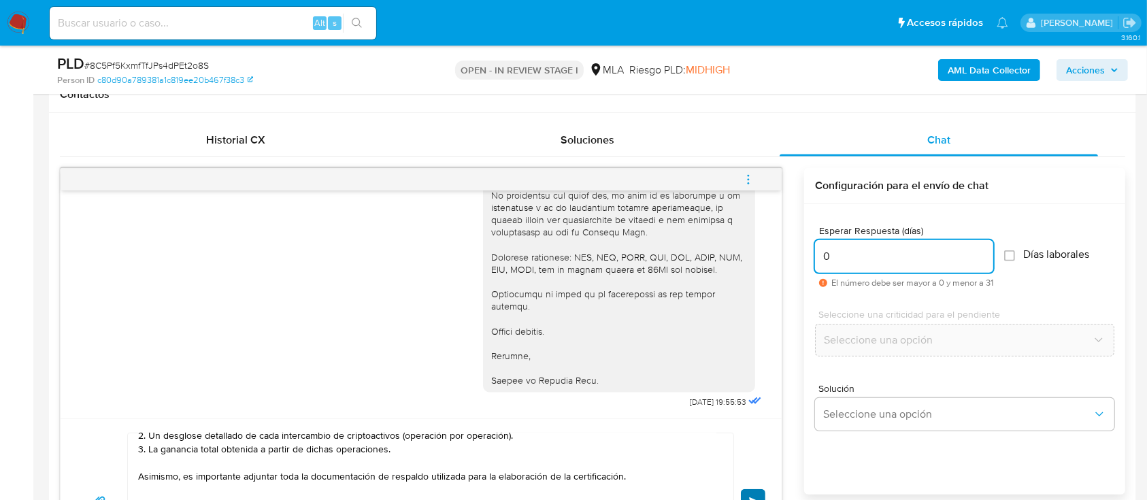
type input "0"
click at [759, 497] on button "Enviar" at bounding box center [753, 501] width 24 height 24
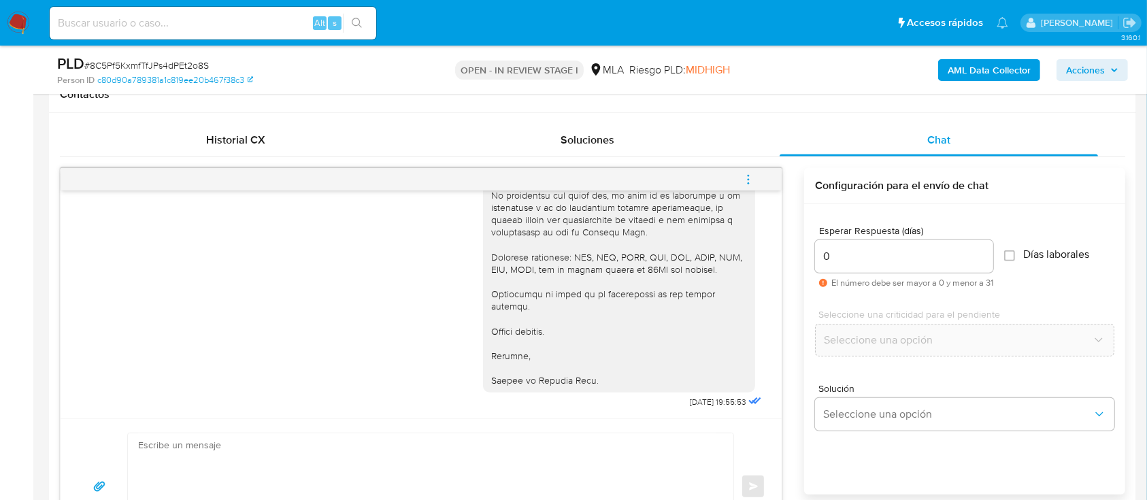
scroll to position [2291, 0]
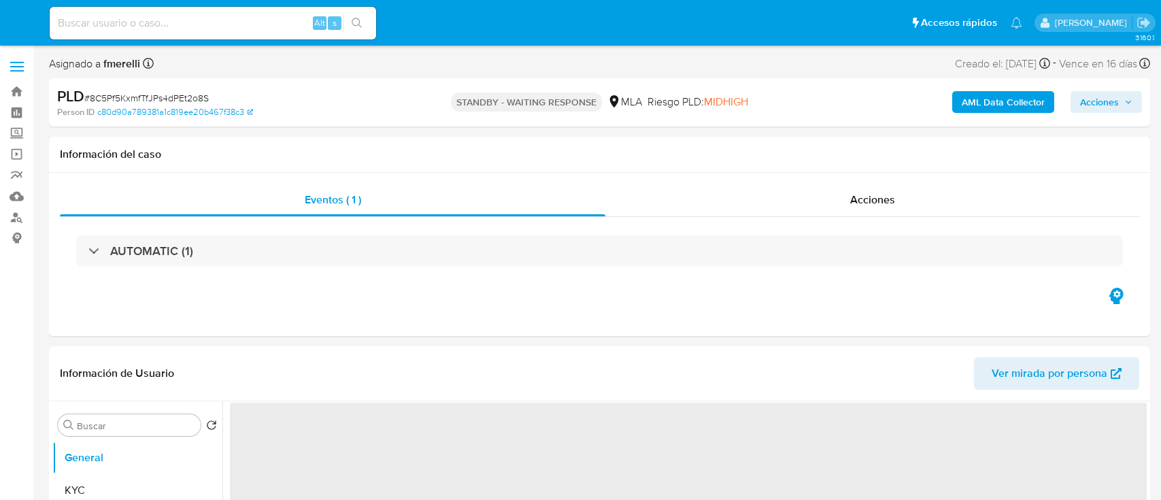
select select "10"
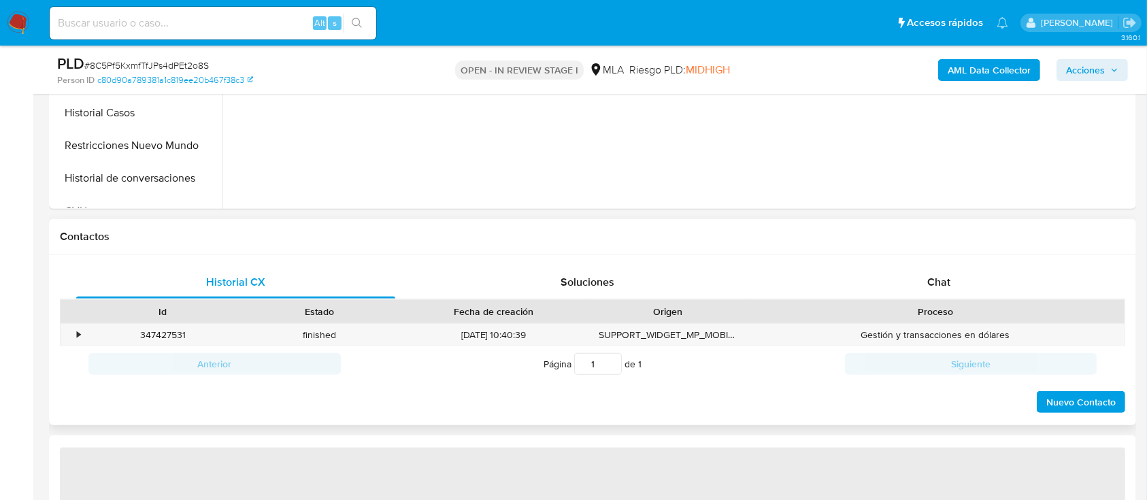
scroll to position [544, 0]
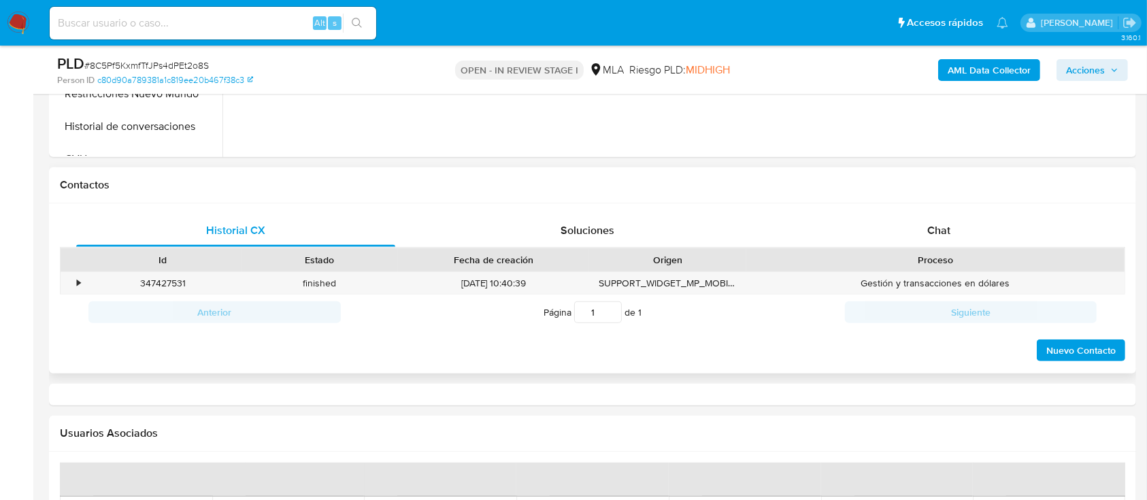
select select "10"
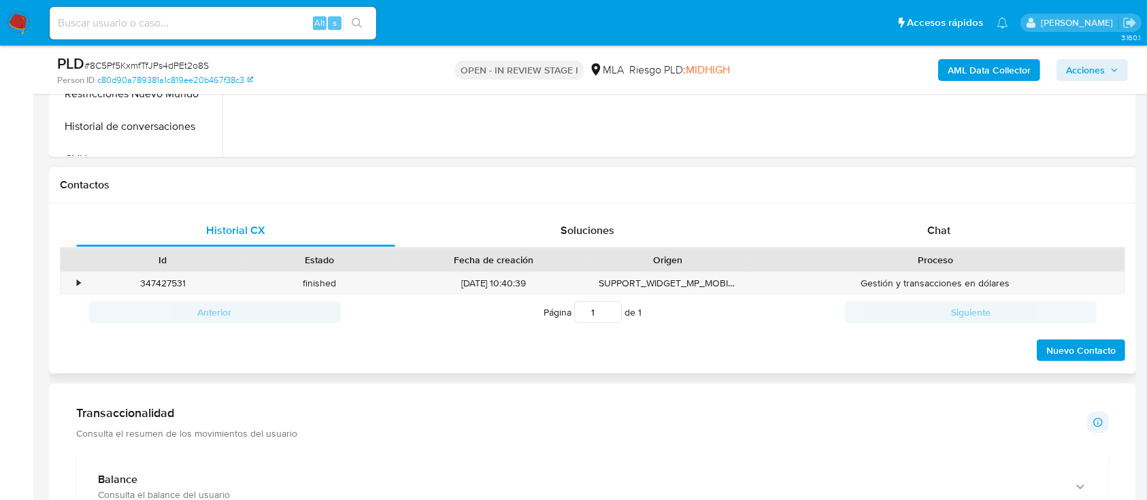
click at [969, 209] on div "Historial CX Soluciones Chat Id Estado Fecha de creación Origen Proceso • 34742…" at bounding box center [592, 288] width 1087 height 171
click at [954, 225] on div "Chat" at bounding box center [938, 230] width 319 height 33
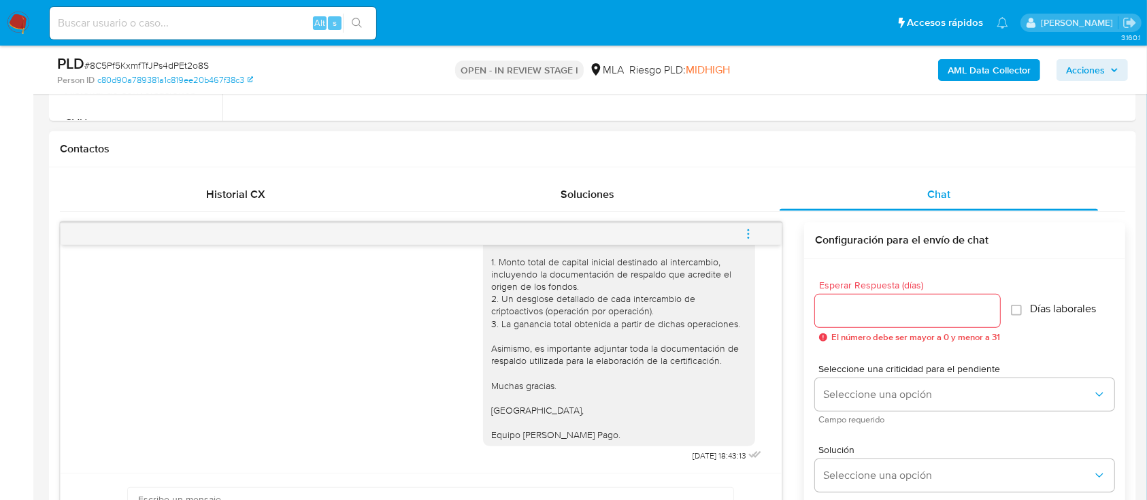
scroll to position [635, 0]
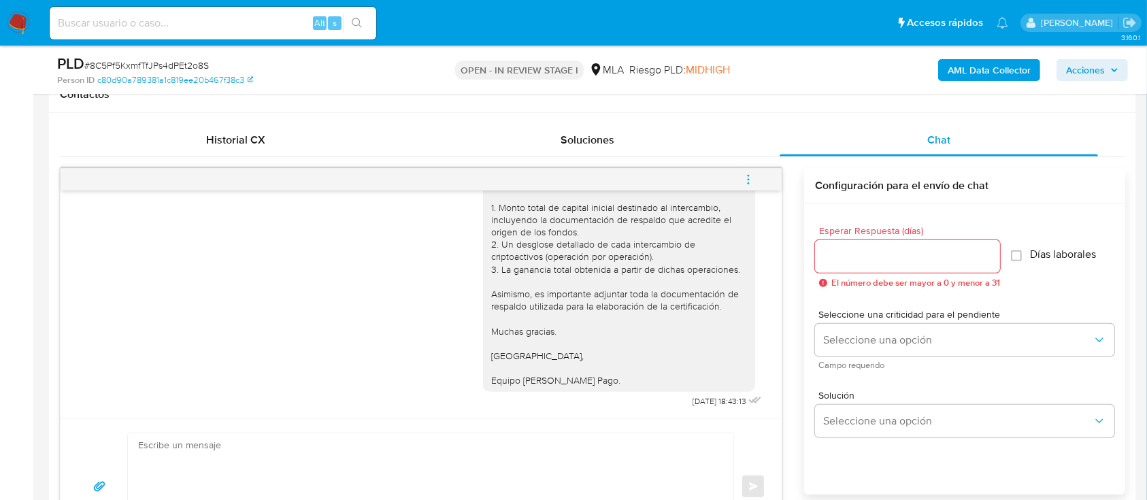
click at [761, 180] on button "menu-action" at bounding box center [748, 179] width 45 height 33
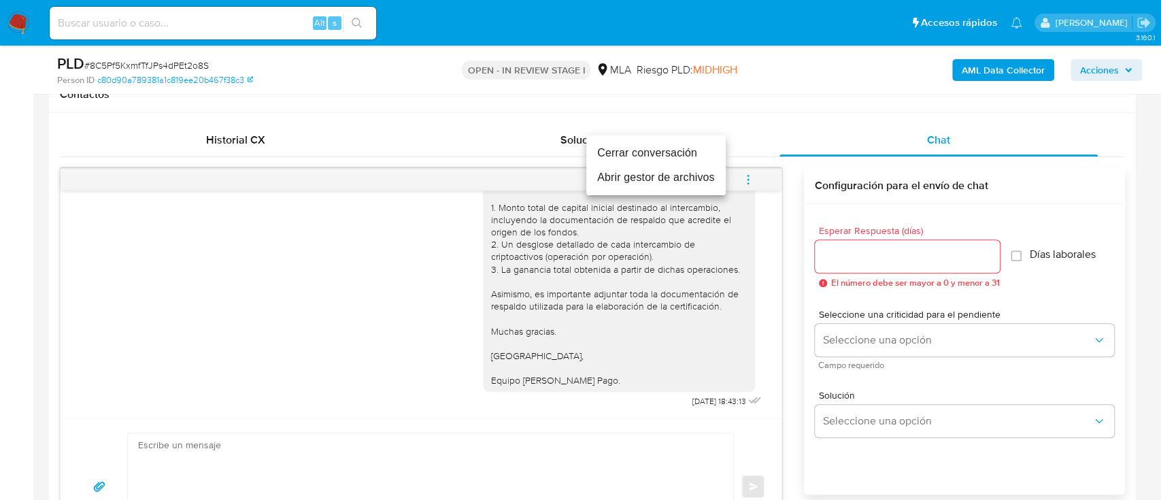
click at [653, 148] on li "Cerrar conversación" at bounding box center [655, 153] width 139 height 24
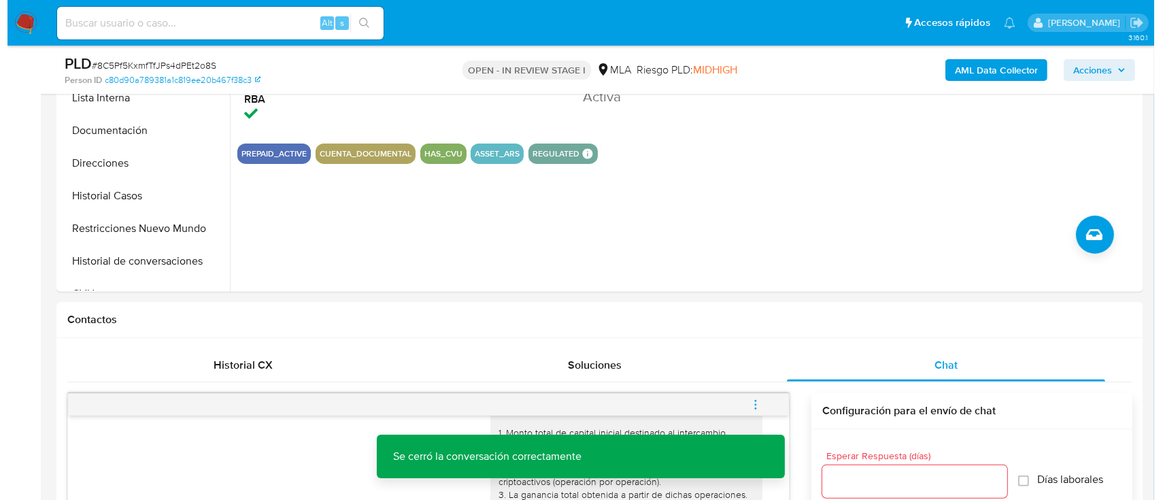
scroll to position [272, 0]
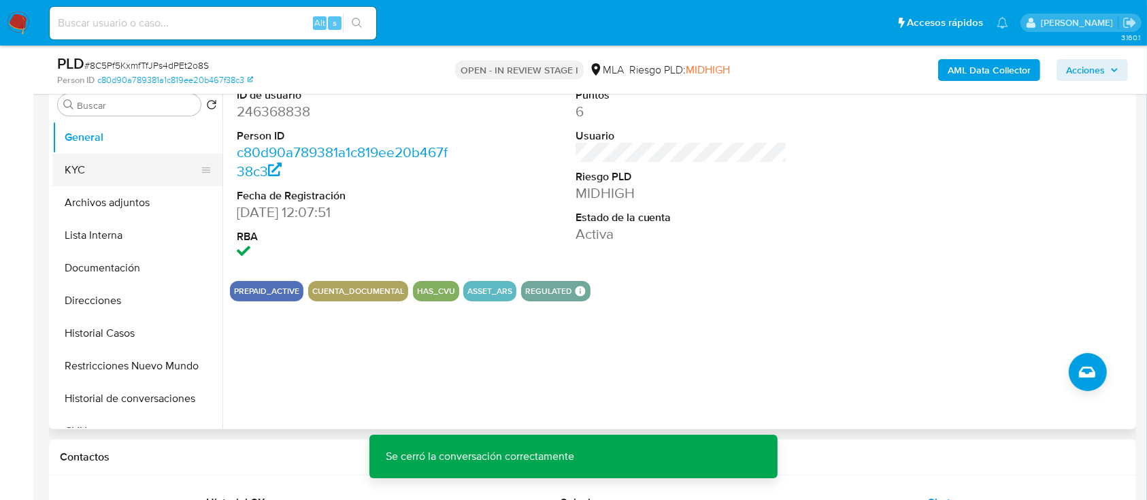
click at [116, 175] on button "KYC" at bounding box center [131, 170] width 159 height 33
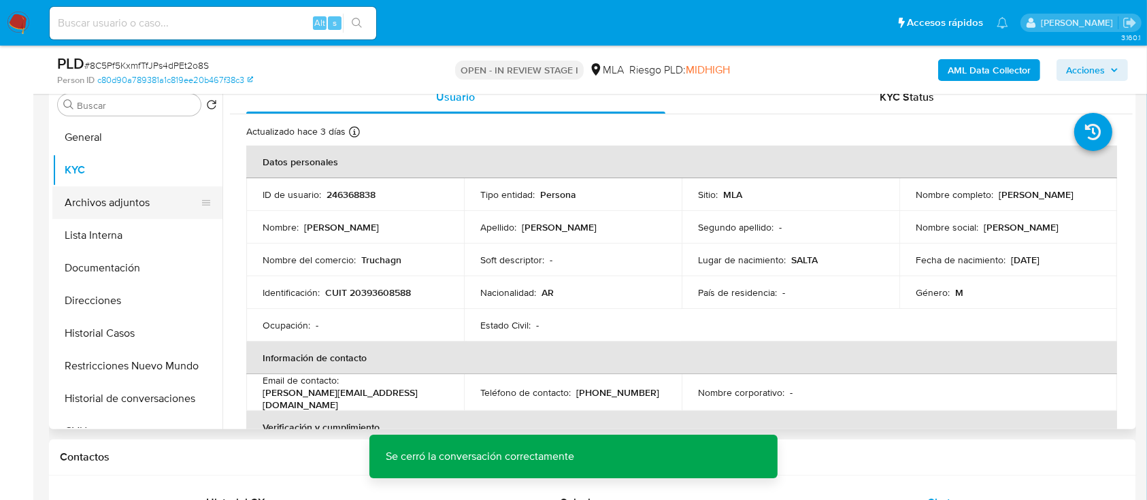
click at [117, 206] on button "Archivos adjuntos" at bounding box center [131, 202] width 159 height 33
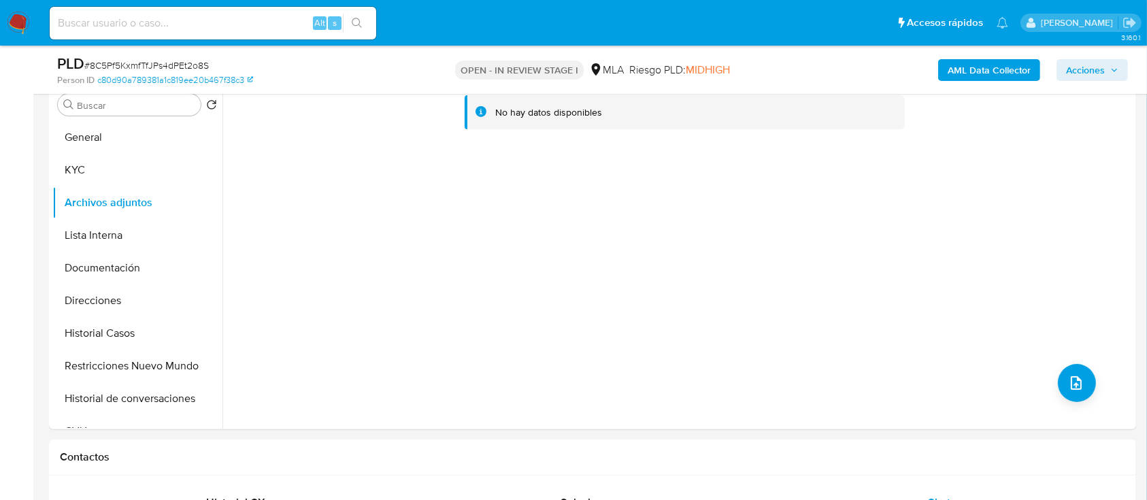
click at [977, 73] on b "AML Data Collector" at bounding box center [988, 70] width 83 height 22
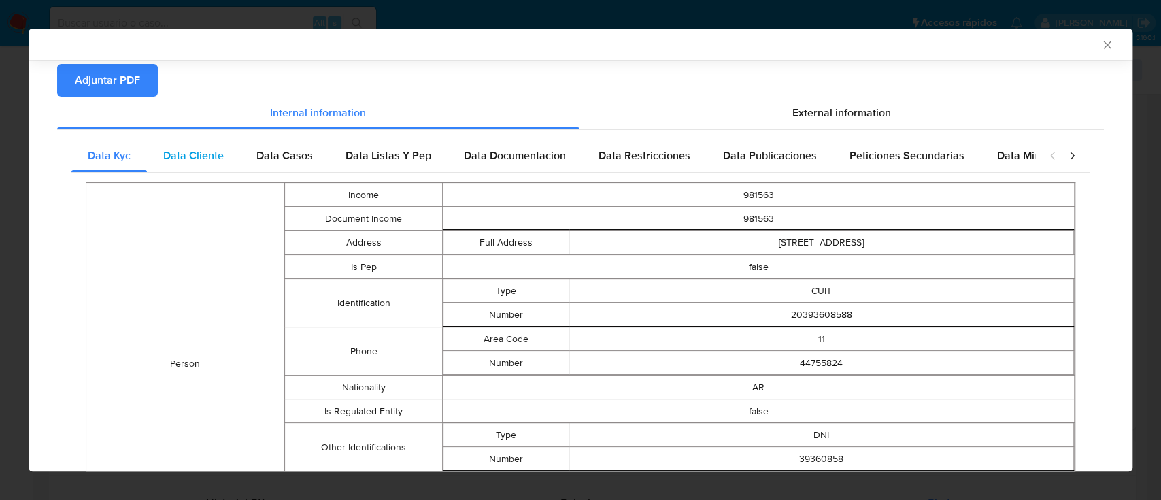
click at [214, 162] on span "Data Cliente" at bounding box center [193, 156] width 61 height 16
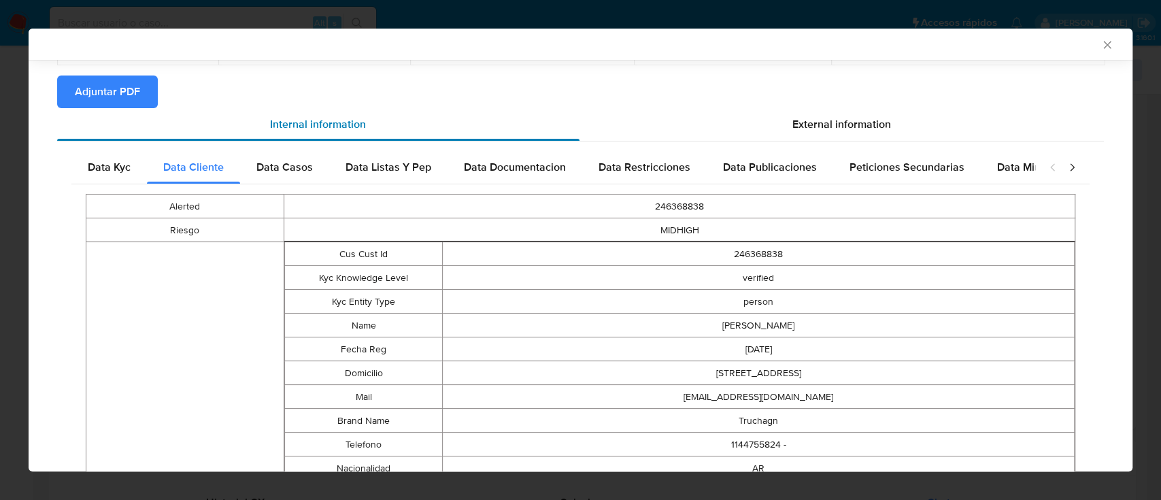
click at [271, 161] on span "Data Casos" at bounding box center [284, 167] width 56 height 16
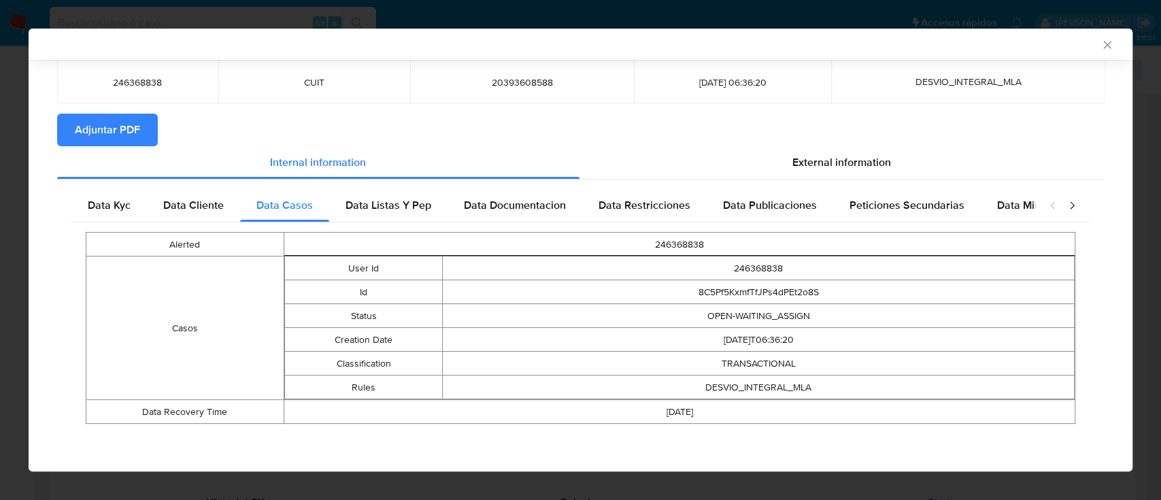
scroll to position [78, 0]
click at [394, 203] on span "Data Listas Y Pep" at bounding box center [389, 206] width 86 height 16
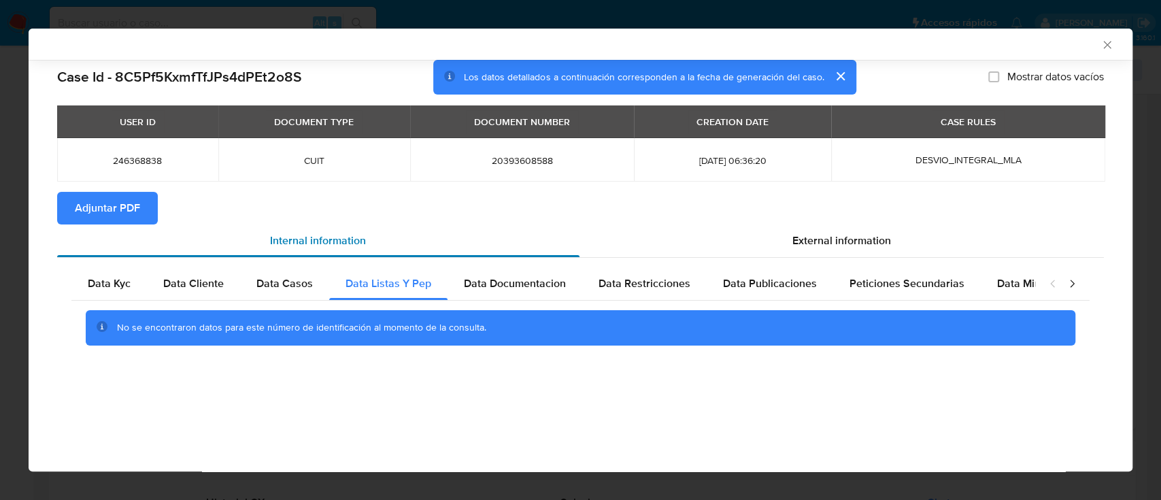
scroll to position [0, 0]
click at [496, 286] on span "Data Documentacion" at bounding box center [515, 283] width 102 height 16
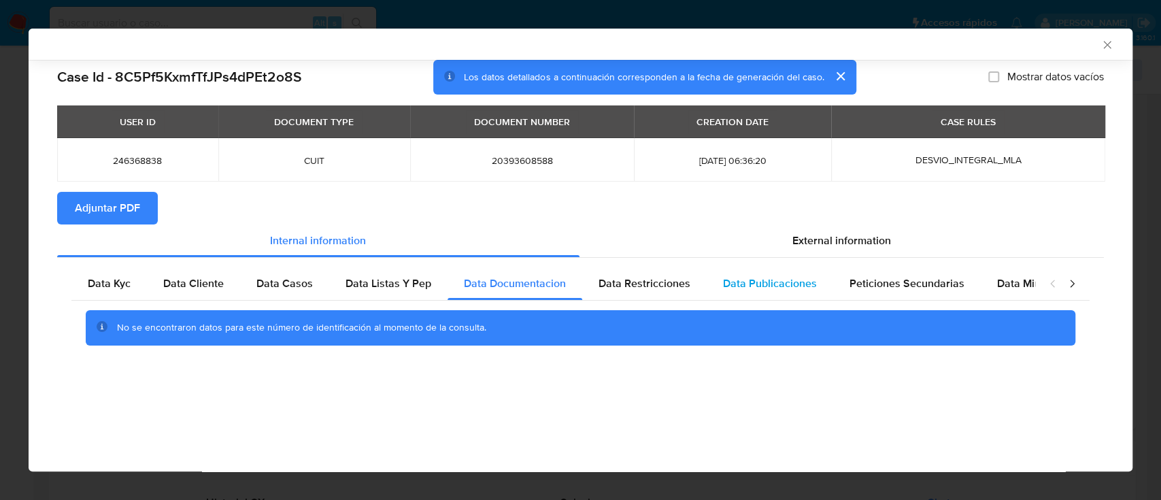
drag, startPoint x: 653, startPoint y: 294, endPoint x: 751, endPoint y: 291, distance: 98.0
click at [653, 293] on div "Data Restricciones" at bounding box center [644, 283] width 124 height 33
click at [767, 288] on span "Data Publicaciones" at bounding box center [770, 283] width 94 height 16
click at [888, 288] on span "Peticiones Secundarias" at bounding box center [907, 283] width 115 height 16
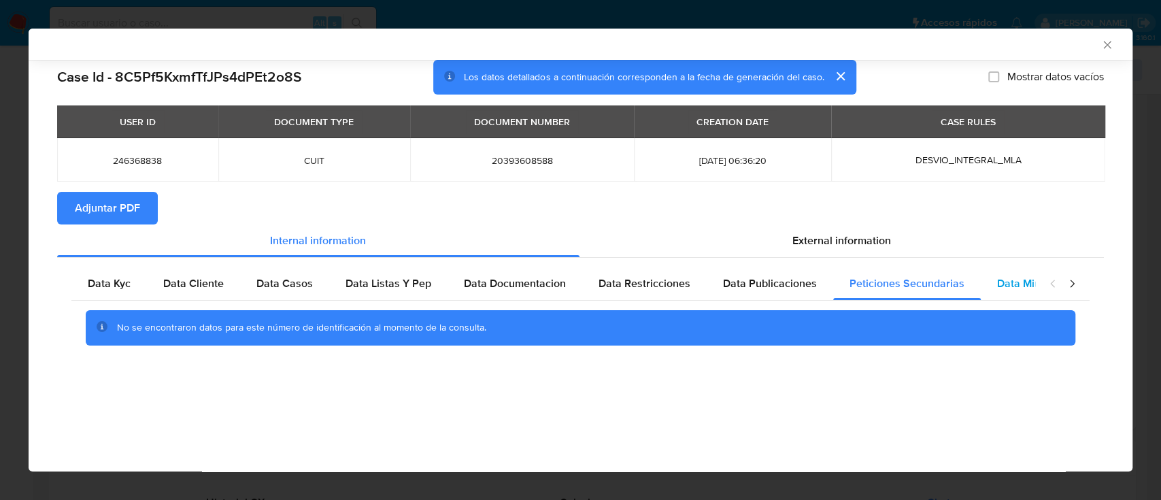
click at [1001, 292] on div "Data Minoridad" at bounding box center [1034, 283] width 107 height 33
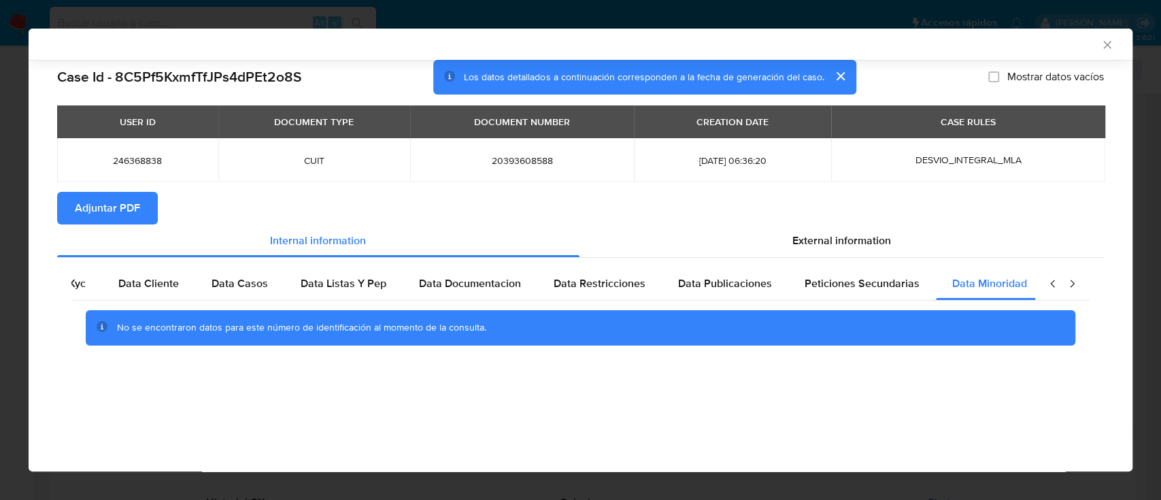
scroll to position [0, 46]
click at [816, 234] on span "External information" at bounding box center [841, 241] width 99 height 16
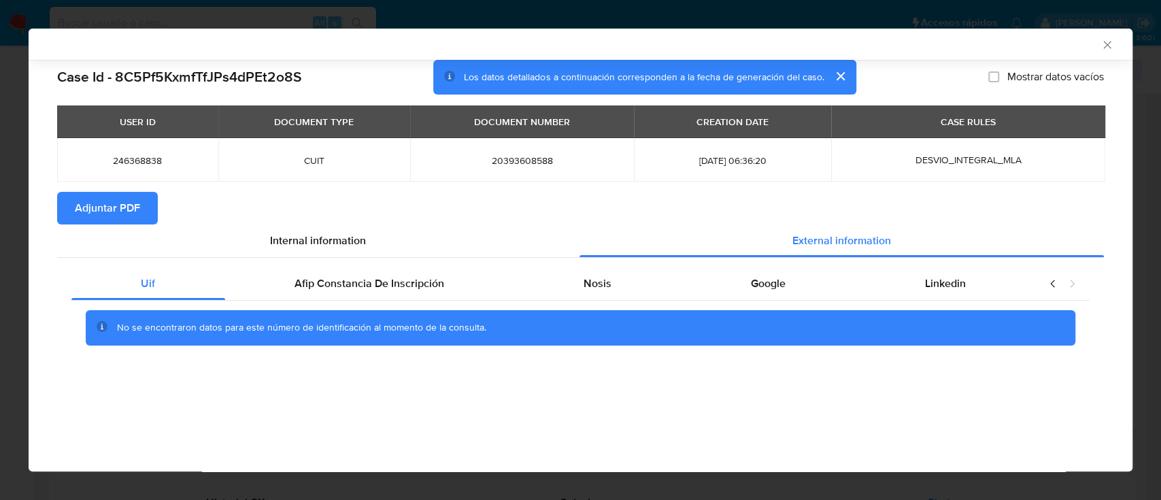
scroll to position [0, 0]
click at [365, 287] on span "Afip Constancia De Inscripción" at bounding box center [370, 283] width 150 height 16
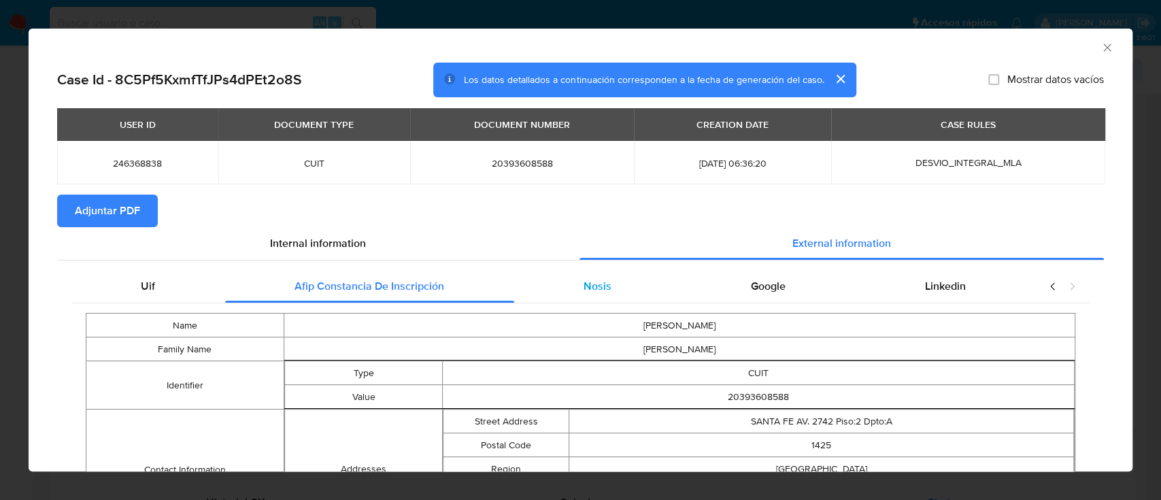
click at [573, 277] on div "Nosis" at bounding box center [597, 286] width 167 height 33
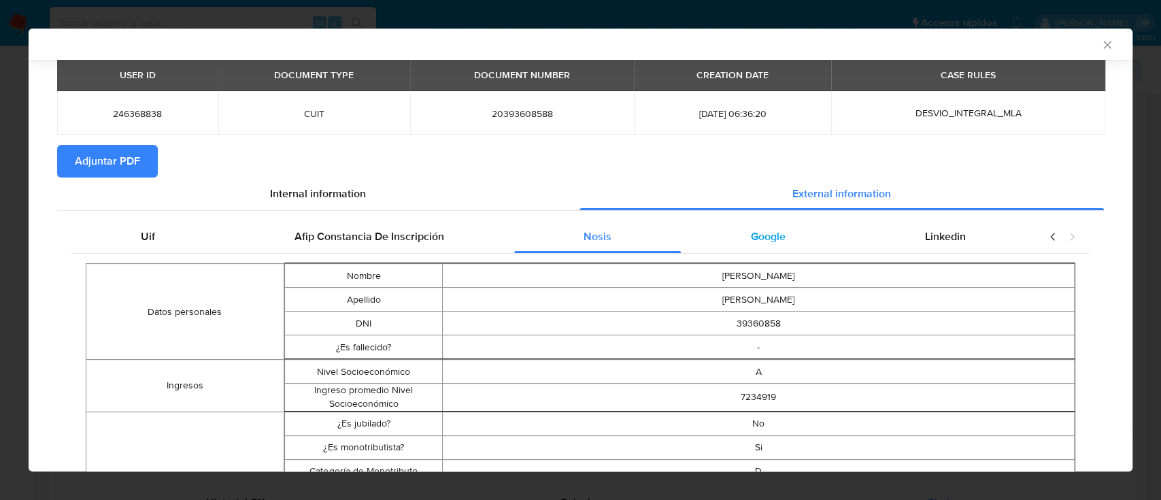
scroll to position [87, 0]
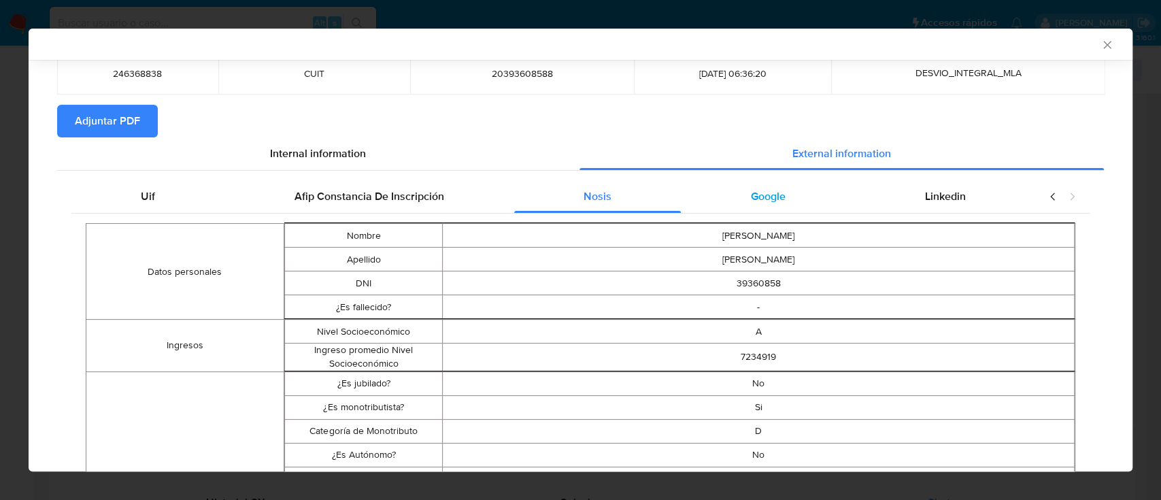
click at [762, 201] on span "Google" at bounding box center [768, 196] width 35 height 16
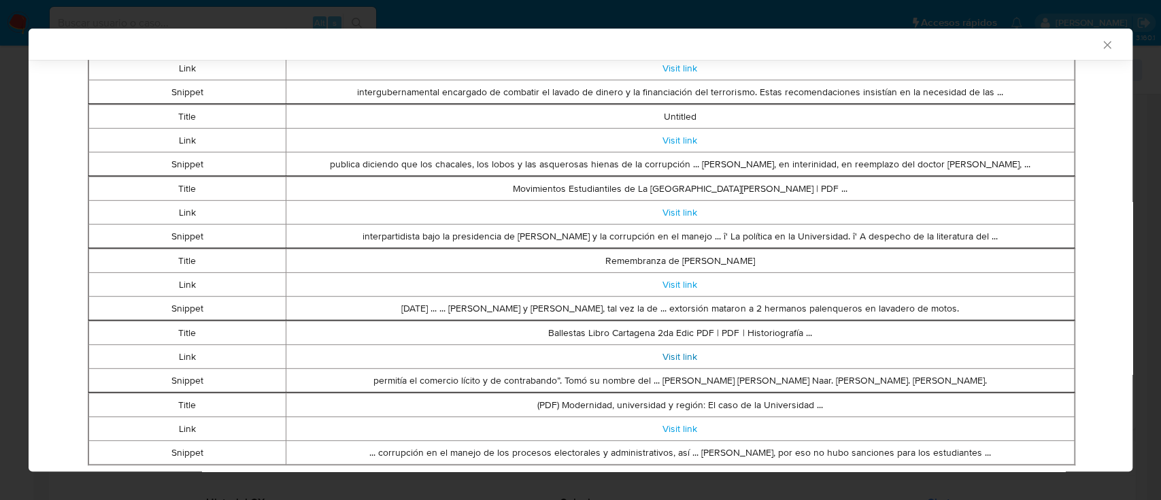
scroll to position [450, 0]
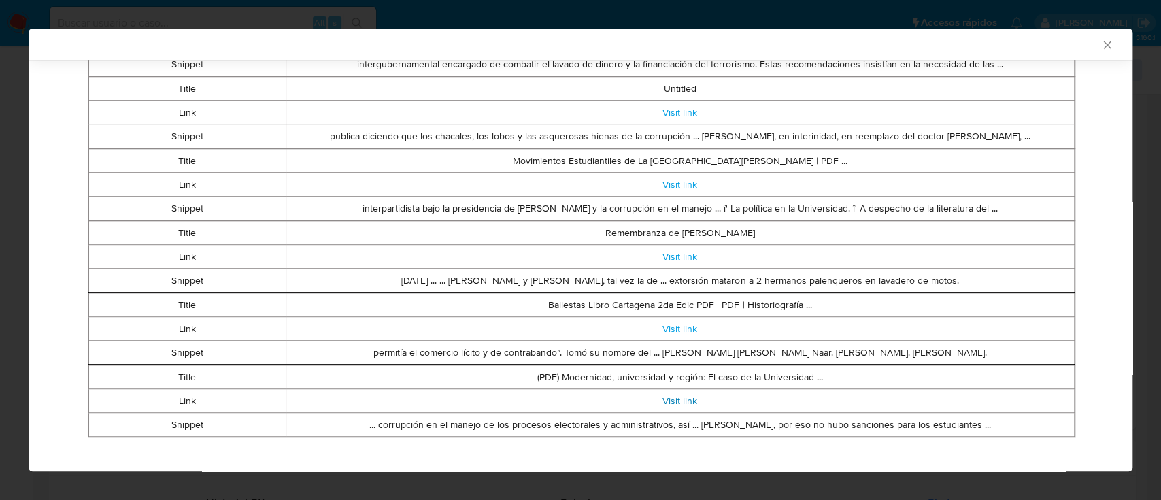
click at [0, 281] on div "AML Data Collector Case Id - 8C5Pf5KxmfTfJPs4dPEt2o8S Los datos detallados a co…" at bounding box center [580, 250] width 1161 height 500
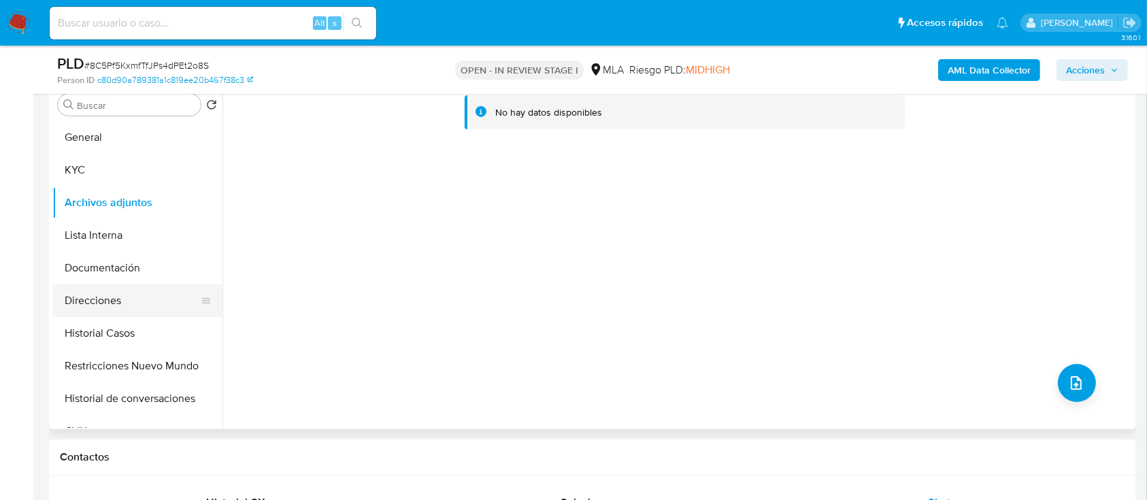
click at [98, 286] on button "Direcciones" at bounding box center [131, 300] width 159 height 33
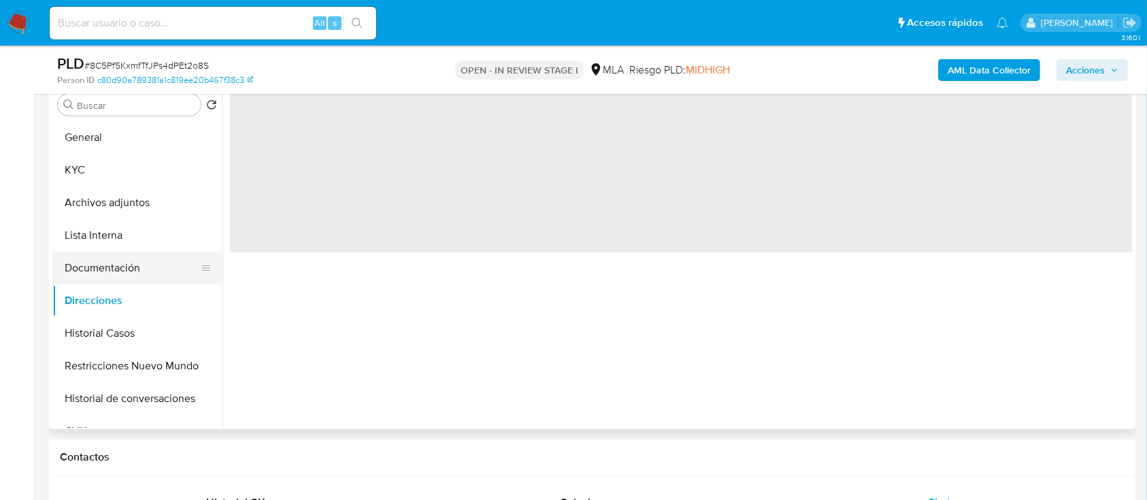
click at [103, 279] on button "Documentación" at bounding box center [131, 268] width 159 height 33
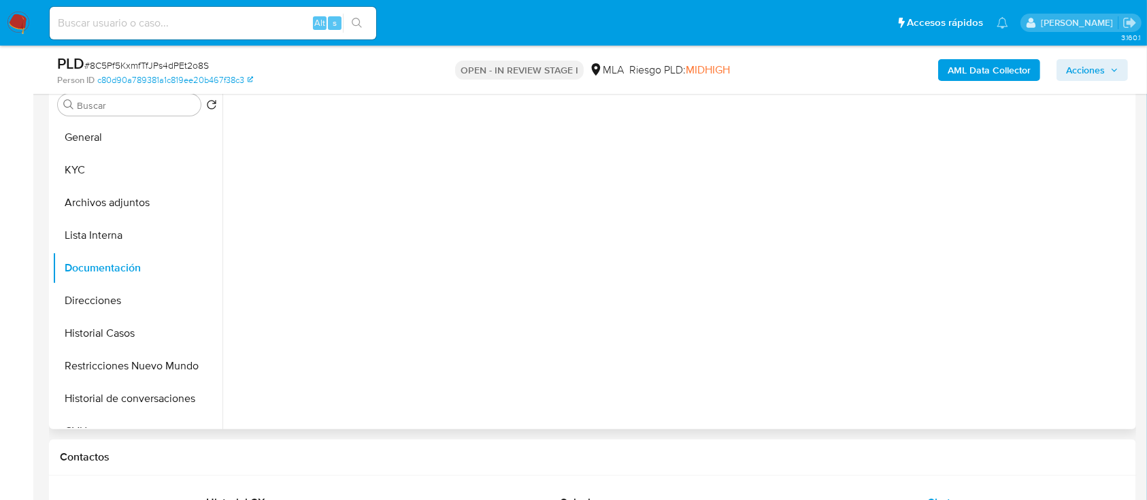
click at [297, 166] on div at bounding box center [677, 255] width 910 height 348
click at [131, 235] on button "Lista Interna" at bounding box center [131, 235] width 159 height 33
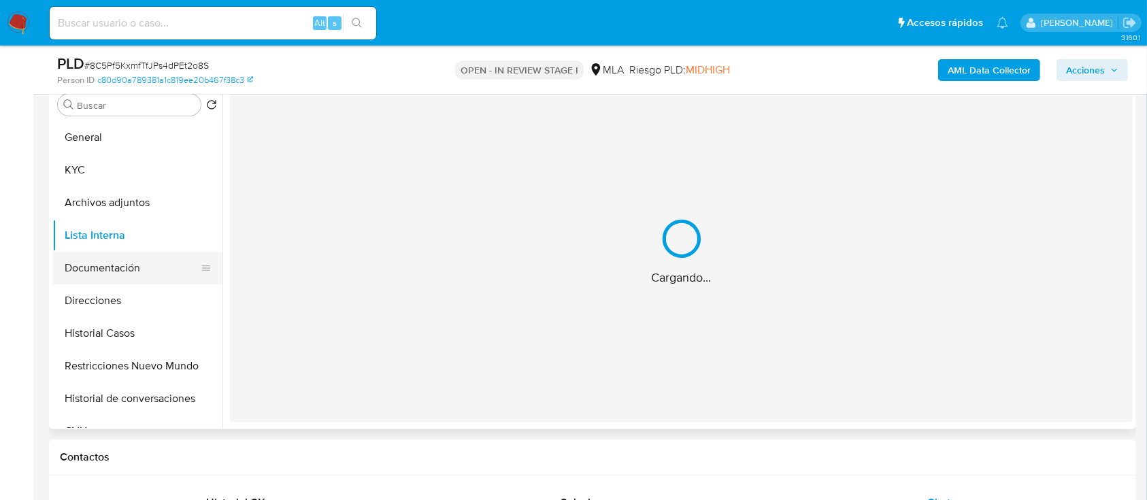
click at [114, 263] on button "Documentación" at bounding box center [131, 268] width 159 height 33
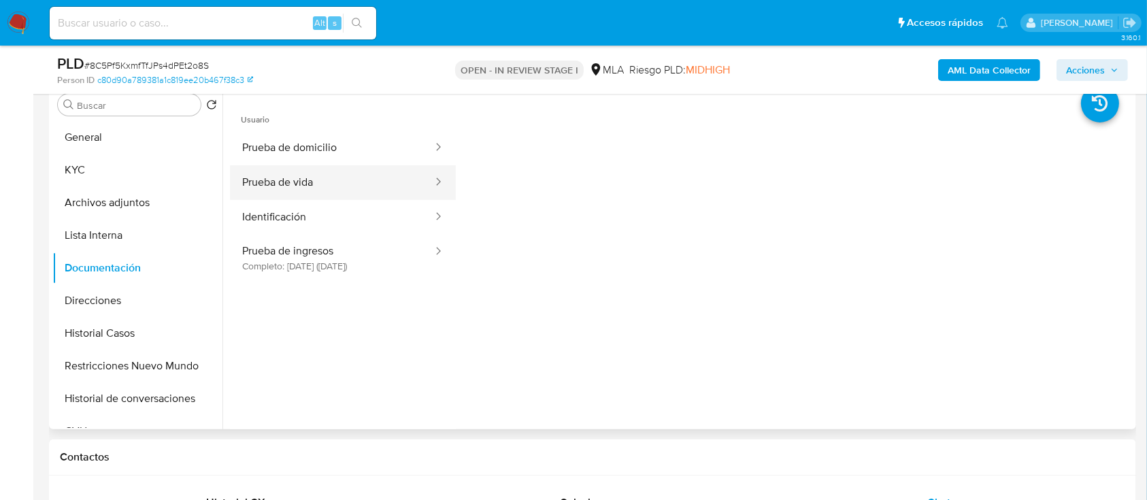
click at [301, 197] on button "Prueba de vida" at bounding box center [332, 182] width 204 height 35
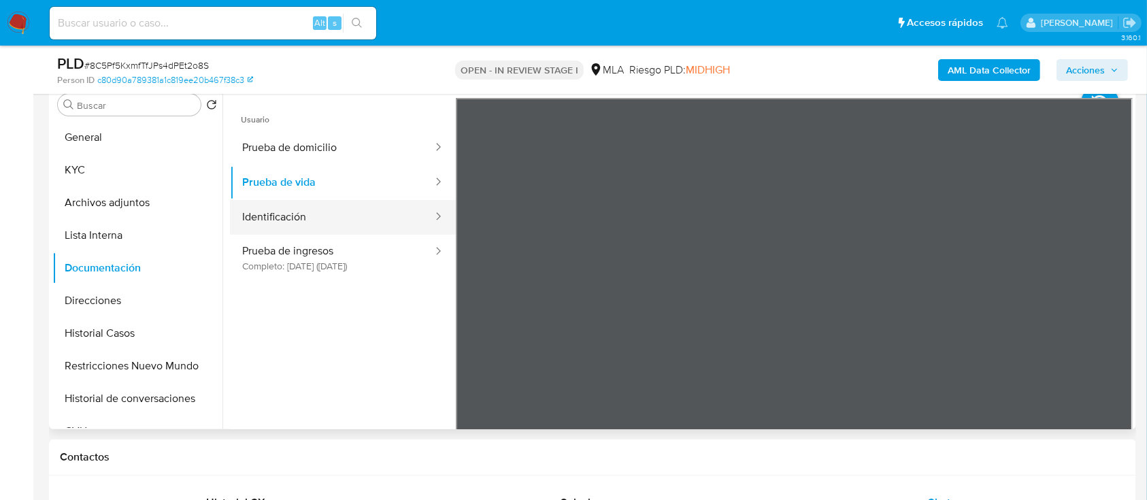
click at [298, 219] on button "Identificación" at bounding box center [332, 217] width 204 height 35
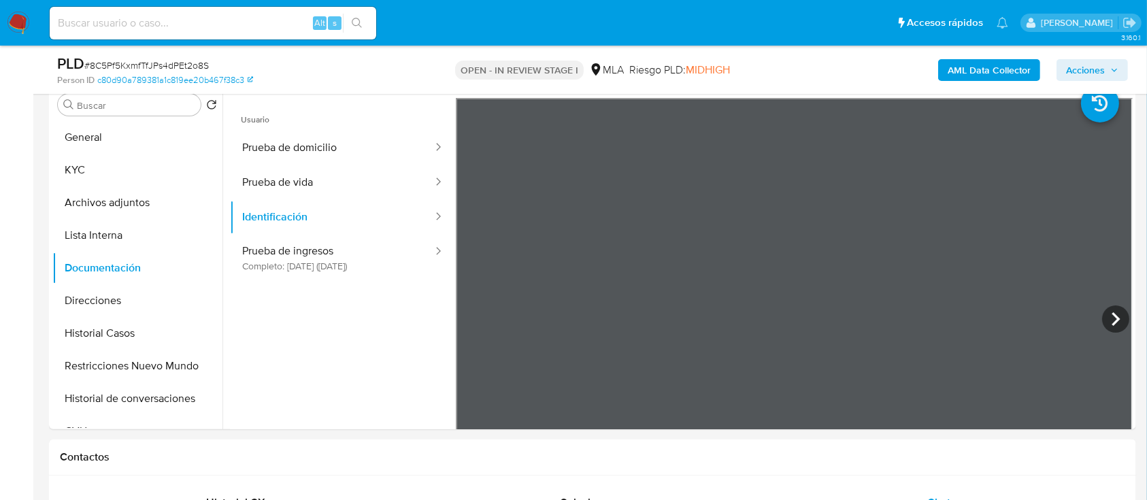
click at [968, 78] on b "AML Data Collector" at bounding box center [988, 70] width 83 height 22
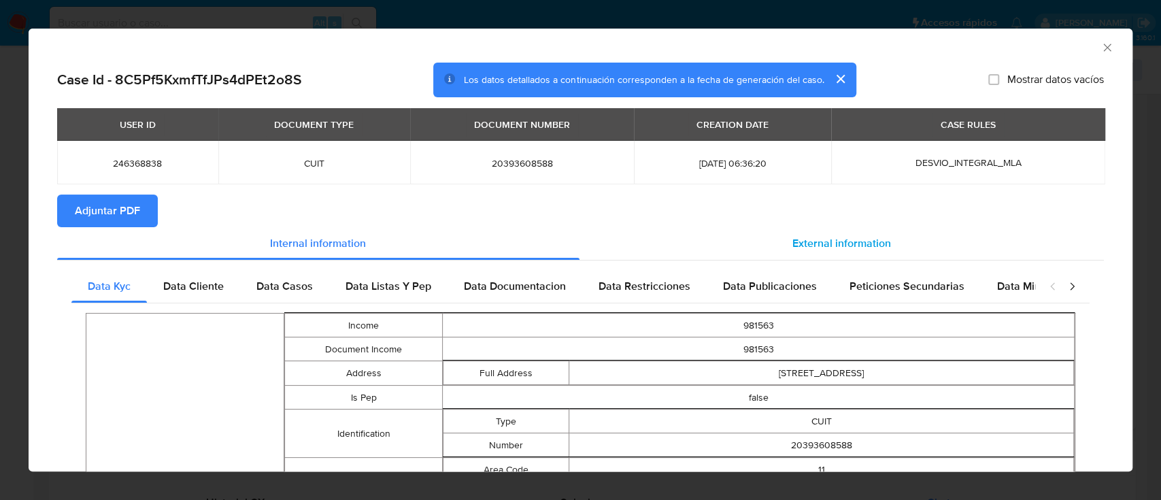
click at [860, 239] on span "External information" at bounding box center [841, 243] width 99 height 16
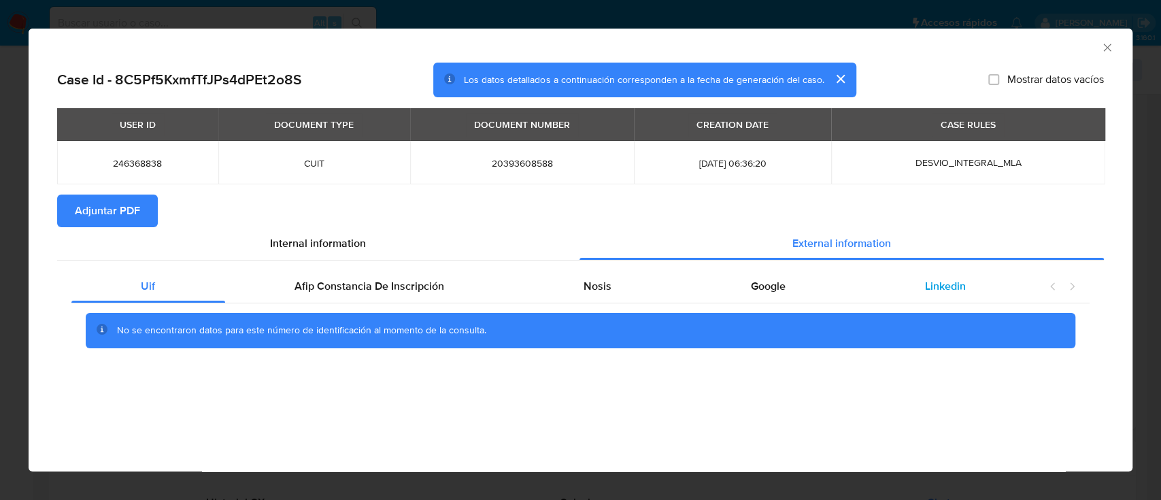
click at [930, 292] on span "Linkedin" at bounding box center [945, 286] width 41 height 16
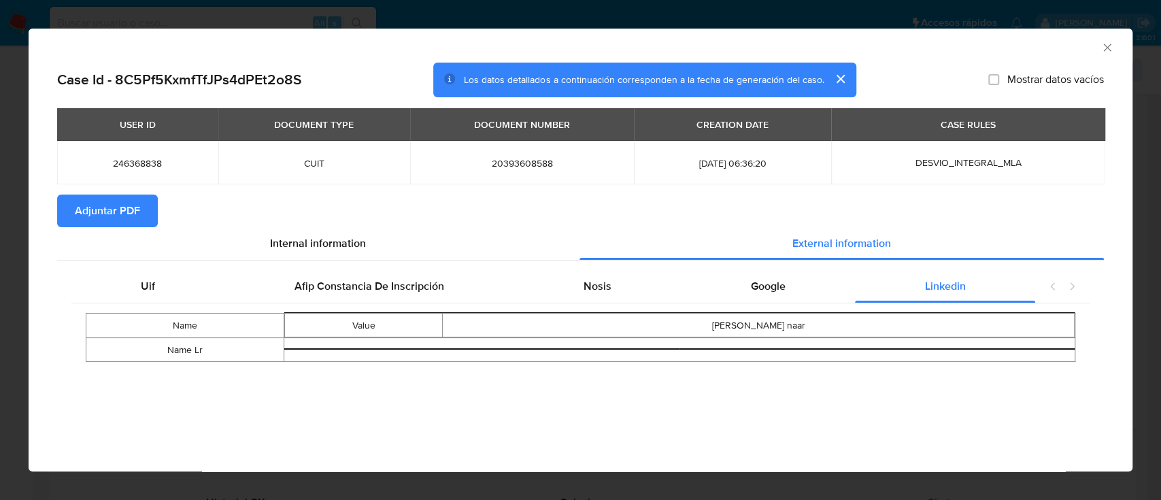
click at [114, 223] on span "Adjuntar PDF" at bounding box center [107, 211] width 65 height 30
click at [1110, 46] on icon "Cerrar ventana" at bounding box center [1108, 48] width 14 height 14
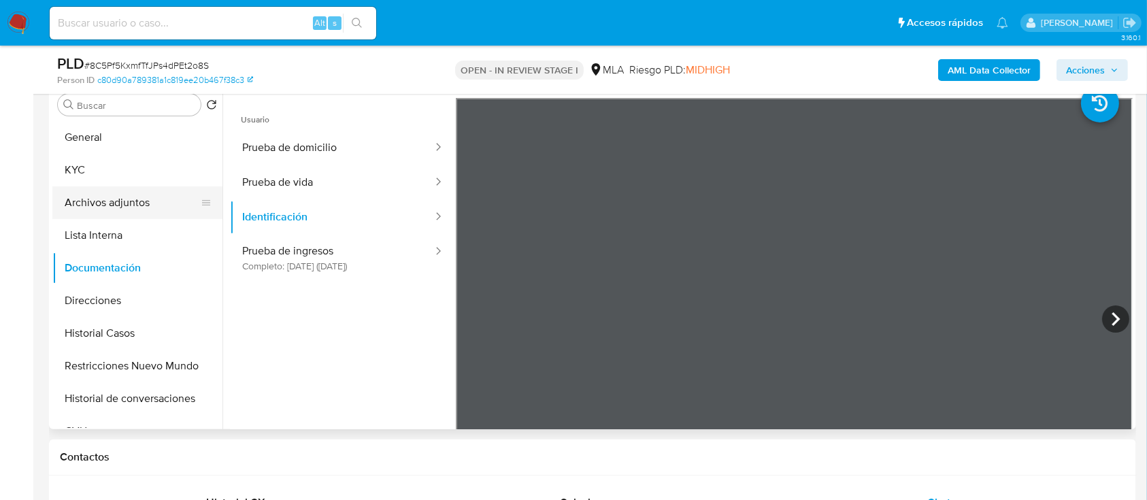
click at [141, 203] on button "Archivos adjuntos" at bounding box center [131, 202] width 159 height 33
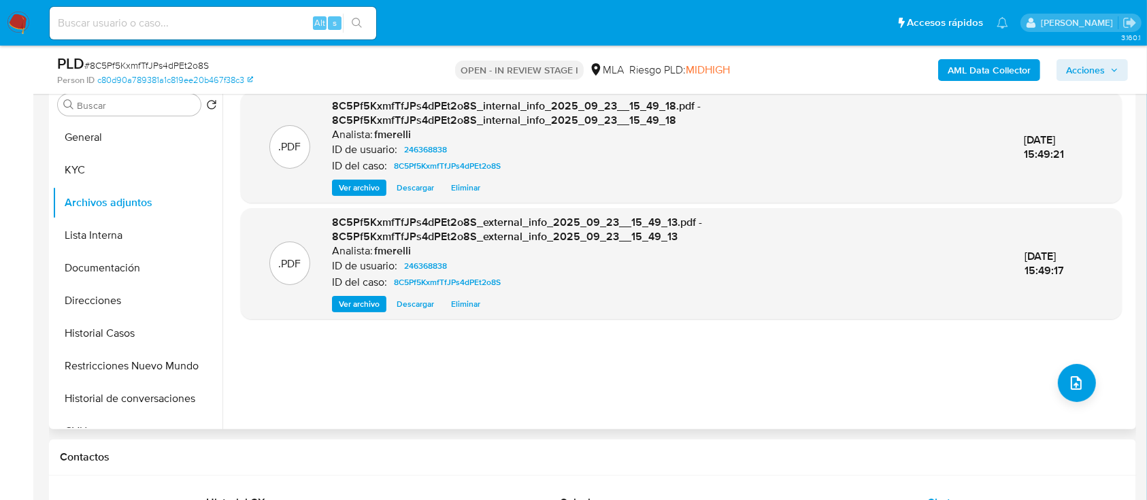
click at [361, 176] on div "8C5Pf5KxmfTfJPs4dPEt2o8S_internal_info_2025_09_23__15_49_18.pdf - 8C5Pf5KxmfTfJ…" at bounding box center [667, 147] width 670 height 97
click at [358, 186] on span "Ver archivo" at bounding box center [359, 188] width 41 height 14
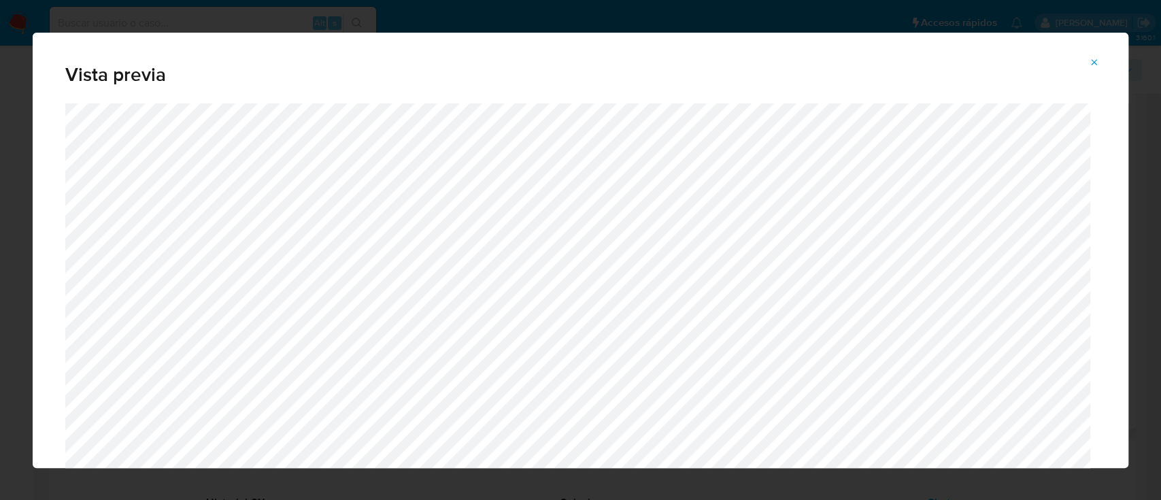
click at [1104, 63] on button "Attachment preview" at bounding box center [1094, 63] width 30 height 22
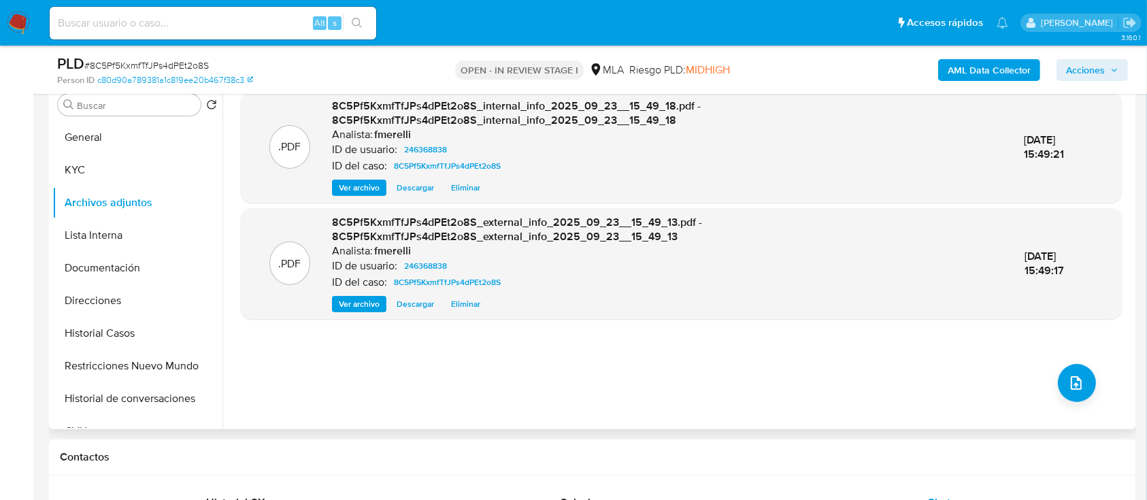
click at [337, 316] on div ".PDF 8C5Pf5KxmfTfJPs4dPEt2o8S_external_info_2025_09_23__15_49_13.pdf - 8C5Pf5Kx…" at bounding box center [681, 263] width 881 height 111
click at [343, 302] on span "Ver archivo" at bounding box center [359, 304] width 41 height 14
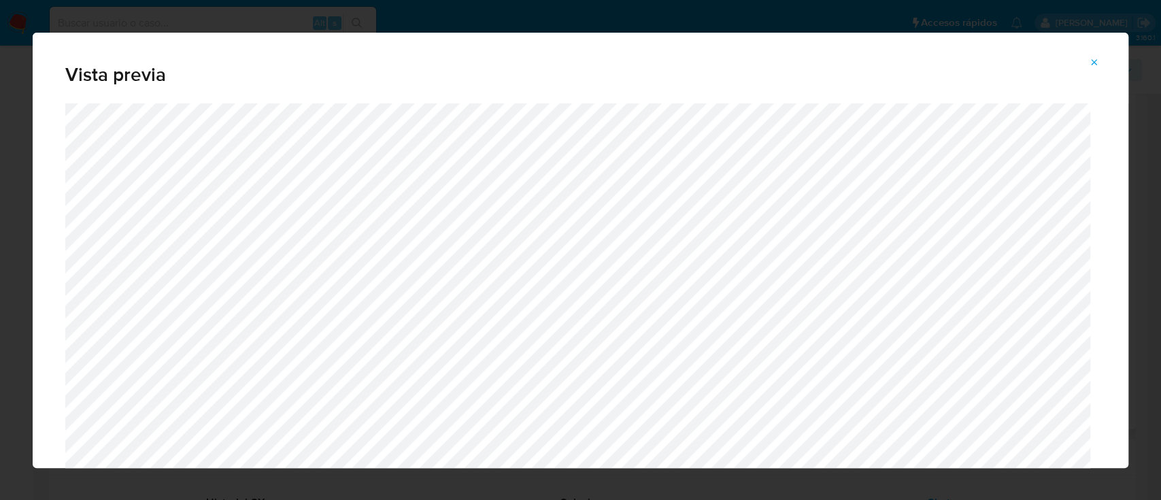
click at [1096, 75] on div "Vista previa" at bounding box center [581, 68] width 1096 height 71
click at [1094, 63] on icon "Attachment preview" at bounding box center [1094, 62] width 11 height 11
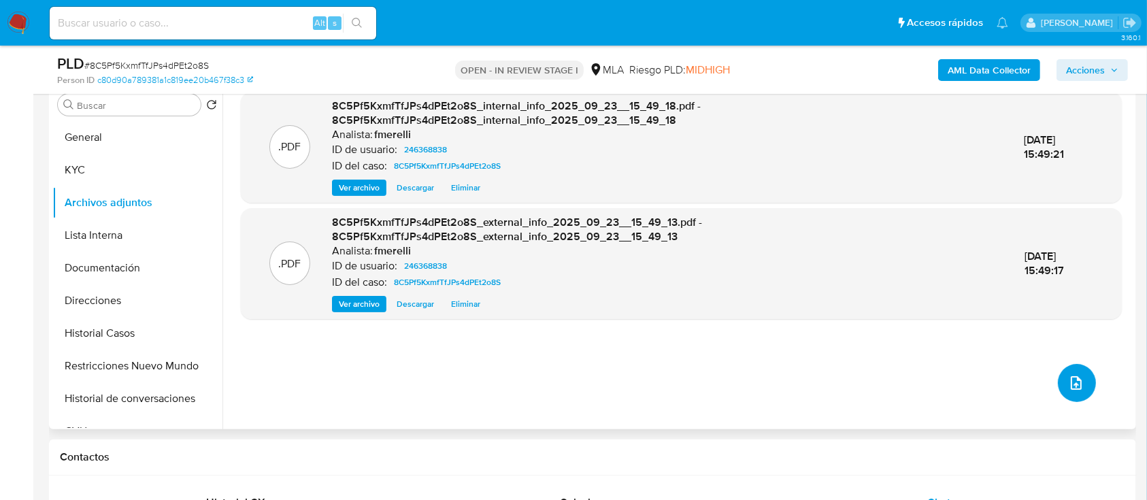
click at [1089, 385] on button "upload-file" at bounding box center [1077, 383] width 38 height 38
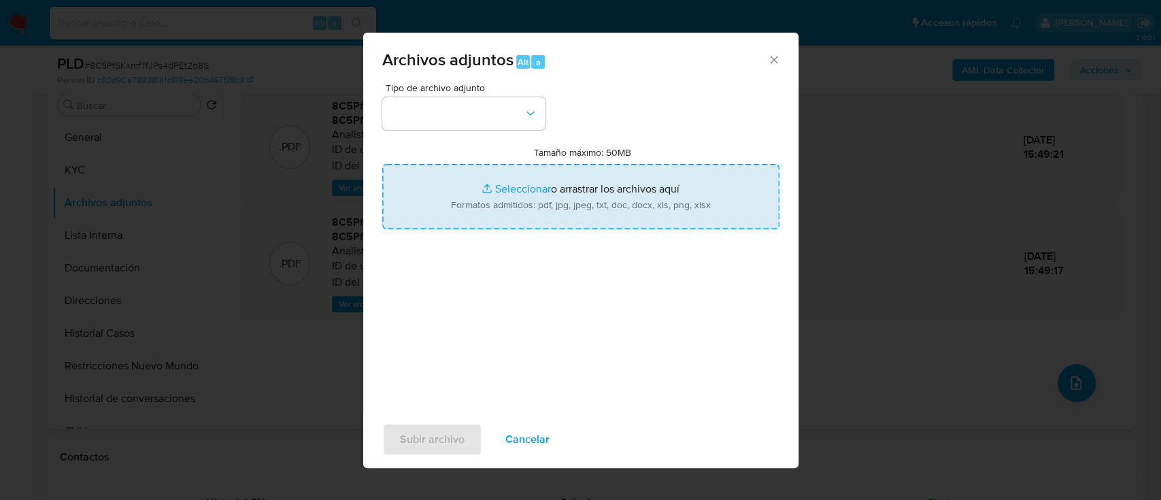
type input "C:\fakepath\NOSIS_Manager_InformeIndividual_20393608588_654927_20250901163642.p…"
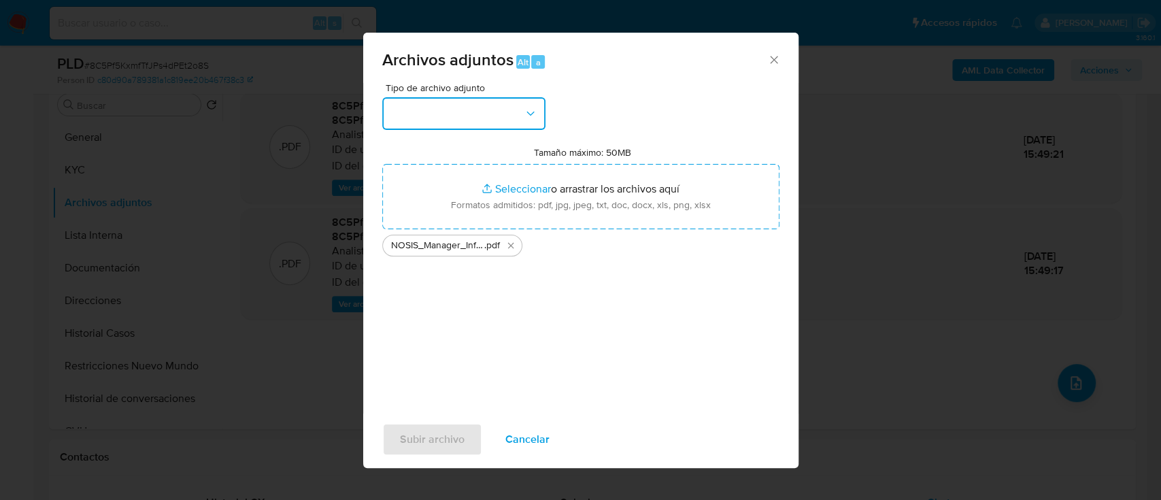
click at [490, 120] on button "button" at bounding box center [463, 113] width 163 height 33
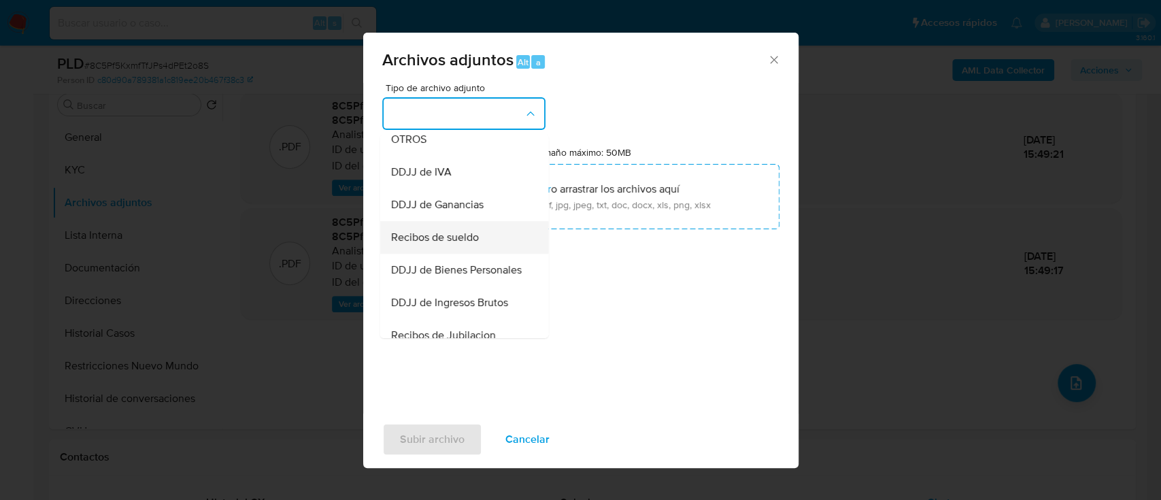
scroll to position [453, 0]
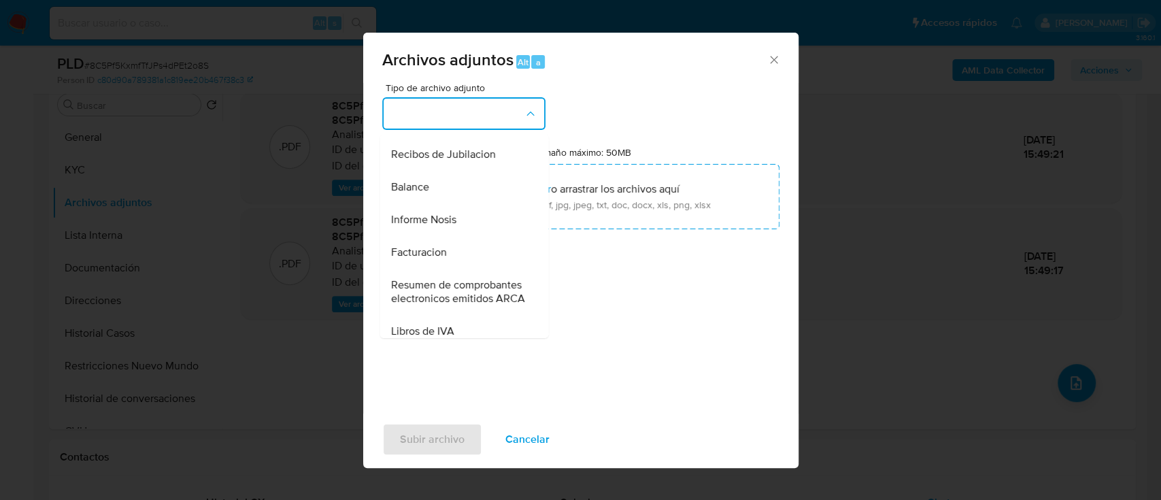
click at [441, 226] on span "Informe Nosis" at bounding box center [422, 220] width 65 height 14
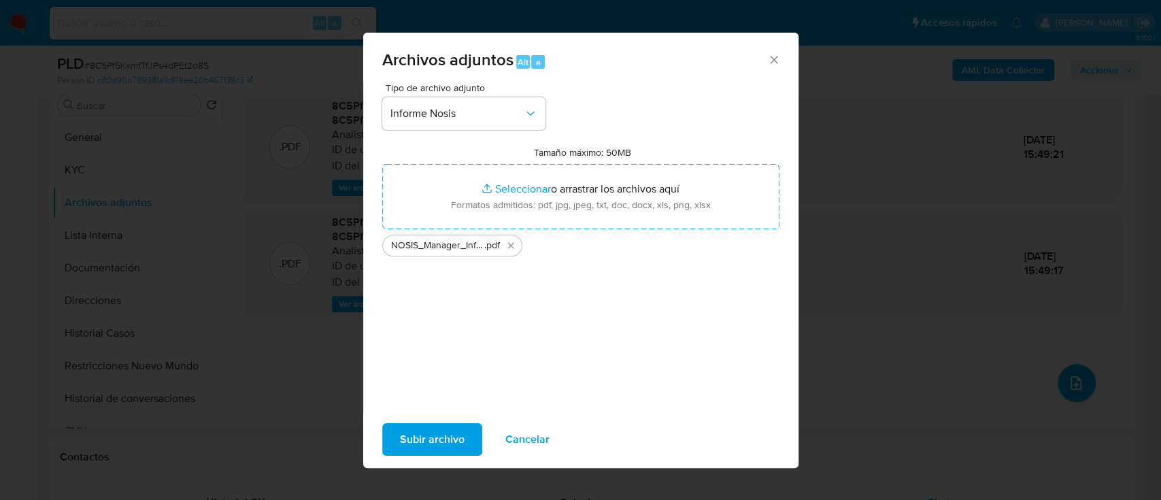
click at [438, 420] on div "Subir archivo Cancelar" at bounding box center [580, 440] width 435 height 52
click at [436, 431] on span "Subir archivo" at bounding box center [432, 439] width 65 height 30
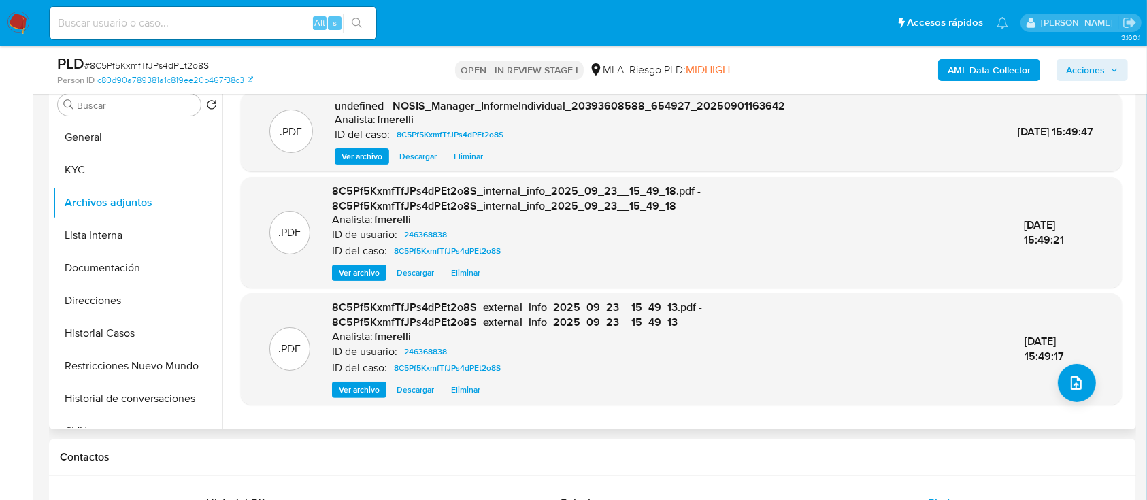
click at [370, 155] on span "Ver archivo" at bounding box center [361, 157] width 41 height 14
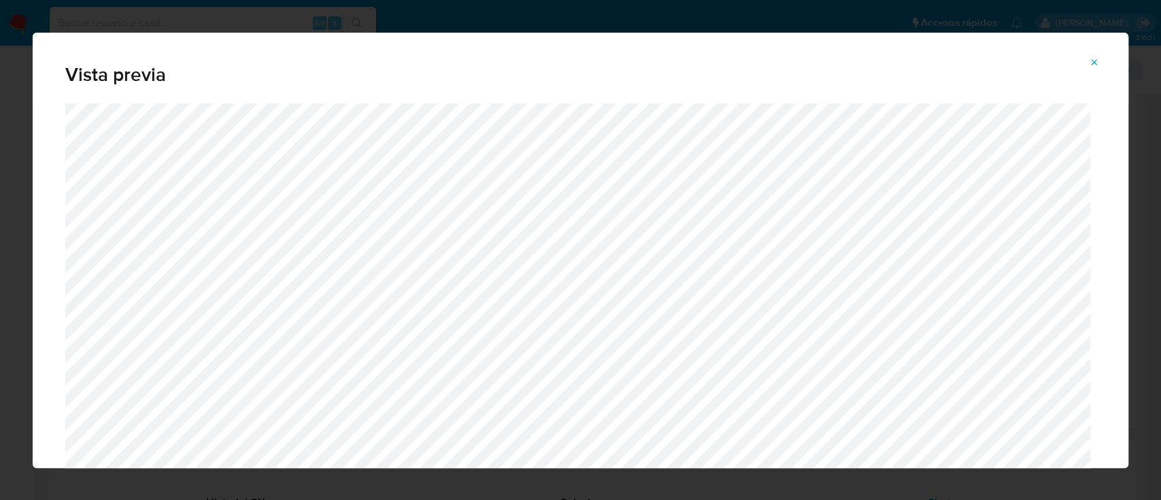
click at [1103, 61] on button "Attachment preview" at bounding box center [1094, 63] width 30 height 22
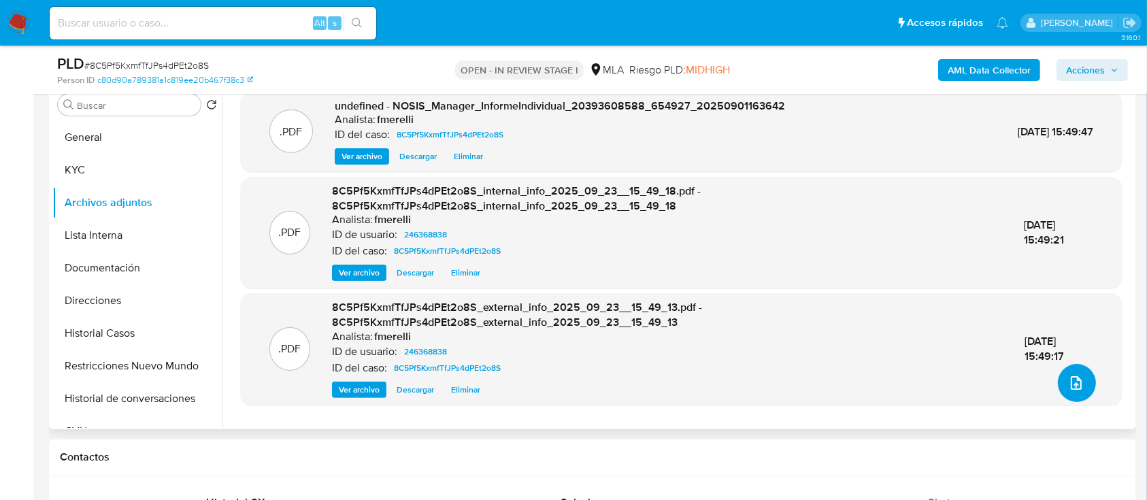
click at [1082, 379] on button "upload-file" at bounding box center [1077, 383] width 38 height 38
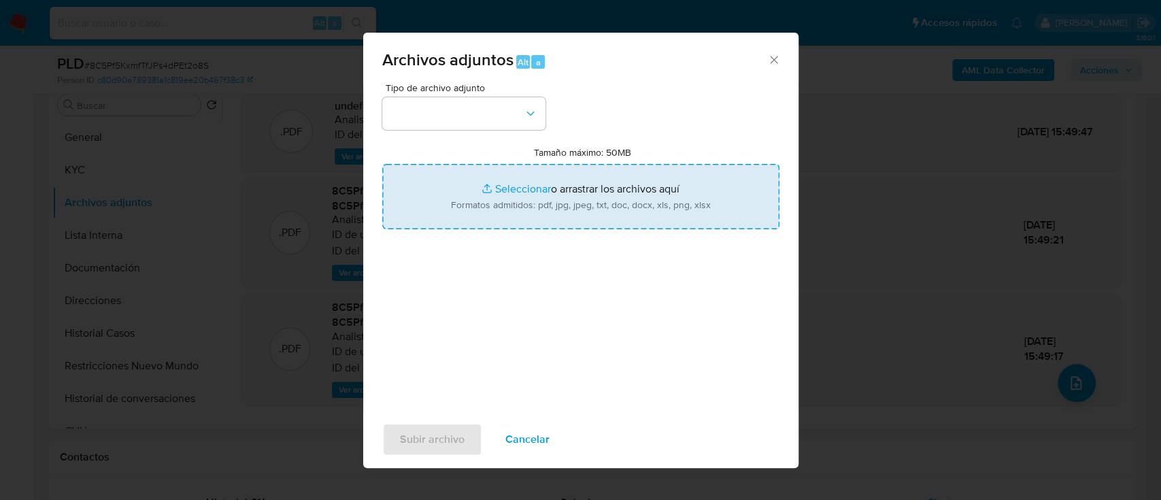
type input "C:\fakepath\Facturas emitidas.pdf"
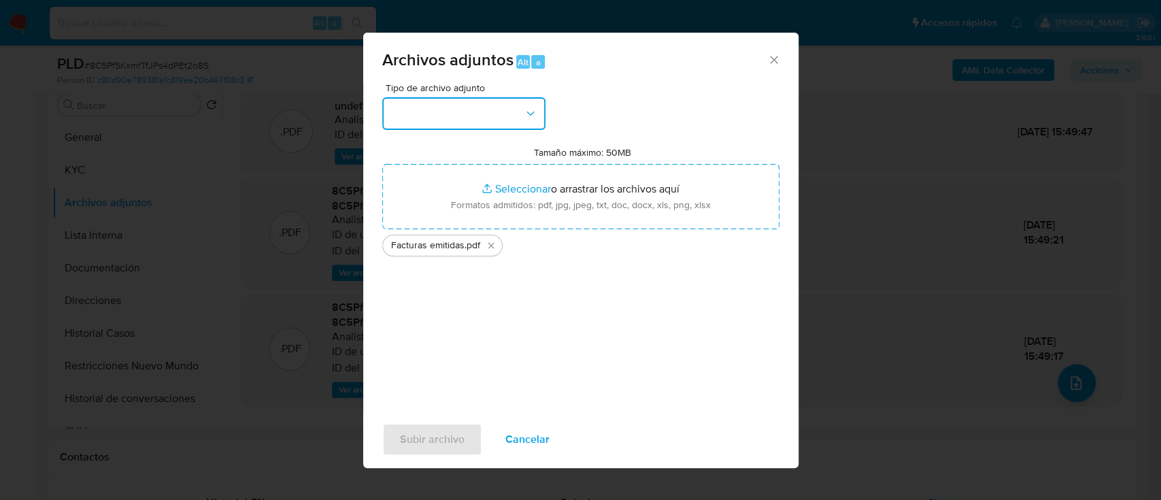
click at [501, 117] on button "button" at bounding box center [463, 113] width 163 height 33
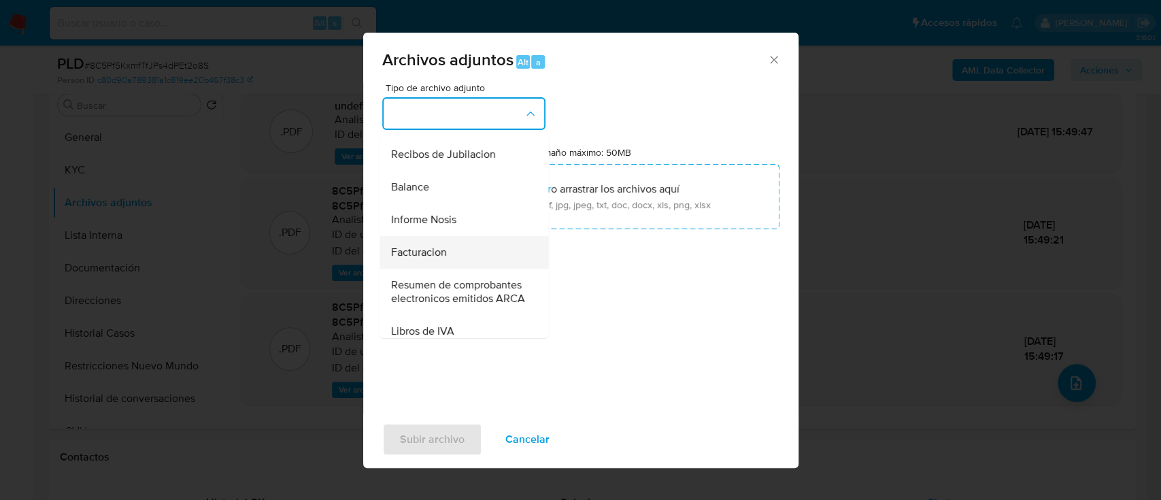
click at [457, 269] on div "Facturacion" at bounding box center [459, 252] width 139 height 33
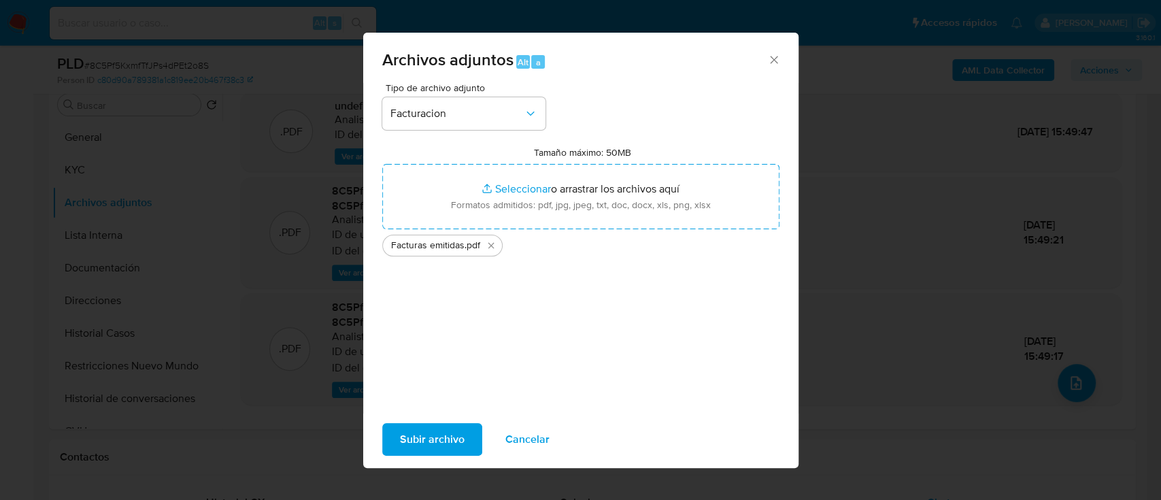
click at [465, 428] on button "Subir archivo" at bounding box center [432, 439] width 100 height 33
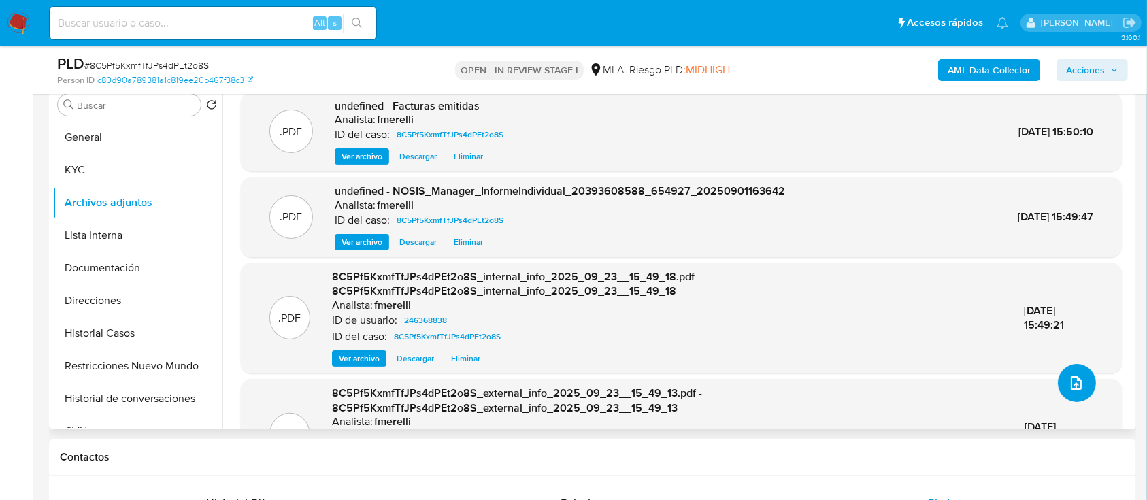
click at [1068, 387] on icon "upload-file" at bounding box center [1076, 383] width 16 height 16
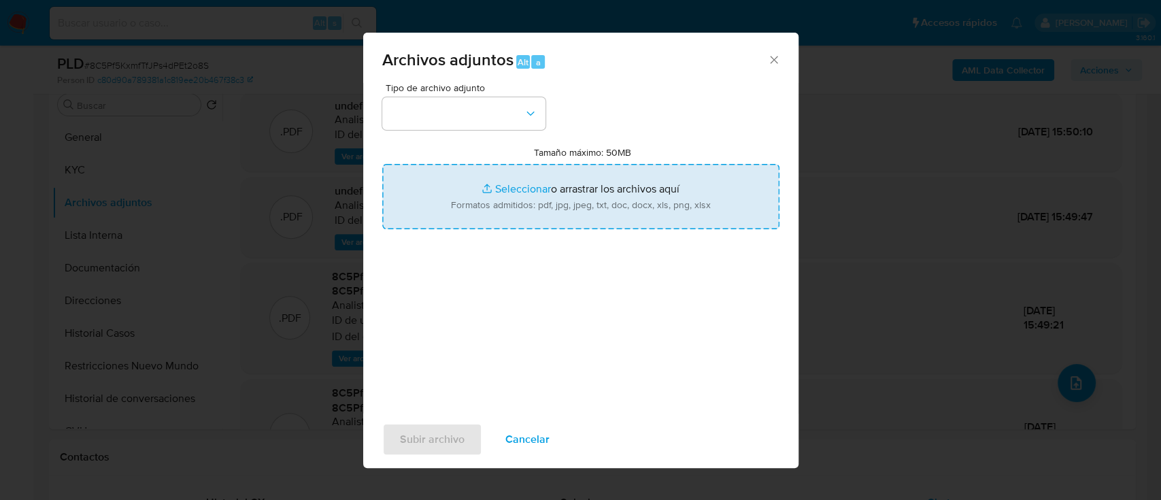
type input "C:\fakepath\Caselog 8C5Pf5KxmfTfJPs4dPEt2o8S.docx"
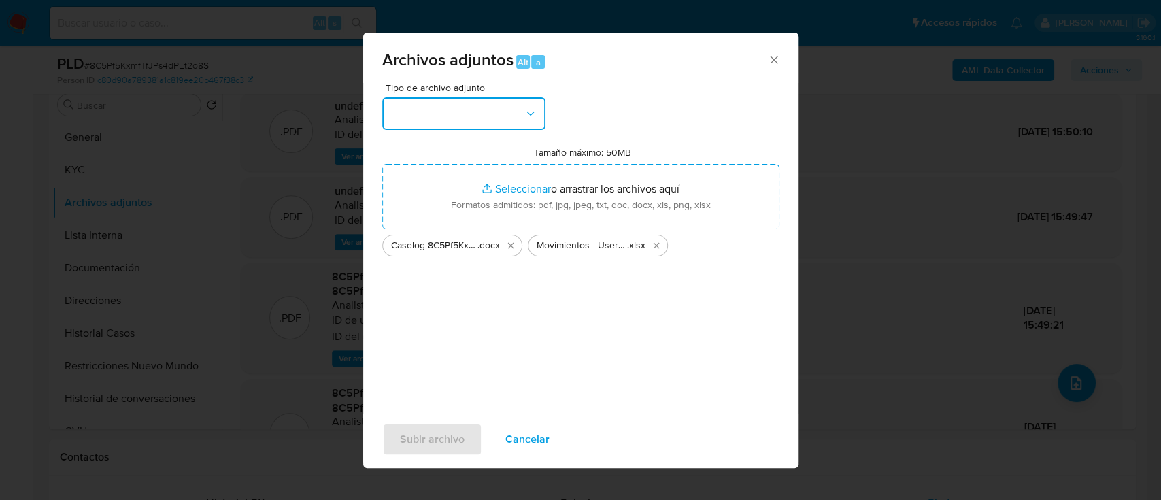
click at [497, 112] on button "button" at bounding box center [463, 113] width 163 height 33
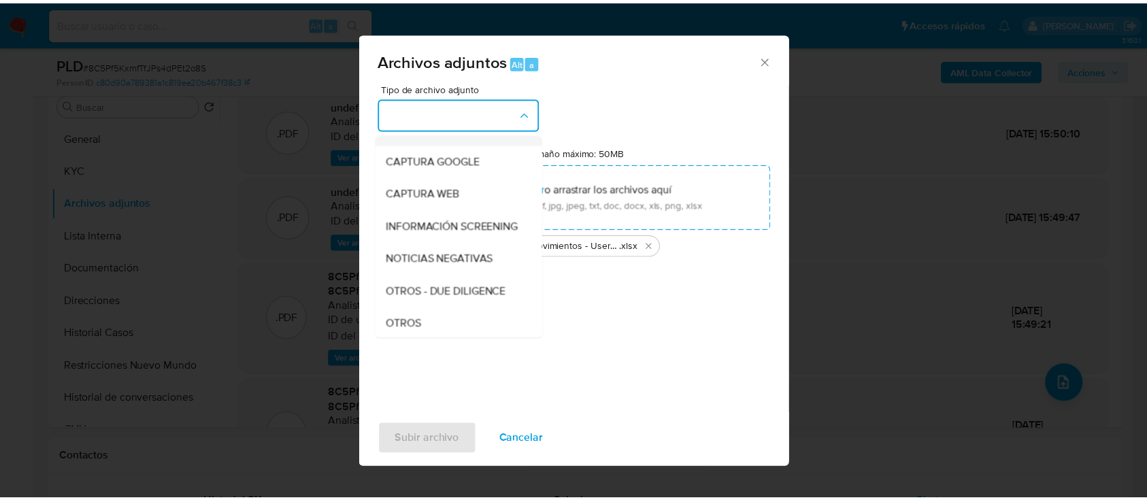
scroll to position [90, 0]
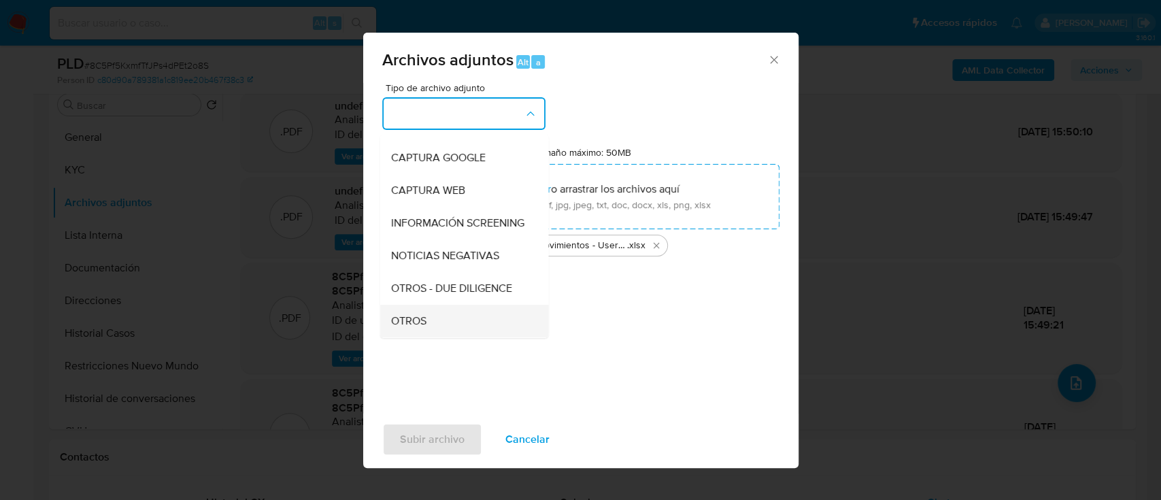
click at [451, 332] on div "OTROS" at bounding box center [459, 321] width 139 height 33
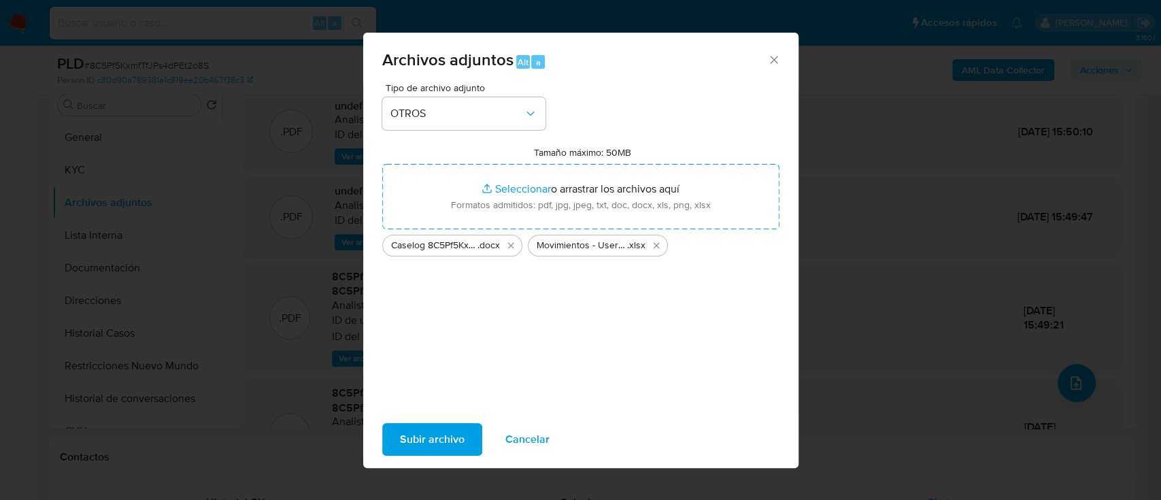
click at [435, 436] on span "Subir archivo" at bounding box center [432, 439] width 65 height 30
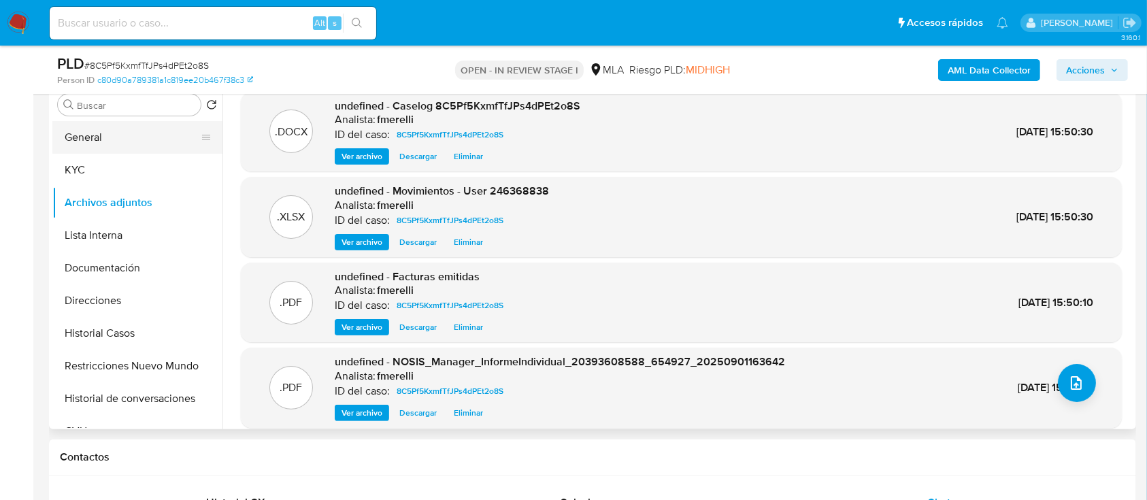
click at [129, 127] on button "General" at bounding box center [131, 137] width 159 height 33
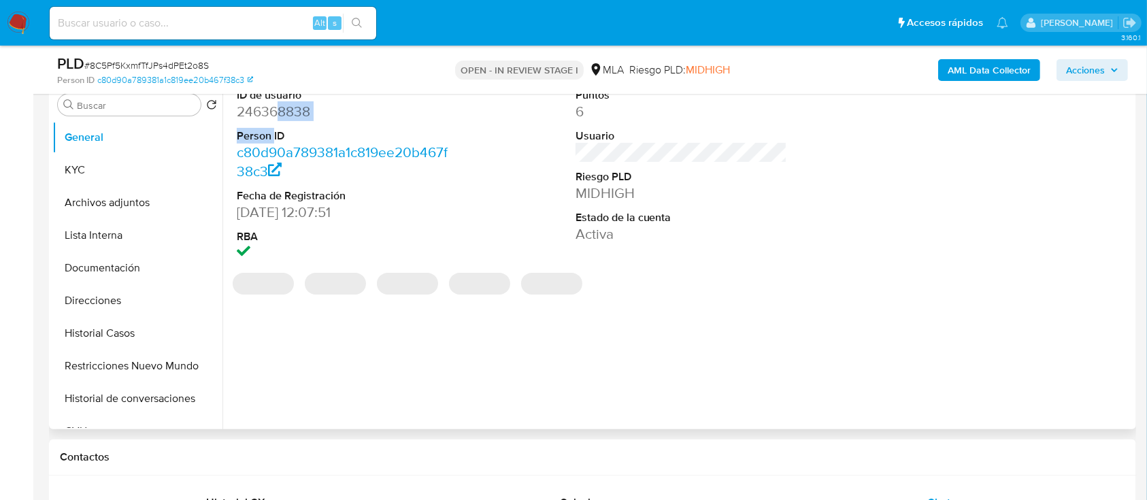
click at [274, 121] on dl "ID de usuario 246368838 Person ID c80d90a789381a1c819ee20b467f38c3 Fecha de Reg…" at bounding box center [343, 175] width 212 height 175
click at [274, 120] on dd "246368838" at bounding box center [343, 111] width 212 height 19
click at [261, 117] on dd "246368838" at bounding box center [343, 111] width 212 height 19
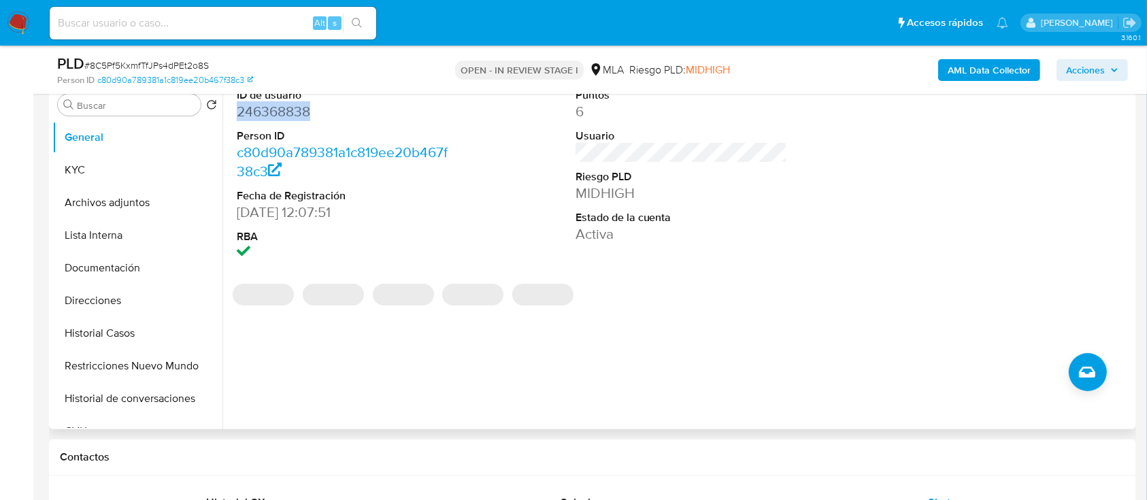
click at [261, 117] on dd "246368838" at bounding box center [343, 111] width 212 height 19
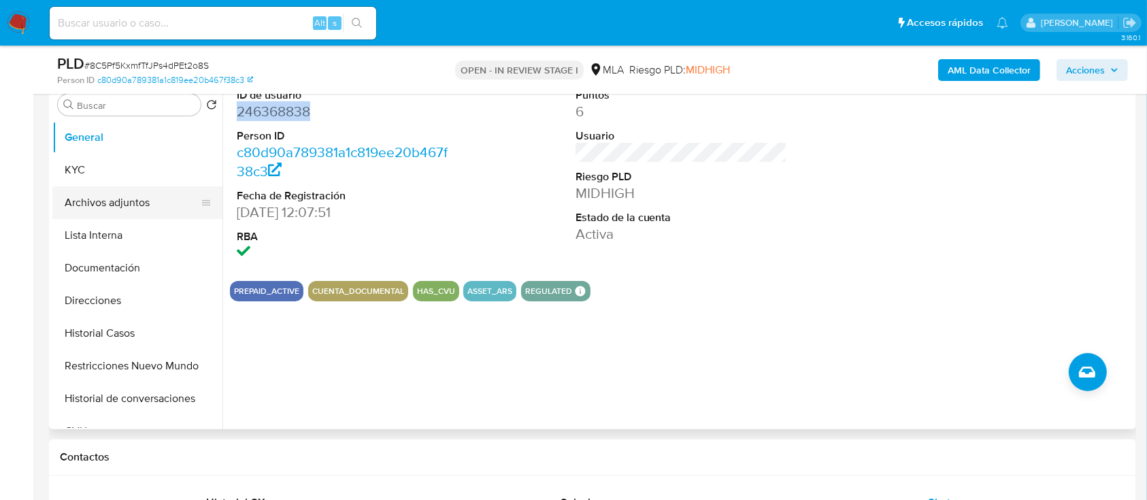
copy dd "246368838"
click at [114, 199] on button "Archivos adjuntos" at bounding box center [131, 202] width 159 height 33
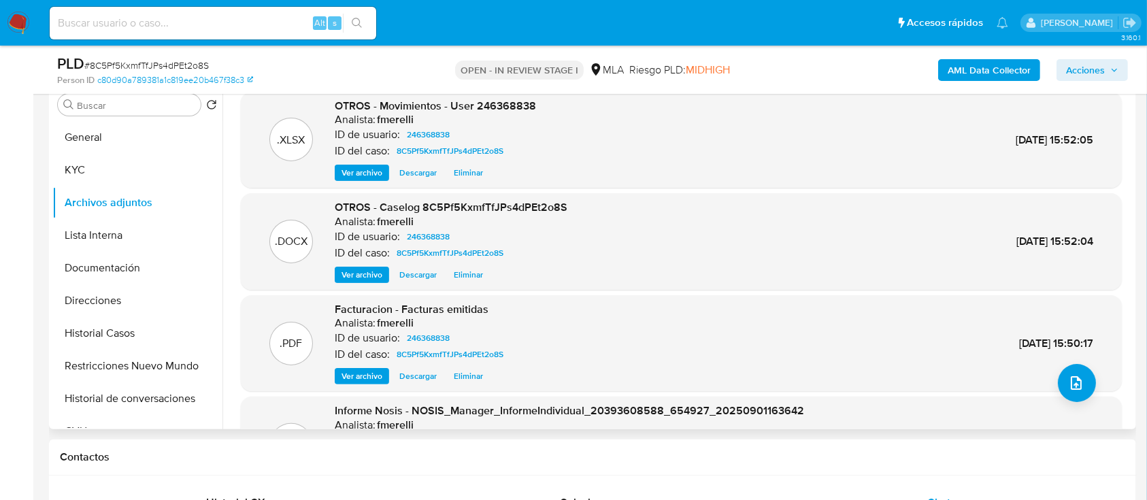
scroll to position [114, 0]
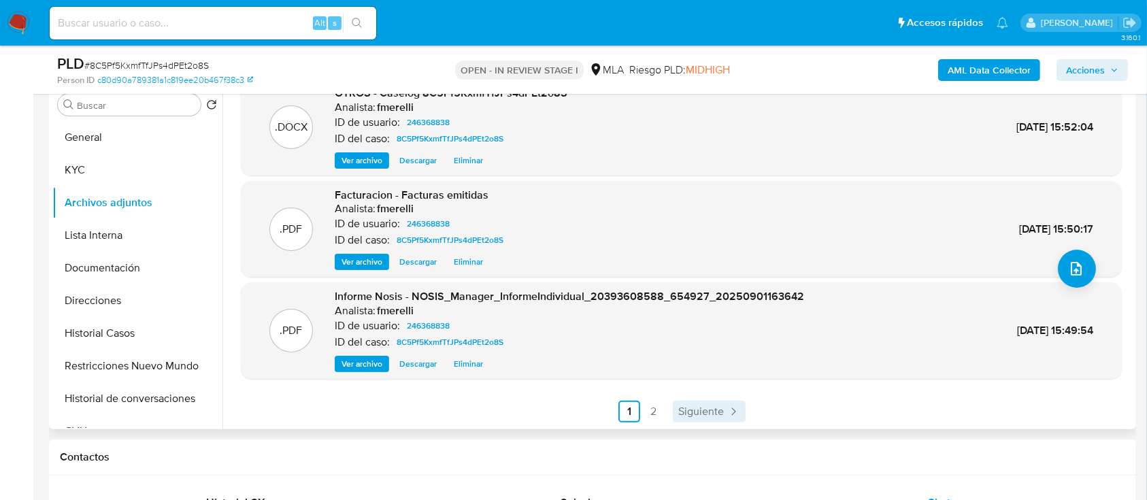
click at [709, 408] on span "Siguiente" at bounding box center [701, 411] width 46 height 11
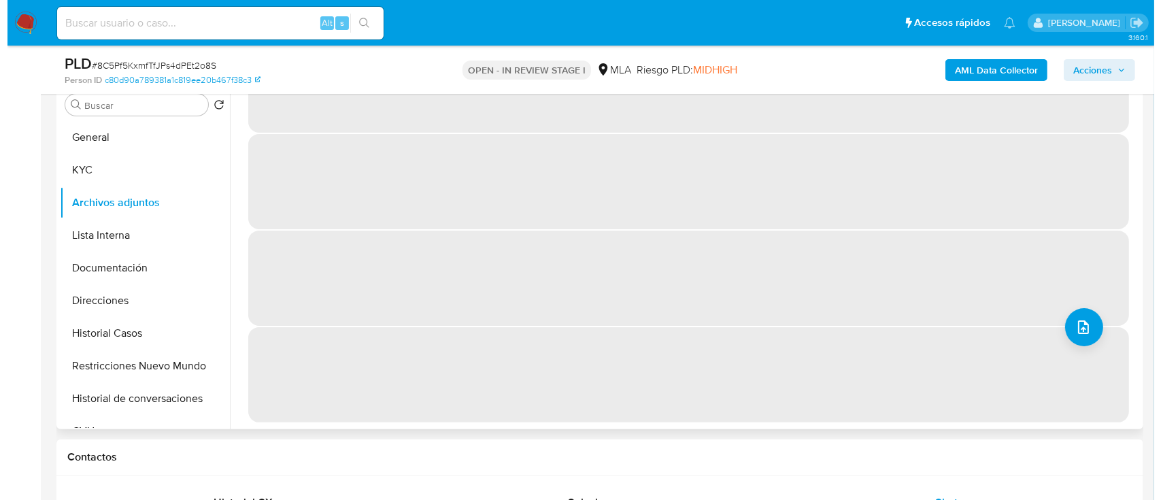
scroll to position [0, 0]
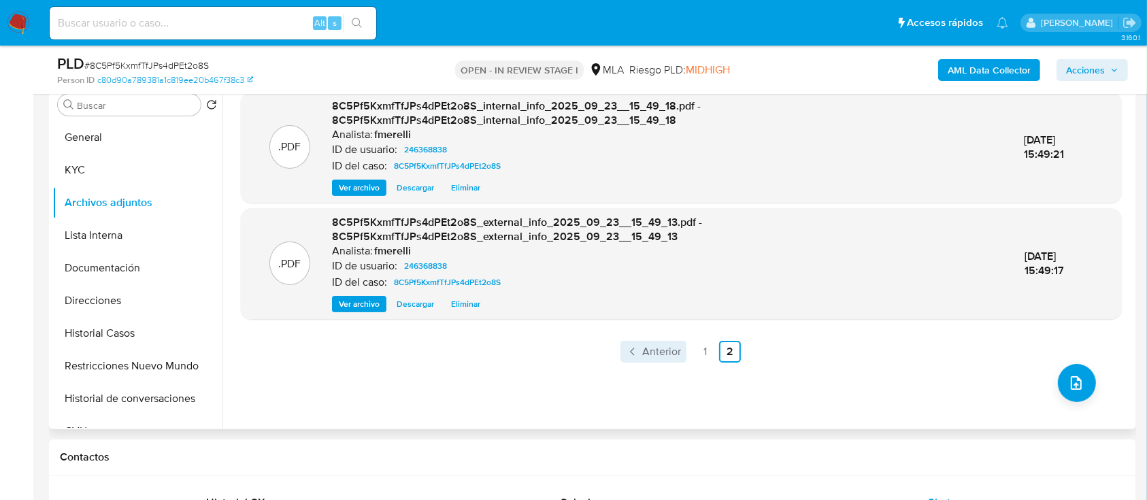
click at [669, 356] on span "Anterior" at bounding box center [661, 351] width 39 height 11
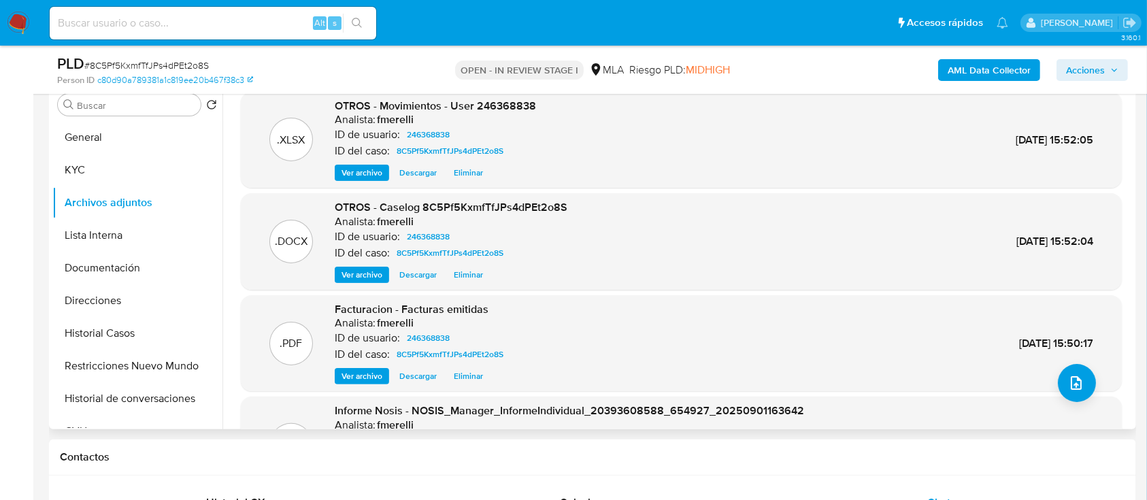
click at [373, 282] on span "Ver archivo" at bounding box center [361, 275] width 41 height 14
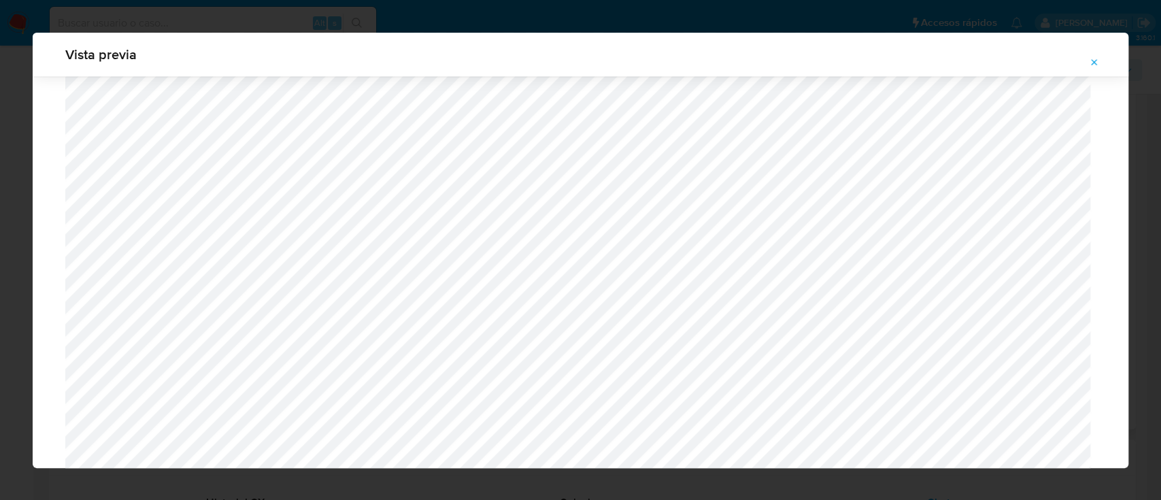
scroll to position [1512, 0]
click at [1095, 63] on icon "Attachment preview" at bounding box center [1094, 62] width 11 height 11
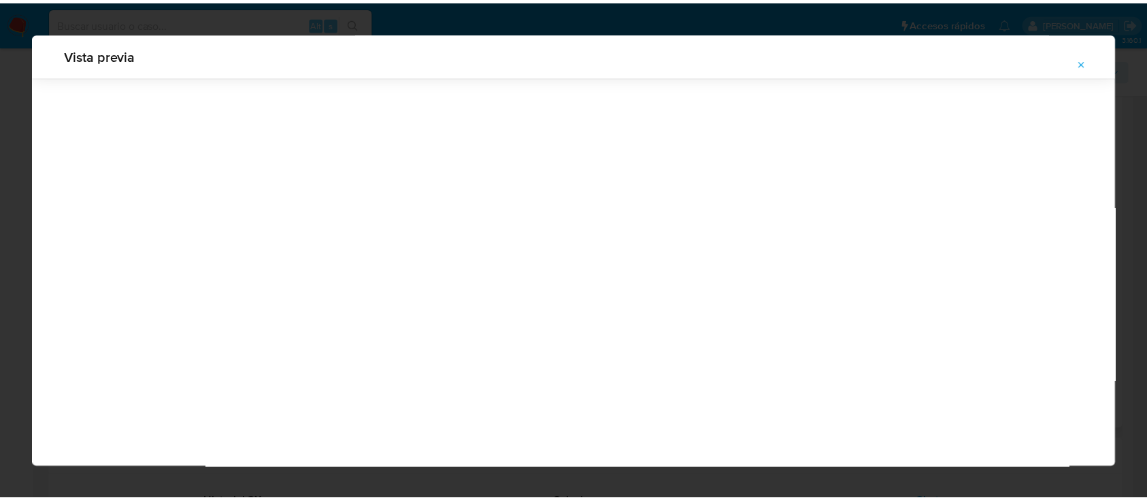
scroll to position [44, 0]
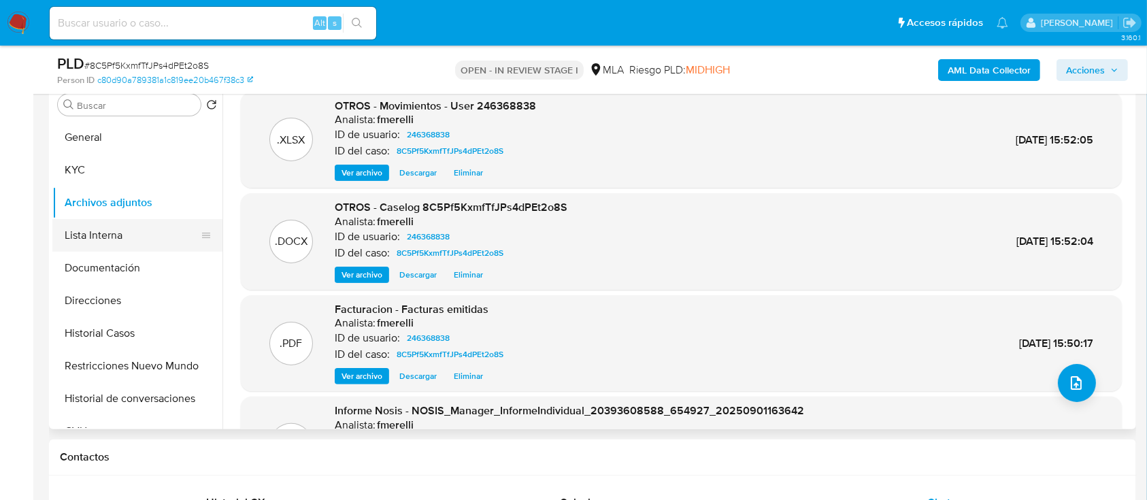
click at [86, 234] on button "Lista Interna" at bounding box center [131, 235] width 159 height 33
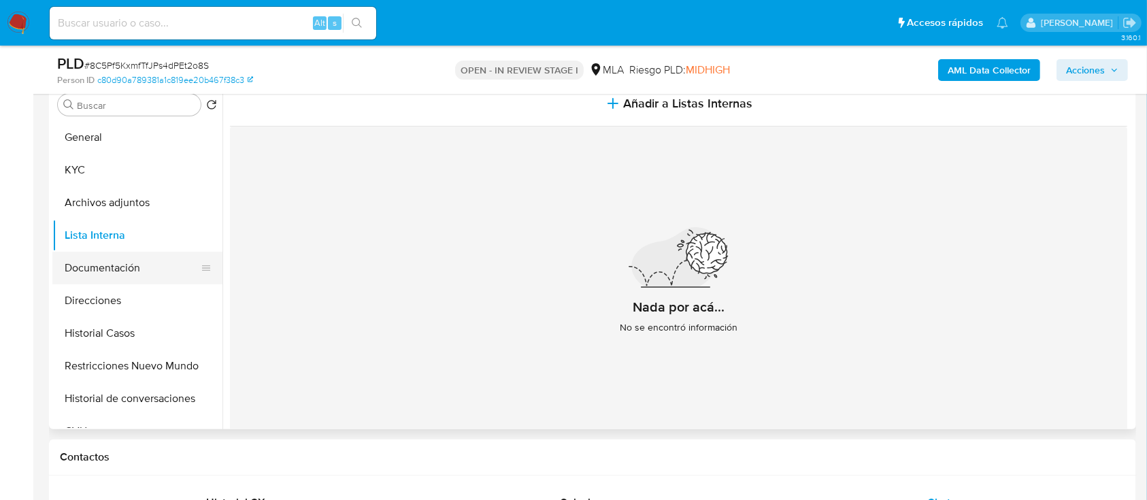
click at [103, 265] on button "Documentación" at bounding box center [131, 268] width 159 height 33
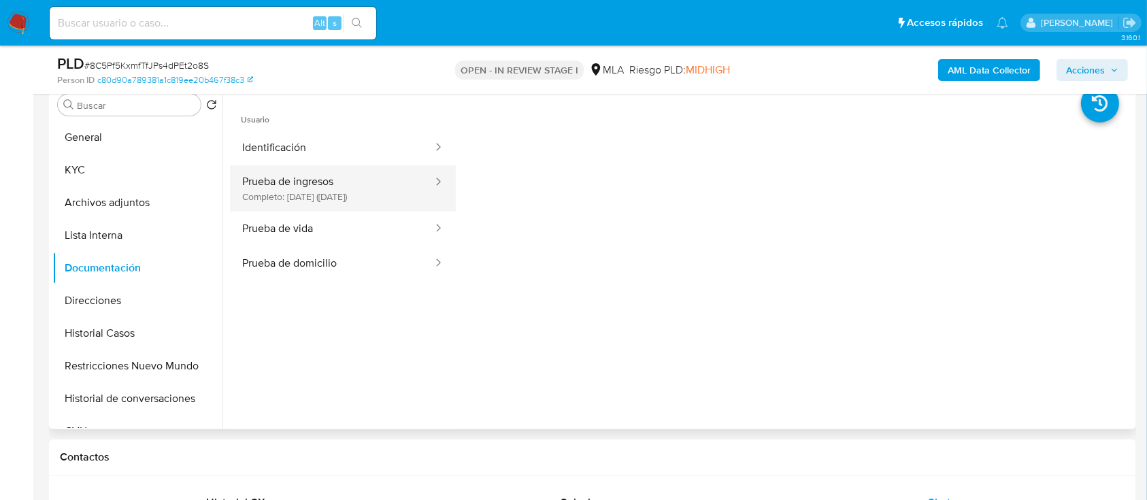
click at [305, 188] on button "Prueba de ingresos Completo: 03/04/2024 (hace un año)" at bounding box center [332, 188] width 204 height 46
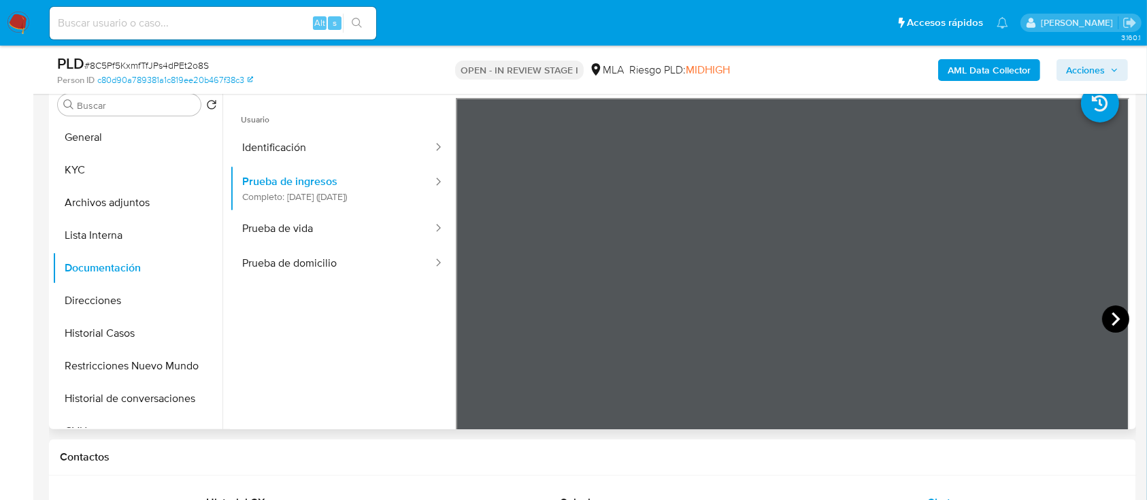
click at [1102, 329] on icon at bounding box center [1115, 318] width 27 height 27
click at [1105, 327] on icon at bounding box center [1115, 318] width 27 height 27
click at [137, 313] on button "Direcciones" at bounding box center [131, 300] width 159 height 33
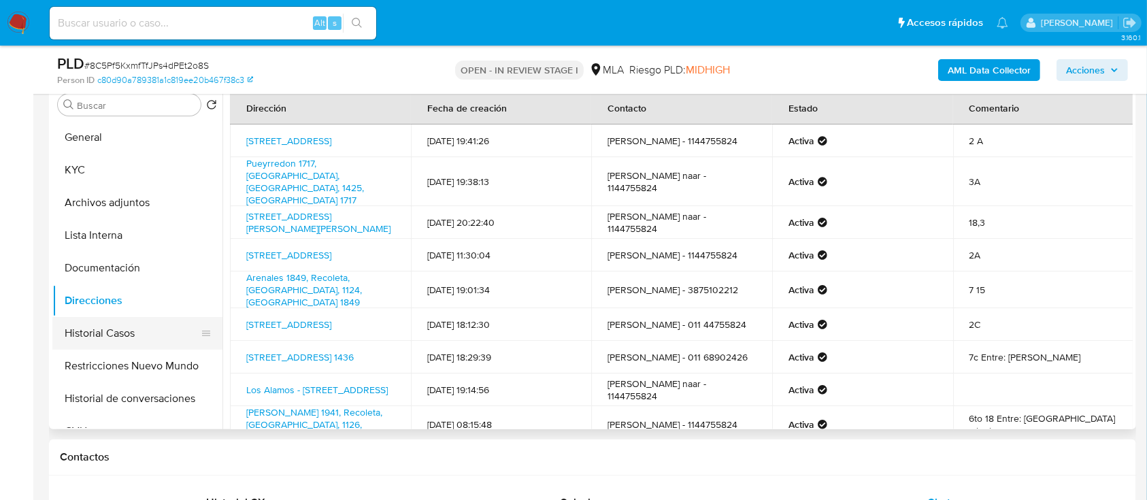
click at [137, 341] on button "Historial Casos" at bounding box center [131, 333] width 159 height 33
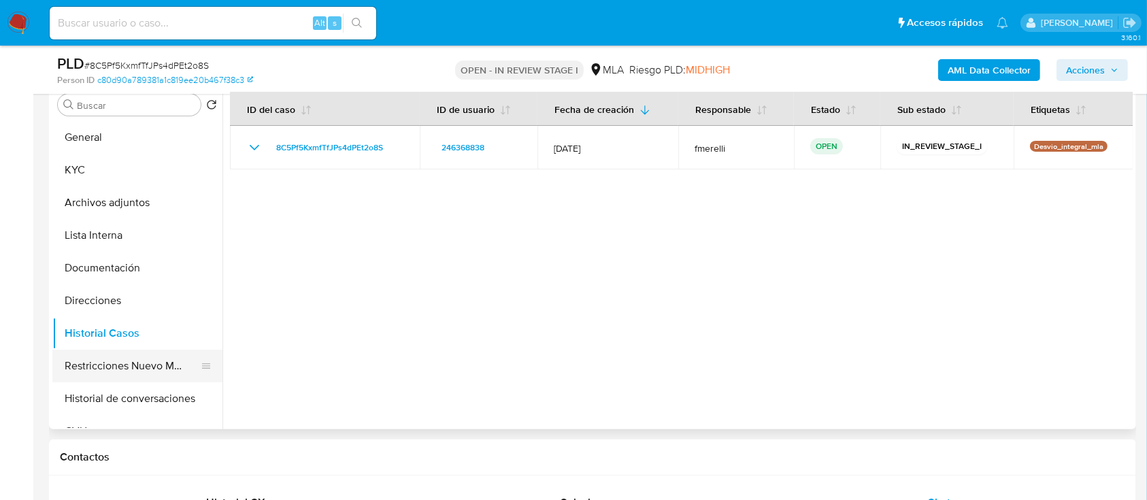
click at [141, 365] on button "Restricciones Nuevo Mundo" at bounding box center [131, 366] width 159 height 33
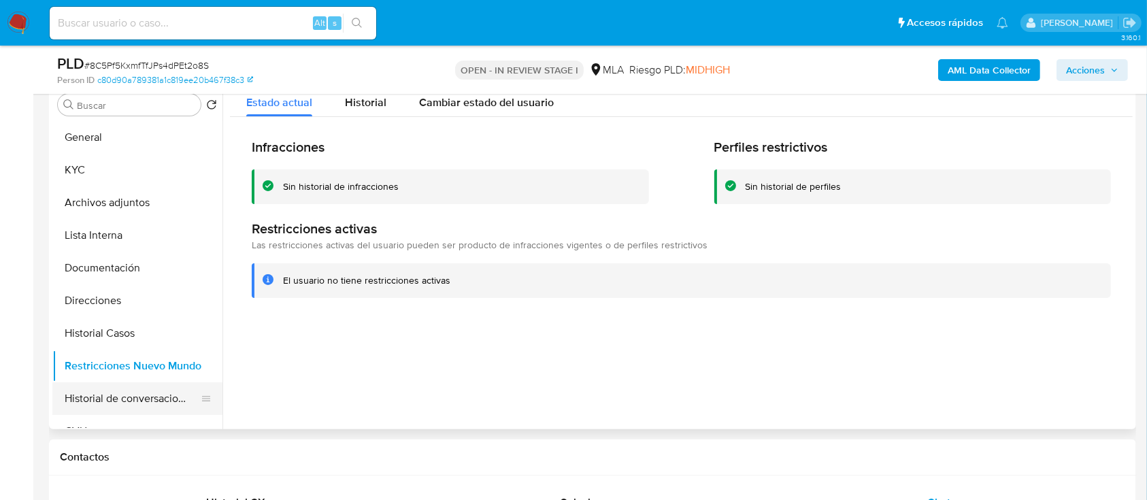
click at [138, 397] on button "Historial de conversaciones" at bounding box center [131, 398] width 159 height 33
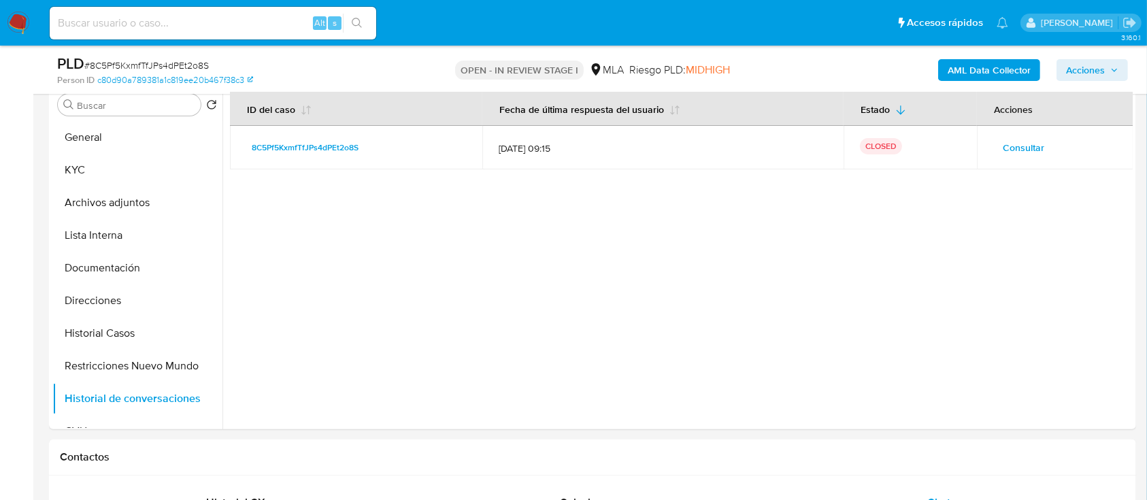
click at [1104, 63] on span "Acciones" at bounding box center [1085, 70] width 39 height 22
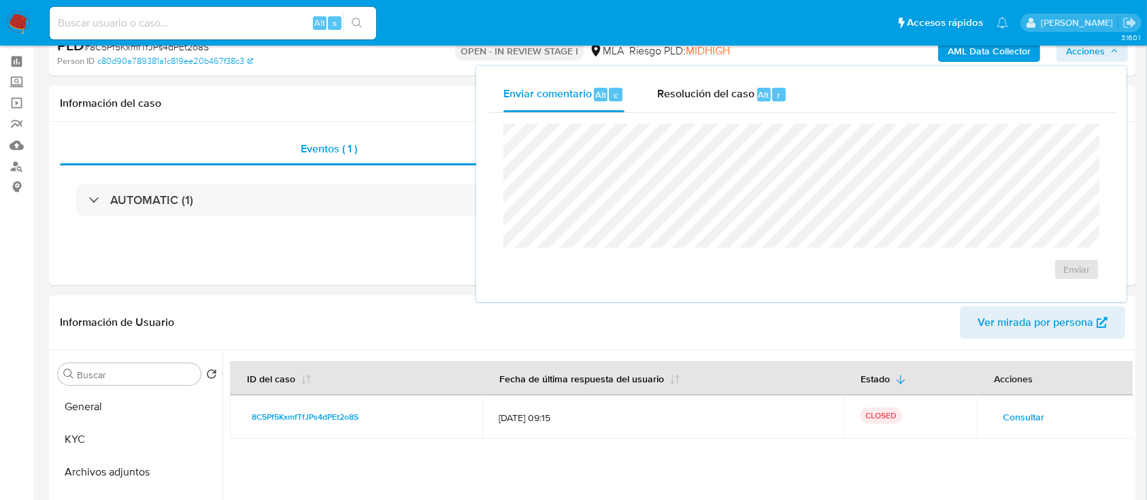
scroll to position [0, 0]
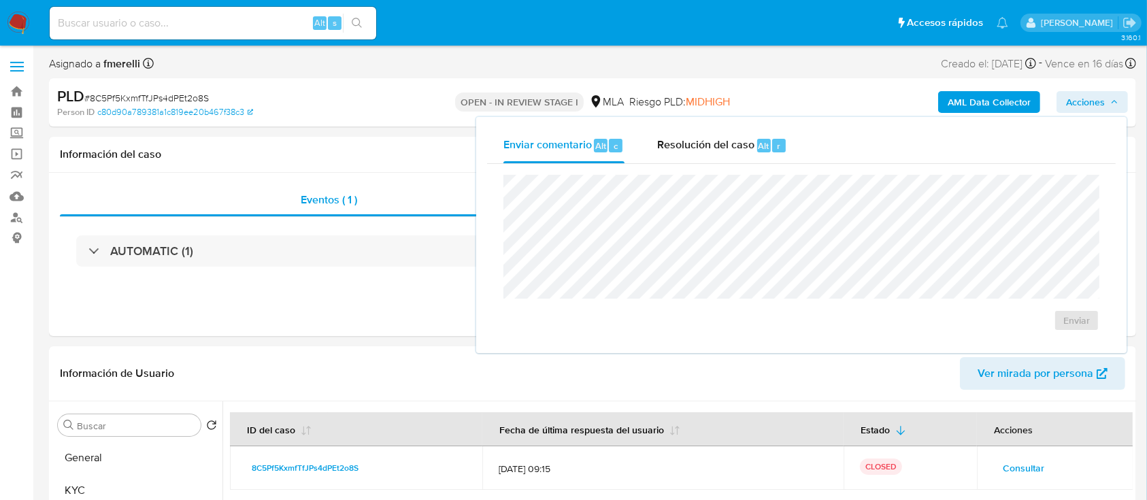
drag, startPoint x: 762, startPoint y: 135, endPoint x: 733, endPoint y: 170, distance: 45.4
click at [762, 135] on div "Resolución del caso Alt r" at bounding box center [722, 145] width 130 height 35
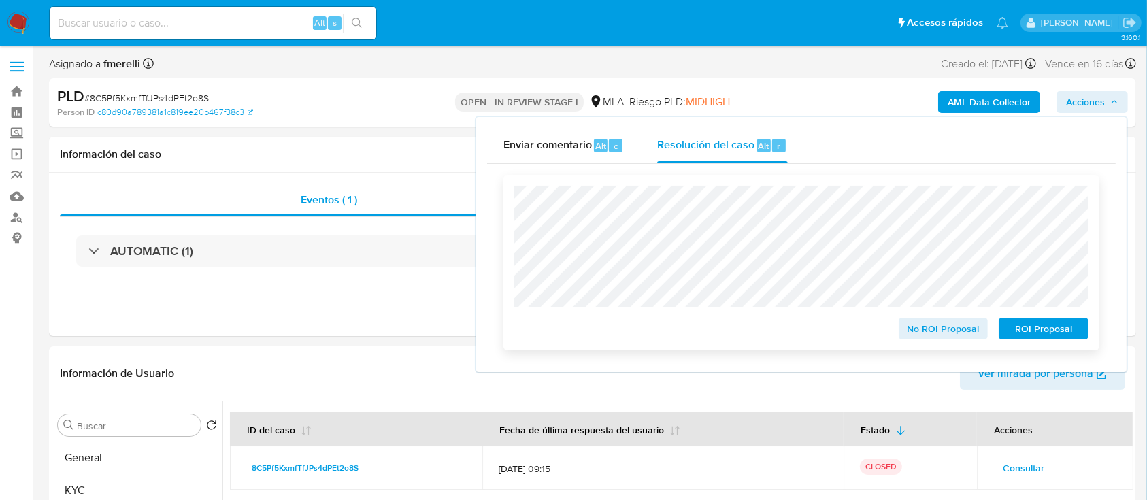
click at [935, 329] on span "No ROI Proposal" at bounding box center [943, 328] width 71 height 19
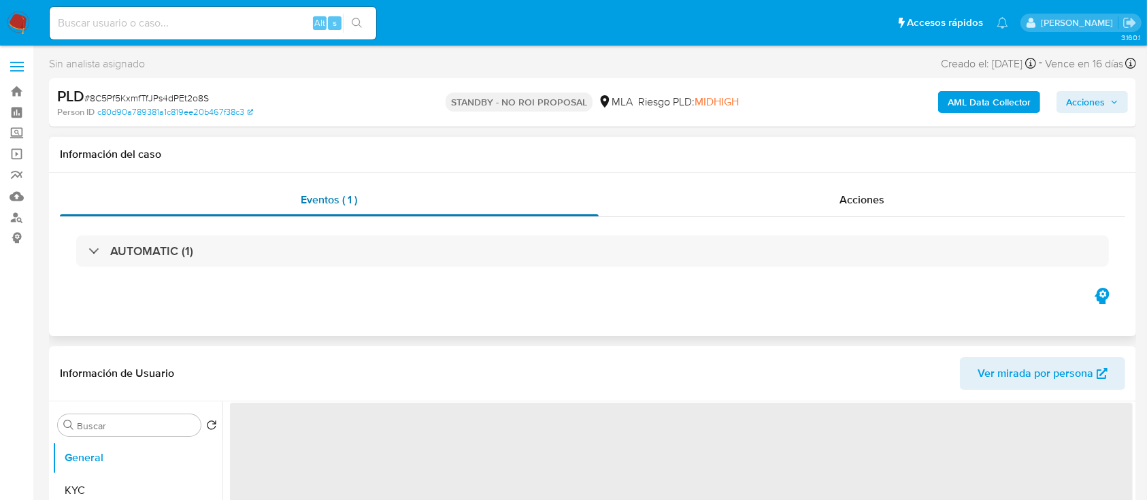
select select "10"
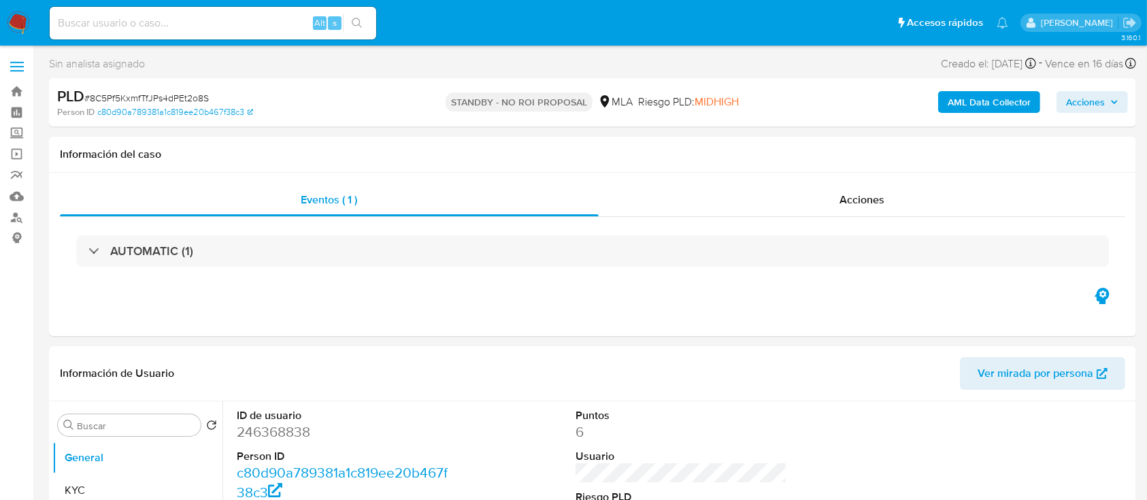
click at [26, 22] on img at bounding box center [18, 23] width 23 height 23
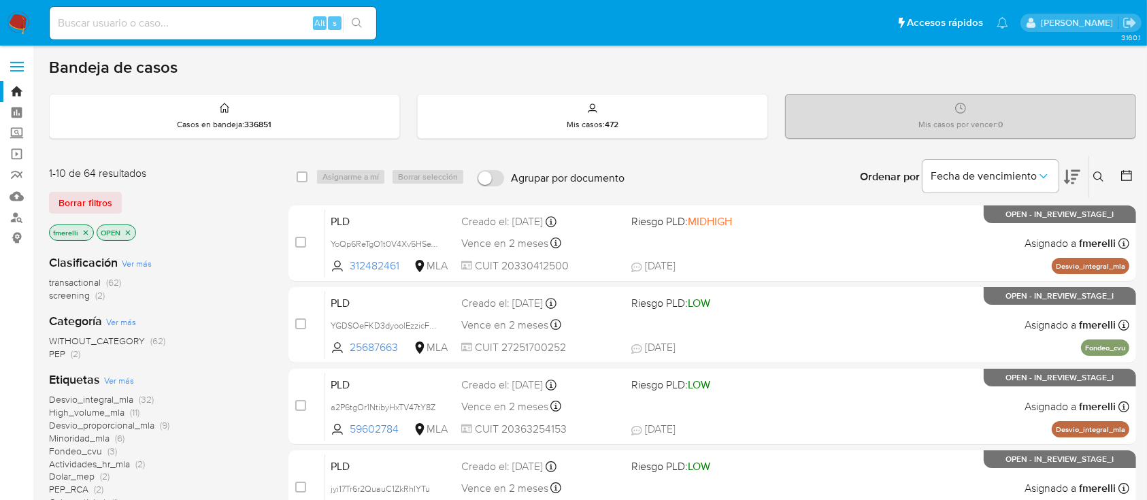
click at [236, 36] on div "Alt s" at bounding box center [213, 23] width 326 height 33
click at [246, 27] on input at bounding box center [213, 23] width 326 height 18
paste input "yL6zKW8trAR2iVUvsUHRbqmu"
type input "yL6zKW8trAR2iVUvsUHRbqmu}"
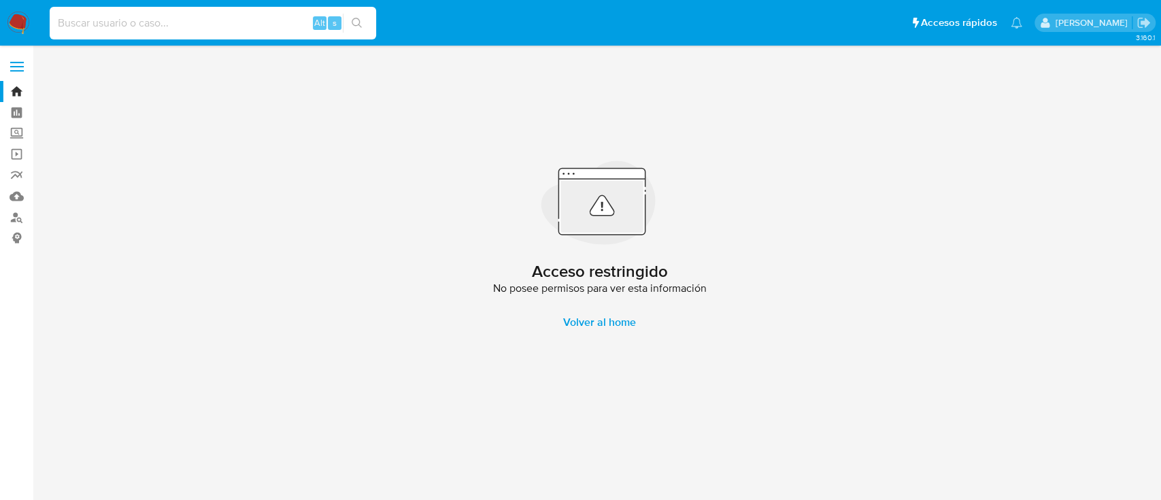
click at [244, 14] on input at bounding box center [213, 23] width 326 height 18
click at [245, 19] on input at bounding box center [213, 23] width 326 height 18
type input "yL6zKW8trAR2iVUvsUHRbqmu"
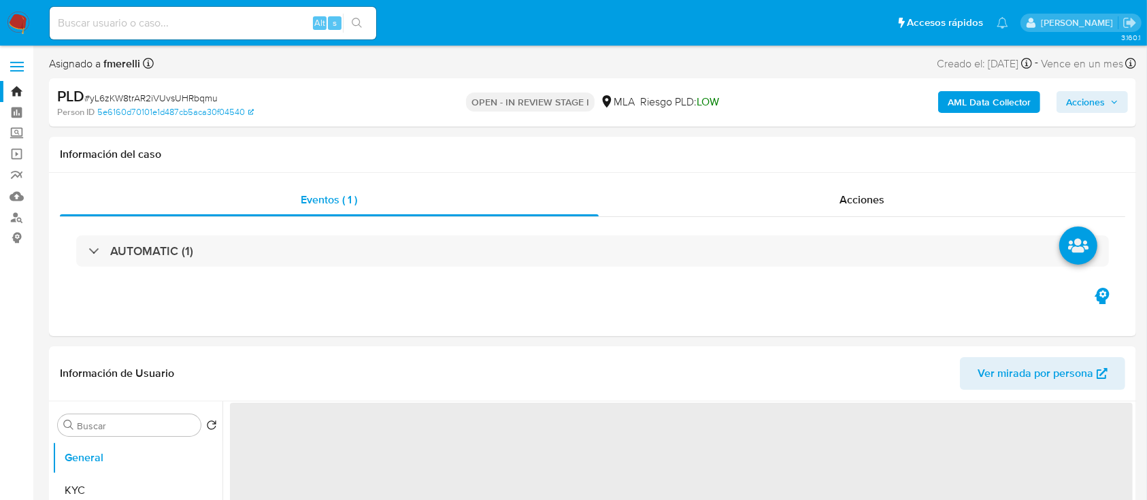
select select "10"
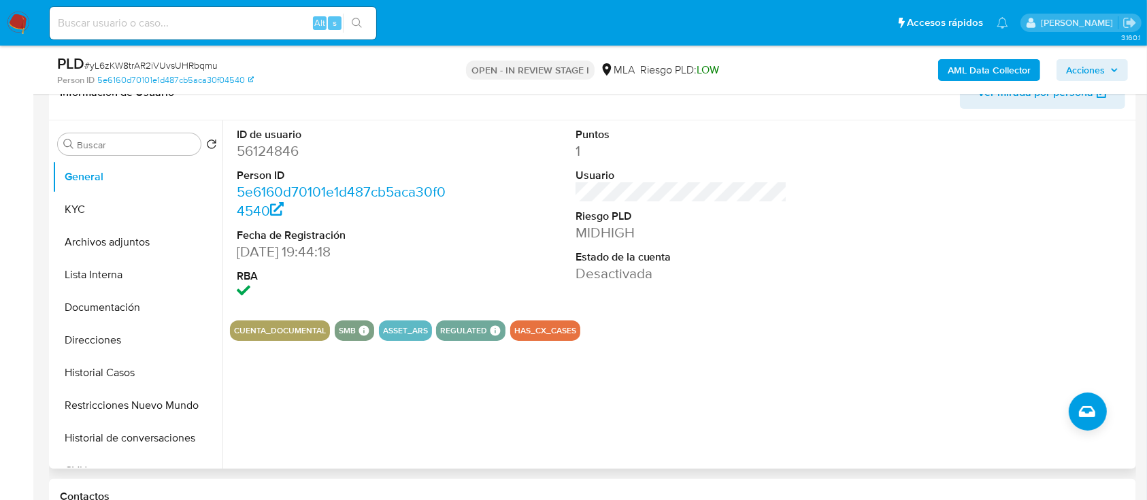
scroll to position [90, 0]
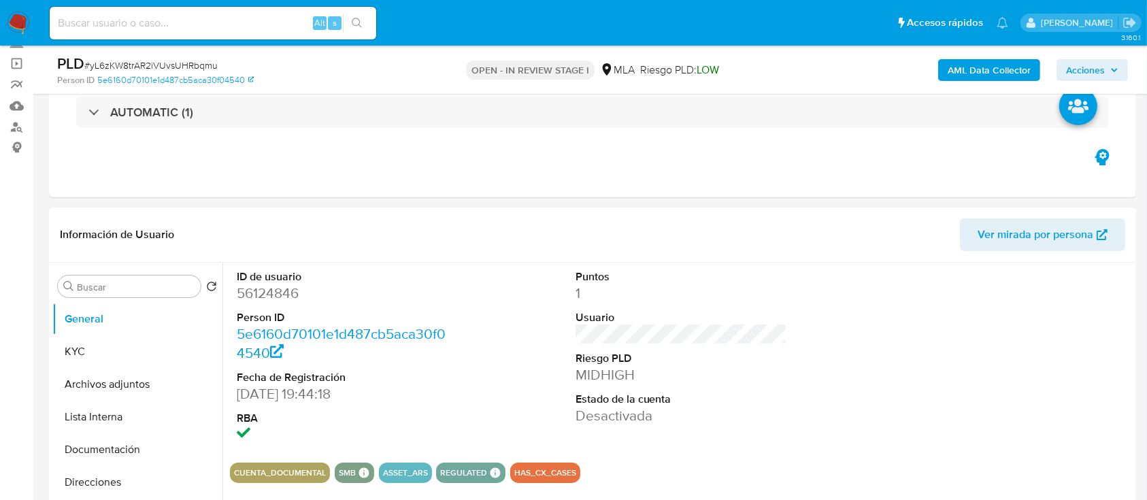
click at [286, 284] on dd "56124846" at bounding box center [343, 293] width 212 height 19
click at [284, 286] on dd "56124846" at bounding box center [343, 293] width 212 height 19
copy dd "56124846"
click at [214, 22] on input at bounding box center [213, 23] width 326 height 18
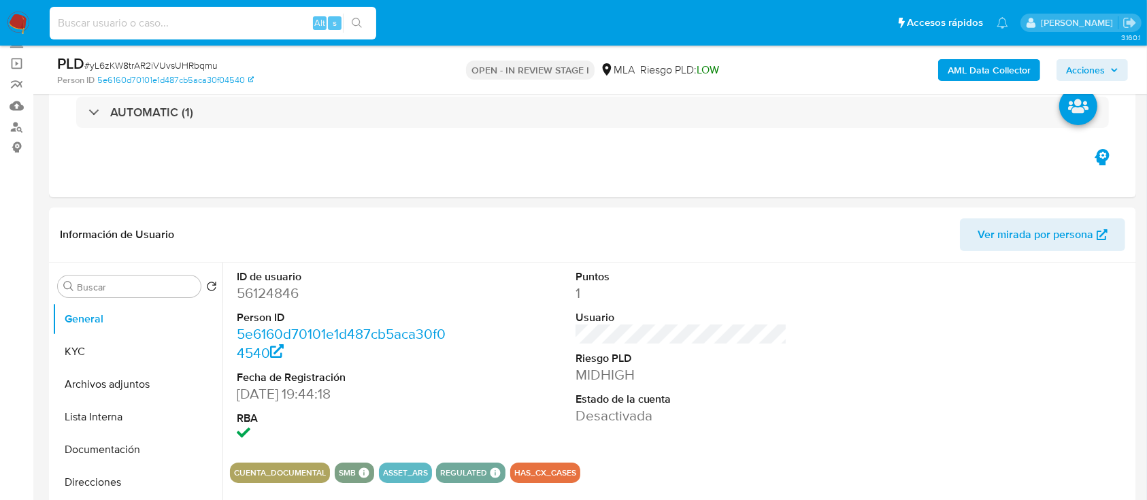
paste input "RpXW19K03efvsQsceeWHwKyG"
type input "RpXW19K03efvsQsceeWHwKyG"
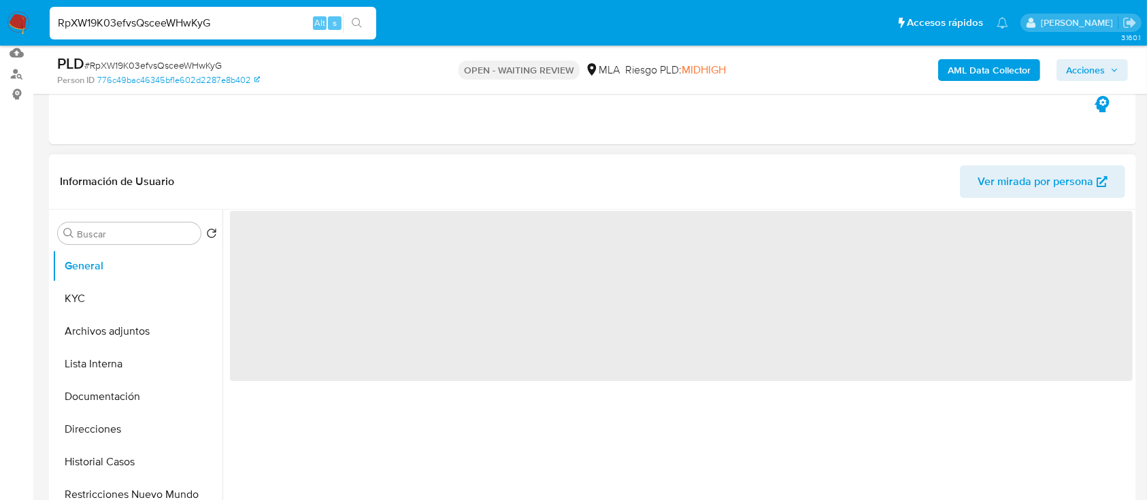
scroll to position [272, 0]
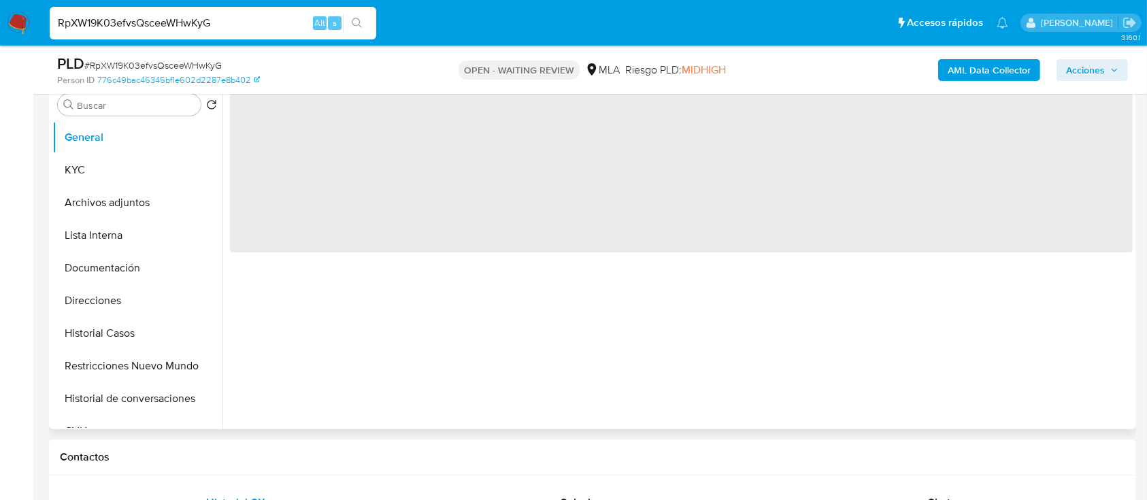
select select "10"
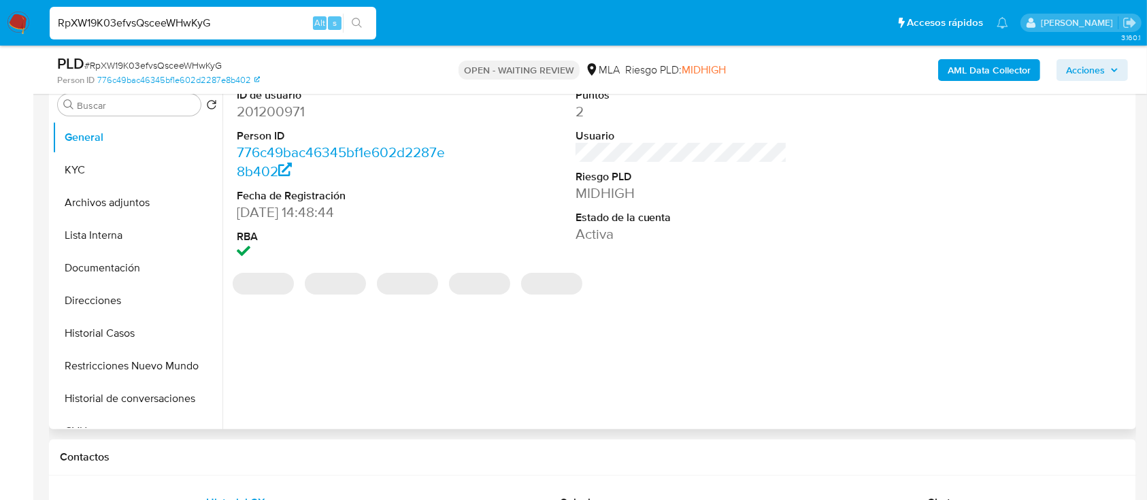
scroll to position [453, 0]
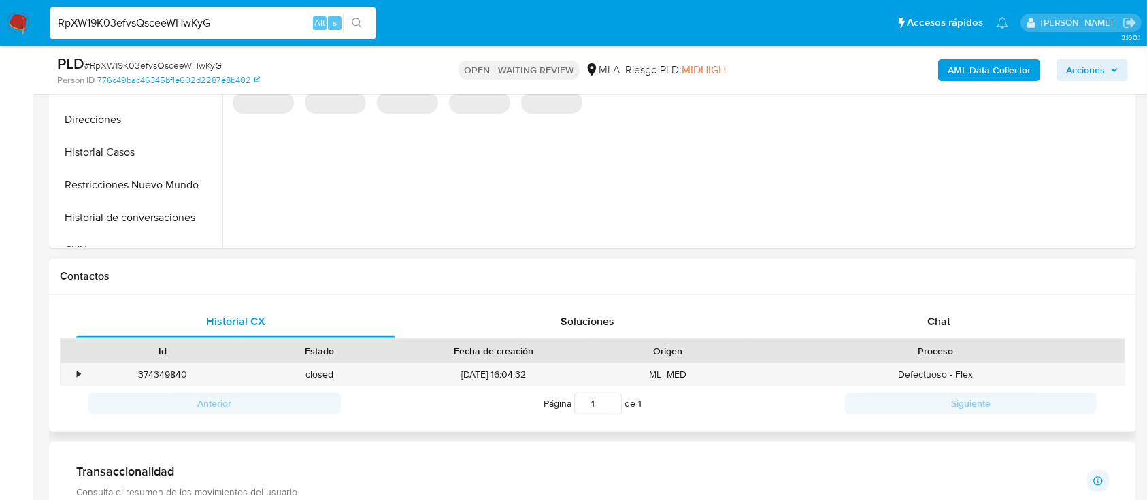
click at [930, 299] on div "Historial CX Soluciones Chat Id Estado Fecha de creación Origen Proceso • 37434…" at bounding box center [592, 364] width 1087 height 138
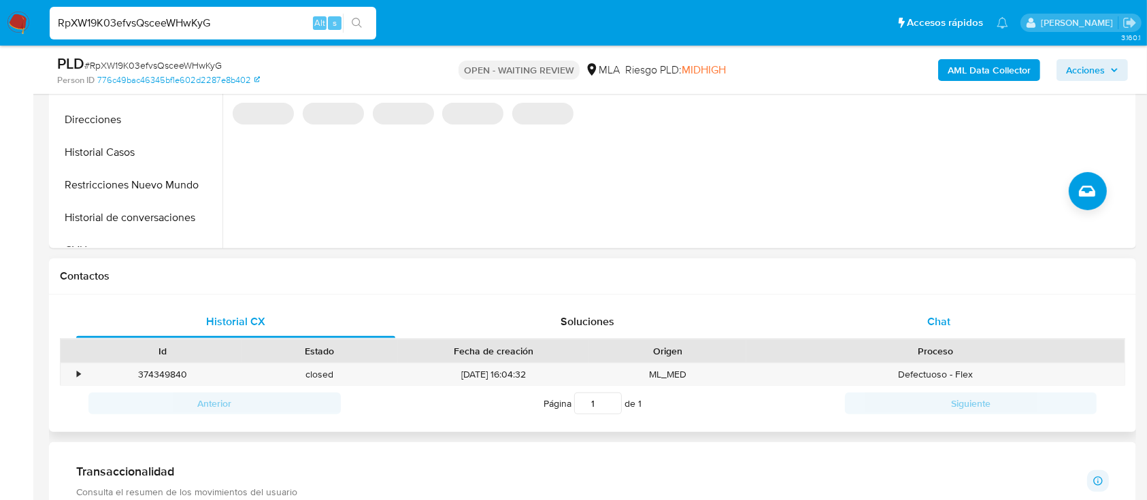
click at [920, 316] on div "Chat" at bounding box center [938, 321] width 319 height 33
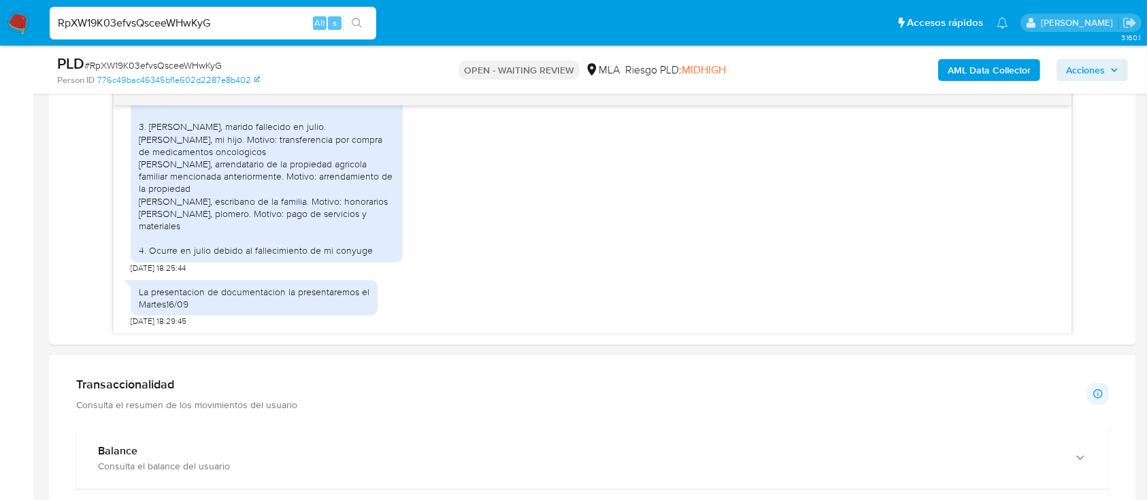
scroll to position [635, 0]
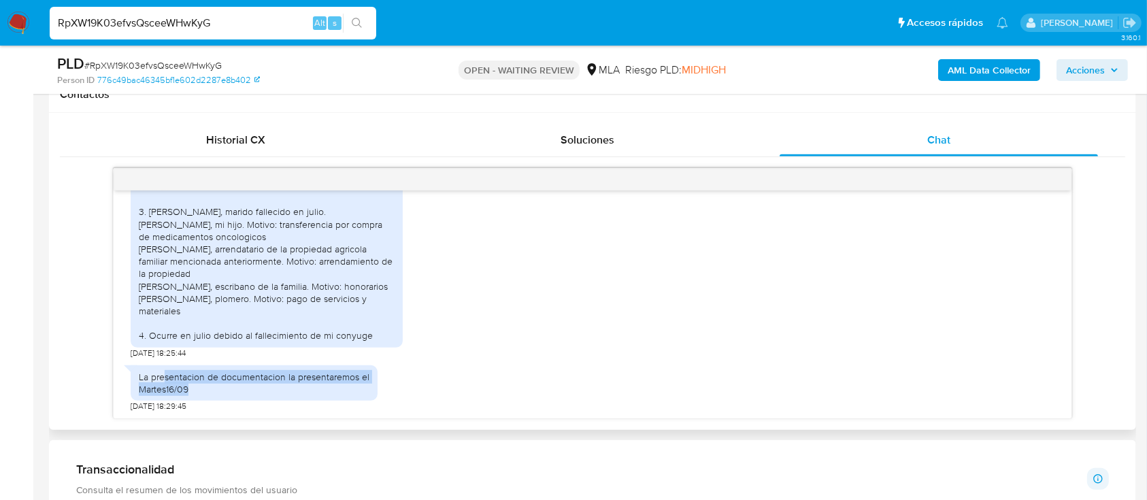
drag, startPoint x: 165, startPoint y: 370, endPoint x: 289, endPoint y: 399, distance: 127.0
click at [289, 399] on div "La presentacion de documentacion la presentaremos el Martes16/09" at bounding box center [254, 382] width 247 height 35
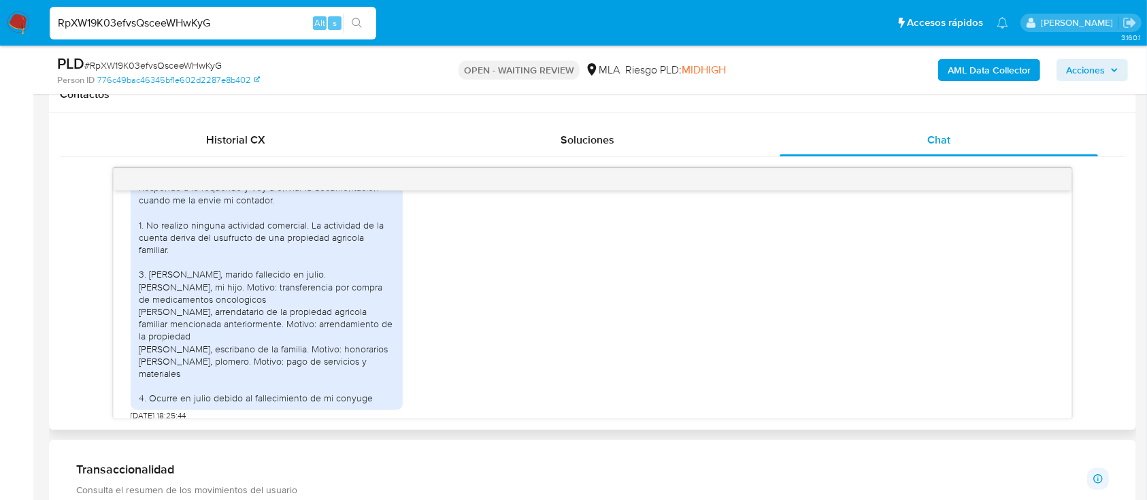
scroll to position [1948, 0]
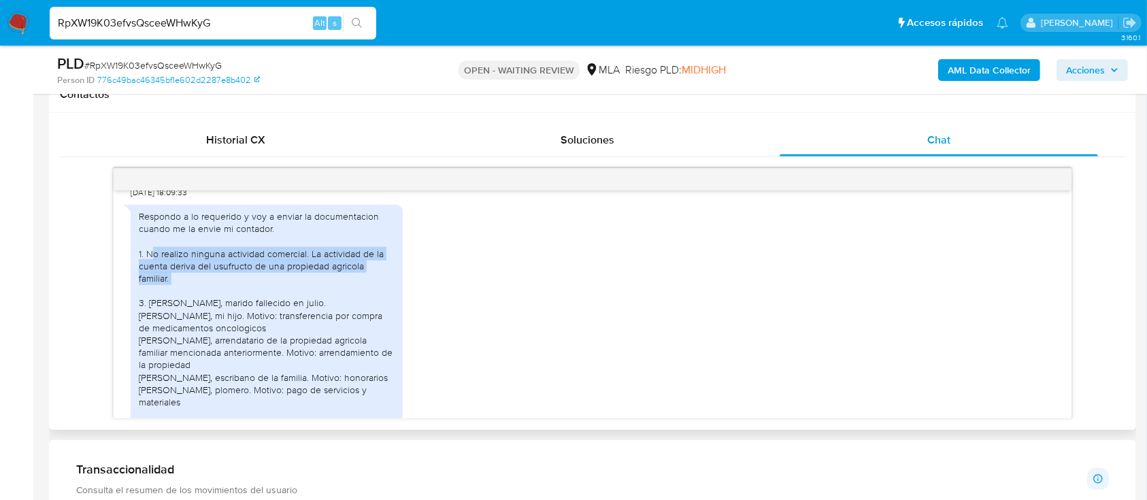
drag, startPoint x: 153, startPoint y: 275, endPoint x: 392, endPoint y: 298, distance: 239.8
click at [392, 298] on div "Respondo a lo requerido y voy a enviar la documentacion cuando me la envie mi c…" at bounding box center [267, 321] width 256 height 222
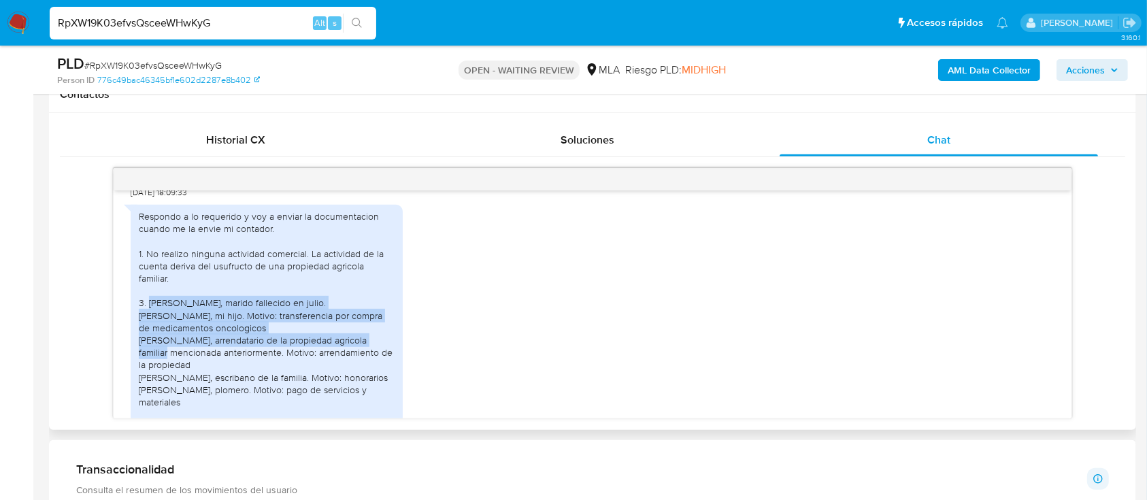
drag, startPoint x: 152, startPoint y: 316, endPoint x: 370, endPoint y: 347, distance: 219.9
click at [370, 347] on div "Respondo a lo requerido y voy a enviar la documentacion cuando me la envie mi c…" at bounding box center [267, 321] width 256 height 222
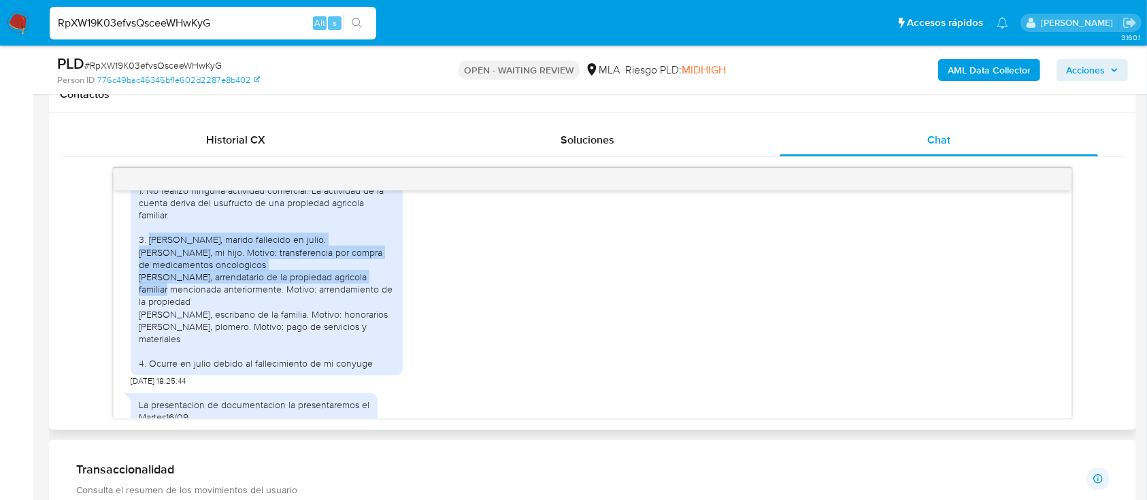
scroll to position [2039, 0]
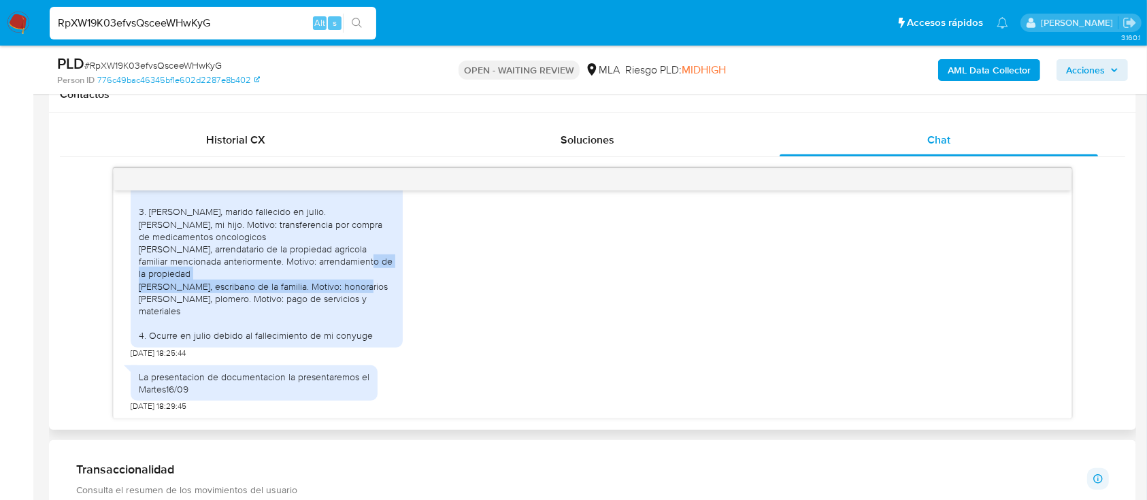
drag, startPoint x: 330, startPoint y: 277, endPoint x: 326, endPoint y: 302, distance: 25.4
click at [326, 302] on div "Respondo a lo requerido y voy a enviar la documentacion cuando me la envie mi c…" at bounding box center [267, 230] width 256 height 222
drag, startPoint x: 150, startPoint y: 342, endPoint x: 390, endPoint y: 333, distance: 240.3
click at [388, 333] on div "Respondo a lo requerido y voy a enviar la documentacion cuando me la envie mi c…" at bounding box center [267, 230] width 272 height 233
click at [182, 54] on div "PLD # RpXW19K03efvsQsceeWHwKyG" at bounding box center [233, 64] width 352 height 20
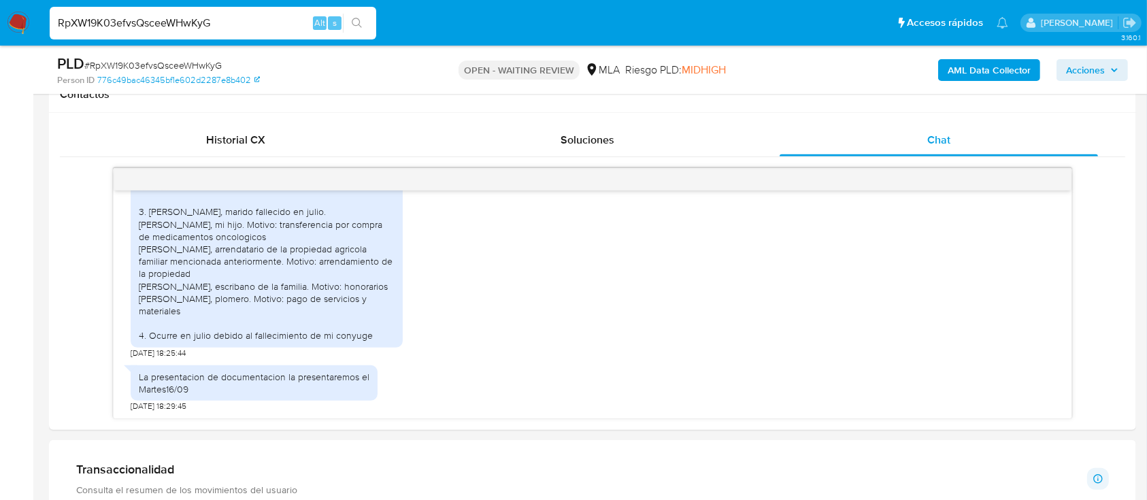
click at [190, 58] on span "# RpXW19K03efvsQsceeWHwKyG" at bounding box center [152, 65] width 137 height 14
copy span "RpXW19K03efvsQsceeWHwKyG"
click at [16, 23] on img at bounding box center [18, 23] width 23 height 23
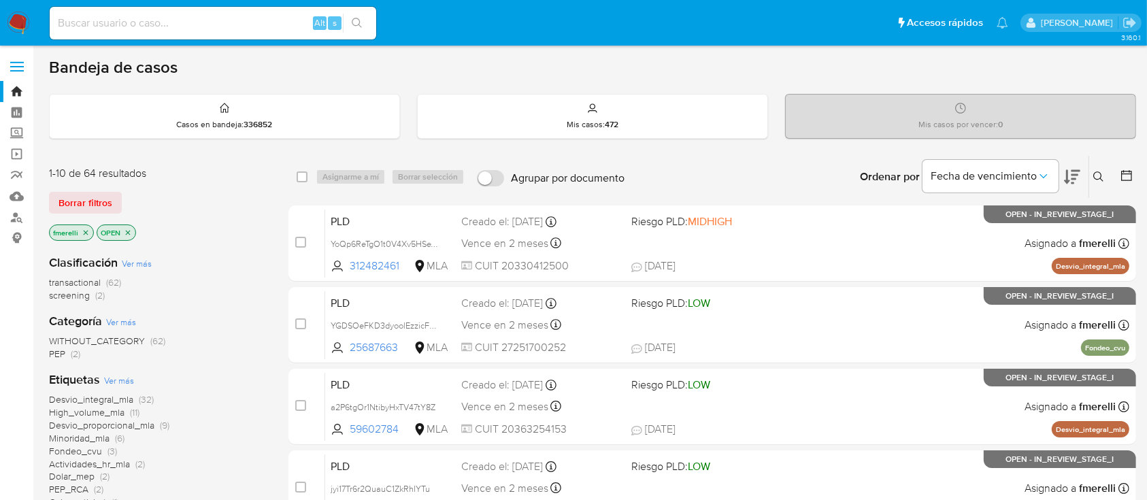
click at [1095, 171] on icon at bounding box center [1098, 176] width 10 height 10
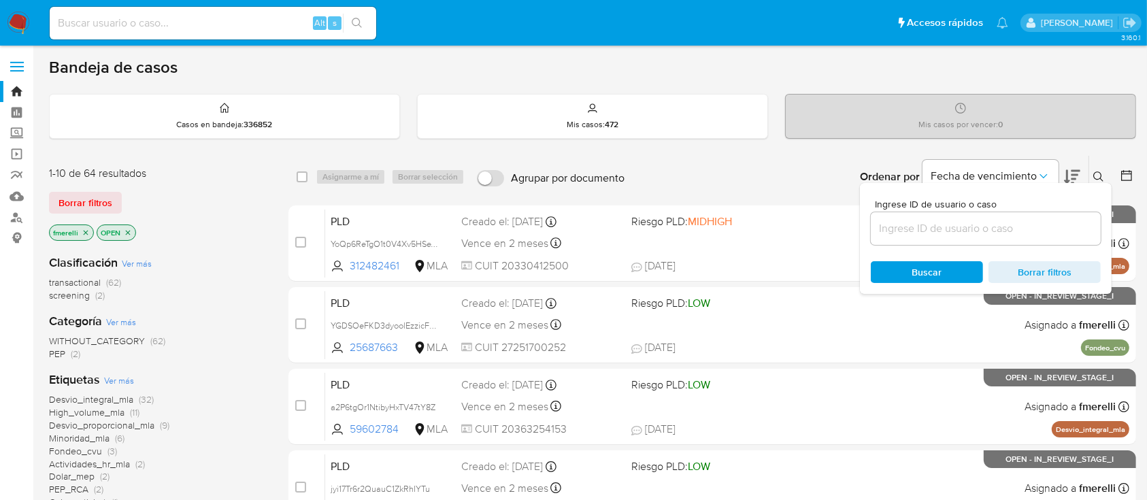
click at [1070, 228] on input at bounding box center [986, 229] width 230 height 18
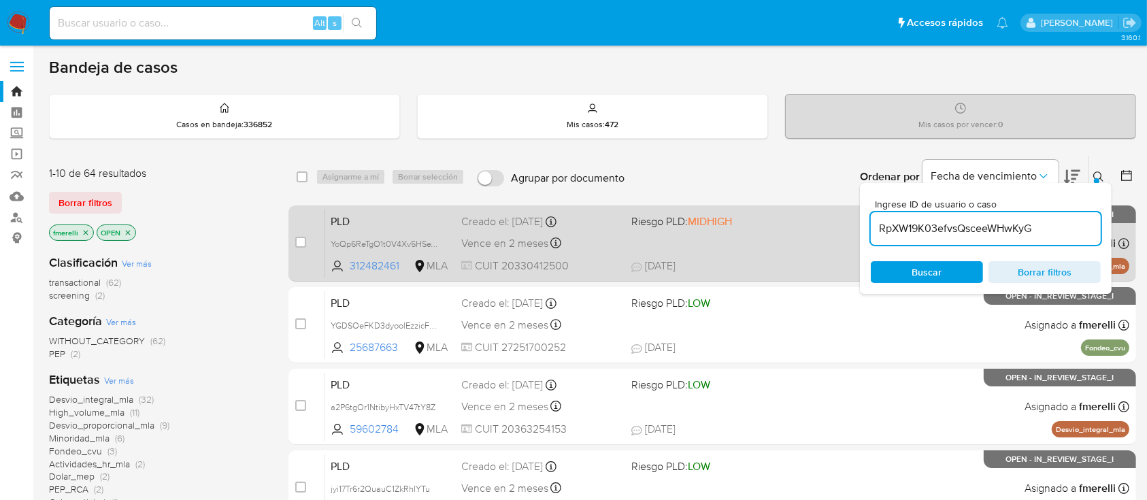
type input "RpXW19K03efvsQsceeWHwKyG"
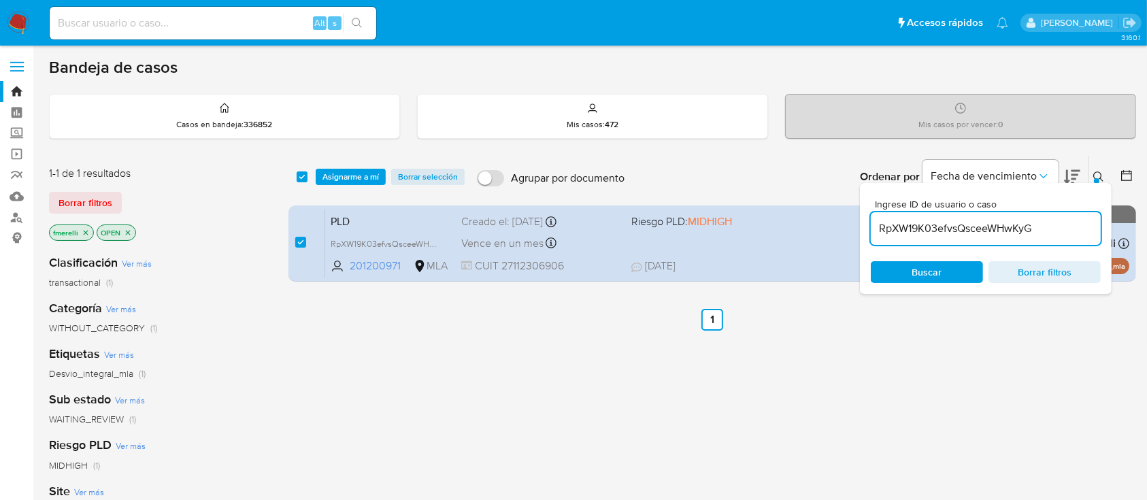
checkbox input "true"
click at [356, 166] on div "select-all-cases-checkbox Asignarme a mí Borrar selección Agrupar por documento…" at bounding box center [711, 177] width 847 height 42
click at [350, 175] on span "Asignarme a mí" at bounding box center [350, 177] width 56 height 14
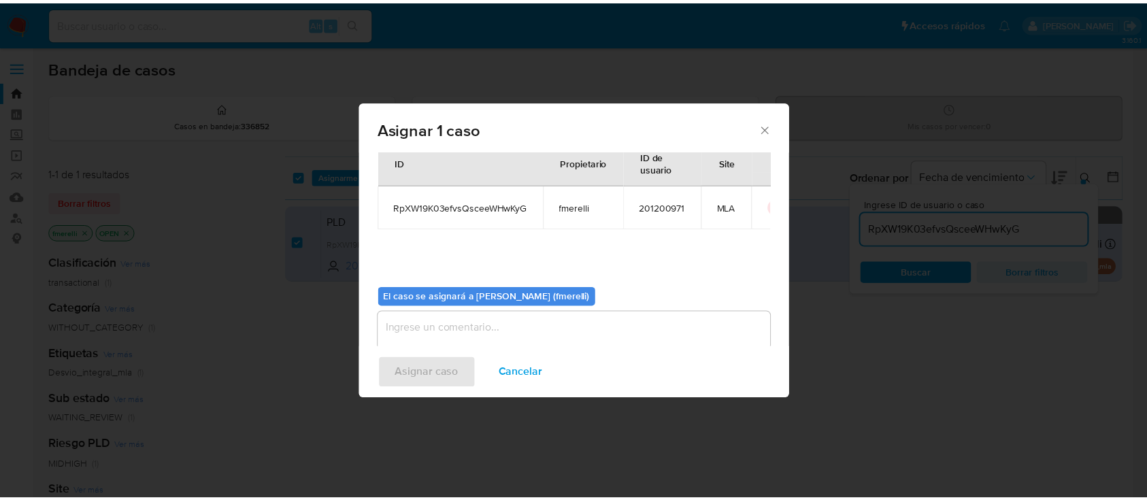
scroll to position [69, 0]
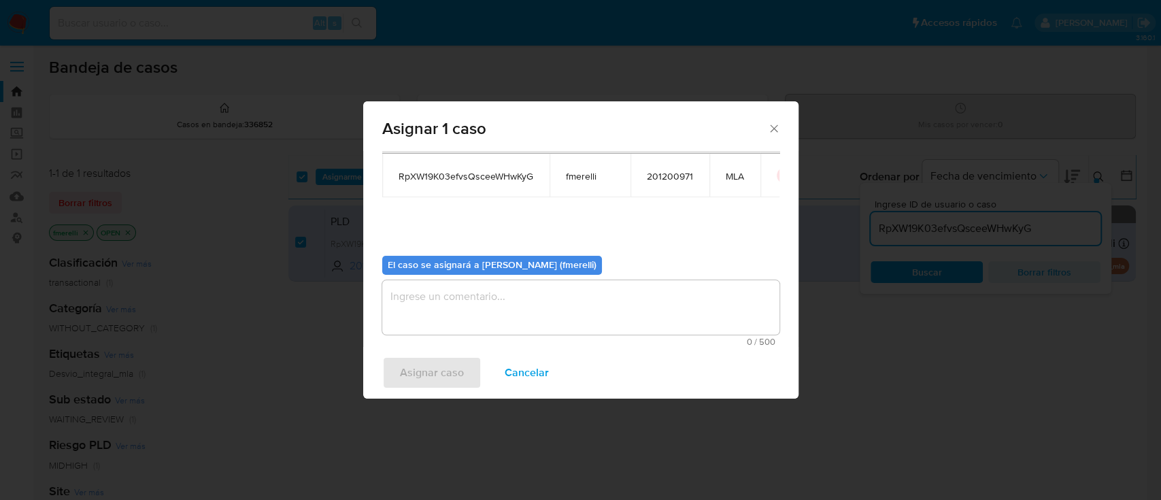
drag, startPoint x: 434, startPoint y: 311, endPoint x: 427, endPoint y: 372, distance: 61.6
click at [434, 310] on textarea "assign-modal" at bounding box center [580, 307] width 397 height 54
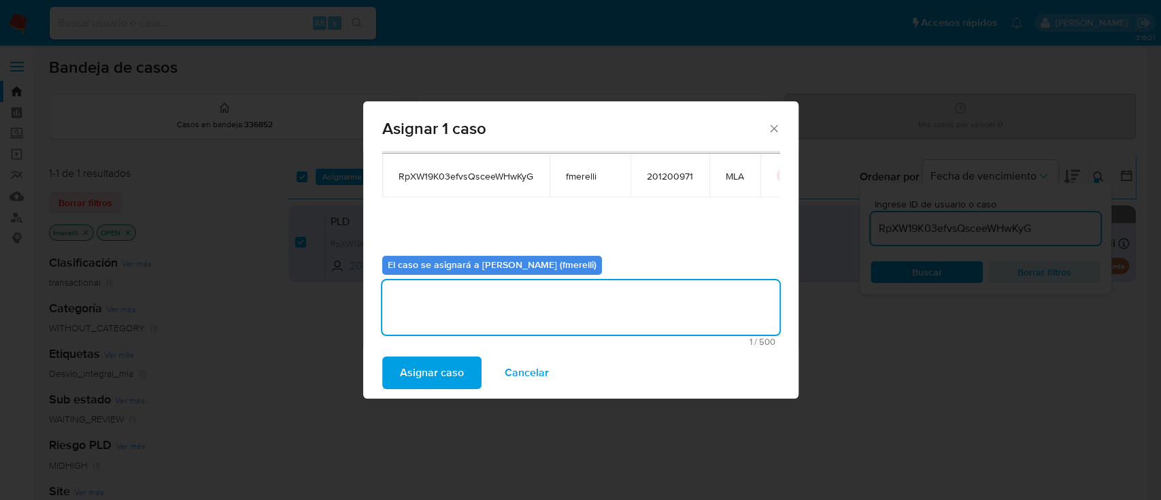
click at [429, 367] on span "Asignar caso" at bounding box center [432, 373] width 64 height 30
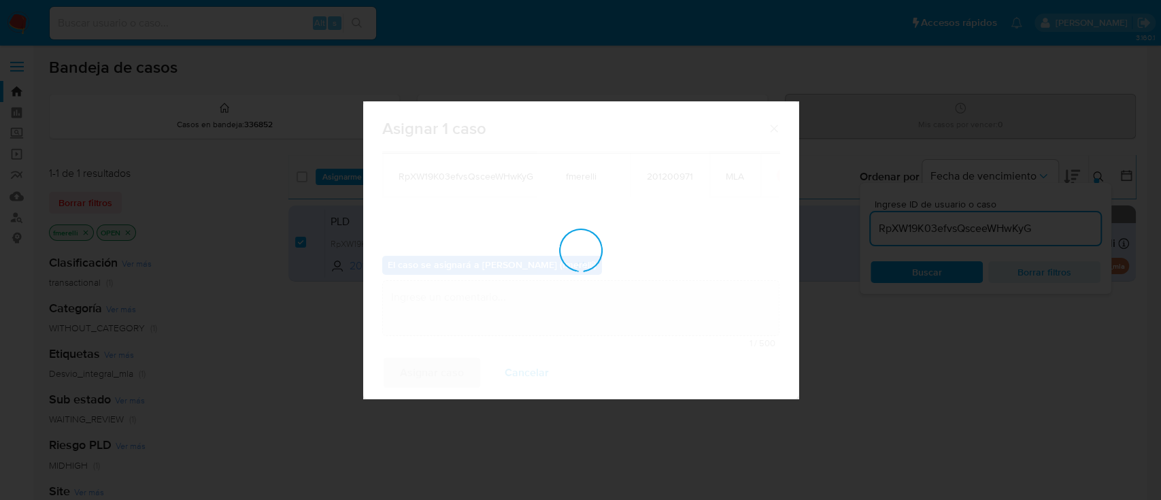
checkbox input "false"
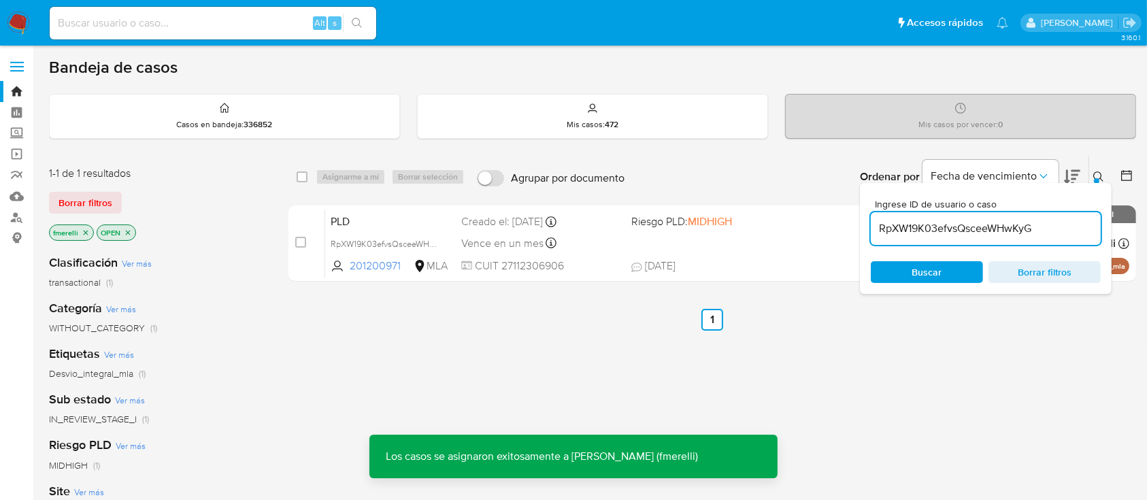
click at [640, 255] on div "PLD RpXW19K03efvsQsceeWHwKyG 201200971 MLA Riesgo PLD: MIDHIGH Creado el: 12/08…" at bounding box center [727, 243] width 804 height 69
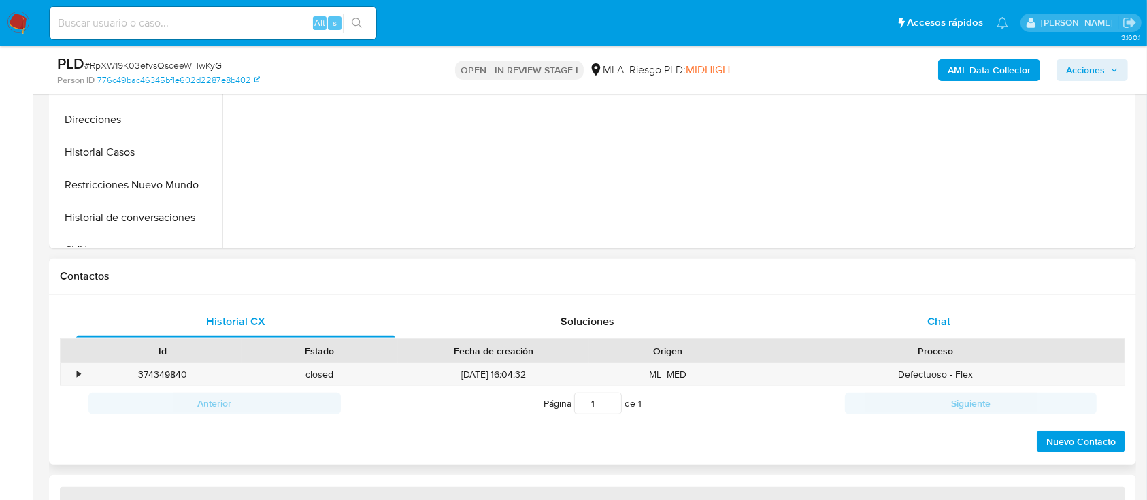
click at [895, 305] on div "Chat" at bounding box center [938, 321] width 319 height 33
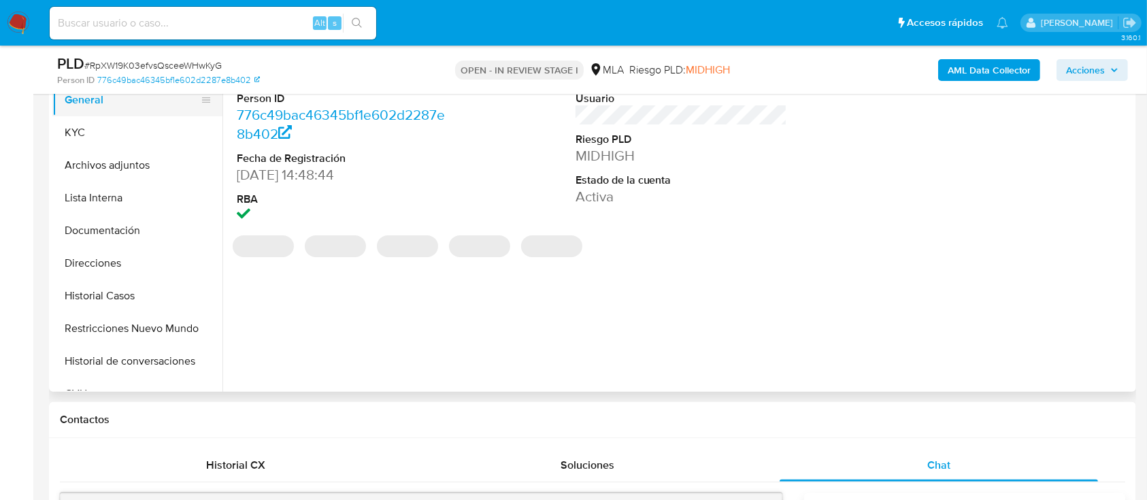
select select "10"
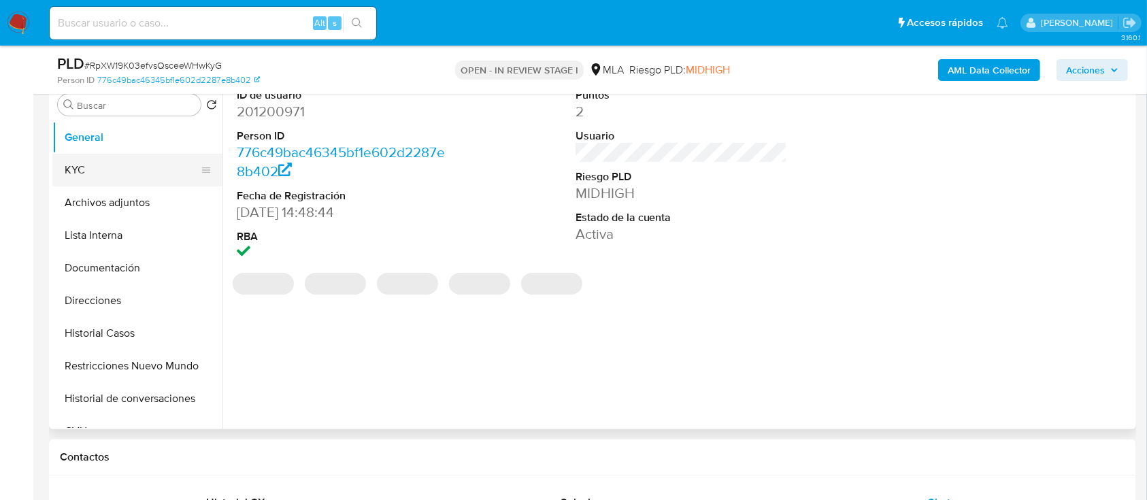
scroll to position [2039, 0]
click at [121, 172] on button "KYC" at bounding box center [131, 170] width 159 height 33
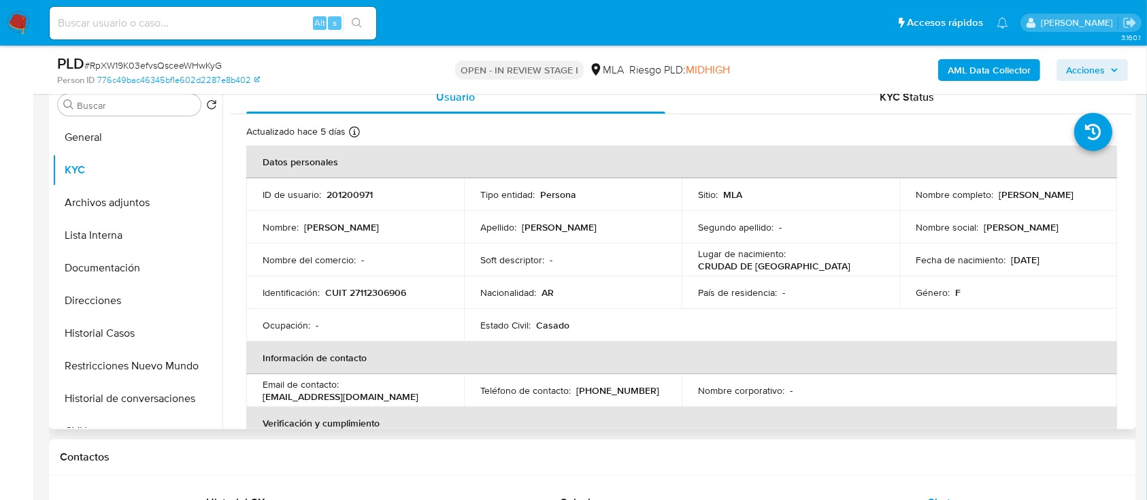
drag, startPoint x: 995, startPoint y: 196, endPoint x: 1092, endPoint y: 201, distance: 97.4
click at [1092, 201] on td "Nombre completo : Elena María Silveyra" at bounding box center [1008, 194] width 218 height 33
copy p "[PERSON_NAME]"
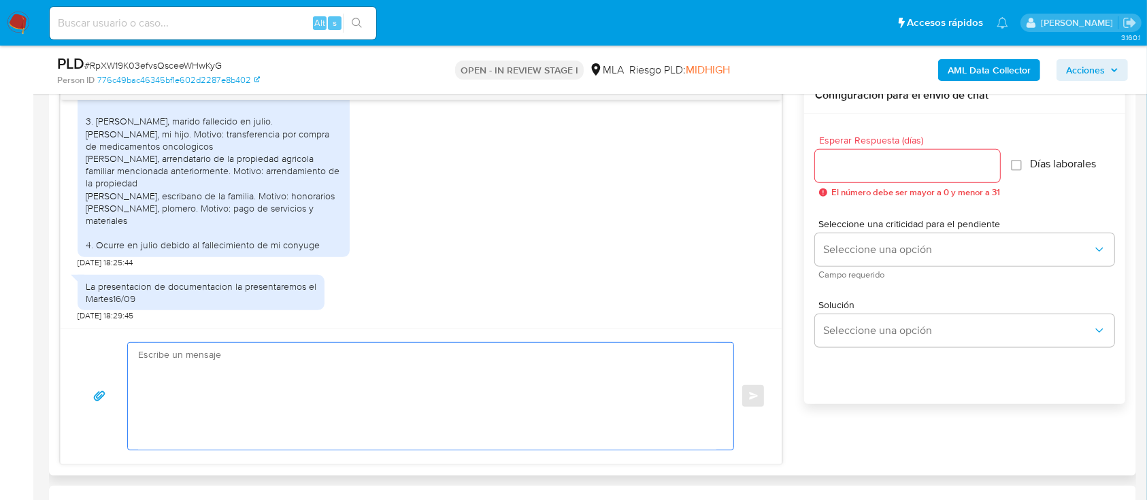
click at [468, 385] on textarea at bounding box center [427, 396] width 578 height 107
paste textarea "[PERSON_NAME]"
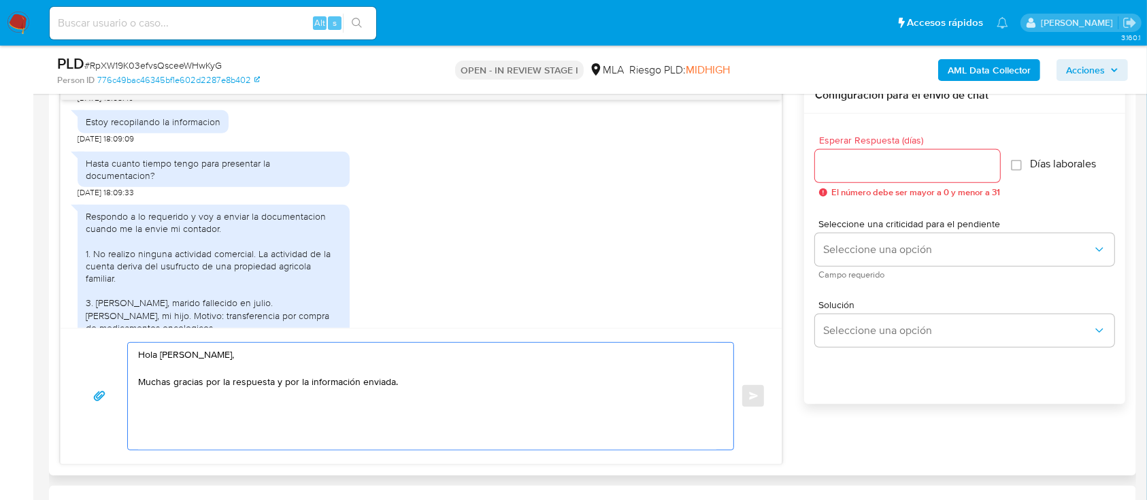
scroll to position [2039, 0]
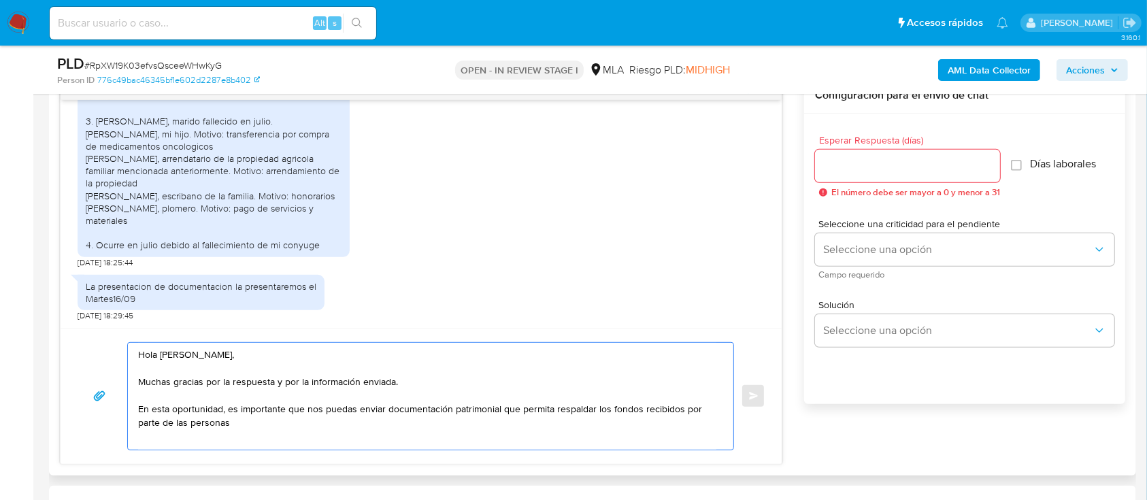
paste textarea "Manfredo Alberto Reichart"
paste textarea "Agustin Reichart"
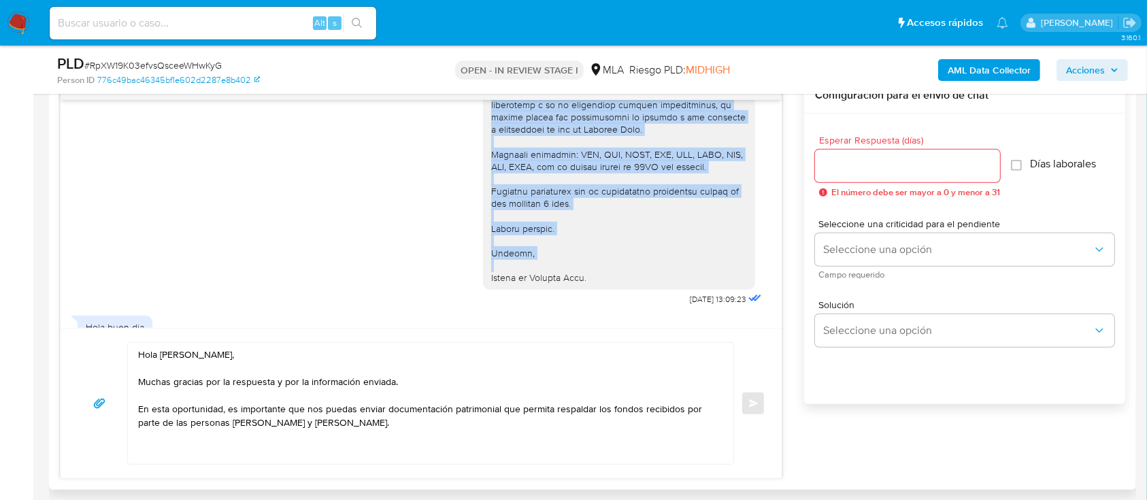
scroll to position [1676, 0]
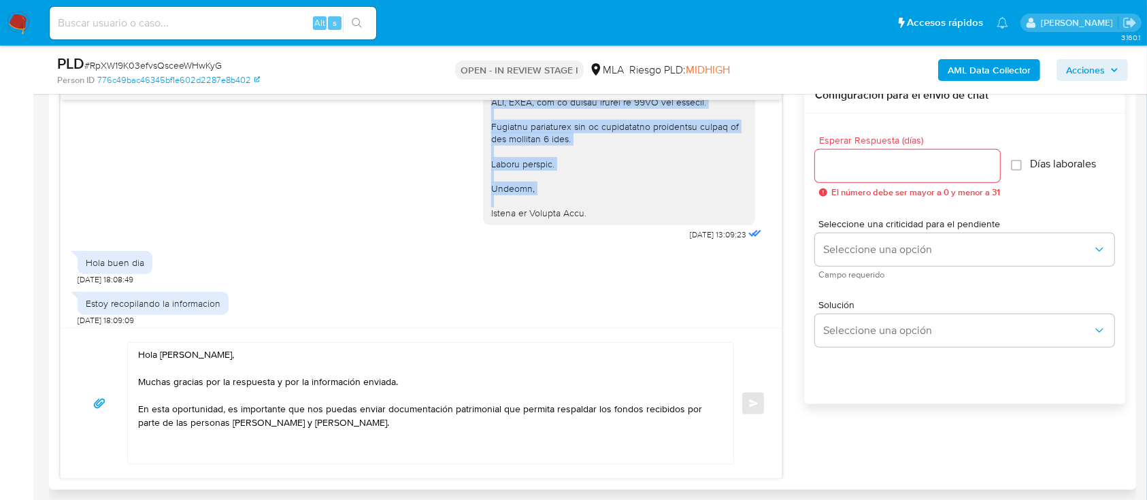
drag, startPoint x: 479, startPoint y: 153, endPoint x: 622, endPoint y: 256, distance: 175.9
copy div "Es importante que sepas que, en caso de no responder a lo solicitado o si lo pr…"
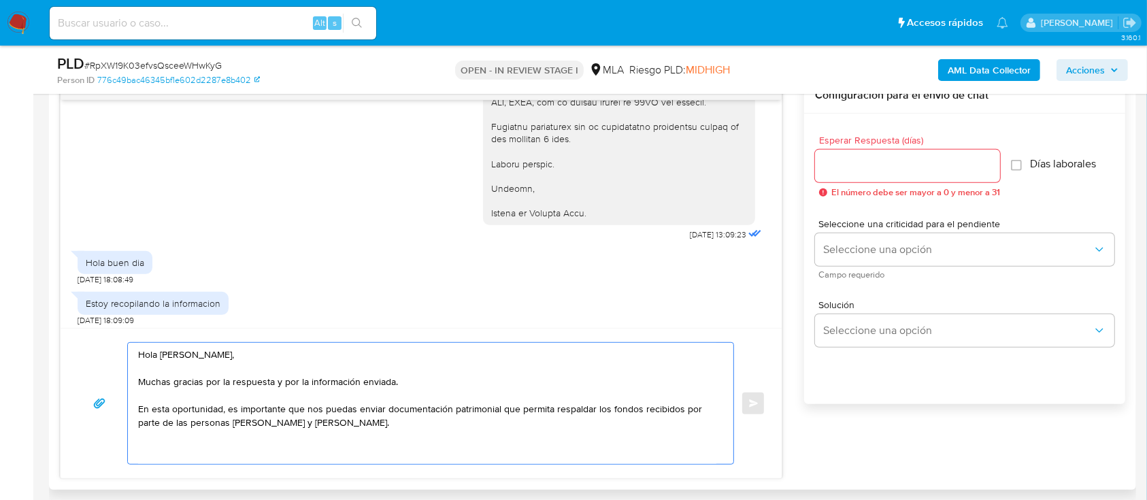
click at [453, 424] on textarea "Hola Elena María Silveyra, Muchas gracias por la respuesta y por la información…" at bounding box center [427, 403] width 578 height 121
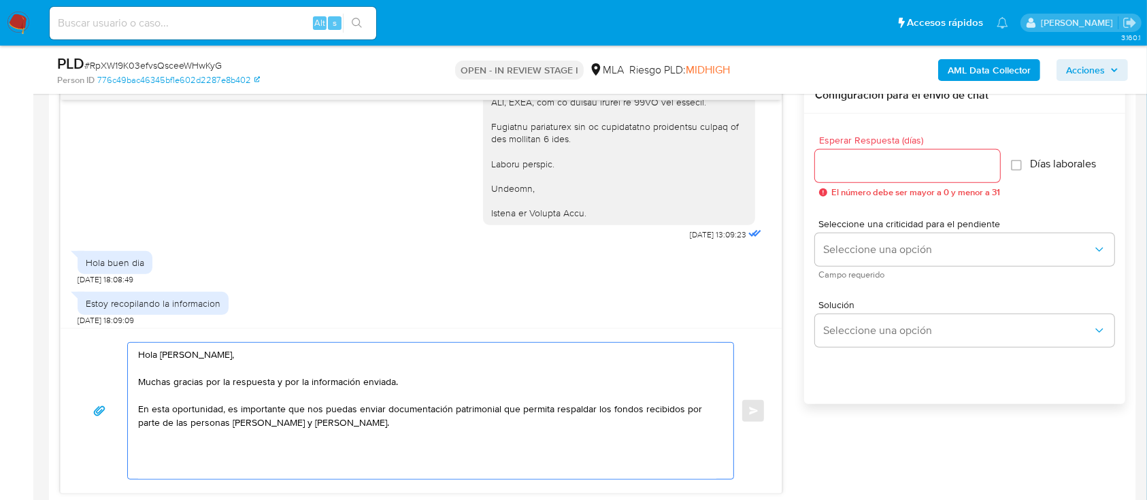
paste textarea "Es importante que sepas que, en caso de no responder a lo solicitado o si lo pr…"
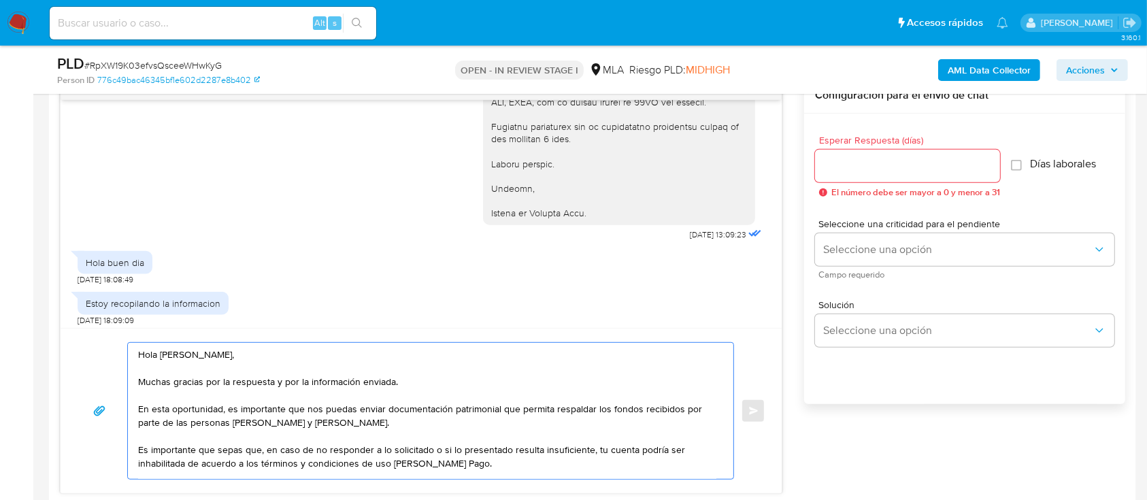
scroll to position [133, 0]
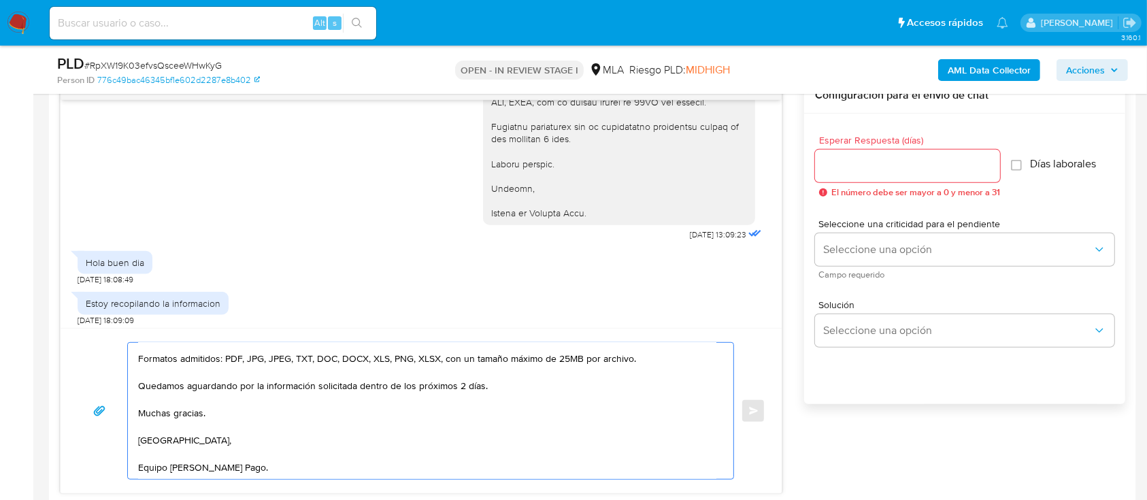
type textarea "Hola Elena María Silveyra, Muchas gracias por la respuesta y por la información…"
click at [896, 165] on input "Esperar Respuesta (días)" at bounding box center [907, 166] width 185 height 18
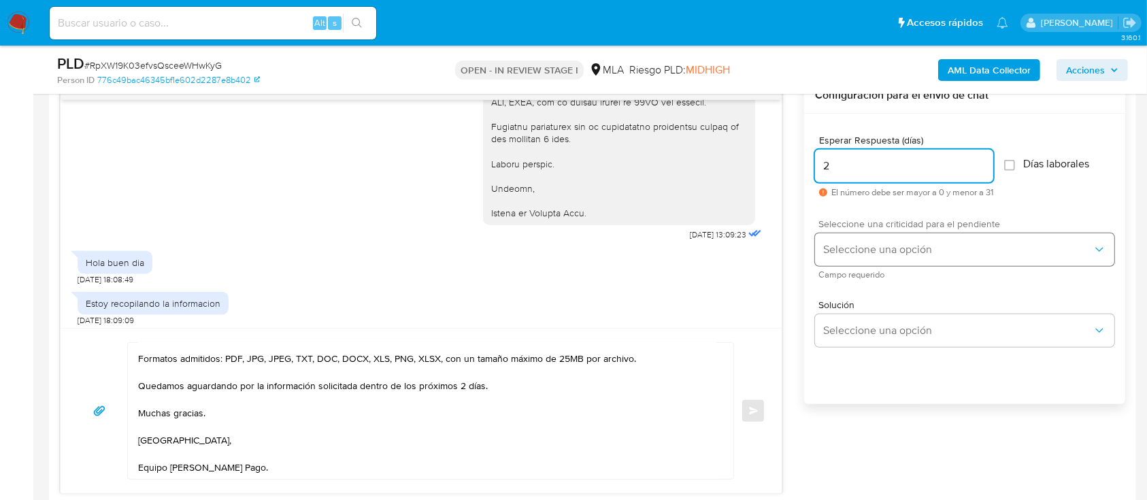
type input "2"
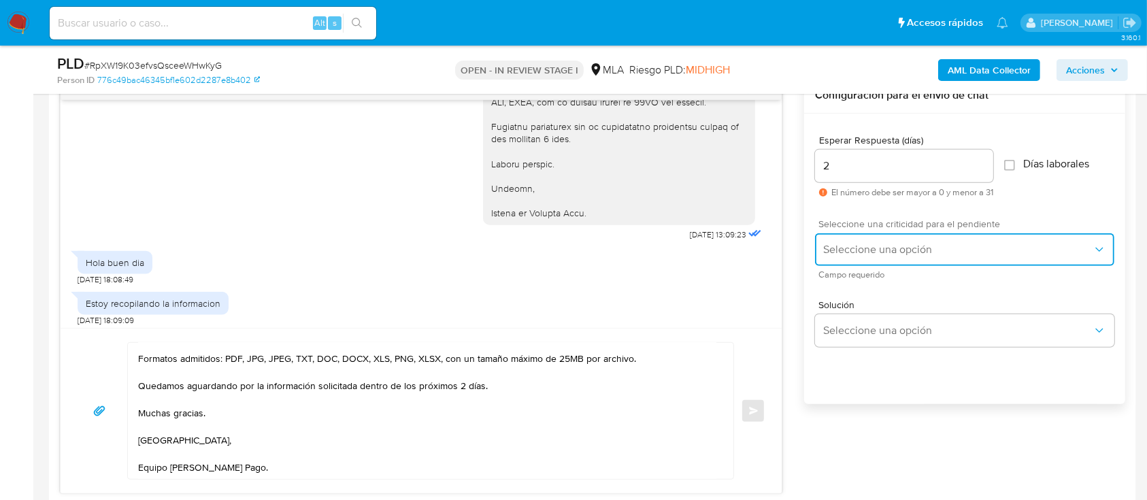
click at [869, 252] on span "Seleccione una opción" at bounding box center [957, 250] width 269 height 14
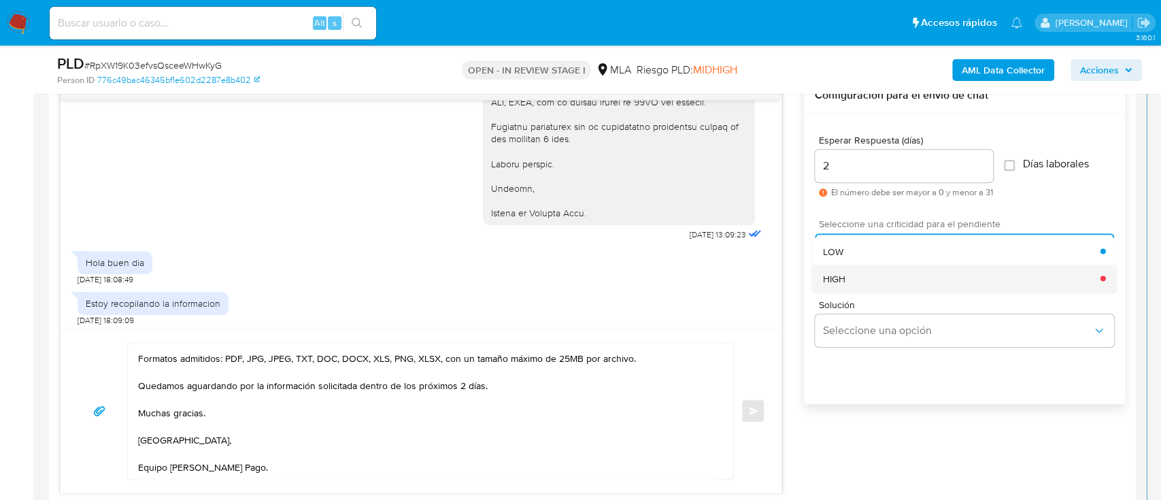
click at [862, 279] on div "HIGH" at bounding box center [962, 278] width 278 height 27
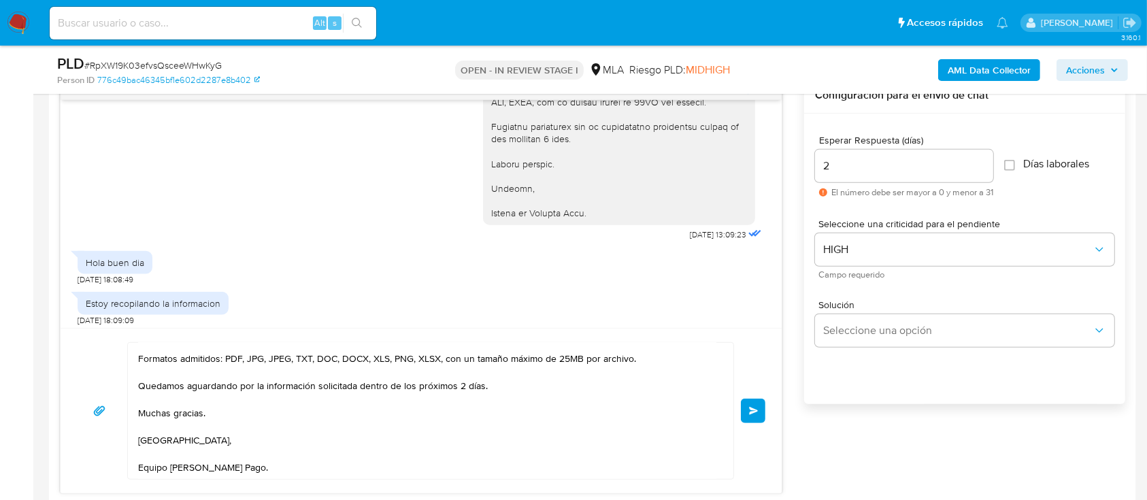
click at [761, 411] on button "Enviar" at bounding box center [753, 411] width 24 height 24
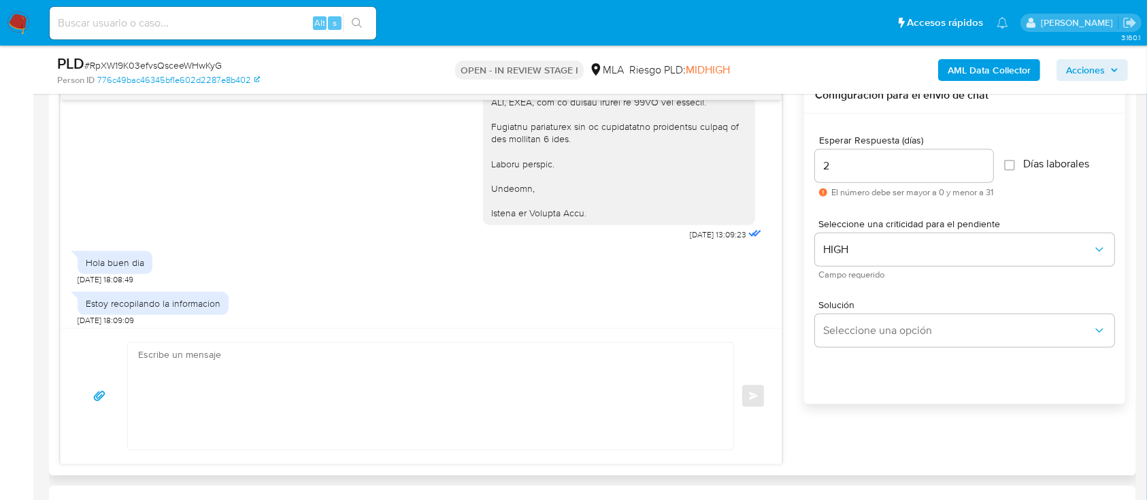
scroll to position [2400, 0]
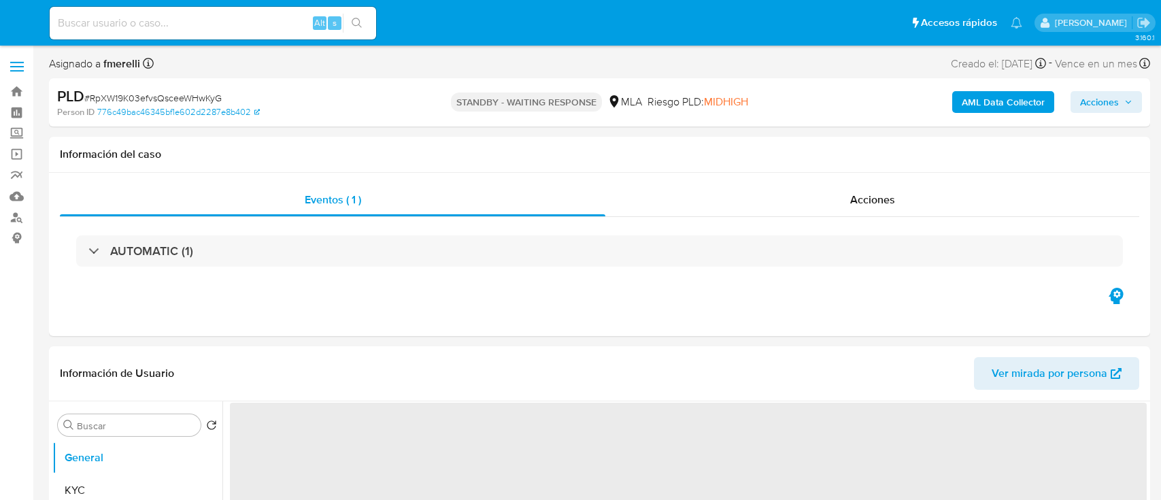
select select "10"
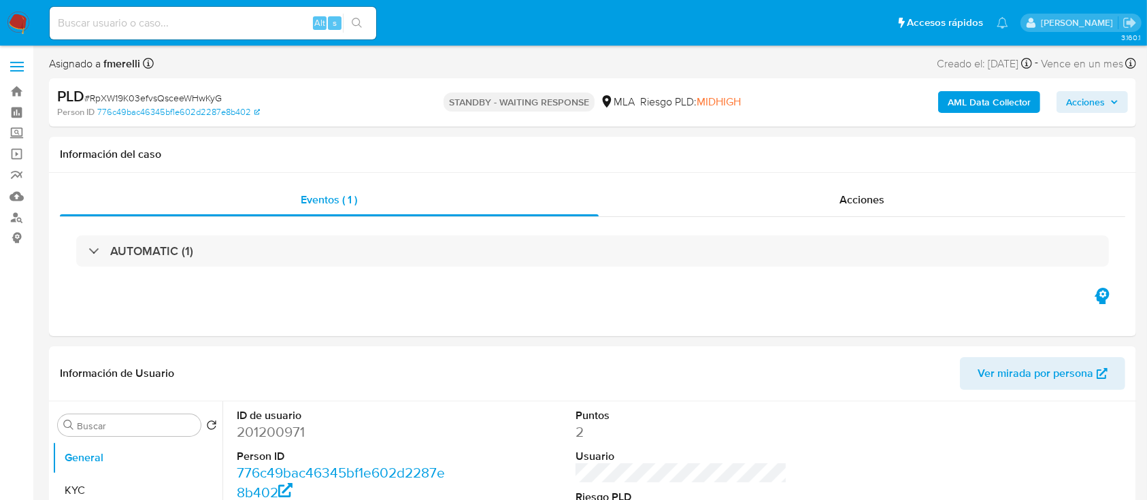
drag, startPoint x: 12, startPoint y: 15, endPoint x: 24, endPoint y: 11, distance: 13.6
click at [12, 15] on img at bounding box center [18, 23] width 23 height 23
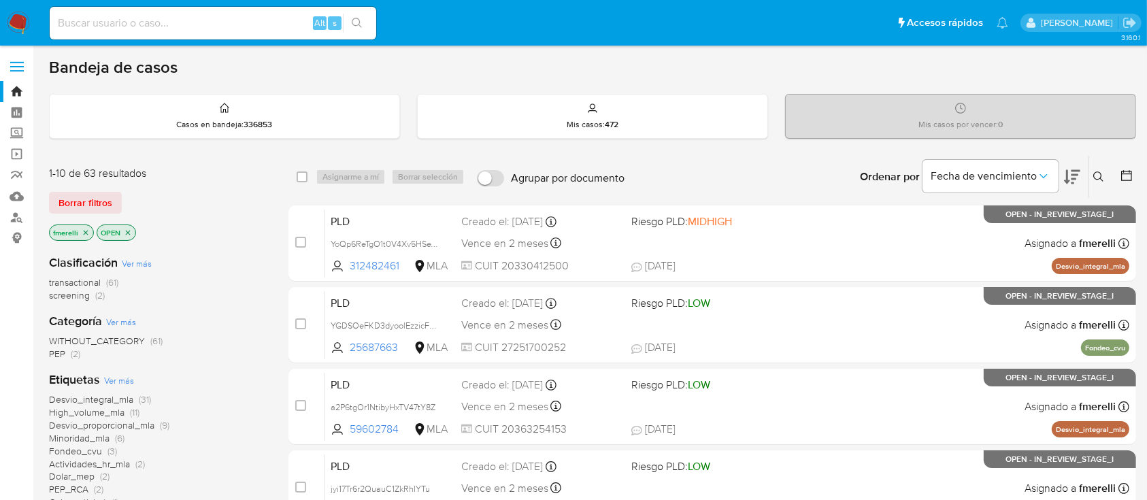
scroll to position [90, 0]
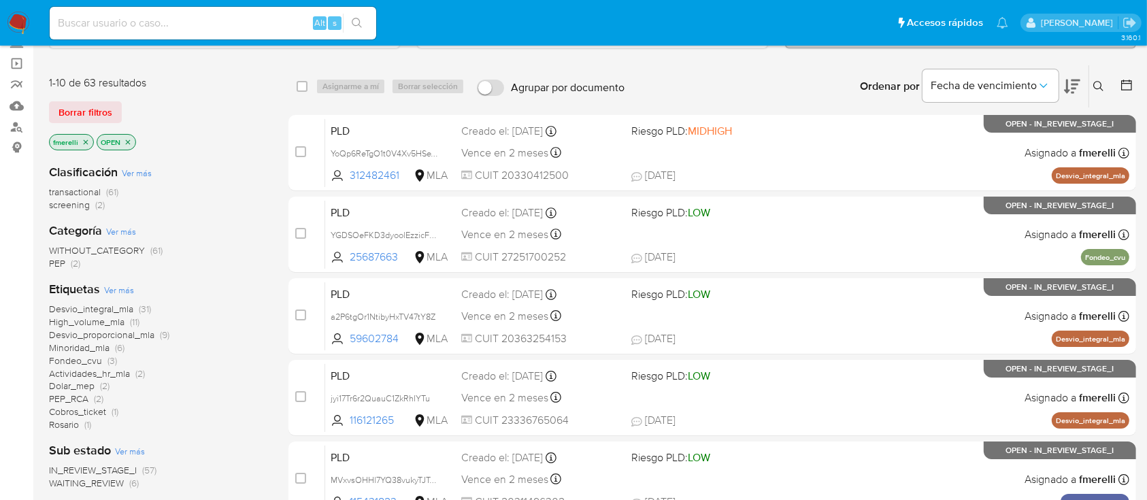
click at [66, 424] on span "Rosario" at bounding box center [64, 425] width 30 height 14
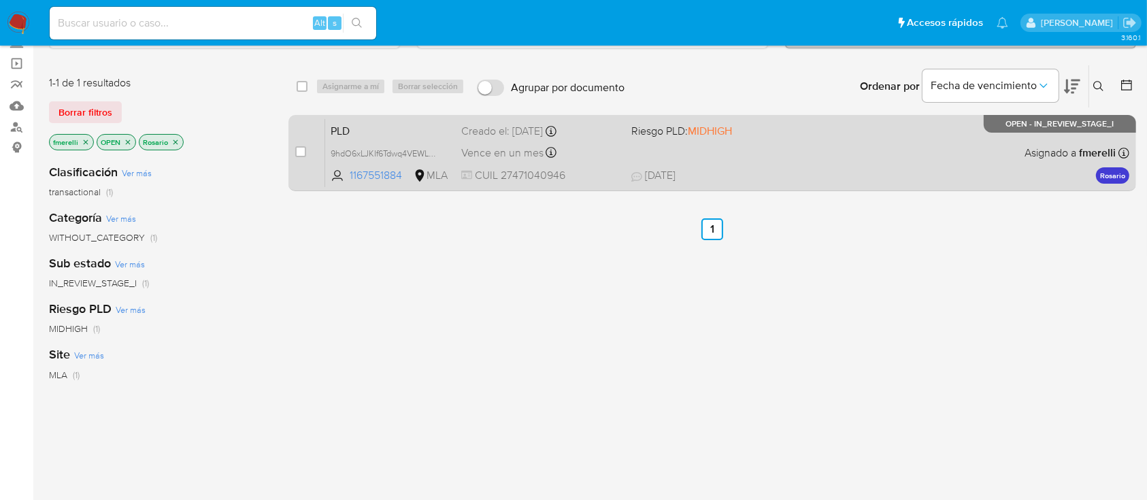
click at [611, 163] on div "PLD 9hdO6xLJKIf6Tdwq4VEWLA1J 1167551884 MLA Riesgo PLD: MIDHIGH Creado el: 12/0…" at bounding box center [727, 152] width 804 height 69
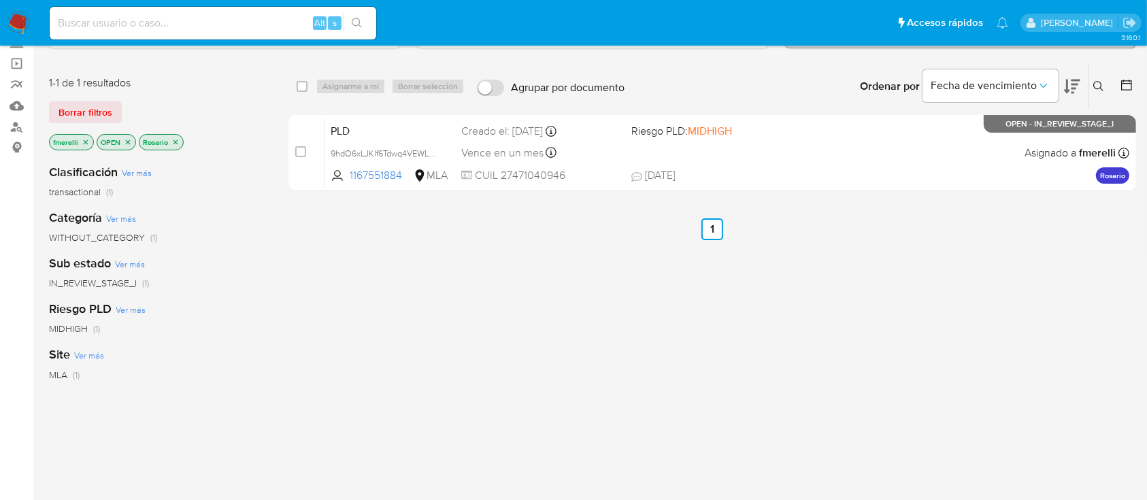
click at [177, 139] on icon "close-filter" at bounding box center [175, 142] width 8 height 8
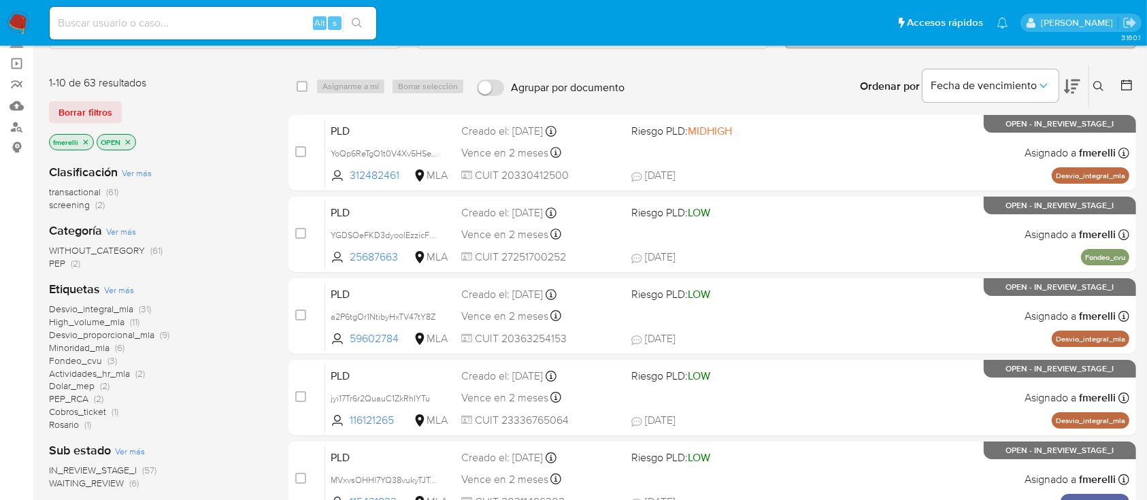
click at [95, 375] on span "Actividades_hr_mla" at bounding box center [89, 374] width 81 height 14
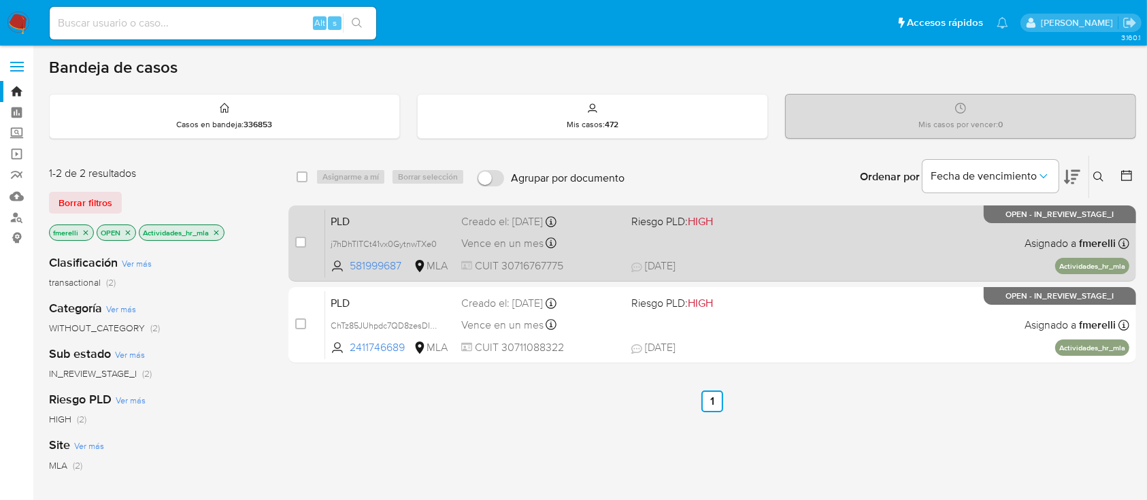
click at [782, 263] on span "18/09/2025 18/09/2025 11:42" at bounding box center [795, 265] width 329 height 15
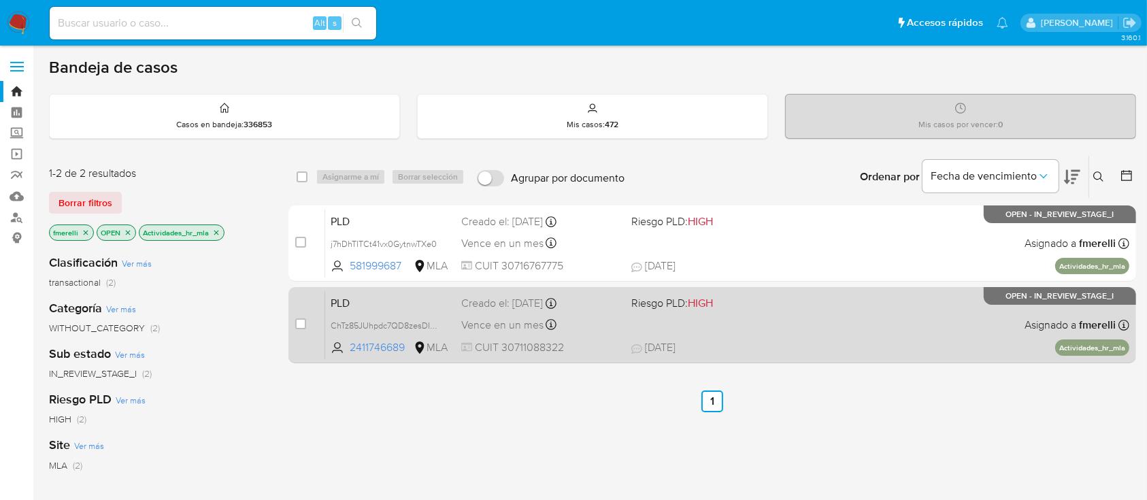
click at [772, 330] on div "PLD ChTz85JUhpdc7QD8zesDIMJ8 2411746689 MLA Riesgo PLD: HIGH Creado el: 12/09/2…" at bounding box center [727, 324] width 804 height 69
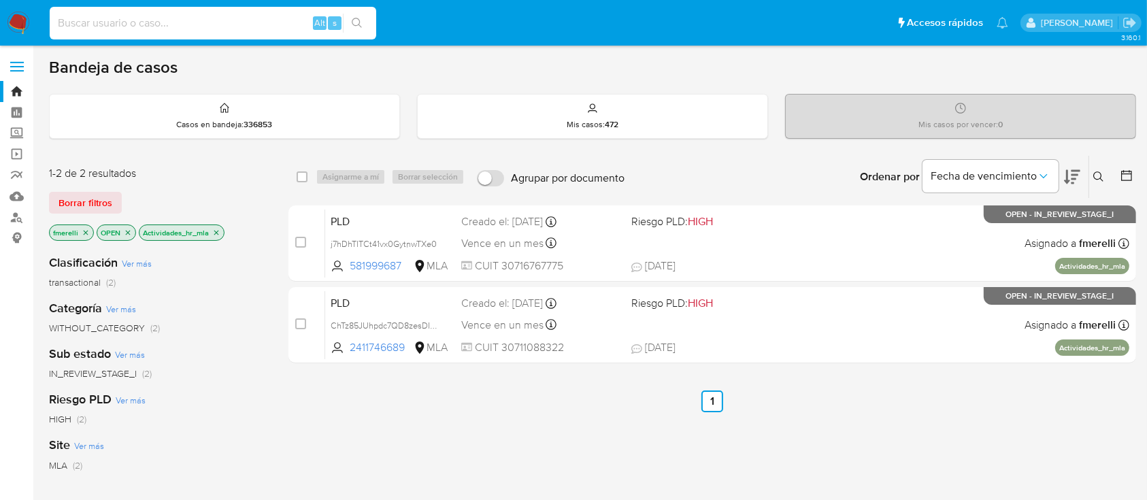
click at [228, 23] on input at bounding box center [213, 23] width 326 height 18
paste input "aur3b11sfMwGZx7ostVDX9Xi"
type input "aur3b11sfMwGZx7ostVDX9Xi"
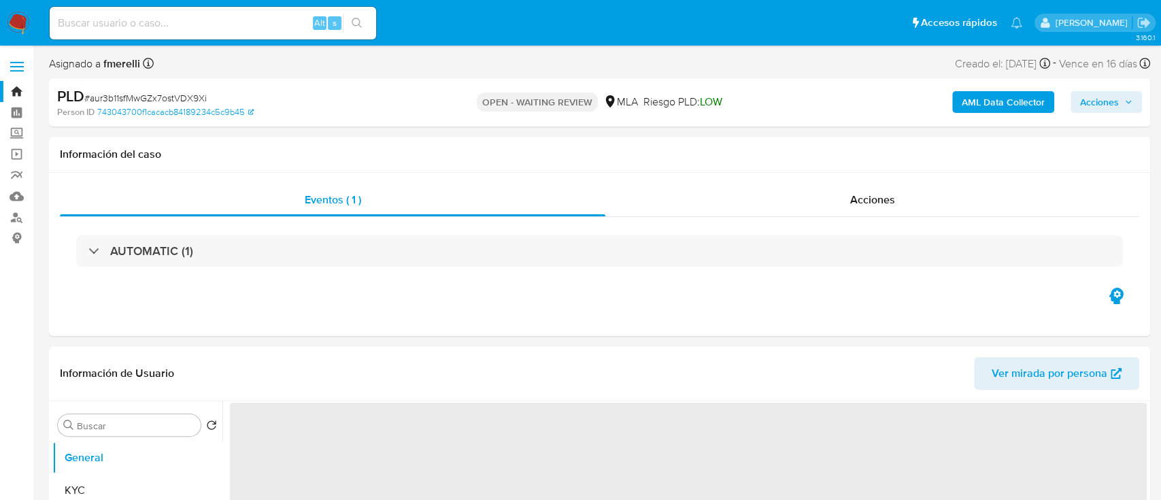
select select "10"
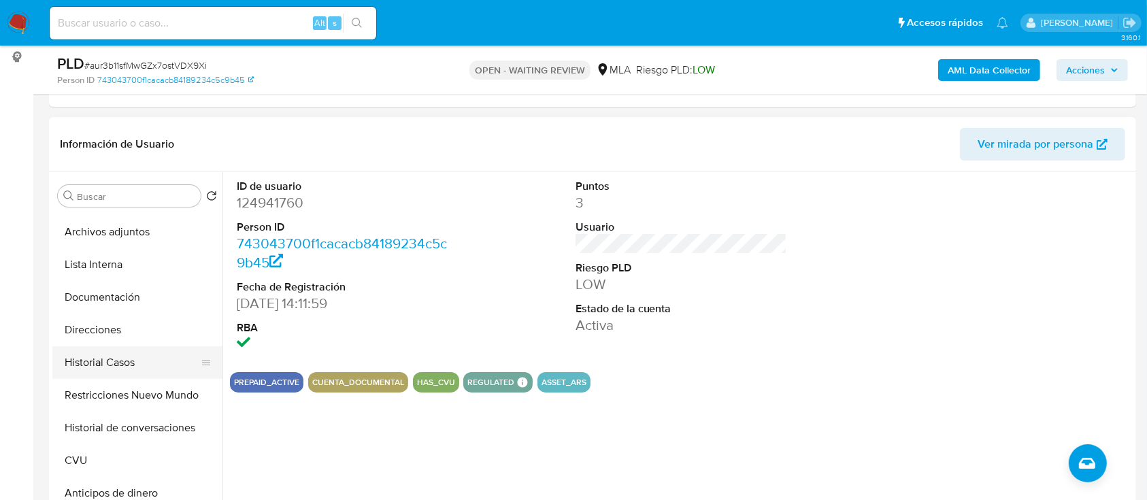
scroll to position [90, 0]
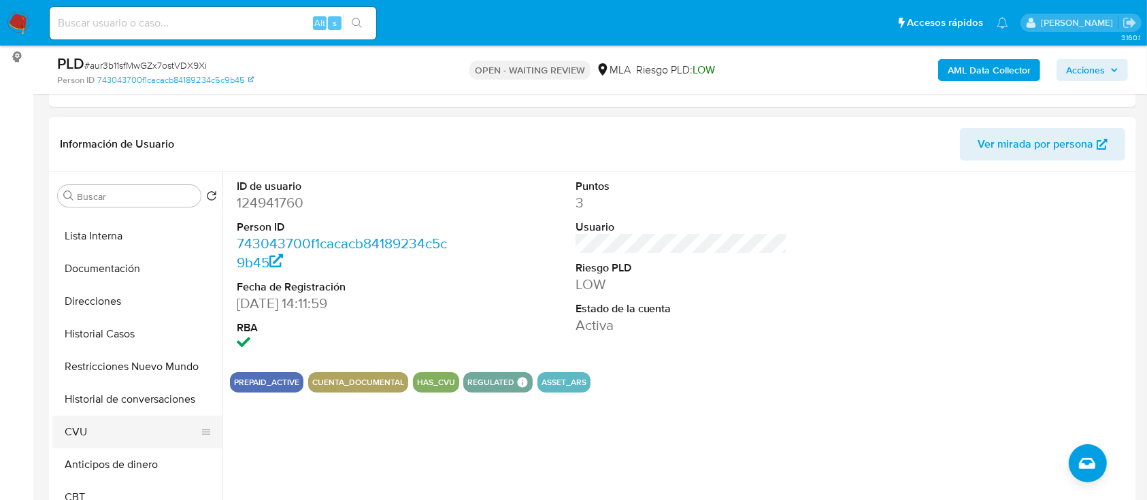
click at [103, 429] on button "CVU" at bounding box center [131, 432] width 159 height 33
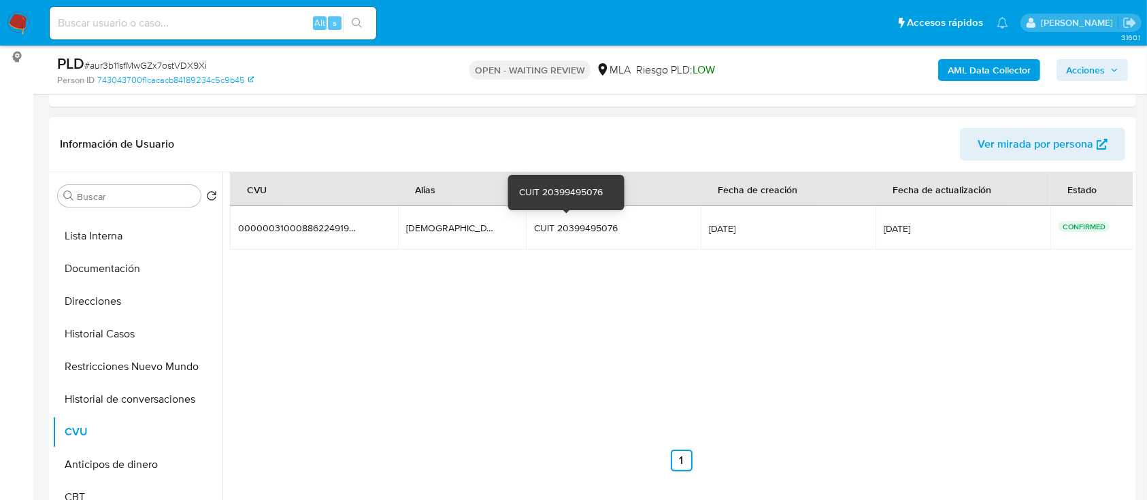
click at [539, 235] on td "CUIT 20399495076 CUIT 20399495076" at bounding box center [613, 228] width 175 height 44
click at [326, 232] on div "0000003100088622491909" at bounding box center [298, 228] width 120 height 12
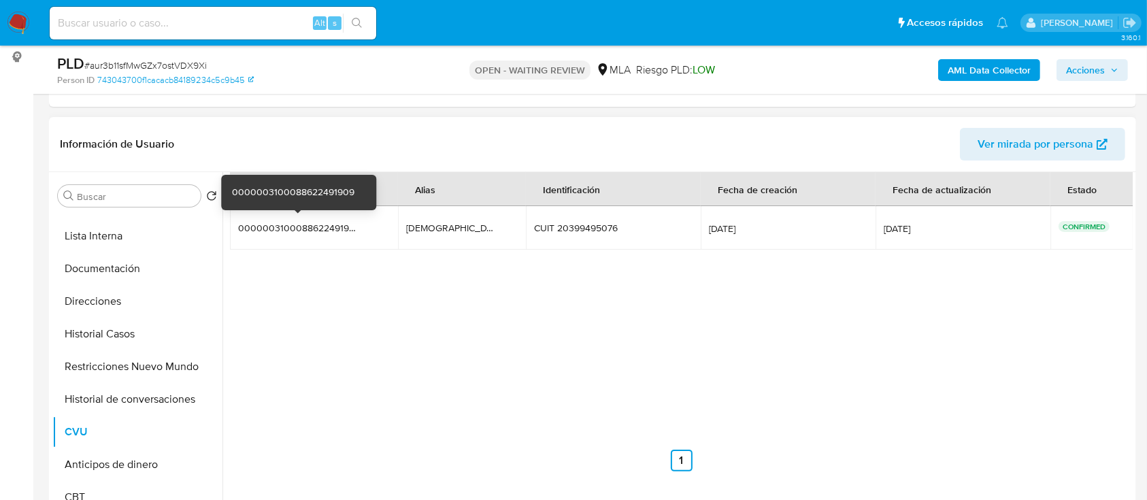
click at [305, 213] on td "0000003100088622491909 0000003100088622491909" at bounding box center [314, 228] width 168 height 44
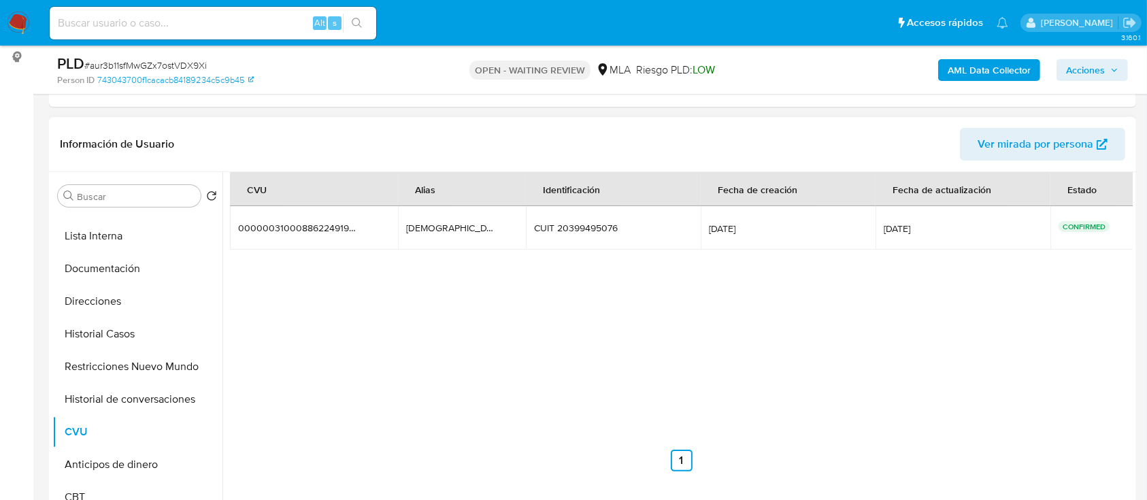
click at [305, 212] on td "0000003100088622491909 0000003100088622491909" at bounding box center [314, 228] width 168 height 44
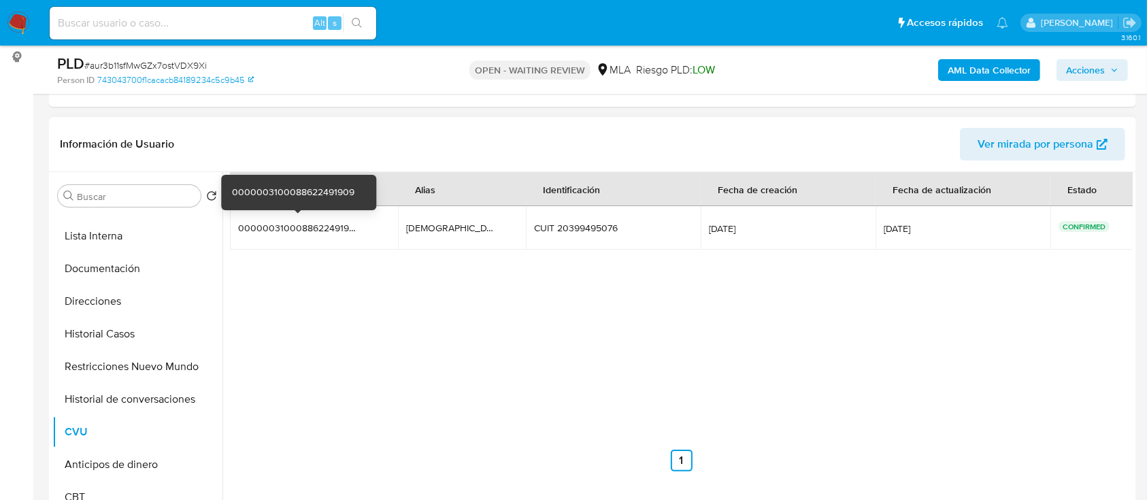
click at [314, 222] on div "0000003100088622491909" at bounding box center [298, 228] width 120 height 12
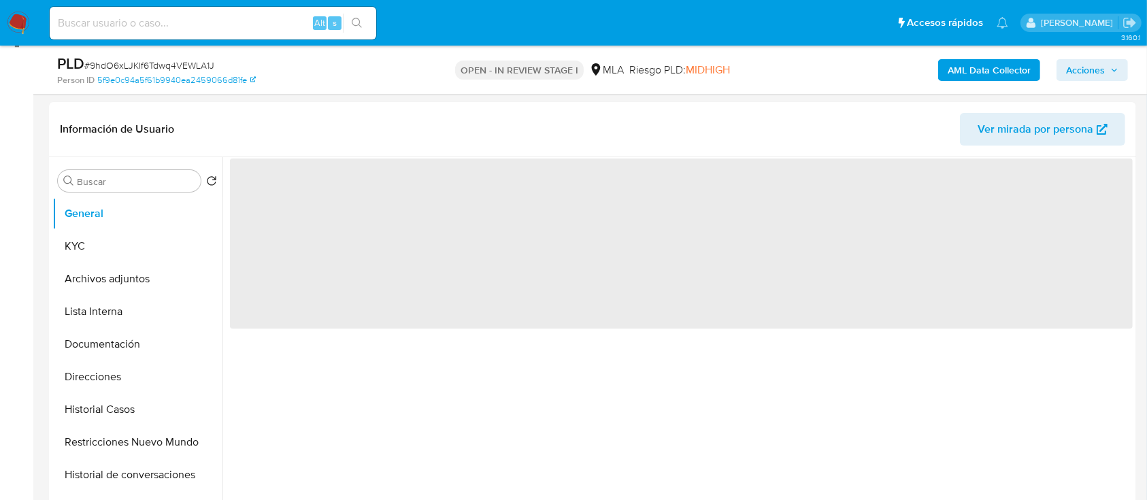
scroll to position [363, 0]
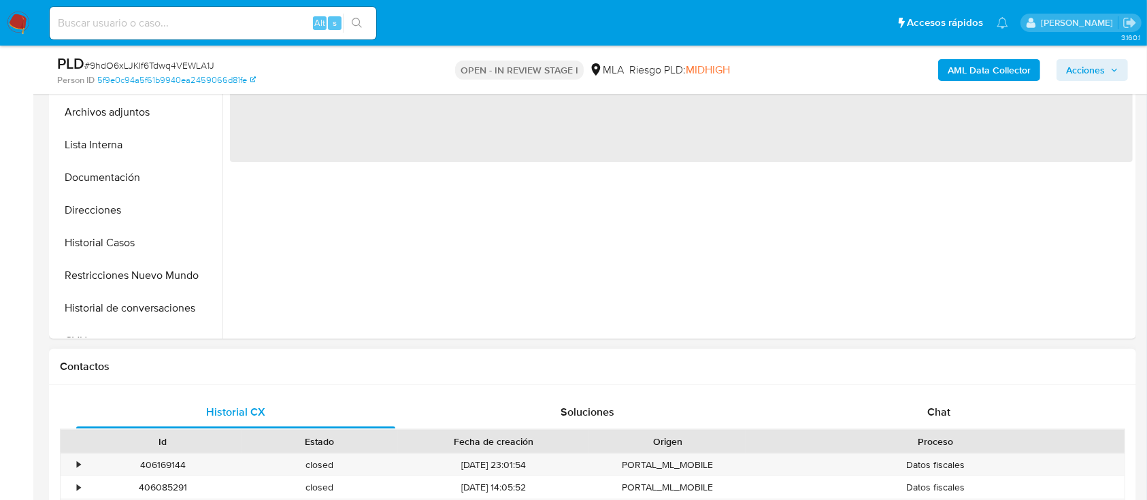
select select "10"
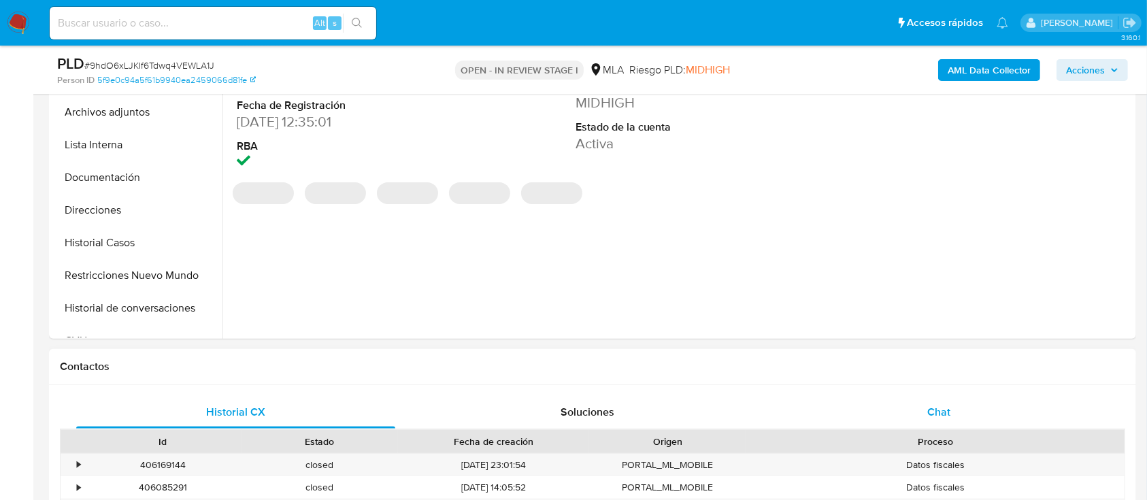
click at [899, 422] on div "Chat" at bounding box center [938, 412] width 319 height 33
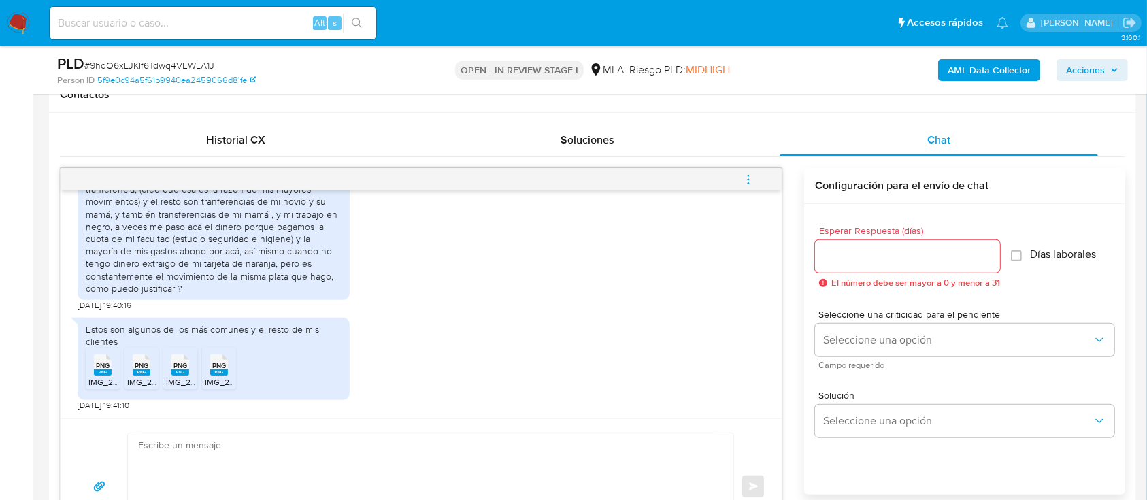
scroll to position [741, 0]
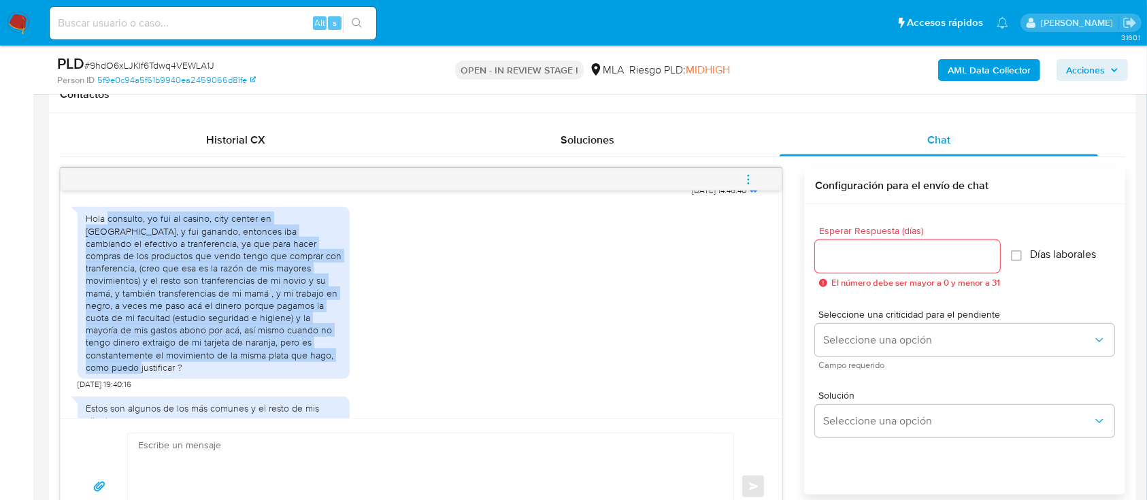
drag, startPoint x: 110, startPoint y: 246, endPoint x: 263, endPoint y: 371, distance: 197.8
click at [269, 378] on div "Hola consulto, yo fui al casino, city center en [GEOGRAPHIC_DATA], y fui ganand…" at bounding box center [214, 292] width 272 height 171
click at [135, 313] on div "Hola consulto, yo fui al casino, city center en [GEOGRAPHIC_DATA], y fui ganand…" at bounding box center [214, 292] width 256 height 161
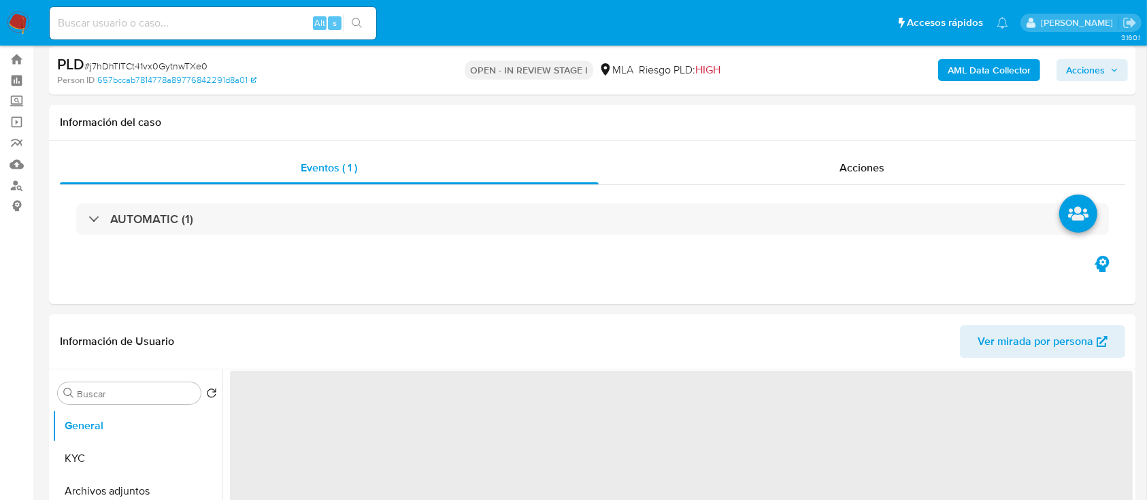
scroll to position [453, 0]
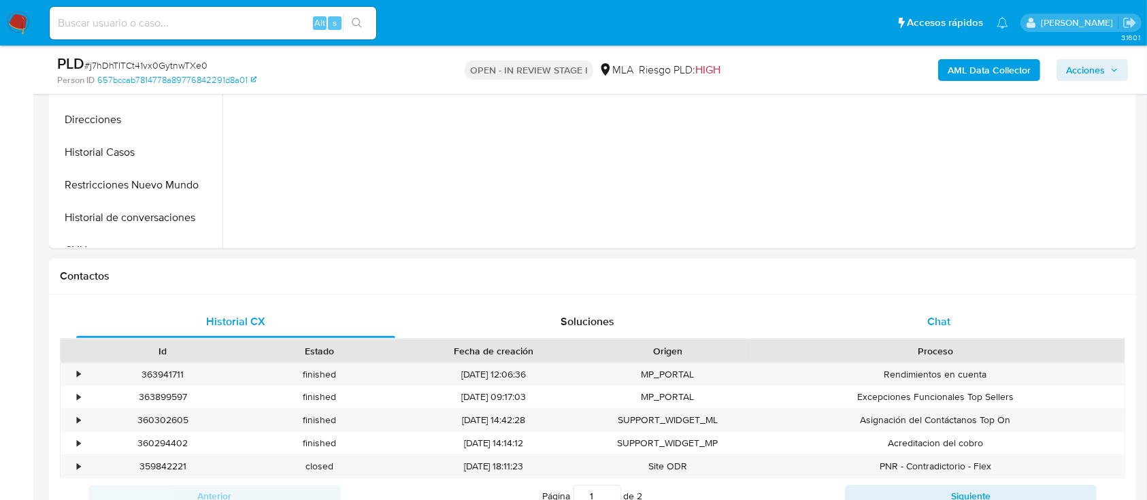
click at [918, 316] on div "Chat" at bounding box center [938, 321] width 319 height 33
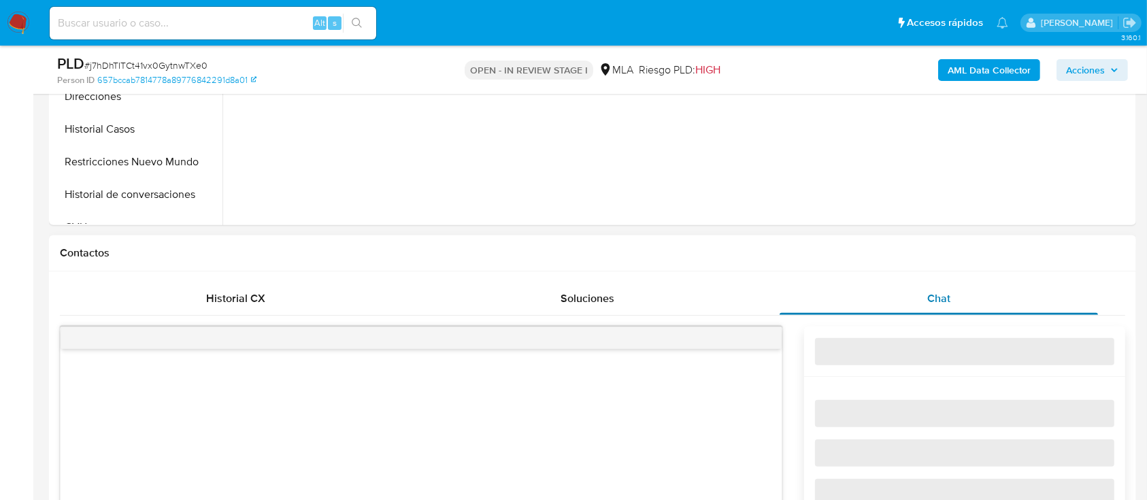
select select "10"
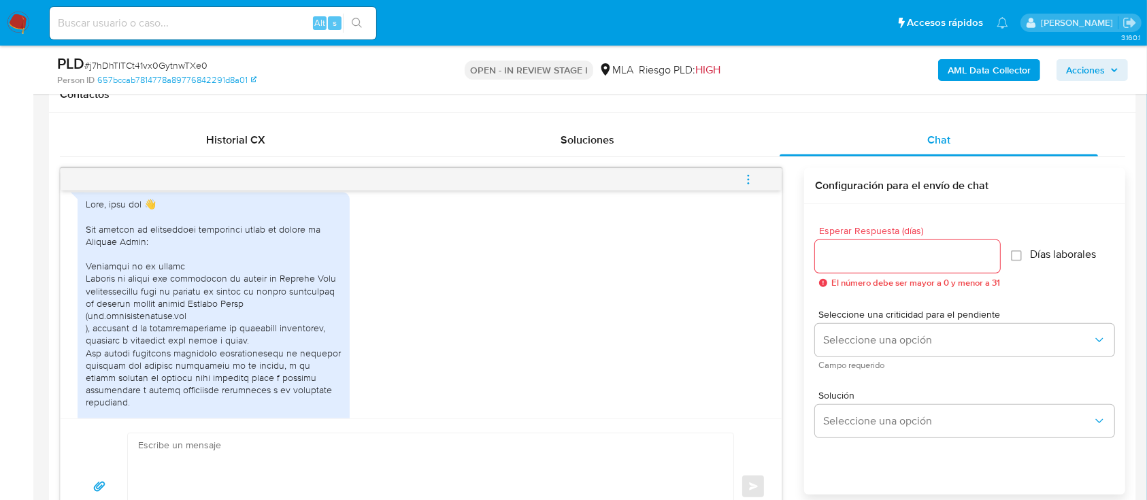
scroll to position [657, 0]
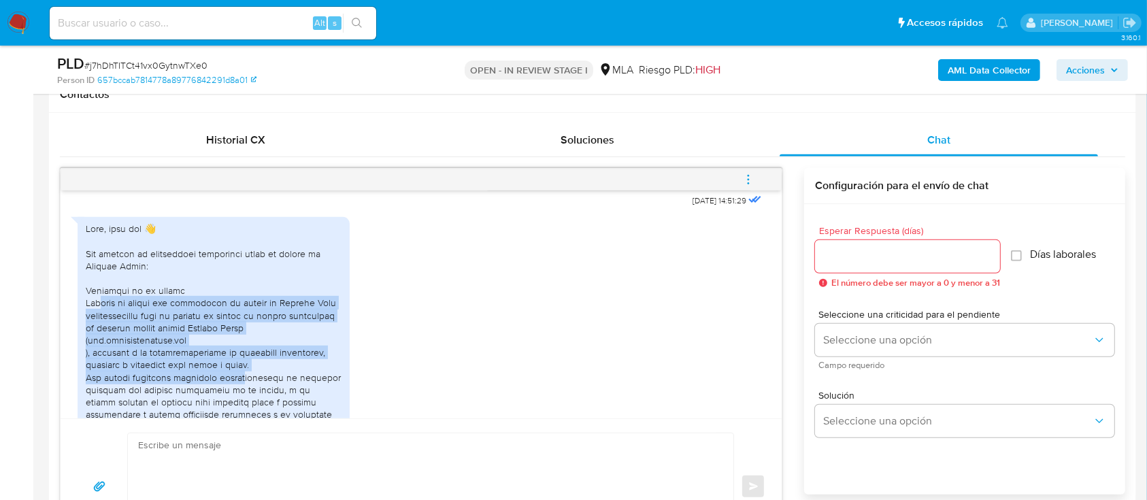
drag, startPoint x: 99, startPoint y: 324, endPoint x: 246, endPoint y: 395, distance: 162.7
click at [244, 404] on div at bounding box center [214, 488] width 256 height 532
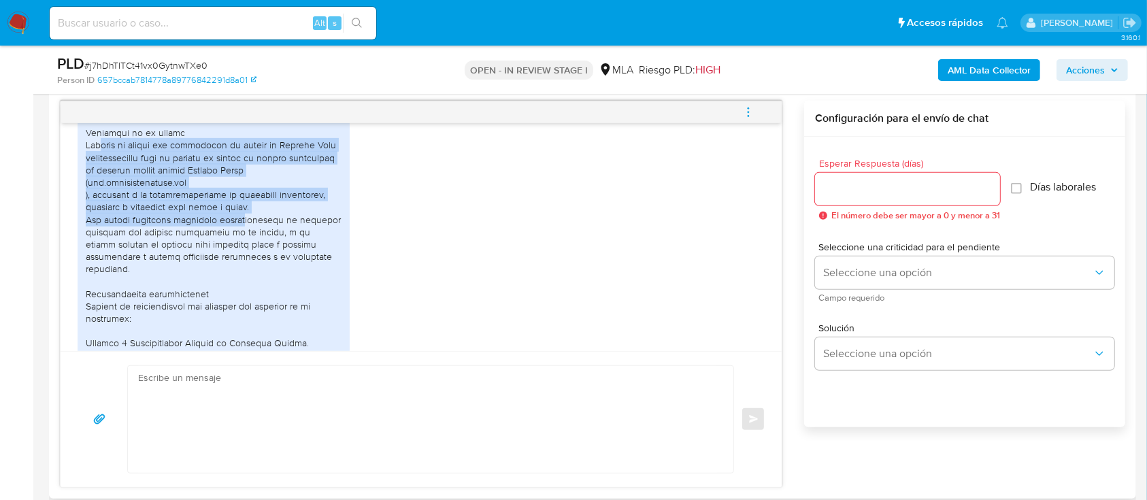
scroll to position [725, 0]
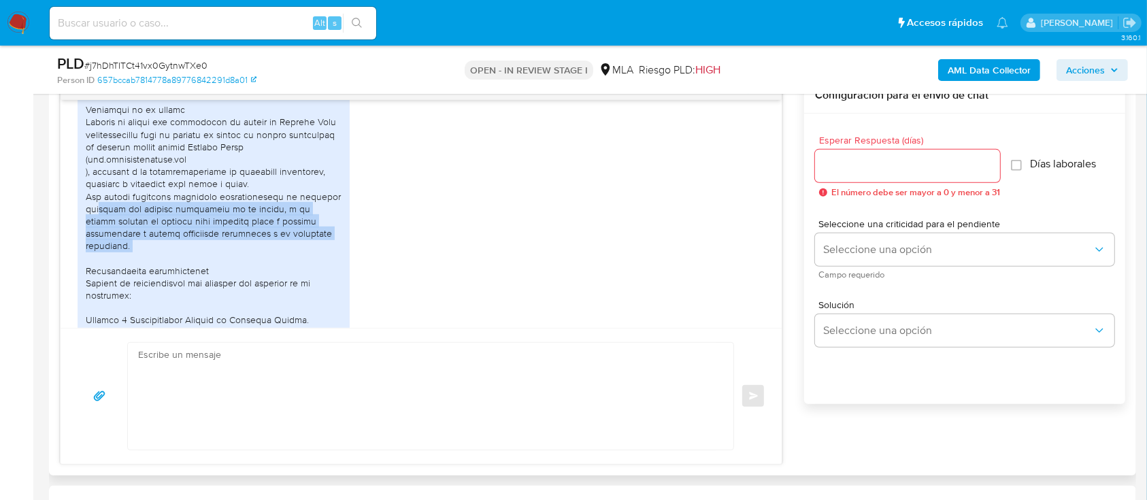
drag, startPoint x: 95, startPoint y: 235, endPoint x: 281, endPoint y: 274, distance: 190.4
click at [281, 274] on div at bounding box center [214, 307] width 256 height 532
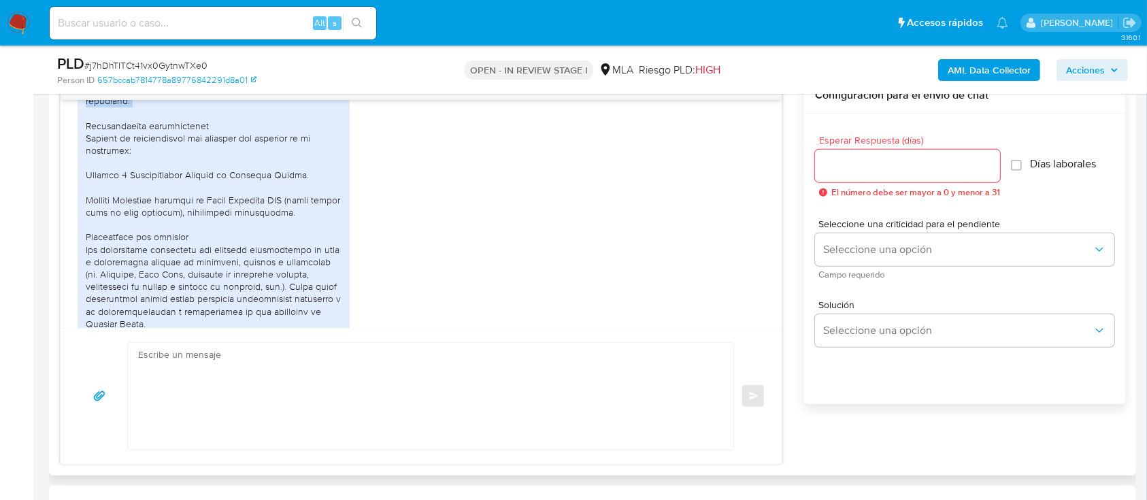
scroll to position [929, 0]
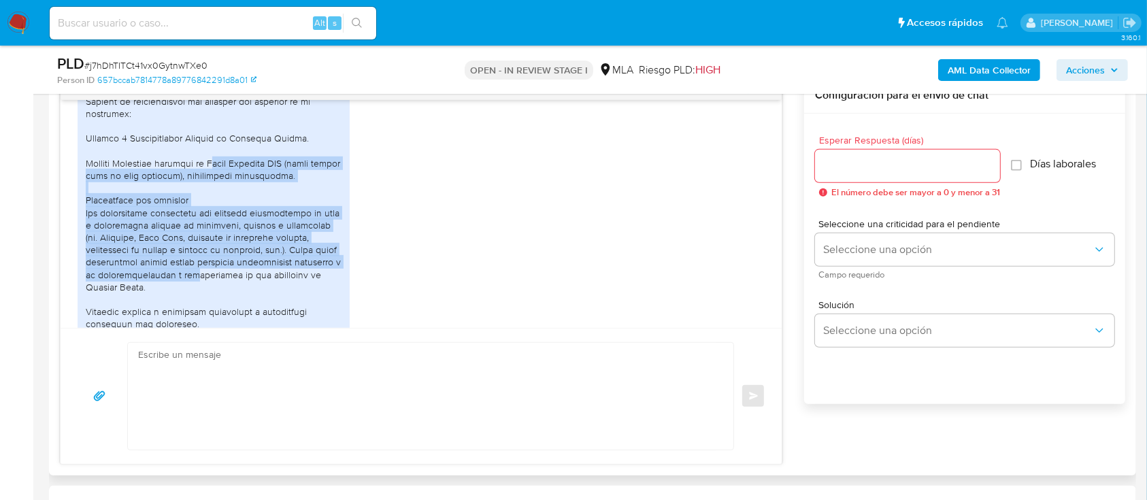
drag, startPoint x: 222, startPoint y: 177, endPoint x: 288, endPoint y: 283, distance: 124.6
click at [291, 283] on div at bounding box center [214, 126] width 256 height 532
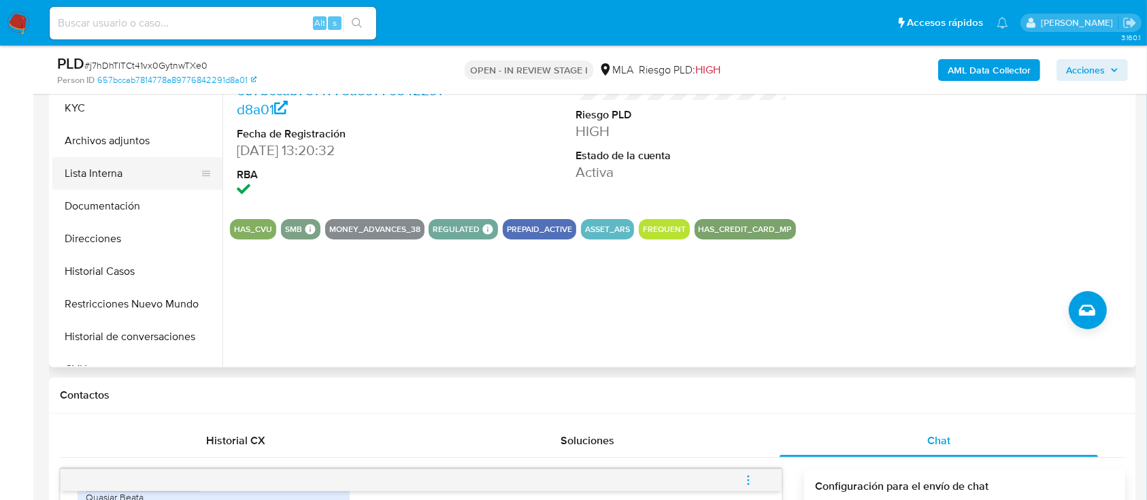
scroll to position [272, 0]
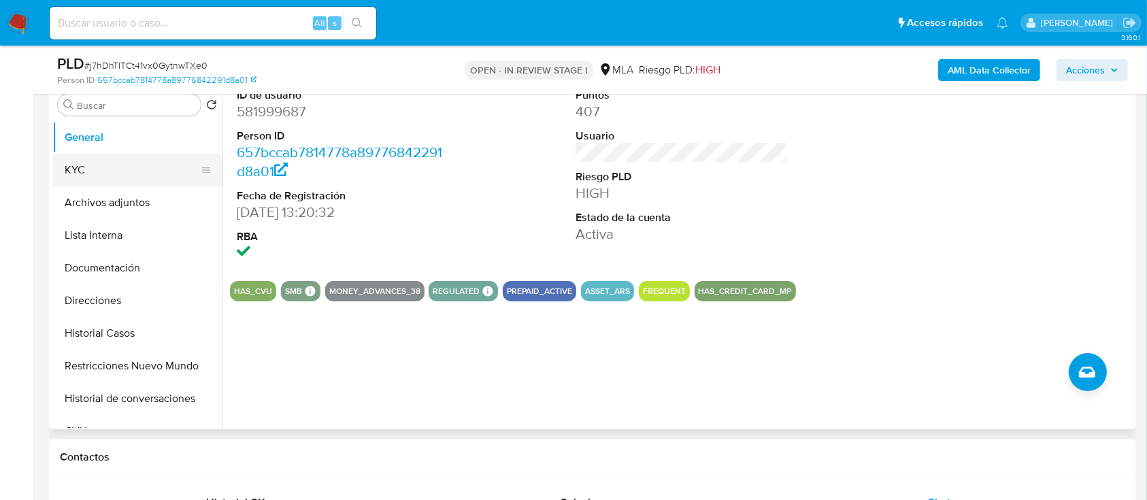
click at [105, 169] on button "KYC" at bounding box center [131, 170] width 159 height 33
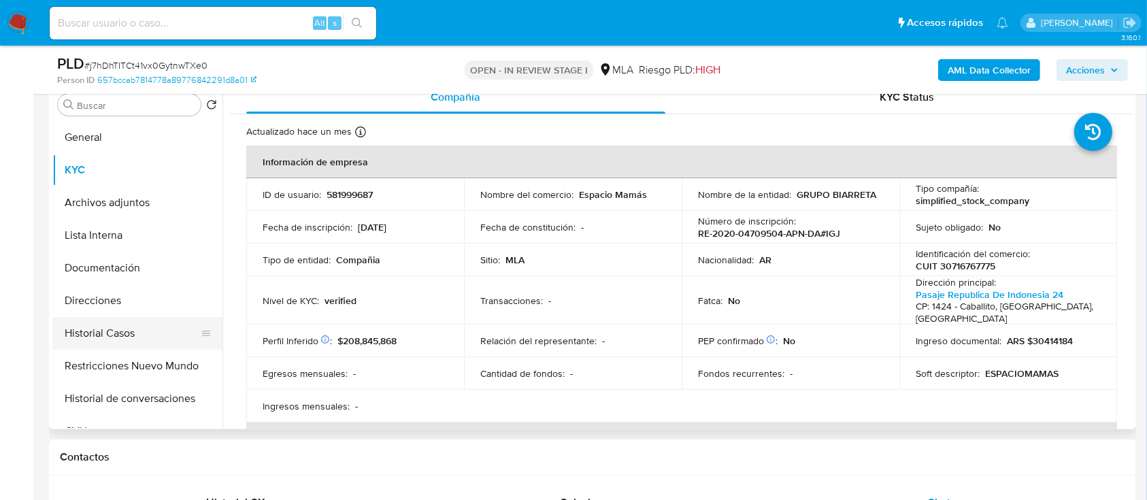
click at [133, 338] on button "Historial Casos" at bounding box center [131, 333] width 159 height 33
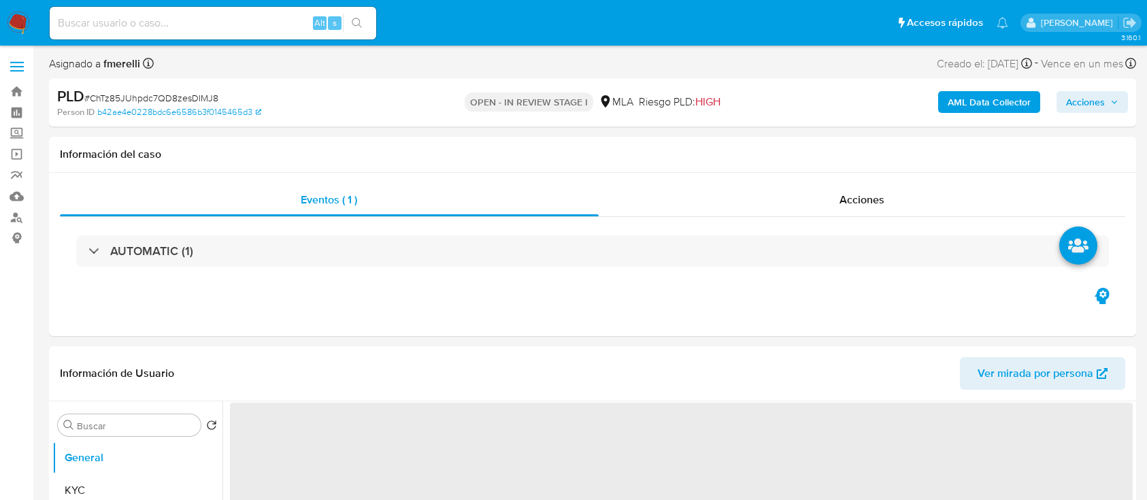
select select "10"
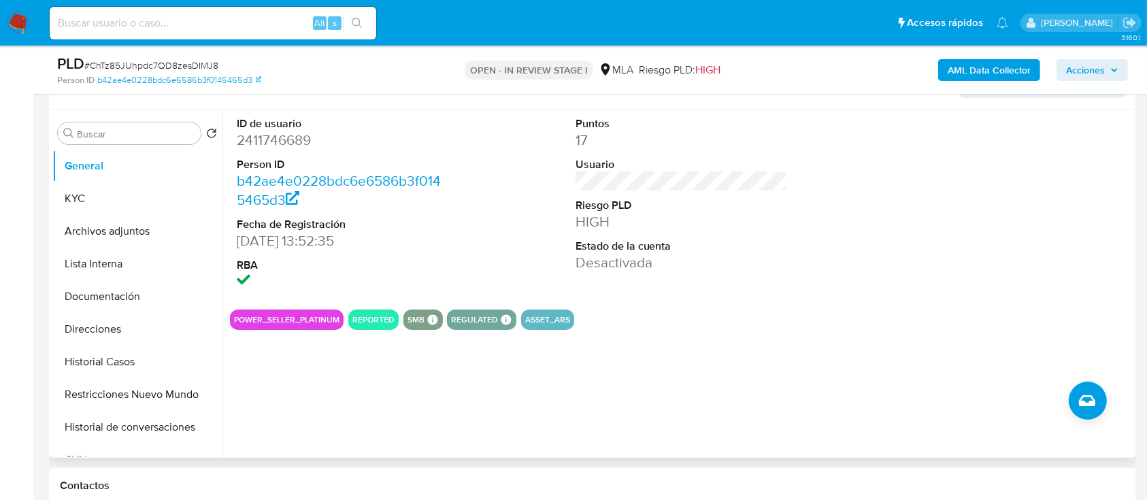
scroll to position [181, 0]
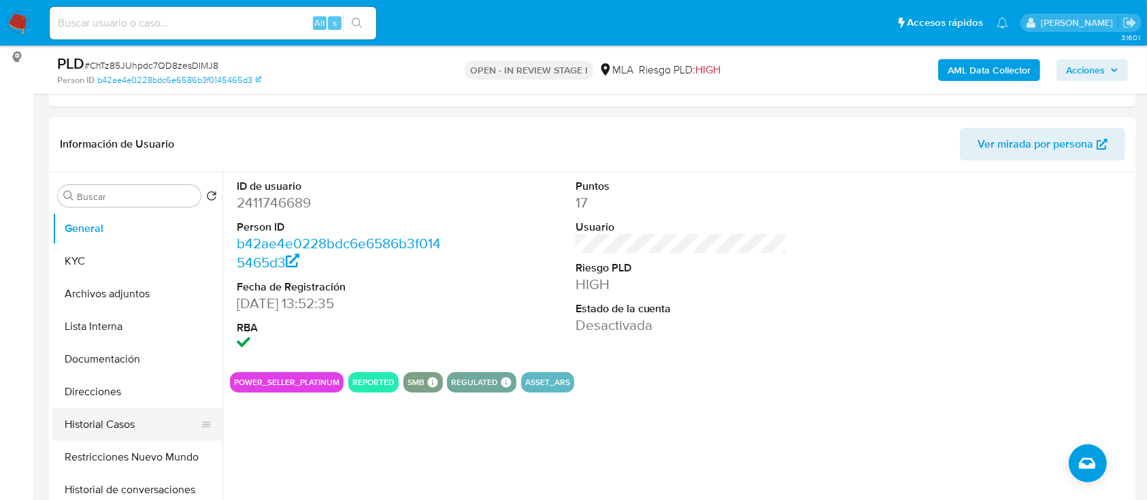
click at [123, 433] on button "Historial Casos" at bounding box center [131, 424] width 159 height 33
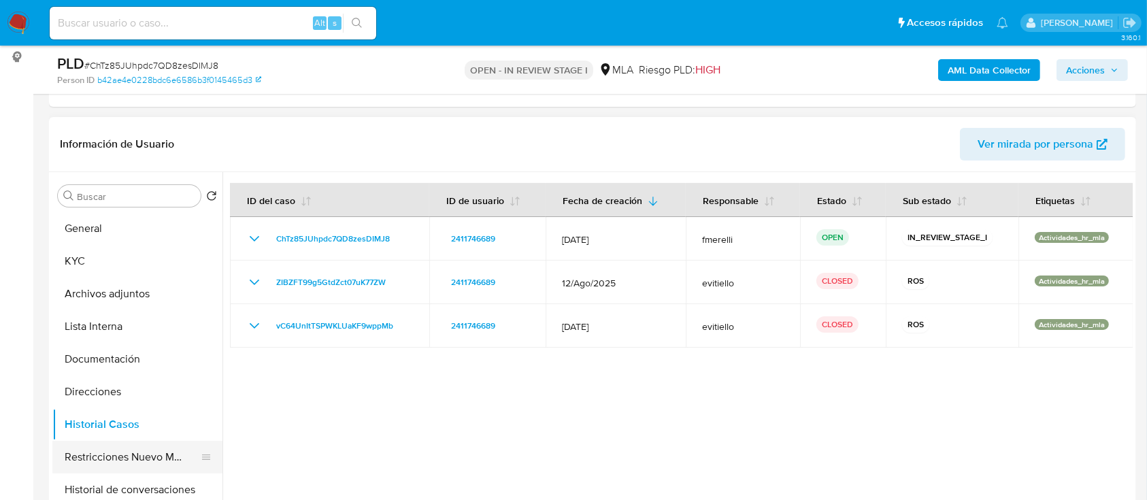
click at [127, 454] on button "Restricciones Nuevo Mundo" at bounding box center [131, 457] width 159 height 33
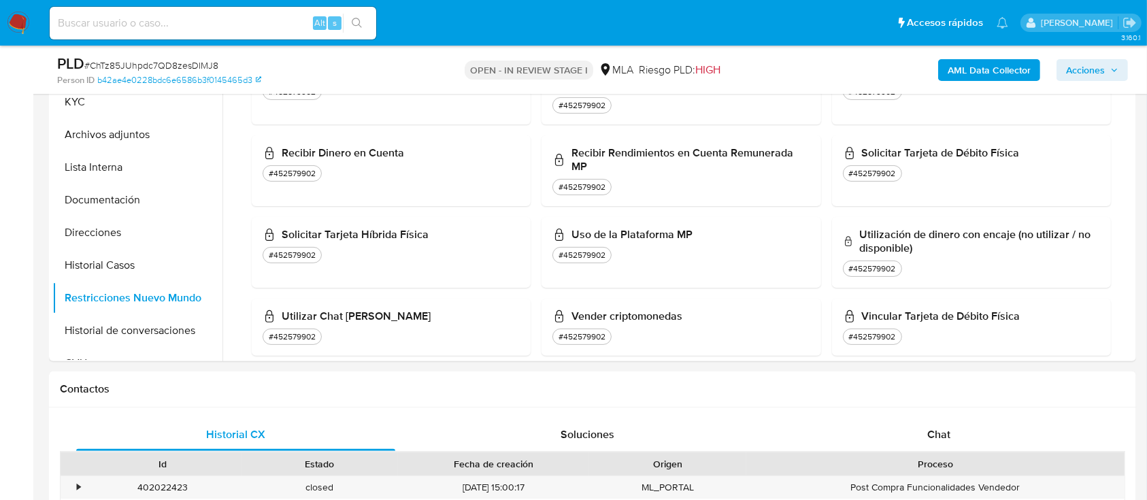
scroll to position [544, 0]
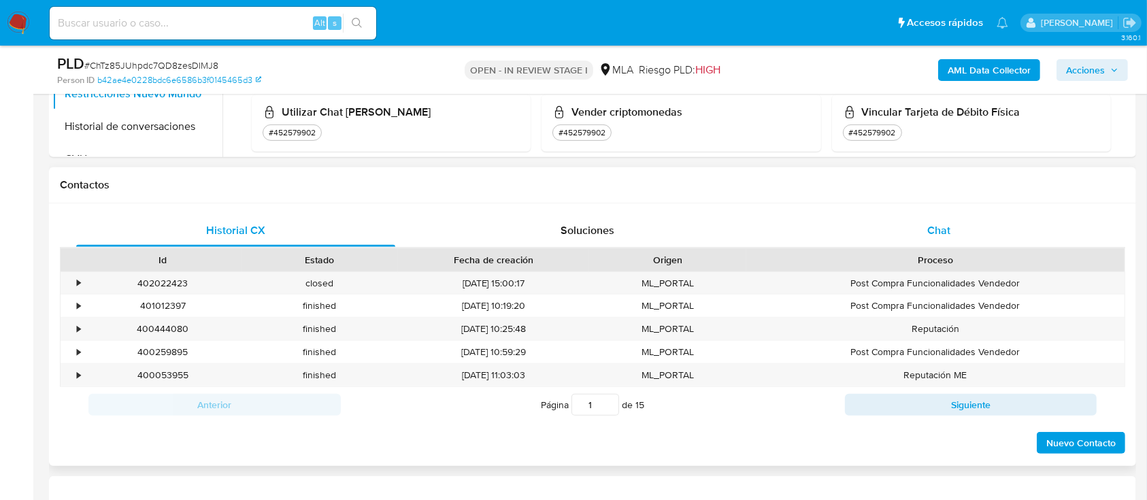
click at [963, 237] on div "Chat" at bounding box center [938, 230] width 319 height 33
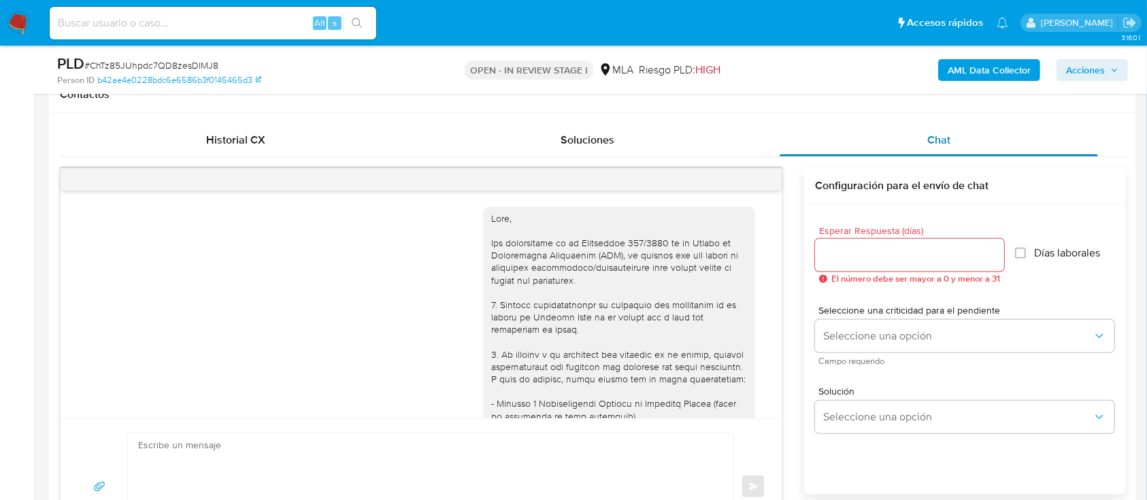
scroll to position [833, 0]
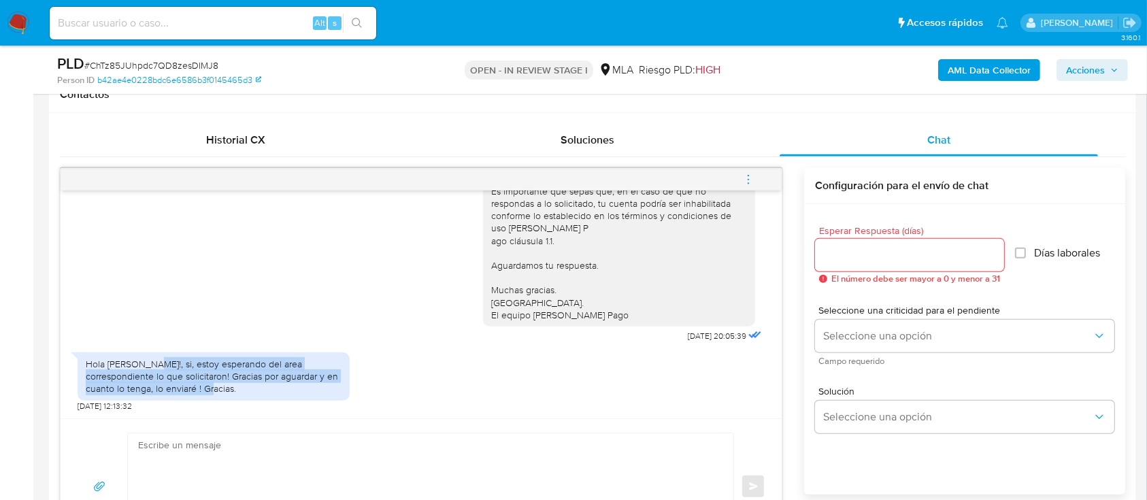
drag, startPoint x: 146, startPoint y: 365, endPoint x: 342, endPoint y: 391, distance: 197.7
click at [342, 391] on div "Hola buendia!, si, estoy esperando del area correspondiente lo que solicitaron!…" at bounding box center [214, 376] width 272 height 48
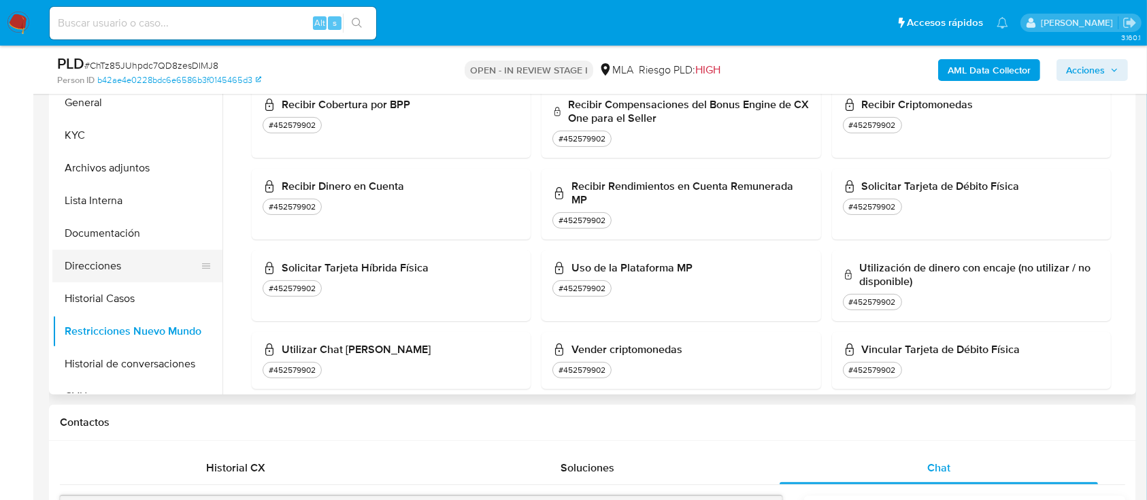
scroll to position [272, 0]
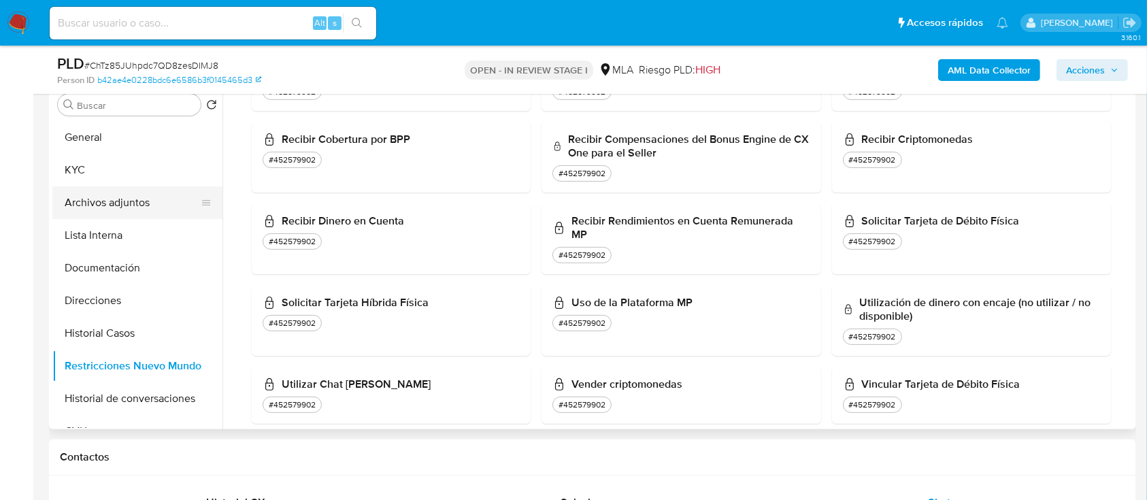
click at [104, 212] on button "Archivos adjuntos" at bounding box center [131, 202] width 159 height 33
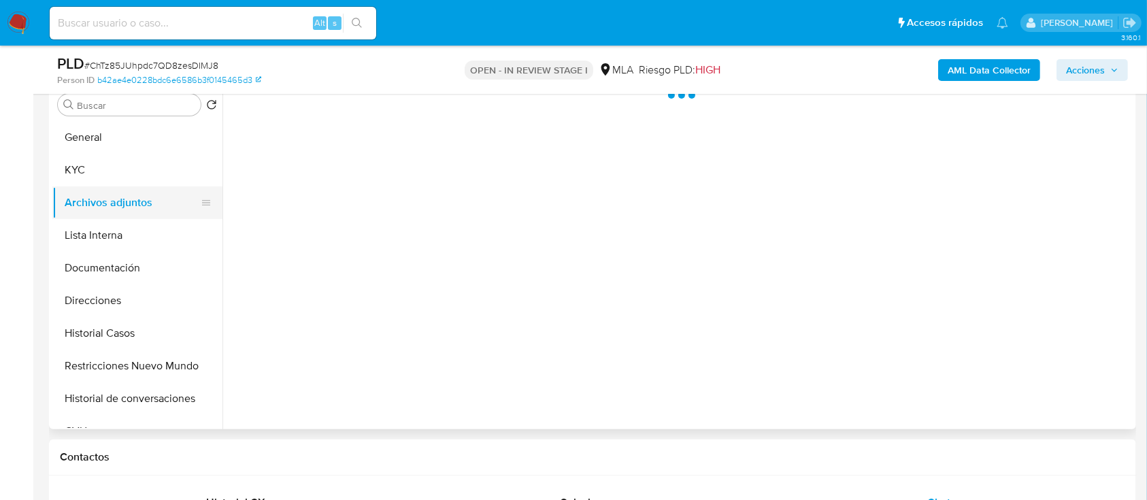
scroll to position [0, 0]
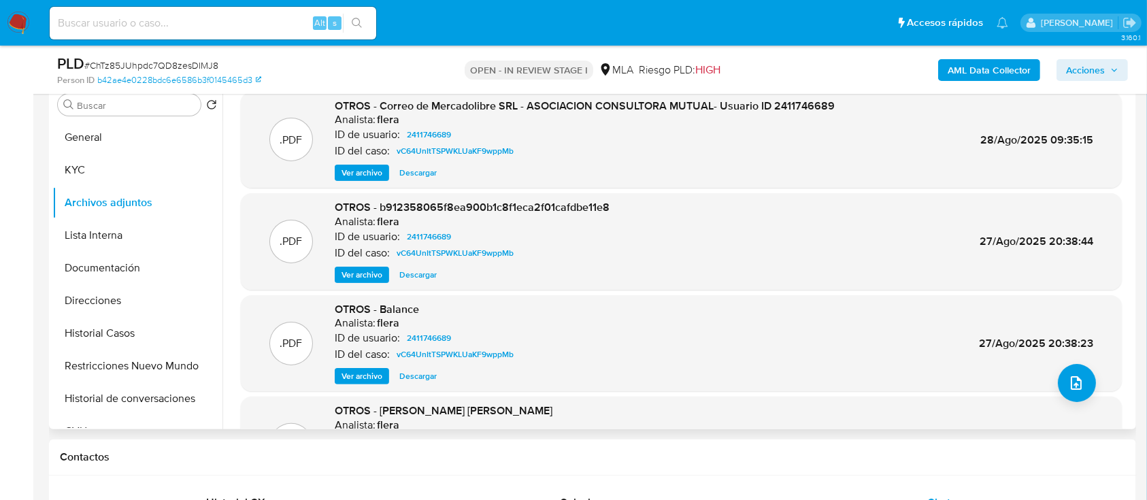
click at [377, 173] on span "Ver archivo" at bounding box center [361, 173] width 41 height 14
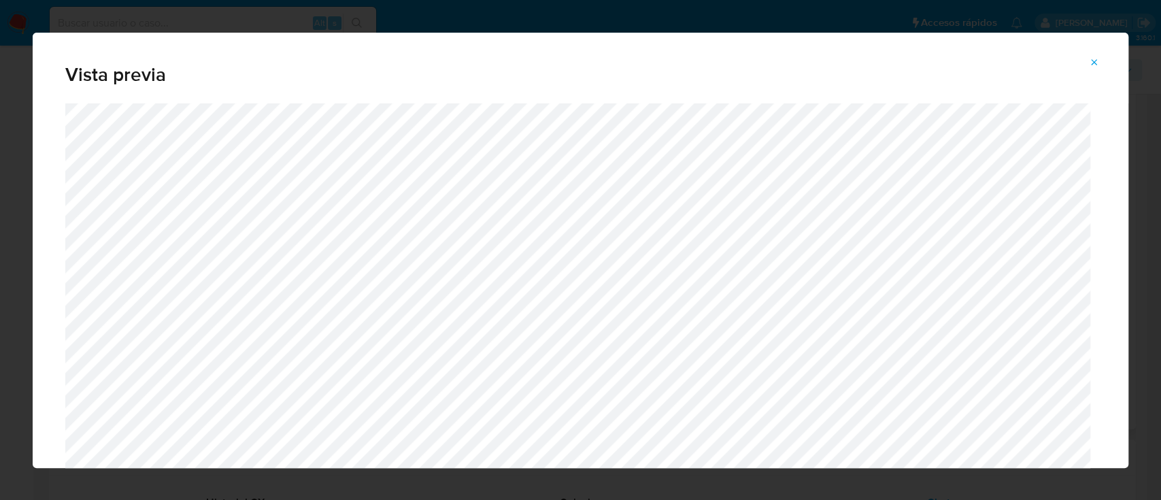
click at [1098, 71] on span "Attachment preview" at bounding box center [1094, 62] width 11 height 19
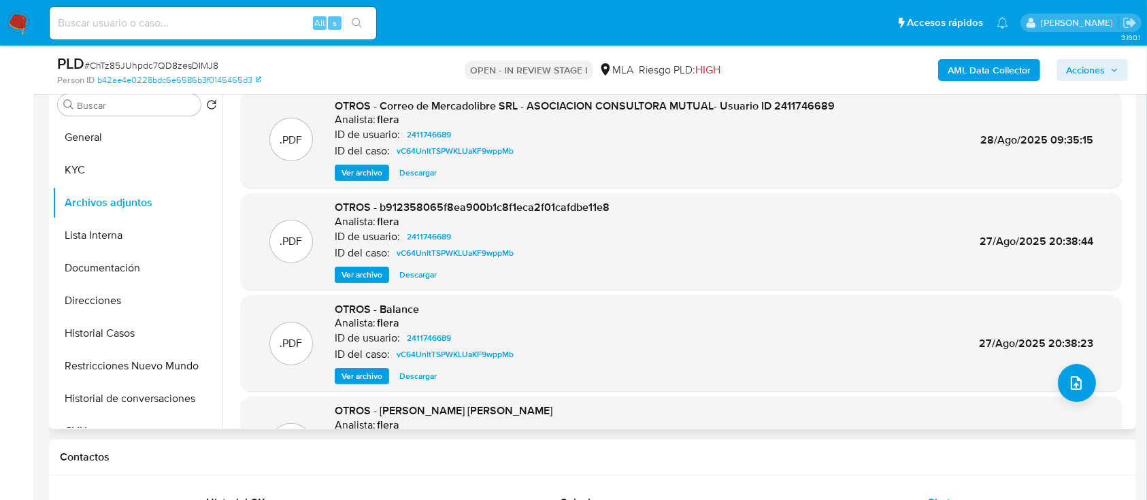
click at [351, 275] on span "Ver archivo" at bounding box center [361, 275] width 41 height 14
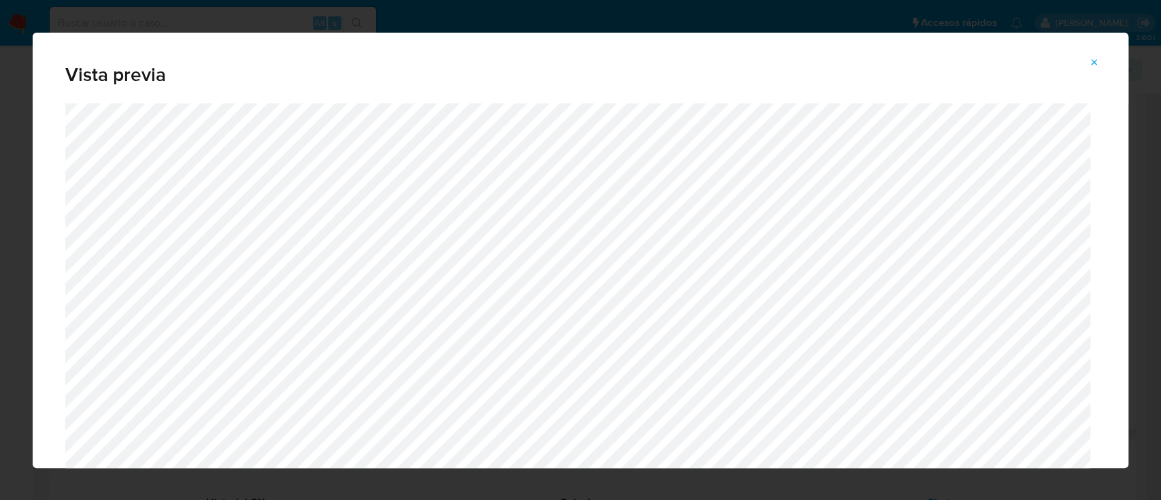
click at [1088, 67] on button "Attachment preview" at bounding box center [1094, 63] width 30 height 22
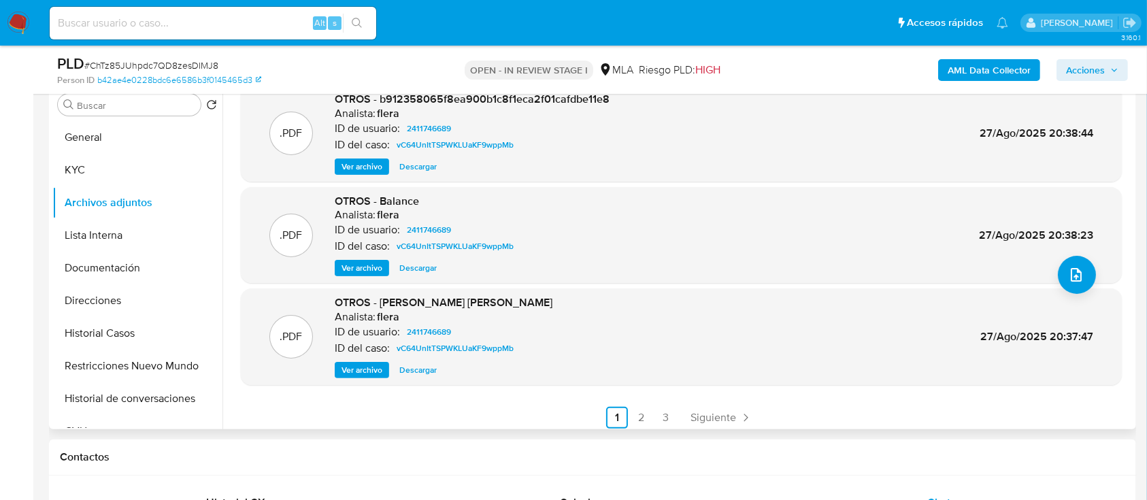
scroll to position [114, 0]
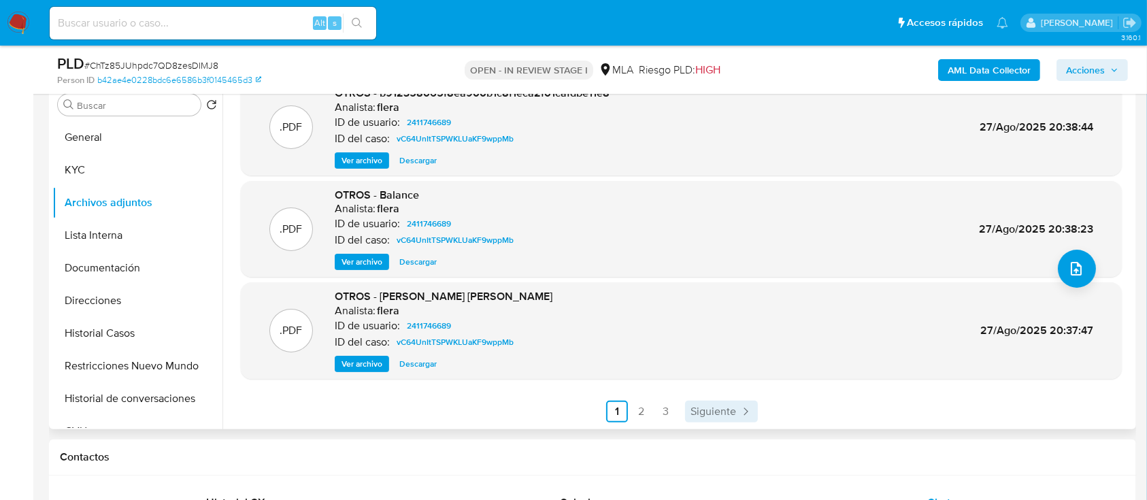
click at [724, 410] on span "Siguiente" at bounding box center [713, 411] width 46 height 11
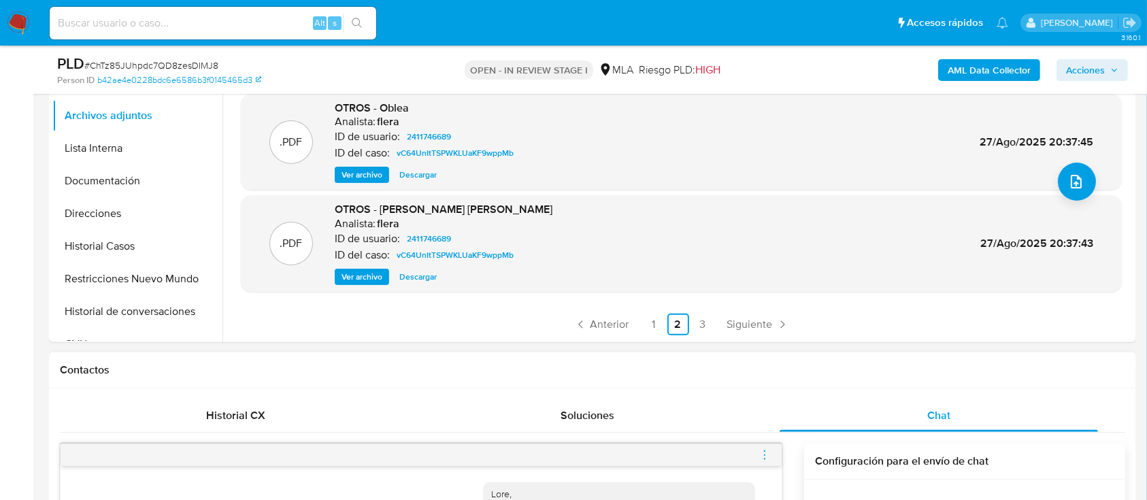
scroll to position [363, 0]
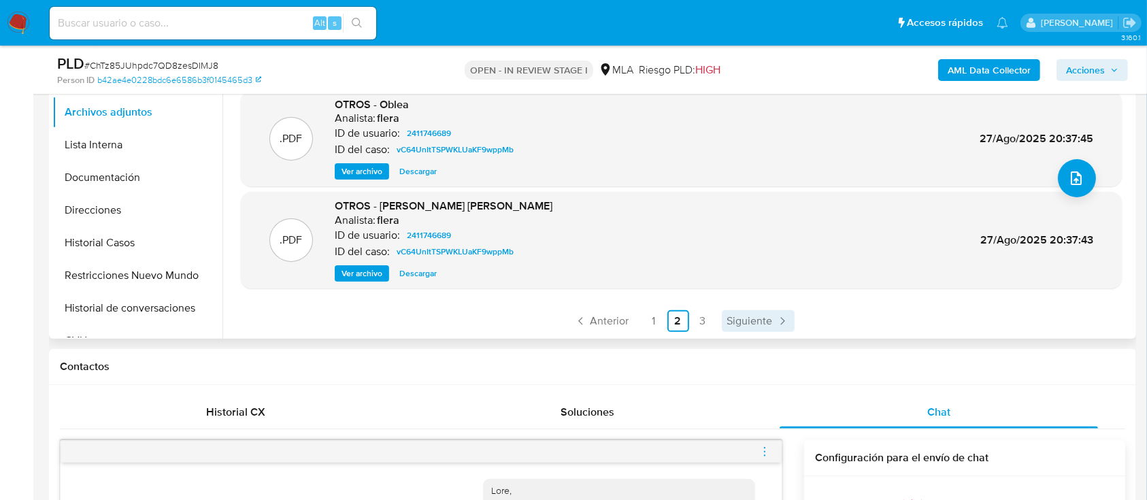
click at [743, 316] on span "Siguiente" at bounding box center [750, 321] width 46 height 11
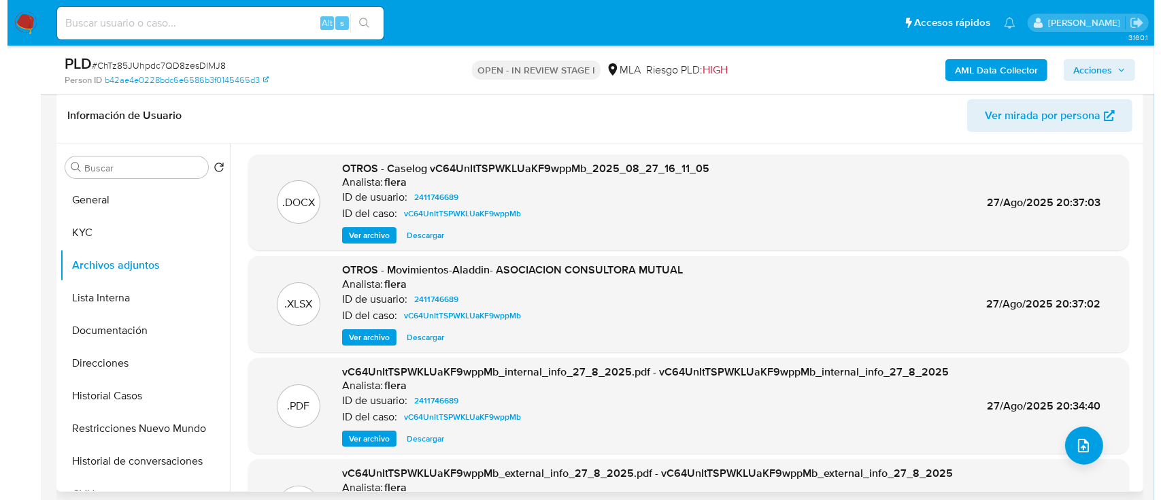
scroll to position [181, 0]
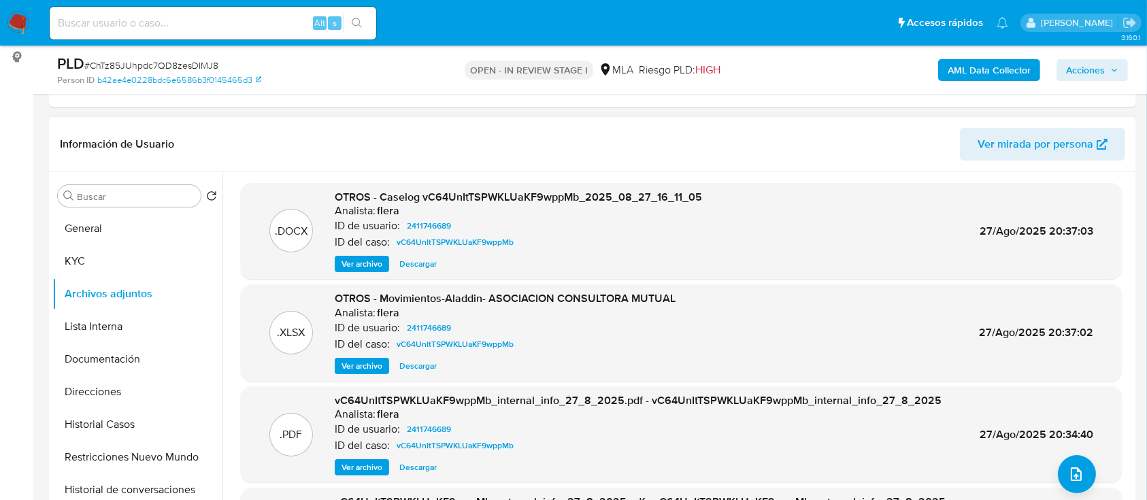
click at [369, 259] on span "Ver archivo" at bounding box center [361, 264] width 41 height 14
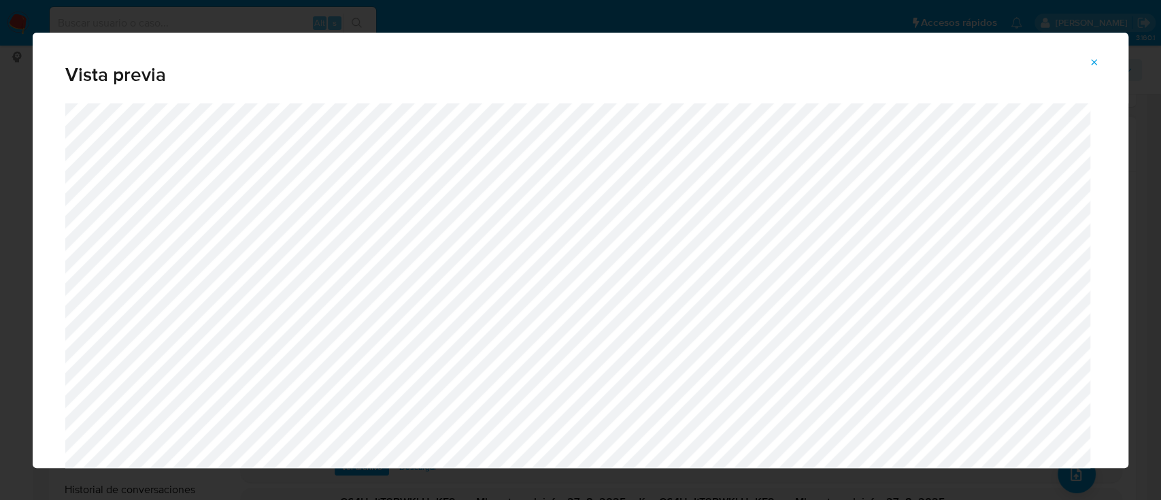
scroll to position [335, 0]
